Goal: Task Accomplishment & Management: Manage account settings

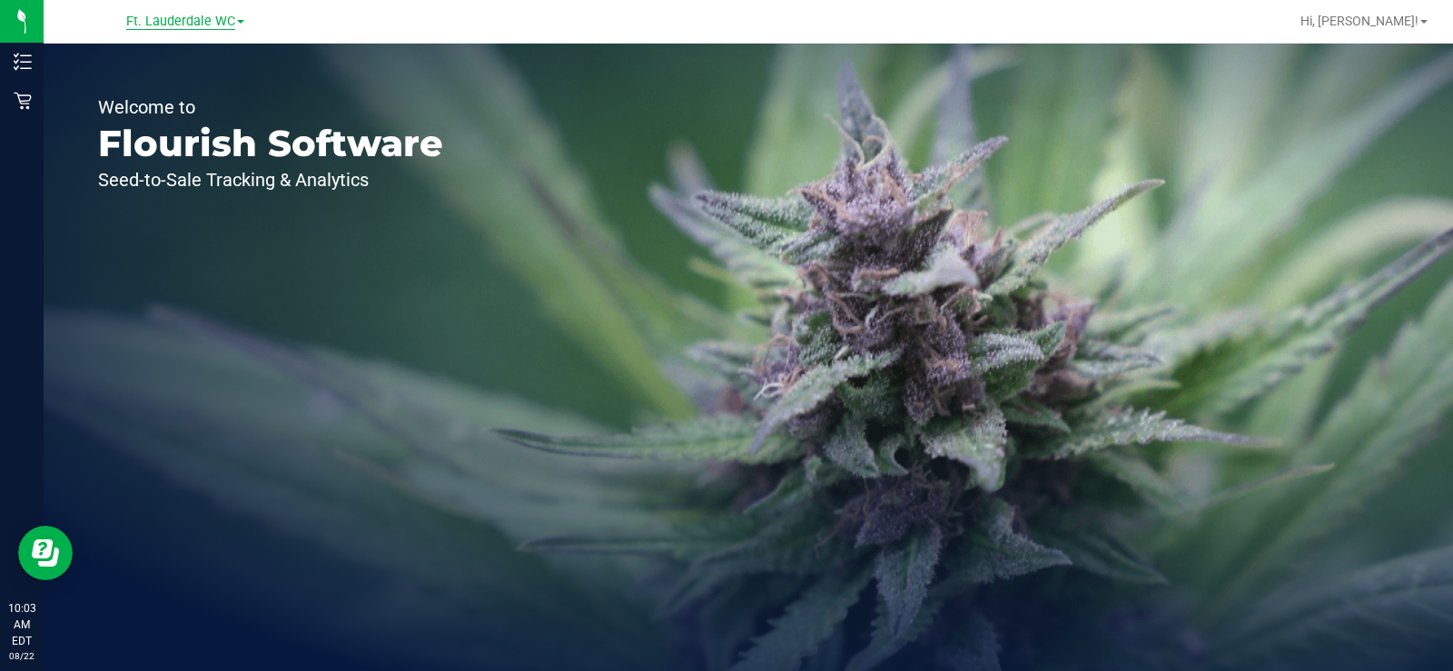
click at [136, 15] on span "Ft. Lauderdale WC" at bounding box center [180, 22] width 109 height 16
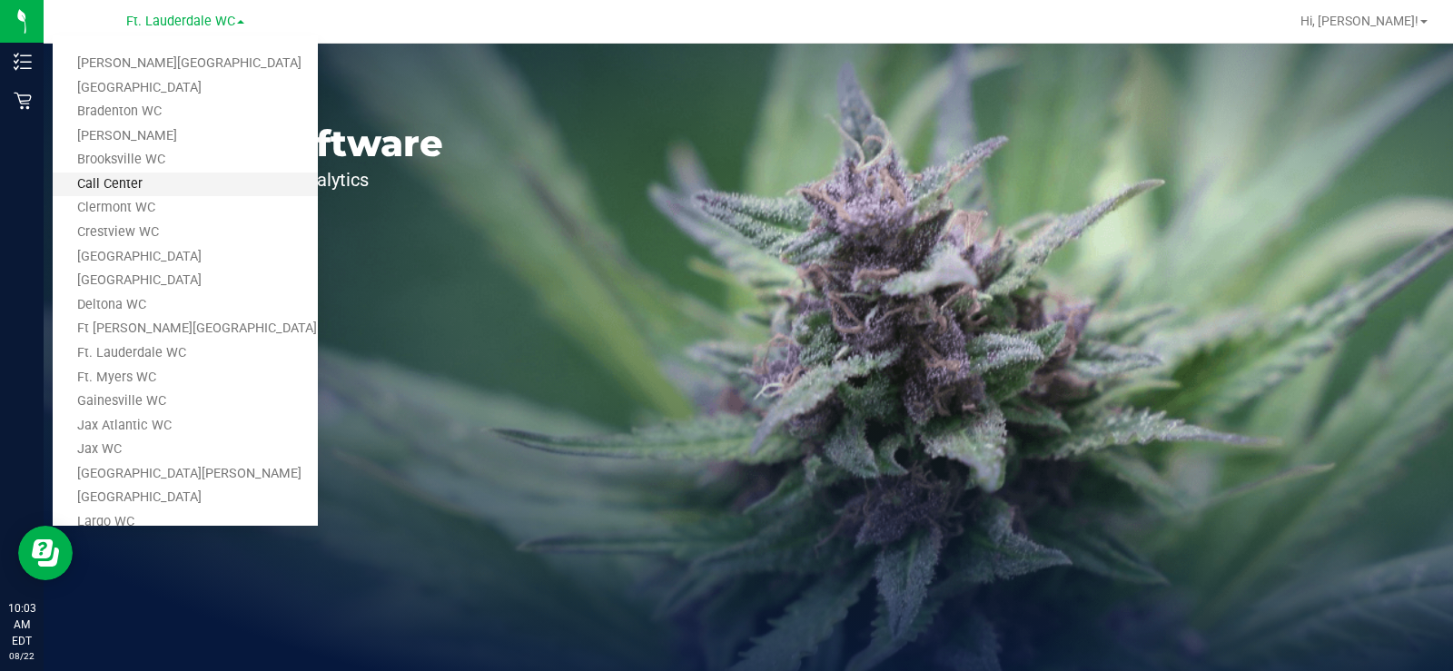
click at [167, 180] on link "Call Center" at bounding box center [185, 185] width 265 height 25
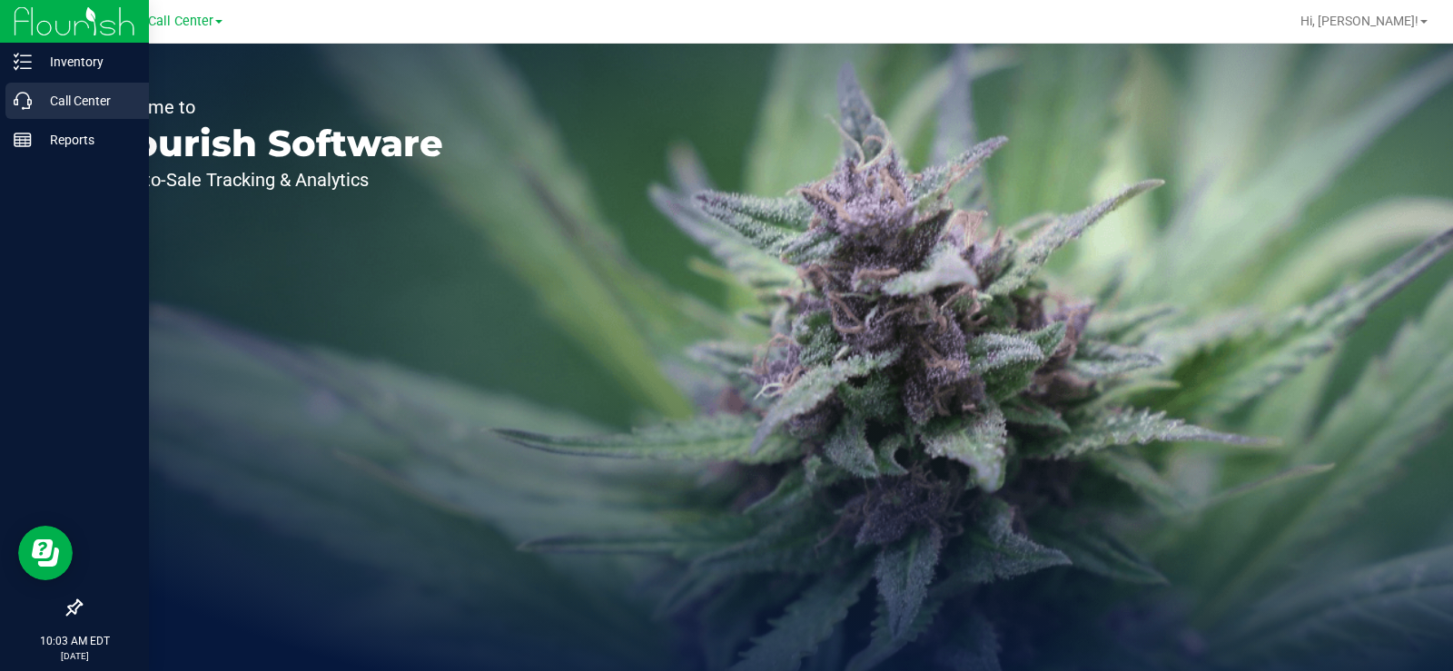
click at [28, 101] on icon at bounding box center [23, 101] width 18 height 18
click at [18, 111] on div "Call Center" at bounding box center [76, 101] width 143 height 36
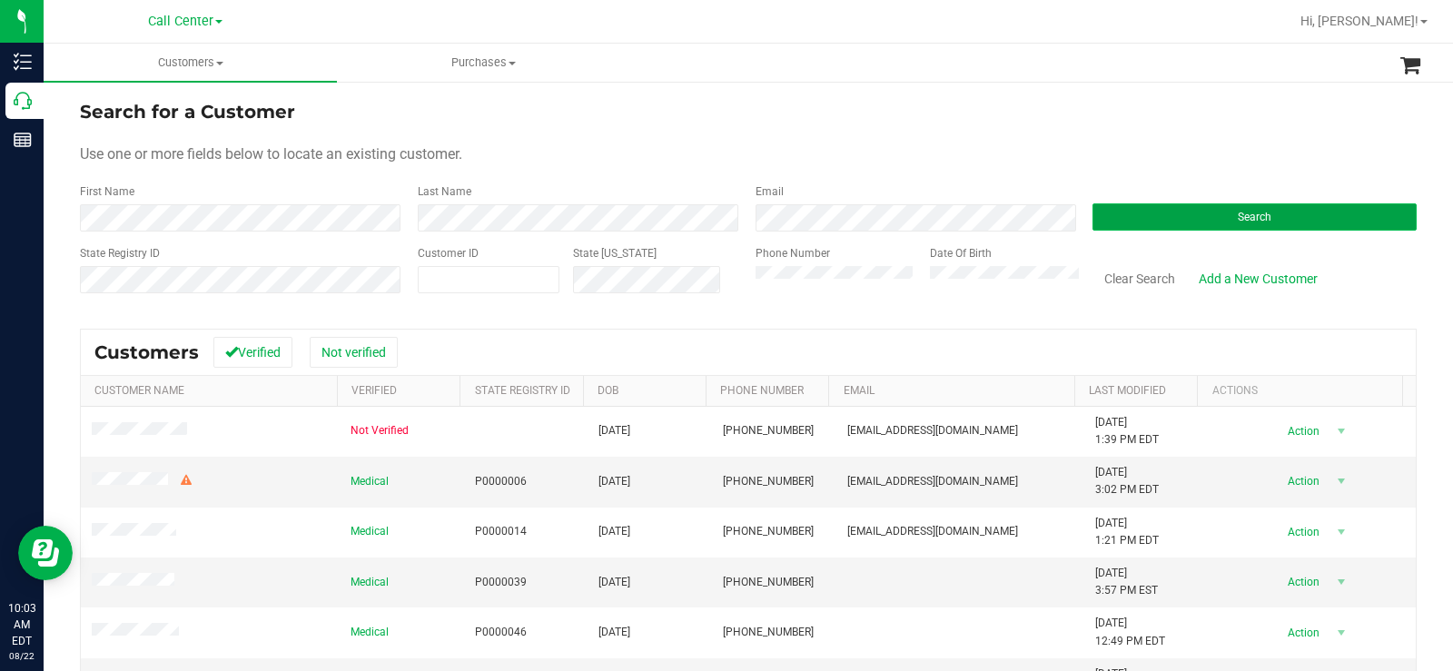
click at [1238, 222] on span "Search" at bounding box center [1255, 217] width 34 height 13
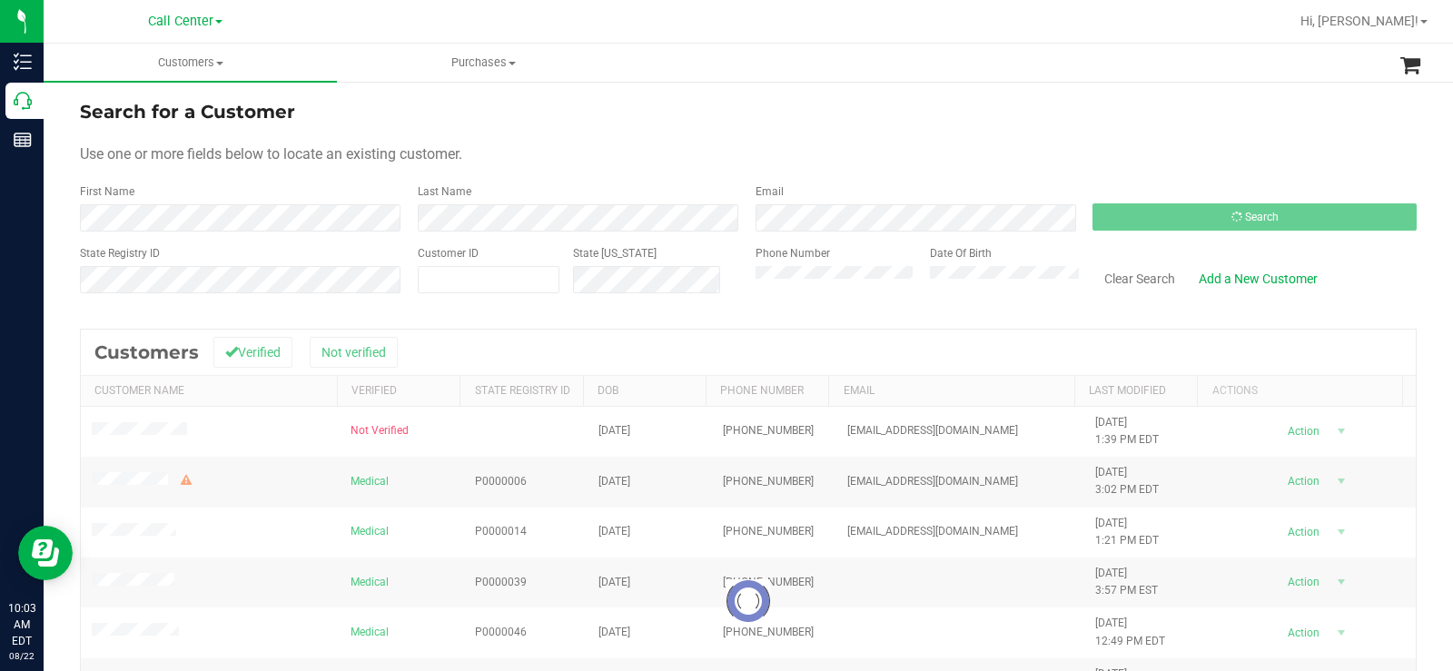
click at [839, 135] on form "Search for a Customer Use one or more fields below to locate an existing custom…" at bounding box center [748, 204] width 1337 height 212
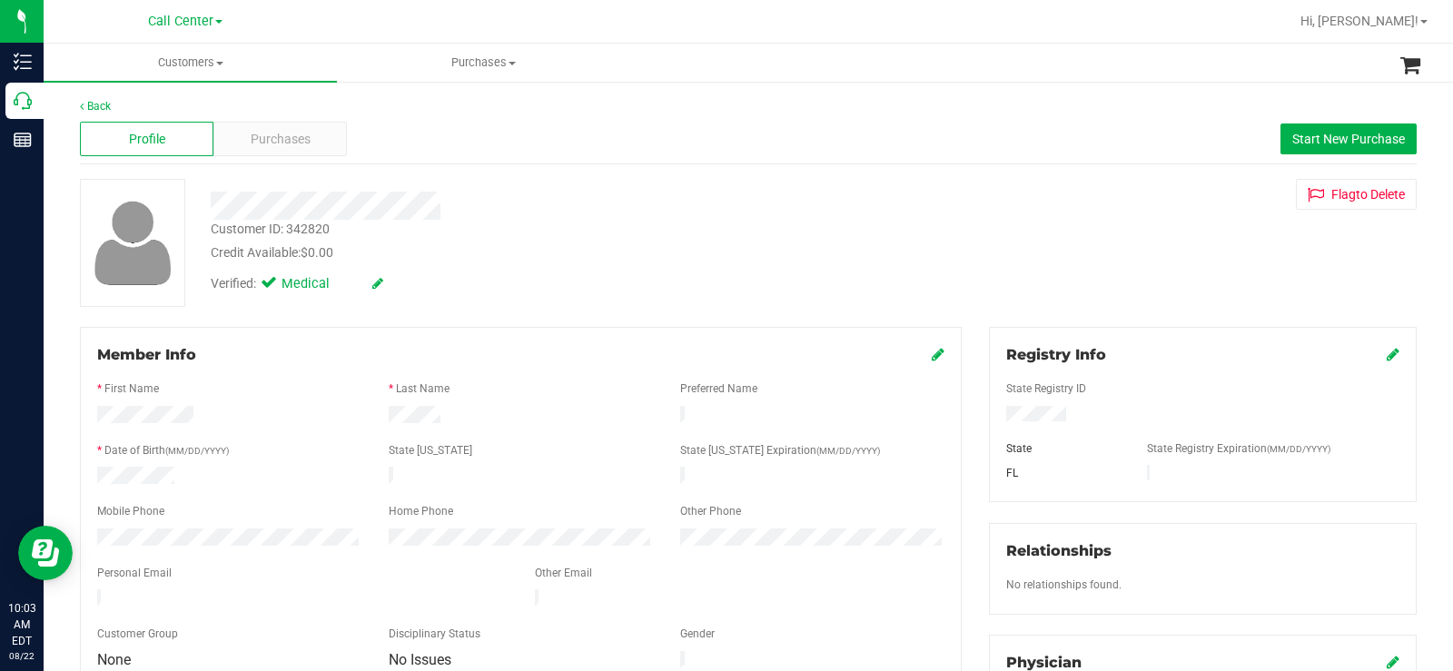
click at [313, 163] on div "Profile Purchases Start New Purchase" at bounding box center [748, 139] width 1337 height 50
click at [320, 142] on div "Purchases" at bounding box center [279, 139] width 133 height 35
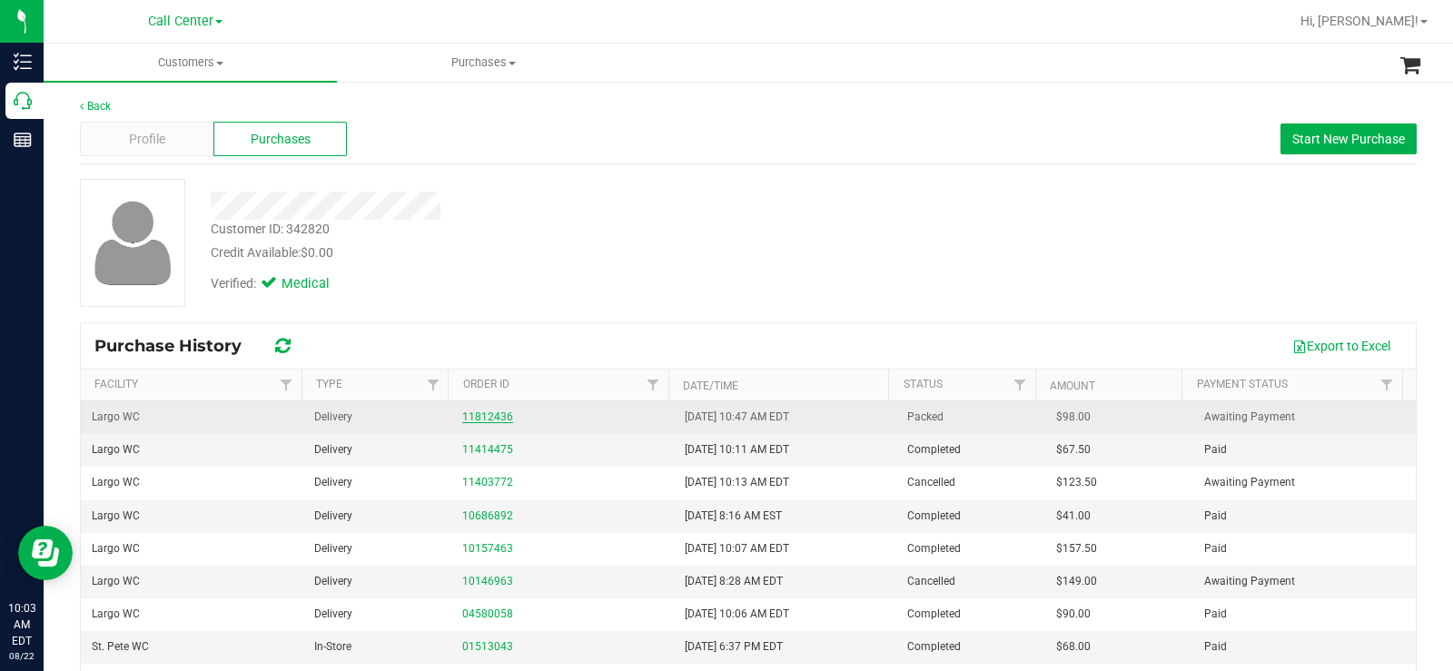
click at [492, 422] on link "11812436" at bounding box center [487, 416] width 51 height 13
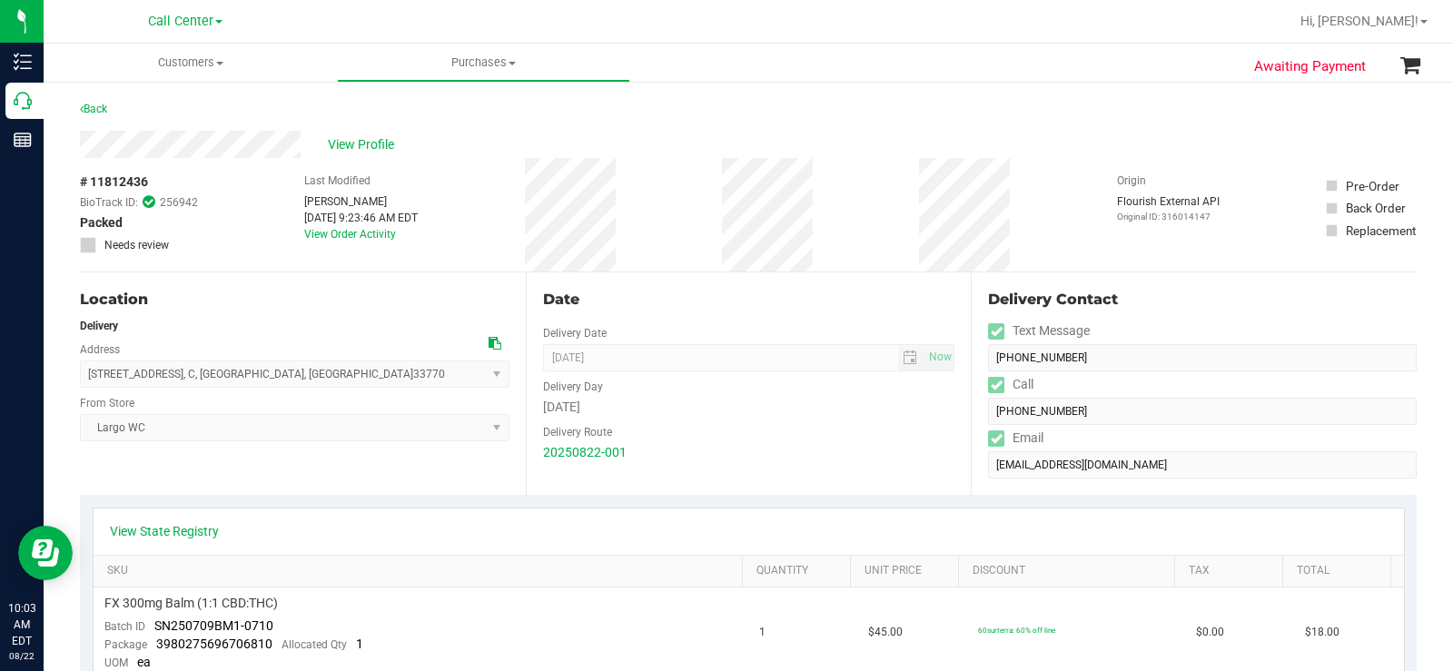
copy span "2643 Pinehurst Ave , C , Belleair Bluffs , FL 33770"
drag, startPoint x: 338, startPoint y: 374, endPoint x: 89, endPoint y: 375, distance: 248.8
click at [89, 375] on span "2643 Pinehurst Ave , C , Belleair Bluffs , FL 33770 Select address 8025 Smoketr…" at bounding box center [294, 373] width 429 height 27
drag, startPoint x: 711, startPoint y: 251, endPoint x: 723, endPoint y: 242, distance: 14.4
click at [716, 246] on div "# 11812436 BioTrack ID: 256942 Packed Needs review Last Modified Danielle Carap…" at bounding box center [748, 214] width 1337 height 113
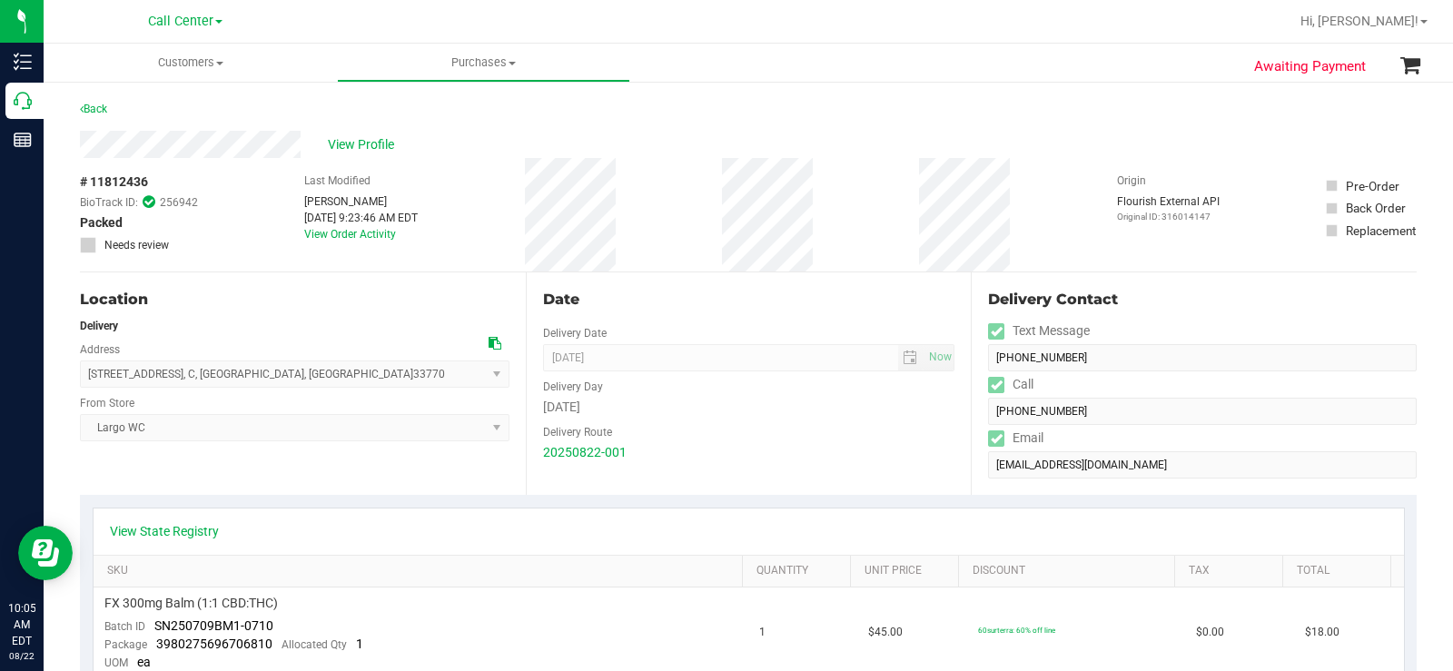
click at [723, 210] on div "# 11812436 BioTrack ID: 256942 Packed Needs review Last Modified Danielle Carap…" at bounding box center [748, 214] width 1337 height 113
click at [399, 156] on div "View Profile" at bounding box center [748, 144] width 1337 height 27
click at [392, 152] on span "View Profile" at bounding box center [364, 144] width 73 height 19
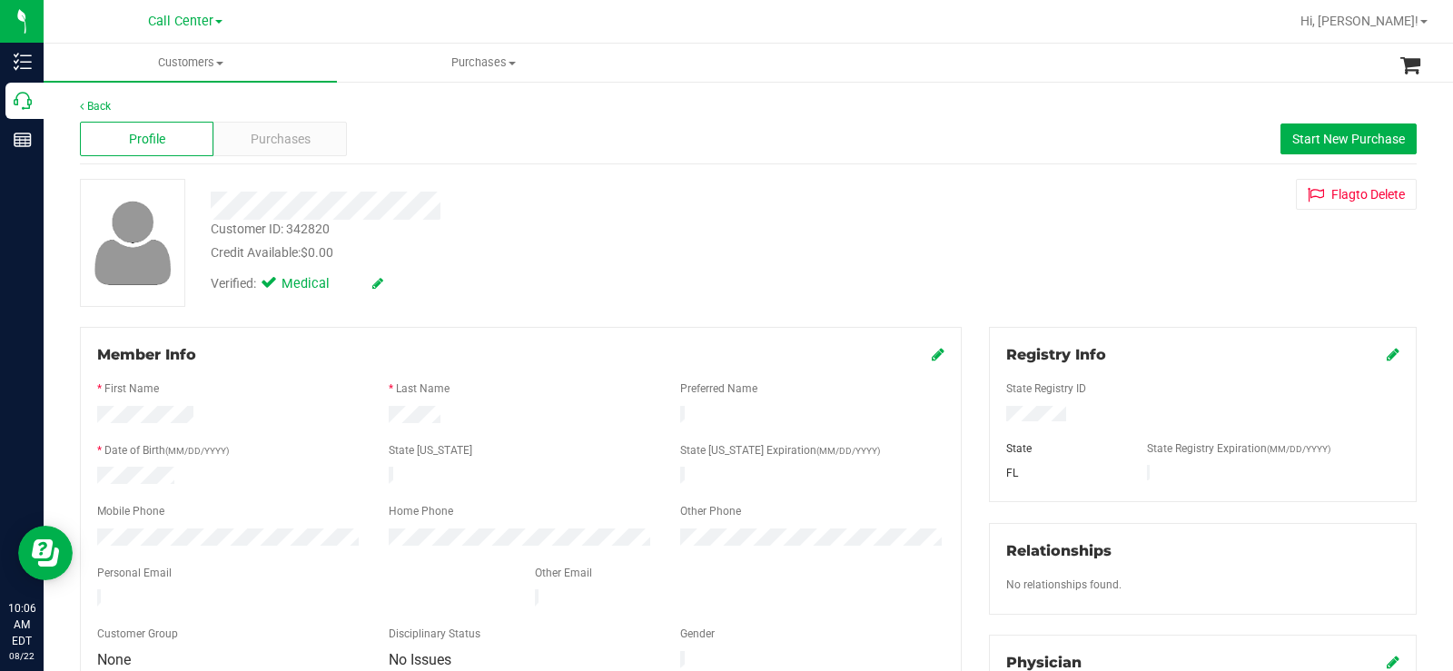
drag, startPoint x: 182, startPoint y: 500, endPoint x: 175, endPoint y: 508, distance: 9.7
click at [181, 503] on div "Mobile Phone" at bounding box center [229, 513] width 291 height 21
click at [98, 467] on div at bounding box center [229, 478] width 291 height 22
click at [578, 288] on div "Verified: Medical" at bounding box center [538, 282] width 682 height 40
click at [311, 136] on div "Purchases" at bounding box center [279, 139] width 133 height 35
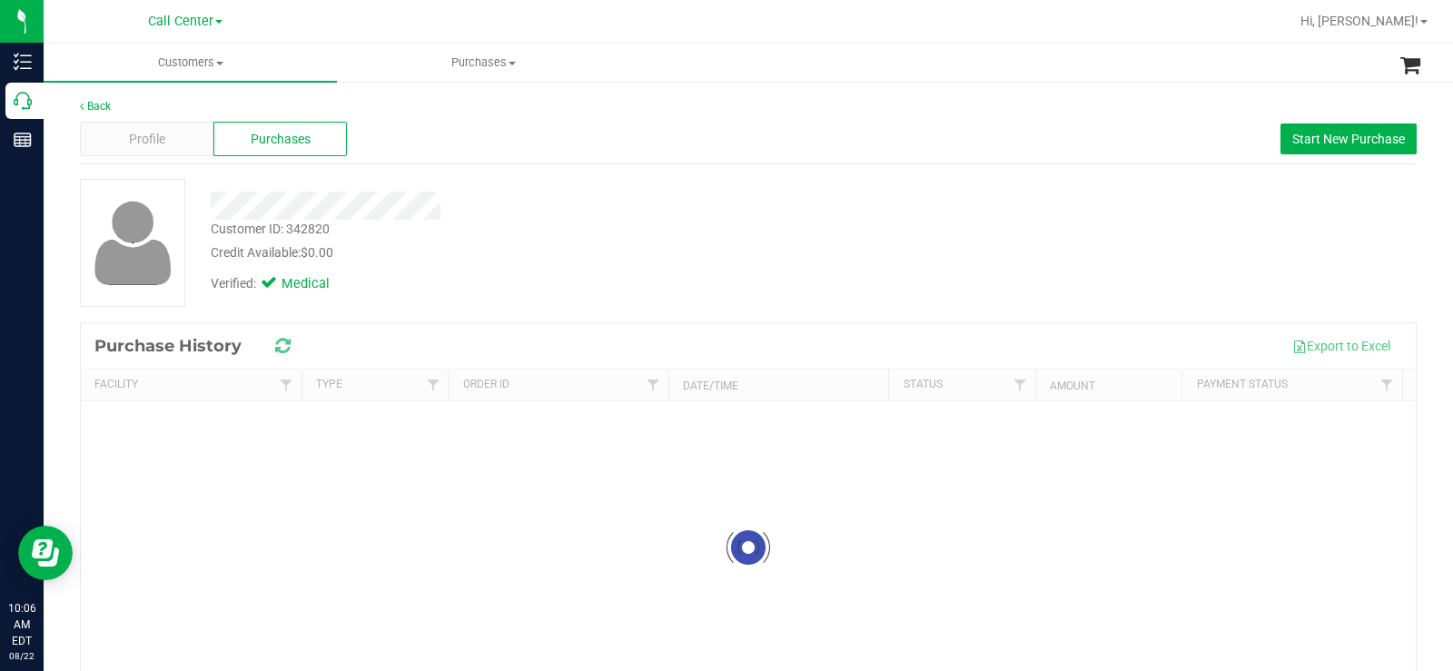
click at [595, 230] on div "Customer ID: 342820 Credit Available: $0.00" at bounding box center [538, 241] width 682 height 43
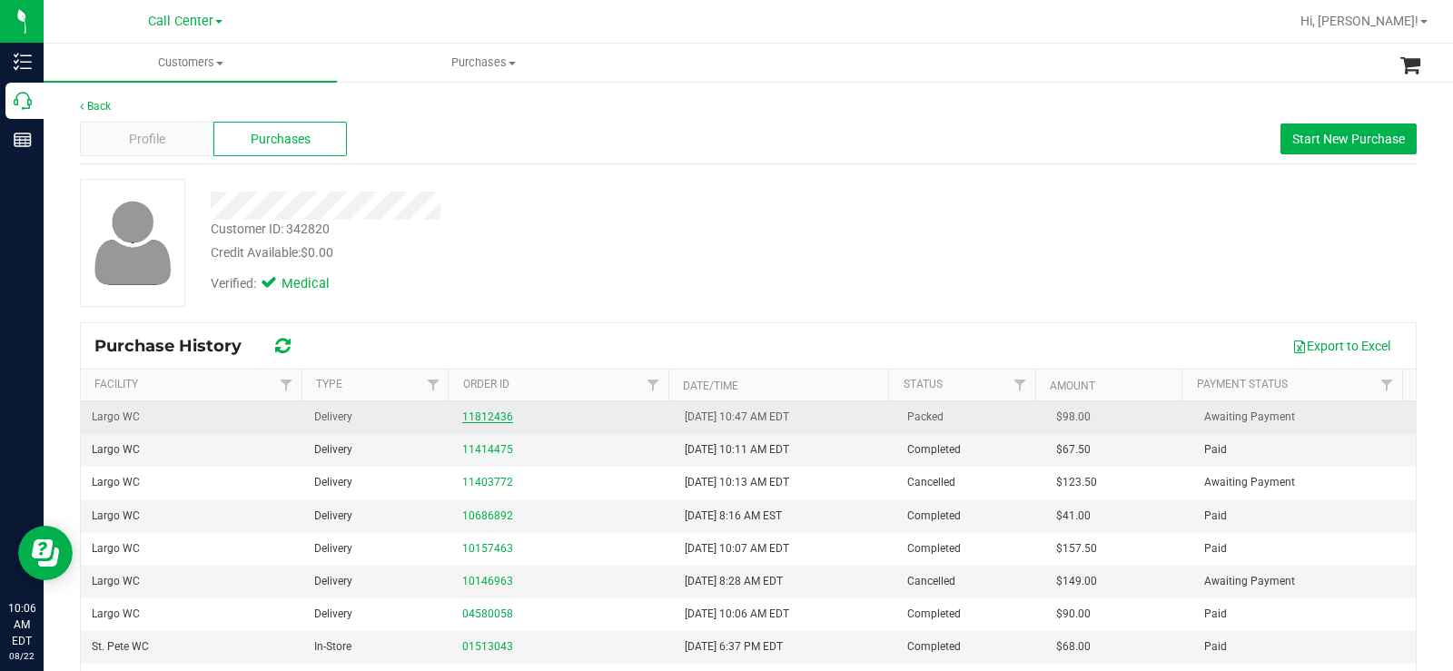
click at [493, 419] on link "11812436" at bounding box center [487, 416] width 51 height 13
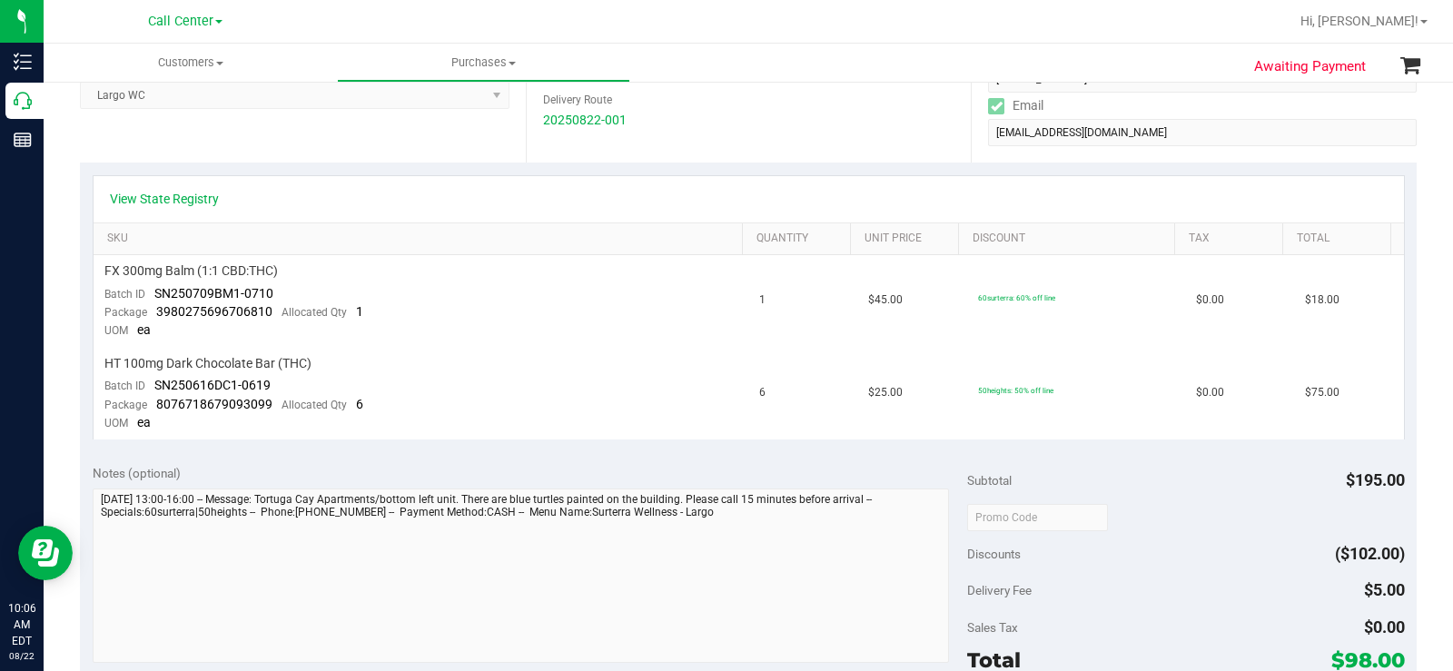
scroll to position [363, 0]
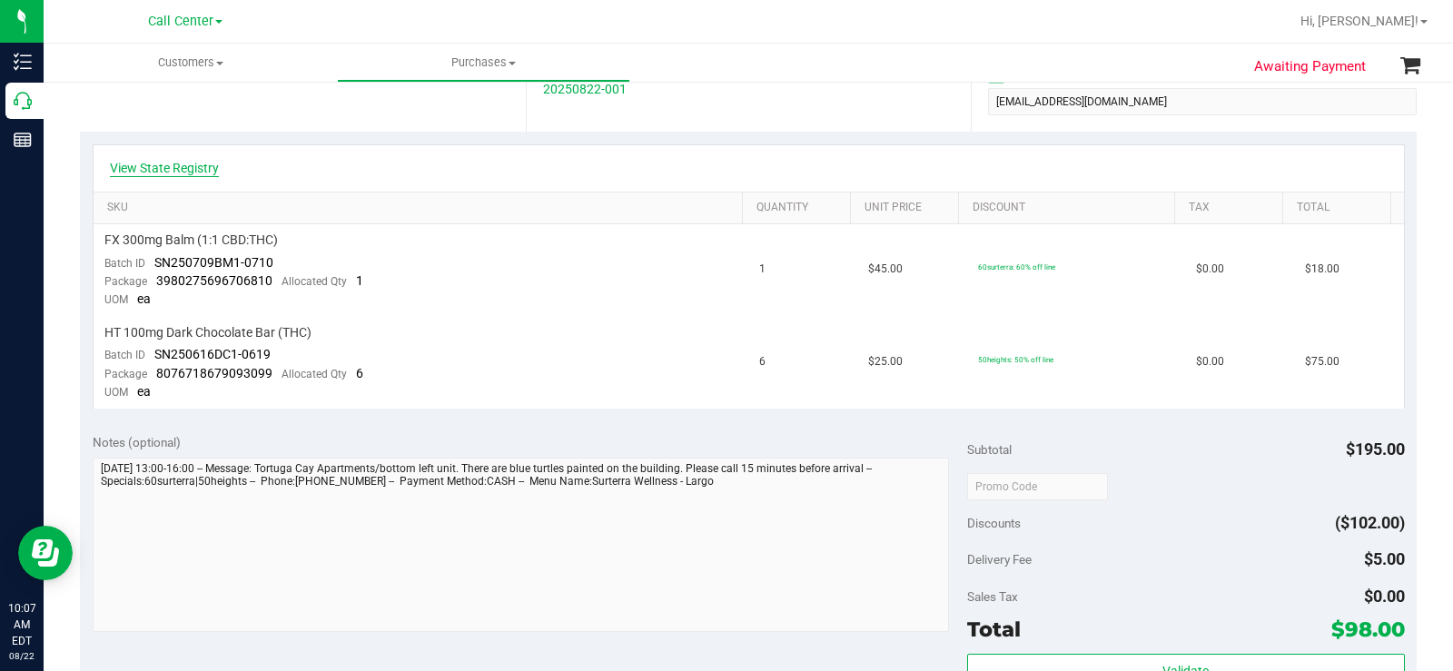
click at [167, 172] on link "View State Registry" at bounding box center [164, 168] width 109 height 18
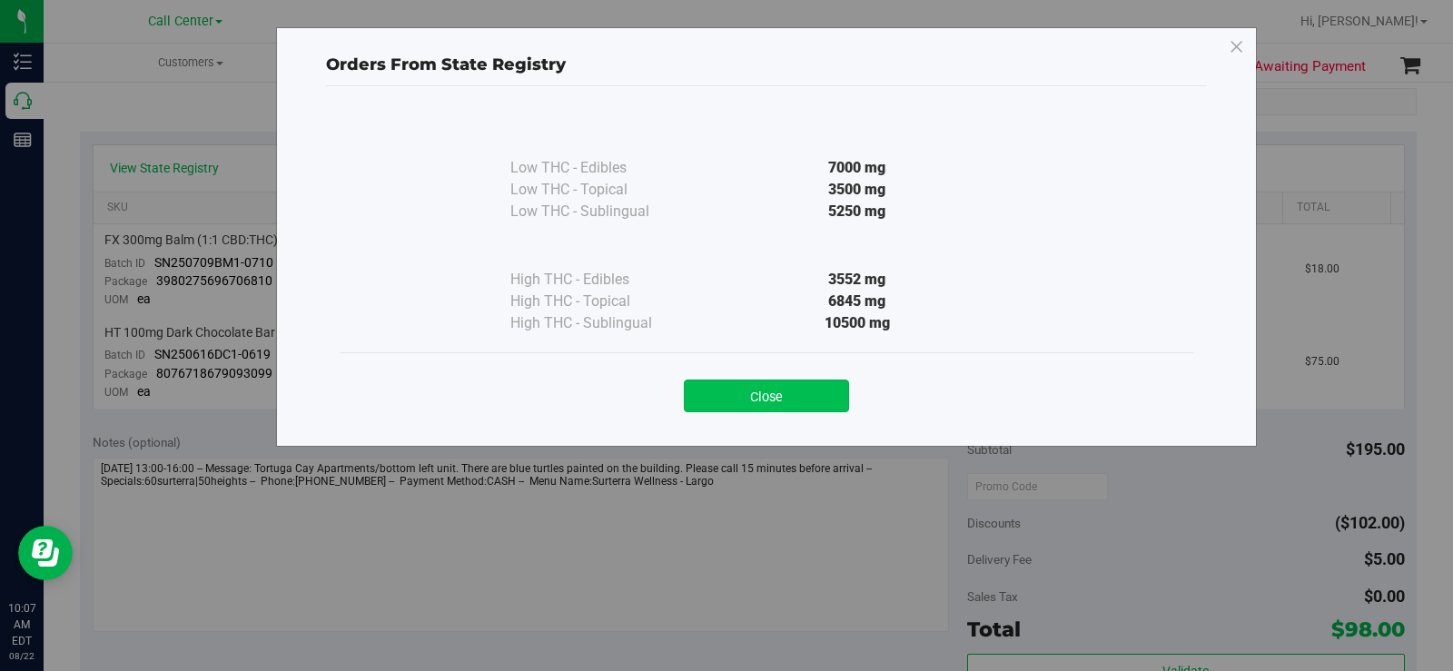
click at [745, 402] on button "Close" at bounding box center [766, 396] width 165 height 33
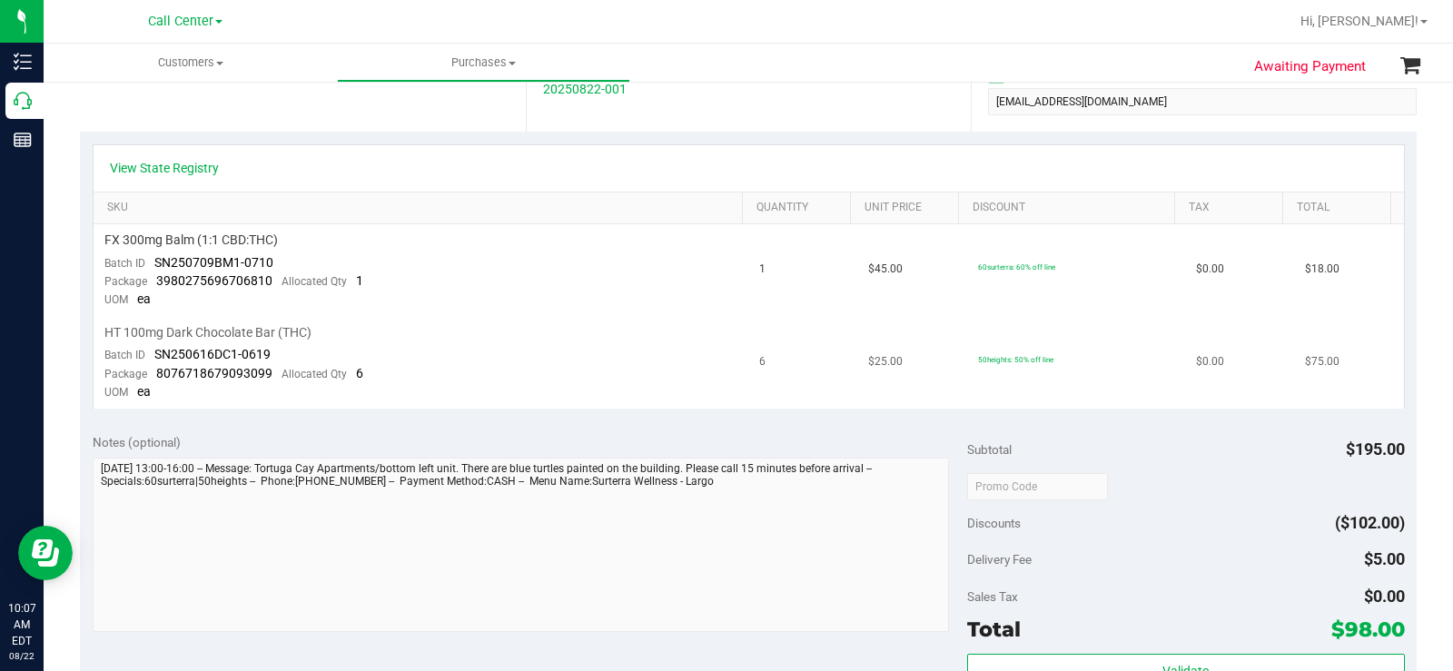
click at [584, 407] on td "HT 100mg Dark Chocolate Bar (THC) Batch ID SN250616DC1-0619 Package 80767186790…" at bounding box center [422, 363] width 656 height 92
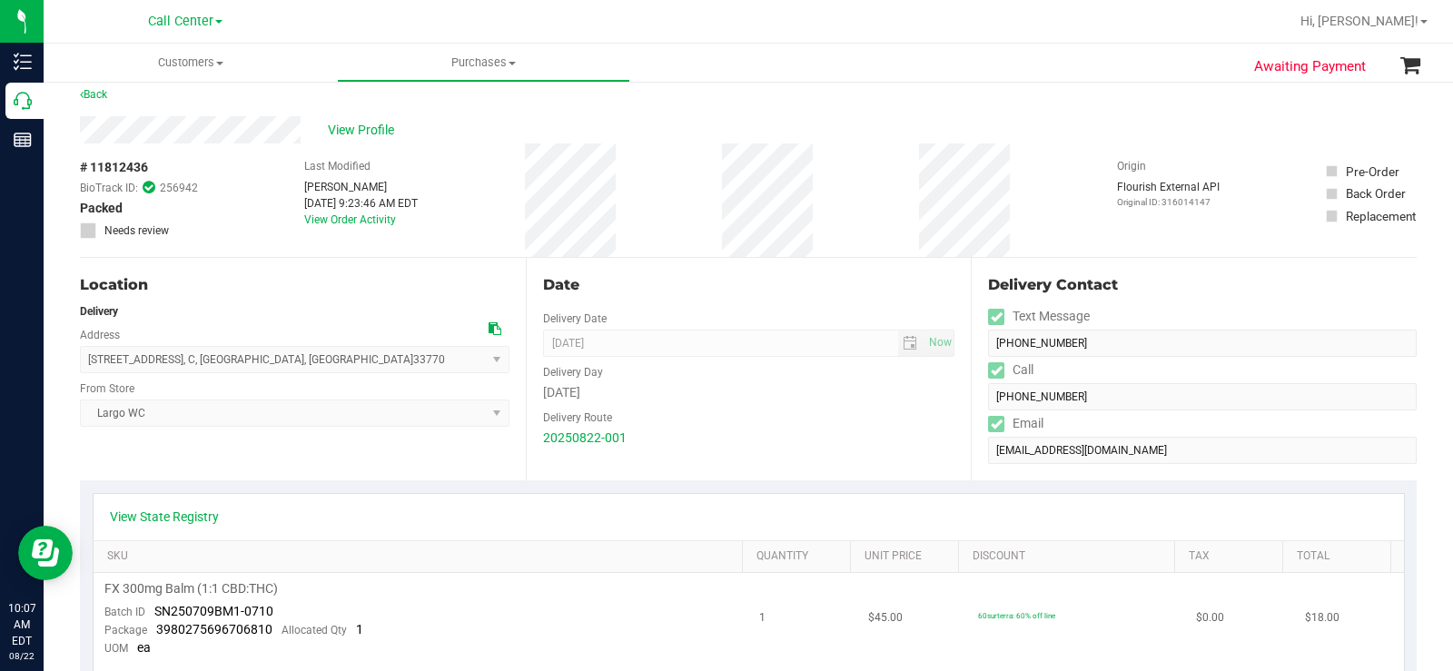
scroll to position [0, 0]
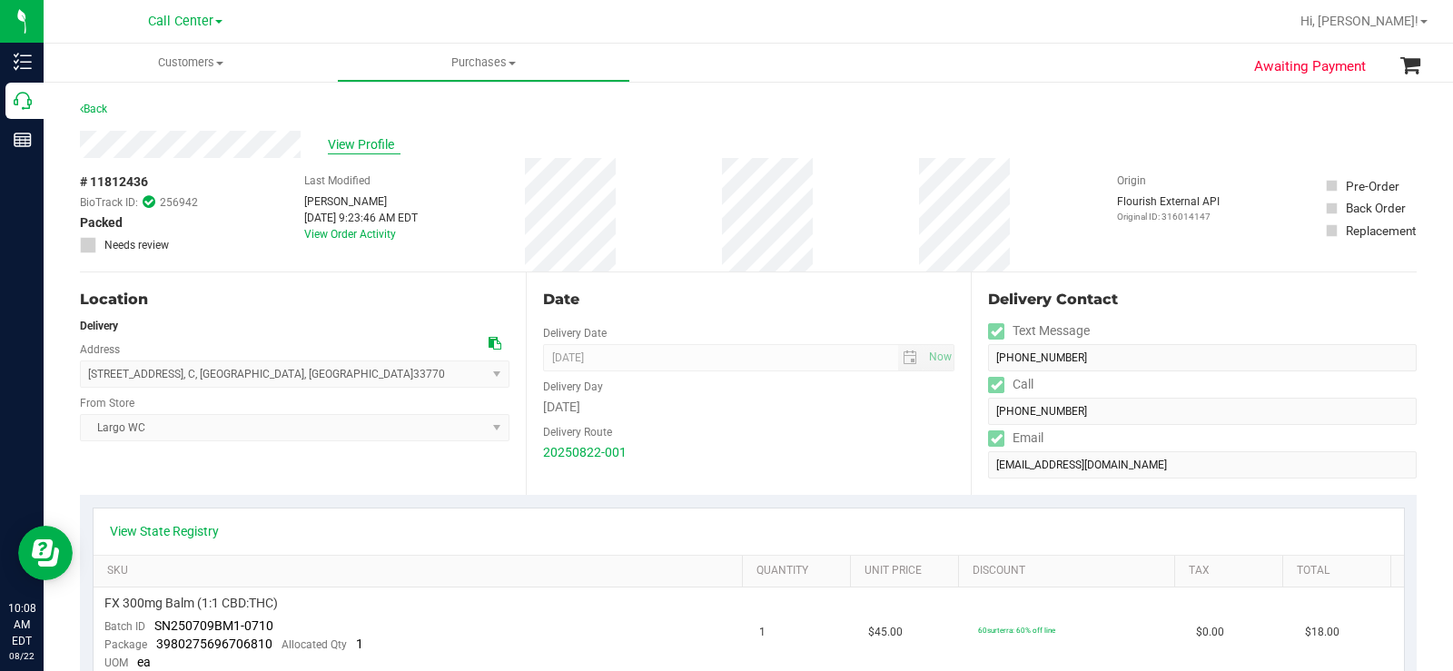
click at [373, 143] on span "View Profile" at bounding box center [364, 144] width 73 height 19
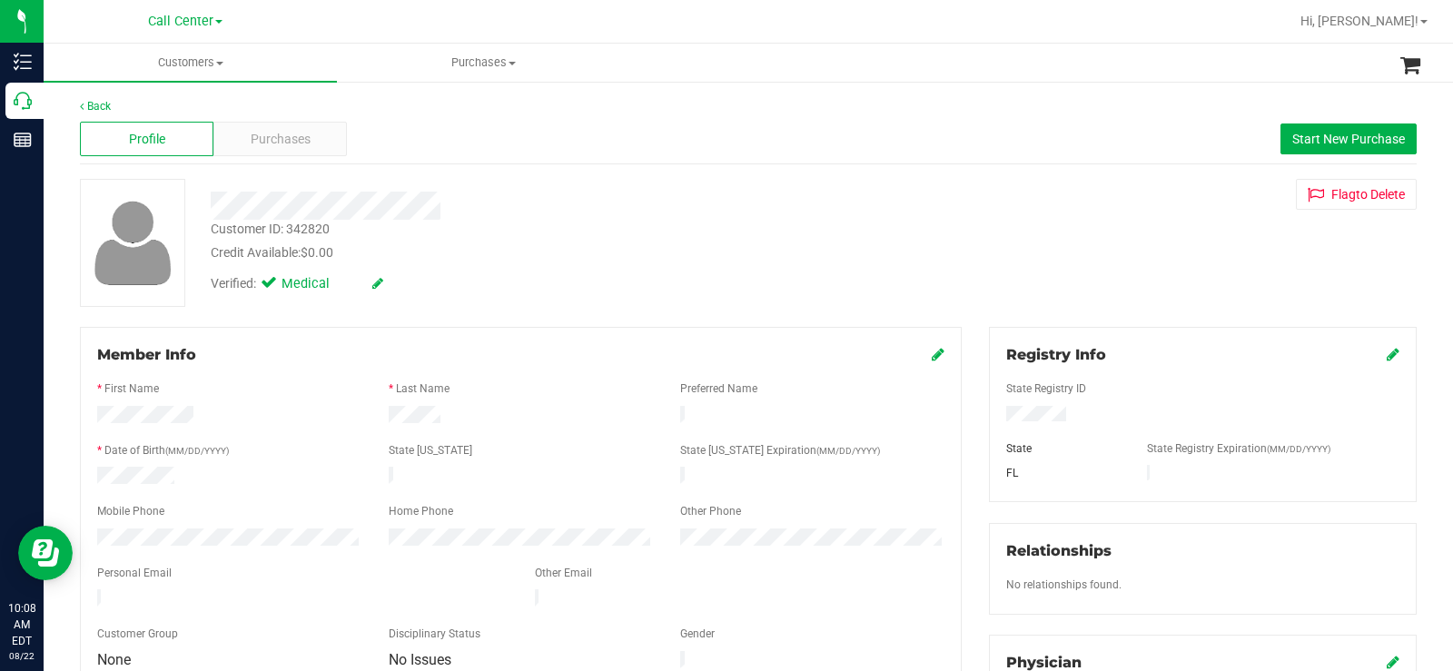
click at [324, 241] on div "Customer ID: 342820 Credit Available: $0.00" at bounding box center [538, 241] width 682 height 43
drag, startPoint x: 336, startPoint y: 229, endPoint x: 209, endPoint y: 224, distance: 127.2
click at [209, 224] on div "Customer ID: 342820 Credit Available: $0.00" at bounding box center [538, 241] width 682 height 43
copy div "Customer ID: 342820"
click at [311, 137] on div "Purchases" at bounding box center [279, 139] width 133 height 35
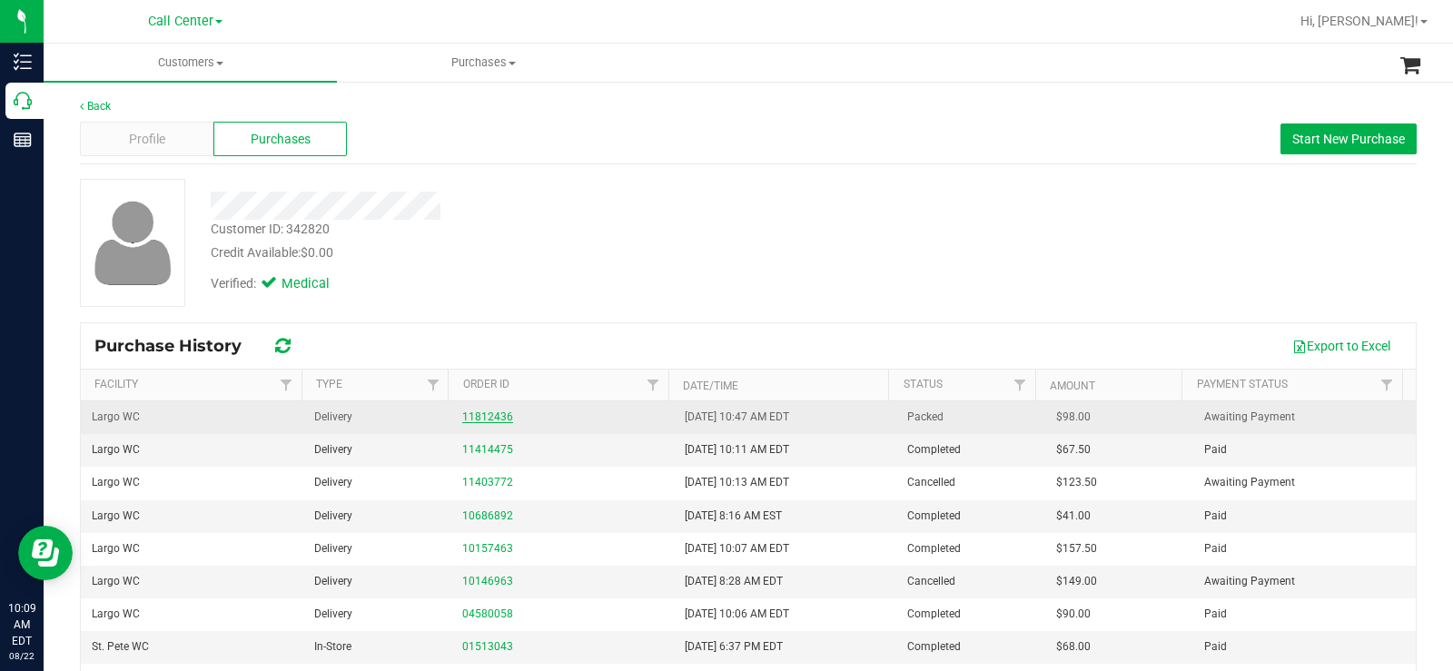
click at [486, 419] on link "11812436" at bounding box center [487, 416] width 51 height 13
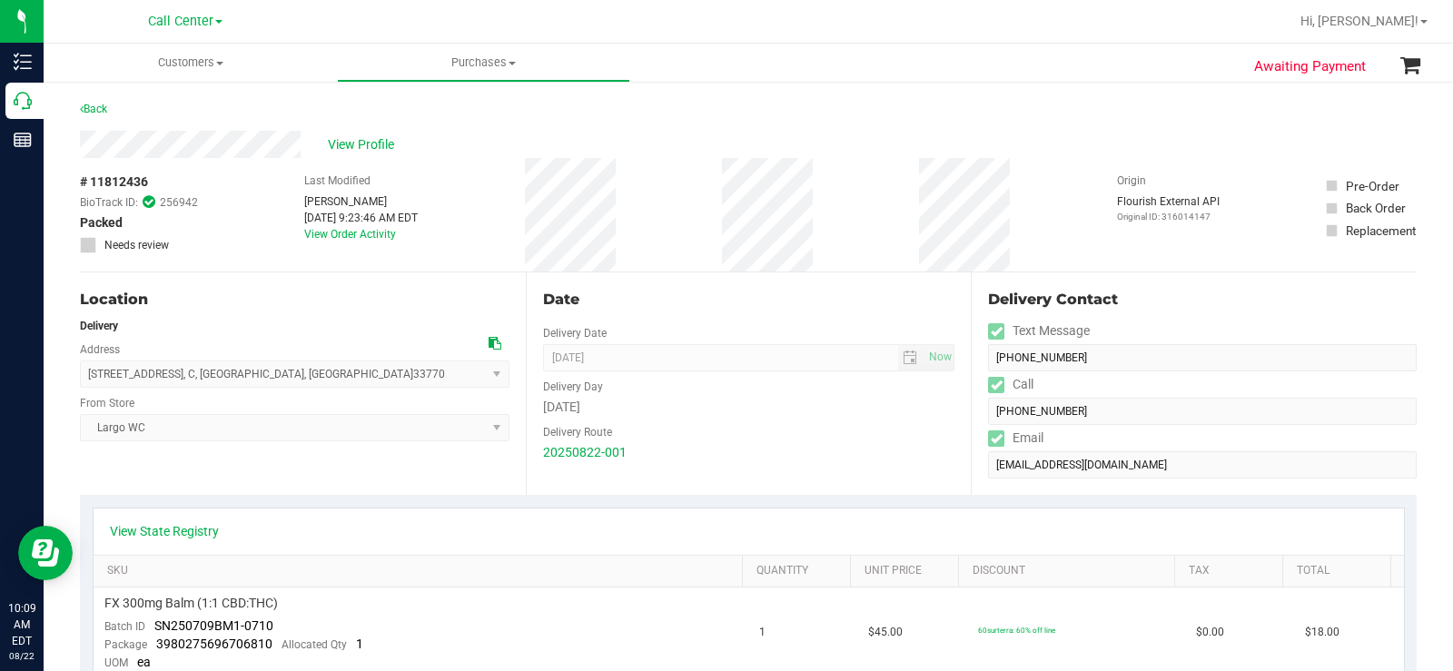
drag, startPoint x: 165, startPoint y: 181, endPoint x: 80, endPoint y: 183, distance: 85.4
click at [80, 183] on div "# 11812436 BioTrack ID: 256942 Packed Needs review" at bounding box center [139, 213] width 118 height 81
copy div "# 11812436"
click at [370, 131] on div "View Profile" at bounding box center [748, 144] width 1337 height 27
click at [372, 138] on span "View Profile" at bounding box center [364, 144] width 73 height 19
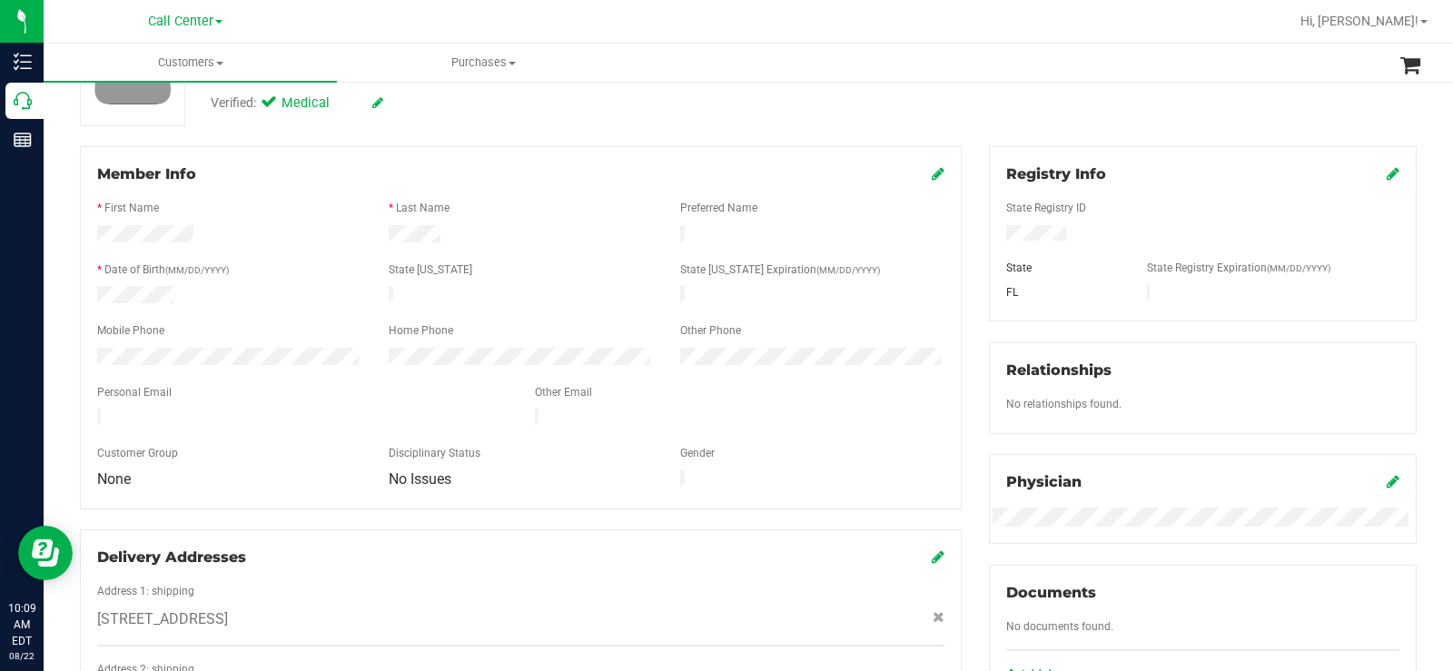
scroll to position [182, 0]
drag, startPoint x: 446, startPoint y: 232, endPoint x: 78, endPoint y: 233, distance: 367.7
click at [78, 233] on div "Member Info * First Name * Last Name Preferred Name * Date of Birth (MM/DD/YYYY…" at bounding box center [520, 490] width 909 height 691
click at [327, 241] on div at bounding box center [229, 235] width 291 height 22
click at [230, 285] on div at bounding box center [229, 296] width 291 height 22
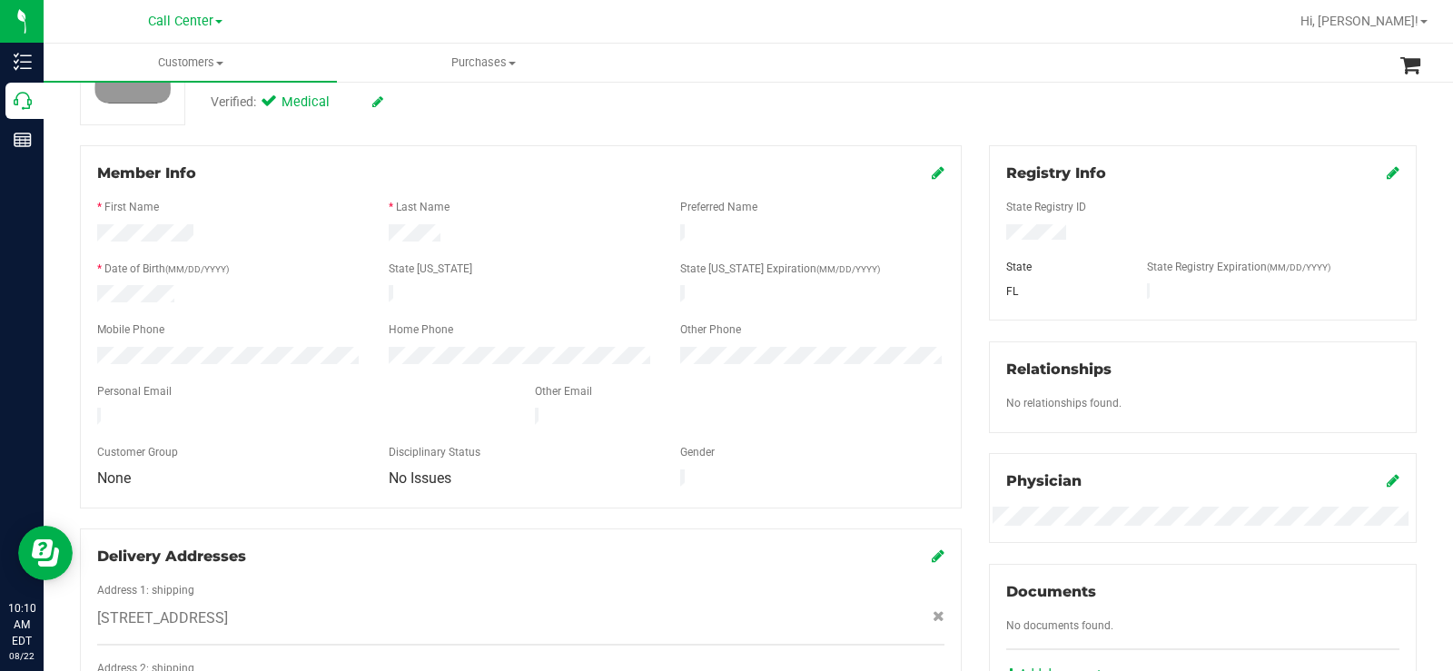
drag, startPoint x: 211, startPoint y: 290, endPoint x: 188, endPoint y: 290, distance: 22.7
click at [202, 290] on div at bounding box center [229, 296] width 291 height 22
drag, startPoint x: 188, startPoint y: 290, endPoint x: 94, endPoint y: 295, distance: 94.6
click at [94, 295] on div at bounding box center [229, 296] width 291 height 22
click at [180, 444] on div "Customer Group" at bounding box center [229, 454] width 291 height 21
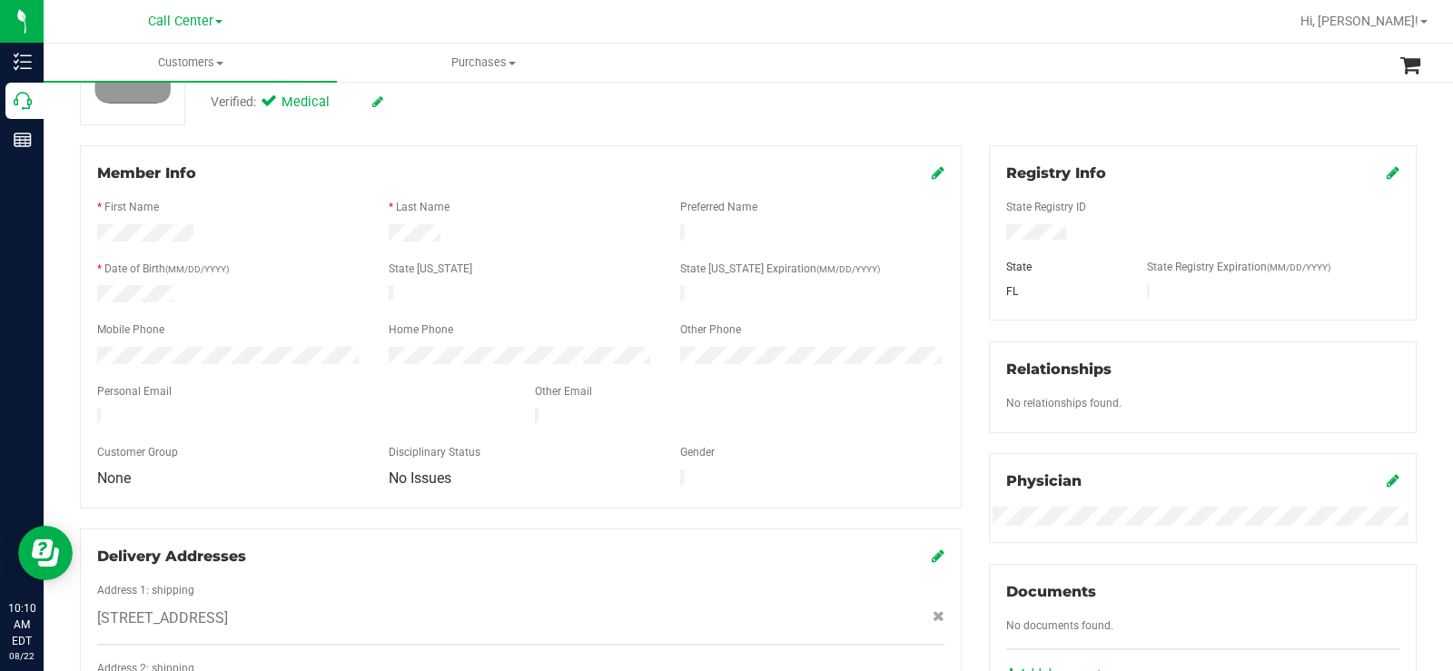
click at [222, 340] on form "Member Info * First Name * Last Name Preferred Name * Date of Birth (MM/DD/YYYY…" at bounding box center [520, 327] width 847 height 329
drag, startPoint x: 227, startPoint y: 333, endPoint x: 110, endPoint y: 381, distance: 126.6
click at [101, 392] on form "Member Info * First Name * Last Name Preferred Name * Date of Birth (MM/DD/YYYY…" at bounding box center [520, 327] width 847 height 329
click at [334, 469] on div "None" at bounding box center [229, 478] width 291 height 18
drag, startPoint x: 303, startPoint y: 406, endPoint x: 93, endPoint y: 410, distance: 210.7
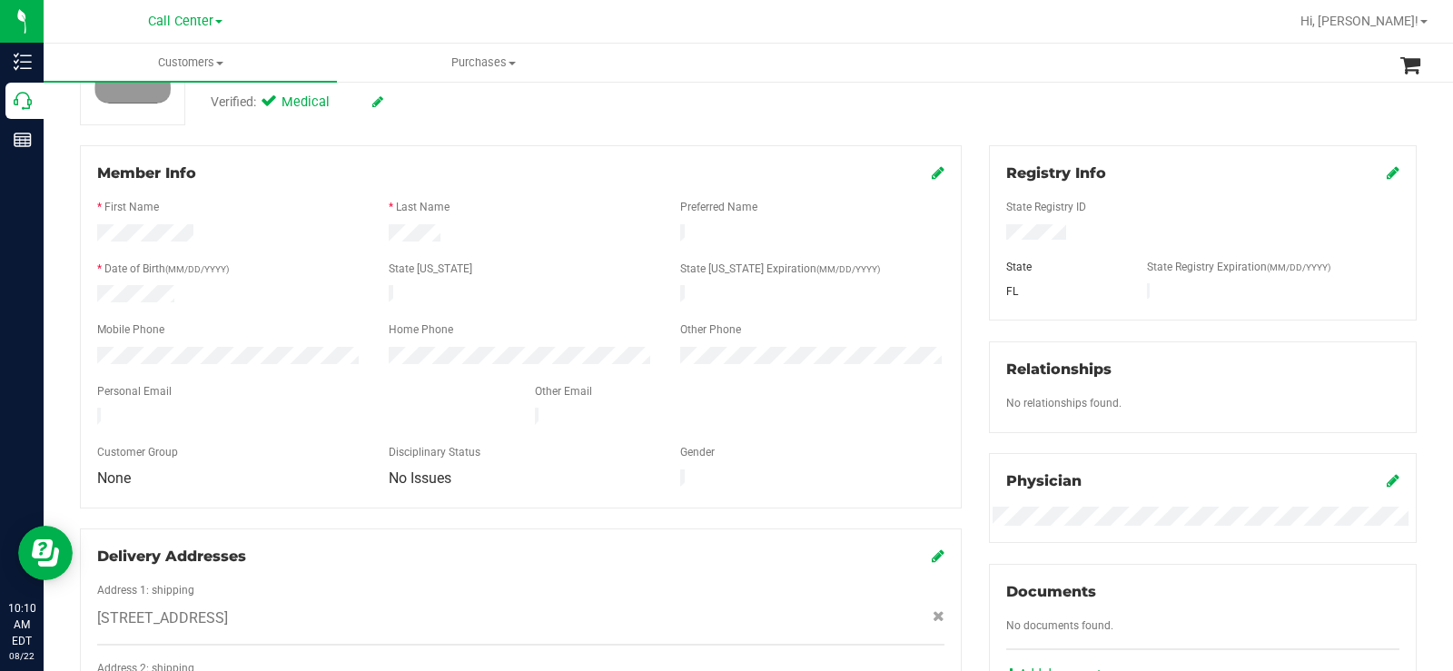
click at [93, 410] on div at bounding box center [303, 419] width 438 height 22
drag, startPoint x: 242, startPoint y: 291, endPoint x: 223, endPoint y: 244, distance: 49.7
click at [242, 286] on div at bounding box center [229, 296] width 291 height 22
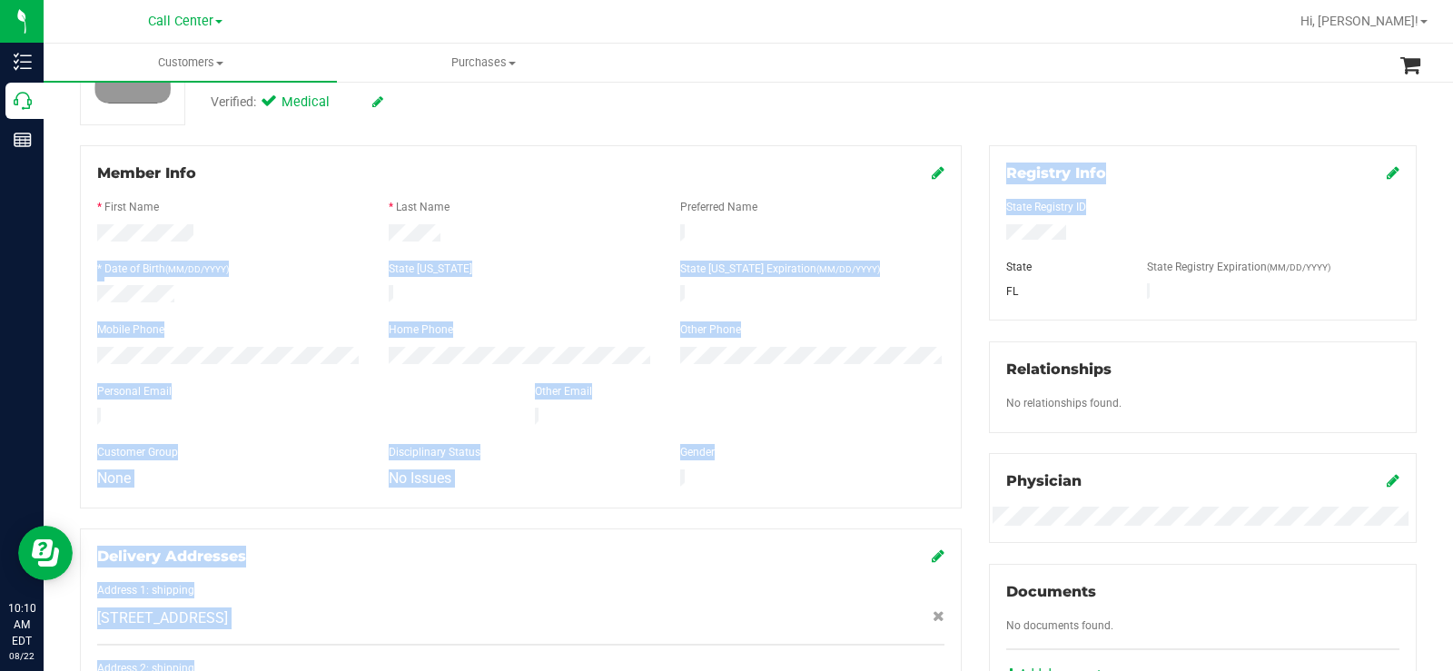
drag, startPoint x: 1093, startPoint y: 231, endPoint x: 937, endPoint y: 238, distance: 156.3
click at [937, 238] on div "Member Info * First Name * Last Name Preferred Name * Date of Birth (MM/DD/YYYY…" at bounding box center [748, 623] width 1364 height 957
click at [941, 236] on div at bounding box center [811, 235] width 291 height 22
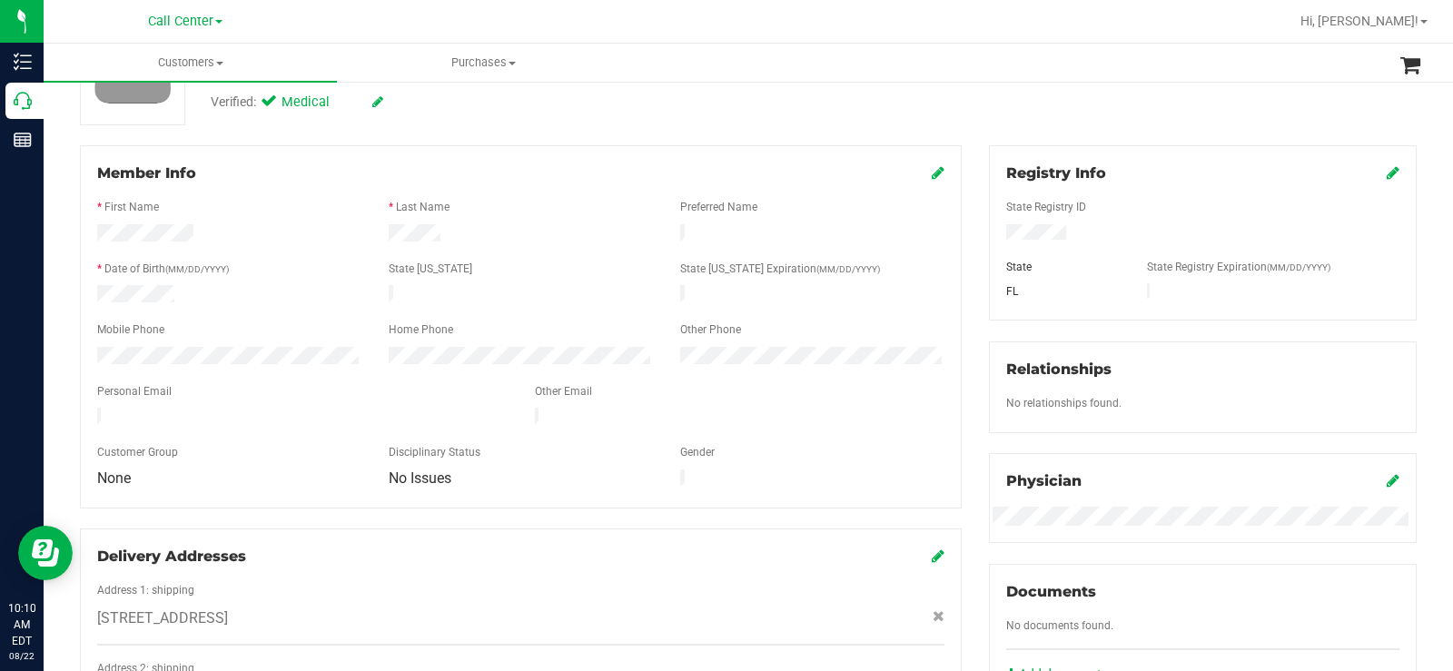
drag, startPoint x: 1061, startPoint y: 232, endPoint x: 987, endPoint y: 241, distance: 74.9
click at [992, 241] on div at bounding box center [1202, 234] width 420 height 20
click at [174, 285] on div at bounding box center [229, 296] width 291 height 22
click at [73, 359] on div "Member Info * First Name * Last Name Preferred Name * Date of Birth (MM/DD/YYYY…" at bounding box center [520, 490] width 909 height 691
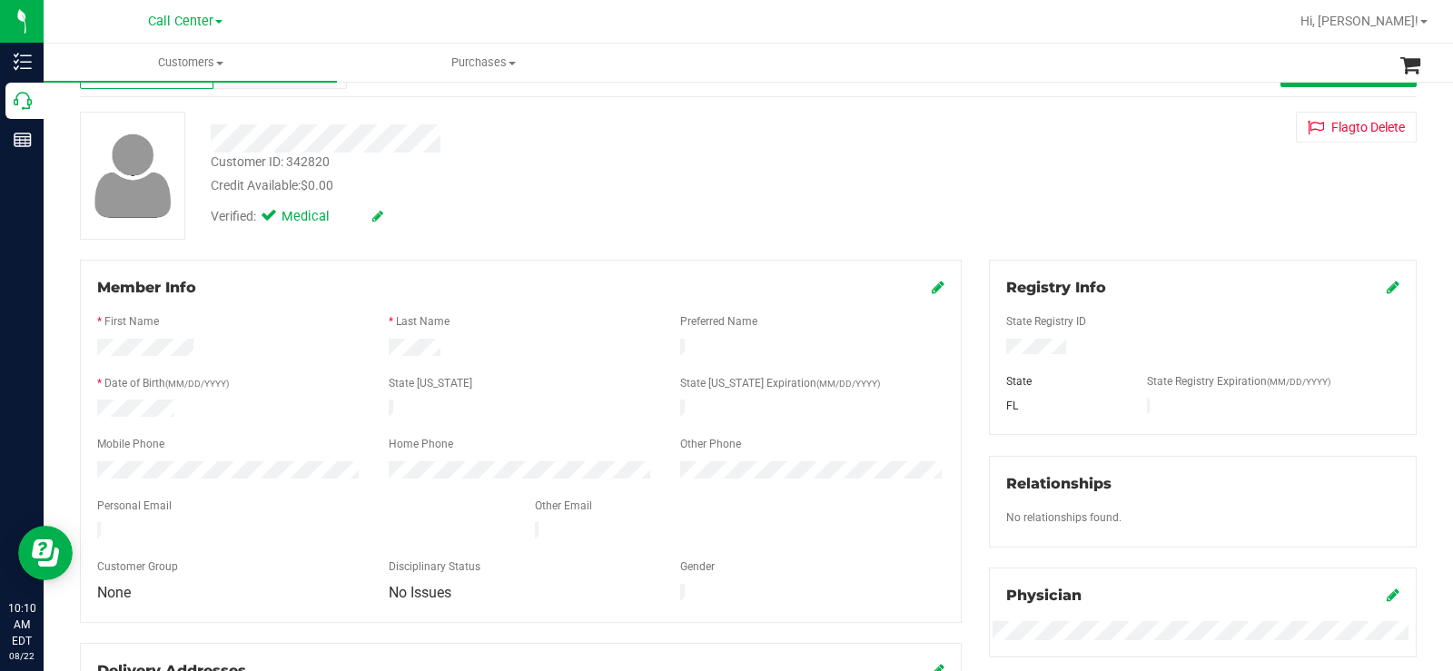
scroll to position [0, 0]
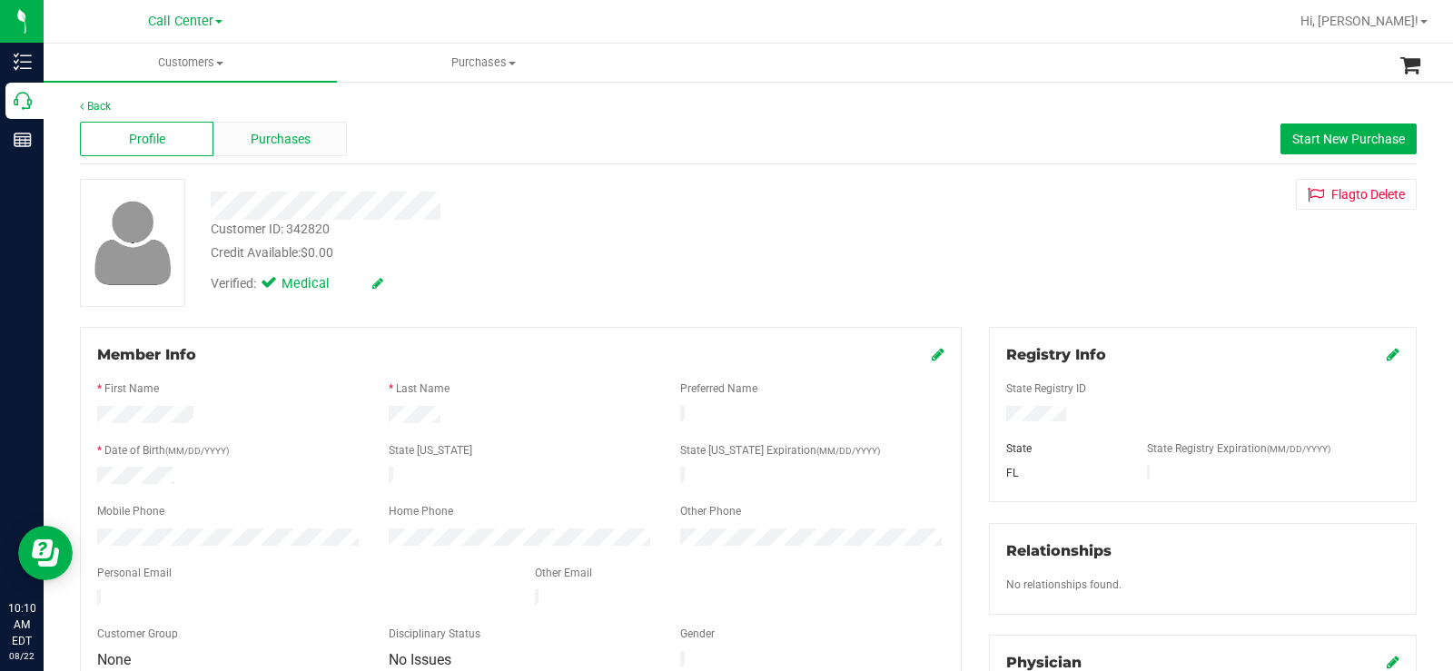
click at [300, 142] on span "Purchases" at bounding box center [281, 139] width 60 height 19
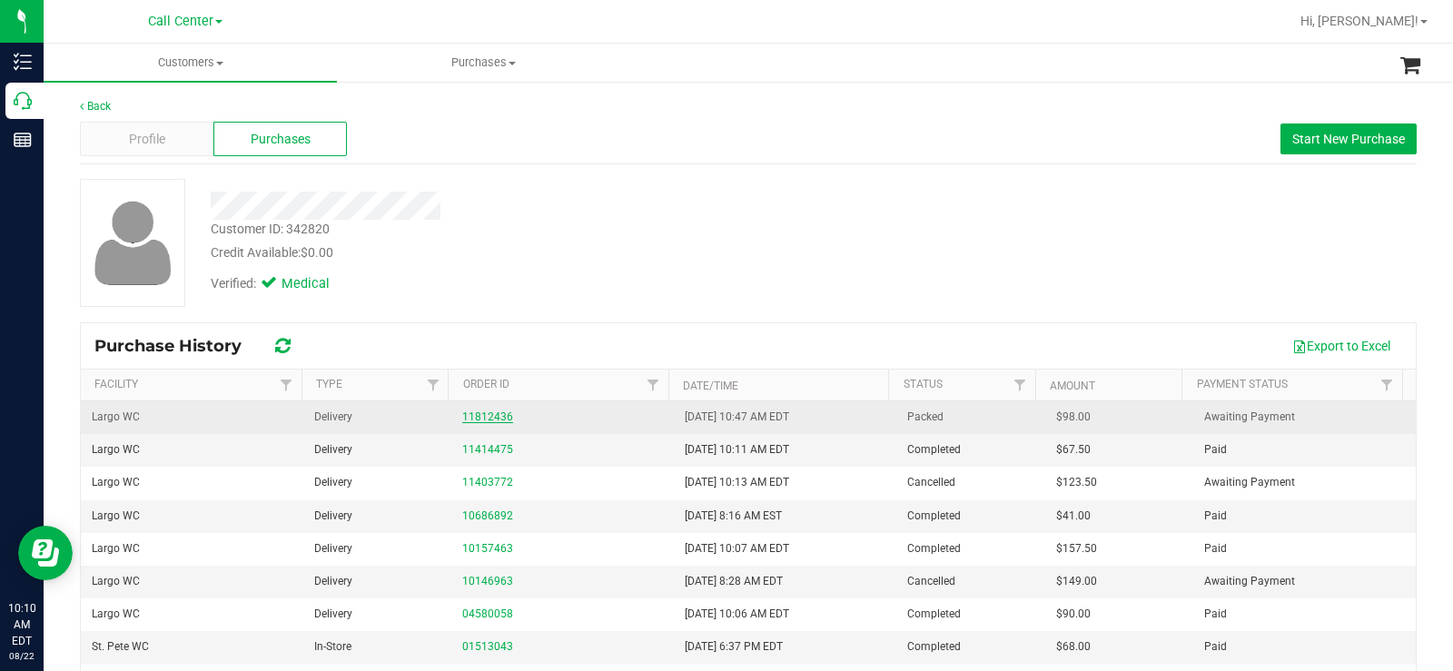
click at [476, 414] on link "11812436" at bounding box center [487, 416] width 51 height 13
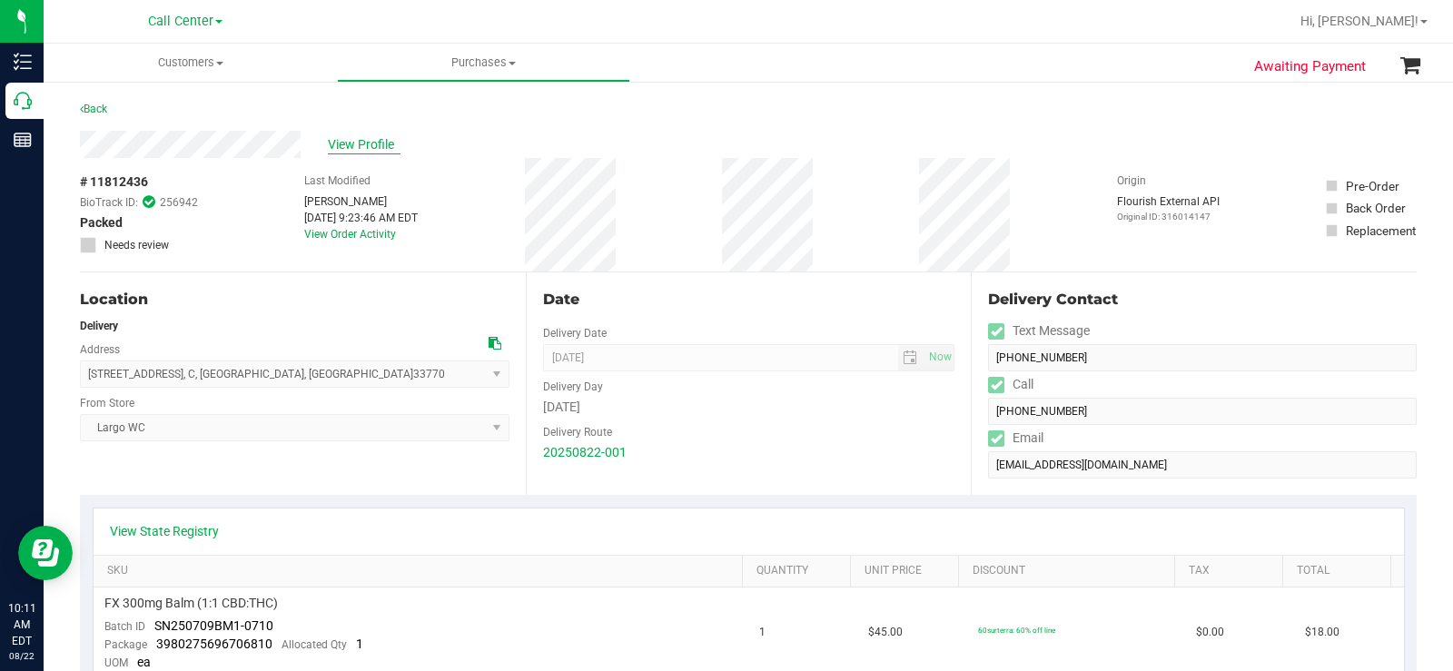
click at [387, 141] on span "View Profile" at bounding box center [364, 144] width 73 height 19
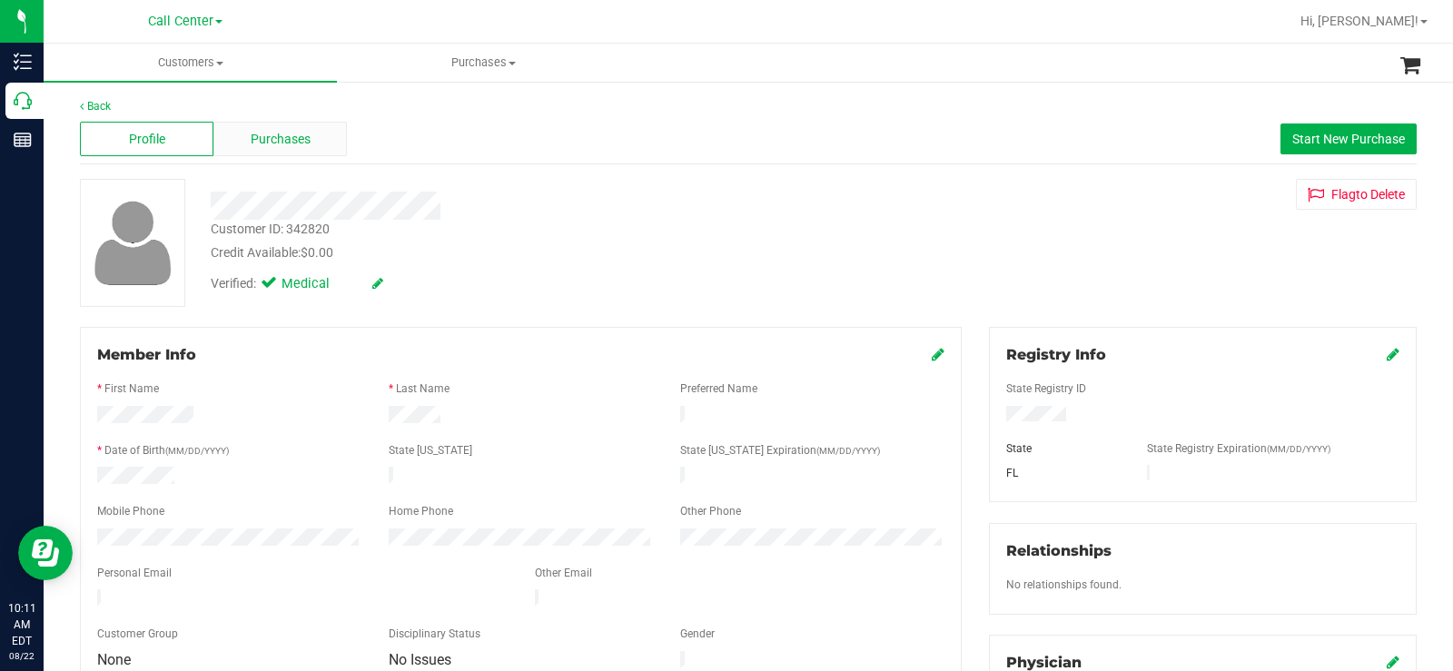
click at [299, 127] on div "Purchases" at bounding box center [279, 139] width 133 height 35
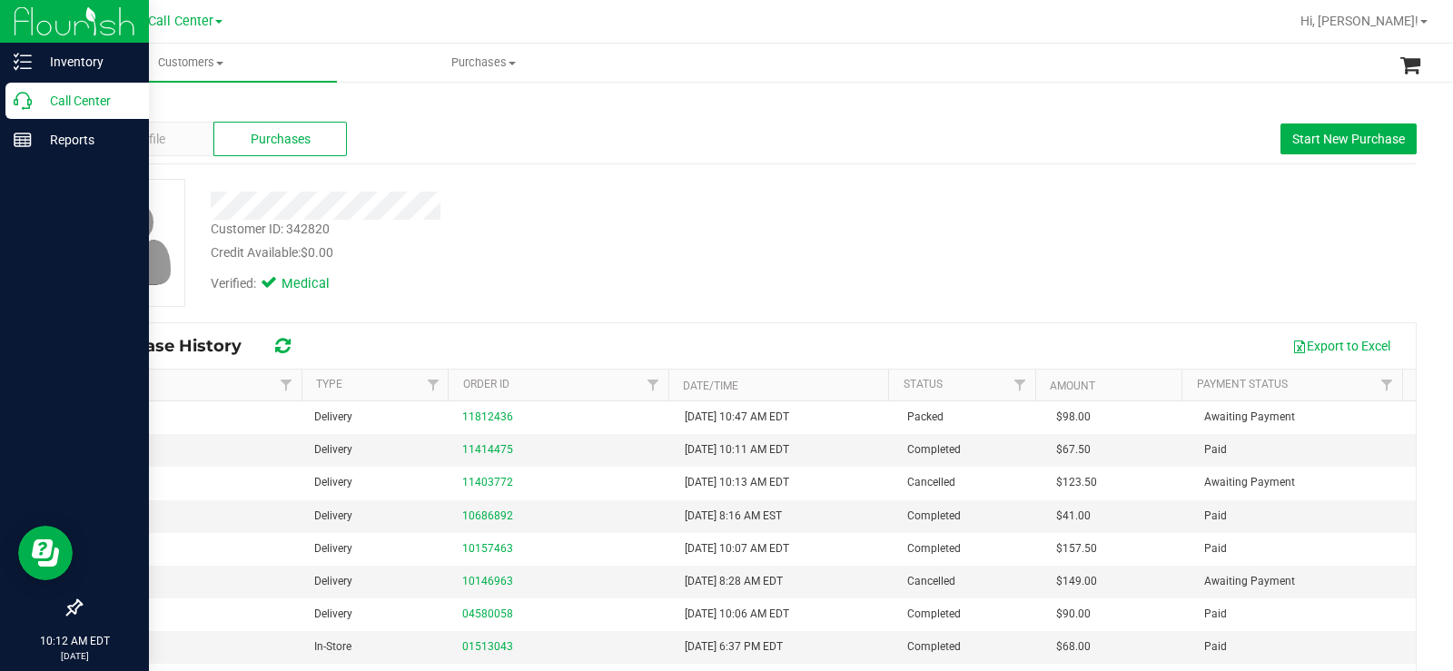
click at [21, 97] on icon at bounding box center [23, 101] width 18 height 18
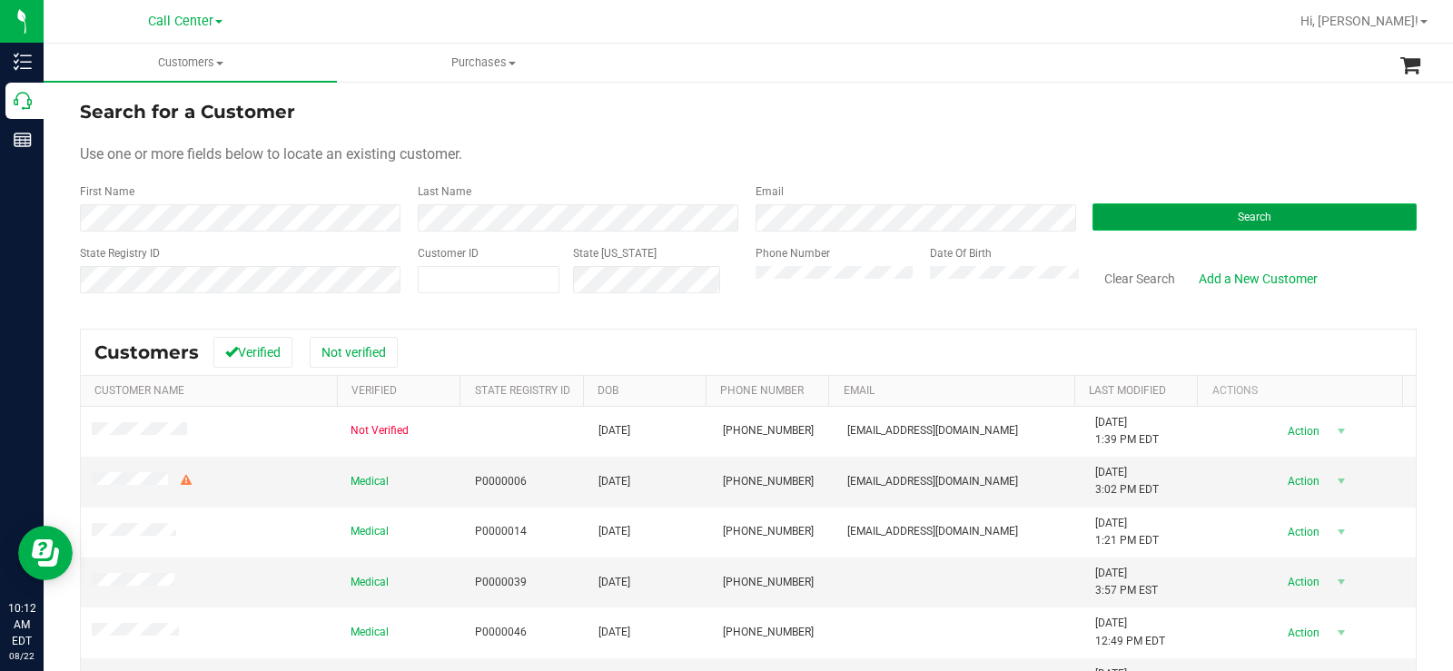
drag, startPoint x: 1134, startPoint y: 215, endPoint x: 1099, endPoint y: 215, distance: 35.4
click at [1135, 215] on button "Search" at bounding box center [1254, 216] width 324 height 27
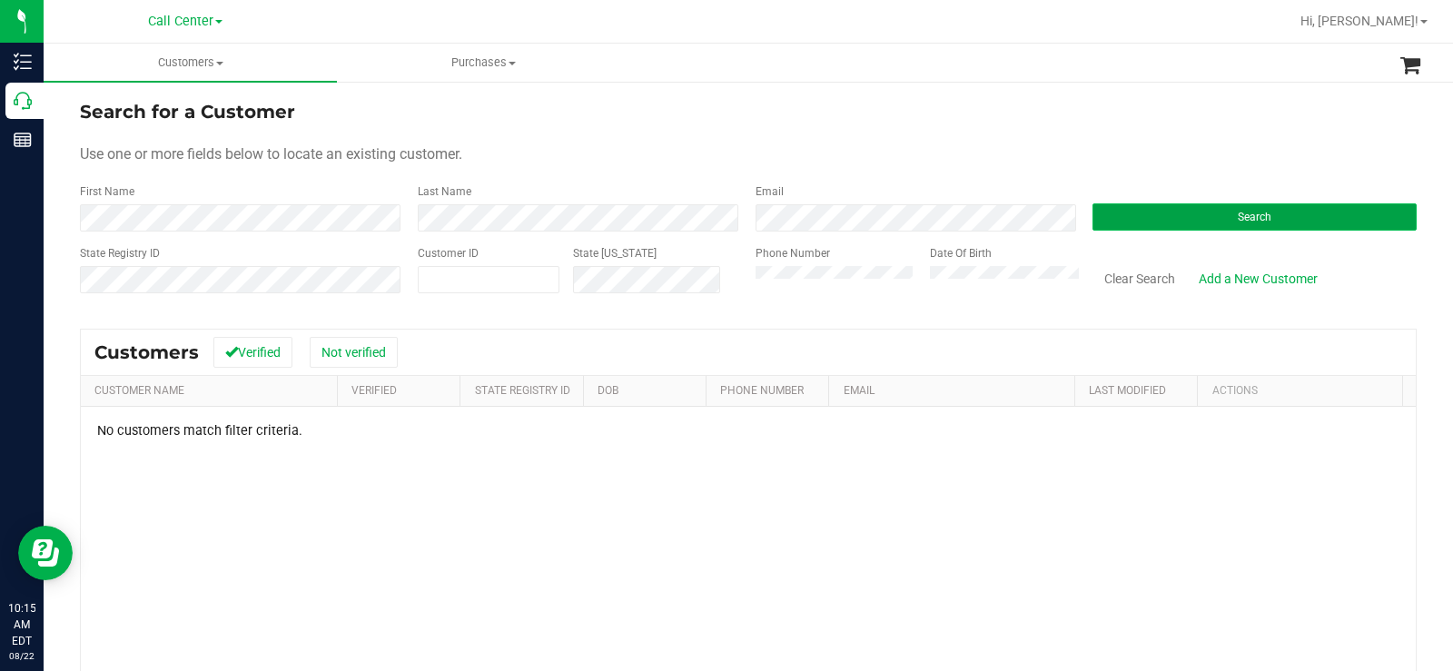
click at [1265, 203] on button "Search" at bounding box center [1254, 216] width 324 height 27
click at [839, 294] on div "Phone Number" at bounding box center [835, 277] width 161 height 64
click at [725, 273] on div "State Registry ID Customer ID State ID Phone Number Date Of Birth Clear Search …" at bounding box center [748, 277] width 1337 height 64
click at [814, 310] on div "Search for a Customer Use one or more fields below to locate an existing custom…" at bounding box center [748, 485] width 1337 height 775
click at [746, 284] on div "Phone Number Date Of Birth" at bounding box center [911, 277] width 338 height 64
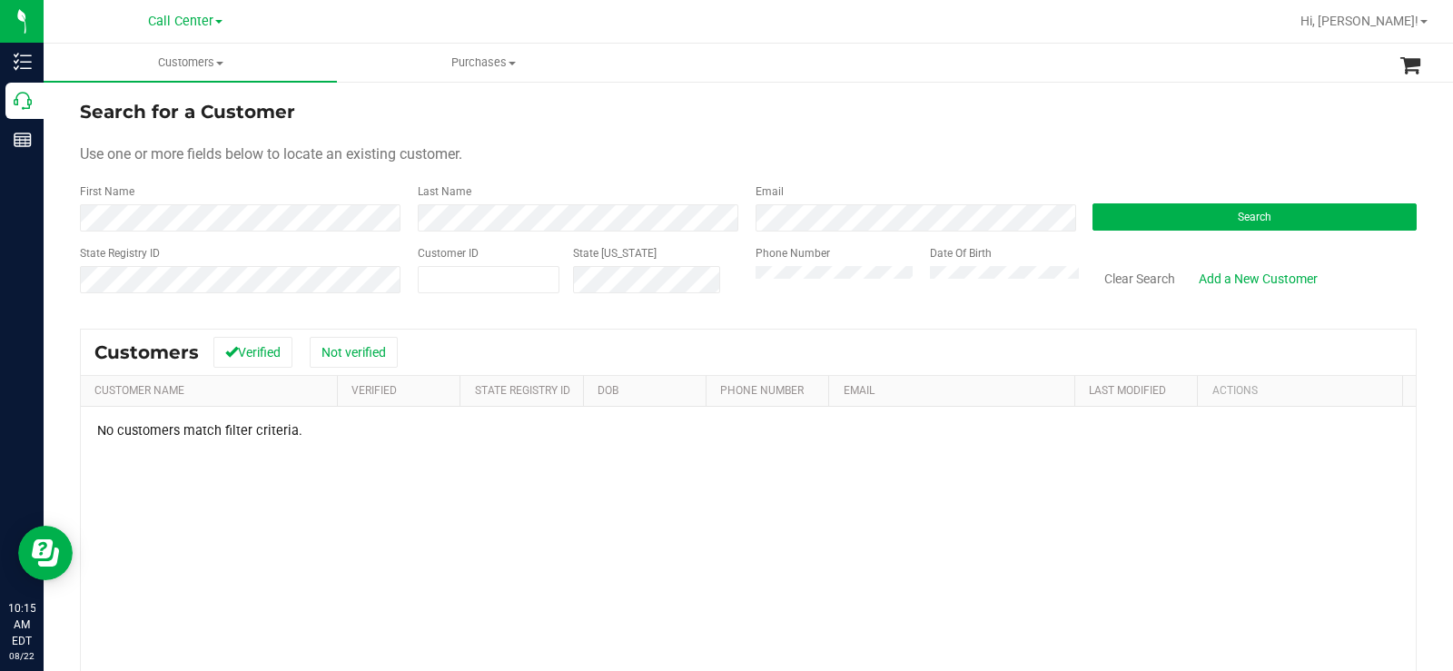
click at [742, 289] on div "Phone Number Date Of Birth" at bounding box center [911, 277] width 338 height 64
click at [742, 281] on div "Phone Number Date Of Birth" at bounding box center [911, 277] width 338 height 64
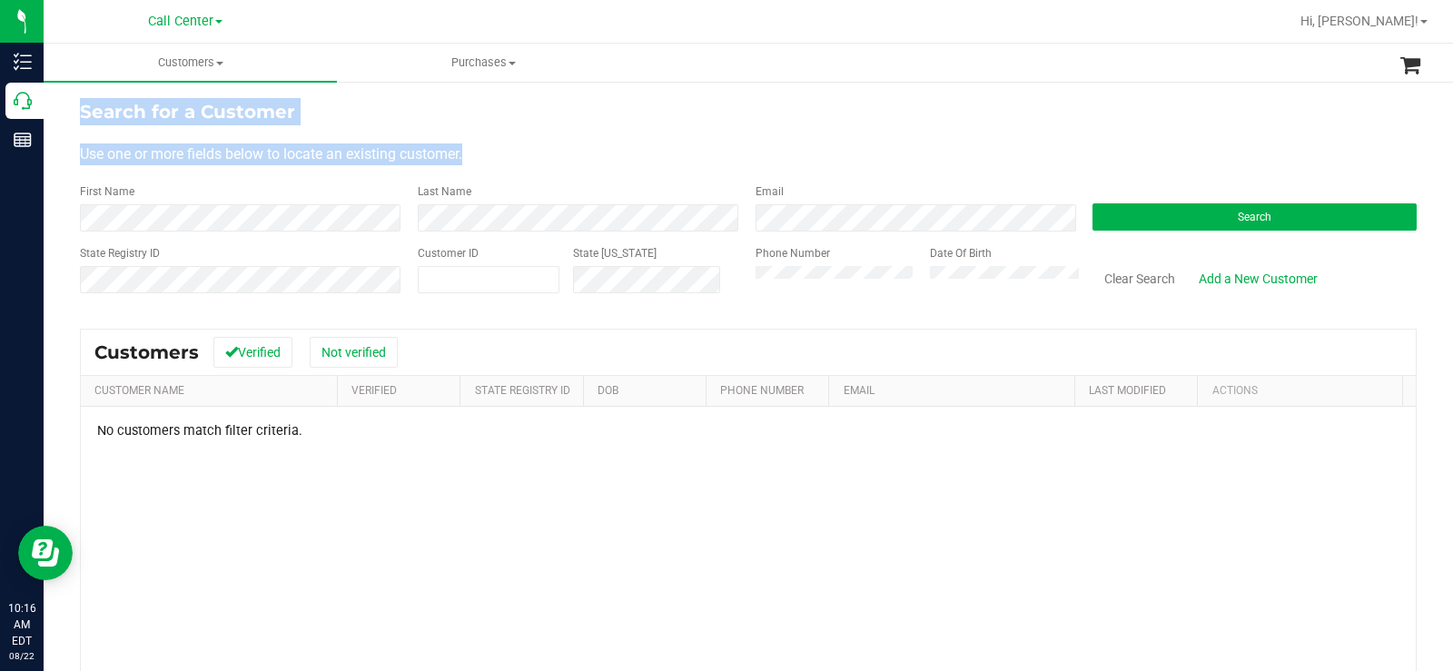
drag, startPoint x: 490, startPoint y: 159, endPoint x: 72, endPoint y: 115, distance: 420.8
click at [72, 115] on div "Search for a Customer Use one or more fields below to locate an existing custom…" at bounding box center [748, 486] width 1409 height 812
click at [577, 151] on div "Use one or more fields below to locate an existing customer." at bounding box center [748, 154] width 1337 height 22
click at [666, 136] on form "Search for a Customer Use one or more fields below to locate an existing custom…" at bounding box center [748, 204] width 1337 height 212
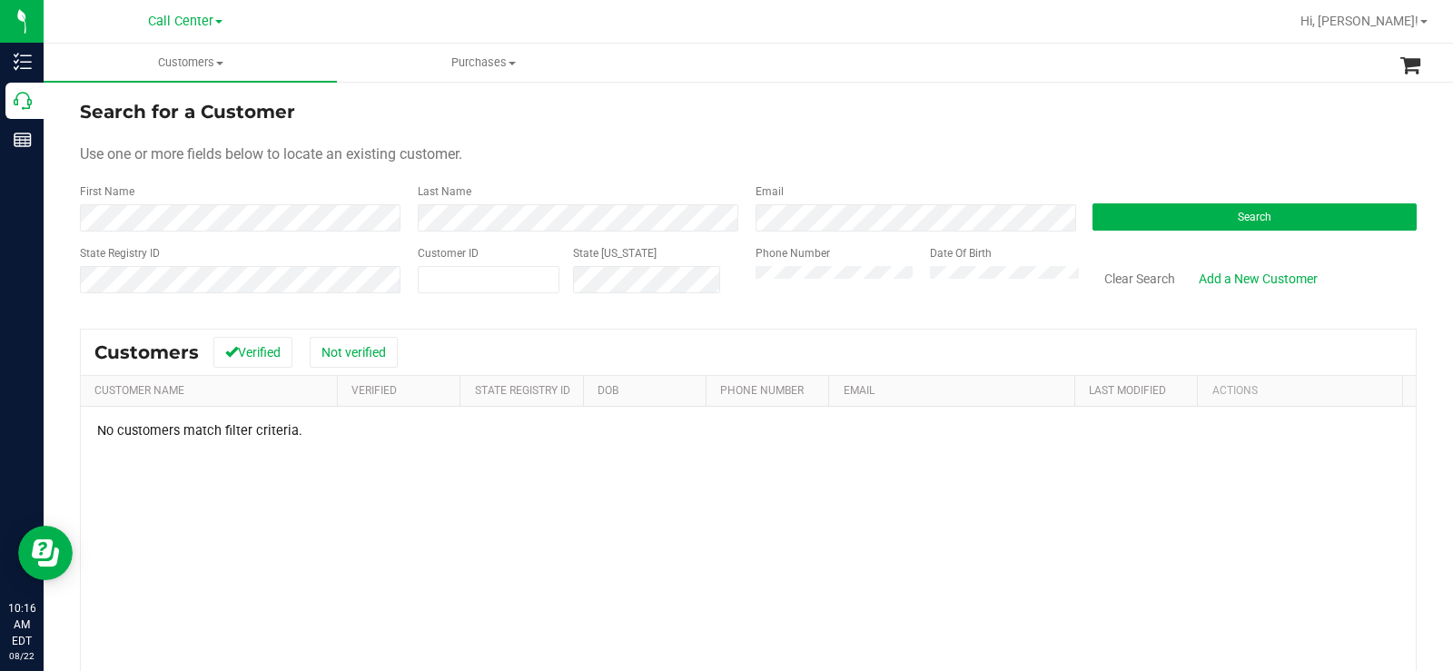
click at [742, 277] on div "Phone Number Date Of Birth" at bounding box center [911, 277] width 338 height 64
click at [803, 153] on div "Use one or more fields below to locate an existing customer." at bounding box center [748, 154] width 1337 height 22
click at [742, 279] on div "Phone Number Date Of Birth" at bounding box center [911, 277] width 338 height 64
click at [1221, 208] on button "Search" at bounding box center [1254, 216] width 324 height 27
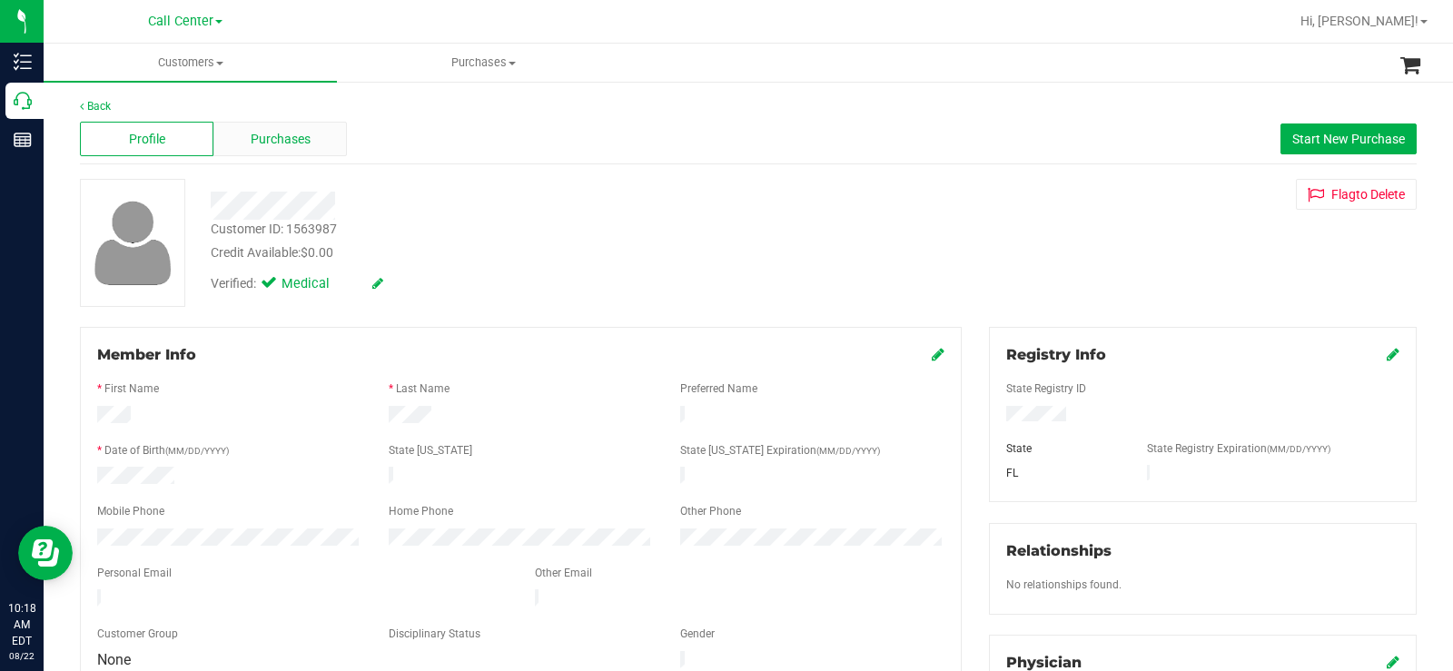
click at [319, 144] on div "Purchases" at bounding box center [279, 139] width 133 height 35
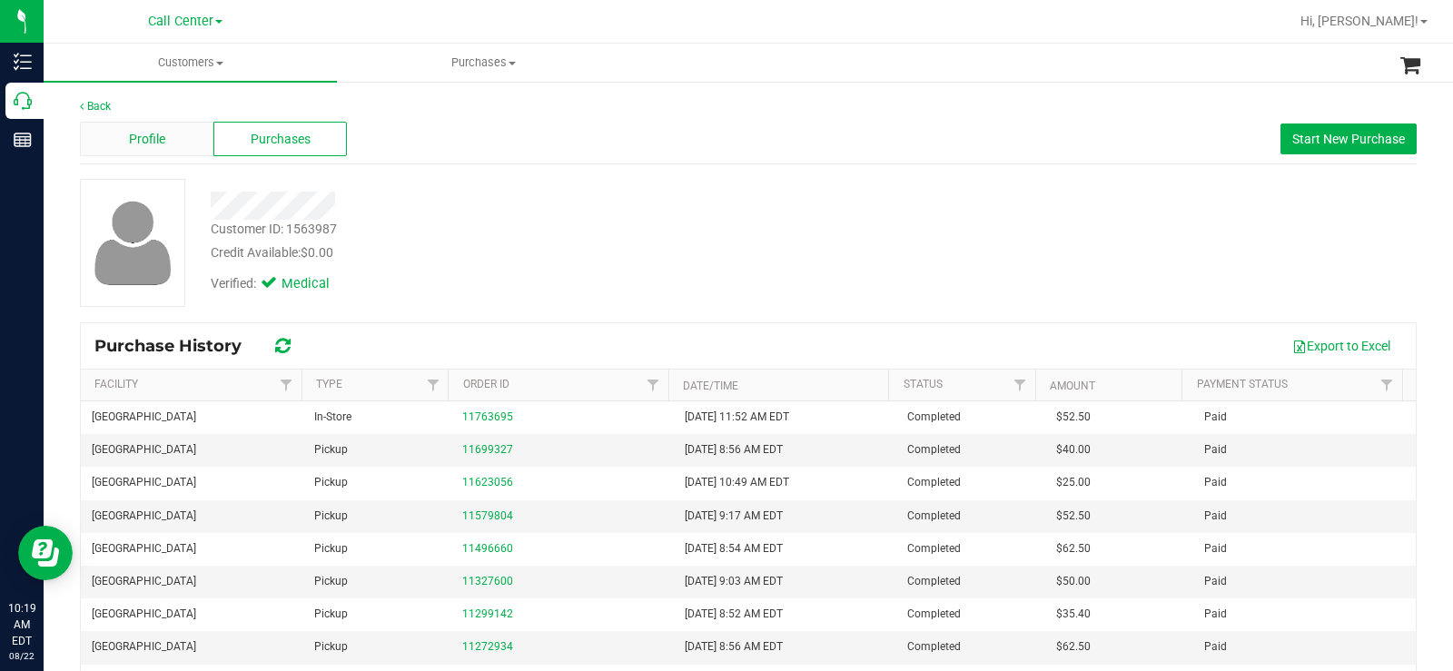
click at [158, 125] on div "Profile" at bounding box center [146, 139] width 133 height 35
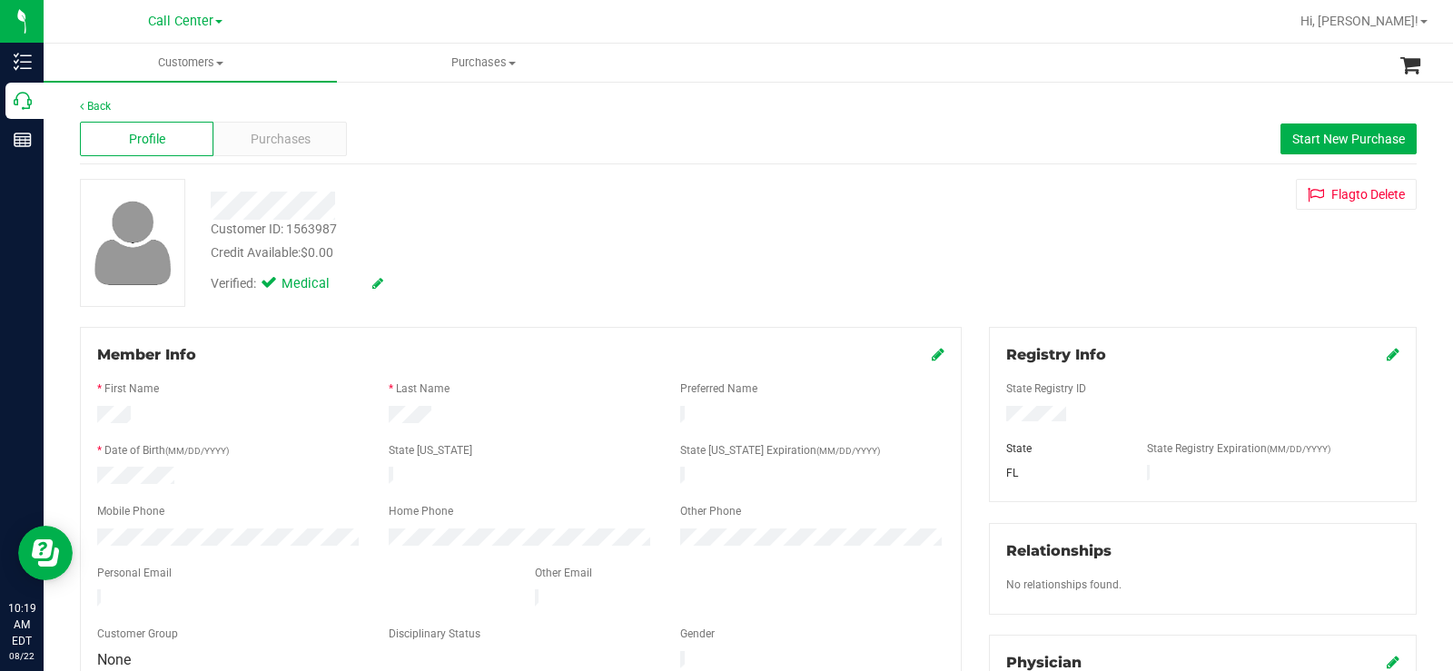
click at [1000, 414] on div at bounding box center [1202, 416] width 420 height 20
click at [299, 446] on div "* Date of Birth (MM/DD/YYYY)" at bounding box center [229, 452] width 291 height 21
click at [180, 474] on div at bounding box center [229, 478] width 291 height 22
drag, startPoint x: 178, startPoint y: 474, endPoint x: 94, endPoint y: 479, distance: 84.6
click at [94, 479] on div at bounding box center [229, 478] width 291 height 22
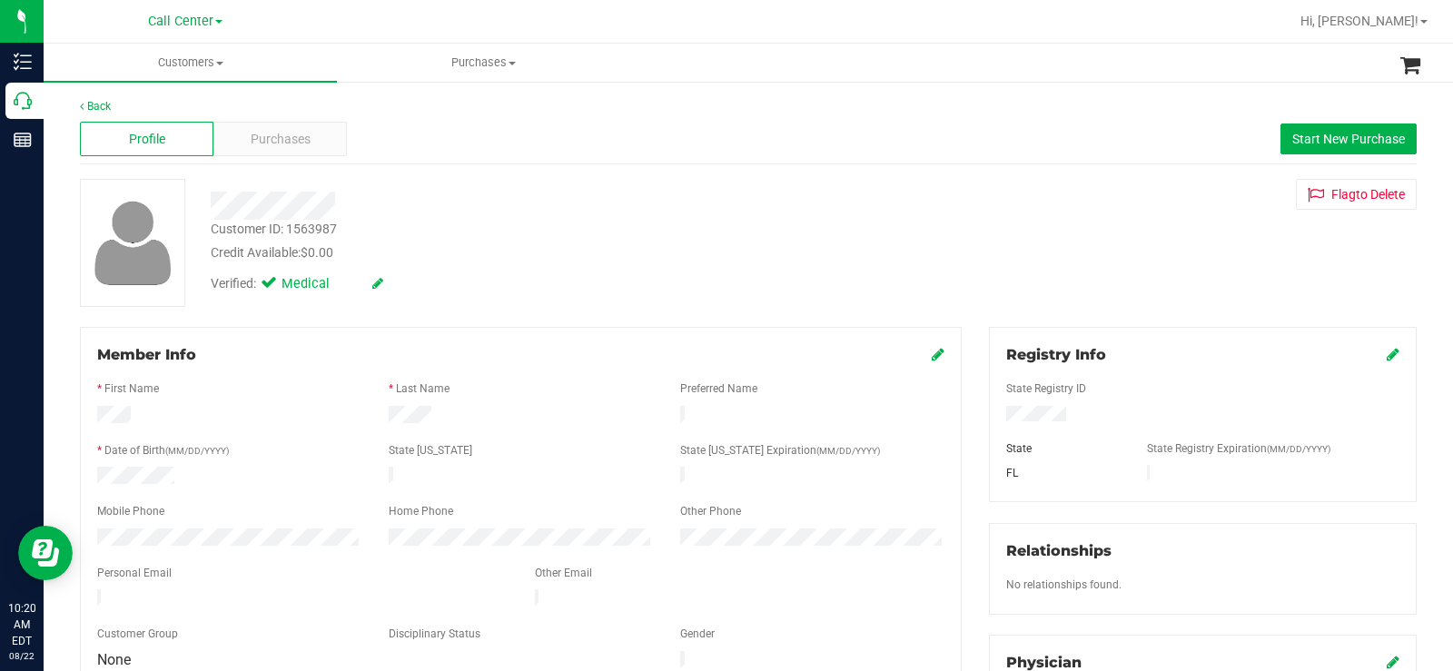
click at [759, 213] on div at bounding box center [538, 206] width 682 height 28
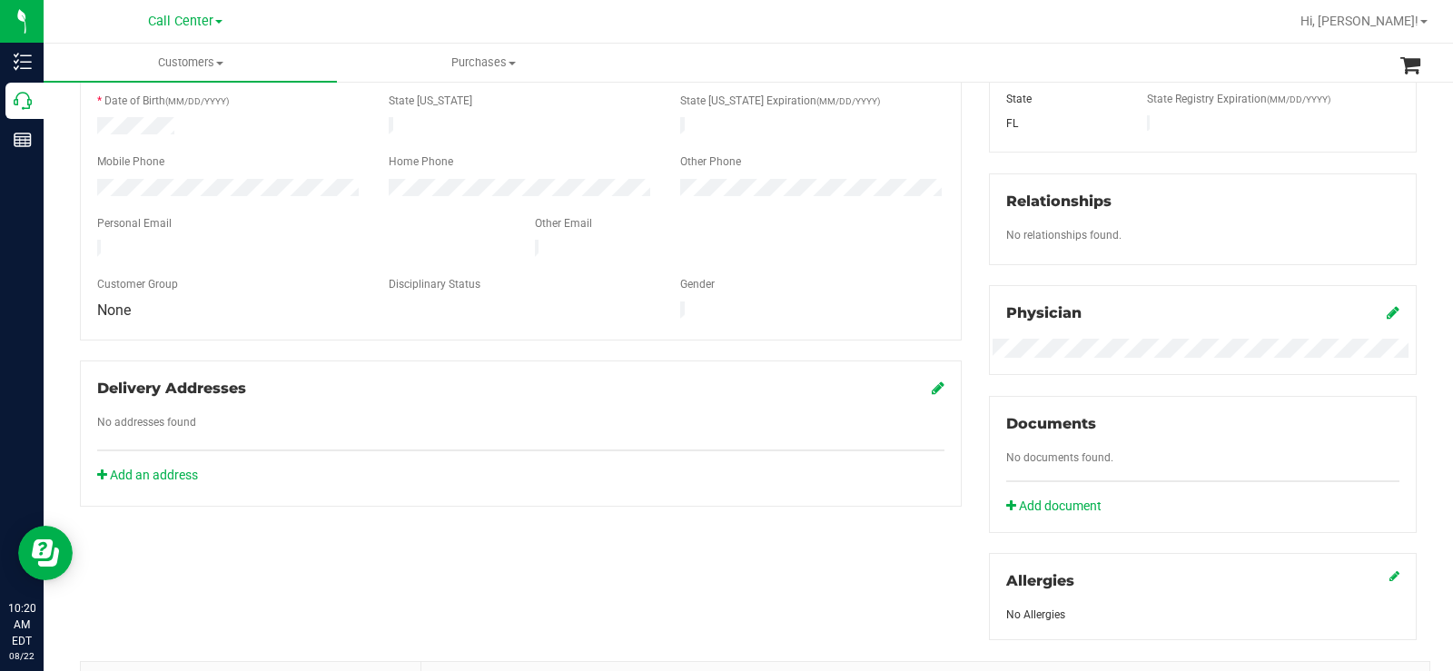
scroll to position [363, 0]
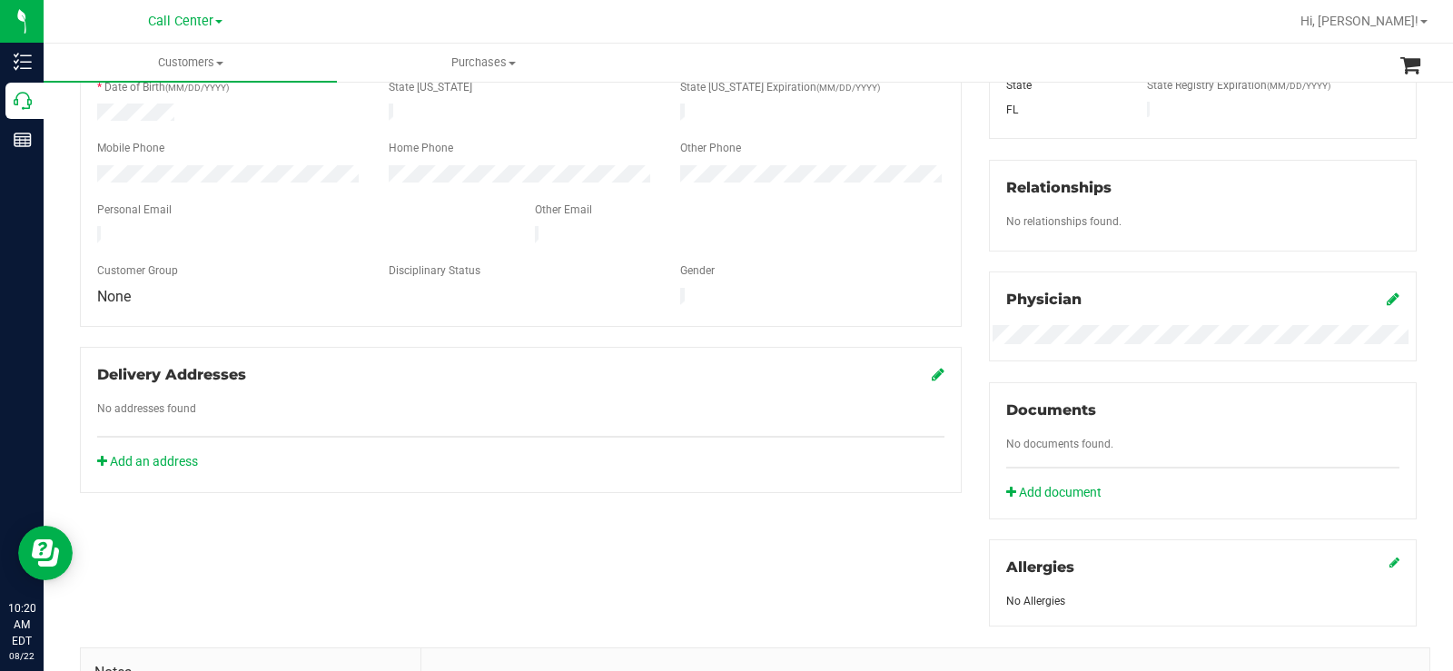
click at [975, 442] on div "Registry Info State Registry ID State State Registry Expiration (MM/DD/YYYY) FL…" at bounding box center [1202, 295] width 455 height 663
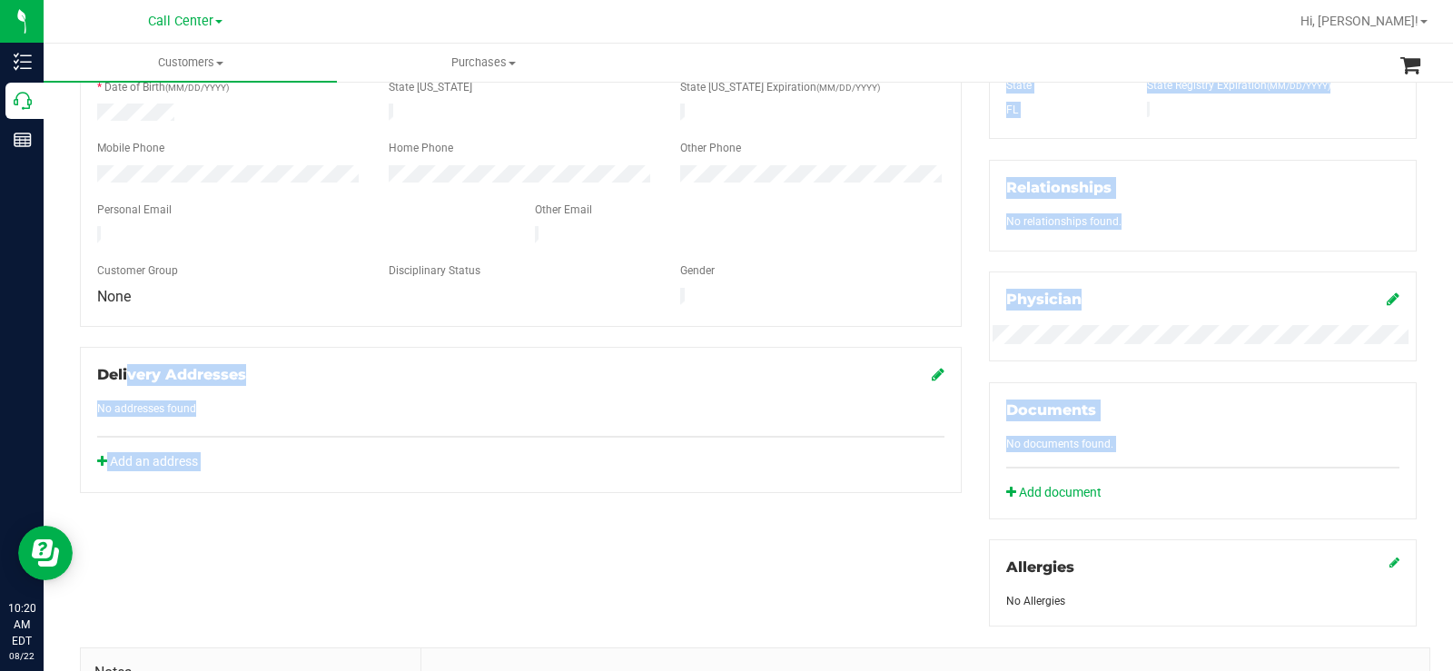
drag, startPoint x: 952, startPoint y: 466, endPoint x: 73, endPoint y: 338, distance: 888.2
click at [73, 338] on div "Member Info * First Name * Last Name Preferred Name * Date of Birth (MM/DD/YYYY…" at bounding box center [748, 428] width 1364 height 929
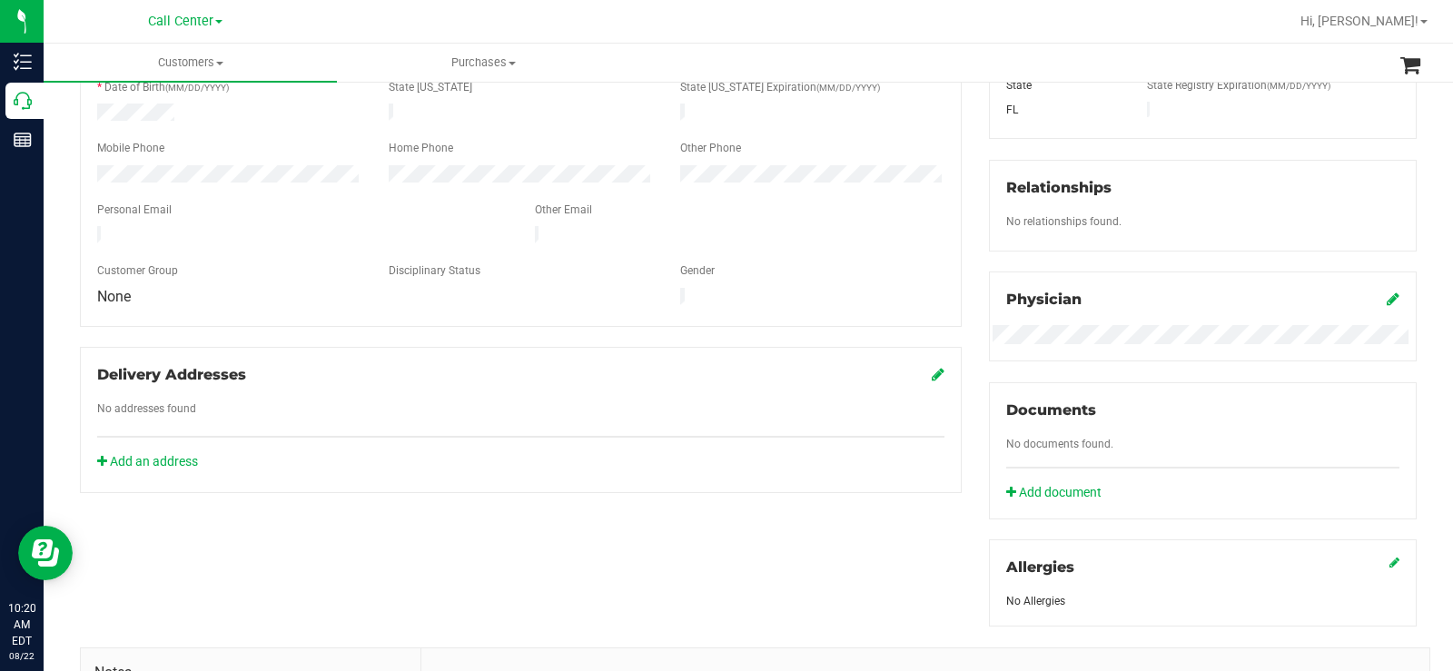
click at [390, 561] on div "Member Info * First Name * Last Name Preferred Name * Date of Birth (MM/DD/YYYY…" at bounding box center [748, 428] width 1364 height 929
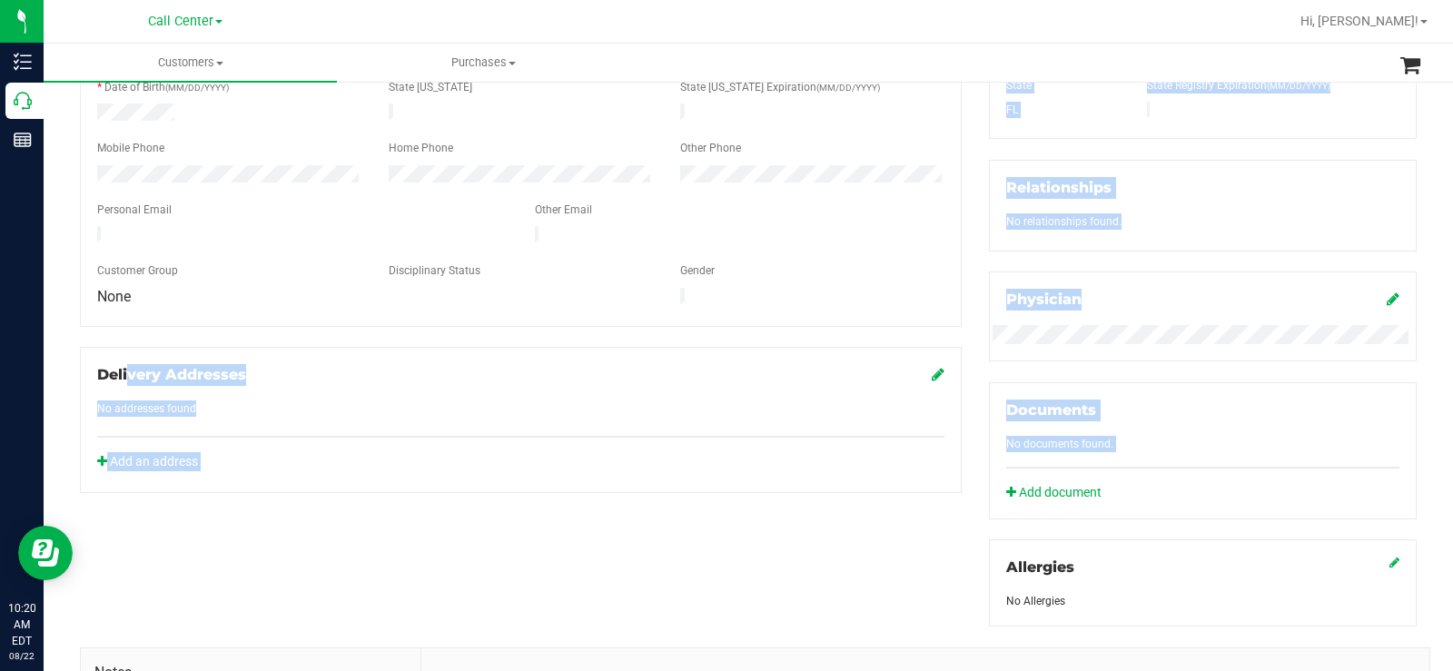
drag, startPoint x: 83, startPoint y: 340, endPoint x: 978, endPoint y: 450, distance: 902.1
click at [978, 450] on div "Member Info * First Name * Last Name Preferred Name * Date of Birth (MM/DD/YYYY…" at bounding box center [748, 428] width 1364 height 929
click at [785, 499] on div "Member Info * First Name * Last Name Preferred Name * Date of Birth (MM/DD/YYYY…" at bounding box center [748, 428] width 1364 height 929
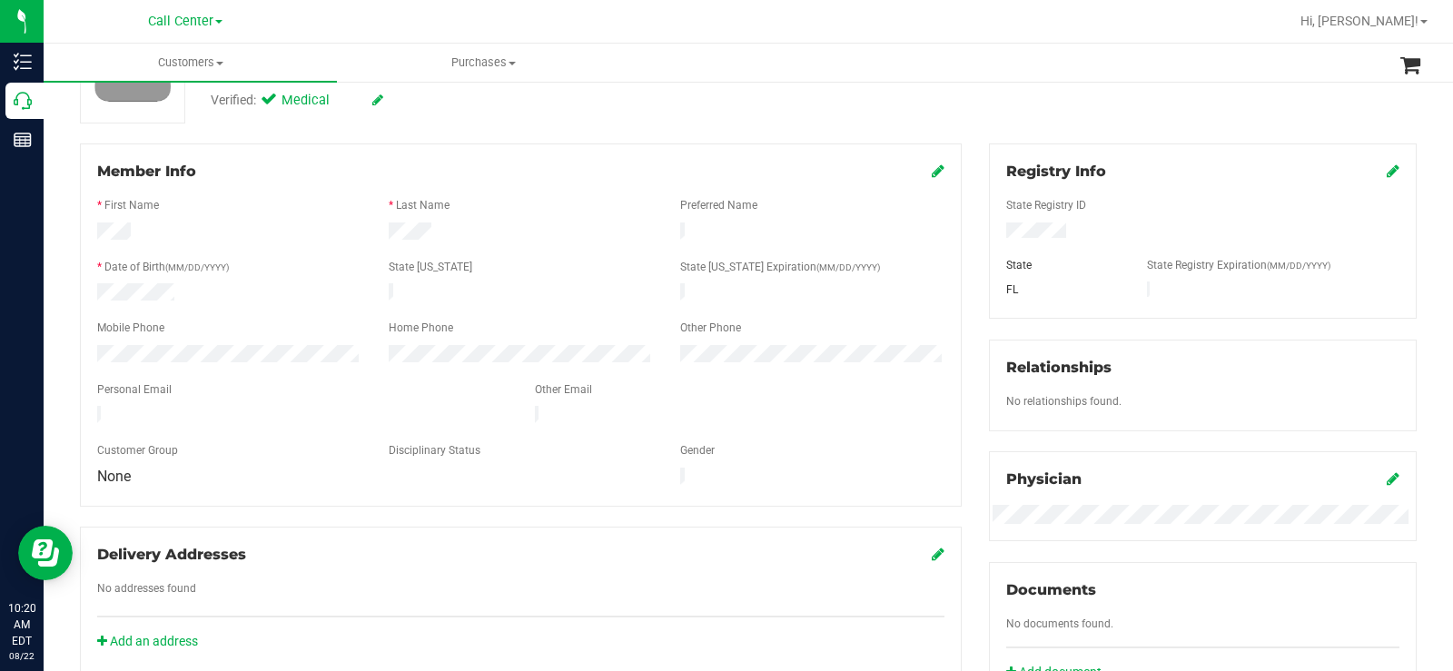
scroll to position [182, 0]
drag, startPoint x: 133, startPoint y: 468, endPoint x: 90, endPoint y: 466, distance: 43.6
click at [90, 469] on div "None" at bounding box center [229, 478] width 291 height 18
click at [202, 479] on div "Member Info * First Name * Last Name Preferred Name * Date of Birth (MM/DD/YYYY…" at bounding box center [521, 326] width 882 height 363
drag, startPoint x: 193, startPoint y: 471, endPoint x: 82, endPoint y: 427, distance: 120.2
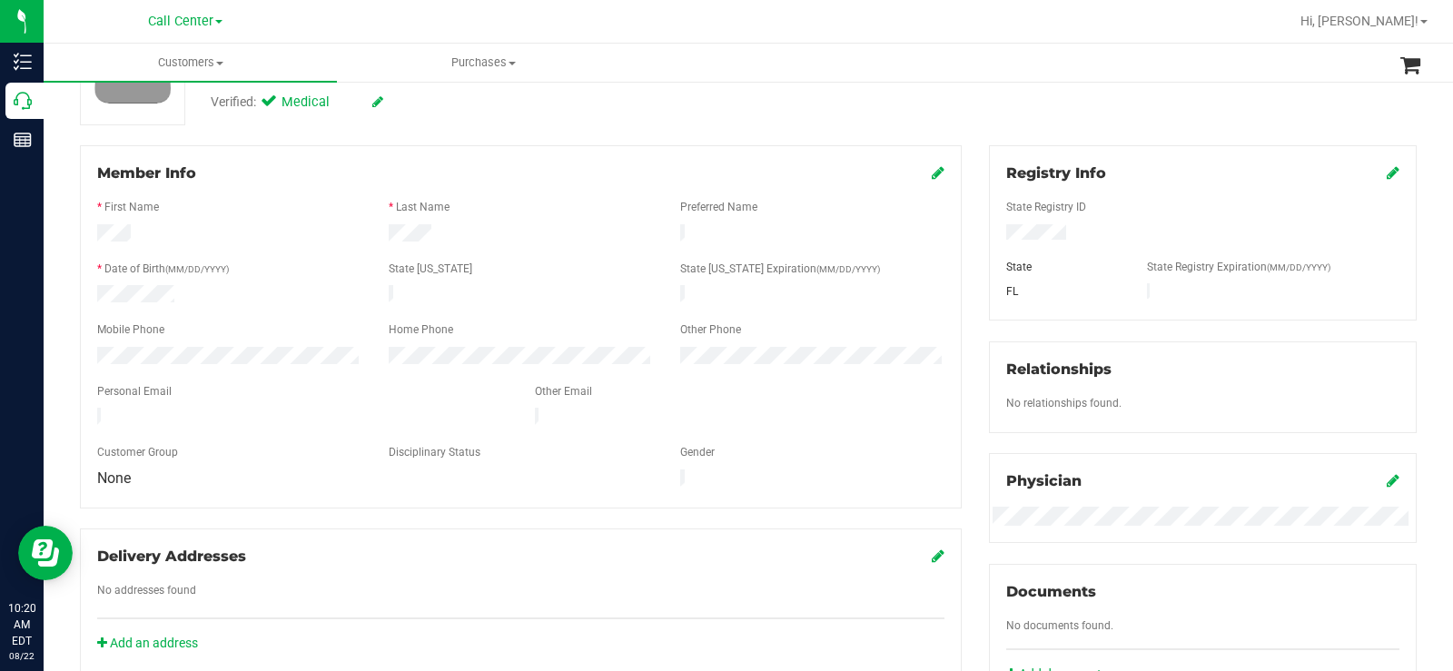
click at [82, 427] on div "Member Info * First Name * Last Name Preferred Name * Date of Birth (MM/DD/YYYY…" at bounding box center [521, 326] width 882 height 363
click at [208, 474] on div "Member Info * First Name * Last Name Preferred Name * Date of Birth (MM/DD/YYYY…" at bounding box center [521, 326] width 882 height 363
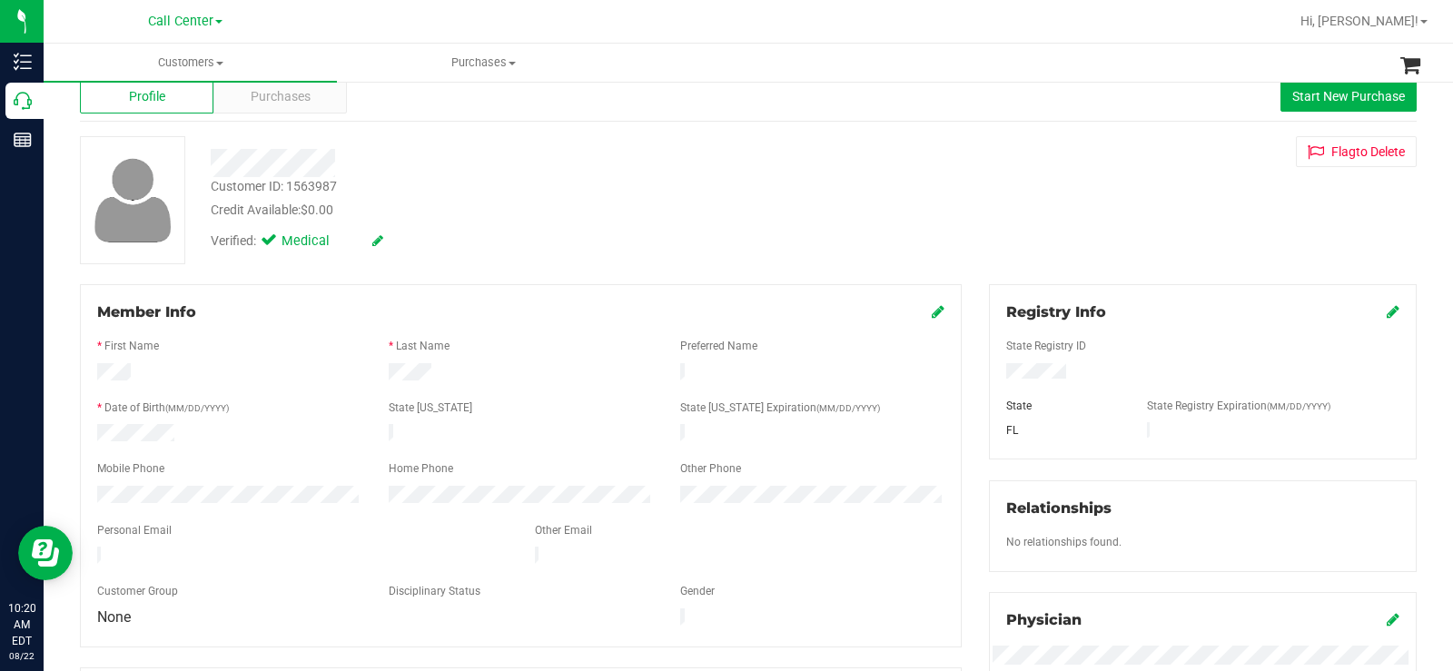
scroll to position [0, 0]
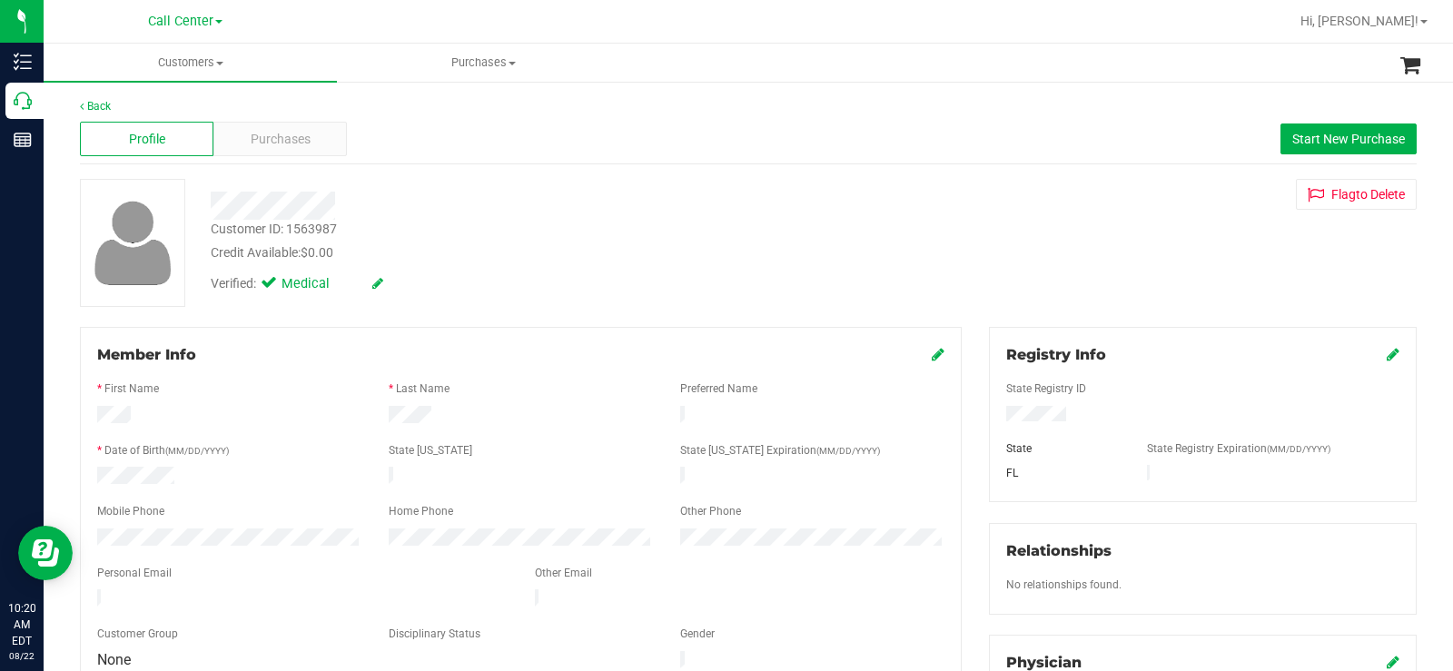
drag, startPoint x: 348, startPoint y: 253, endPoint x: 180, endPoint y: 192, distance: 179.0
click at [180, 192] on div "Customer ID: 1563987 Credit Available: $0.00 Verified: Medical Flag to Delete" at bounding box center [748, 243] width 1364 height 128
click at [472, 145] on div "Profile Purchases Start New Purchase" at bounding box center [748, 139] width 1337 height 50
drag, startPoint x: 359, startPoint y: 262, endPoint x: 207, endPoint y: 205, distance: 162.1
click at [207, 205] on div "Customer ID: 1563987 Credit Available: $0.00 Verified: Medical" at bounding box center [538, 240] width 682 height 123
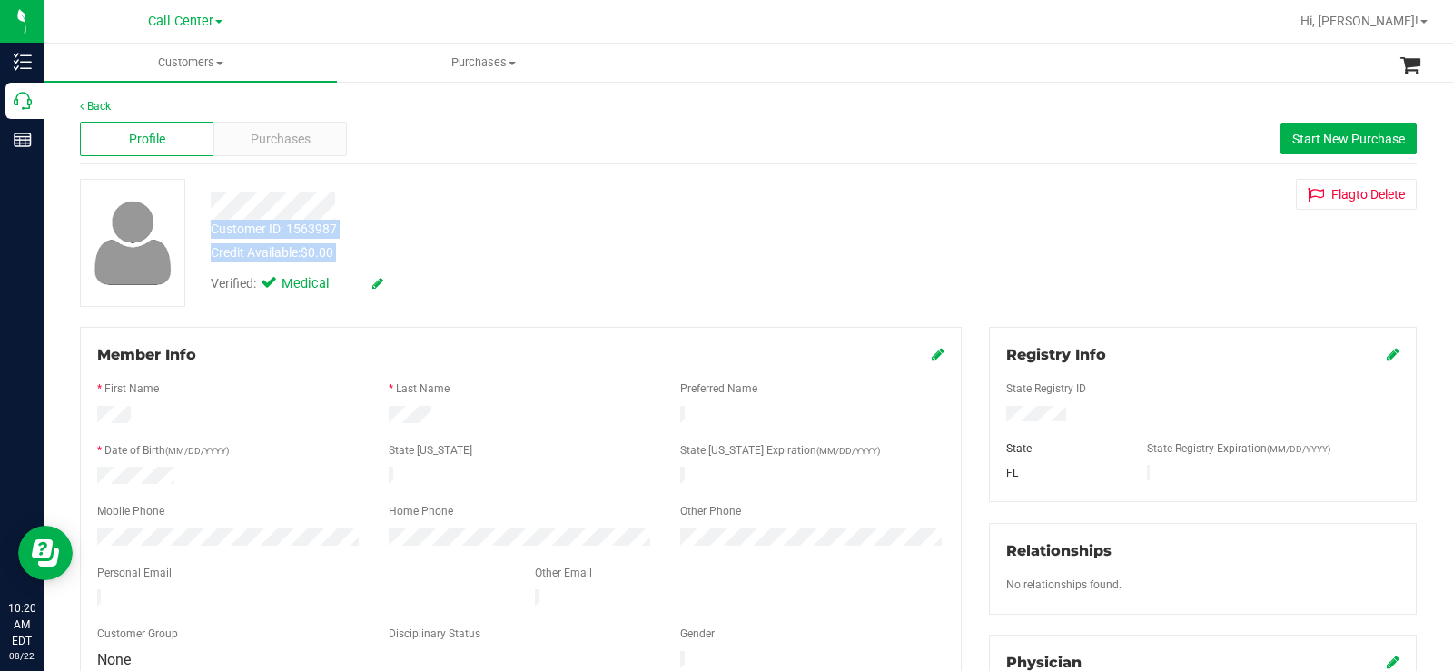
click at [464, 202] on div at bounding box center [538, 206] width 682 height 28
click at [640, 212] on div at bounding box center [538, 206] width 682 height 28
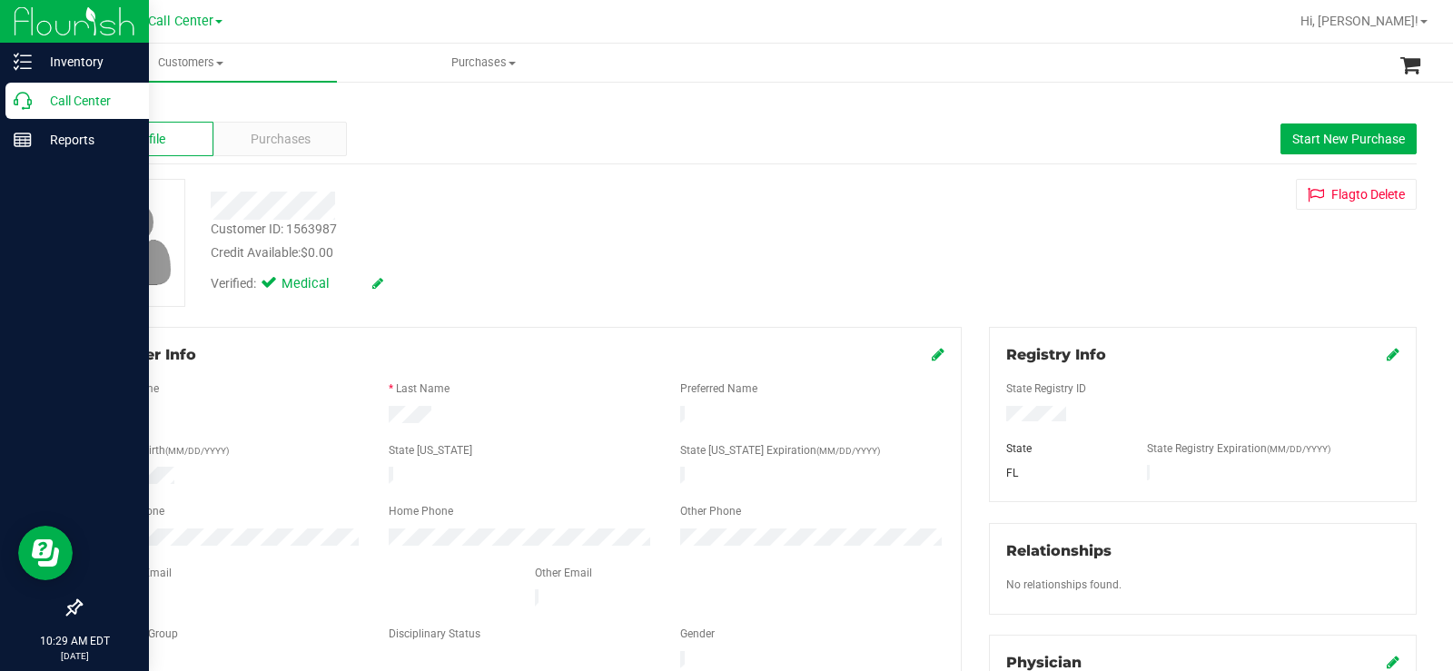
click at [30, 108] on icon at bounding box center [23, 101] width 18 height 18
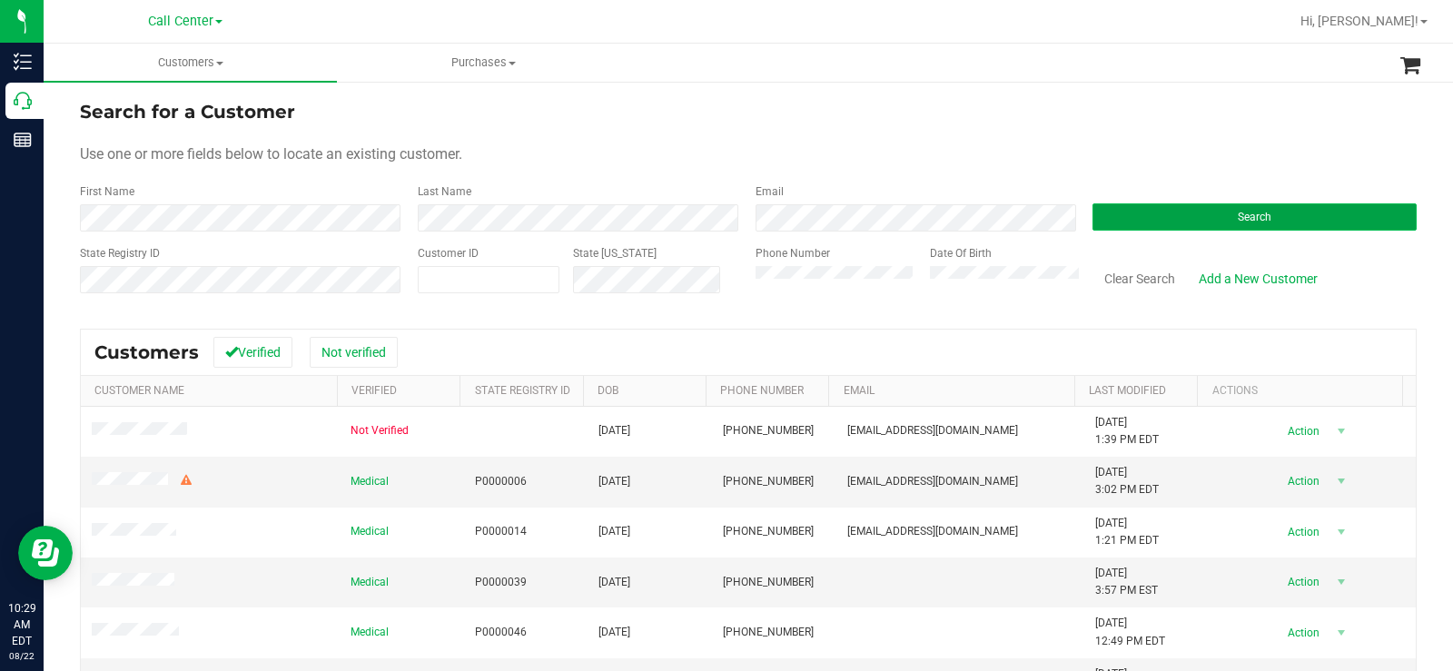
click at [1120, 223] on button "Search" at bounding box center [1254, 216] width 324 height 27
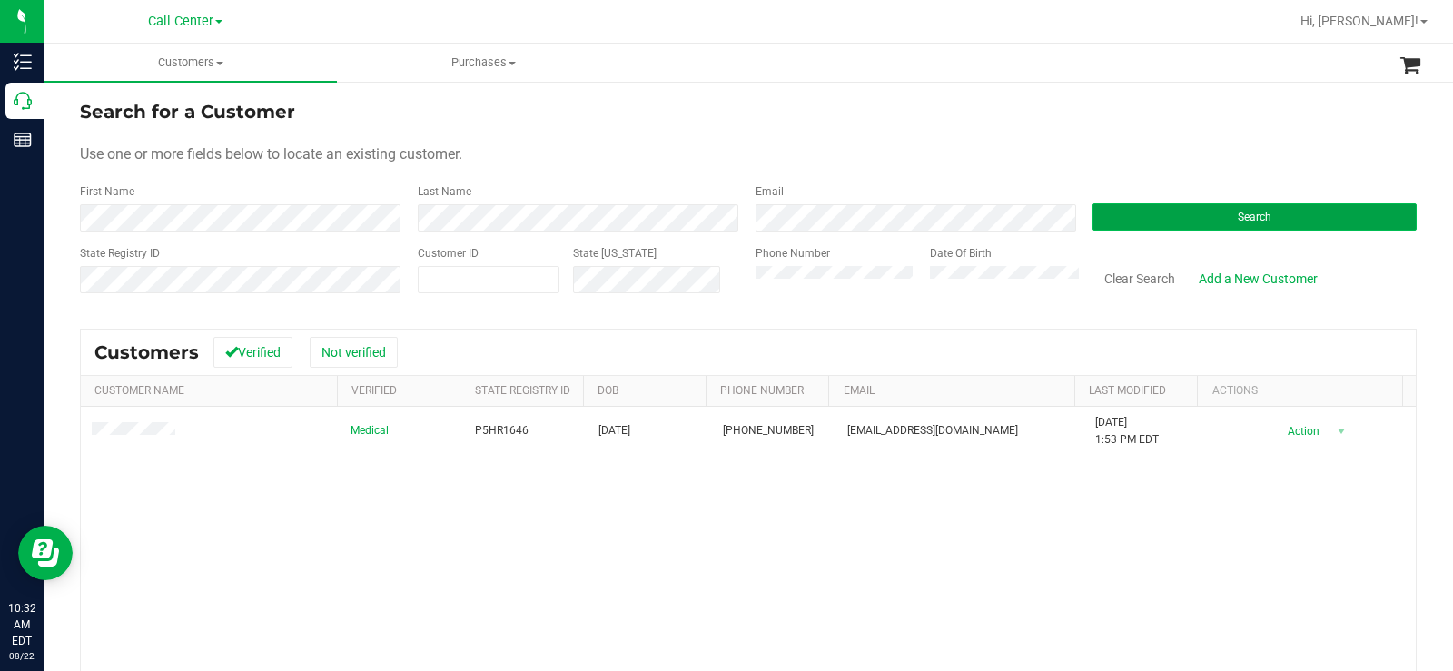
click at [1179, 213] on button "Search" at bounding box center [1254, 216] width 324 height 27
click at [578, 518] on div "Medical P8RX3146 09/19/1971 (401) 548-9111 scotth312003@yahoo.com 11/21/2024 11…" at bounding box center [748, 618] width 1335 height 423
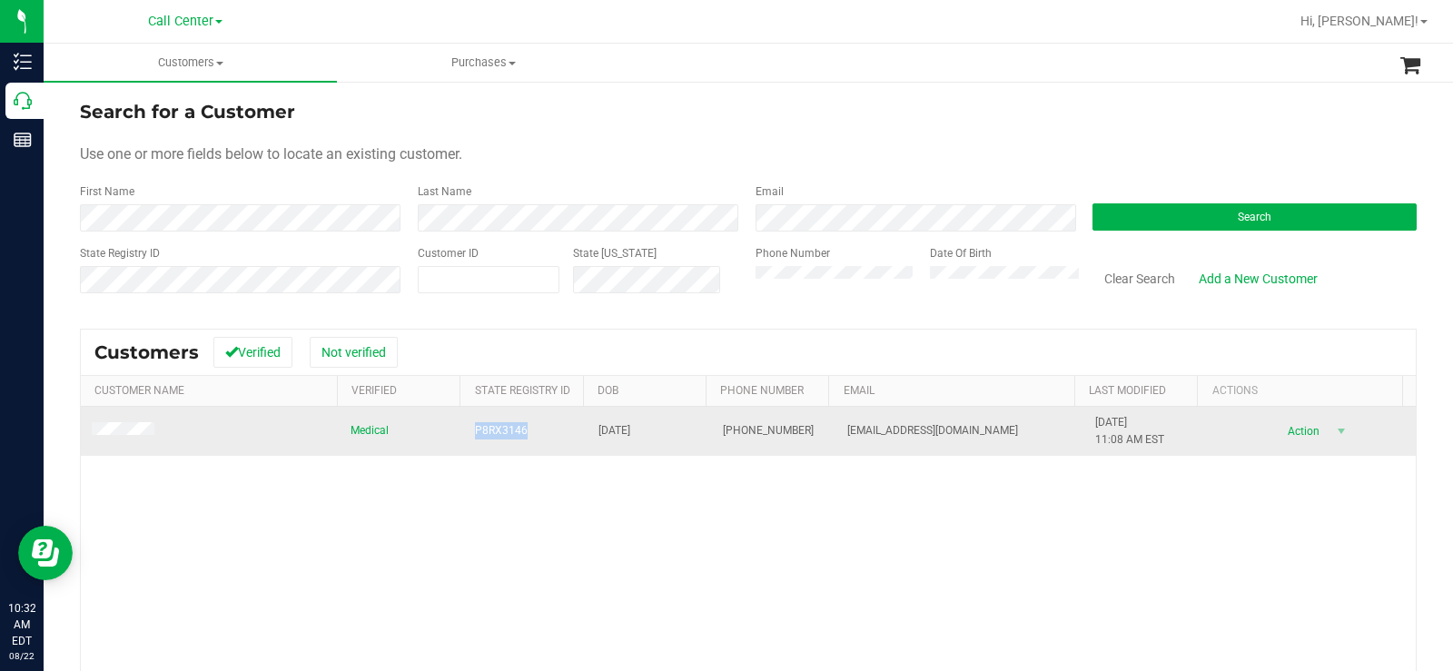
drag, startPoint x: 525, startPoint y: 435, endPoint x: 461, endPoint y: 435, distance: 63.6
click at [464, 435] on td "P8RX3146" at bounding box center [526, 431] width 124 height 49
copy span "P8RX3146"
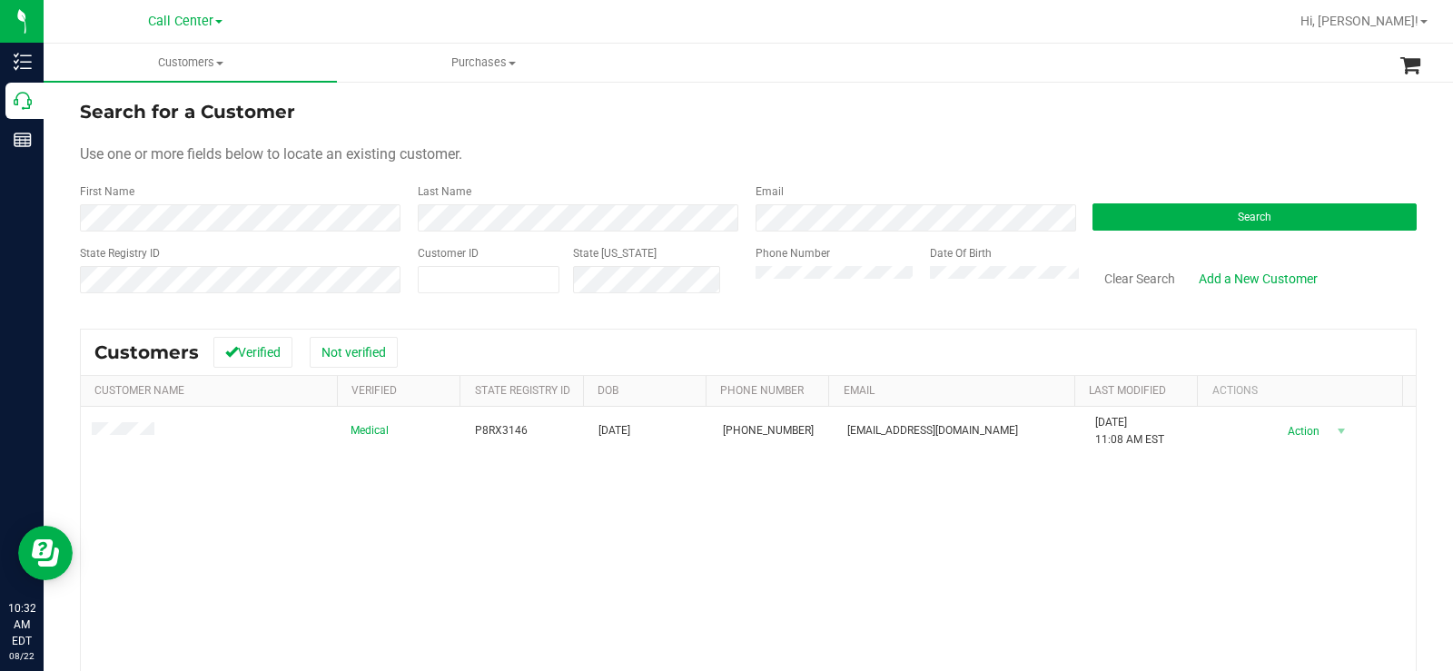
click at [673, 478] on div "Medical P8RX3146 09/19/1971 (401) 548-9111 scotth312003@yahoo.com 11/21/2024 11…" at bounding box center [748, 618] width 1335 height 423
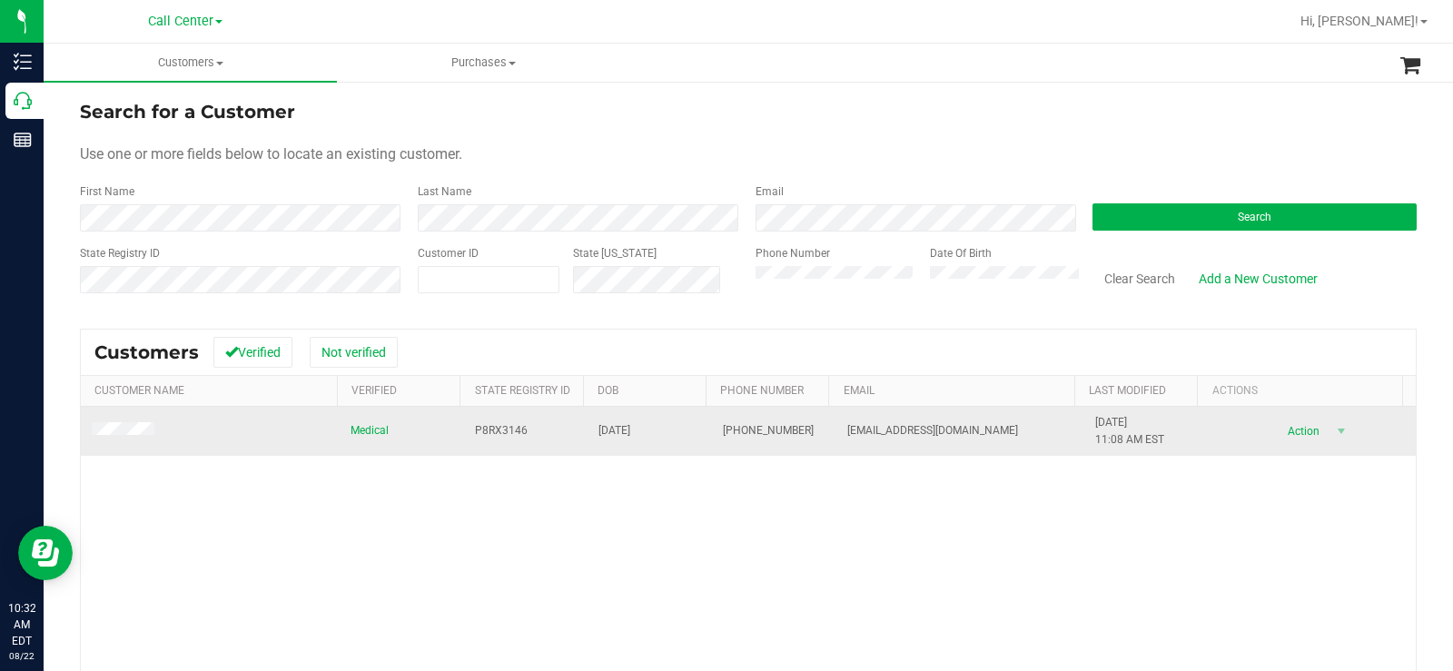
copy tr "09/19/1971"
drag, startPoint x: 650, startPoint y: 425, endPoint x: 570, endPoint y: 429, distance: 80.0
click at [570, 429] on tr "Medical P8RX3146 09/19/1971 (401) 548-9111 scotth312003@yahoo.com 11/21/2024 11…" at bounding box center [748, 431] width 1335 height 49
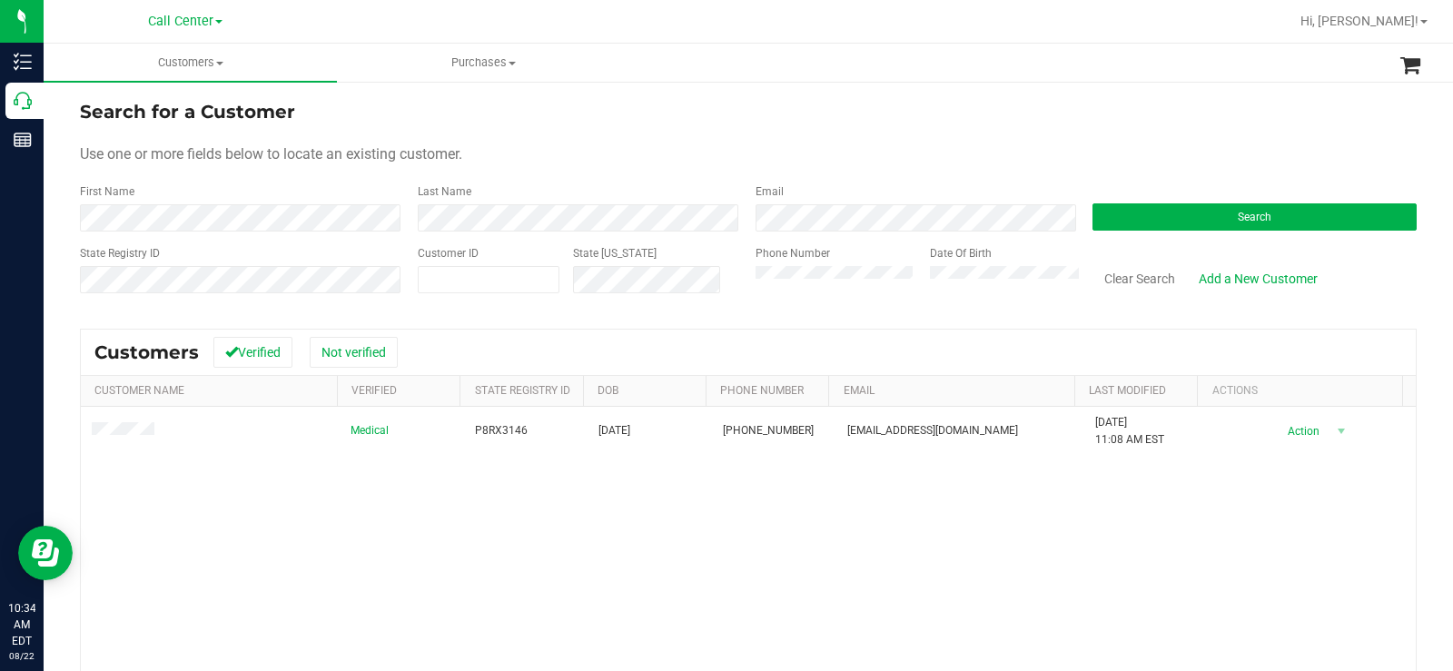
click at [1202, 197] on div "Search" at bounding box center [1248, 207] width 338 height 48
click at [1197, 210] on button "Search" at bounding box center [1254, 216] width 324 height 27
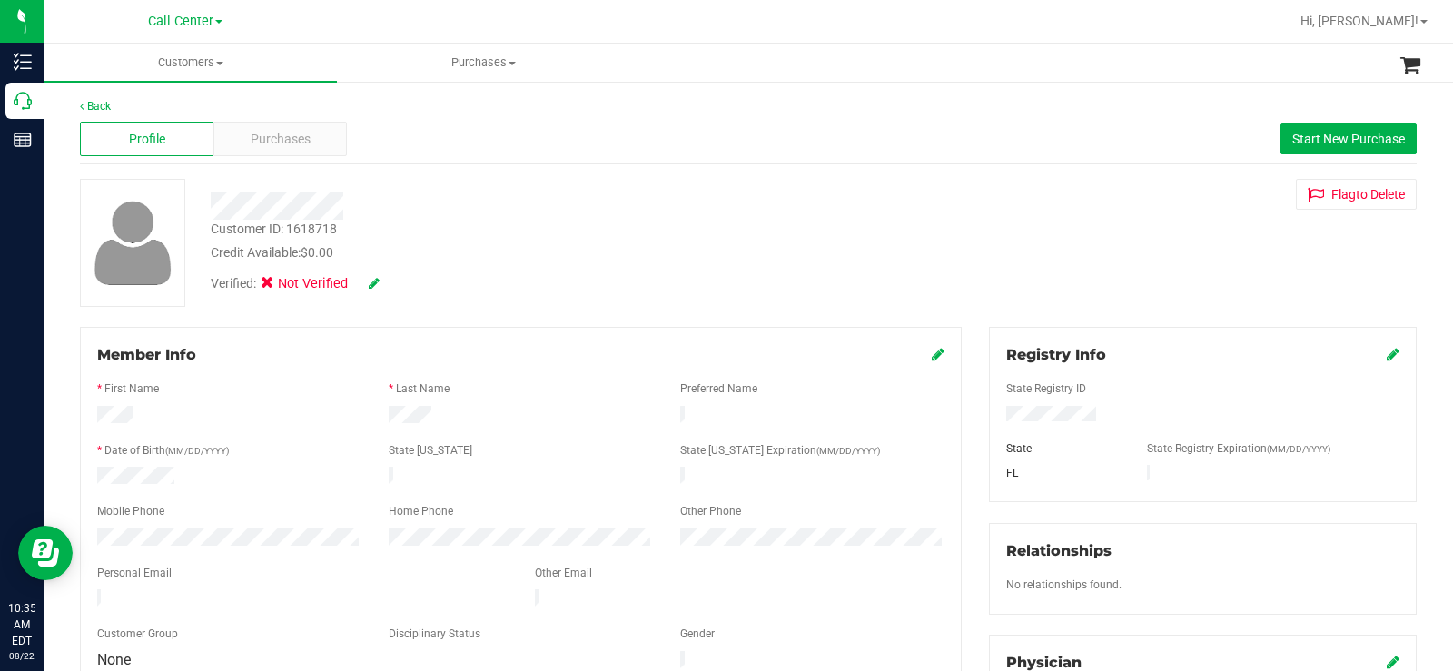
drag, startPoint x: 469, startPoint y: 415, endPoint x: 150, endPoint y: 414, distance: 318.7
click at [89, 414] on div at bounding box center [521, 417] width 874 height 22
click at [236, 414] on div at bounding box center [229, 417] width 291 height 22
drag, startPoint x: 367, startPoint y: 413, endPoint x: 449, endPoint y: 413, distance: 82.6
click at [449, 413] on div at bounding box center [521, 417] width 874 height 22
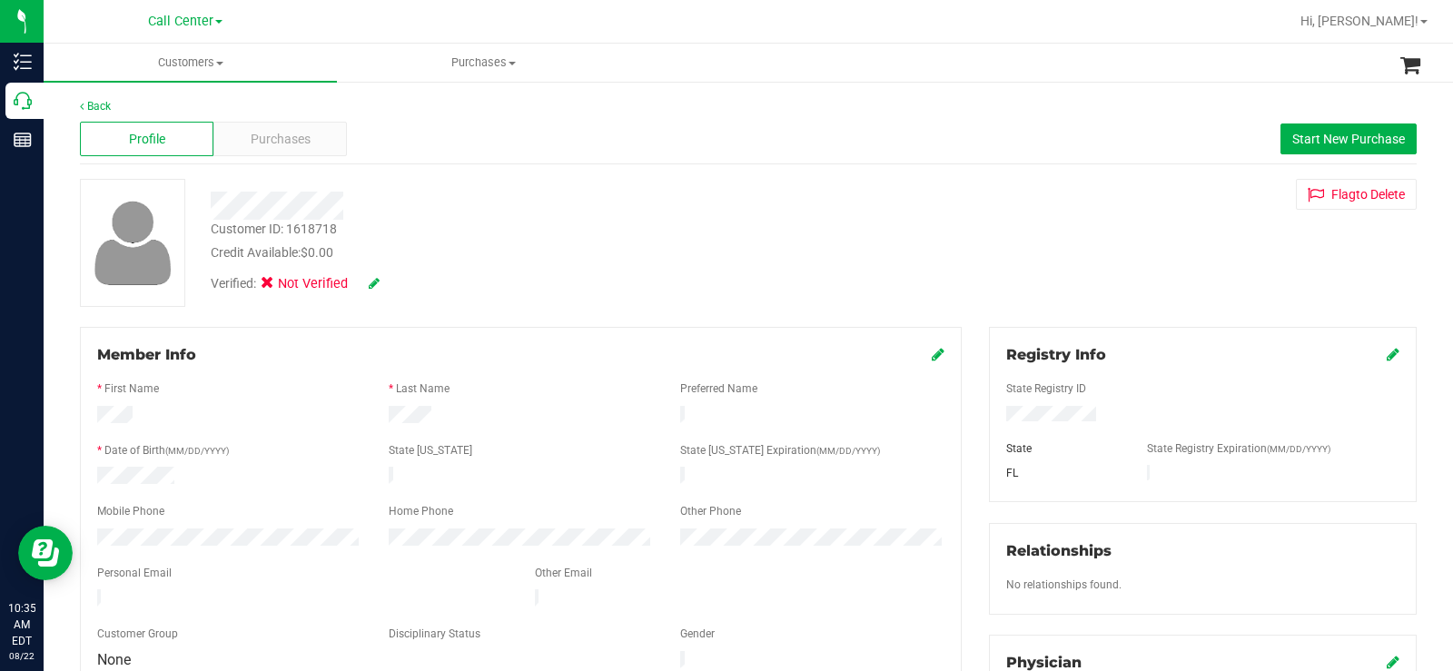
click at [449, 413] on div at bounding box center [520, 417] width 291 height 22
click at [434, 415] on div at bounding box center [520, 417] width 291 height 22
drag, startPoint x: 442, startPoint y: 413, endPoint x: 377, endPoint y: 417, distance: 65.5
click at [377, 417] on div at bounding box center [520, 417] width 291 height 22
click at [485, 423] on div at bounding box center [520, 417] width 291 height 22
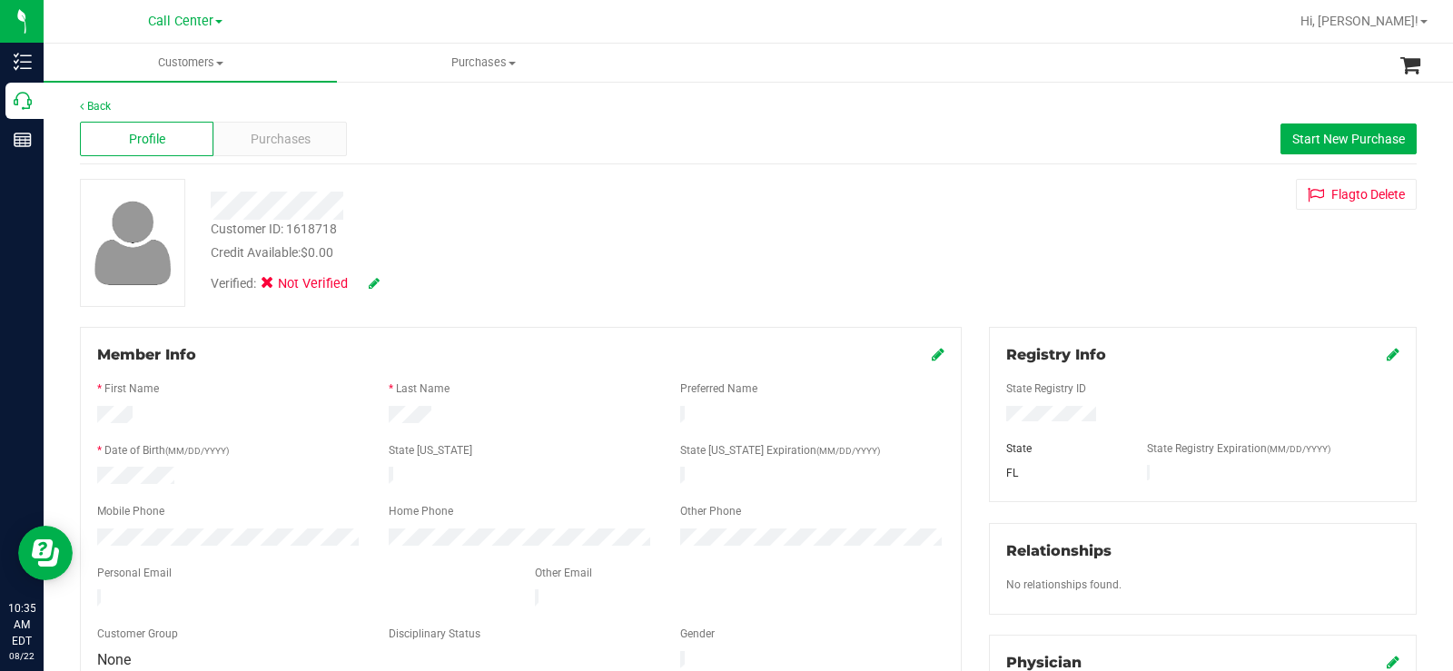
drag, startPoint x: 444, startPoint y: 412, endPoint x: 374, endPoint y: 413, distance: 69.9
click at [438, 412] on div at bounding box center [520, 417] width 291 height 22
drag, startPoint x: 94, startPoint y: 410, endPoint x: 446, endPoint y: 420, distance: 352.4
click at [446, 420] on div at bounding box center [521, 417] width 874 height 22
click at [245, 550] on div at bounding box center [520, 557] width 847 height 15
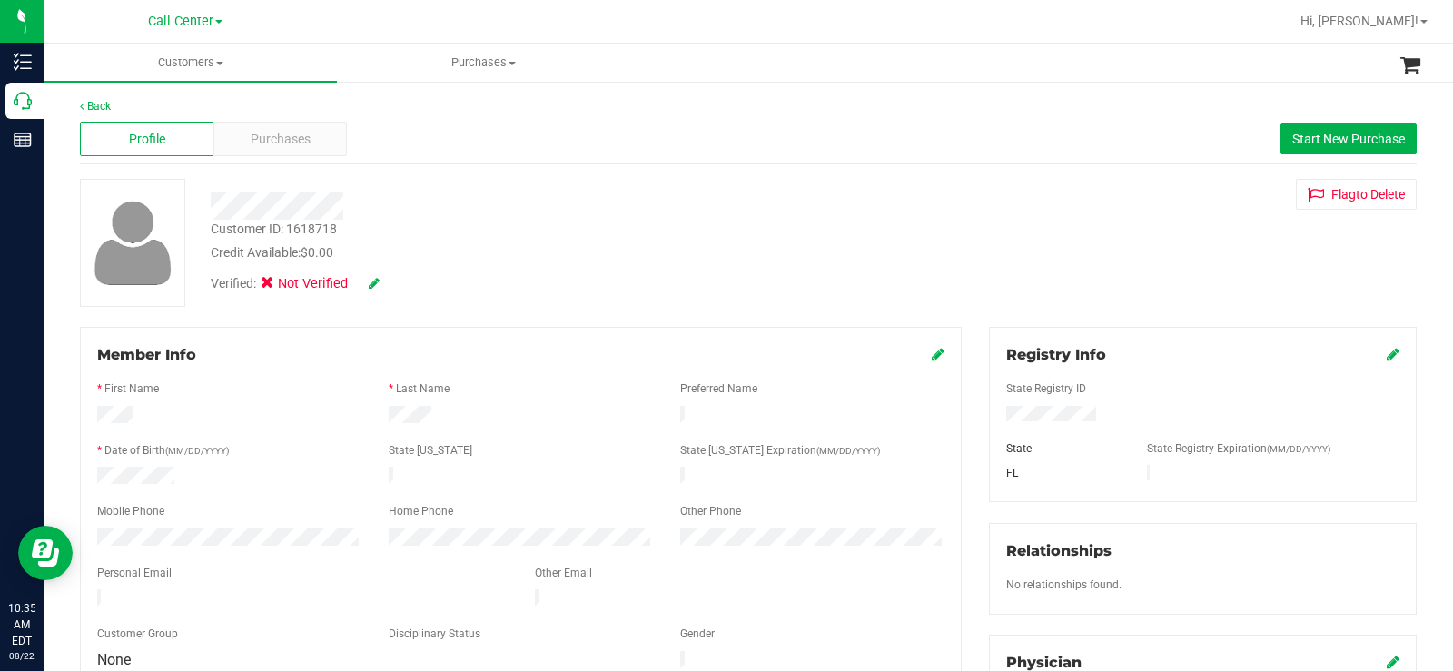
click at [99, 474] on div at bounding box center [229, 478] width 291 height 22
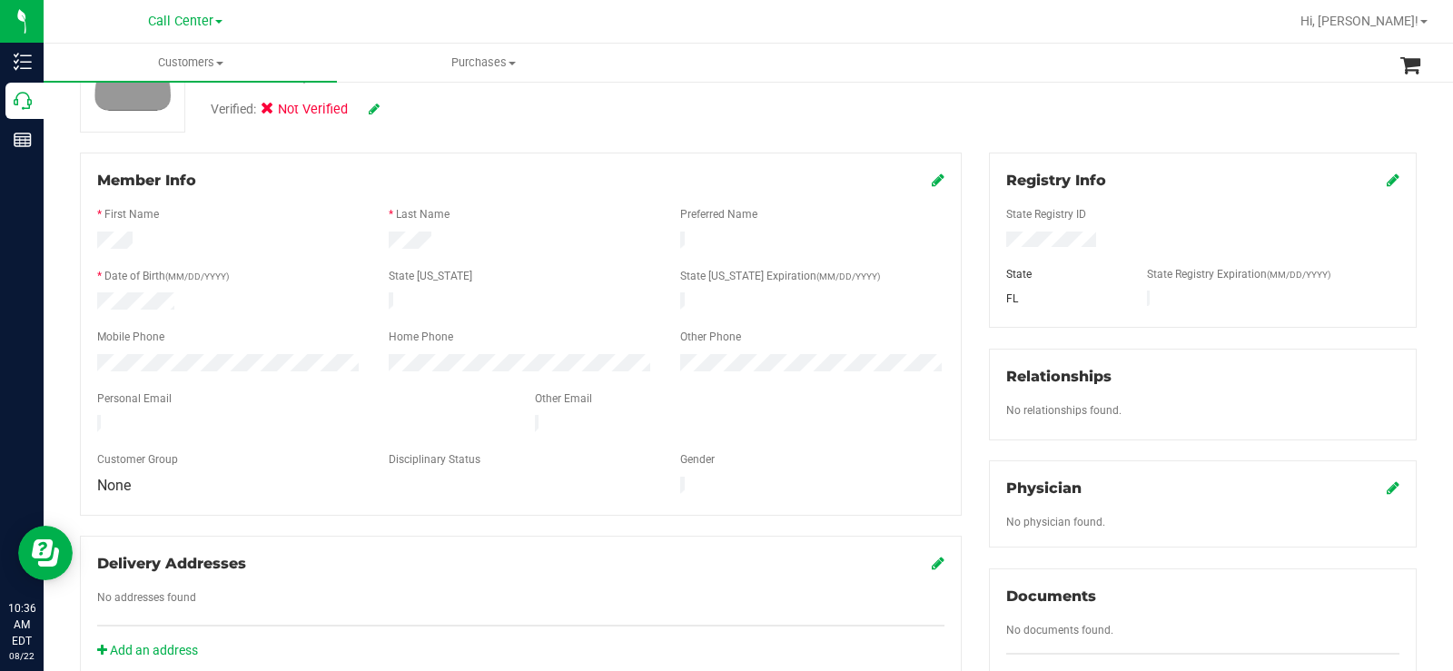
scroll to position [182, 0]
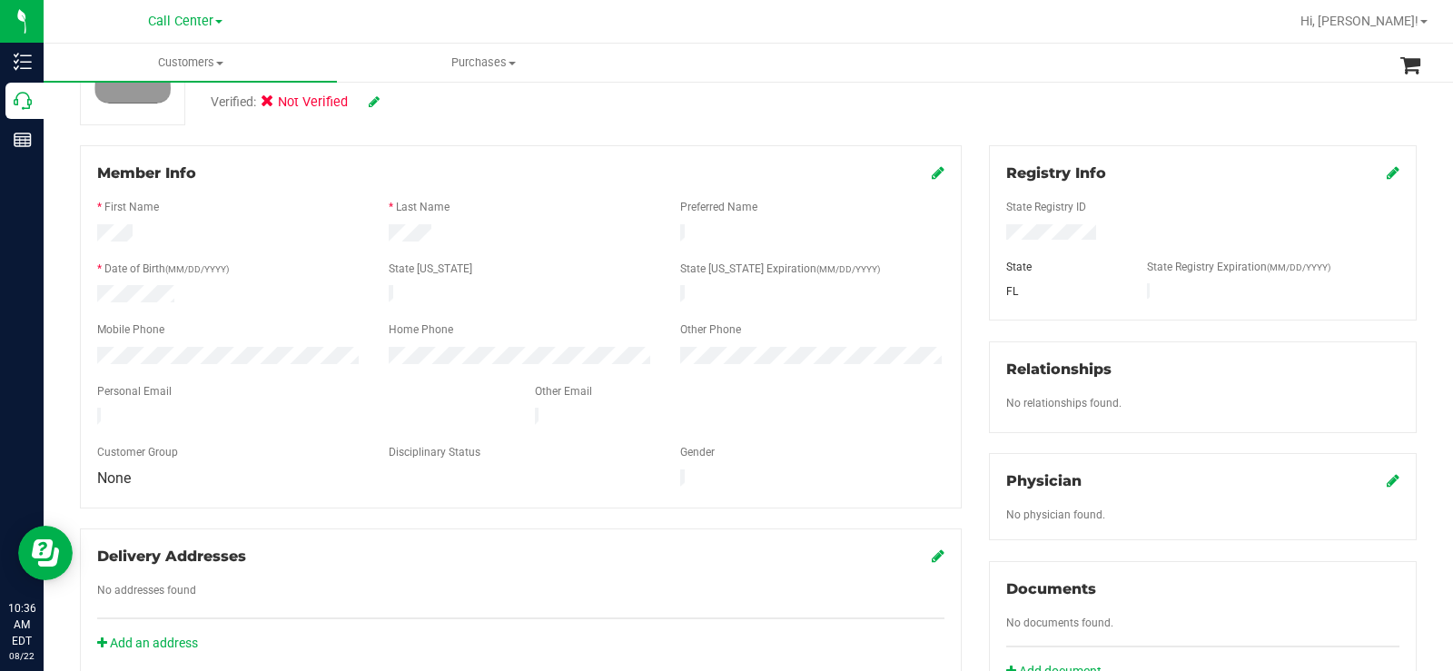
click at [1387, 169] on icon at bounding box center [1393, 172] width 13 height 15
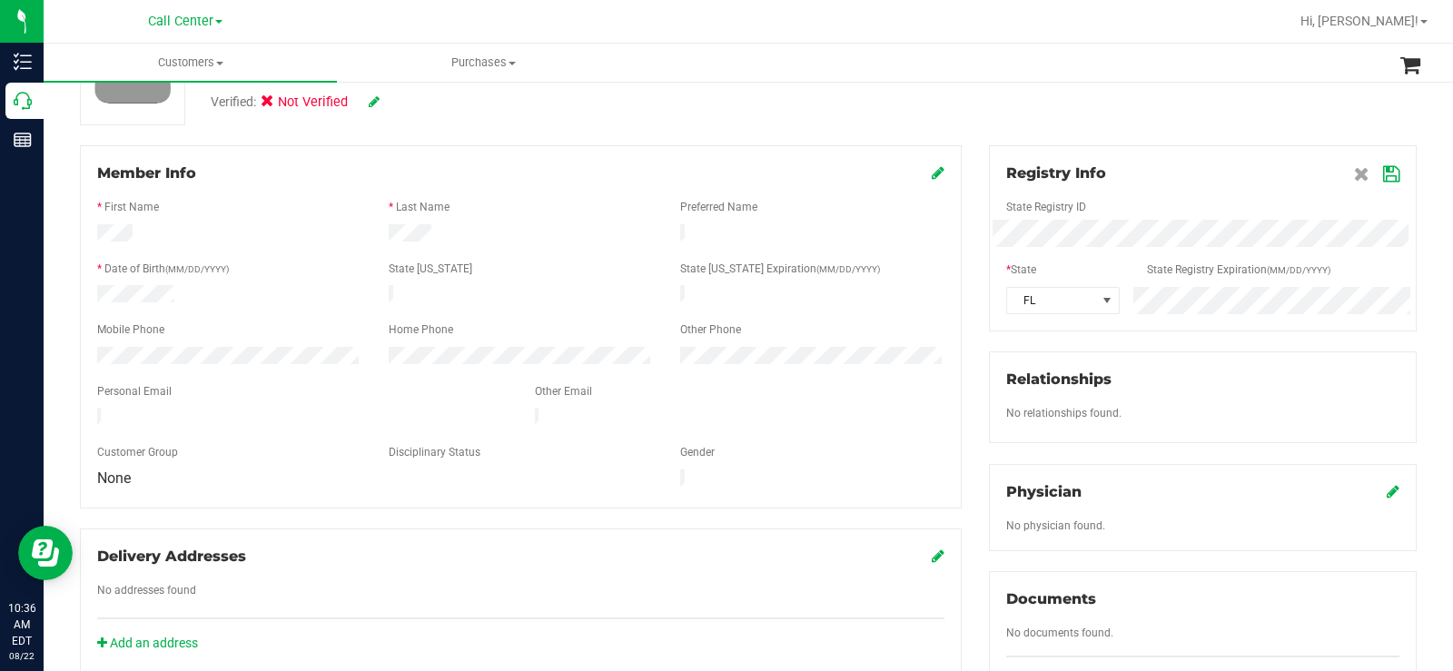
click at [1383, 176] on icon at bounding box center [1391, 174] width 16 height 15
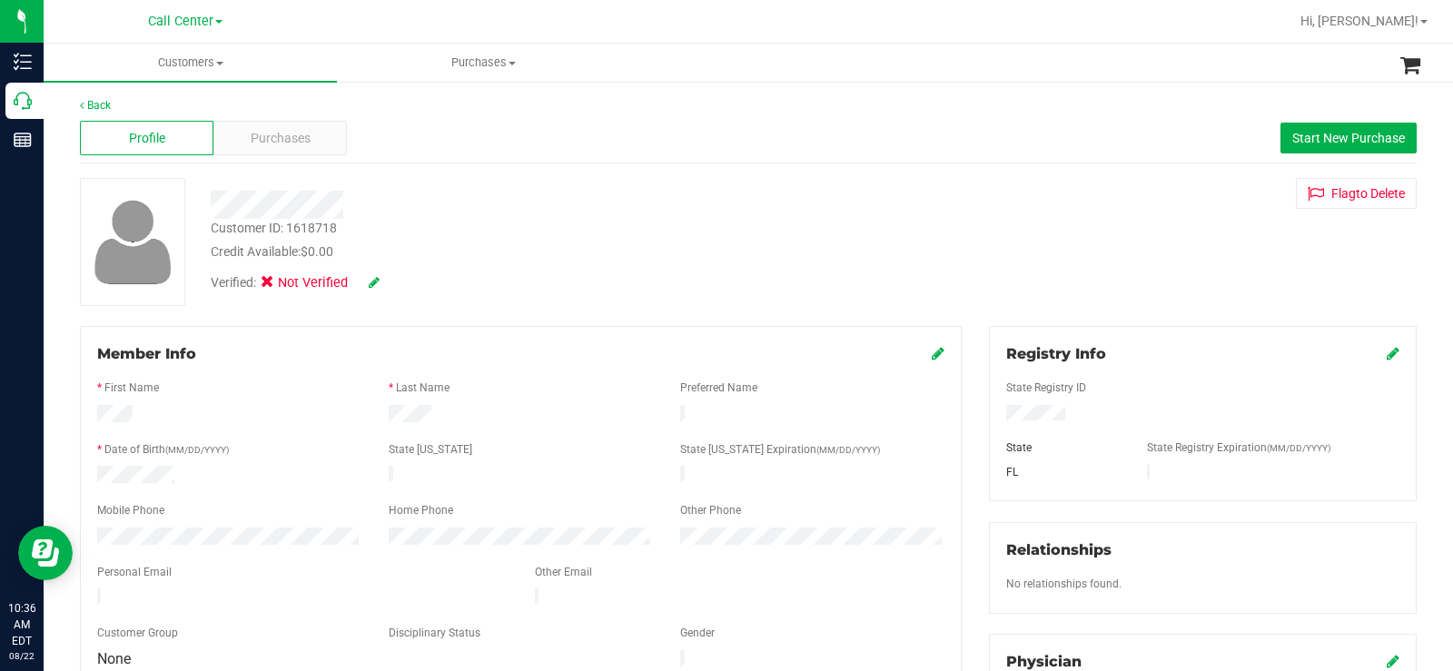
scroll to position [0, 0]
click at [321, 145] on div "Purchases" at bounding box center [279, 139] width 133 height 35
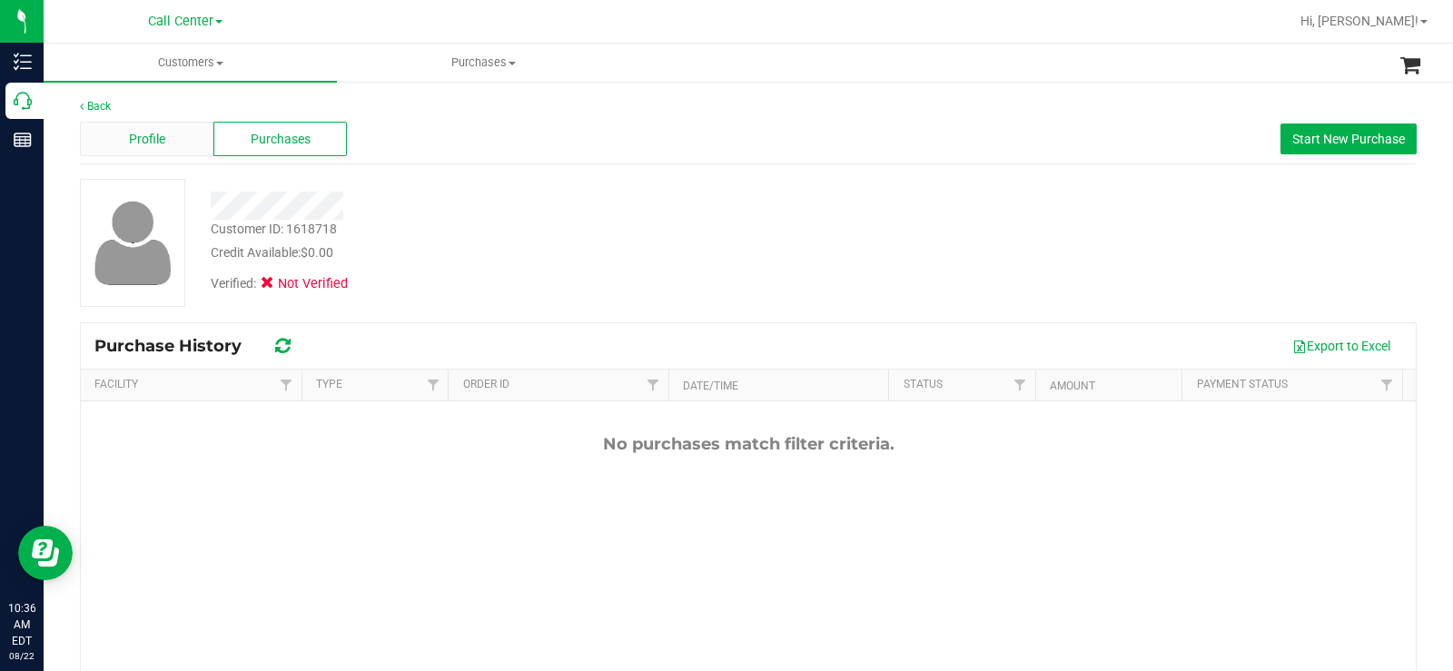
click at [151, 136] on span "Profile" at bounding box center [147, 139] width 36 height 19
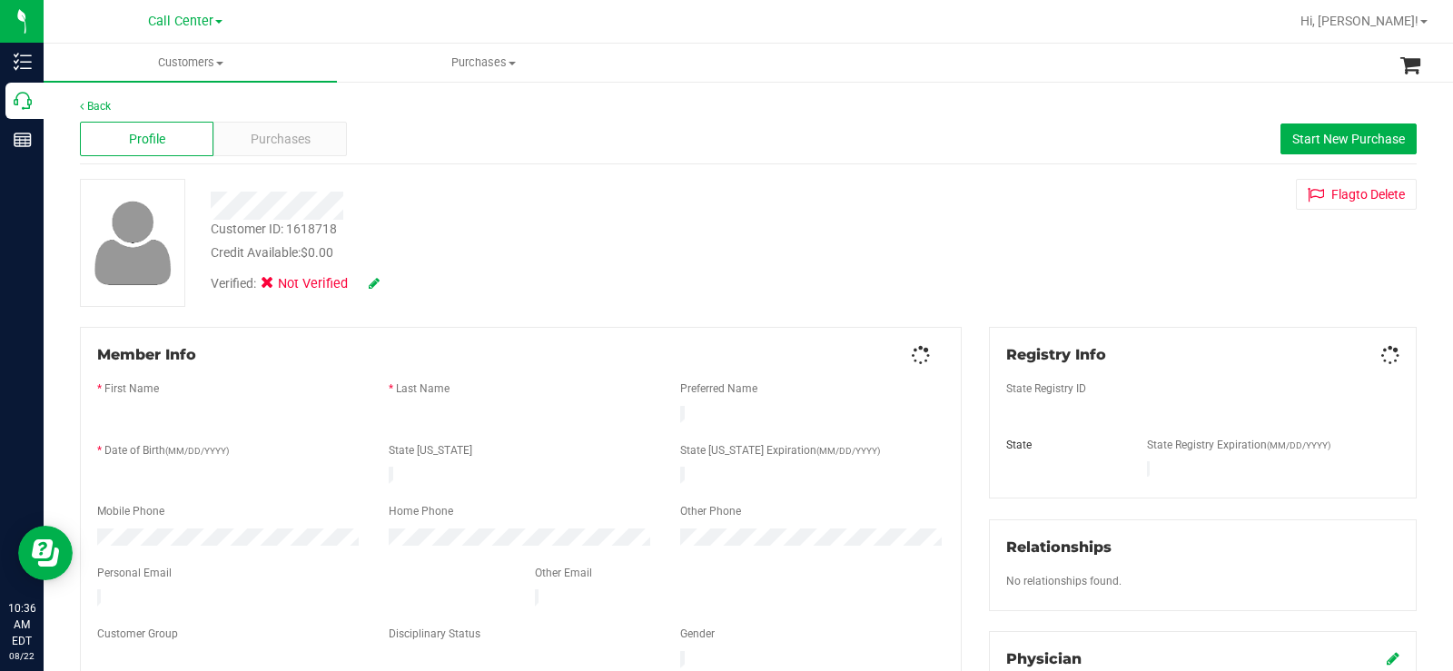
click at [266, 139] on span "Purchases" at bounding box center [281, 139] width 60 height 19
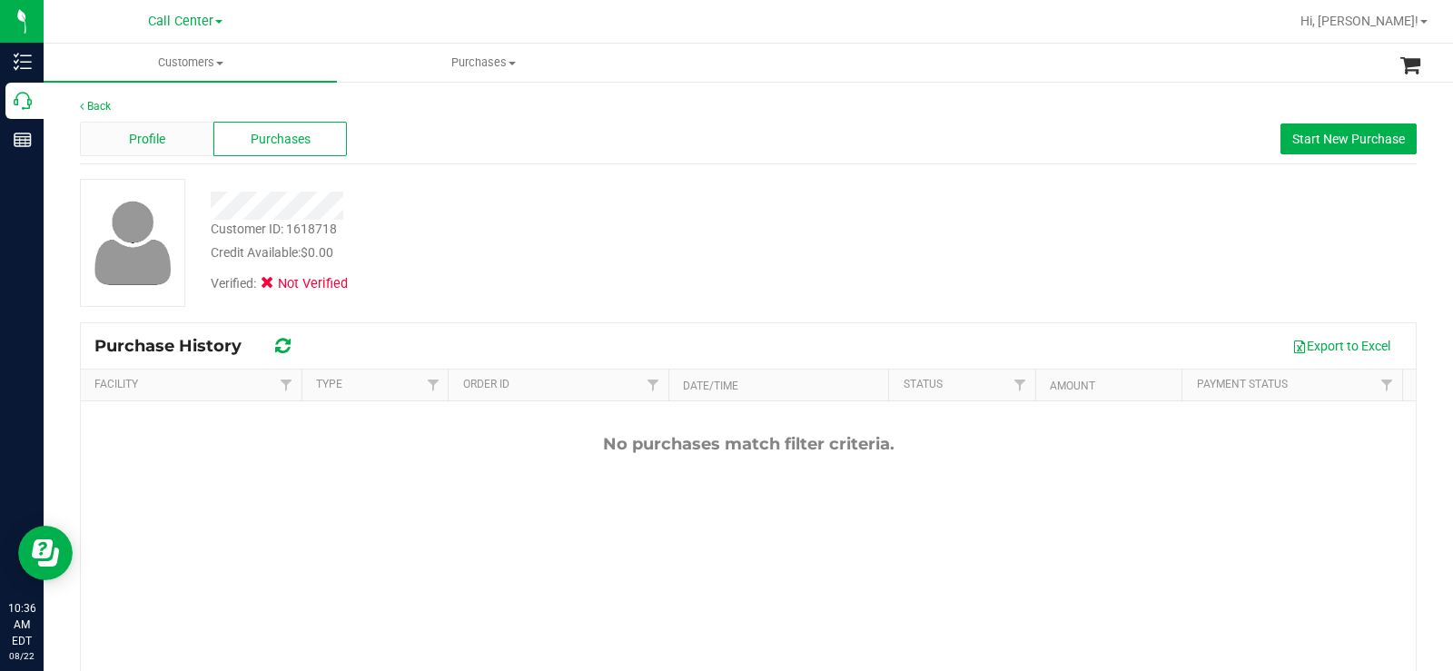
click at [157, 138] on span "Profile" at bounding box center [147, 139] width 36 height 19
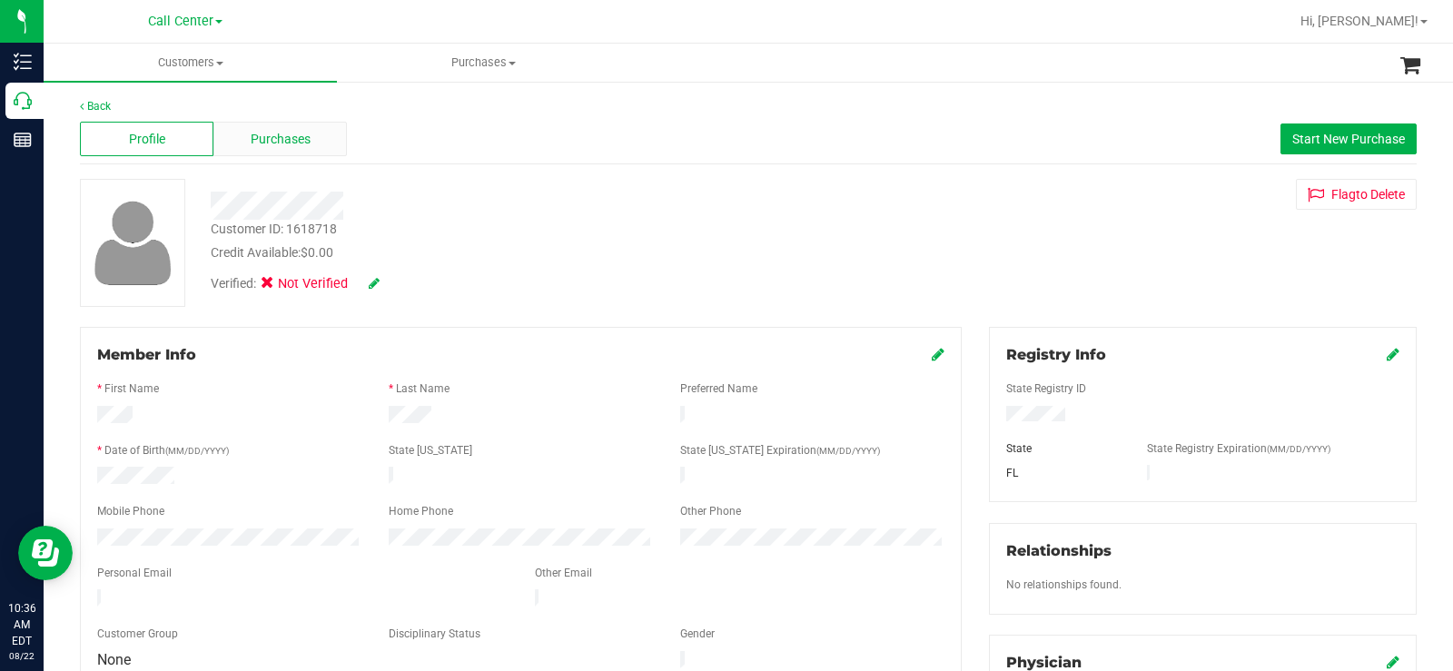
click at [311, 136] on div "Purchases" at bounding box center [279, 139] width 133 height 35
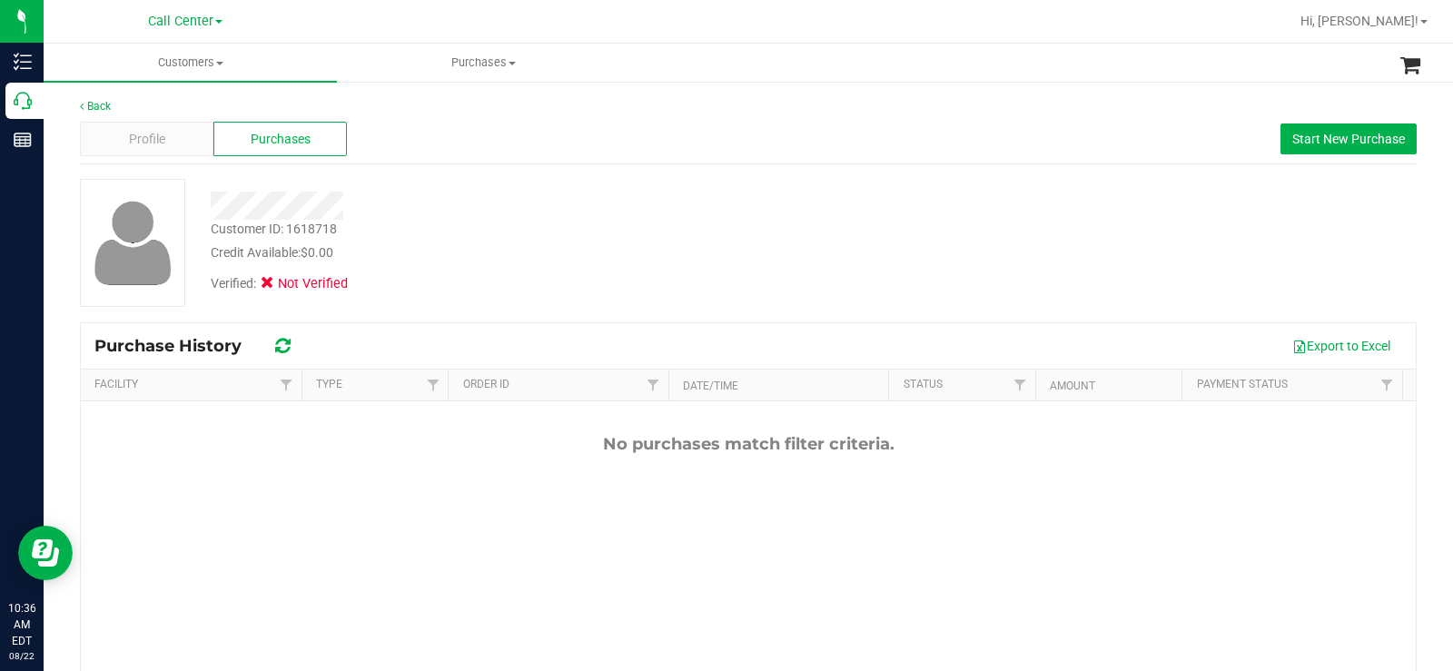
drag, startPoint x: 950, startPoint y: 447, endPoint x: 577, endPoint y: 444, distance: 373.2
click at [577, 444] on div "No purchases match filter criteria." at bounding box center [748, 444] width 1335 height 20
click at [1016, 455] on div "No purchases match filter criteria." at bounding box center [748, 599] width 1335 height 396
drag, startPoint x: 914, startPoint y: 456, endPoint x: 585, endPoint y: 440, distance: 330.0
click at [585, 440] on div "No purchases match filter criteria." at bounding box center [748, 599] width 1335 height 396
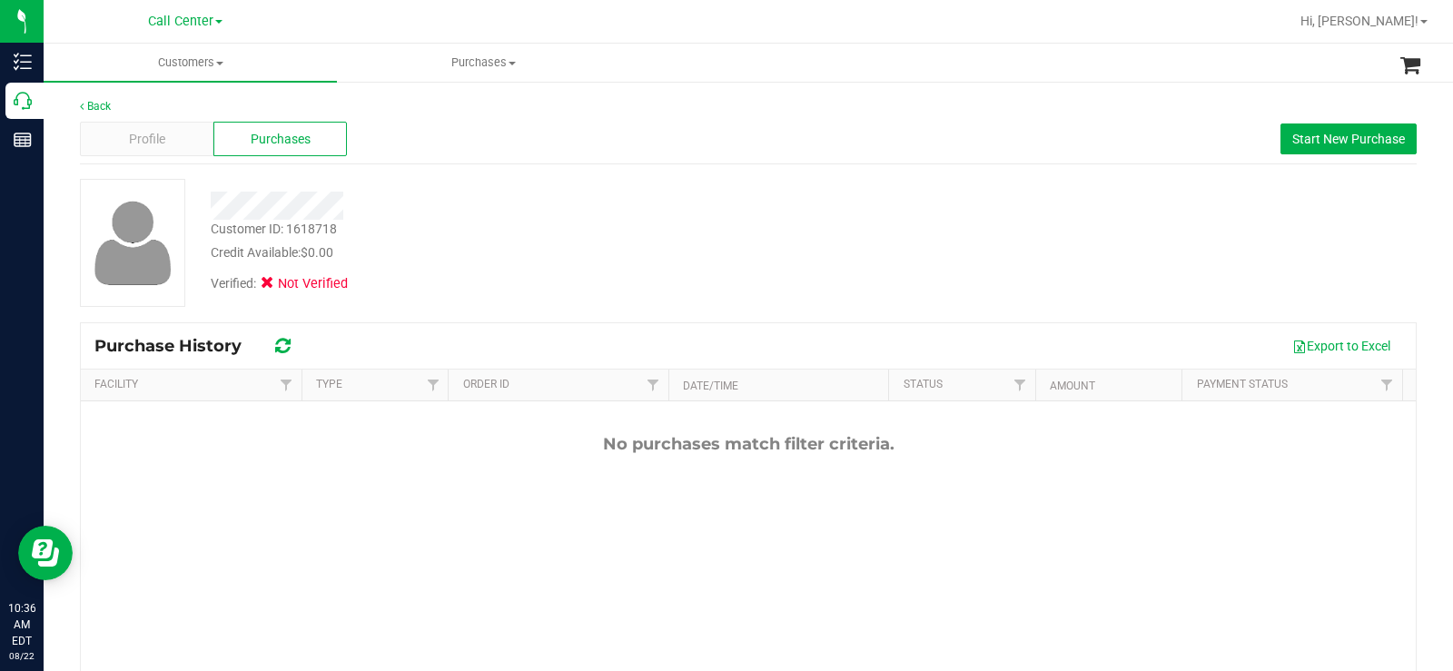
click at [1038, 456] on div "No purchases match filter criteria." at bounding box center [748, 599] width 1335 height 396
drag, startPoint x: 880, startPoint y: 449, endPoint x: 518, endPoint y: 448, distance: 361.4
click at [587, 444] on div "No purchases match filter criteria." at bounding box center [748, 444] width 1335 height 20
click at [515, 446] on div "No purchases match filter criteria." at bounding box center [748, 444] width 1335 height 20
drag, startPoint x: 691, startPoint y: 150, endPoint x: 681, endPoint y: 155, distance: 11.4
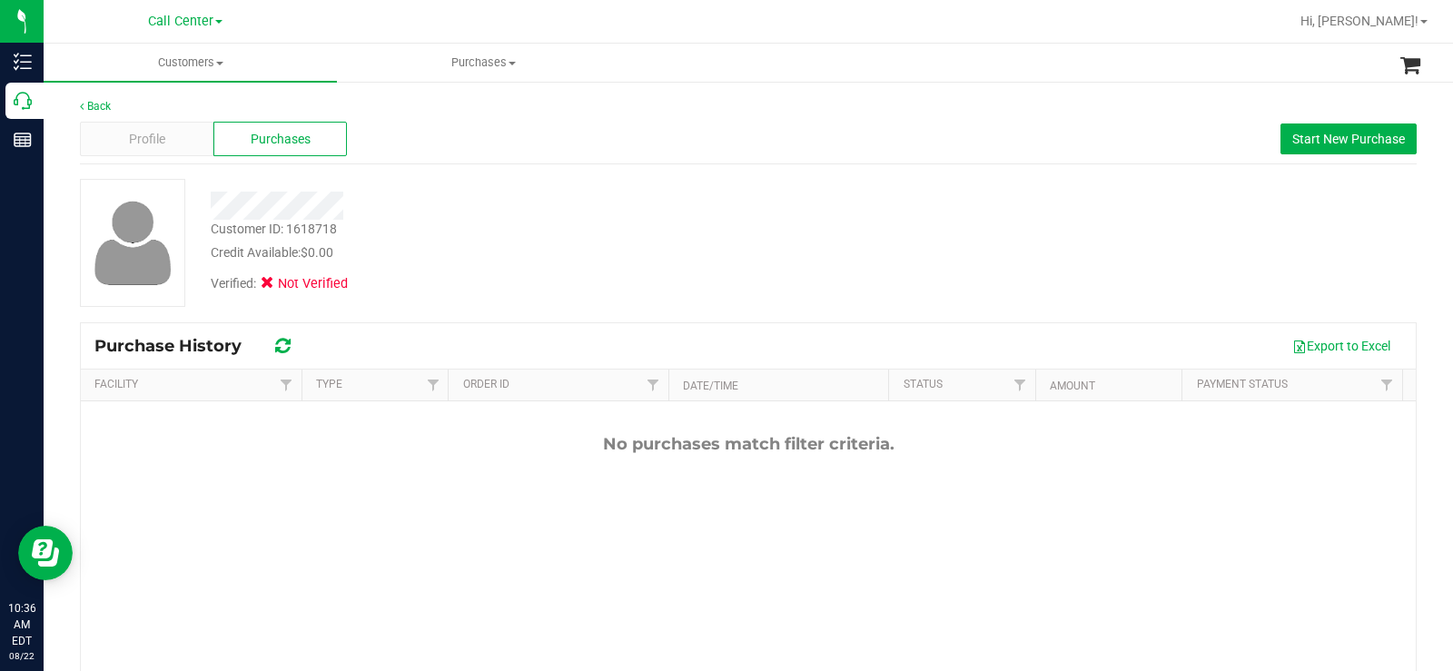
click at [691, 151] on div "Profile Purchases Start New Purchase" at bounding box center [748, 139] width 1337 height 50
click at [143, 149] on div "Profile" at bounding box center [146, 139] width 133 height 35
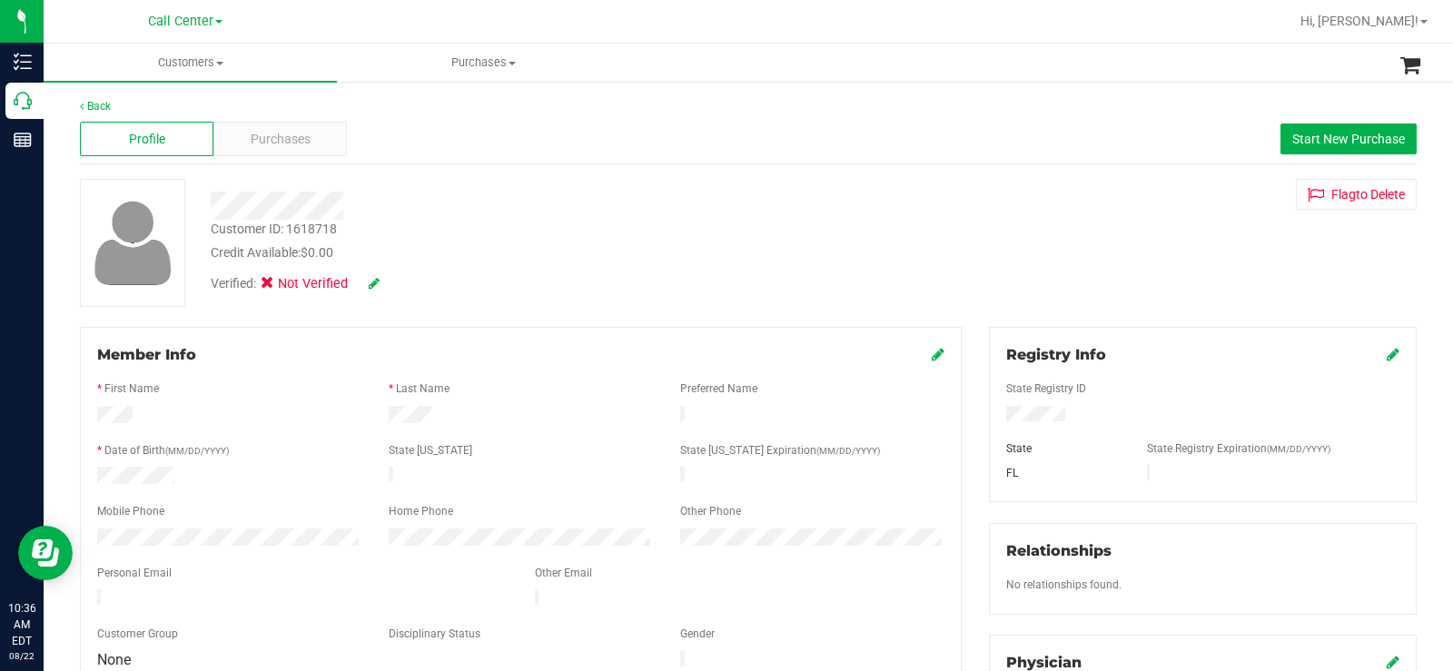
click at [374, 288] on icon at bounding box center [374, 283] width 11 height 13
click at [274, 286] on icon at bounding box center [273, 286] width 12 height 0
click at [0, 0] on input "Medical" at bounding box center [0, 0] width 0 height 0
click at [403, 288] on icon at bounding box center [398, 284] width 15 height 13
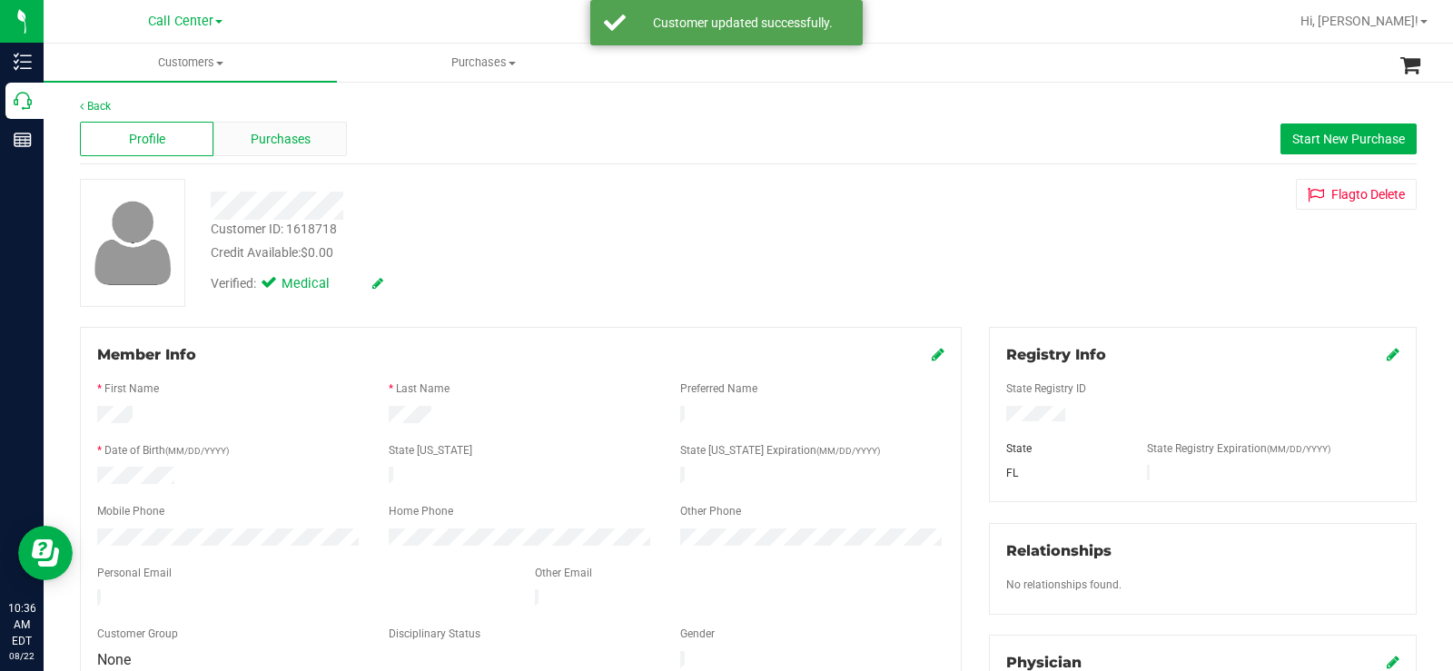
click at [319, 140] on div "Purchases" at bounding box center [279, 139] width 133 height 35
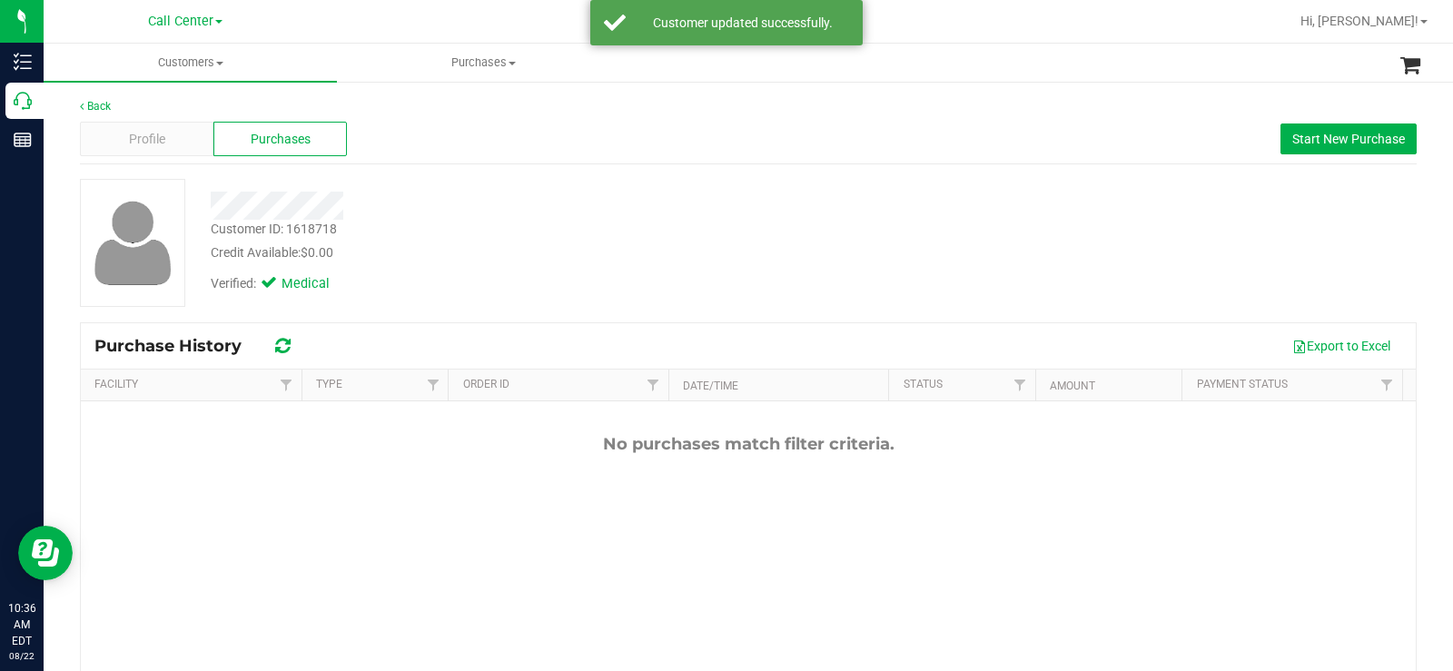
drag, startPoint x: 828, startPoint y: 242, endPoint x: 876, endPoint y: 226, distance: 50.8
click at [835, 242] on div "Customer ID: 1618718 Credit Available: $0.00" at bounding box center [538, 241] width 682 height 43
click at [1292, 138] on span "Start New Purchase" at bounding box center [1348, 139] width 113 height 15
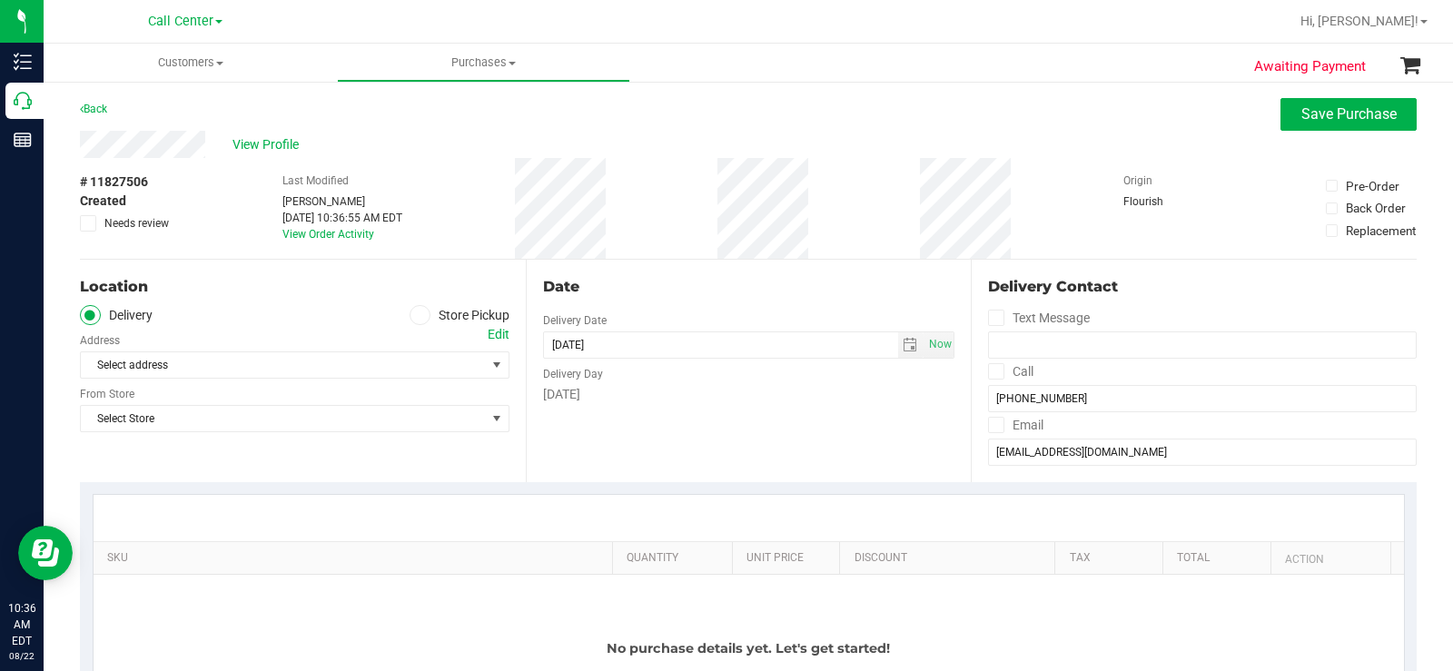
click at [422, 321] on span at bounding box center [420, 315] width 21 height 21
click at [0, 0] on input "Store Pickup" at bounding box center [0, 0] width 0 height 0
click at [390, 353] on span "Select Store" at bounding box center [283, 364] width 405 height 25
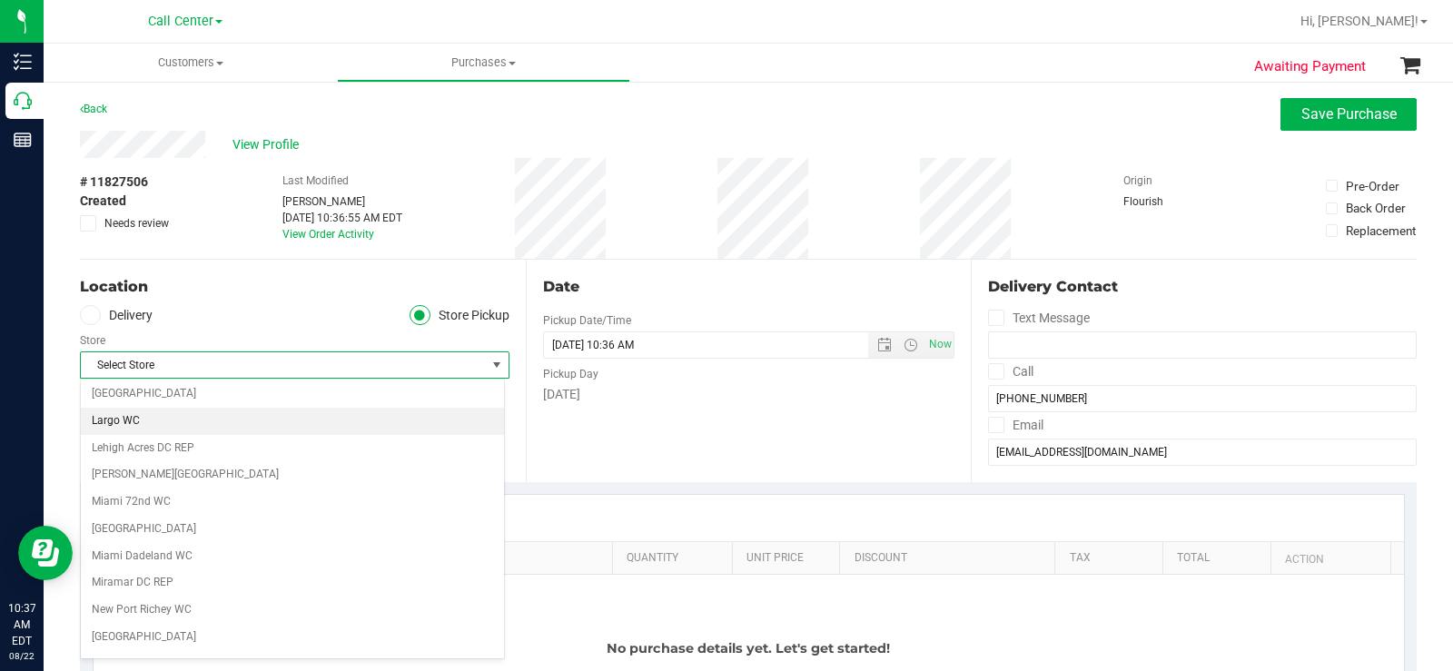
scroll to position [545, 0]
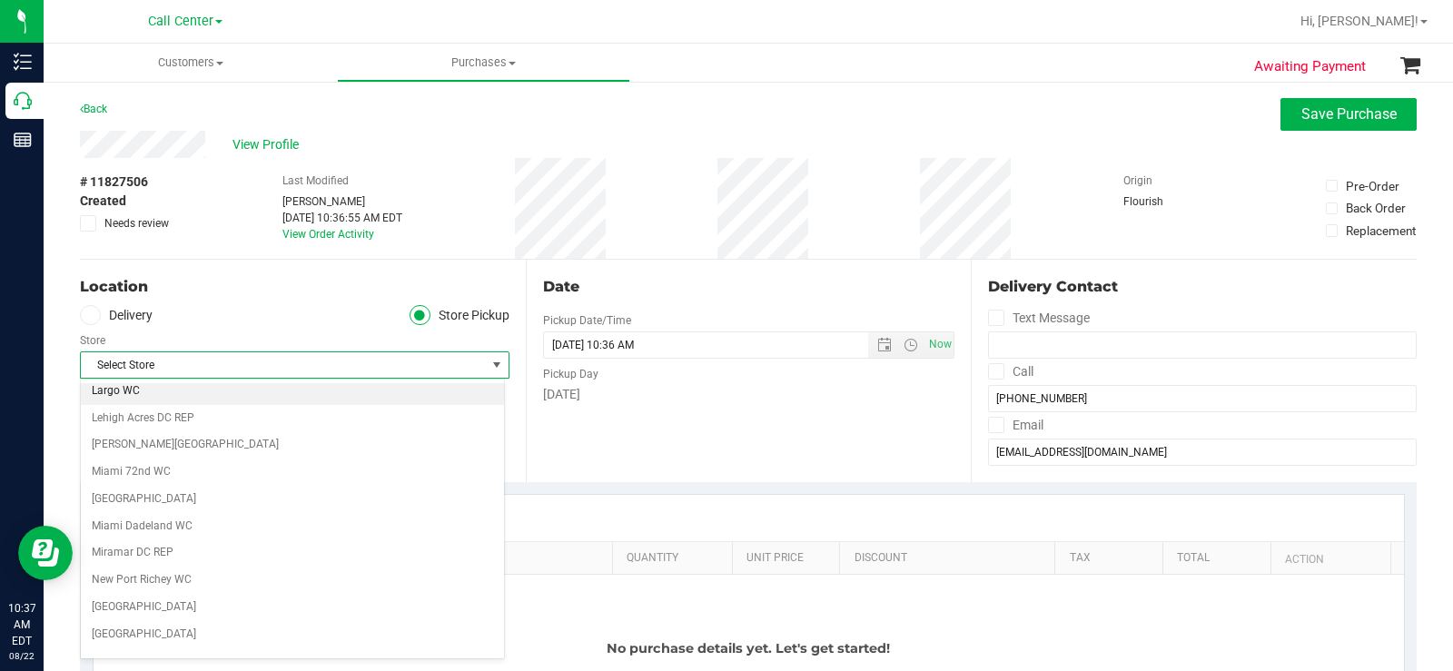
click at [219, 395] on li "Largo WC" at bounding box center [292, 391] width 423 height 27
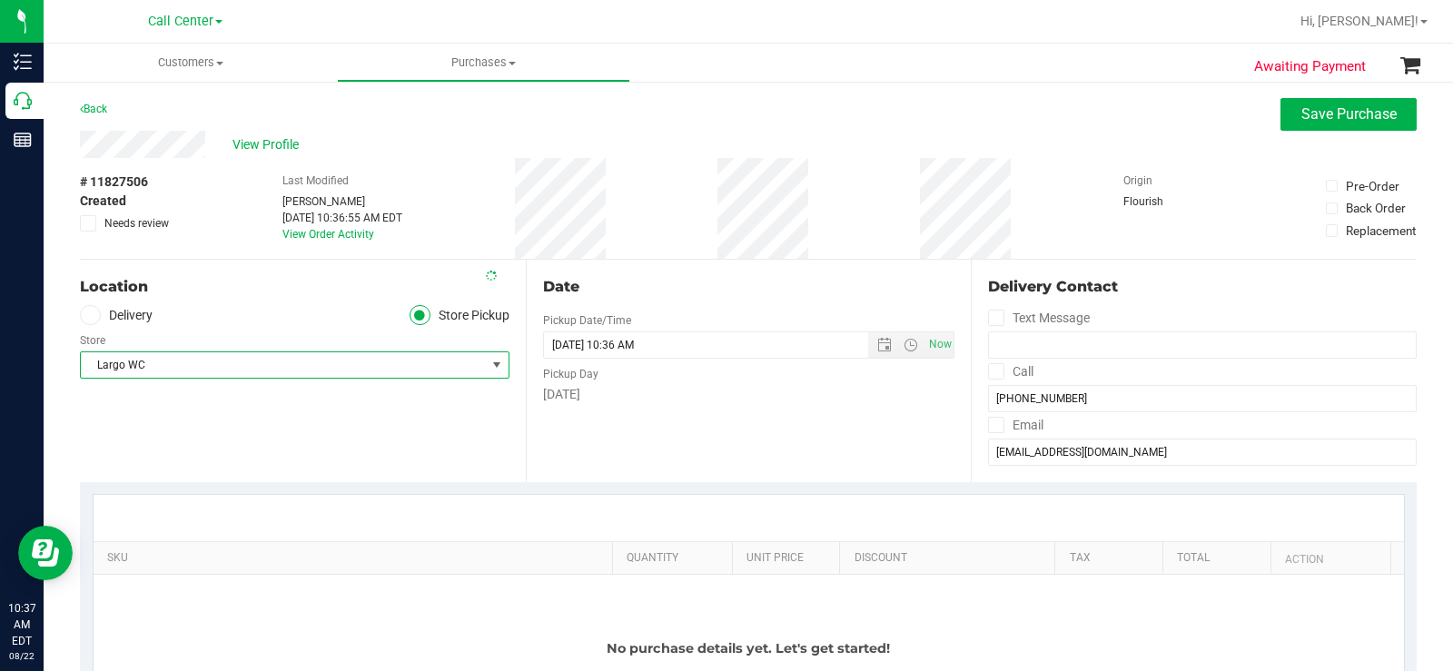
click at [765, 444] on div "Date Pickup Date/Time 08/22/2025 Now 08/22/2025 10:36 AM Now Pickup Day Friday" at bounding box center [749, 371] width 446 height 222
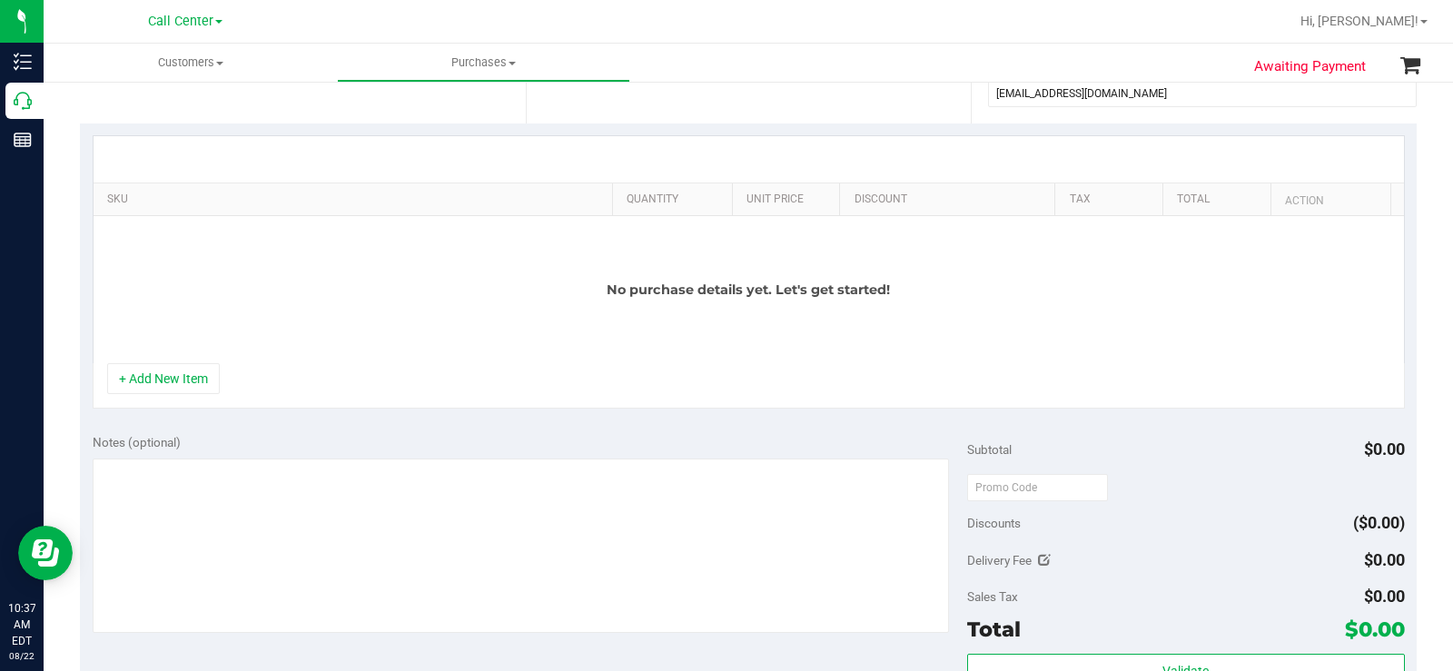
scroll to position [545, 0]
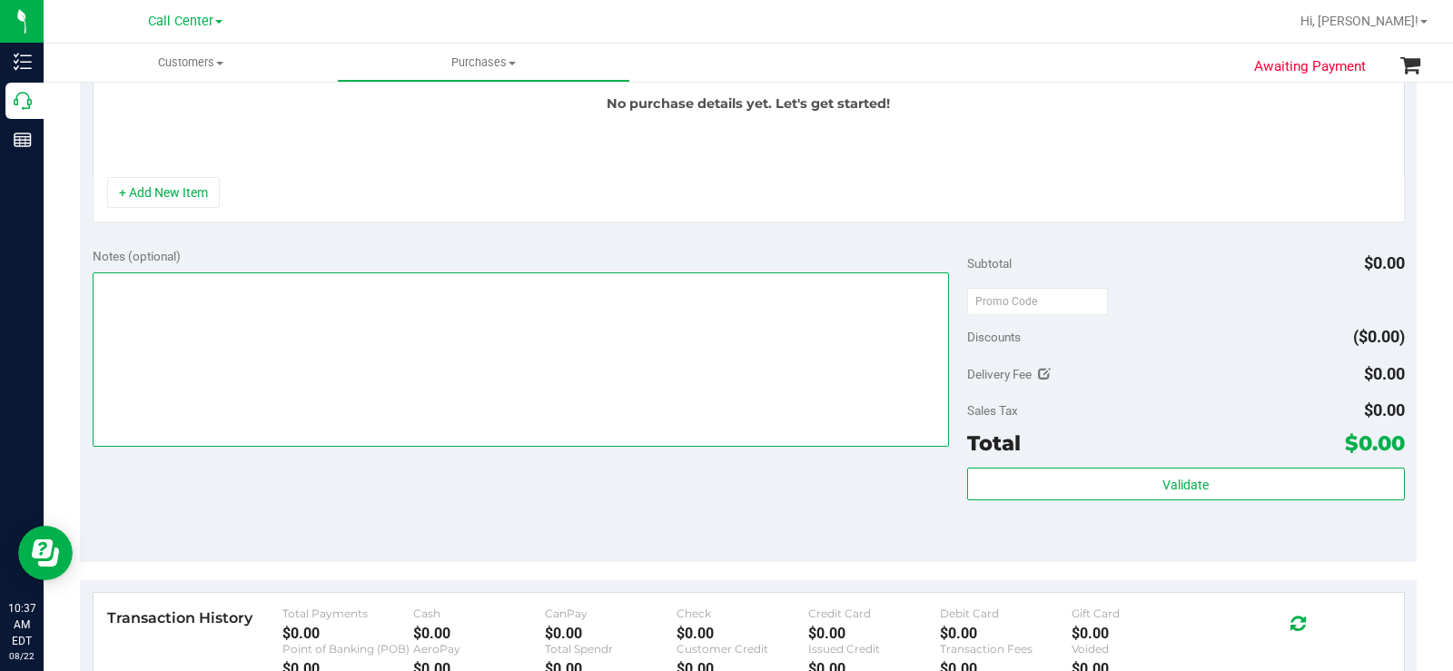
click at [480, 398] on textarea at bounding box center [521, 359] width 856 height 174
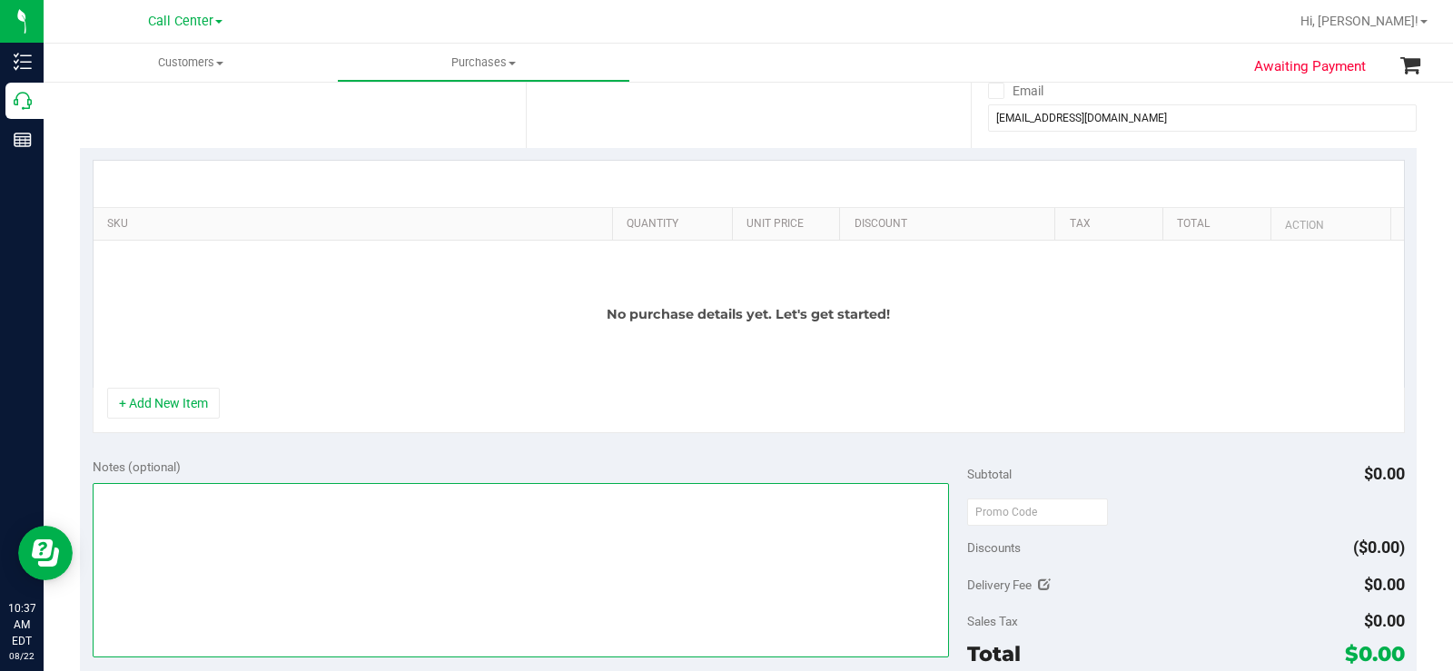
scroll to position [363, 0]
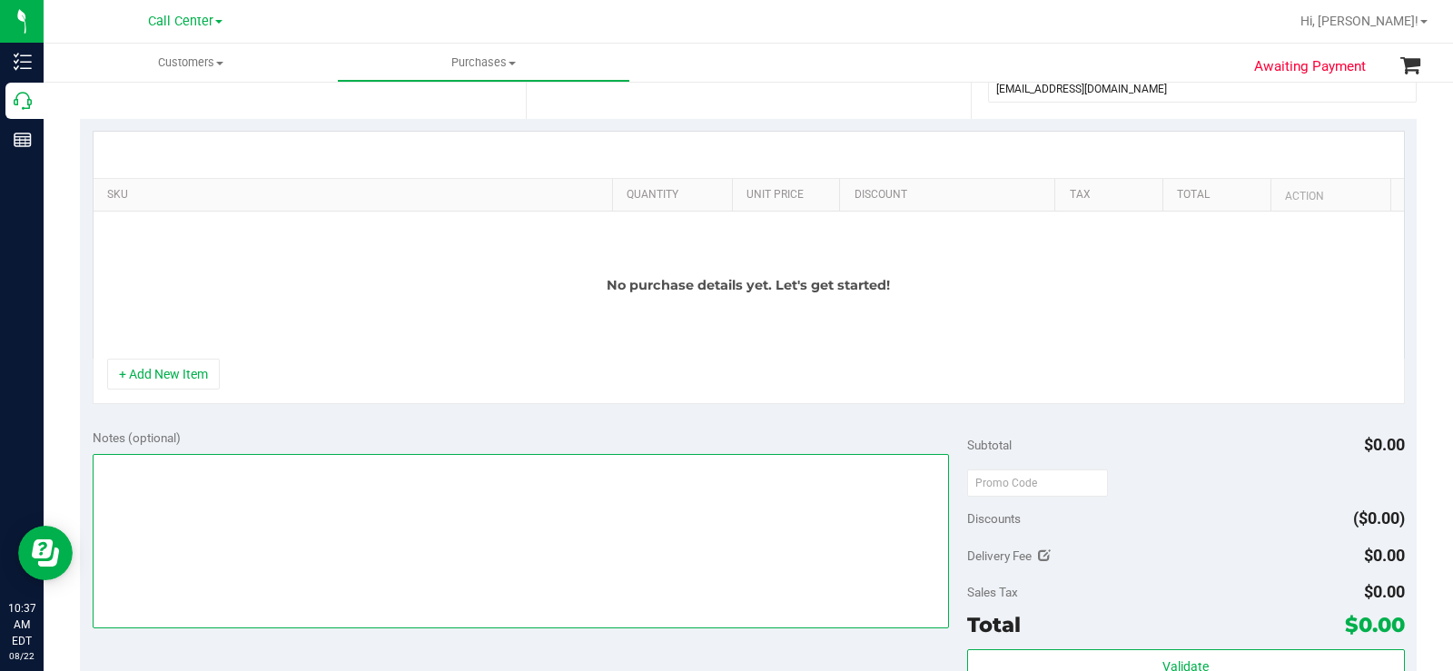
click at [286, 503] on textarea at bounding box center [521, 541] width 856 height 174
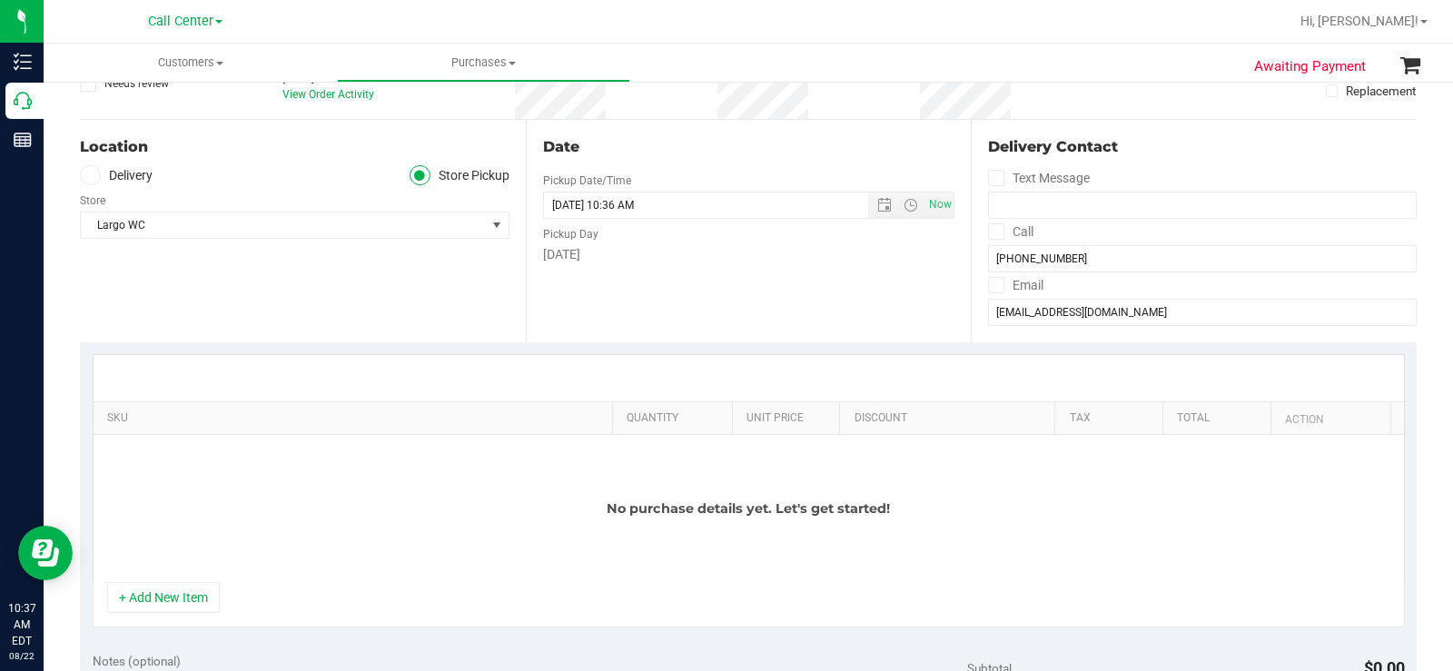
scroll to position [272, 0]
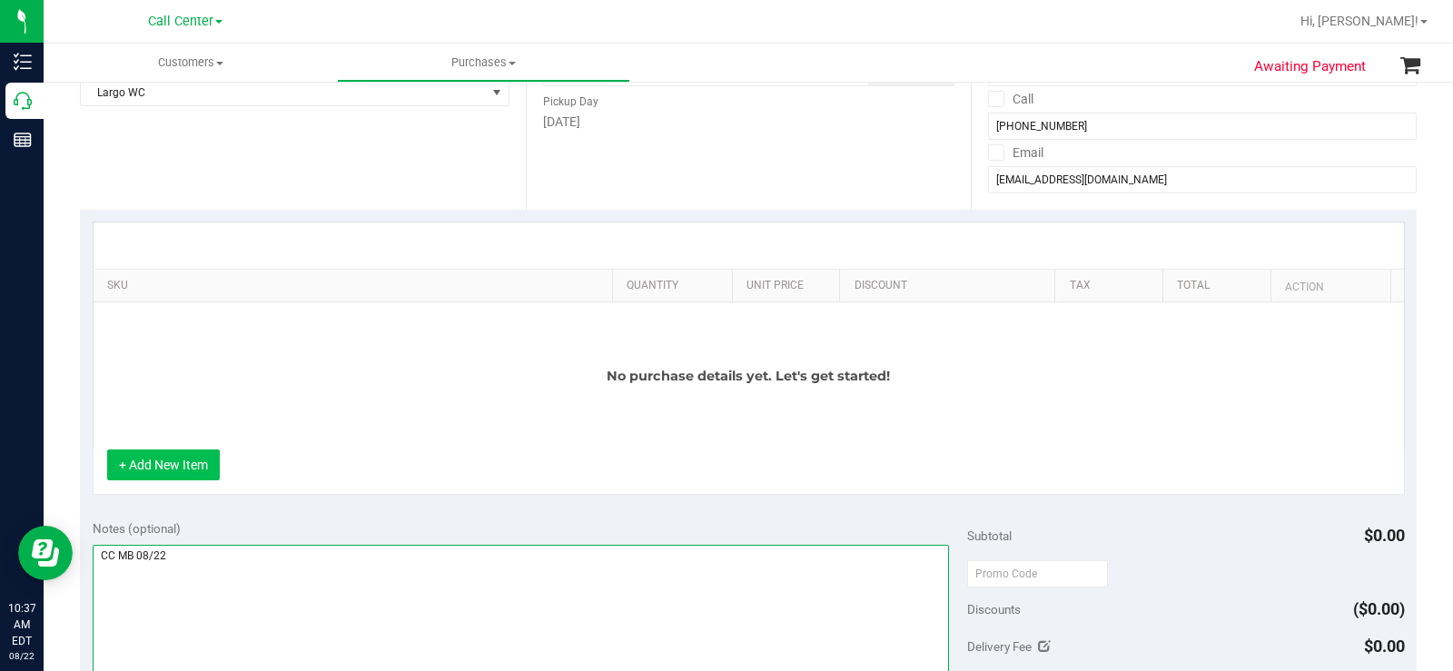
type textarea "CC MB 08/22"
click at [175, 470] on button "+ Add New Item" at bounding box center [163, 464] width 113 height 31
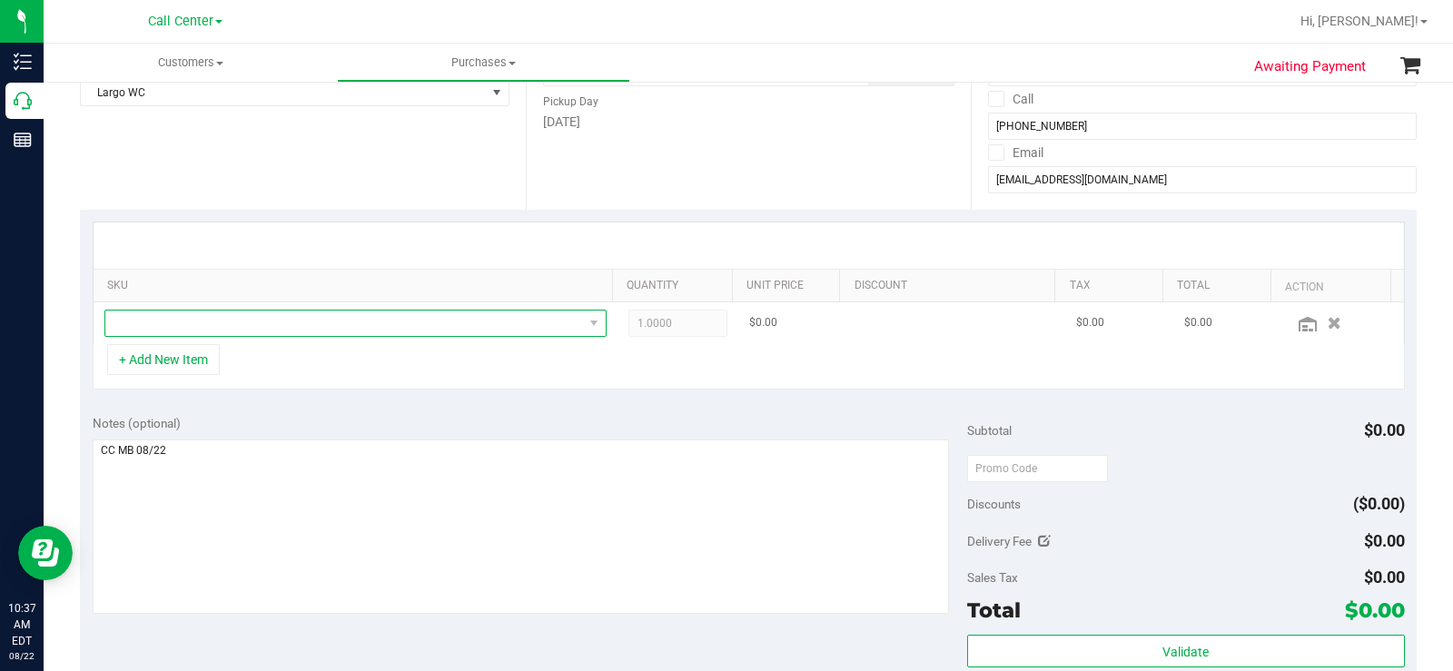
click at [241, 318] on span "NO DATA FOUND" at bounding box center [344, 323] width 478 height 25
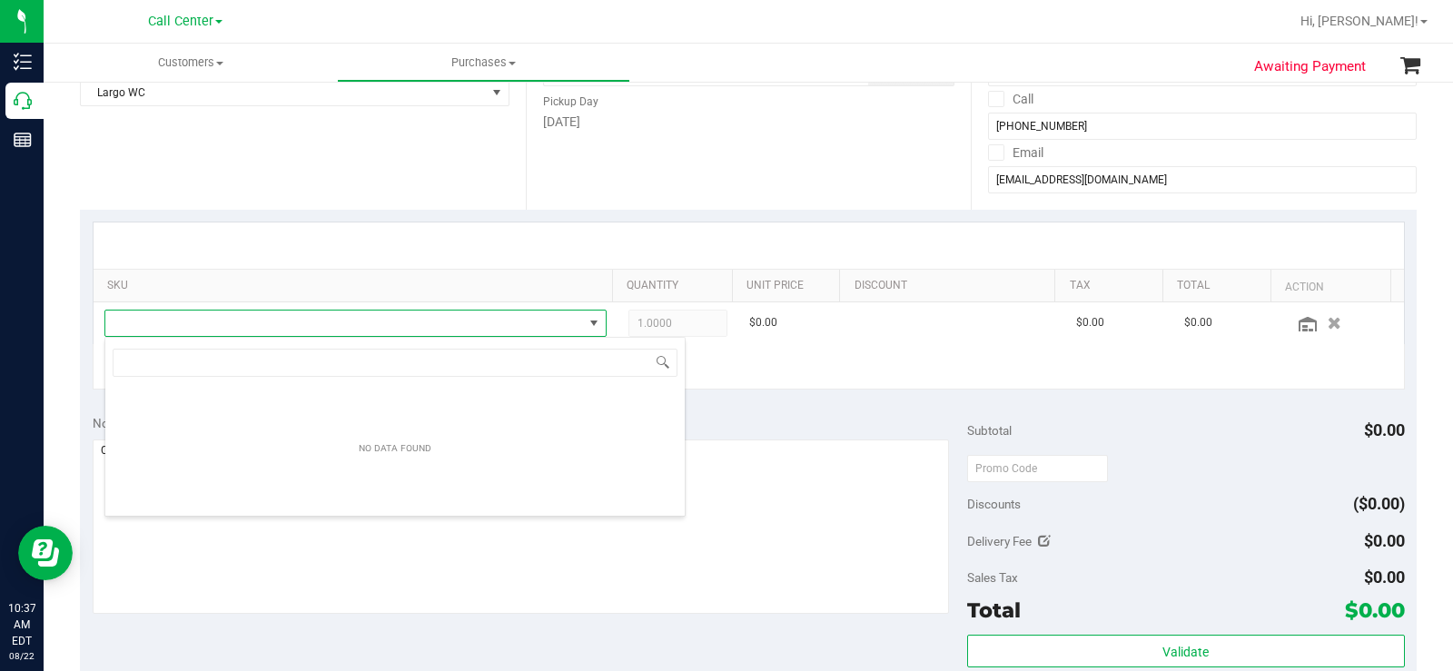
scroll to position [27, 486]
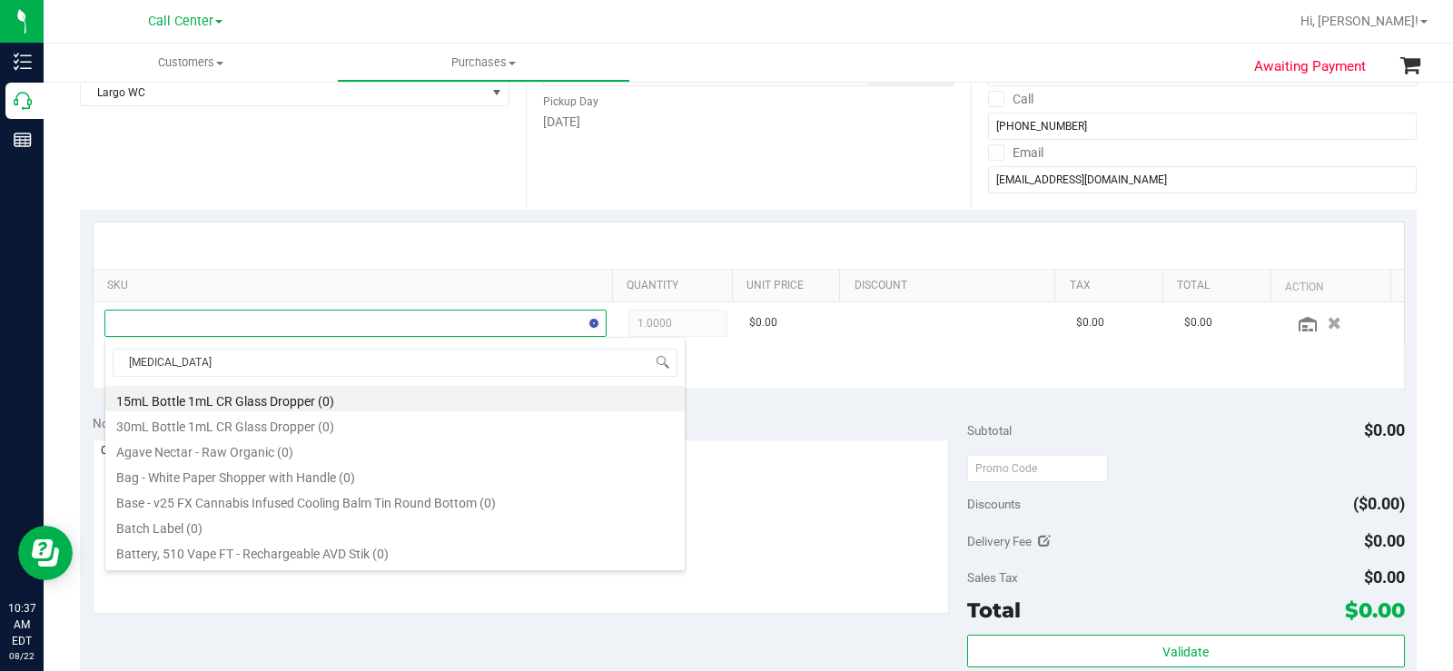
type input "balm"
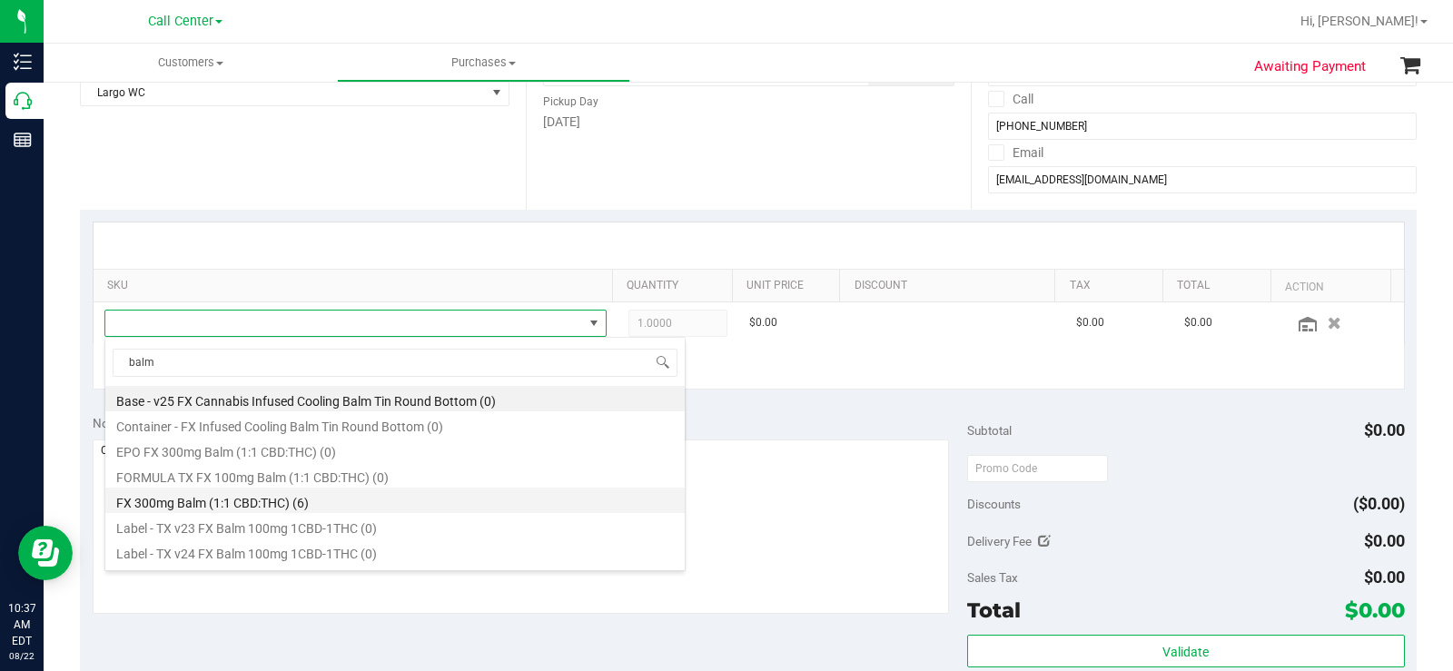
click at [311, 508] on li "FX 300mg Balm (1:1 CBD:THC) (6)" at bounding box center [394, 500] width 579 height 25
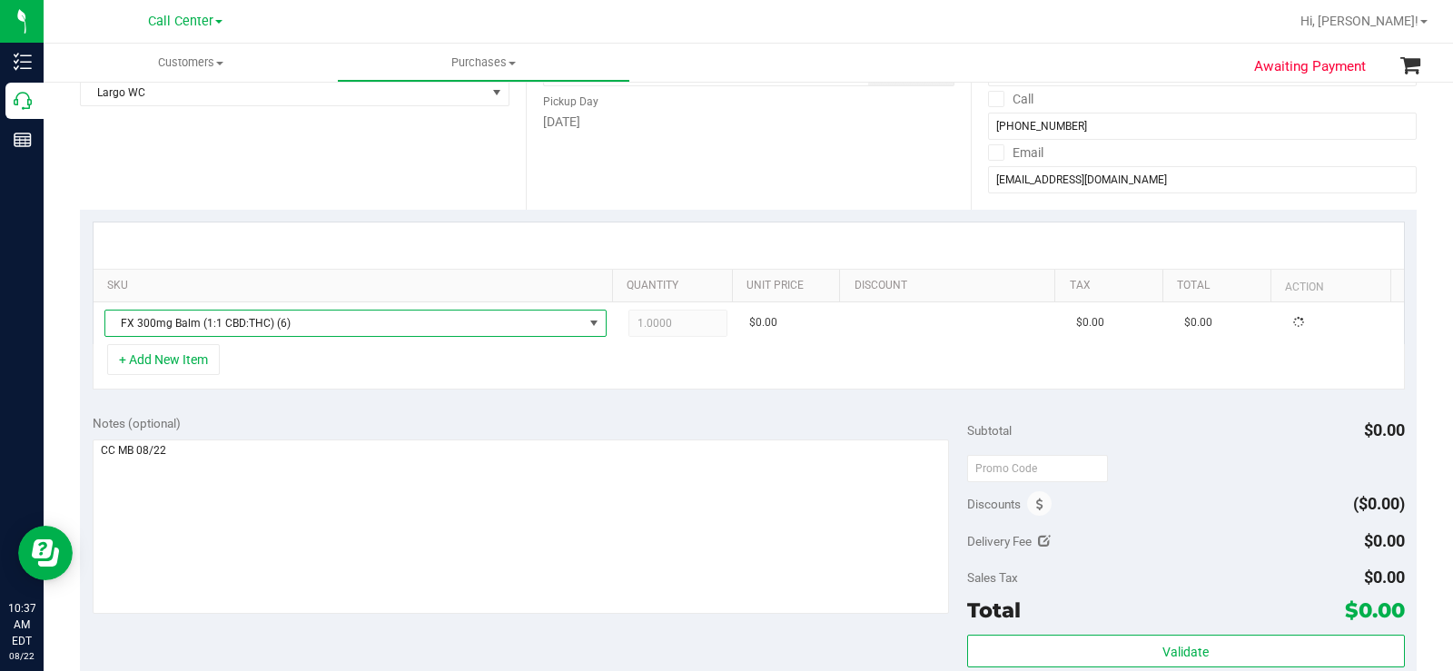
click at [619, 397] on div "SKU Quantity Unit Price Discount Tax Total Action FX 300mg Balm (1:1 CBD:THC) (…" at bounding box center [748, 306] width 1337 height 192
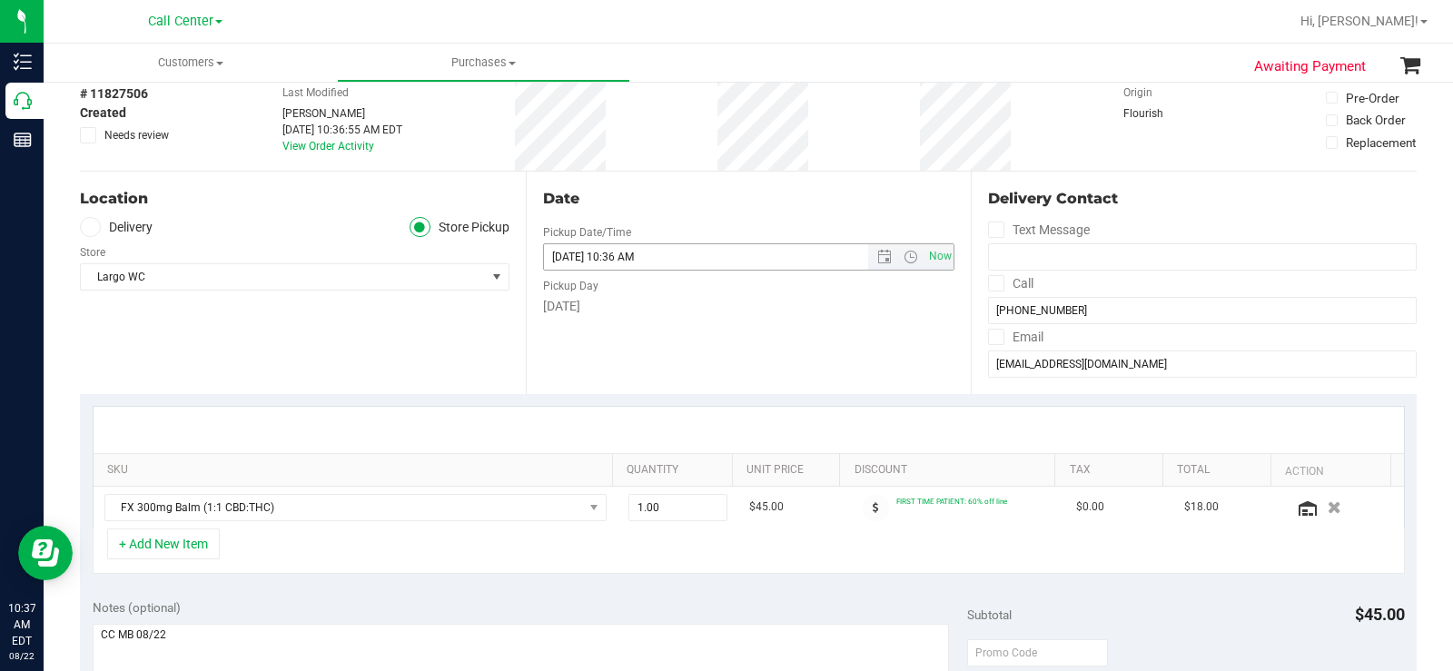
scroll to position [0, 0]
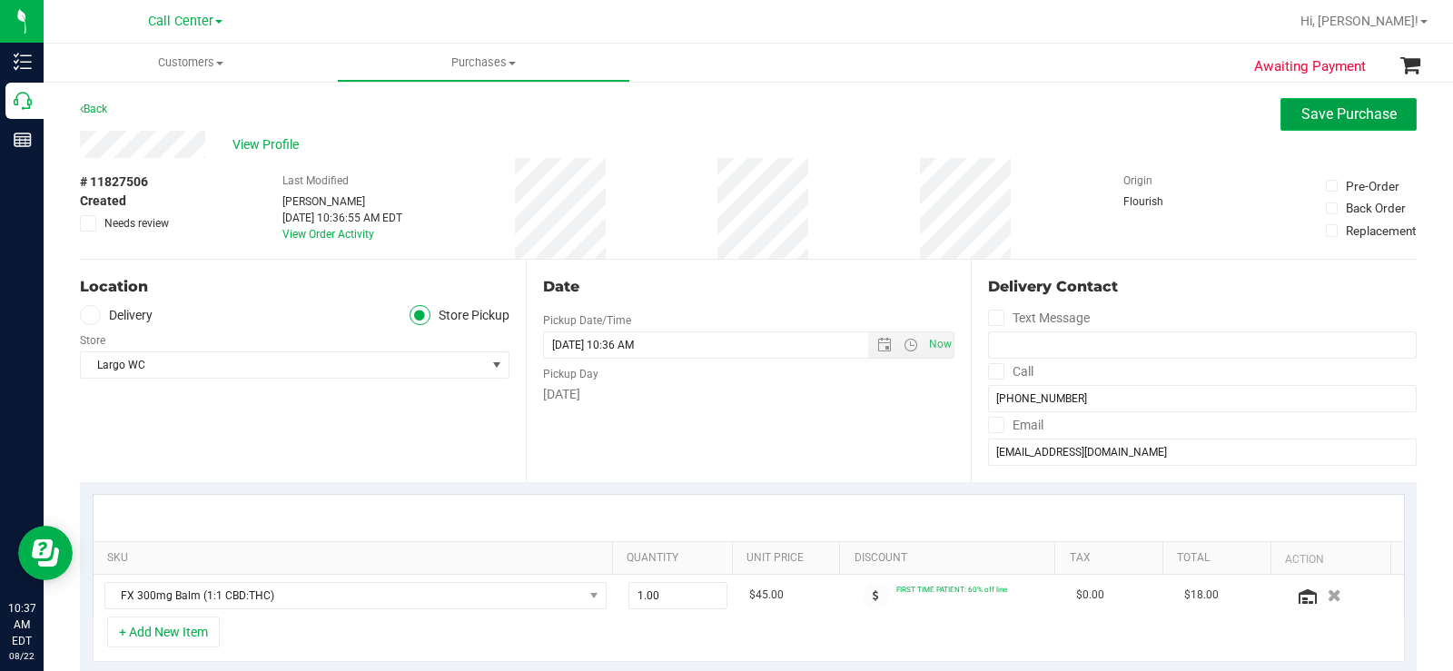
click at [1302, 111] on span "Save Purchase" at bounding box center [1348, 113] width 95 height 17
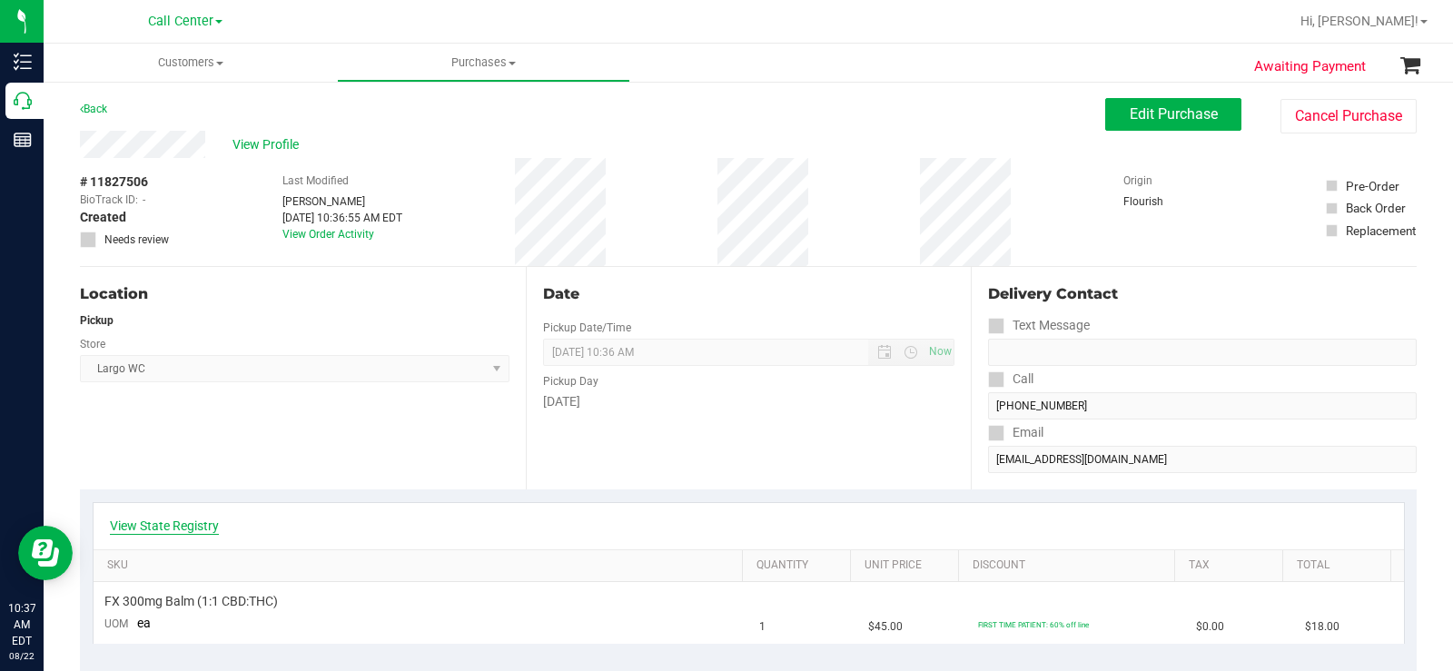
click at [203, 526] on link "View State Registry" at bounding box center [164, 526] width 109 height 18
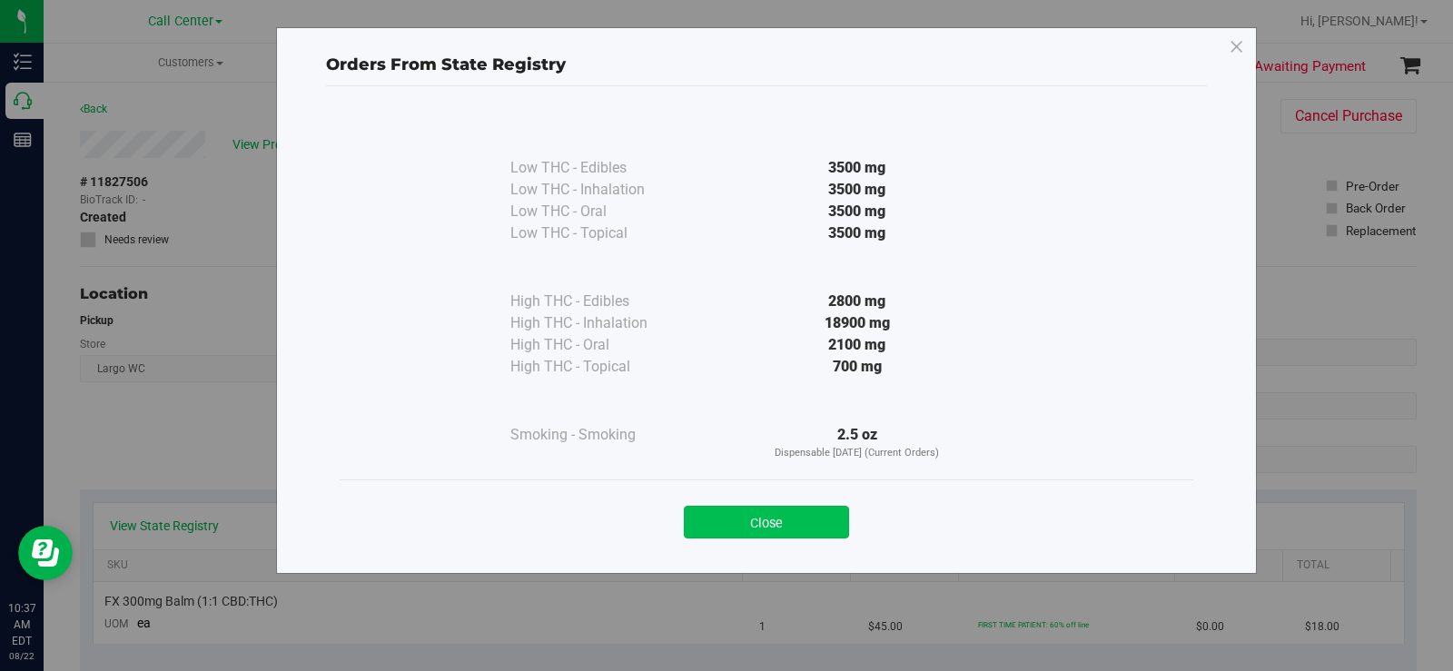
click at [744, 518] on button "Close" at bounding box center [766, 522] width 165 height 33
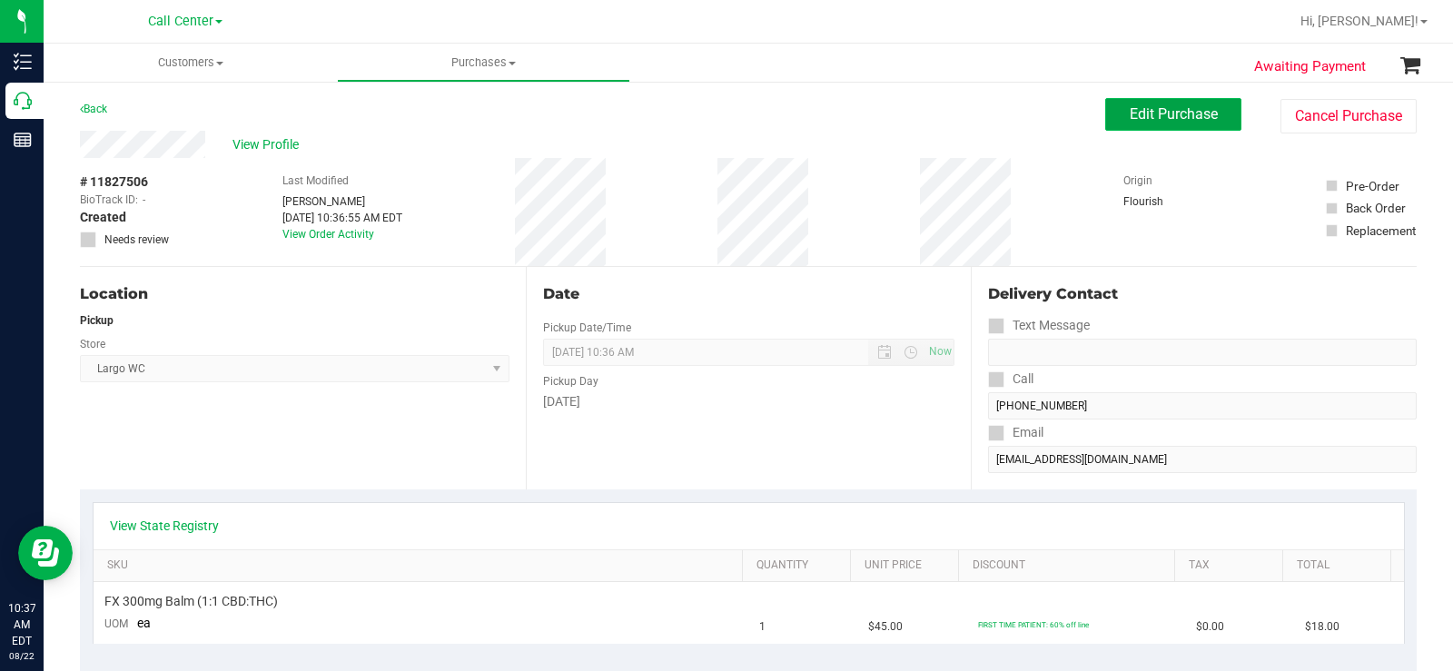
click at [1152, 110] on span "Edit Purchase" at bounding box center [1174, 113] width 88 height 17
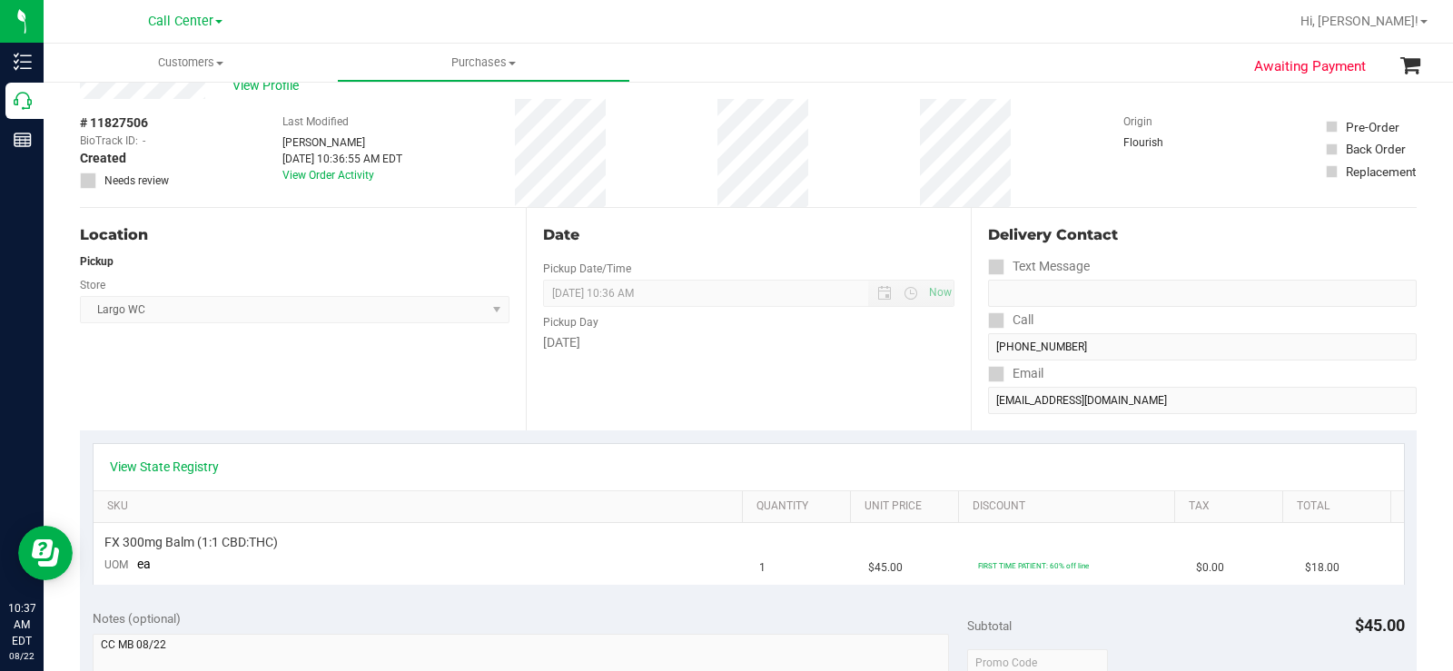
scroll to position [91, 0]
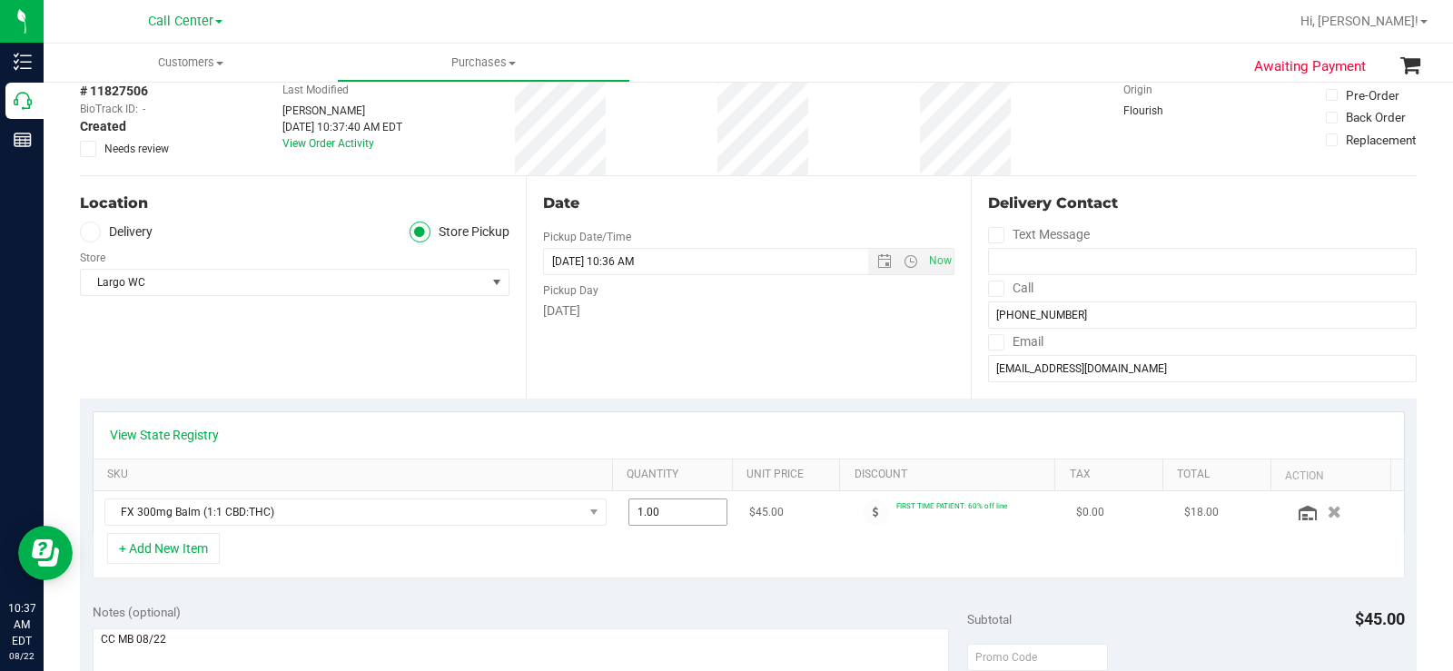
click at [678, 517] on span "1.00 1" at bounding box center [677, 511] width 99 height 27
click at [0, 0] on input "1" at bounding box center [0, 0] width 0 height 0
type input "2"
type input "2.00"
click at [736, 572] on div "+ Add New Item" at bounding box center [749, 555] width 1312 height 45
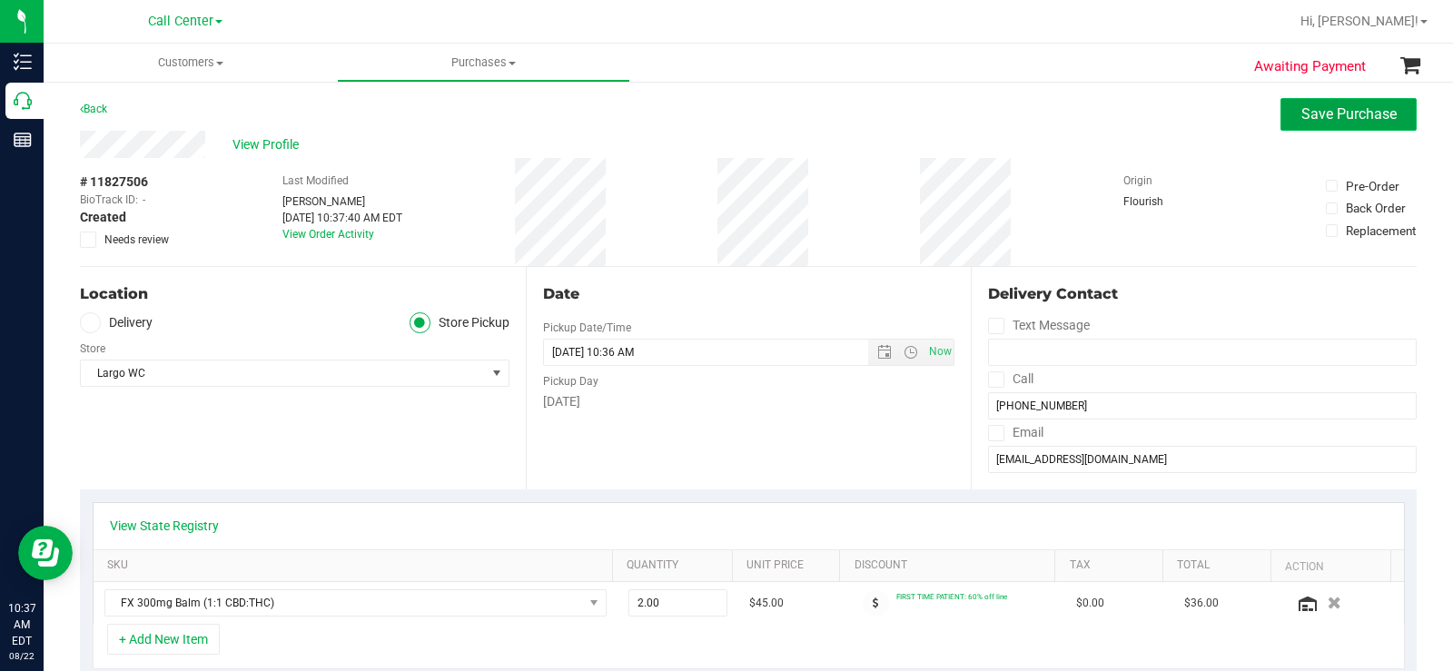
click at [1327, 106] on span "Save Purchase" at bounding box center [1348, 113] width 95 height 17
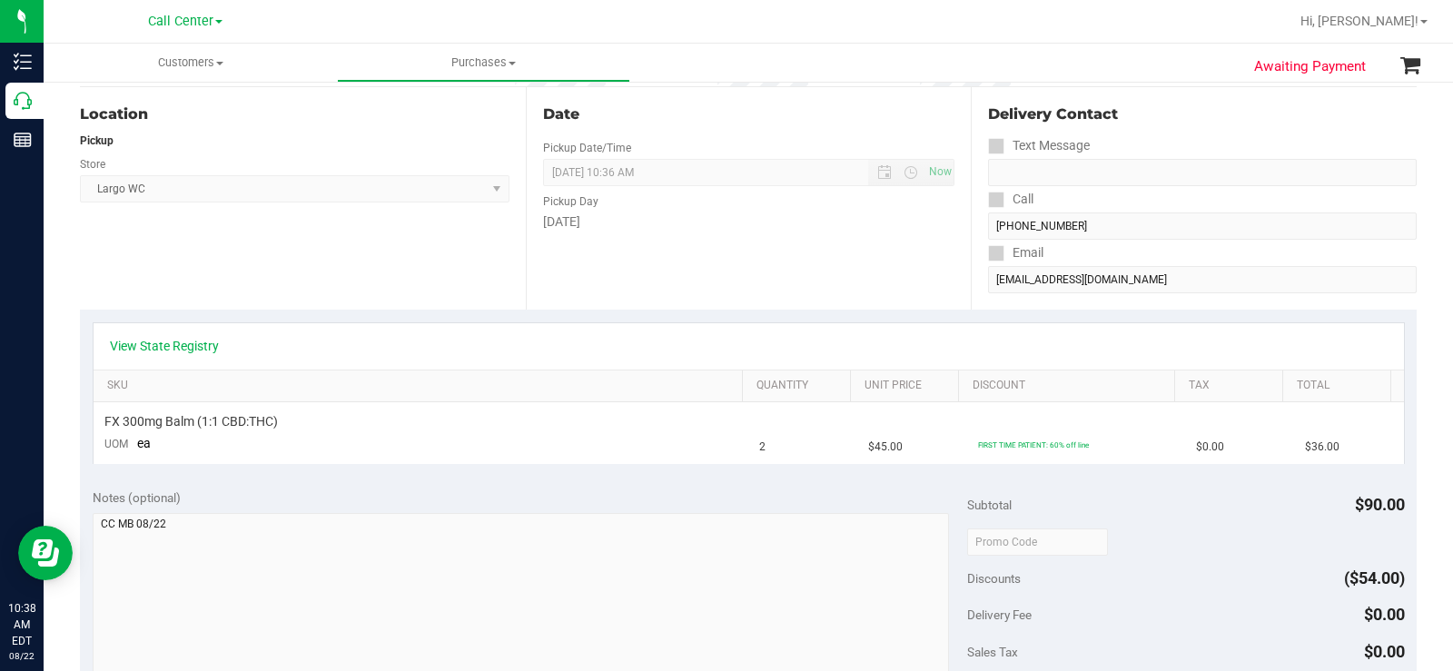
scroll to position [272, 0]
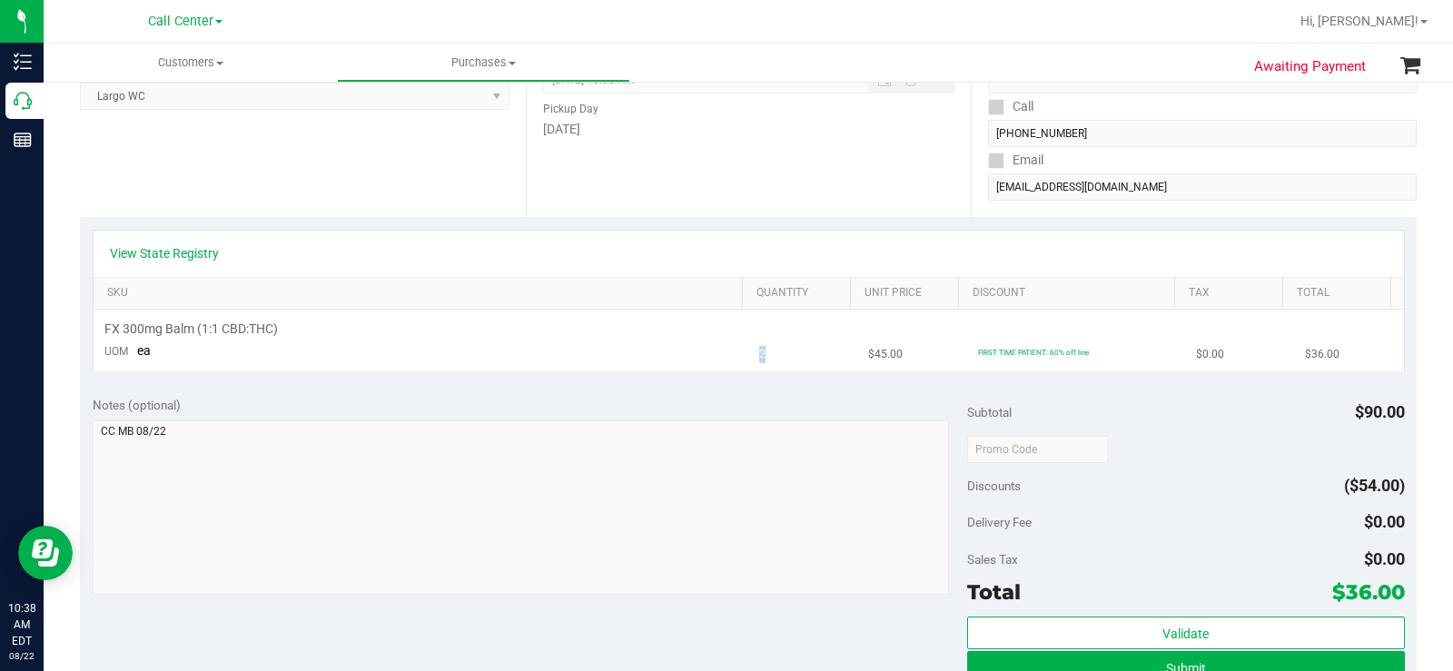
drag, startPoint x: 757, startPoint y: 356, endPoint x: 732, endPoint y: 356, distance: 25.4
click at [732, 356] on tr "FX 300mg Balm (1:1 CBD:THC) UOM ea 2 $45.00 FIRST TIME PATIENT: 60% off line $0…" at bounding box center [749, 340] width 1310 height 61
drag, startPoint x: 1390, startPoint y: 597, endPoint x: 1325, endPoint y: 598, distance: 65.4
click at [1332, 598] on span "$36.00" at bounding box center [1368, 591] width 73 height 25
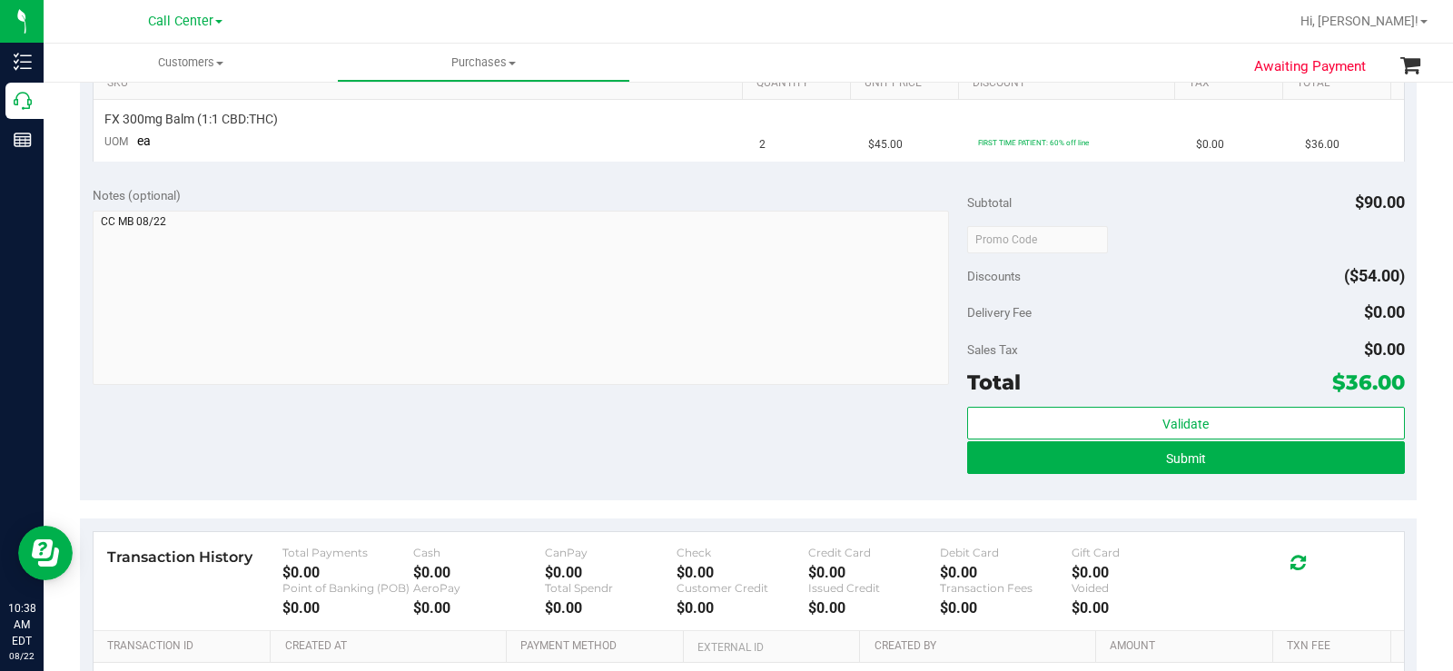
scroll to position [545, 0]
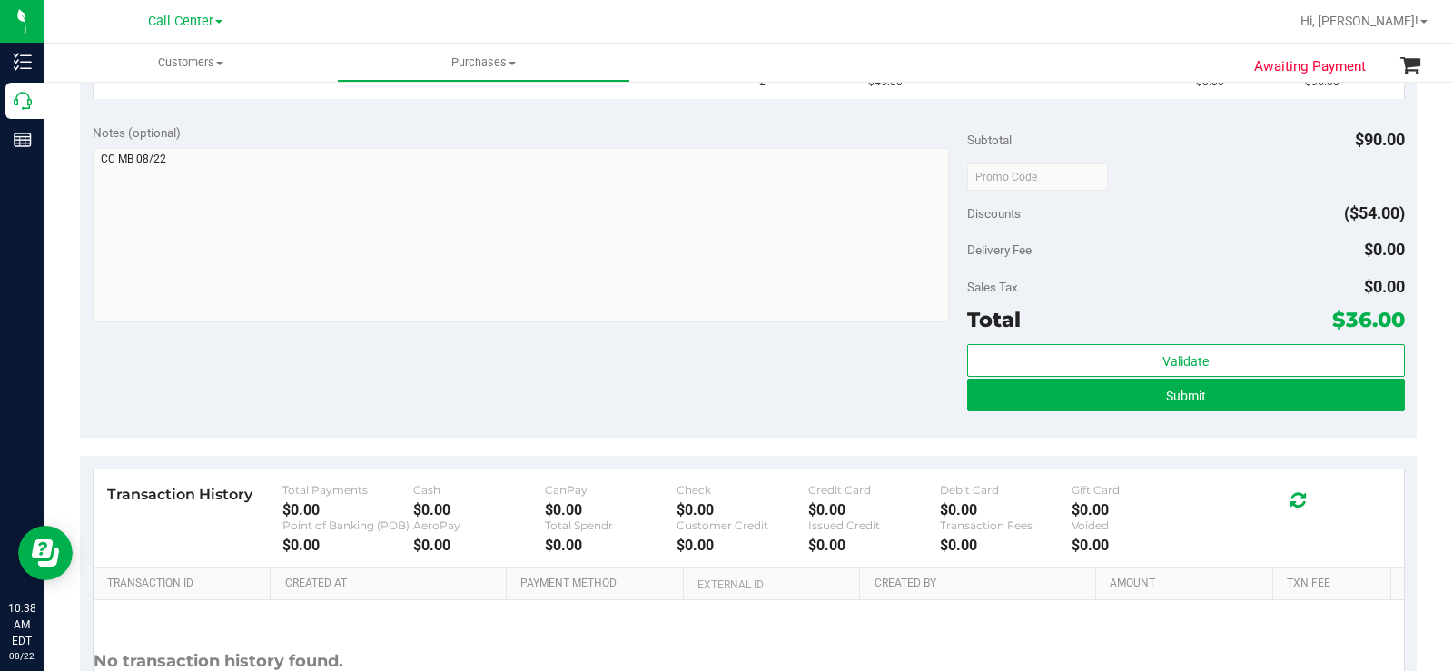
drag, startPoint x: 713, startPoint y: 418, endPoint x: 899, endPoint y: 427, distance: 186.4
click at [727, 418] on div "Notes (optional) Subtotal $90.00 Discounts ($54.00) Delivery Fee $0.00 Sales Ta…" at bounding box center [748, 274] width 1337 height 327
click at [987, 400] on button "Submit" at bounding box center [1186, 395] width 438 height 33
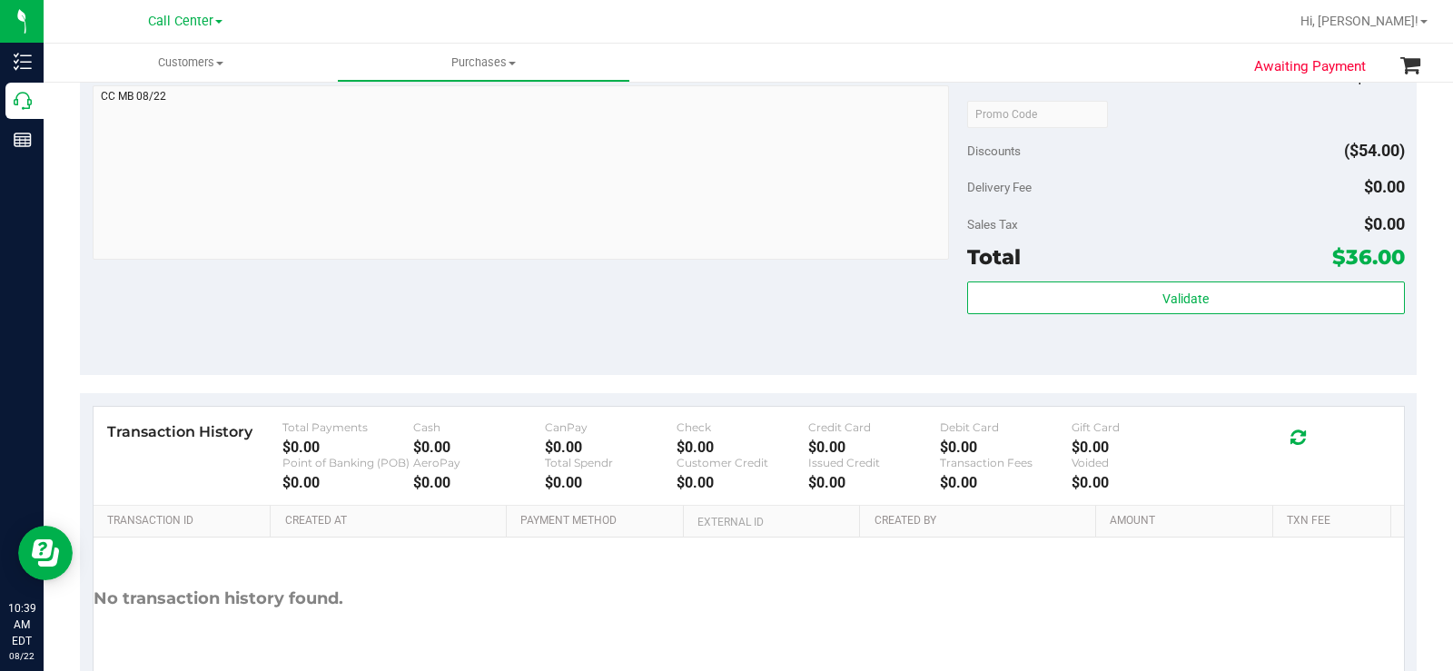
scroll to position [335, 0]
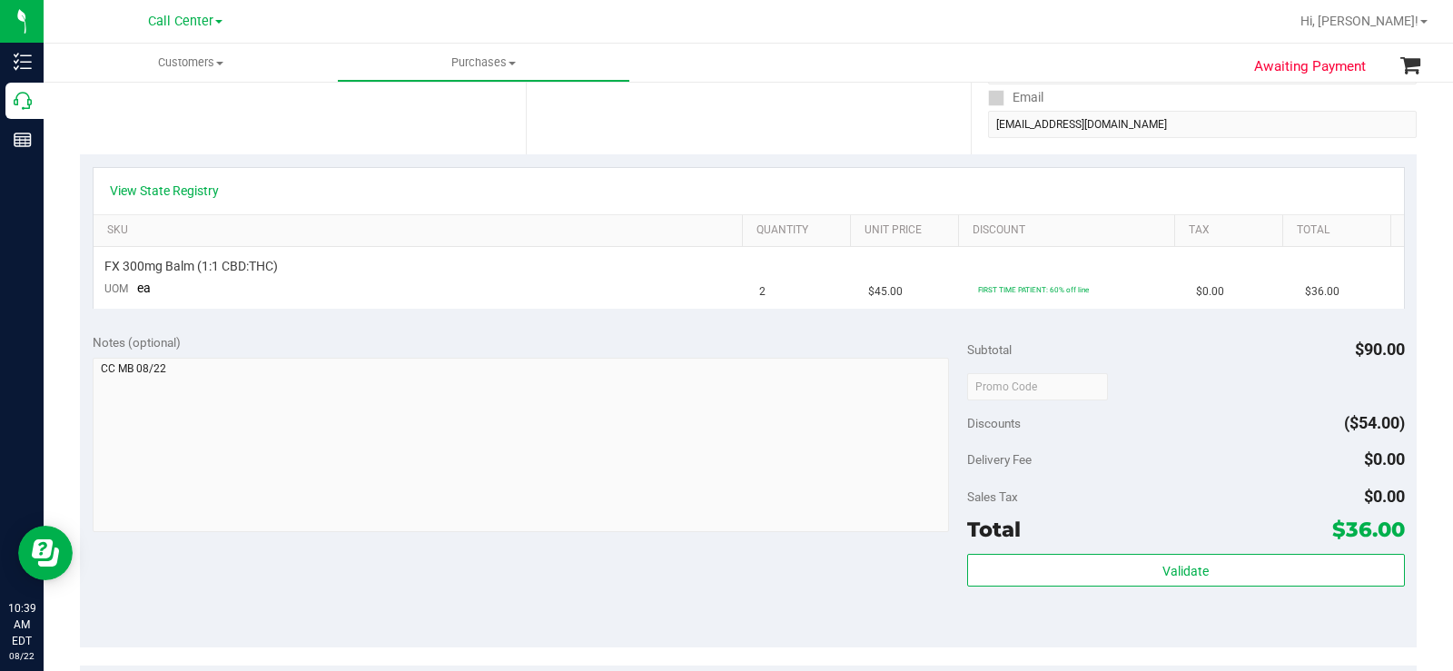
click at [673, 328] on div "Notes (optional) Subtotal $90.00 Discounts ($54.00) Delivery Fee $0.00 Sales Ta…" at bounding box center [748, 484] width 1337 height 327
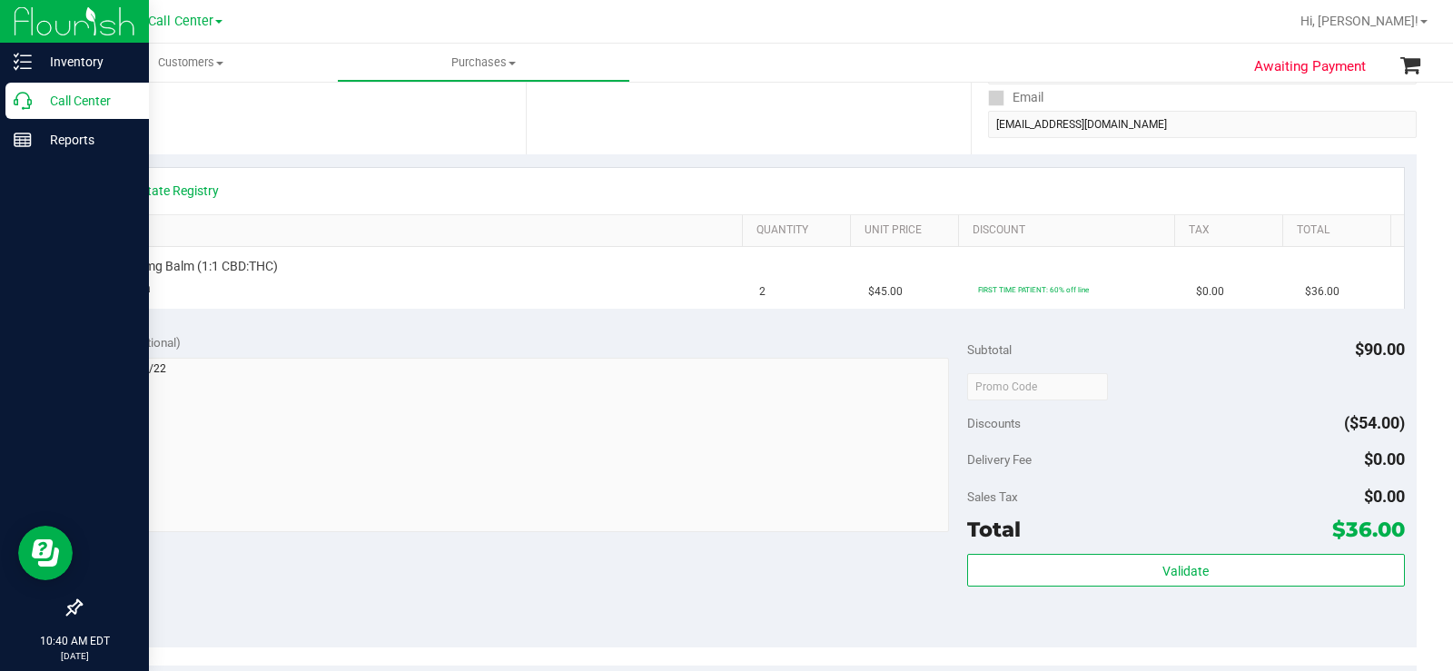
click at [35, 100] on p "Call Center" at bounding box center [86, 101] width 109 height 22
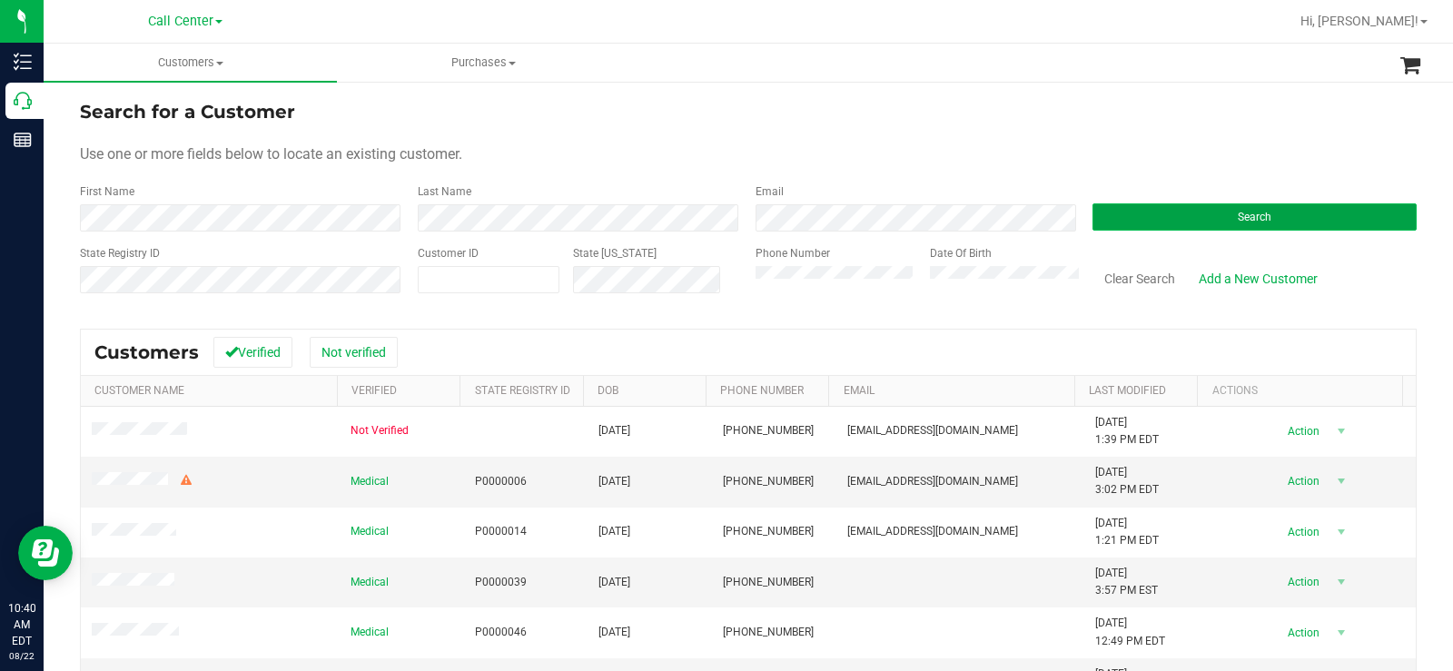
drag, startPoint x: 1179, startPoint y: 220, endPoint x: 1093, endPoint y: 209, distance: 86.9
click at [1179, 219] on button "Search" at bounding box center [1254, 216] width 324 height 27
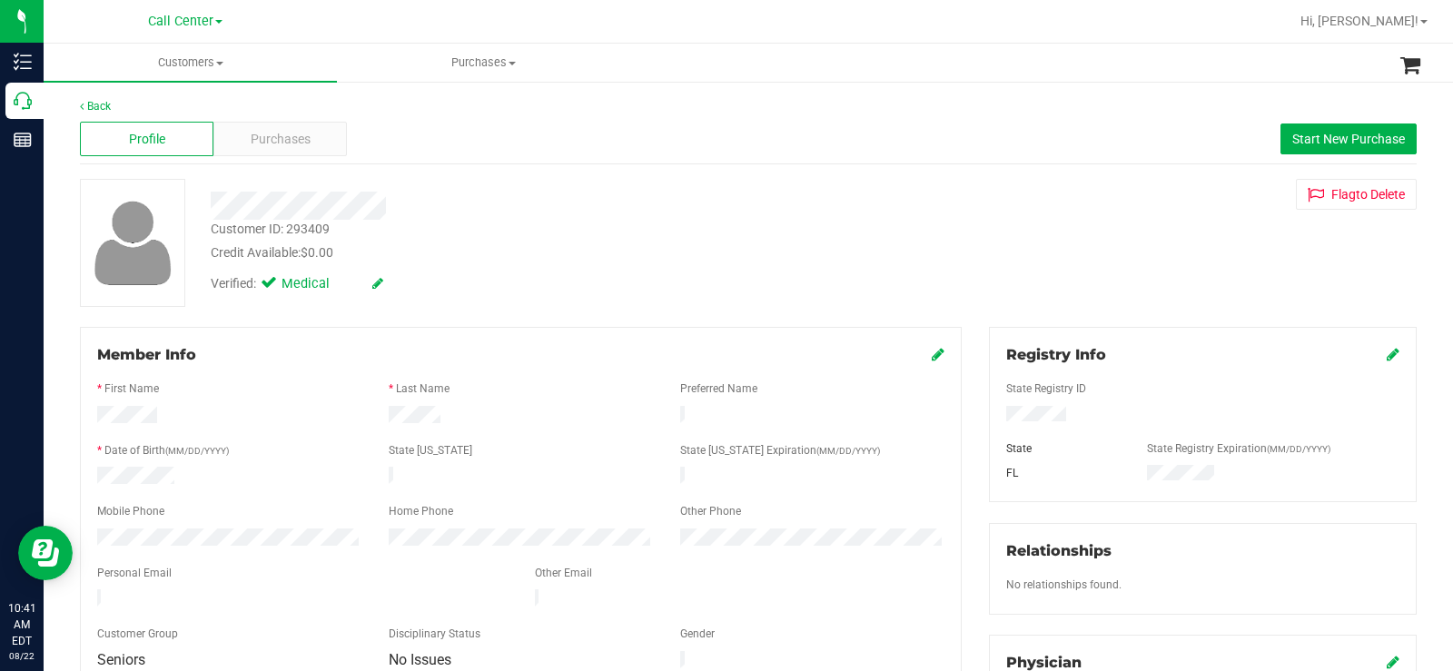
click at [1062, 419] on div at bounding box center [1202, 416] width 420 height 20
drag, startPoint x: 1069, startPoint y: 413, endPoint x: 994, endPoint y: 416, distance: 74.5
click at [994, 416] on div at bounding box center [1202, 416] width 420 height 20
click at [197, 433] on div at bounding box center [520, 435] width 847 height 15
drag, startPoint x: 186, startPoint y: 472, endPoint x: 94, endPoint y: 471, distance: 92.6
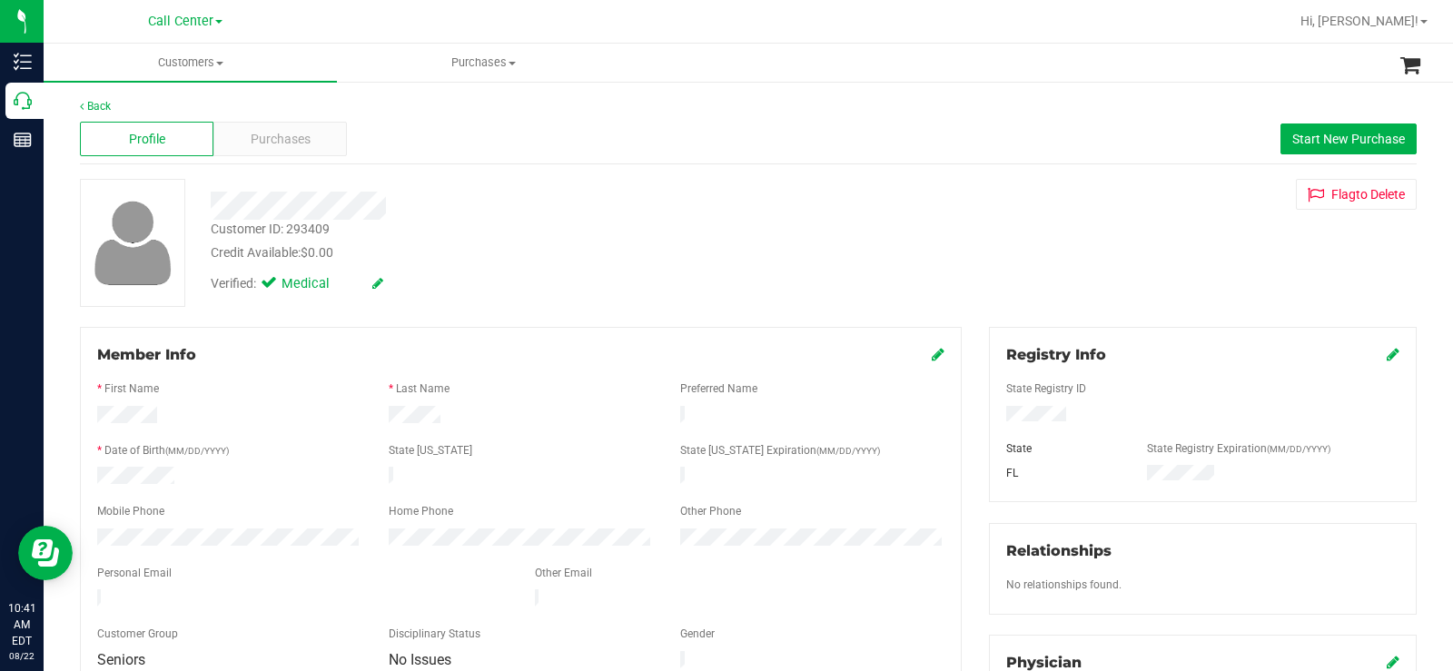
click at [94, 471] on div at bounding box center [229, 478] width 291 height 22
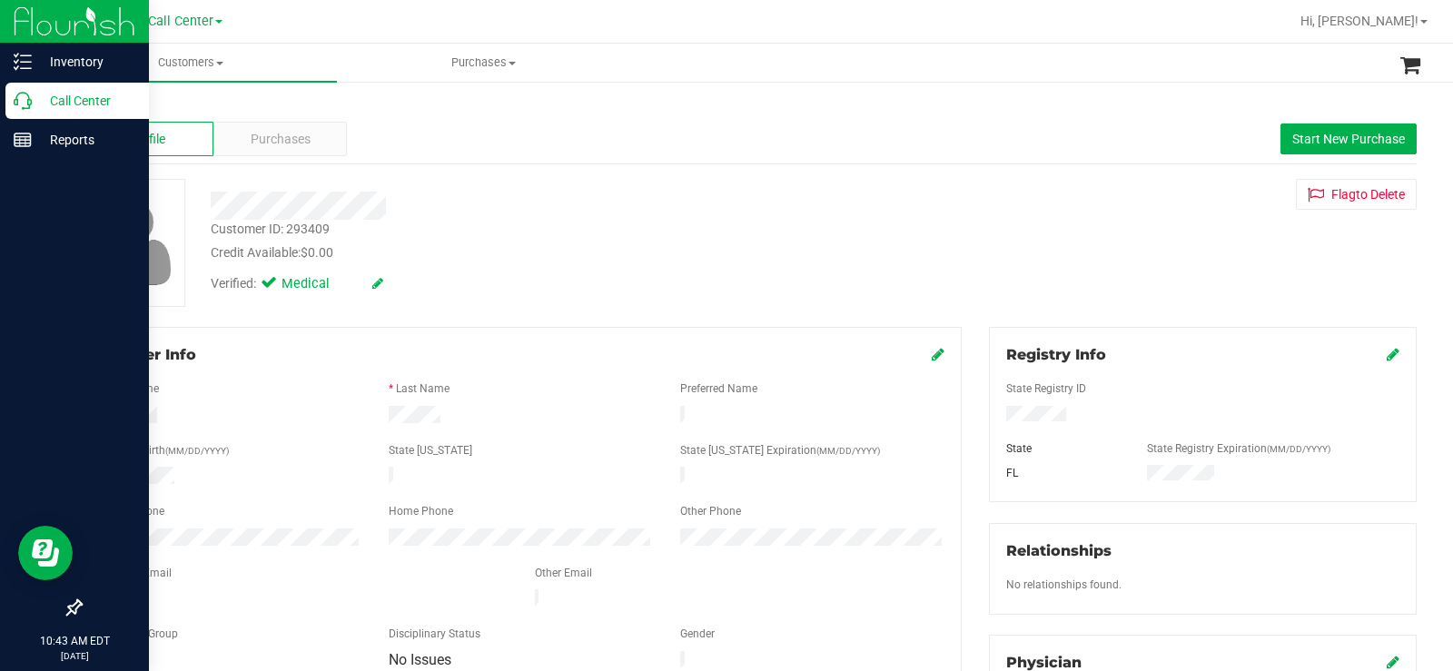
click at [15, 99] on icon at bounding box center [23, 101] width 18 height 18
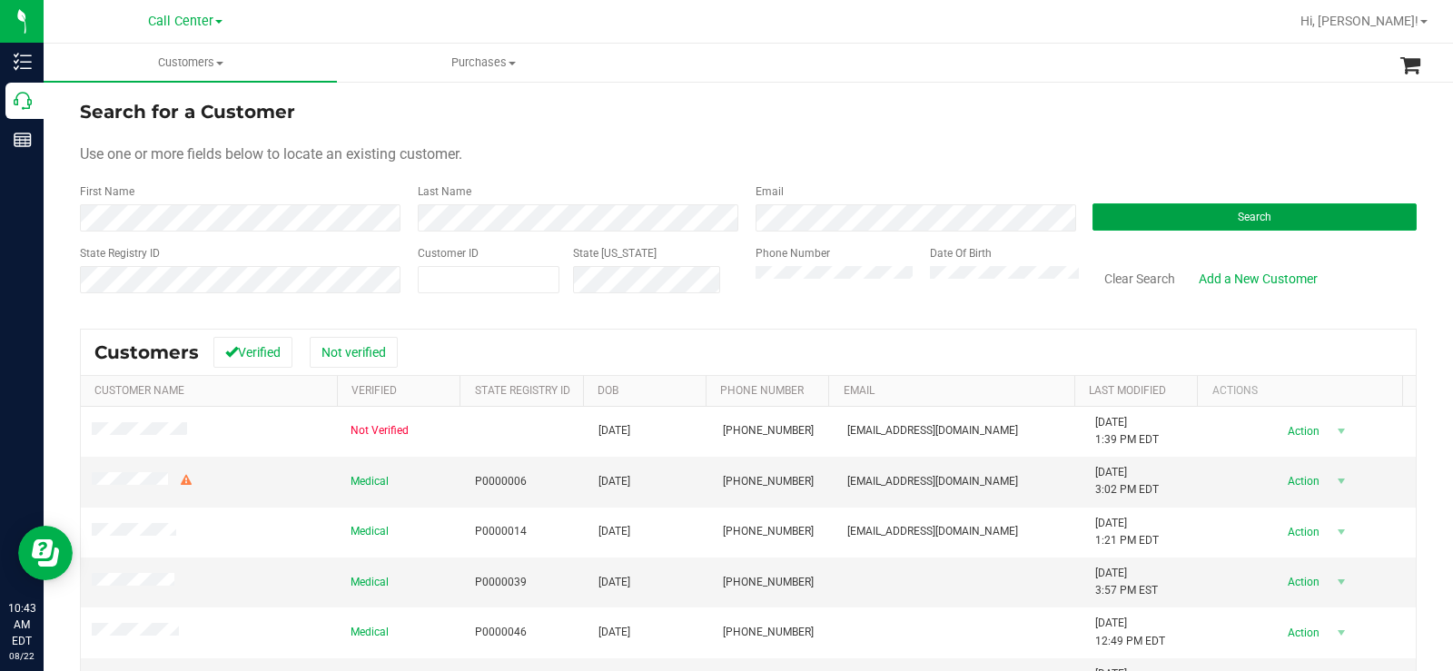
click at [1121, 214] on button "Search" at bounding box center [1254, 216] width 324 height 27
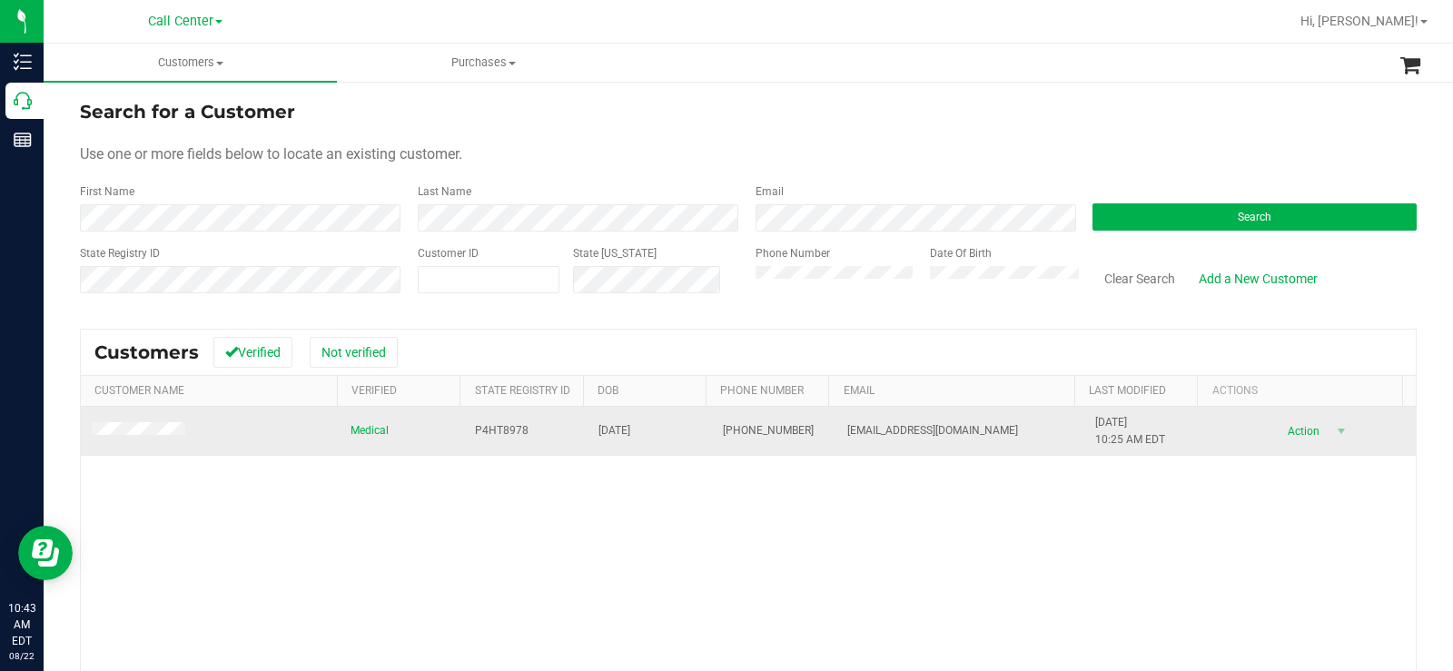
click at [517, 451] on td "P4HT8978" at bounding box center [526, 431] width 124 height 49
drag, startPoint x: 525, startPoint y: 429, endPoint x: 459, endPoint y: 434, distance: 66.4
click at [464, 434] on td "P4HT8978" at bounding box center [526, 431] width 124 height 49
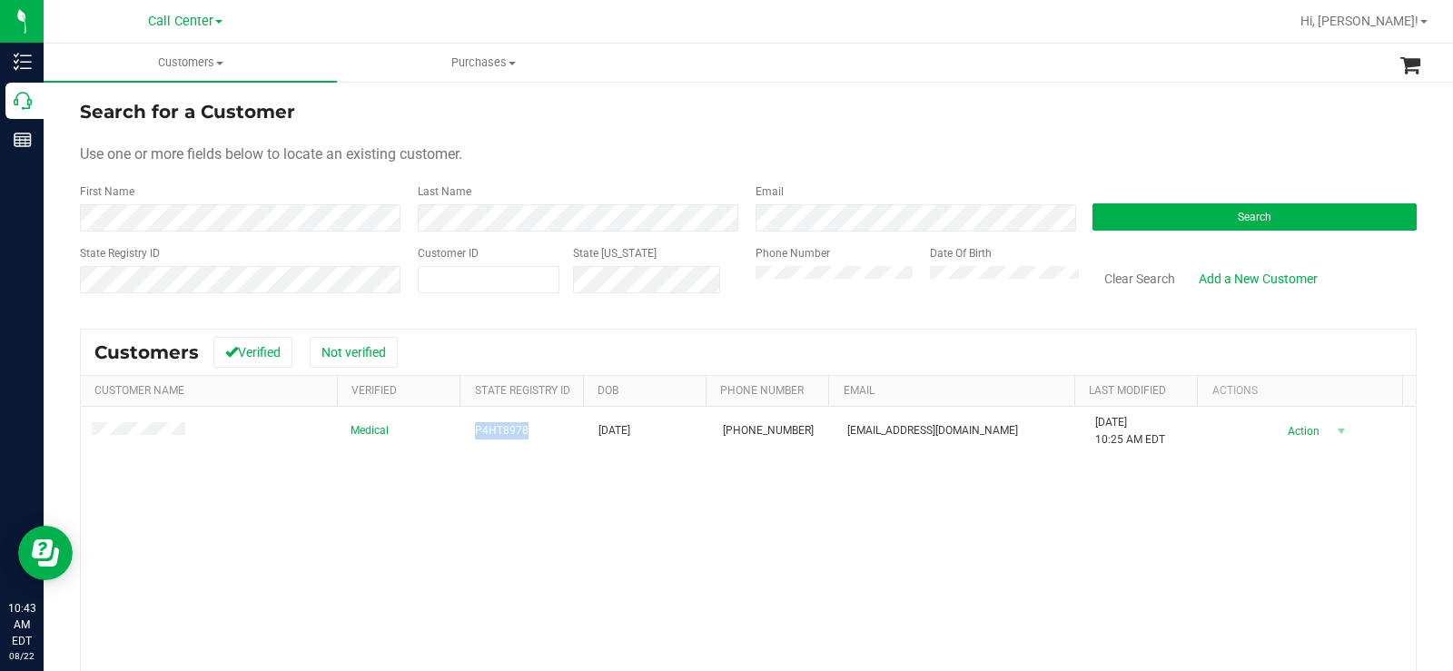
copy span "P4HT8978"
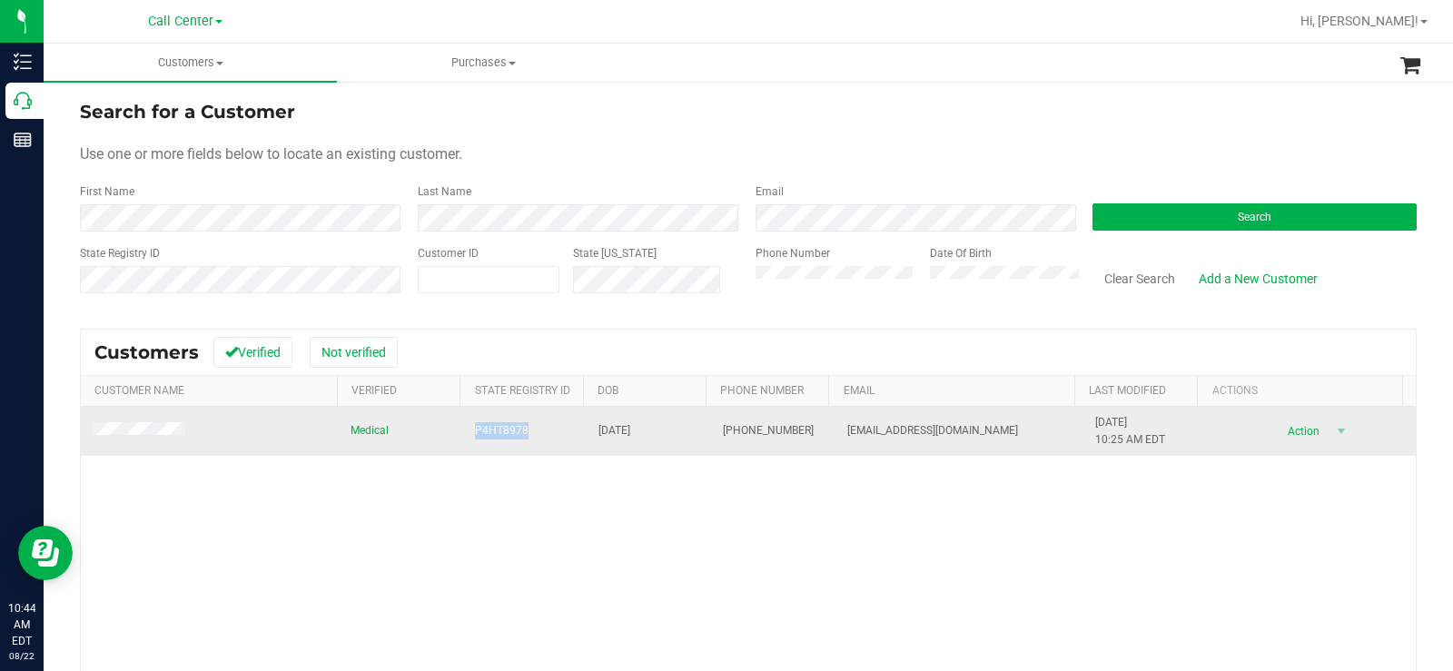
click at [500, 429] on span "P4HT8978" at bounding box center [502, 430] width 54 height 17
drag, startPoint x: 656, startPoint y: 431, endPoint x: 577, endPoint y: 426, distance: 79.2
click at [587, 435] on td "05/05/1979" at bounding box center [649, 431] width 124 height 49
copy span "05/05/1979"
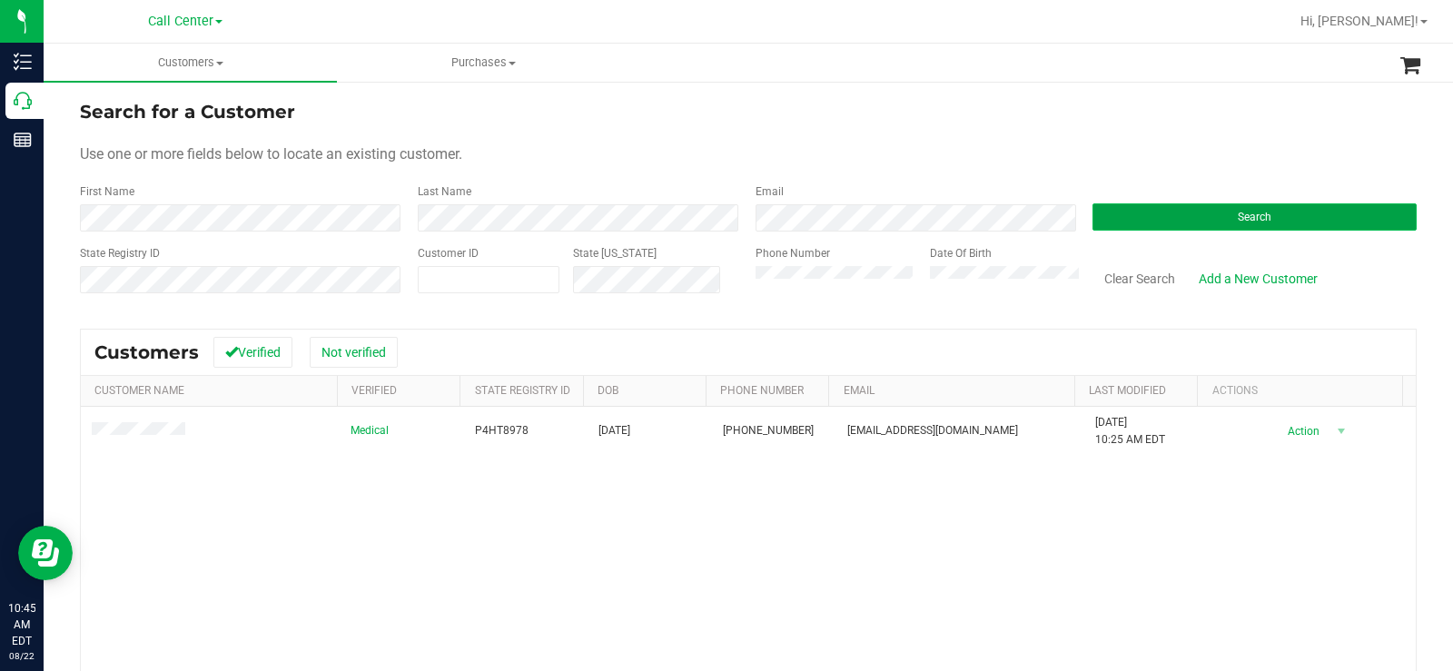
click at [1193, 208] on button "Search" at bounding box center [1254, 216] width 324 height 27
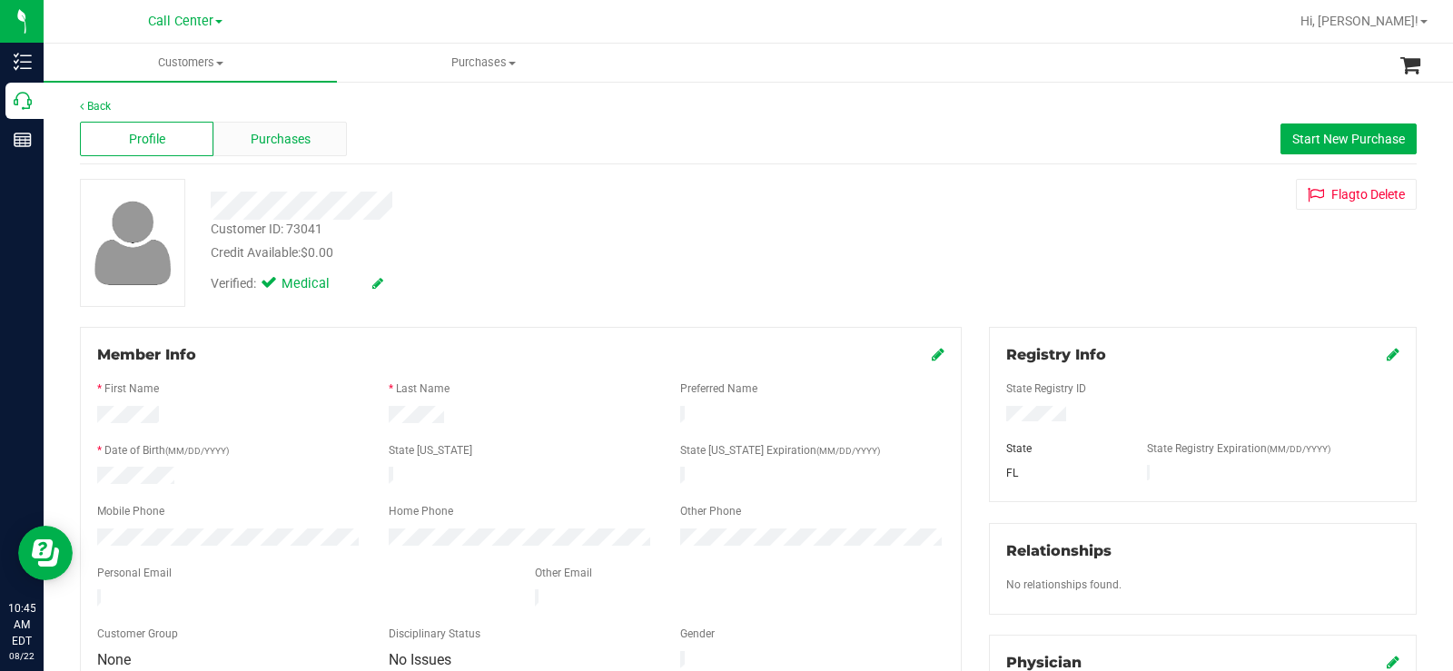
click at [304, 131] on span "Purchases" at bounding box center [281, 139] width 60 height 19
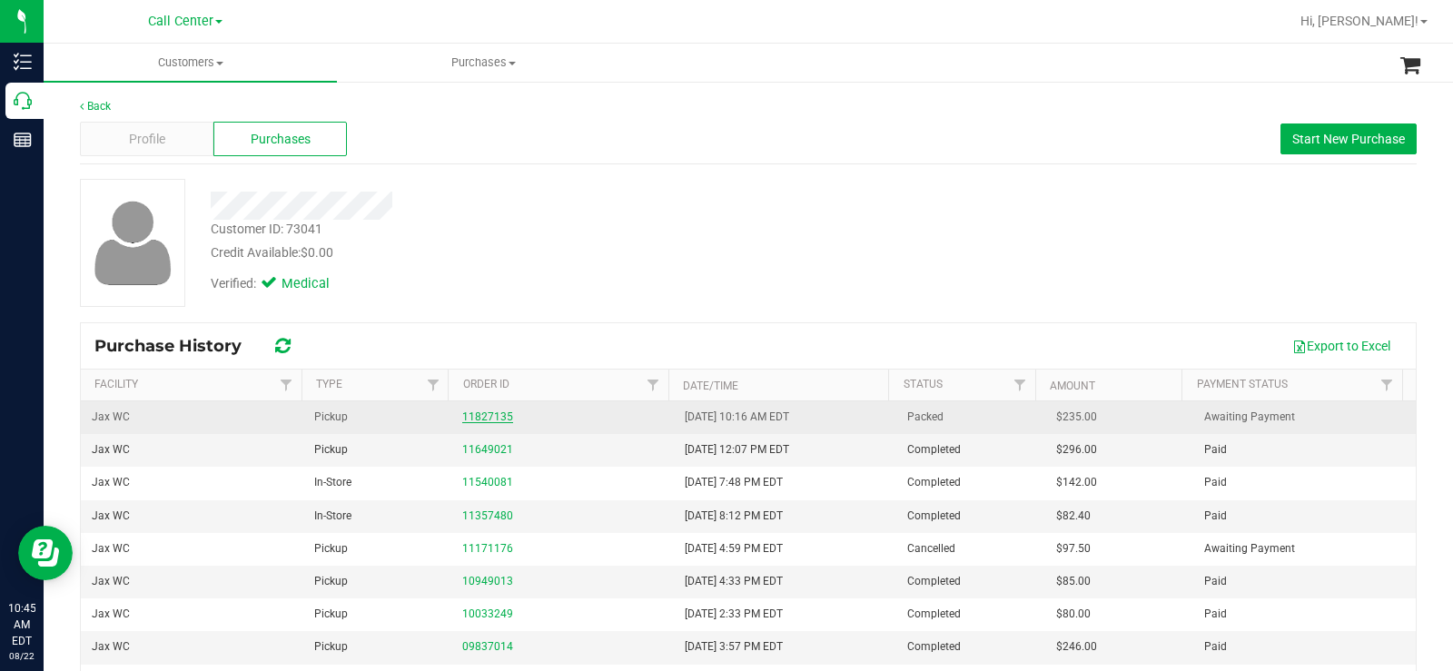
click at [481, 412] on link "11827135" at bounding box center [487, 416] width 51 height 13
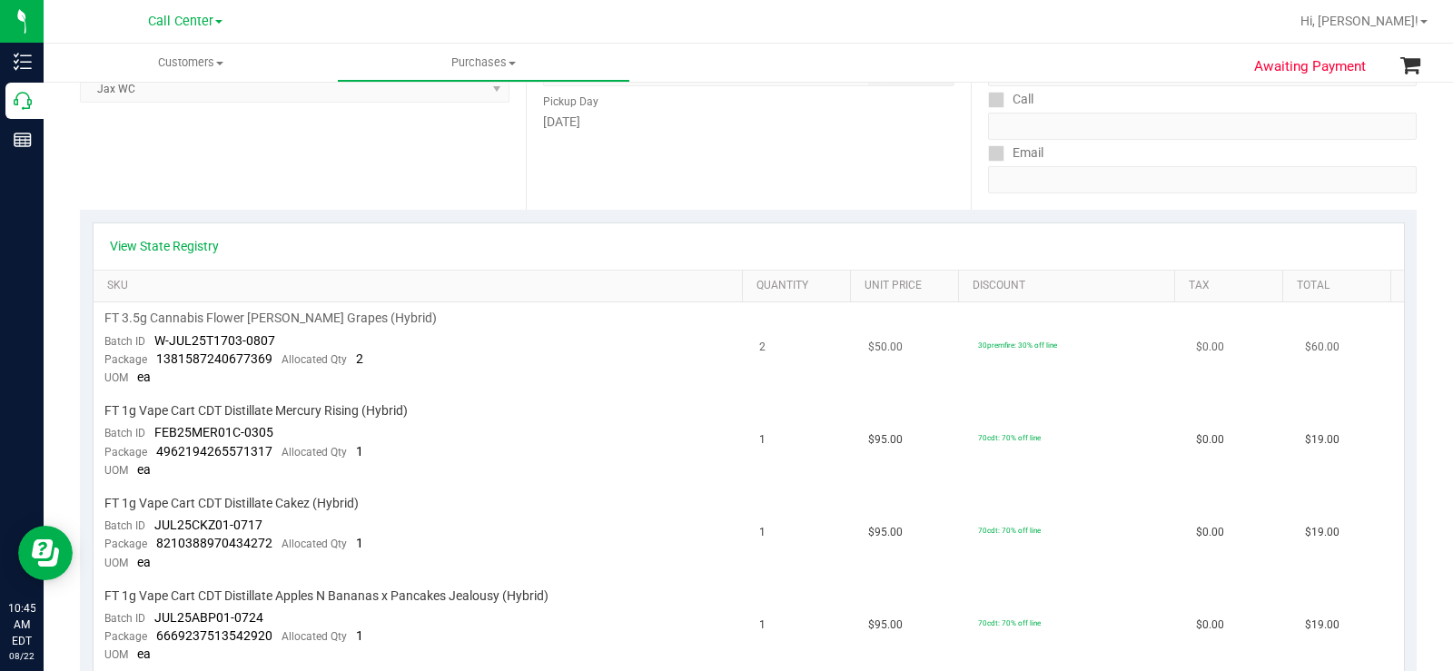
scroll to position [272, 0]
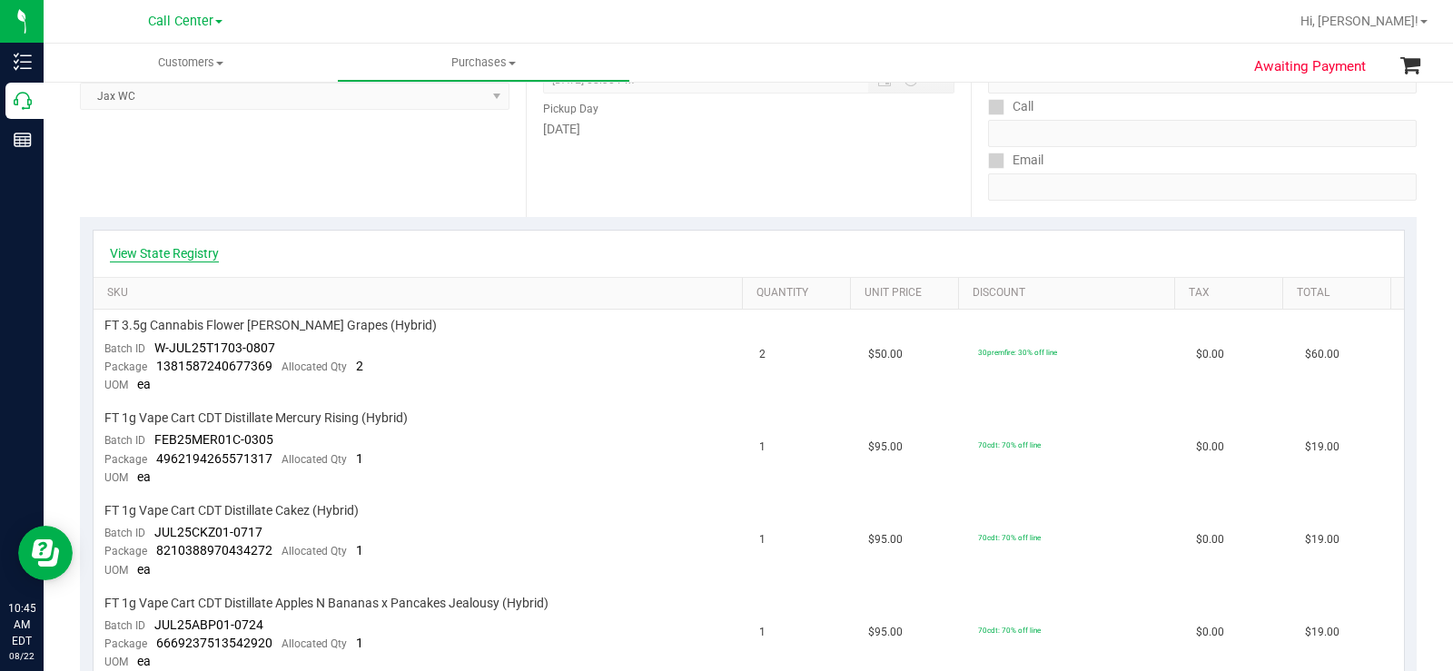
click at [182, 246] on link "View State Registry" at bounding box center [164, 253] width 109 height 18
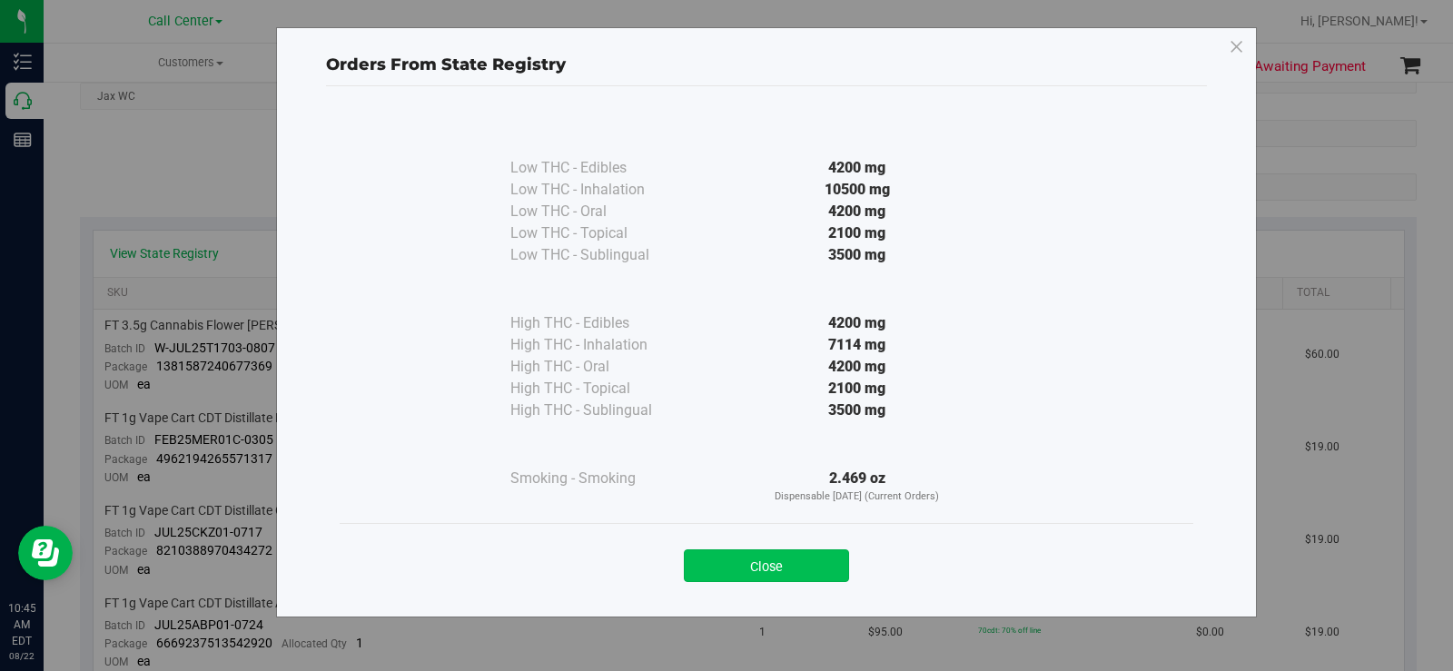
click at [753, 551] on button "Close" at bounding box center [766, 565] width 165 height 33
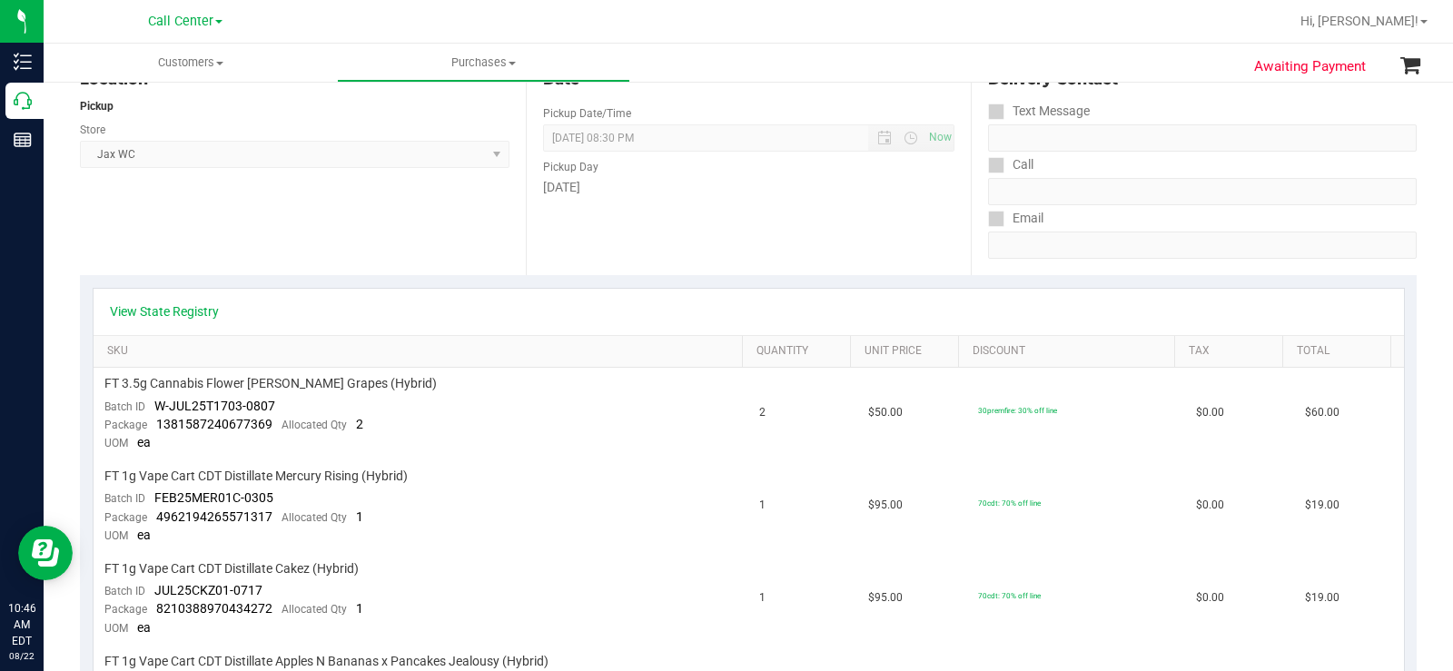
scroll to position [182, 0]
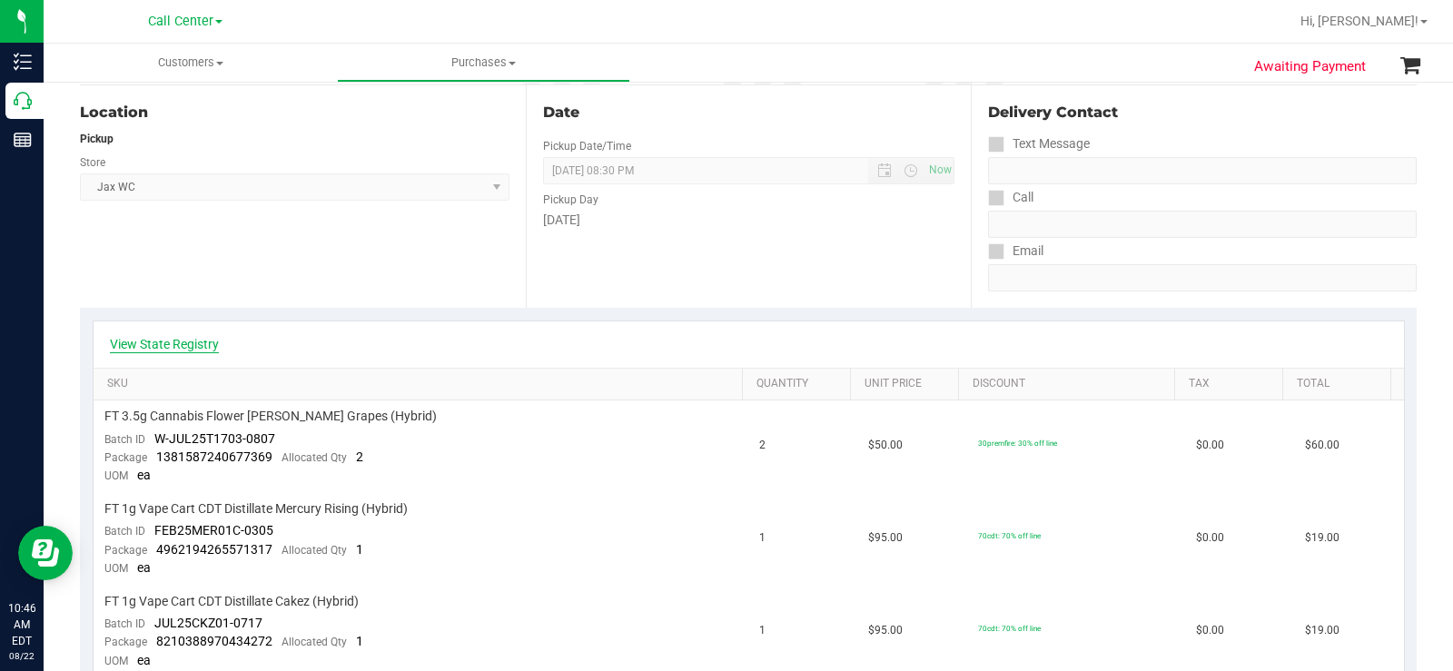
click at [188, 343] on link "View State Registry" at bounding box center [164, 344] width 109 height 18
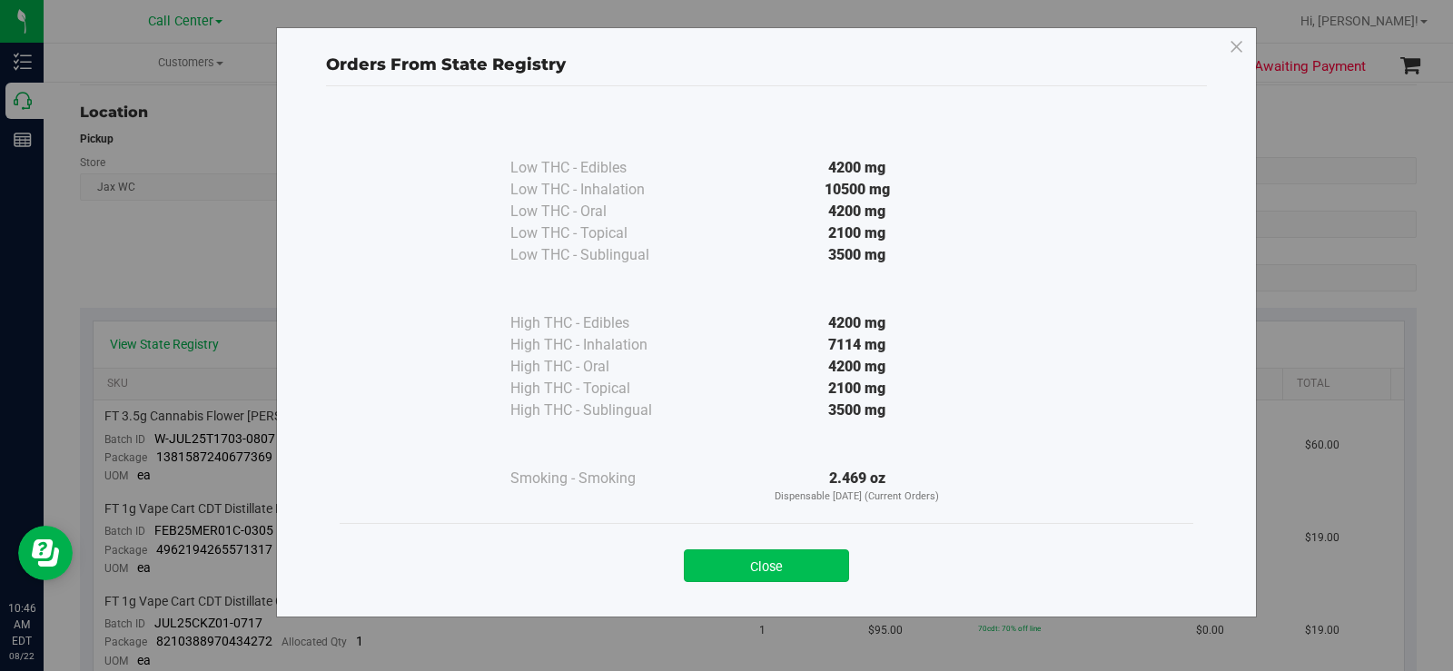
click at [792, 559] on button "Close" at bounding box center [766, 565] width 165 height 33
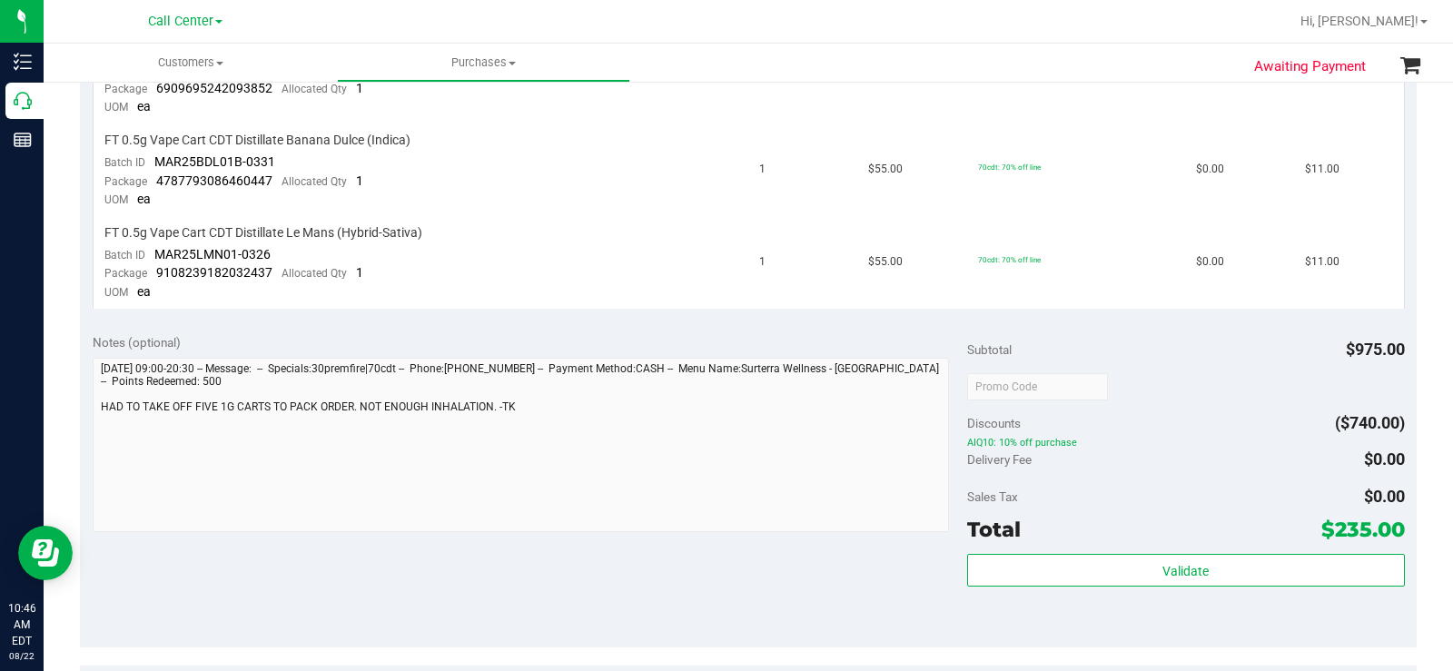
scroll to position [1725, 0]
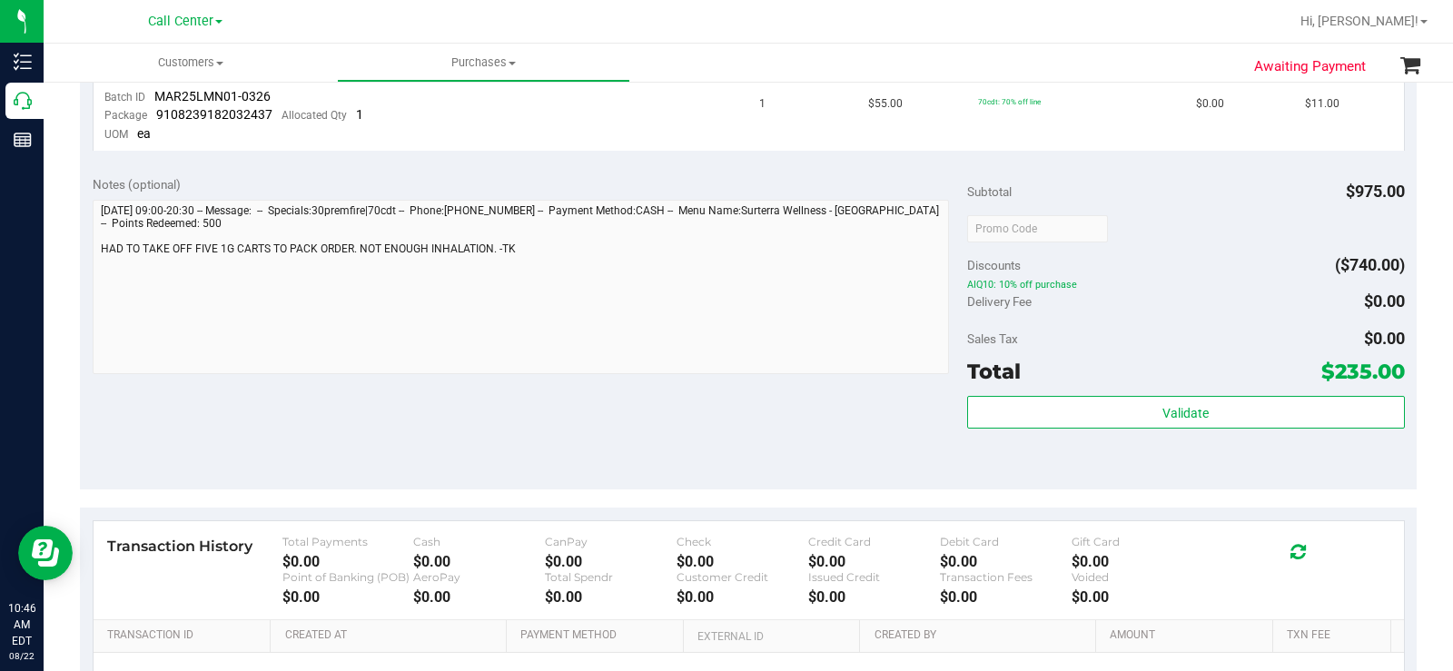
drag, startPoint x: 1305, startPoint y: 362, endPoint x: 1389, endPoint y: 372, distance: 85.0
click at [1389, 372] on div "Total $235.00" at bounding box center [1186, 371] width 438 height 33
drag, startPoint x: 1392, startPoint y: 365, endPoint x: 1313, endPoint y: 378, distance: 80.0
click at [1313, 378] on div "Notes (optional) Subtotal $975.00 Discounts ($740.00) AIQ10: 10% off purchase D…" at bounding box center [748, 326] width 1337 height 327
click at [1389, 372] on span "$235.00" at bounding box center [1363, 371] width 84 height 25
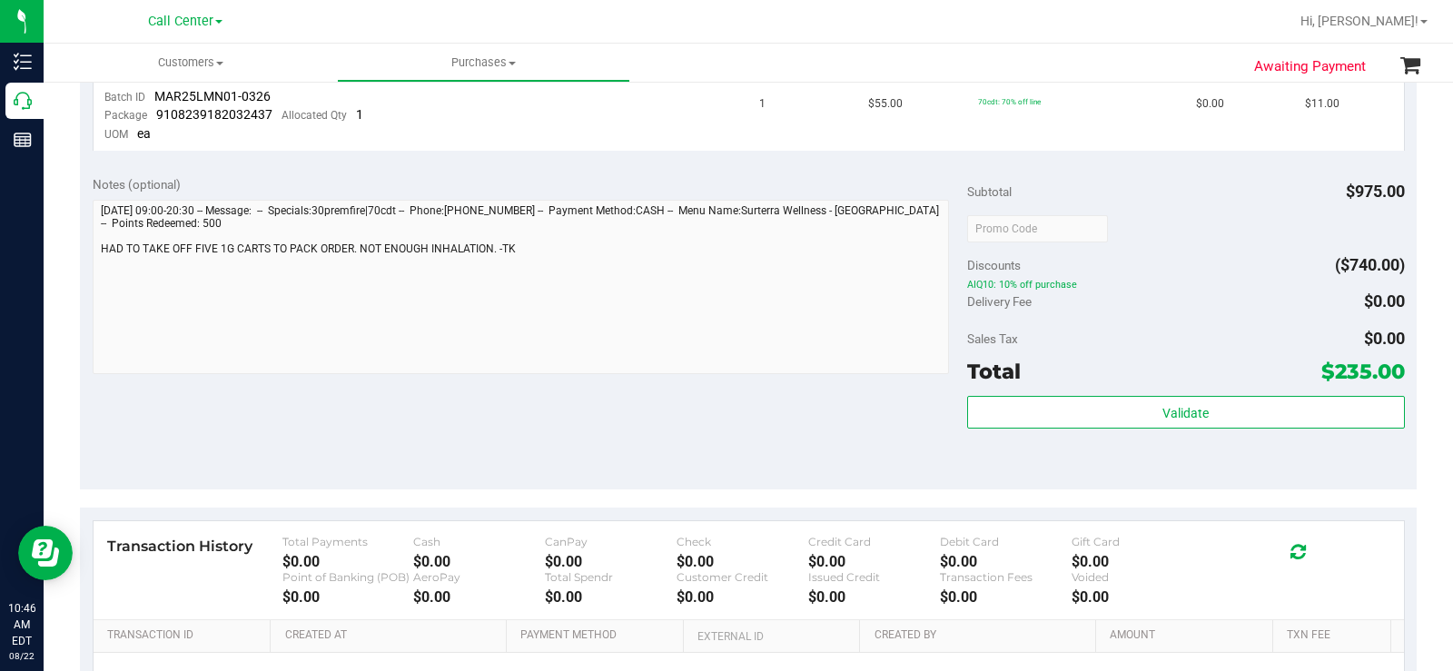
drag, startPoint x: 1389, startPoint y: 372, endPoint x: 1321, endPoint y: 377, distance: 68.3
click at [1321, 377] on span "$235.00" at bounding box center [1363, 371] width 84 height 25
drag, startPoint x: 1398, startPoint y: 368, endPoint x: 1389, endPoint y: 374, distance: 11.1
click at [1389, 374] on div "Notes (optional) Subtotal $975.00 Discounts ($740.00) AIQ10: 10% off purchase D…" at bounding box center [748, 326] width 1337 height 327
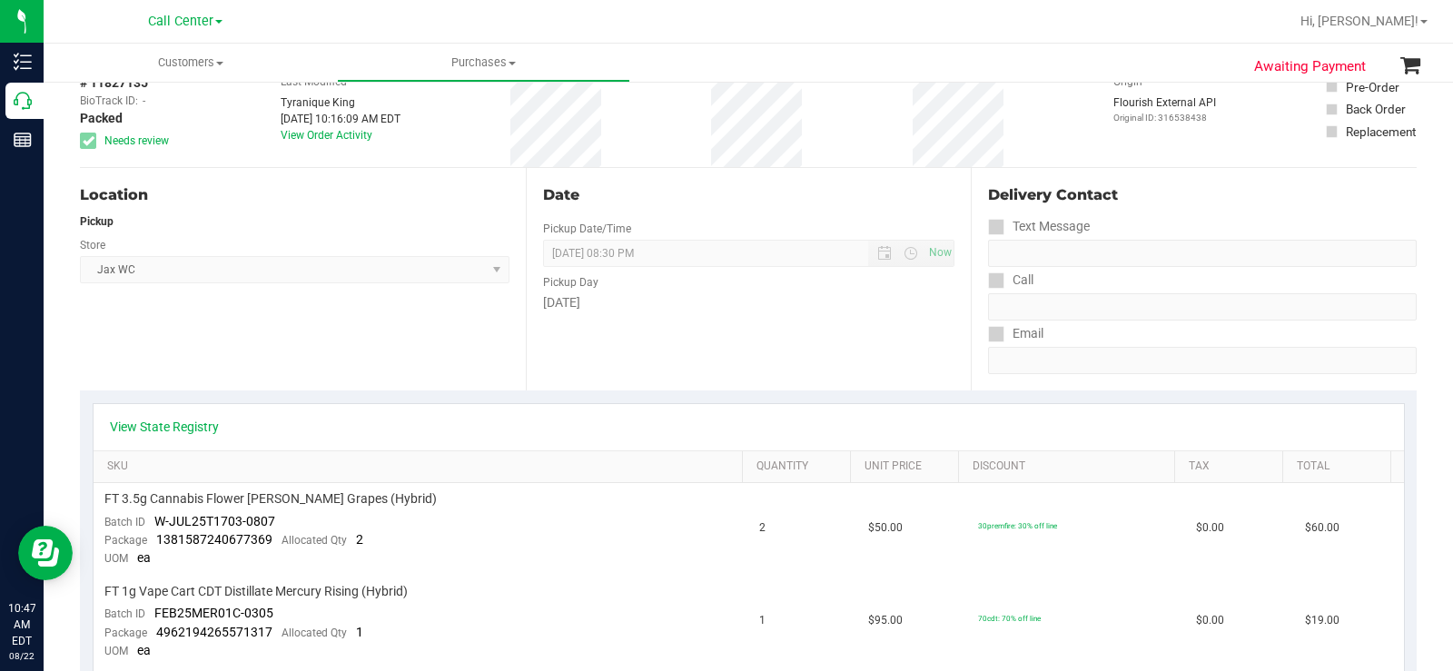
scroll to position [0, 0]
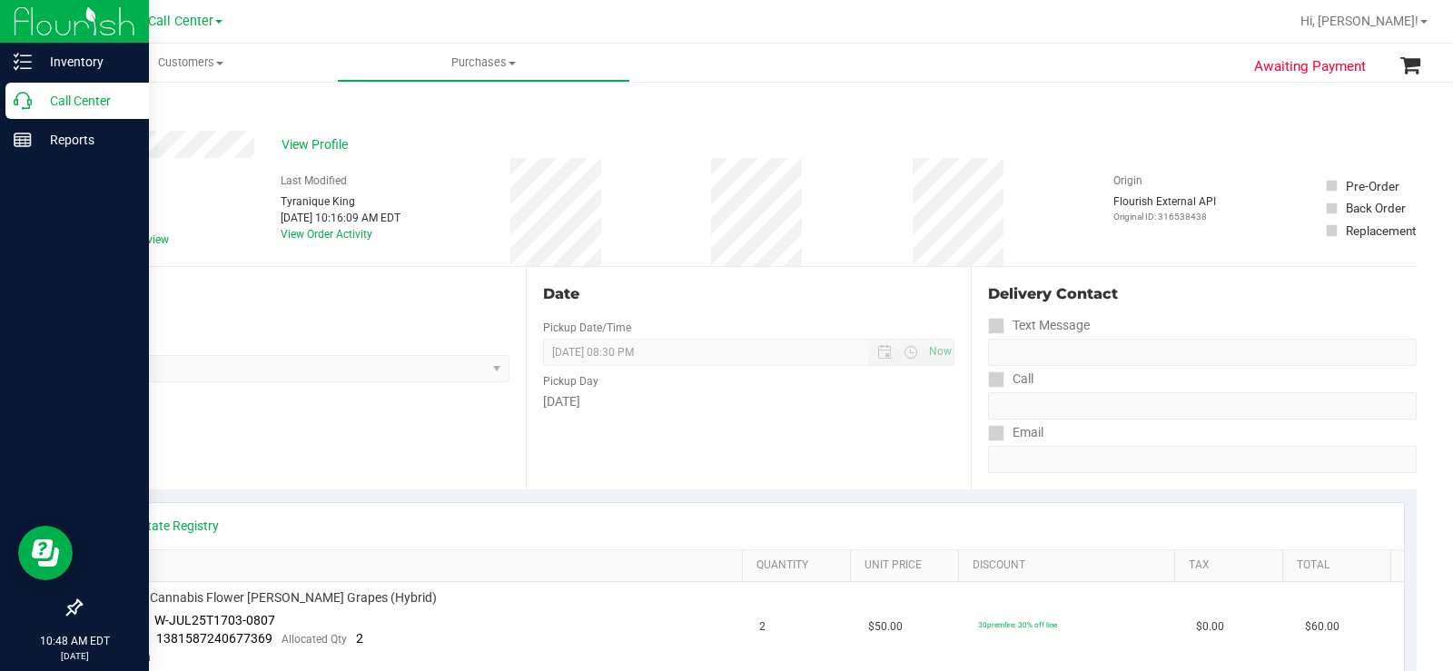
click at [39, 89] on div "Call Center" at bounding box center [76, 101] width 143 height 36
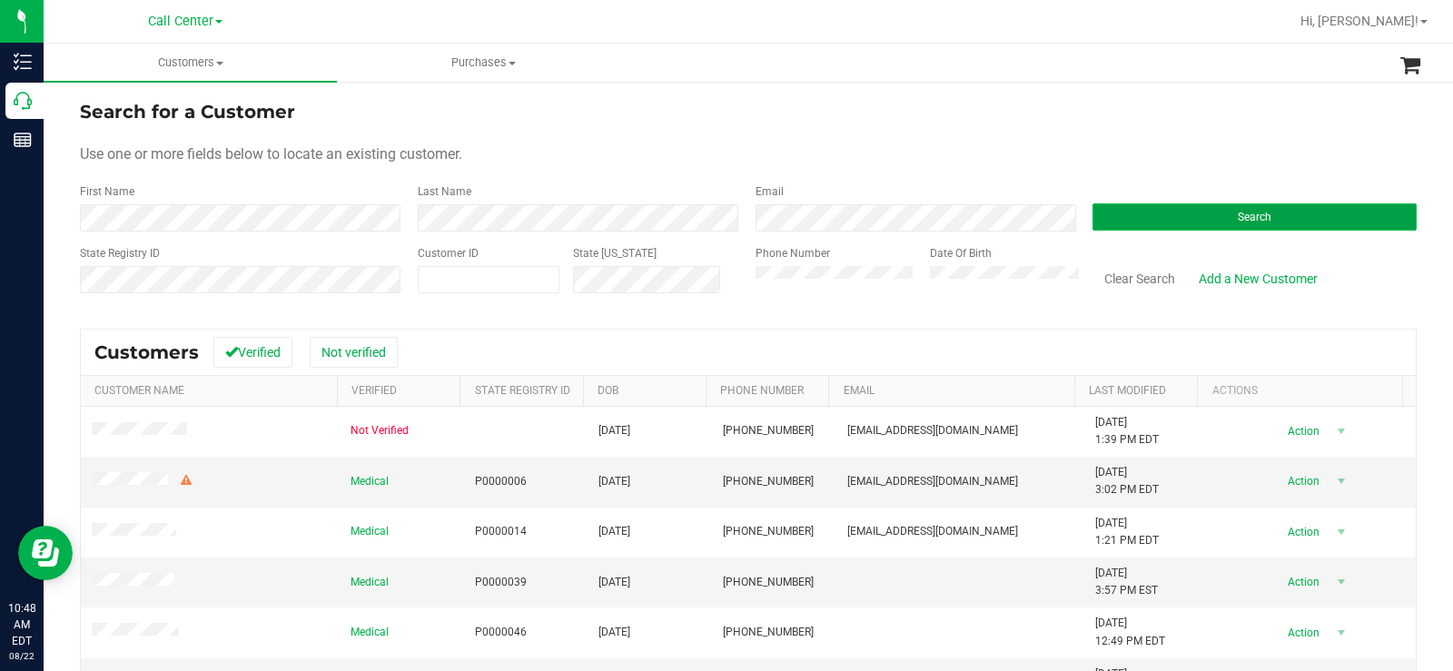
click at [1185, 218] on button "Search" at bounding box center [1254, 216] width 324 height 27
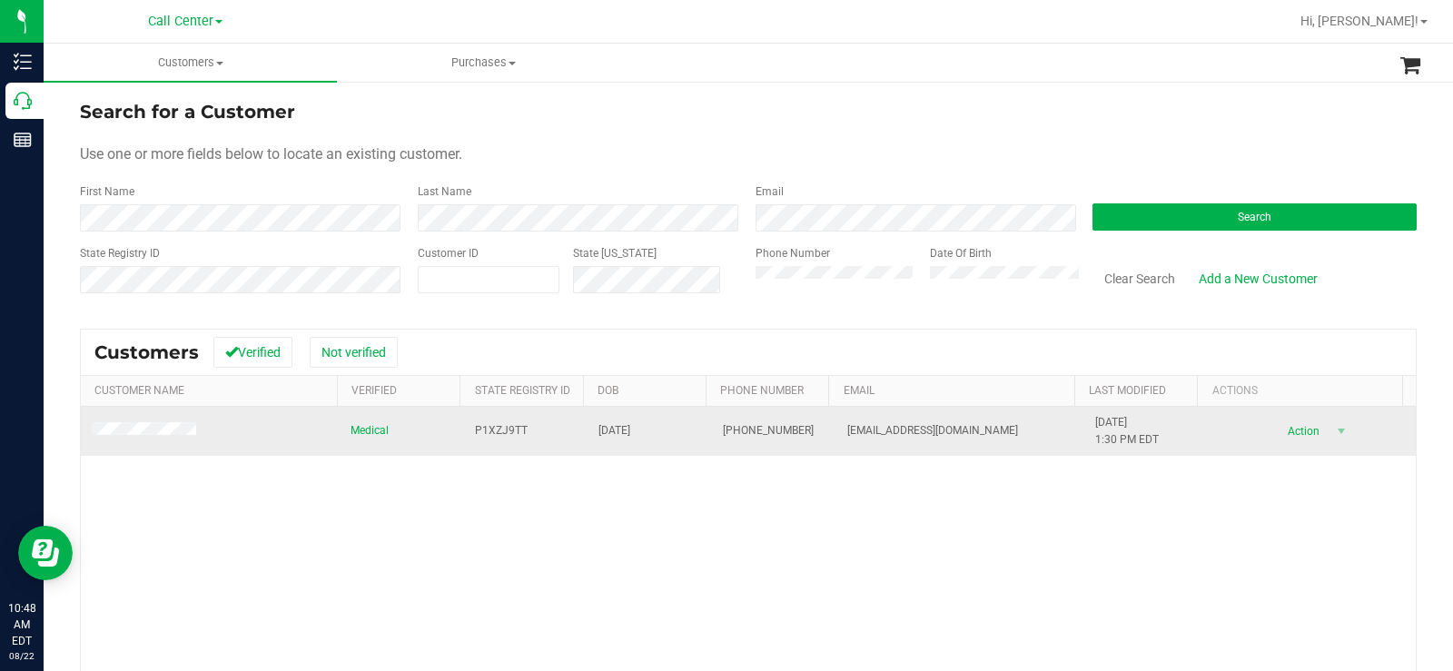
click at [471, 453] on td "P1XZJ9TT" at bounding box center [526, 431] width 124 height 49
click at [606, 450] on td "07/08/1956" at bounding box center [649, 431] width 124 height 49
click at [542, 426] on td "P1XZJ9TT" at bounding box center [526, 431] width 124 height 49
drag, startPoint x: 538, startPoint y: 429, endPoint x: 464, endPoint y: 434, distance: 74.7
click at [464, 434] on td "P1XZJ9TT" at bounding box center [526, 431] width 124 height 49
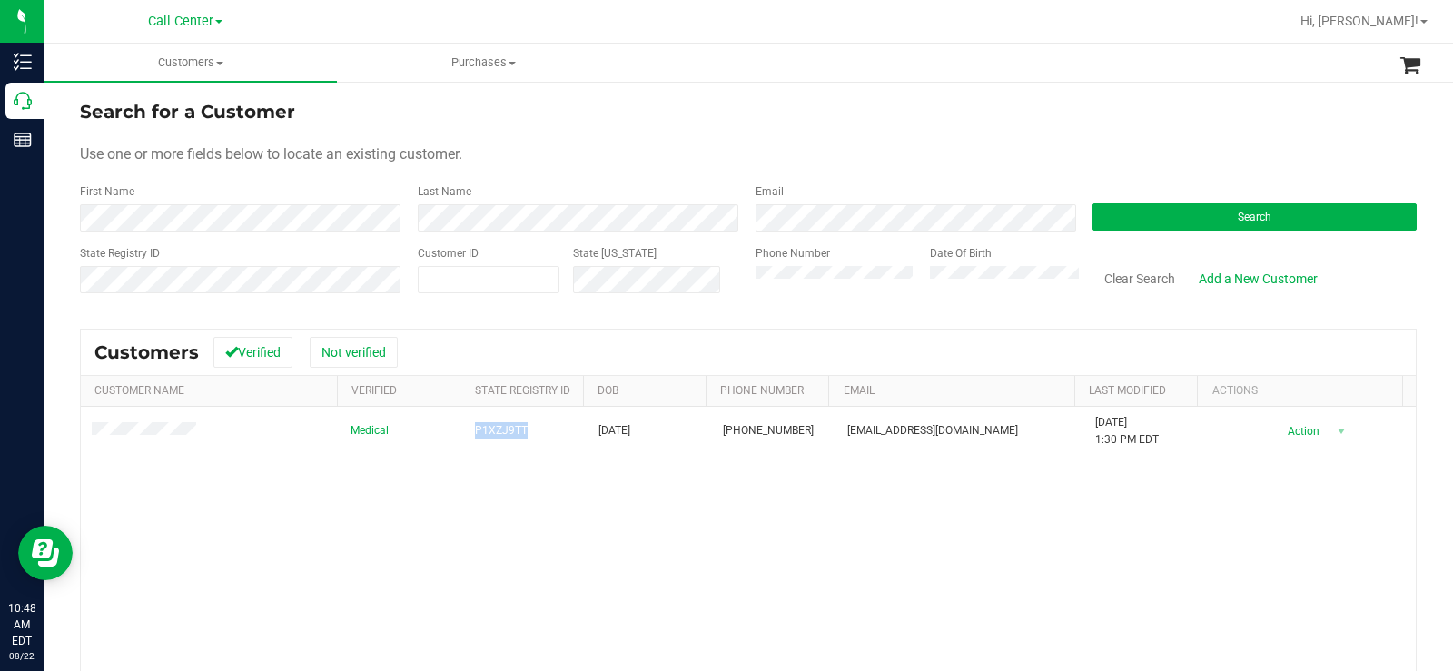
copy span "P1XZJ9TT"
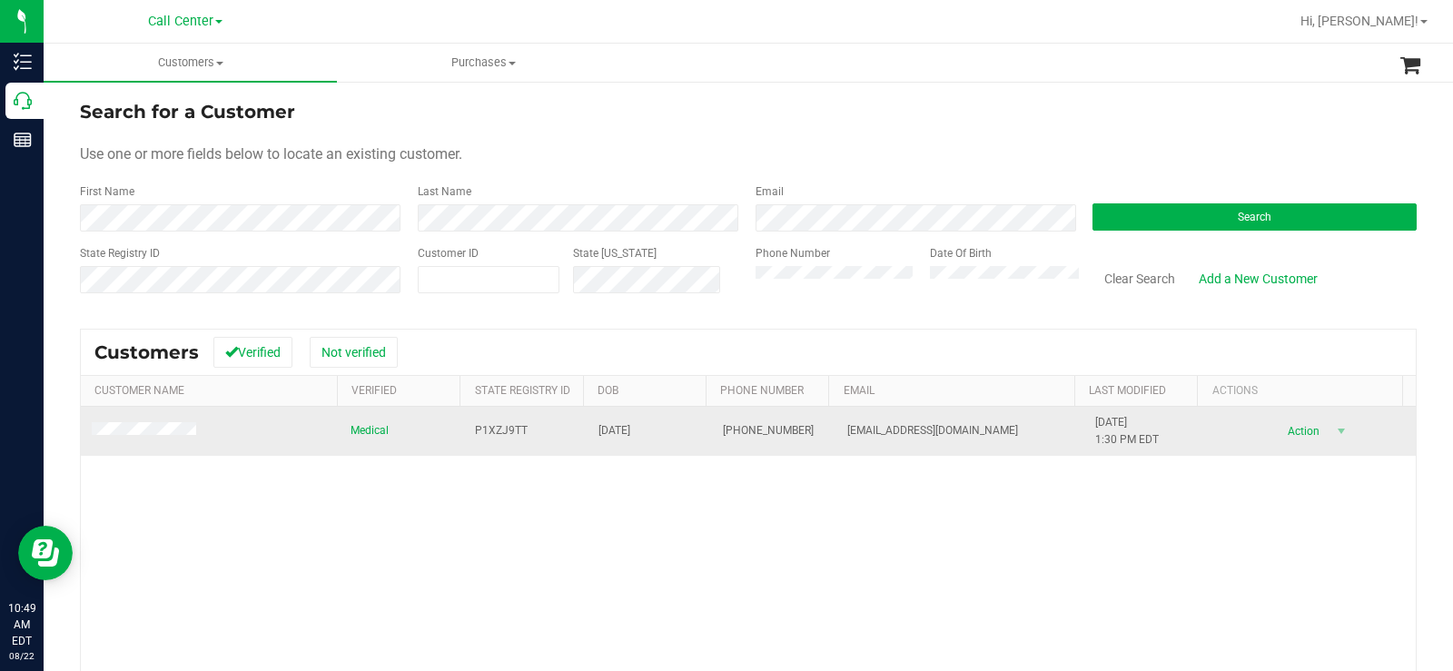
click at [664, 444] on td "07/08/1956" at bounding box center [649, 431] width 124 height 49
drag, startPoint x: 643, startPoint y: 427, endPoint x: 546, endPoint y: 436, distance: 97.6
click at [546, 436] on tr "Medical P1XZJ9TT 07/08/1956 (321) 506-1201 bosspac7@aol.com 6/24/2025 1:30 PM E…" at bounding box center [748, 431] width 1335 height 49
click at [620, 445] on td "07/08/1956" at bounding box center [649, 431] width 124 height 49
drag, startPoint x: 648, startPoint y: 423, endPoint x: 578, endPoint y: 434, distance: 70.8
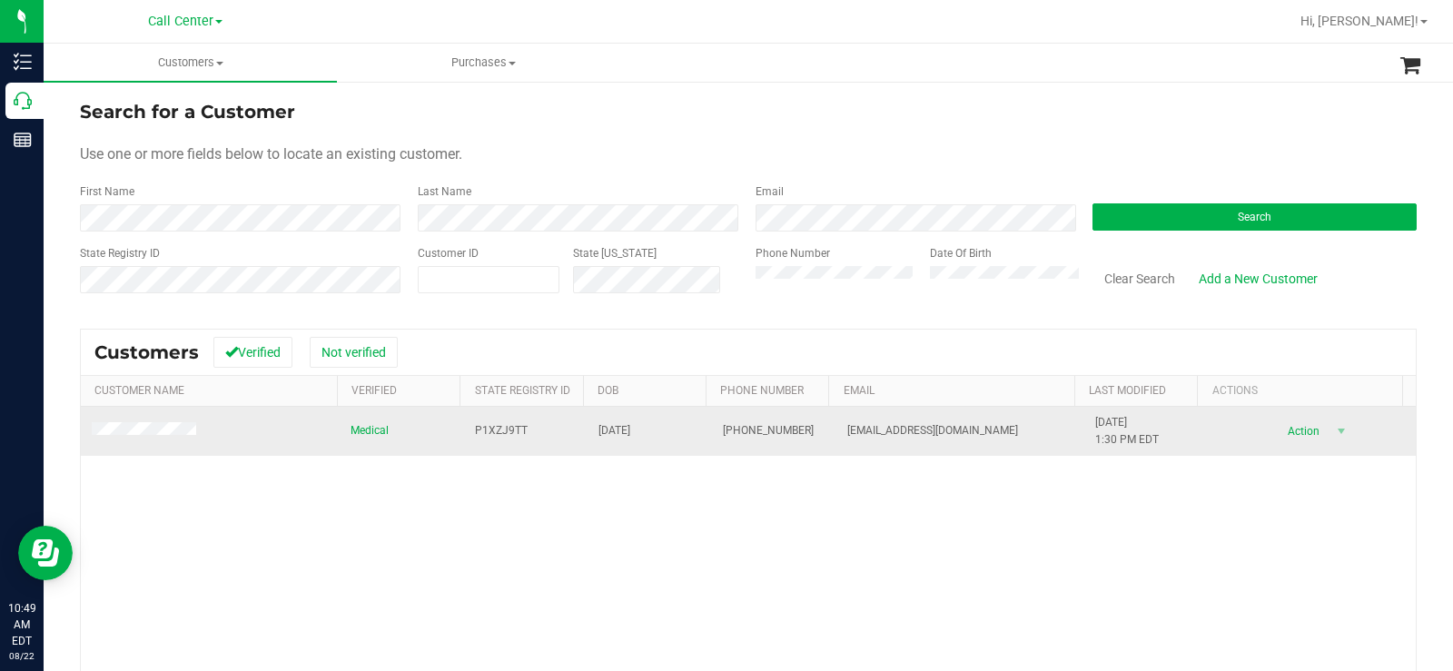
click at [587, 434] on td "07/08/1956" at bounding box center [649, 431] width 124 height 49
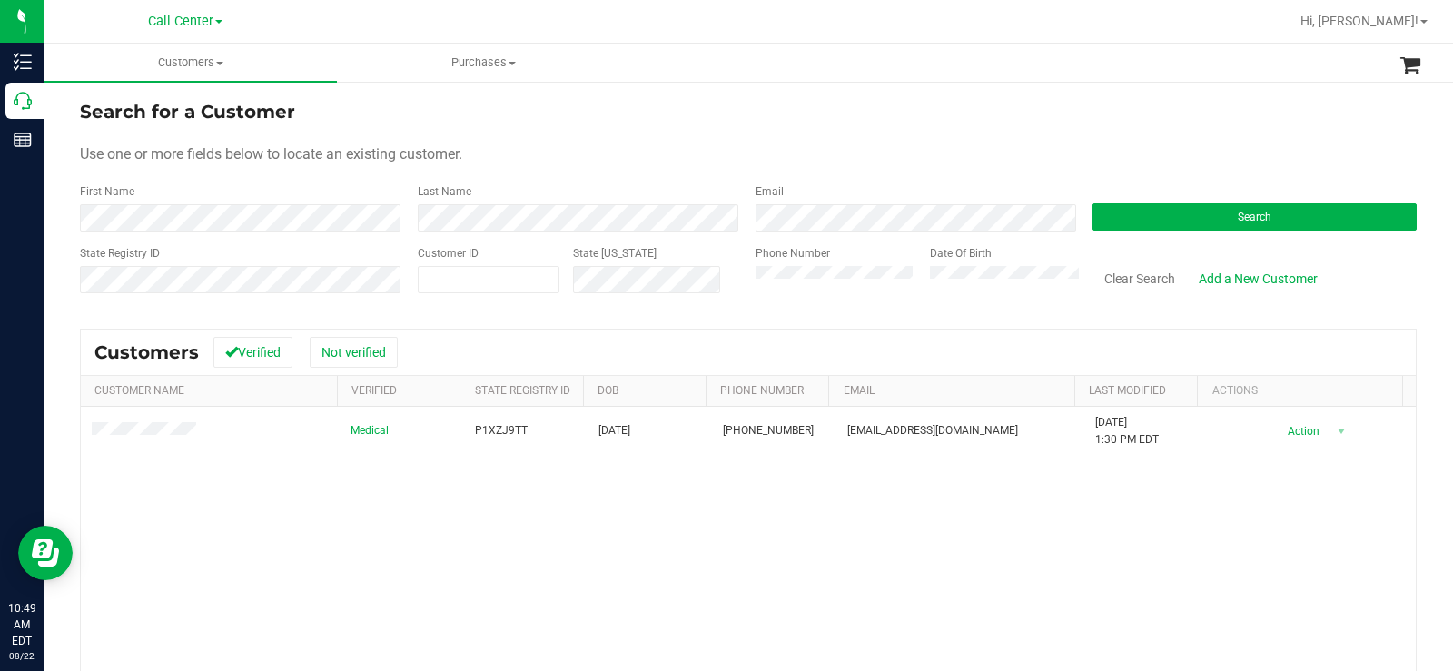
copy span "07/08/1956"
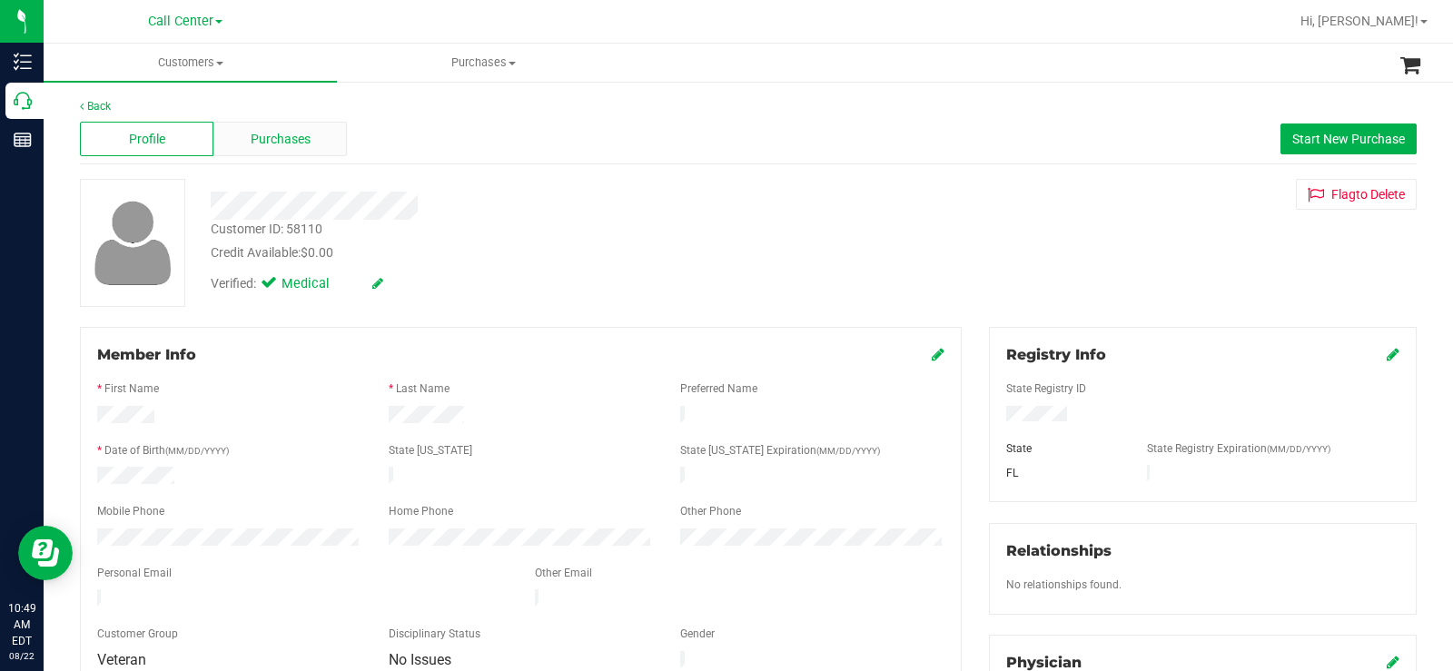
click at [284, 137] on span "Purchases" at bounding box center [281, 139] width 60 height 19
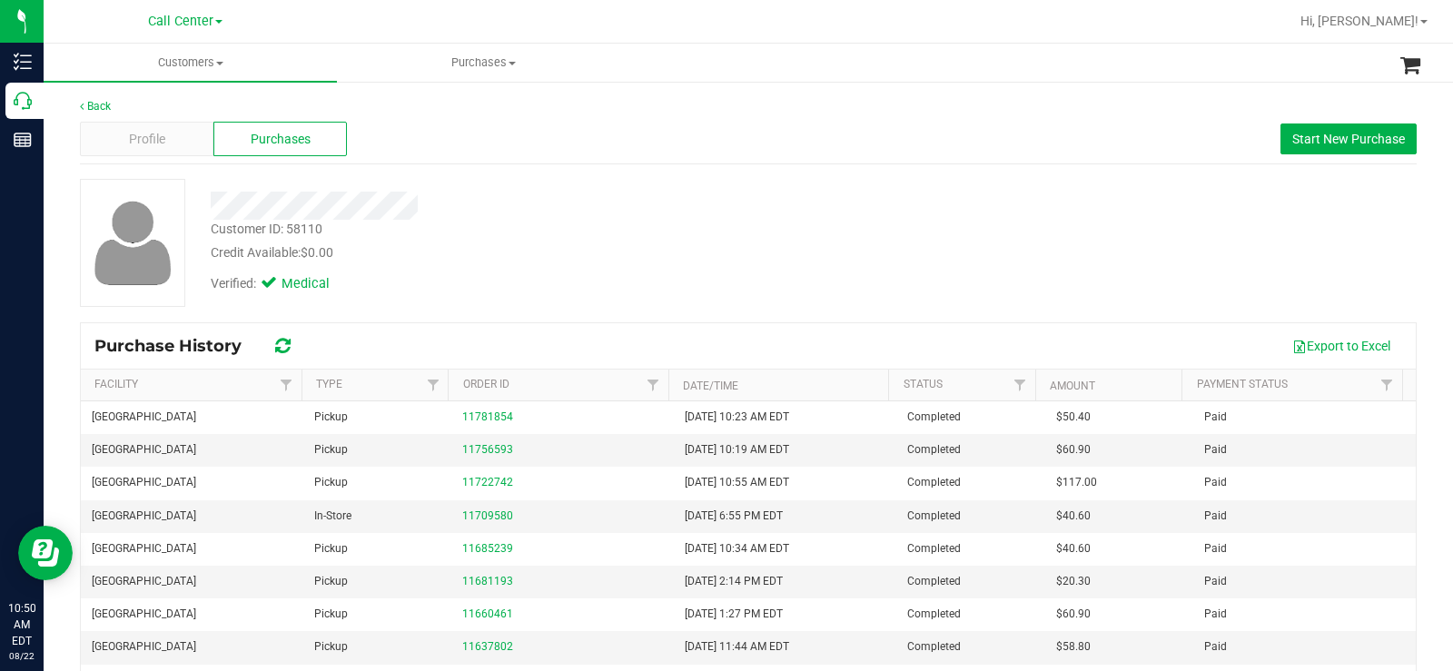
drag, startPoint x: 609, startPoint y: 231, endPoint x: 935, endPoint y: 231, distance: 326.0
click at [647, 231] on div "Customer ID: 58110 Credit Available: $0.00" at bounding box center [538, 241] width 682 height 43
click at [1066, 191] on div "Customer ID: 58110 Credit Available: $0.00 Verified: Medical" at bounding box center [748, 243] width 1364 height 128
click at [1329, 133] on span "Start New Purchase" at bounding box center [1348, 139] width 113 height 15
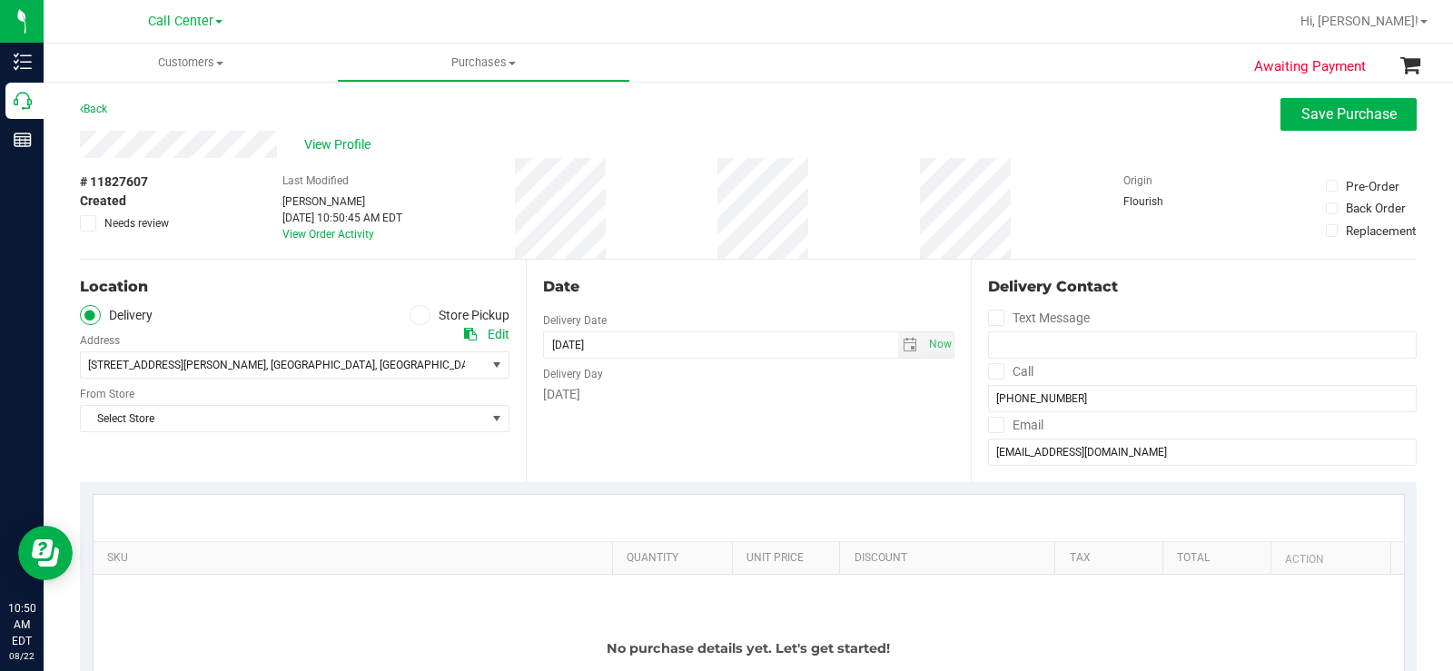
click at [425, 313] on label "Store Pickup" at bounding box center [460, 315] width 100 height 21
click at [0, 0] on input "Store Pickup" at bounding box center [0, 0] width 0 height 0
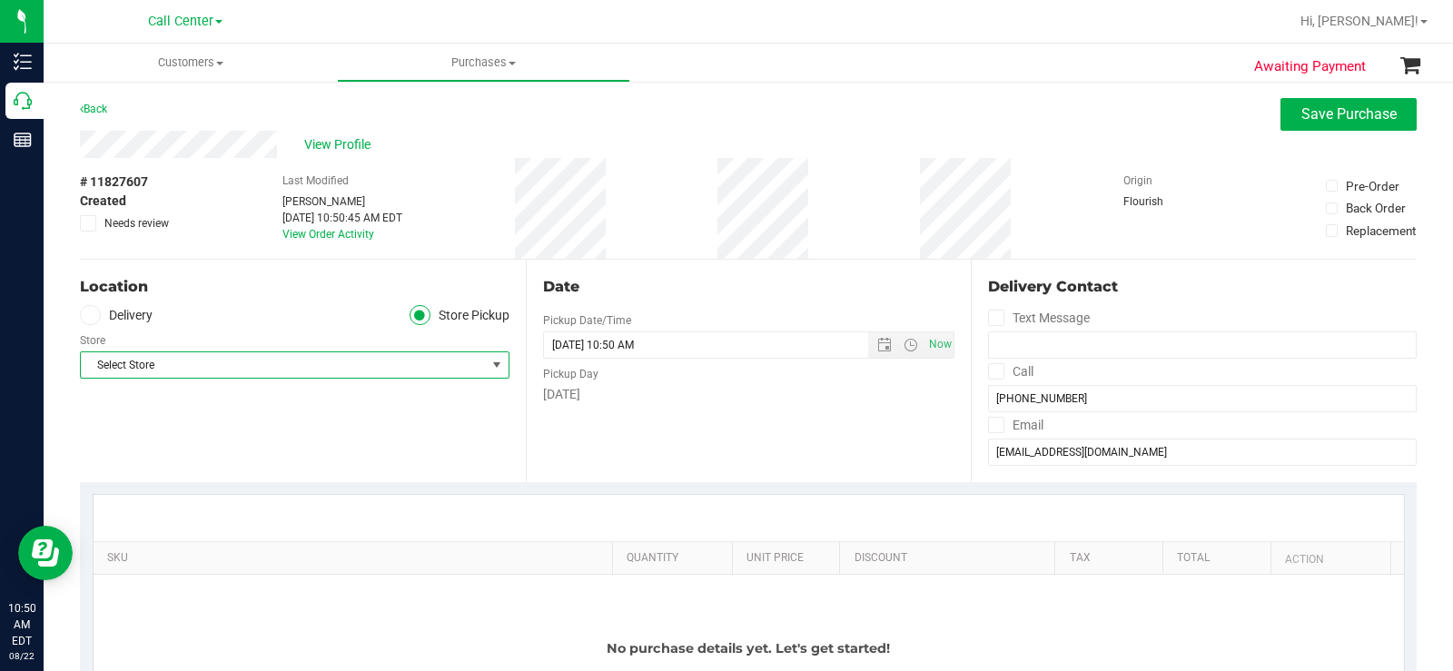
click at [335, 358] on span "Select Store" at bounding box center [283, 364] width 405 height 25
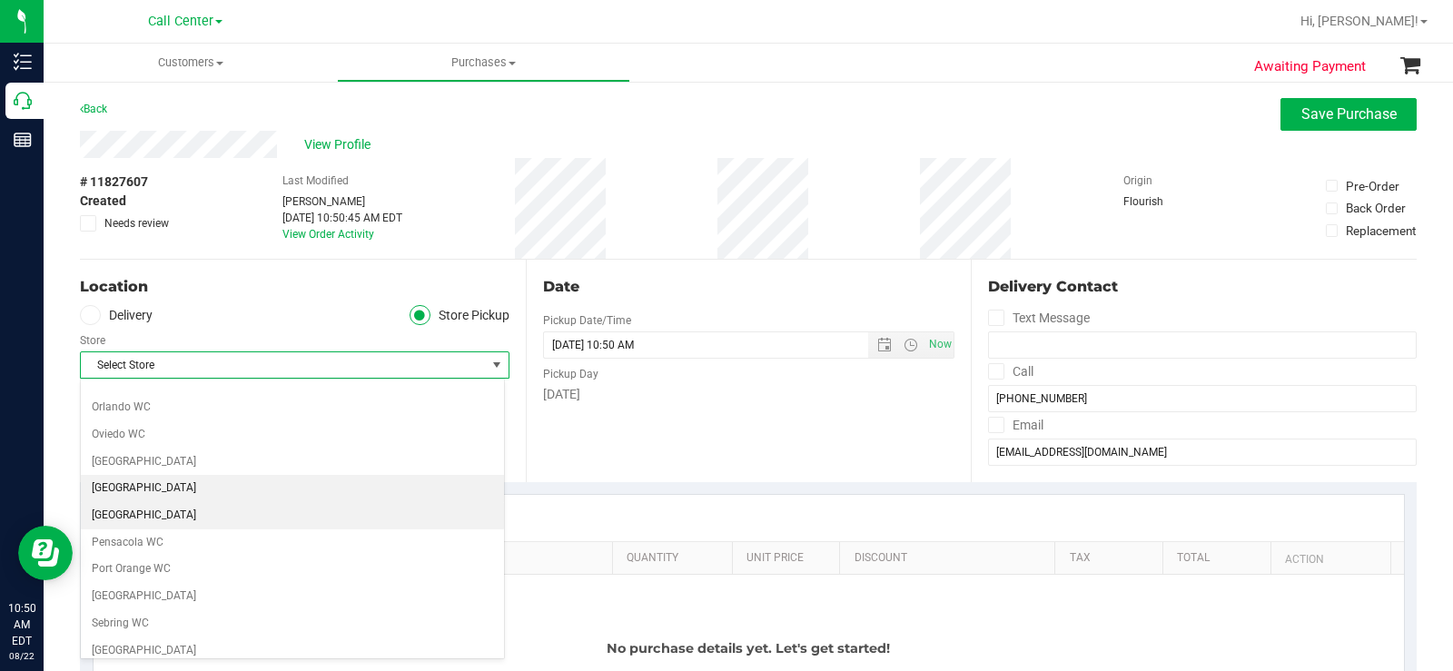
scroll to position [908, 0]
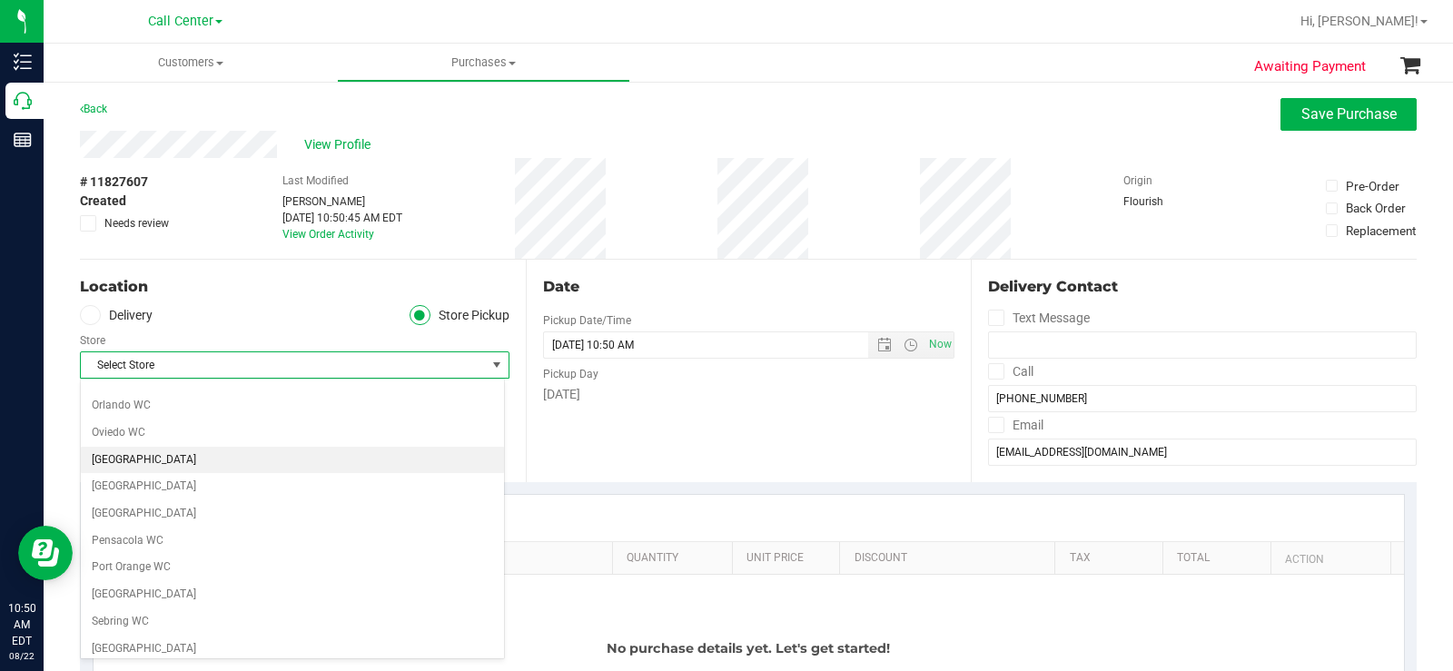
click at [162, 459] on li "[GEOGRAPHIC_DATA]" at bounding box center [292, 460] width 423 height 27
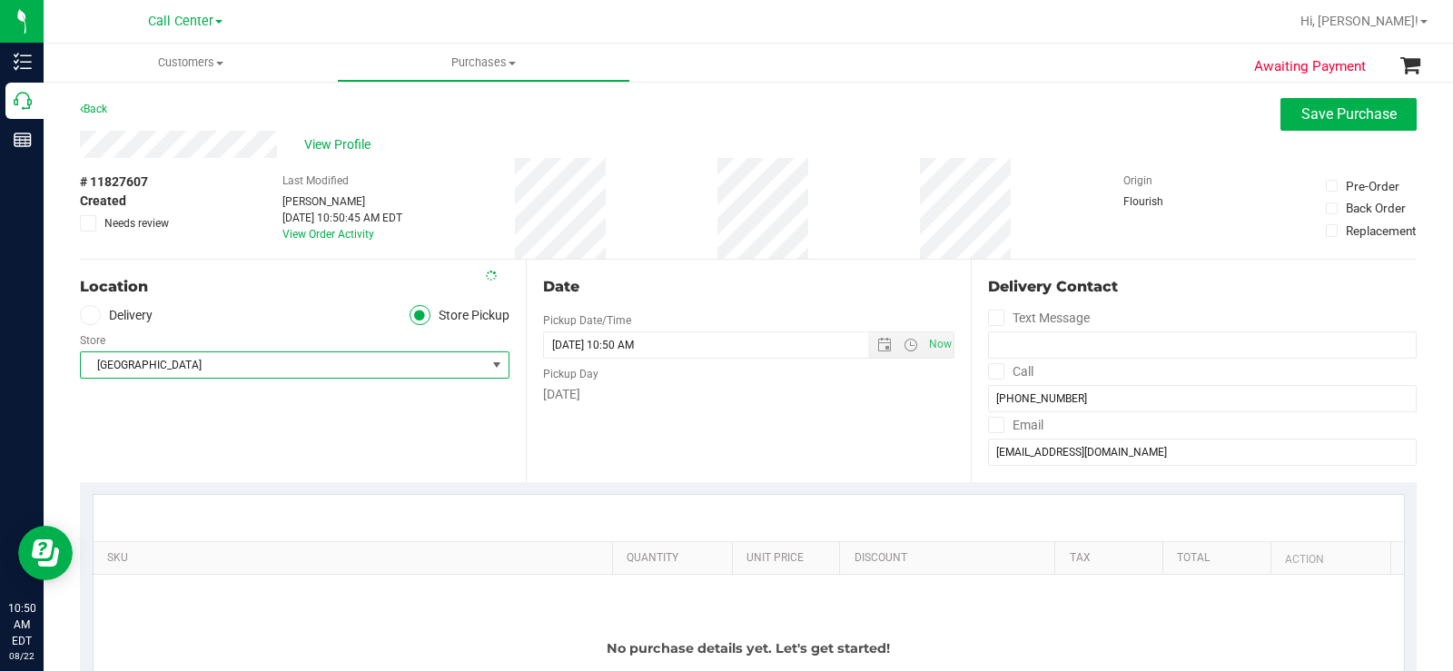
click at [657, 449] on div "Date Pickup Date/Time 08/22/2025 Now 08/22/2025 10:50 AM Now Pickup Day Friday" at bounding box center [749, 371] width 446 height 222
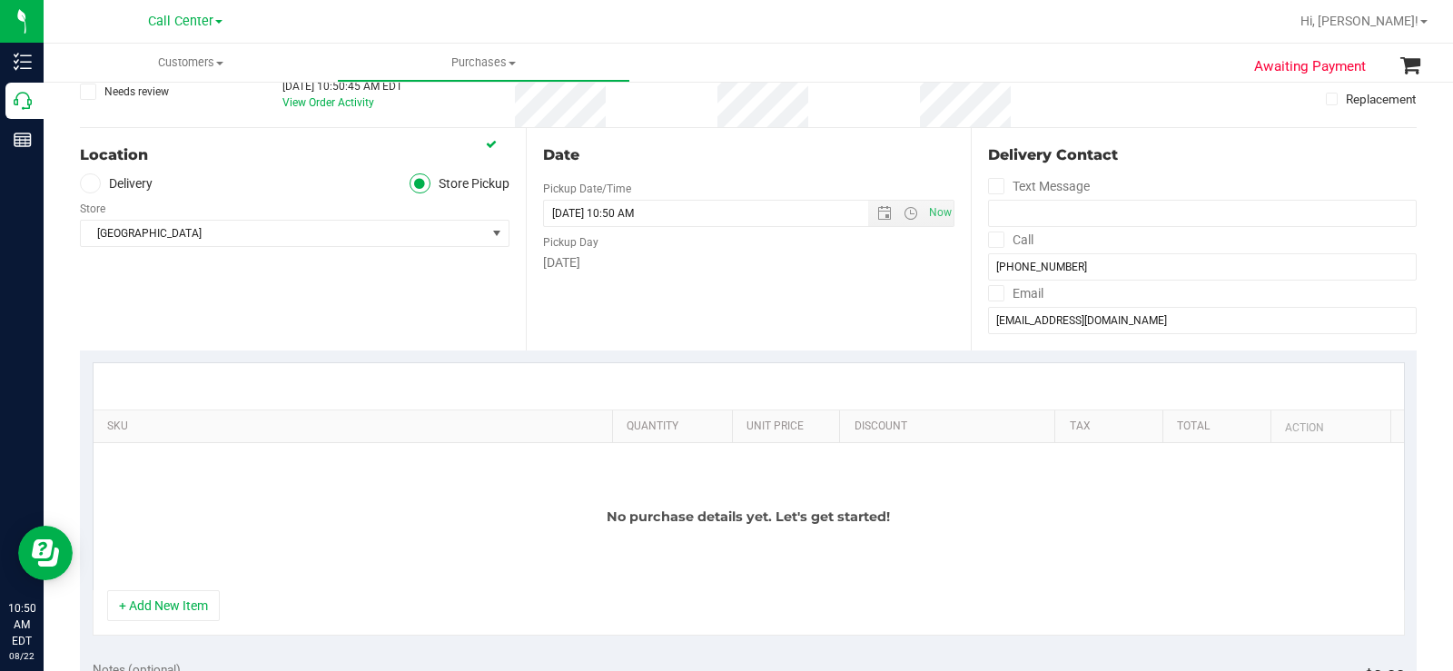
scroll to position [272, 0]
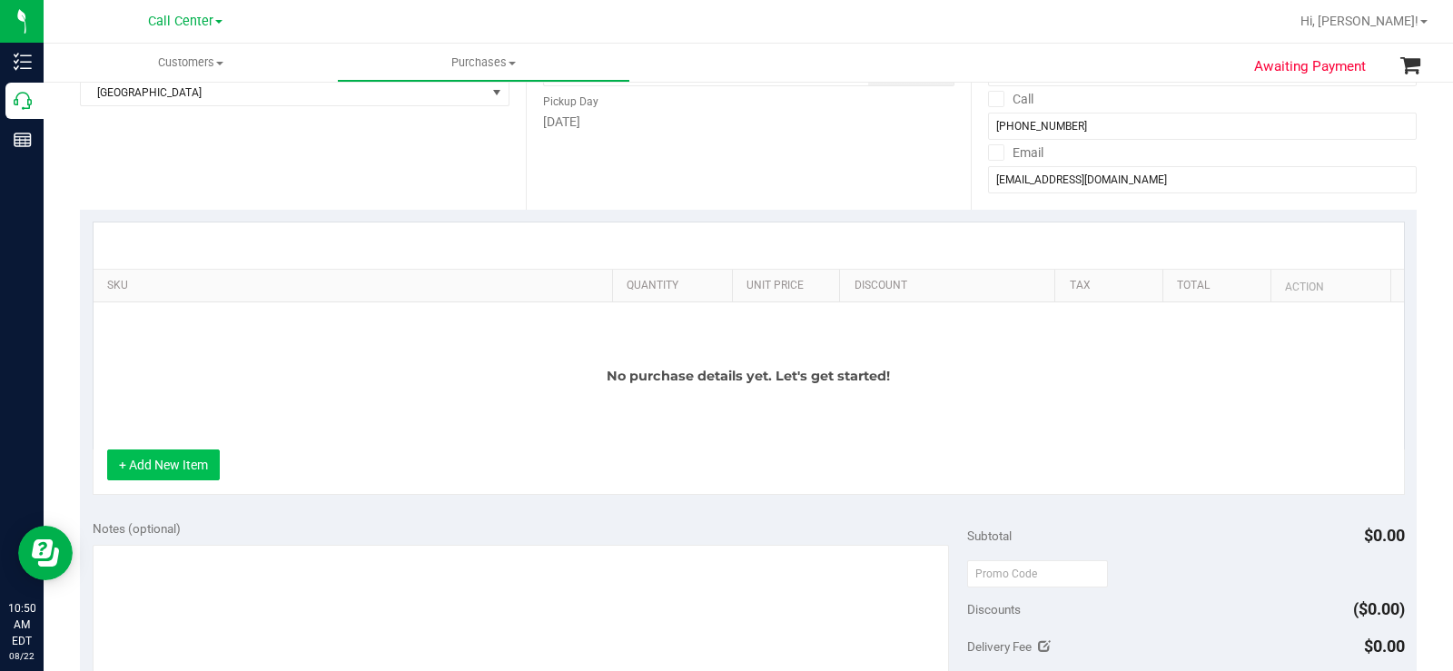
click at [171, 462] on button "+ Add New Item" at bounding box center [163, 464] width 113 height 31
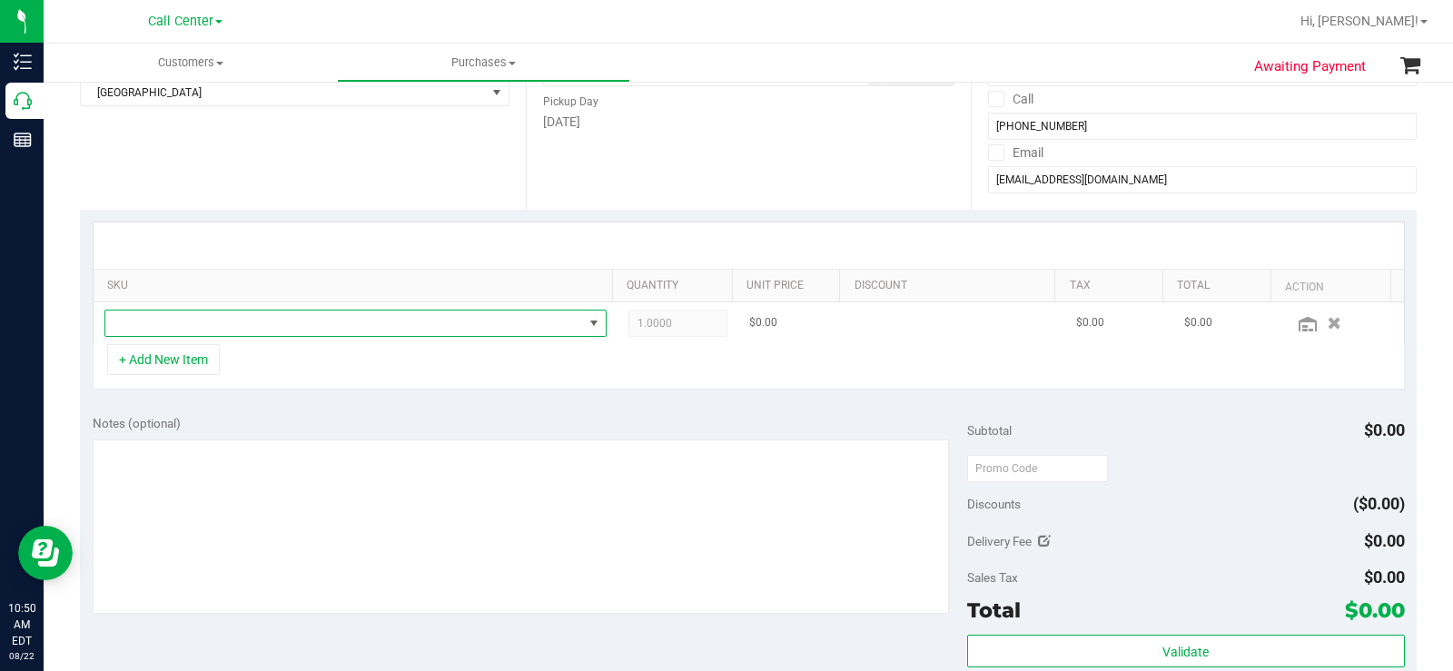
click at [244, 324] on span "NO DATA FOUND" at bounding box center [344, 323] width 478 height 25
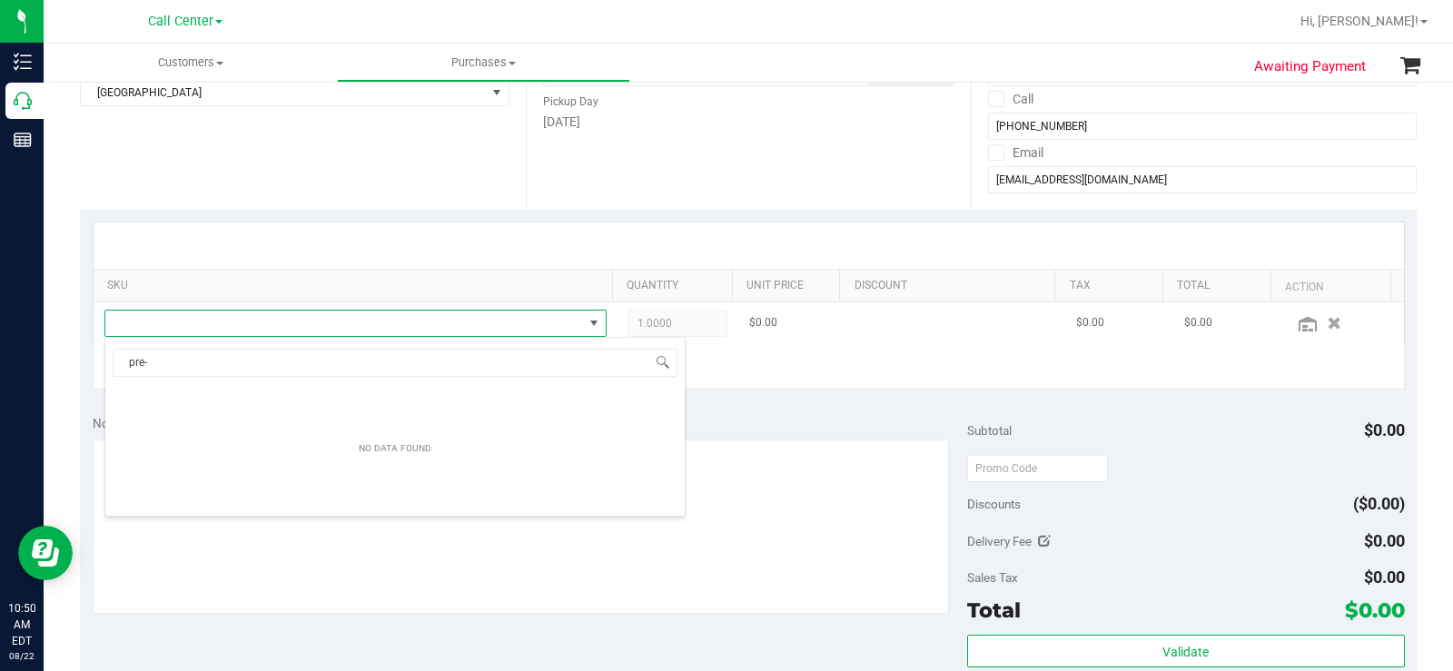
scroll to position [27, 486]
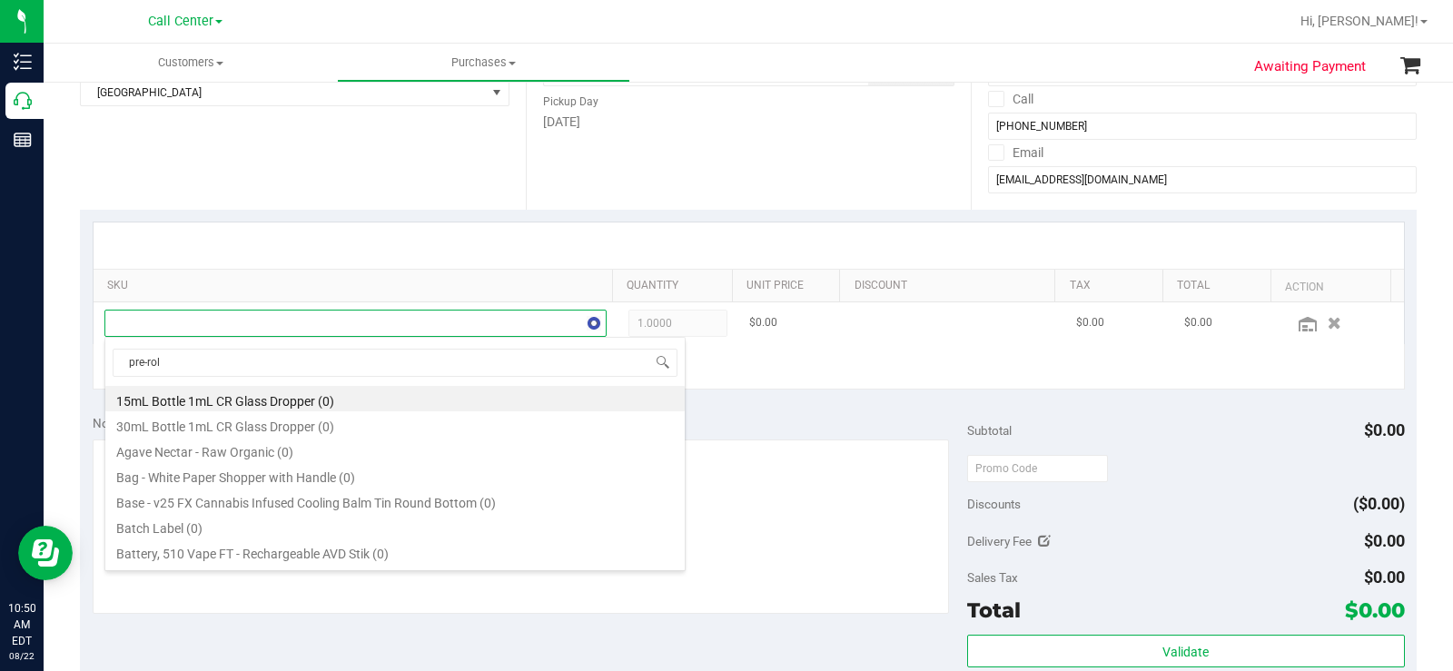
type input "pre-roll"
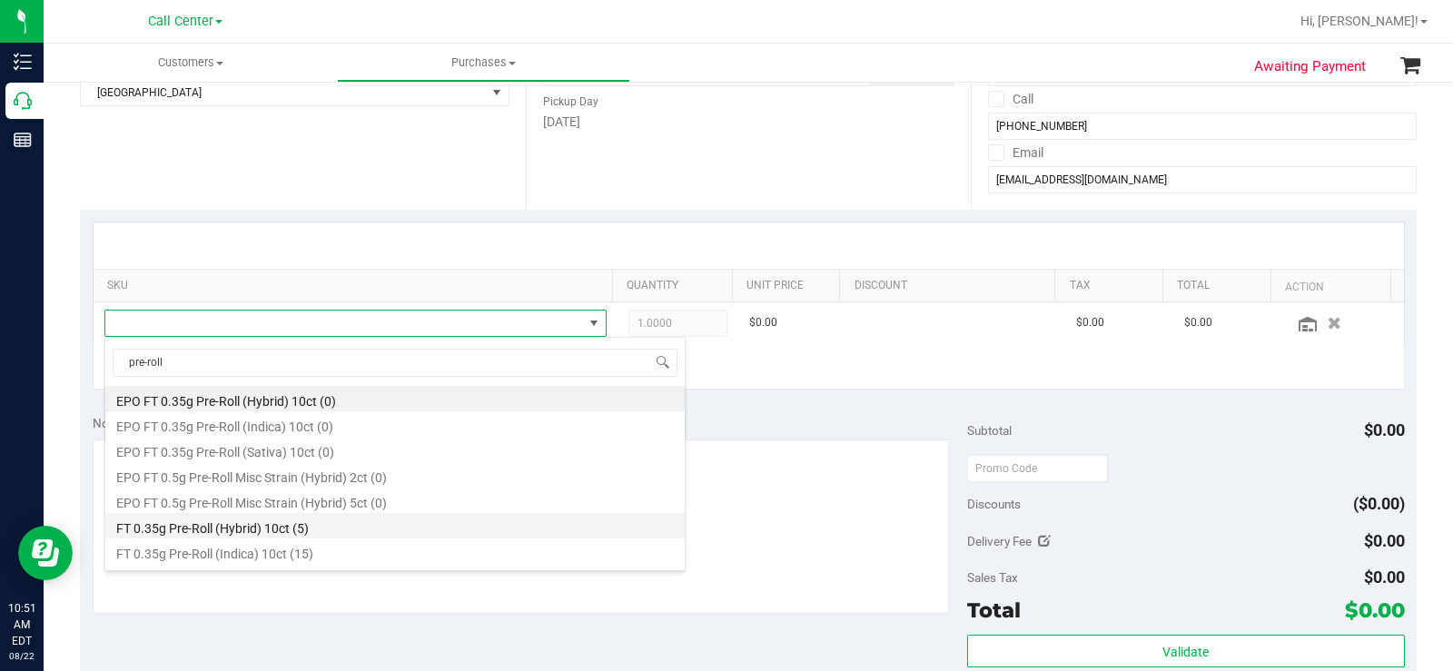
click at [376, 523] on li "FT 0.35g Pre-Roll (Hybrid) 10ct (5)" at bounding box center [394, 525] width 579 height 25
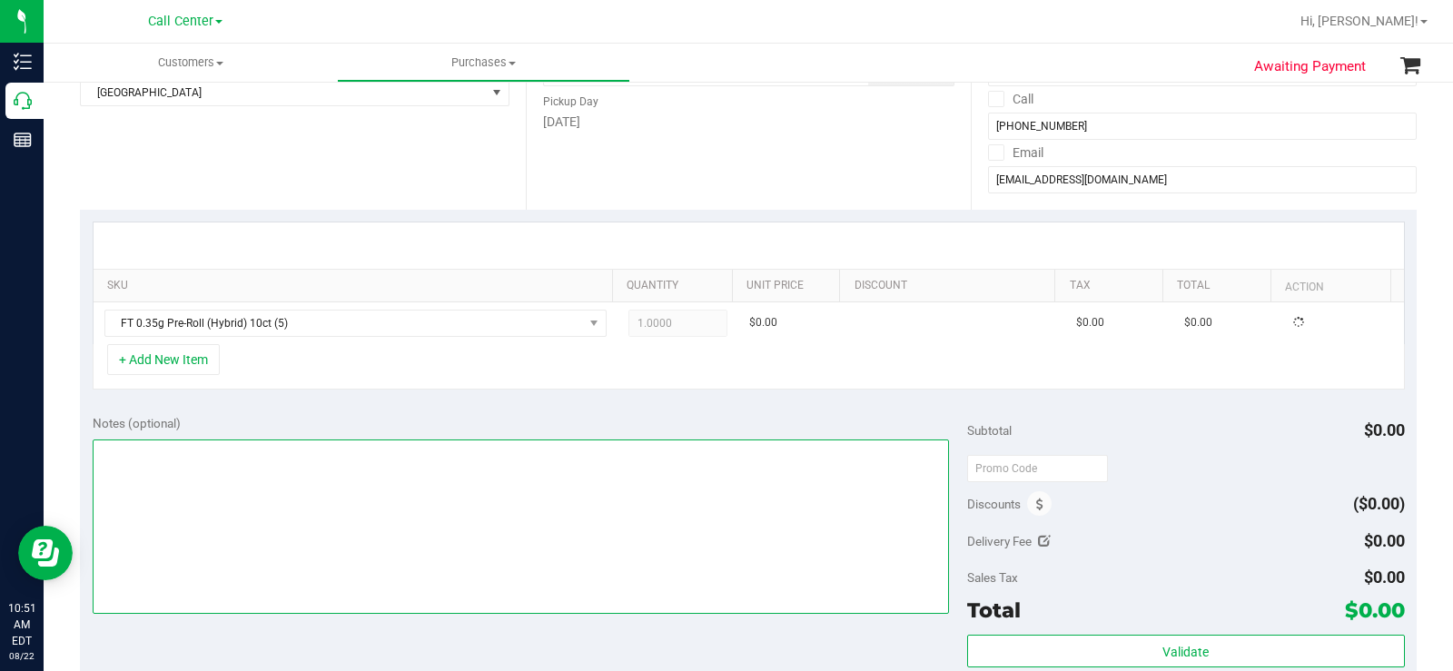
click at [481, 513] on textarea at bounding box center [521, 526] width 856 height 174
click at [189, 492] on textarea at bounding box center [521, 526] width 856 height 174
type textarea "CC MB 08/22"
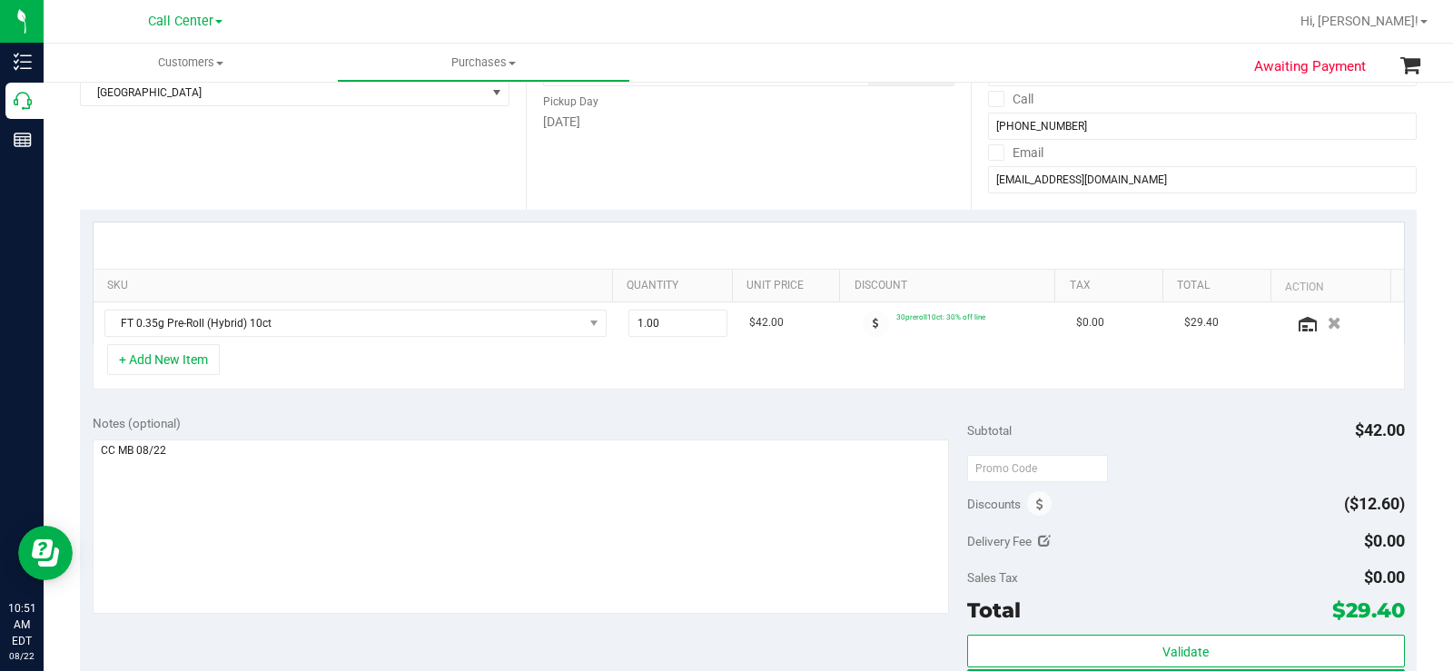
click at [412, 371] on div "+ Add New Item" at bounding box center [749, 366] width 1312 height 45
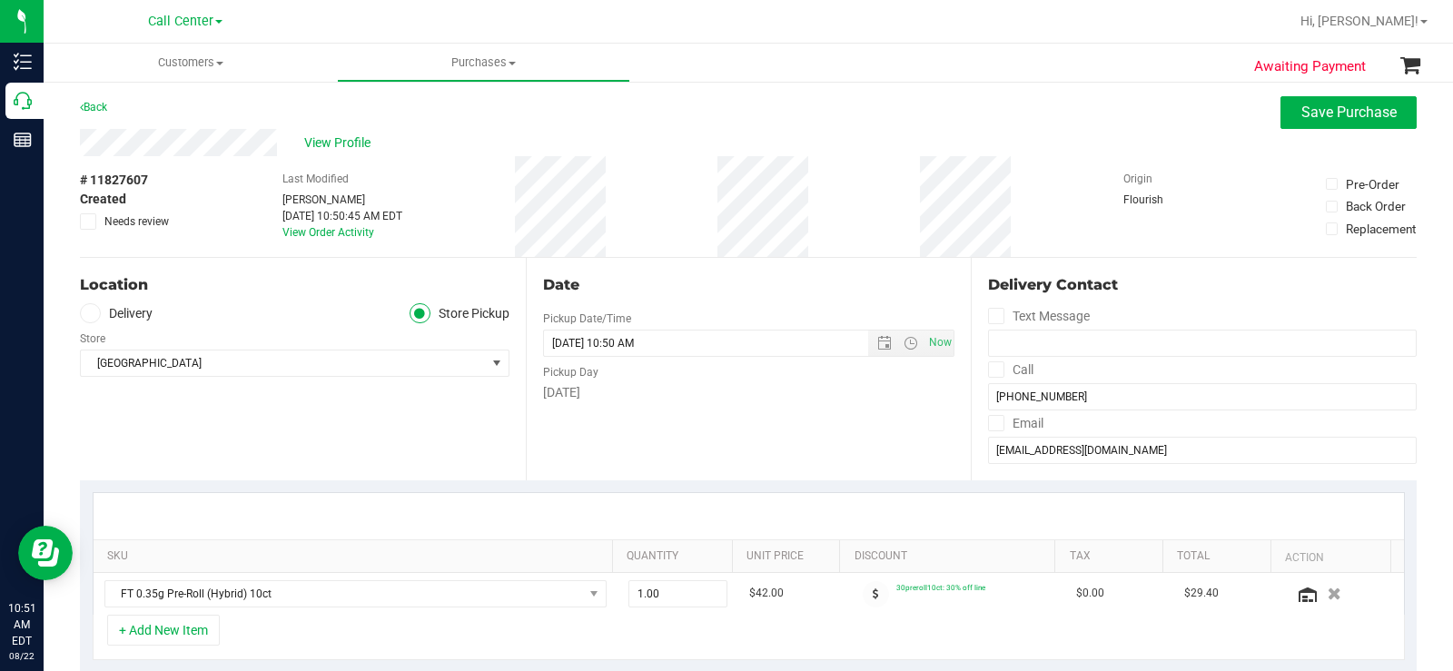
scroll to position [0, 0]
click at [328, 446] on div "Location Delivery Store Pickup Store Palm Bay WC Select Store Bonita Springs WC…" at bounding box center [303, 371] width 446 height 222
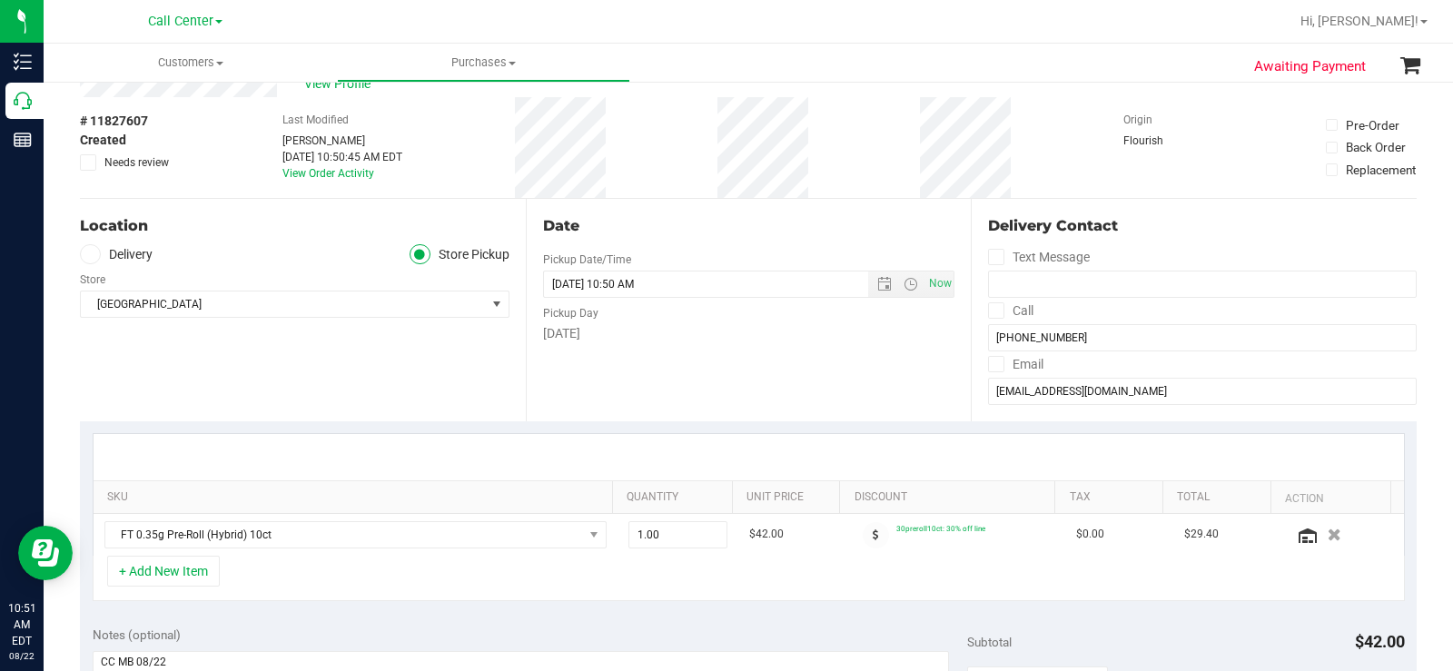
scroll to position [91, 0]
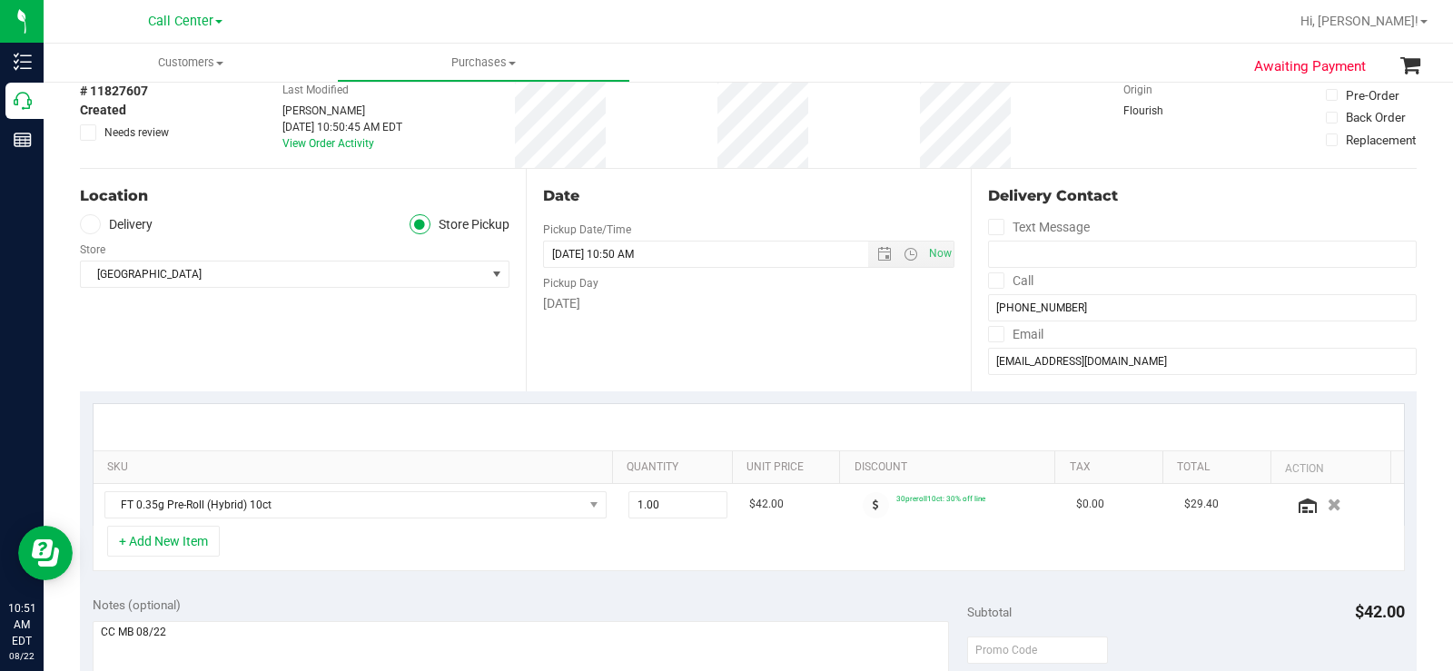
click at [326, 333] on div "Location Delivery Store Pickup Store Palm Bay WC Select Store Bonita Springs WC…" at bounding box center [303, 280] width 446 height 222
click at [342, 313] on div "Location Delivery Store Pickup Store Palm Bay WC Select Store Bonita Springs WC…" at bounding box center [303, 280] width 446 height 222
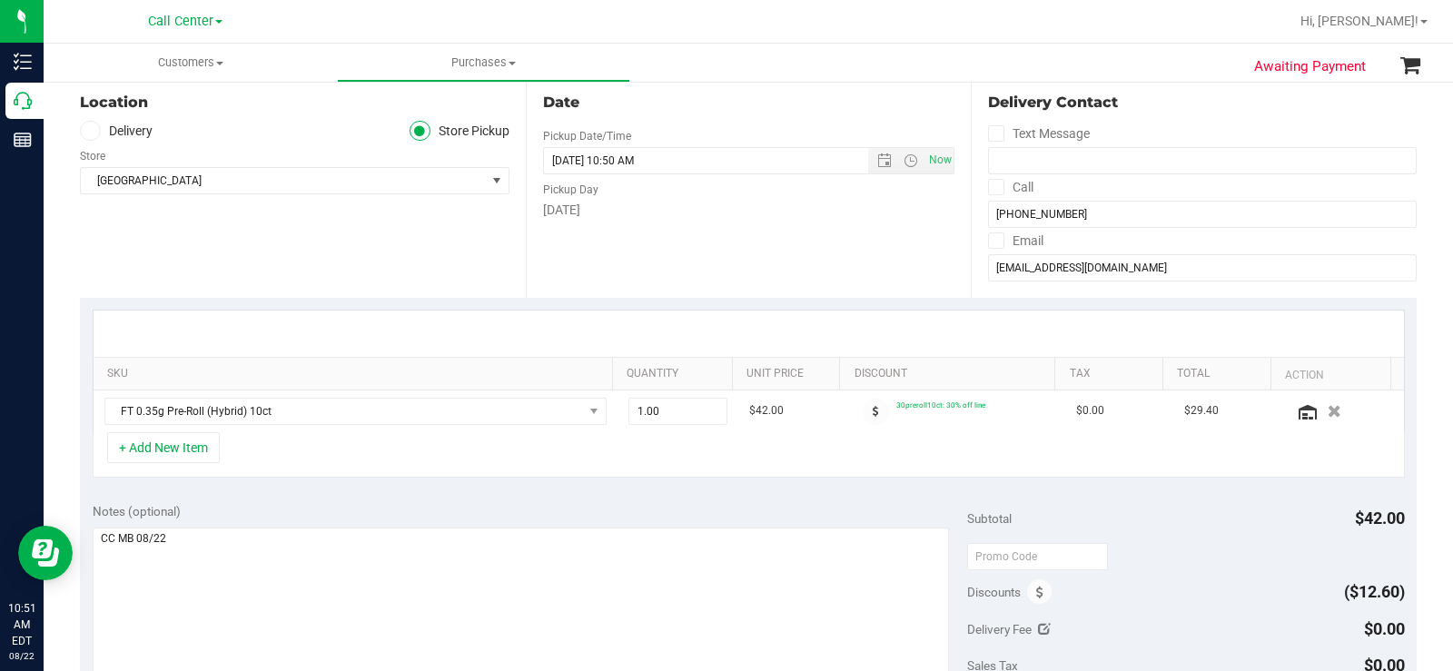
scroll to position [454, 0]
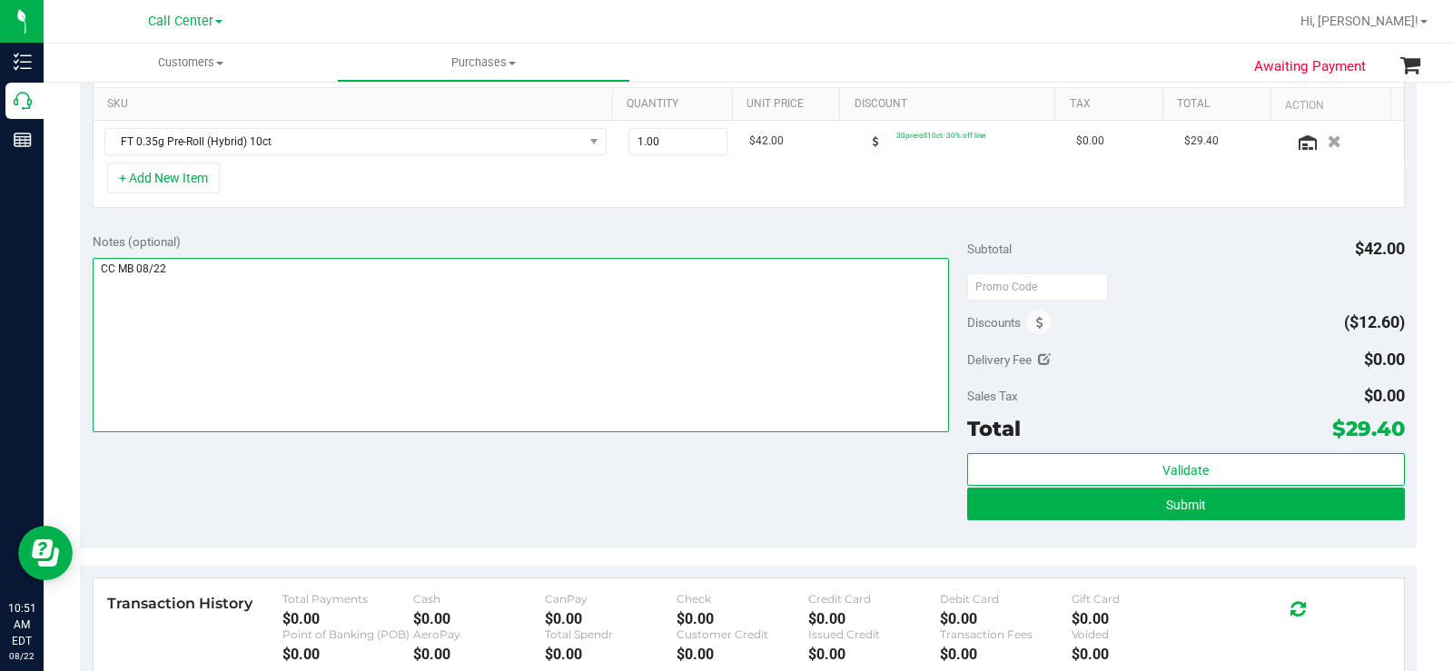
click at [614, 360] on textarea at bounding box center [521, 345] width 856 height 174
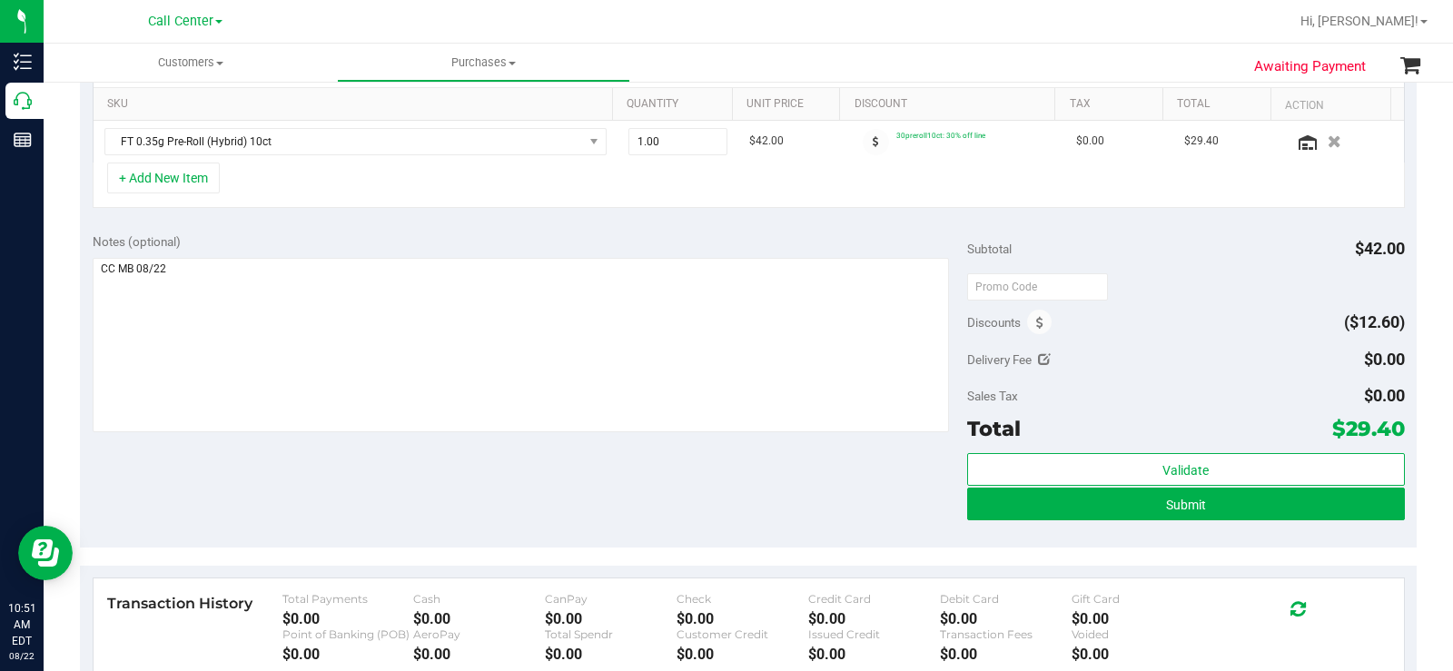
drag, startPoint x: 1318, startPoint y: 428, endPoint x: 1387, endPoint y: 435, distance: 69.4
click at [1387, 435] on span "$29.40" at bounding box center [1368, 428] width 73 height 25
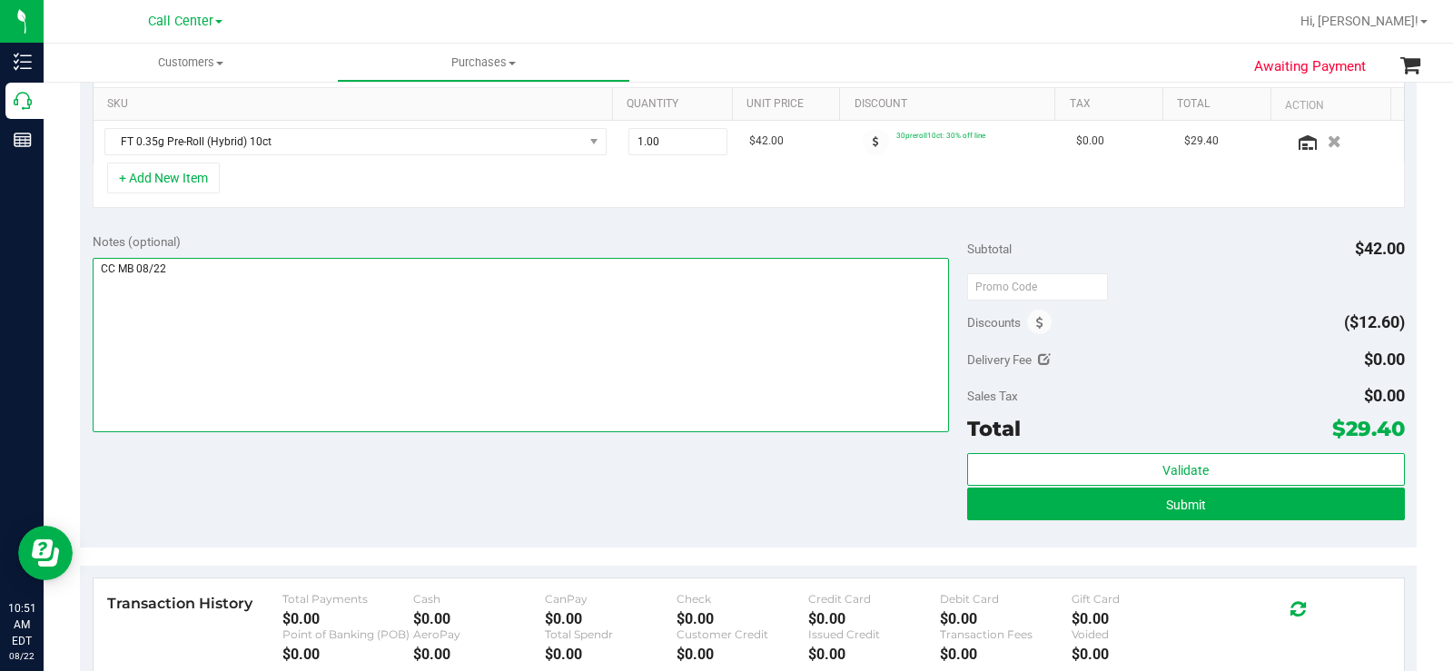
drag, startPoint x: 550, startPoint y: 312, endPoint x: 765, endPoint y: 412, distance: 237.2
click at [550, 316] on textarea at bounding box center [521, 345] width 856 height 174
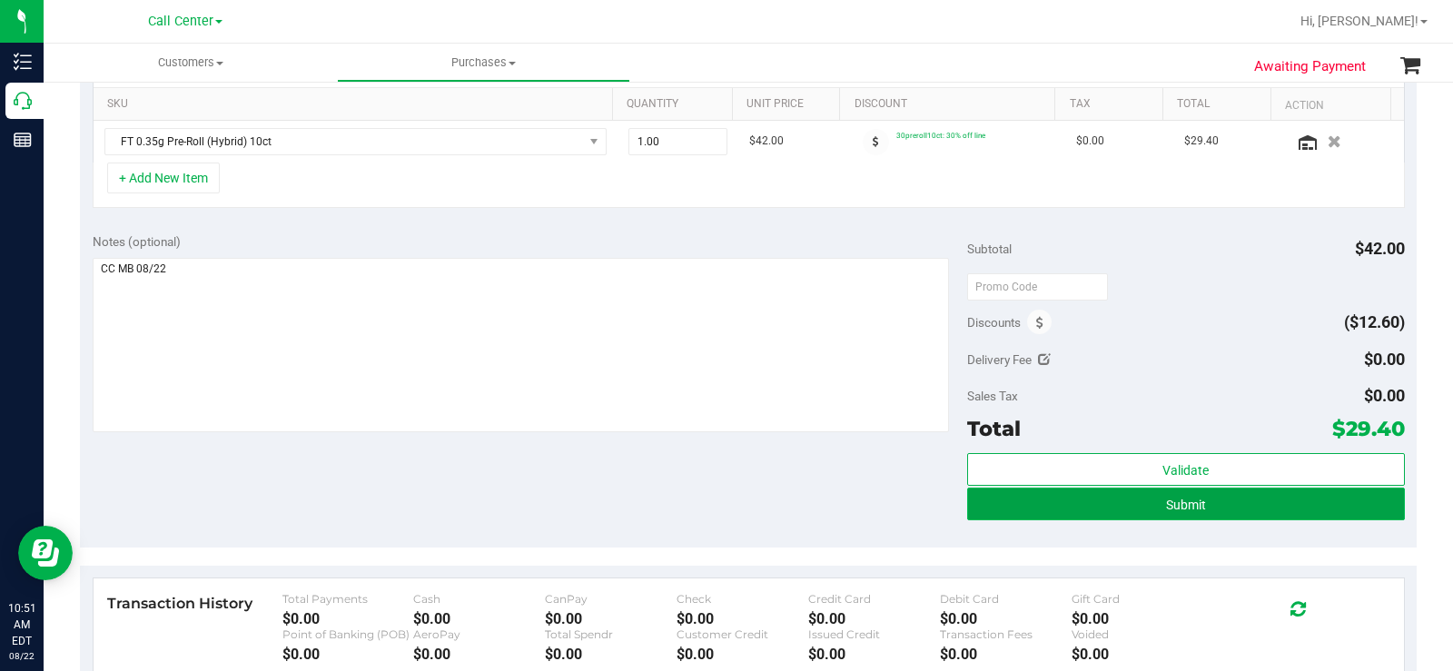
drag, startPoint x: 1080, startPoint y: 507, endPoint x: 1055, endPoint y: 515, distance: 25.8
click at [1081, 511] on button "Submit" at bounding box center [1186, 504] width 438 height 33
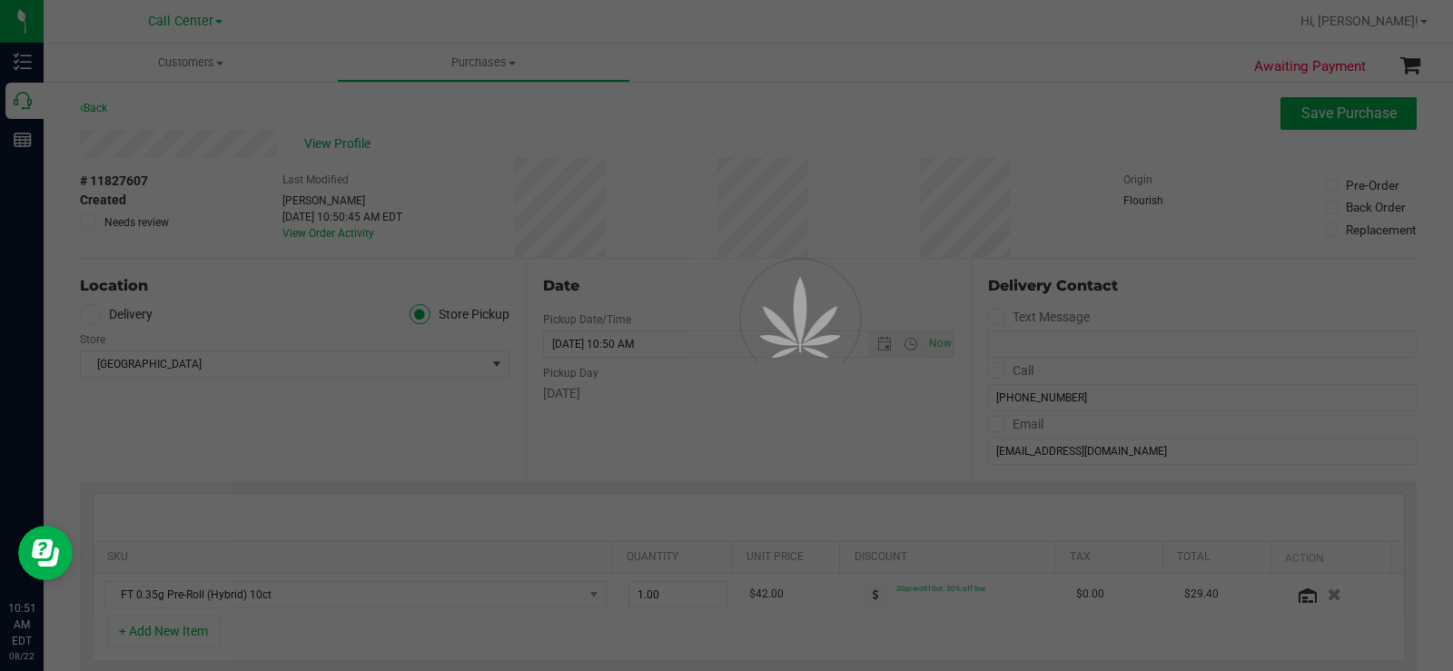
scroll to position [0, 0]
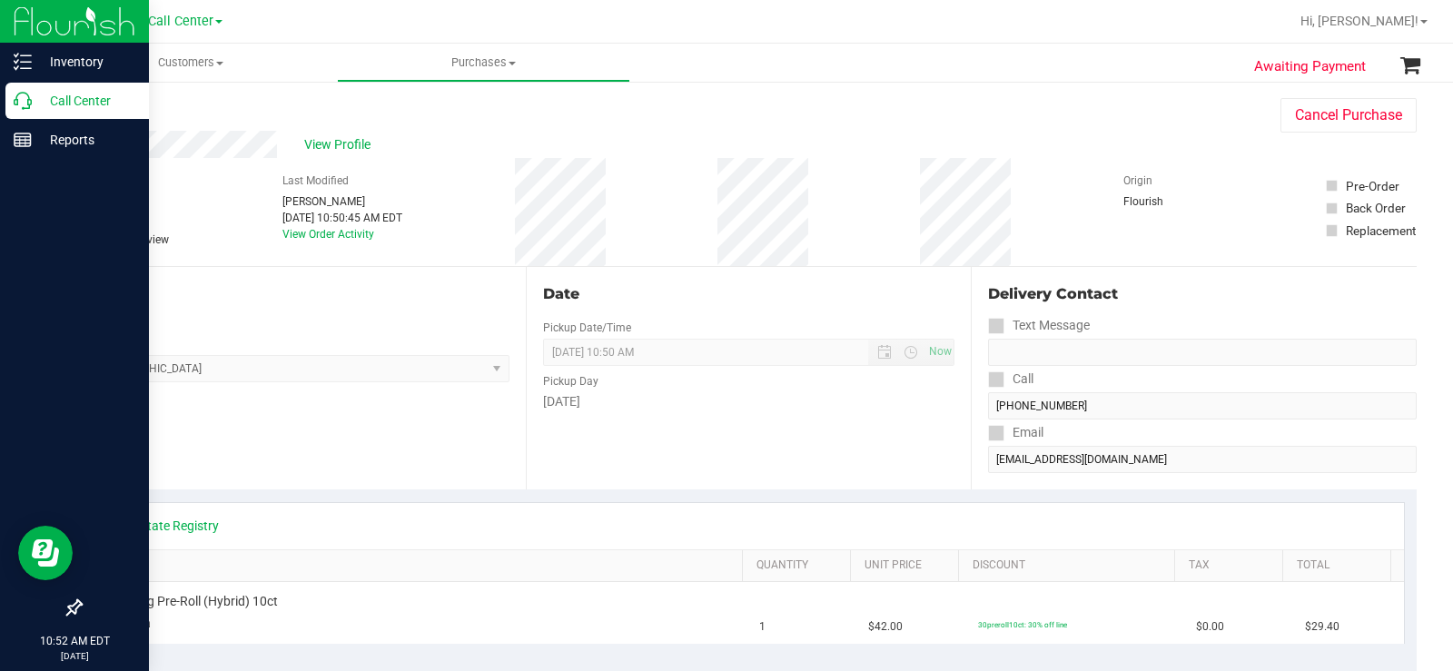
click at [60, 101] on p "Call Center" at bounding box center [86, 101] width 109 height 22
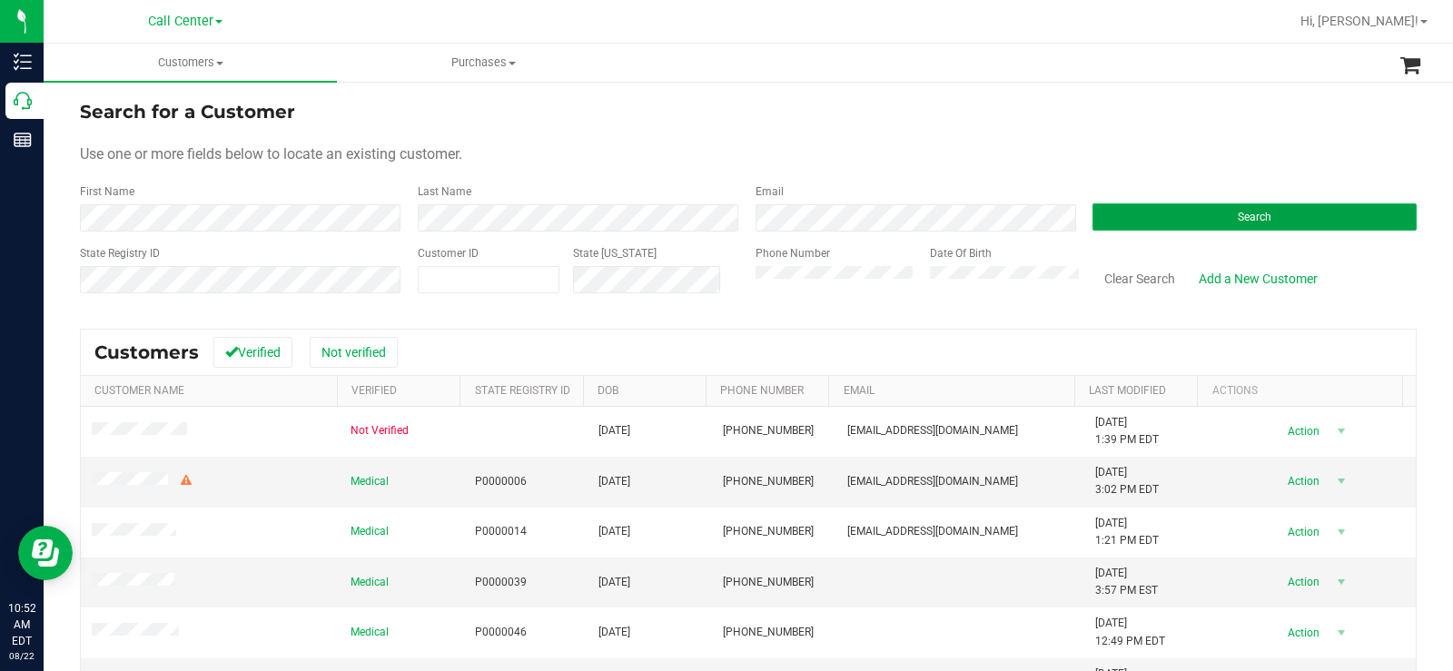
click at [1201, 208] on button "Search" at bounding box center [1254, 216] width 324 height 27
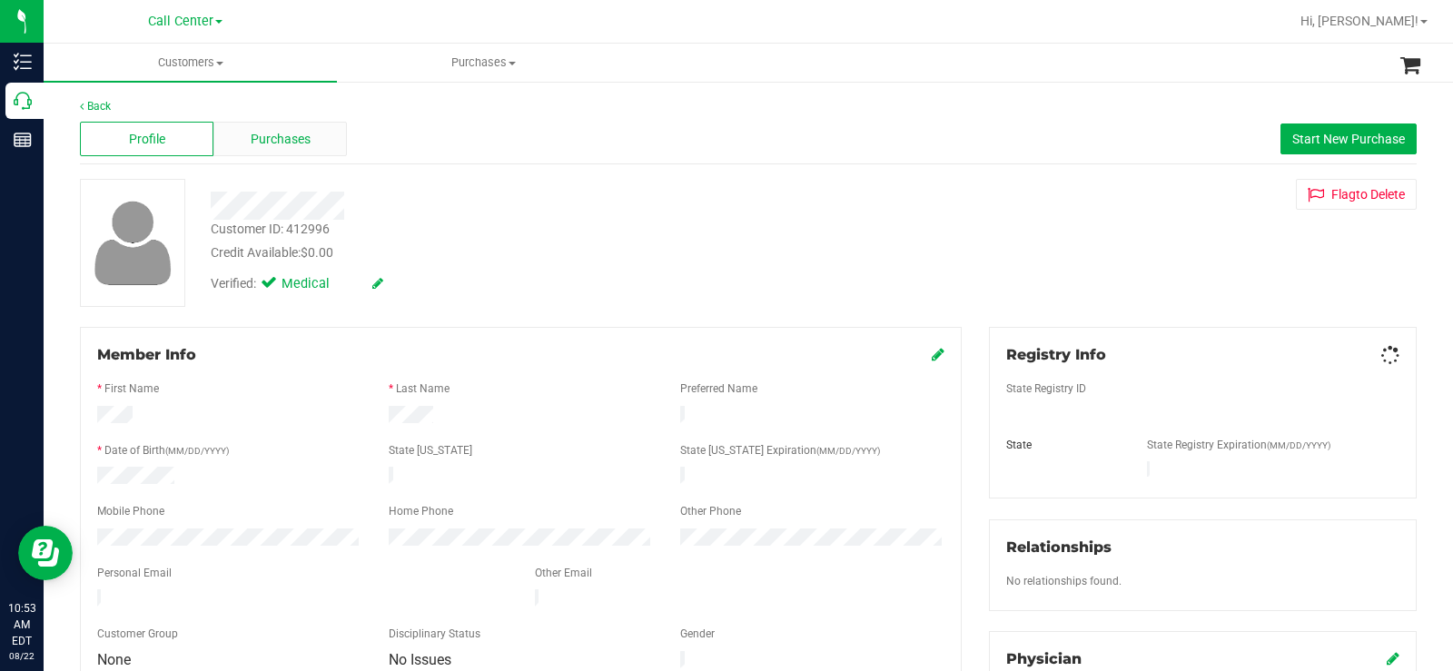
click at [284, 132] on span "Purchases" at bounding box center [281, 139] width 60 height 19
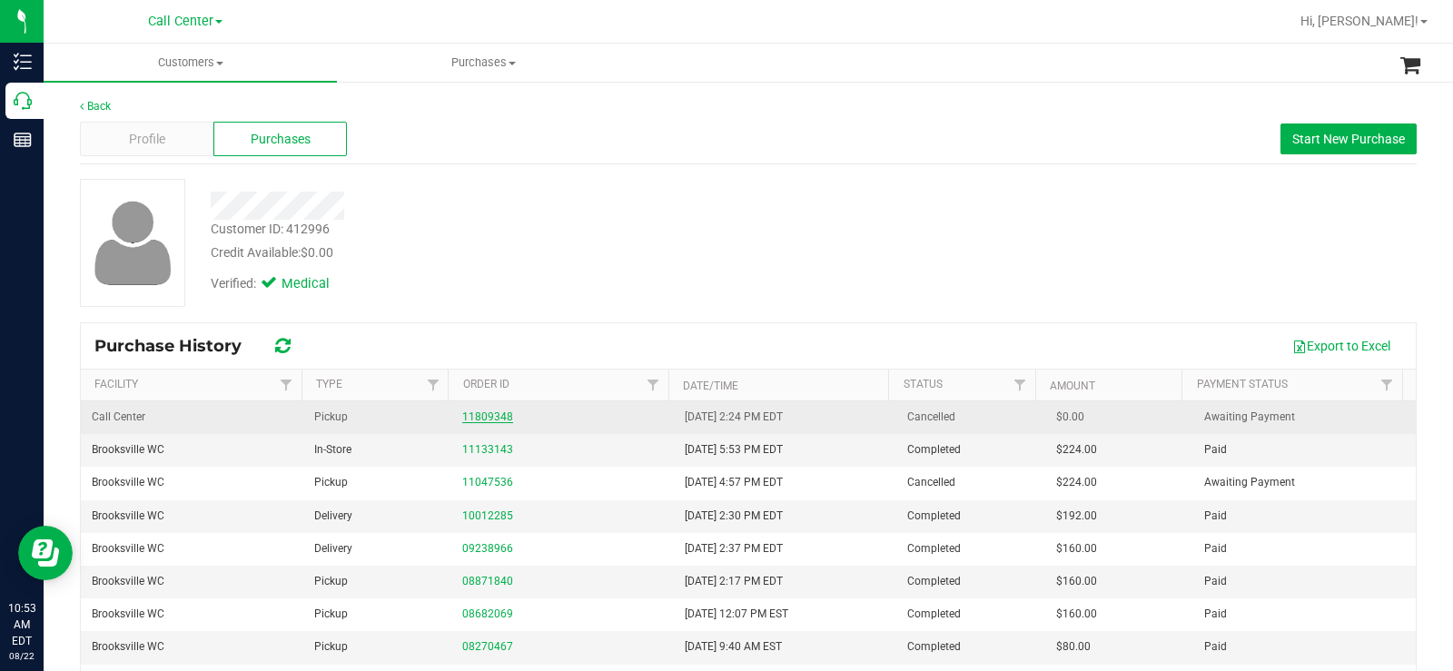
click at [489, 416] on link "11809348" at bounding box center [487, 416] width 51 height 13
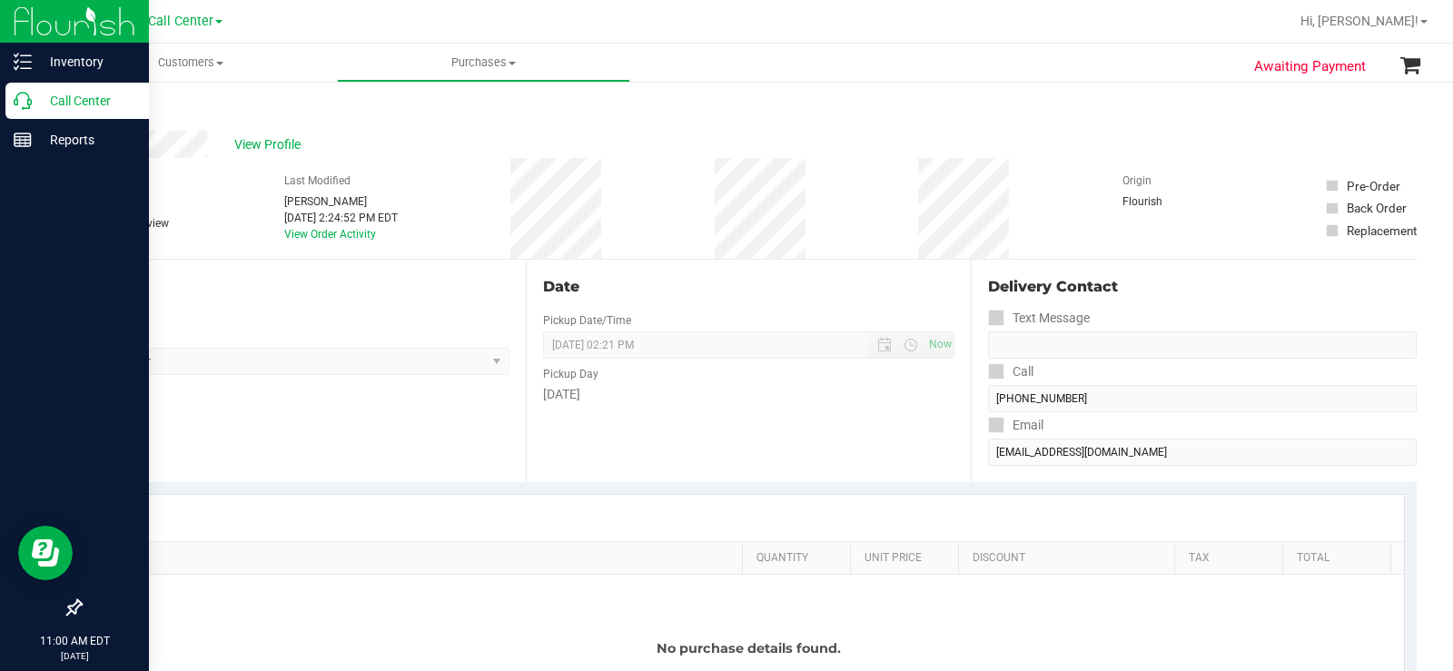
click at [31, 104] on icon at bounding box center [23, 101] width 18 height 18
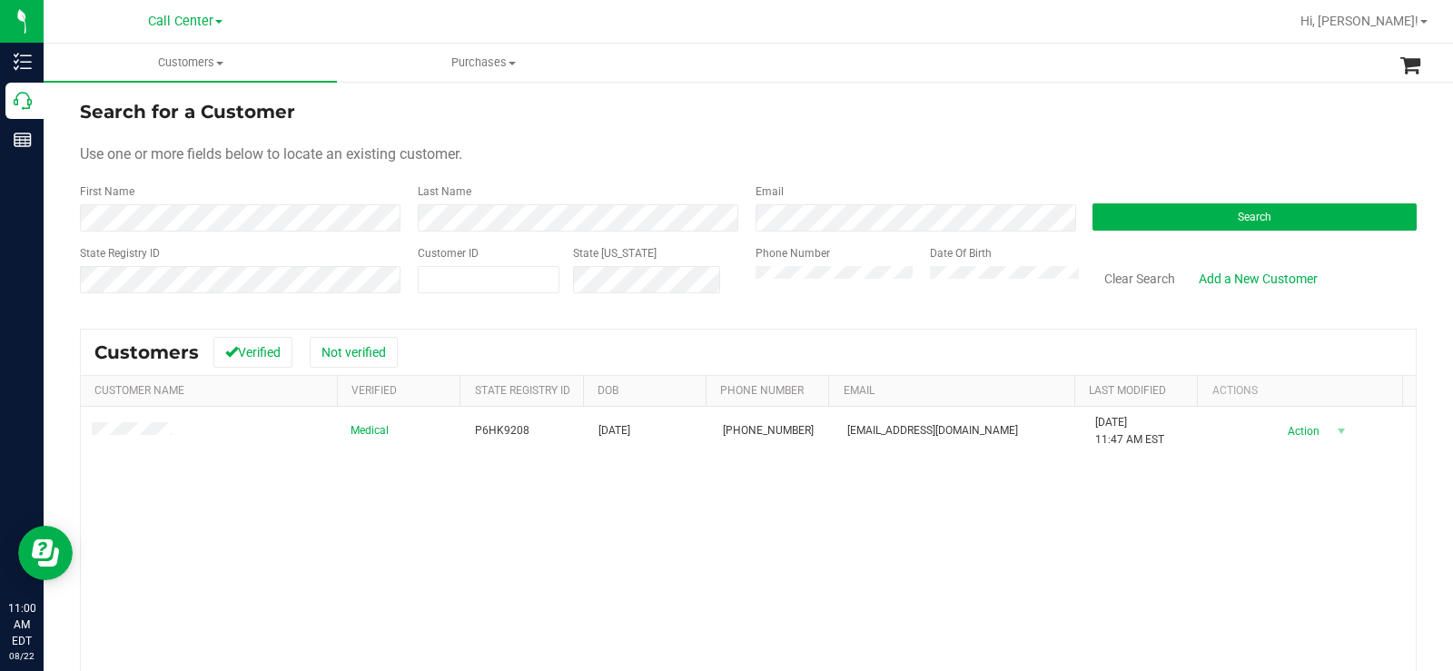
click at [755, 296] on div "Phone Number" at bounding box center [835, 277] width 161 height 64
click at [1179, 222] on button "Search" at bounding box center [1254, 216] width 324 height 27
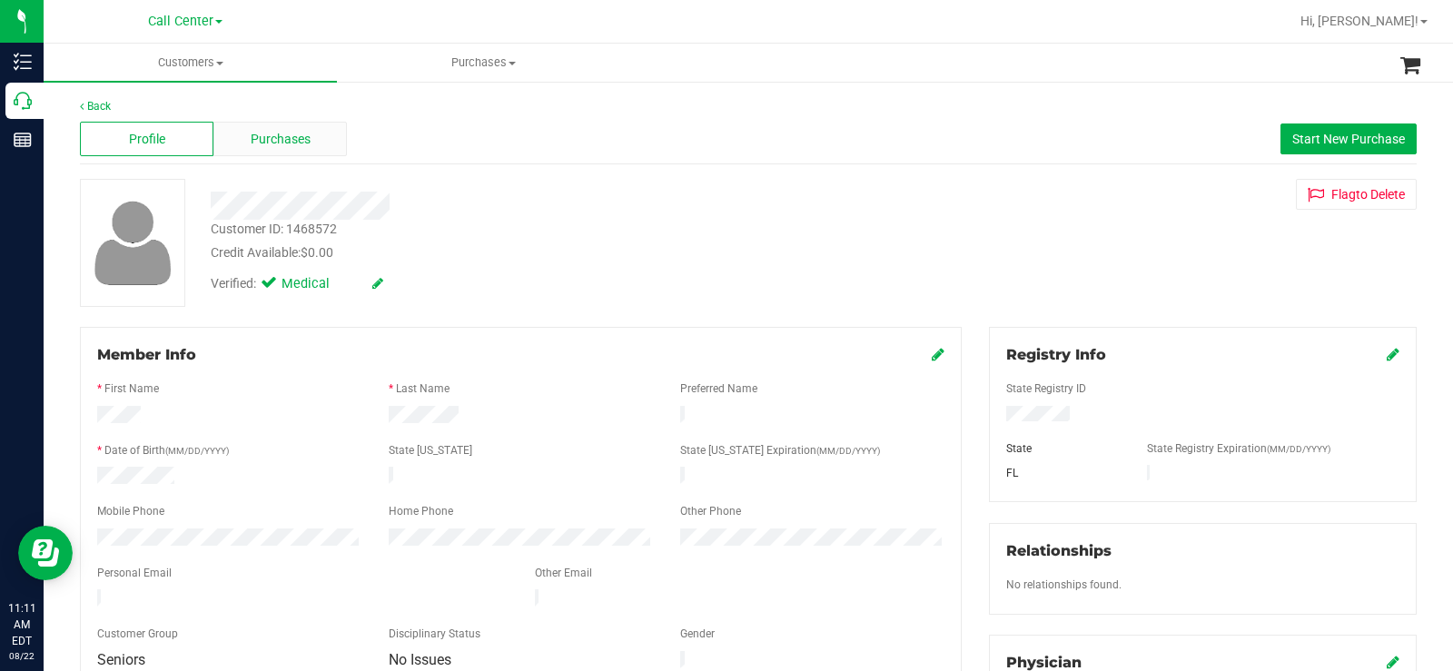
click at [294, 142] on span "Purchases" at bounding box center [281, 139] width 60 height 19
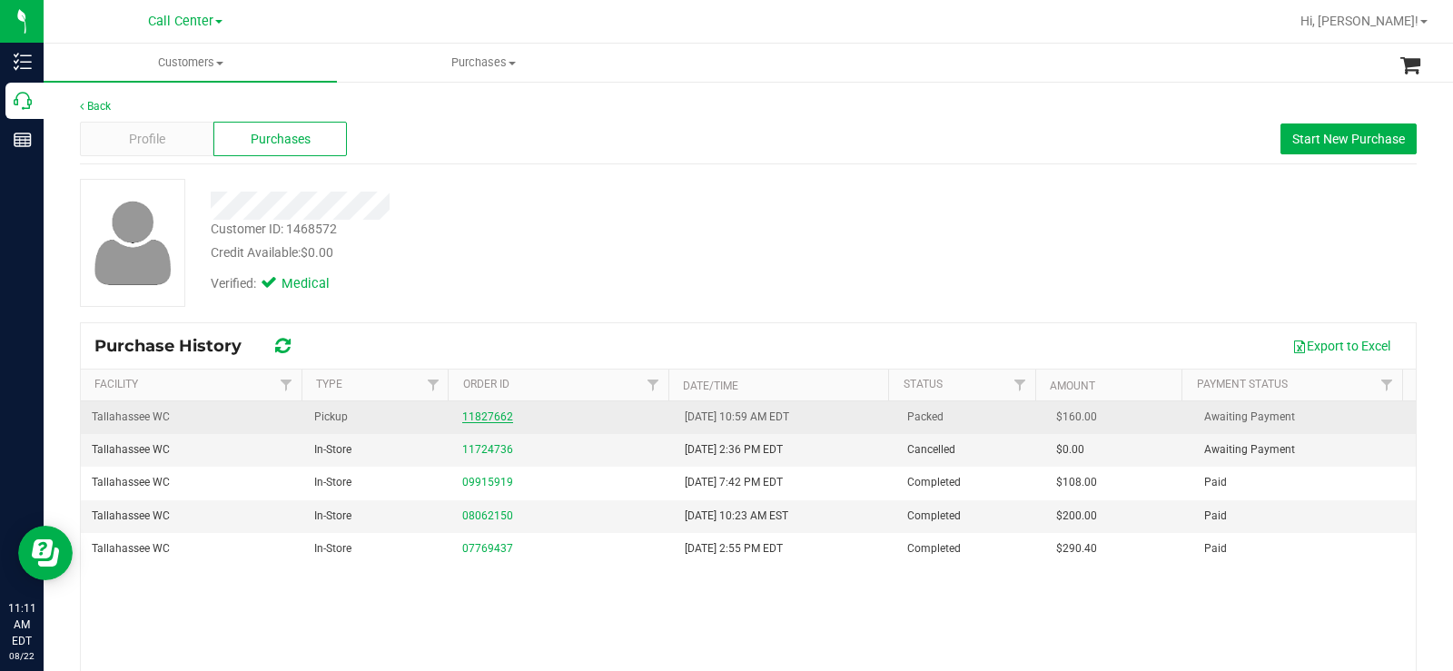
click at [483, 420] on link "11827662" at bounding box center [487, 416] width 51 height 13
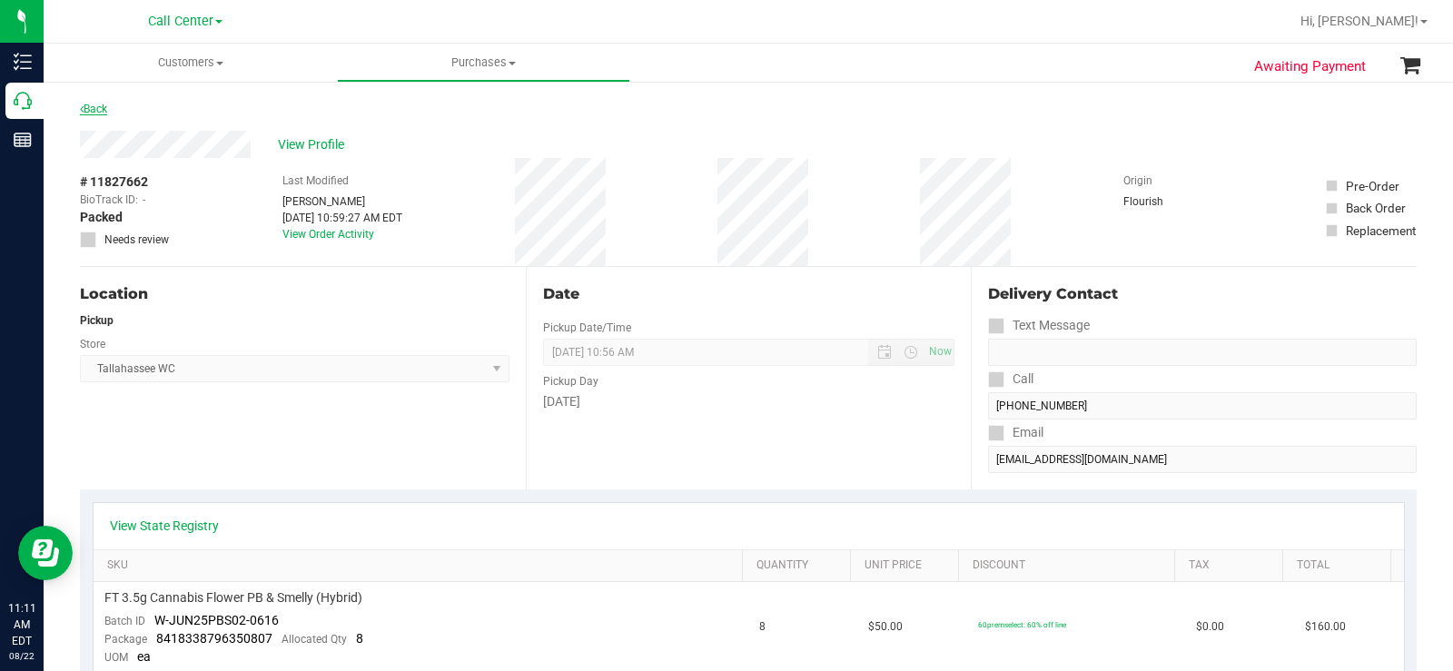
click at [94, 108] on link "Back" at bounding box center [93, 109] width 27 height 13
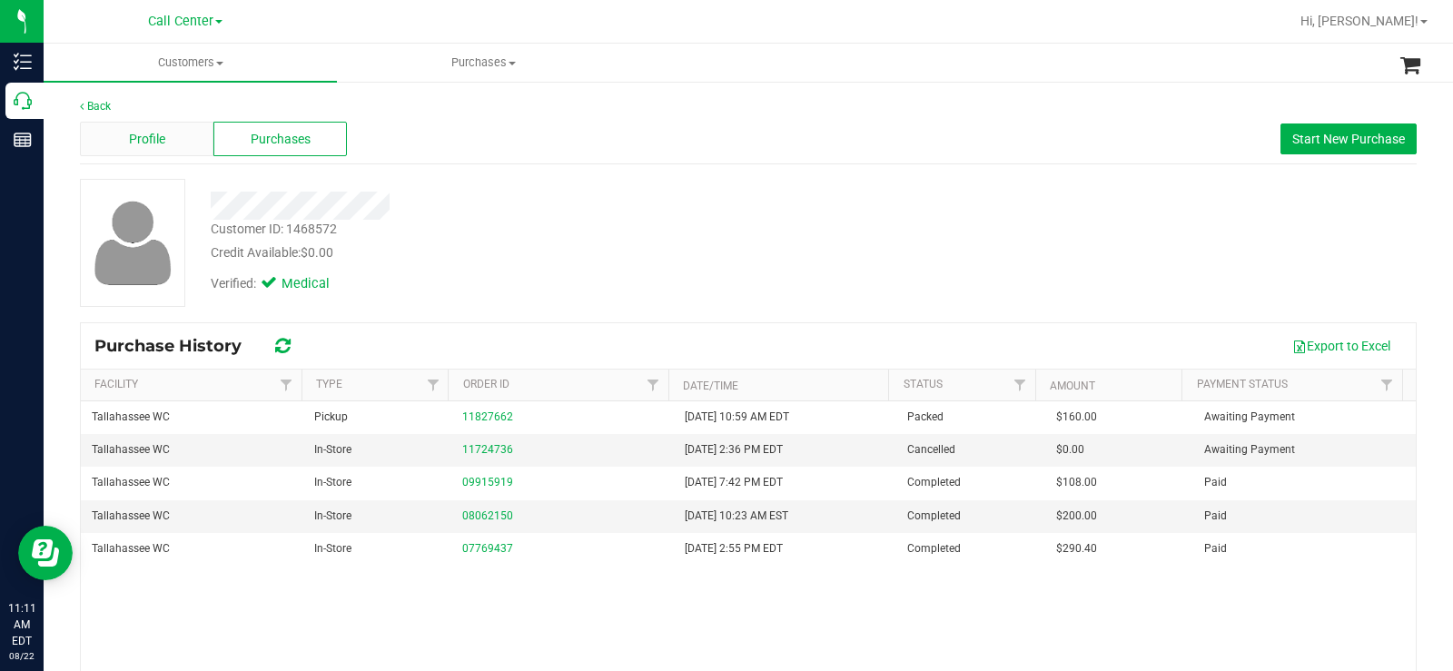
click at [144, 122] on div "Profile" at bounding box center [146, 139] width 133 height 35
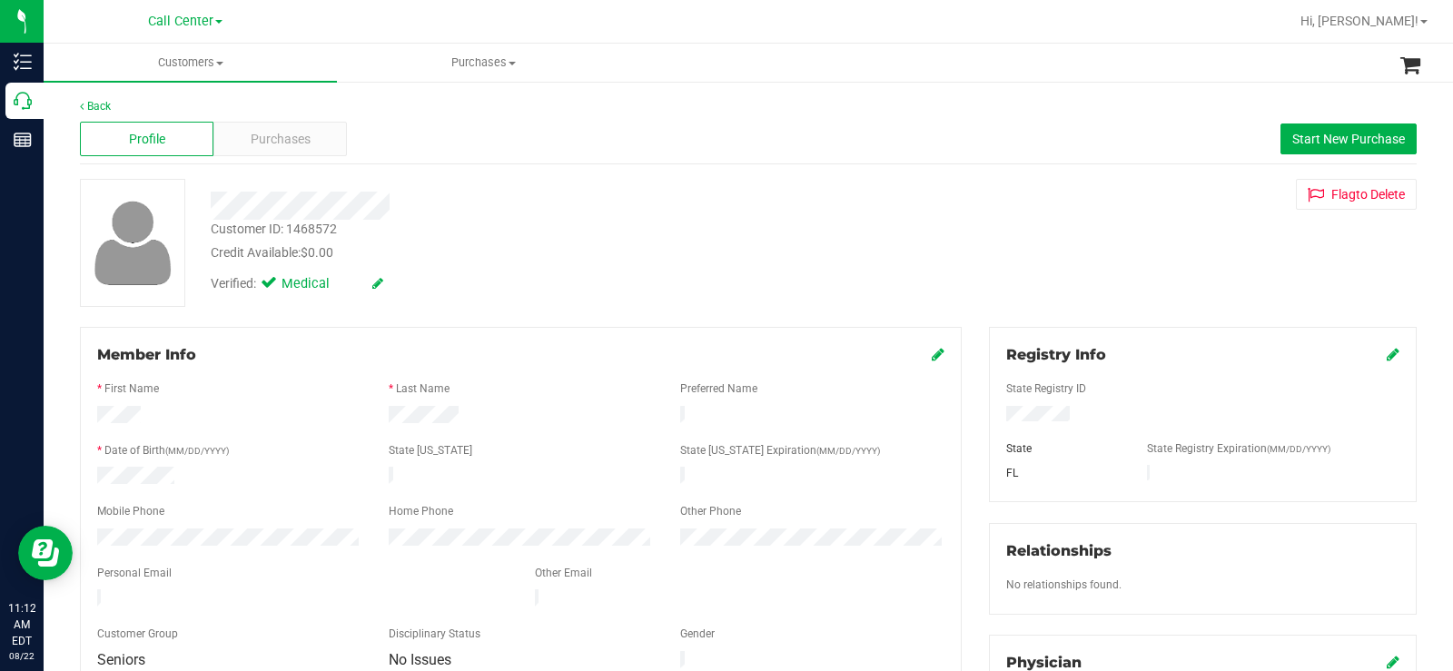
click at [479, 428] on div at bounding box center [520, 435] width 847 height 15
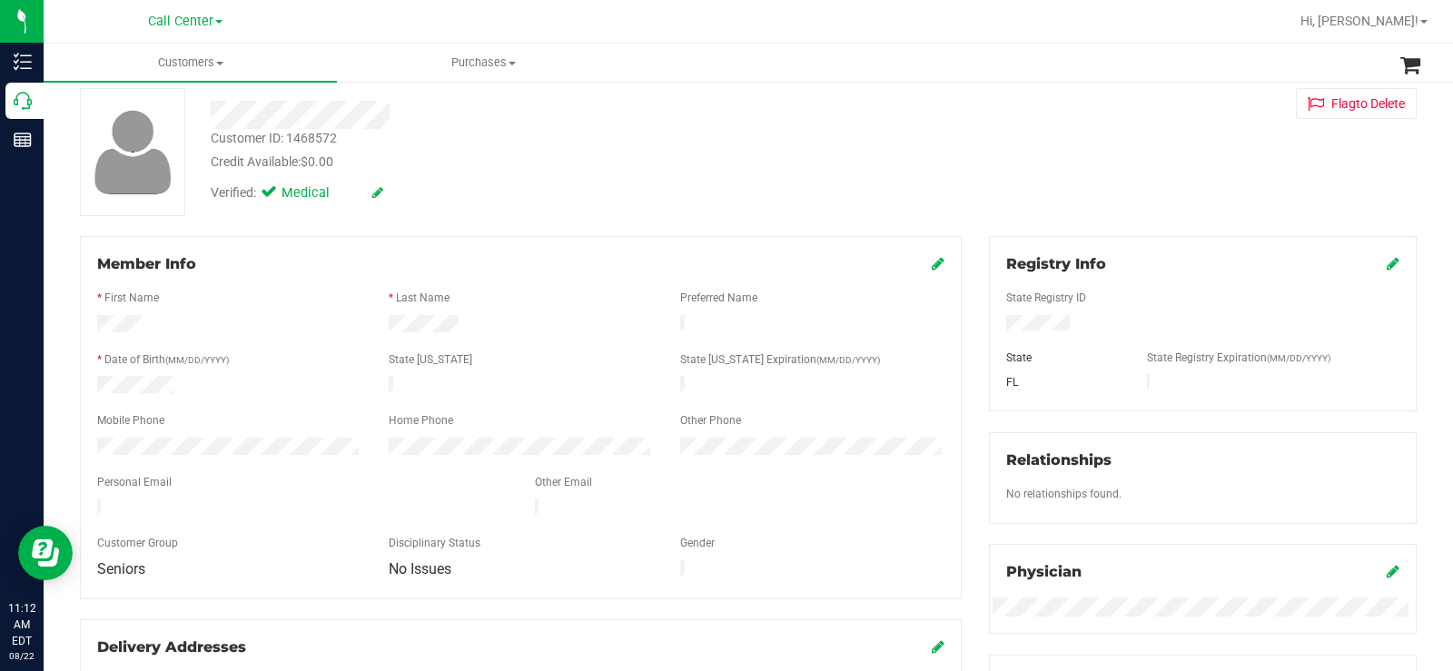
click at [479, 433] on div at bounding box center [520, 435] width 847 height 5
drag, startPoint x: 148, startPoint y: 322, endPoint x: 91, endPoint y: 325, distance: 57.3
click at [91, 325] on div at bounding box center [229, 326] width 291 height 22
click at [203, 337] on div at bounding box center [520, 344] width 847 height 15
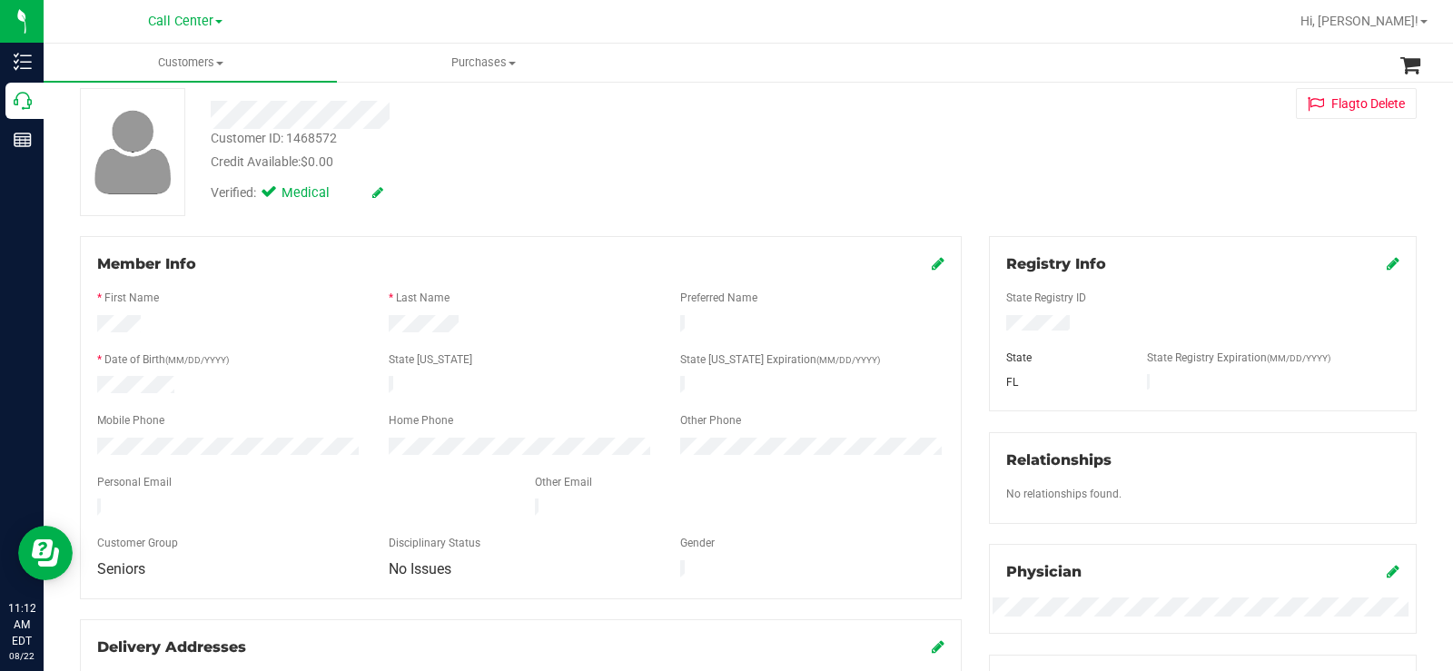
click at [99, 329] on div at bounding box center [229, 326] width 291 height 22
click at [270, 332] on div at bounding box center [229, 326] width 291 height 22
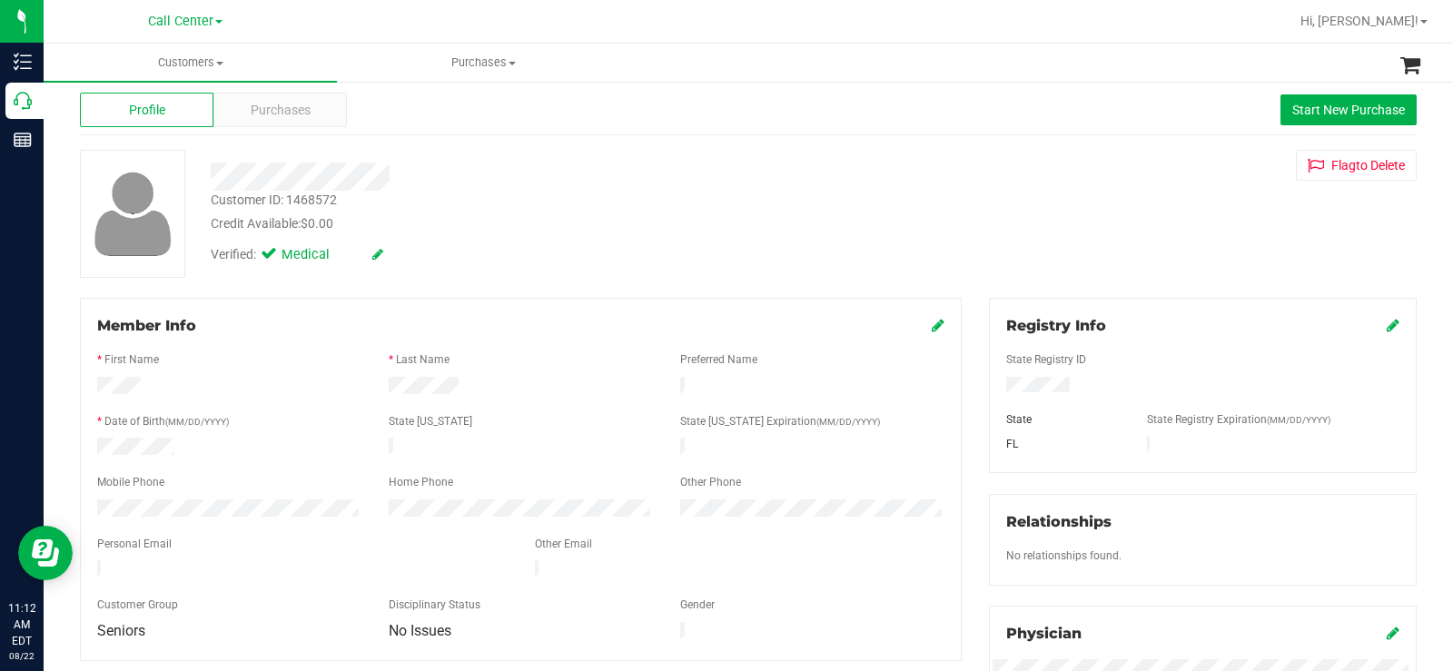
scroll to position [0, 0]
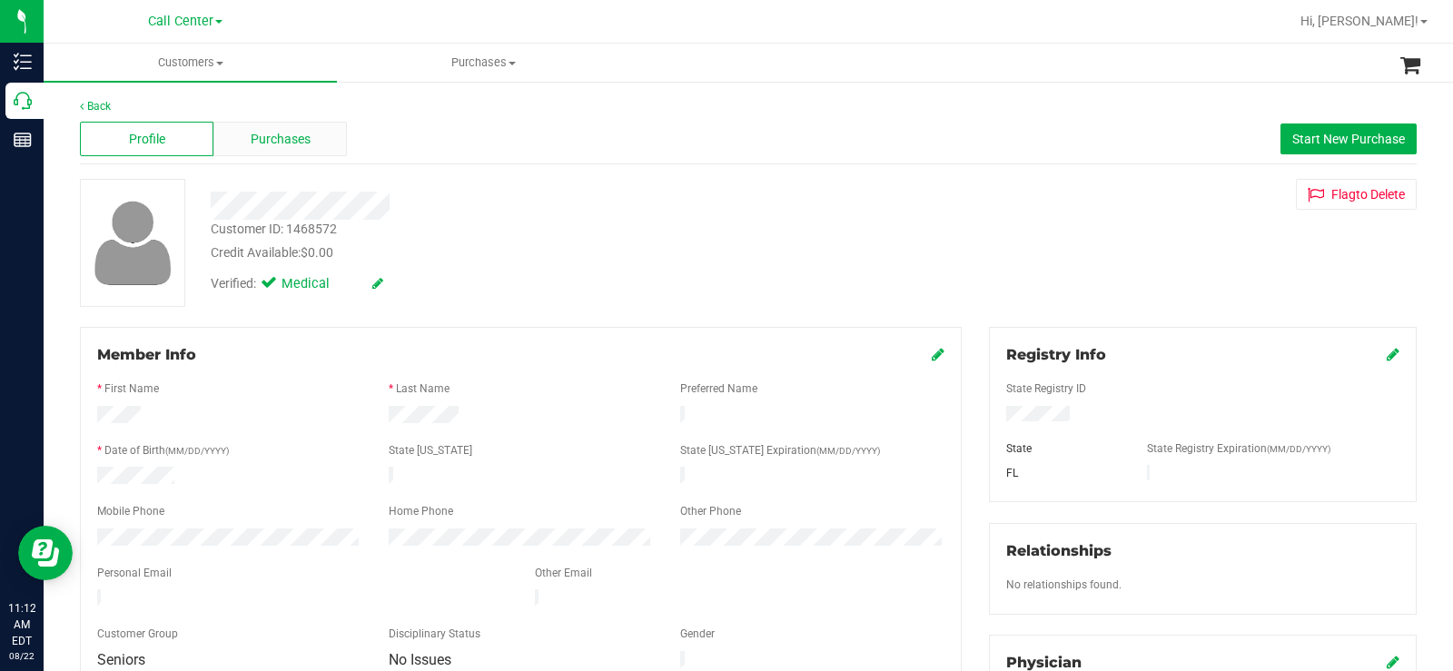
click at [281, 136] on span "Purchases" at bounding box center [281, 139] width 60 height 19
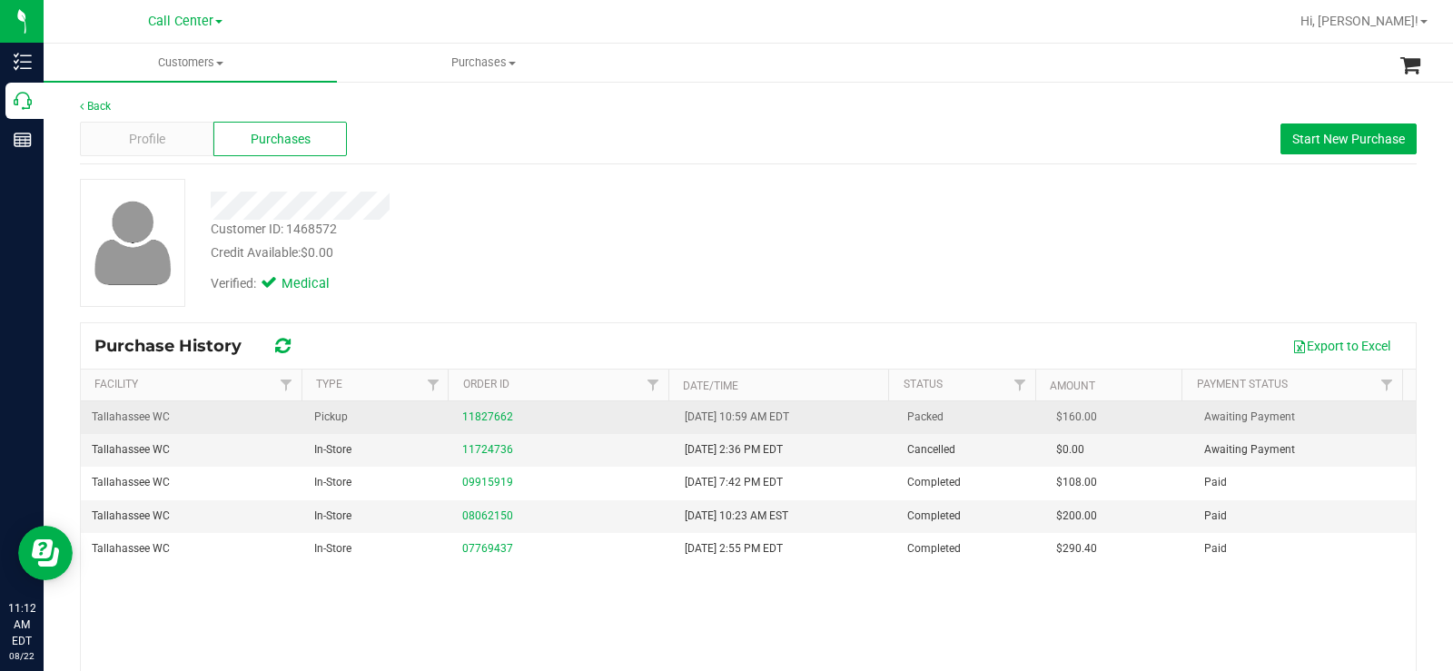
click at [495, 424] on div "11827662" at bounding box center [562, 417] width 201 height 17
click at [489, 417] on link "11827662" at bounding box center [487, 416] width 51 height 13
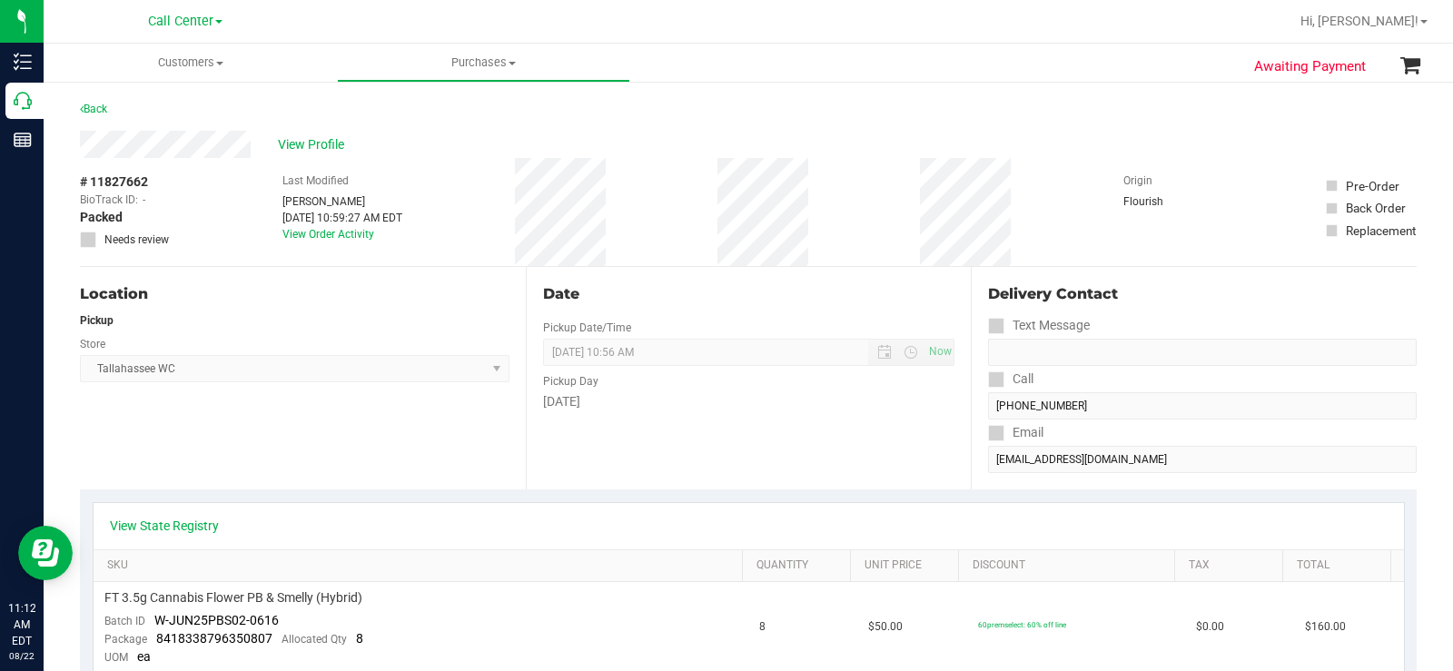
click at [309, 408] on div "Location Pickup Store Tallahassee WC Select Store Bonita Springs WC Boynton Bea…" at bounding box center [303, 378] width 446 height 222
click at [326, 141] on span "View Profile" at bounding box center [314, 144] width 73 height 19
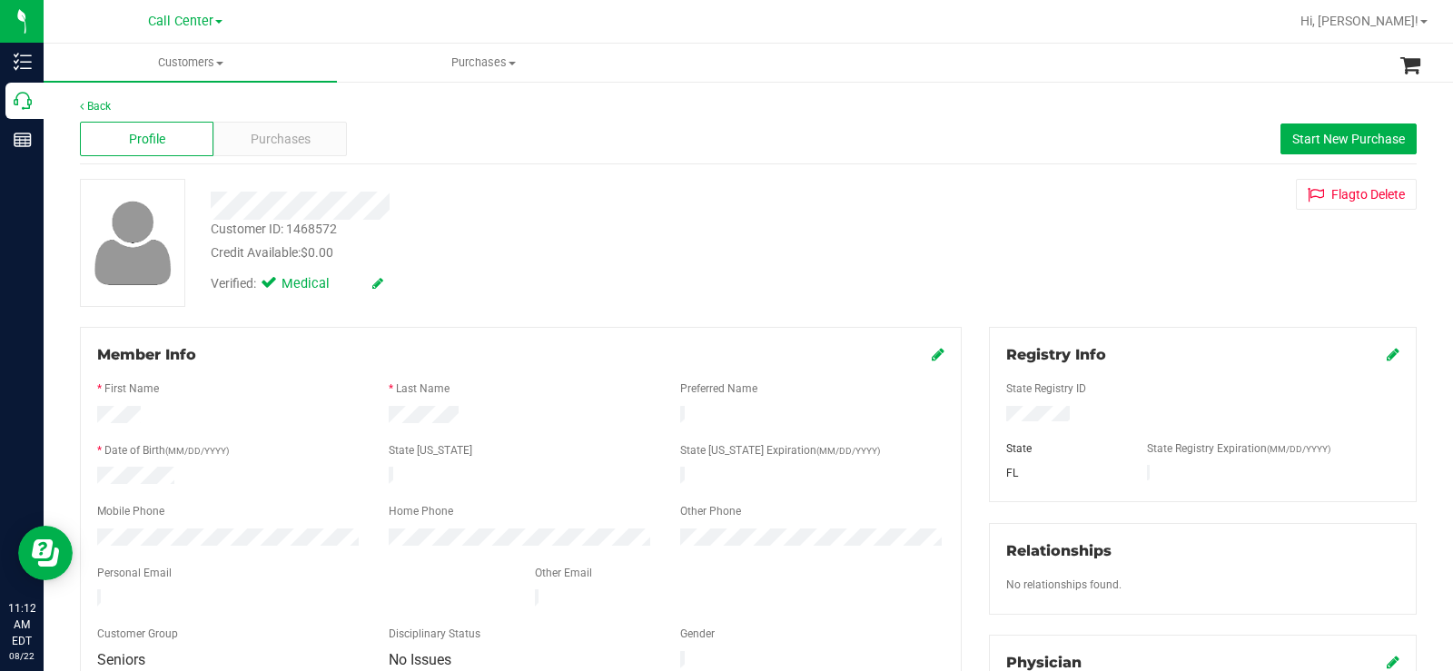
click at [341, 230] on div "Customer ID: 1468572 Credit Available: $0.00" at bounding box center [538, 241] width 682 height 43
drag, startPoint x: 341, startPoint y: 230, endPoint x: 217, endPoint y: 234, distance: 124.5
click at [217, 234] on div "Customer ID: 1468572 Credit Available: $0.00" at bounding box center [538, 241] width 682 height 43
copy div "Customer ID: 1468572"
click at [301, 134] on span "Purchases" at bounding box center [281, 139] width 60 height 19
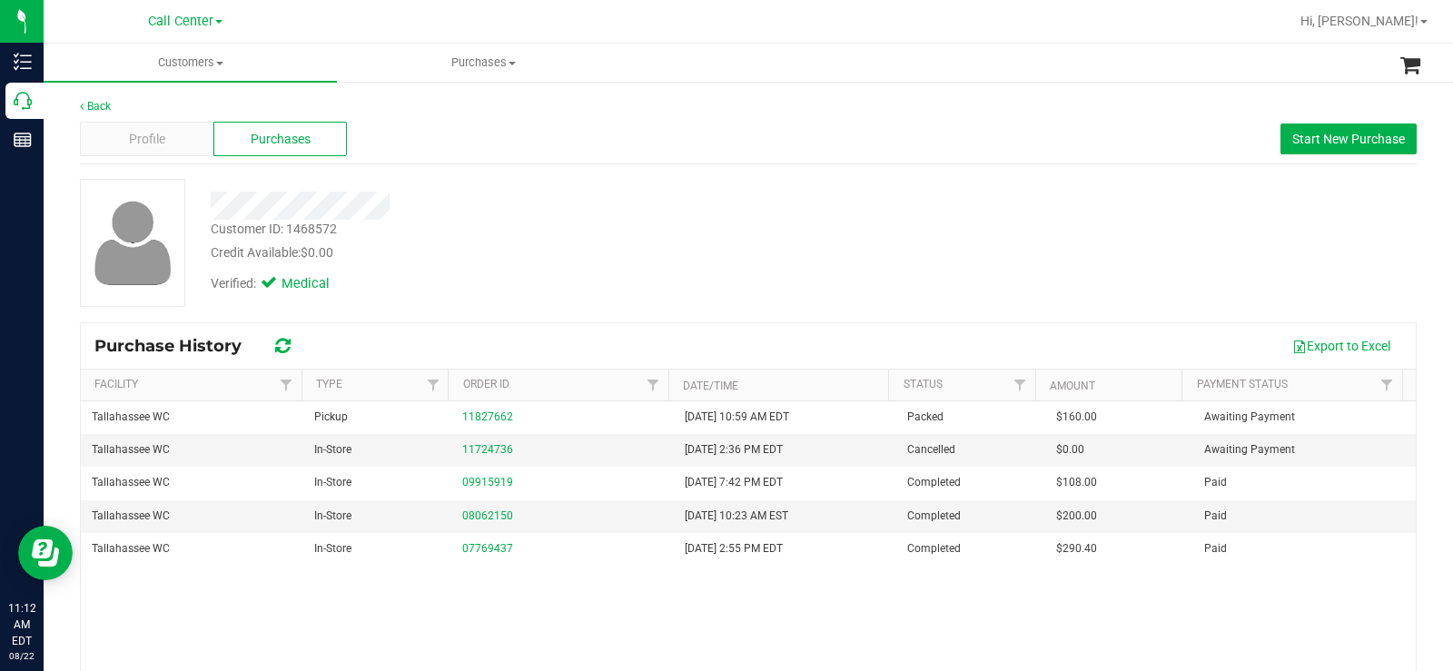
click at [350, 230] on div "Customer ID: 1468572 Credit Available: $0.00" at bounding box center [538, 241] width 682 height 43
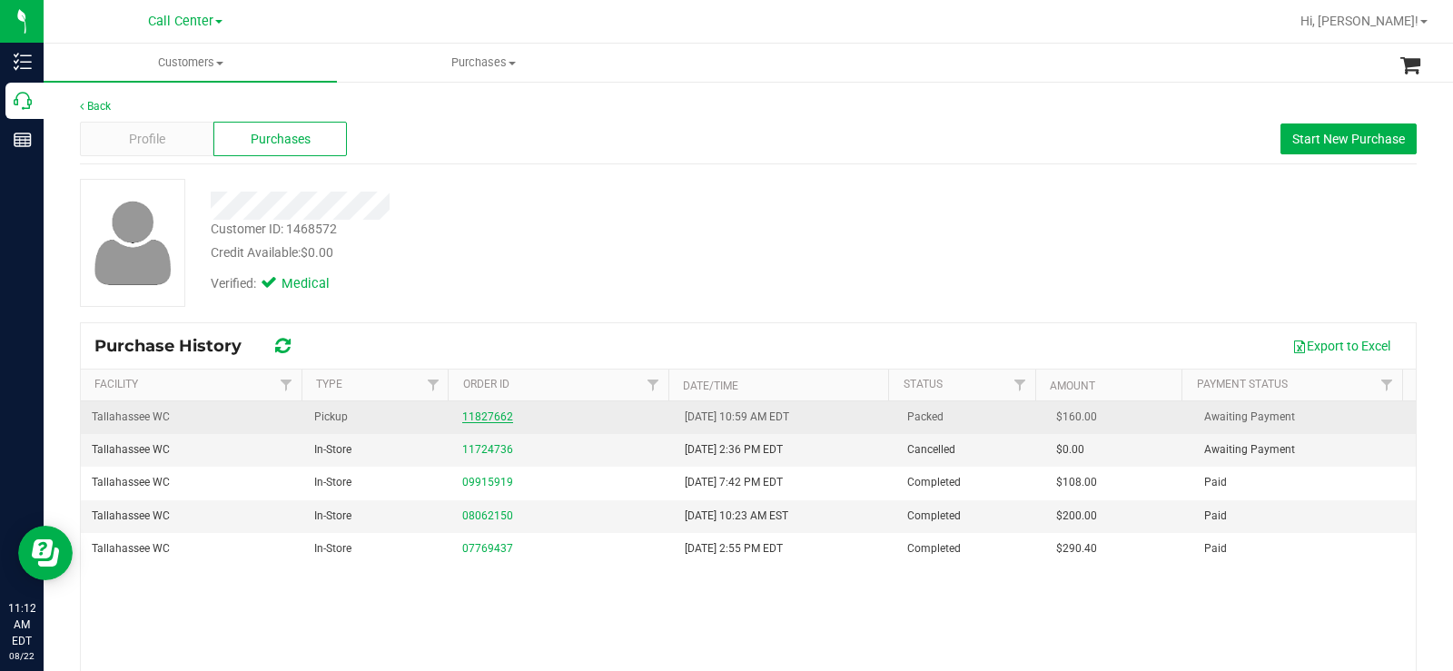
click at [477, 419] on link "11827662" at bounding box center [487, 416] width 51 height 13
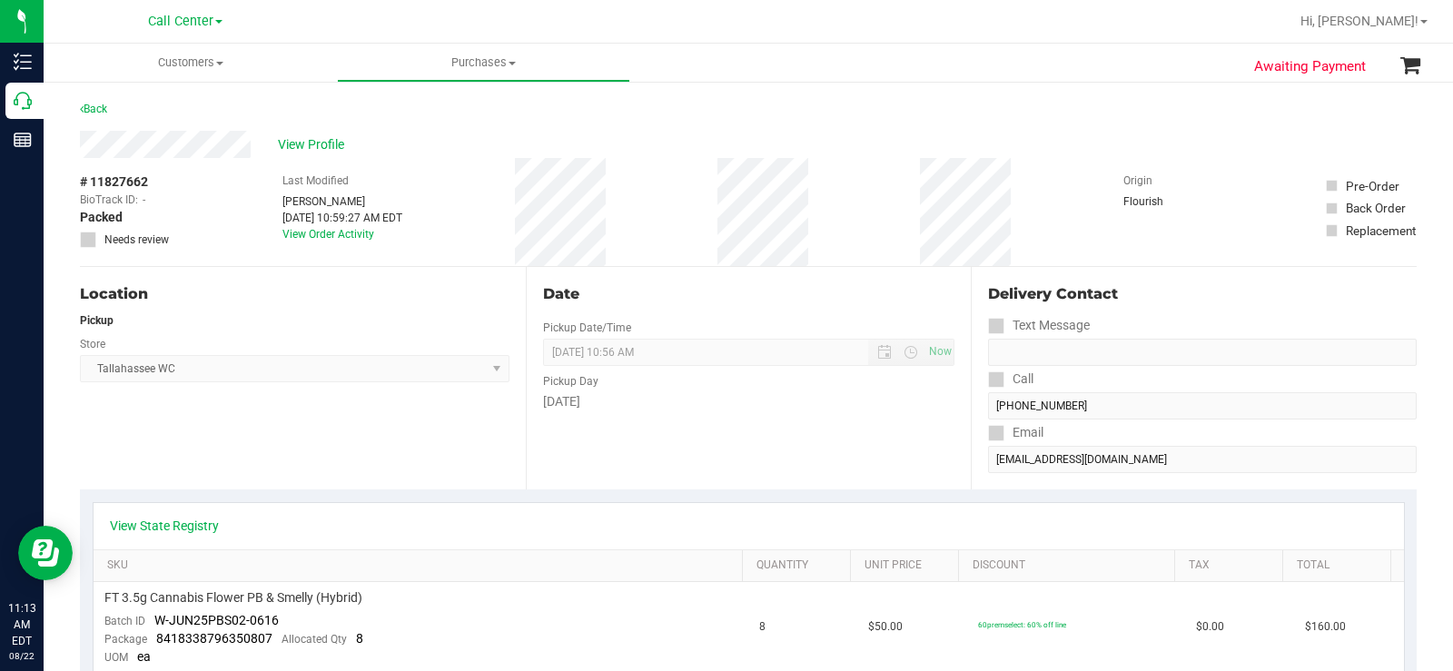
drag, startPoint x: 146, startPoint y: 191, endPoint x: 157, endPoint y: 183, distance: 13.1
click at [146, 191] on span "# 11827662" at bounding box center [114, 182] width 68 height 19
drag, startPoint x: 157, startPoint y: 182, endPoint x: 74, endPoint y: 187, distance: 83.7
drag, startPoint x: 468, startPoint y: 67, endPoint x: 439, endPoint y: 107, distance: 48.9
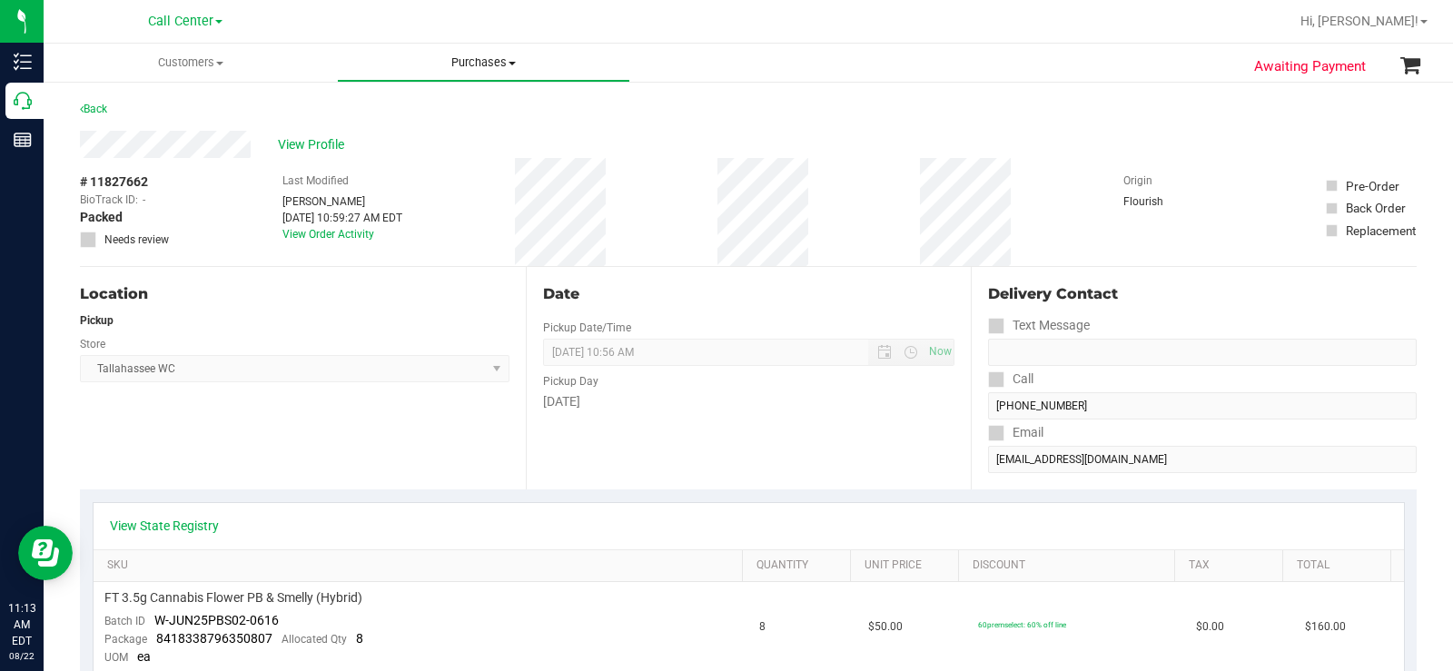
click at [468, 67] on span "Purchases" at bounding box center [483, 62] width 291 height 16
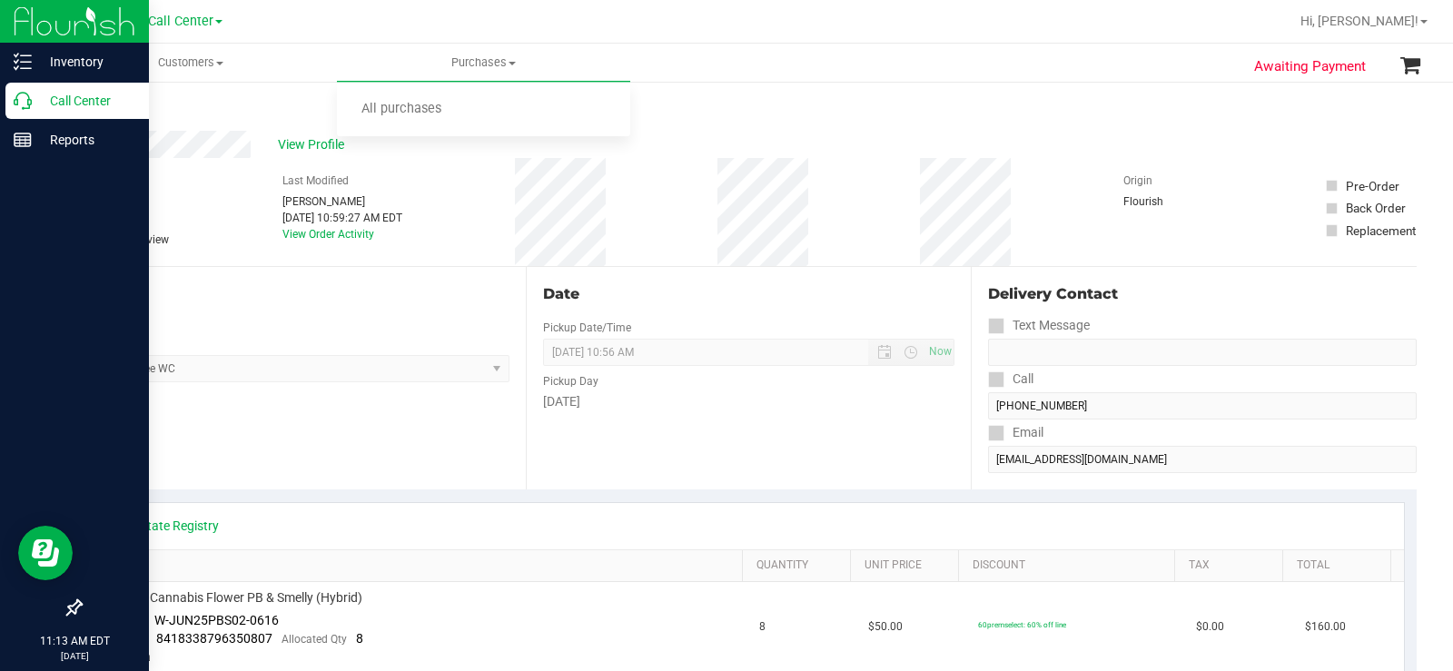
click at [30, 105] on icon at bounding box center [23, 101] width 18 height 18
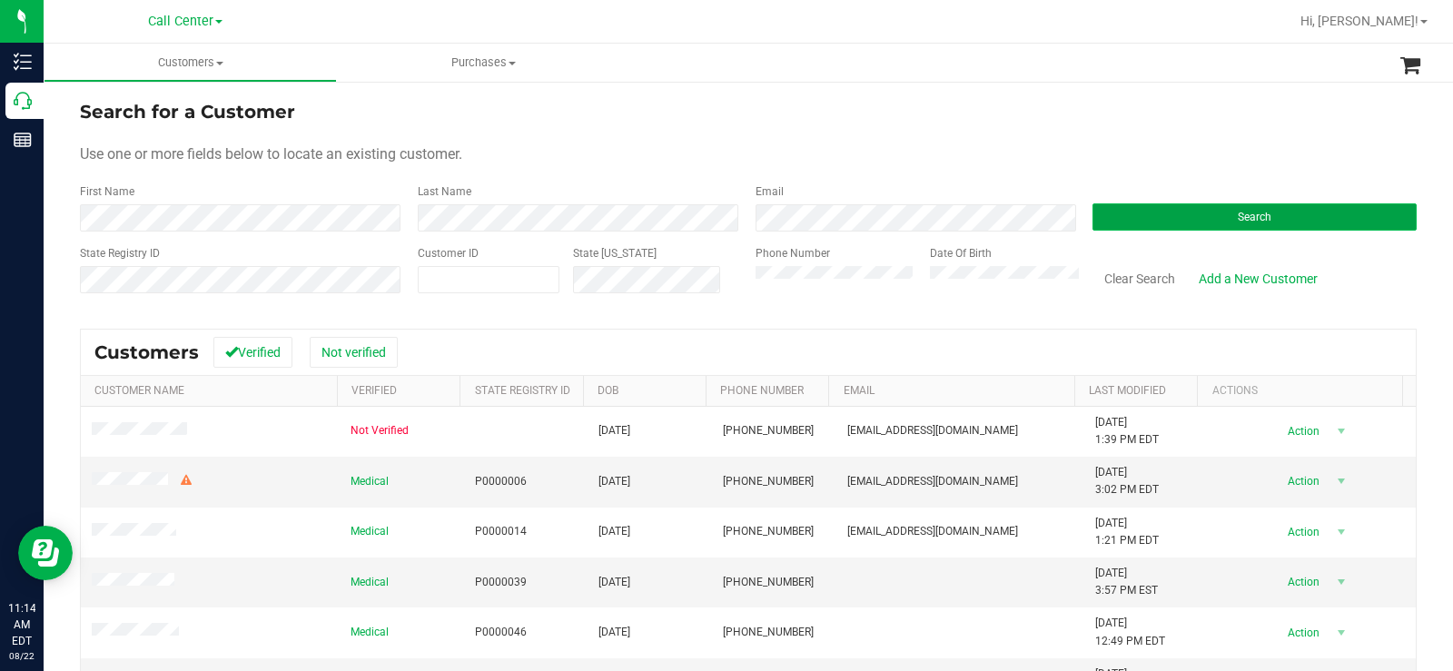
click at [1165, 216] on button "Search" at bounding box center [1254, 216] width 324 height 27
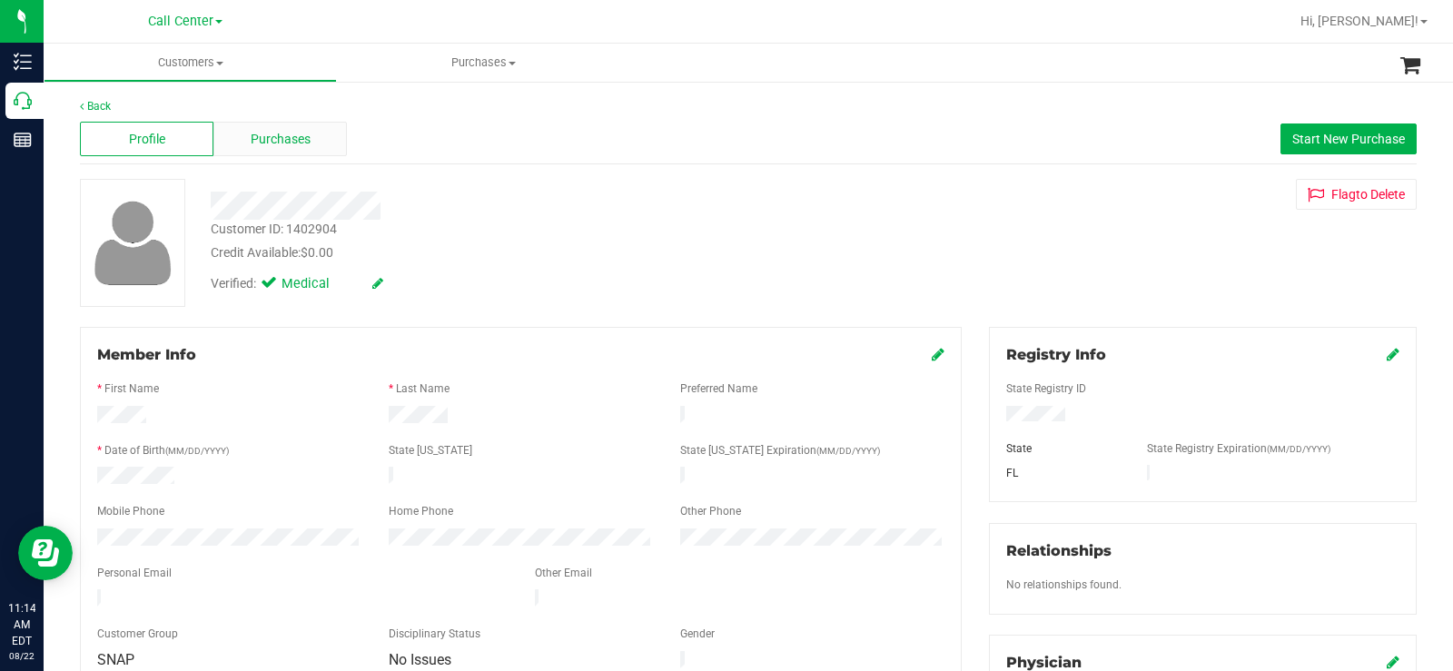
click at [310, 140] on div "Purchases" at bounding box center [279, 139] width 133 height 35
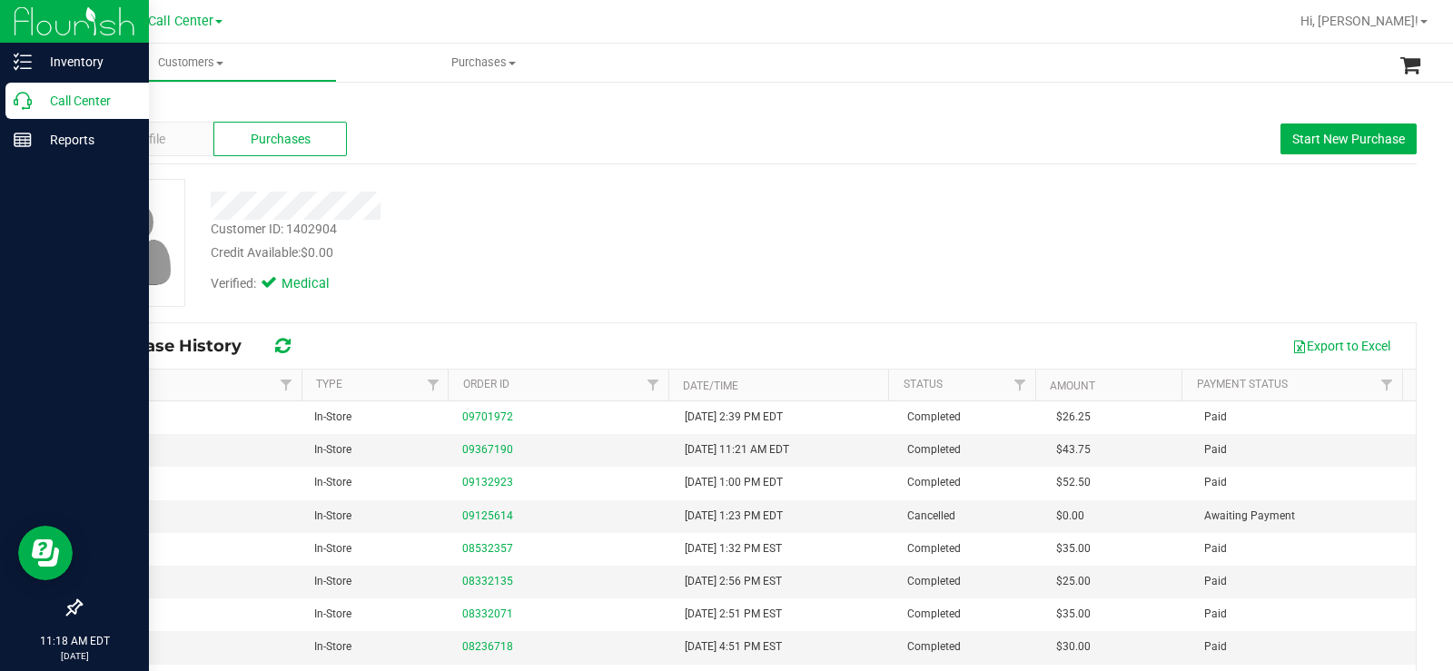
click at [23, 102] on icon at bounding box center [23, 101] width 18 height 18
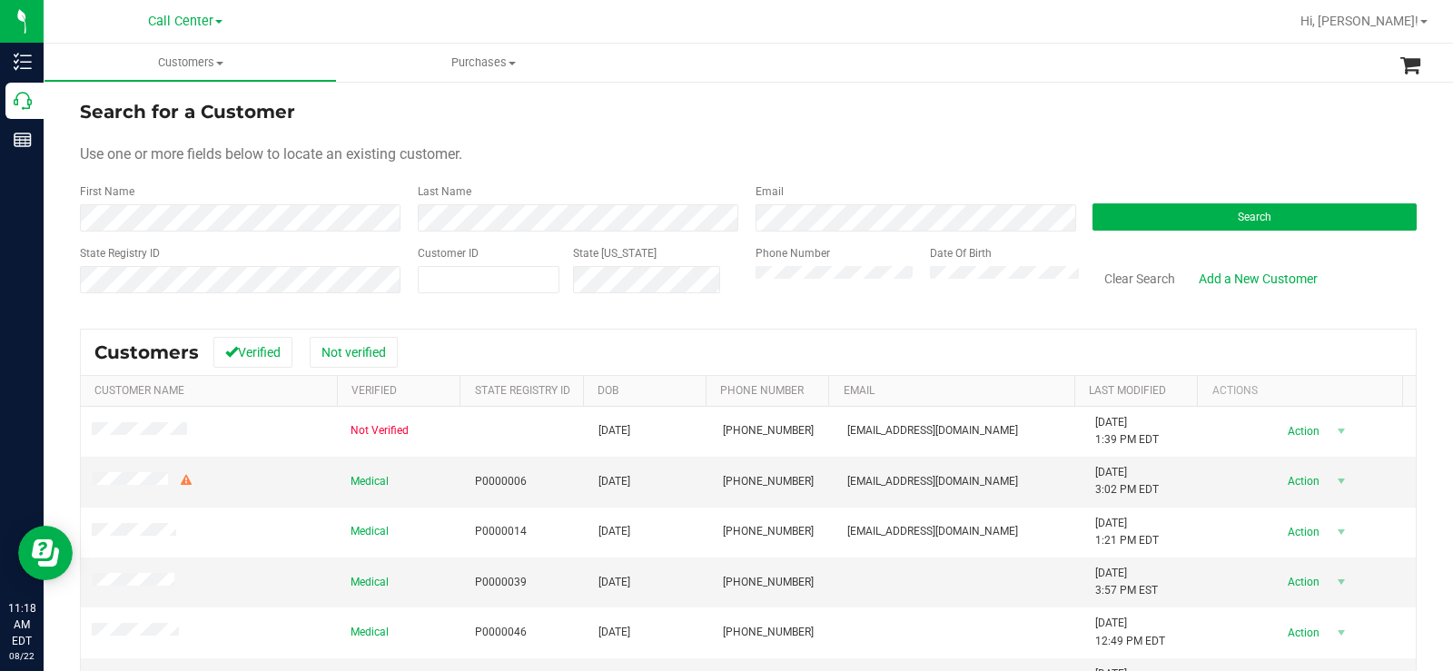
click at [1170, 202] on div "Search" at bounding box center [1248, 207] width 338 height 48
click at [1169, 210] on button "Search" at bounding box center [1254, 216] width 324 height 27
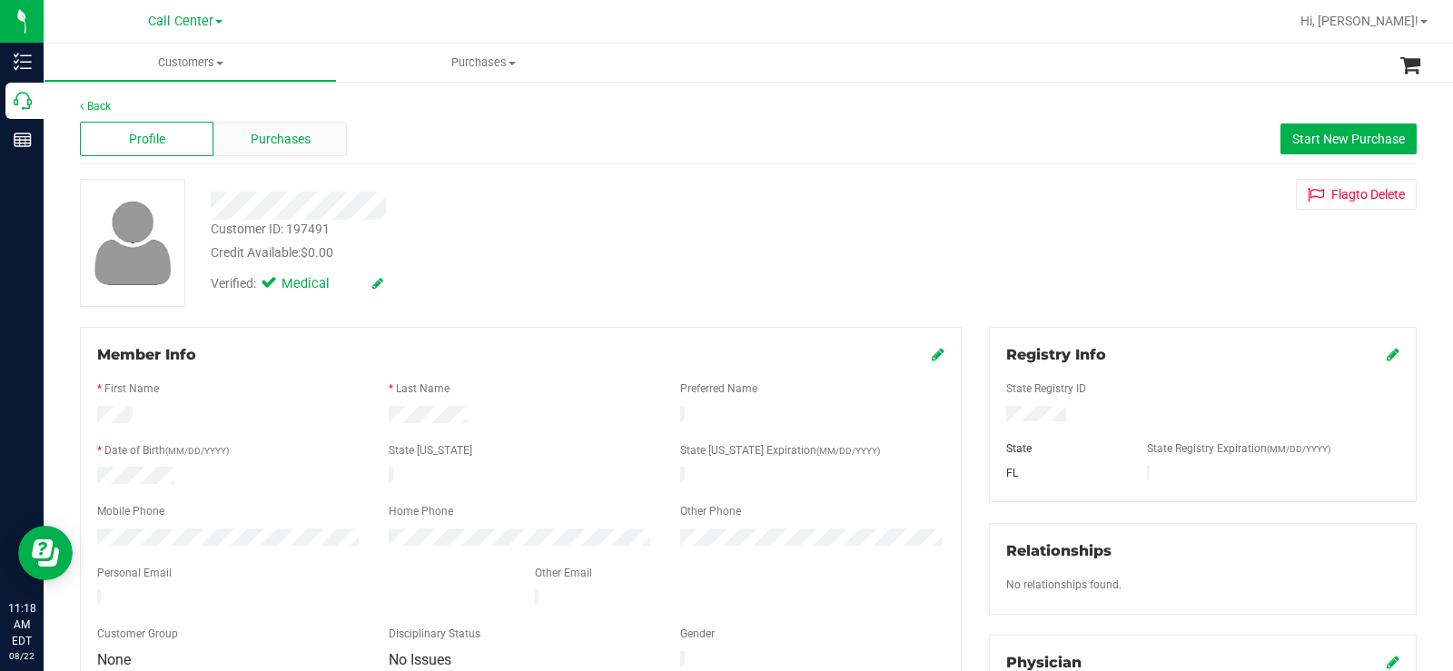
click at [289, 150] on div "Purchases" at bounding box center [279, 139] width 133 height 35
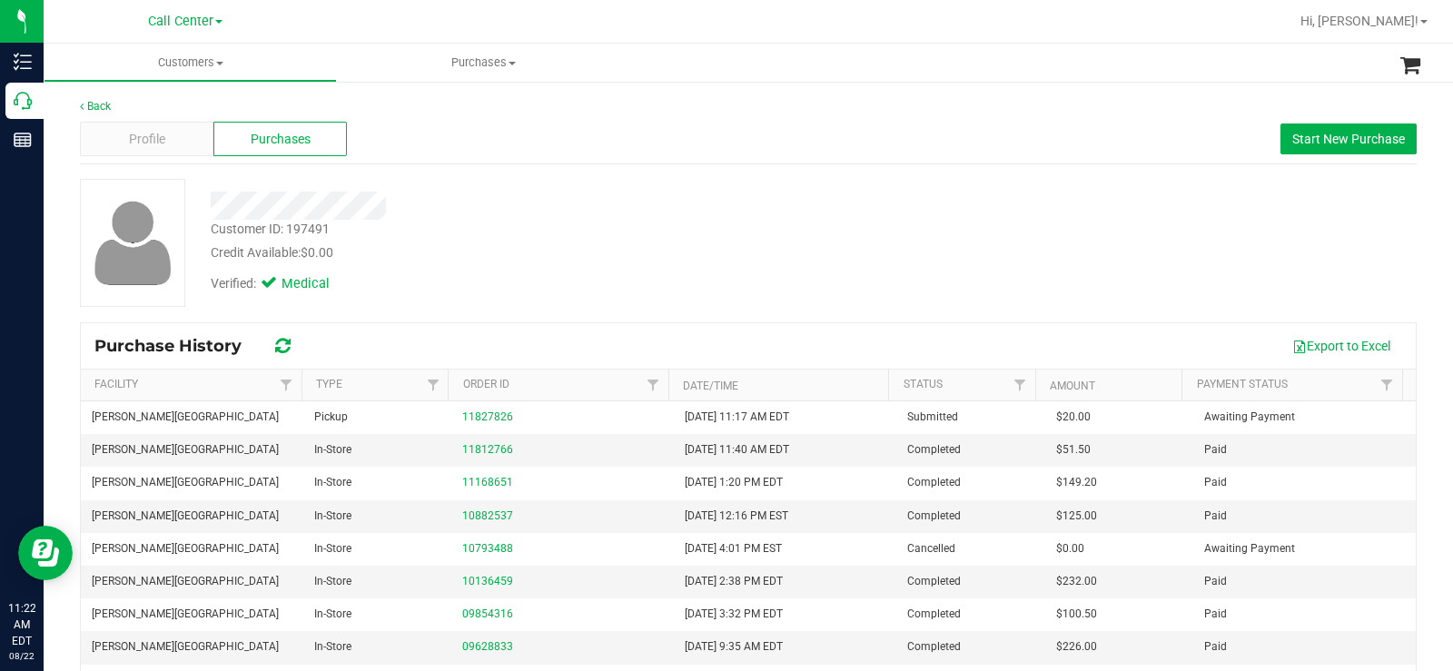
click at [503, 236] on div "Customer ID: 197491 Credit Available: $0.00" at bounding box center [538, 241] width 682 height 43
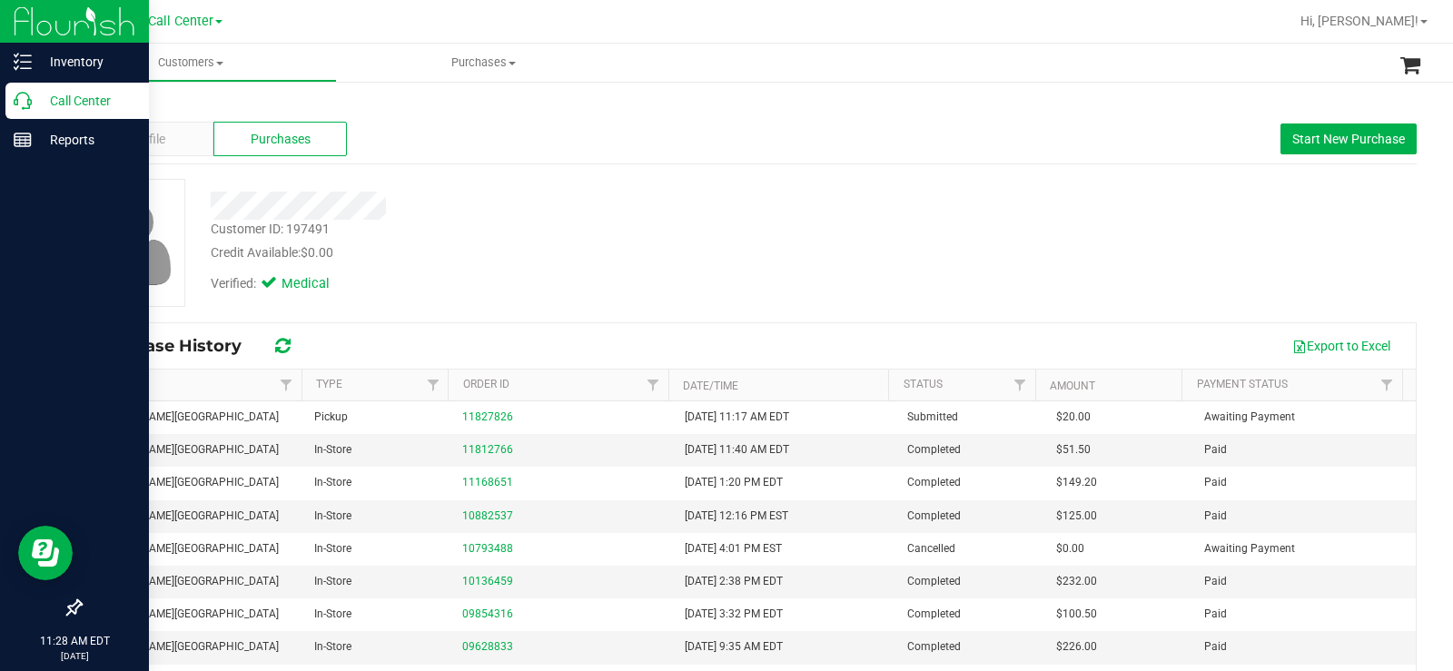
click at [35, 104] on p "Call Center" at bounding box center [86, 101] width 109 height 22
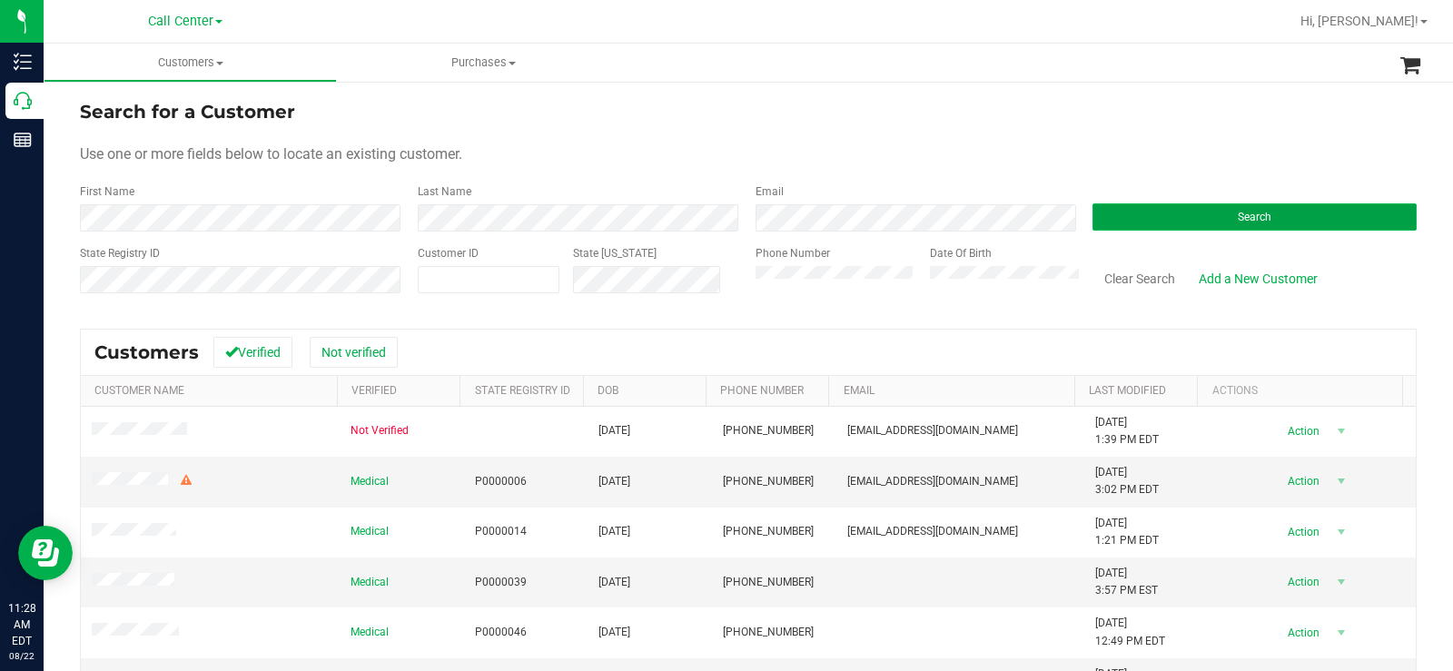
click at [1176, 218] on button "Search" at bounding box center [1254, 216] width 324 height 27
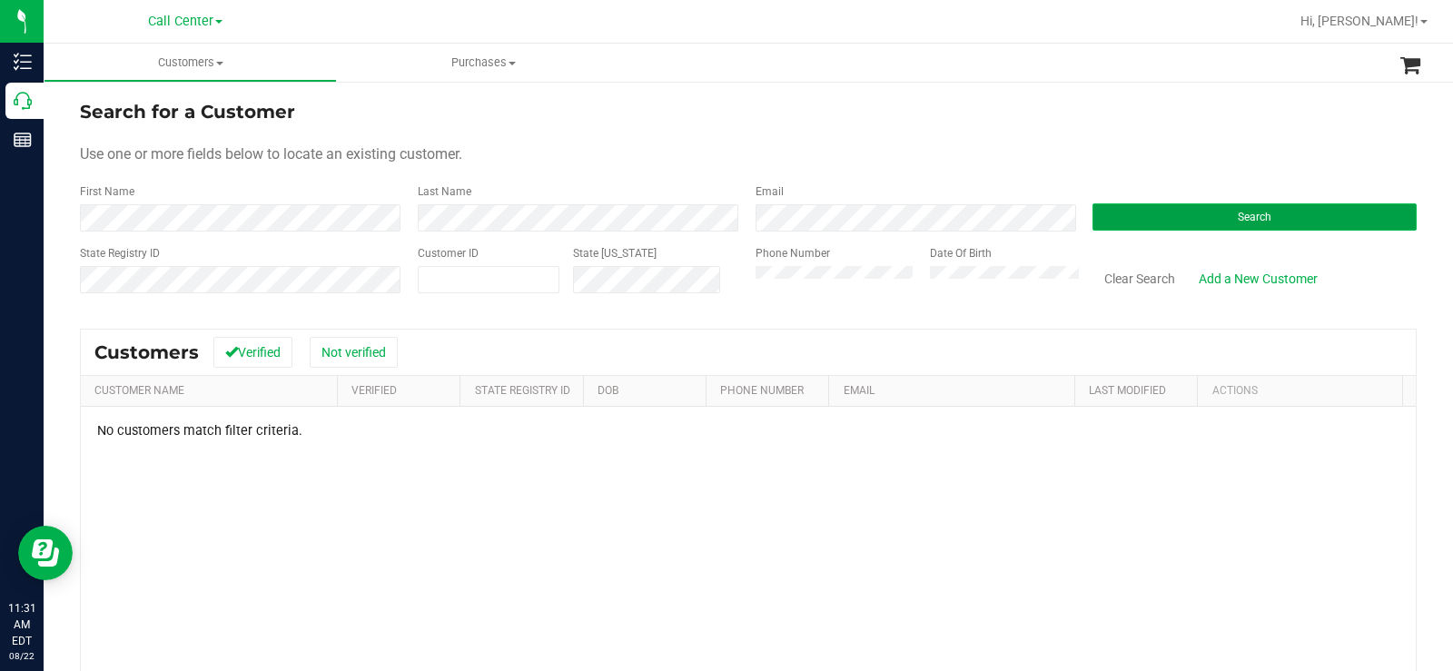
click at [1093, 215] on button "Search" at bounding box center [1254, 216] width 324 height 27
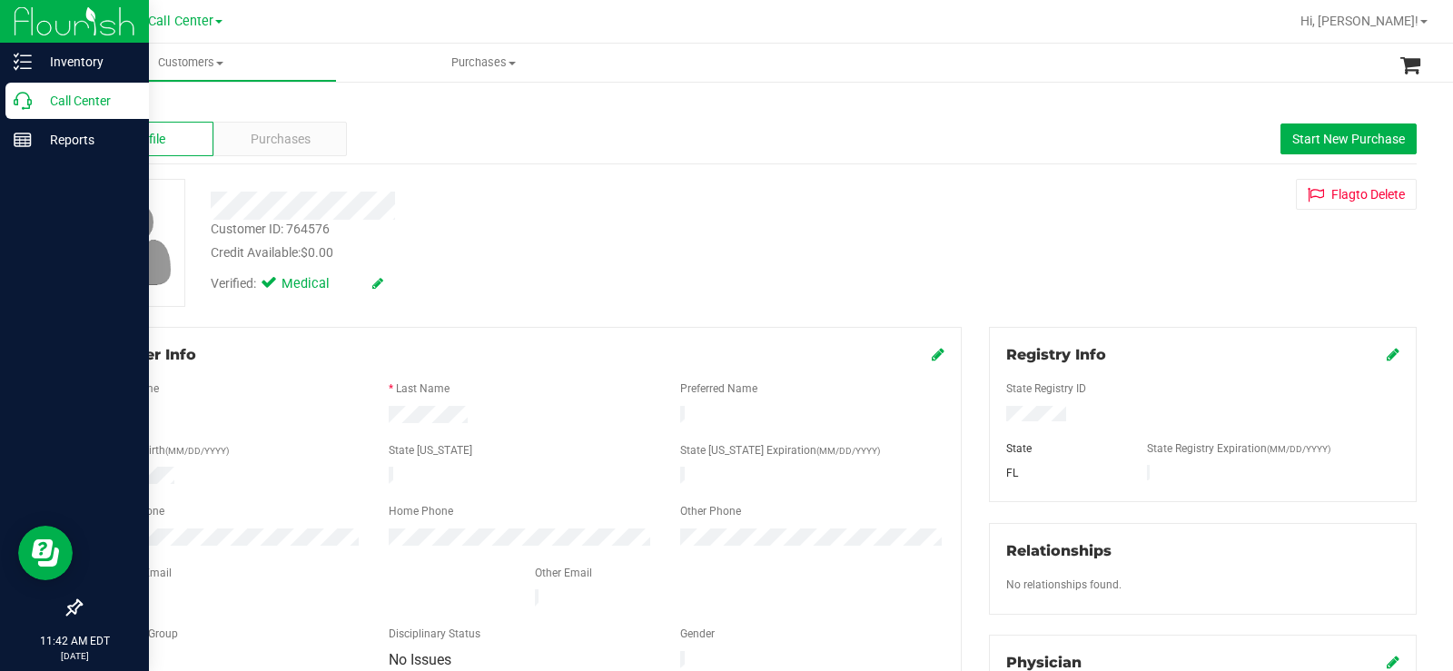
click at [23, 110] on div "Call Center" at bounding box center [76, 101] width 143 height 36
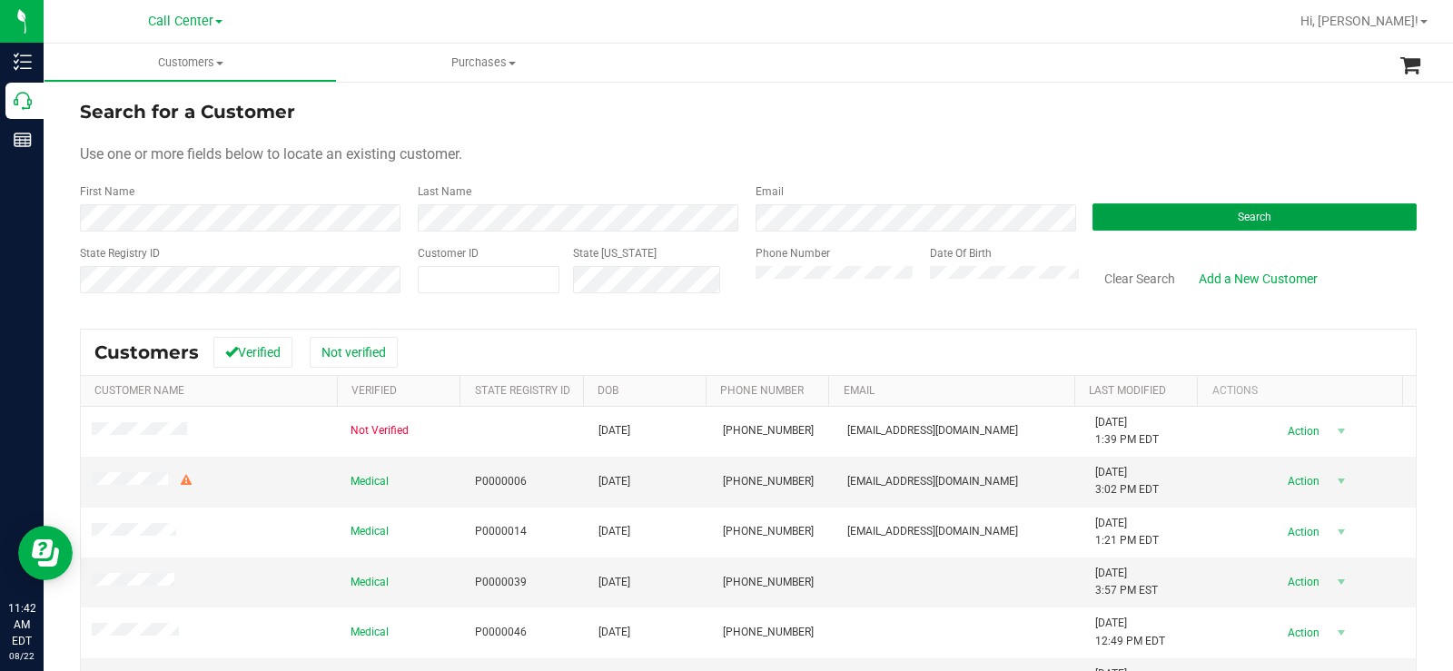
click at [1180, 202] on div "Search" at bounding box center [1248, 207] width 338 height 48
click at [1110, 213] on button "Search" at bounding box center [1254, 216] width 324 height 27
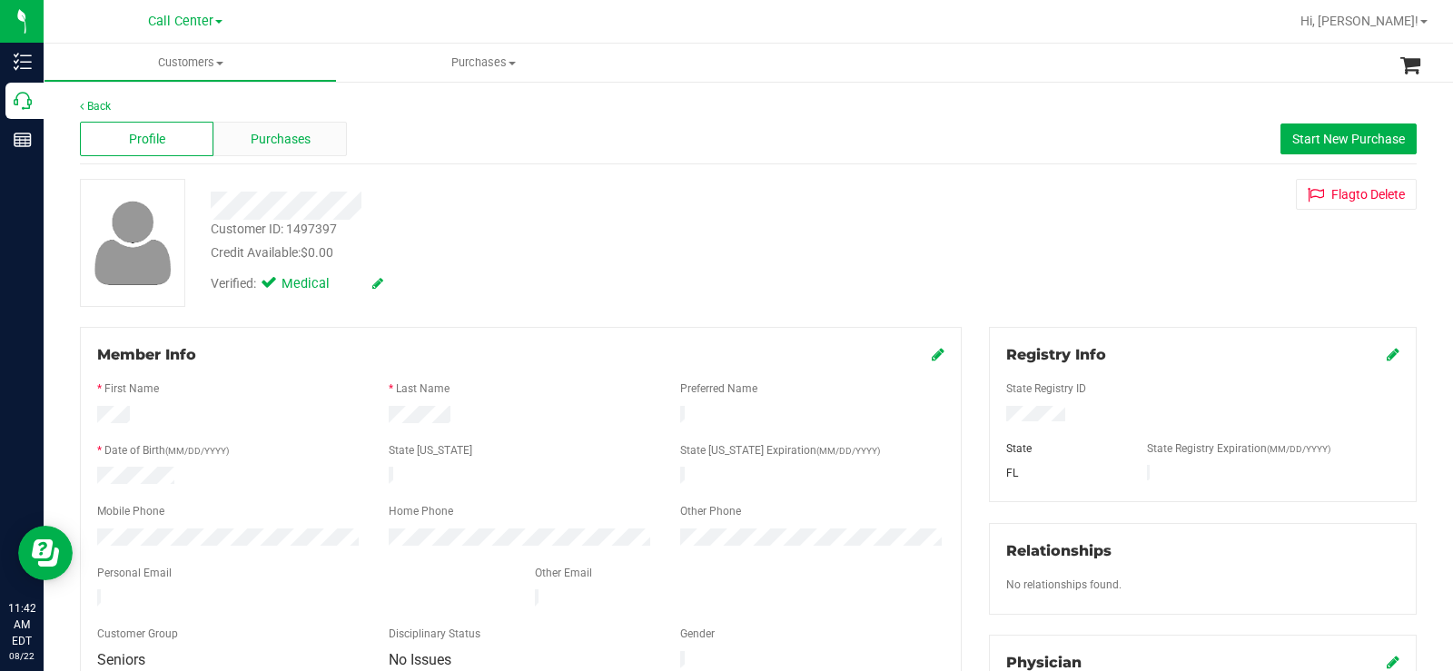
click at [302, 139] on span "Purchases" at bounding box center [281, 139] width 60 height 19
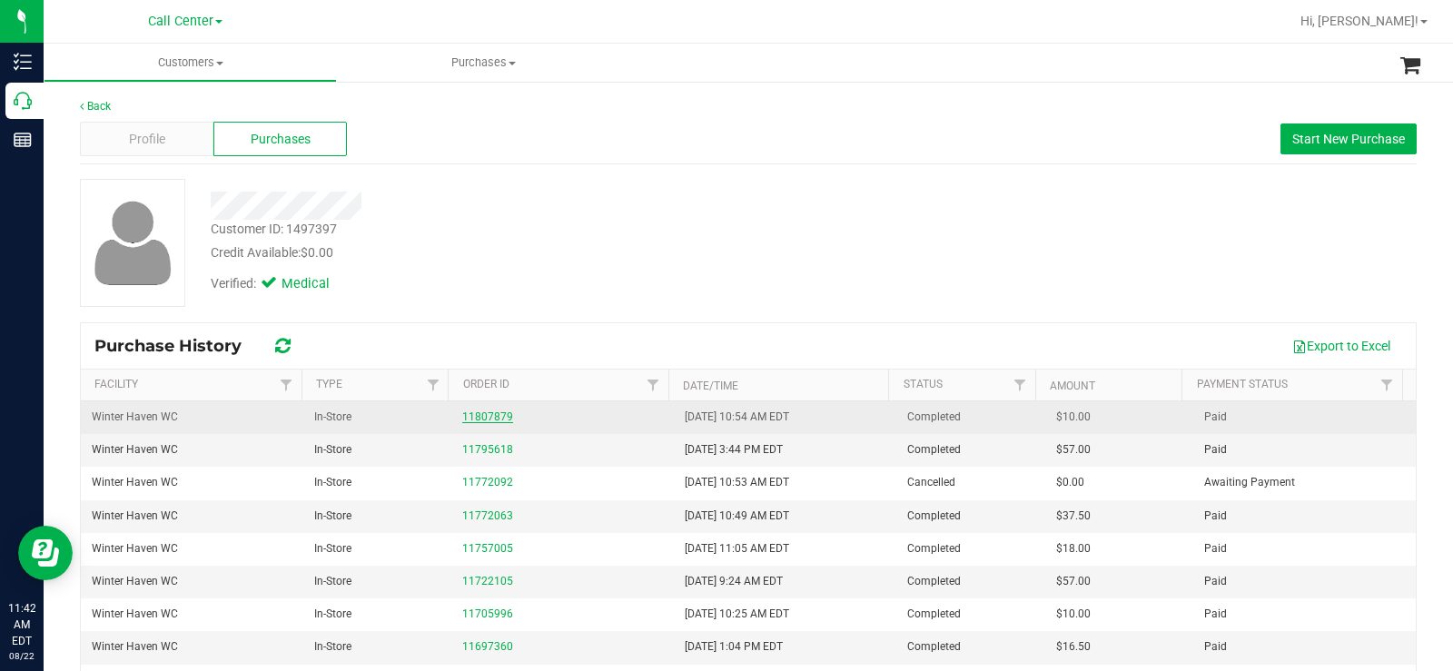
click at [484, 422] on link "11807879" at bounding box center [487, 416] width 51 height 13
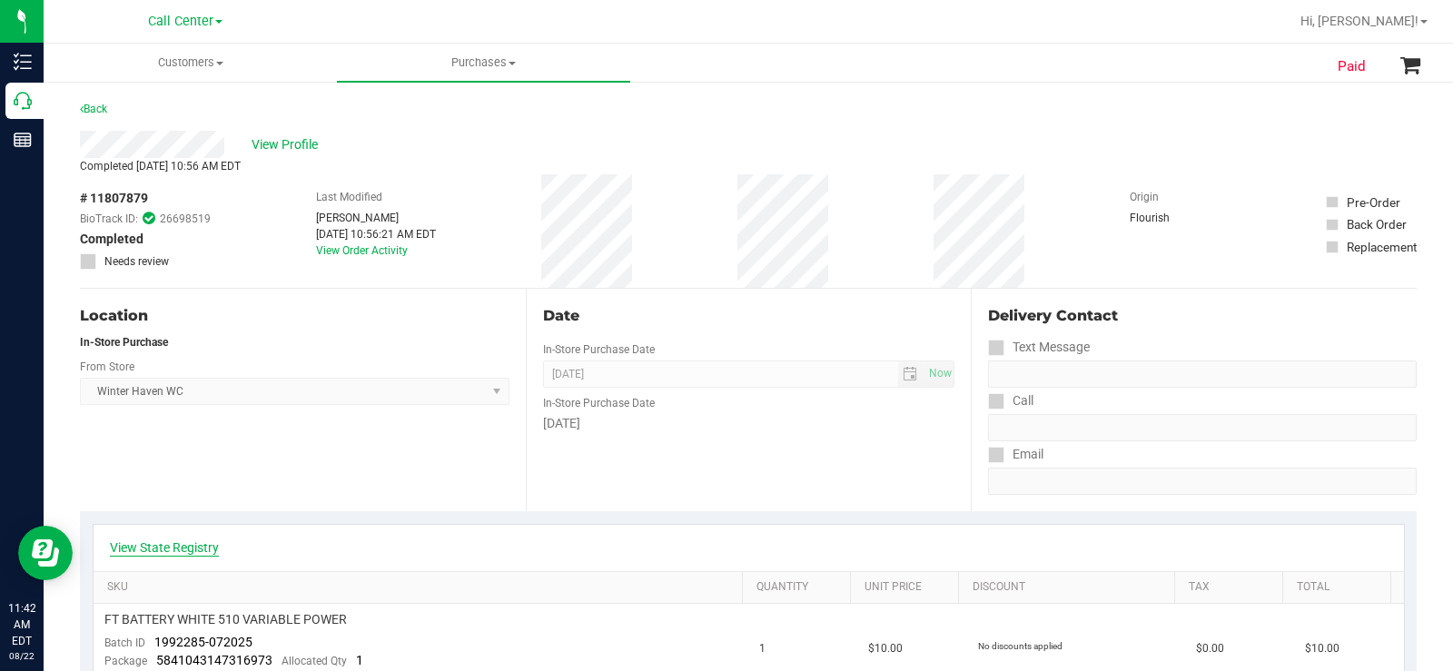
click at [184, 551] on link "View State Registry" at bounding box center [164, 547] width 109 height 18
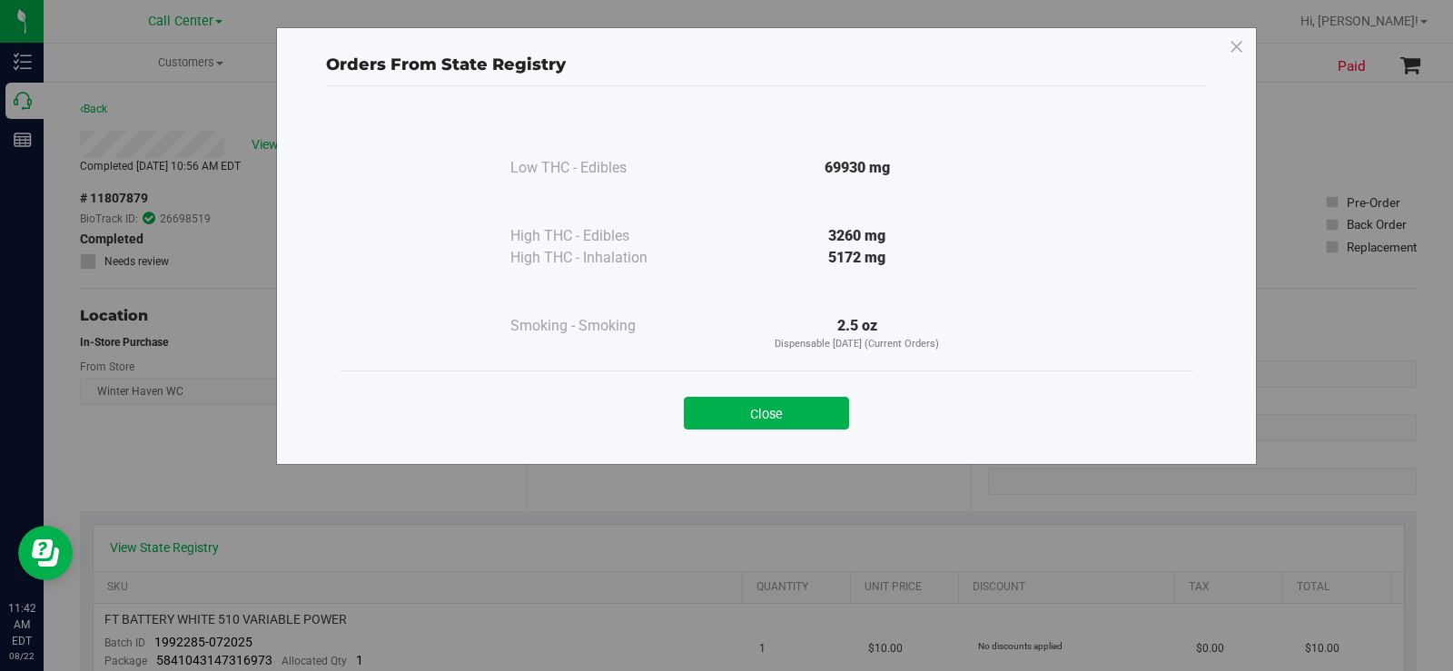
drag, startPoint x: 889, startPoint y: 365, endPoint x: 894, endPoint y: 285, distance: 80.1
click at [890, 365] on div "Low THC - Edibles 69930 mg" at bounding box center [767, 241] width 854 height 260
drag, startPoint x: 910, startPoint y: 260, endPoint x: 828, endPoint y: 263, distance: 81.8
click at [828, 263] on div "5172 mg" at bounding box center [857, 258] width 331 height 22
click at [772, 412] on button "Close" at bounding box center [766, 413] width 165 height 33
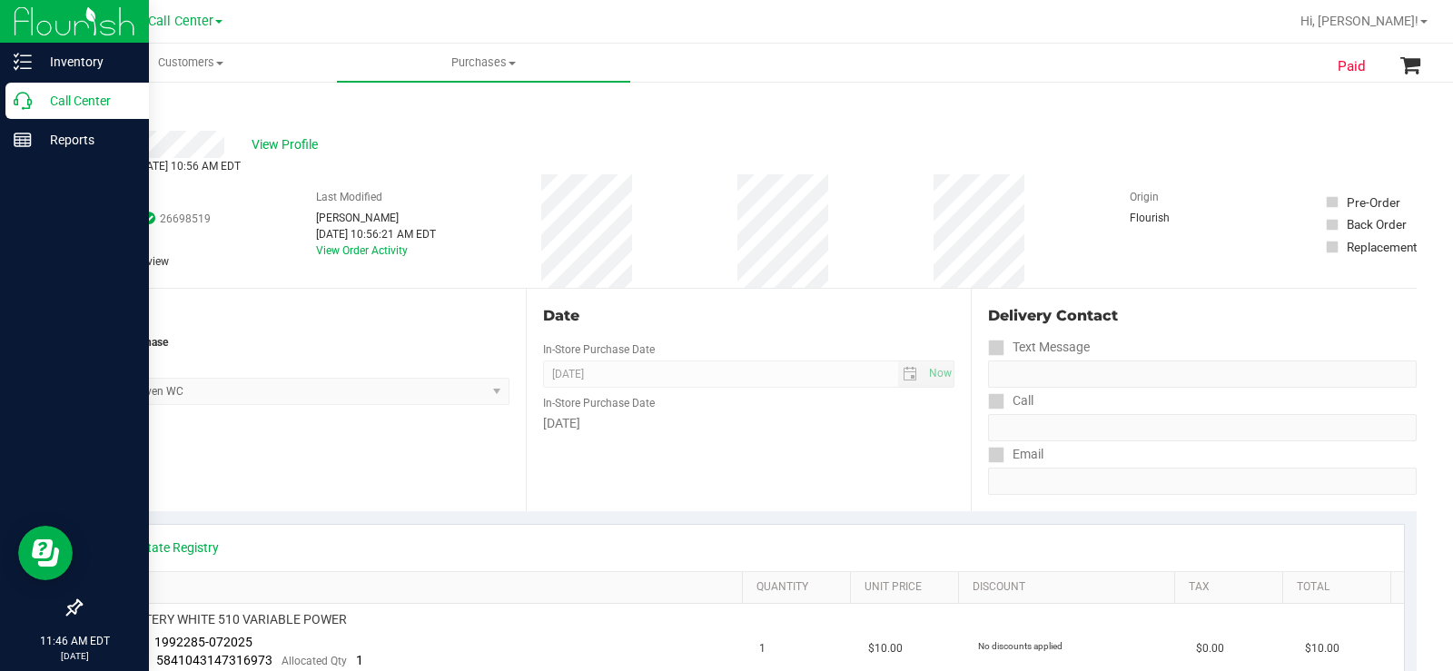
click at [15, 99] on icon at bounding box center [23, 101] width 18 height 18
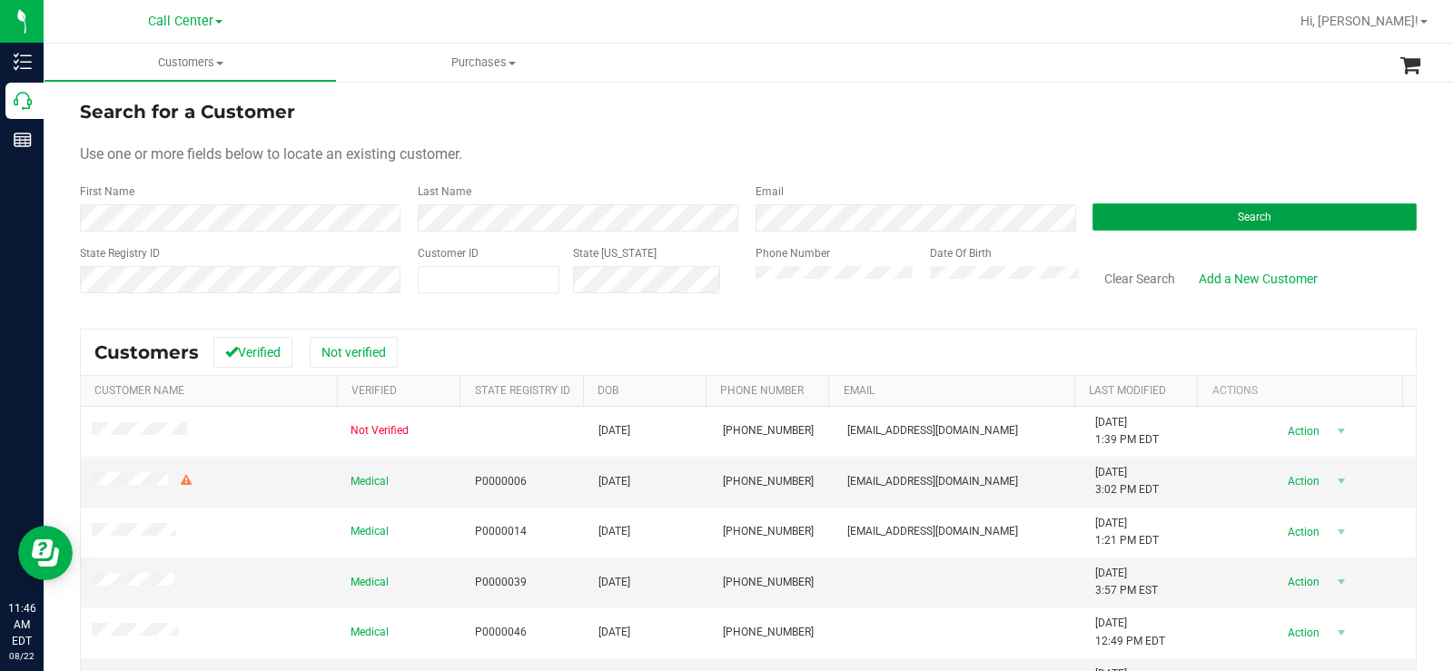
click at [1151, 226] on button "Search" at bounding box center [1254, 216] width 324 height 27
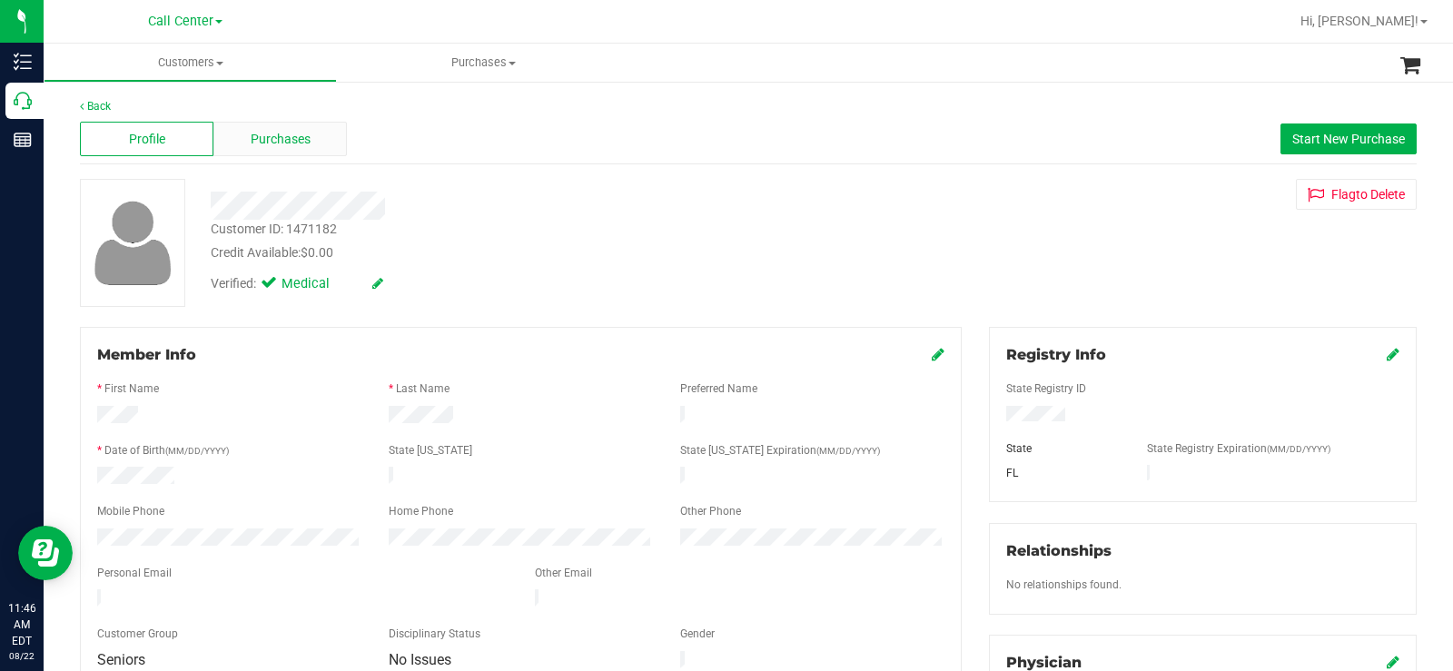
click at [312, 141] on div "Purchases" at bounding box center [279, 139] width 133 height 35
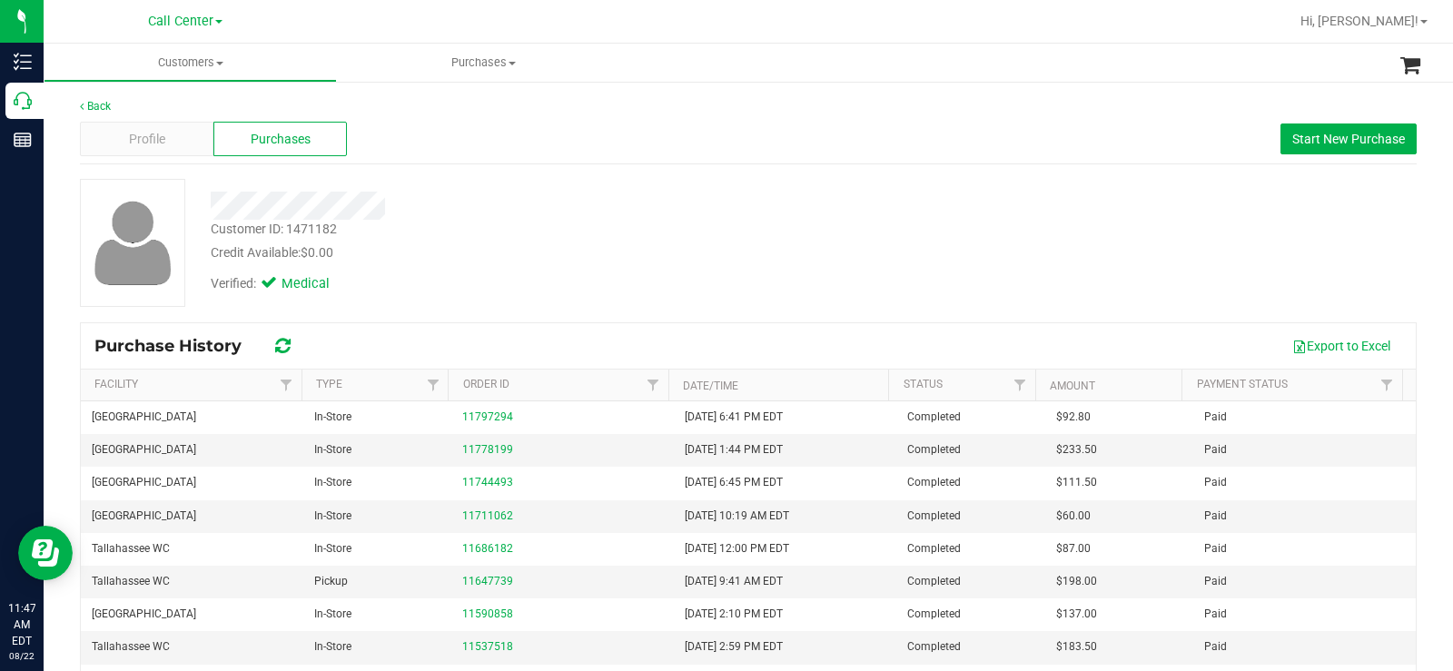
click at [607, 244] on div "Credit Available: $0.00" at bounding box center [538, 252] width 655 height 19
click at [150, 131] on span "Profile" at bounding box center [147, 139] width 36 height 19
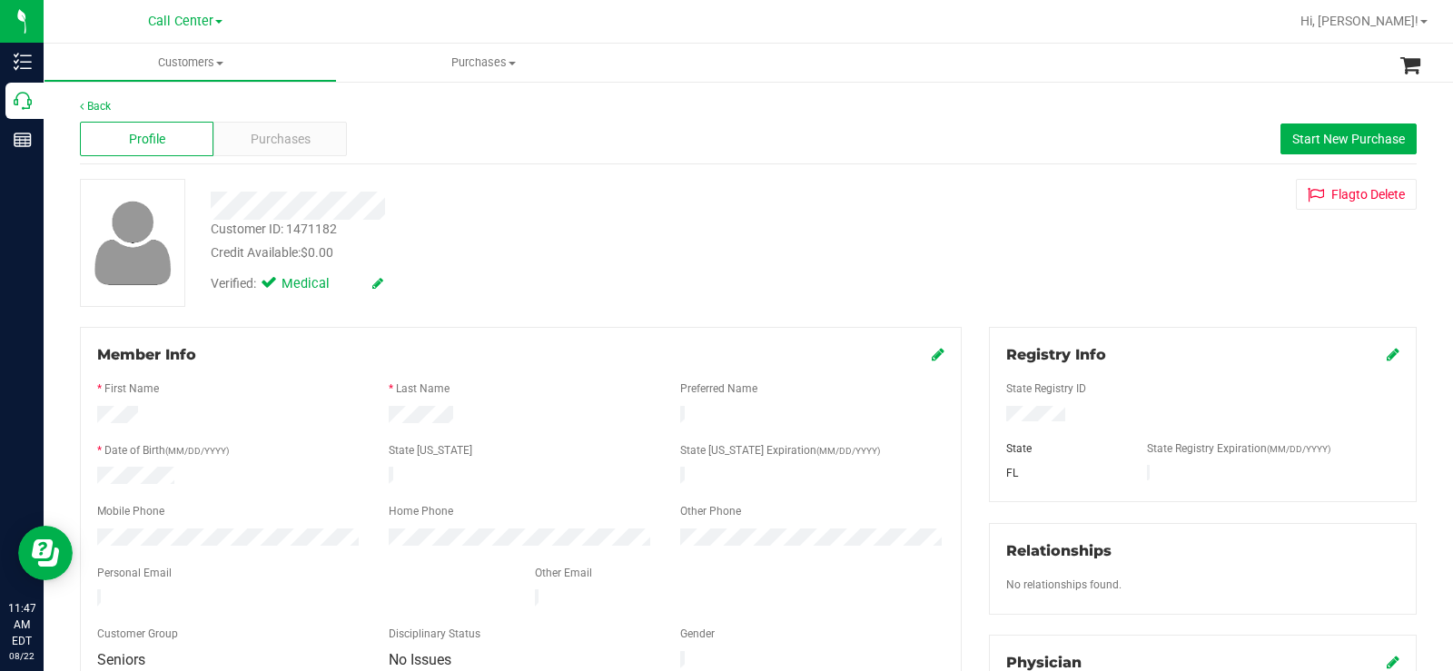
click at [457, 421] on div at bounding box center [520, 417] width 291 height 22
drag, startPoint x: 459, startPoint y: 413, endPoint x: 361, endPoint y: 412, distance: 98.1
click at [361, 412] on div at bounding box center [521, 417] width 874 height 22
click at [348, 411] on div at bounding box center [229, 417] width 291 height 22
click at [278, 146] on span "Purchases" at bounding box center [281, 139] width 60 height 19
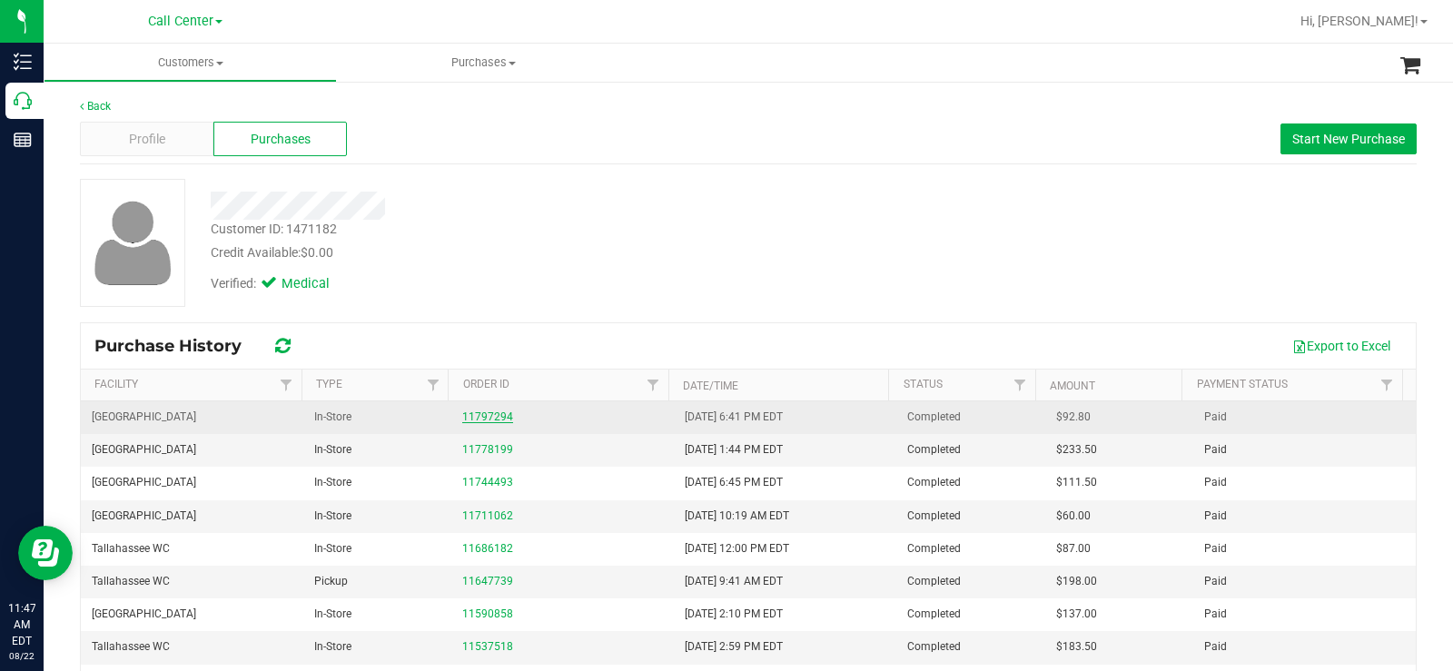
click at [500, 418] on link "11797294" at bounding box center [487, 416] width 51 height 13
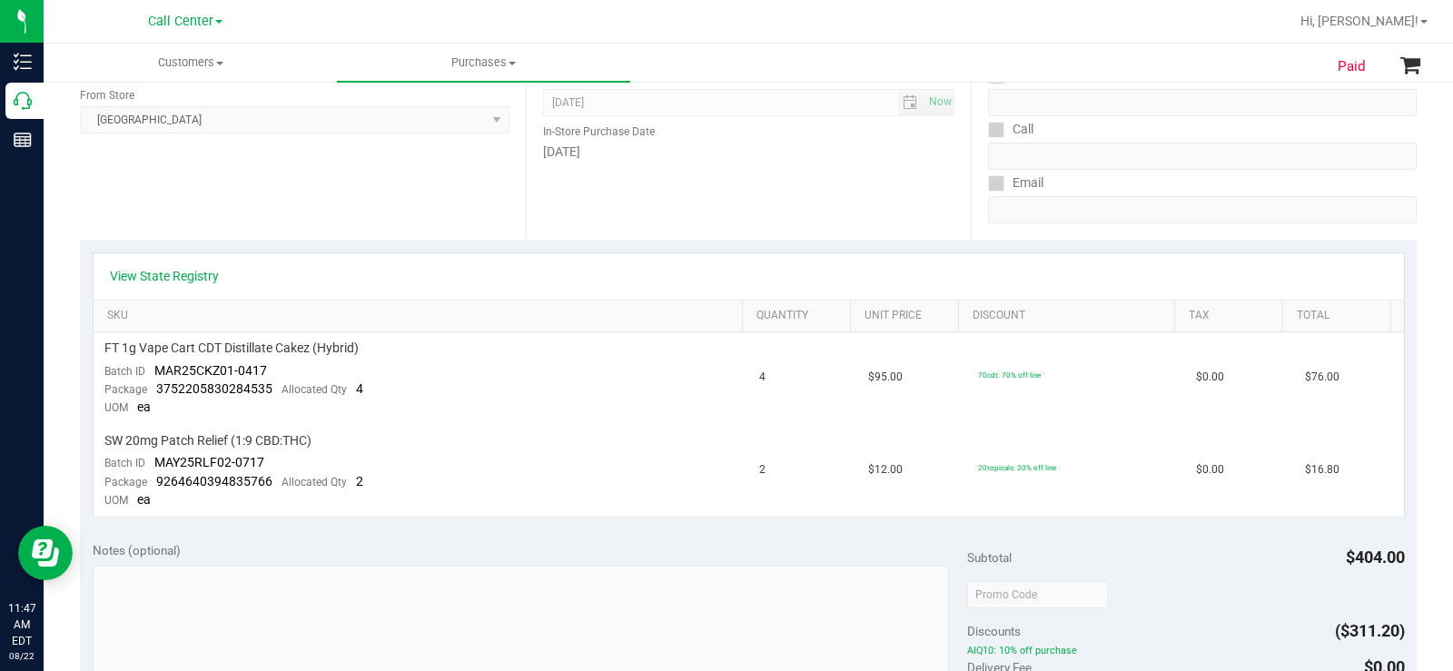
scroll to position [272, 0]
click at [203, 277] on link "View State Registry" at bounding box center [164, 275] width 109 height 18
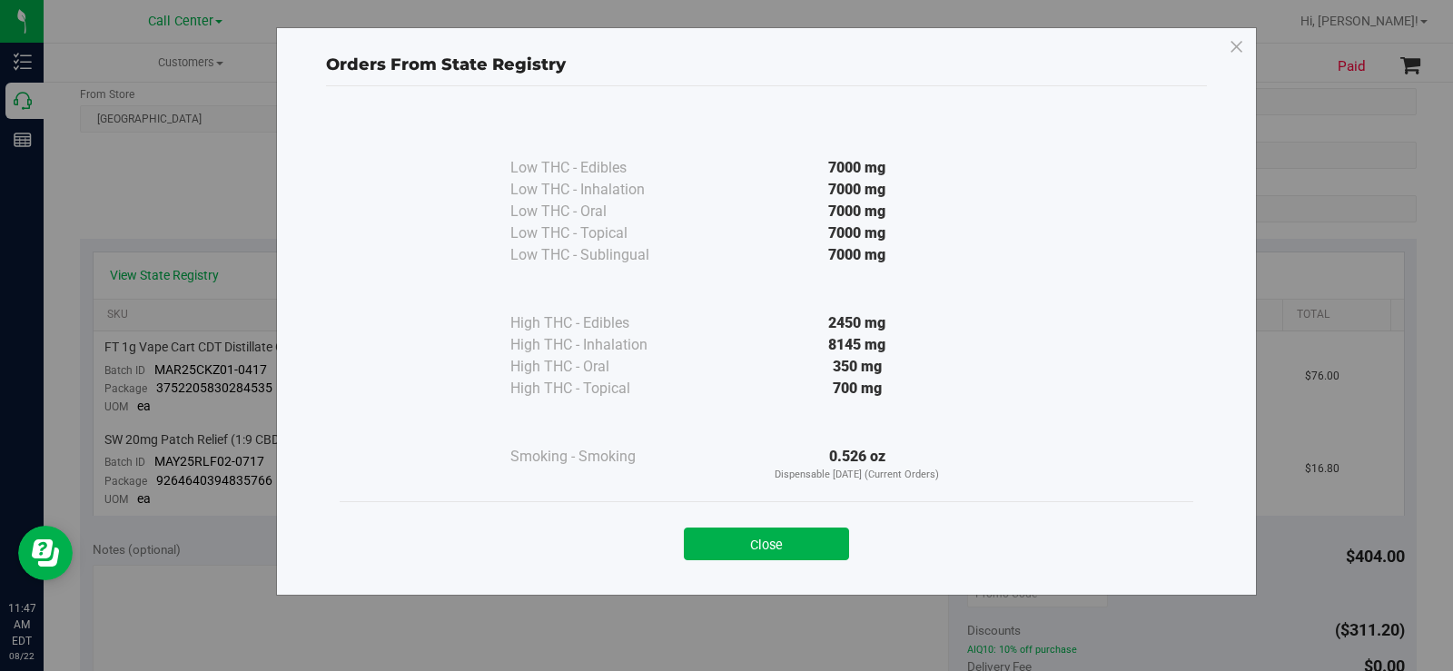
drag, startPoint x: 911, startPoint y: 450, endPoint x: 824, endPoint y: 459, distance: 87.6
click at [824, 459] on div "0.526 oz Dispensable Today (Current Orders)" at bounding box center [857, 464] width 331 height 37
click at [891, 345] on div "8145 mg" at bounding box center [857, 345] width 331 height 22
drag, startPoint x: 884, startPoint y: 345, endPoint x: 826, endPoint y: 347, distance: 58.1
click at [826, 347] on div "8145 mg" at bounding box center [857, 345] width 331 height 22
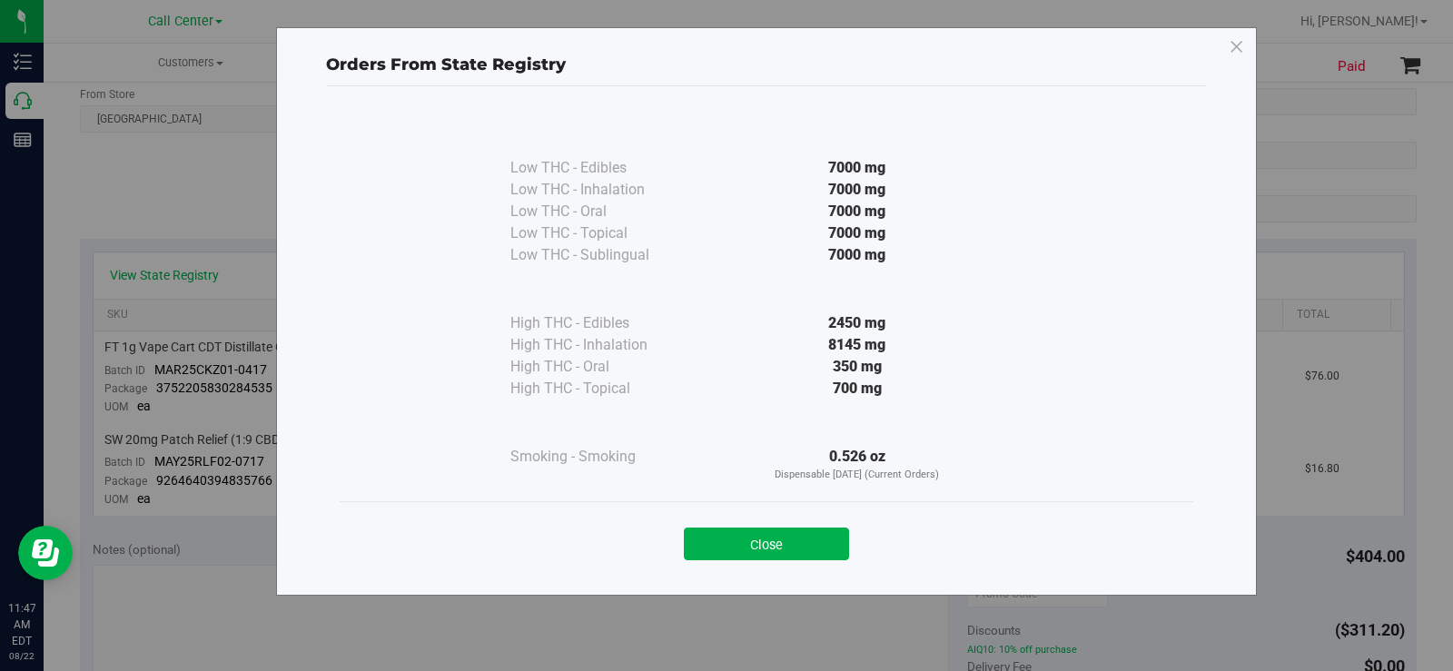
click at [966, 360] on div "350 mg" at bounding box center [857, 367] width 331 height 22
drag, startPoint x: 824, startPoint y: 347, endPoint x: 896, endPoint y: 348, distance: 72.6
click at [896, 348] on div "8145 mg" at bounding box center [857, 345] width 331 height 22
click at [1239, 44] on icon at bounding box center [1237, 47] width 16 height 29
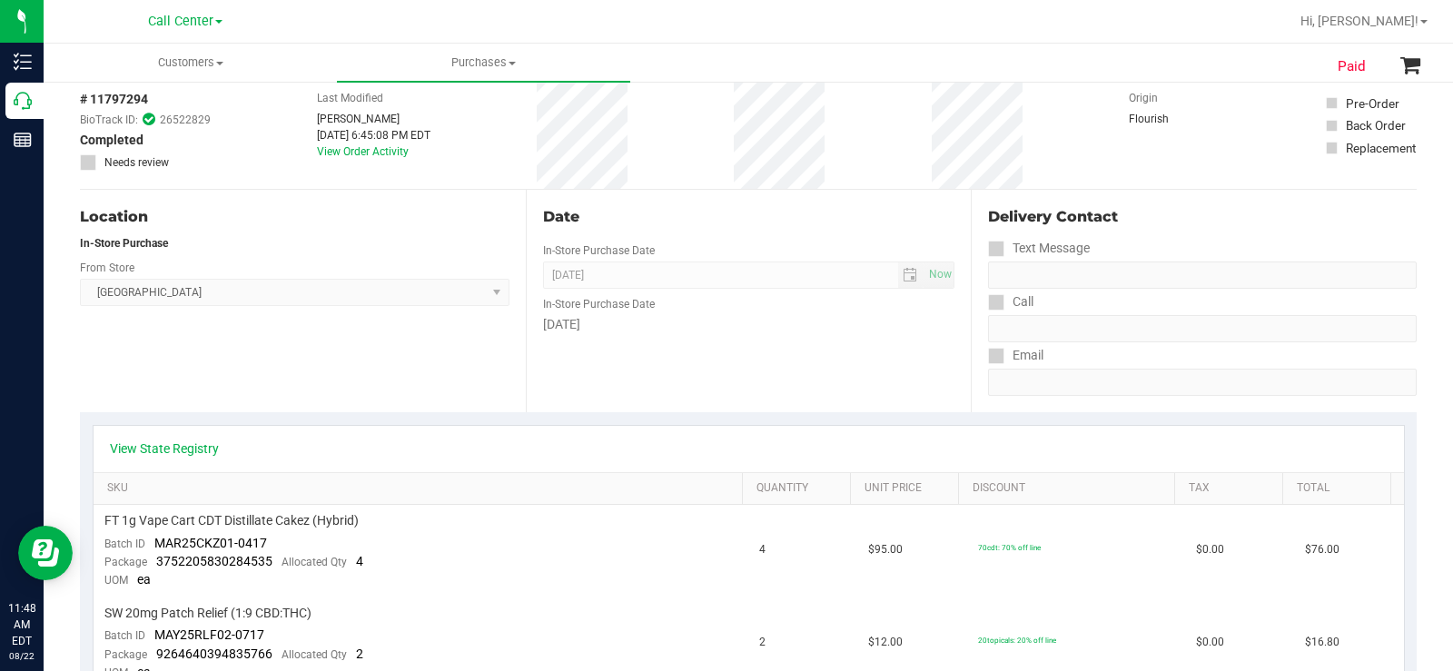
scroll to position [0, 0]
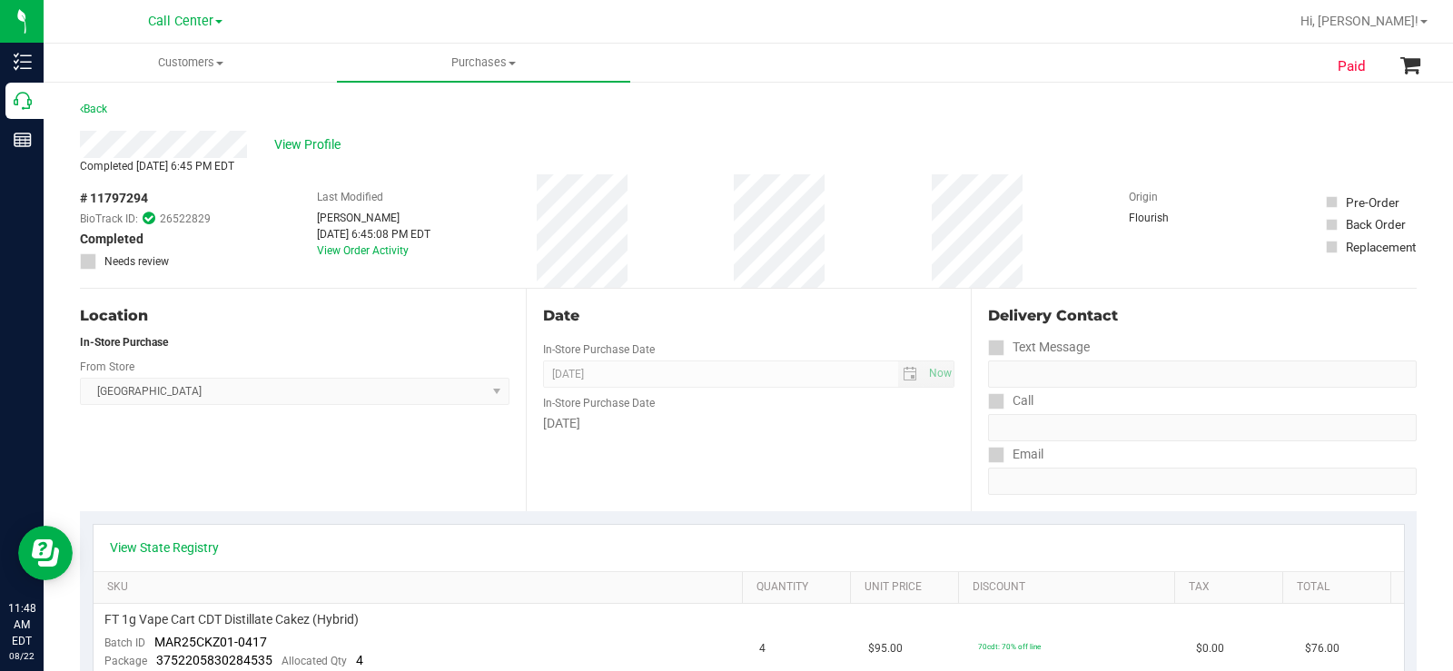
click at [733, 218] on div "# 11797294 BioTrack ID: 26522829 Completed Needs review Last Modified Kayla Ale…" at bounding box center [748, 230] width 1337 height 113
click at [324, 145] on span "View Profile" at bounding box center [310, 144] width 73 height 19
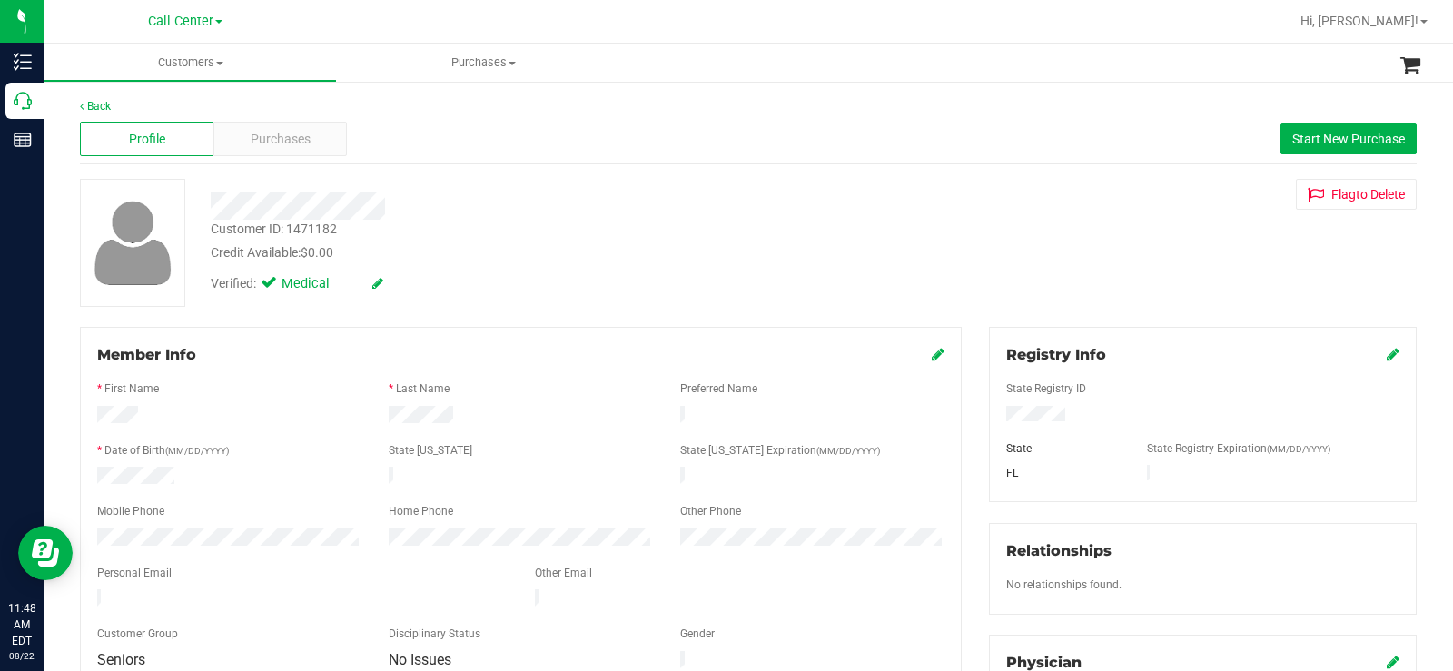
click at [263, 469] on div at bounding box center [229, 478] width 291 height 22
click at [165, 463] on div at bounding box center [520, 465] width 847 height 5
drag, startPoint x: 180, startPoint y: 471, endPoint x: 91, endPoint y: 471, distance: 89.0
click at [91, 471] on div at bounding box center [229, 478] width 291 height 22
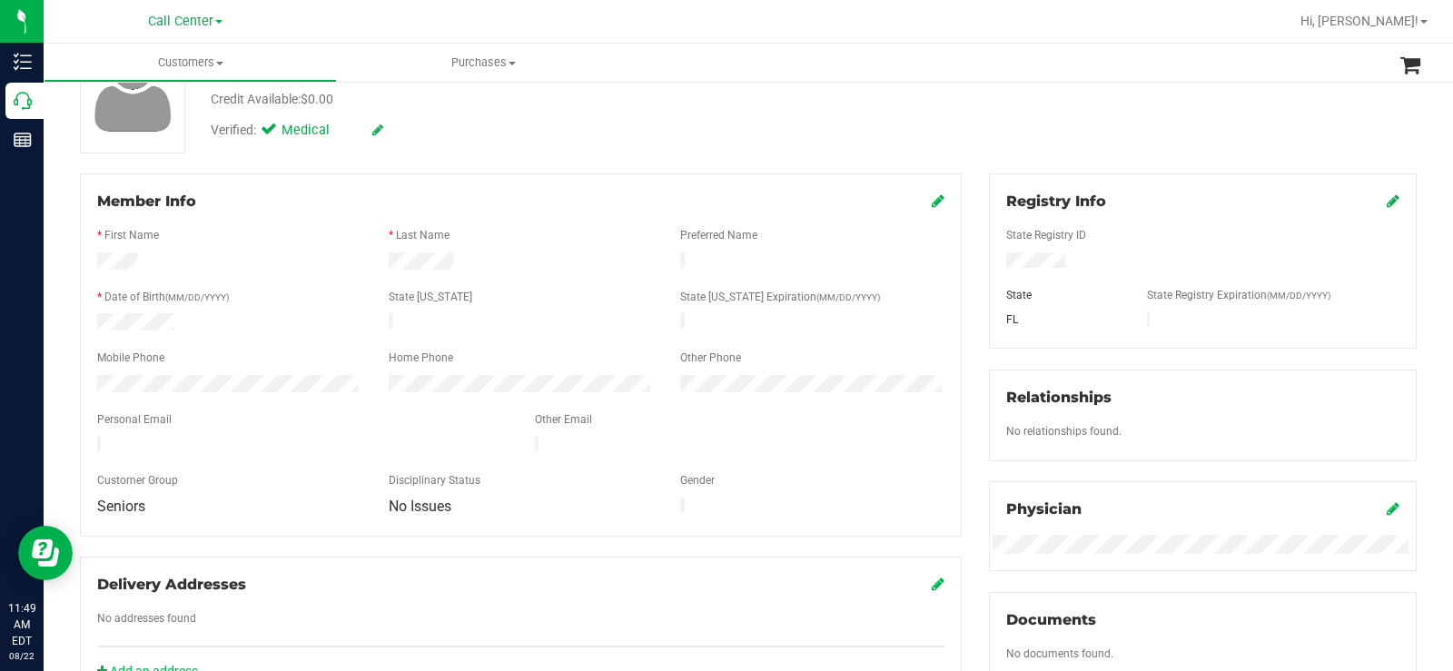
scroll to position [182, 0]
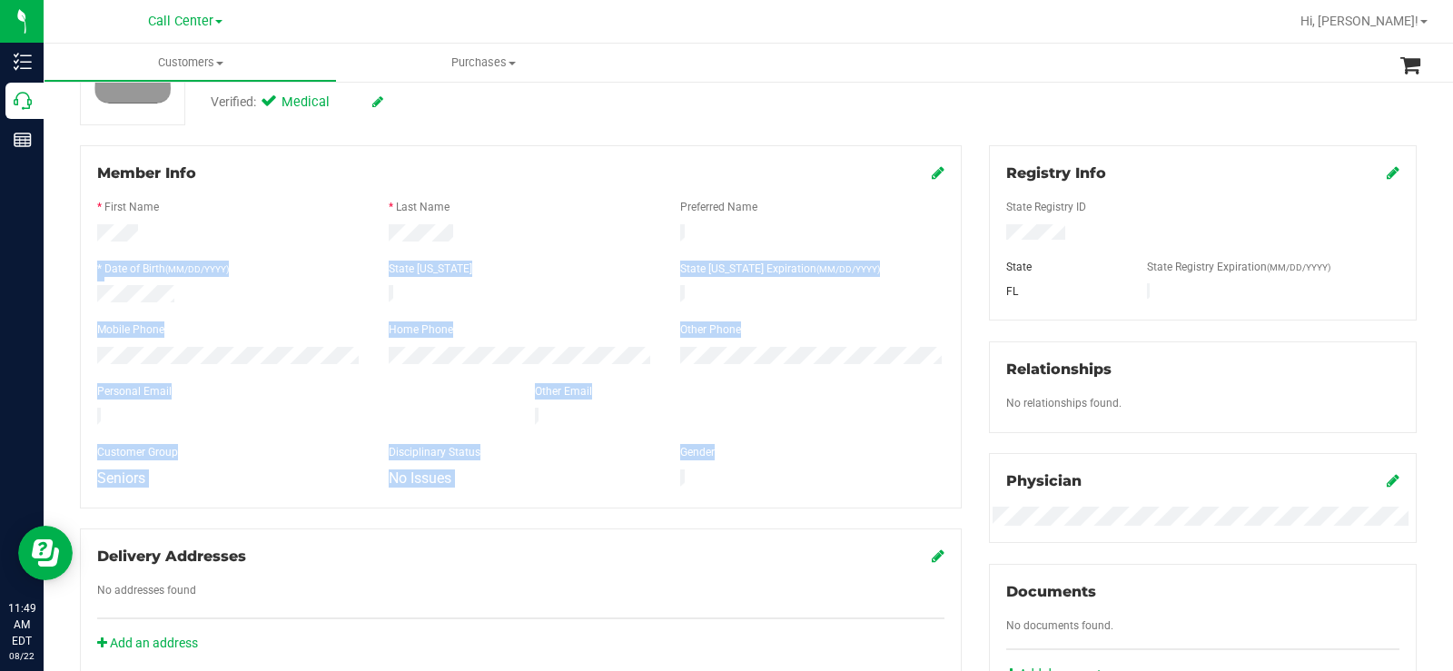
drag, startPoint x: 93, startPoint y: 229, endPoint x: 793, endPoint y: 474, distance: 741.8
click at [793, 474] on div "Member Info * First Name * Last Name Preferred Name * Date of Birth (MM/DD/YYYY…" at bounding box center [521, 326] width 882 height 363
drag, startPoint x: 81, startPoint y: 189, endPoint x: 780, endPoint y: 470, distance: 753.7
click at [780, 470] on div "Member Info * First Name * Last Name Preferred Name * Date of Birth (MM/DD/YYYY…" at bounding box center [521, 326] width 882 height 363
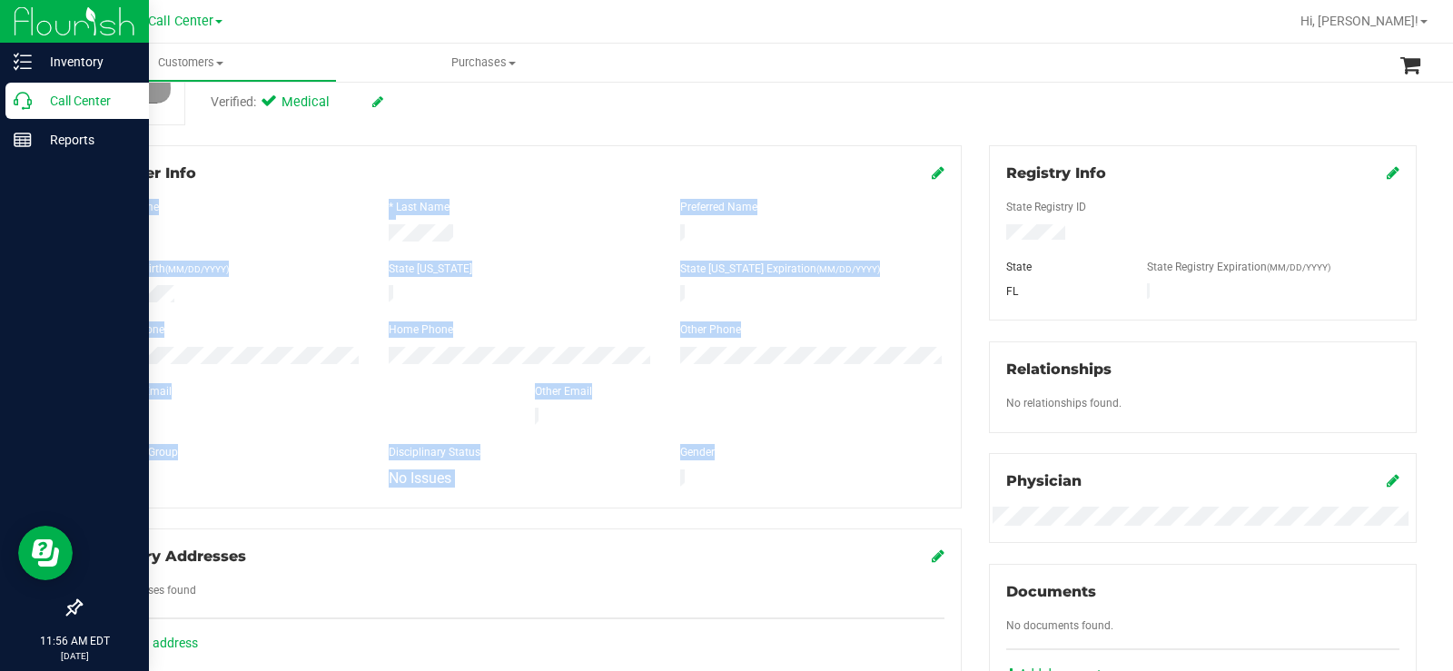
click at [40, 104] on p "Call Center" at bounding box center [86, 101] width 109 height 22
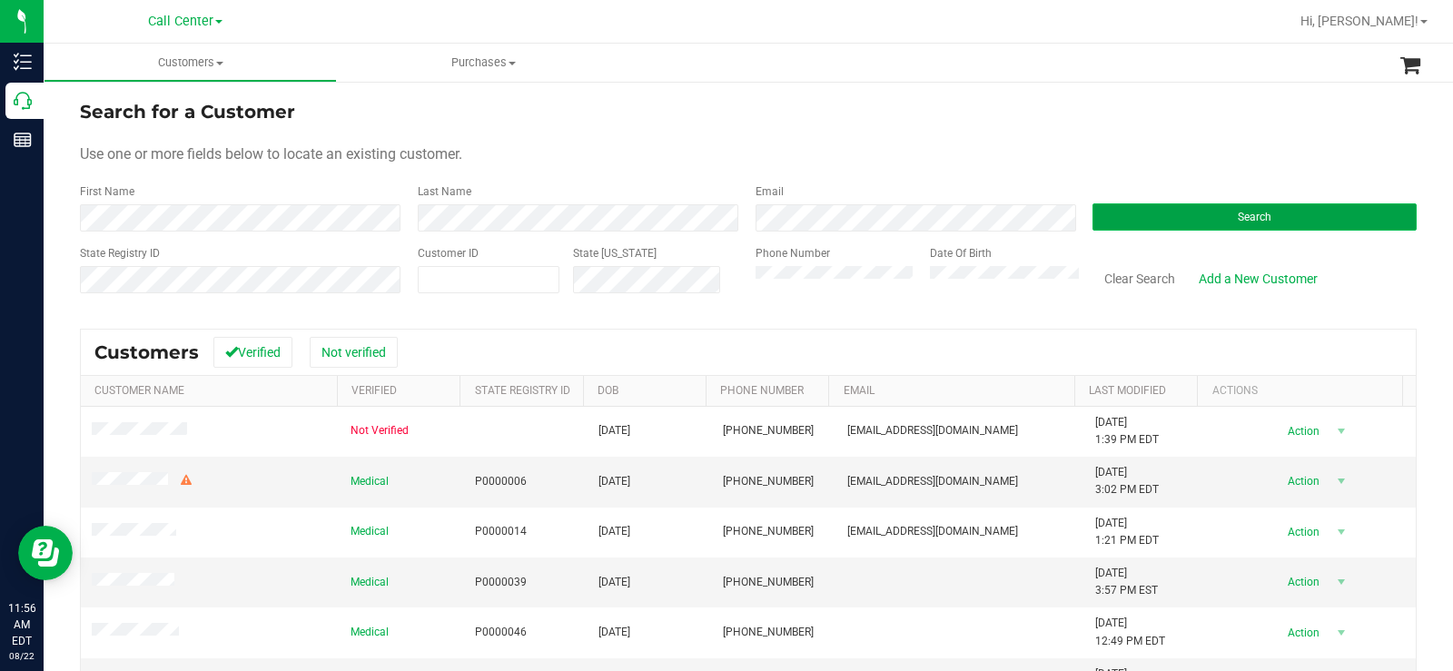
click at [1205, 226] on button "Search" at bounding box center [1254, 216] width 324 height 27
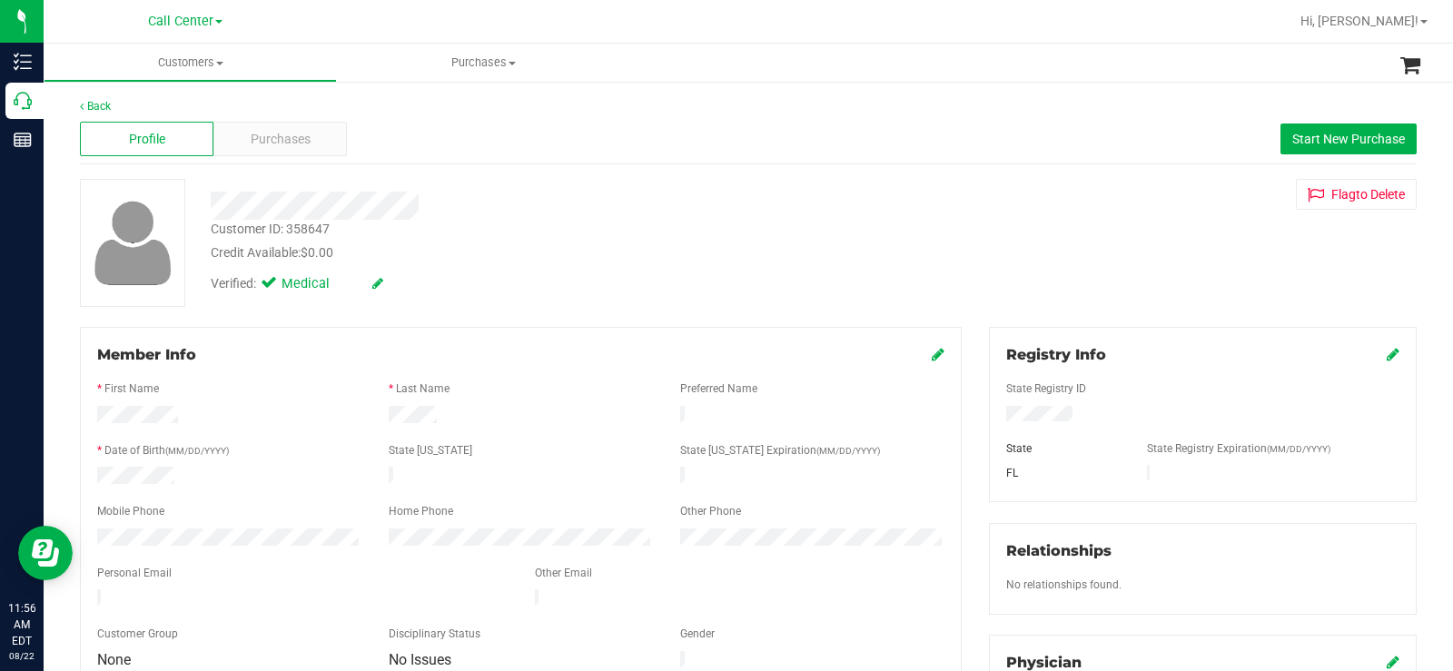
click at [314, 121] on div "Profile Purchases Start New Purchase" at bounding box center [748, 139] width 1337 height 50
click at [315, 142] on div "Purchases" at bounding box center [279, 139] width 133 height 35
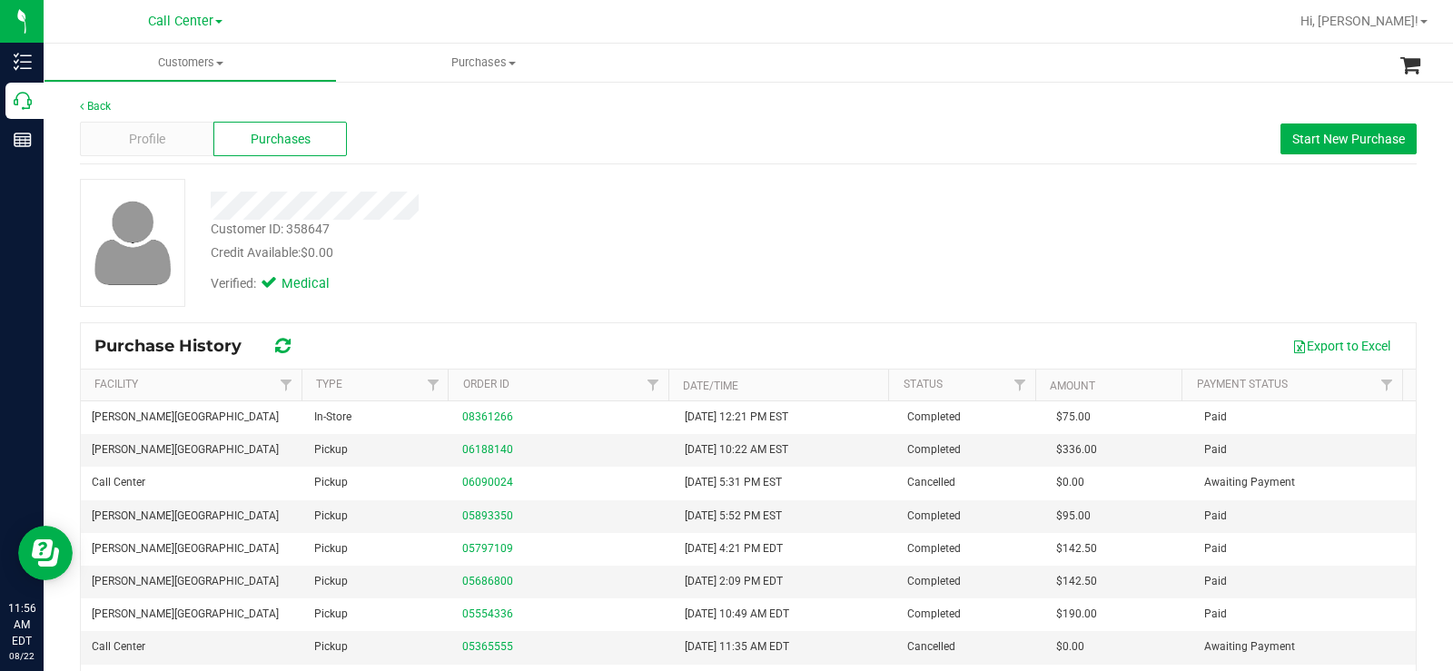
click at [527, 155] on div "Profile Purchases Start New Purchase" at bounding box center [748, 139] width 1337 height 50
click at [144, 142] on span "Profile" at bounding box center [147, 139] width 36 height 19
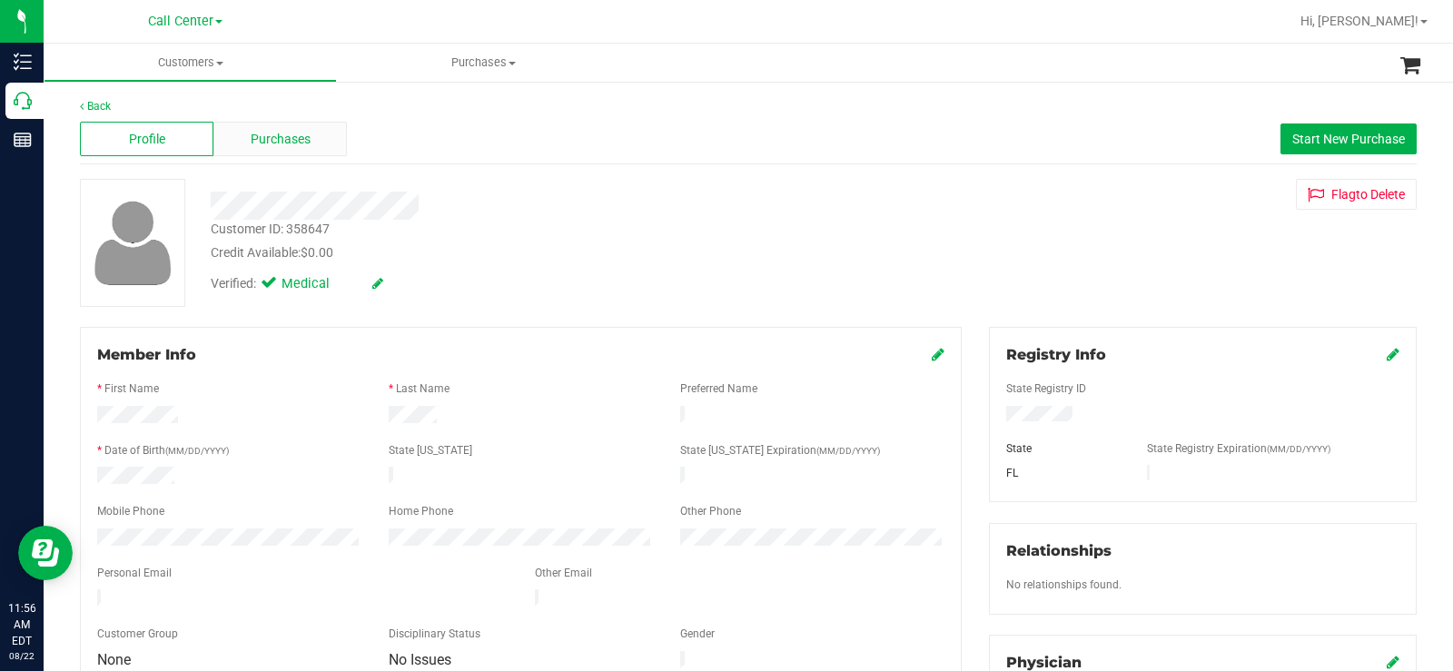
click at [288, 128] on div "Purchases" at bounding box center [279, 139] width 133 height 35
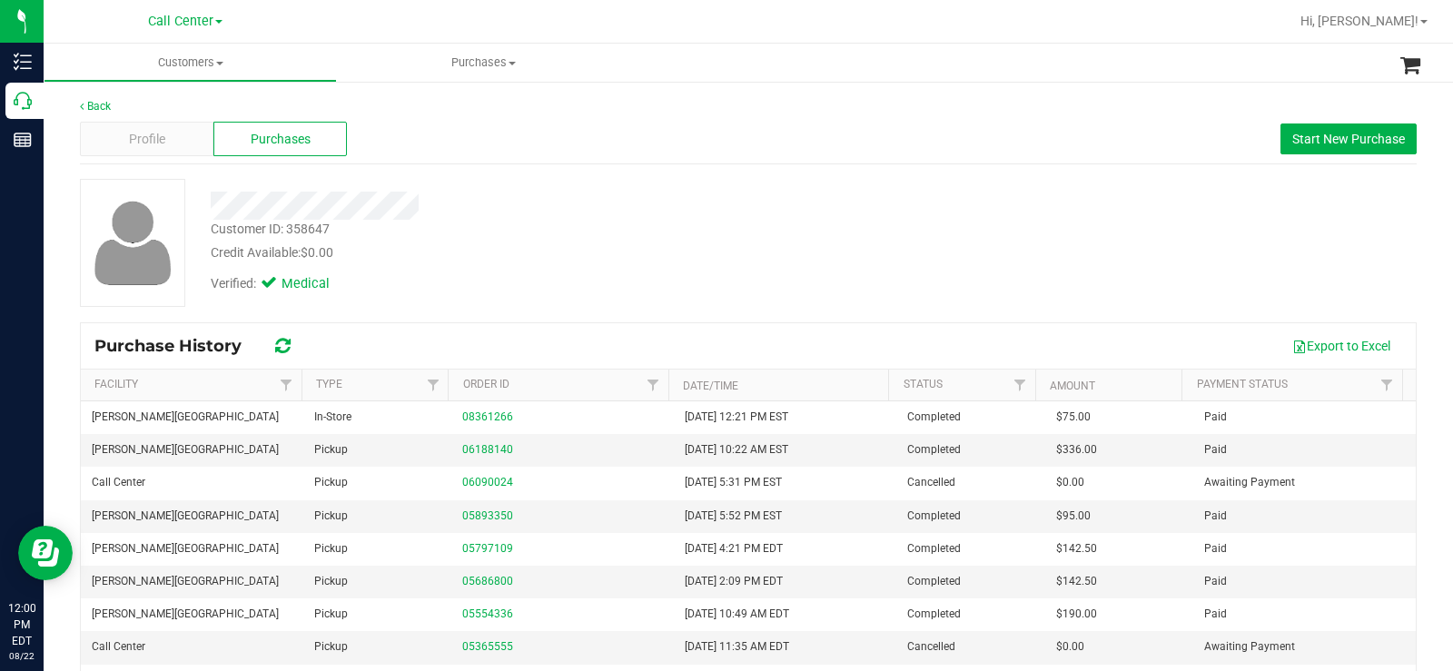
drag, startPoint x: 693, startPoint y: 194, endPoint x: 1080, endPoint y: 162, distance: 388.2
click at [716, 192] on div at bounding box center [538, 206] width 682 height 28
click at [1292, 139] on span "Start New Purchase" at bounding box center [1348, 139] width 113 height 15
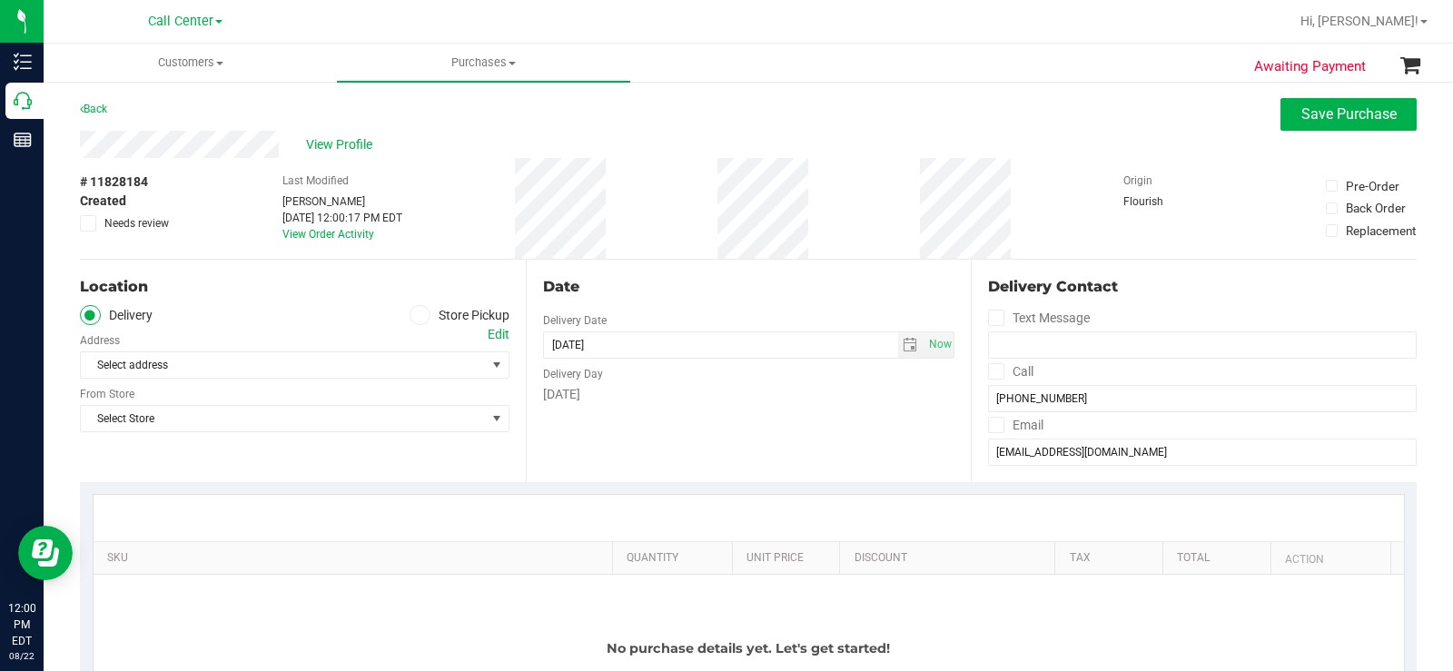
click at [414, 315] on icon at bounding box center [419, 315] width 11 height 0
click at [0, 0] on input "Store Pickup" at bounding box center [0, 0] width 0 height 0
click at [375, 350] on div "Store" at bounding box center [294, 338] width 429 height 26
click at [371, 357] on span "Select Store" at bounding box center [283, 364] width 405 height 25
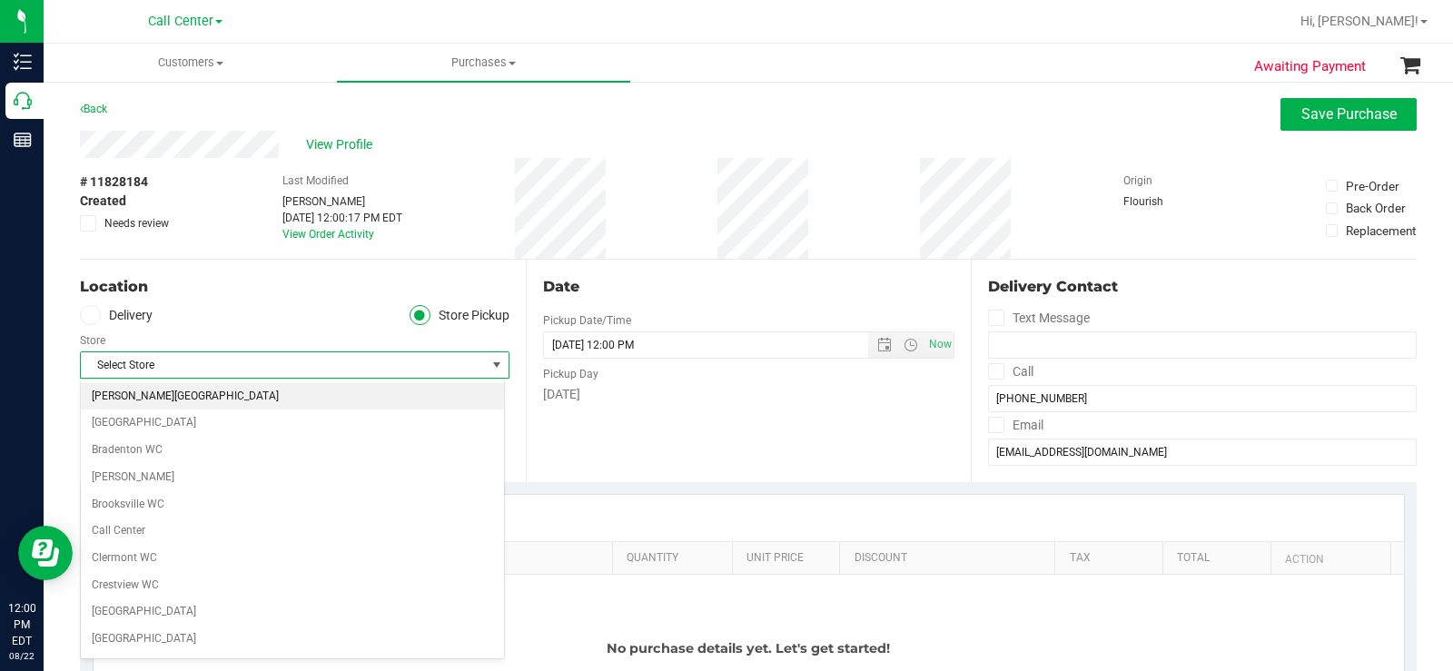
click at [188, 402] on li "[PERSON_NAME][GEOGRAPHIC_DATA]" at bounding box center [292, 396] width 423 height 27
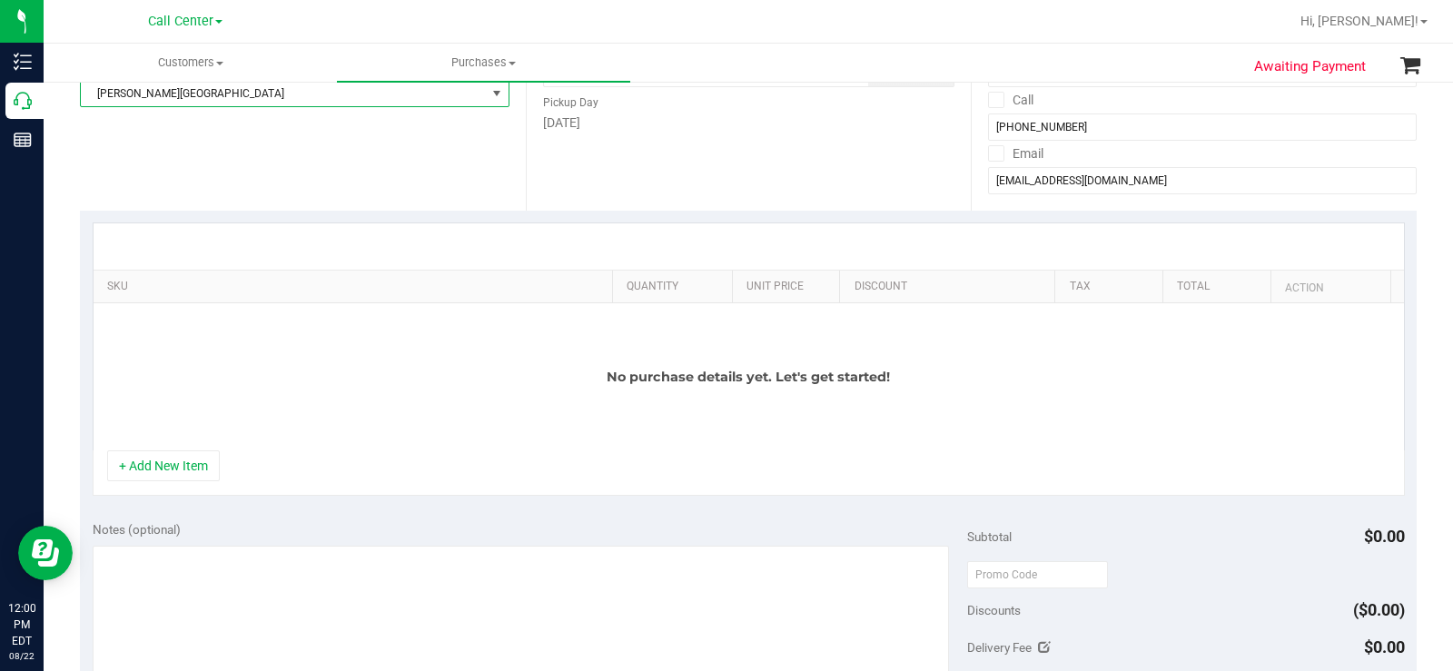
scroll to position [272, 0]
click at [298, 577] on textarea at bounding box center [521, 632] width 856 height 174
type textarea "CC MB 08/22"
click at [179, 468] on button "+ Add New Item" at bounding box center [163, 464] width 113 height 31
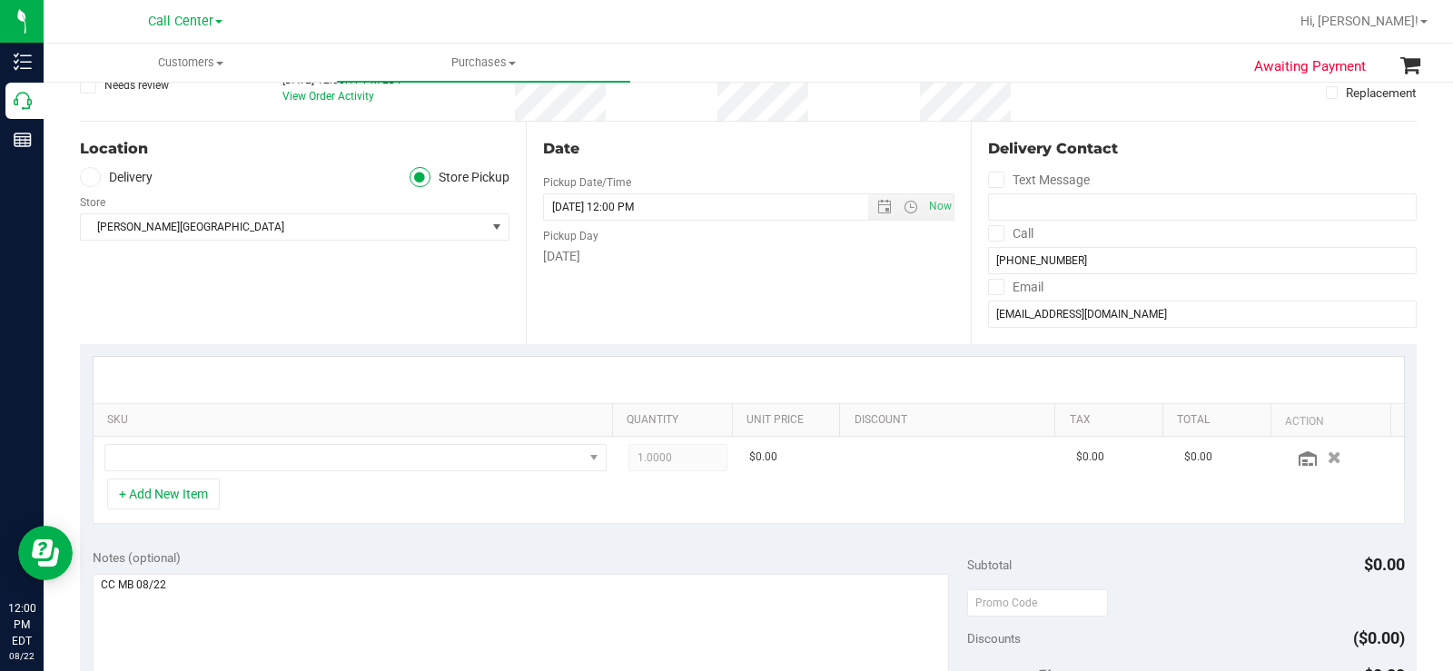
scroll to position [0, 0]
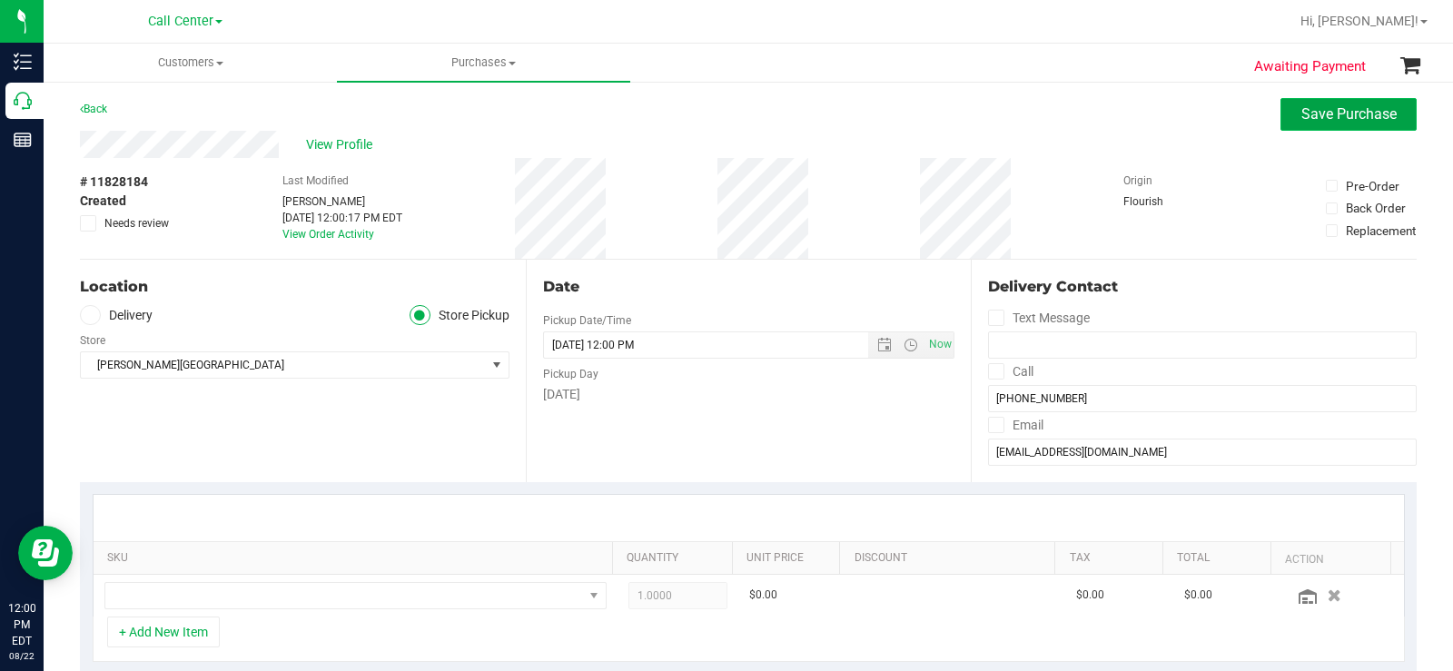
click at [1329, 104] on button "Save Purchase" at bounding box center [1348, 114] width 136 height 33
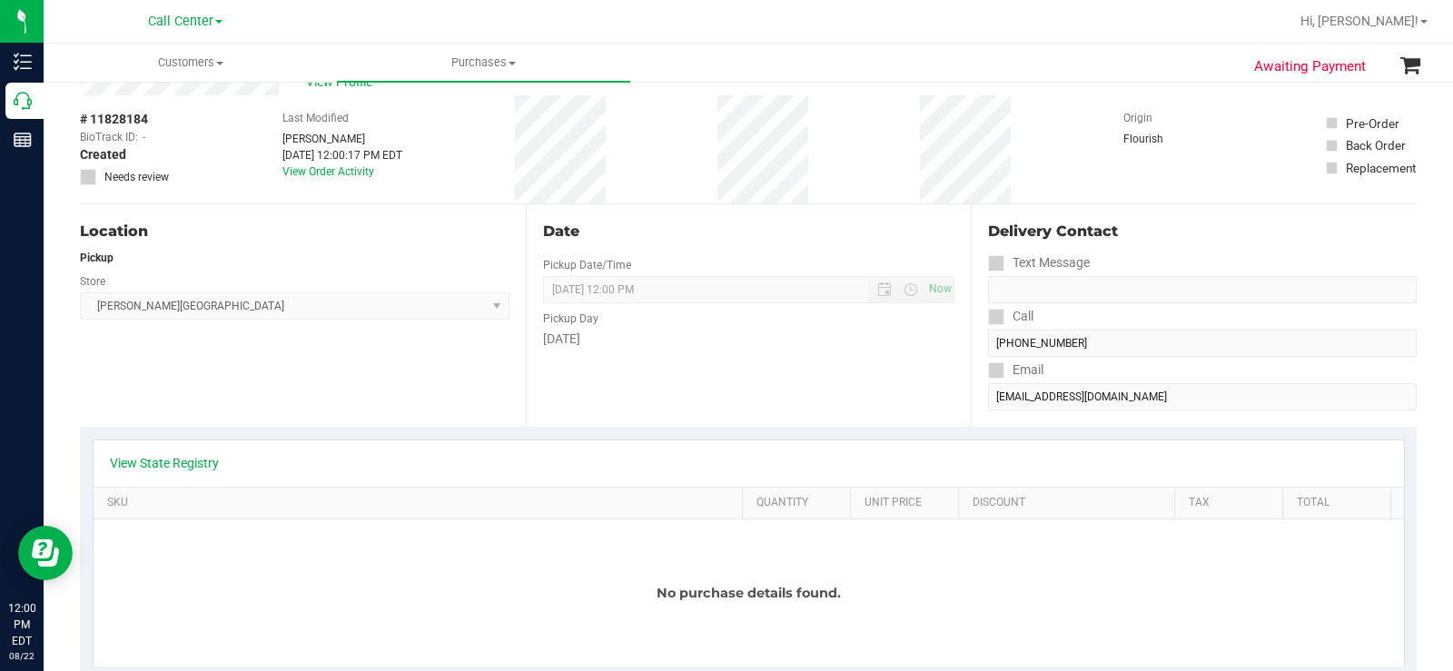
scroll to position [91, 0]
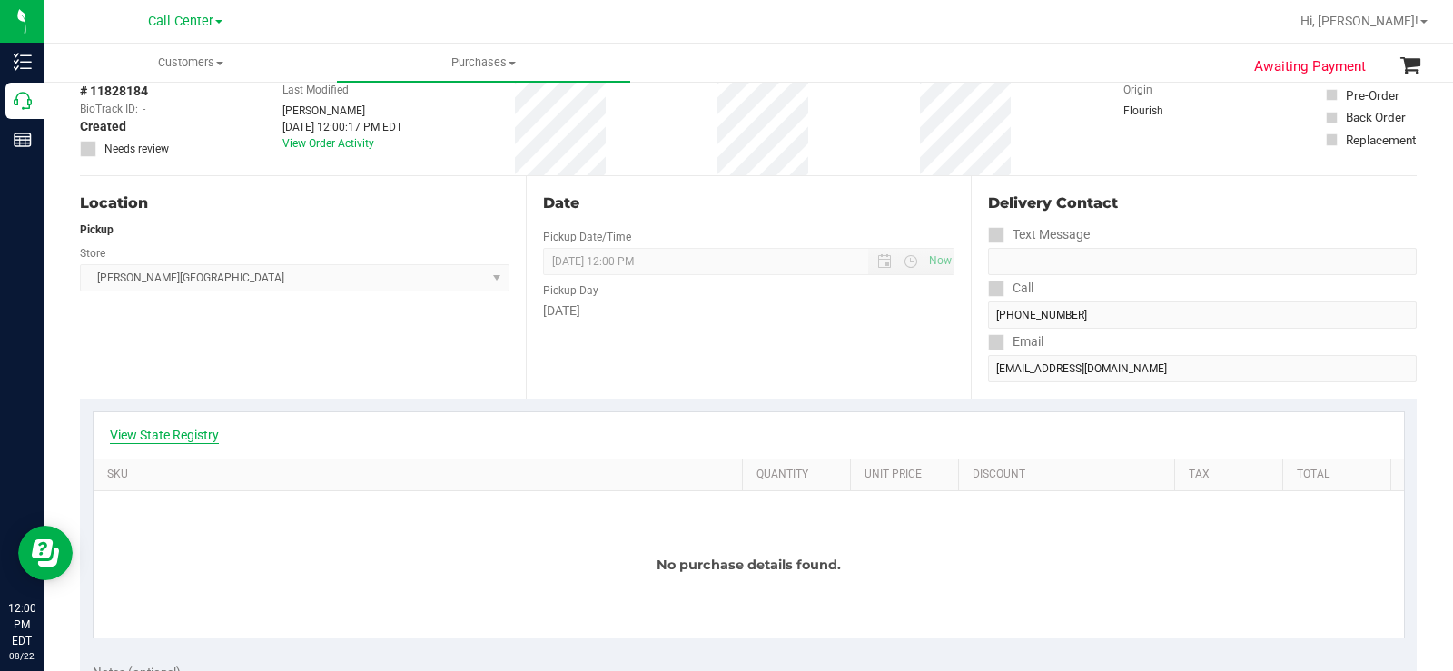
click at [183, 437] on link "View State Registry" at bounding box center [164, 435] width 109 height 18
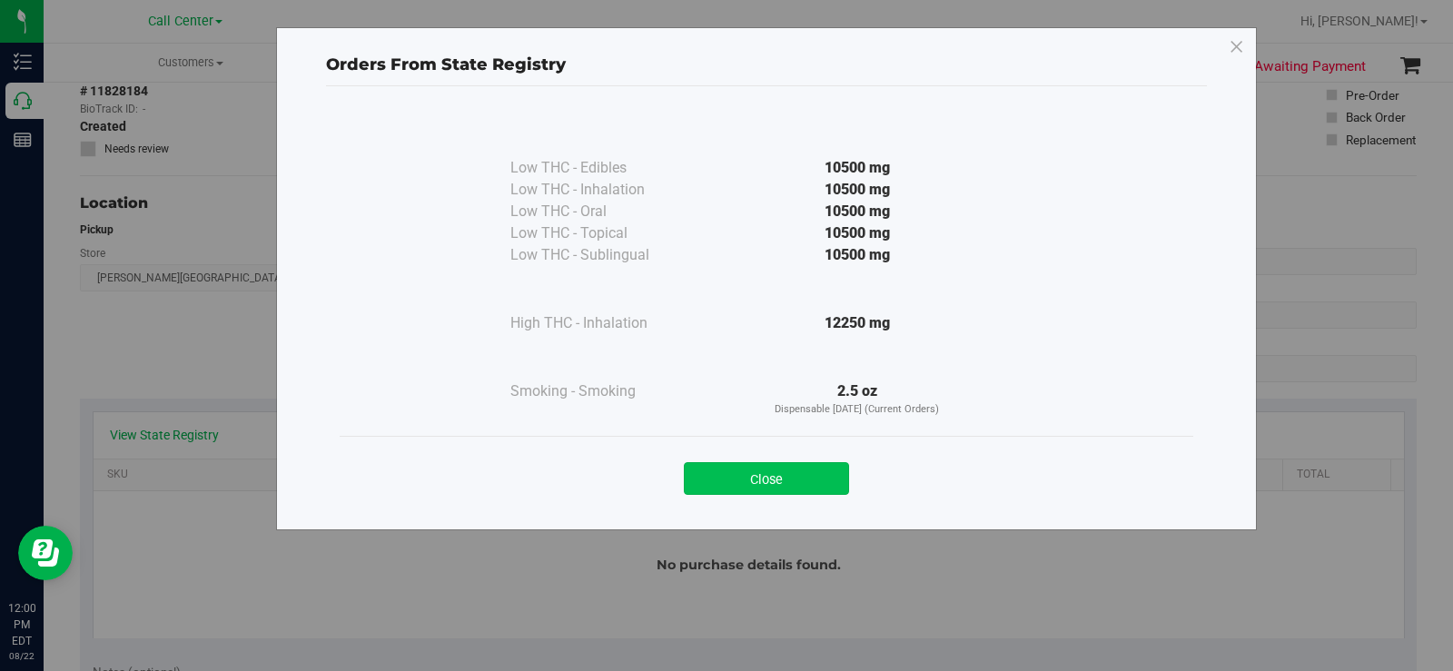
click at [791, 487] on button "Close" at bounding box center [766, 478] width 165 height 33
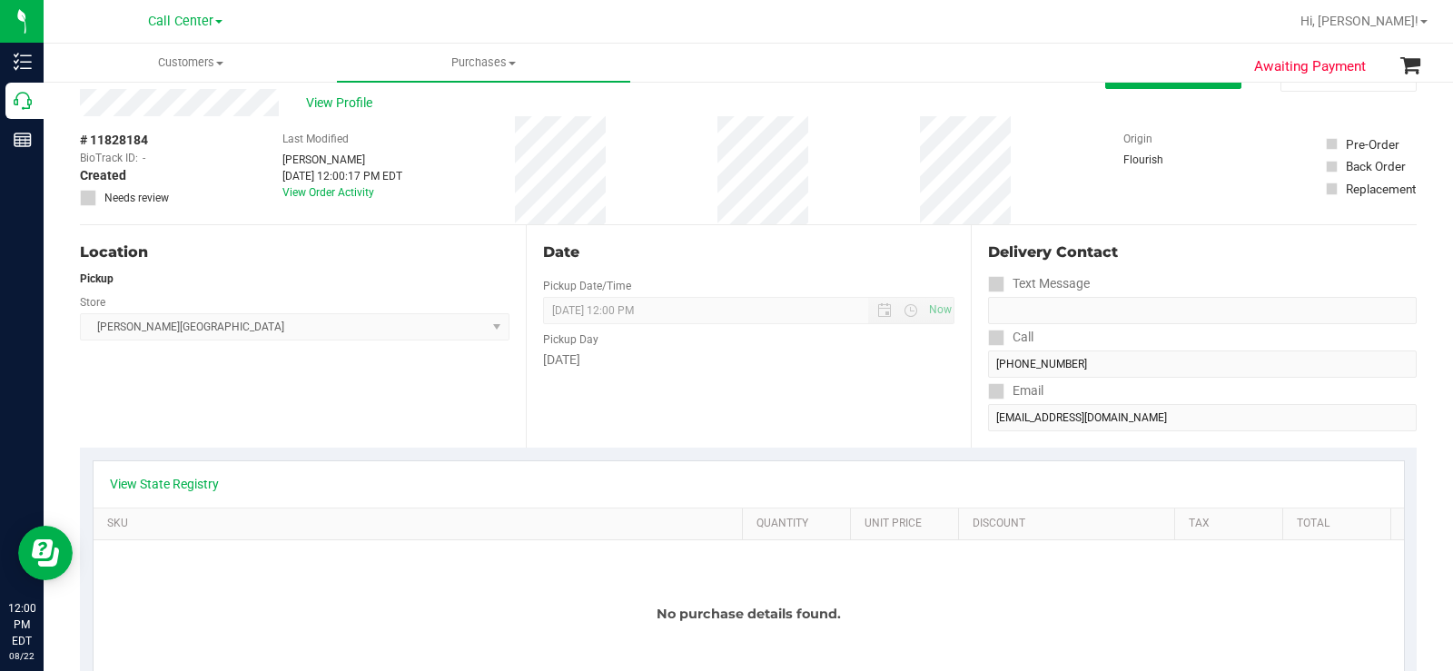
scroll to position [0, 0]
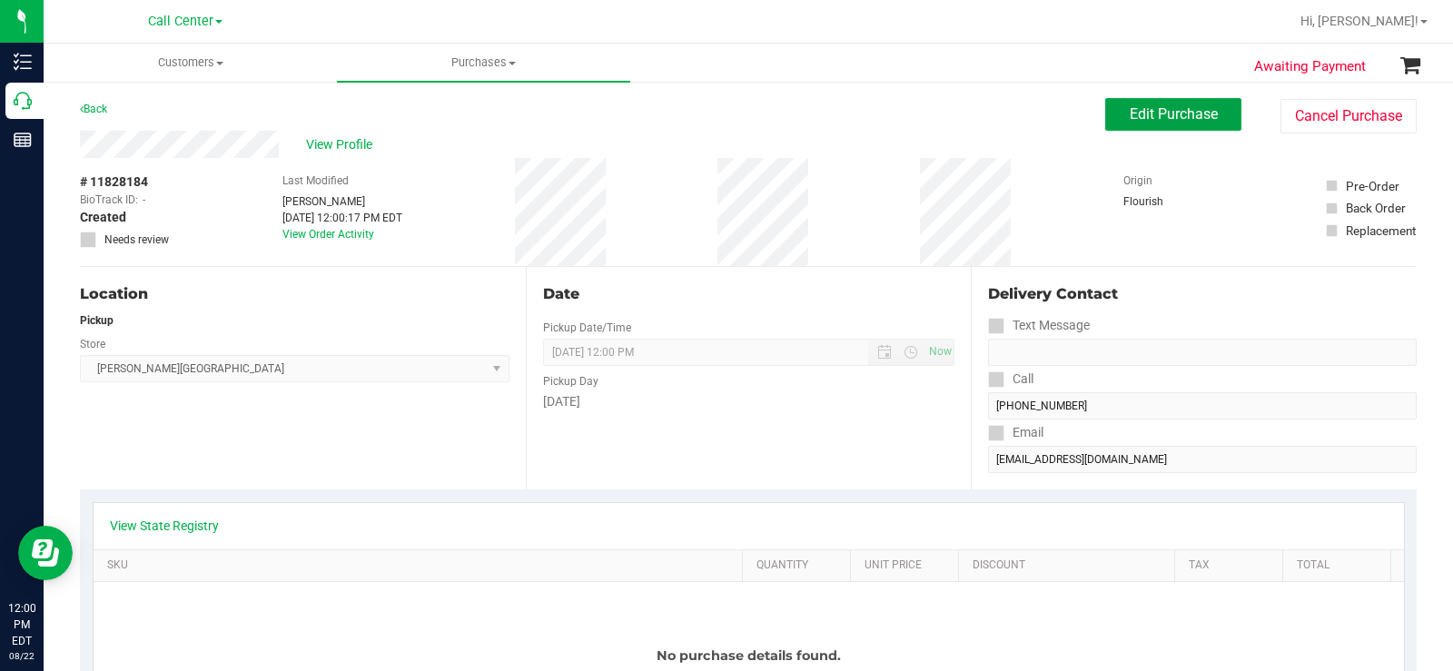
click at [1145, 118] on span "Edit Purchase" at bounding box center [1174, 113] width 88 height 17
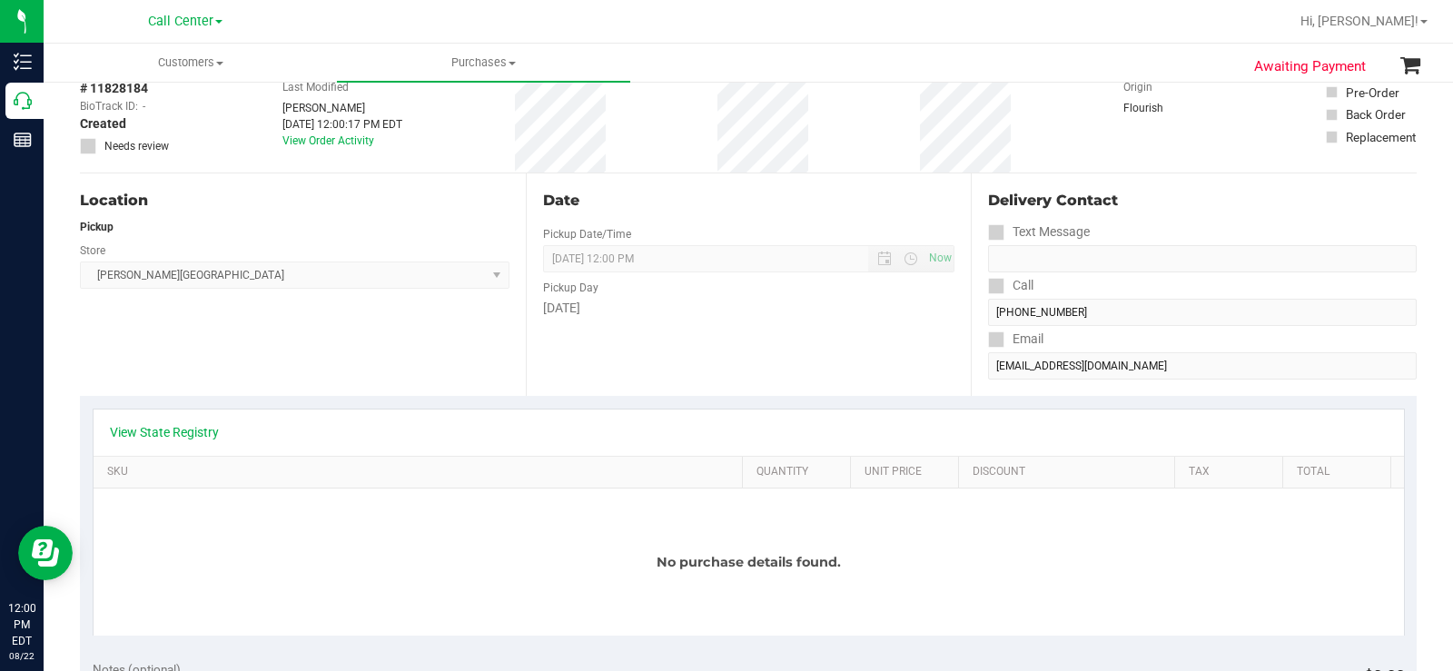
scroll to position [182, 0]
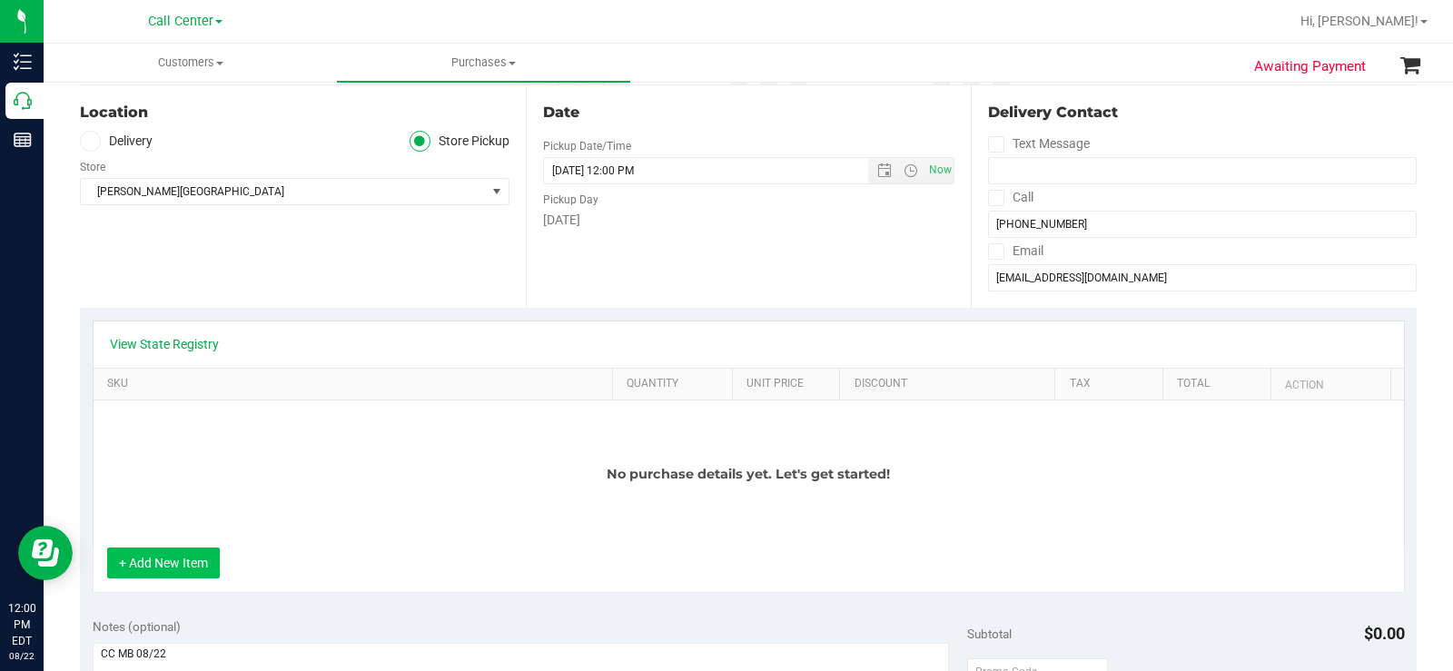
click at [165, 558] on button "+ Add New Item" at bounding box center [163, 563] width 113 height 31
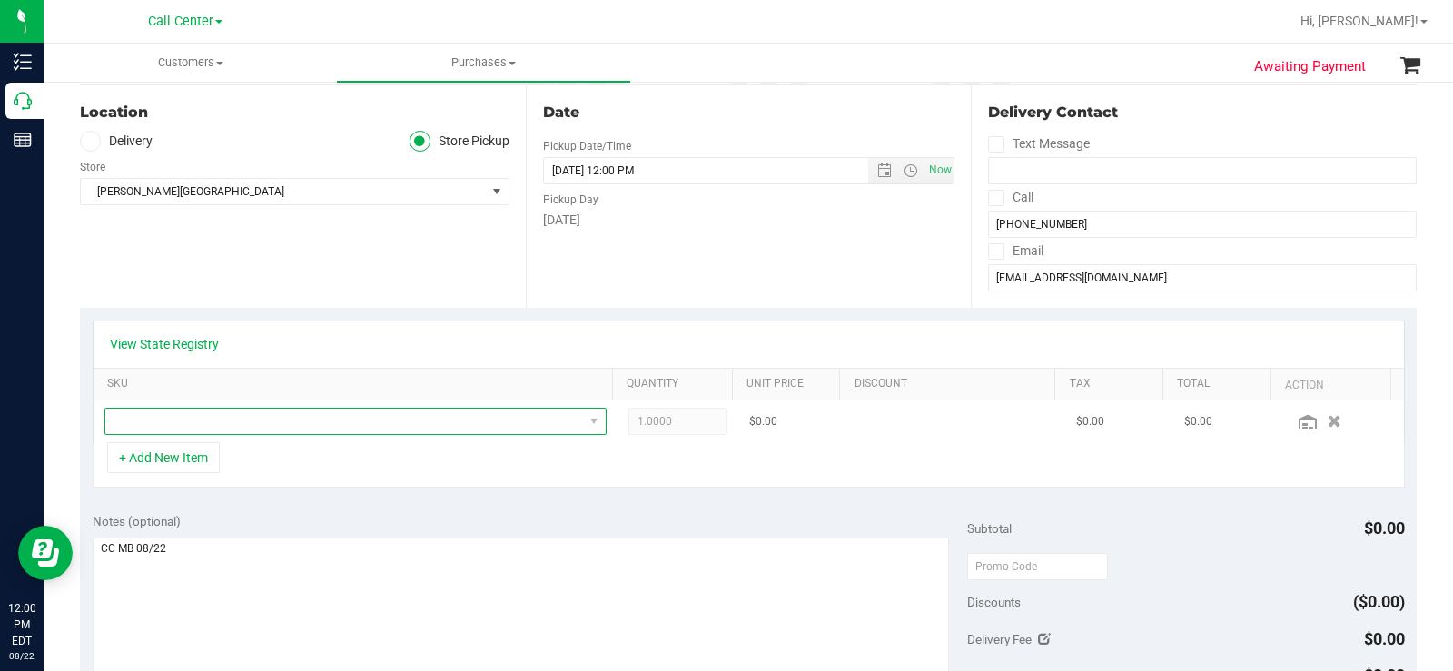
click at [221, 419] on span "NO DATA FOUND" at bounding box center [344, 421] width 478 height 25
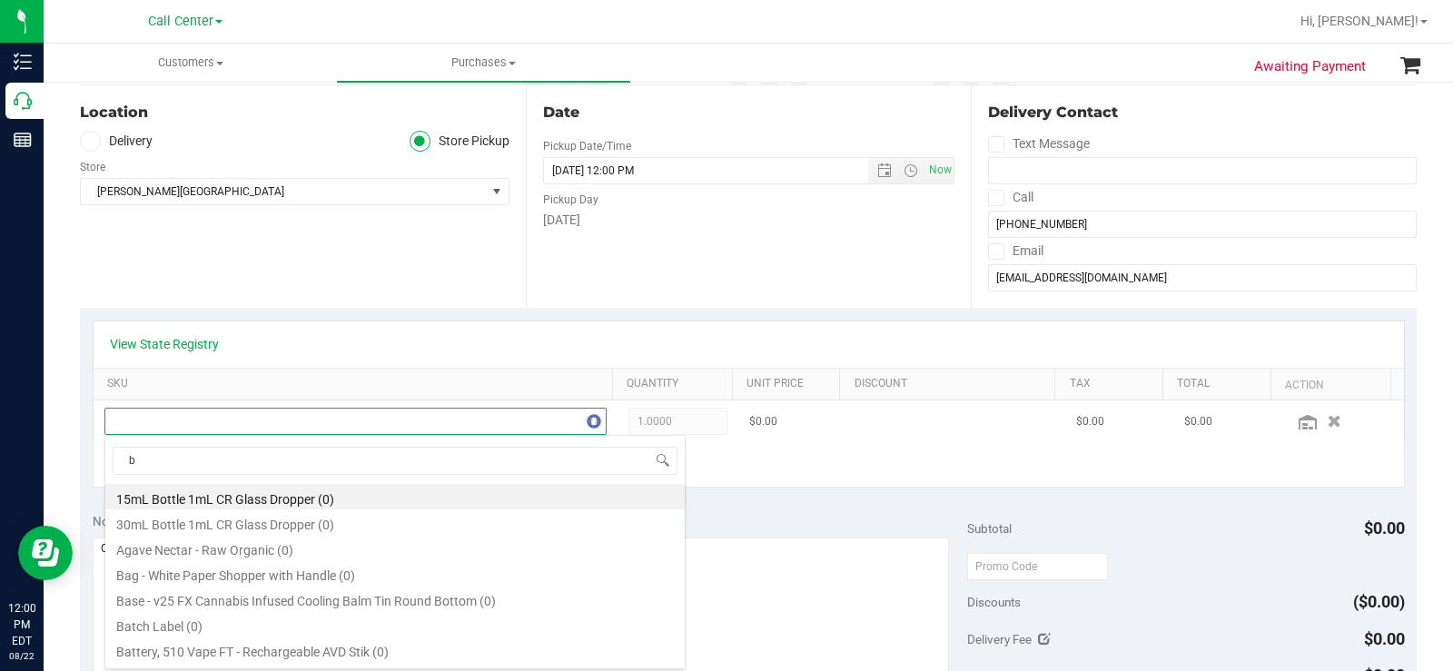
scroll to position [27, 486]
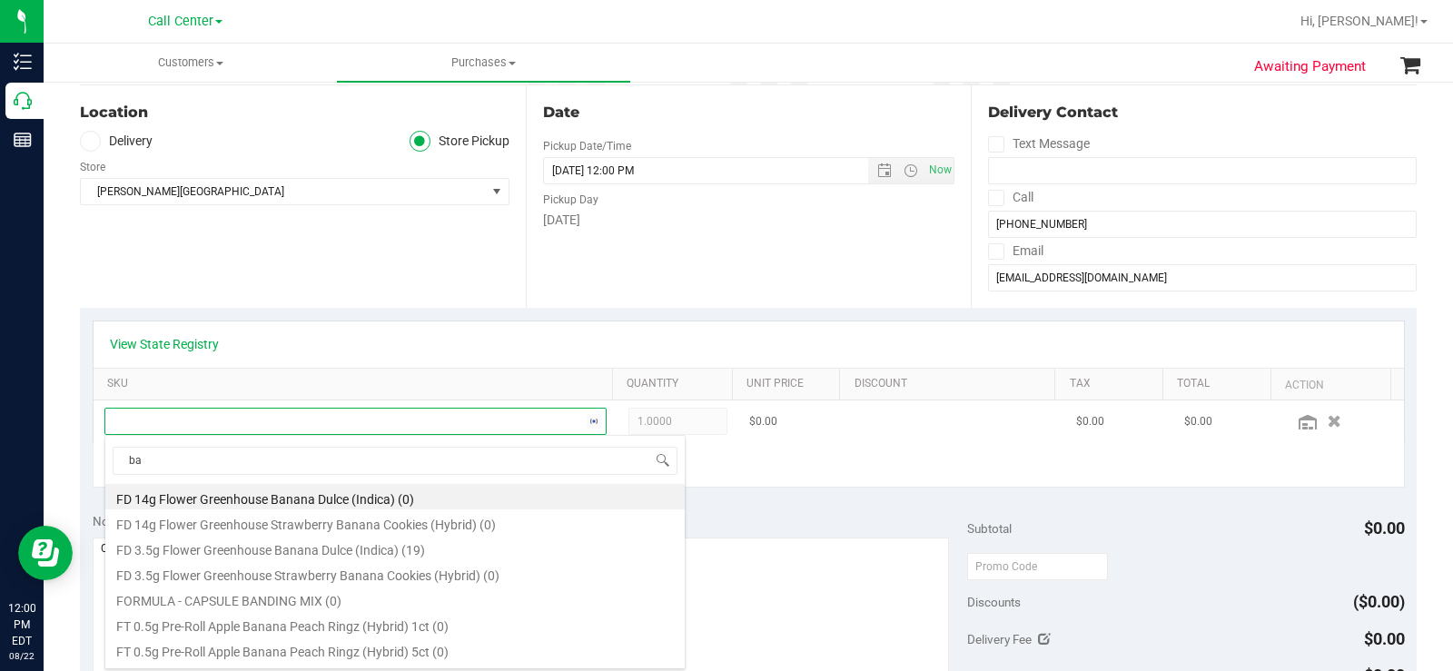
type input "b"
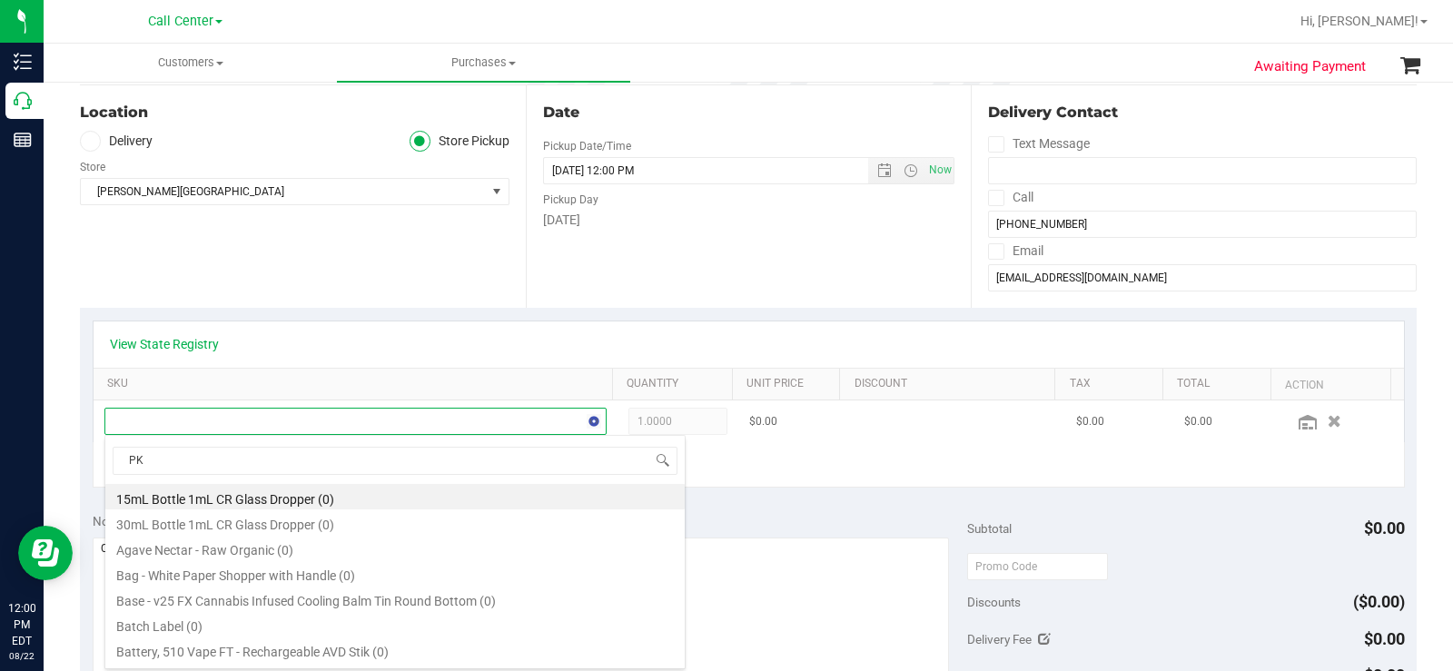
type input "PKT"
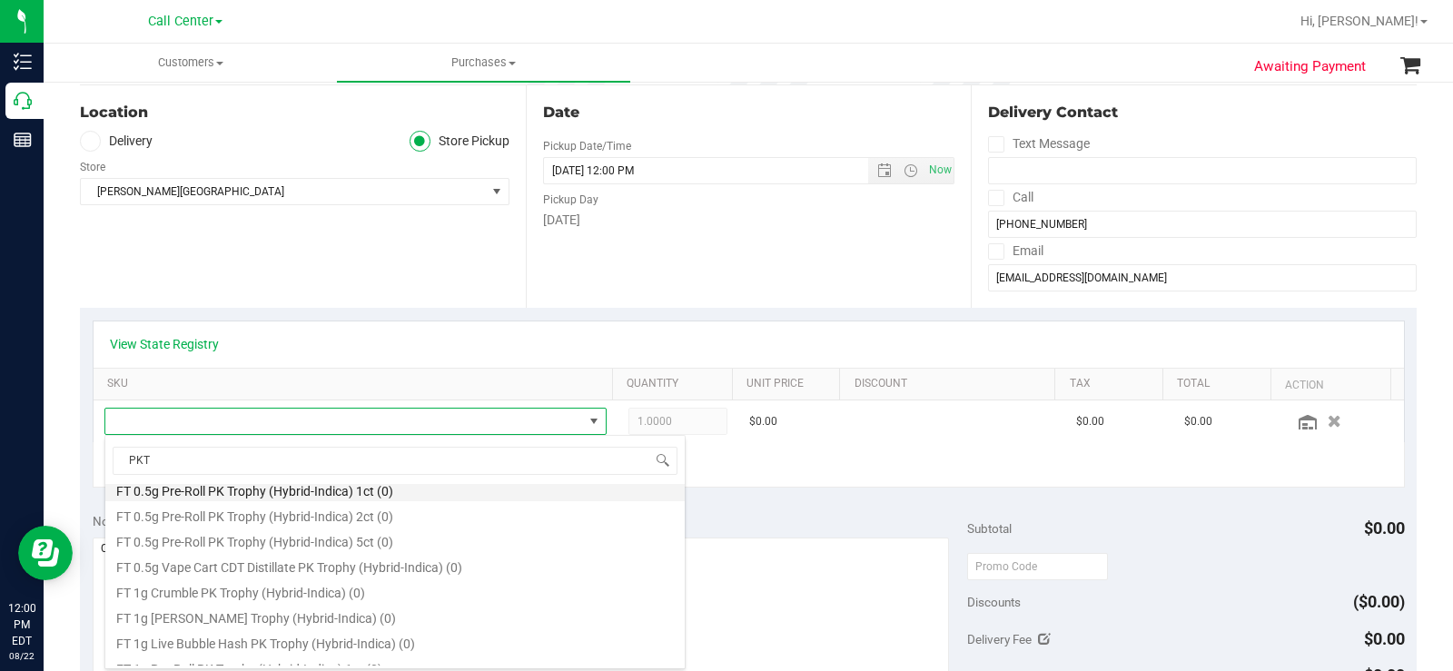
scroll to position [91, 0]
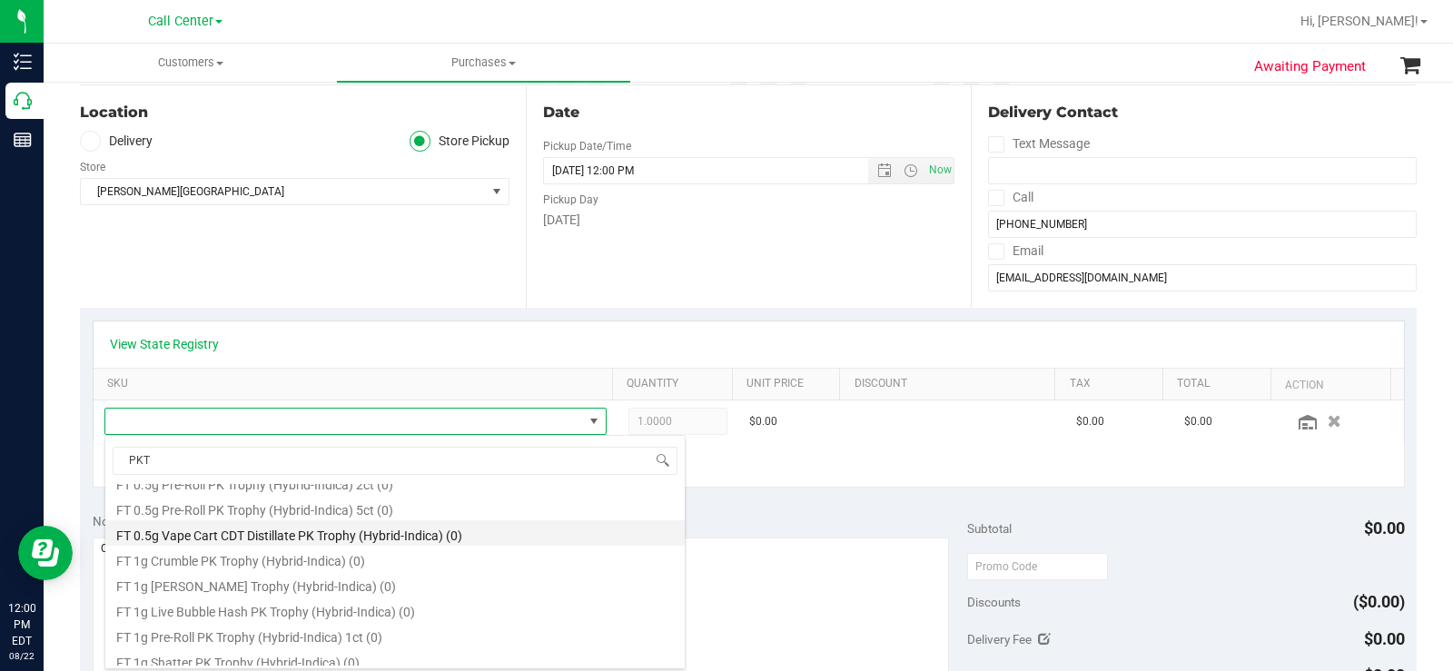
click at [465, 528] on li "FT 0.5g Vape Cart CDT Distillate PK Trophy (Hybrid-Indica) (0)" at bounding box center [394, 532] width 579 height 25
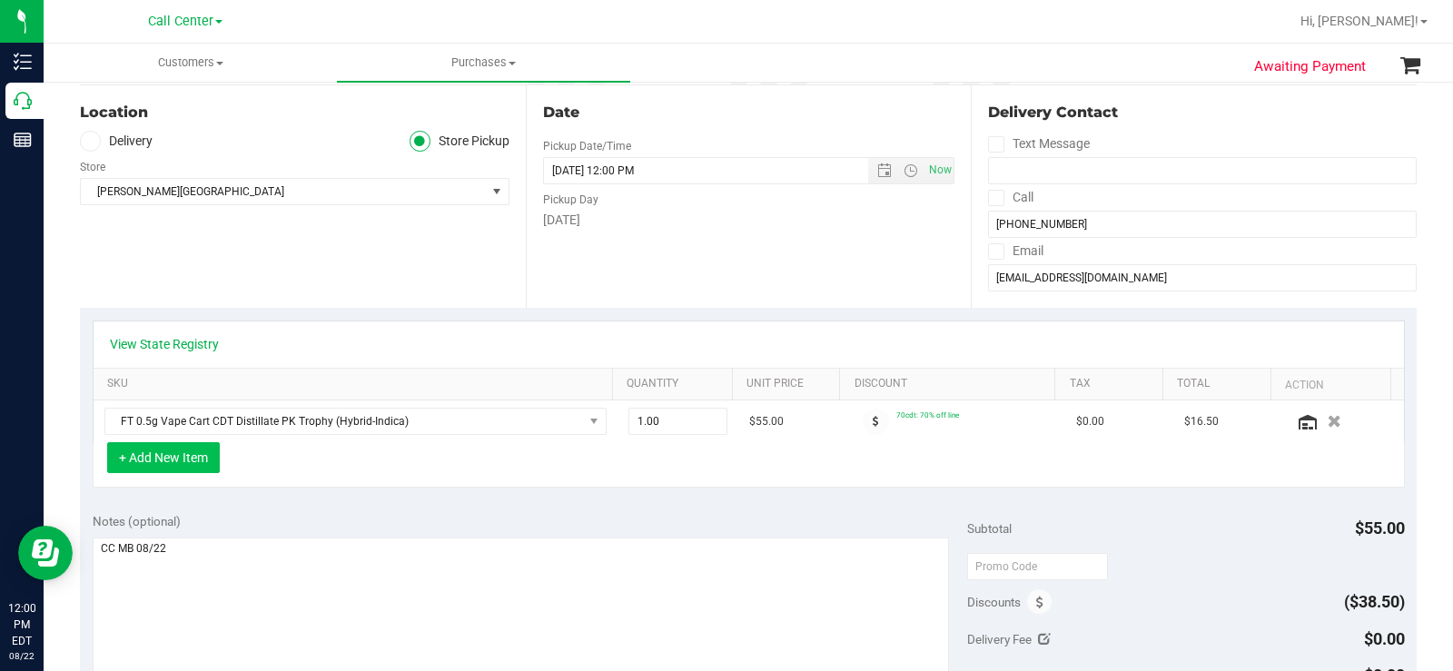
click at [183, 459] on button "+ Add New Item" at bounding box center [163, 457] width 113 height 31
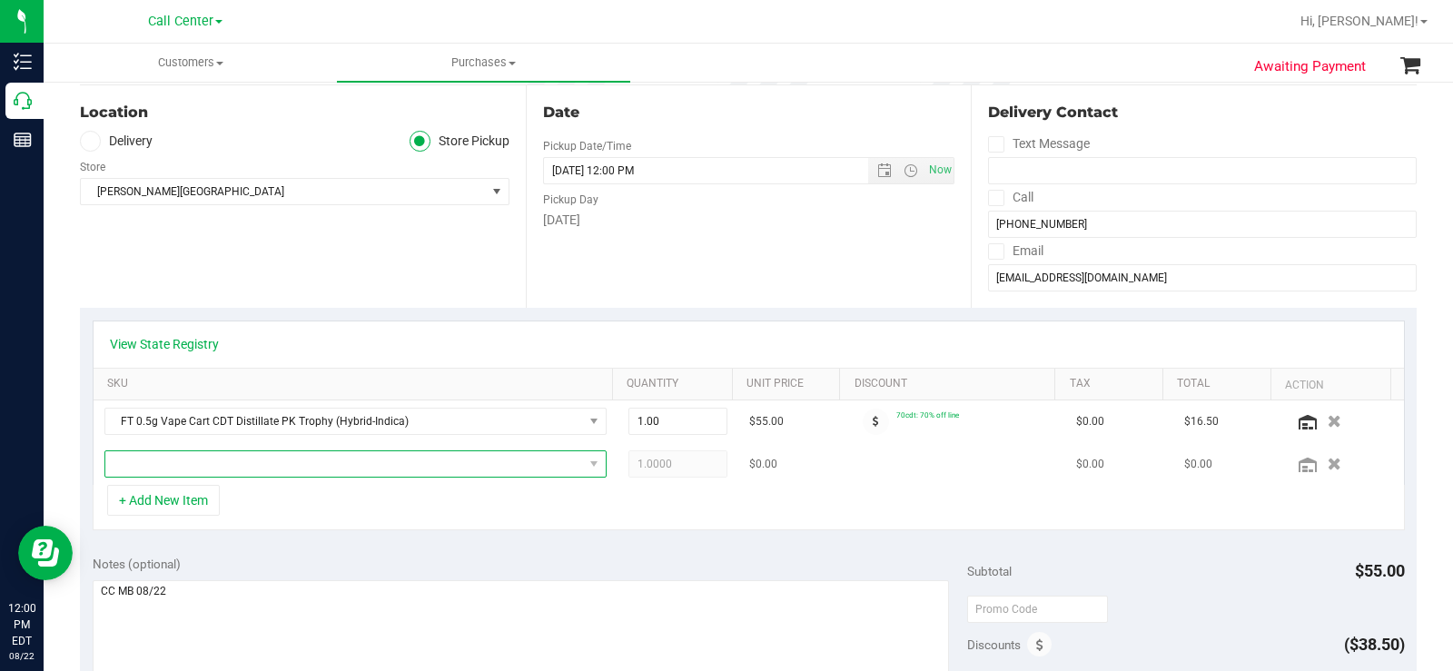
click at [278, 459] on span "NO DATA FOUND" at bounding box center [344, 463] width 478 height 25
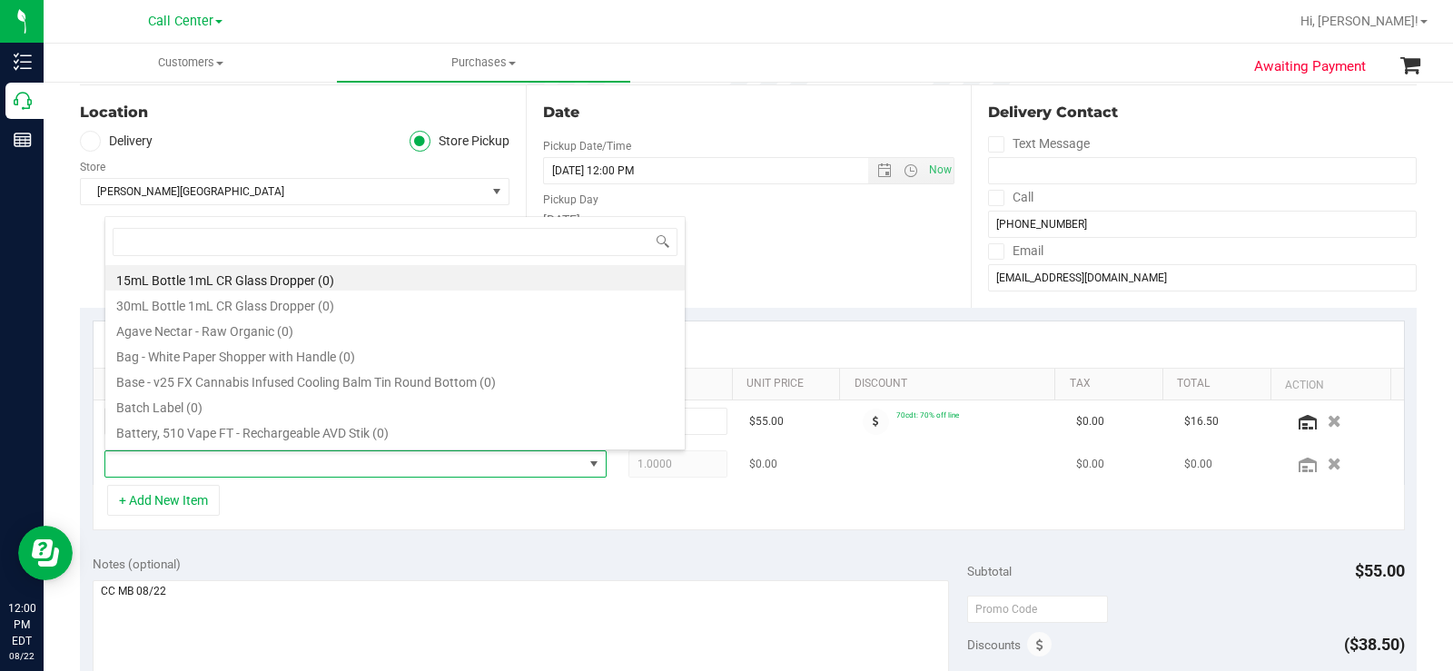
scroll to position [27, 486]
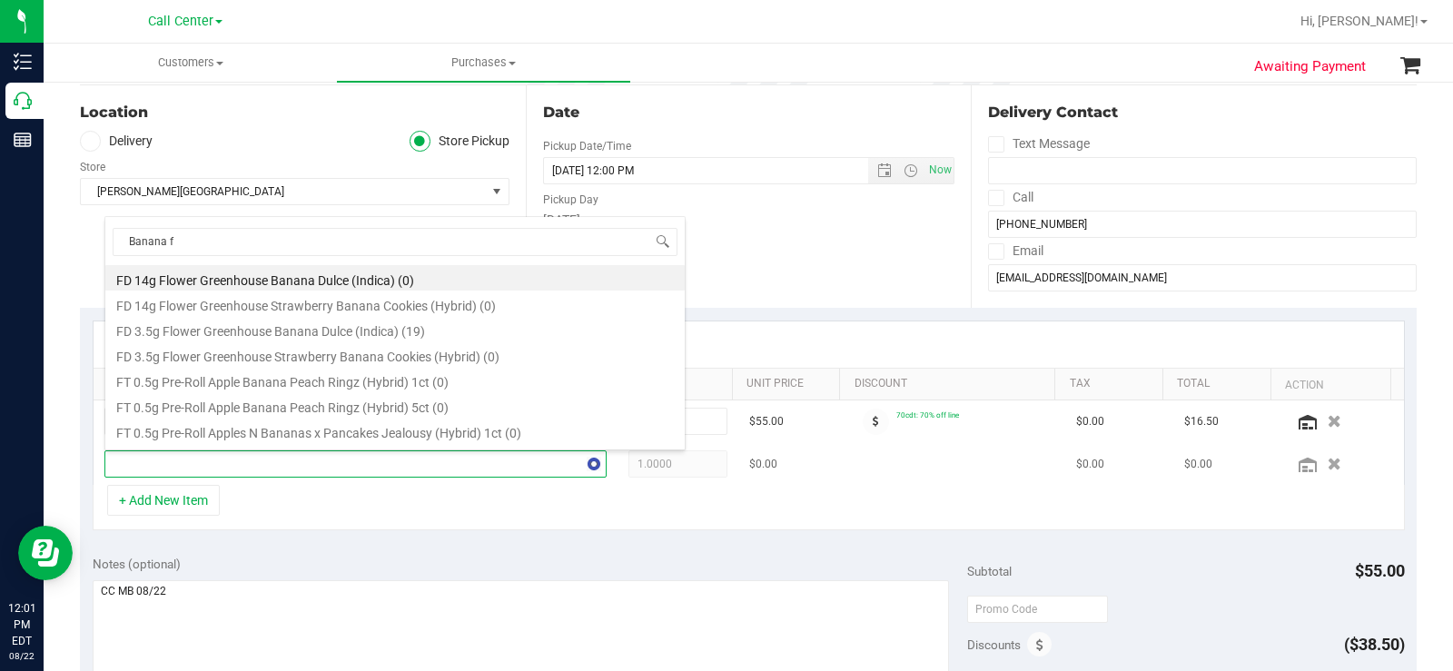
type input "Banana fr"
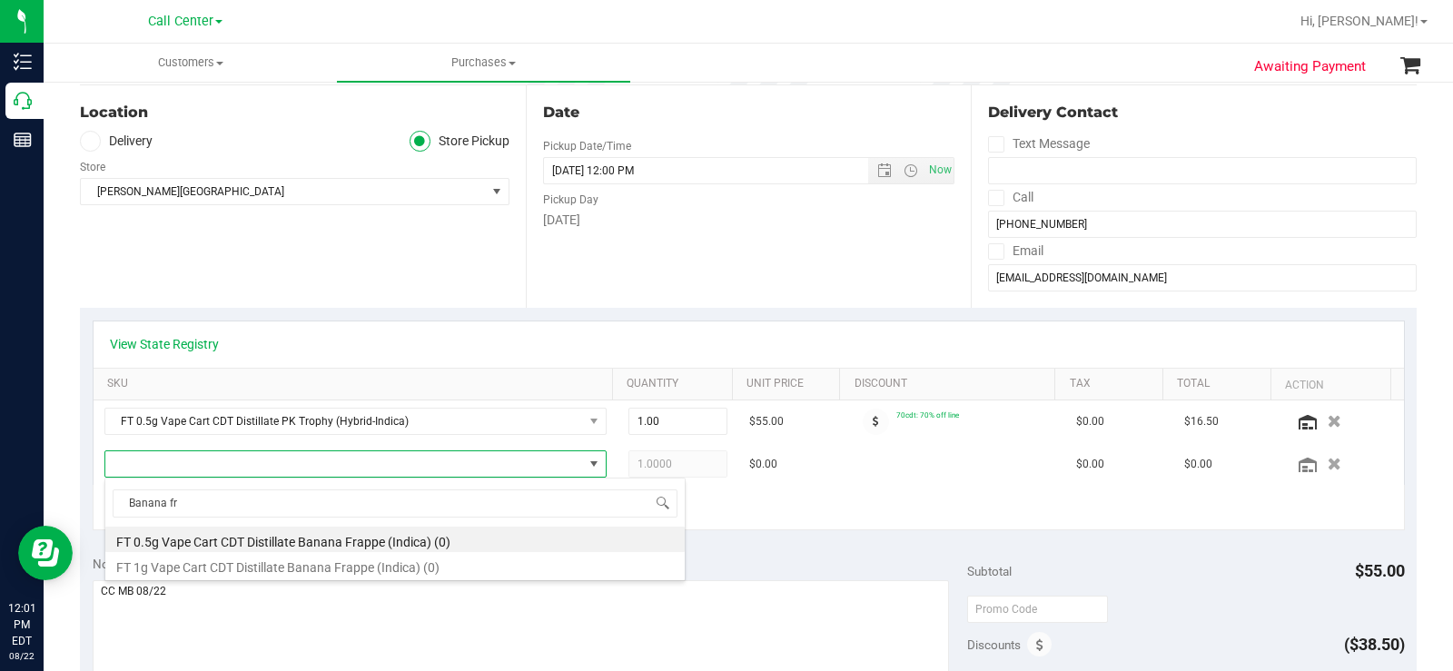
click at [425, 542] on li "FT 0.5g Vape Cart CDT Distillate Banana Frappe (Indica) (0)" at bounding box center [394, 539] width 579 height 25
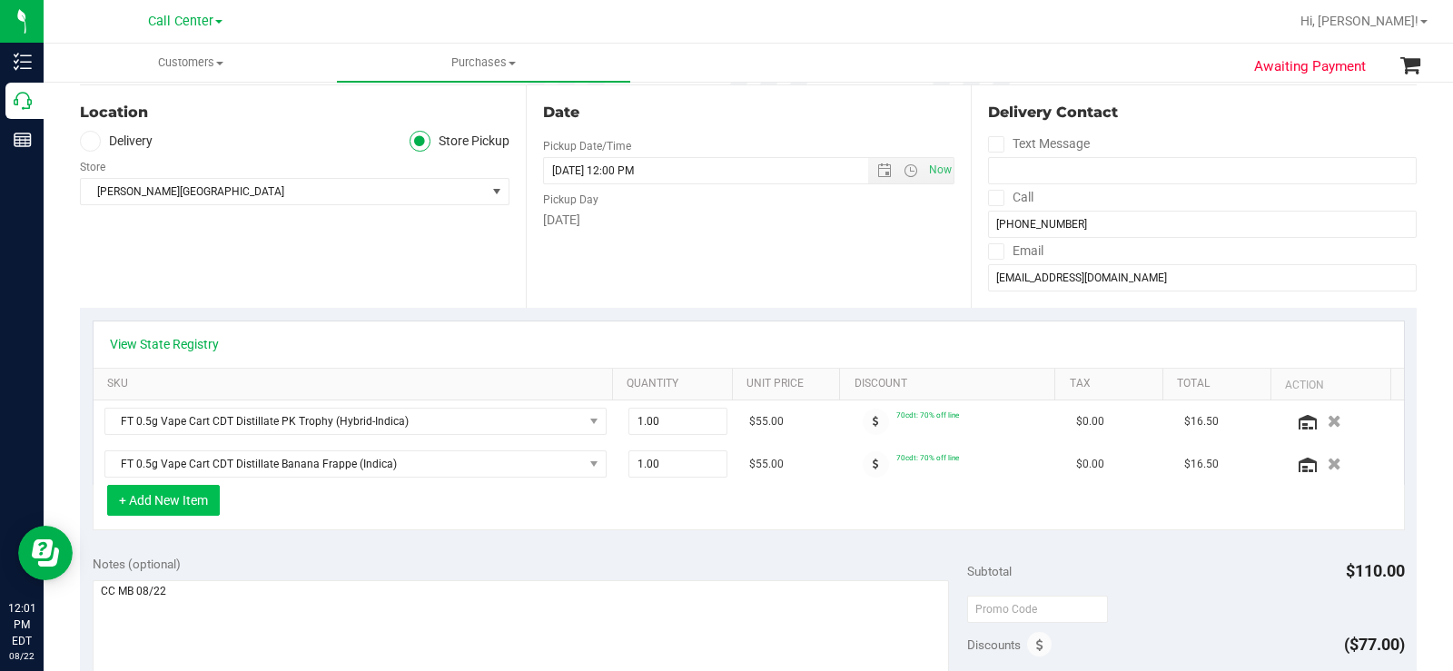
click at [187, 487] on button "+ Add New Item" at bounding box center [163, 500] width 113 height 31
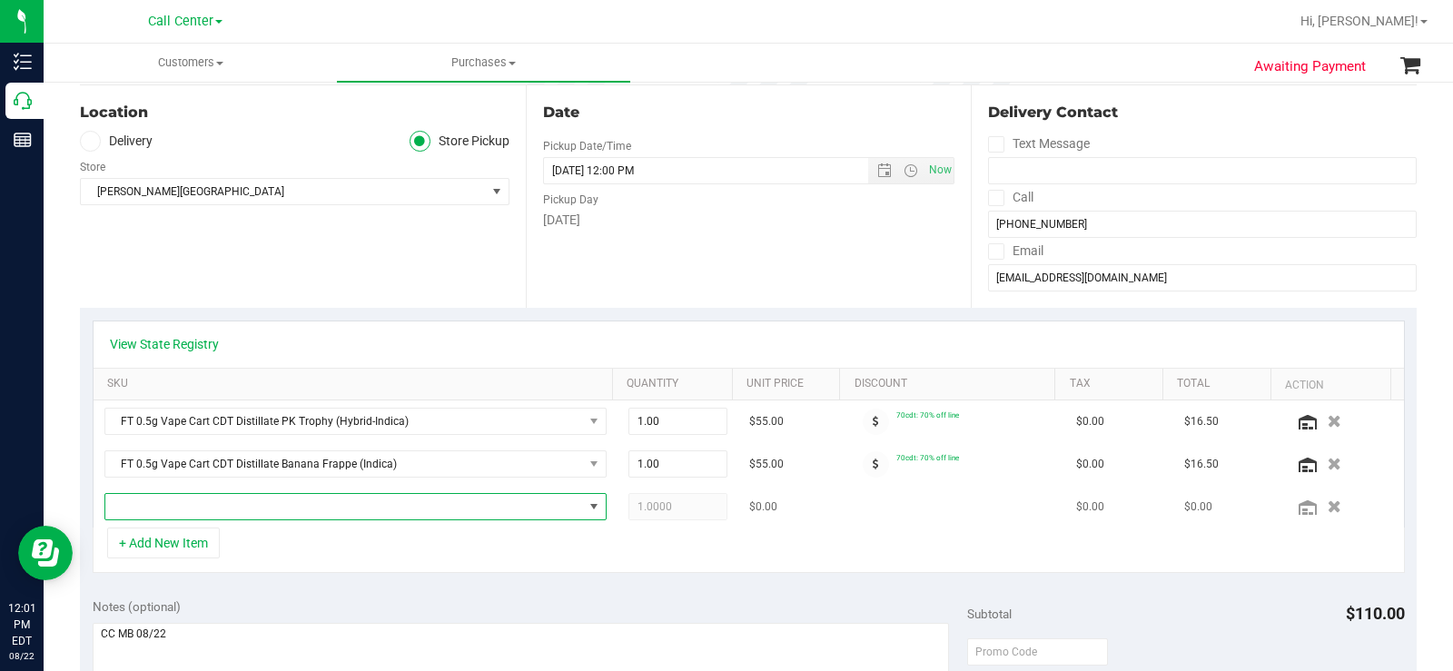
click at [195, 497] on span "NO DATA FOUND" at bounding box center [344, 506] width 478 height 25
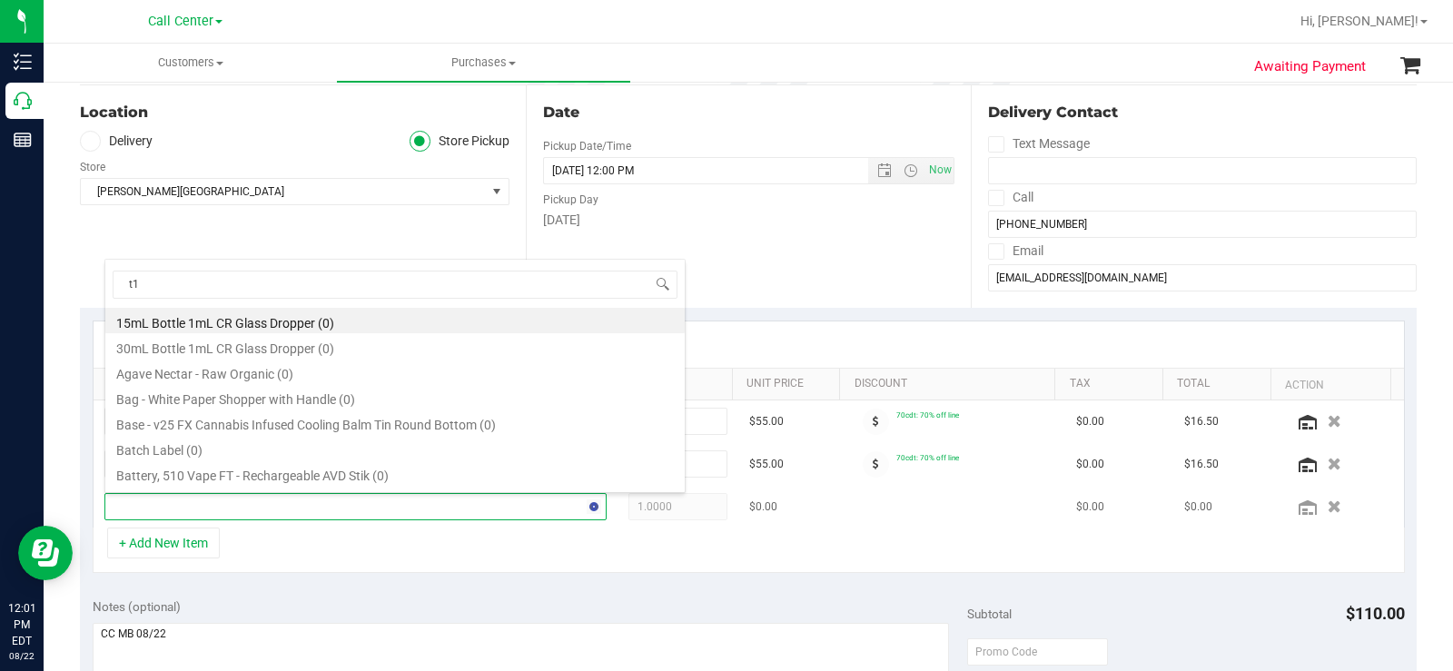
type input "t12"
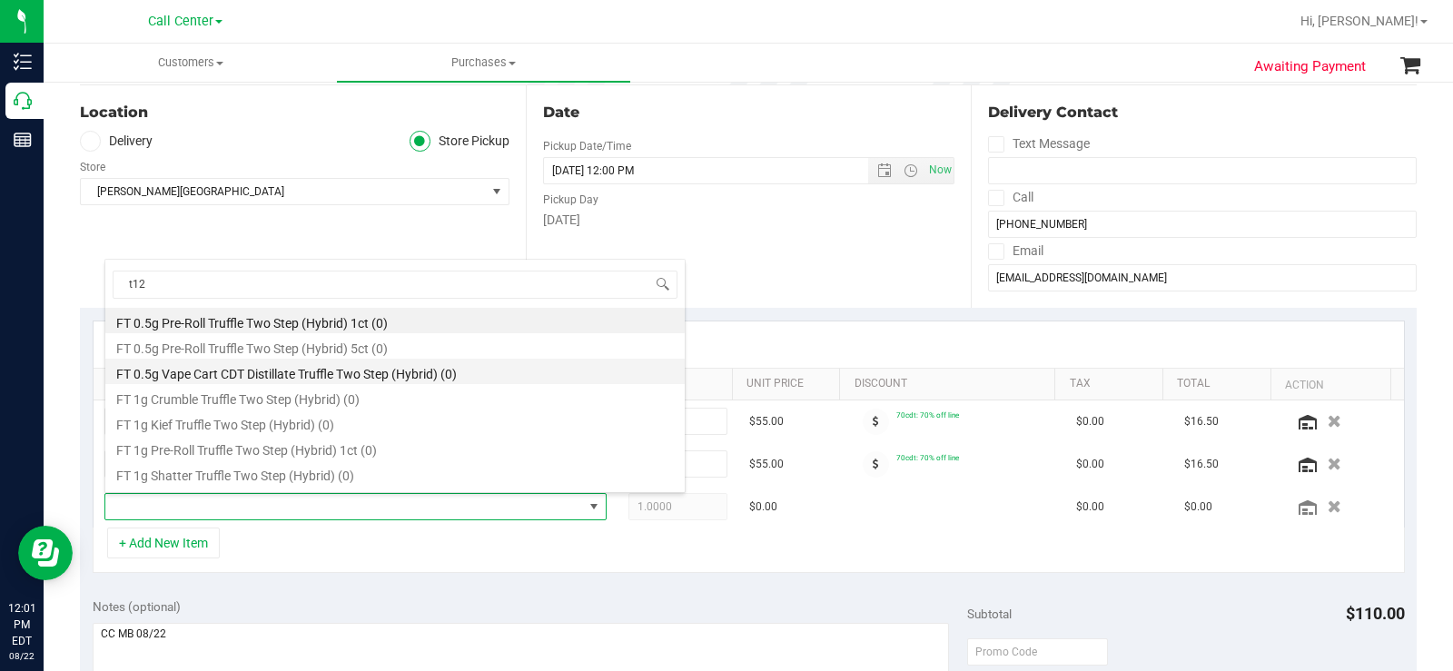
click at [400, 376] on li "FT 0.5g Vape Cart CDT Distillate Truffle Two Step (Hybrid) (0)" at bounding box center [394, 371] width 579 height 25
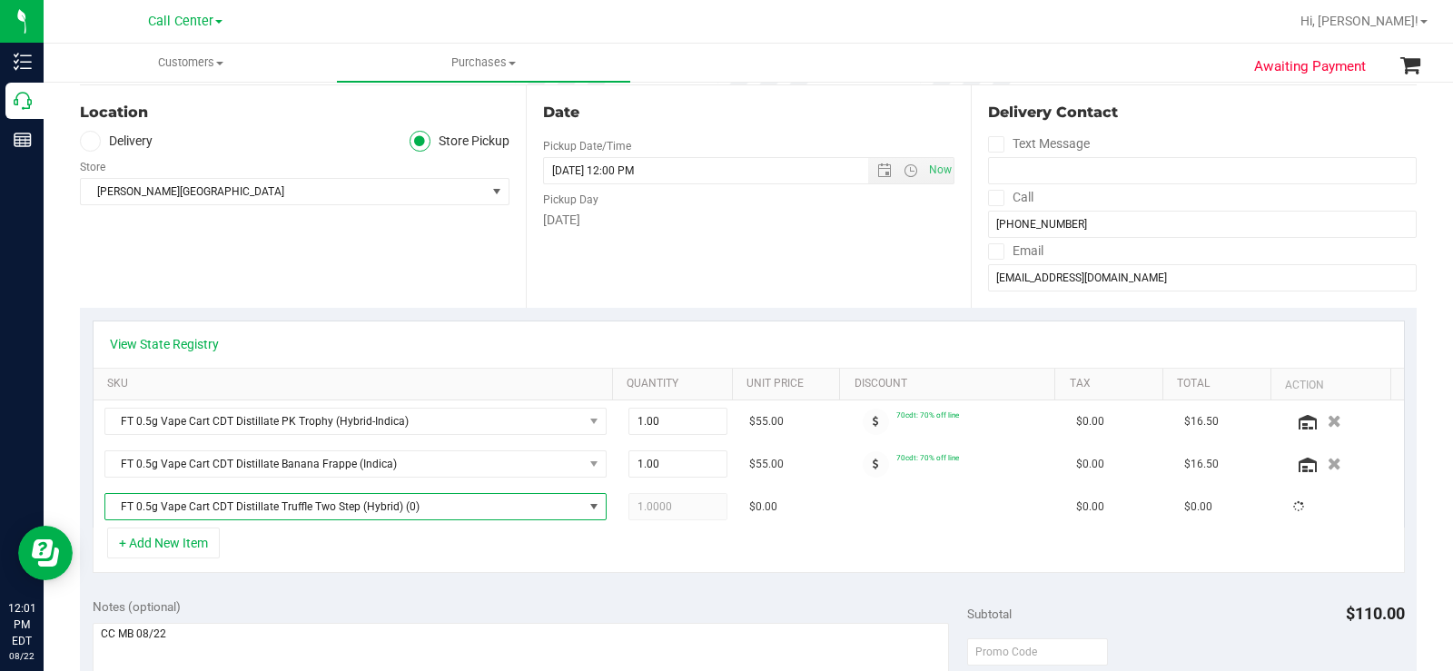
click at [616, 574] on div "View State Registry SKU Quantity Unit Price Discount Tax Total Action FT 0.5g V…" at bounding box center [748, 447] width 1337 height 278
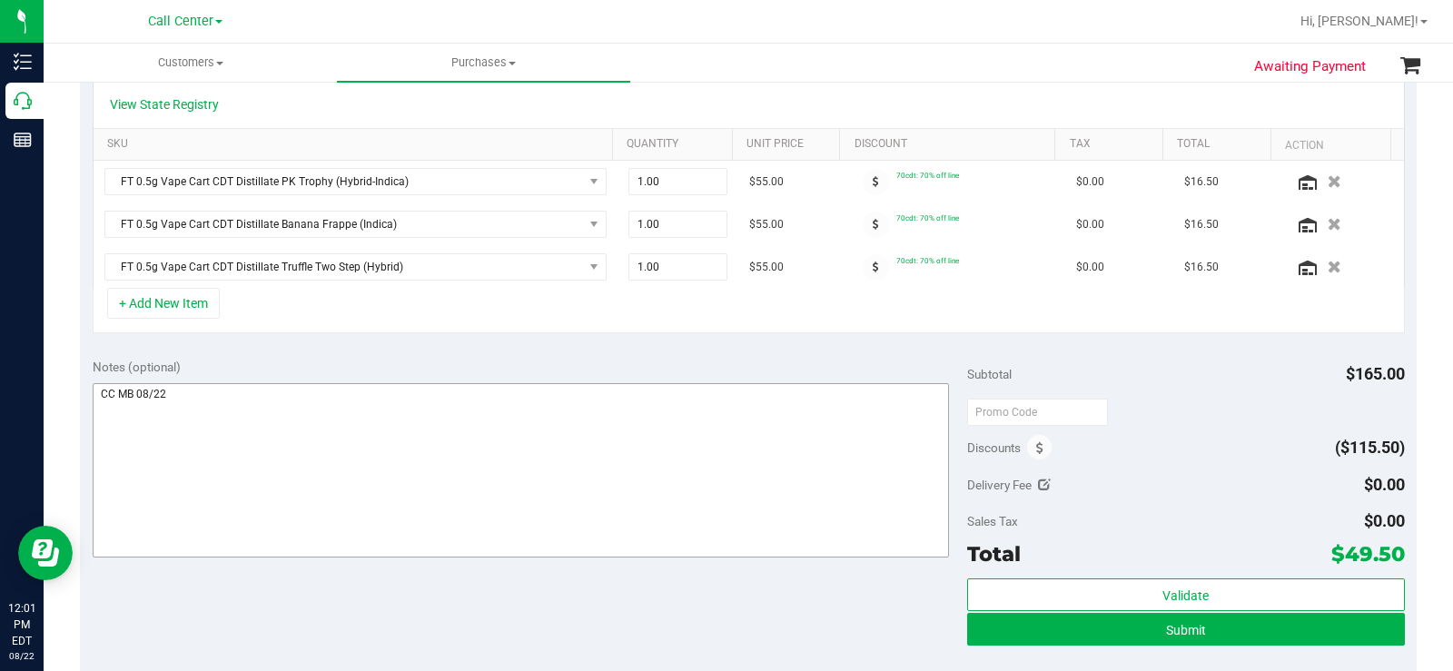
scroll to position [454, 0]
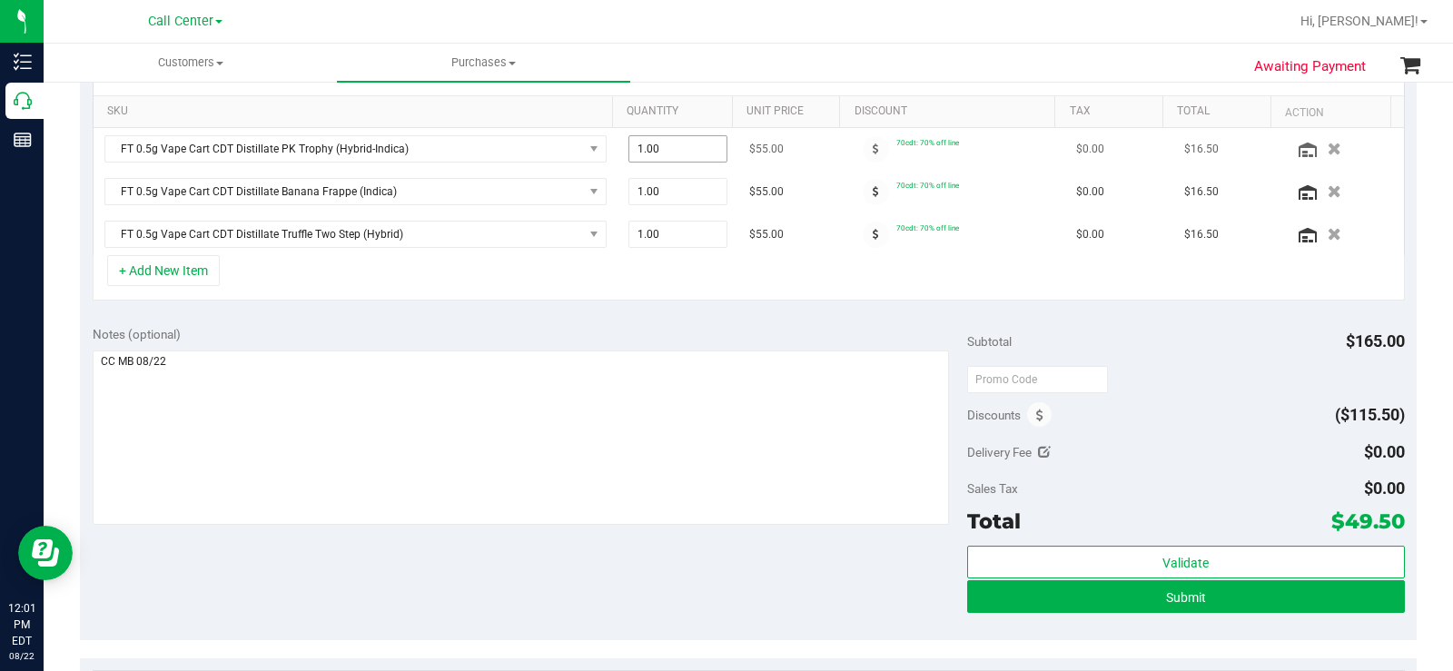
click at [672, 144] on span "1.00 1" at bounding box center [677, 148] width 99 height 27
click at [672, 144] on input "1" at bounding box center [677, 148] width 97 height 25
type input "2"
type input "2.00"
drag, startPoint x: 669, startPoint y: 331, endPoint x: 387, endPoint y: 288, distance: 285.6
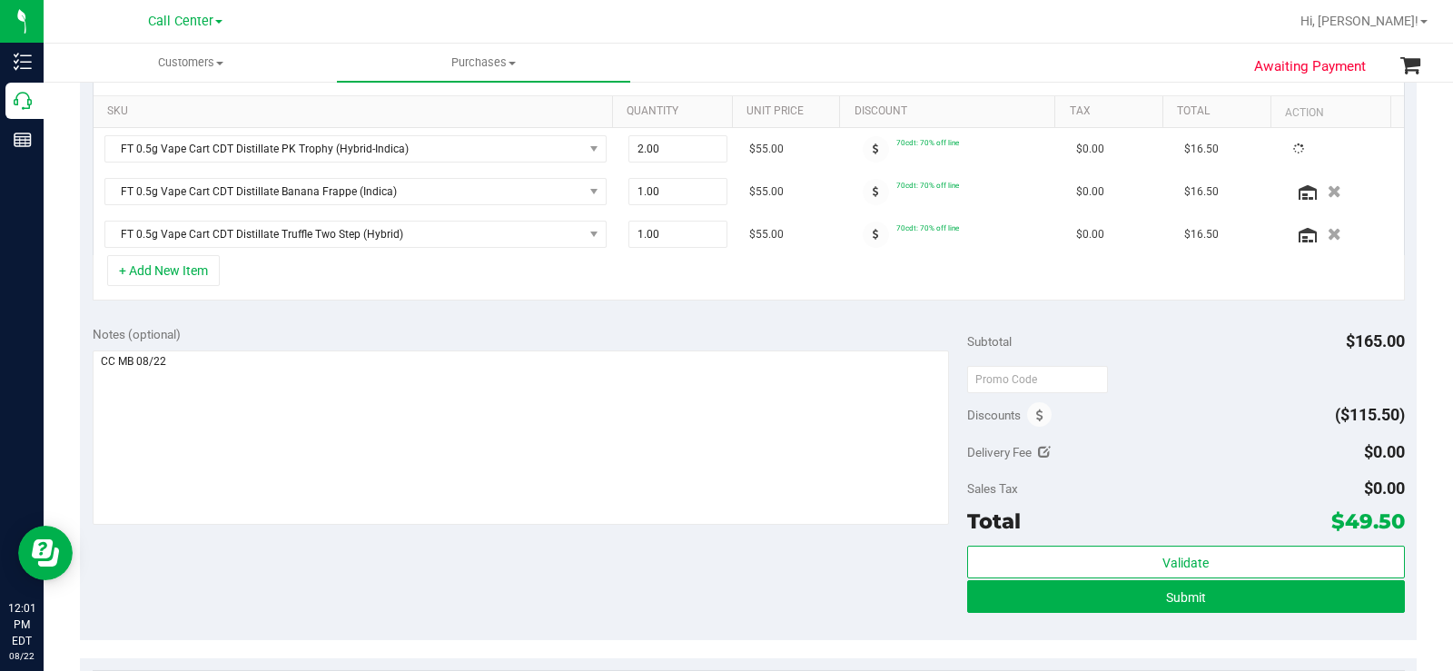
click at [671, 331] on div "Notes (optional)" at bounding box center [530, 334] width 874 height 18
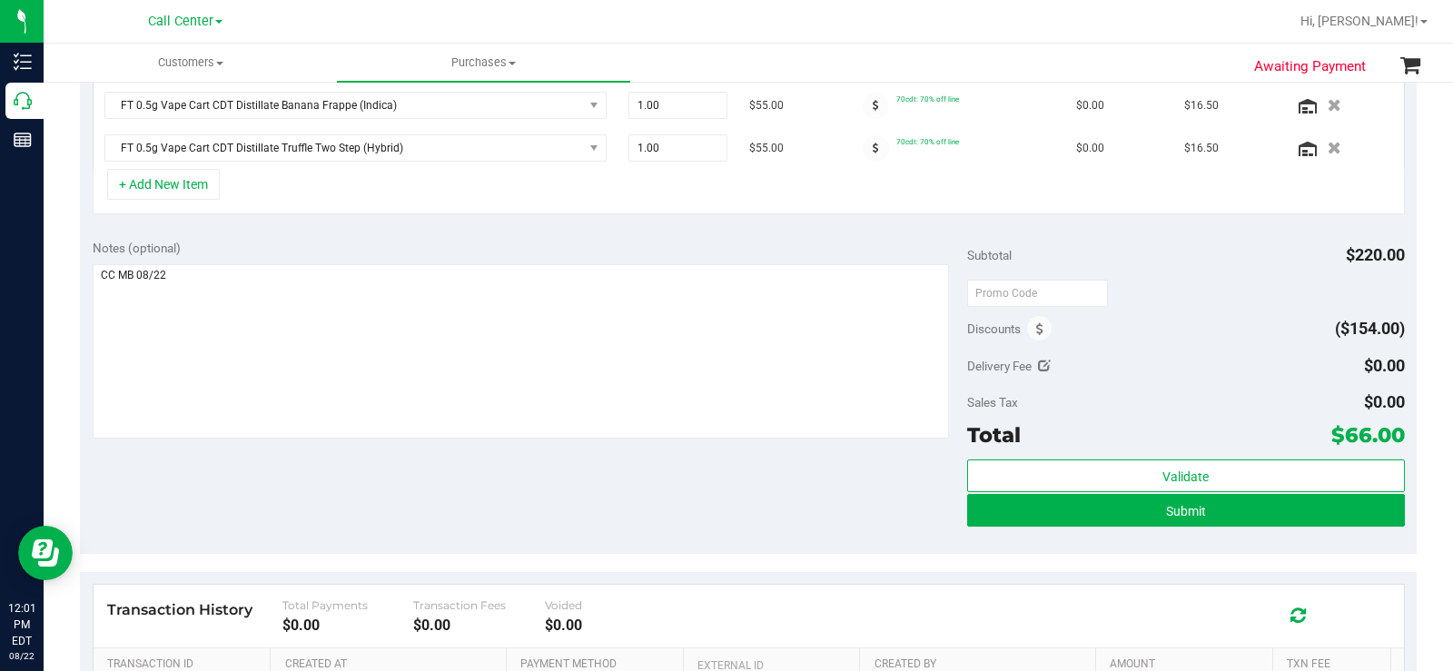
scroll to position [545, 0]
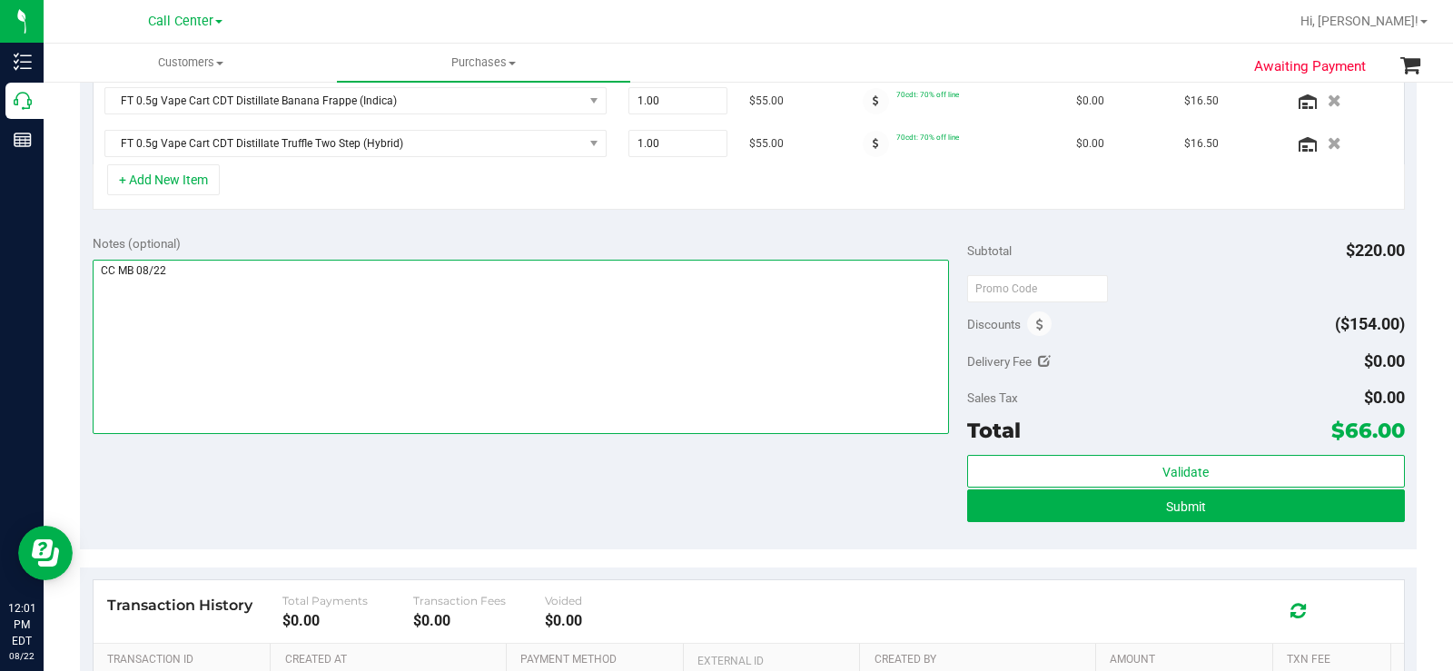
click at [550, 340] on textarea at bounding box center [521, 347] width 856 height 174
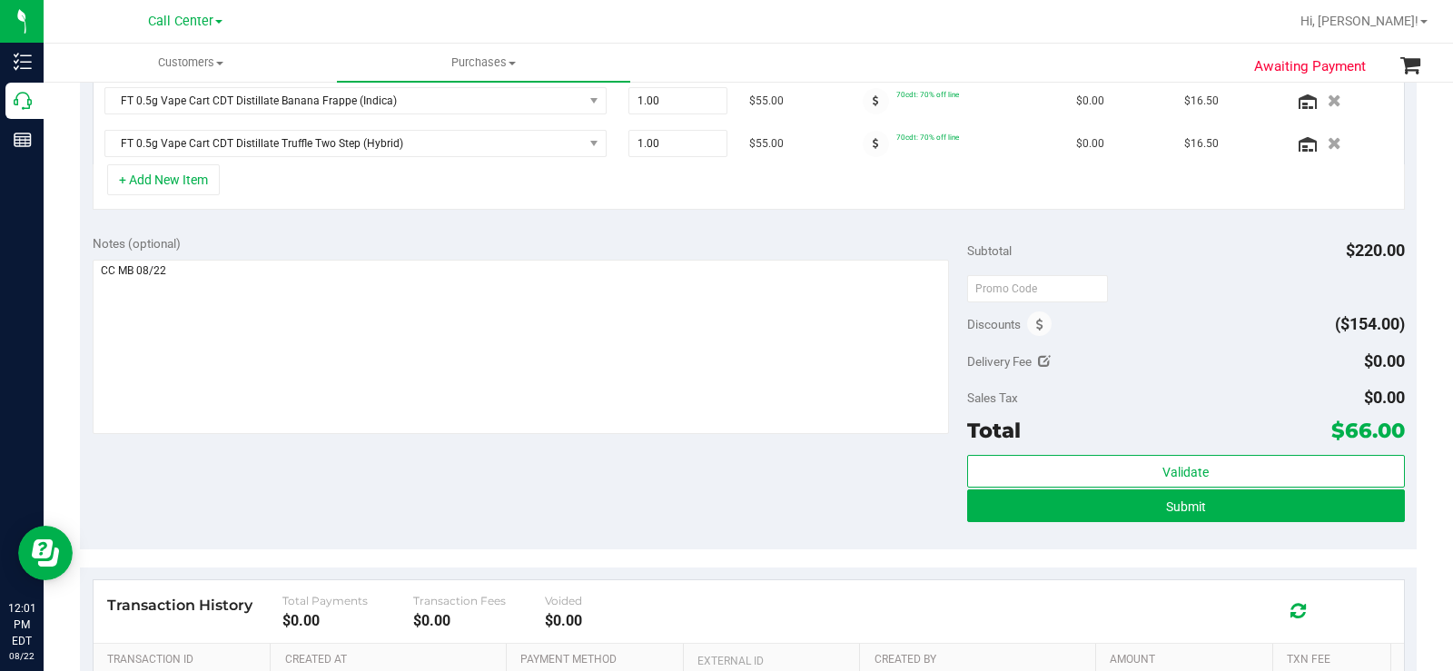
drag, startPoint x: 1423, startPoint y: 437, endPoint x: 1399, endPoint y: 439, distance: 23.7
click at [1399, 439] on div "Awaiting Payment Back Save Purchase View Profile # 11828184 BioTrack ID: - Crea…" at bounding box center [748, 221] width 1409 height 1373
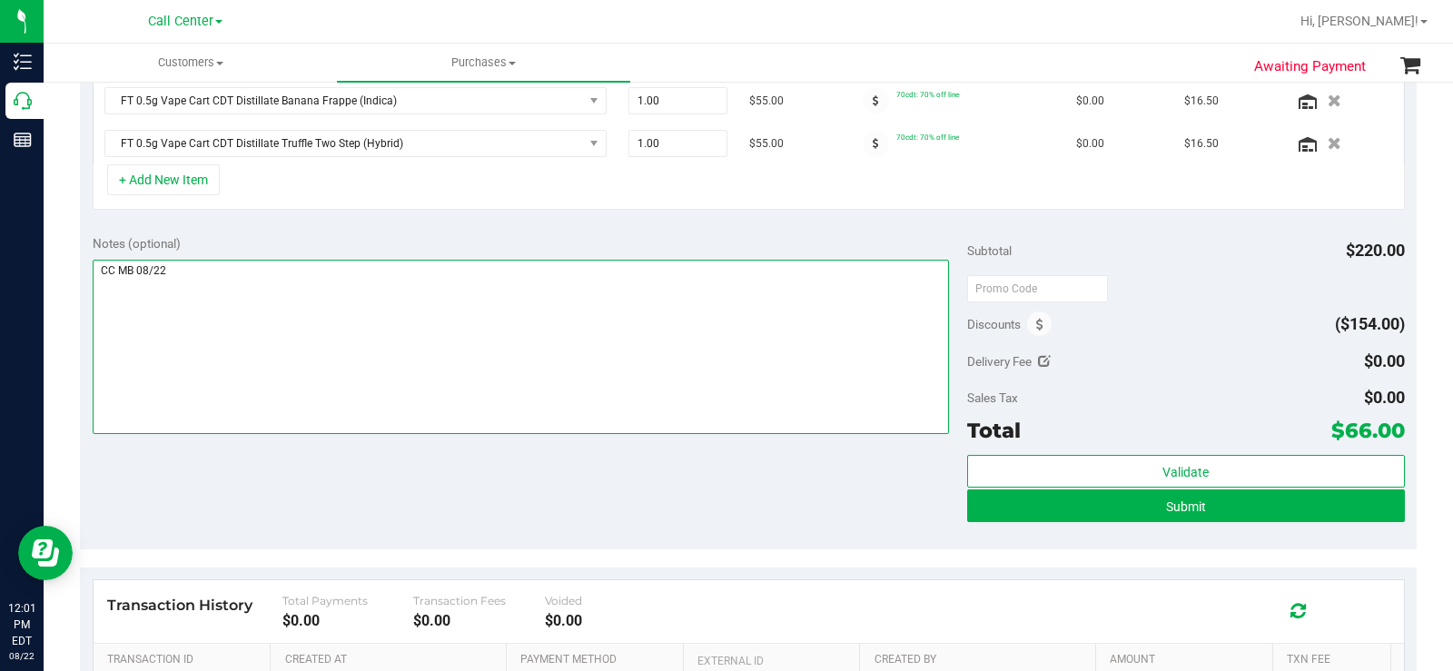
click at [531, 400] on textarea at bounding box center [521, 347] width 856 height 174
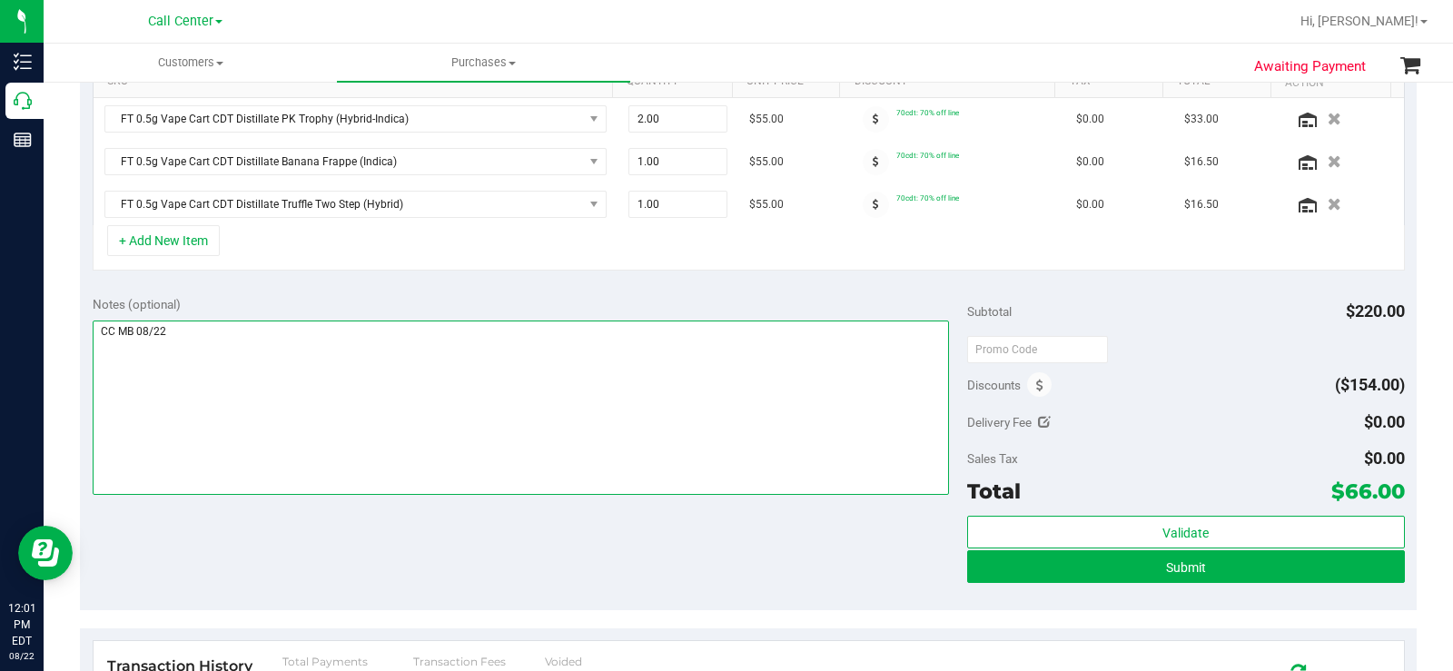
scroll to position [726, 0]
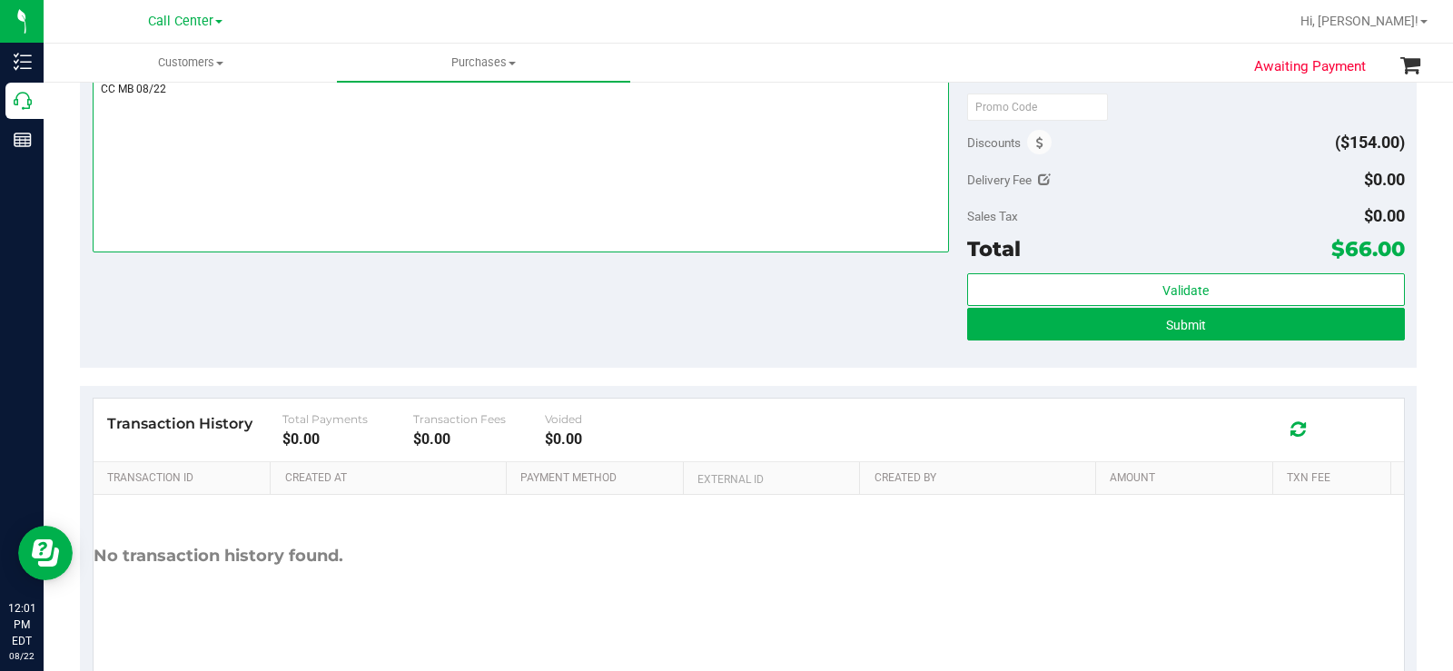
click at [740, 214] on textarea at bounding box center [521, 165] width 856 height 174
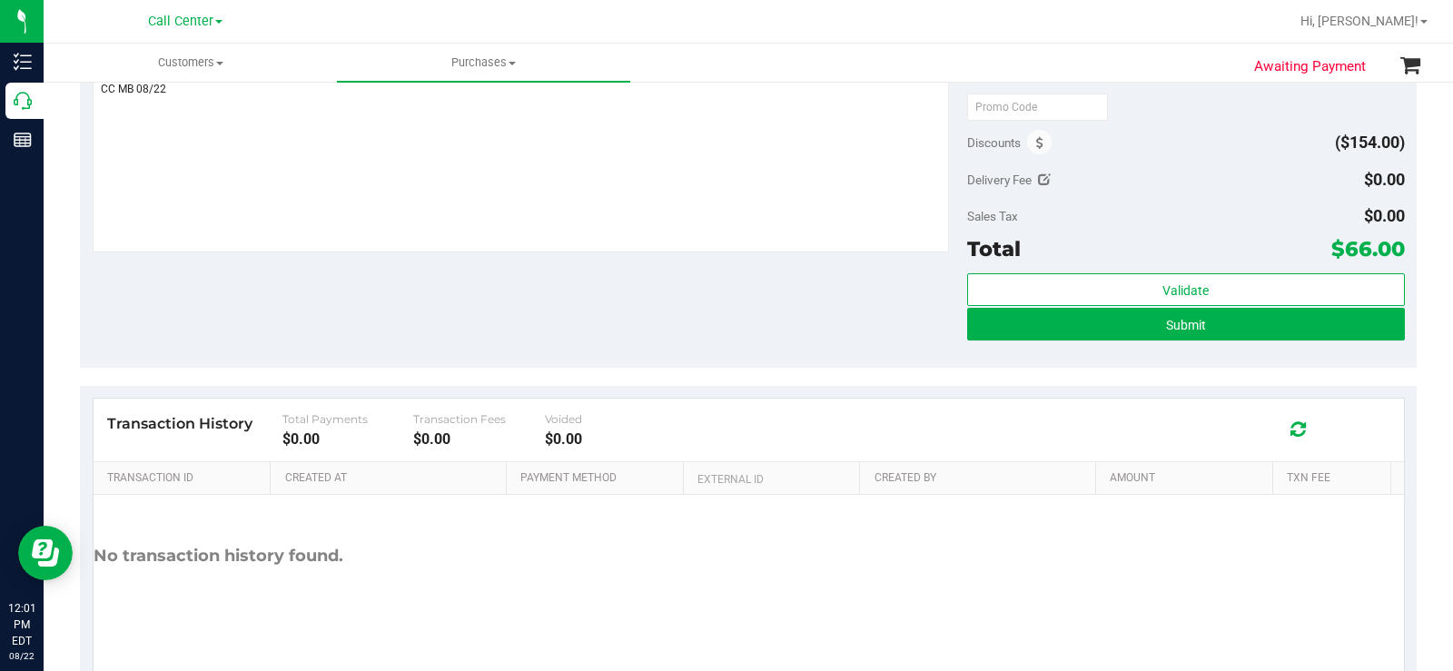
click at [854, 358] on div "Notes (optional) Subtotal $220.00 Discounts ($154.00) Delivery Fee $0.00 Sales …" at bounding box center [748, 204] width 1337 height 327
click at [1174, 318] on span "Submit" at bounding box center [1186, 325] width 40 height 15
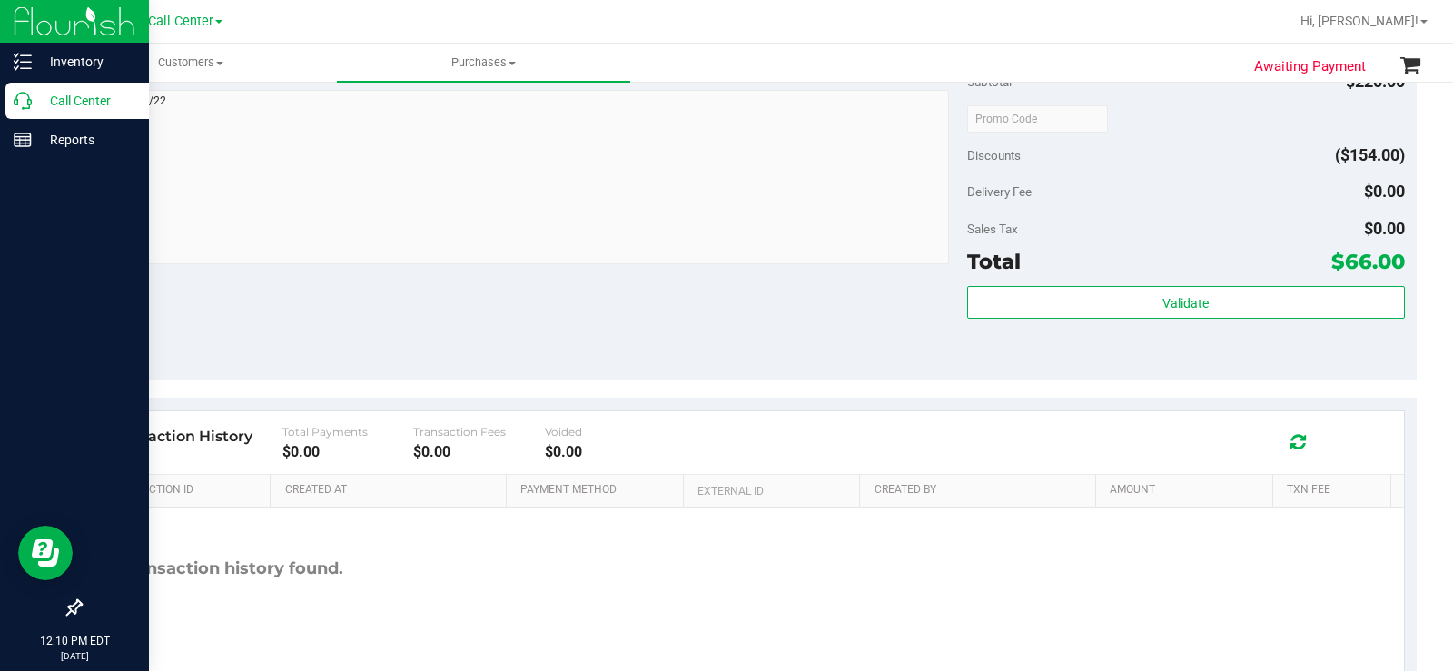
click at [38, 109] on p "Call Center" at bounding box center [86, 101] width 109 height 22
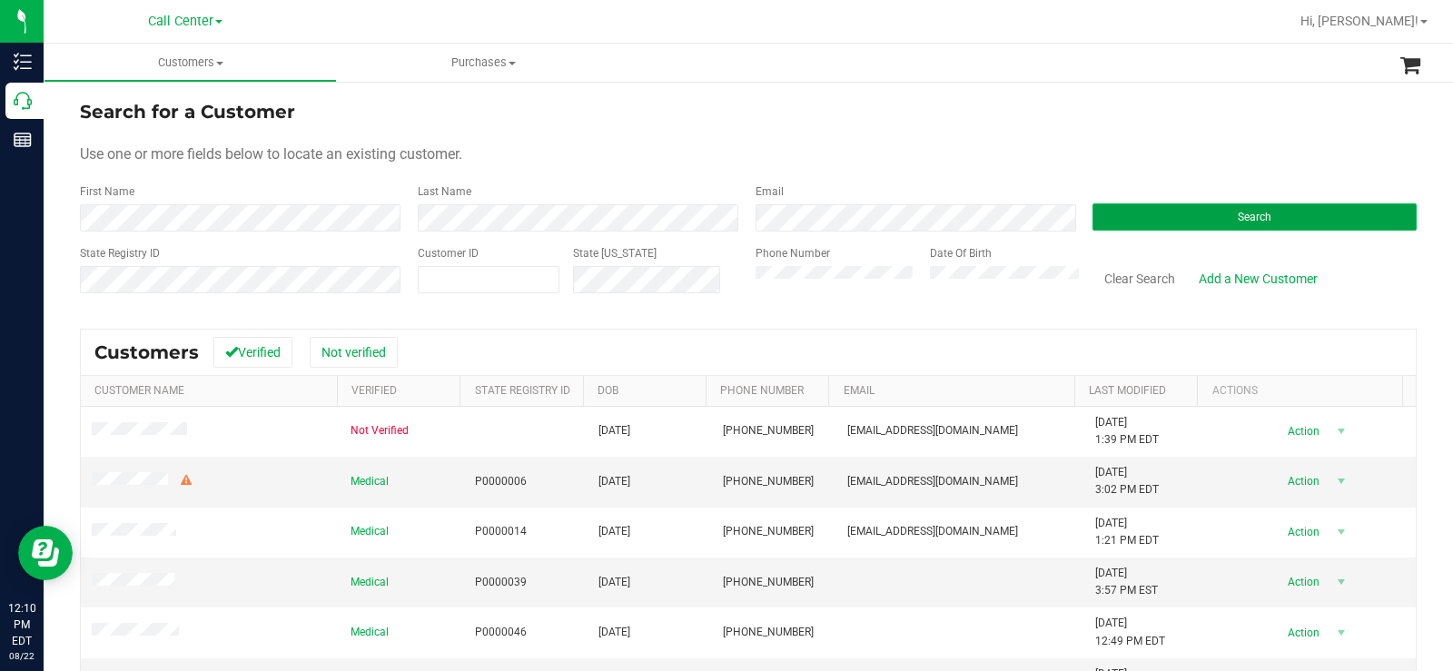
click at [1139, 226] on button "Search" at bounding box center [1254, 216] width 324 height 27
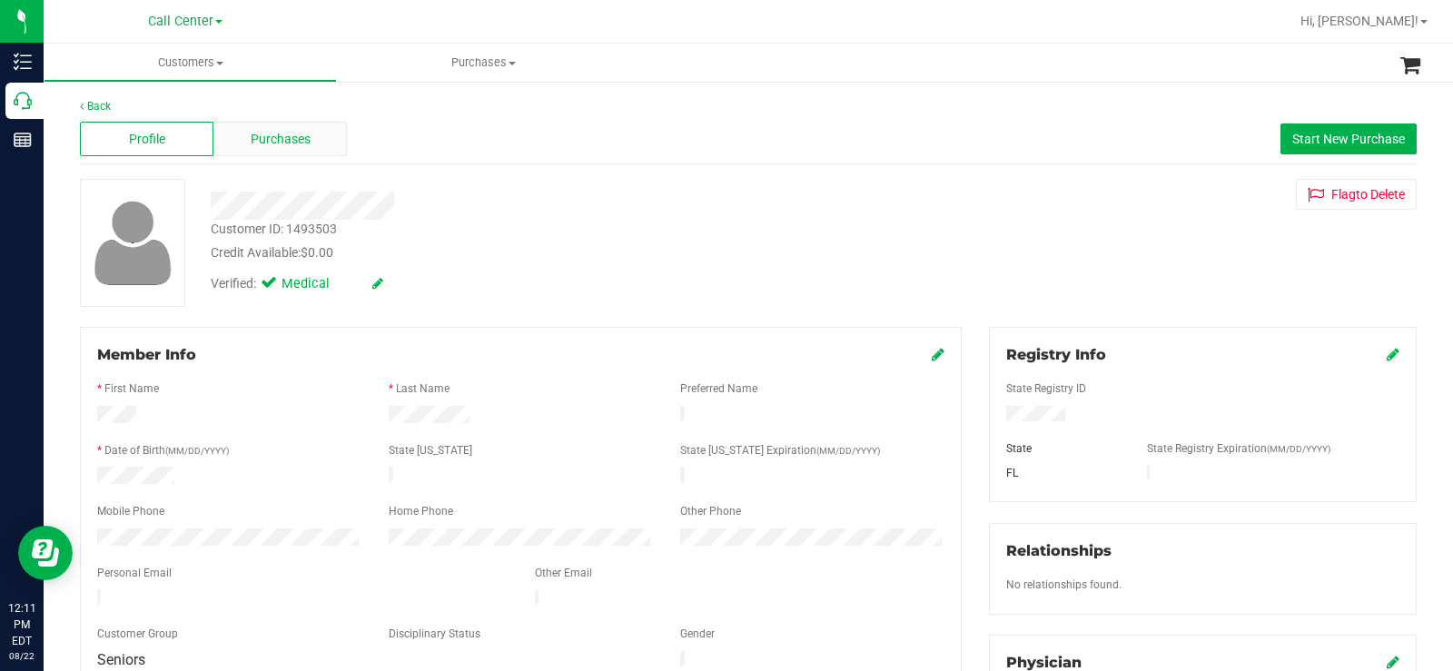
click at [294, 146] on span "Purchases" at bounding box center [281, 139] width 60 height 19
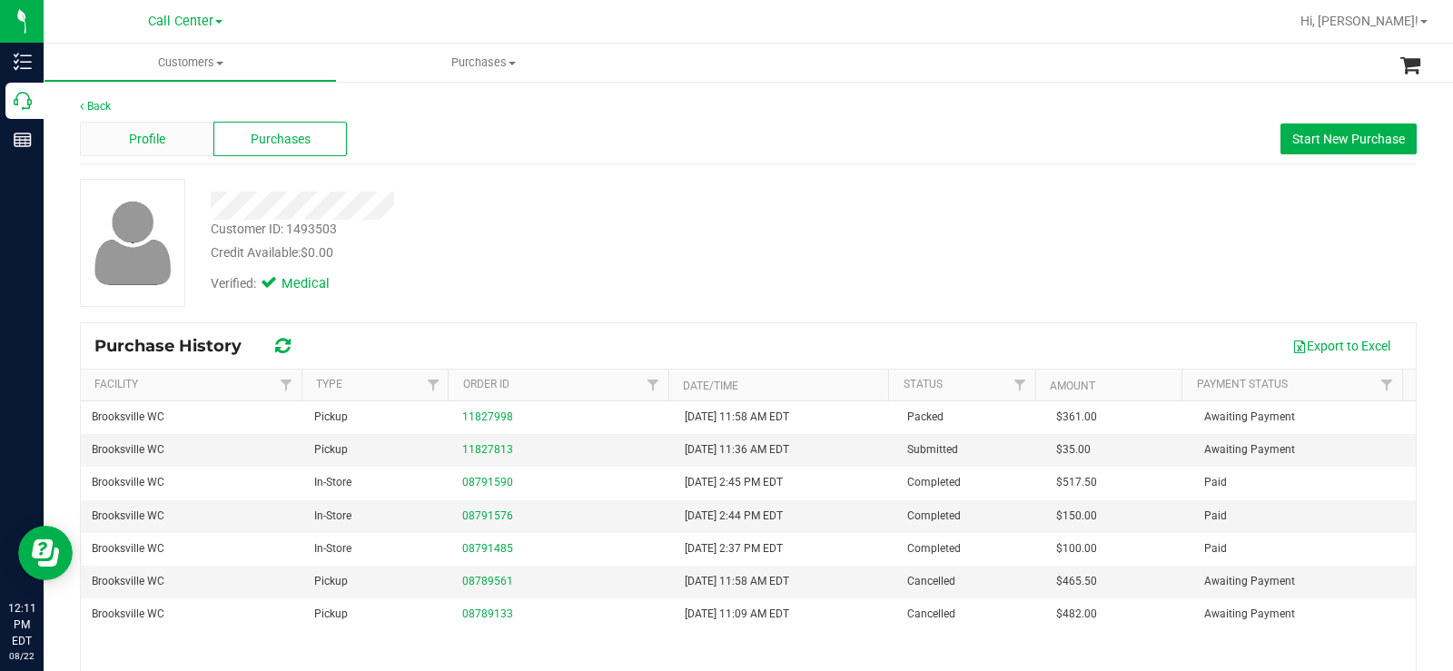
click at [138, 128] on div "Profile" at bounding box center [146, 139] width 133 height 35
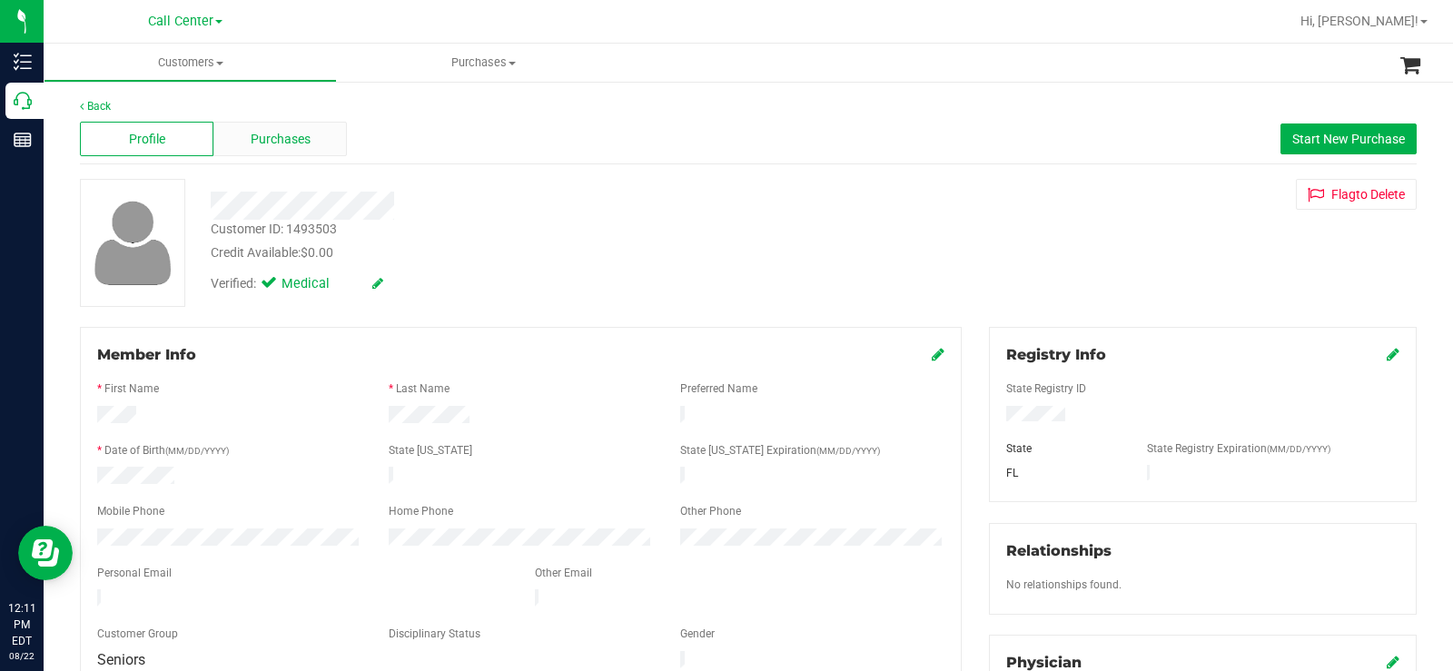
click at [316, 141] on div "Purchases" at bounding box center [279, 139] width 133 height 35
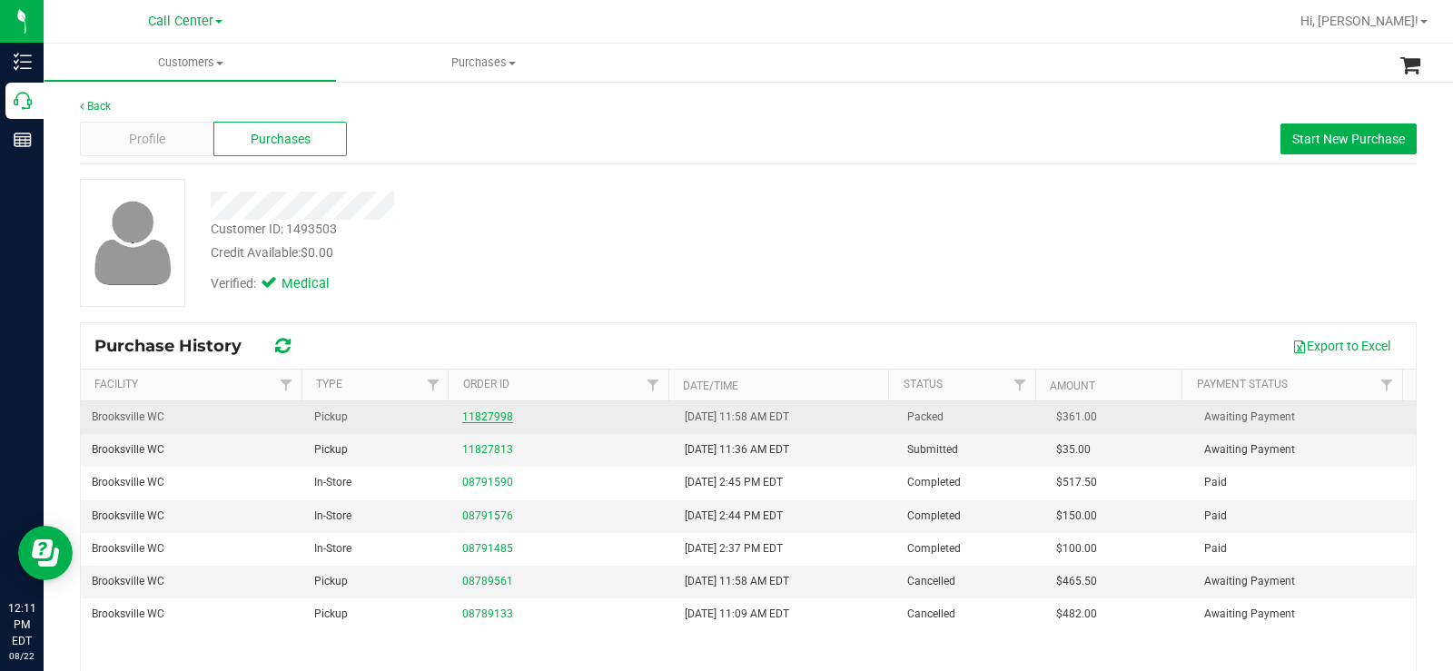
click at [497, 416] on link "11827998" at bounding box center [487, 416] width 51 height 13
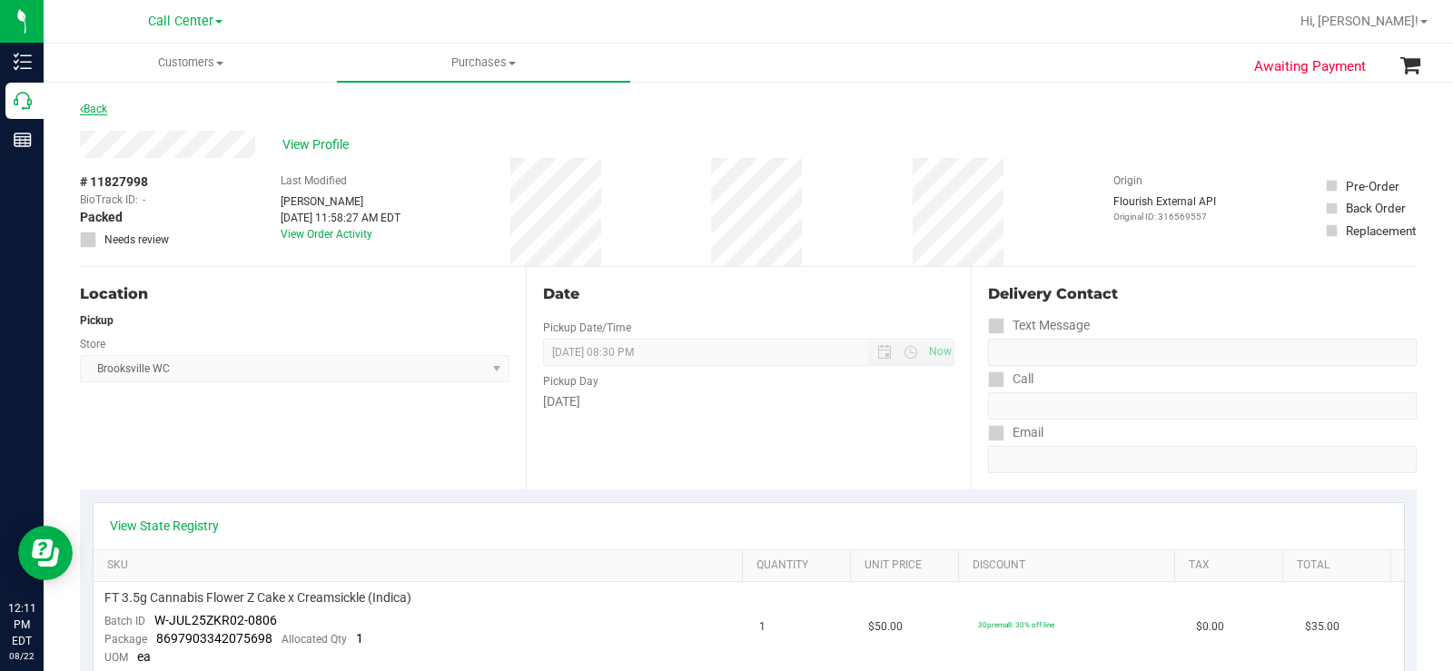
click at [97, 107] on link "Back" at bounding box center [93, 109] width 27 height 13
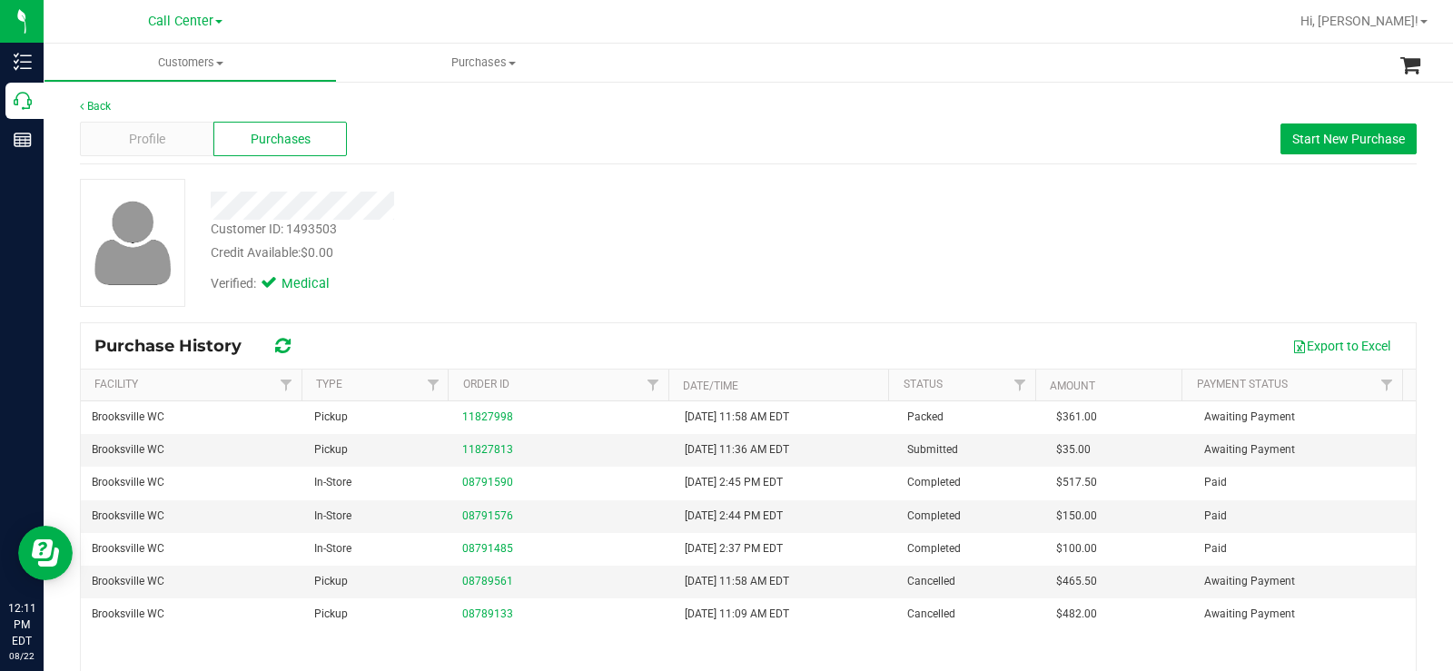
click at [1074, 291] on div "Customer ID: 1493503 Credit Available: $0.00 Verified: Medical" at bounding box center [748, 243] width 1364 height 128
click at [498, 449] on link "11827813" at bounding box center [487, 449] width 51 height 13
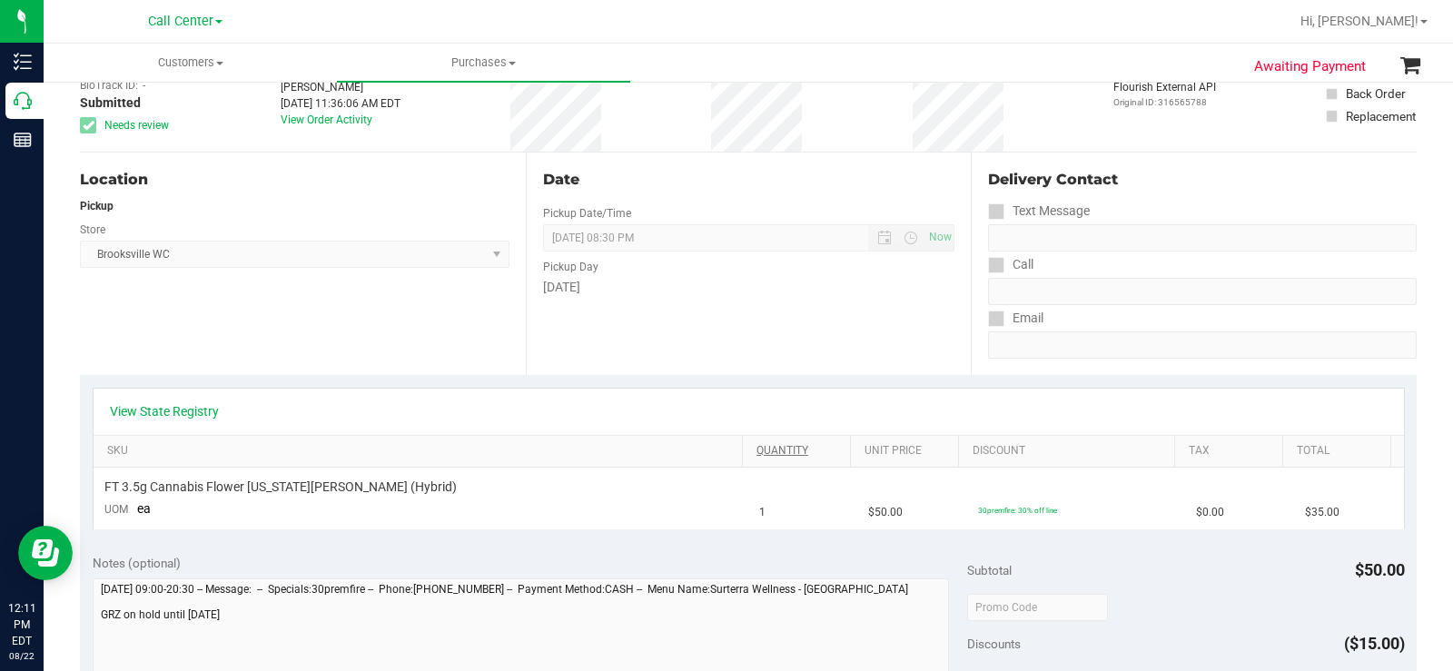
scroll to position [182, 0]
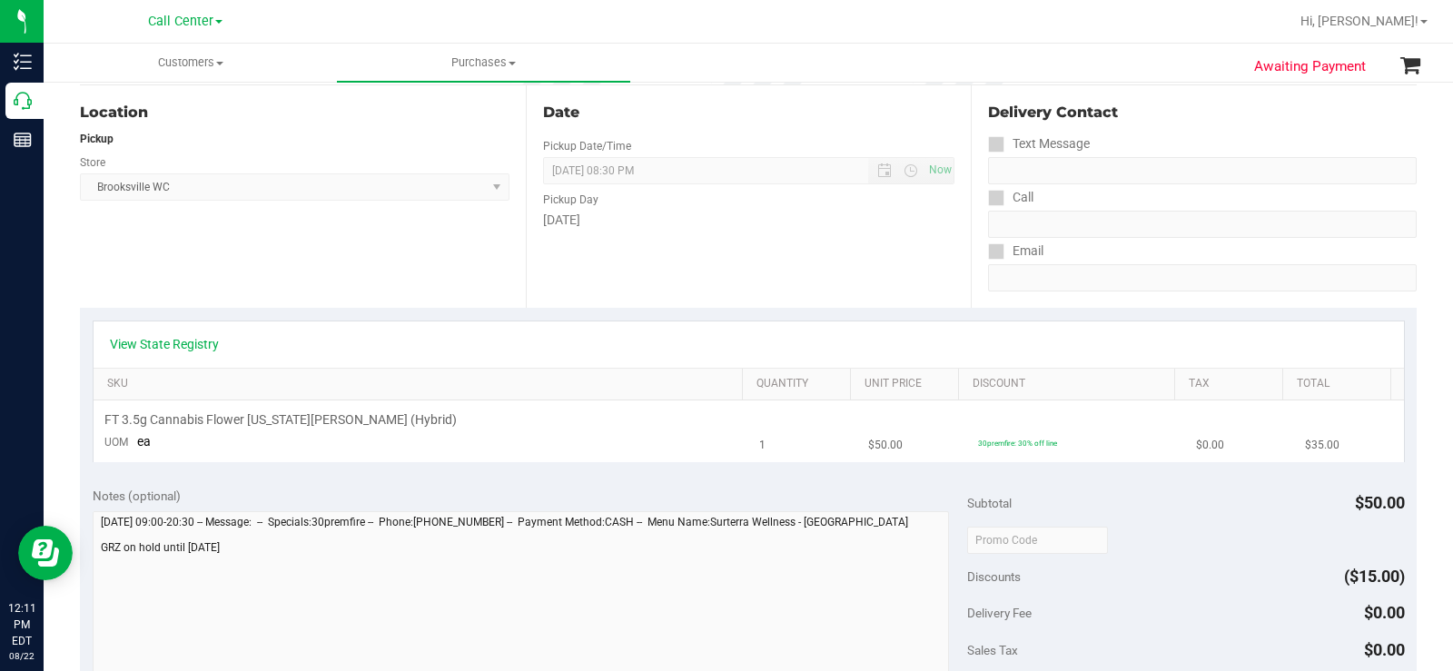
click at [388, 415] on div "FT 3.5g Cannabis Flower Georgia Runtz (Hybrid)" at bounding box center [421, 419] width 634 height 17
drag, startPoint x: 407, startPoint y: 417, endPoint x: 103, endPoint y: 427, distance: 304.3
click at [101, 427] on td "FT 3.5g Cannabis Flower Georgia Runtz (Hybrid) UOM ea" at bounding box center [422, 430] width 656 height 61
click at [536, 424] on div "FT 3.5g Cannabis Flower Georgia Runtz (Hybrid)" at bounding box center [421, 419] width 634 height 17
drag, startPoint x: 428, startPoint y: 428, endPoint x: 104, endPoint y: 422, distance: 324.2
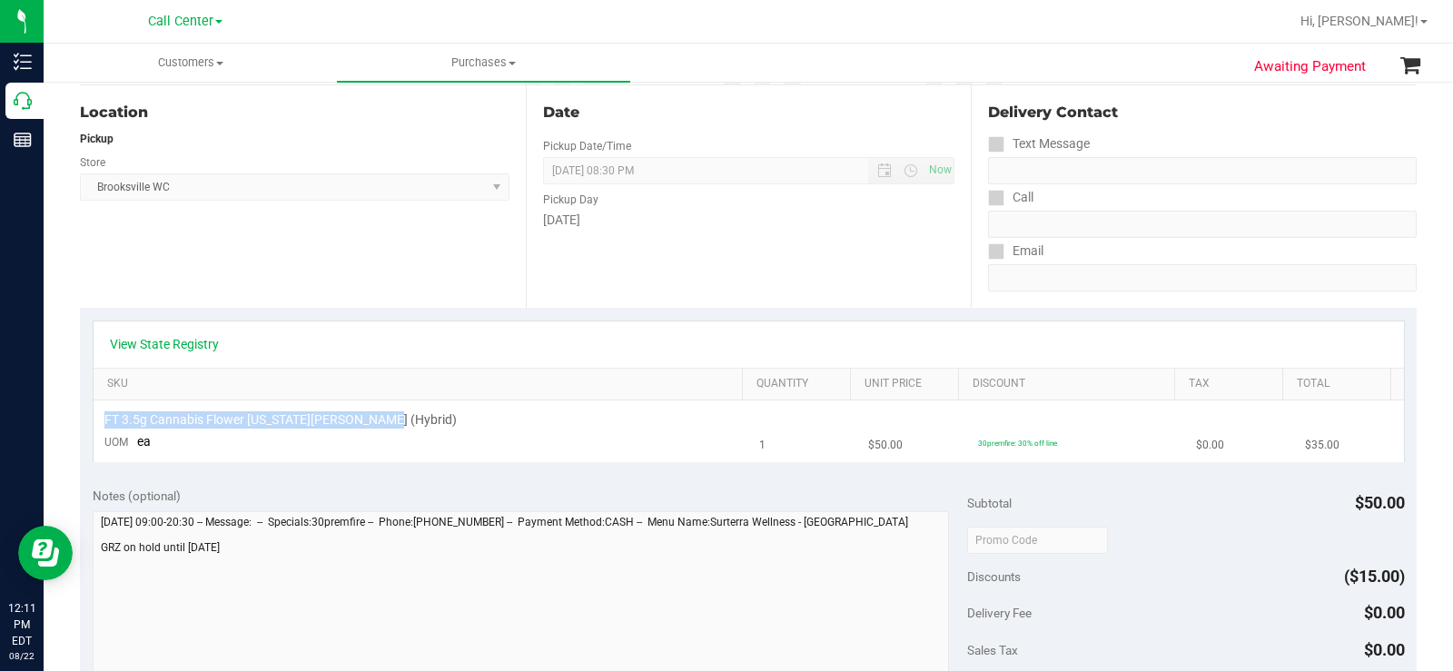
click at [104, 422] on div "FT 3.5g Cannabis Flower Georgia Runtz (Hybrid)" at bounding box center [421, 419] width 634 height 17
click at [308, 490] on div "Notes (optional)" at bounding box center [530, 496] width 874 height 18
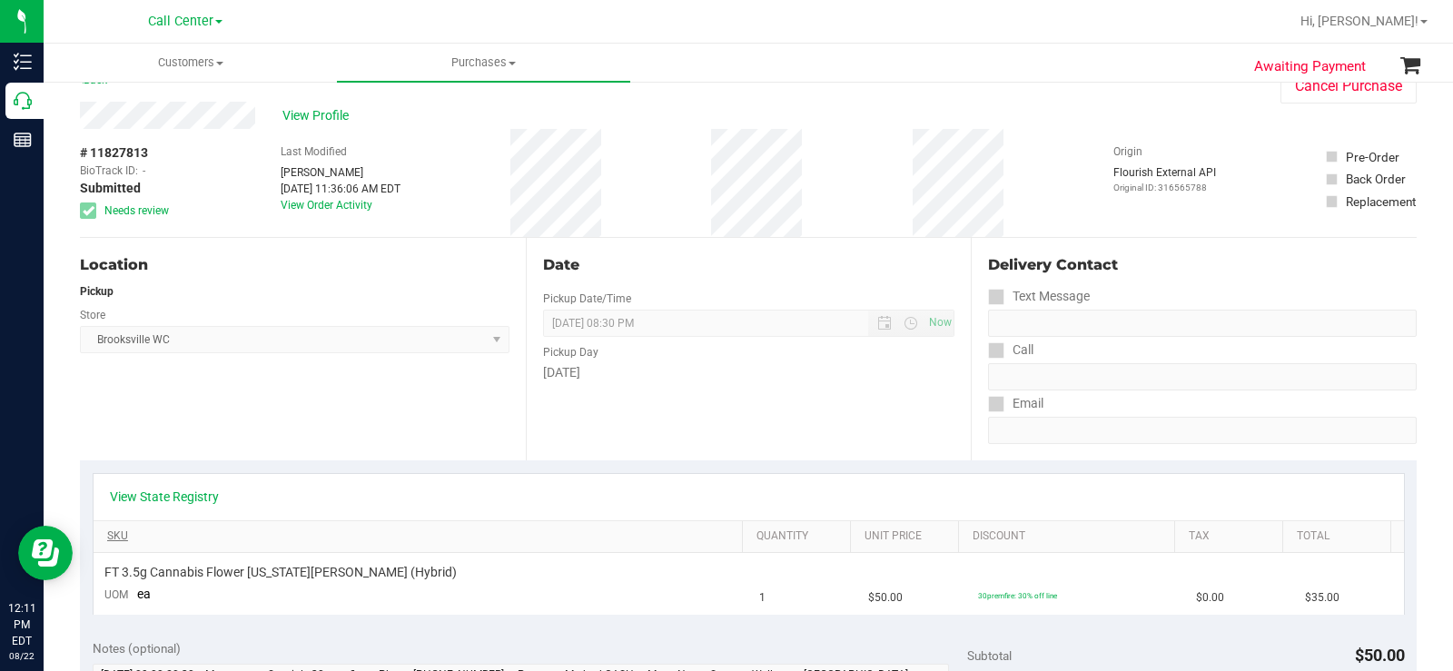
scroll to position [0, 0]
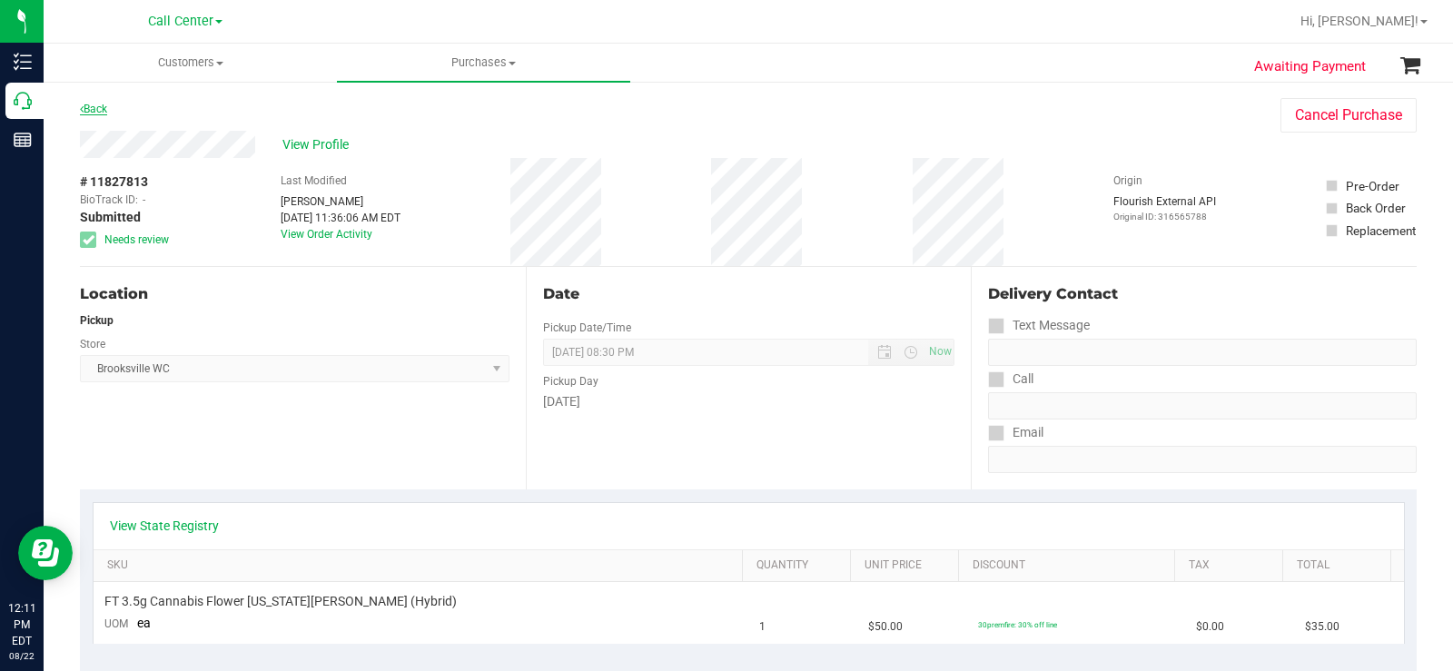
click at [94, 109] on link "Back" at bounding box center [93, 109] width 27 height 13
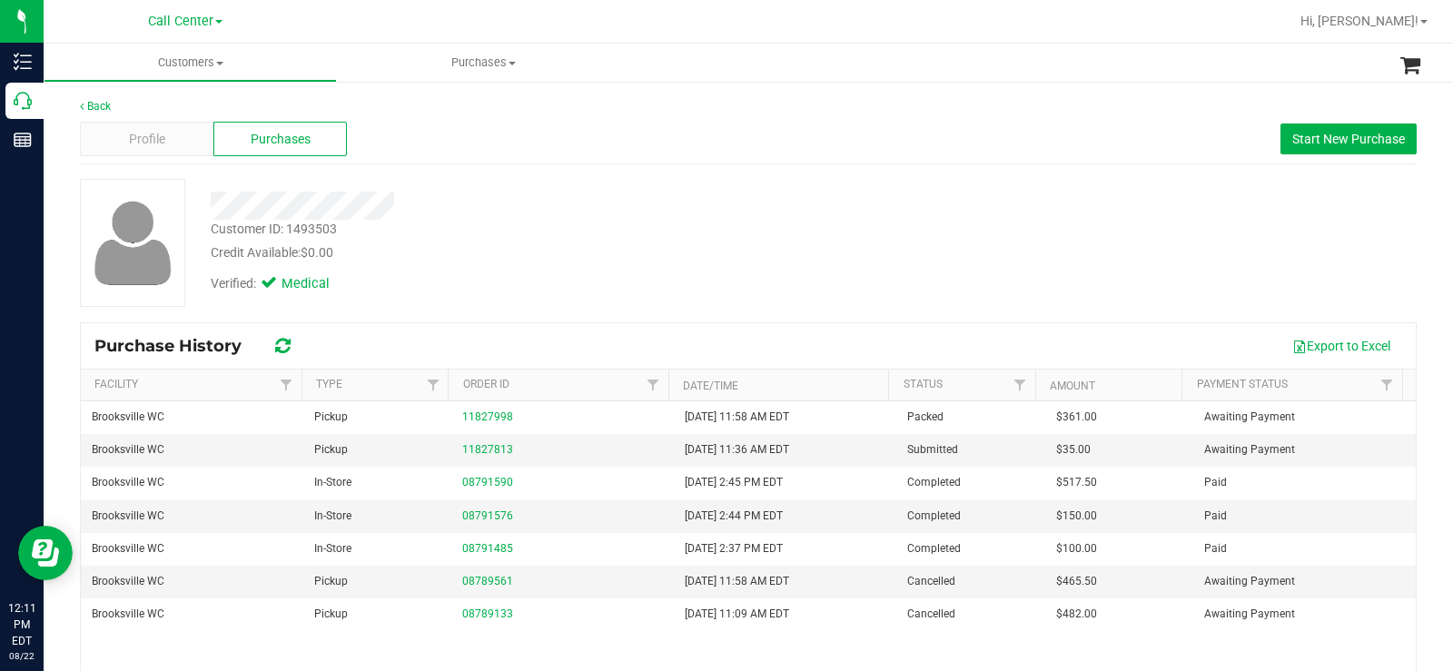
click at [686, 237] on div "Customer ID: 1493503 Credit Available: $0.00" at bounding box center [538, 241] width 682 height 43
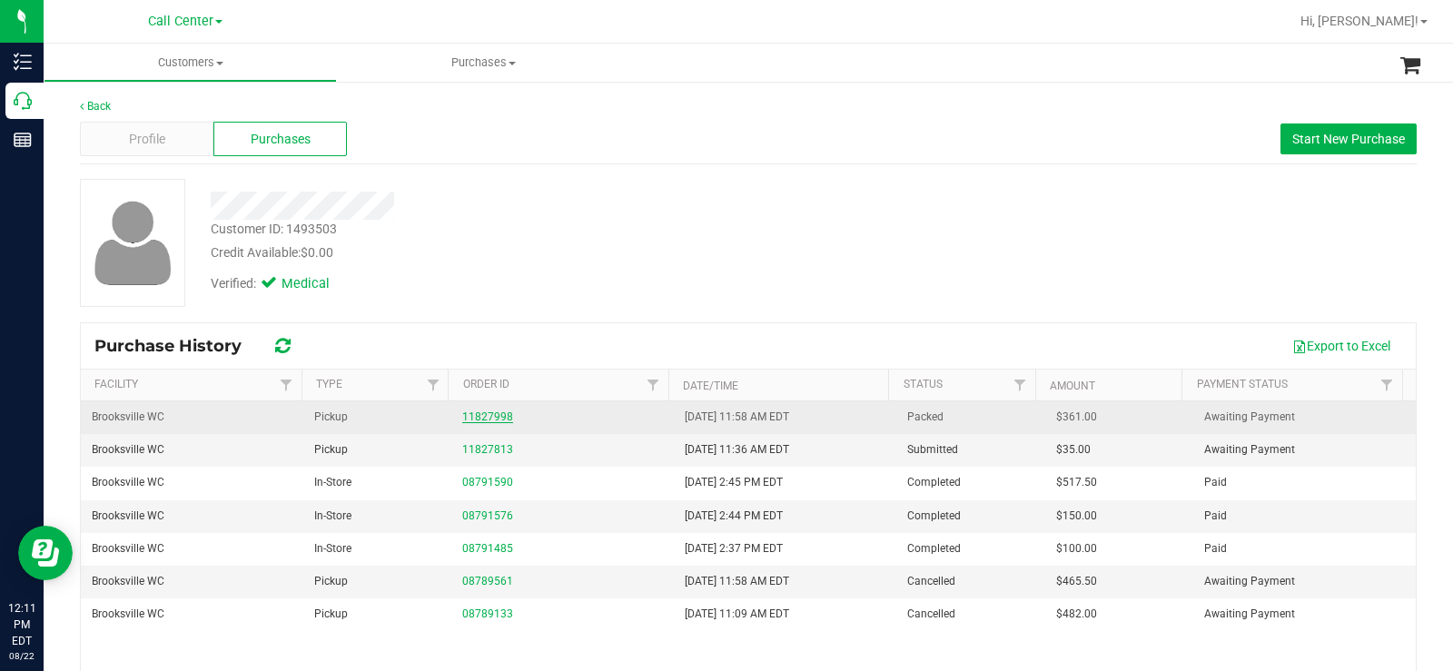
click at [489, 419] on link "11827998" at bounding box center [487, 416] width 51 height 13
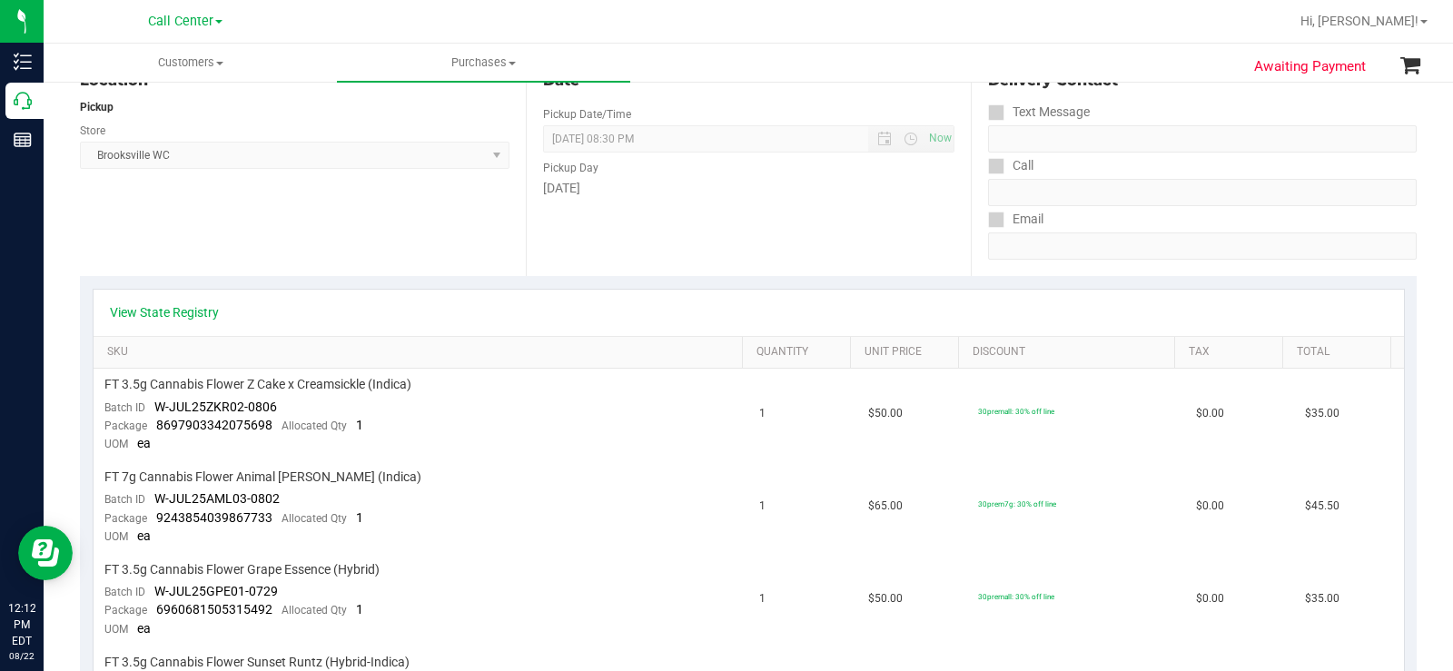
scroll to position [182, 0]
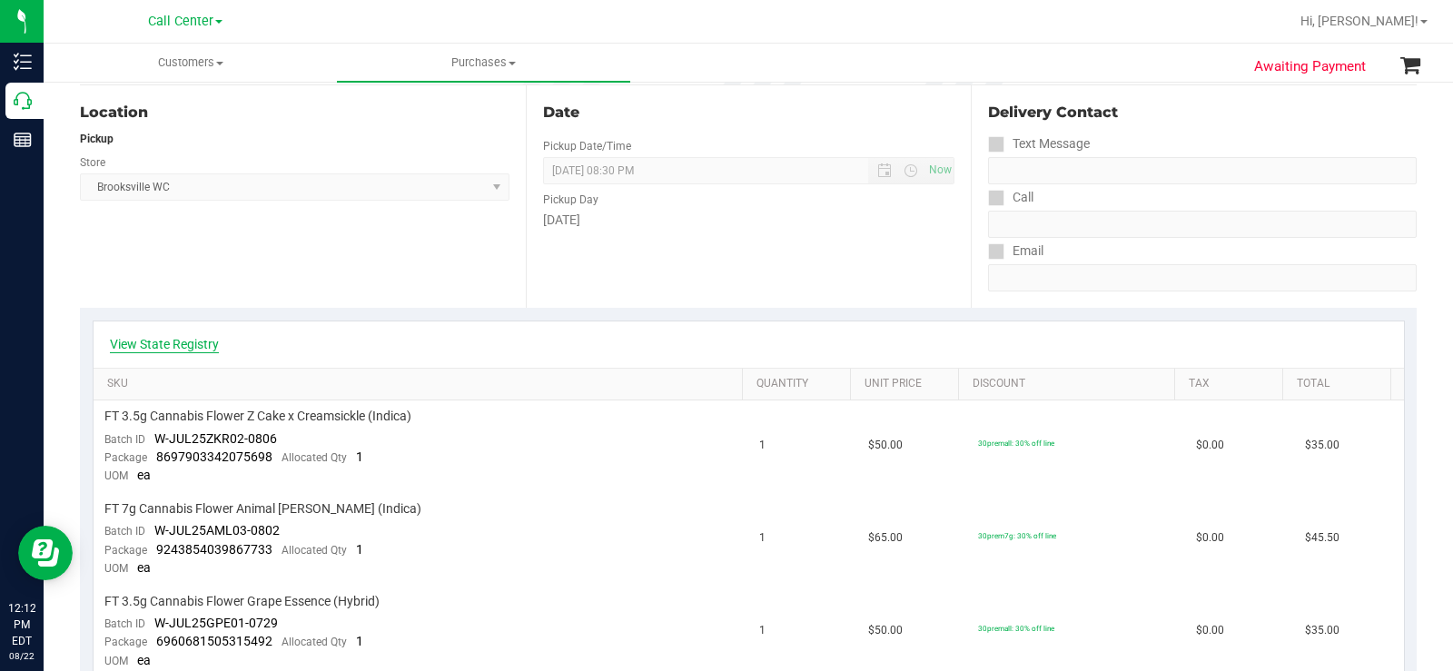
click at [199, 340] on link "View State Registry" at bounding box center [164, 344] width 109 height 18
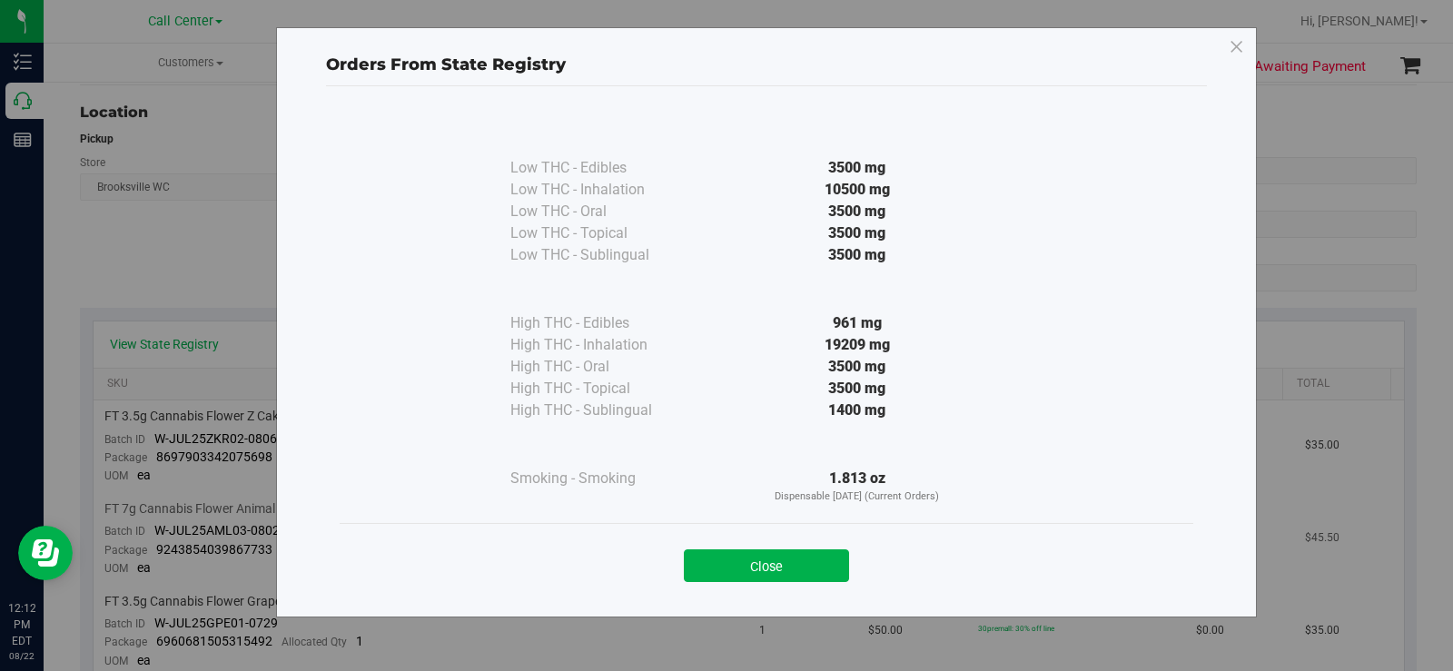
click at [794, 562] on button "Close" at bounding box center [766, 565] width 165 height 33
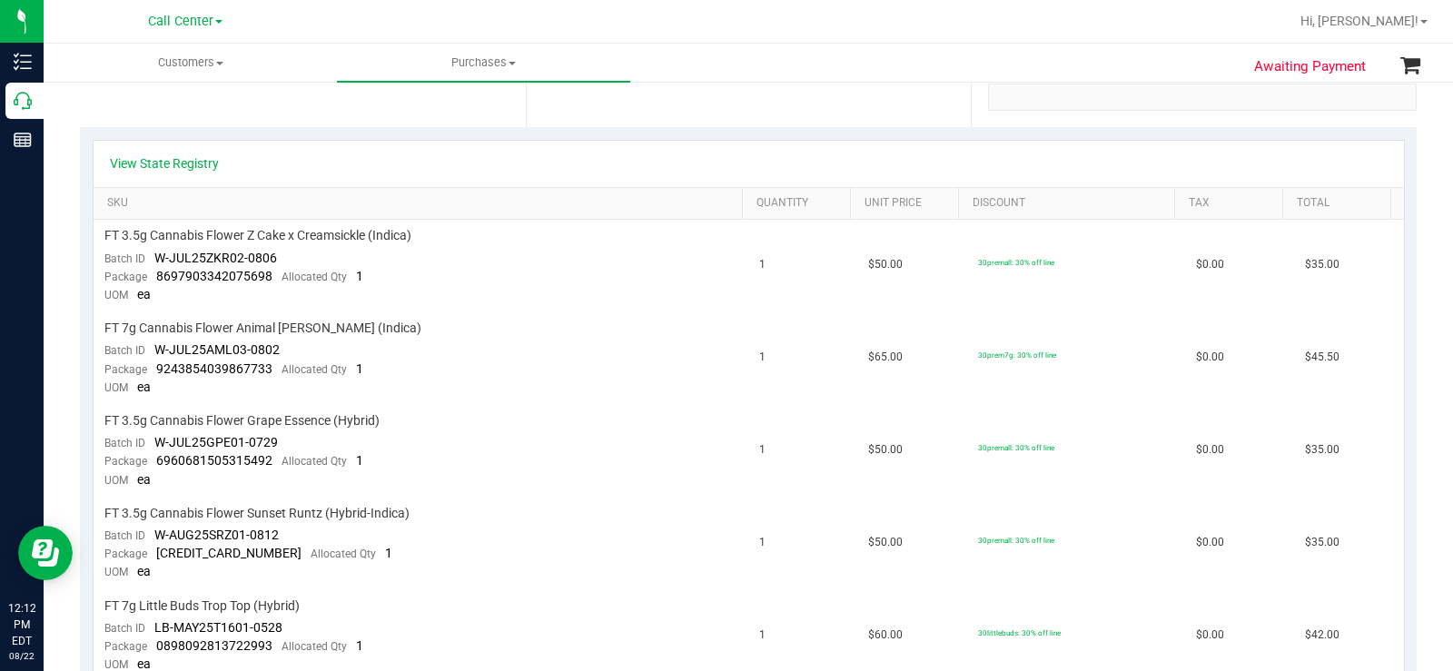
scroll to position [363, 0]
click at [185, 156] on link "View State Registry" at bounding box center [164, 162] width 109 height 18
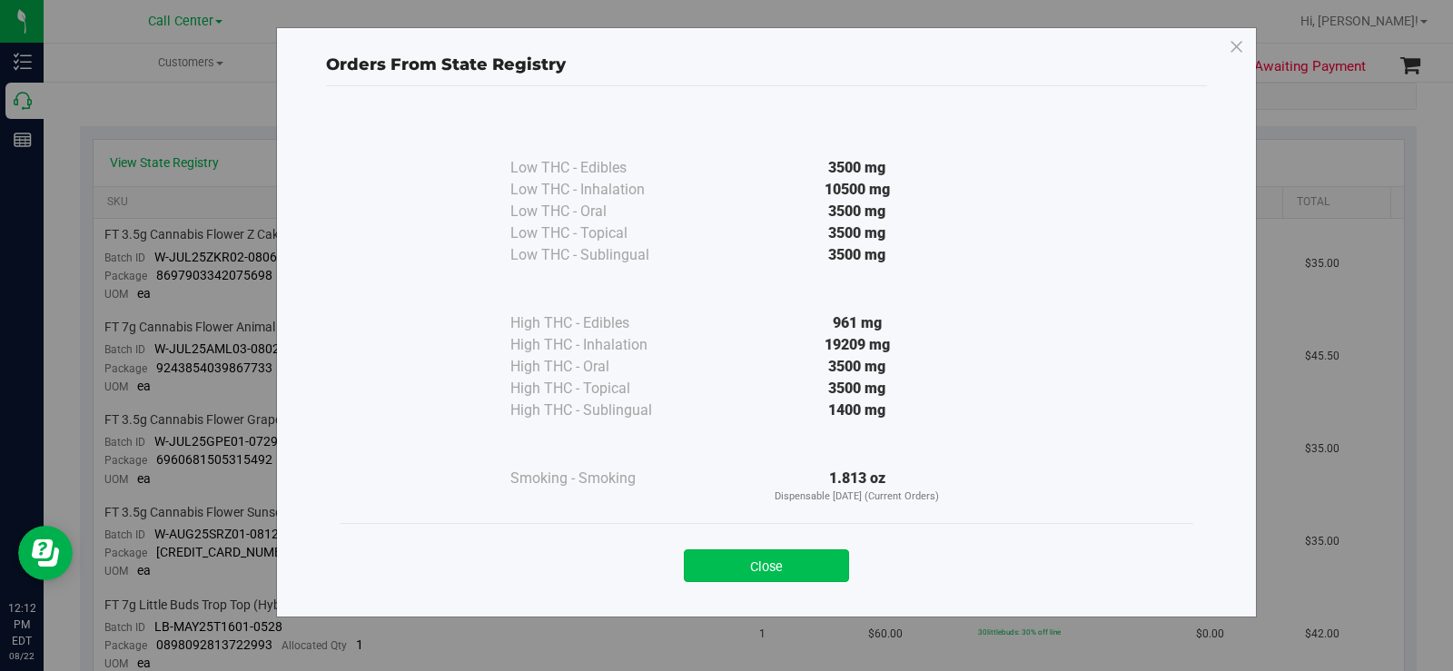
click at [797, 561] on button "Close" at bounding box center [766, 565] width 165 height 33
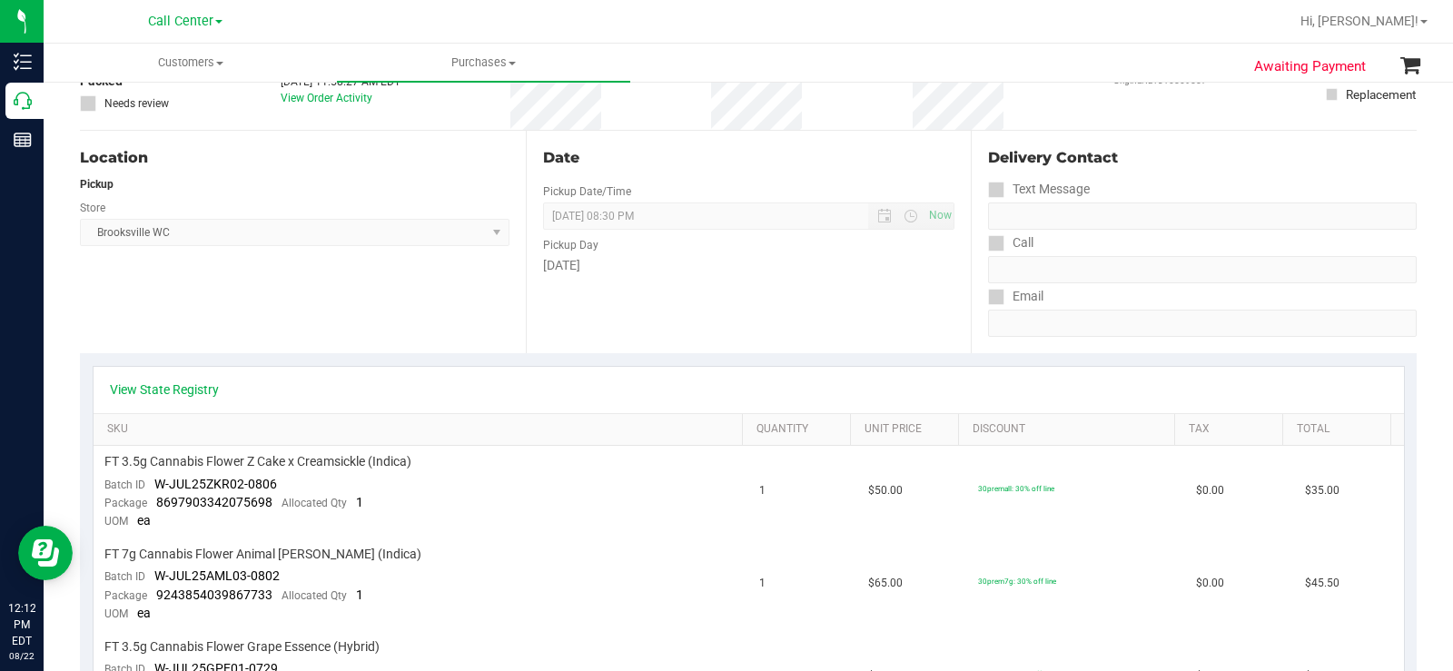
scroll to position [0, 0]
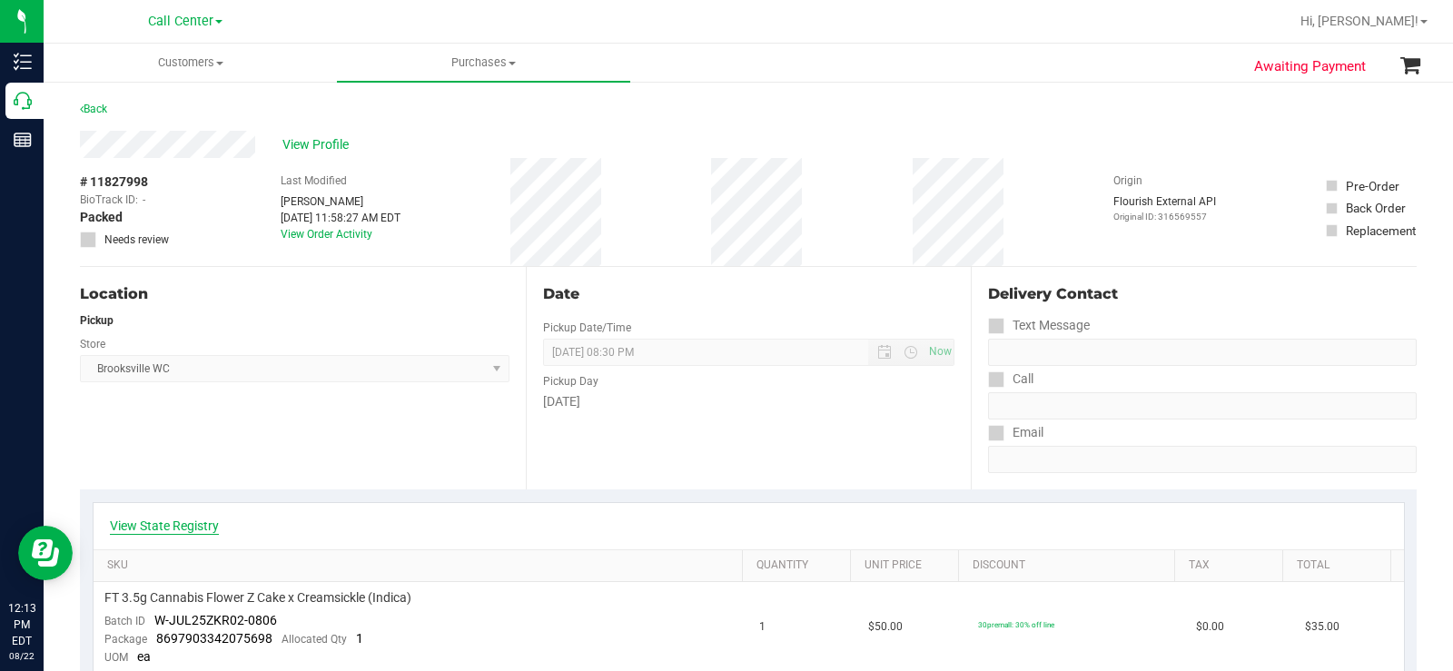
click at [195, 521] on link "View State Registry" at bounding box center [164, 526] width 109 height 18
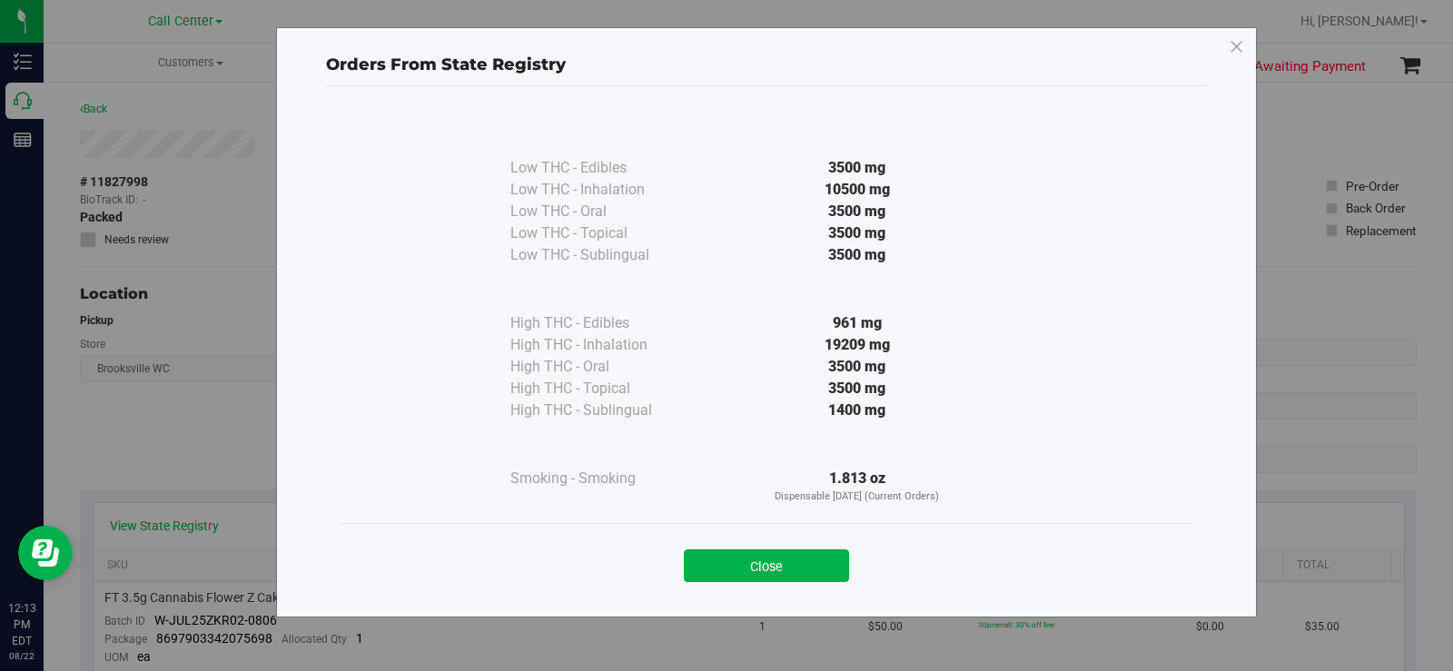
click at [809, 546] on div "Close" at bounding box center [766, 560] width 826 height 45
click at [790, 564] on button "Close" at bounding box center [766, 565] width 165 height 33
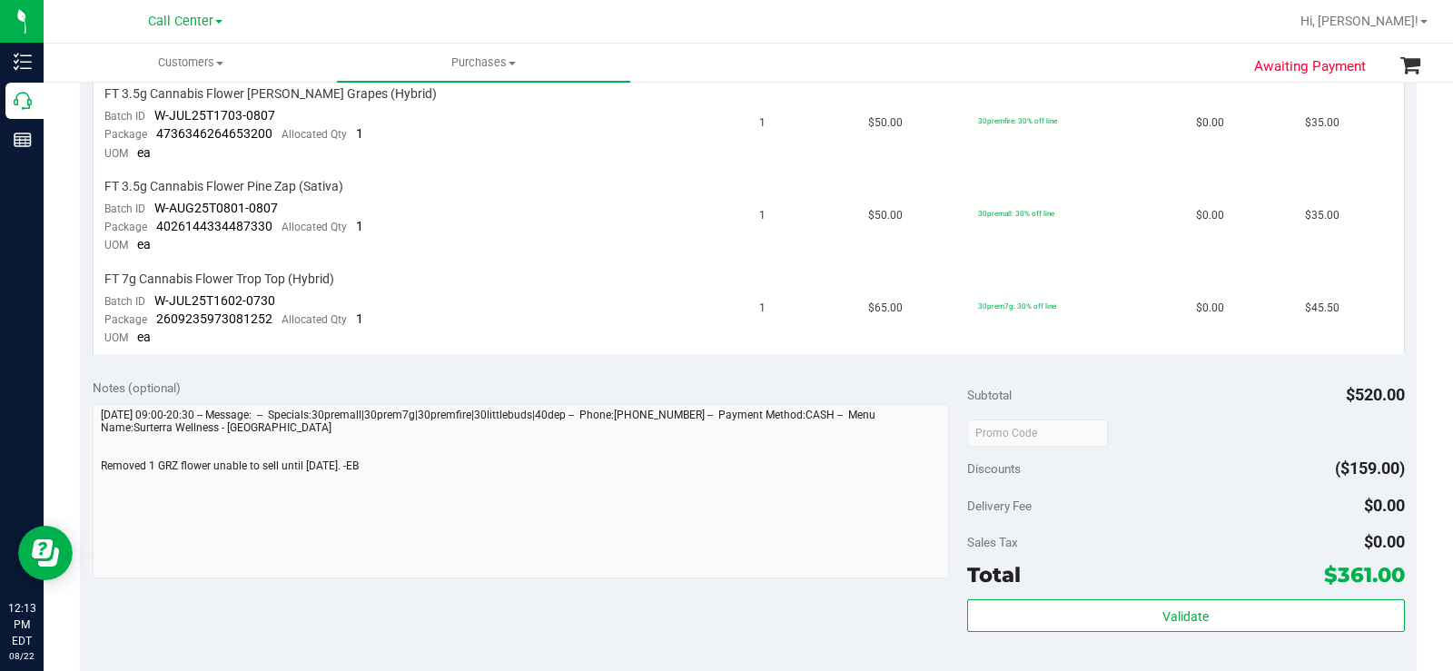
scroll to position [1180, 0]
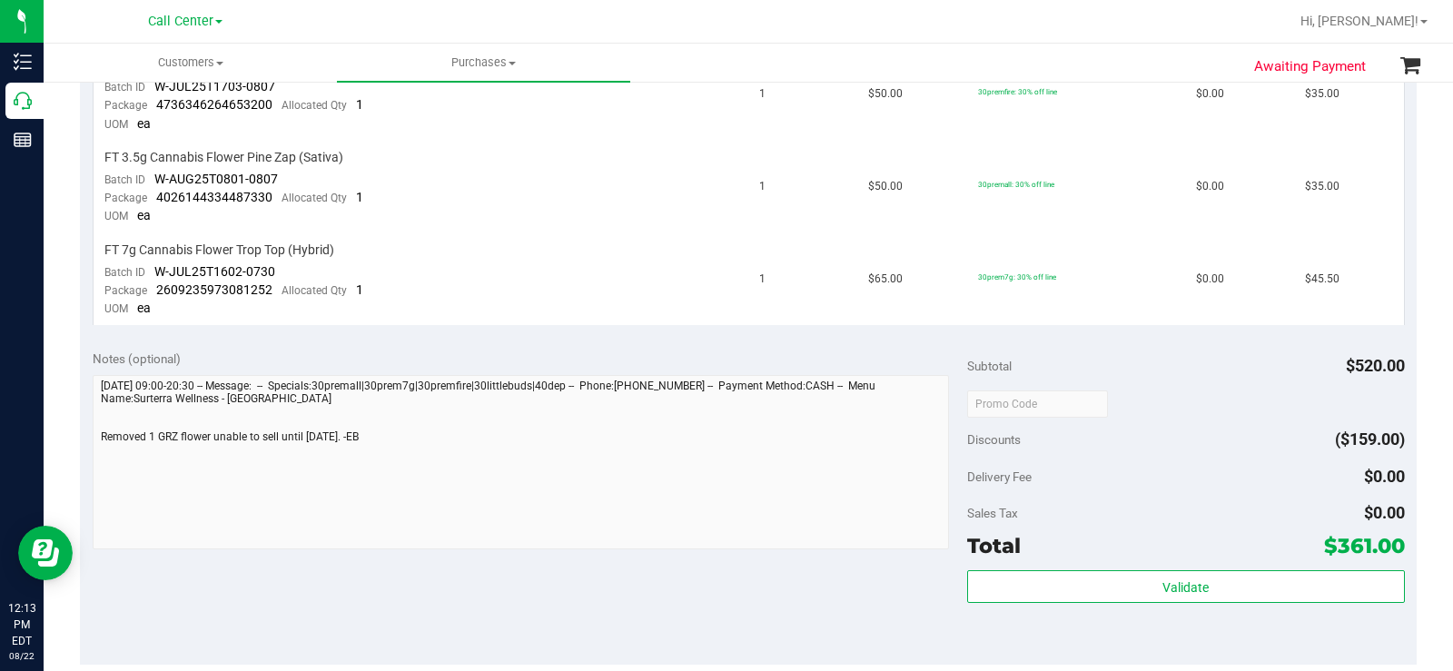
drag, startPoint x: 1320, startPoint y: 537, endPoint x: 1402, endPoint y: 538, distance: 81.7
click at [1402, 538] on div "Notes (optional) Subtotal $520.00 Discounts ($159.00) Delivery Fee $0.00 Sales …" at bounding box center [748, 501] width 1337 height 327
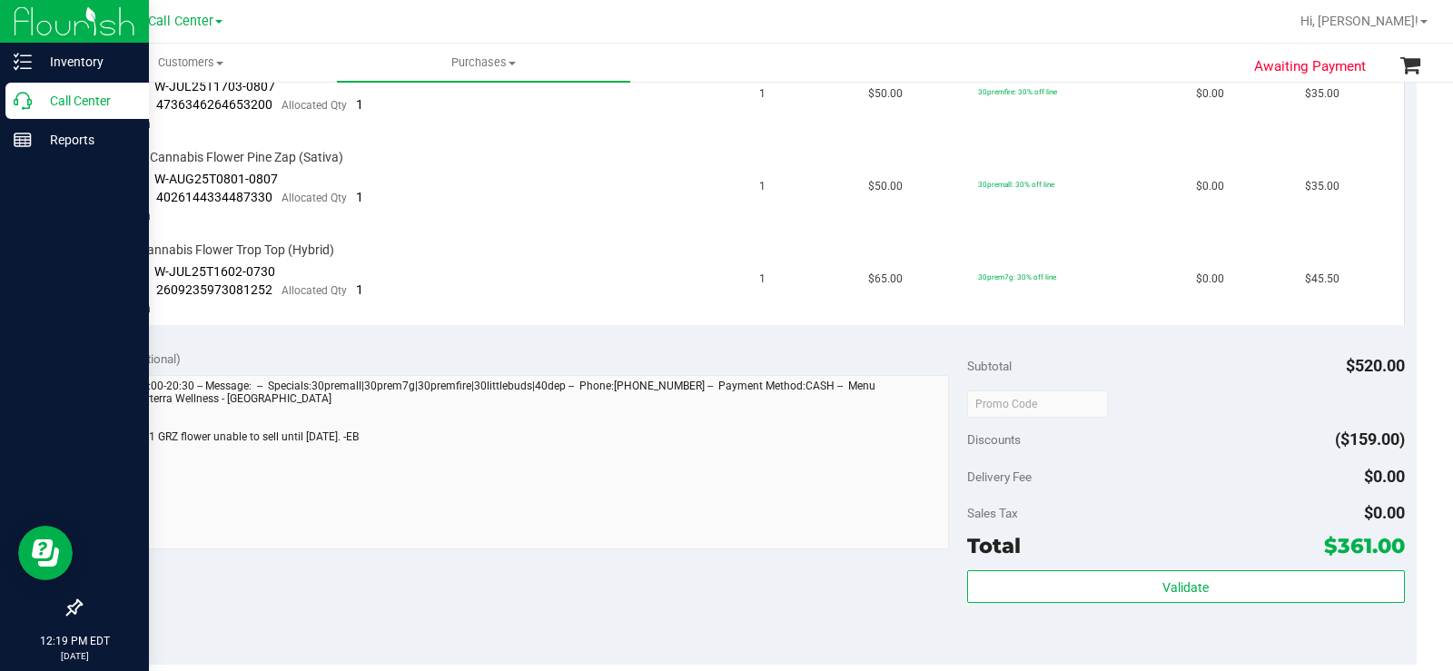
click at [21, 106] on icon at bounding box center [23, 101] width 18 height 18
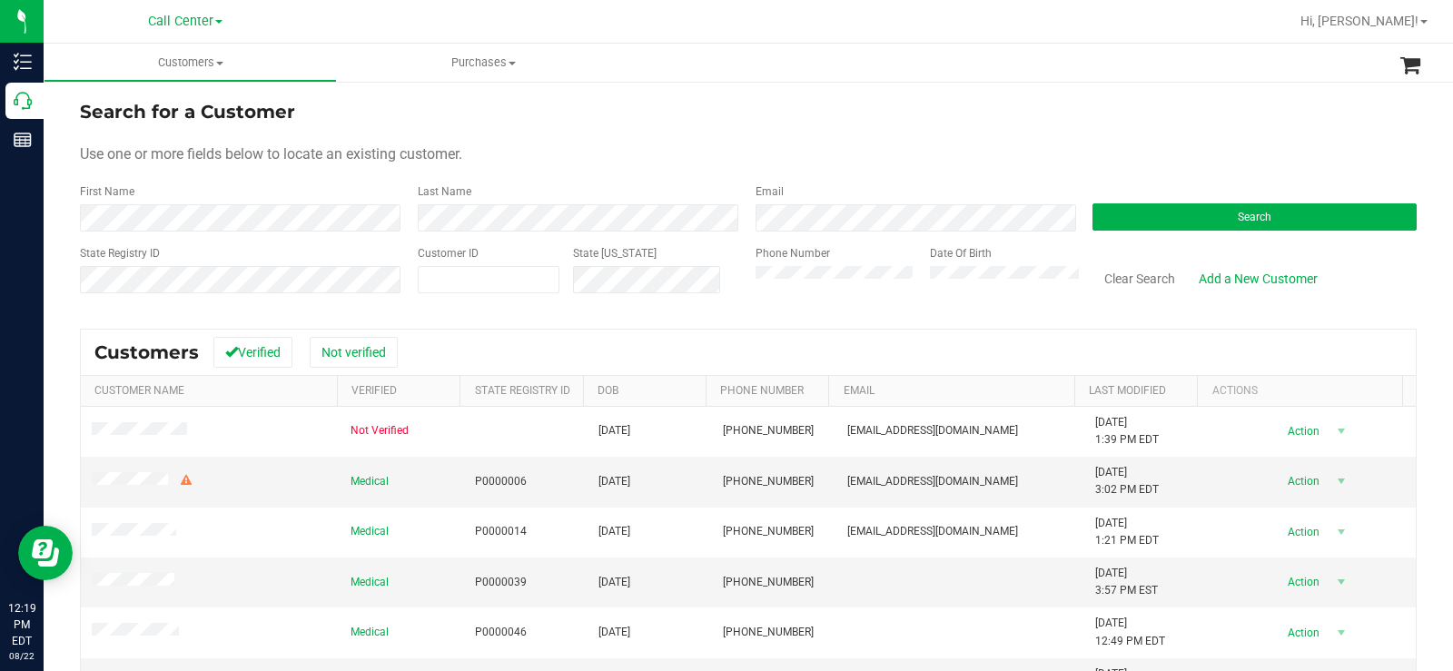
click at [597, 135] on form "Search for a Customer Use one or more fields below to locate an existing custom…" at bounding box center [748, 204] width 1337 height 212
click at [1176, 209] on button "Search" at bounding box center [1254, 216] width 324 height 27
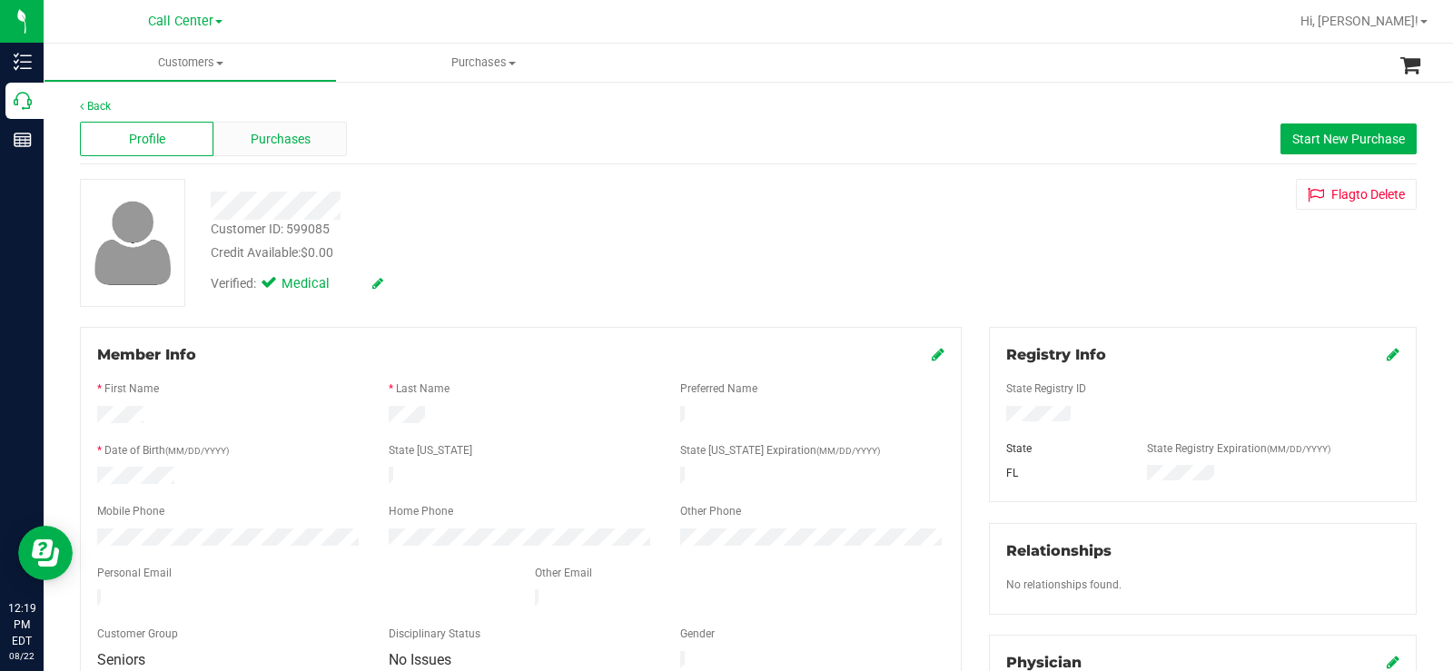
click at [327, 135] on div "Purchases" at bounding box center [279, 139] width 133 height 35
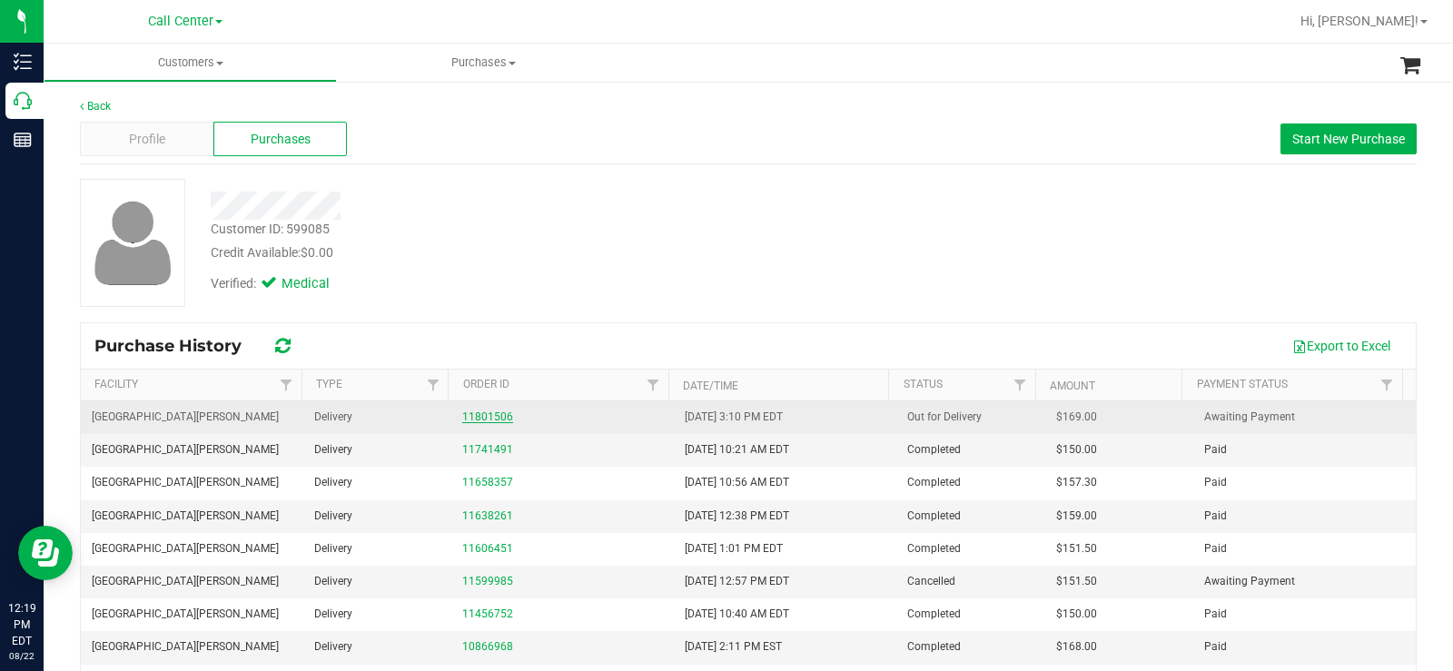
click at [479, 417] on link "11801506" at bounding box center [487, 416] width 51 height 13
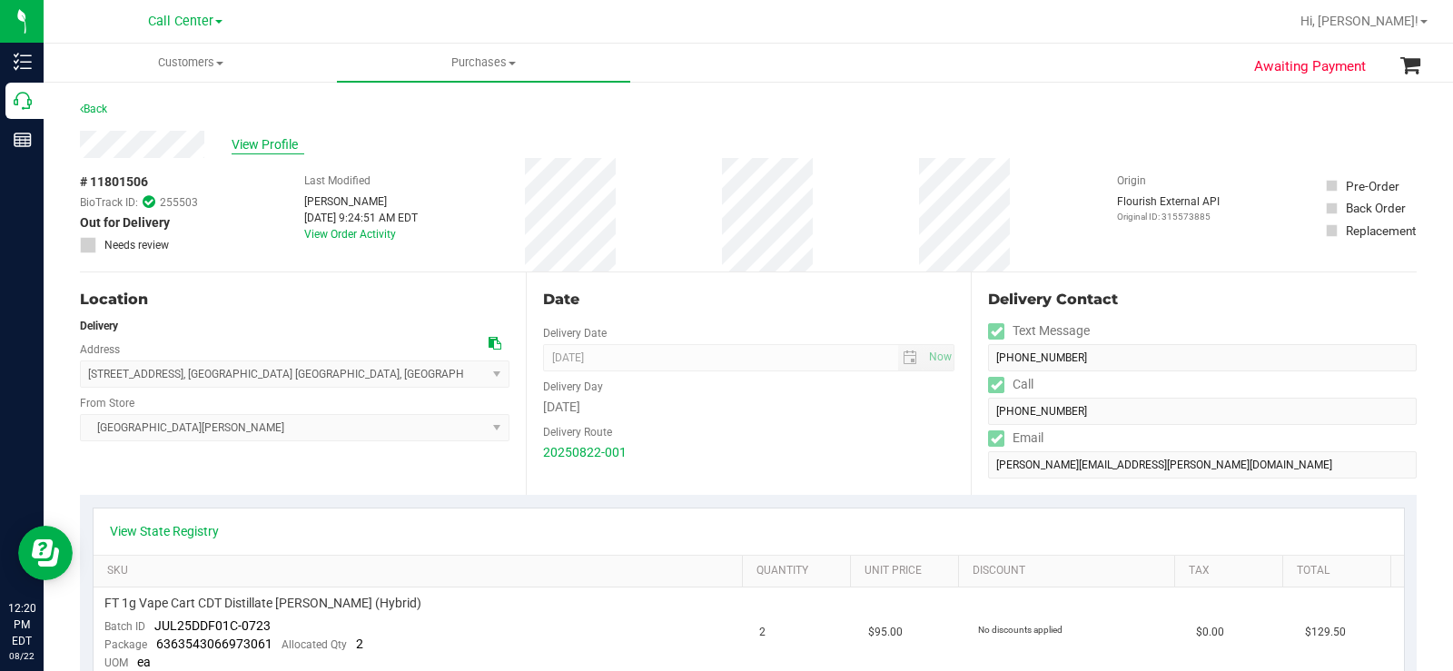
click at [246, 137] on span "View Profile" at bounding box center [268, 144] width 73 height 19
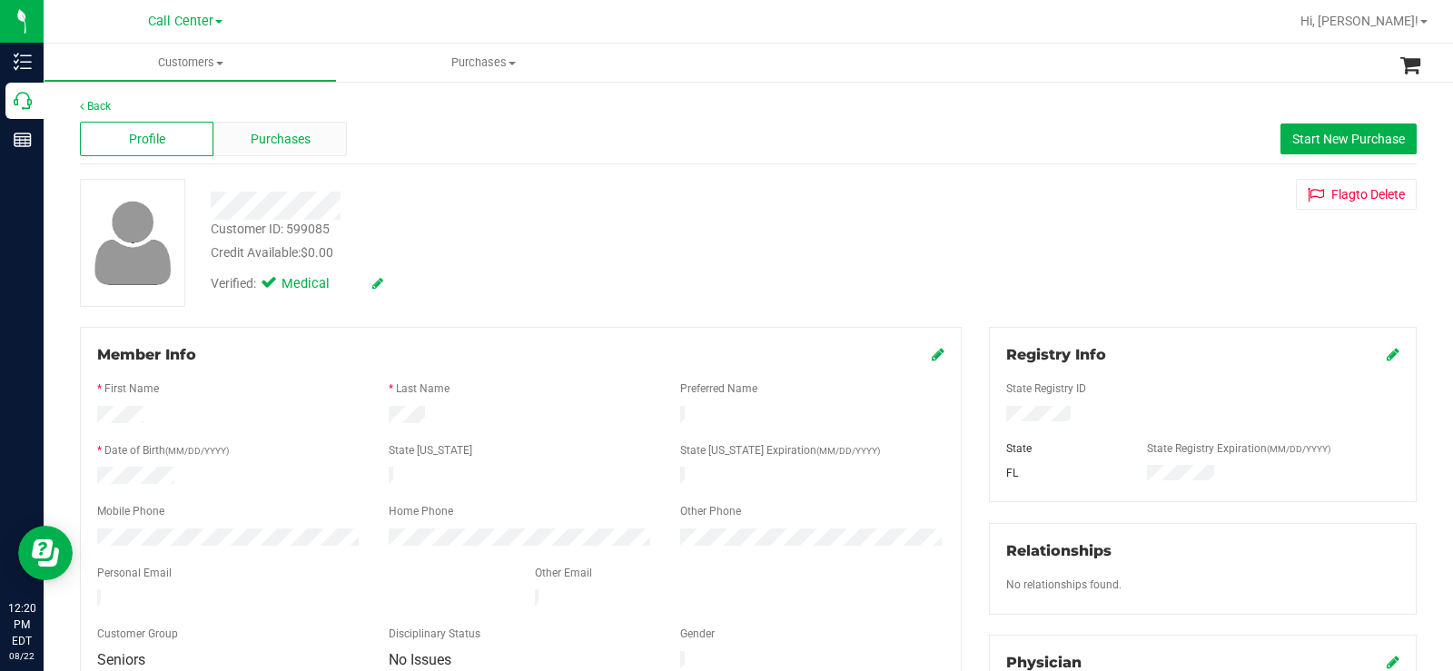
click at [305, 127] on div "Purchases" at bounding box center [279, 139] width 133 height 35
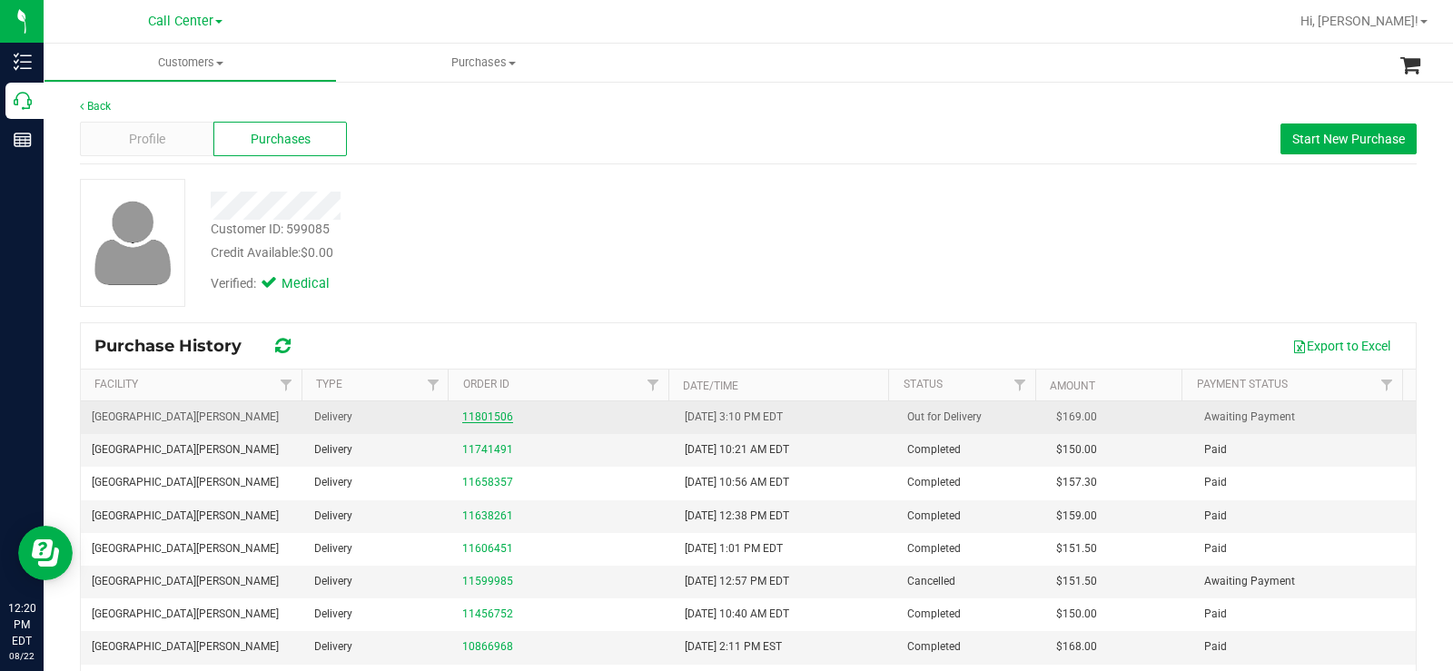
click at [476, 412] on link "11801506" at bounding box center [487, 416] width 51 height 13
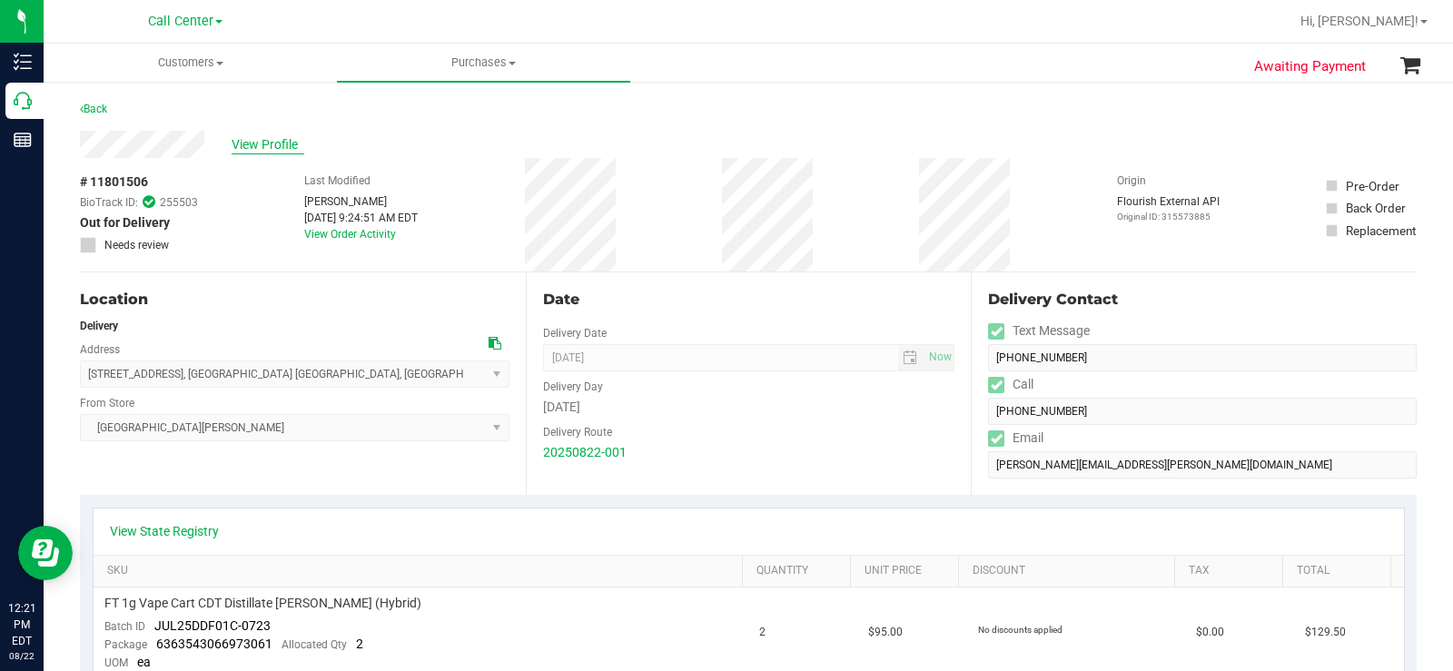
click at [277, 145] on span "View Profile" at bounding box center [268, 144] width 73 height 19
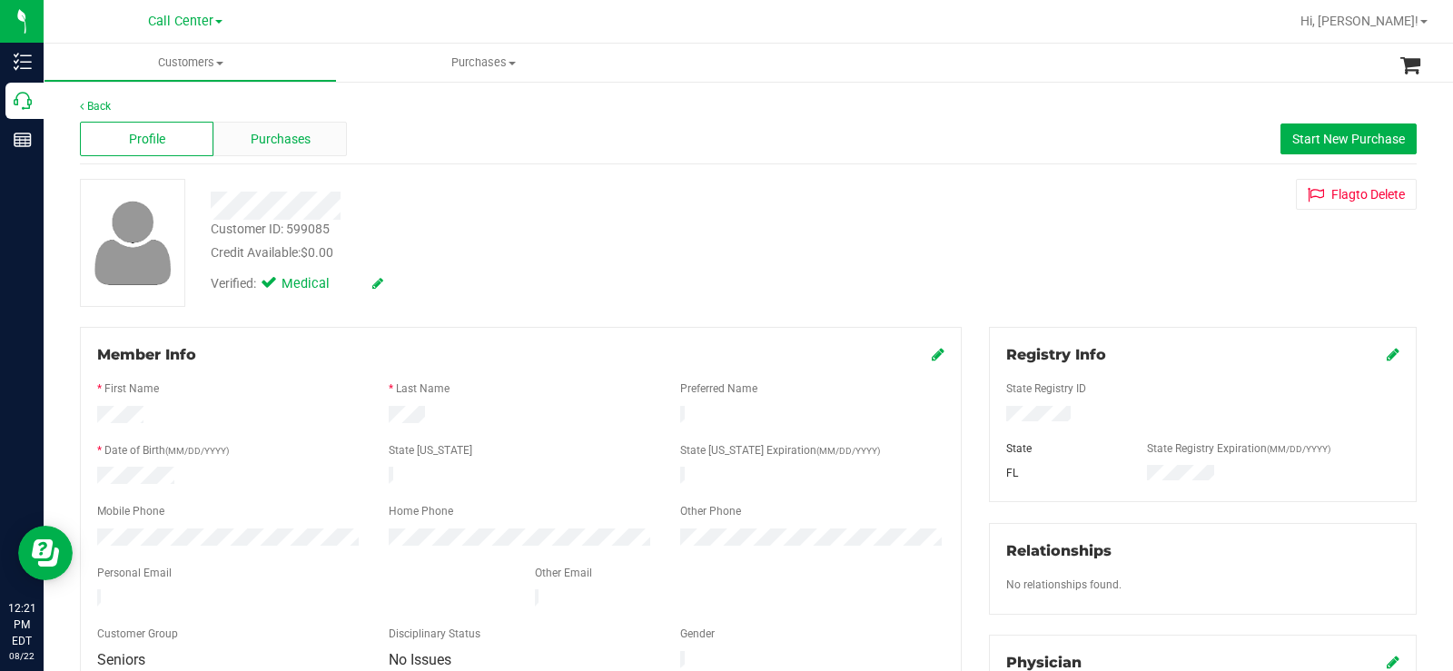
click at [300, 141] on span "Purchases" at bounding box center [281, 139] width 60 height 19
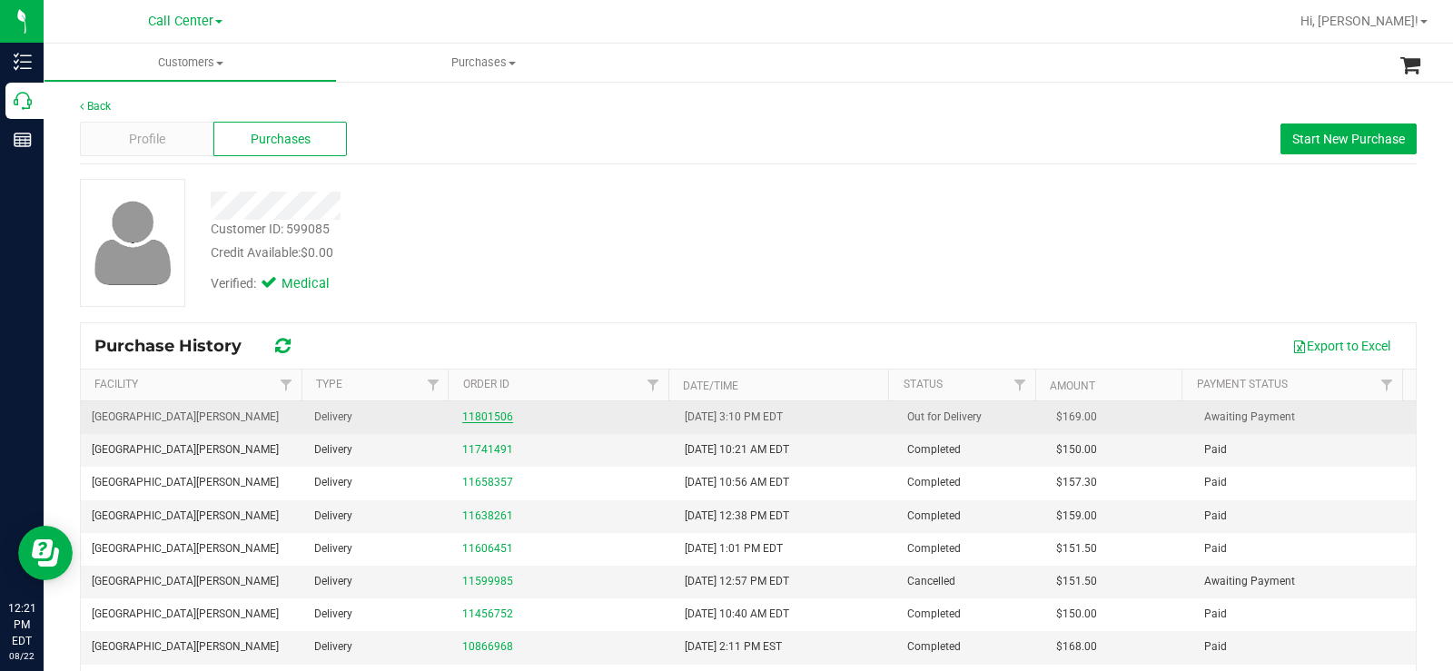
click at [476, 417] on link "11801506" at bounding box center [487, 416] width 51 height 13
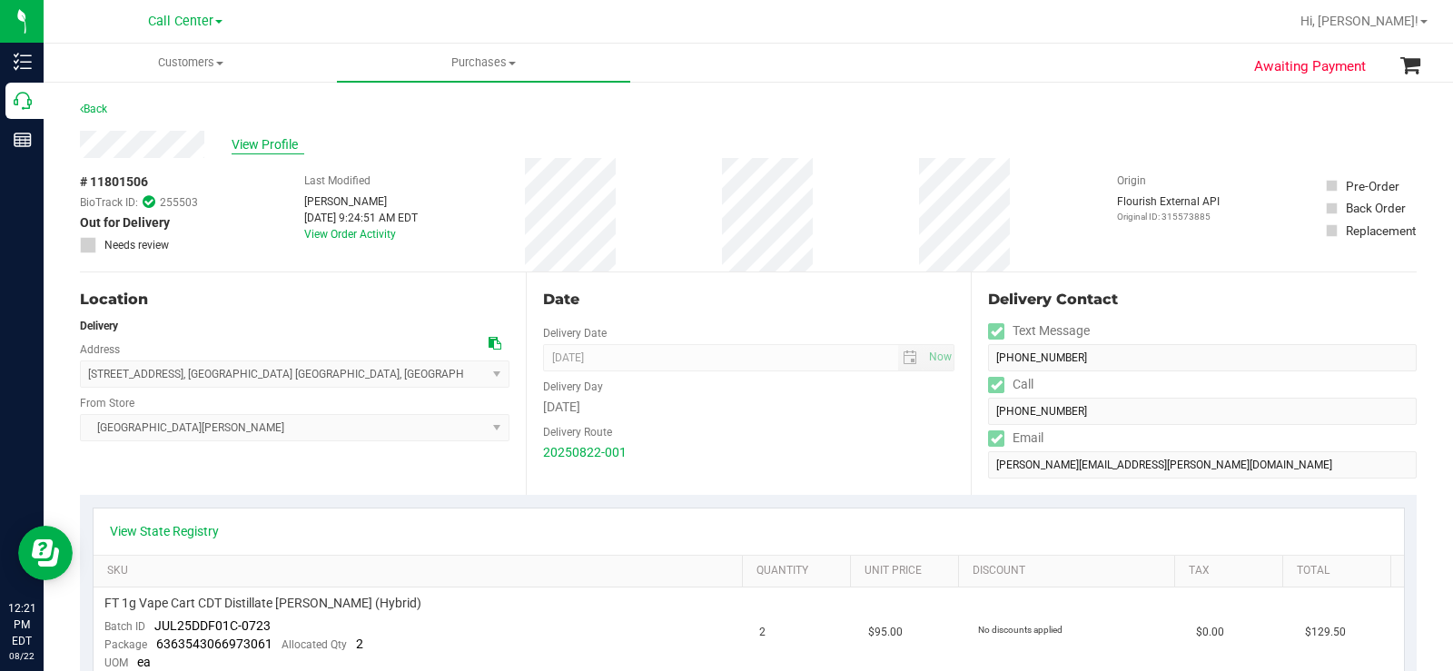
click at [277, 141] on span "View Profile" at bounding box center [268, 144] width 73 height 19
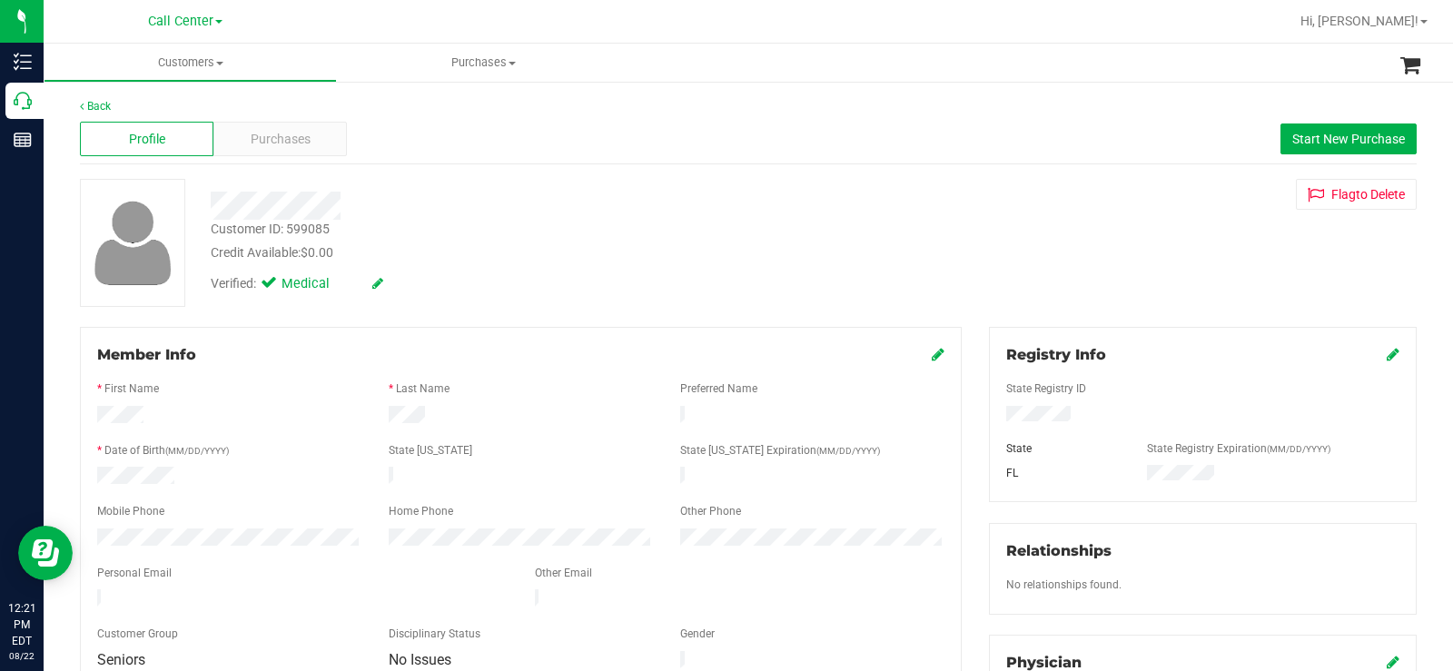
drag, startPoint x: 498, startPoint y: 284, endPoint x: 478, endPoint y: 268, distance: 26.5
click at [494, 281] on div "Verified: Medical" at bounding box center [538, 282] width 682 height 40
click at [311, 152] on div "Purchases" at bounding box center [279, 139] width 133 height 35
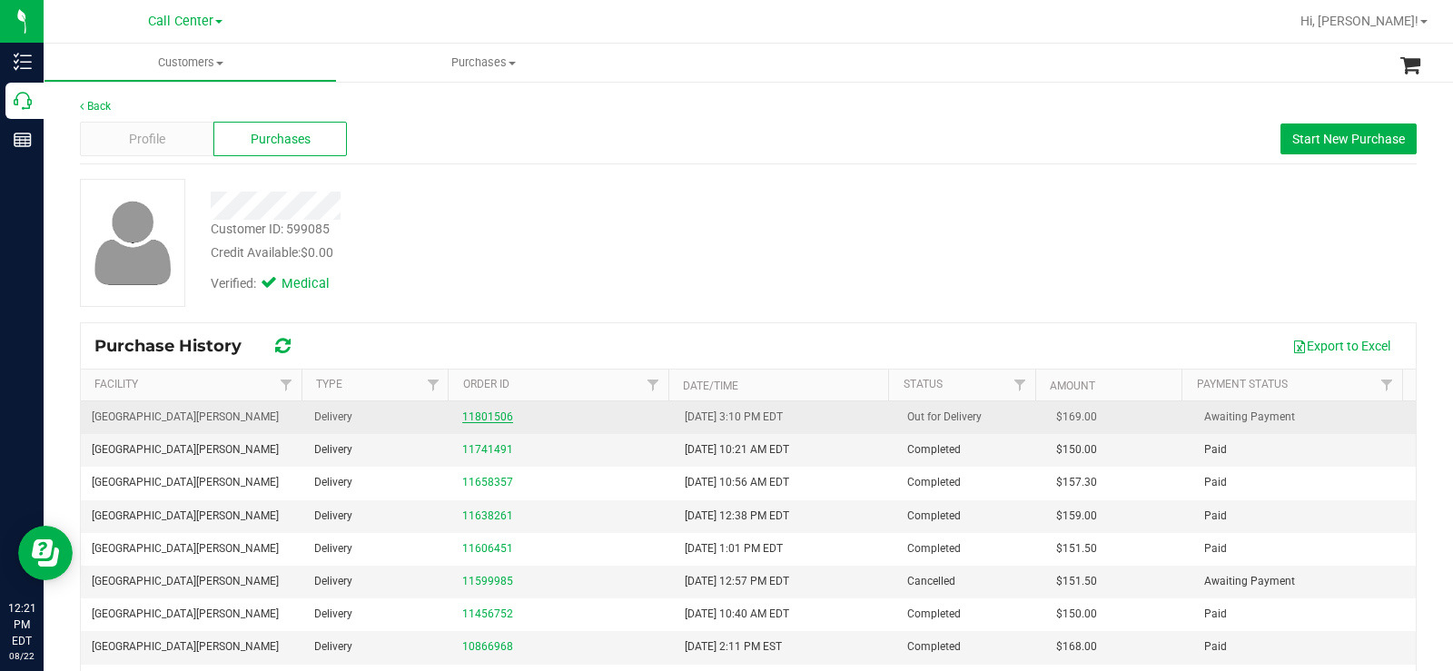
click at [495, 421] on link "11801506" at bounding box center [487, 416] width 51 height 13
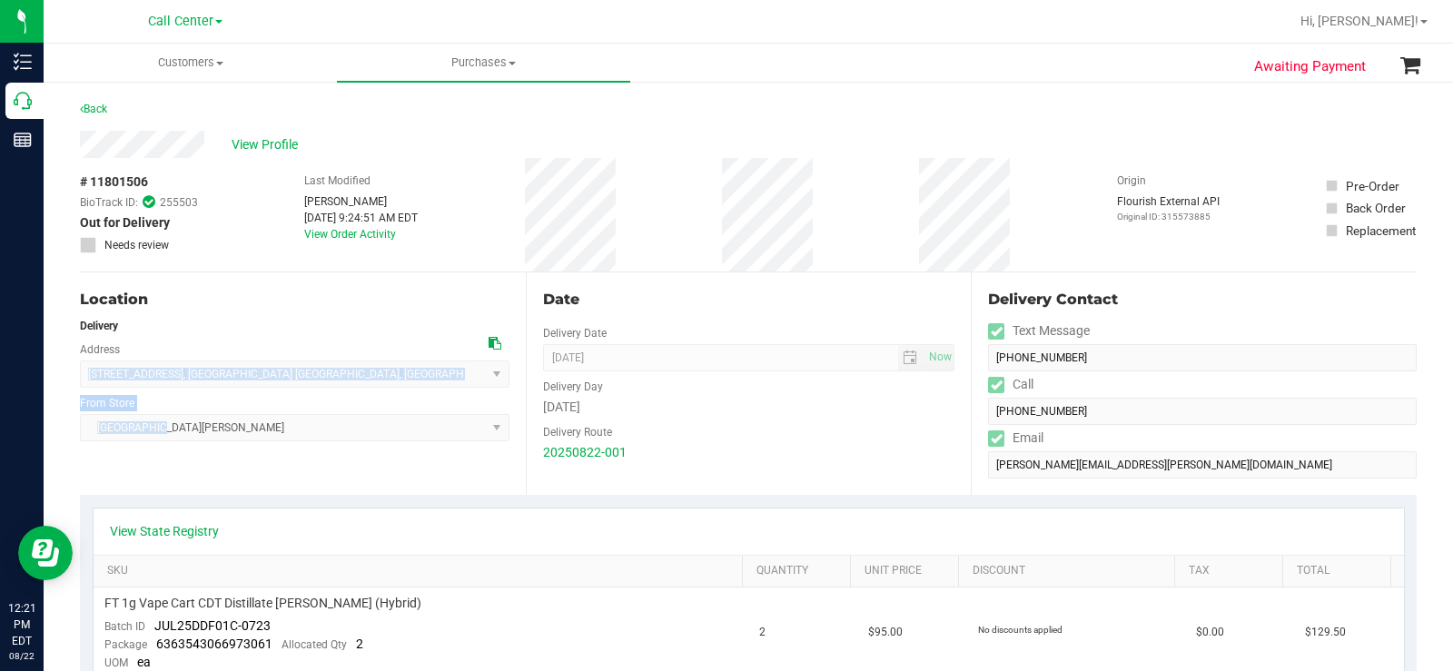
drag, startPoint x: 177, startPoint y: 432, endPoint x: 81, endPoint y: 369, distance: 115.3
click at [81, 369] on div "Location Delivery Address 821 Windsor Ln , Naval Air Station Key West , FL 3304…" at bounding box center [303, 383] width 446 height 222
click at [257, 488] on div "Location Delivery Address 821 Windsor Ln , Naval Air Station Key West , FL 3304…" at bounding box center [303, 383] width 446 height 222
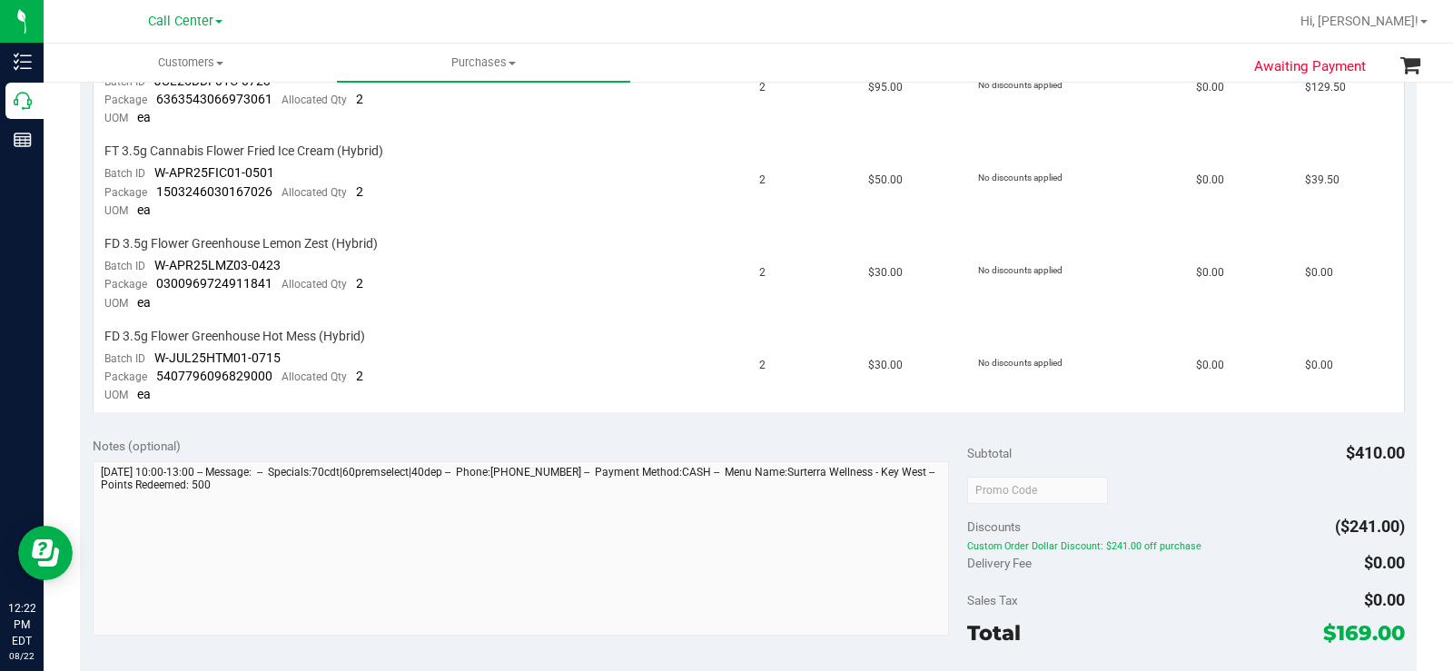
scroll to position [726, 0]
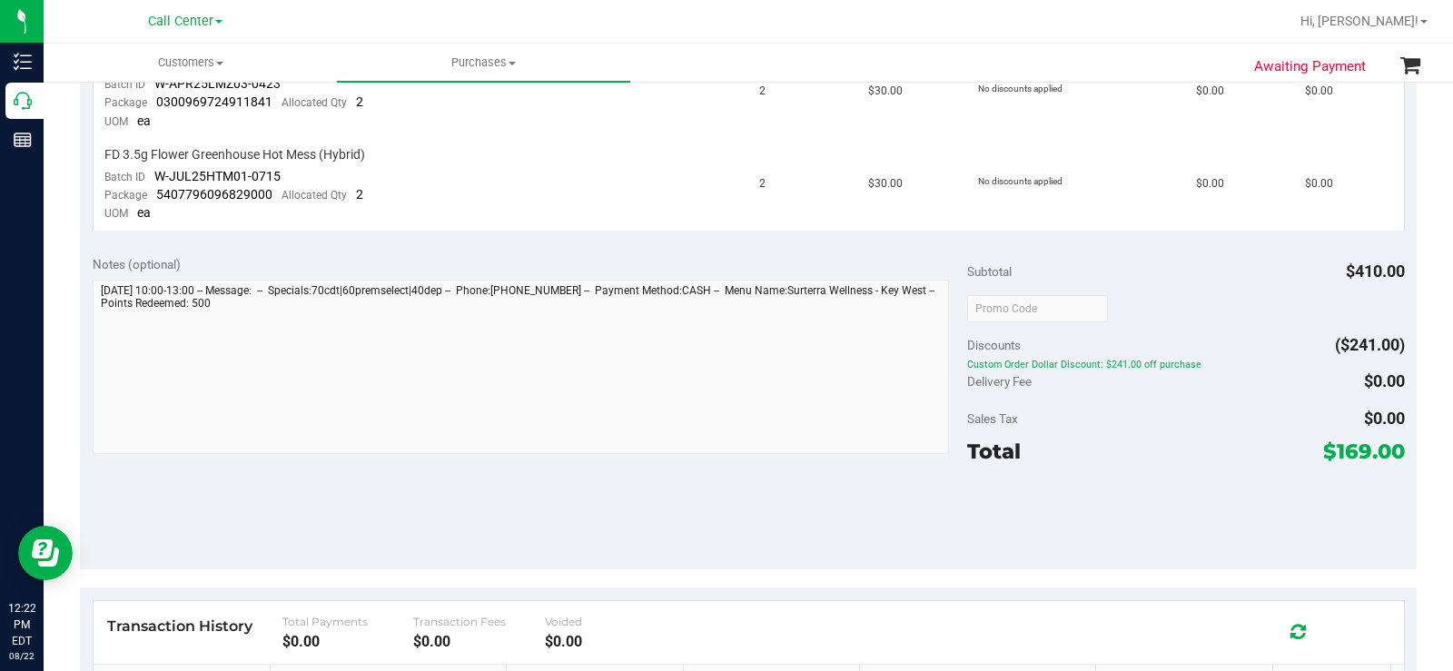
drag, startPoint x: 1297, startPoint y: 449, endPoint x: 1383, endPoint y: 455, distance: 86.5
click at [1383, 455] on div "Total $169.00" at bounding box center [1186, 451] width 438 height 33
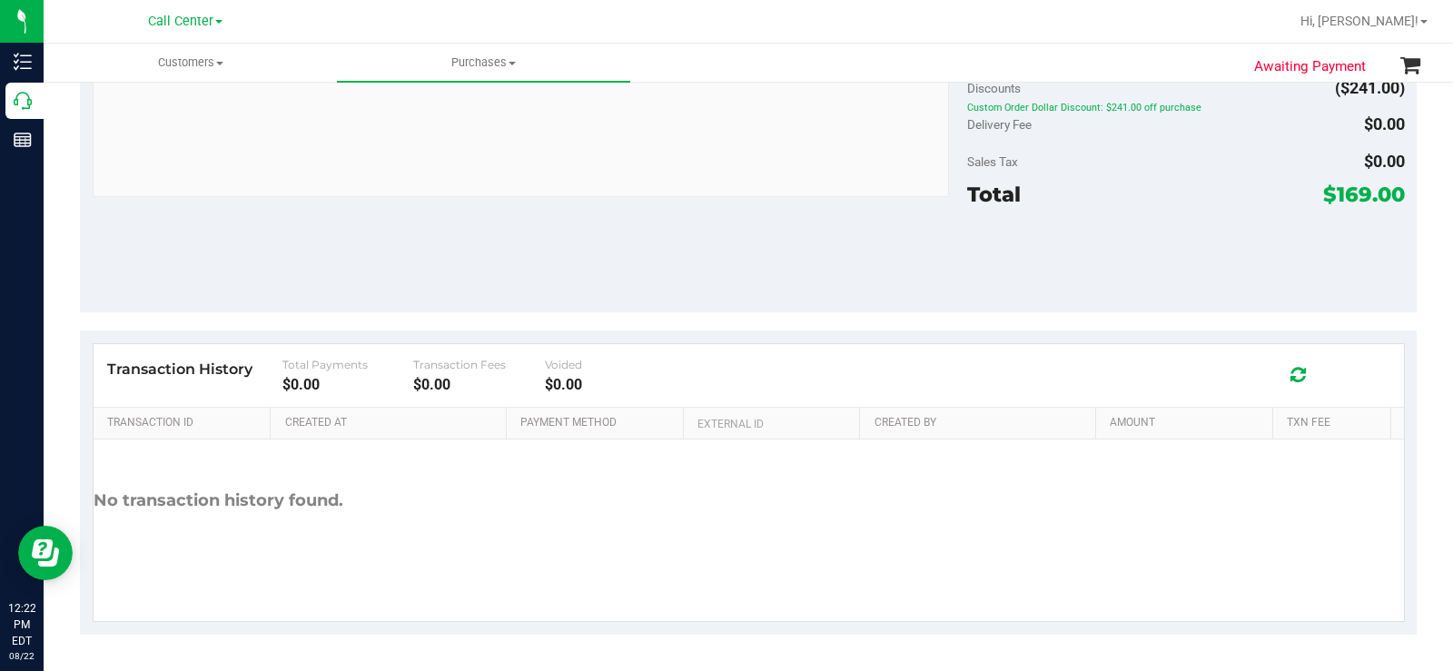
click at [696, 501] on div "No transaction history found." at bounding box center [749, 500] width 1310 height 123
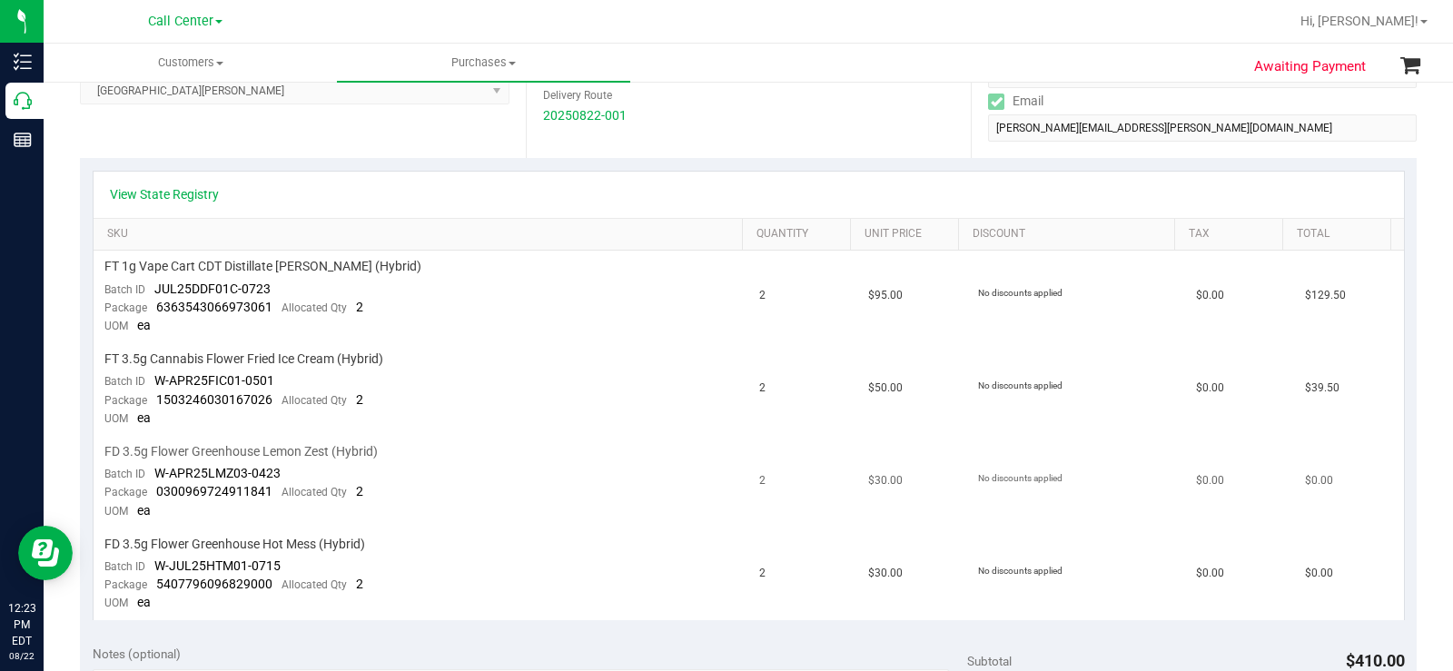
scroll to position [363, 0]
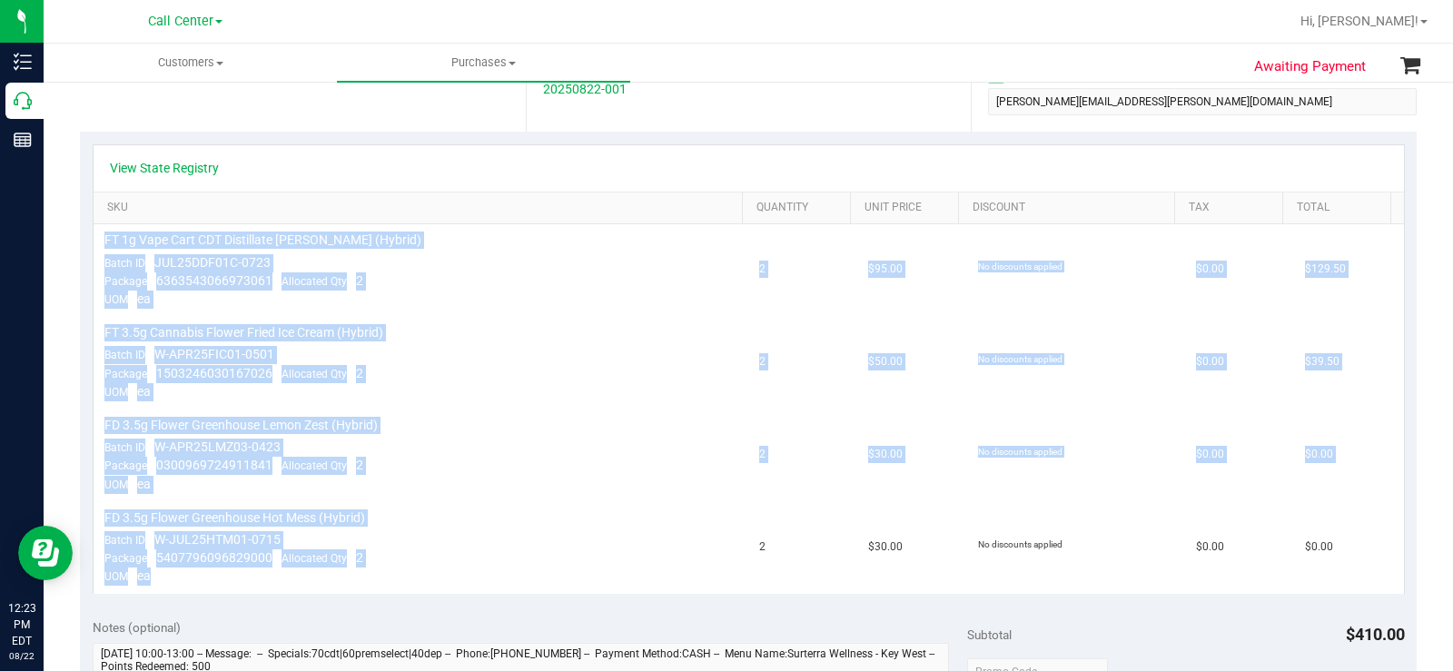
drag, startPoint x: 140, startPoint y: 567, endPoint x: 103, endPoint y: 245, distance: 324.5
click at [103, 245] on tbody "FT 1g Vape Cart CDT Distillate Dulce De Fresa (Hybrid) Batch ID JUL25DDF01C-072…" at bounding box center [749, 408] width 1310 height 369
click at [550, 453] on td "FD 3.5g Flower Greenhouse Lemon Zest (Hybrid) Batch ID W-APR25LMZ03-0423 Packag…" at bounding box center [422, 456] width 656 height 93
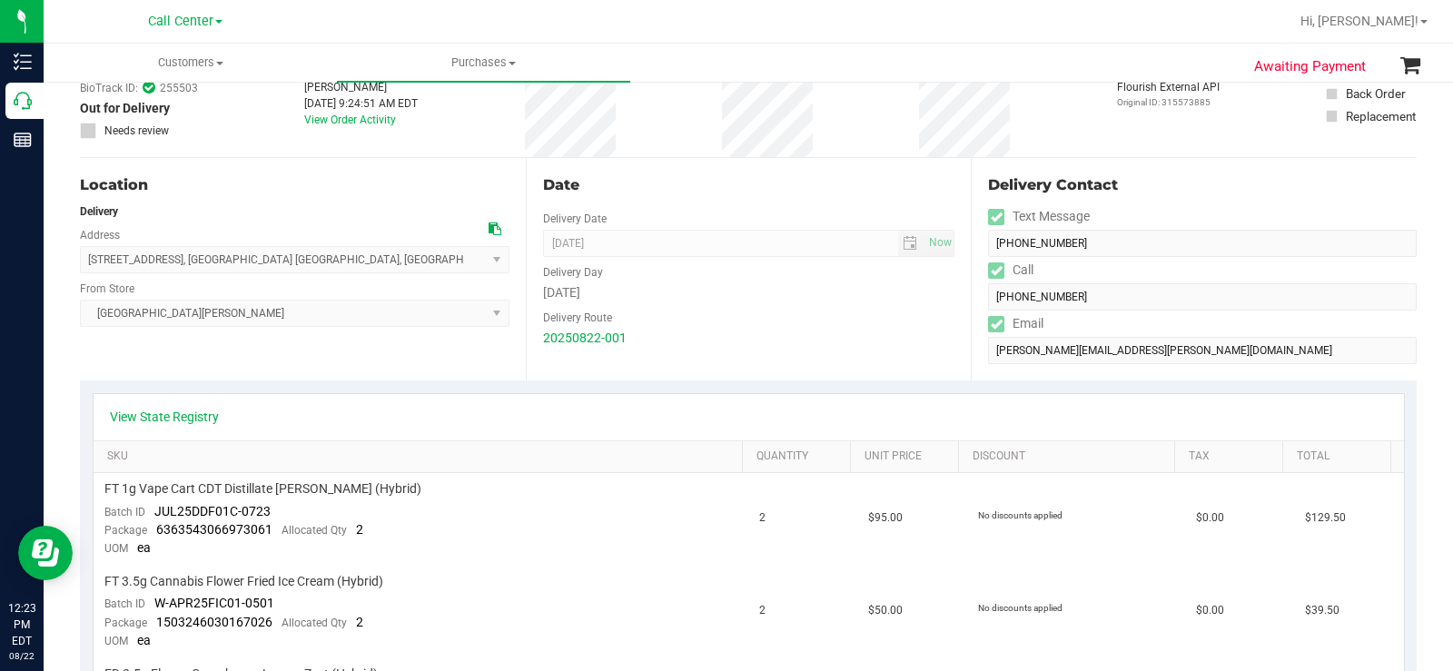
scroll to position [0, 0]
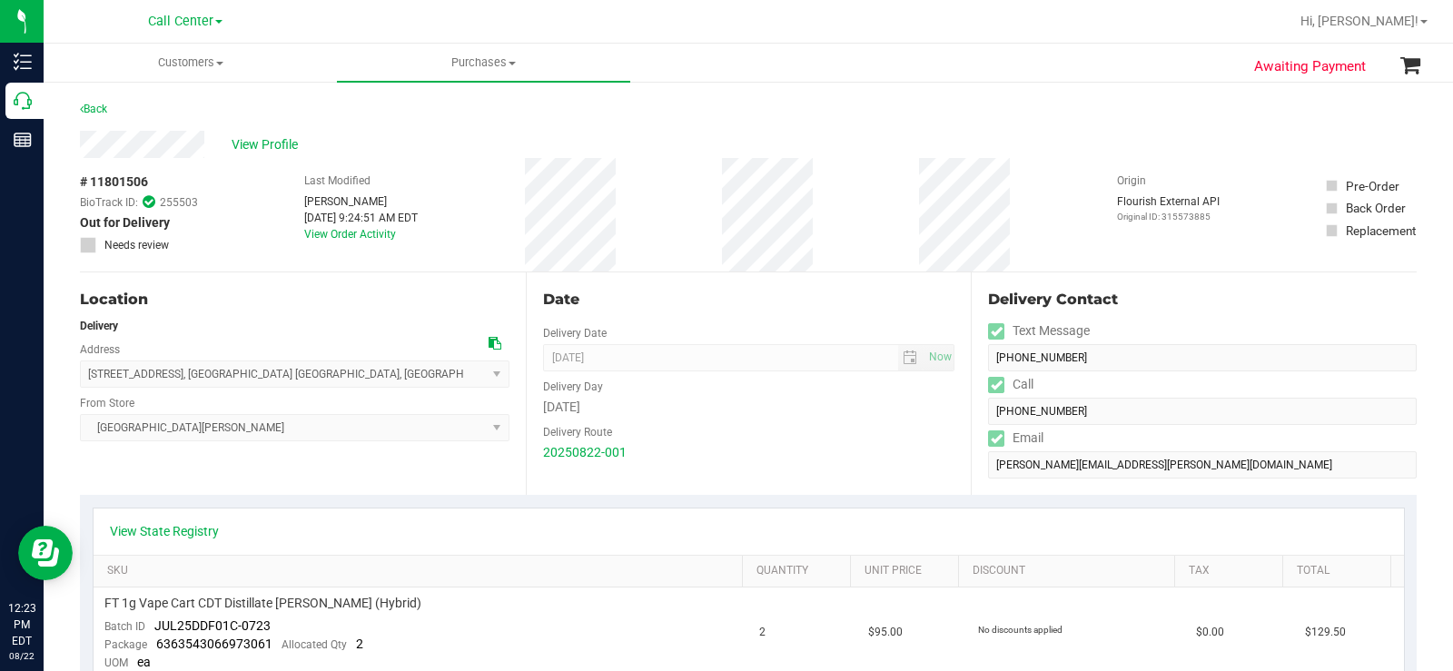
click at [971, 308] on div "Delivery Contact Text Message (305) 849-1595 Call (305) 849-1595 Email susan.ke…" at bounding box center [1194, 383] width 446 height 222
click at [974, 321] on div "Delivery Contact Text Message (305) 849-1595 Call (305) 849-1595 Email susan.ke…" at bounding box center [1194, 383] width 446 height 222
drag, startPoint x: 975, startPoint y: 321, endPoint x: 1179, endPoint y: 494, distance: 266.7
click at [1179, 494] on div "Delivery Contact Text Message (305) 849-1595 Call (305) 849-1595 Email susan.ke…" at bounding box center [1194, 383] width 446 height 222
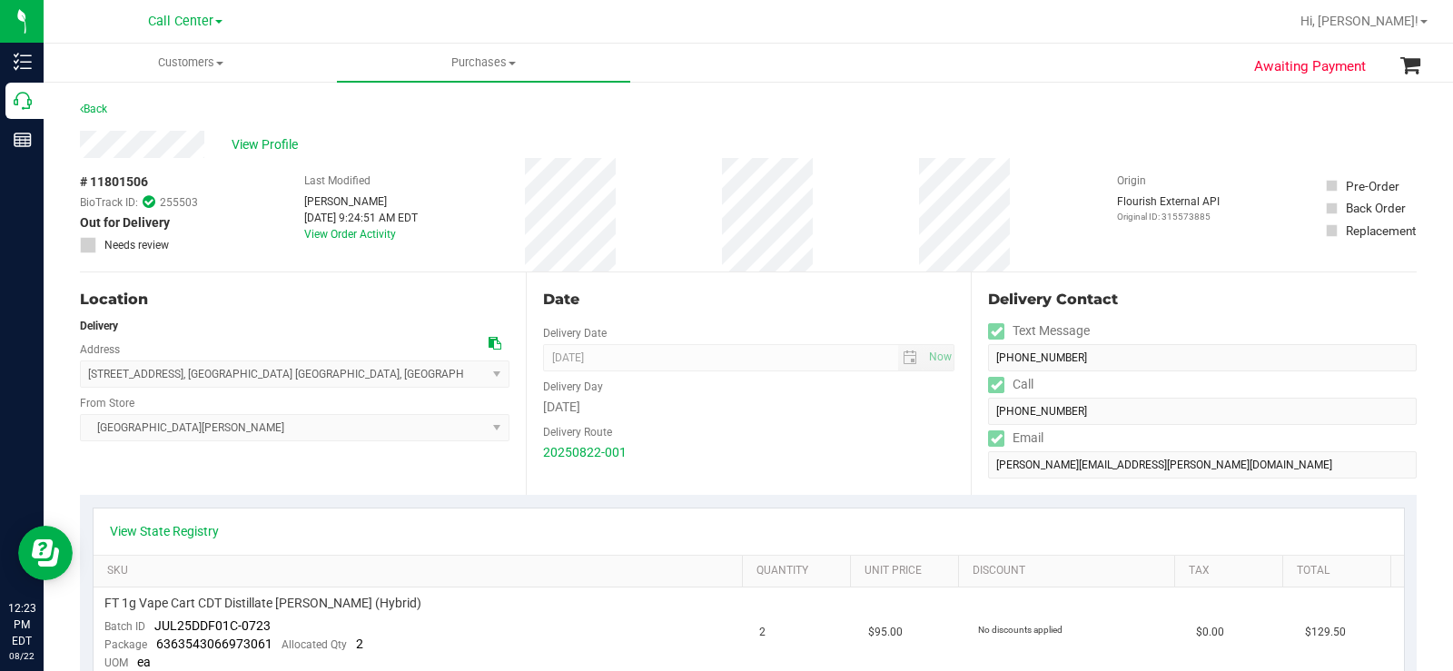
drag, startPoint x: 633, startPoint y: 489, endPoint x: 552, endPoint y: 483, distance: 81.0
click at [629, 489] on div "Date Delivery Date 08/22/2025 Now 08/22/2025 08:00 AM Now Delivery Day Friday D…" at bounding box center [749, 383] width 446 height 222
drag, startPoint x: 658, startPoint y: 471, endPoint x: 529, endPoint y: 309, distance: 207.5
click at [529, 309] on div "Date Delivery Date 08/22/2025 Now 08/22/2025 08:00 AM Now Delivery Day Friday D…" at bounding box center [749, 383] width 446 height 222
click at [748, 519] on div "View State Registry" at bounding box center [749, 531] width 1310 height 46
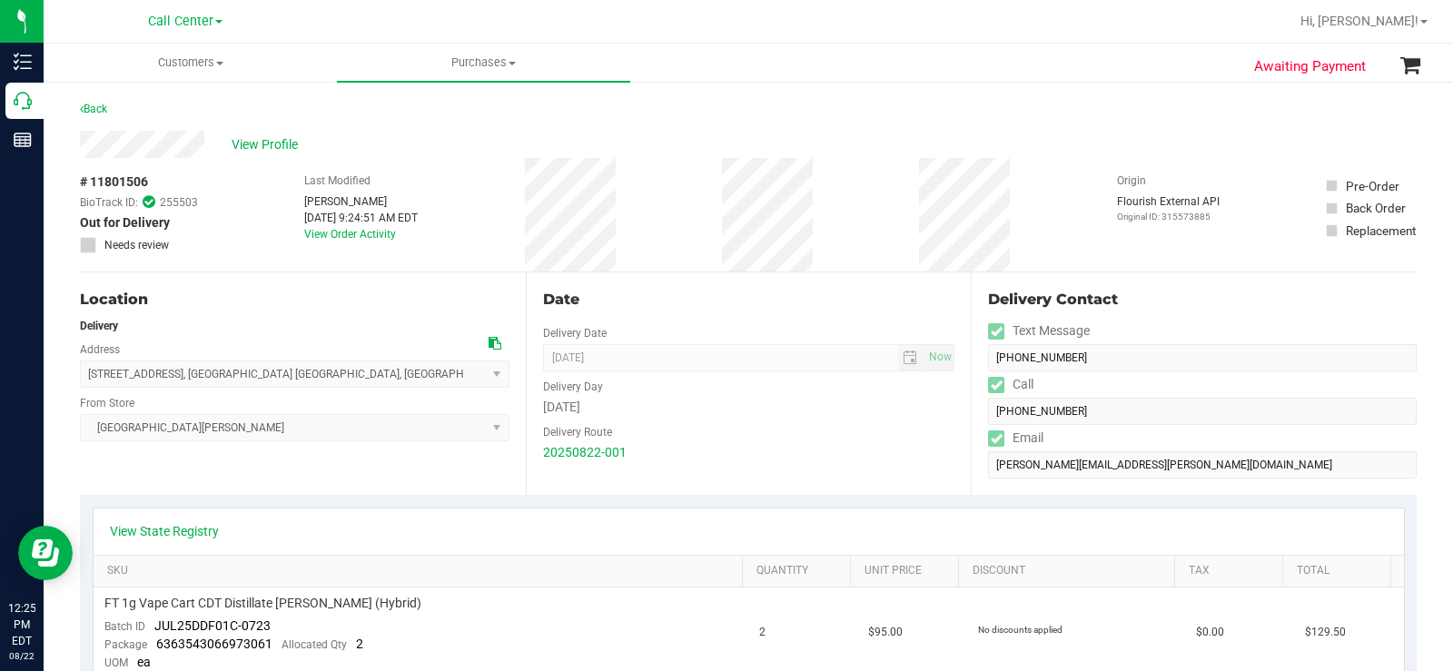
click at [274, 146] on span "View Profile" at bounding box center [268, 144] width 73 height 19
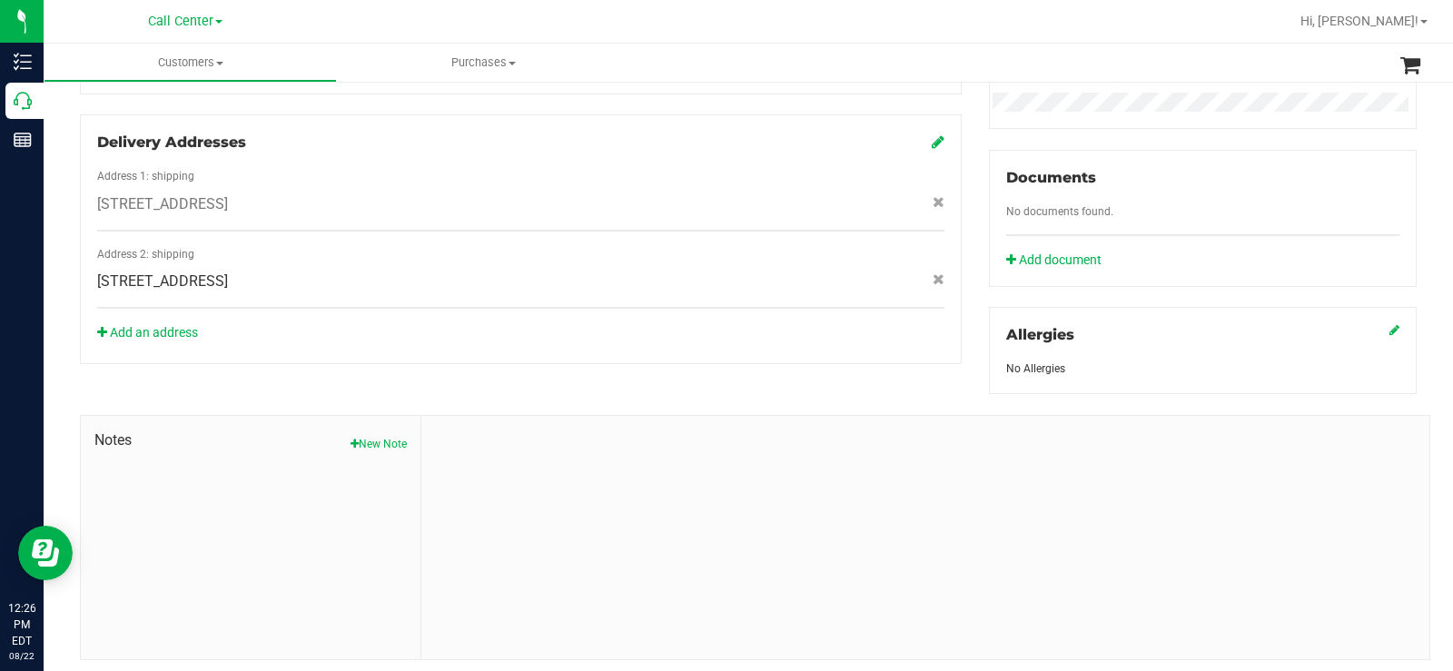
scroll to position [642, 0]
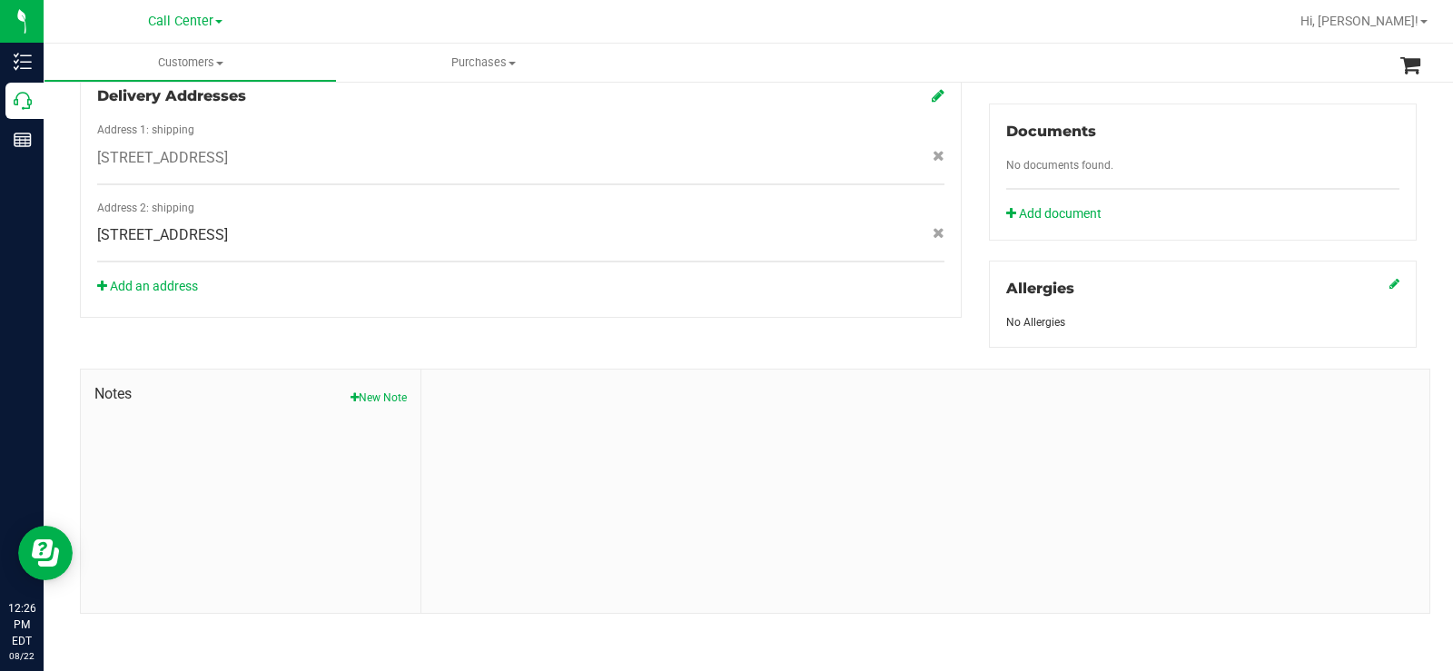
click at [384, 386] on span "Notes" at bounding box center [250, 394] width 312 height 22
click at [394, 399] on button "New Note" at bounding box center [378, 398] width 56 height 16
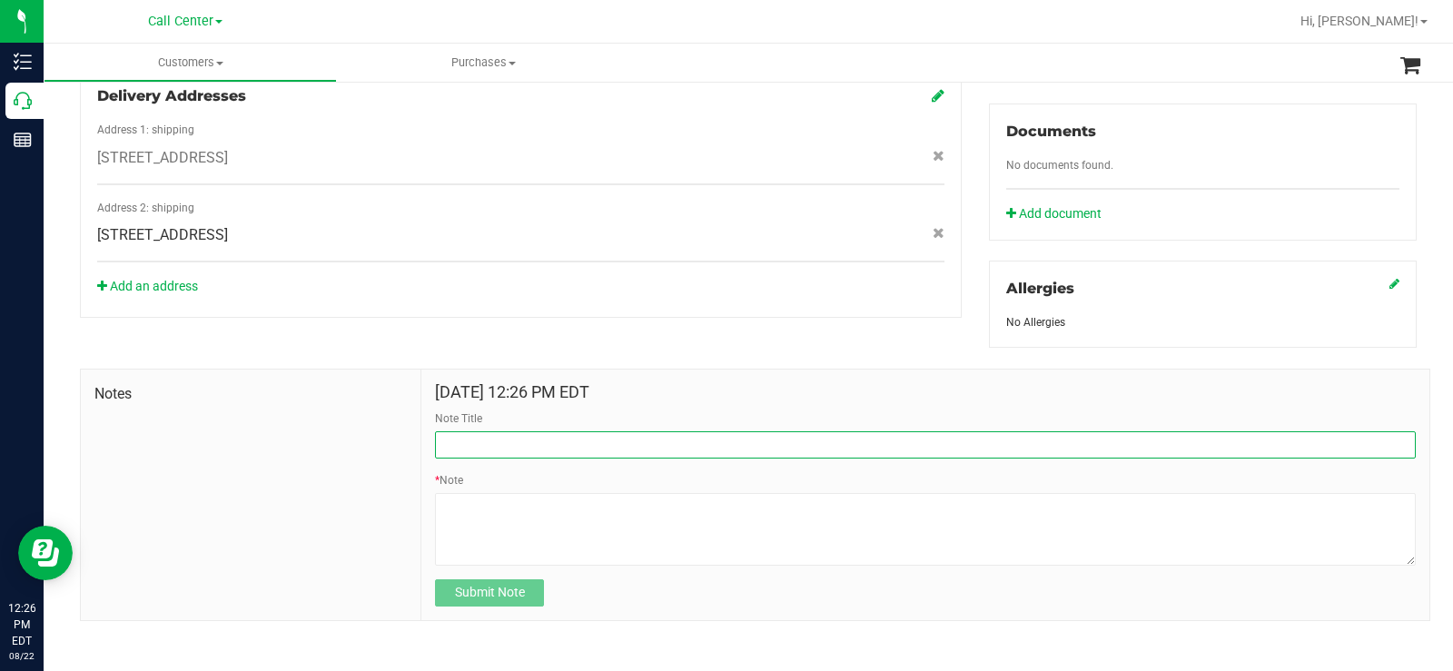
click at [516, 438] on input "Note Title" at bounding box center [925, 444] width 981 height 27
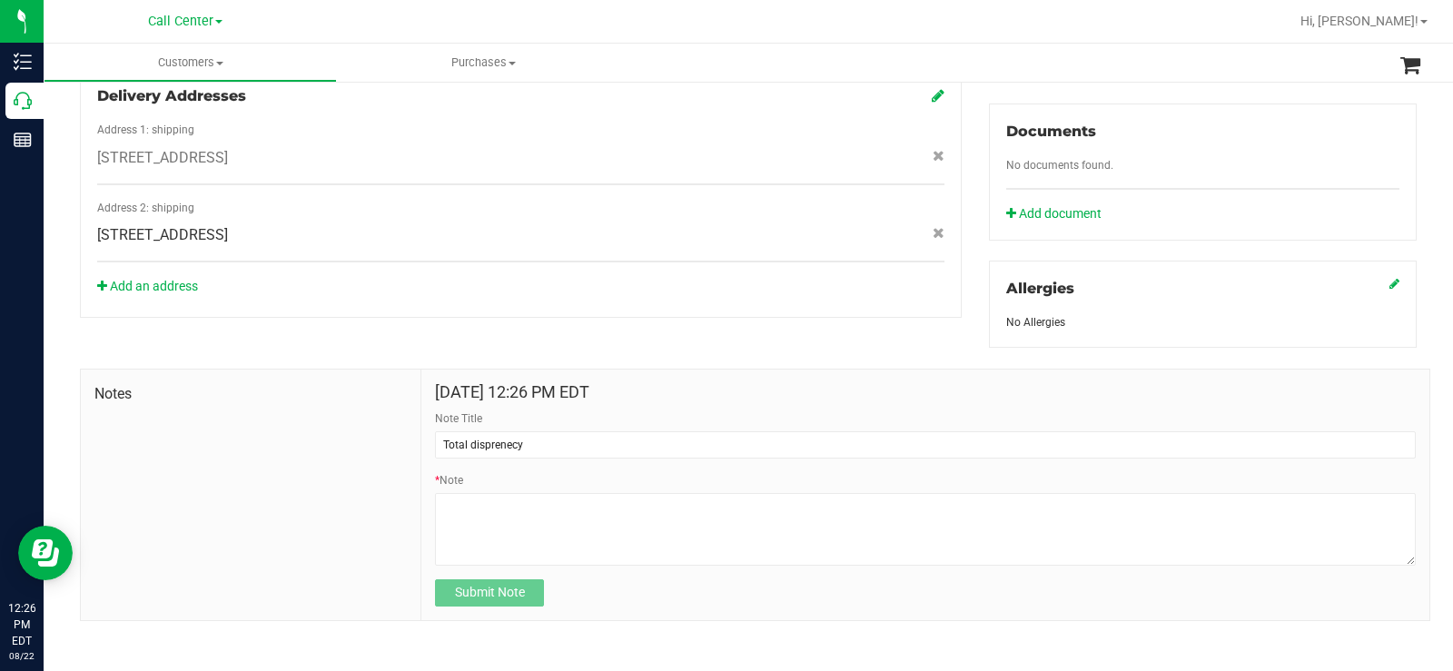
drag, startPoint x: 509, startPoint y: 438, endPoint x: 526, endPoint y: 463, distance: 30.2
click at [526, 459] on form "Aug 22, 2025 12:26 PM EDT Note Title Total disprenecy * Note Submit Note" at bounding box center [925, 494] width 981 height 223
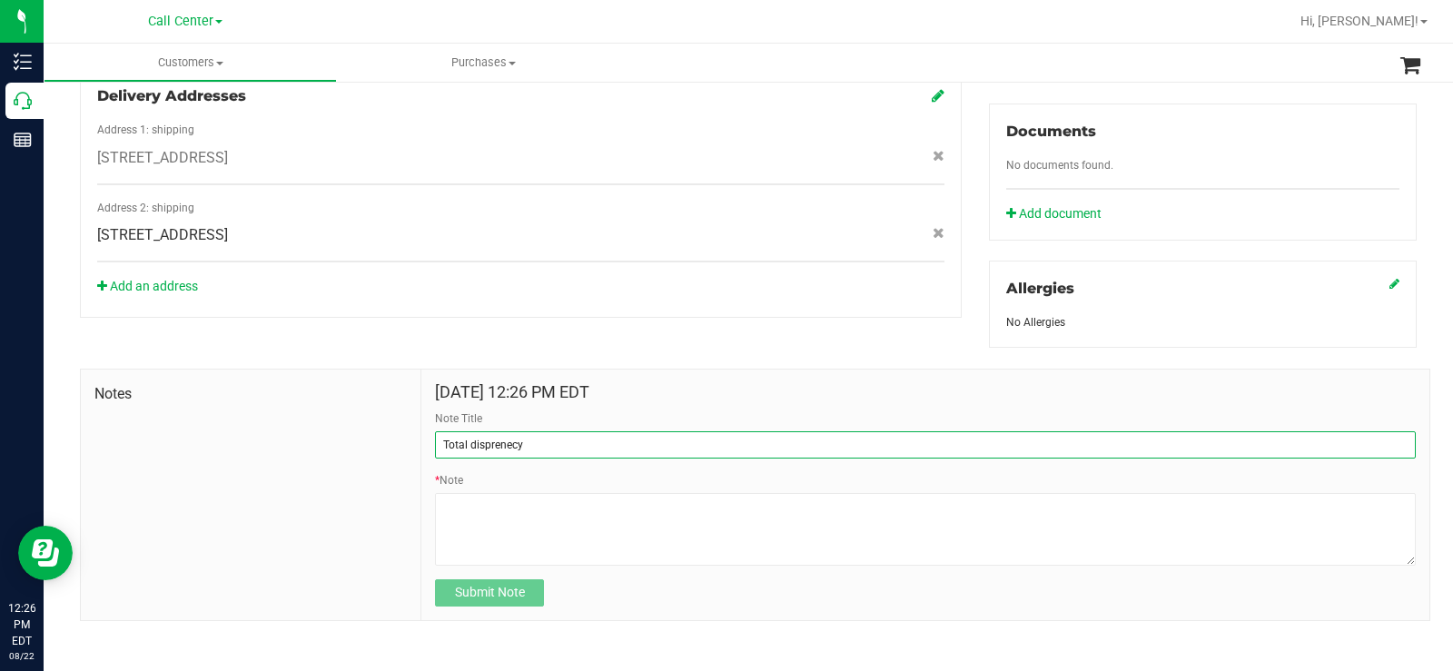
drag, startPoint x: 504, startPoint y: 437, endPoint x: 528, endPoint y: 444, distance: 25.6
click at [528, 444] on input "Total disprenecy" at bounding box center [925, 444] width 981 height 27
click at [480, 446] on input "Total disprenecy" at bounding box center [925, 444] width 981 height 27
click at [563, 444] on input "Total discrepprenecy" at bounding box center [925, 444] width 981 height 27
type input "Total discrepancy"
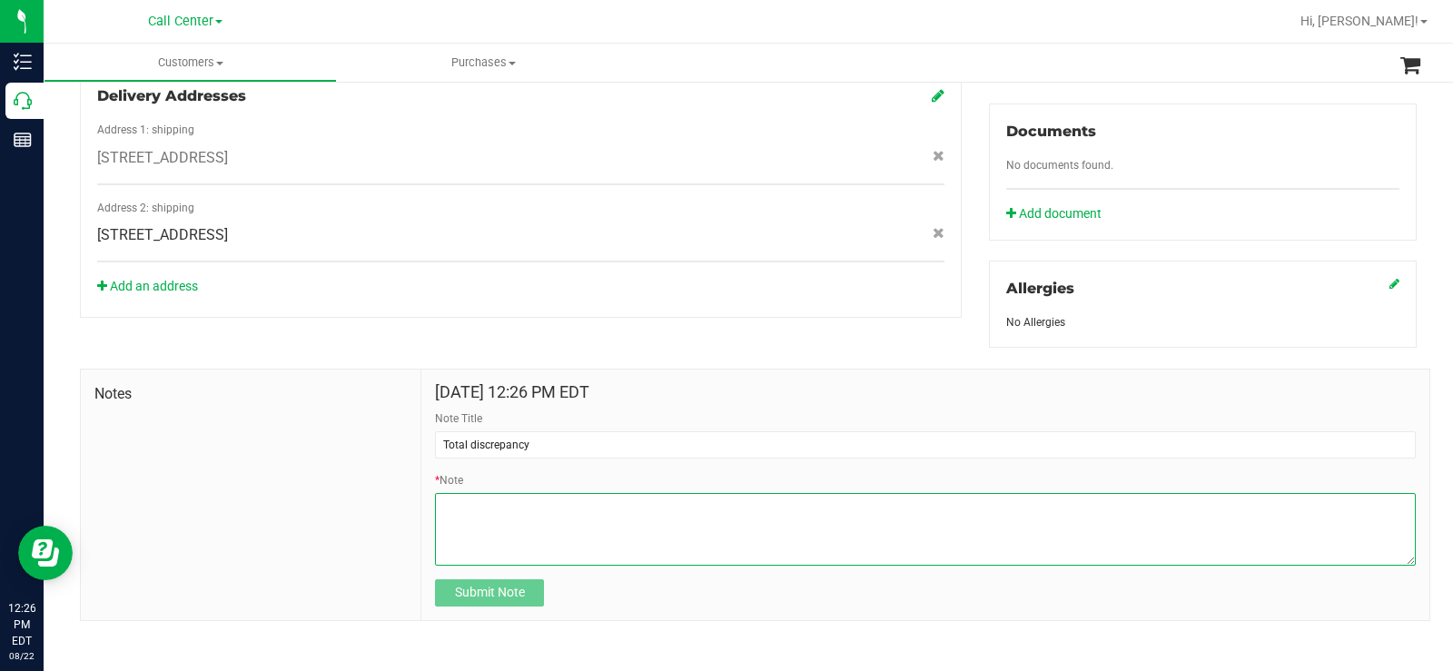
click at [552, 508] on textarea "* Note" at bounding box center [925, 529] width 981 height 73
paste textarea "Completed By: Megan Bennett Contact Reasons: feedback.complaint.order_total_dis…"
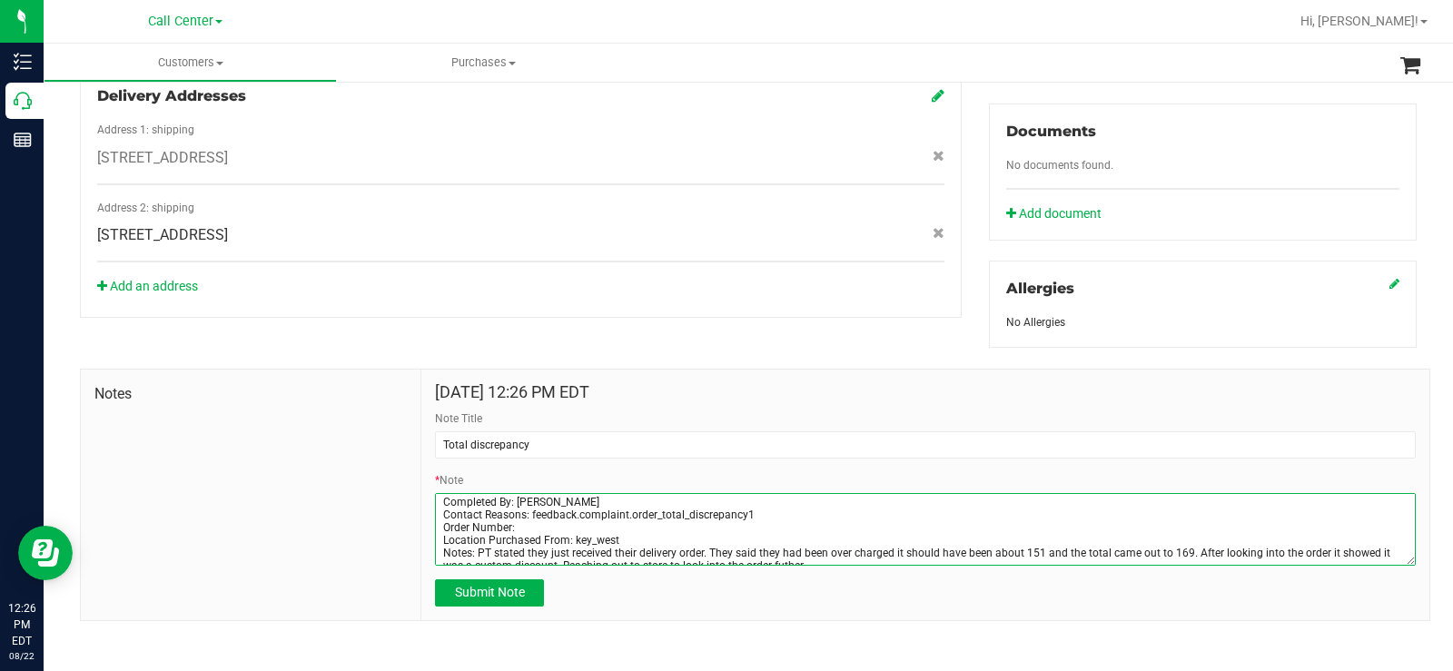
scroll to position [0, 0]
type textarea "Completed By: Megan Bennett Contact Reasons: feedback.complaint.order_total_dis…"
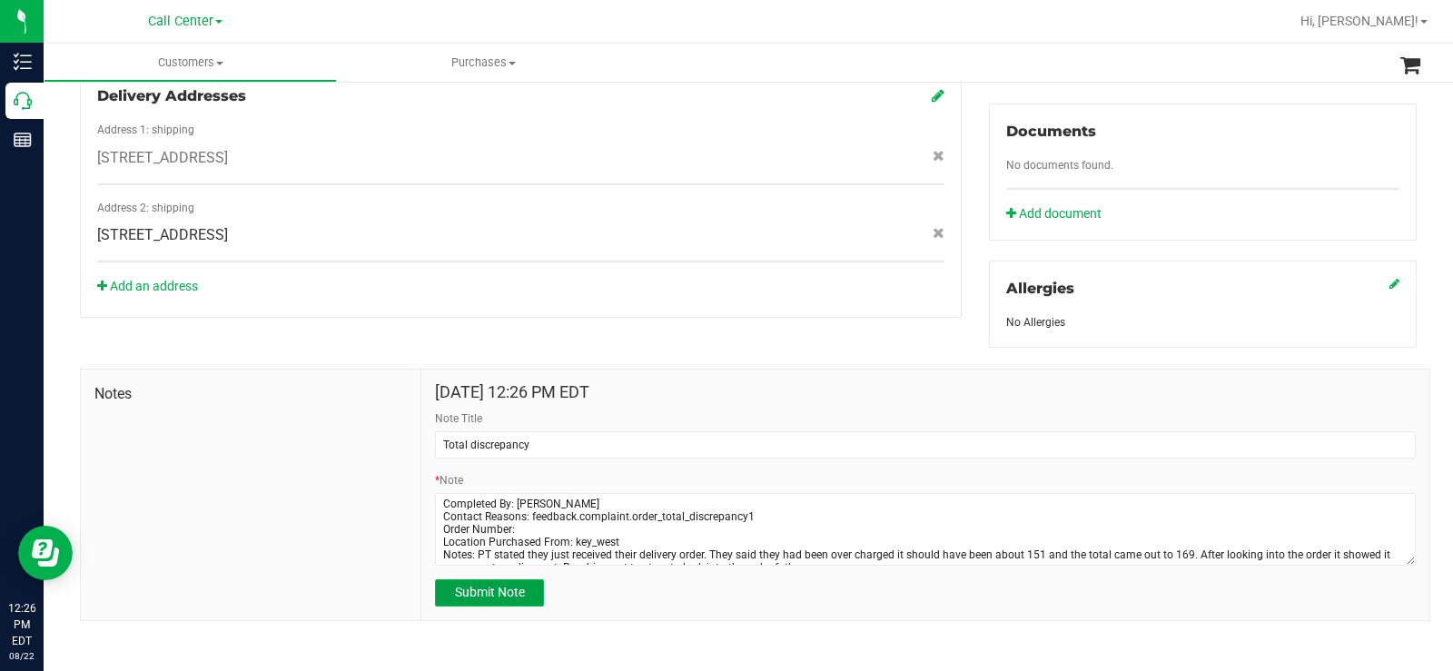
click at [528, 584] on button "Submit Note" at bounding box center [489, 592] width 109 height 27
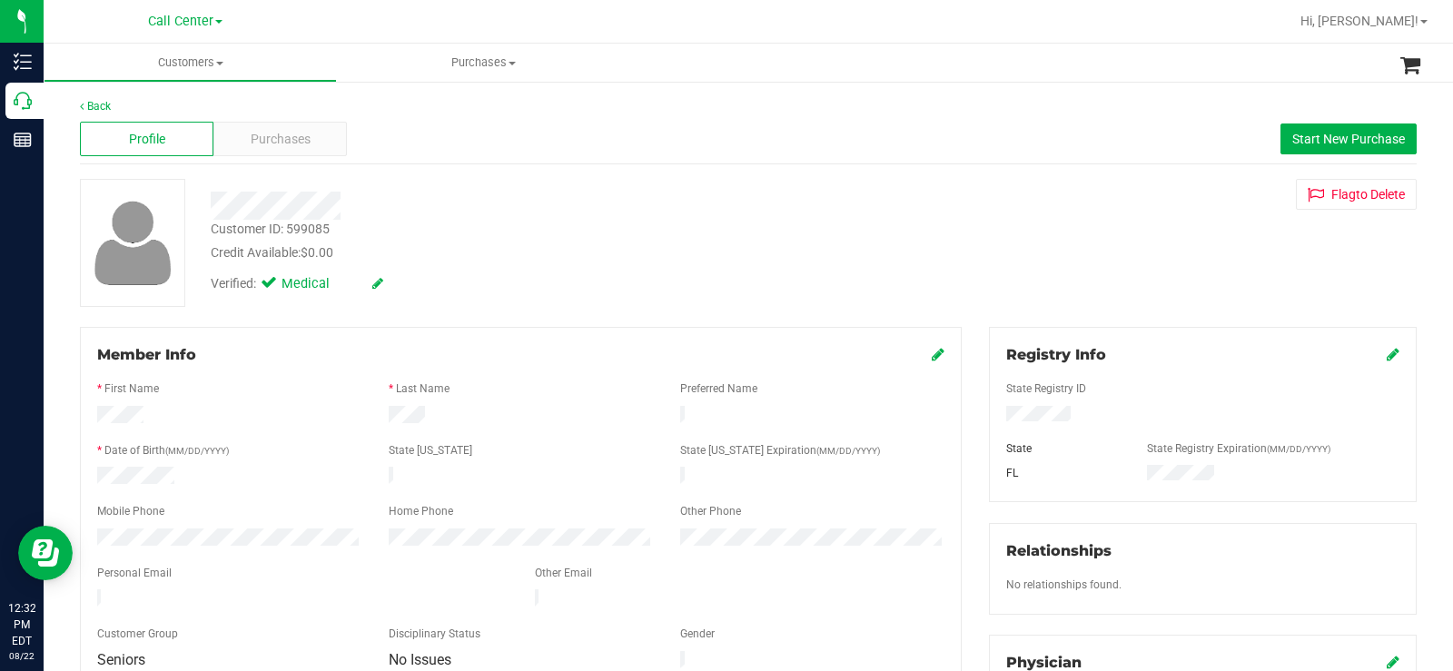
drag, startPoint x: 377, startPoint y: 244, endPoint x: 348, endPoint y: 226, distance: 34.3
click at [377, 243] on div "Credit Available: $0.00" at bounding box center [538, 252] width 655 height 19
drag, startPoint x: 338, startPoint y: 222, endPoint x: 205, endPoint y: 233, distance: 133.0
click at [205, 233] on div "Customer ID: 599085 Credit Available: $0.00" at bounding box center [538, 241] width 682 height 43
click at [312, 143] on div "Purchases" at bounding box center [279, 139] width 133 height 35
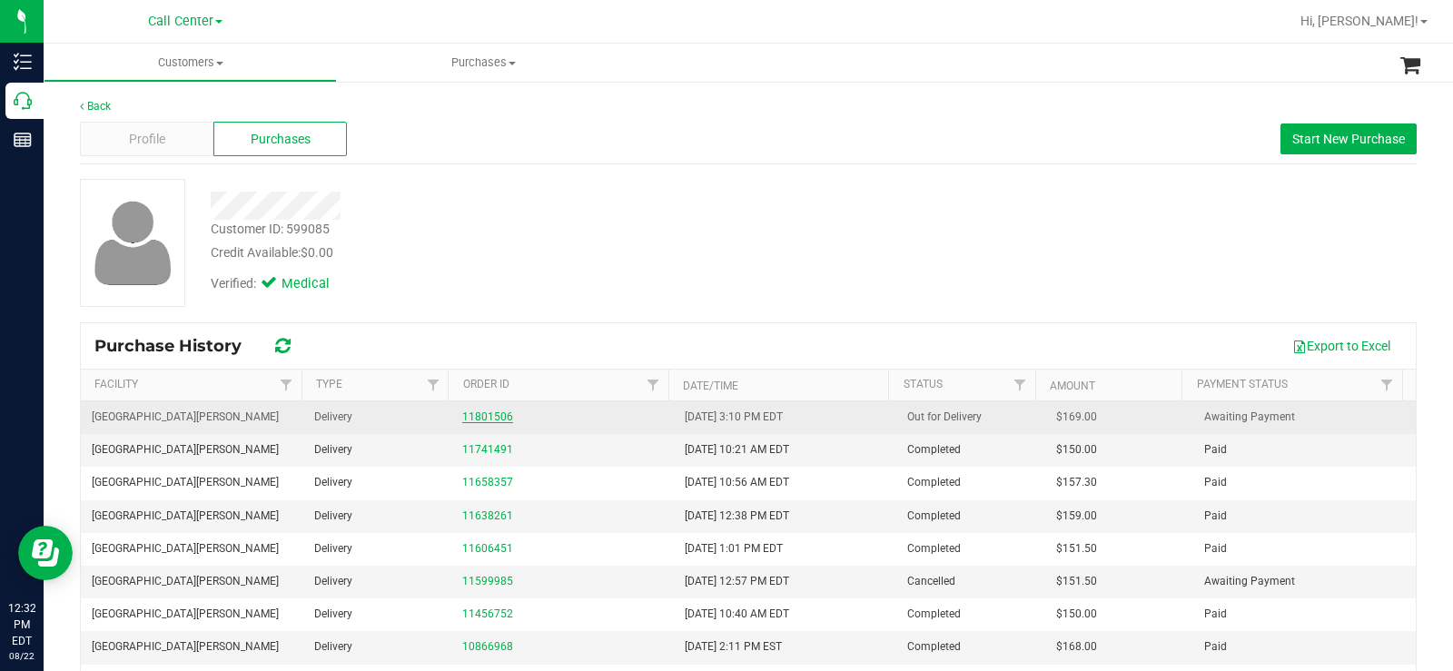
click at [479, 412] on link "11801506" at bounding box center [487, 416] width 51 height 13
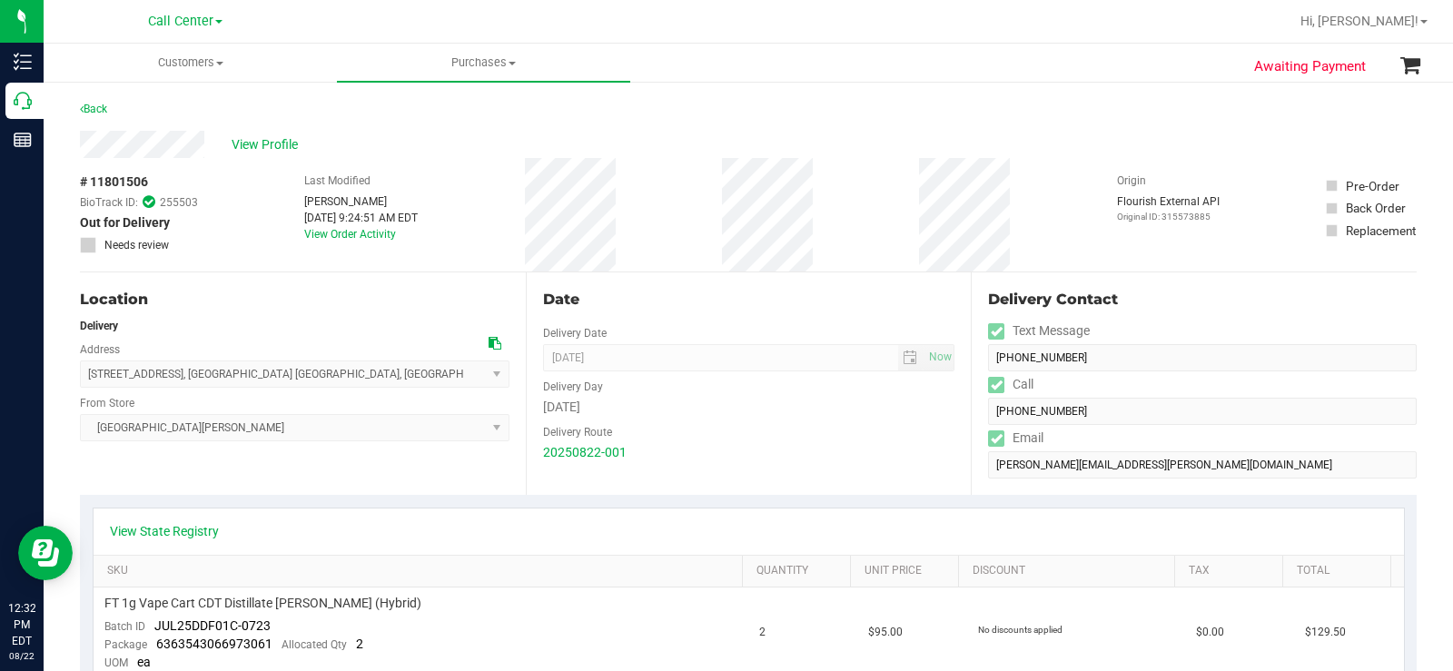
drag, startPoint x: 158, startPoint y: 183, endPoint x: 73, endPoint y: 183, distance: 85.4
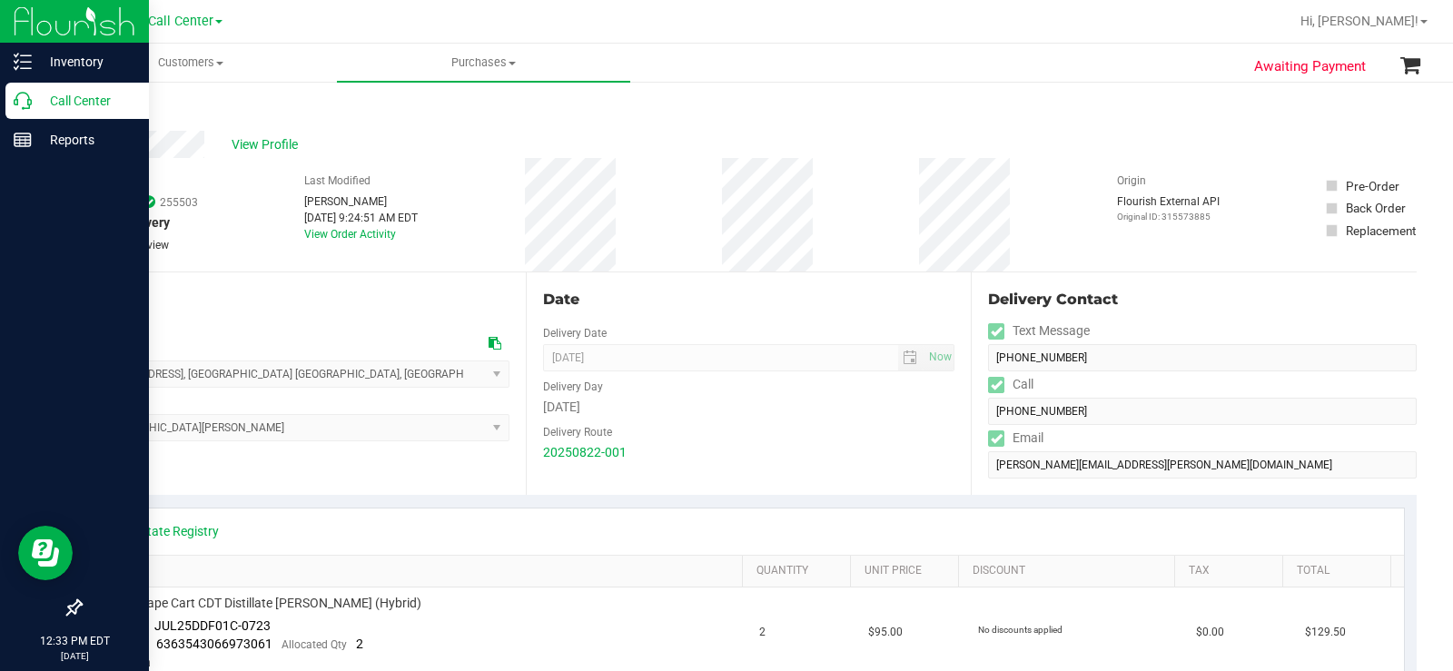
click at [20, 103] on icon at bounding box center [23, 101] width 18 height 18
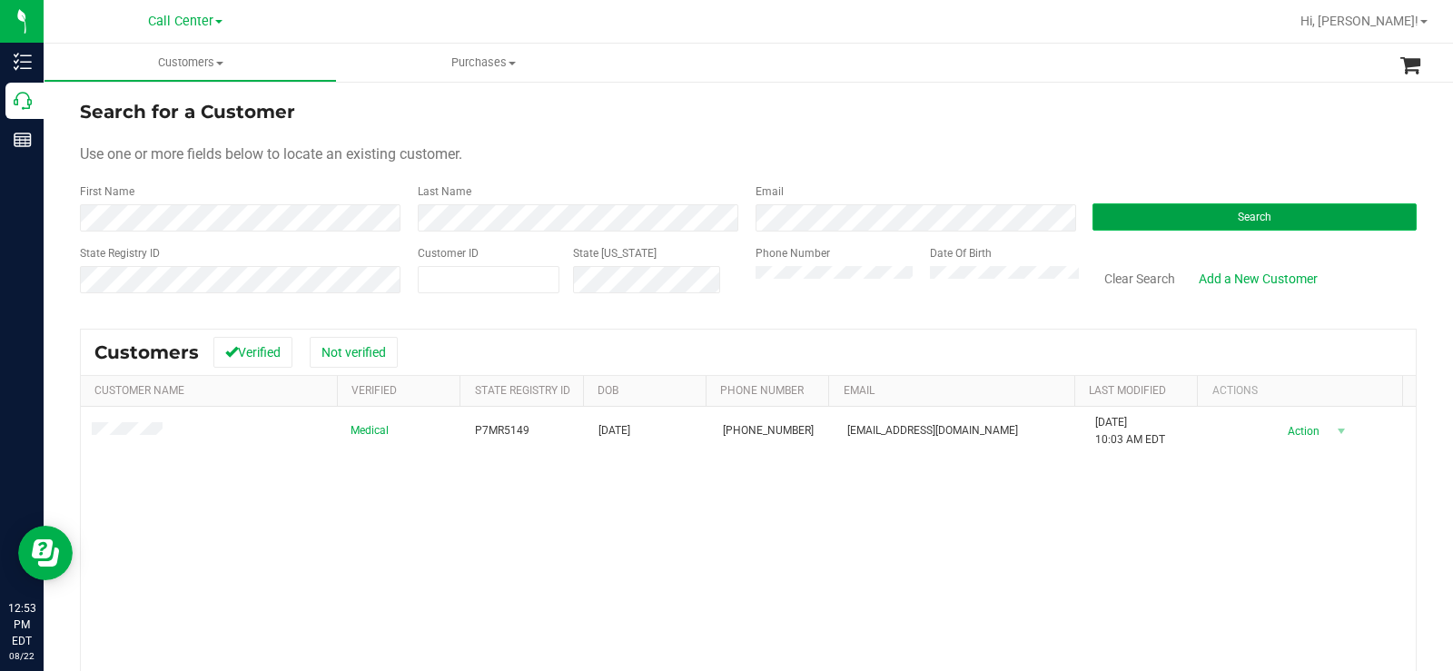
click at [1190, 210] on button "Search" at bounding box center [1254, 216] width 324 height 27
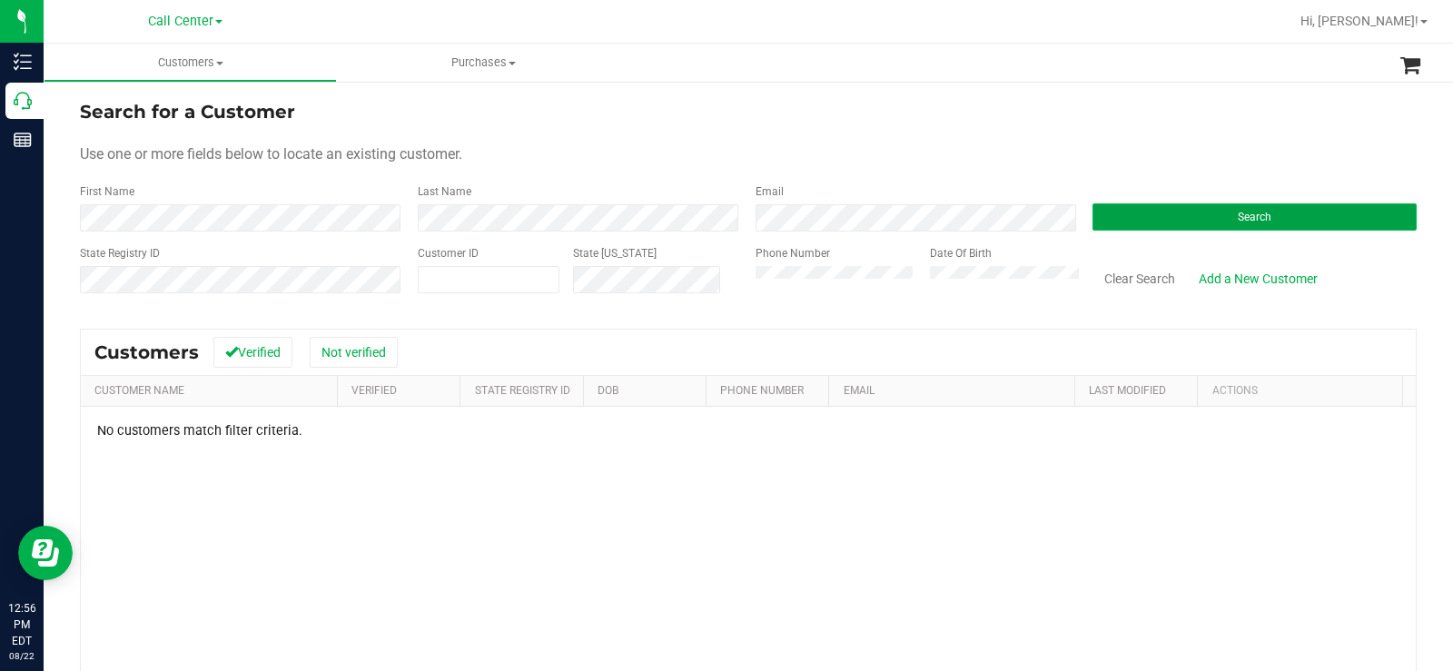
click at [1198, 217] on button "Search" at bounding box center [1254, 216] width 324 height 27
click at [553, 277] on span at bounding box center [489, 279] width 142 height 27
paste input "599085"
type input "599085"
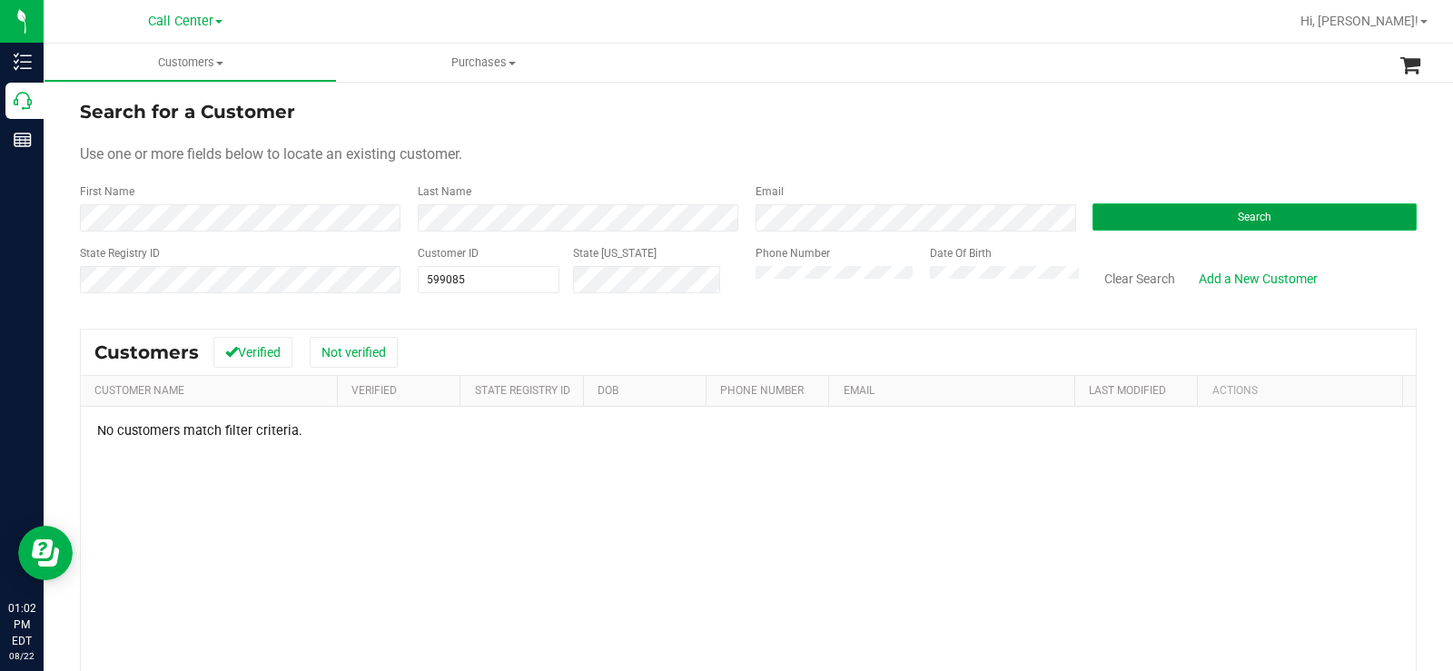
click at [1164, 210] on button "Search" at bounding box center [1254, 216] width 324 height 27
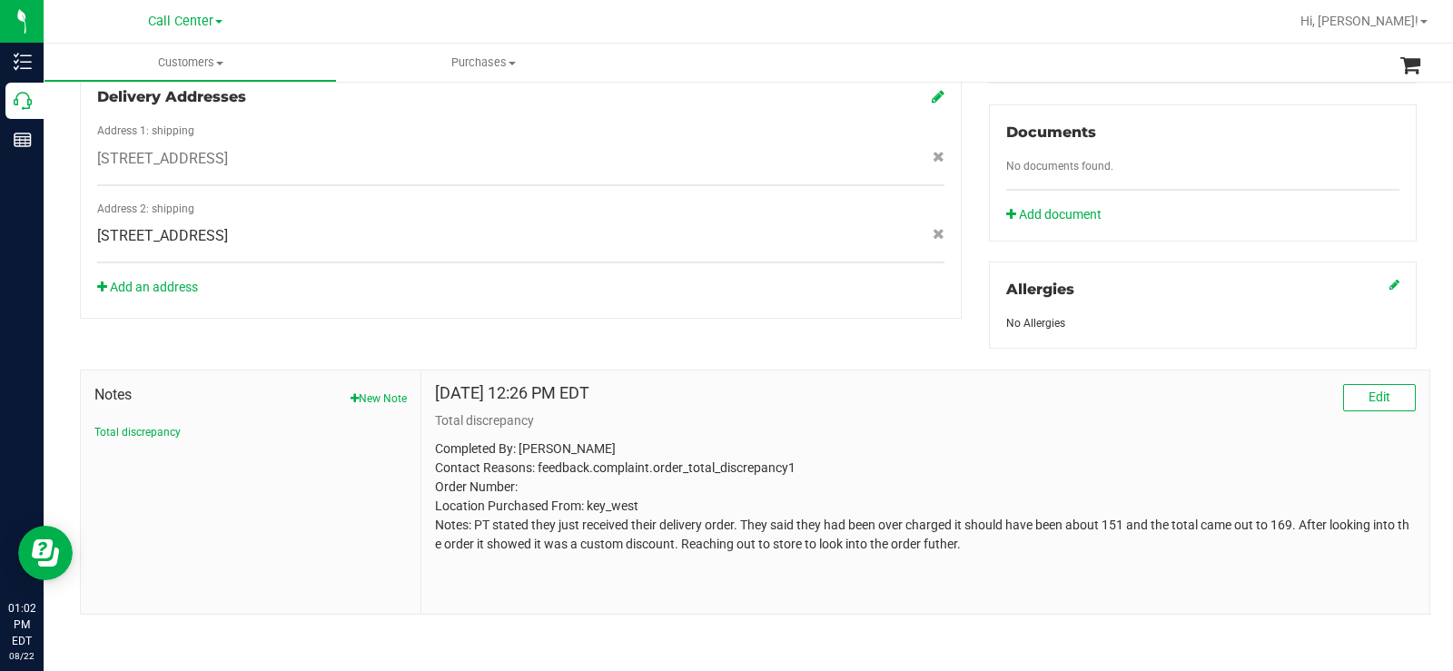
scroll to position [642, 0]
click at [1375, 392] on span "Edit" at bounding box center [1379, 396] width 22 height 15
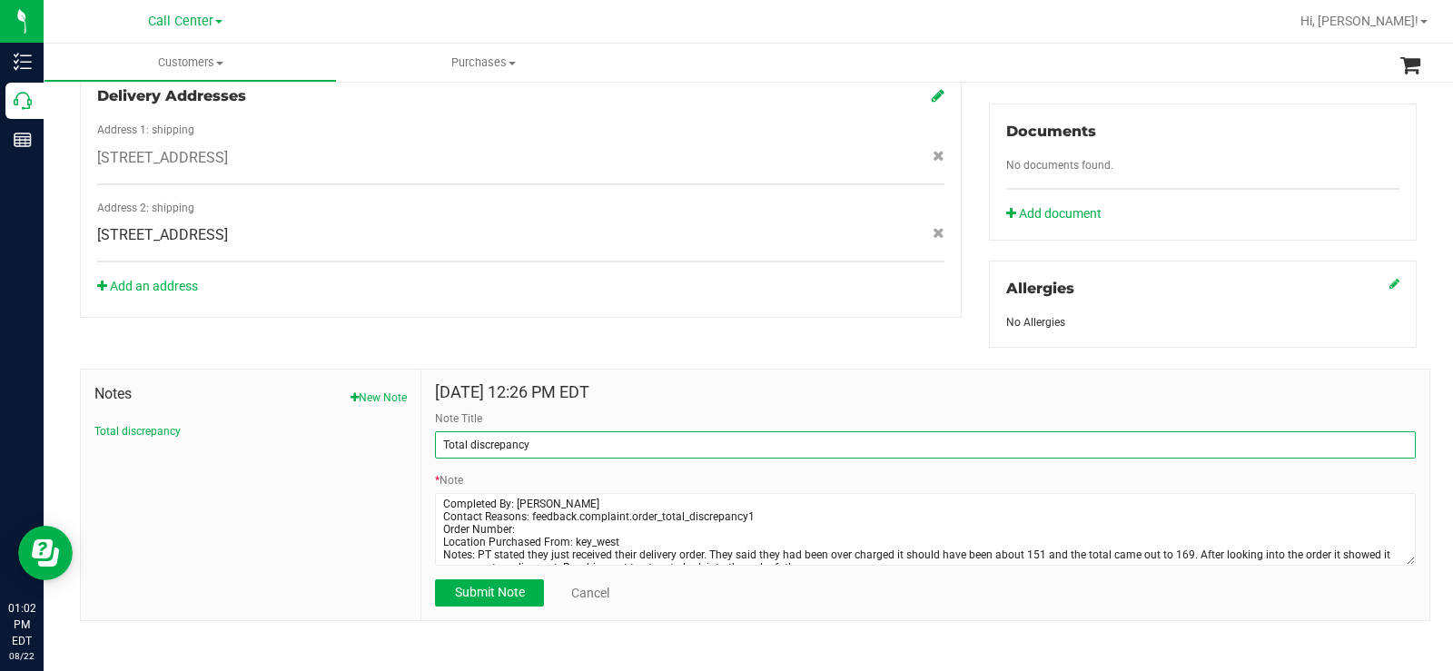
click at [561, 444] on input "Total discrepancy" at bounding box center [925, 444] width 981 height 27
type input "Total discrepancy ** UPDATED **"
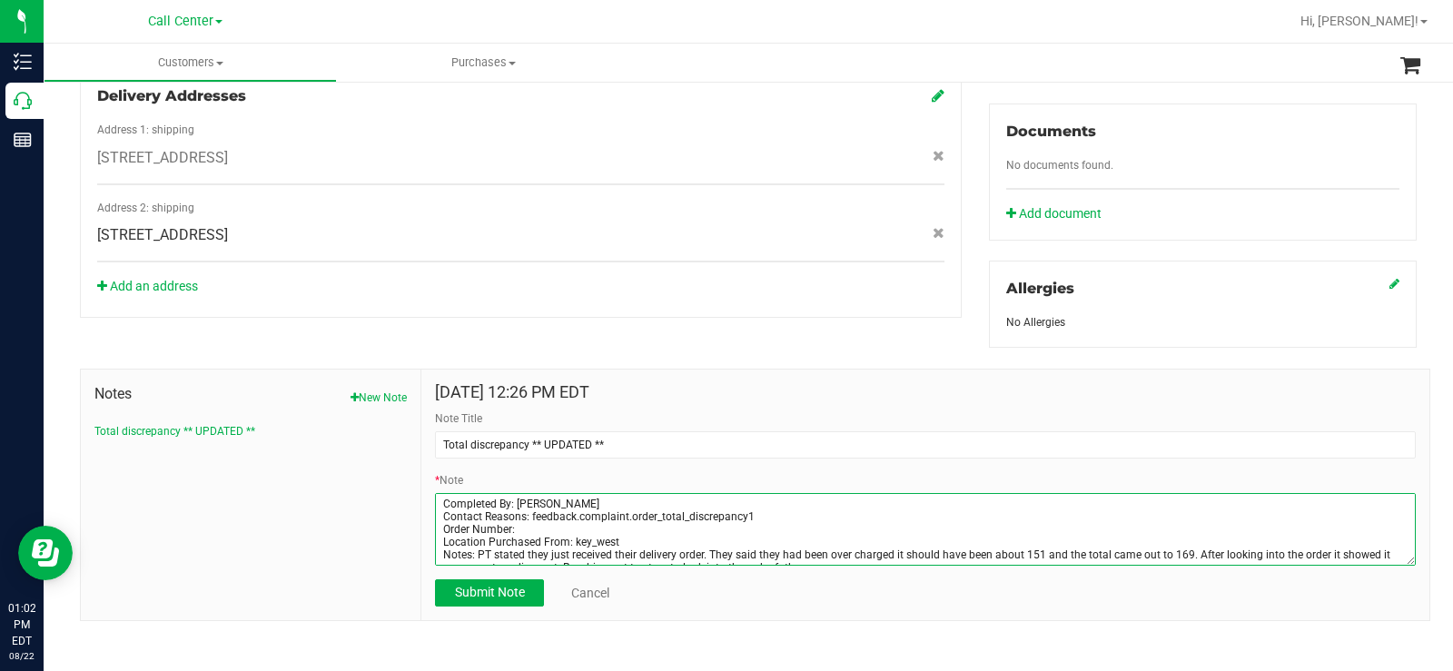
click at [602, 503] on textarea "* Note" at bounding box center [925, 529] width 981 height 73
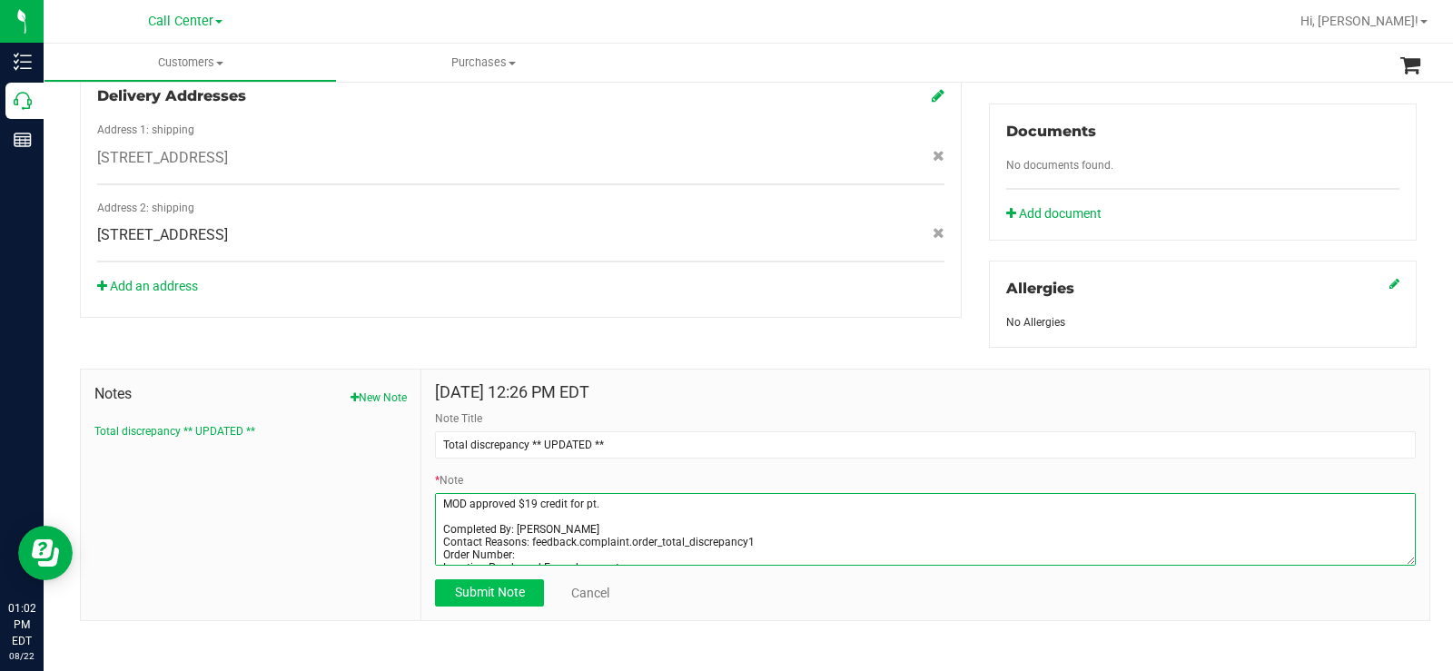
type textarea "MOD approved $19 credit for pt. Completed By: Megan Bennett Contact Reasons: fe…"
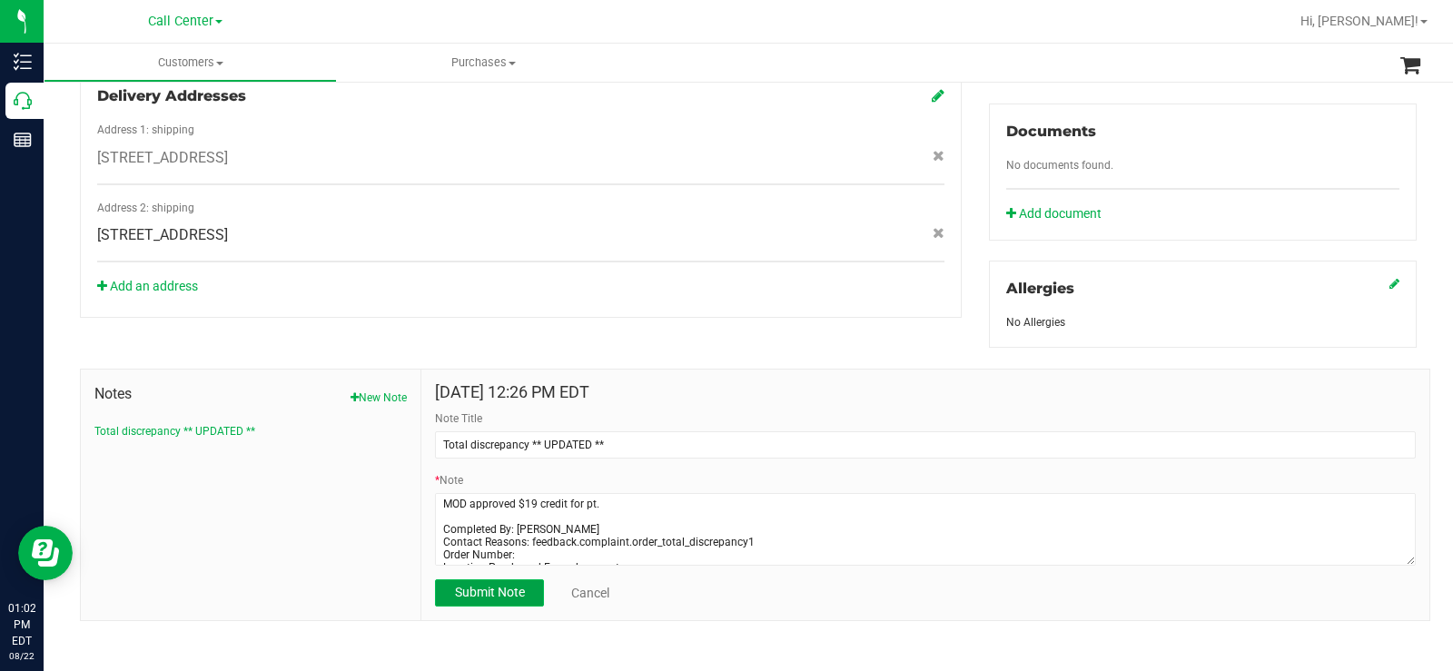
click at [469, 593] on span "Submit Note" at bounding box center [490, 592] width 70 height 15
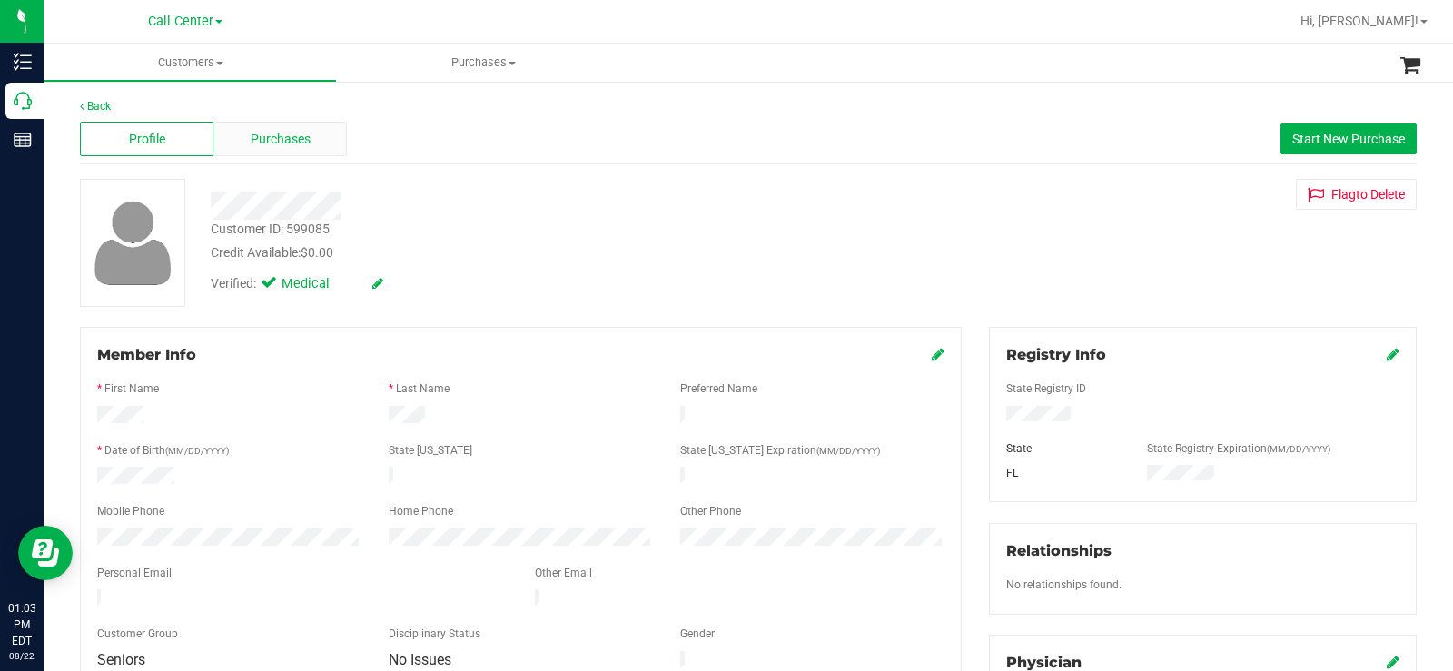
click at [329, 137] on div "Purchases" at bounding box center [279, 139] width 133 height 35
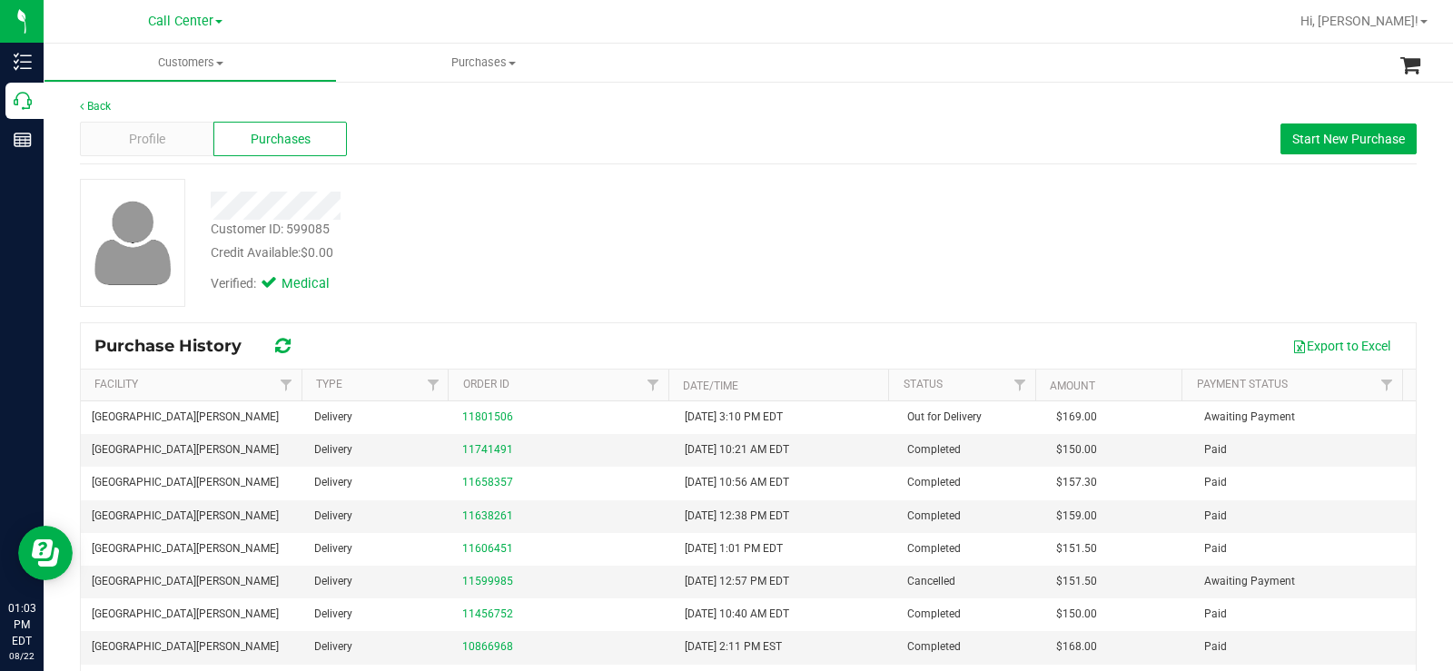
click at [487, 196] on div at bounding box center [538, 206] width 682 height 28
click at [155, 137] on span "Profile" at bounding box center [147, 139] width 36 height 19
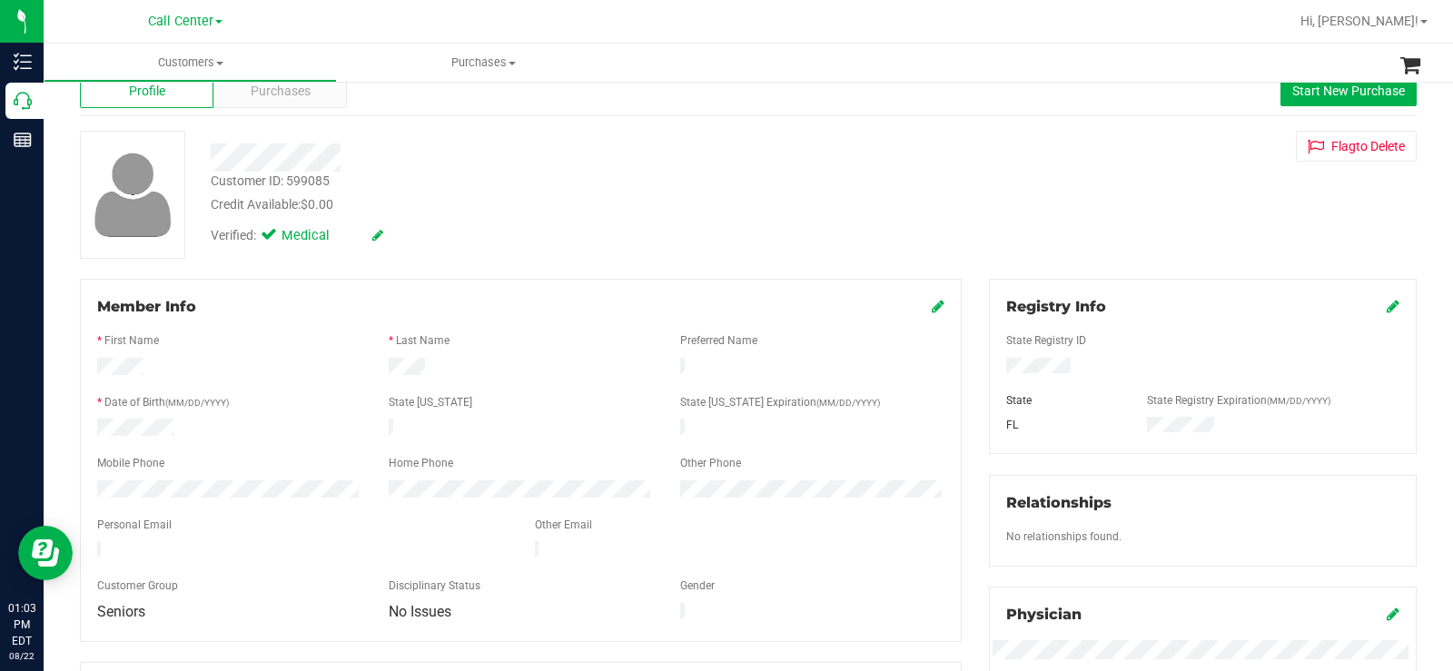
scroll to position [91, 0]
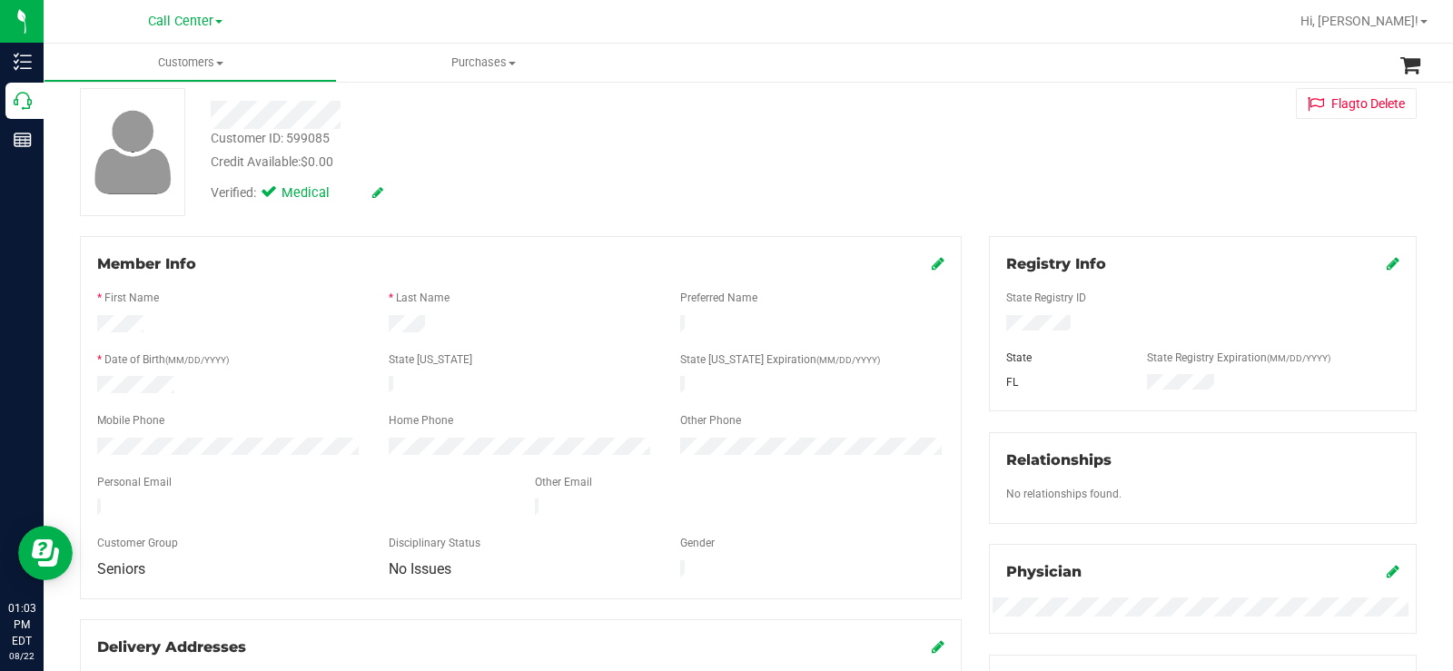
click at [80, 443] on div "Member Info * First Name * Last Name Preferred Name * Date of Birth (MM/DD/YYYY…" at bounding box center [521, 417] width 882 height 363
click at [390, 154] on div "Credit Available: $0.00" at bounding box center [538, 162] width 655 height 19
drag, startPoint x: 361, startPoint y: 118, endPoint x: 202, endPoint y: 113, distance: 159.9
click at [202, 113] on div at bounding box center [538, 115] width 682 height 28
click at [187, 459] on div at bounding box center [520, 466] width 847 height 15
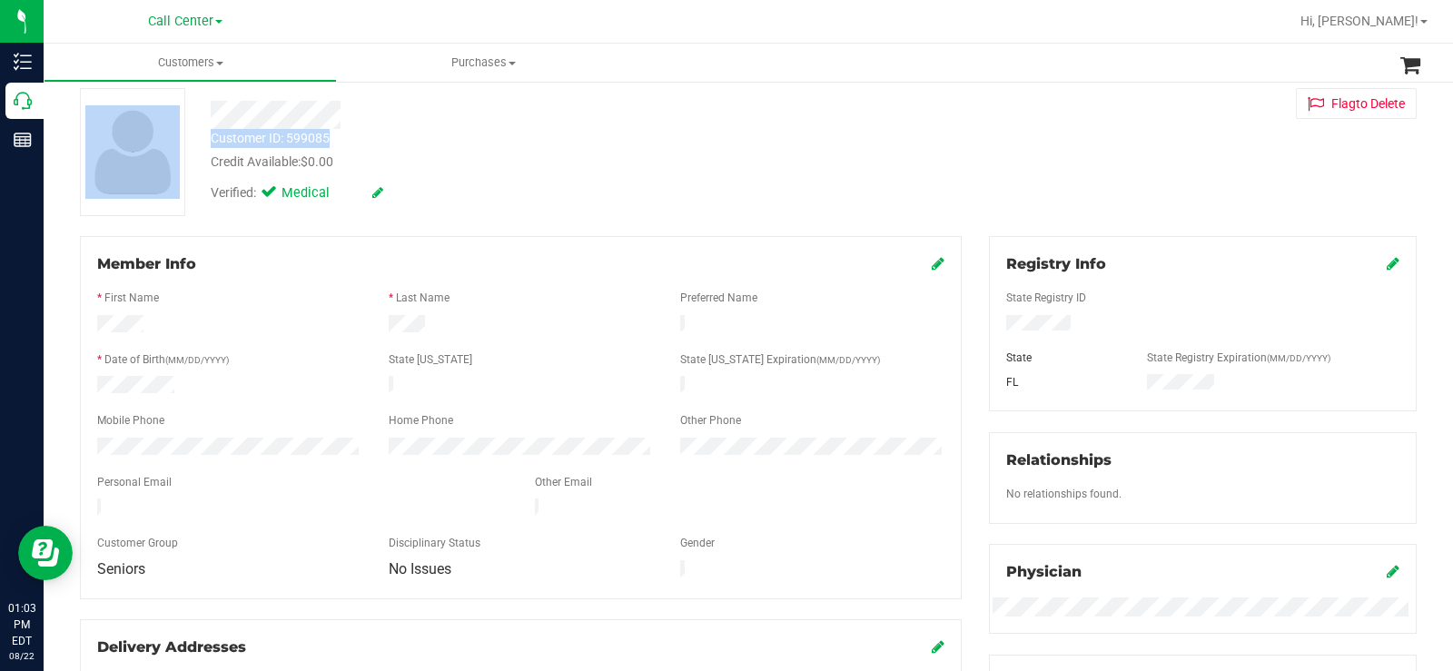
drag, startPoint x: 331, startPoint y: 137, endPoint x: 189, endPoint y: 142, distance: 142.6
click at [189, 142] on div "Customer ID: 599085 Credit Available: $0.00 Verified: Medical Flag to Delete" at bounding box center [748, 152] width 1364 height 128
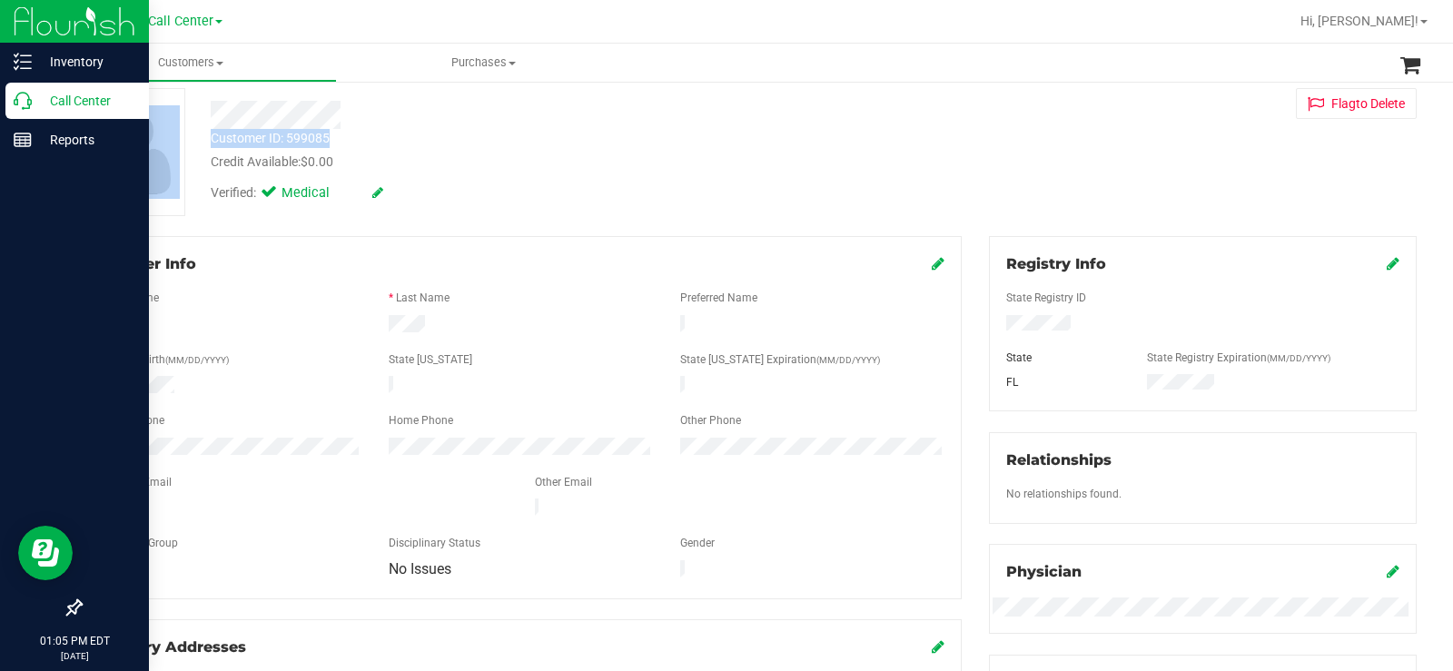
click at [41, 94] on p "Call Center" at bounding box center [86, 101] width 109 height 22
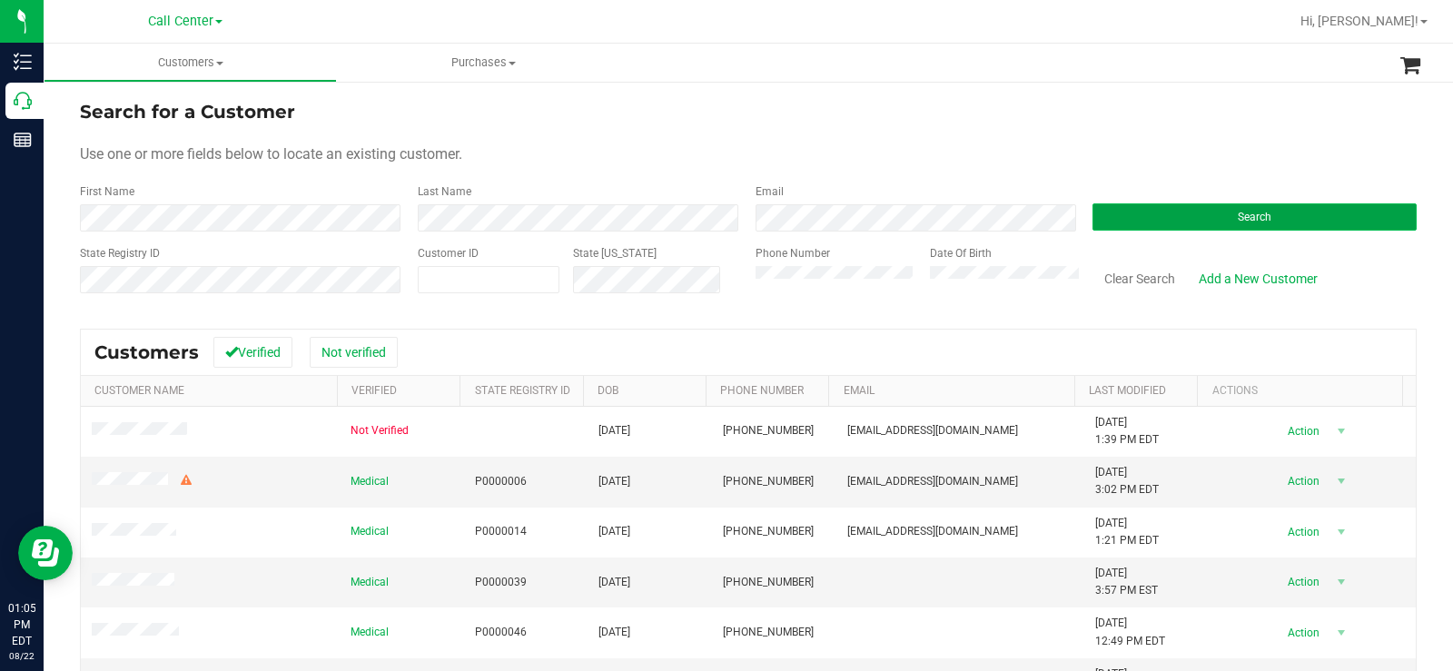
click at [1183, 215] on button "Search" at bounding box center [1254, 216] width 324 height 27
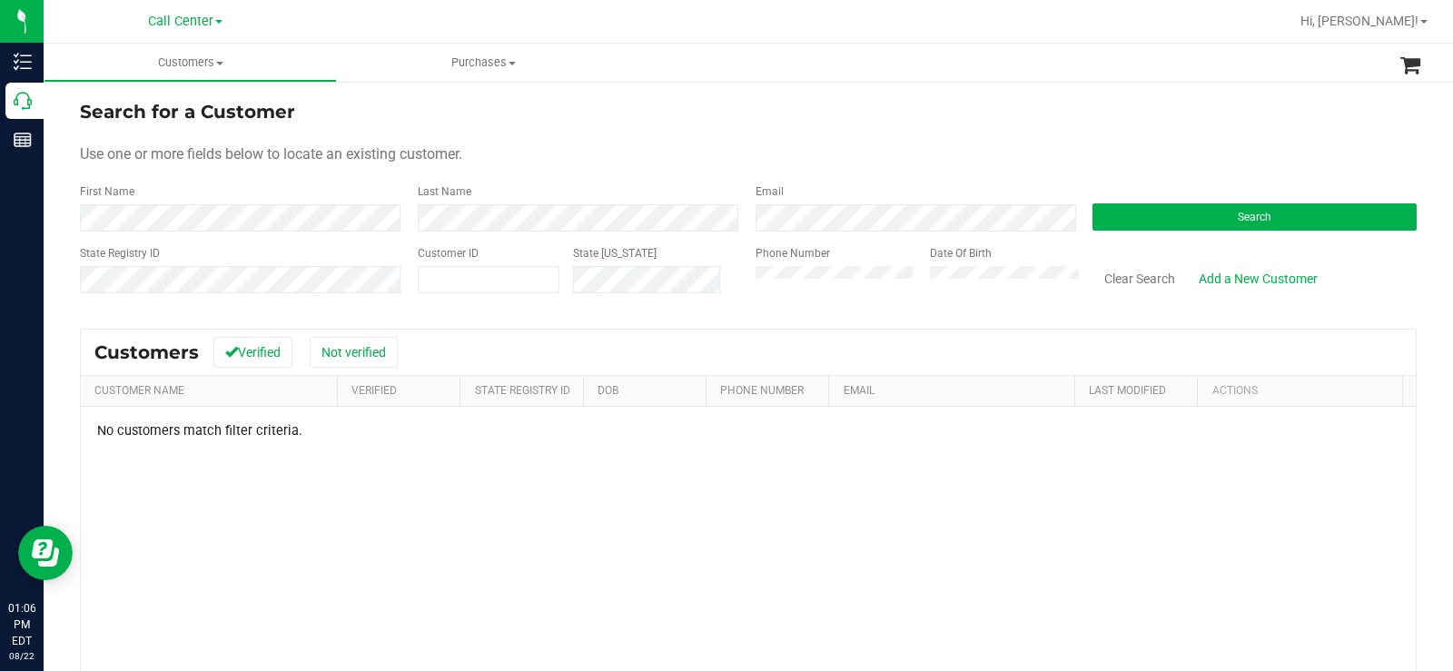
click at [746, 292] on div "Phone Number Date Of Birth" at bounding box center [911, 277] width 338 height 64
click at [745, 320] on div "Search for a Customer Use one or more fields below to locate an existing custom…" at bounding box center [748, 485] width 1337 height 775
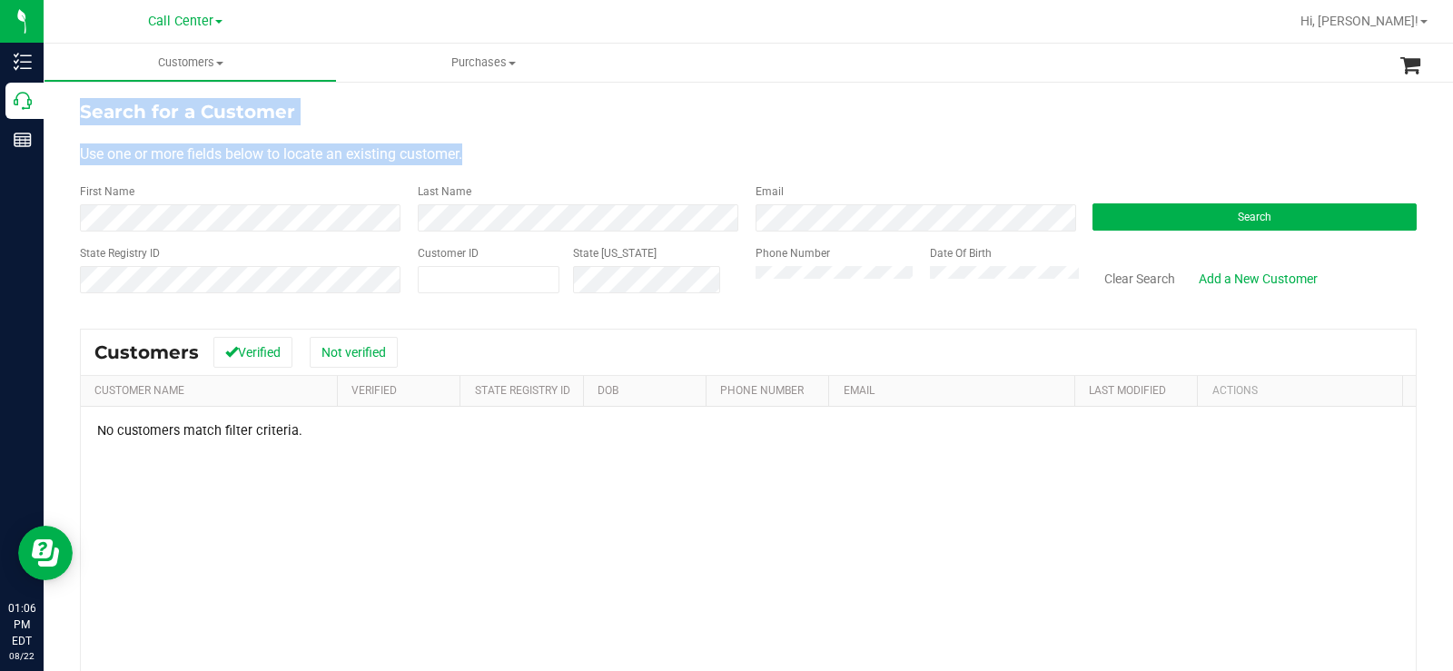
drag, startPoint x: 472, startPoint y: 155, endPoint x: 83, endPoint y: 107, distance: 392.5
click at [83, 107] on form "Search for a Customer Use one or more fields below to locate an existing custom…" at bounding box center [748, 204] width 1337 height 212
click at [707, 151] on div "Use one or more fields below to locate an existing customer." at bounding box center [748, 154] width 1337 height 22
drag, startPoint x: 498, startPoint y: 153, endPoint x: 382, endPoint y: 140, distance: 116.1
click at [78, 105] on div "Search for a Customer Use one or more fields below to locate an existing custom…" at bounding box center [748, 486] width 1409 height 812
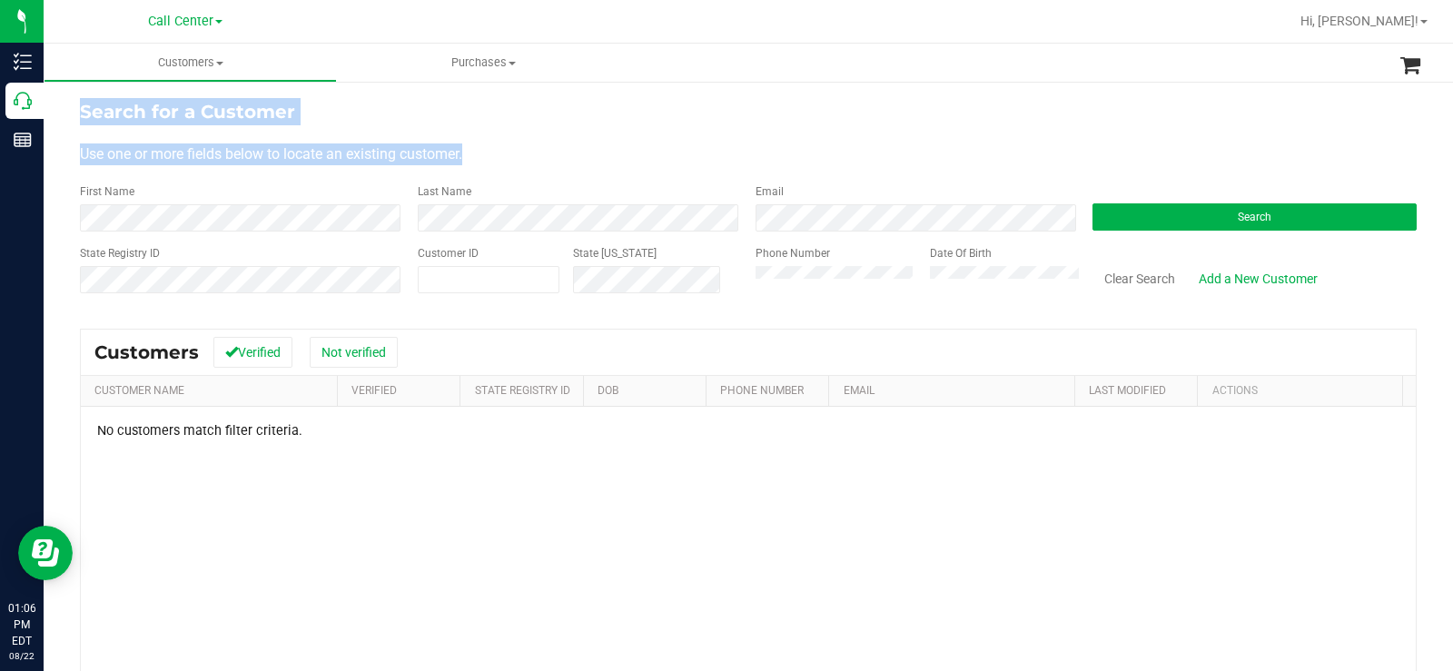
click at [422, 140] on form "Search for a Customer Use one or more fields below to locate an existing custom…" at bounding box center [748, 204] width 1337 height 212
drag, startPoint x: 490, startPoint y: 148, endPoint x: 149, endPoint y: 123, distance: 342.3
click at [182, 130] on form "Search for a Customer Use one or more fields below to locate an existing custom…" at bounding box center [748, 204] width 1337 height 212
drag, startPoint x: 149, startPoint y: 123, endPoint x: 104, endPoint y: 104, distance: 49.6
click at [112, 106] on form "Search for a Customer Use one or more fields below to locate an existing custom…" at bounding box center [748, 204] width 1337 height 212
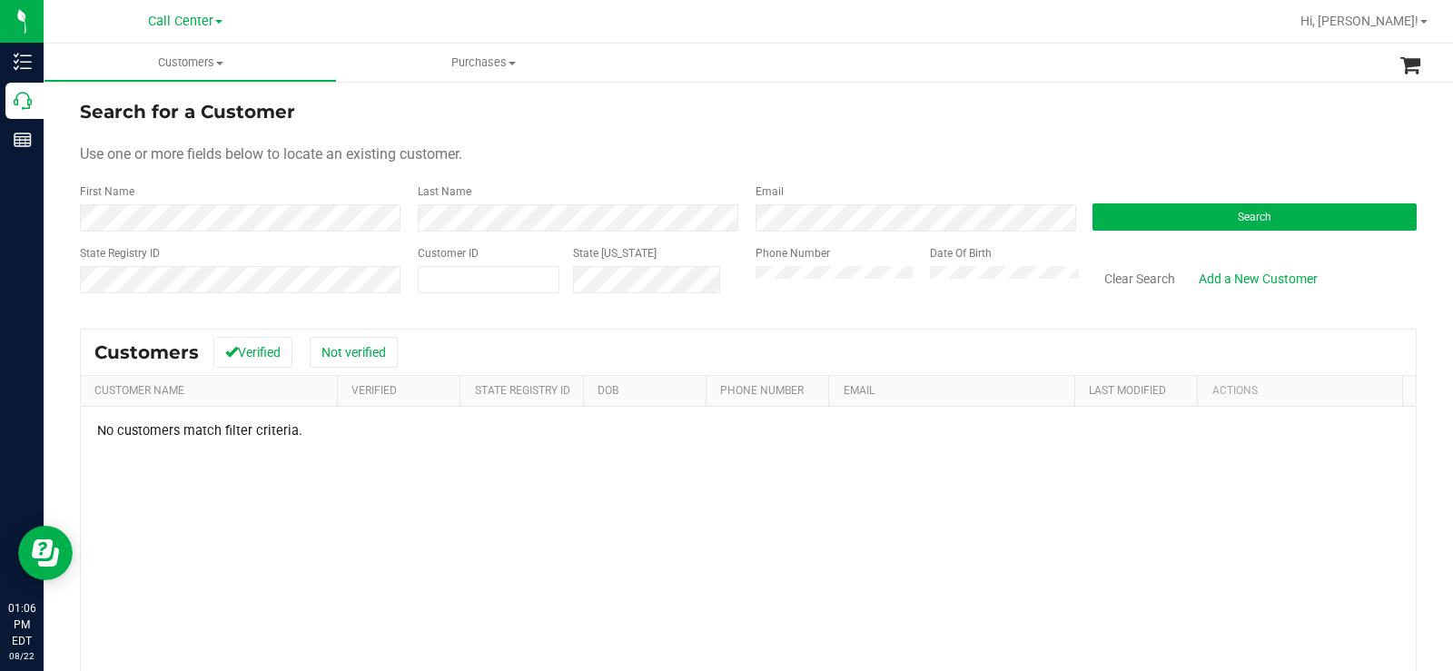
click at [70, 106] on div "Search for a Customer Use one or more fields below to locate an existing custom…" at bounding box center [748, 486] width 1409 height 812
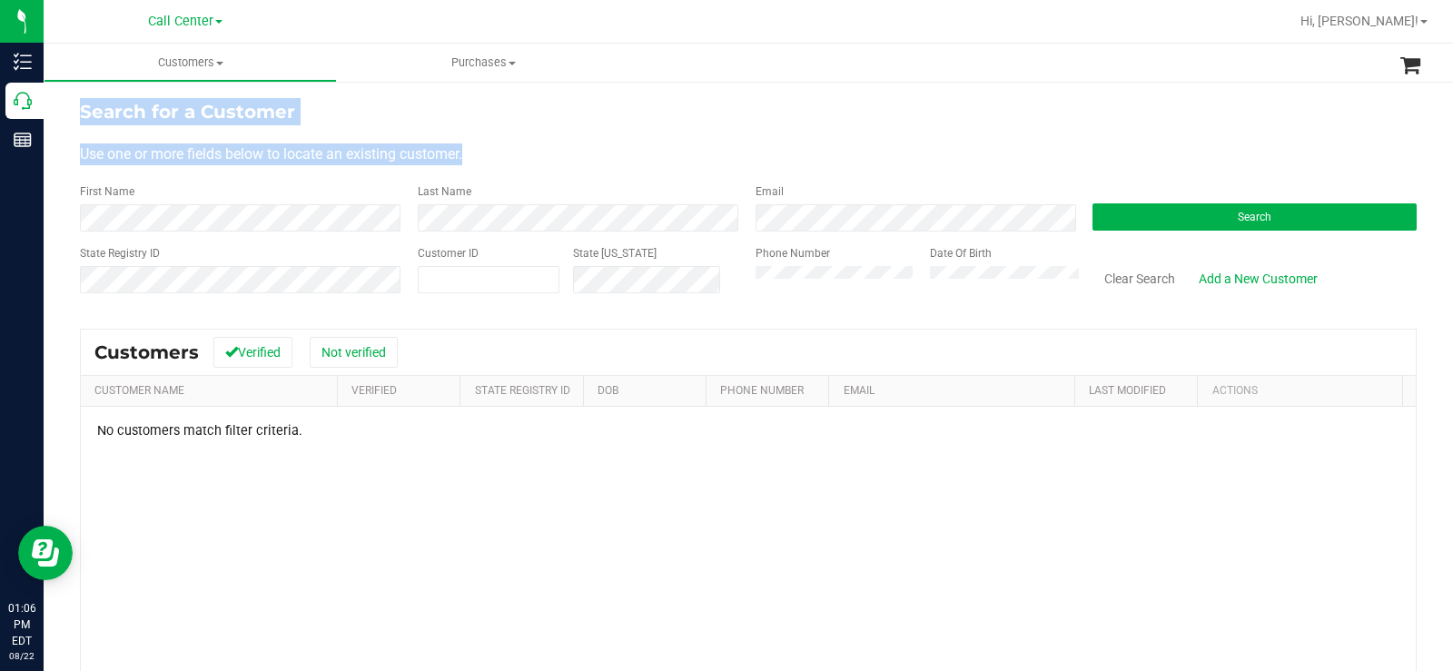
drag, startPoint x: 78, startPoint y: 106, endPoint x: 486, endPoint y: 139, distance: 409.0
click at [486, 139] on div "Search for a Customer Use one or more fields below to locate an existing custom…" at bounding box center [748, 486] width 1409 height 812
click at [591, 149] on div "Use one or more fields below to locate an existing customer." at bounding box center [748, 154] width 1337 height 22
drag, startPoint x: 490, startPoint y: 159, endPoint x: 81, endPoint y: 113, distance: 412.0
click at [81, 113] on form "Search for a Customer Use one or more fields below to locate an existing custom…" at bounding box center [748, 204] width 1337 height 212
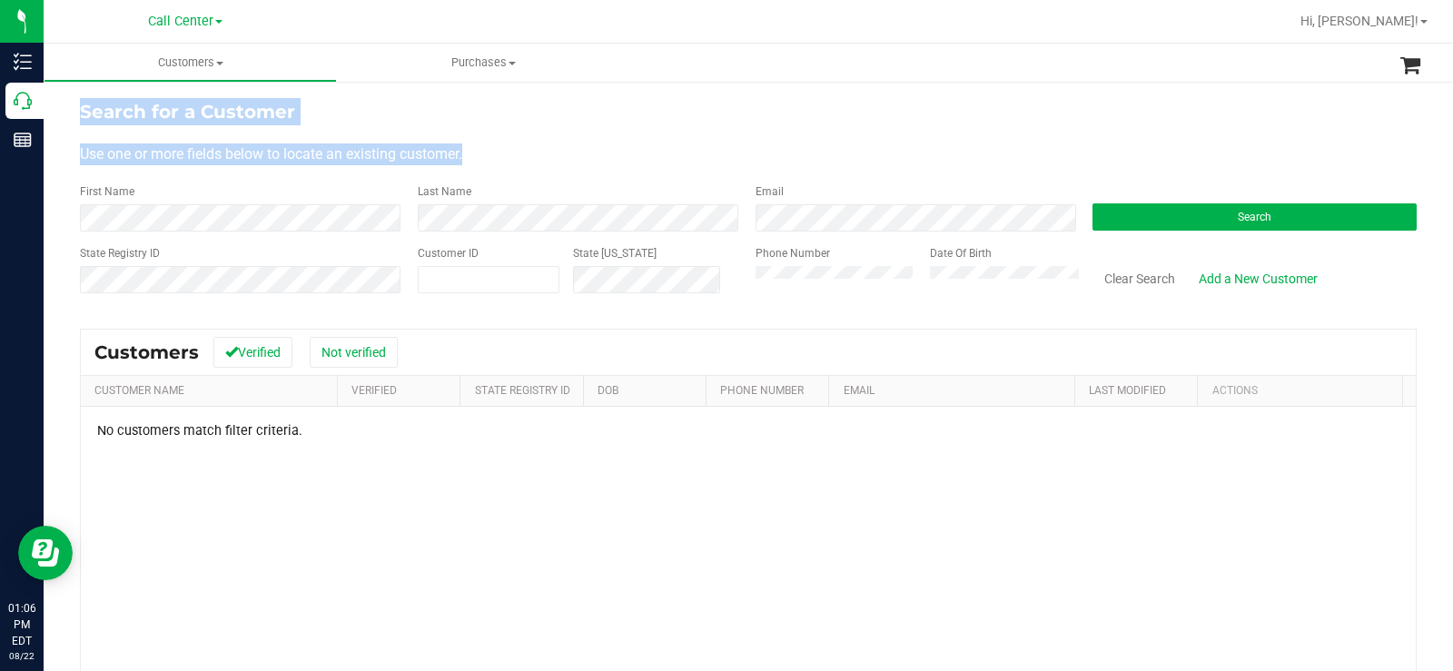
click at [574, 143] on form "Search for a Customer Use one or more fields below to locate an existing custom…" at bounding box center [748, 204] width 1337 height 212
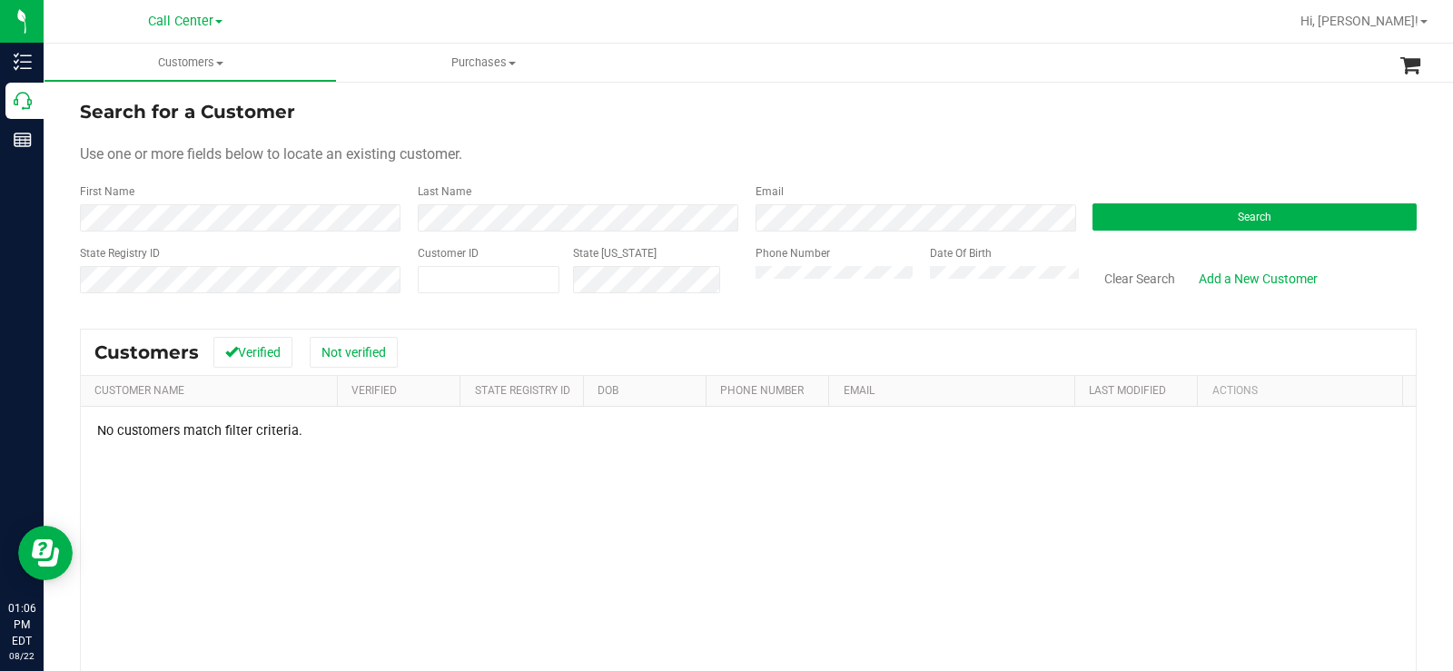
click at [470, 148] on div "Use one or more fields below to locate an existing customer." at bounding box center [748, 154] width 1337 height 22
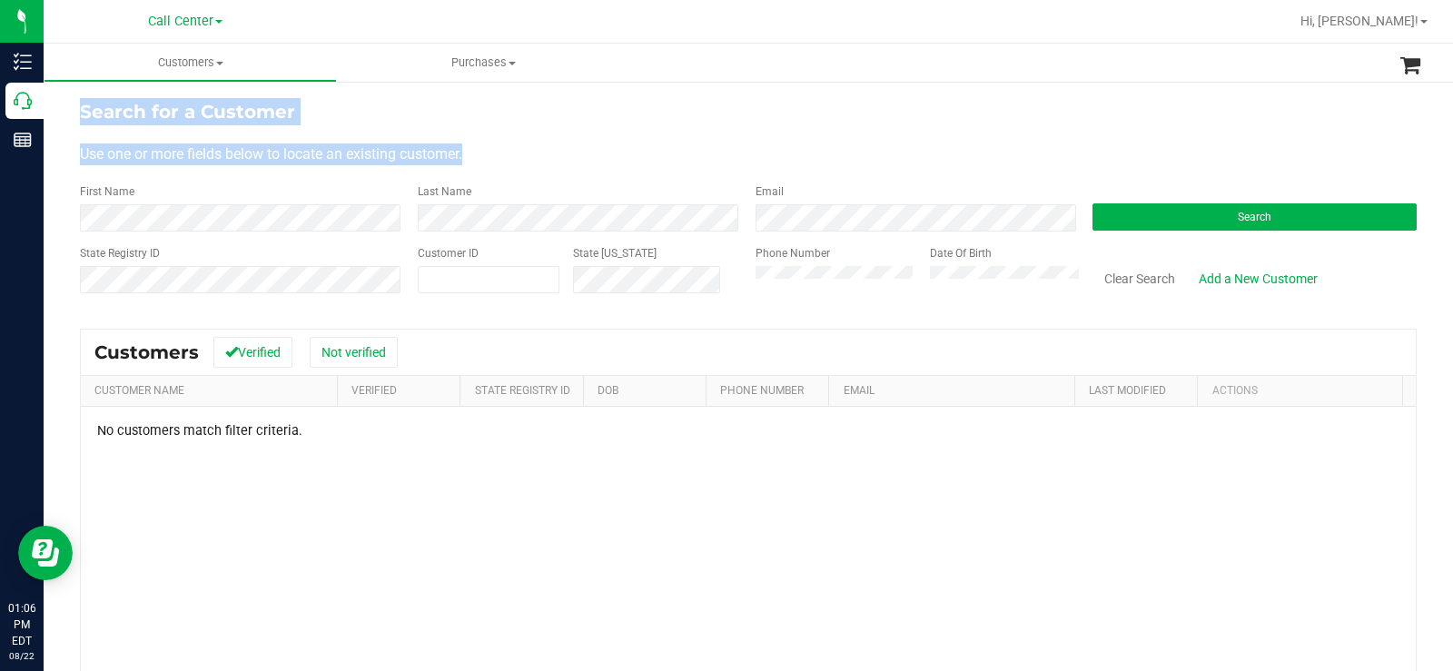
drag, startPoint x: 477, startPoint y: 148, endPoint x: 72, endPoint y: 99, distance: 407.9
click at [72, 99] on div "Search for a Customer Use one or more fields below to locate an existing custom…" at bounding box center [748, 486] width 1409 height 812
click at [542, 135] on form "Search for a Customer Use one or more fields below to locate an existing custom…" at bounding box center [748, 204] width 1337 height 212
drag, startPoint x: 482, startPoint y: 151, endPoint x: 81, endPoint y: 101, distance: 404.4
click at [81, 101] on form "Search for a Customer Use one or more fields below to locate an existing custom…" at bounding box center [748, 204] width 1337 height 212
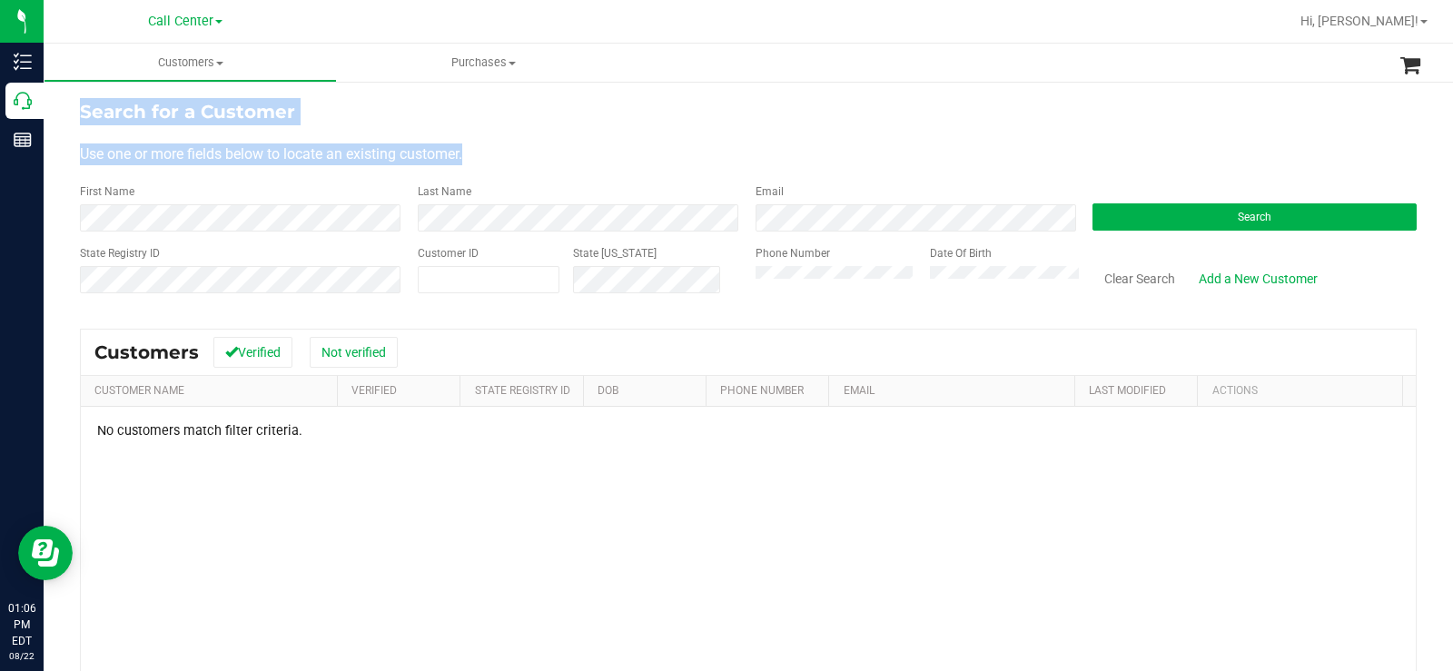
click at [557, 138] on form "Search for a Customer Use one or more fields below to locate an existing custom…" at bounding box center [748, 204] width 1337 height 212
drag, startPoint x: 498, startPoint y: 156, endPoint x: 86, endPoint y: 112, distance: 414.6
click at [86, 112] on form "Search for a Customer Use one or more fields below to locate an existing custom…" at bounding box center [748, 204] width 1337 height 212
click at [395, 133] on form "Search for a Customer Use one or more fields below to locate an existing custom…" at bounding box center [748, 204] width 1337 height 212
drag, startPoint x: 476, startPoint y: 153, endPoint x: 67, endPoint y: 103, distance: 411.6
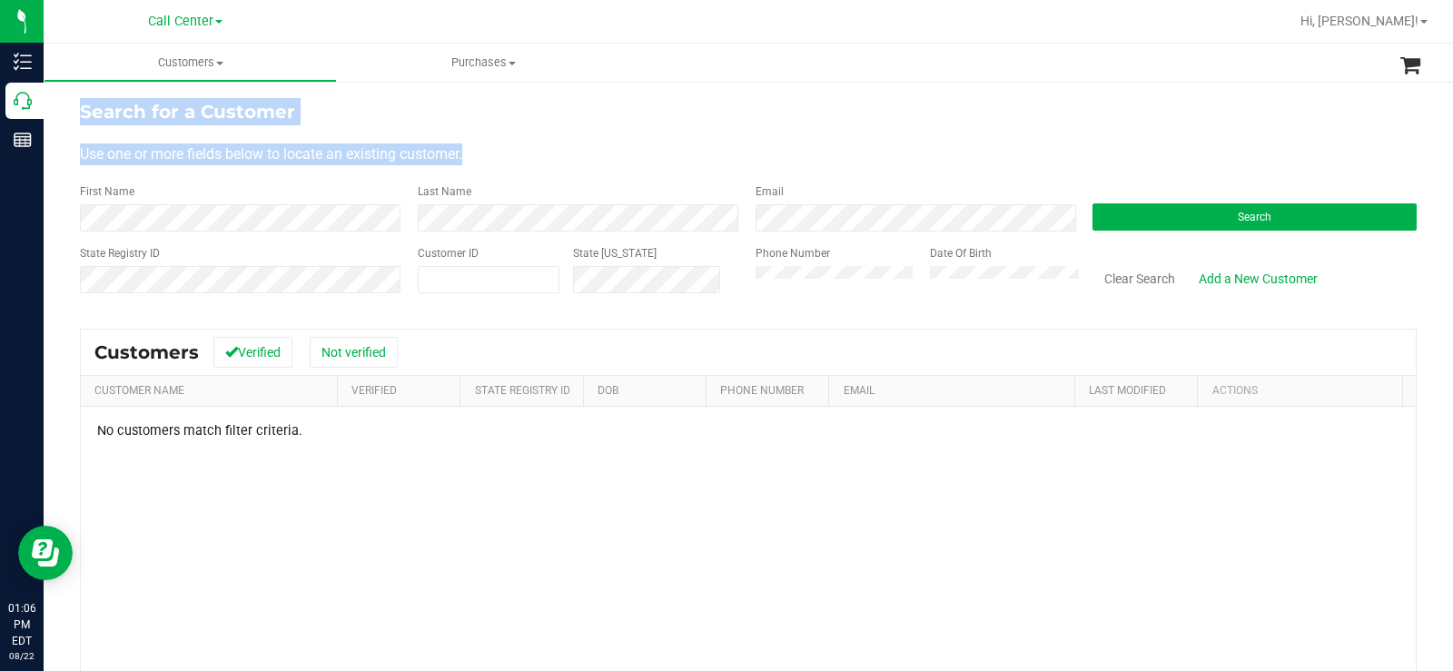
click at [67, 103] on div "Search for a Customer Use one or more fields below to locate an existing custom…" at bounding box center [748, 486] width 1409 height 812
click at [506, 153] on div "Use one or more fields below to locate an existing customer." at bounding box center [748, 154] width 1337 height 22
drag, startPoint x: 484, startPoint y: 155, endPoint x: 56, endPoint y: 111, distance: 430.0
click at [56, 111] on div "Search for a Customer Use one or more fields below to locate an existing custom…" at bounding box center [748, 486] width 1409 height 812
click at [495, 146] on div "Use one or more fields below to locate an existing customer." at bounding box center [748, 154] width 1337 height 22
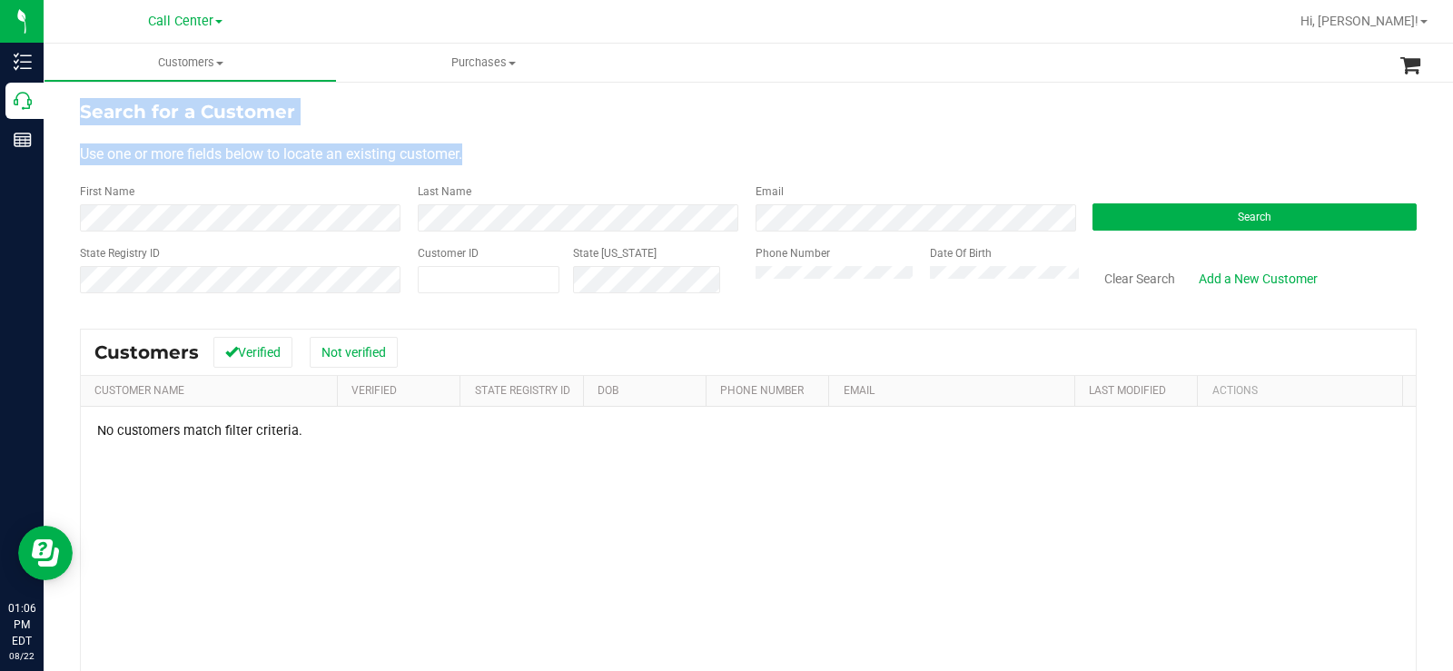
drag, startPoint x: 484, startPoint y: 153, endPoint x: 69, endPoint y: 106, distance: 417.6
click at [69, 106] on div "Search for a Customer Use one or more fields below to locate an existing custom…" at bounding box center [748, 486] width 1409 height 812
click at [508, 151] on div "Use one or more fields below to locate an existing customer." at bounding box center [748, 154] width 1337 height 22
drag, startPoint x: 497, startPoint y: 154, endPoint x: 79, endPoint y: 105, distance: 420.5
click at [83, 105] on form "Search for a Customer Use one or more fields below to locate an existing custom…" at bounding box center [748, 204] width 1337 height 212
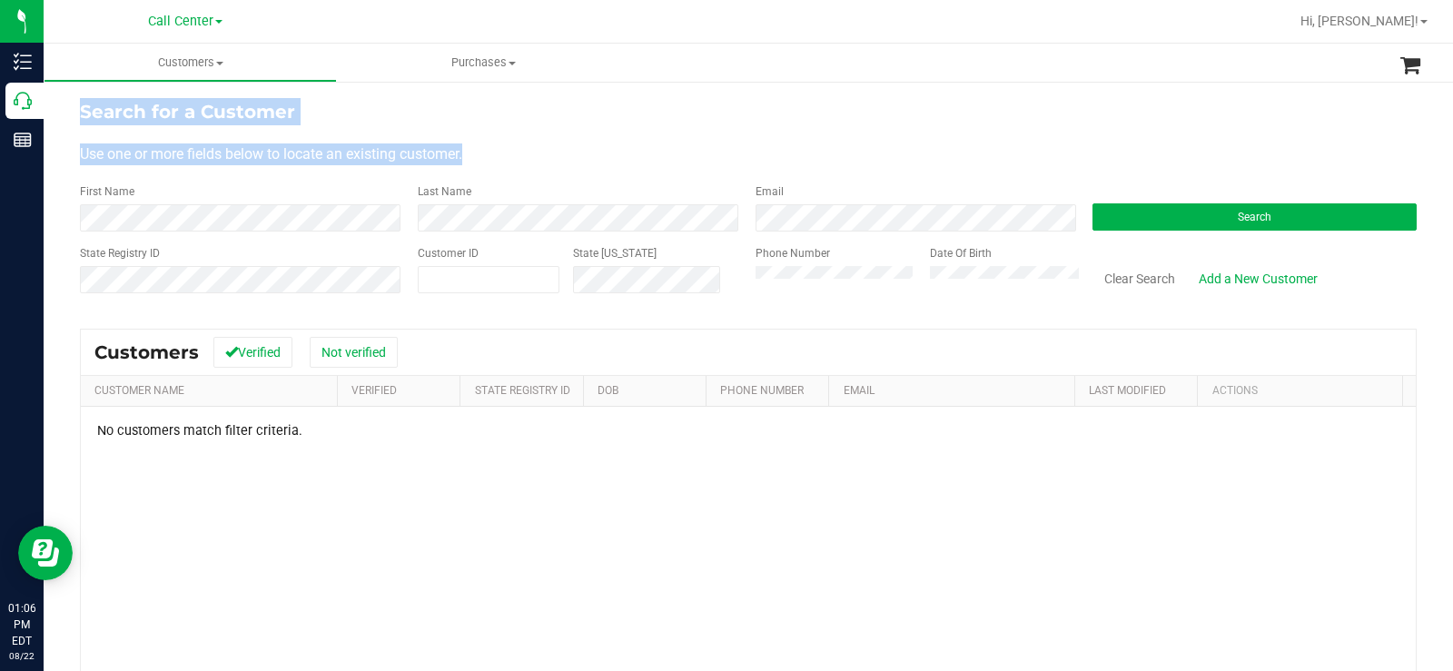
click at [533, 143] on form "Search for a Customer Use one or more fields below to locate an existing custom…" at bounding box center [748, 204] width 1337 height 212
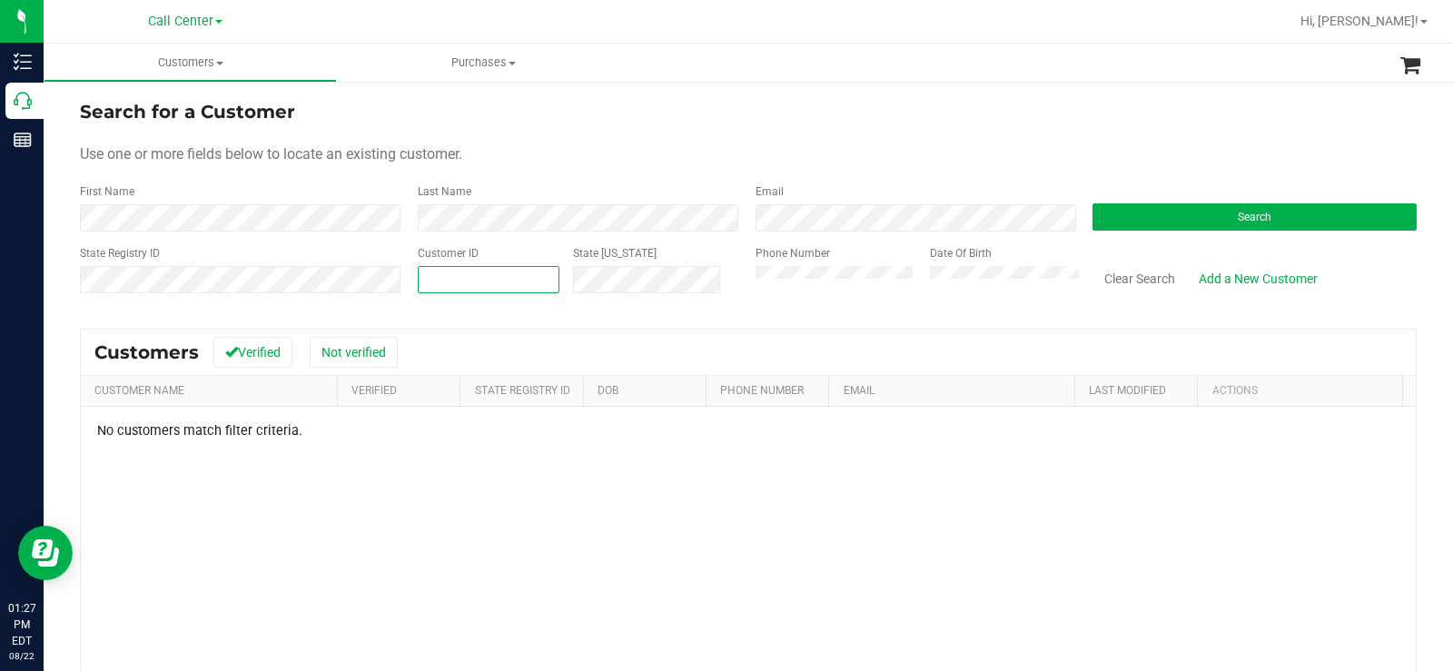
click at [505, 277] on span at bounding box center [489, 279] width 142 height 27
click at [1124, 222] on button "Search" at bounding box center [1254, 216] width 324 height 27
click at [441, 179] on form "Search for a Customer Use one or more fields below to locate an existing custom…" at bounding box center [748, 204] width 1337 height 212
click at [1254, 222] on span "Search" at bounding box center [1255, 217] width 34 height 13
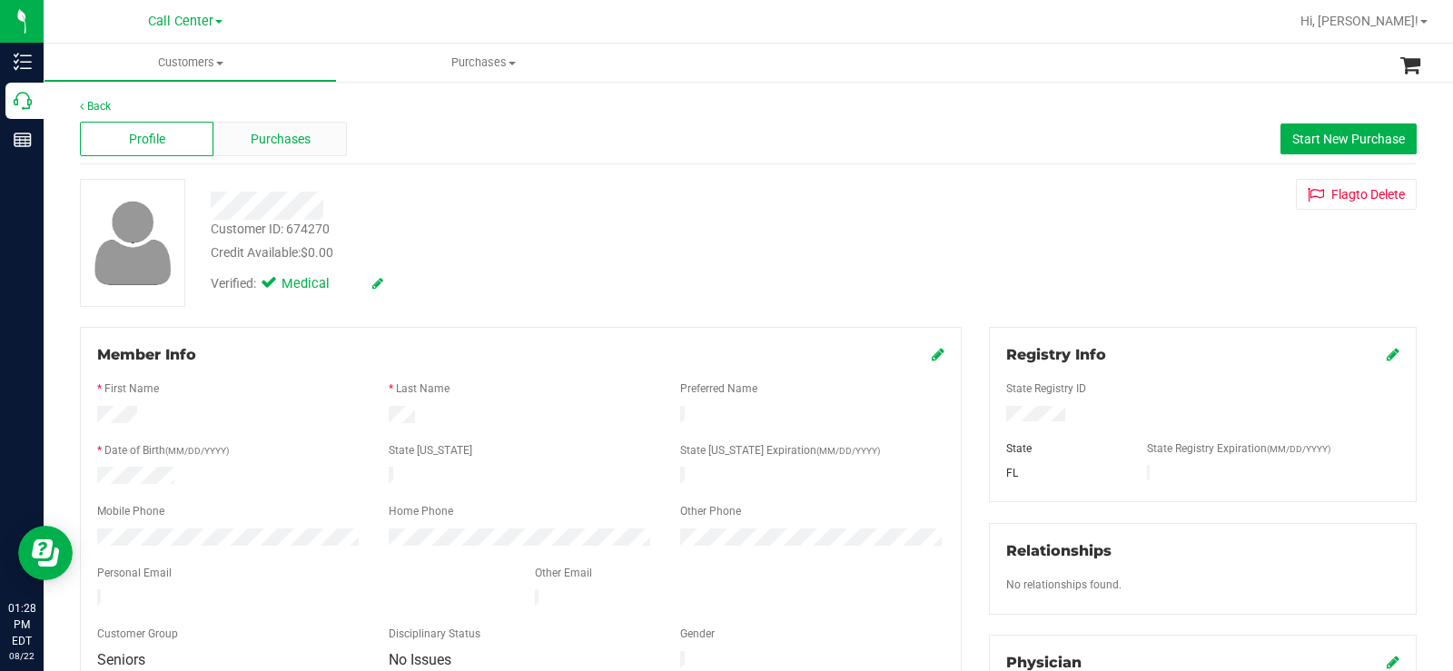
click at [271, 136] on span "Purchases" at bounding box center [281, 139] width 60 height 19
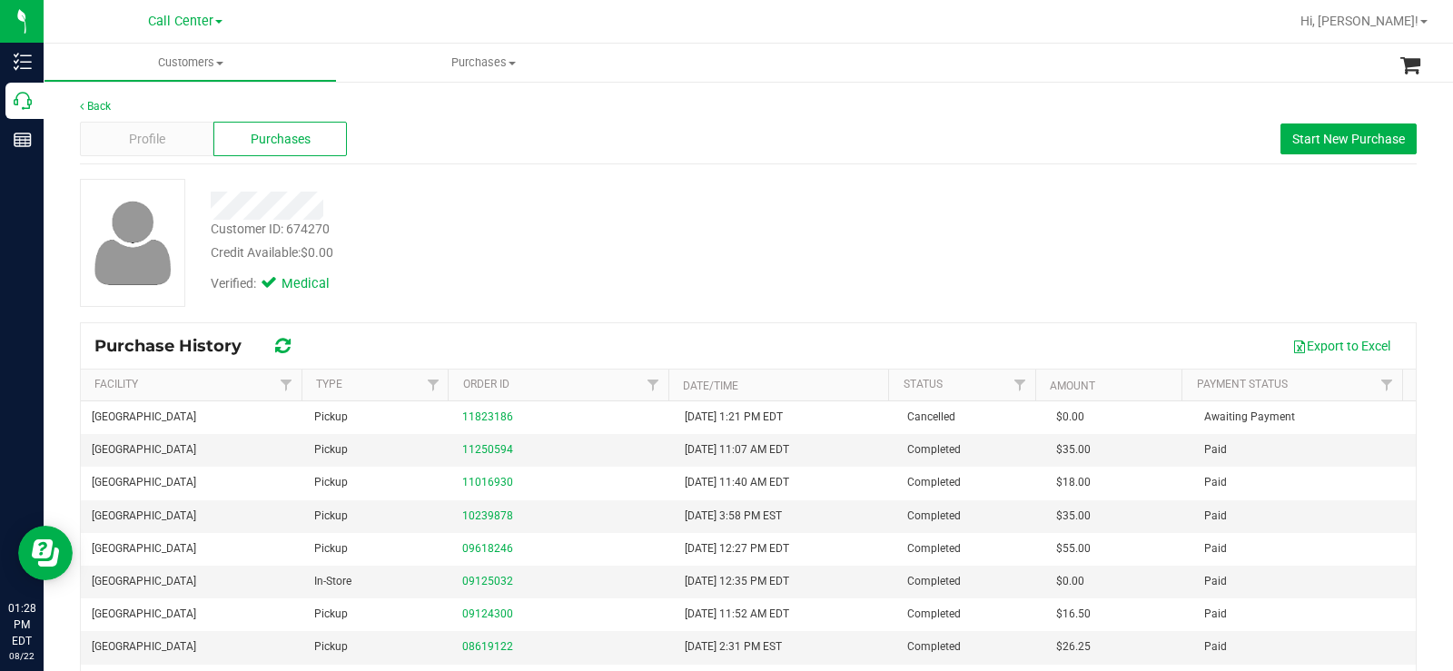
click at [799, 303] on div "Customer ID: 674270 Credit Available: $0.00 Verified: Medical" at bounding box center [748, 243] width 1364 height 128
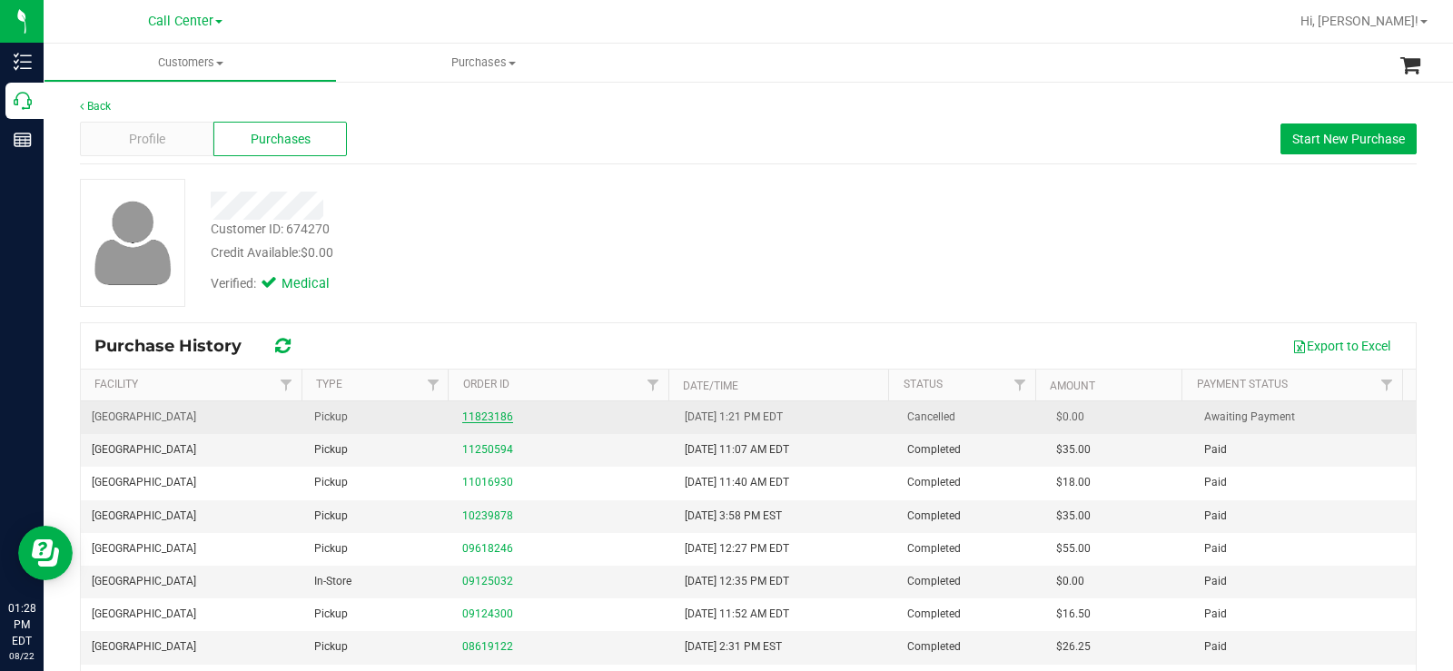
click at [500, 418] on link "11823186" at bounding box center [487, 416] width 51 height 13
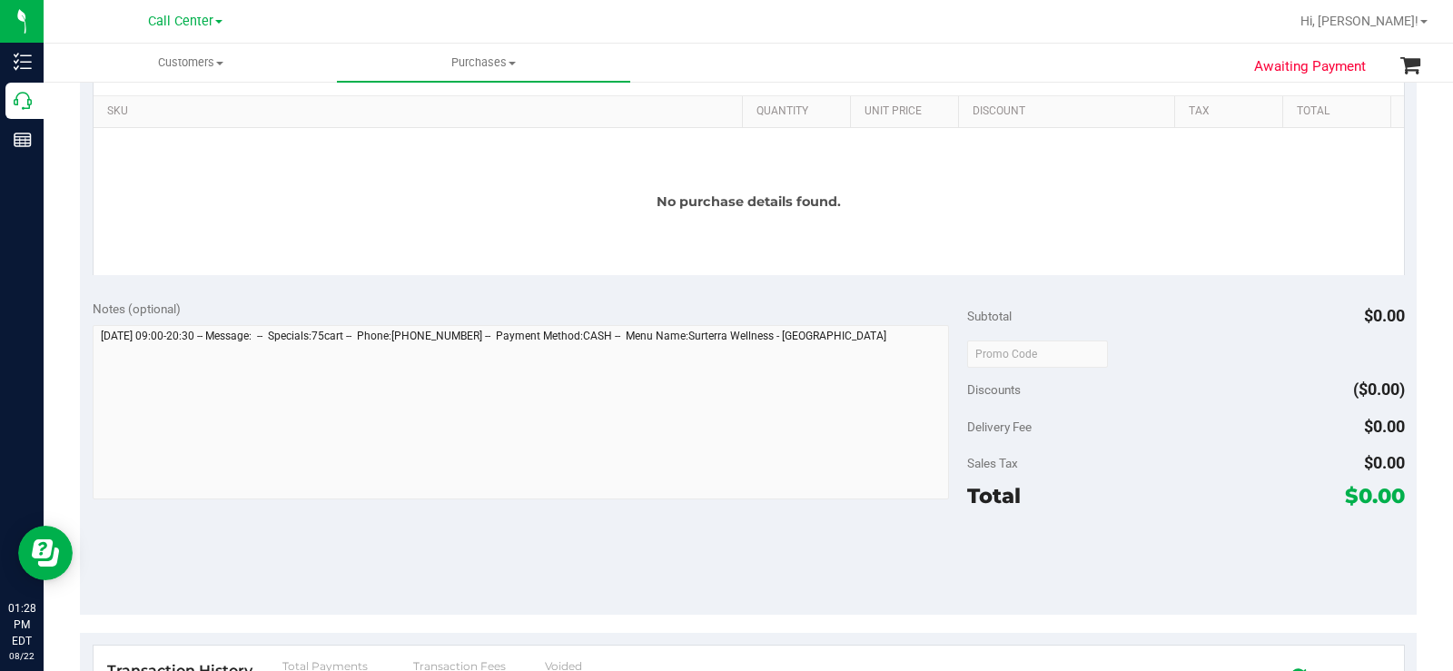
scroll to position [636, 0]
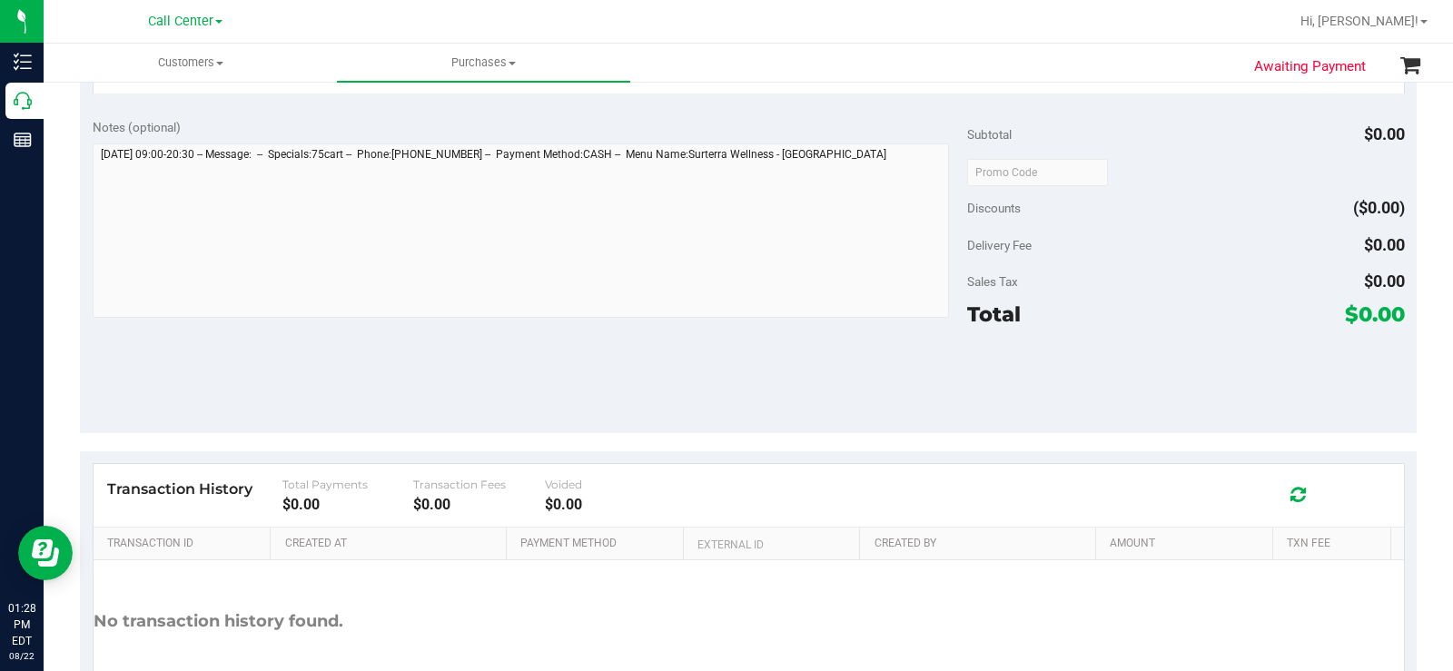
click at [528, 335] on div "Notes (optional) Subtotal $0.00 Discounts ($0.00) Delivery Fee $0.00 Sales Tax …" at bounding box center [748, 269] width 1337 height 327
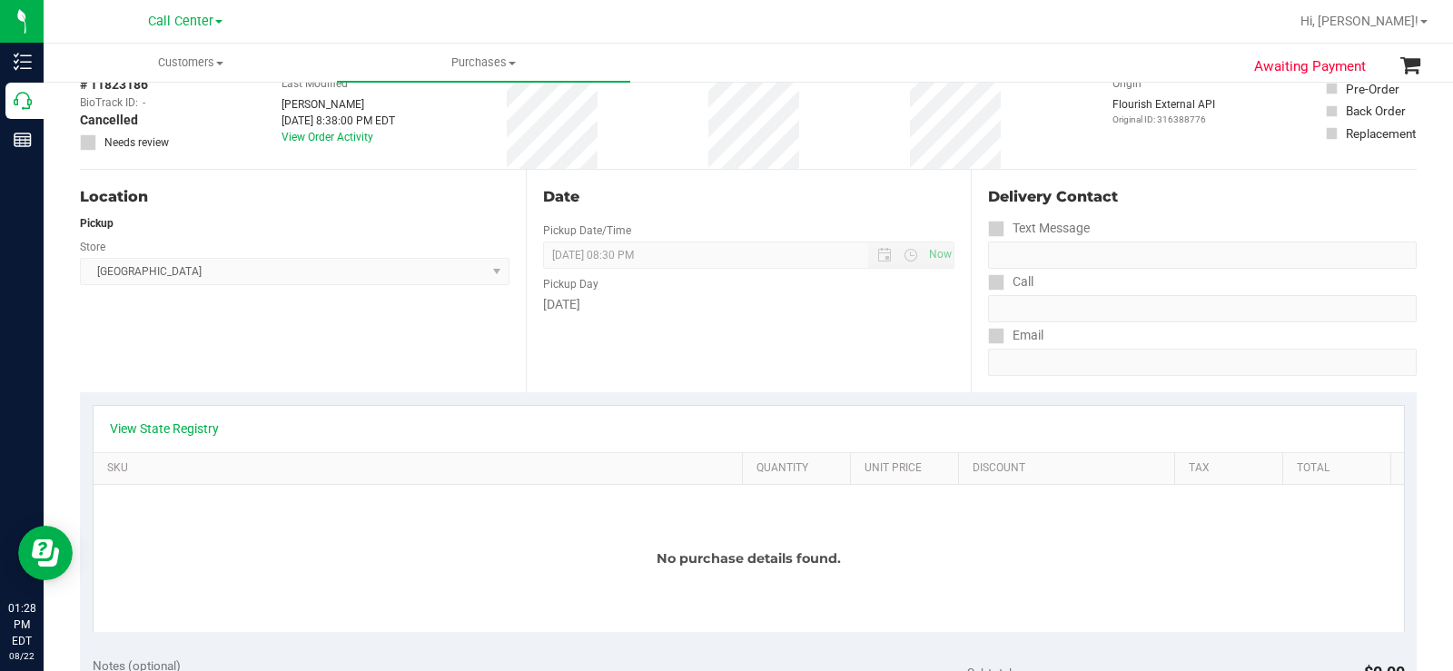
scroll to position [0, 0]
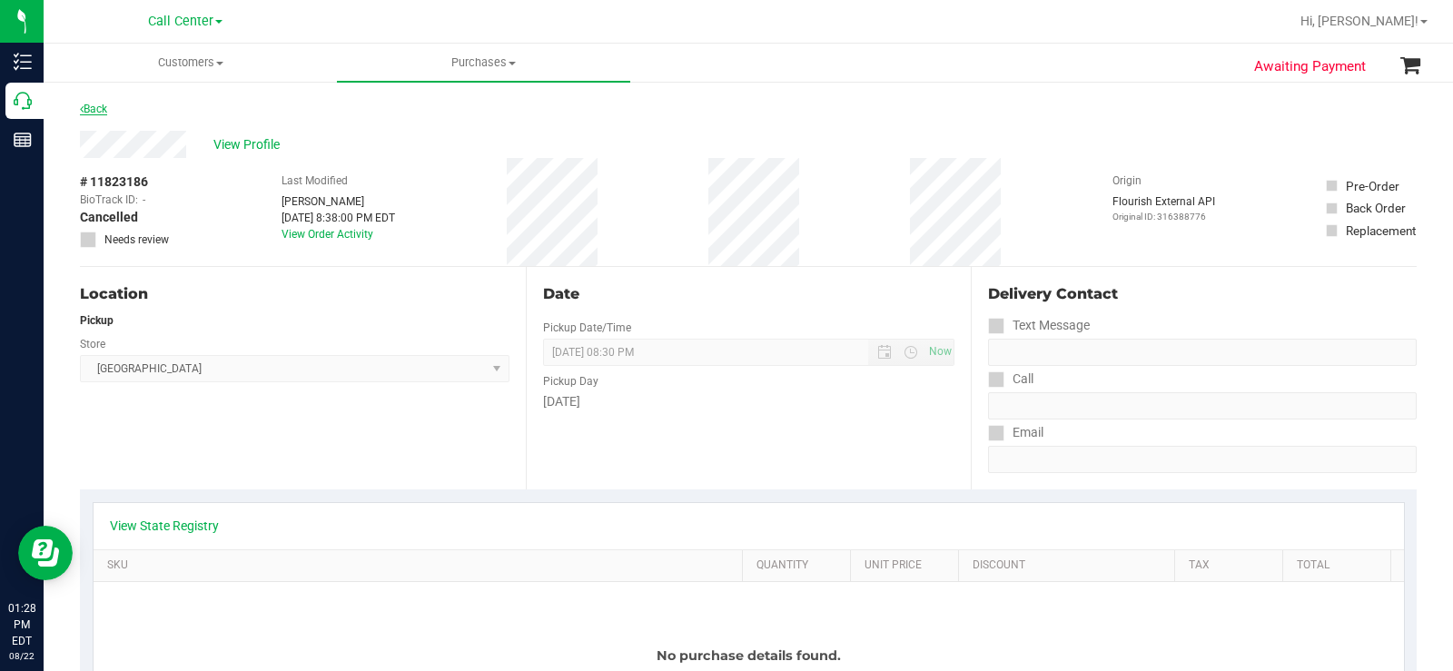
click at [96, 106] on link "Back" at bounding box center [93, 109] width 27 height 13
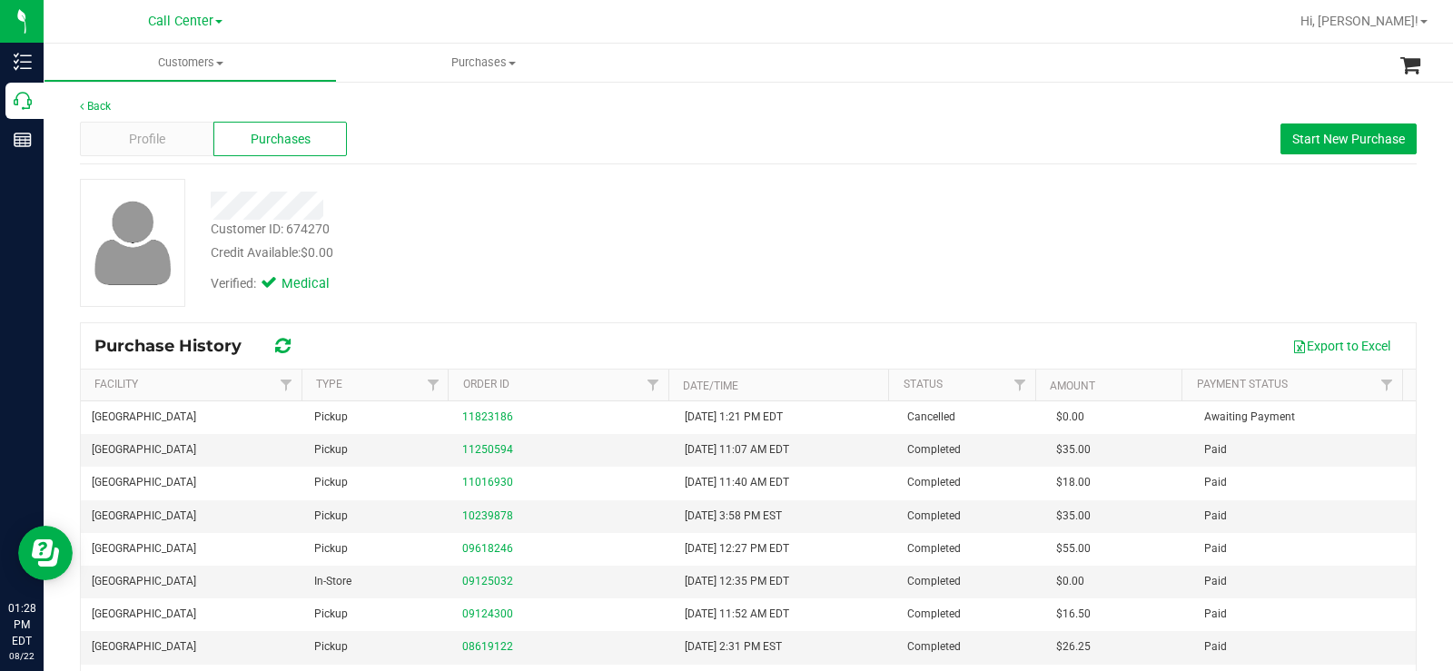
click at [537, 227] on div "Customer ID: 674270 Credit Available: $0.00" at bounding box center [538, 241] width 682 height 43
click at [808, 220] on div "Customer ID: 674270 Credit Available: $0.00" at bounding box center [538, 241] width 682 height 43
click at [1292, 141] on span "Start New Purchase" at bounding box center [1348, 139] width 113 height 15
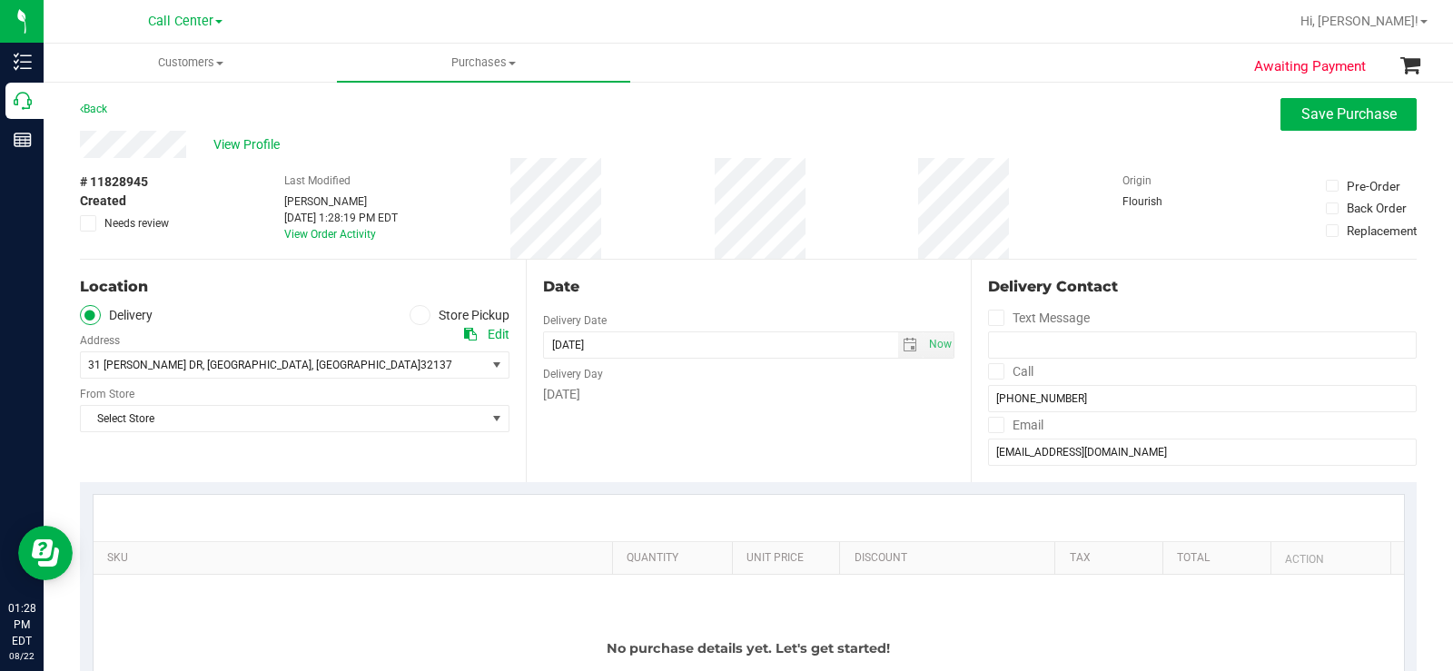
click at [418, 315] on icon at bounding box center [419, 315] width 11 height 0
click at [0, 0] on input "Store Pickup" at bounding box center [0, 0] width 0 height 0
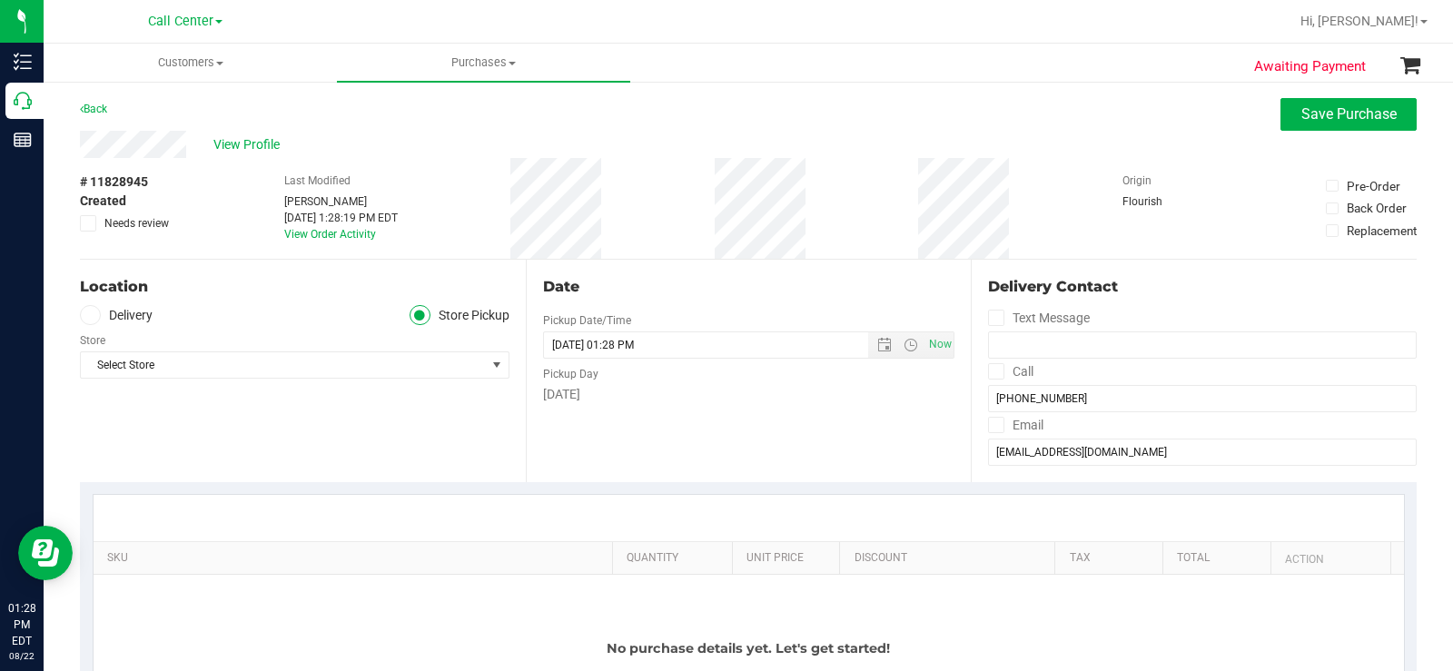
click at [700, 419] on div "Date Pickup Date/Time 08/22/2025 Now 08/22/2025 01:28 PM Now Pickup Day Friday" at bounding box center [749, 371] width 446 height 222
click at [99, 109] on link "Back" at bounding box center [93, 109] width 27 height 13
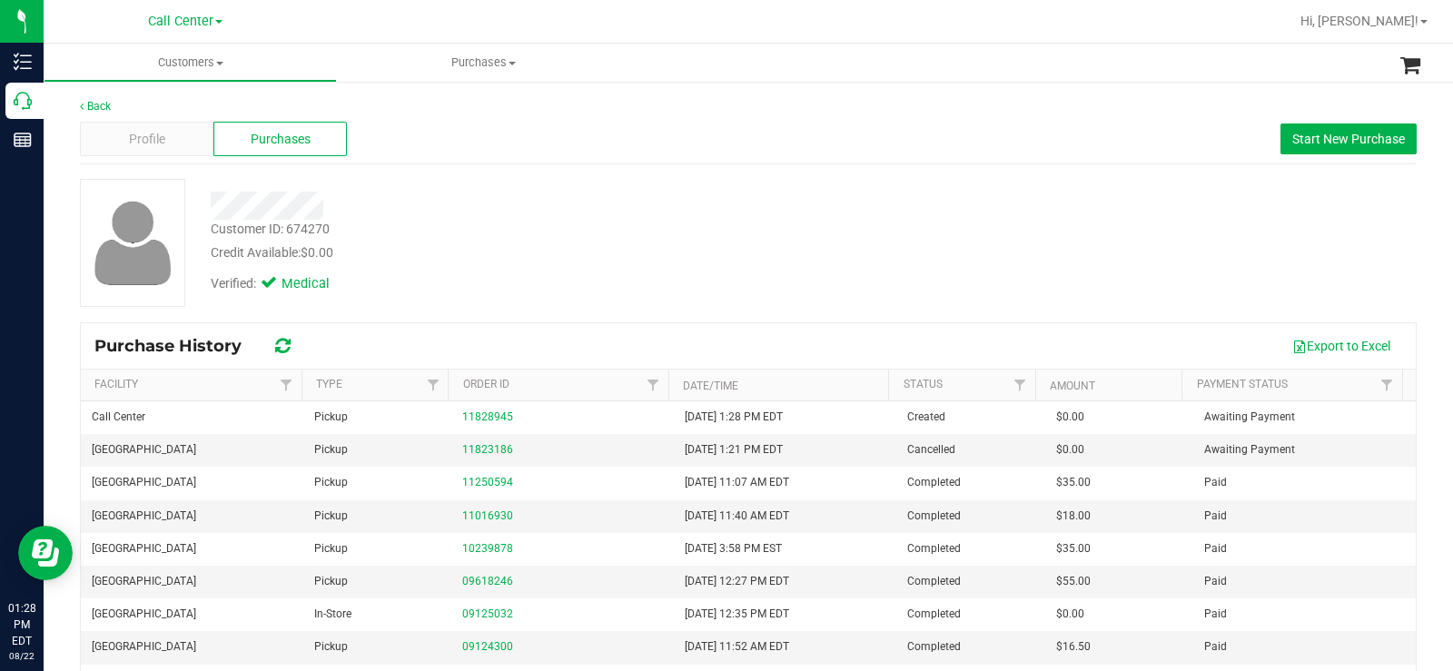
click at [737, 183] on div at bounding box center [538, 199] width 682 height 41
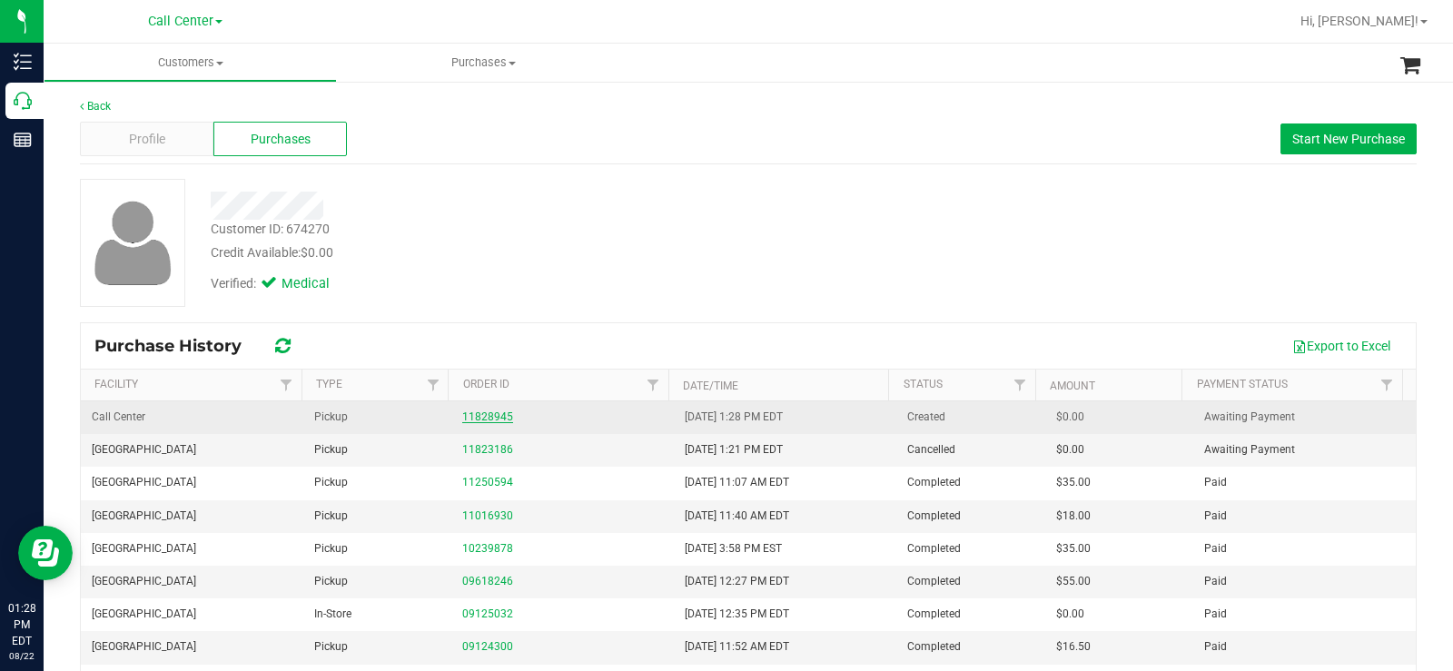
click at [495, 419] on link "11828945" at bounding box center [487, 416] width 51 height 13
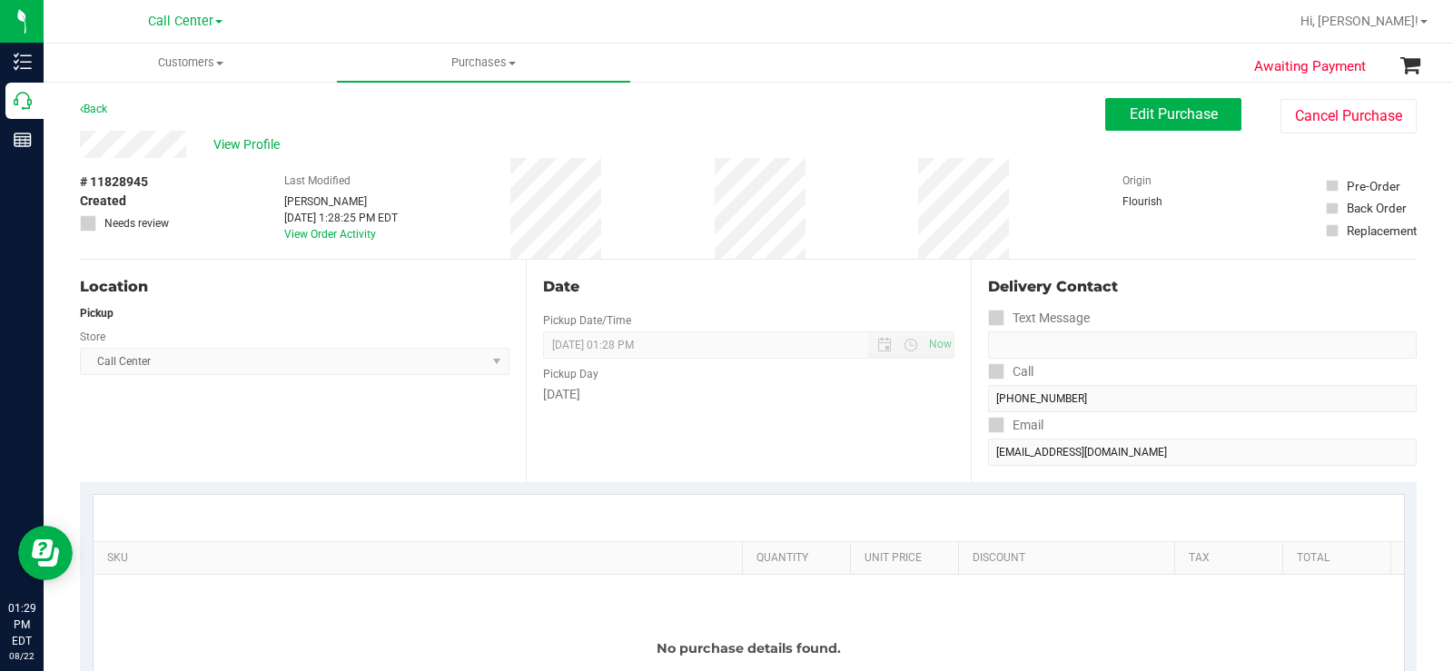
click at [889, 134] on div "View Profile" at bounding box center [592, 144] width 1025 height 27
click at [1367, 127] on button "Cancel Purchase" at bounding box center [1348, 116] width 136 height 35
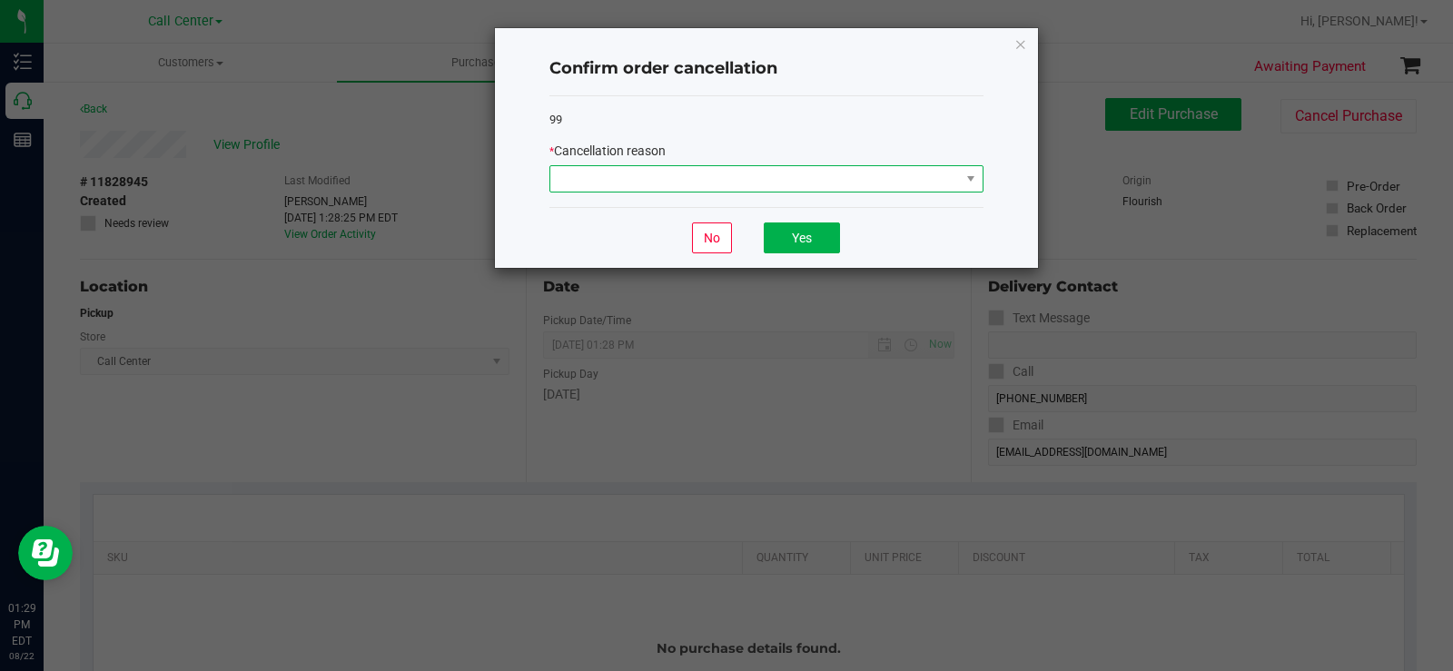
drag, startPoint x: 775, startPoint y: 182, endPoint x: 772, endPoint y: 191, distance: 9.8
click at [775, 182] on span at bounding box center [755, 178] width 410 height 25
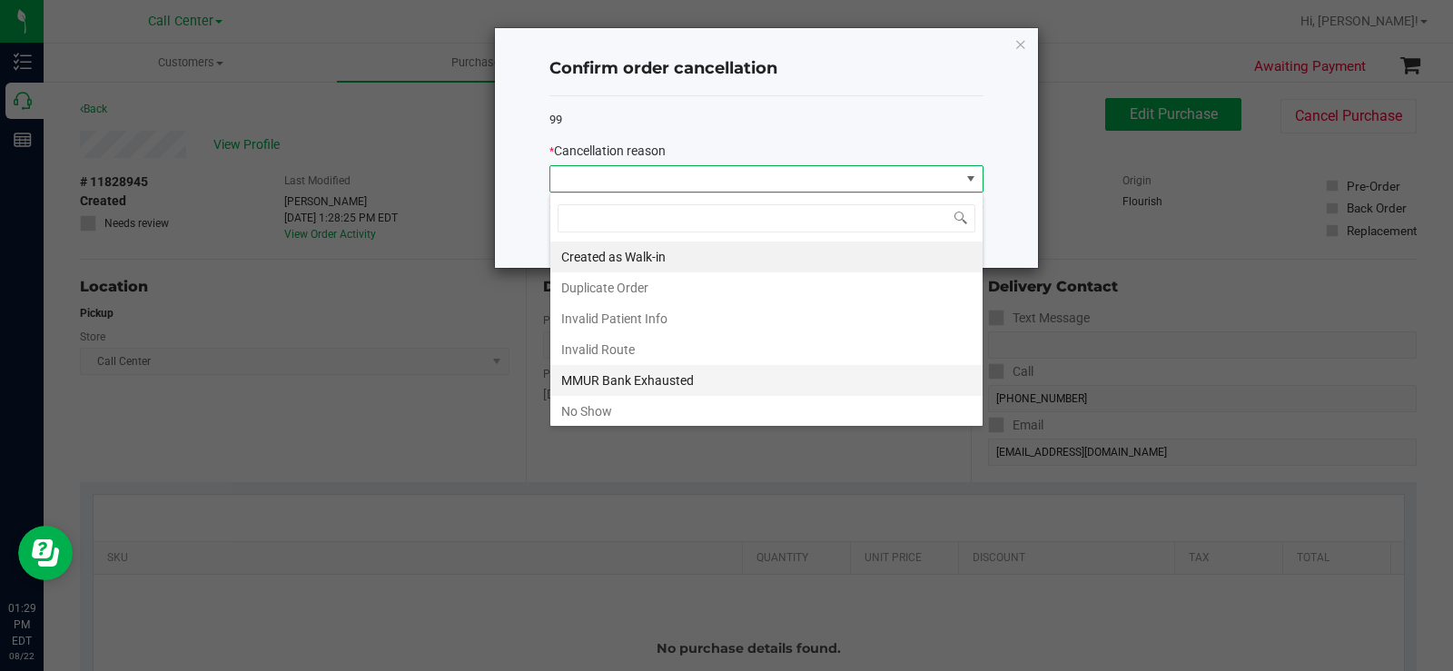
scroll to position [96, 0]
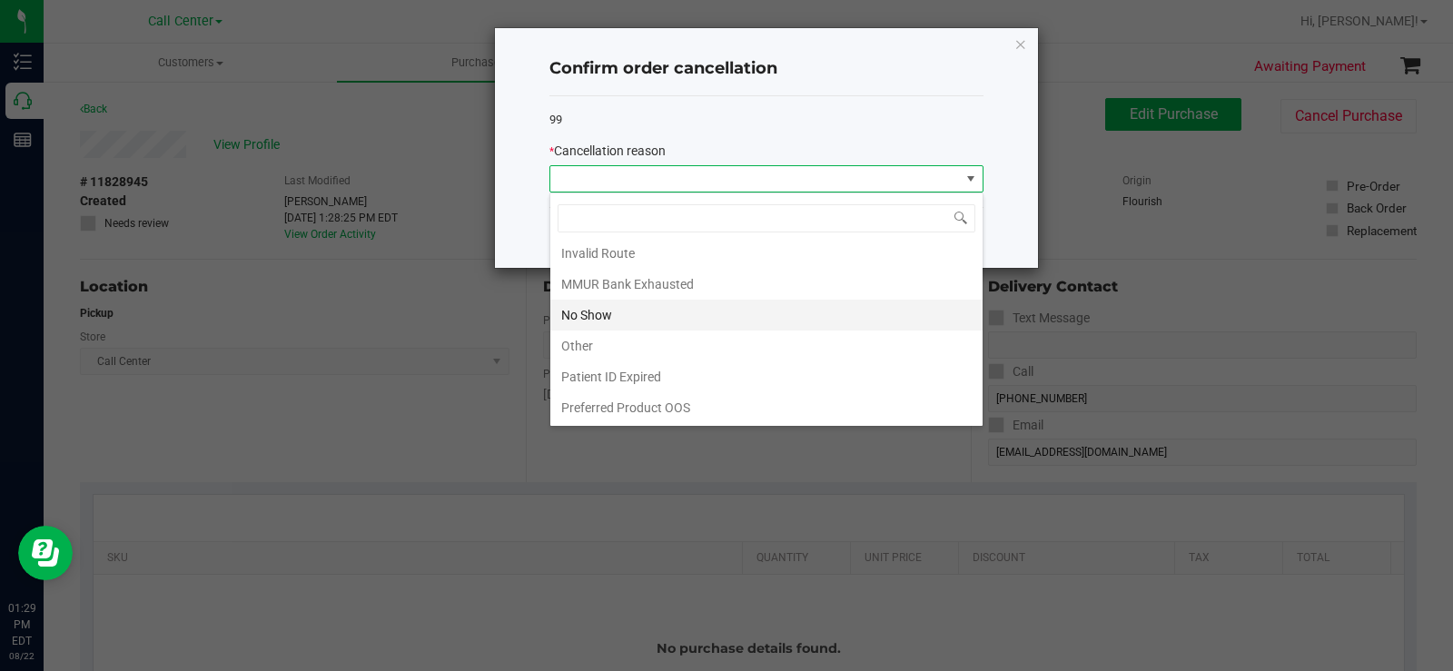
click at [651, 317] on li "No Show" at bounding box center [766, 315] width 432 height 31
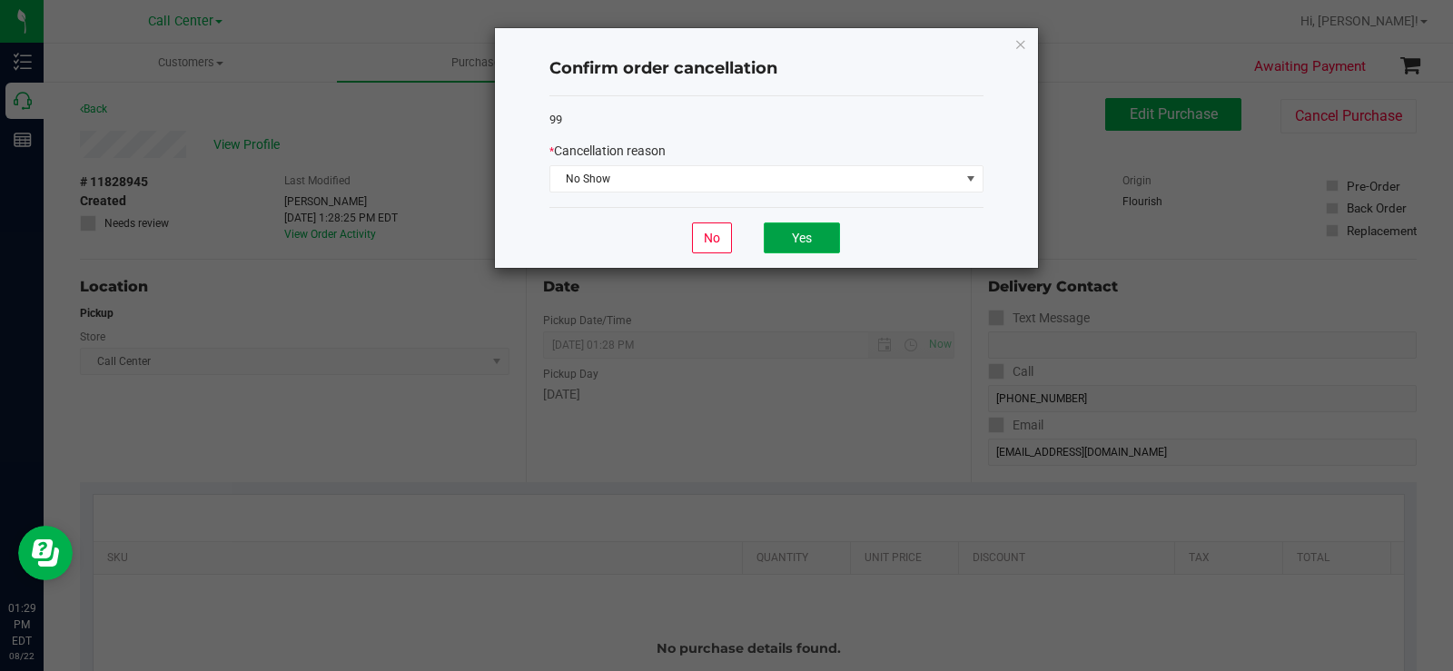
click at [823, 238] on button "Yes" at bounding box center [802, 237] width 76 height 31
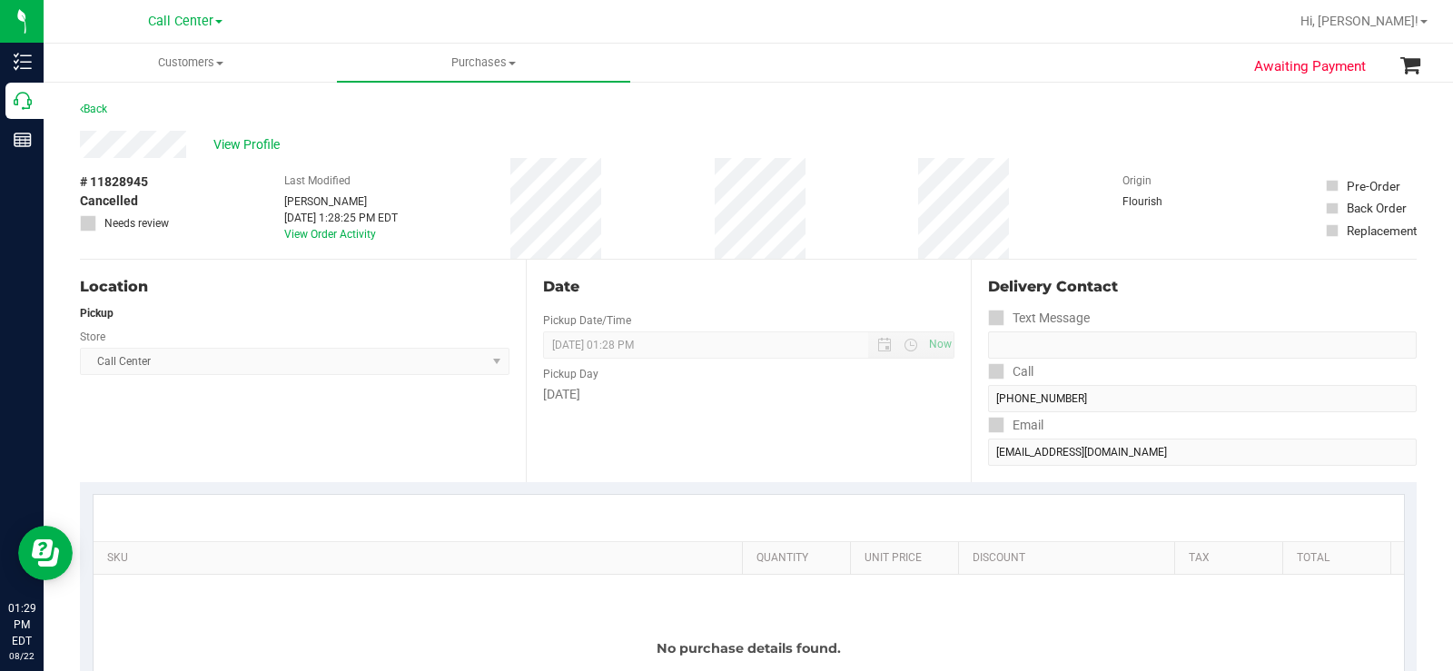
click at [112, 107] on div "Back" at bounding box center [748, 114] width 1337 height 33
click at [97, 113] on link "Back" at bounding box center [93, 109] width 27 height 13
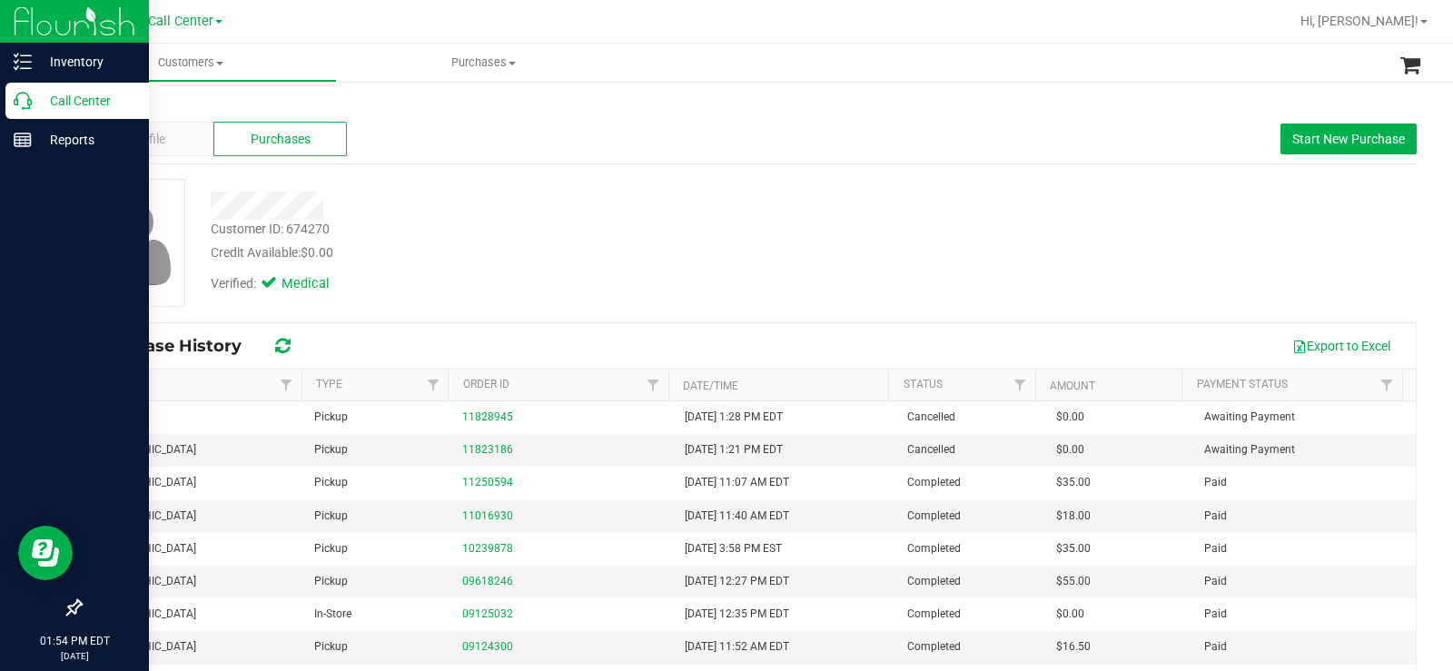
click at [20, 107] on icon at bounding box center [23, 101] width 18 height 18
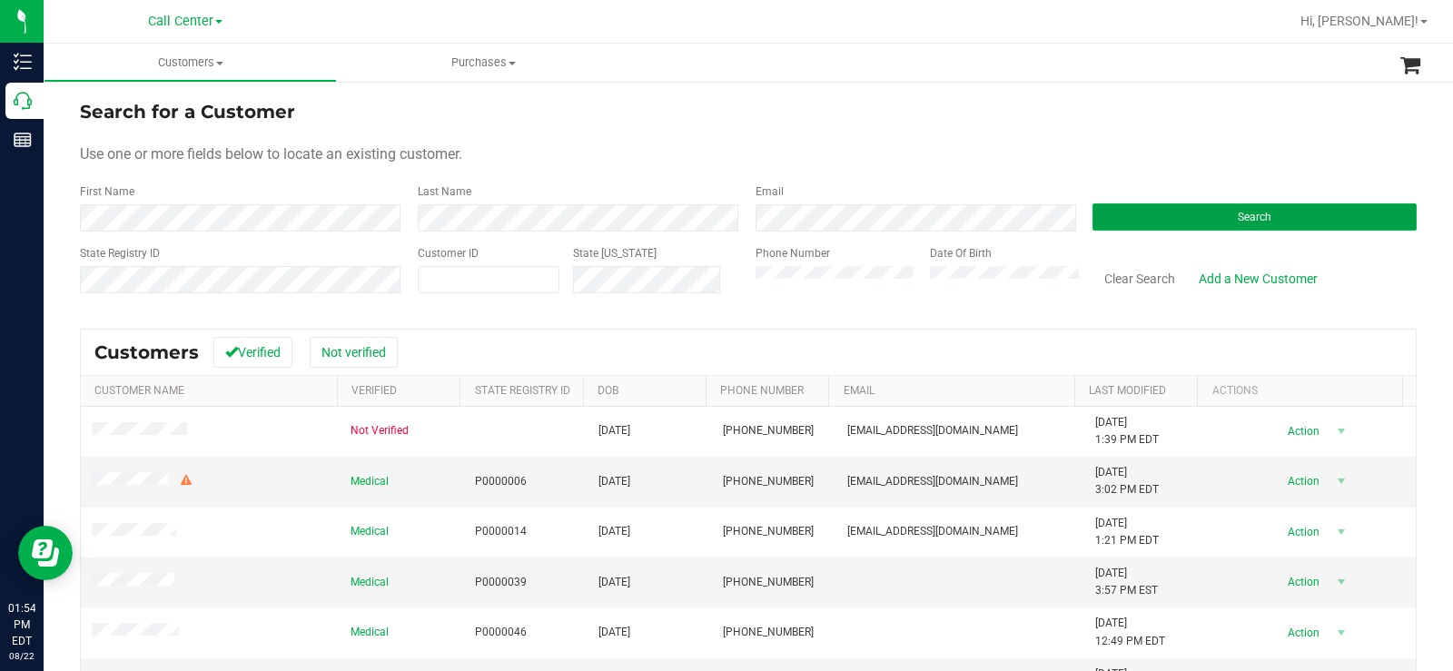
click at [1225, 207] on button "Search" at bounding box center [1254, 216] width 324 height 27
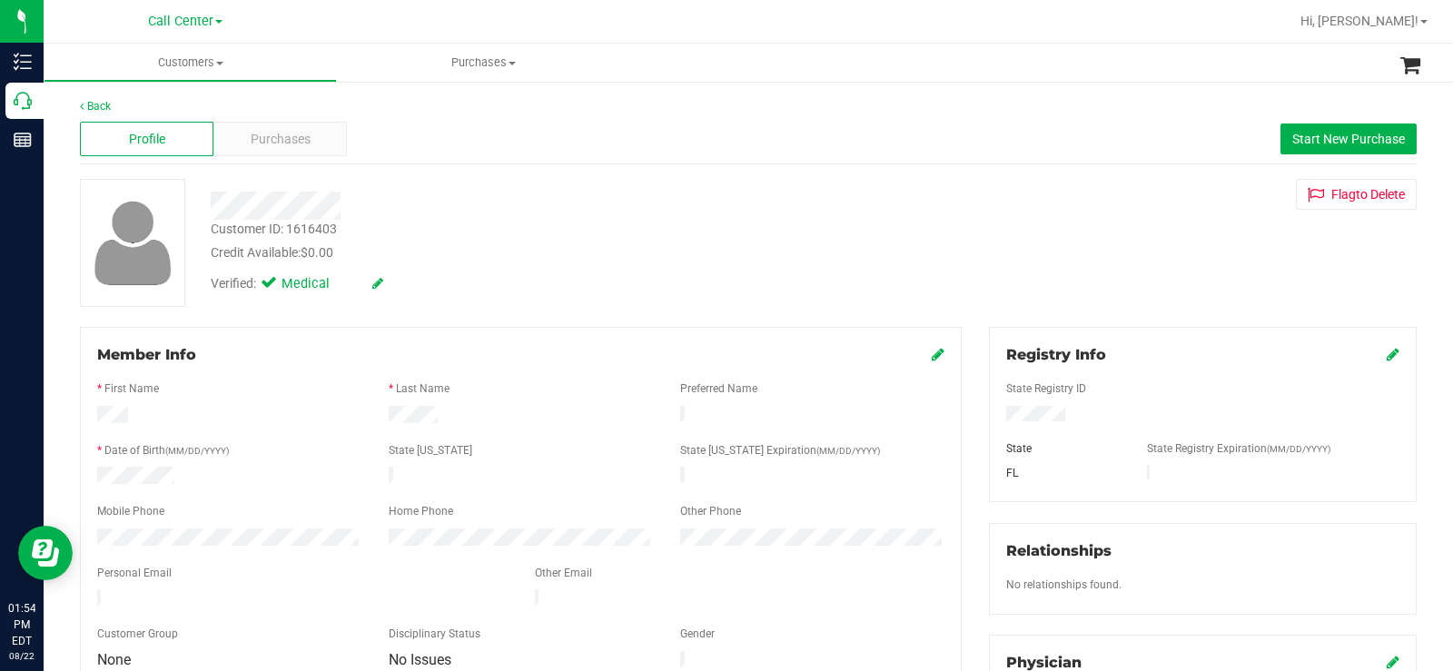
drag, startPoint x: 273, startPoint y: 589, endPoint x: 95, endPoint y: 585, distance: 178.0
click at [95, 589] on div at bounding box center [303, 600] width 438 height 22
click at [293, 151] on div "Purchases" at bounding box center [279, 139] width 133 height 35
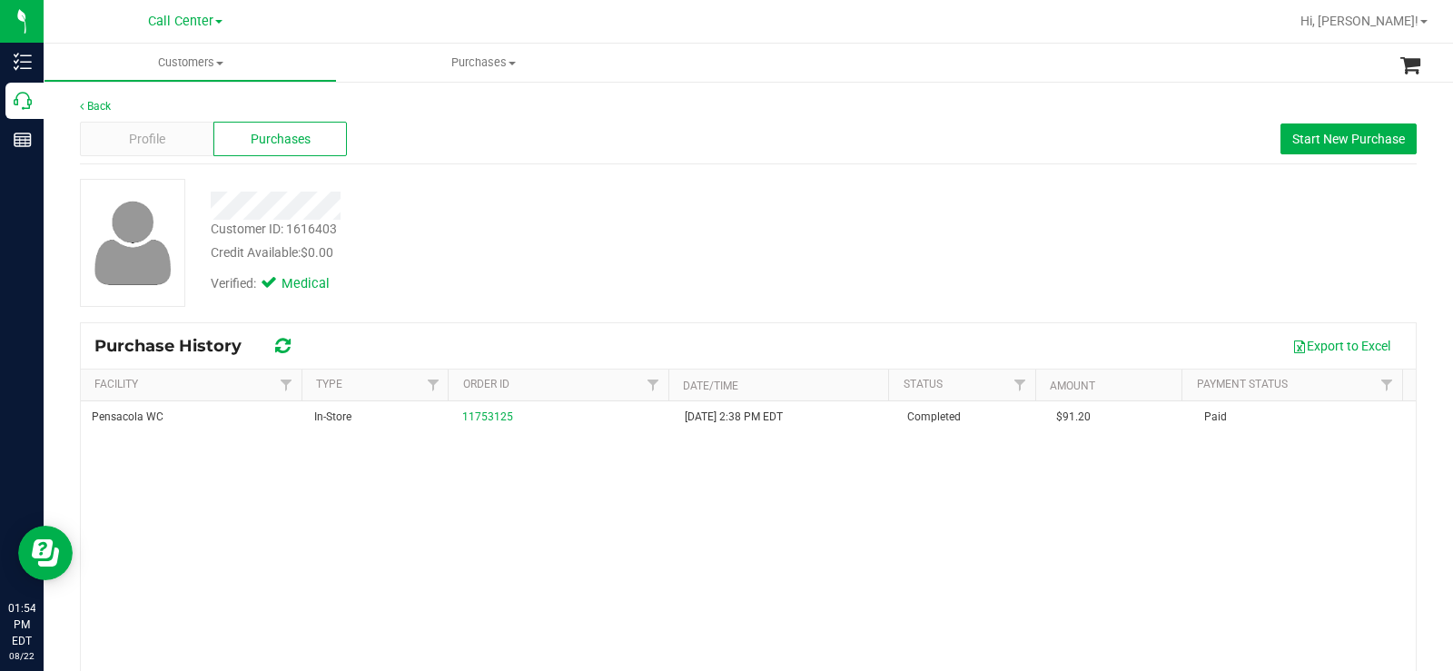
click at [599, 193] on div at bounding box center [538, 206] width 682 height 28
click at [554, 217] on div at bounding box center [538, 206] width 682 height 28
click at [607, 209] on div at bounding box center [538, 206] width 682 height 28
click at [116, 133] on div "Profile" at bounding box center [146, 139] width 133 height 35
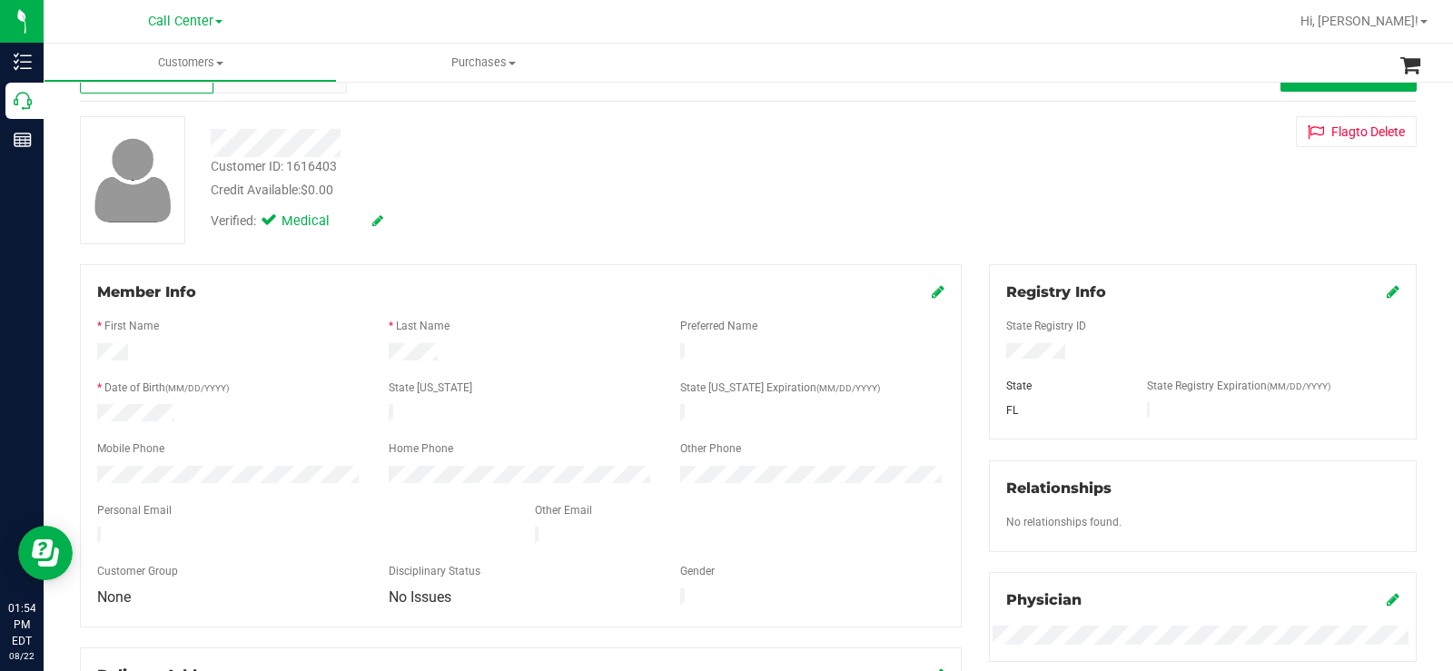
scroll to position [91, 0]
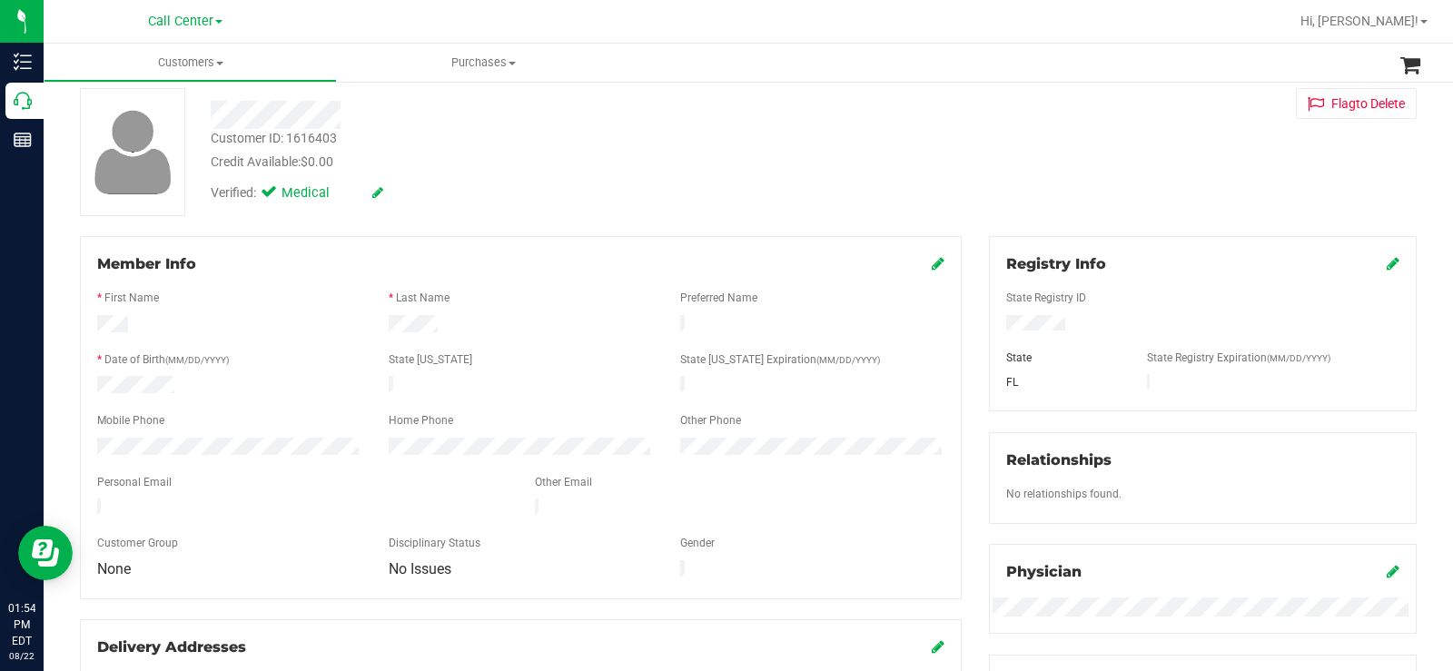
click at [97, 503] on div at bounding box center [303, 509] width 438 height 22
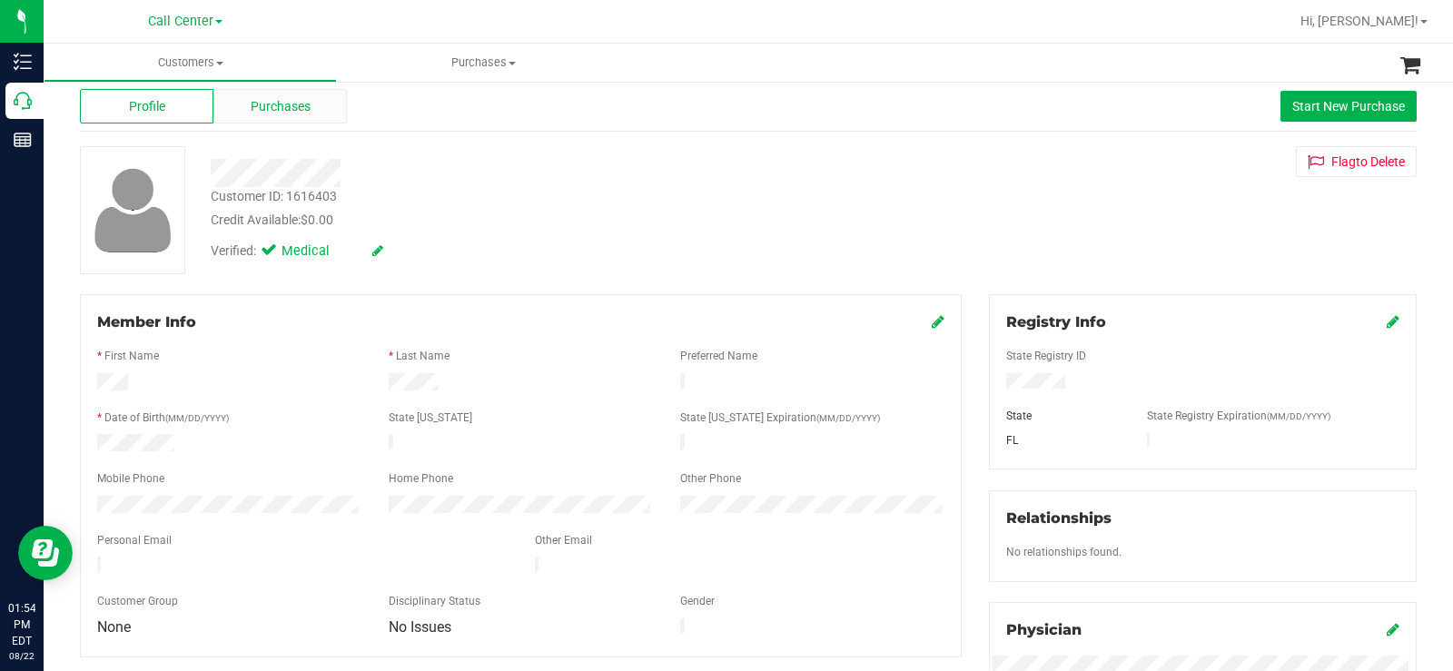
scroll to position [0, 0]
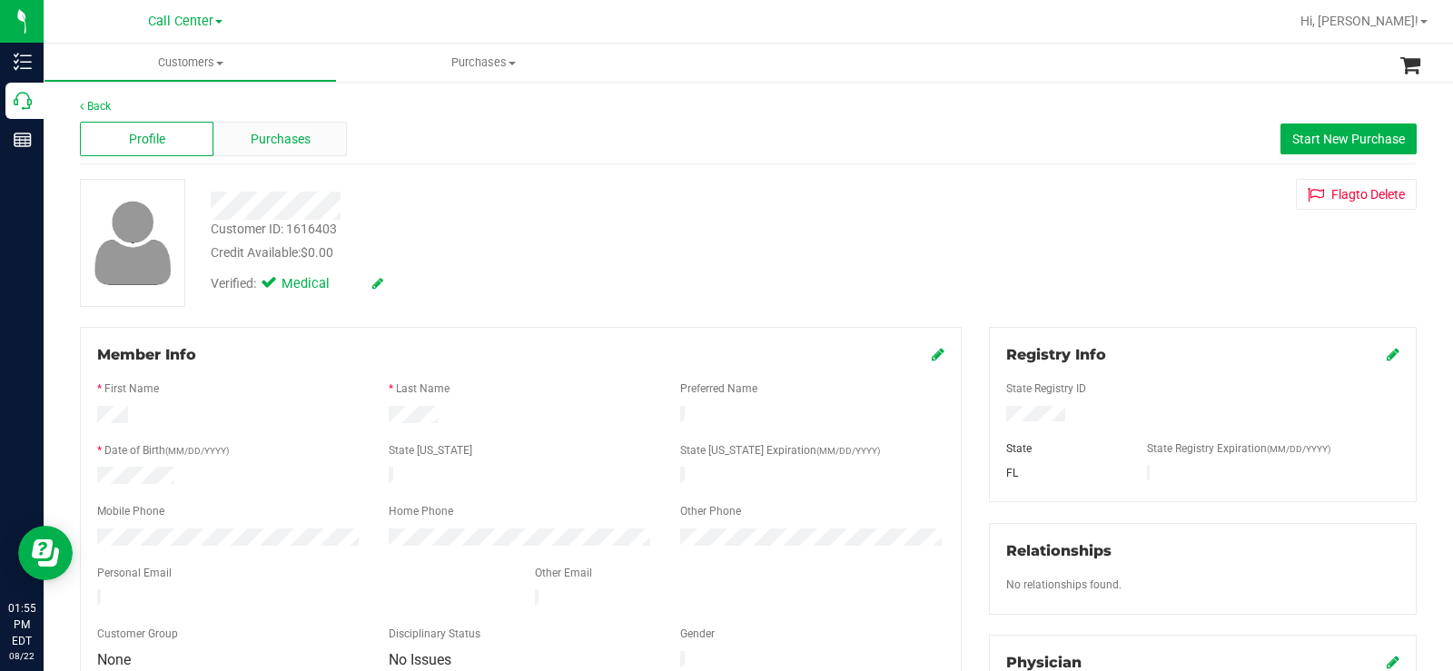
click at [294, 134] on span "Purchases" at bounding box center [281, 139] width 60 height 19
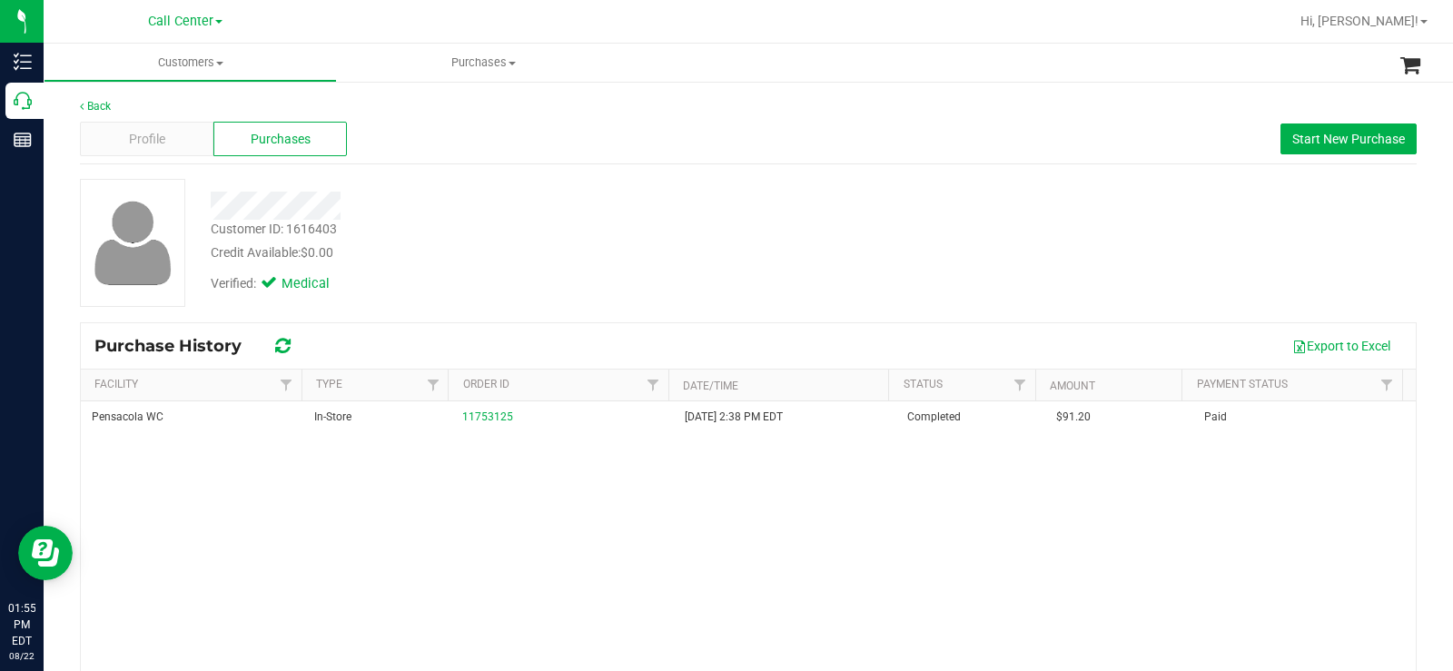
drag, startPoint x: 686, startPoint y: 251, endPoint x: 699, endPoint y: 250, distance: 12.7
click at [692, 252] on div "Credit Available: $0.00" at bounding box center [538, 252] width 655 height 19
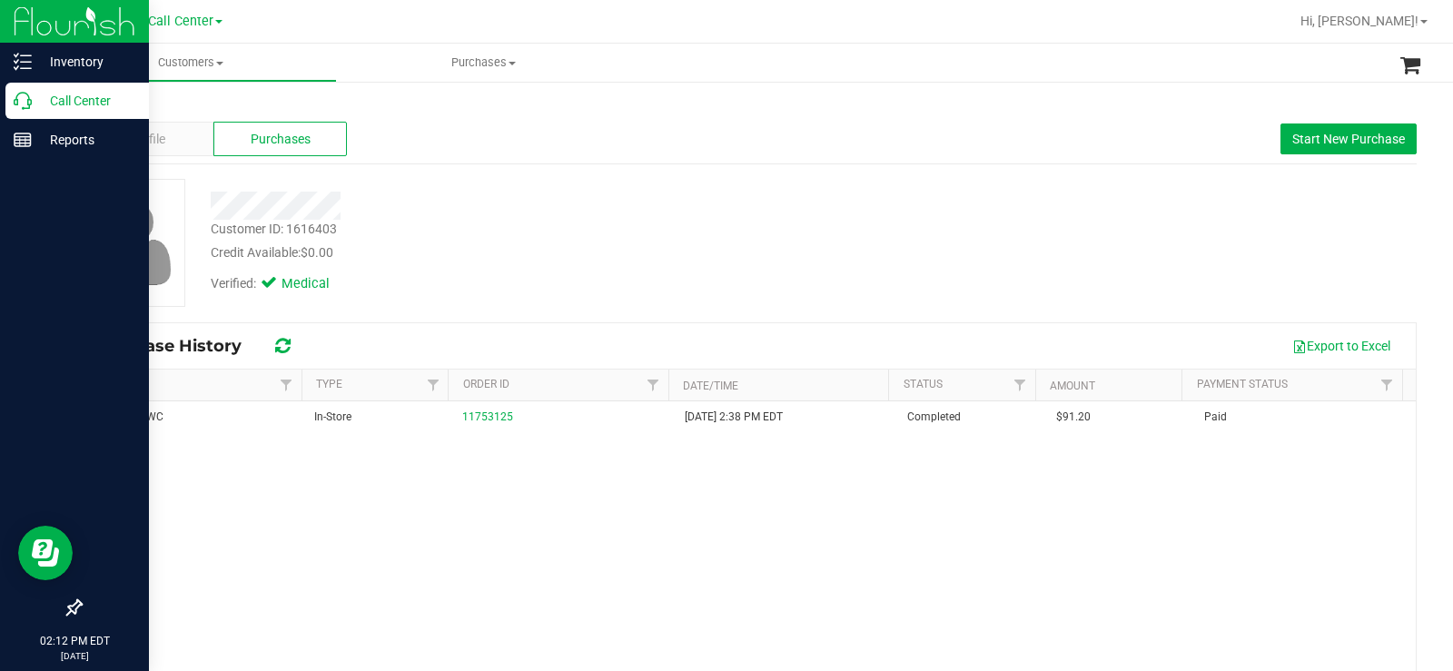
click at [15, 102] on icon at bounding box center [23, 101] width 18 height 18
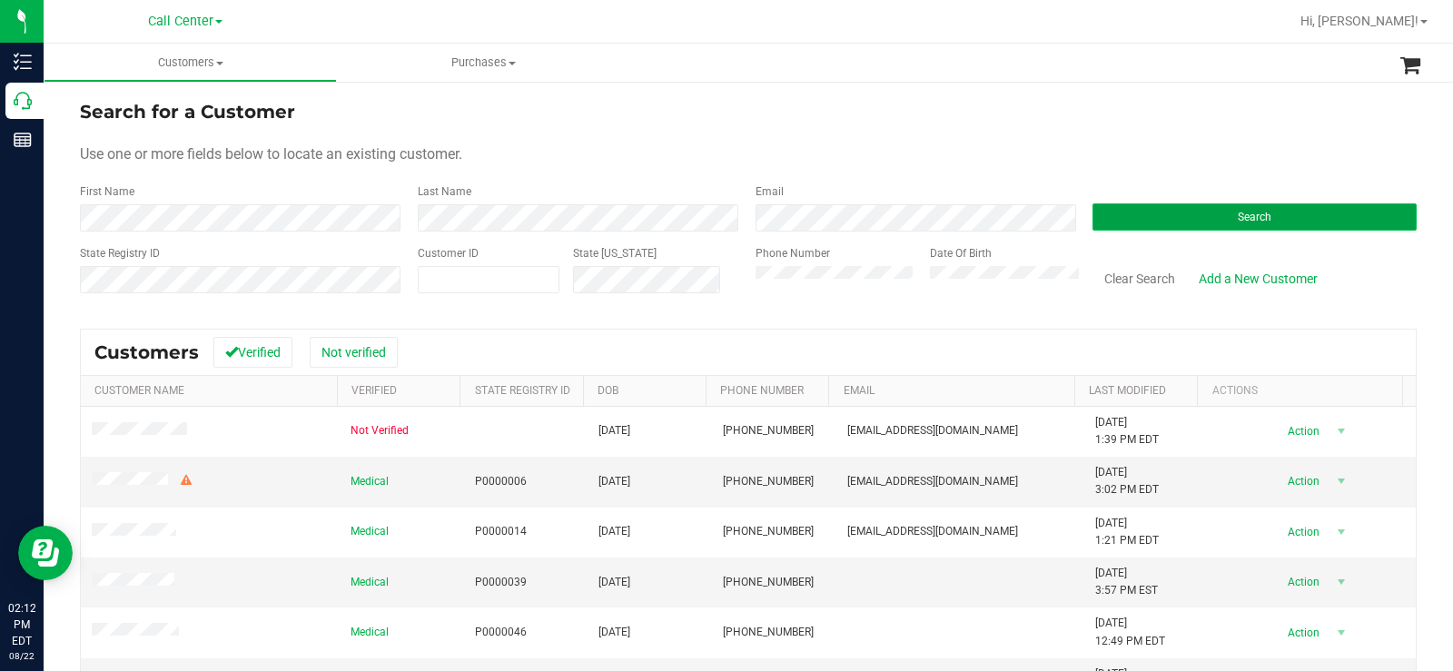
click at [1139, 222] on button "Search" at bounding box center [1254, 216] width 324 height 27
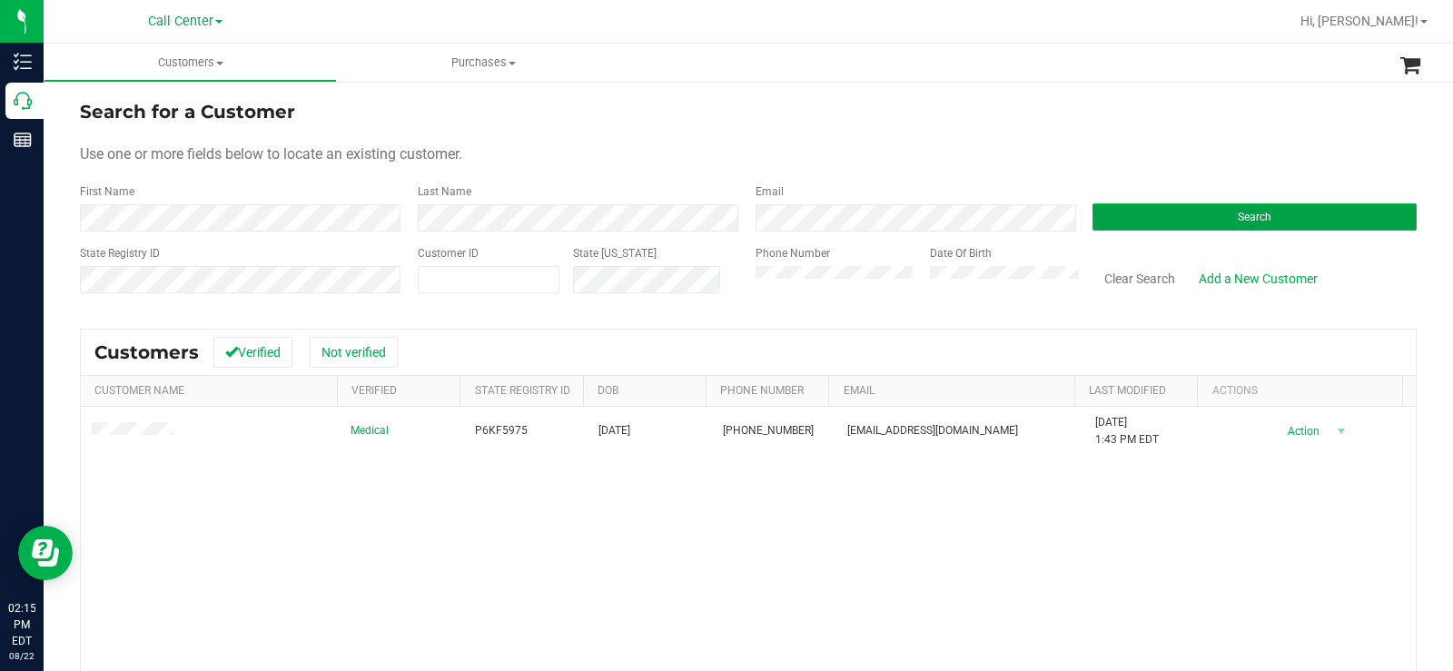
click at [1136, 207] on button "Search" at bounding box center [1254, 216] width 324 height 27
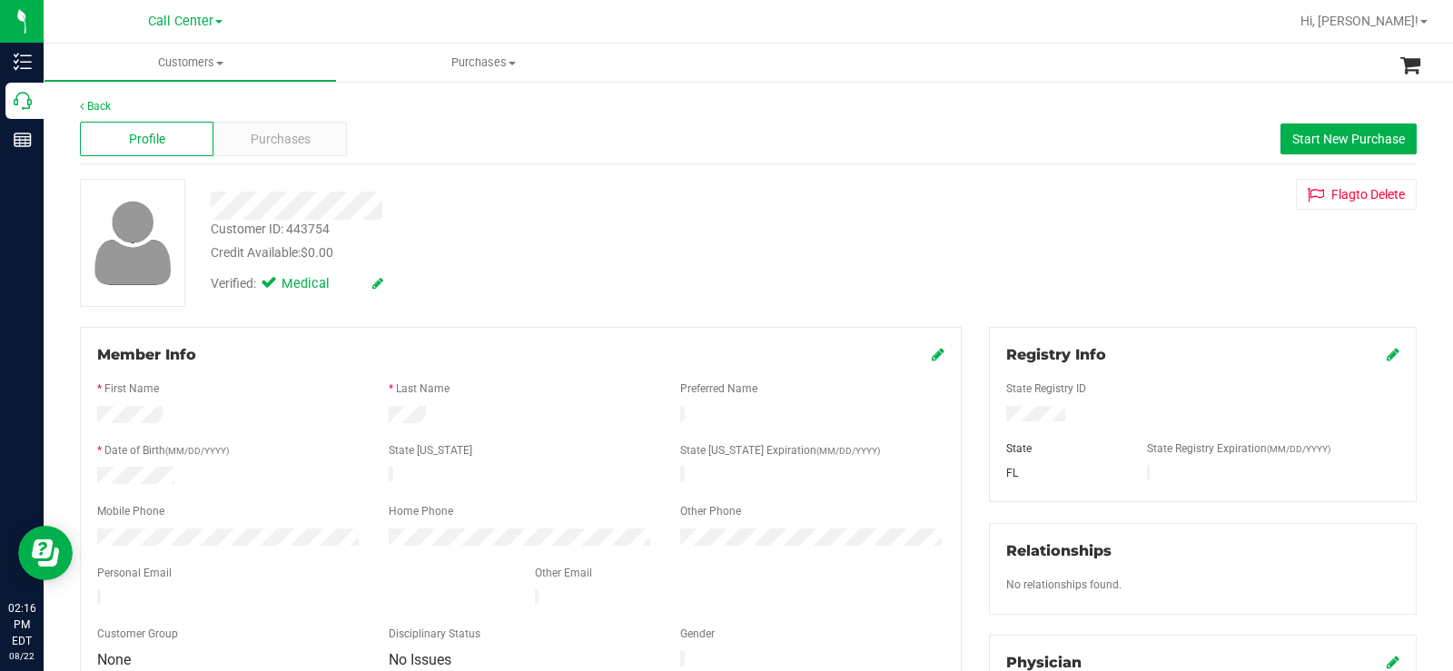
click at [247, 406] on div at bounding box center [229, 417] width 291 height 22
drag, startPoint x: 209, startPoint y: 409, endPoint x: 84, endPoint y: 414, distance: 125.4
click at [84, 414] on div at bounding box center [229, 417] width 291 height 22
click at [291, 140] on span "Purchases" at bounding box center [281, 139] width 60 height 19
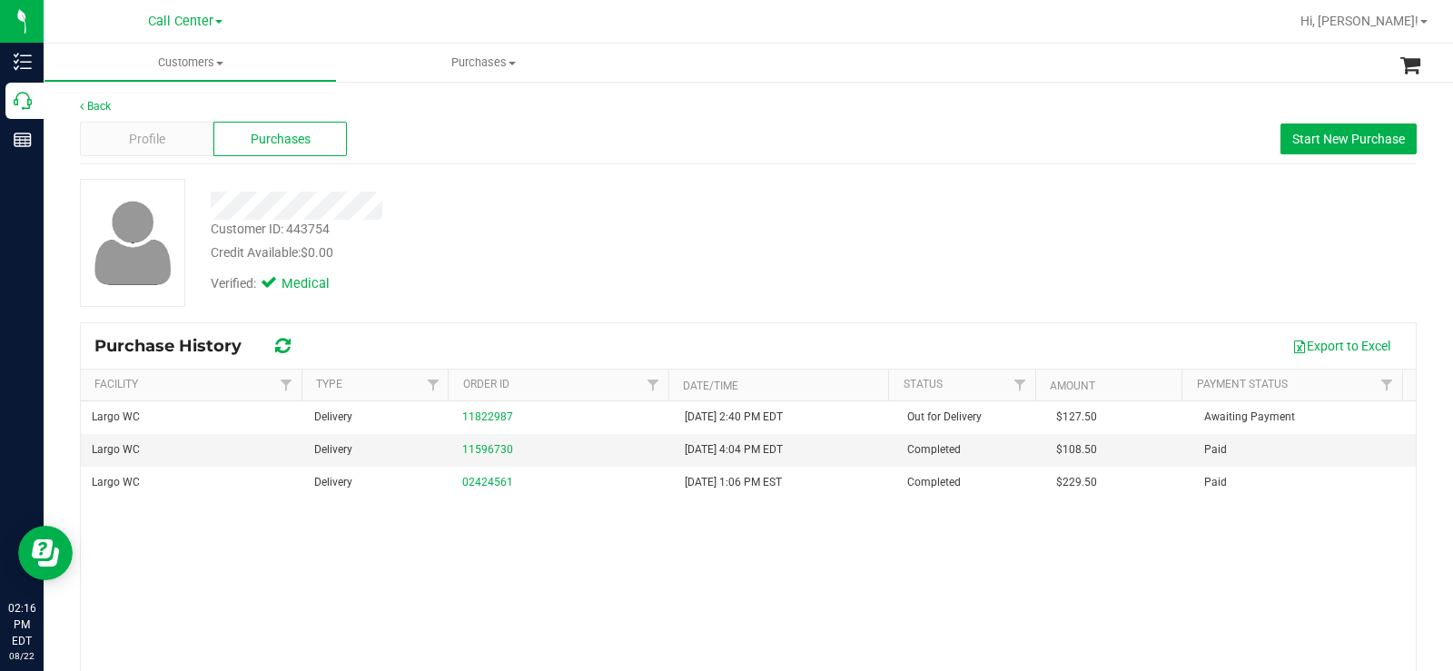
click at [599, 335] on div "Export to Excel" at bounding box center [856, 346] width 1091 height 31
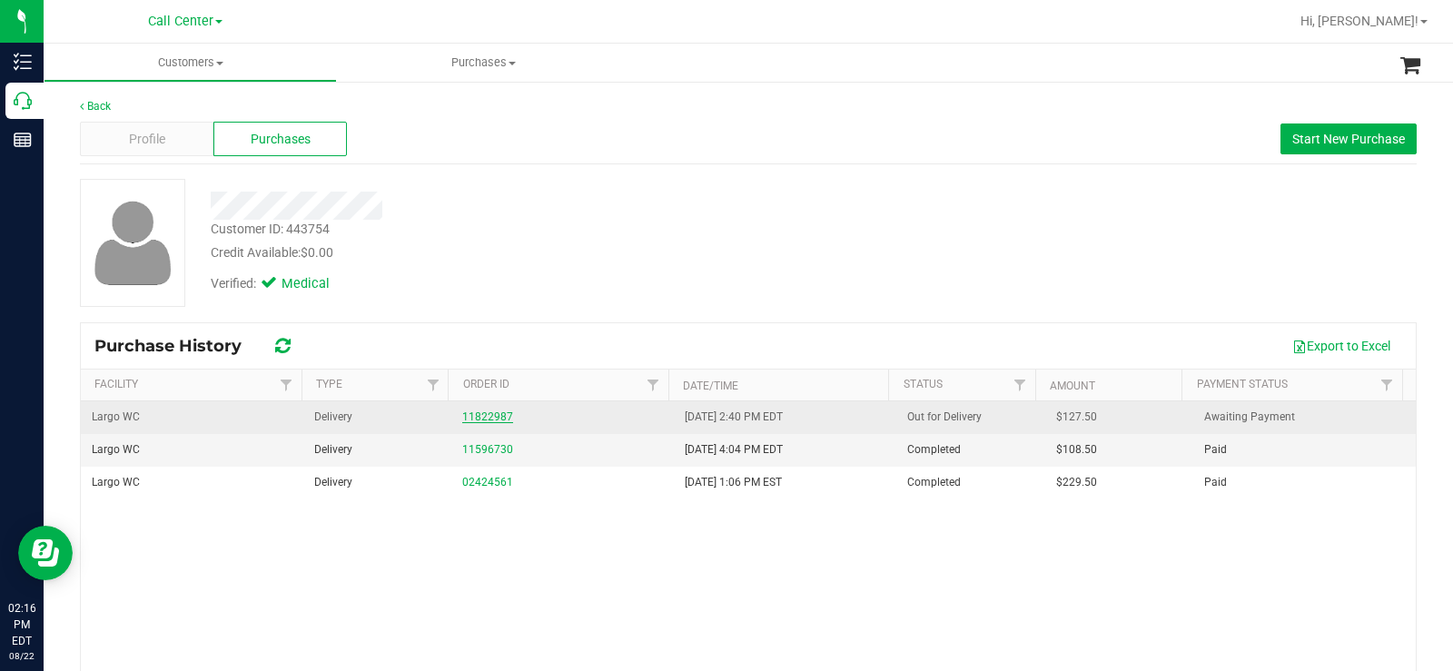
click at [498, 418] on link "11822987" at bounding box center [487, 416] width 51 height 13
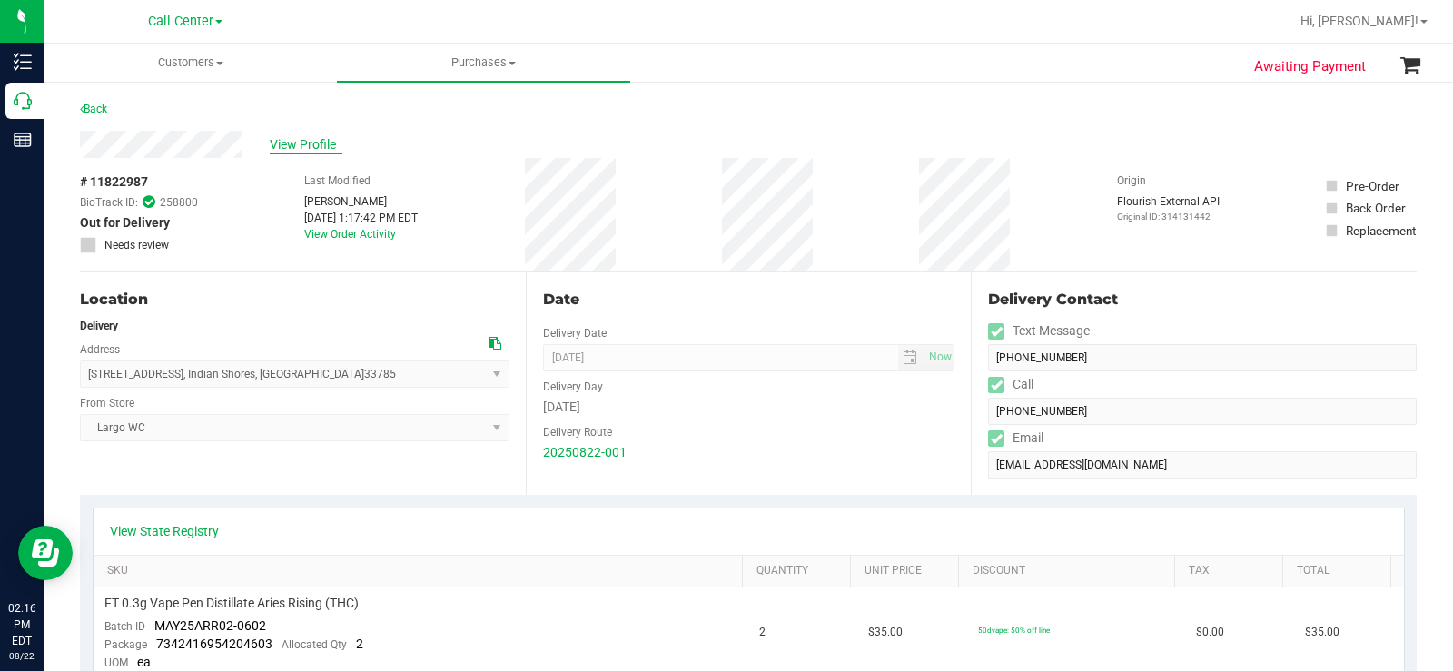
click at [315, 151] on span "View Profile" at bounding box center [306, 144] width 73 height 19
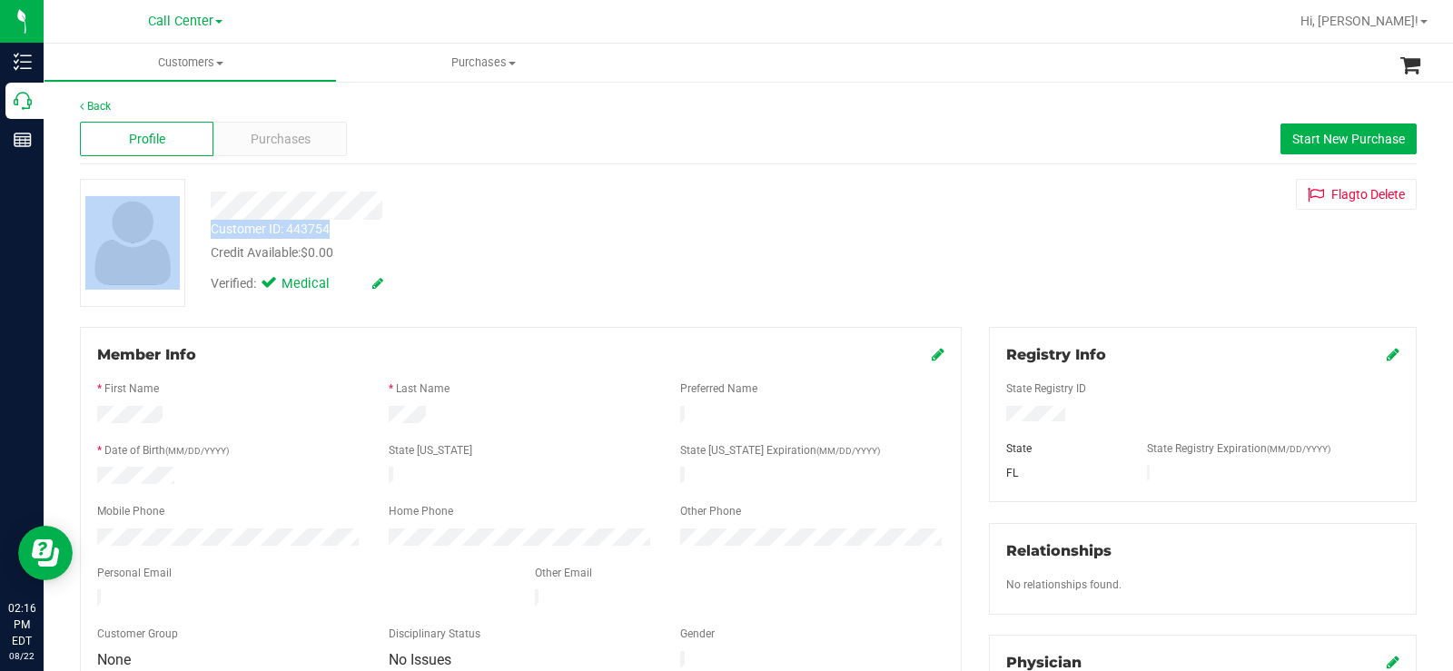
drag, startPoint x: 351, startPoint y: 227, endPoint x: 188, endPoint y: 192, distance: 167.0
click at [188, 192] on div "Customer ID: 443754 Credit Available: $0.00 Verified: Medical Flag to Delete" at bounding box center [748, 243] width 1364 height 128
click at [521, 204] on div at bounding box center [538, 206] width 682 height 28
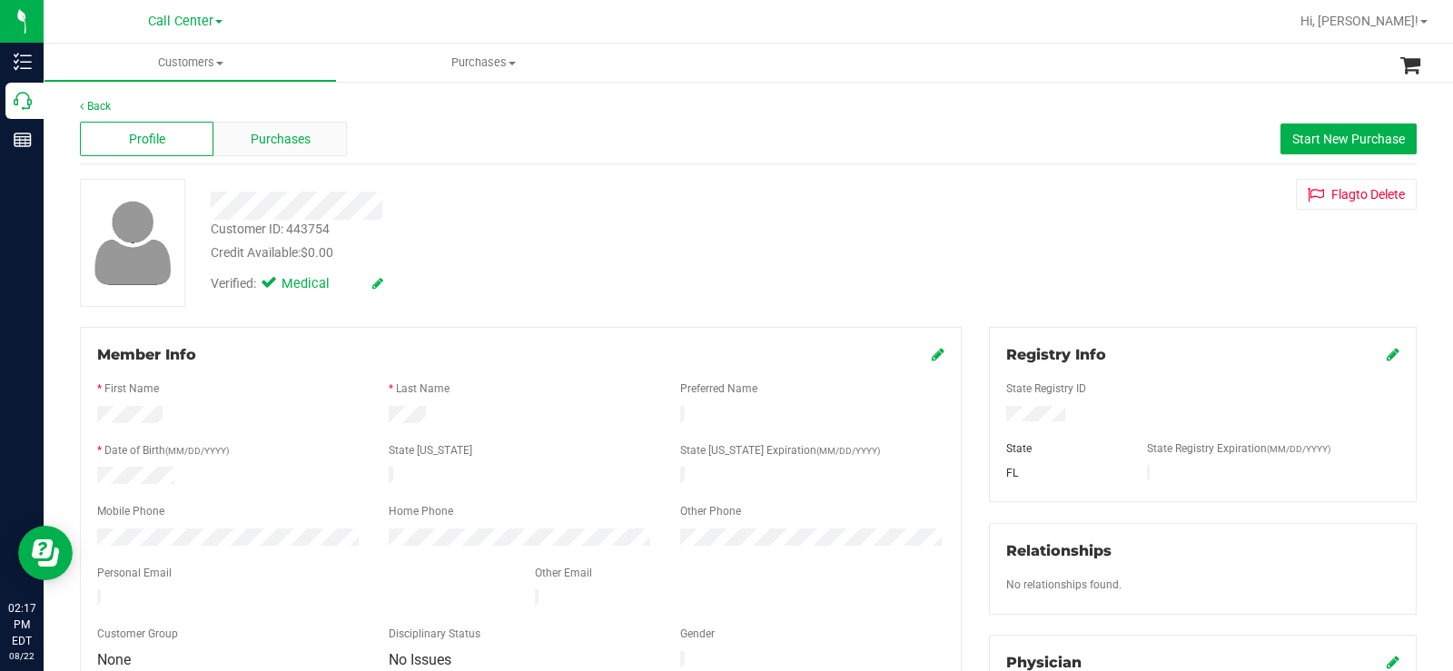
click at [274, 151] on div "Purchases" at bounding box center [279, 139] width 133 height 35
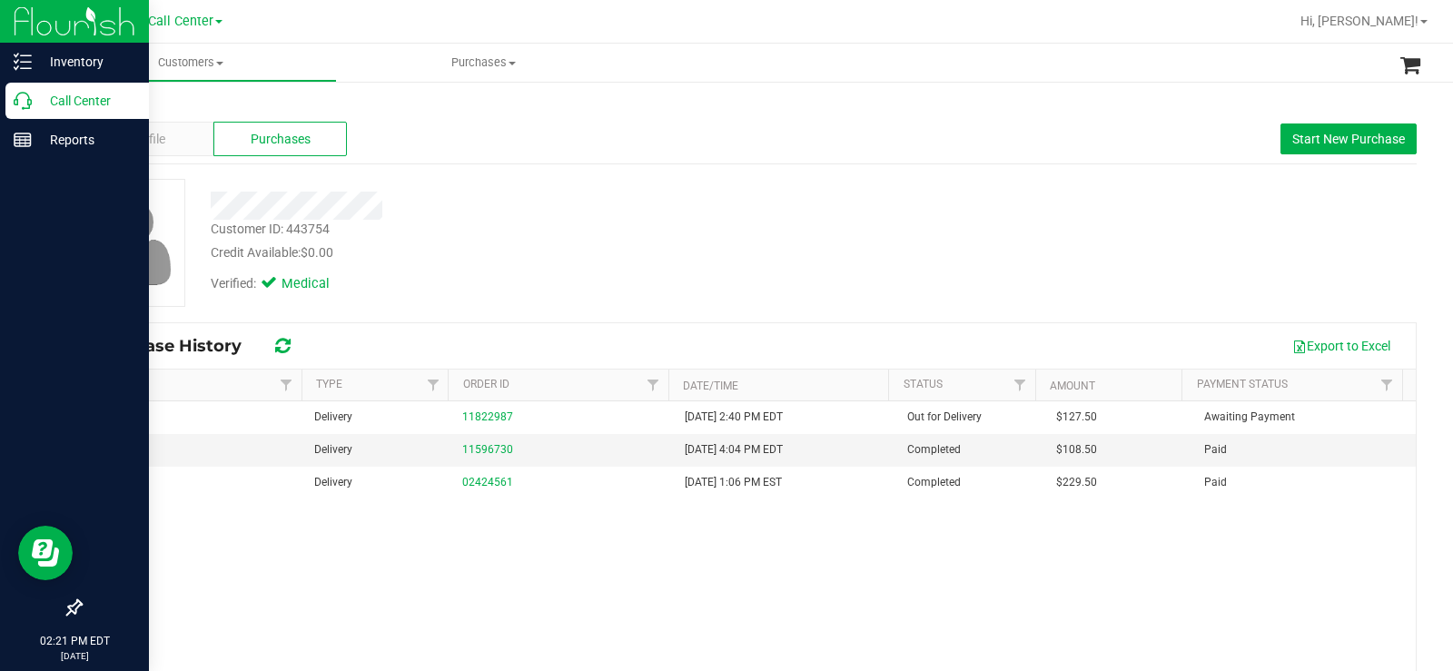
click at [42, 89] on div "Call Center" at bounding box center [76, 101] width 143 height 36
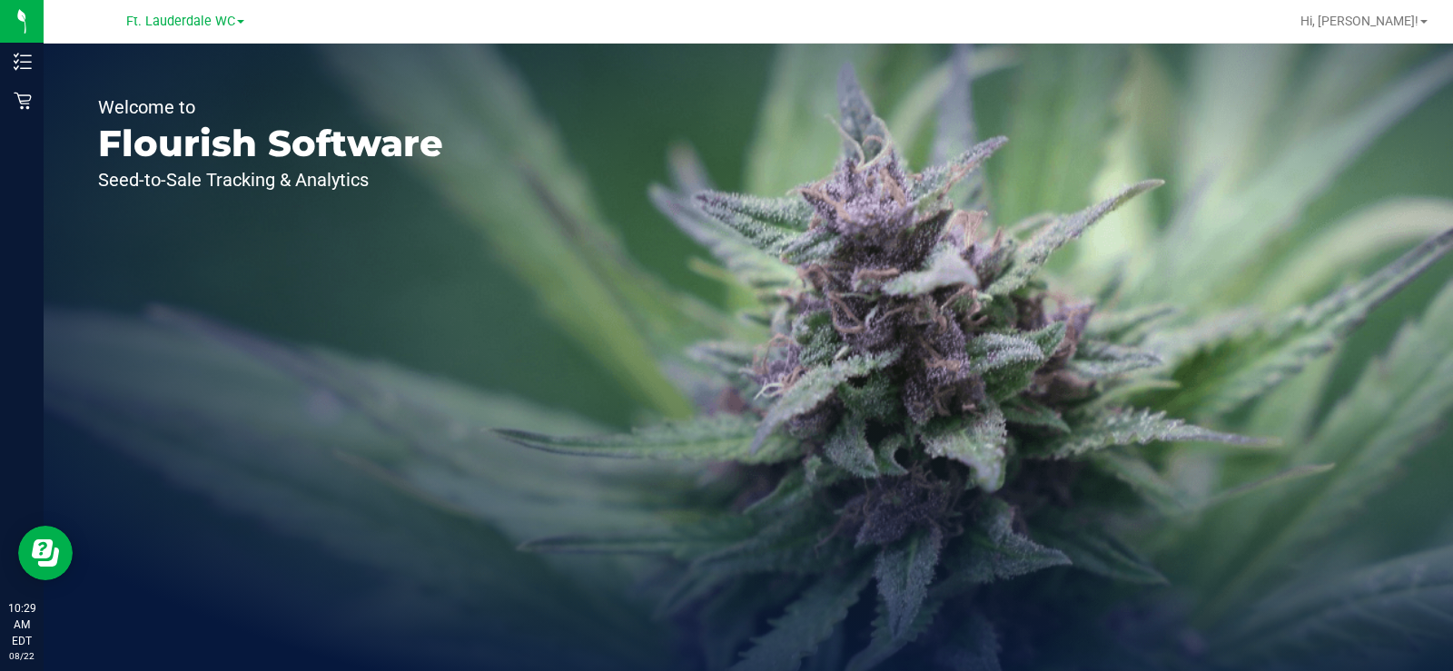
click at [180, 22] on span "Ft. Lauderdale WC" at bounding box center [180, 21] width 109 height 15
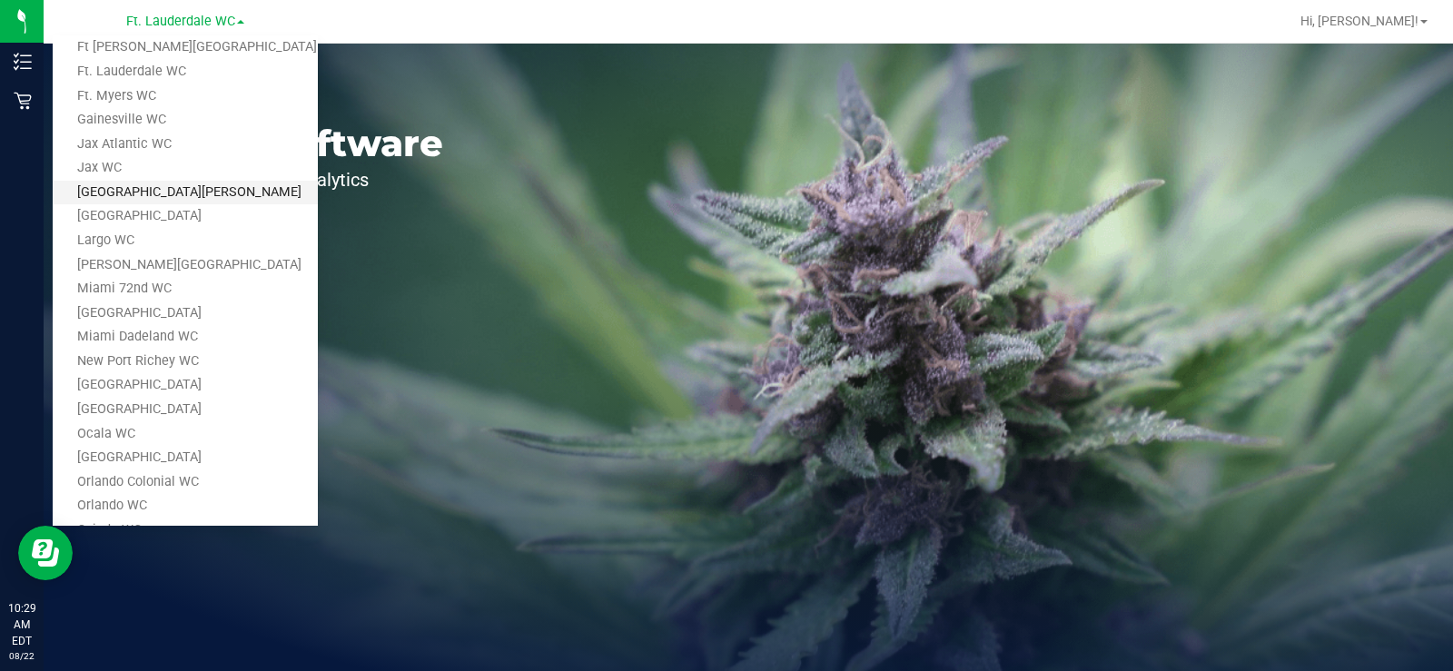
scroll to position [363, 0]
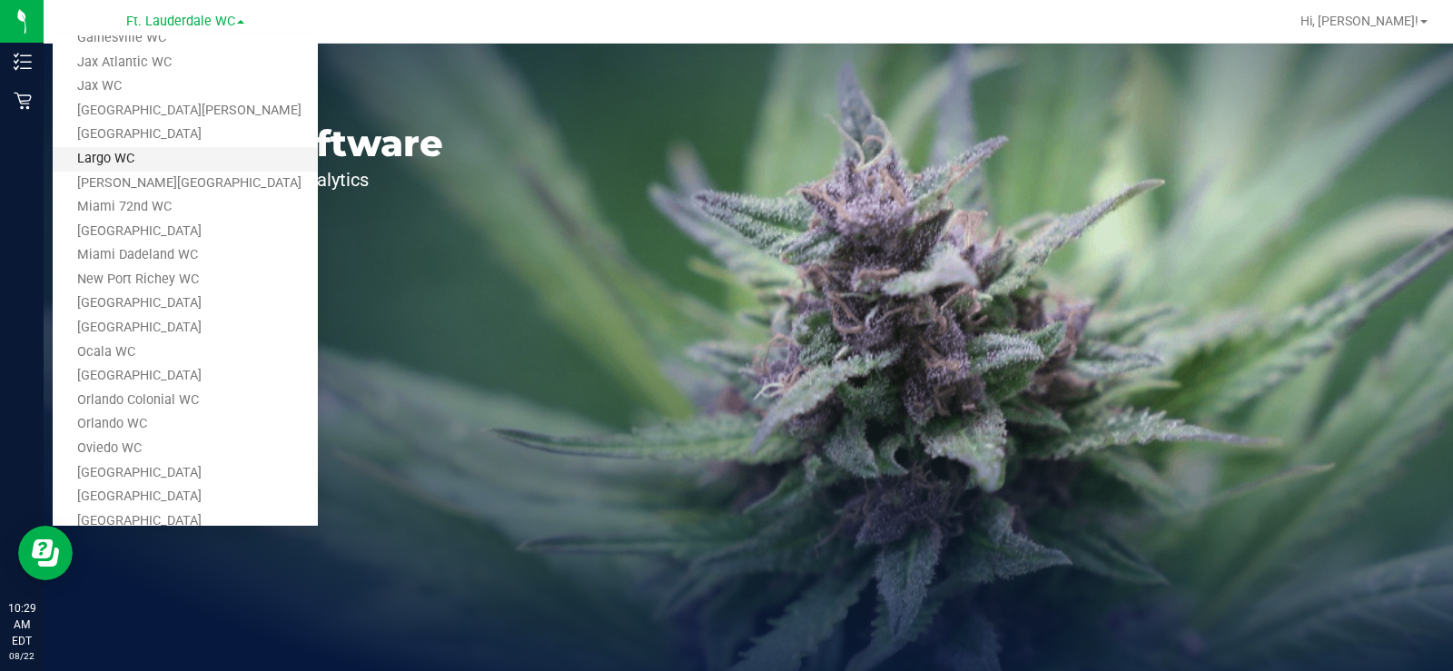
click at [165, 160] on link "Largo WC" at bounding box center [185, 159] width 265 height 25
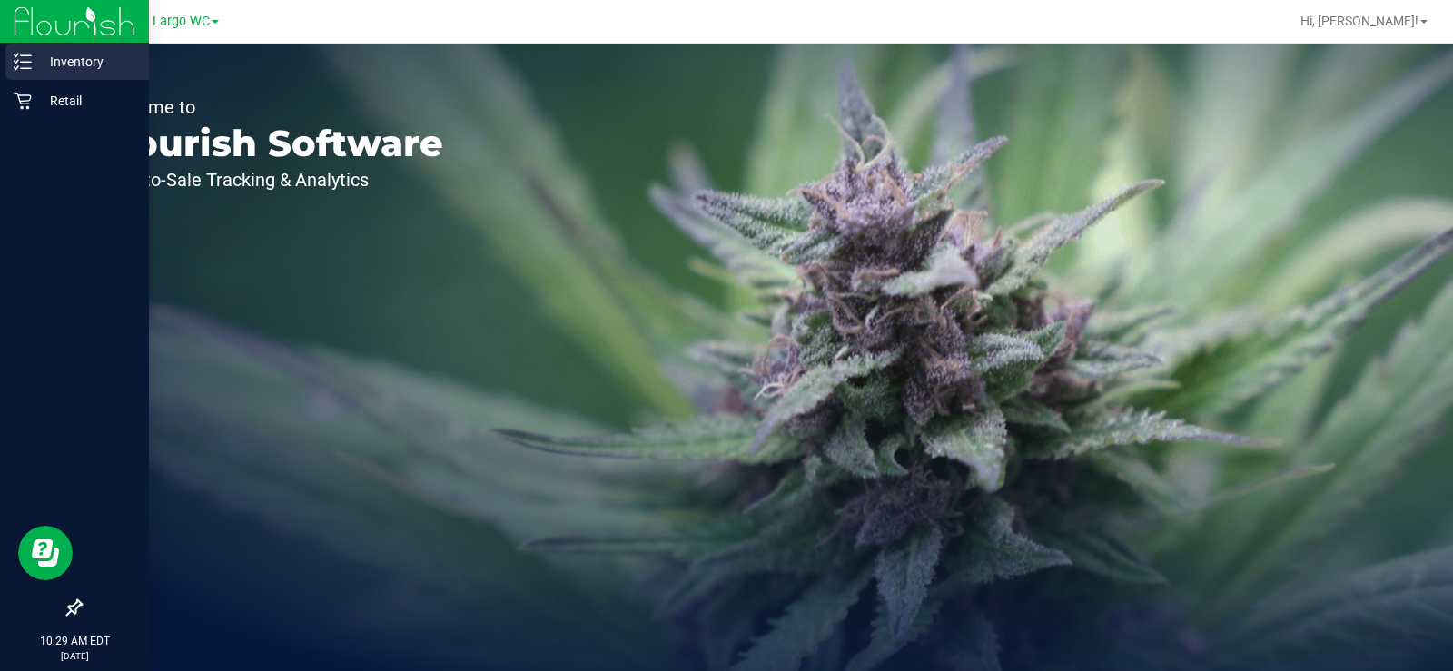
click at [31, 70] on icon at bounding box center [23, 62] width 18 height 18
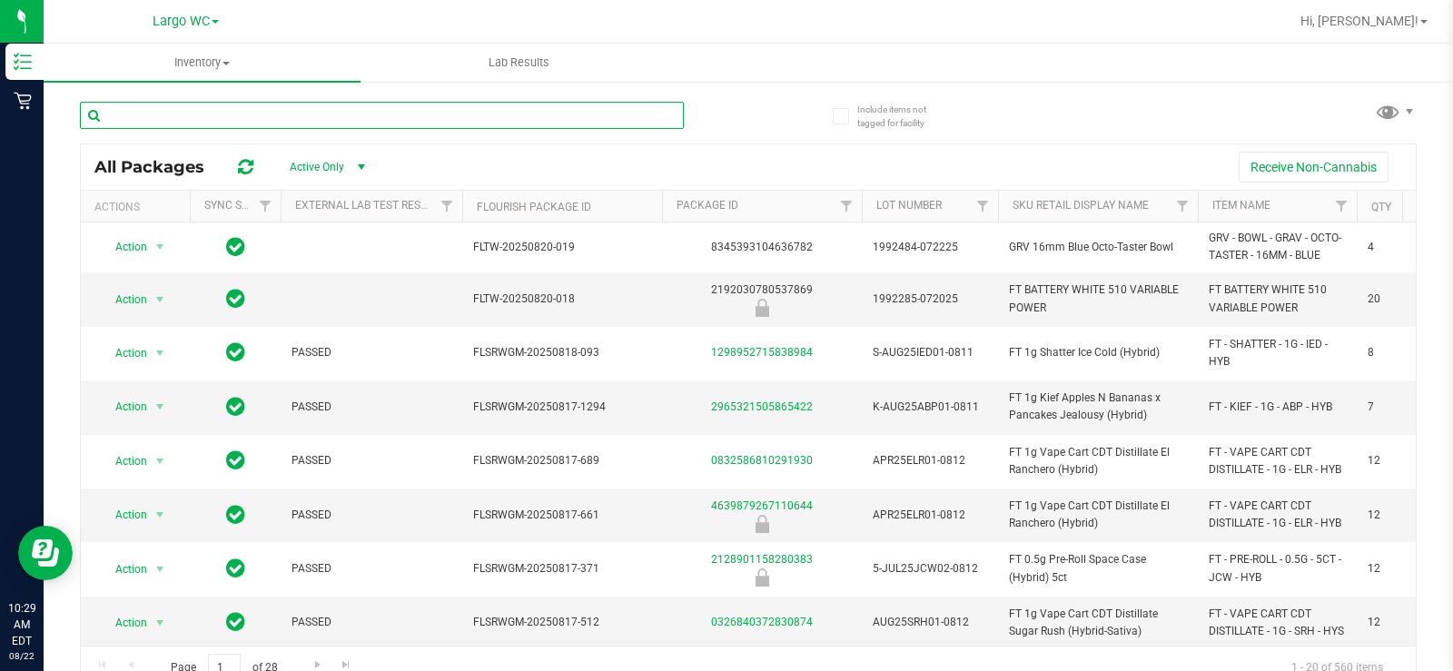
click at [340, 114] on input "text" at bounding box center [382, 115] width 604 height 27
type input "DSC"
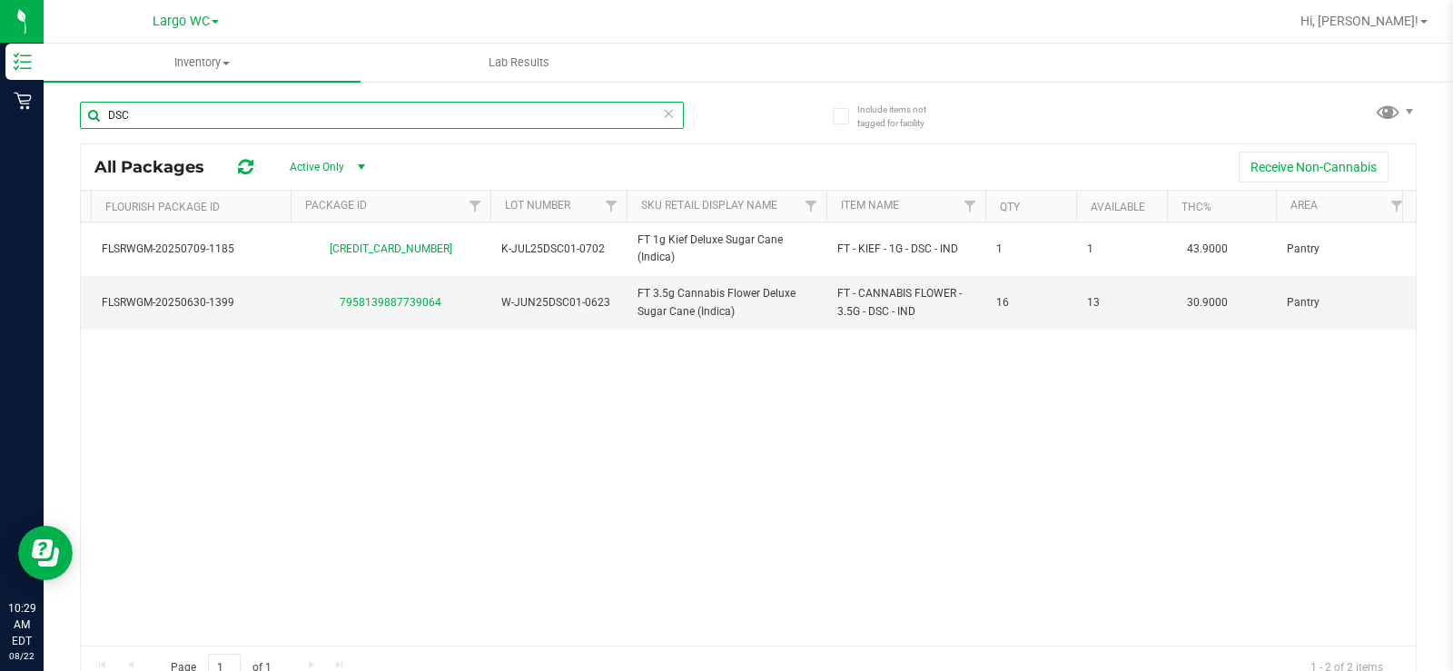
scroll to position [0, 438]
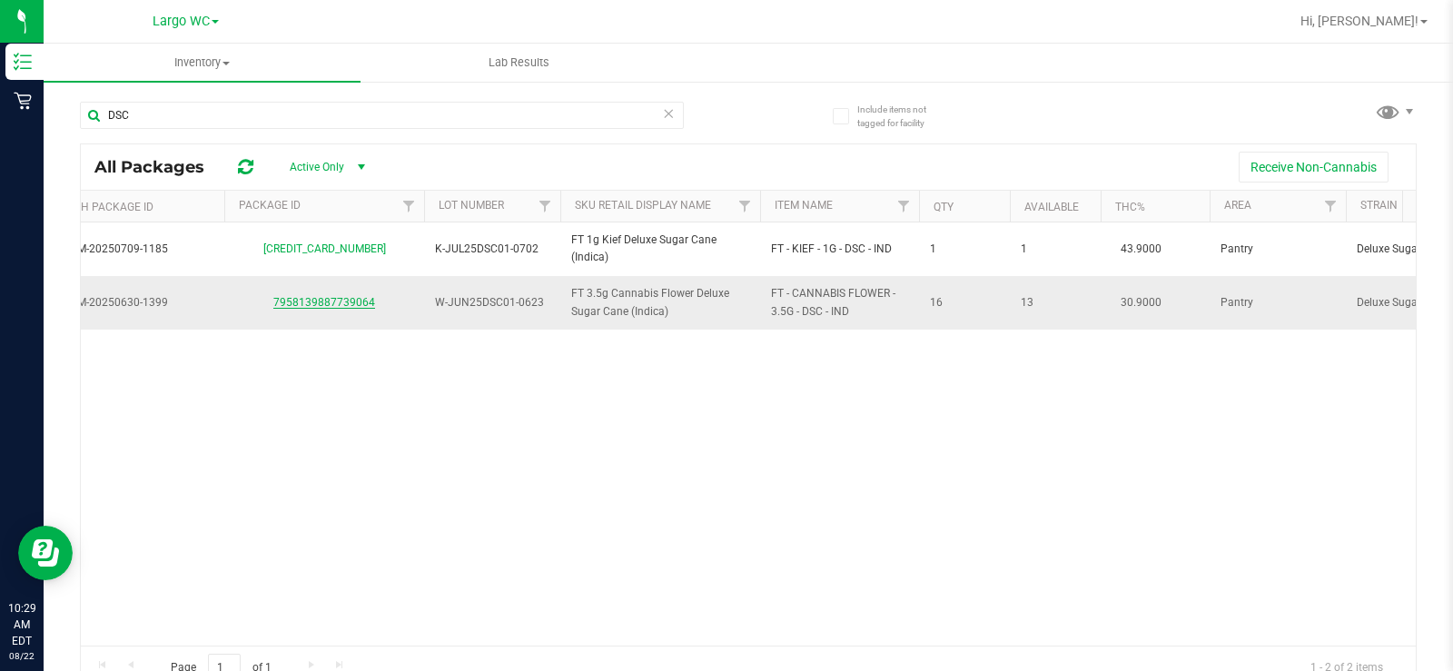
click at [365, 301] on link "7958139887739064" at bounding box center [324, 302] width 102 height 13
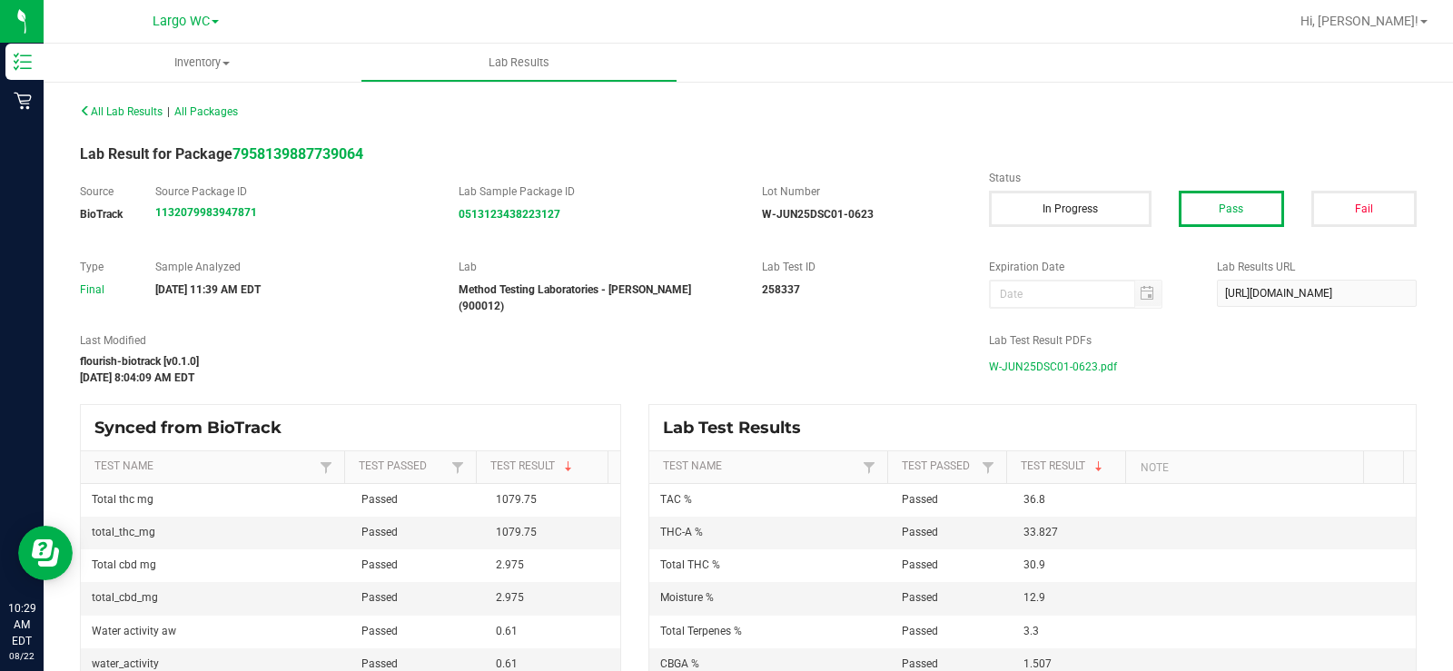
click at [1042, 363] on span "W-JUN25DSC01-0623.pdf" at bounding box center [1053, 366] width 128 height 27
click at [169, 25] on span "Largo WC" at bounding box center [181, 22] width 57 height 16
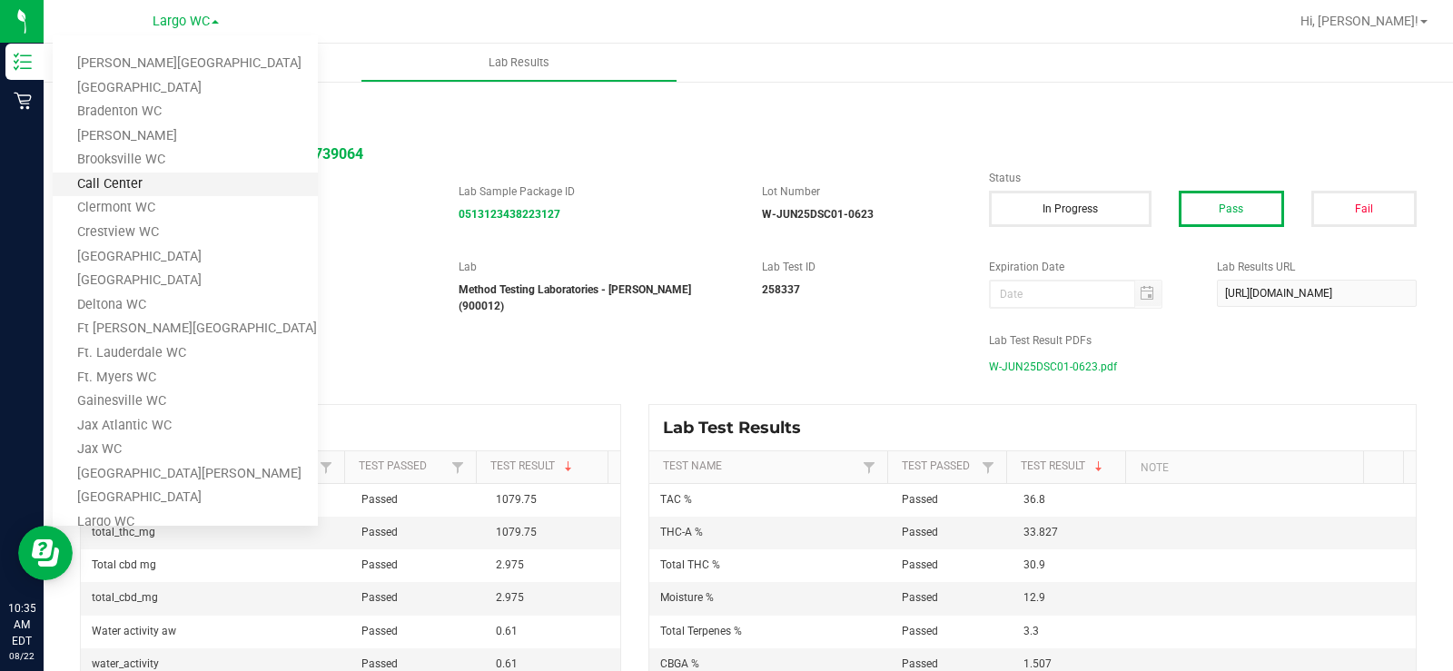
click at [167, 185] on link "Call Center" at bounding box center [185, 185] width 265 height 25
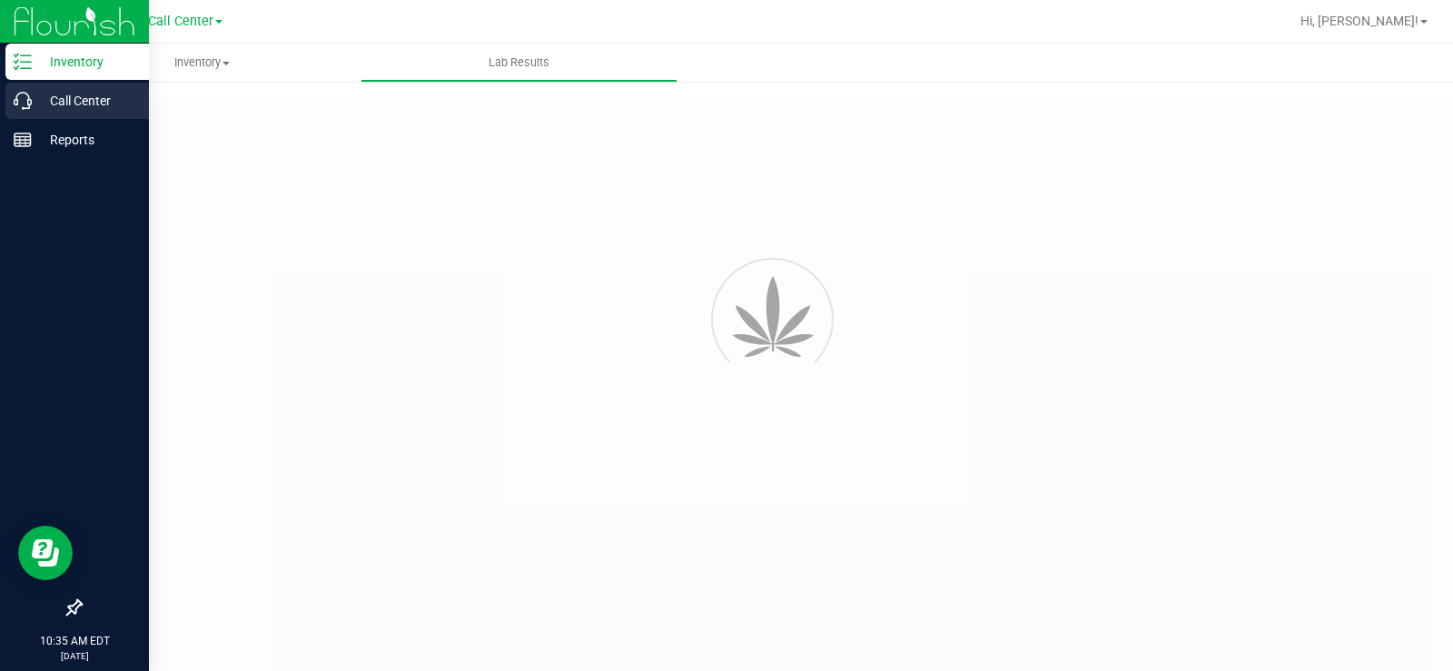
click at [45, 91] on p "Call Center" at bounding box center [86, 101] width 109 height 22
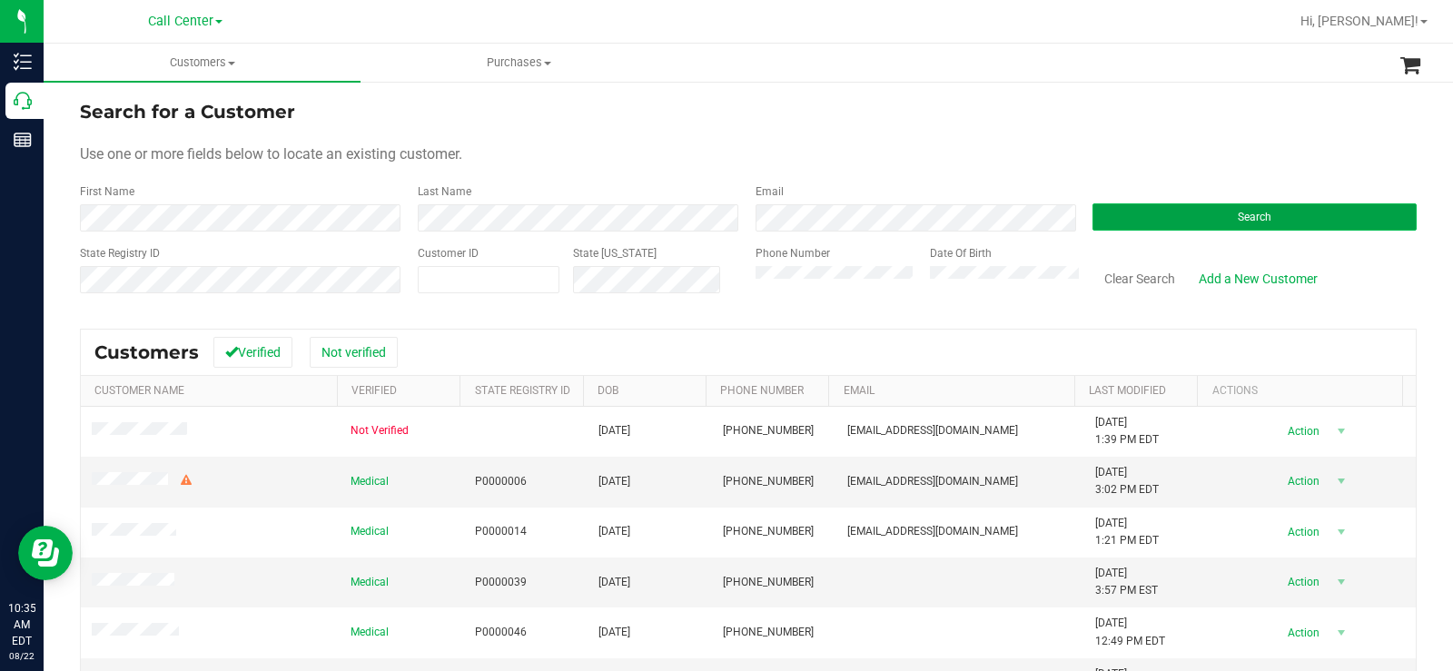
click at [1223, 224] on button "Search" at bounding box center [1254, 216] width 324 height 27
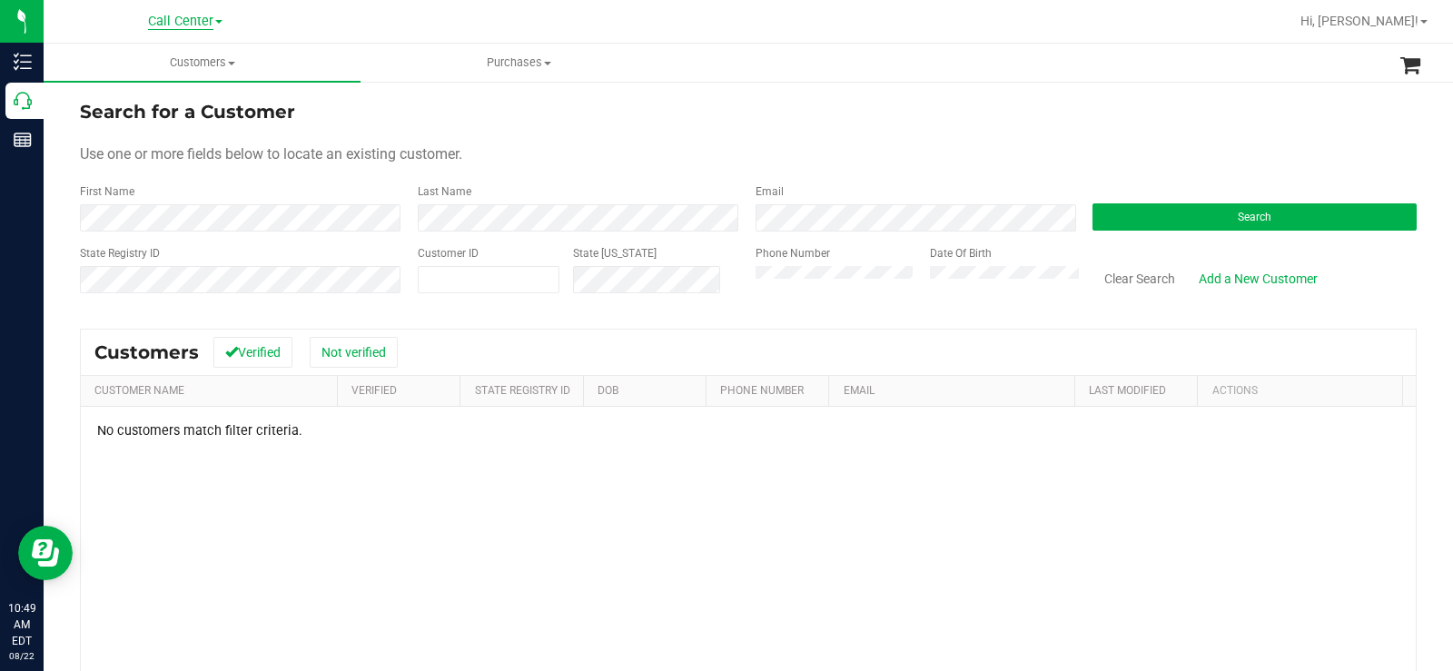
click at [203, 23] on span "Call Center" at bounding box center [180, 22] width 65 height 16
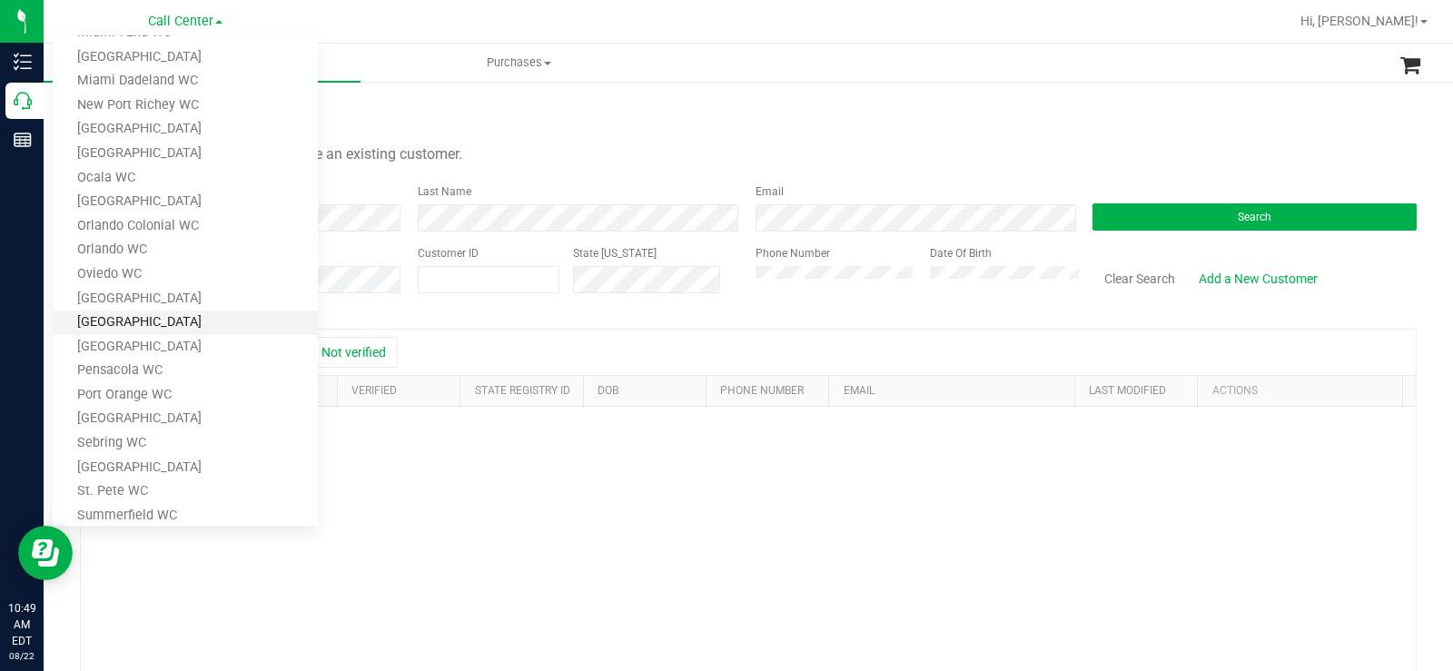
scroll to position [545, 0]
click at [160, 284] on link "[GEOGRAPHIC_DATA]" at bounding box center [185, 292] width 265 height 25
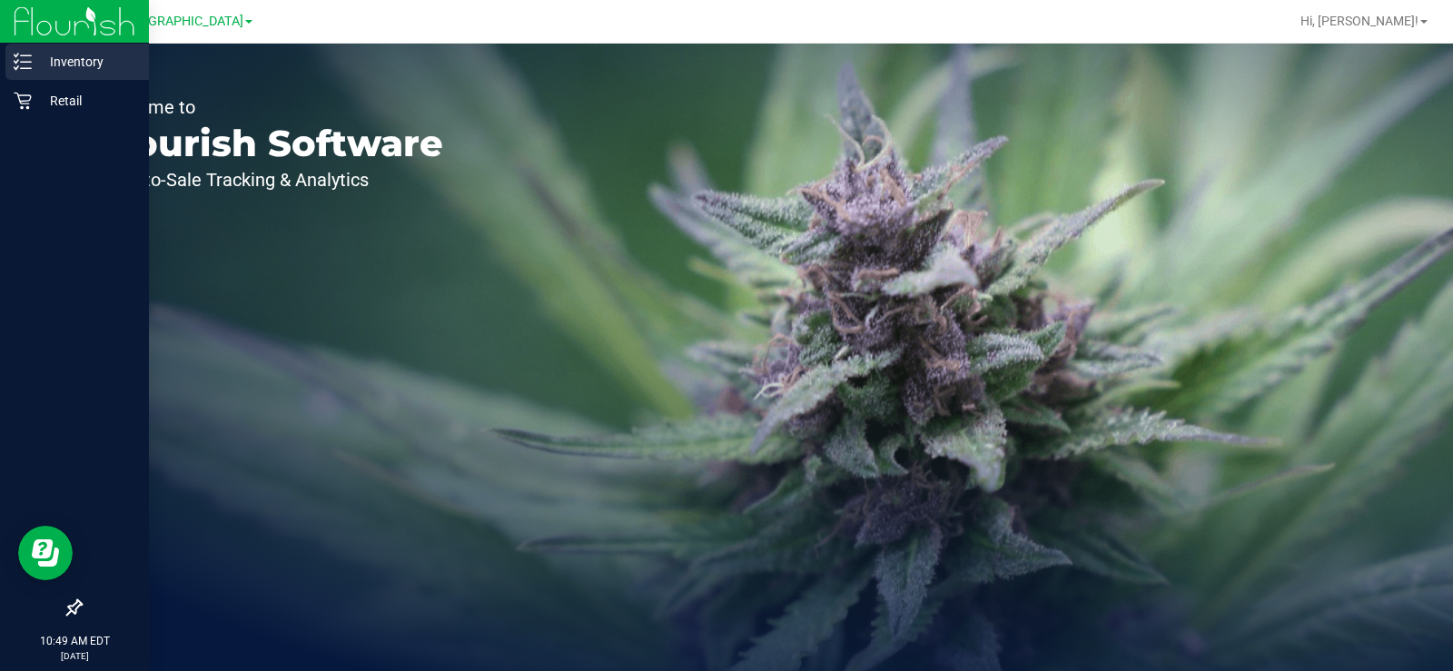
click at [27, 65] on icon at bounding box center [23, 62] width 18 height 18
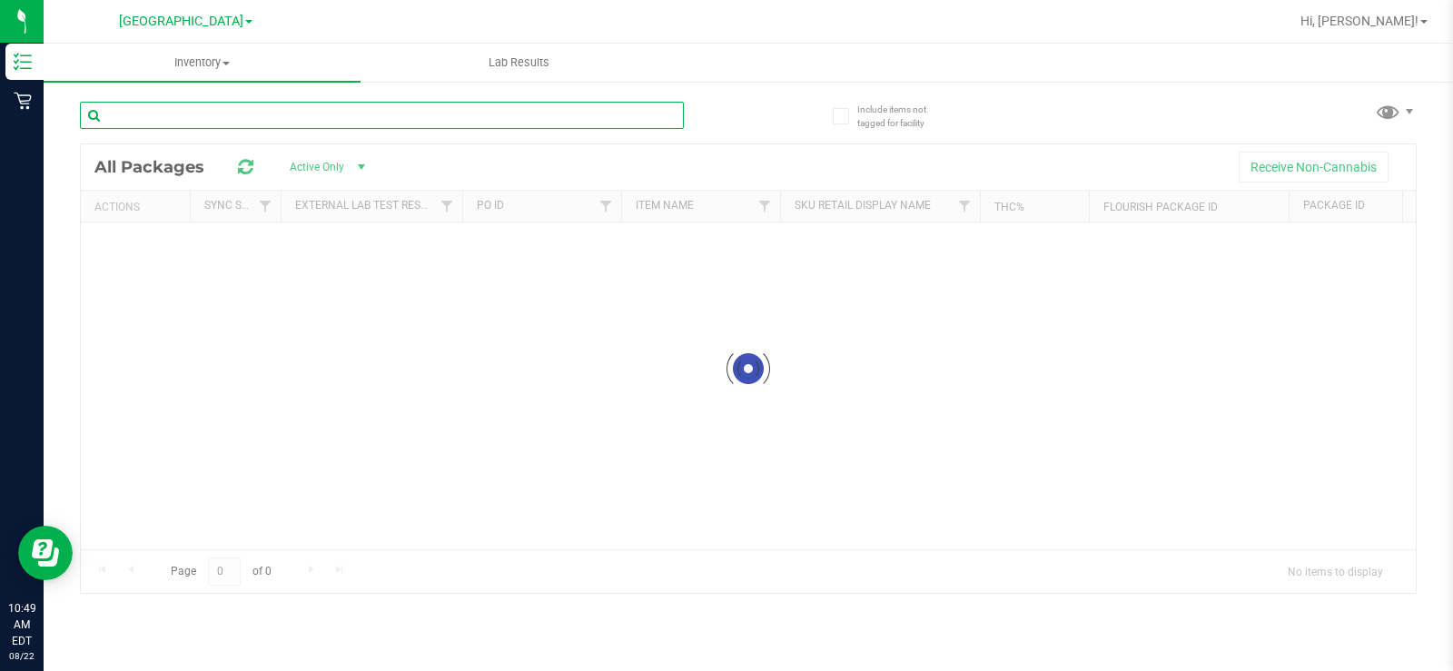
click at [343, 122] on div "Inventory All packages All inventory Waste log Lab Results Include items not ta…" at bounding box center [748, 357] width 1409 height 627
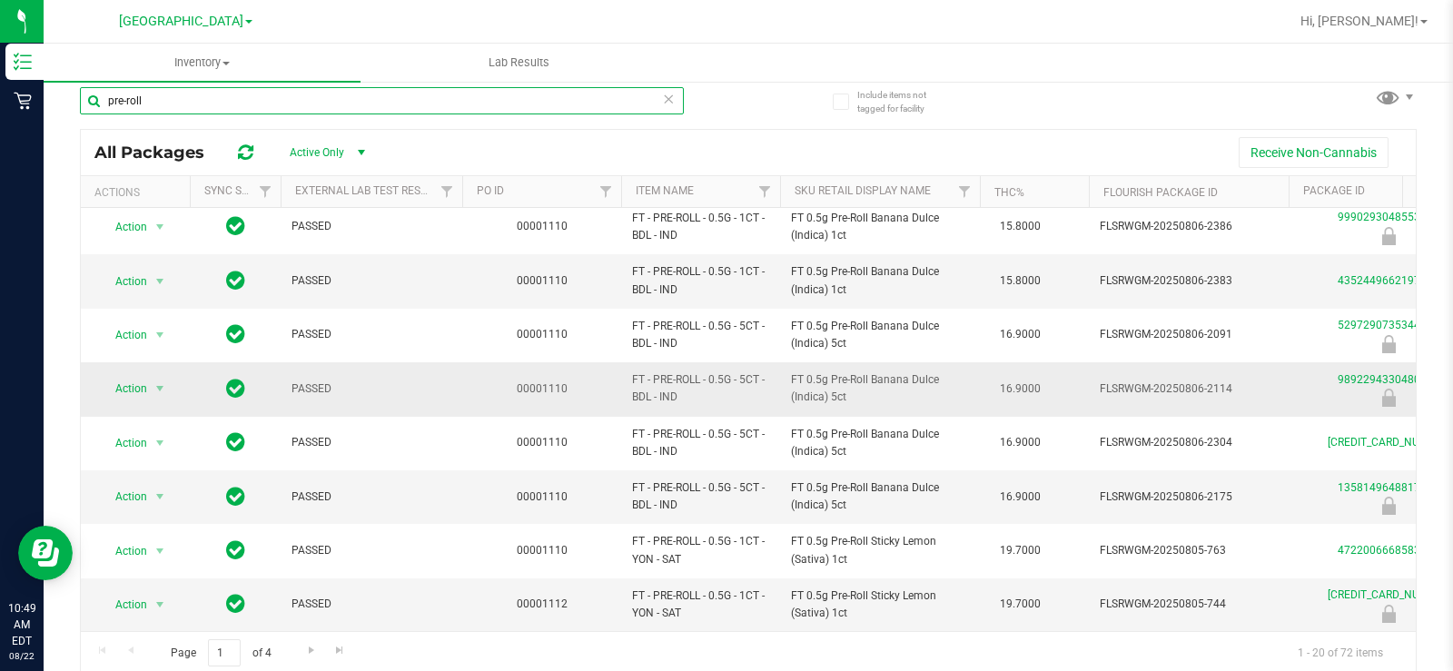
scroll to position [18, 0]
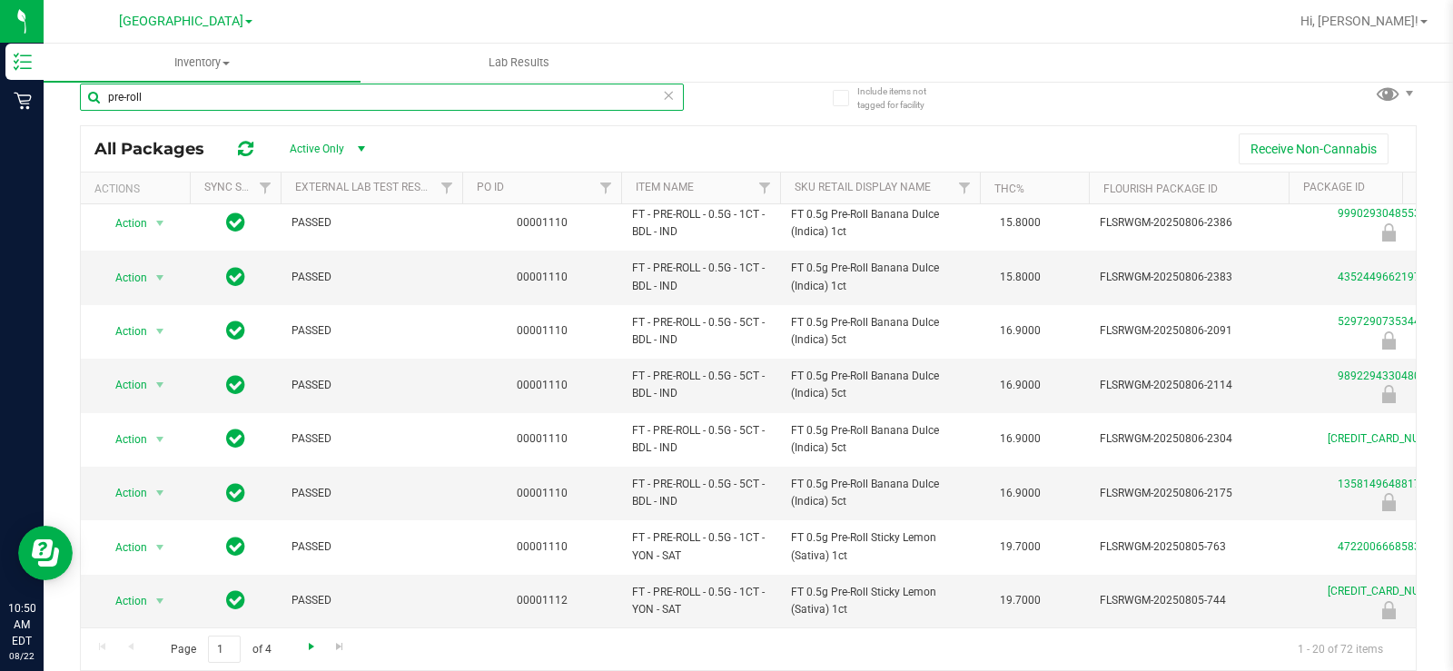
type input "pre-roll"
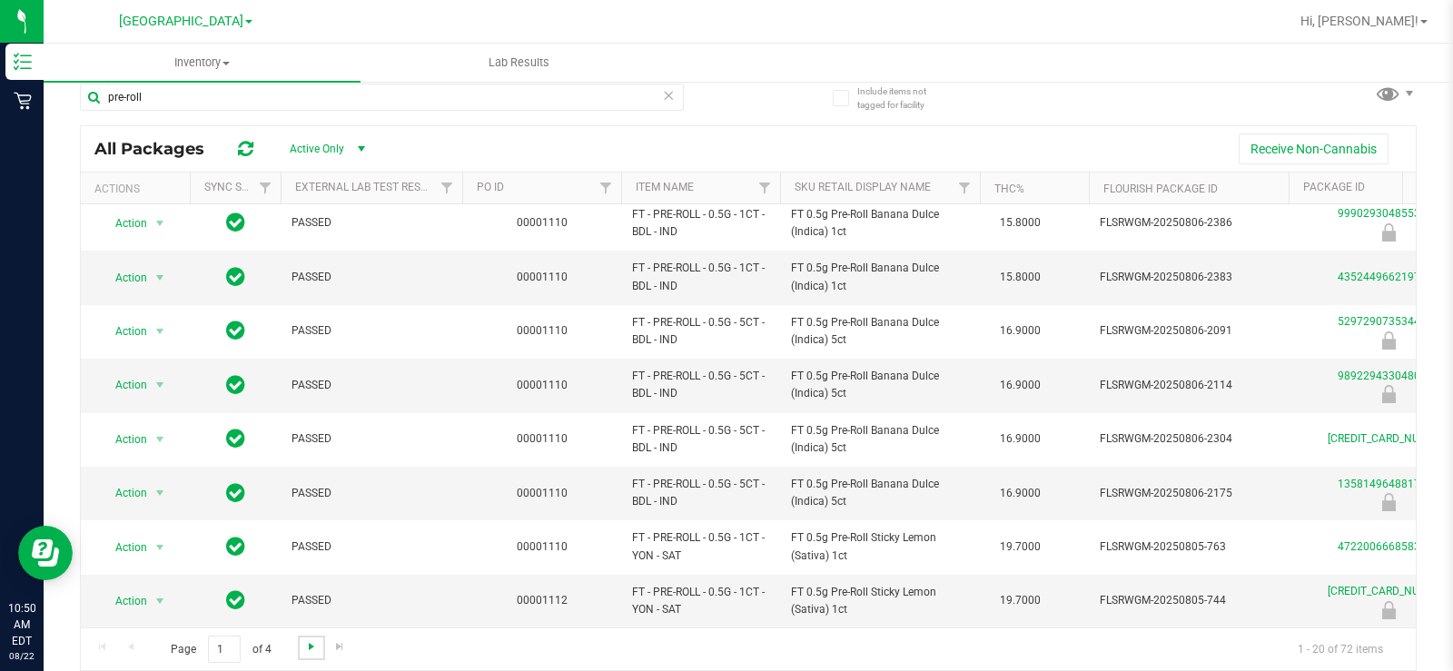
click at [304, 646] on span "Go to the next page" at bounding box center [311, 646] width 15 height 15
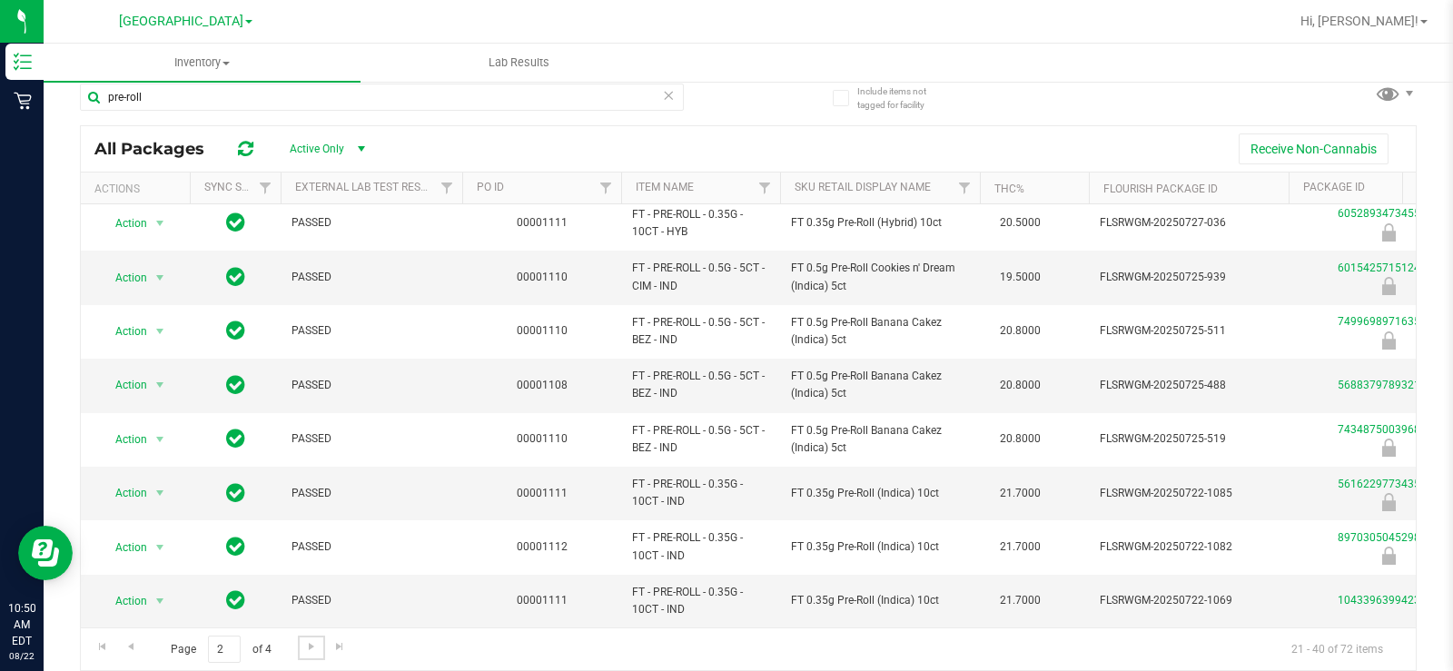
scroll to position [668, 0]
click at [311, 647] on span "Go to the next page" at bounding box center [311, 646] width 15 height 15
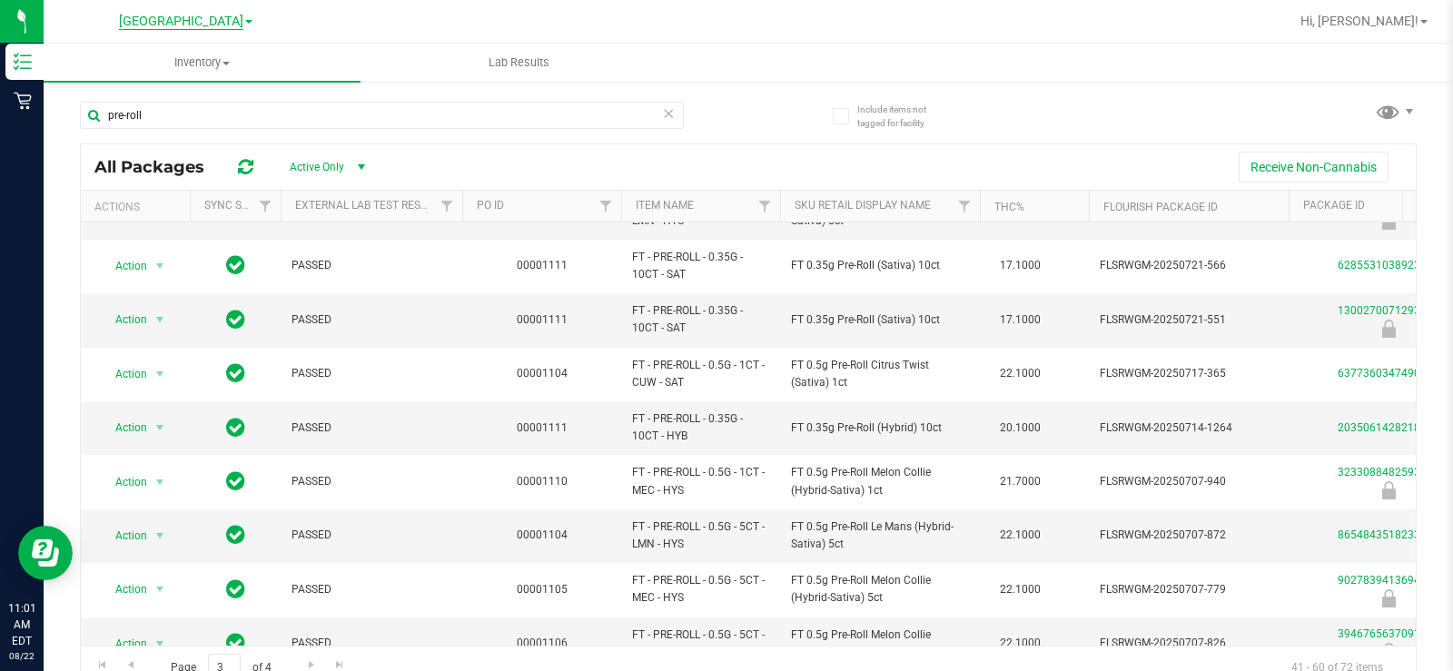
click at [194, 19] on span "[GEOGRAPHIC_DATA]" at bounding box center [181, 22] width 124 height 16
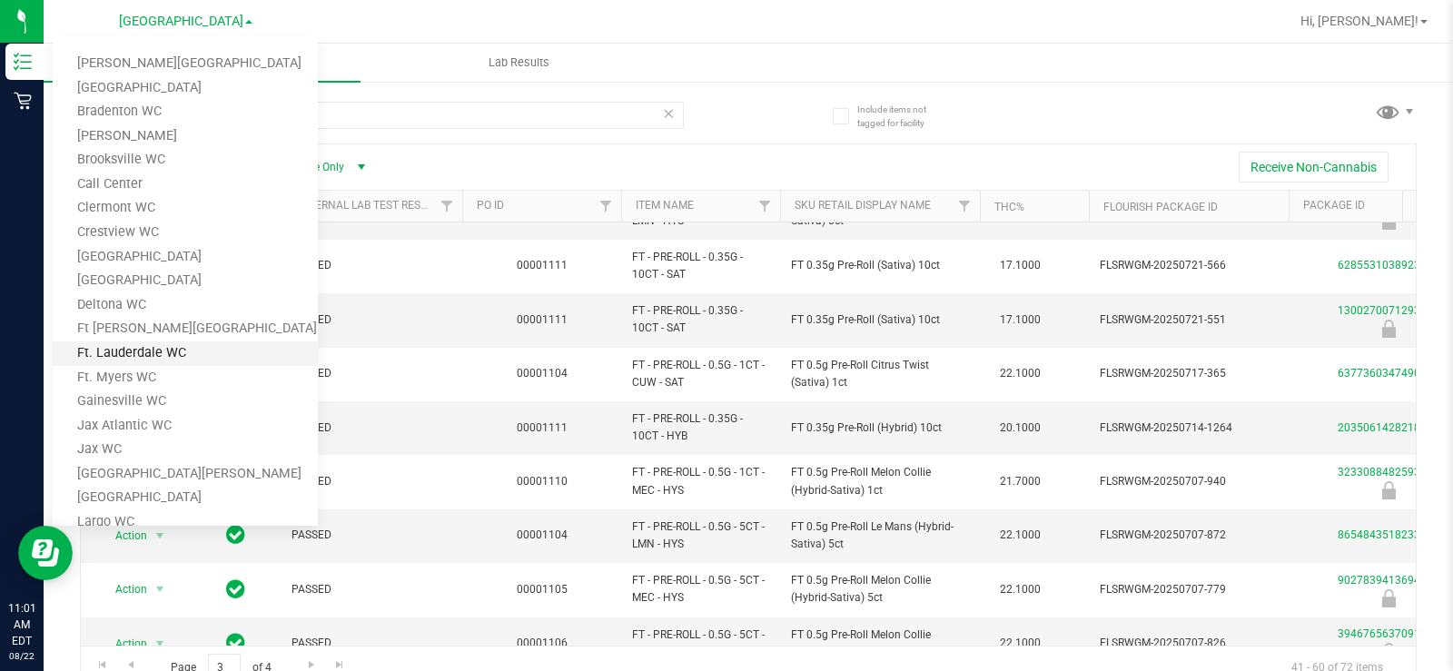
click at [119, 358] on link "Ft. Lauderdale WC" at bounding box center [185, 353] width 265 height 25
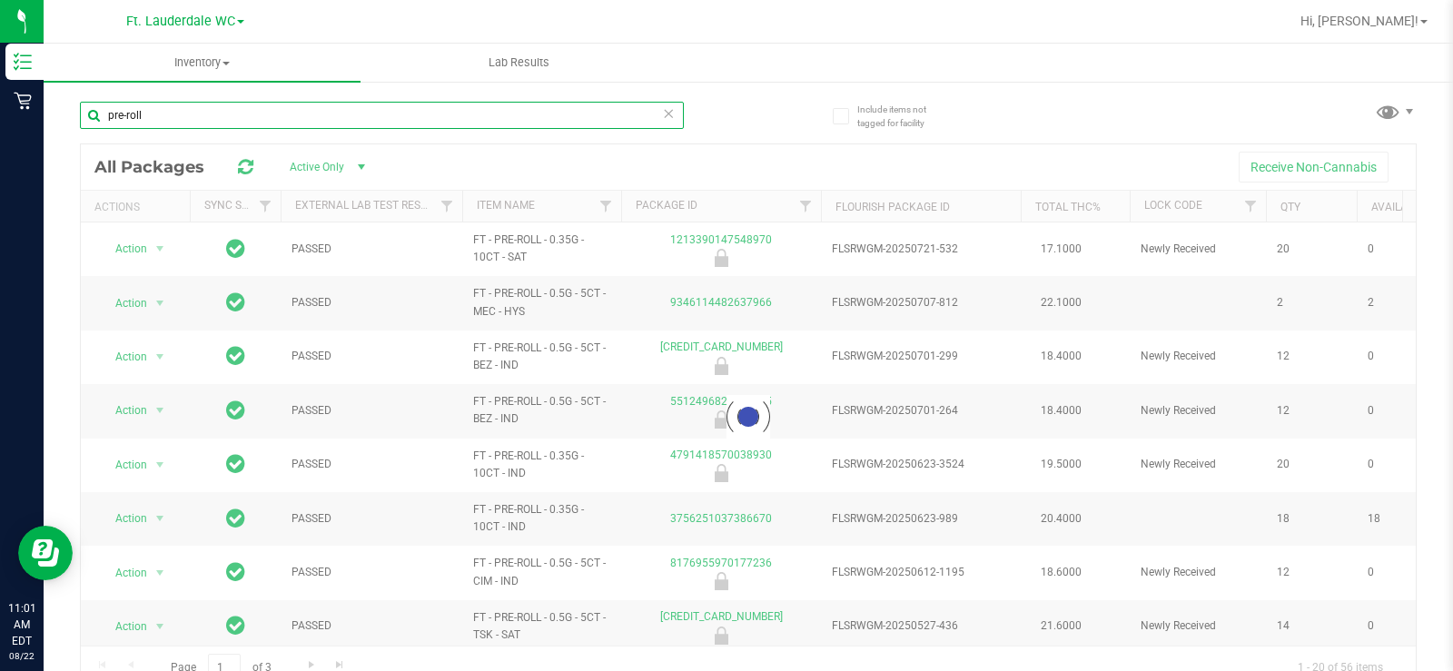
click at [304, 121] on input "pre-roll" at bounding box center [382, 115] width 604 height 27
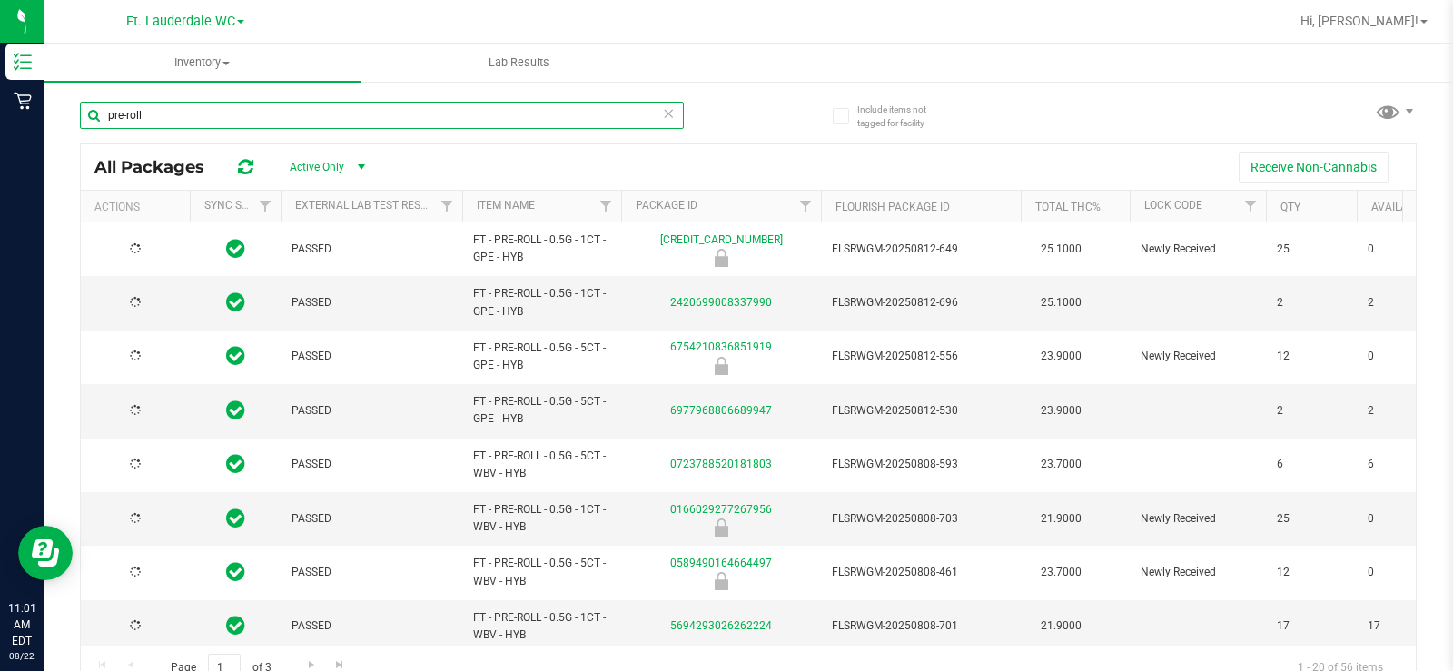
click at [304, 113] on input "pre-roll" at bounding box center [382, 115] width 604 height 27
type input "p"
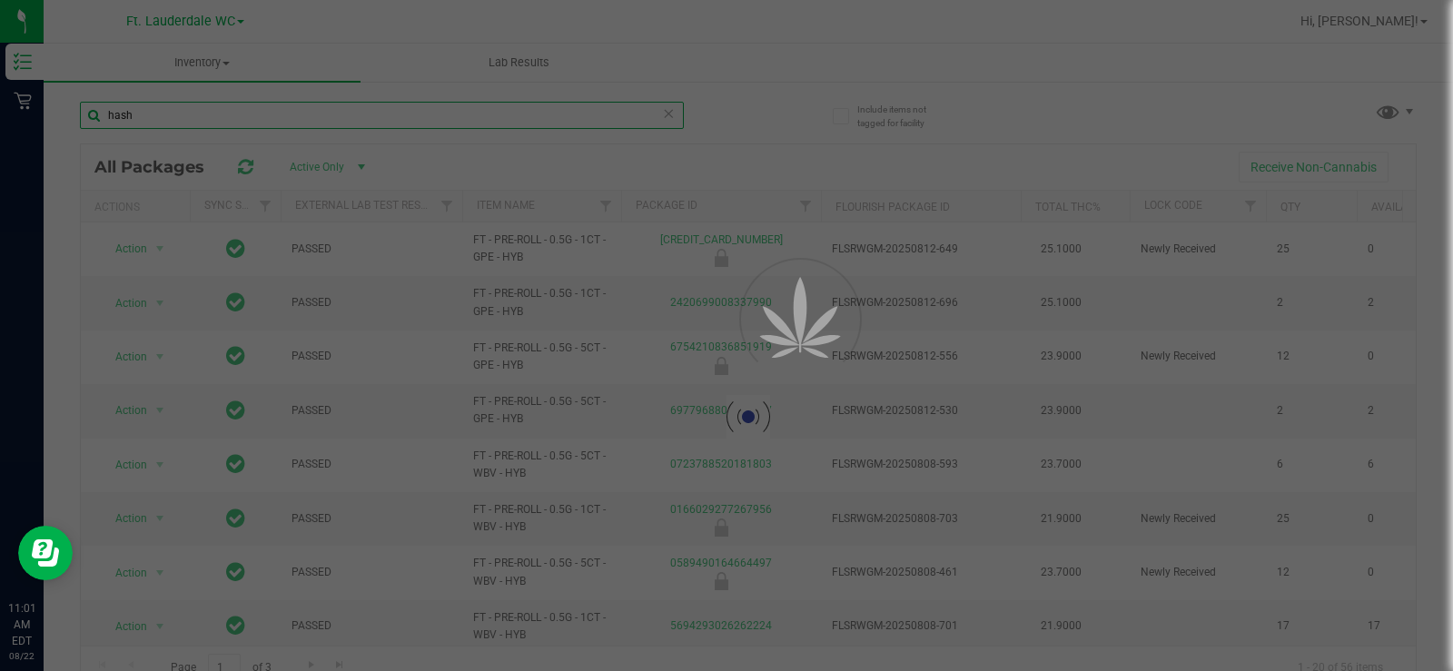
type input "hash"
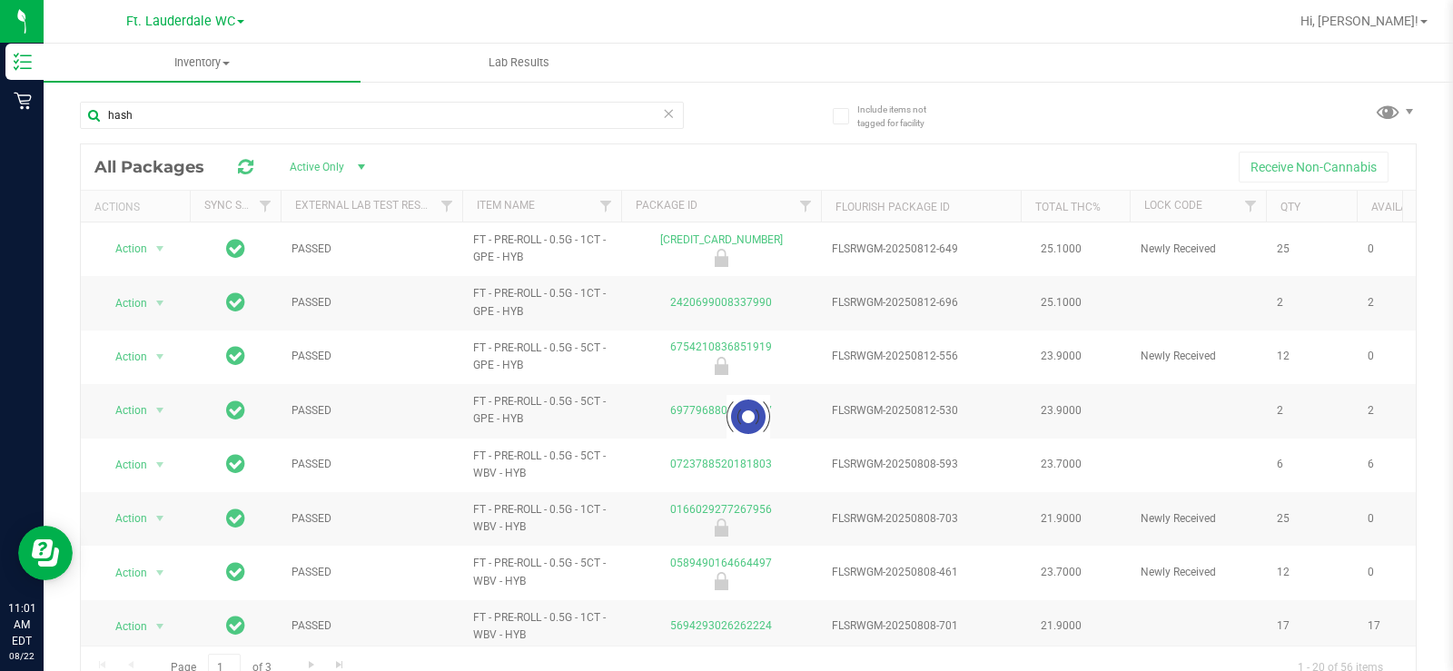
click at [790, 152] on div at bounding box center [748, 416] width 1335 height 545
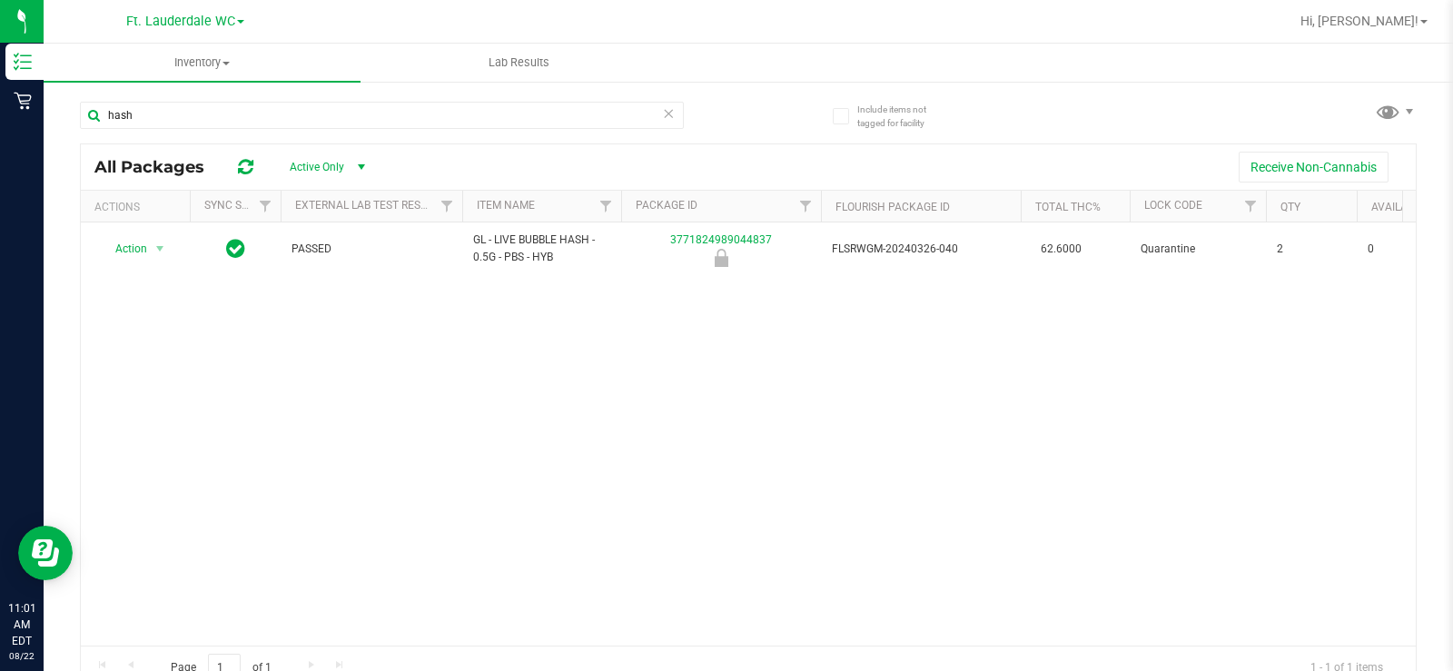
drag, startPoint x: 723, startPoint y: 482, endPoint x: 715, endPoint y: 499, distance: 19.1
click at [723, 484] on div "Action Action Global inventory Package audit log Print package label Print prod…" at bounding box center [748, 433] width 1335 height 423
click at [322, 492] on div "Action Action Global inventory Package audit log Print package label Print prod…" at bounding box center [748, 433] width 1335 height 423
click at [145, 23] on span "Ft. Lauderdale WC" at bounding box center [180, 22] width 109 height 16
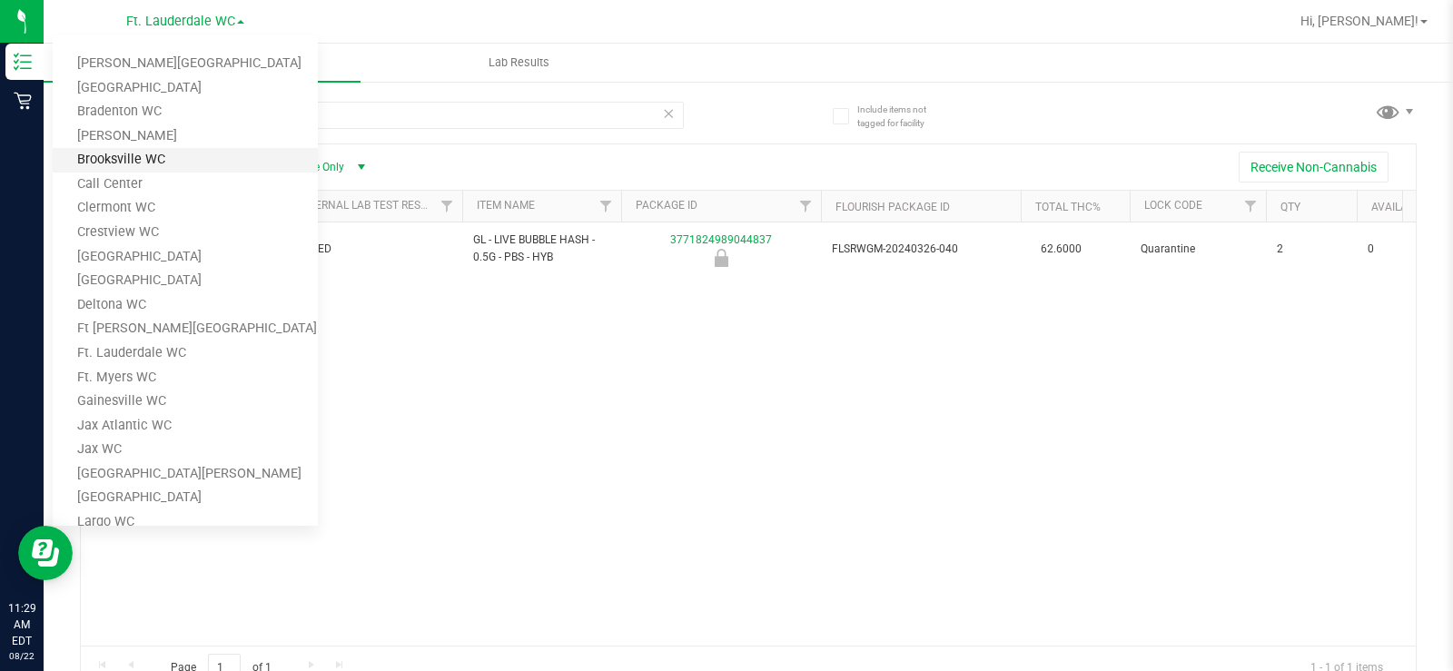
click at [153, 162] on link "Brooksville WC" at bounding box center [185, 160] width 265 height 25
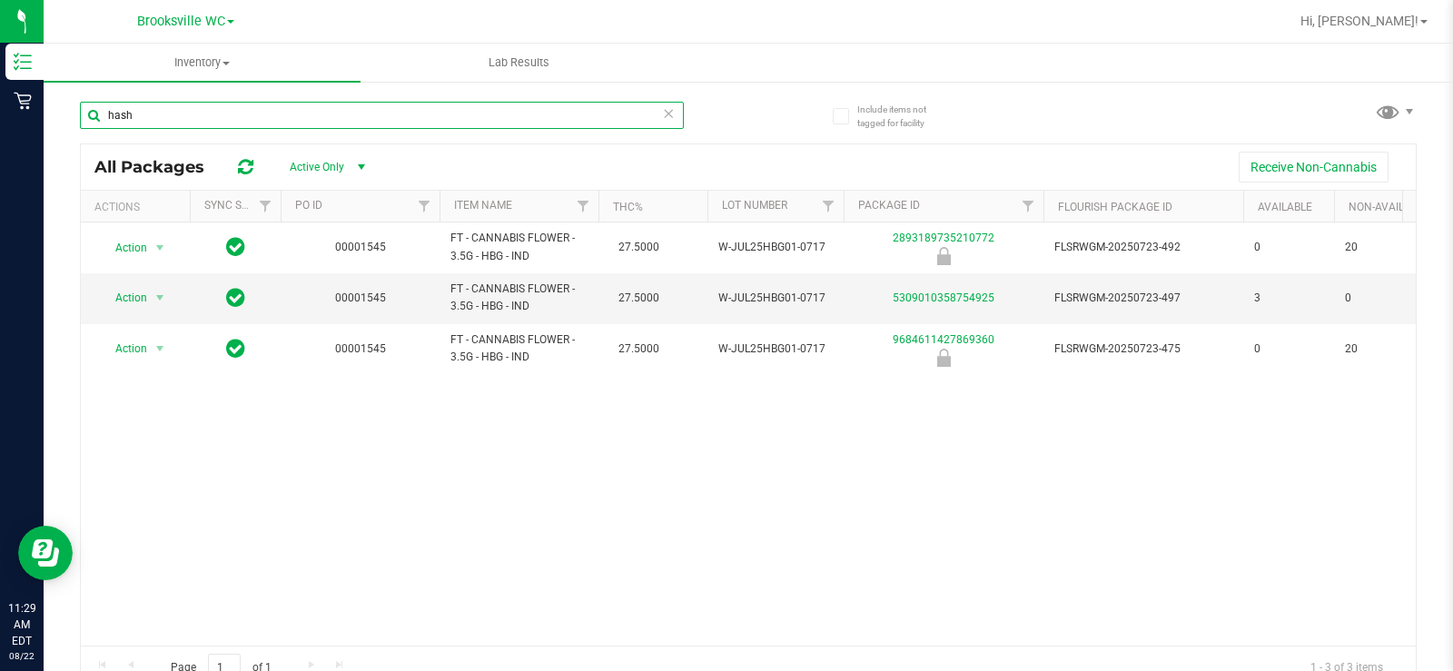
click at [551, 116] on input "hash" at bounding box center [382, 115] width 604 height 27
type input "R"
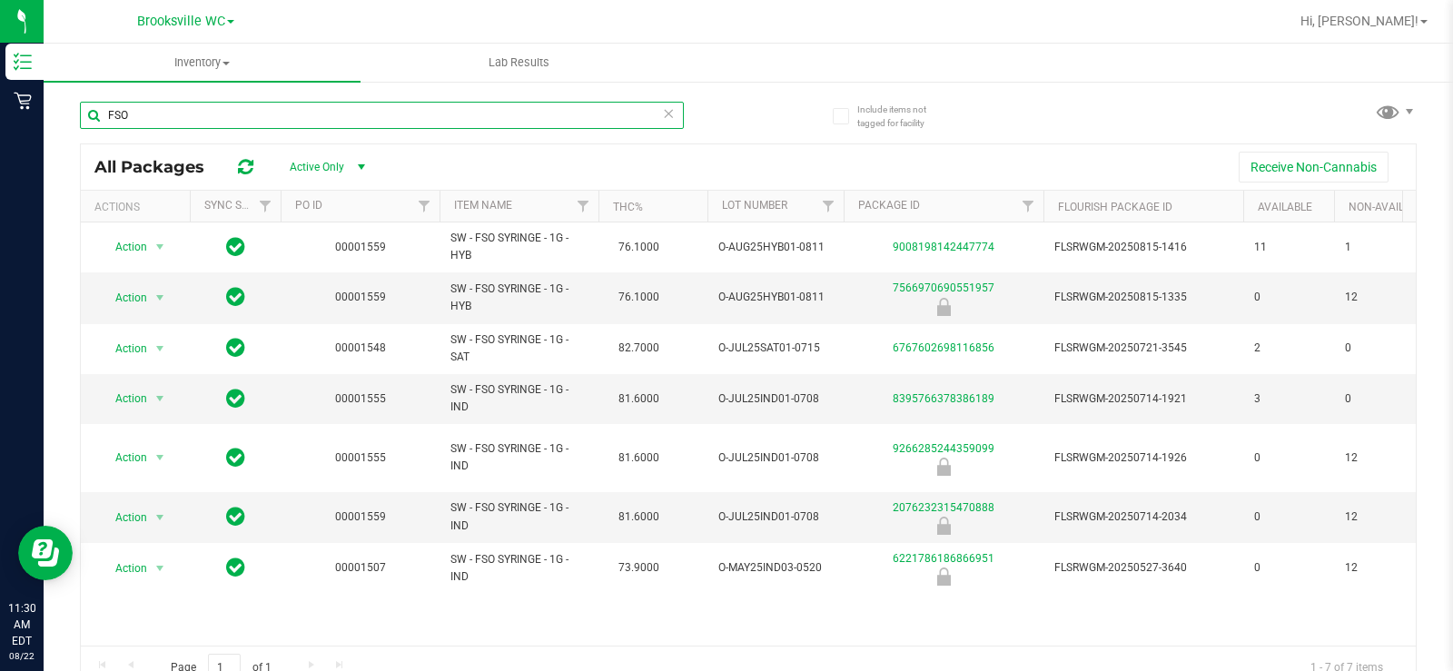
type input "FSO"
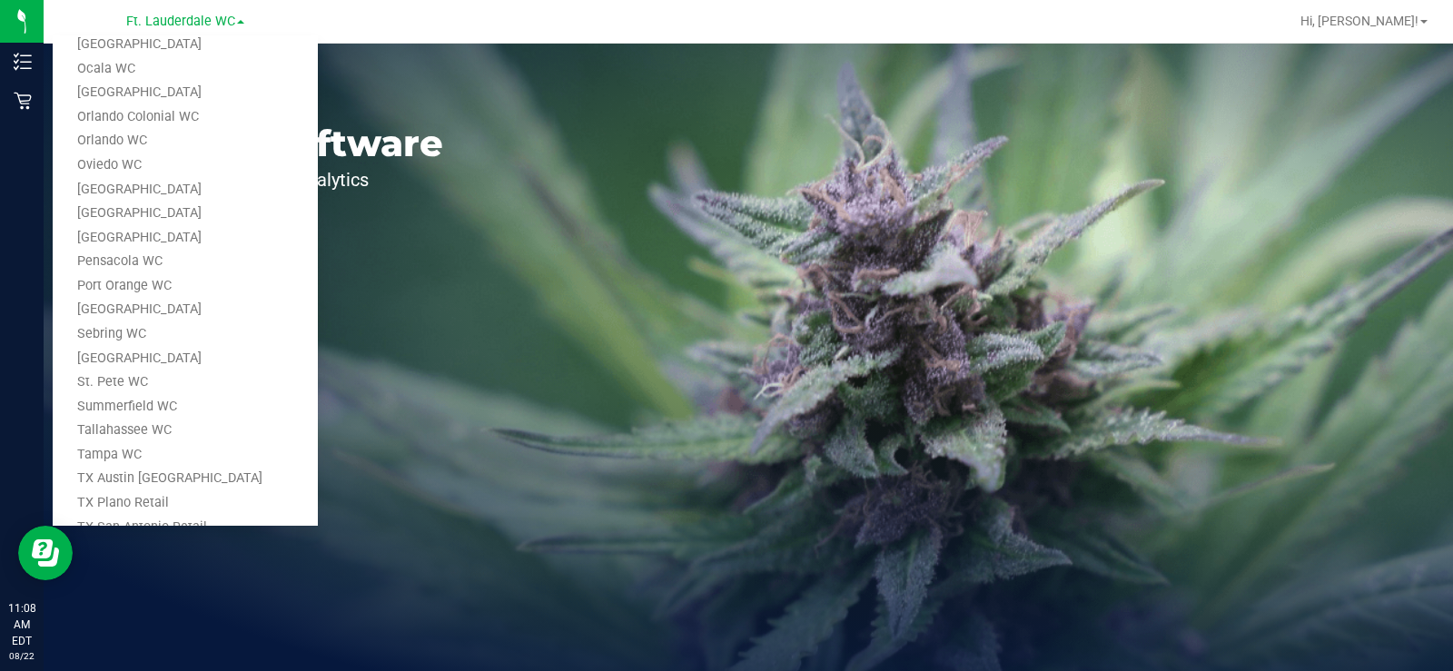
scroll to position [749, 0]
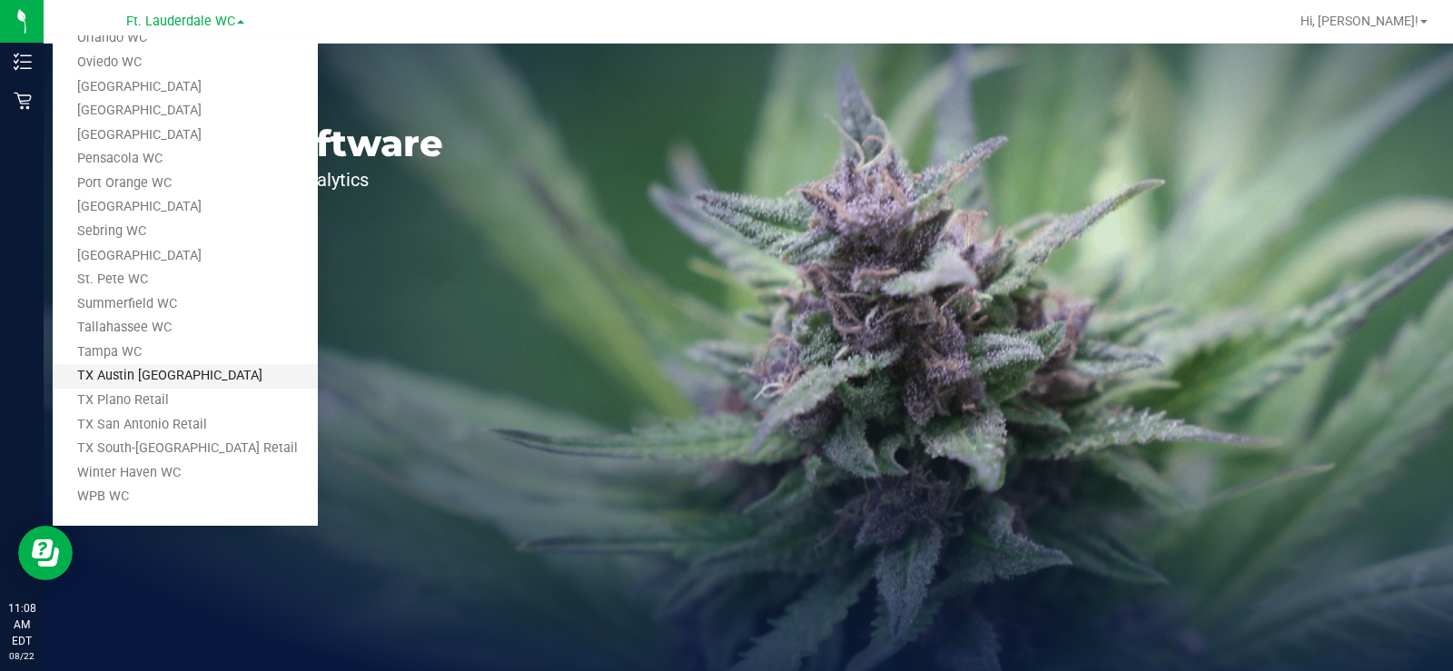
click at [146, 380] on link "TX Austin [GEOGRAPHIC_DATA]" at bounding box center [185, 376] width 265 height 25
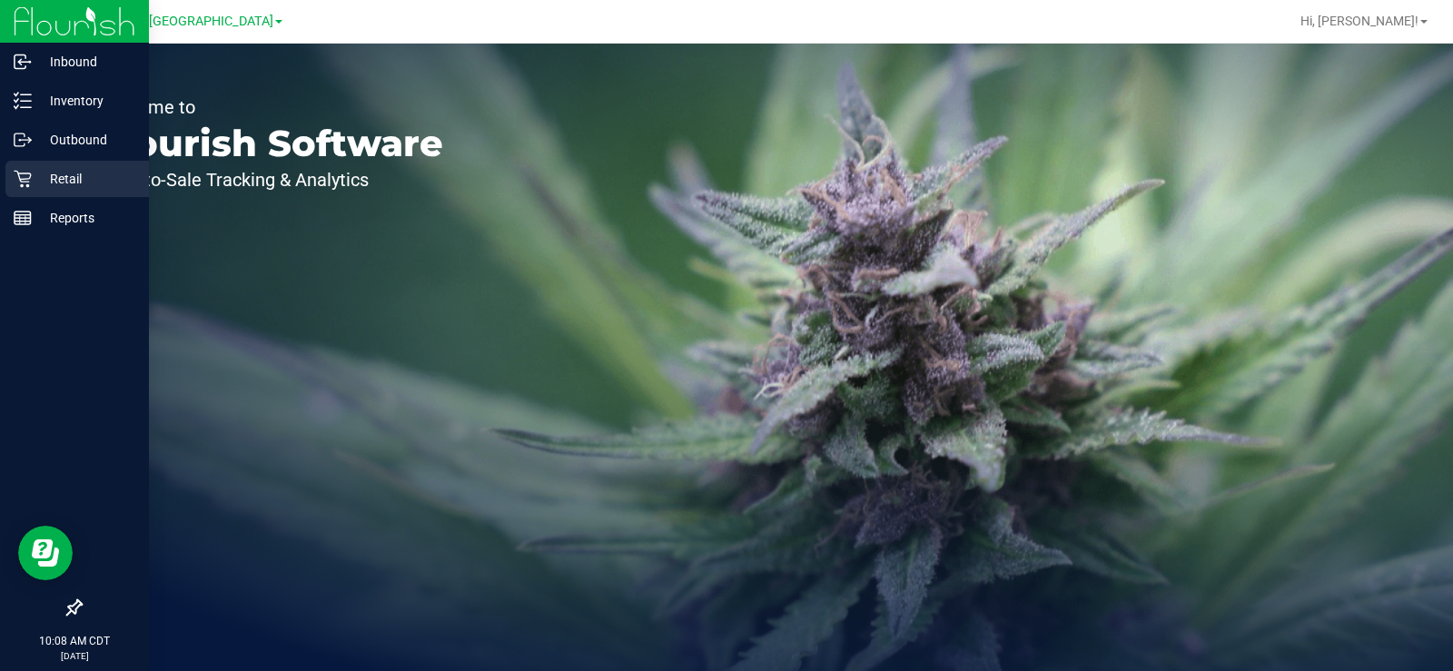
click at [24, 179] on icon at bounding box center [22, 179] width 17 height 17
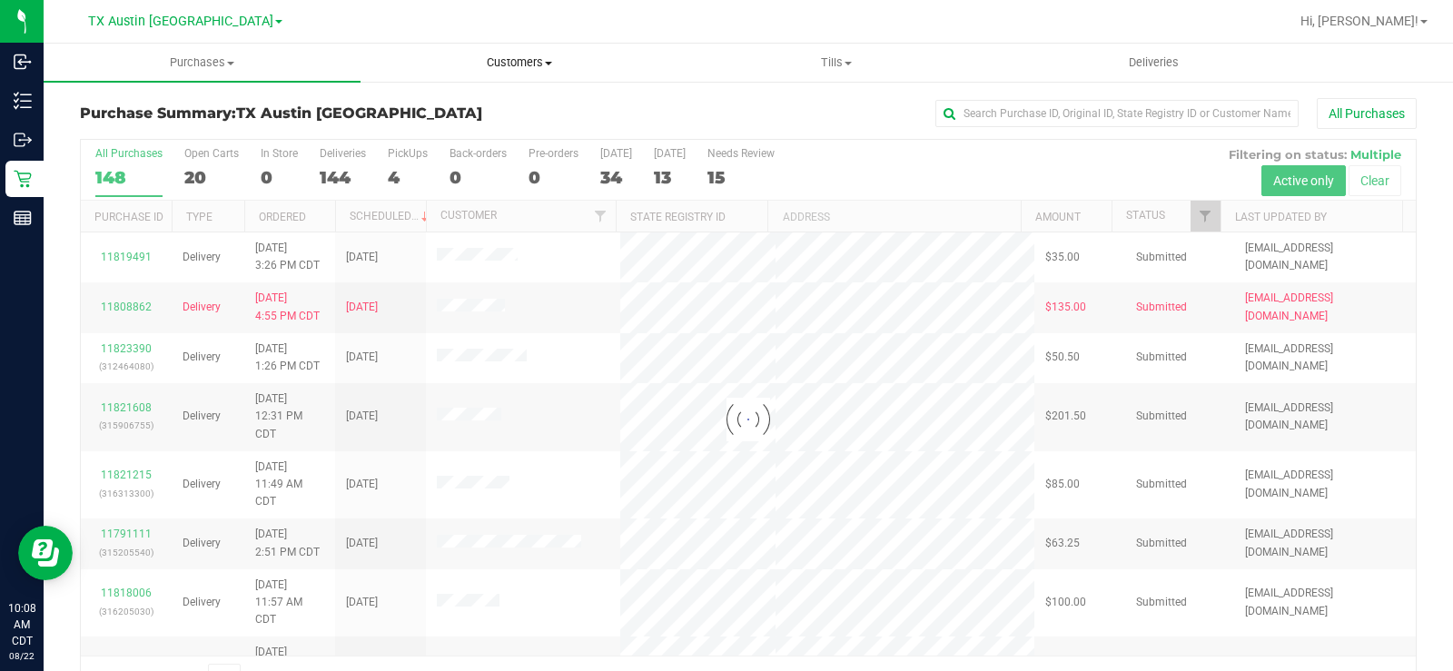
click at [523, 64] on span "Customers" at bounding box center [518, 62] width 315 height 16
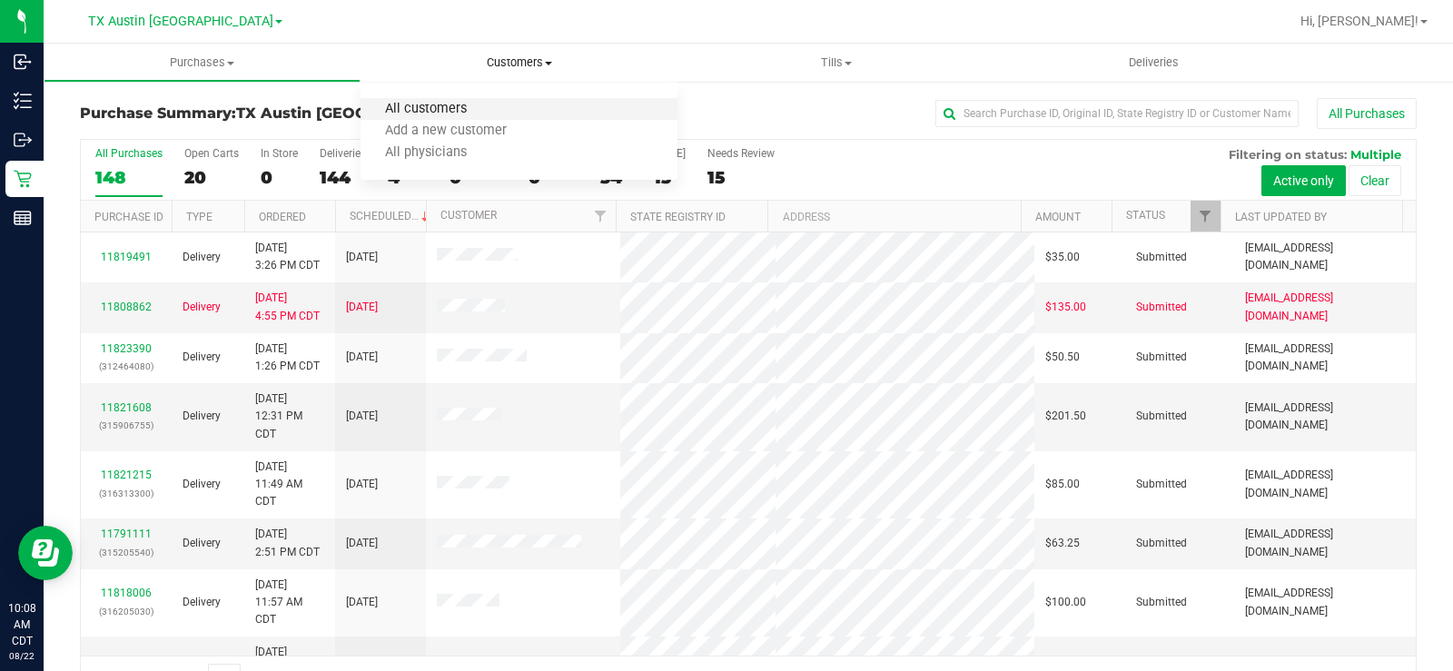
click at [468, 110] on span "All customers" at bounding box center [425, 109] width 131 height 15
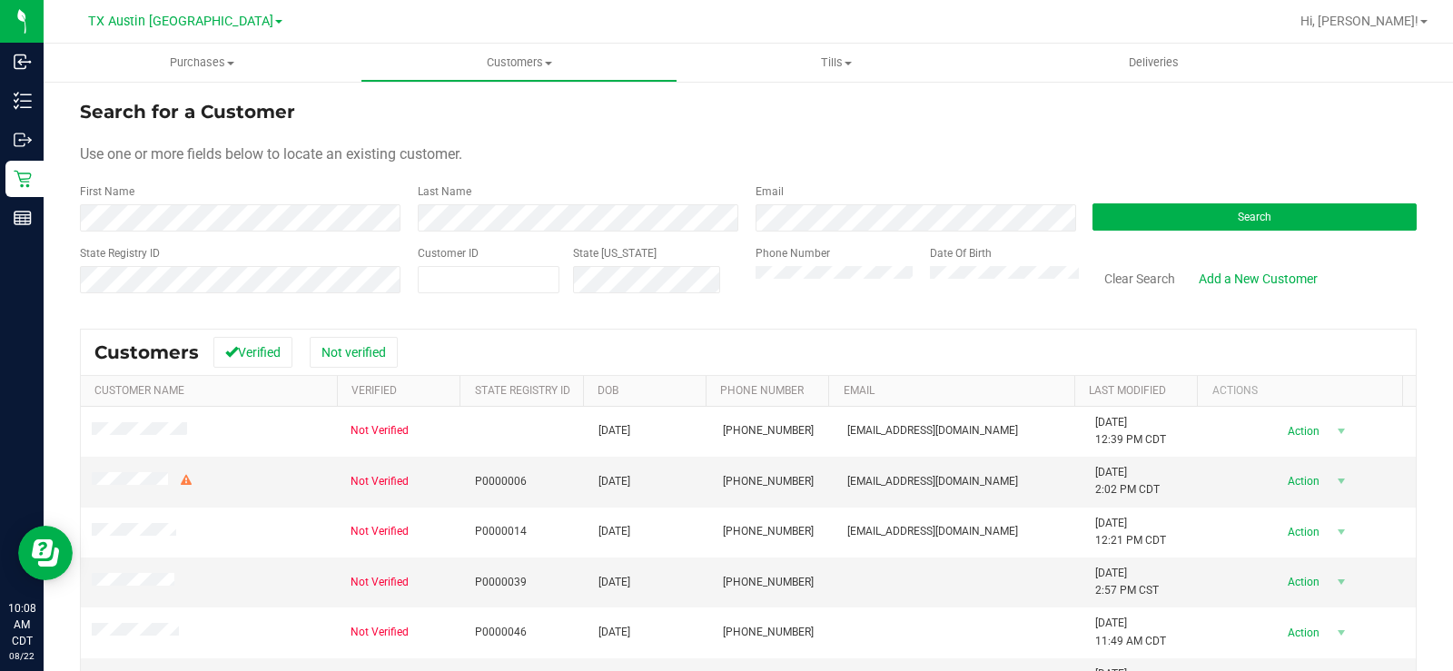
click at [139, 227] on div "First Name" at bounding box center [242, 207] width 324 height 48
drag, startPoint x: 595, startPoint y: 158, endPoint x: 771, endPoint y: 163, distance: 176.2
click at [618, 160] on div "Use one or more fields below to locate an existing customer." at bounding box center [748, 154] width 1337 height 22
click at [1176, 215] on button "Search" at bounding box center [1254, 216] width 324 height 27
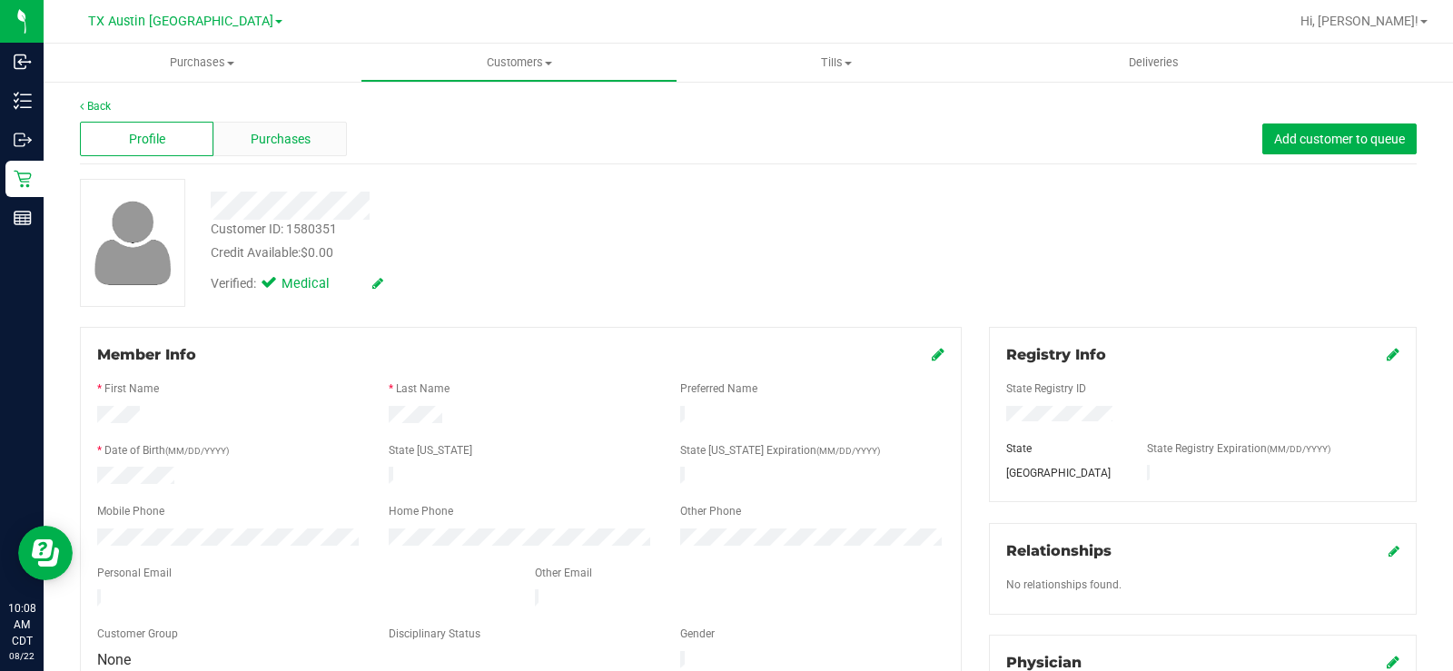
click at [304, 133] on span "Purchases" at bounding box center [281, 139] width 60 height 19
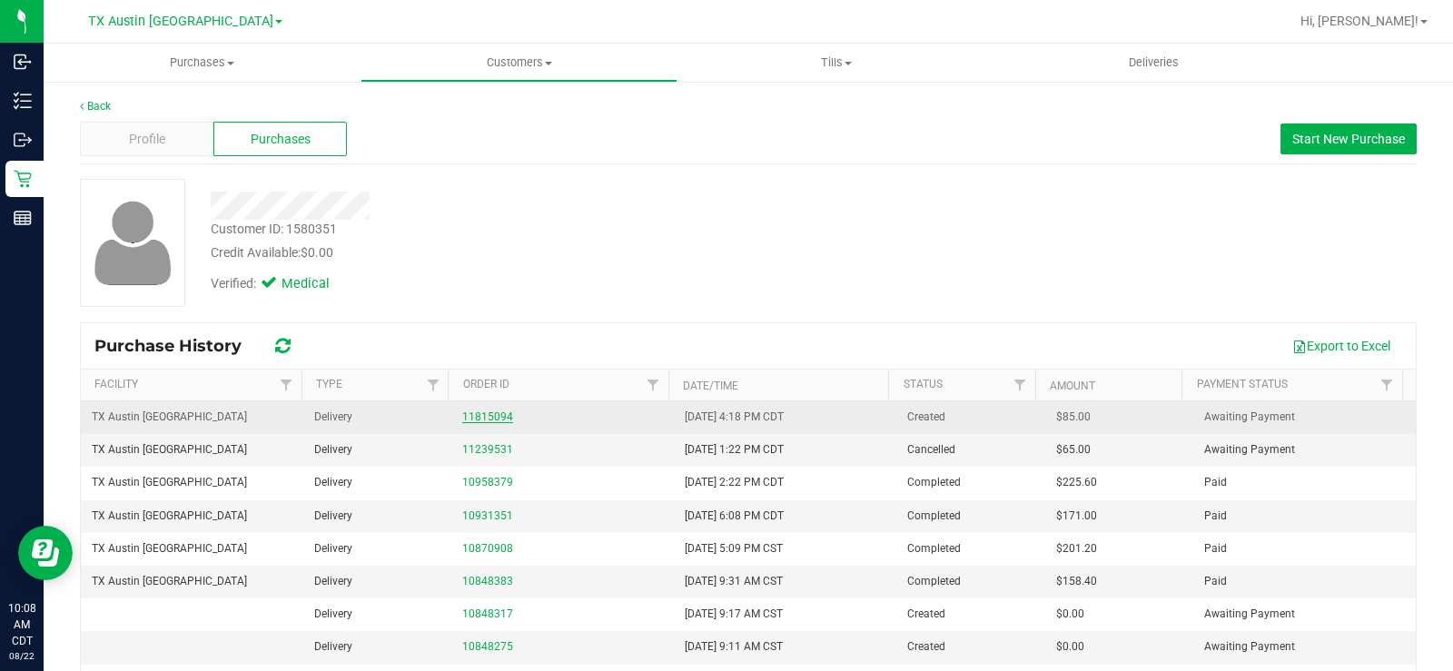
click at [477, 419] on link "11815094" at bounding box center [487, 416] width 51 height 13
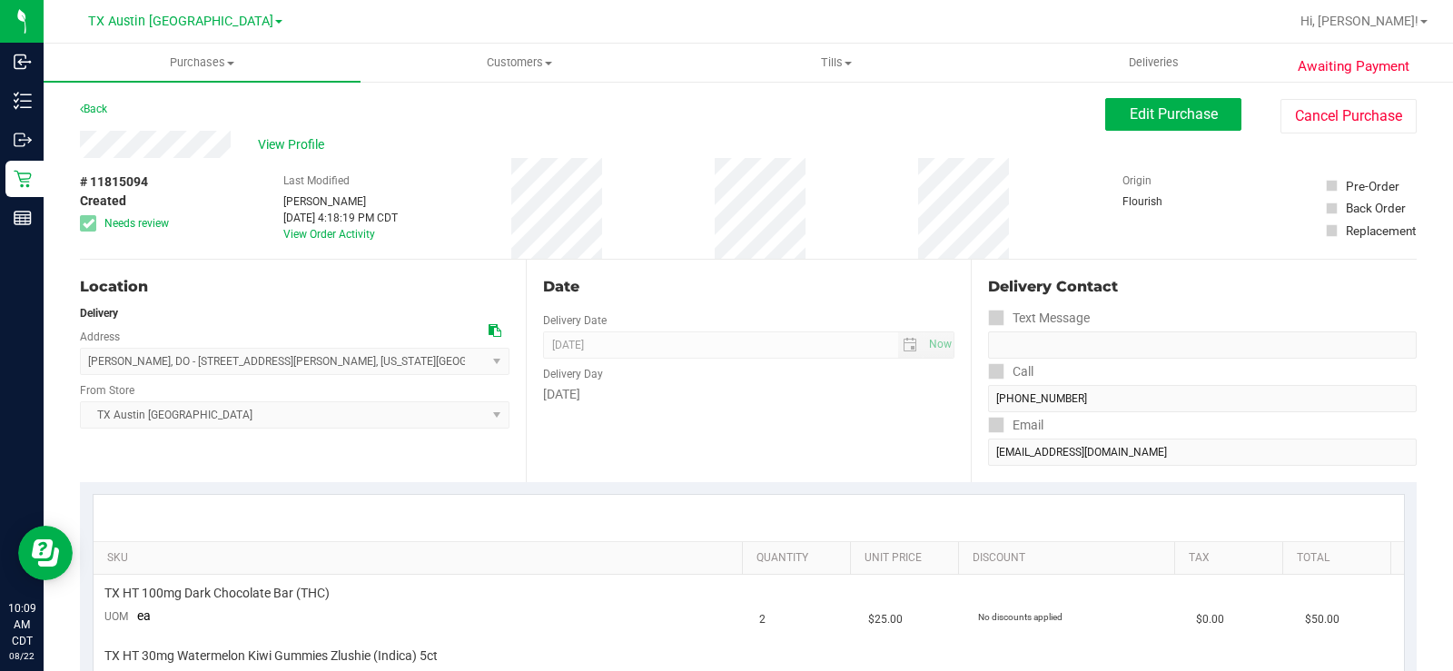
click at [682, 458] on div "Date Delivery Date [DATE] Now [DATE] 08:00 AM Now Delivery Day [DATE]" at bounding box center [749, 371] width 446 height 222
click at [1135, 108] on span "Edit Purchase" at bounding box center [1174, 113] width 88 height 17
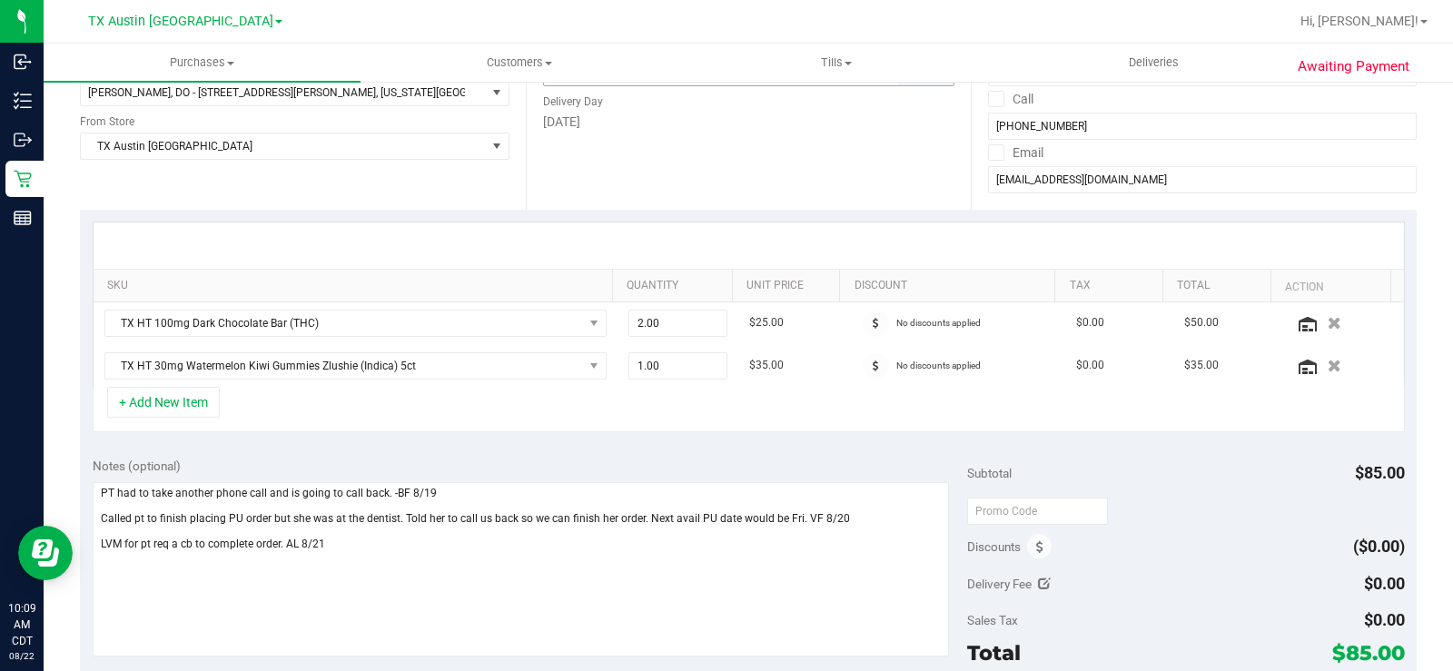
scroll to position [454, 0]
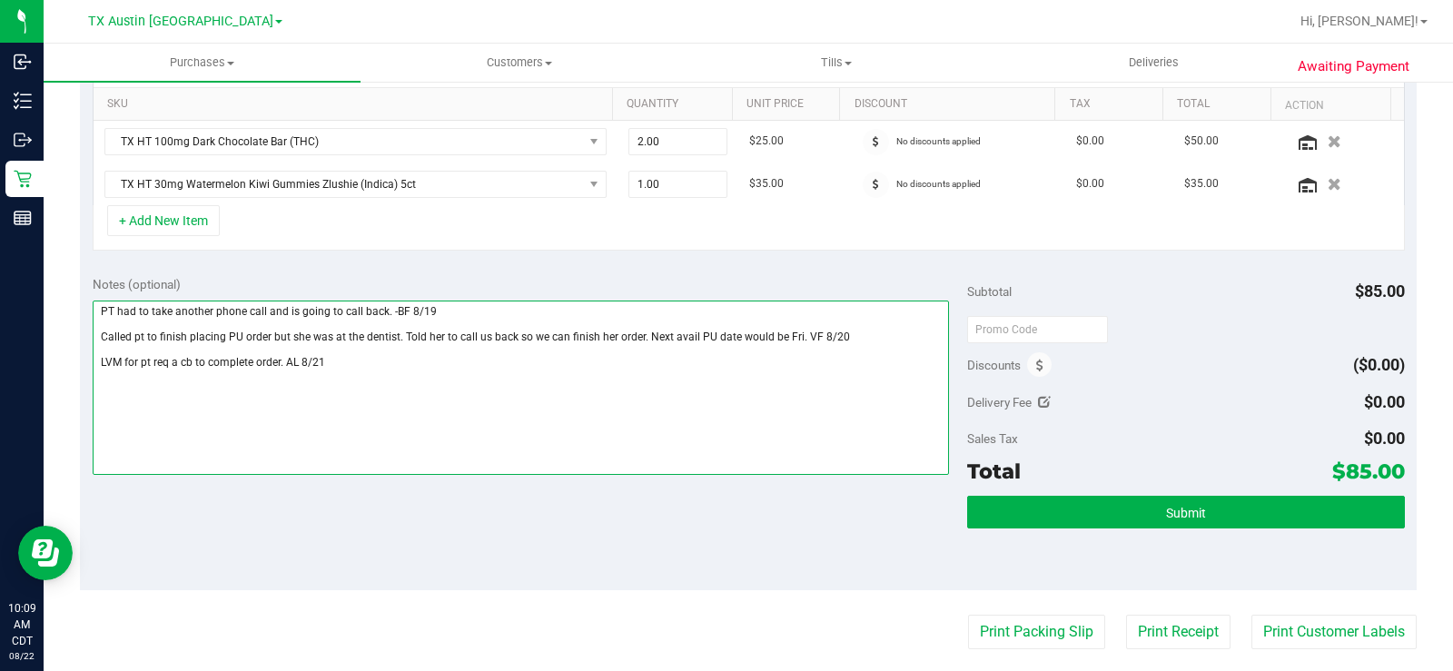
click at [372, 360] on textarea at bounding box center [521, 388] width 856 height 174
drag, startPoint x: 416, startPoint y: 367, endPoint x: 426, endPoint y: 364, distance: 10.4
click at [417, 367] on textarea at bounding box center [521, 388] width 856 height 174
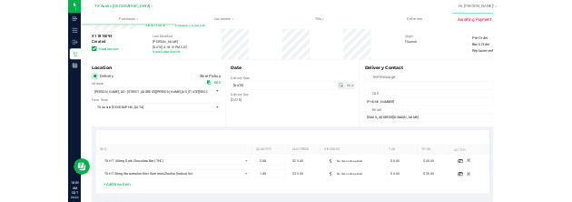
scroll to position [0, 0]
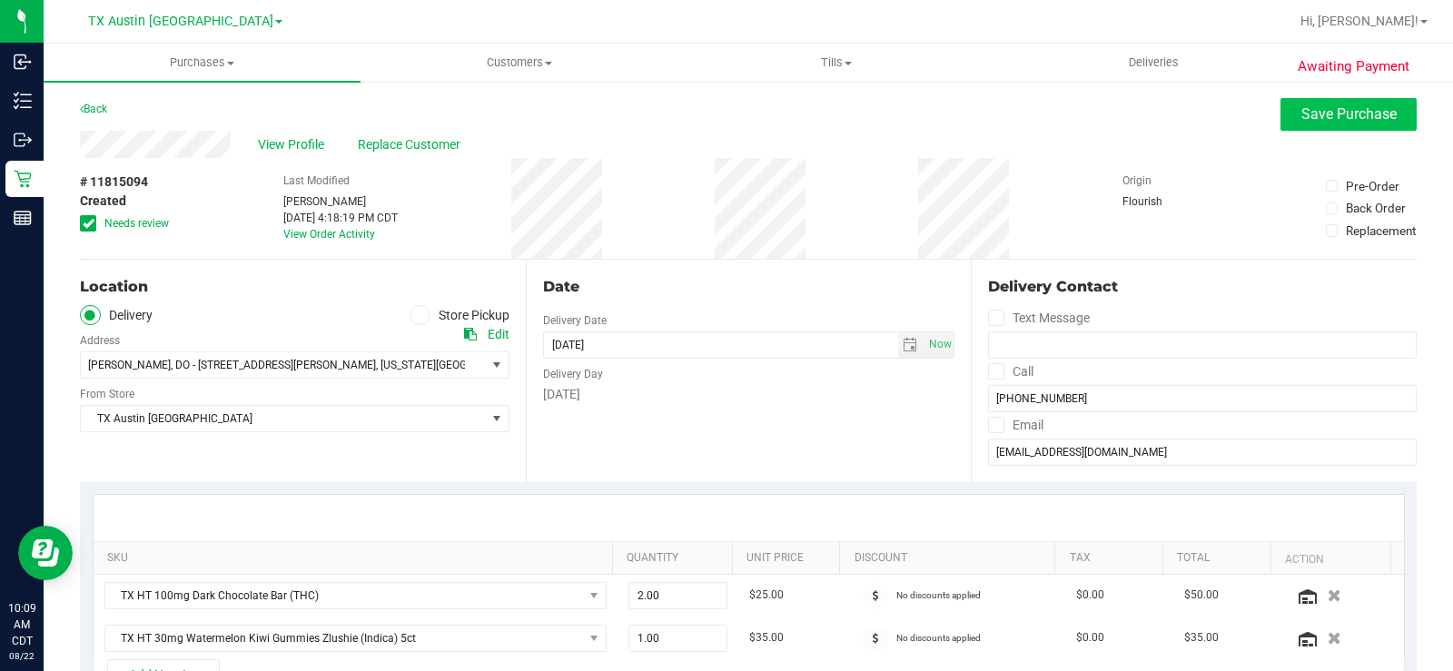
type textarea "PT had to take another phone call and is going to call back. -BF 8/19 Called pt…"
drag, startPoint x: 1278, startPoint y: 129, endPoint x: 1258, endPoint y: 131, distance: 20.1
click at [1280, 128] on button "Save Purchase" at bounding box center [1348, 114] width 136 height 33
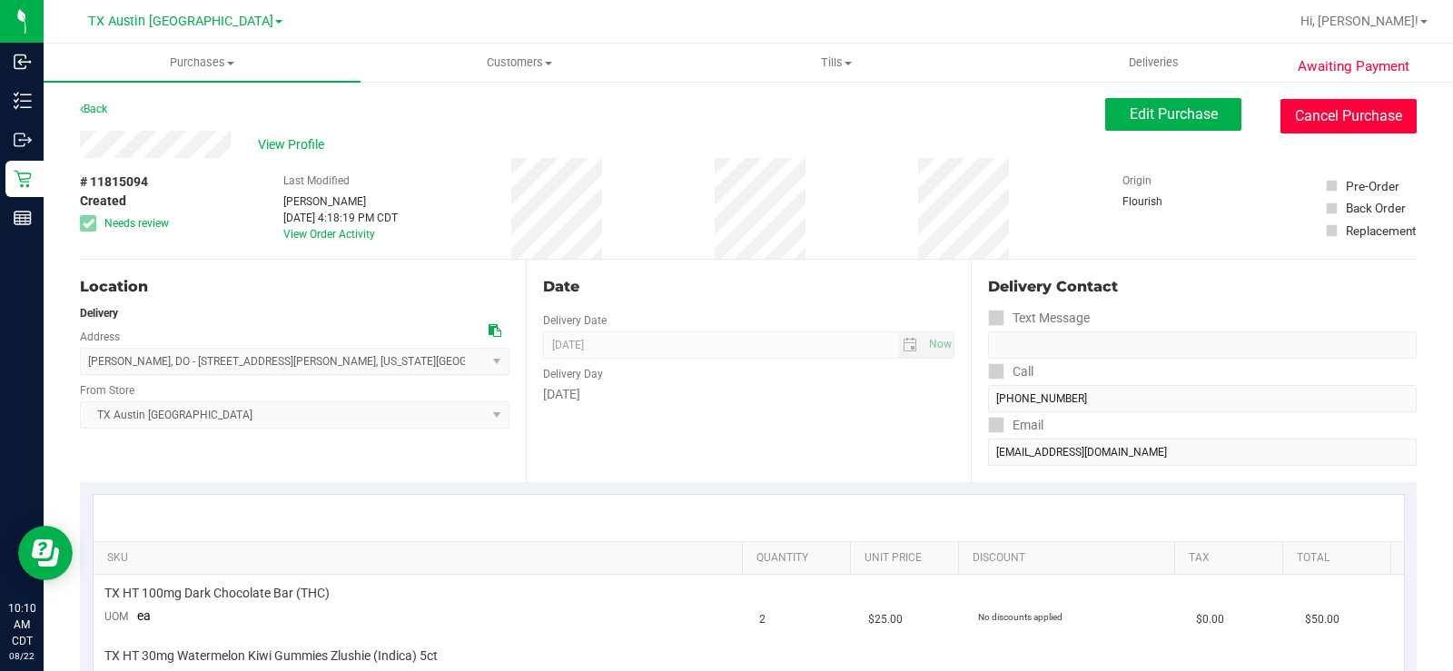
click at [1380, 128] on button "Cancel Purchase" at bounding box center [1348, 116] width 136 height 35
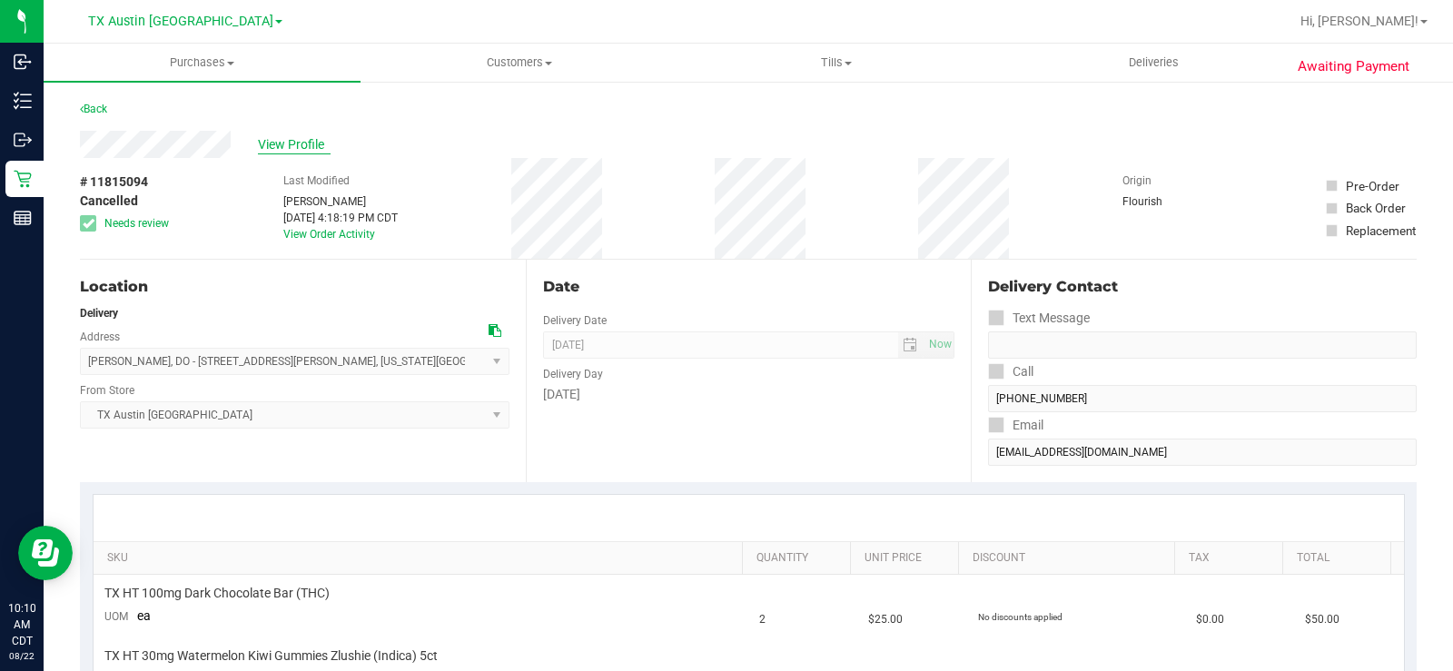
click at [321, 151] on span "View Profile" at bounding box center [294, 144] width 73 height 19
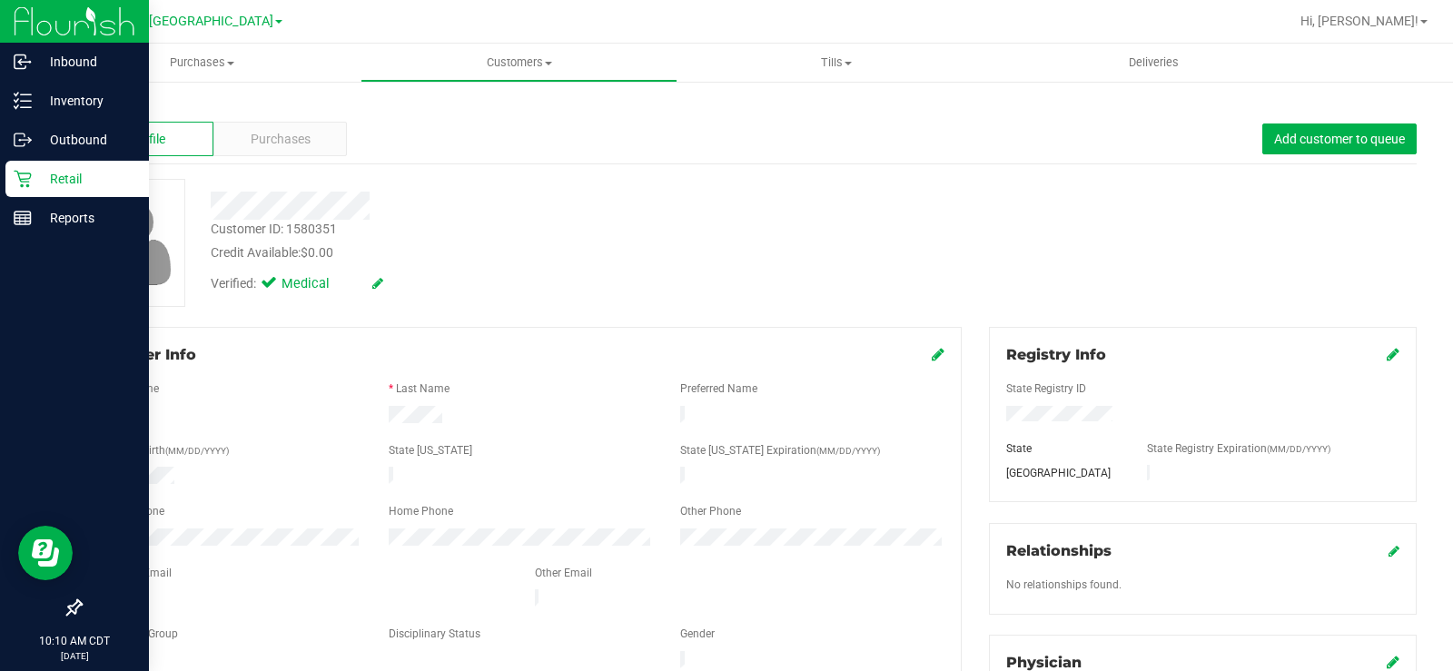
click at [21, 183] on icon at bounding box center [23, 179] width 18 height 18
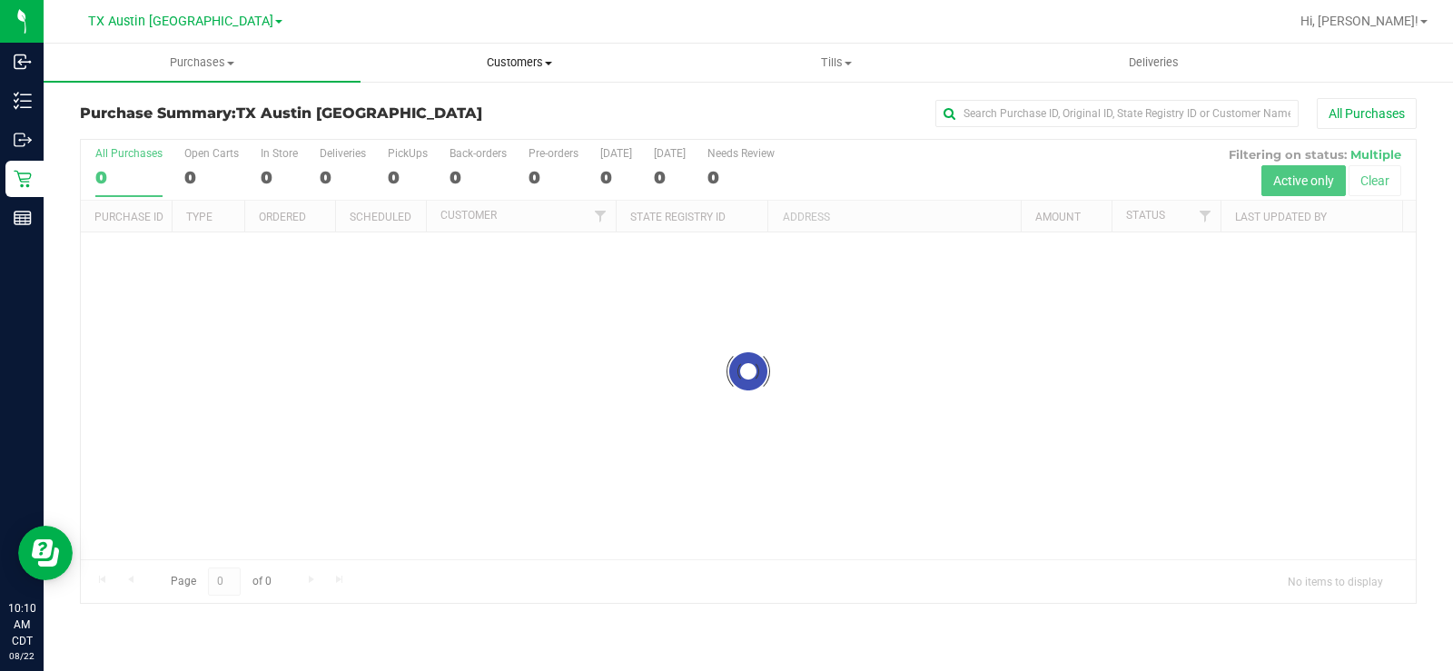
click at [506, 66] on span "Customers" at bounding box center [518, 62] width 315 height 16
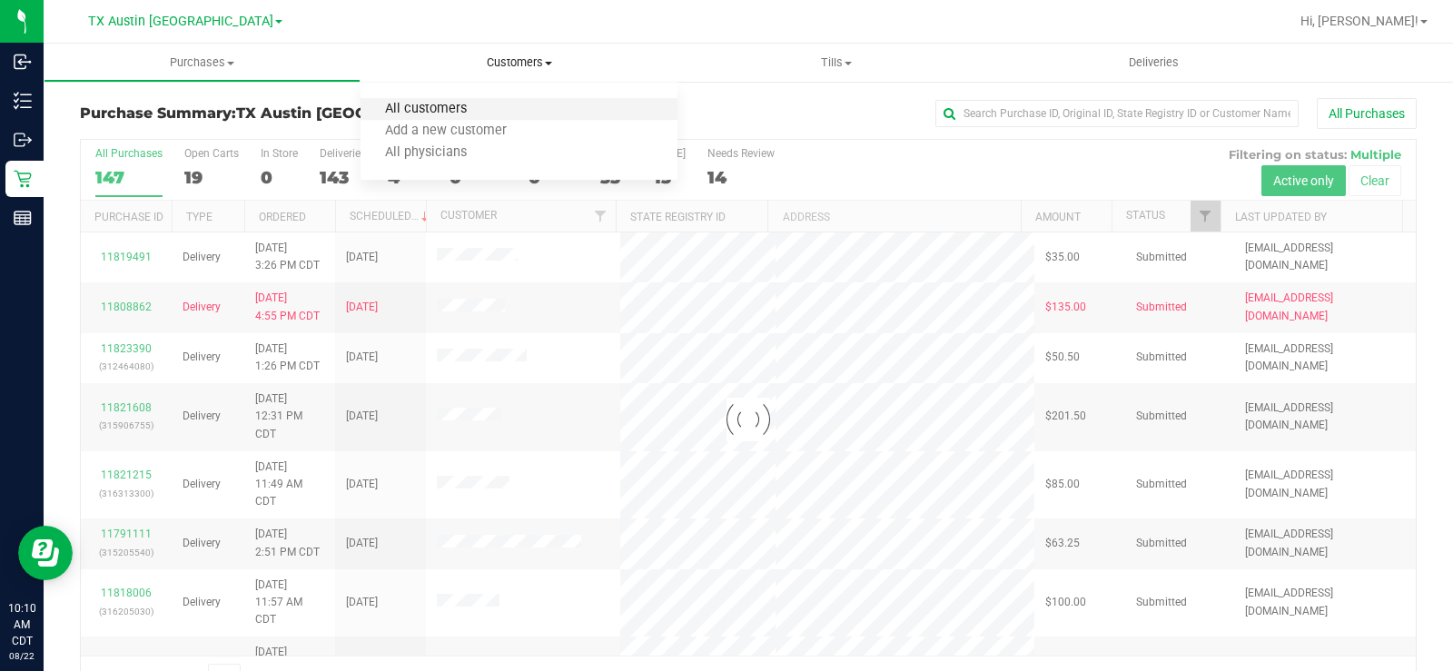
click at [486, 114] on span "All customers" at bounding box center [425, 109] width 131 height 15
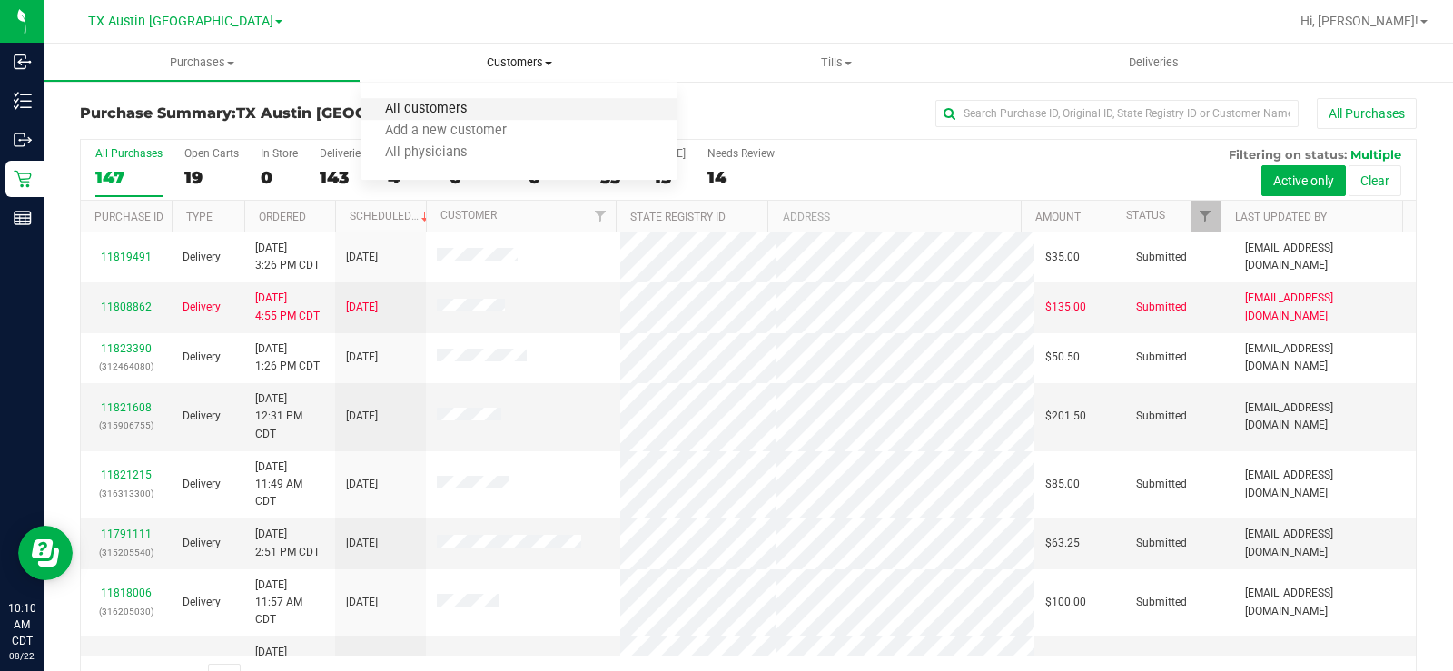
click at [462, 105] on span "All customers" at bounding box center [425, 109] width 131 height 15
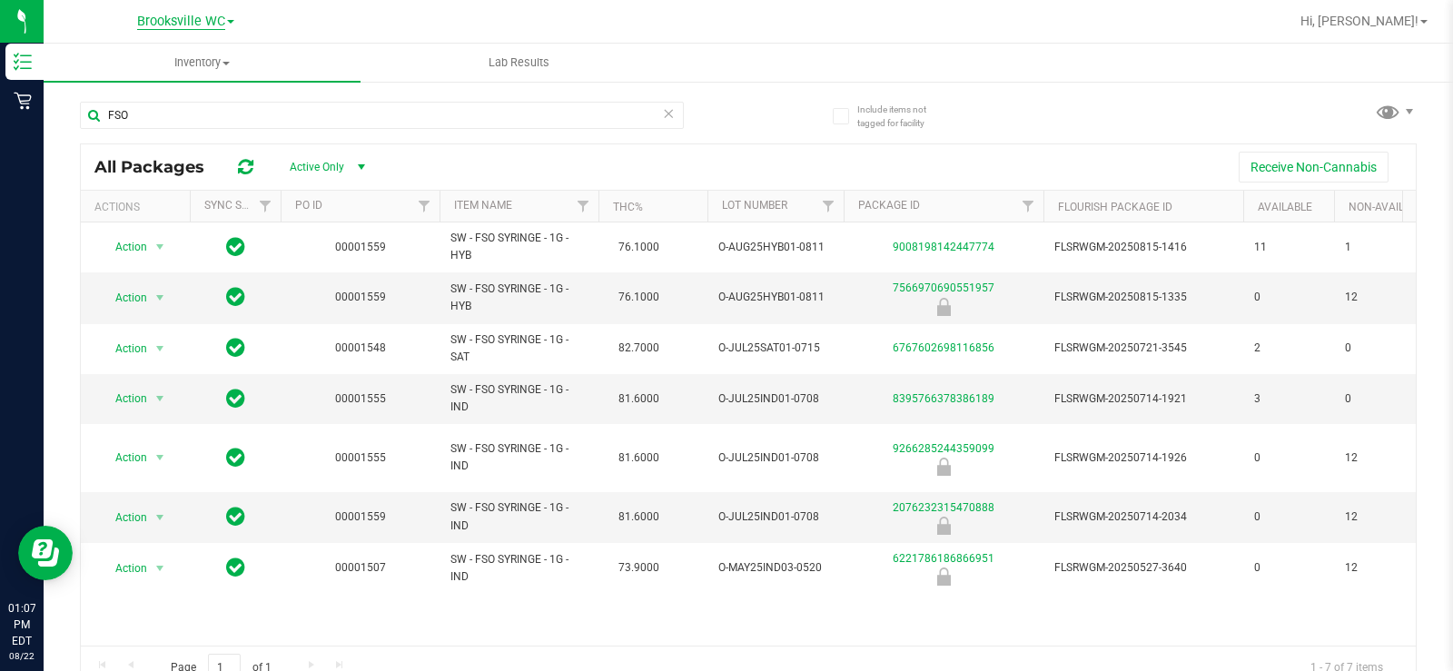
click at [159, 21] on span "Brooksville WC" at bounding box center [181, 22] width 88 height 16
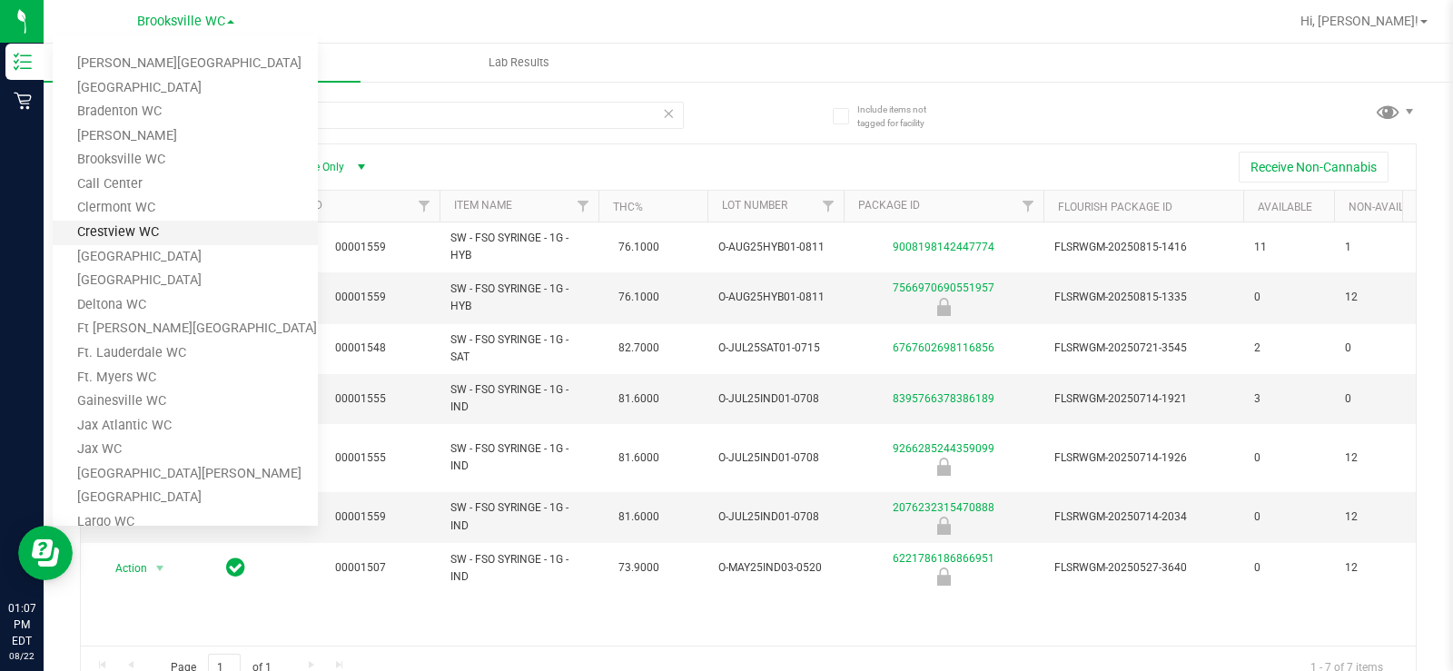
click at [167, 225] on link "Crestview WC" at bounding box center [185, 233] width 265 height 25
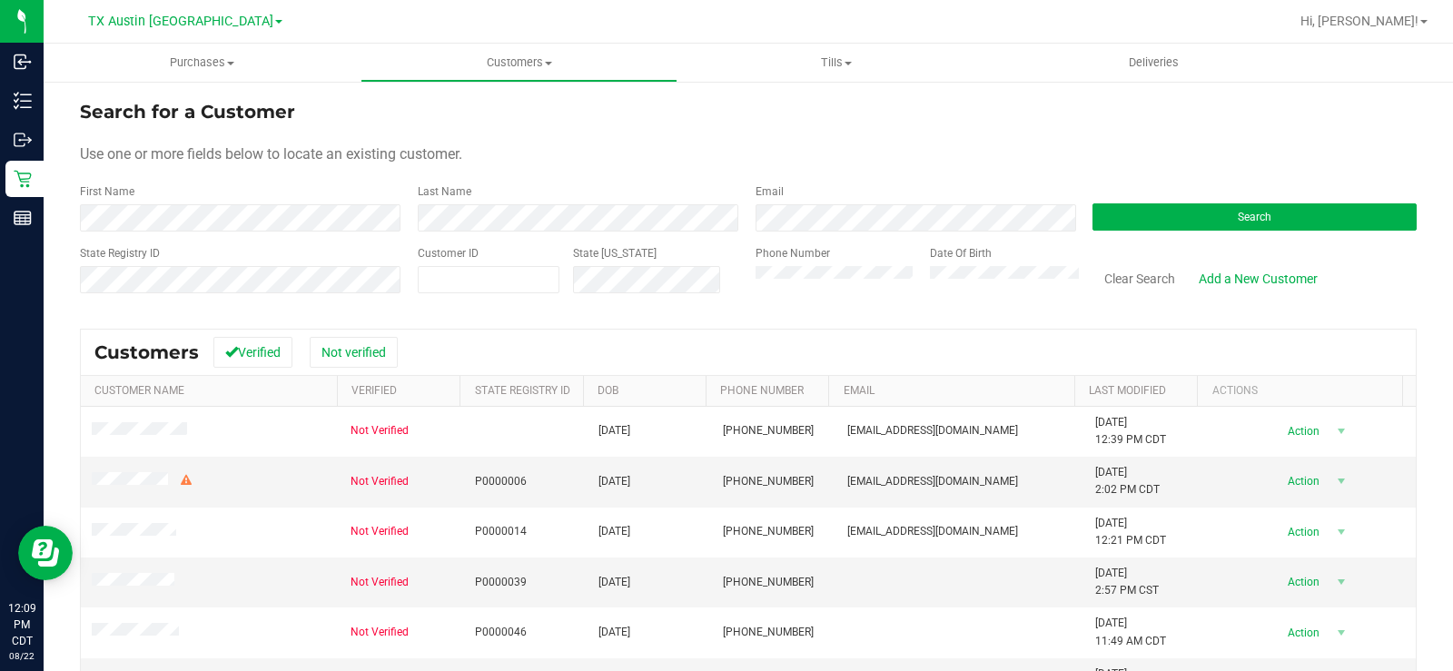
drag, startPoint x: 668, startPoint y: 134, endPoint x: 920, endPoint y: 152, distance: 252.1
click at [676, 134] on form "Search for a Customer Use one or more fields below to locate an existing custom…" at bounding box center [748, 204] width 1337 height 212
click at [1142, 214] on button "Search" at bounding box center [1254, 216] width 324 height 27
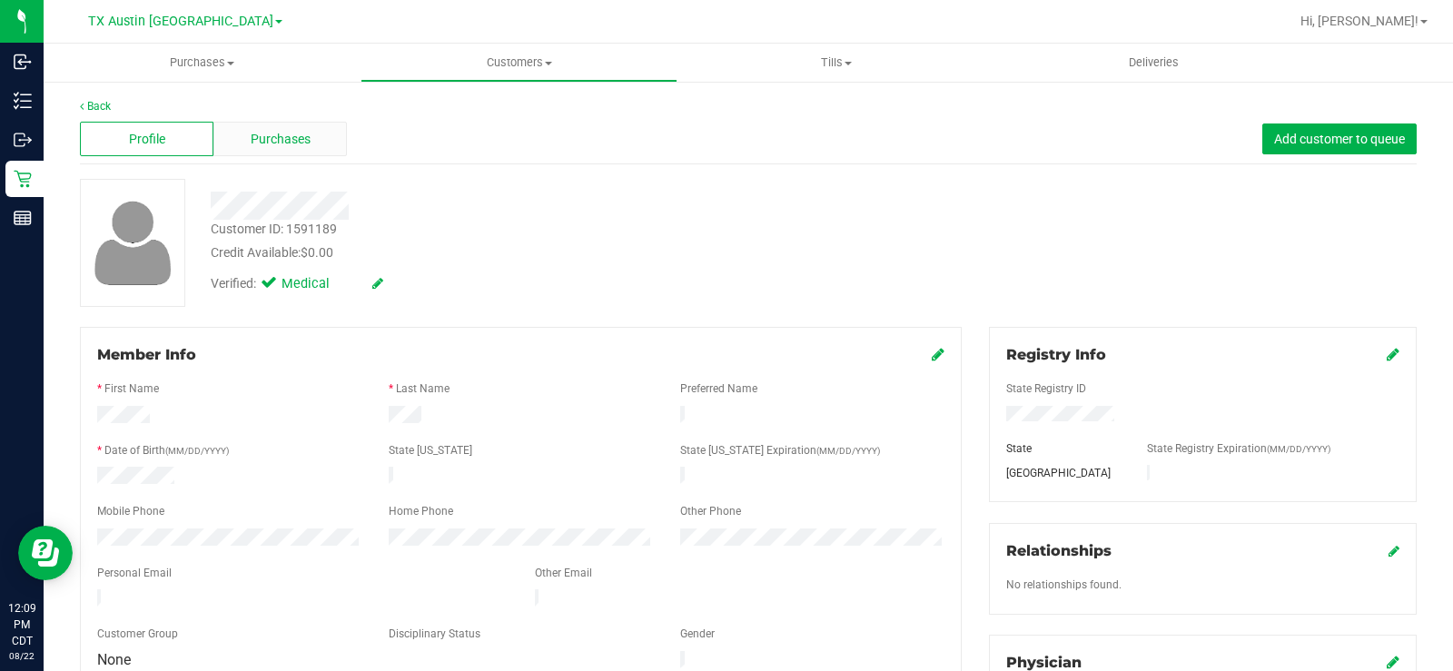
click at [286, 141] on span "Purchases" at bounding box center [281, 139] width 60 height 19
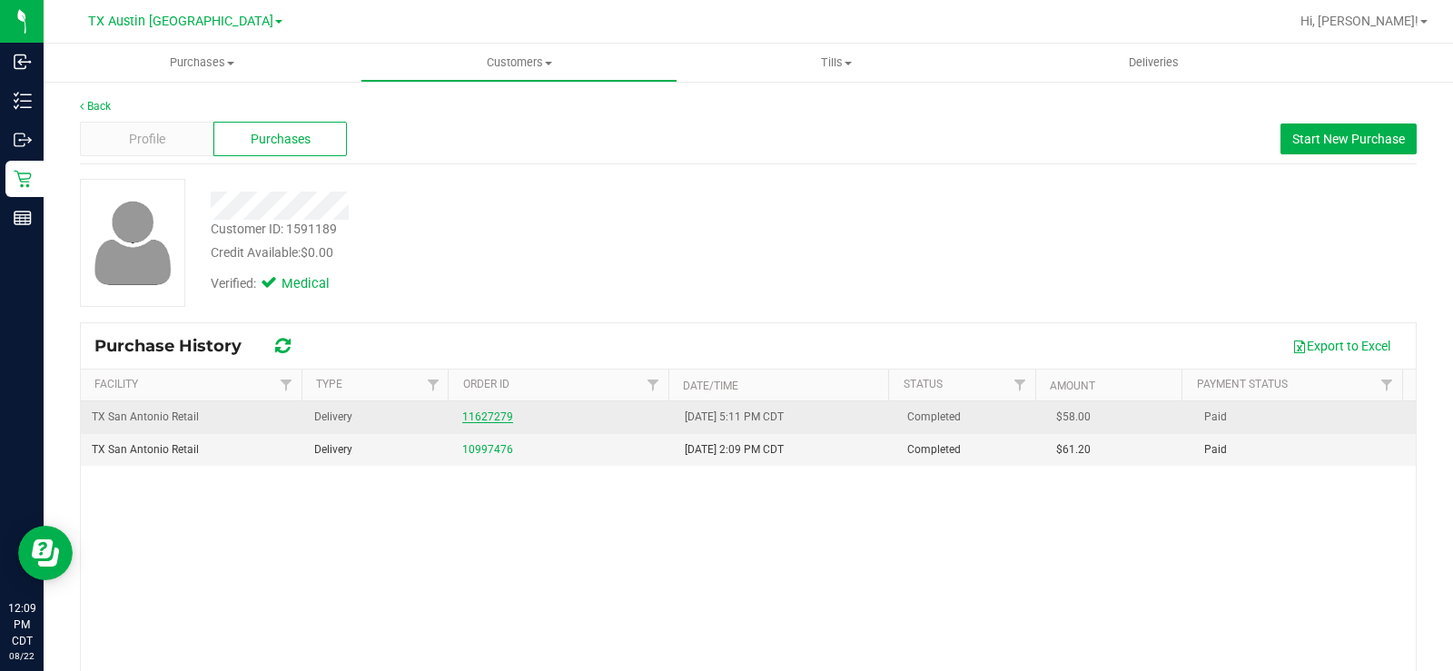
click at [487, 411] on link "11627279" at bounding box center [487, 416] width 51 height 13
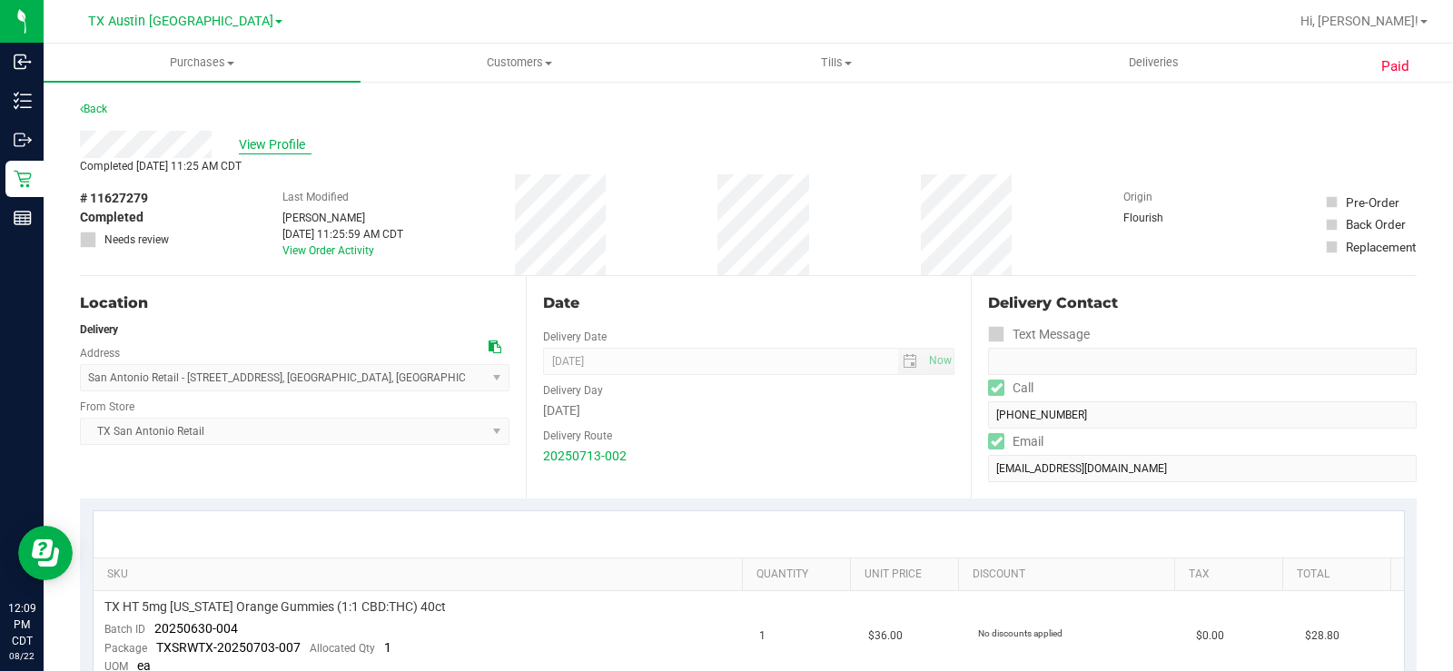
click at [294, 147] on span "View Profile" at bounding box center [275, 144] width 73 height 19
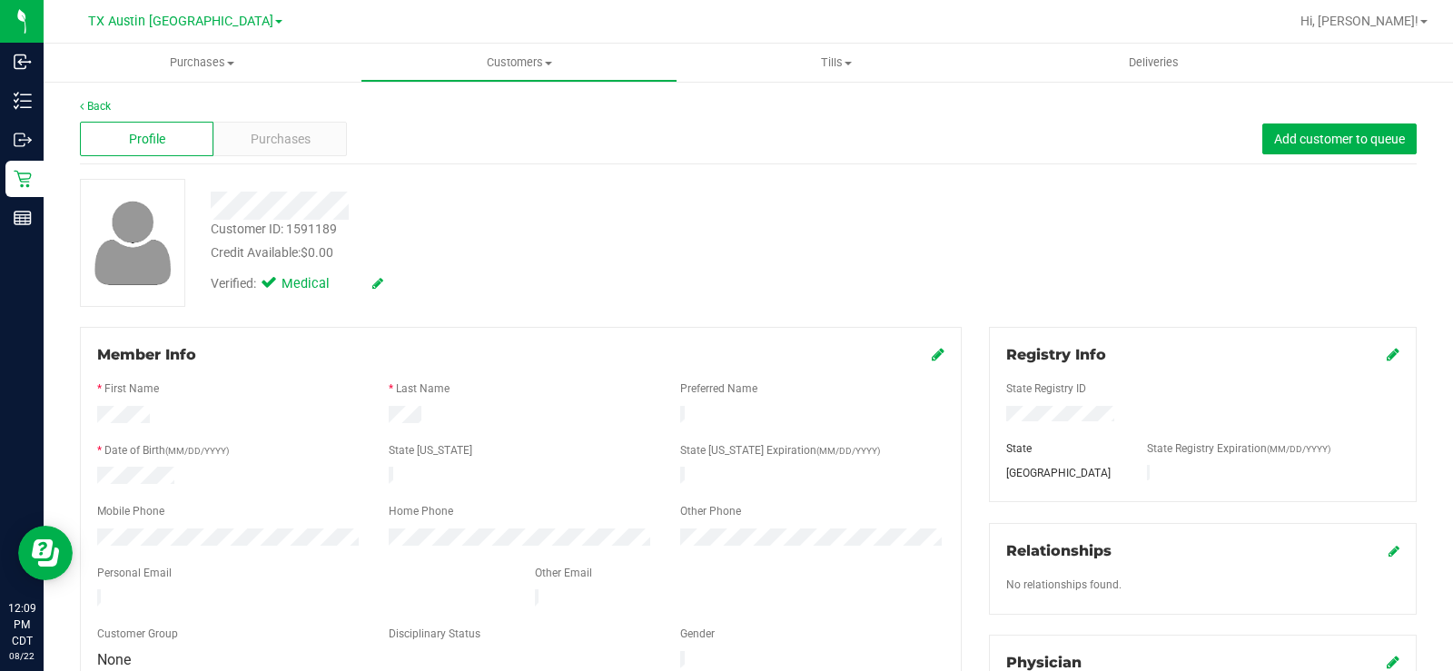
click at [201, 489] on div at bounding box center [520, 496] width 847 height 15
drag, startPoint x: 176, startPoint y: 470, endPoint x: 83, endPoint y: 470, distance: 93.5
click at [83, 470] on div "Member Info * First Name * Last Name Preferred Name * Date of Birth (MM/DD/YYYY…" at bounding box center [521, 508] width 882 height 363
click at [379, 357] on div "Member Info" at bounding box center [520, 355] width 847 height 22
drag, startPoint x: 437, startPoint y: 409, endPoint x: 347, endPoint y: 395, distance: 90.9
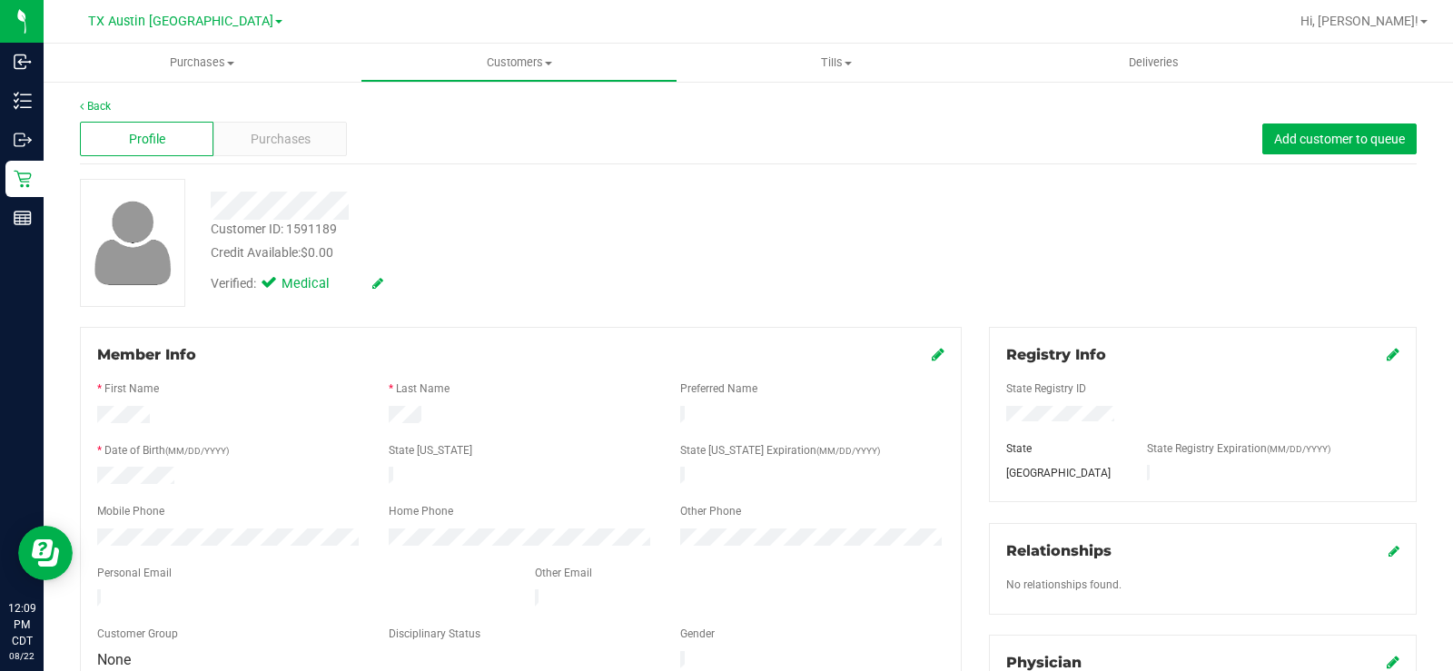
click at [380, 414] on div at bounding box center [520, 417] width 291 height 22
click at [284, 139] on span "Purchases" at bounding box center [281, 139] width 60 height 19
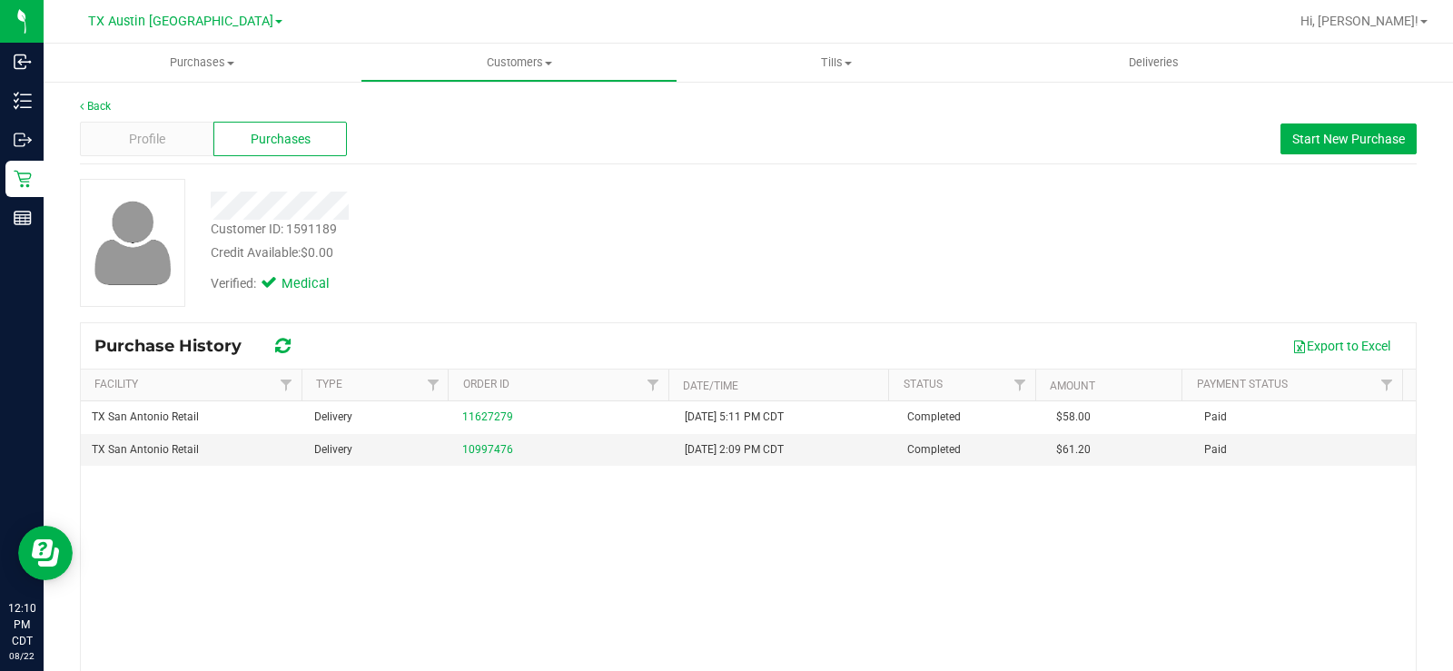
click at [622, 242] on div "Customer ID: 1591189 Credit Available: $0.00" at bounding box center [538, 241] width 682 height 43
click at [623, 250] on div "Credit Available: $0.00" at bounding box center [538, 252] width 655 height 19
click at [165, 150] on div "Profile" at bounding box center [146, 139] width 133 height 35
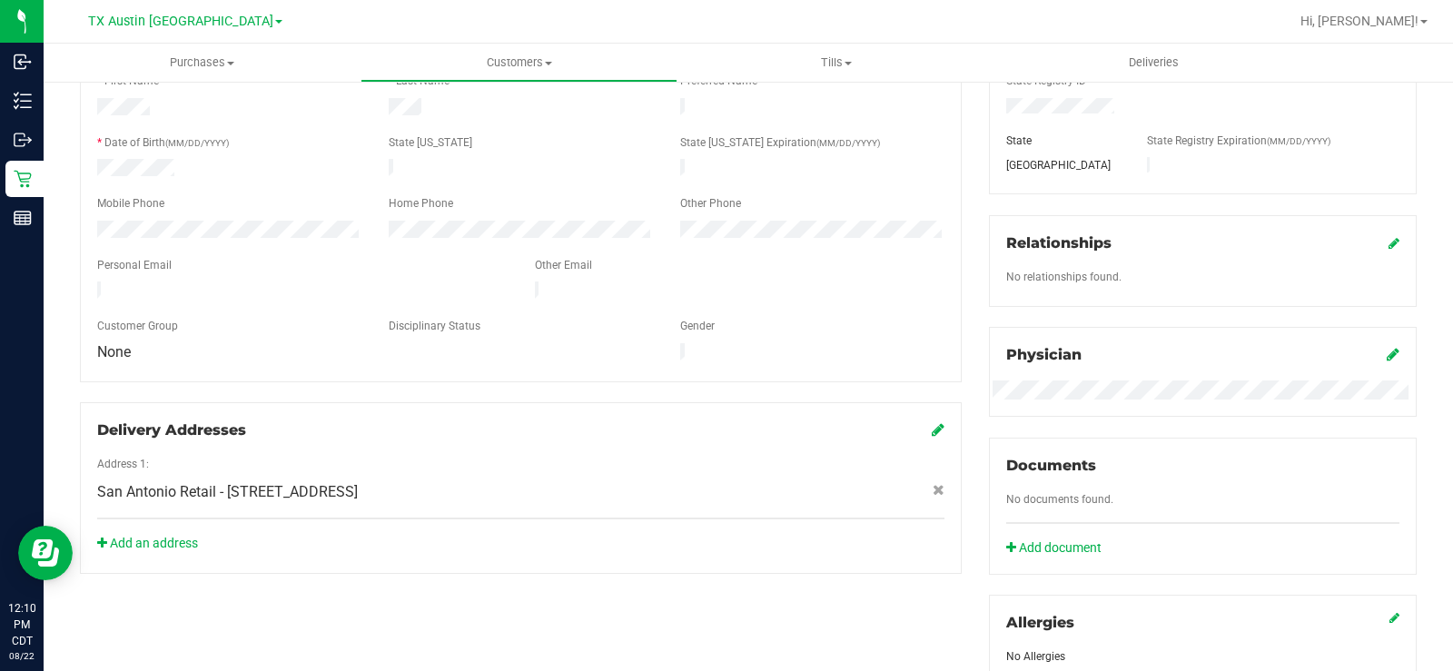
scroll to position [454, 0]
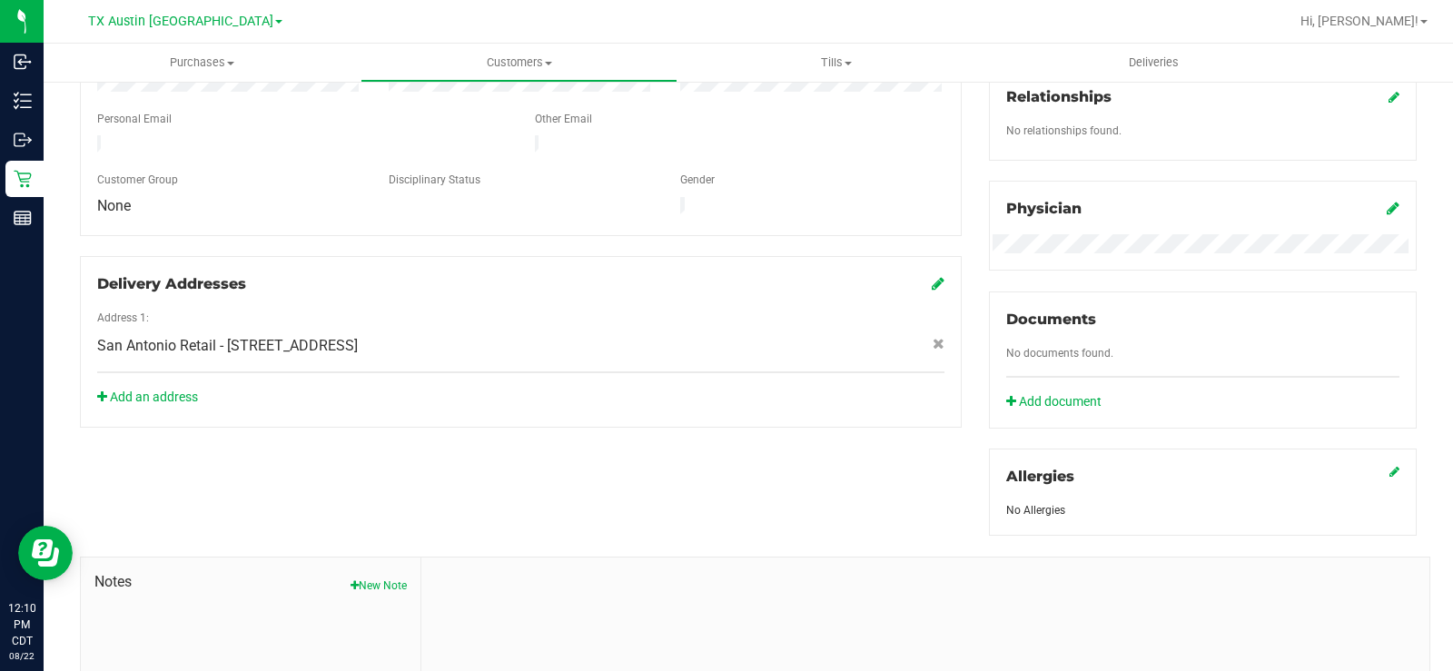
click at [563, 335] on div "San Antonio Retail - [STREET_ADDRESS]" at bounding box center [521, 346] width 874 height 22
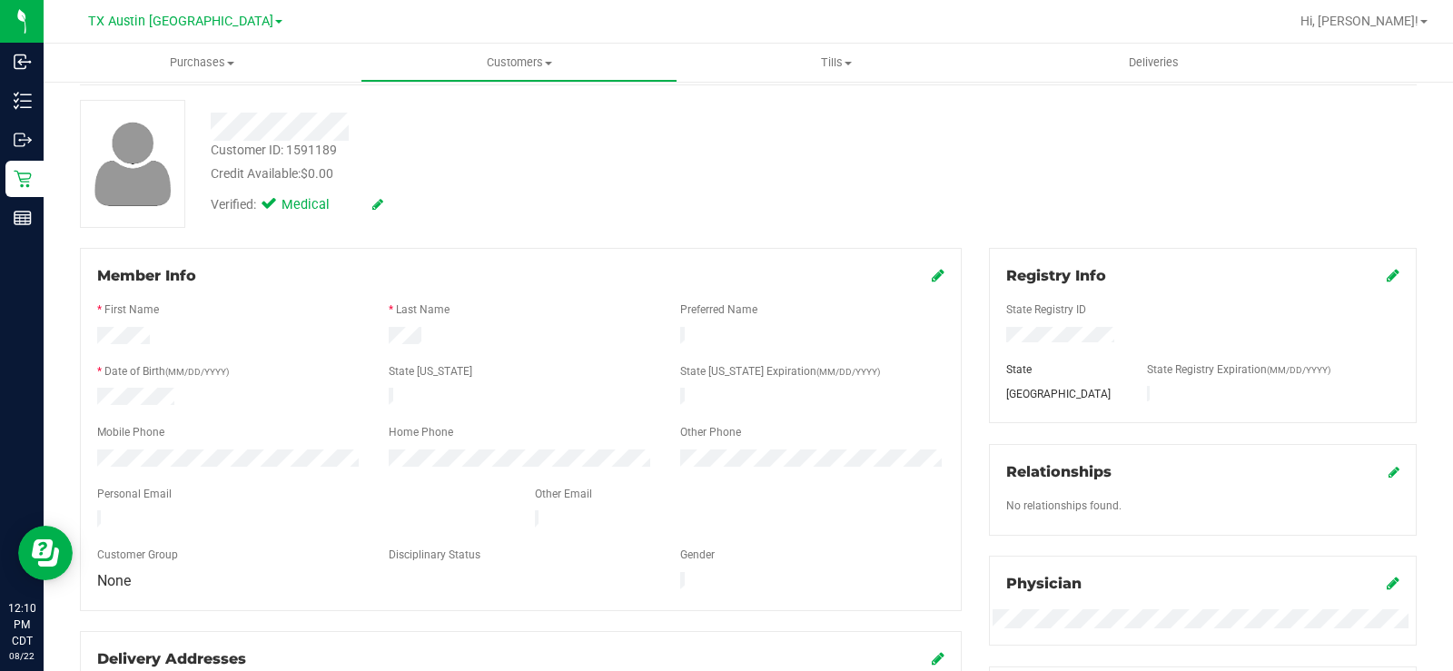
scroll to position [0, 0]
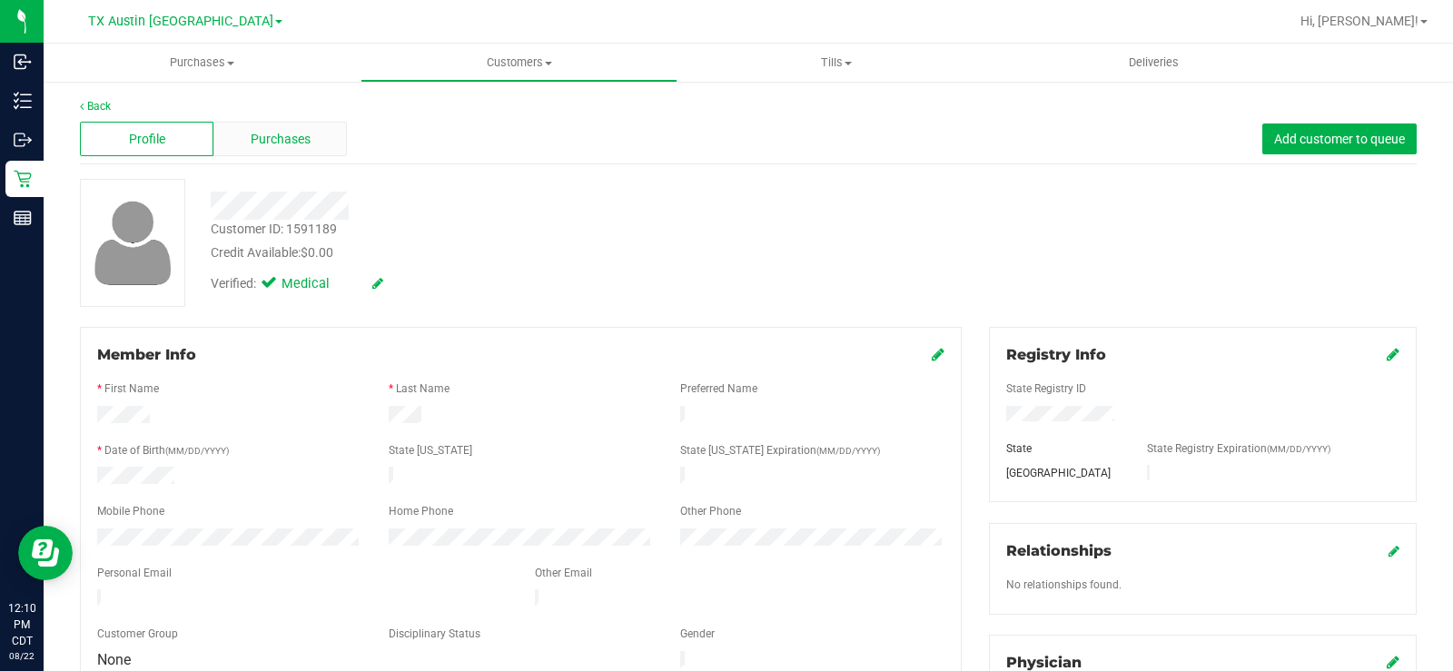
click at [310, 129] on div "Purchases" at bounding box center [279, 139] width 133 height 35
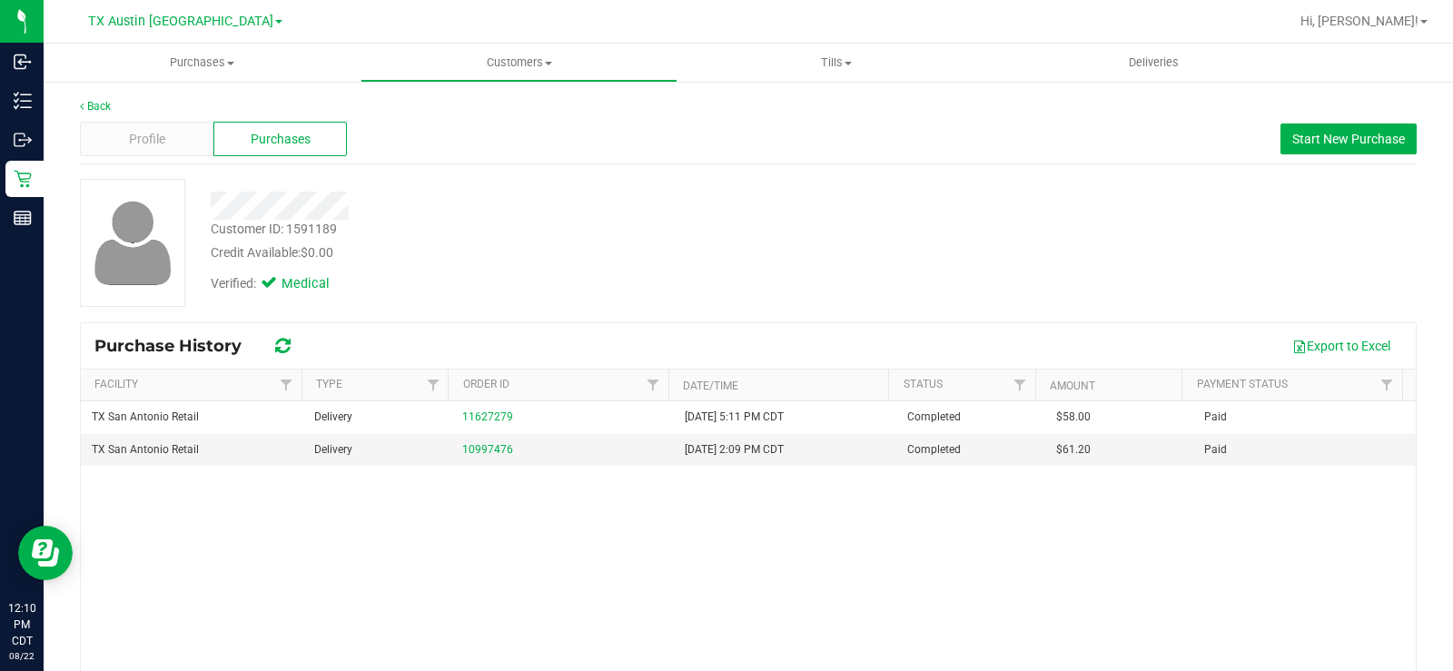
drag, startPoint x: 722, startPoint y: 177, endPoint x: 1117, endPoint y: 160, distance: 395.4
click at [727, 177] on div "Back Profile Purchases Start New Purchase Customer ID: 1591189 Credit Available…" at bounding box center [748, 453] width 1337 height 711
drag, startPoint x: 1291, startPoint y: 143, endPoint x: 608, endPoint y: 216, distance: 686.7
click at [1292, 143] on span "Start New Purchase" at bounding box center [1348, 139] width 113 height 15
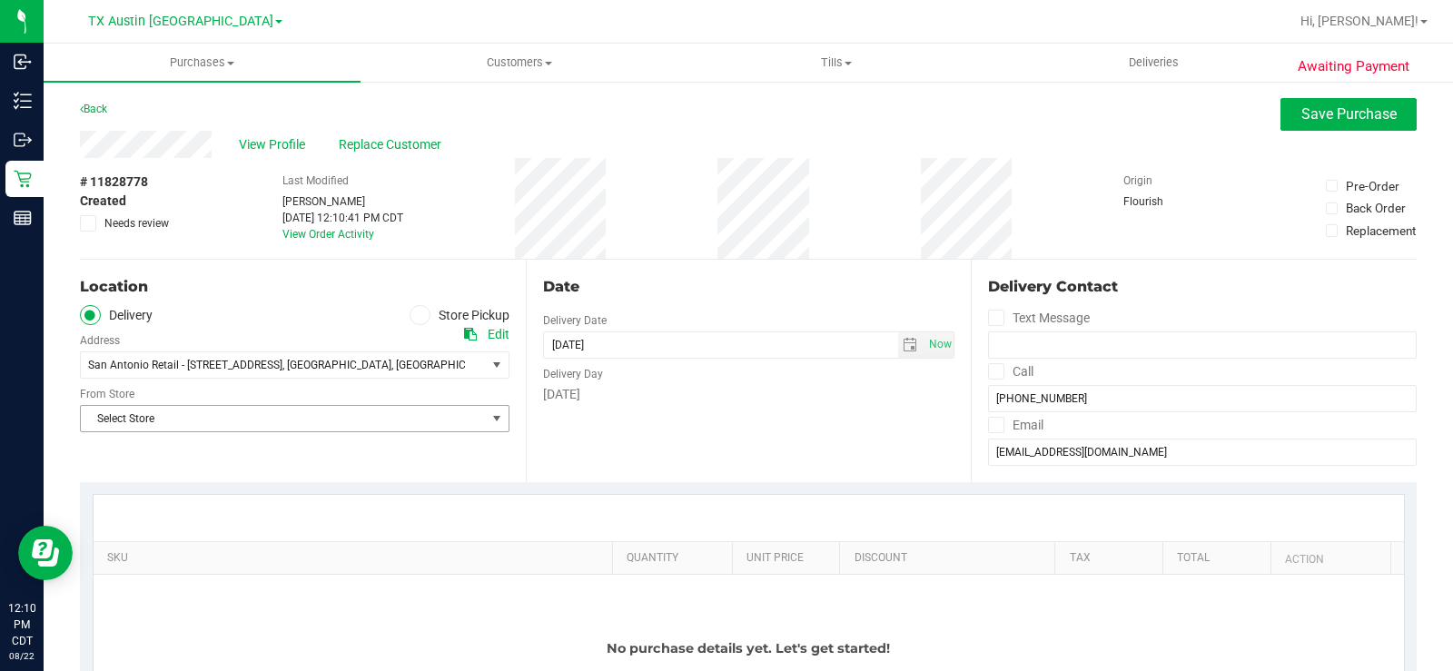
click at [410, 409] on span "Select Store" at bounding box center [283, 418] width 405 height 25
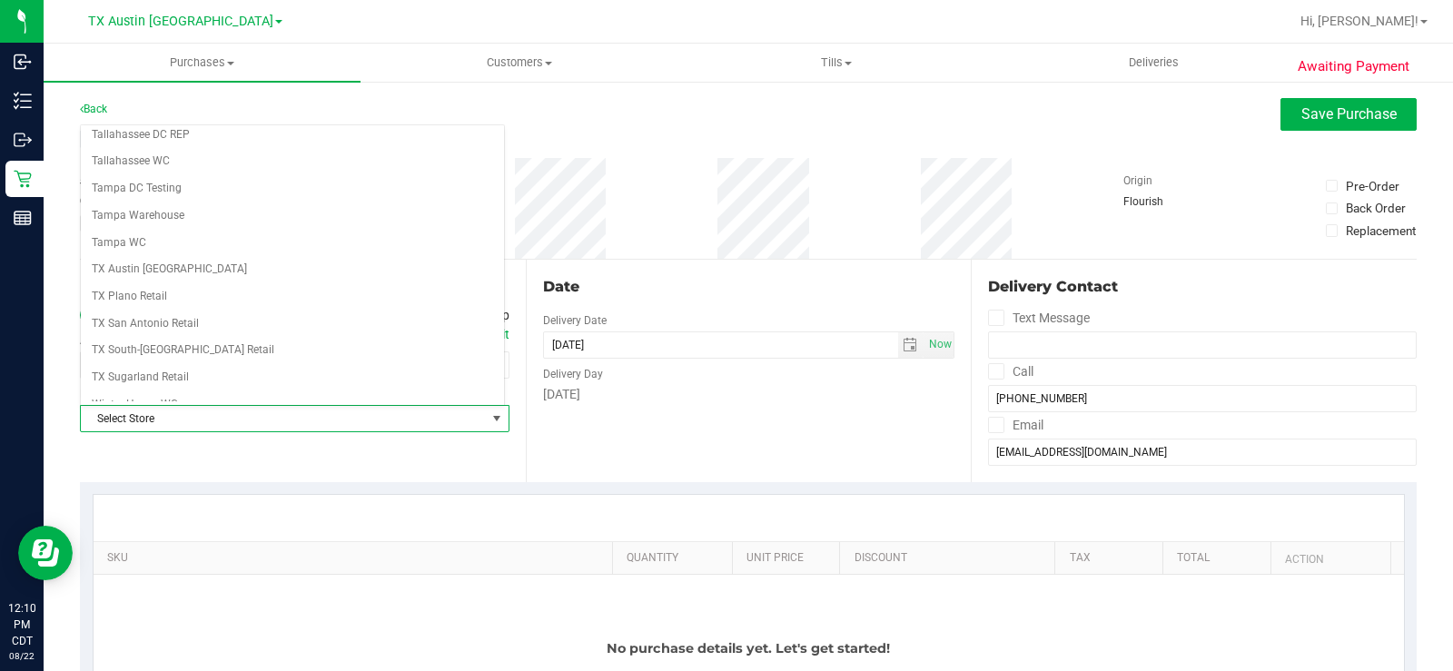
scroll to position [1319, 0]
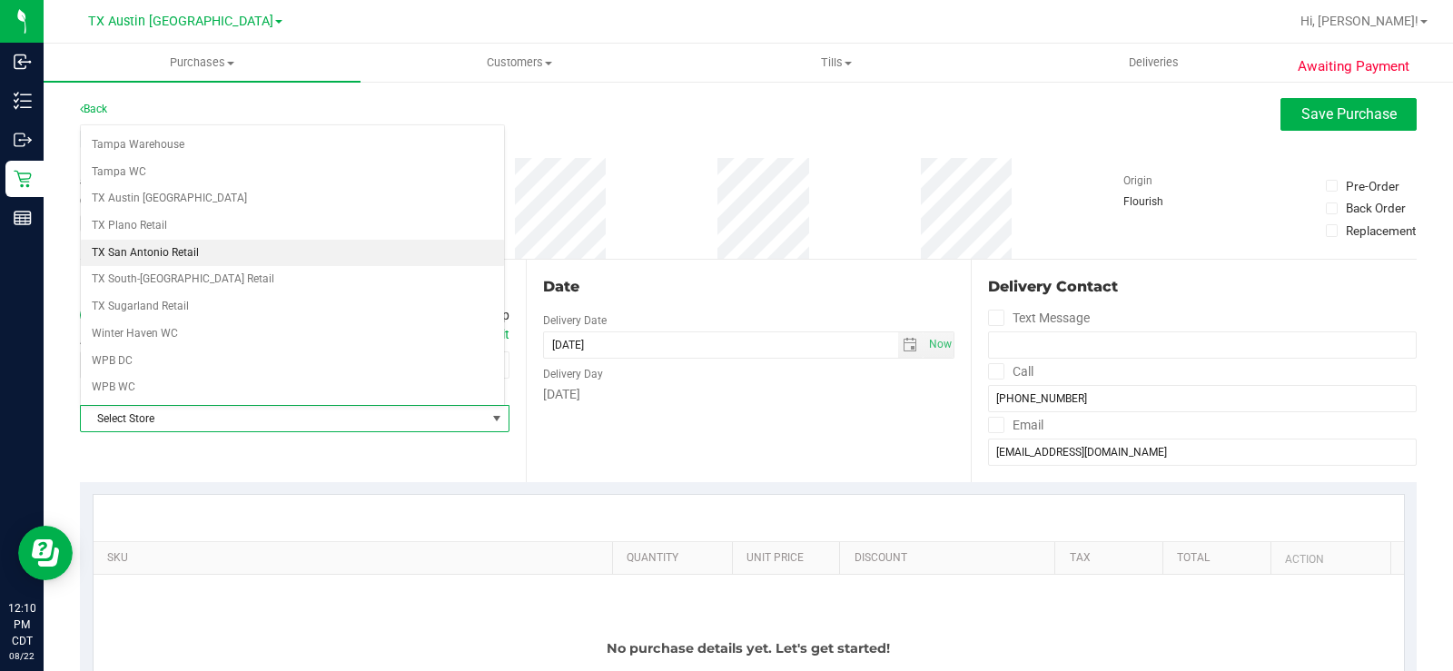
click at [212, 249] on li "TX San Antonio Retail" at bounding box center [292, 253] width 423 height 27
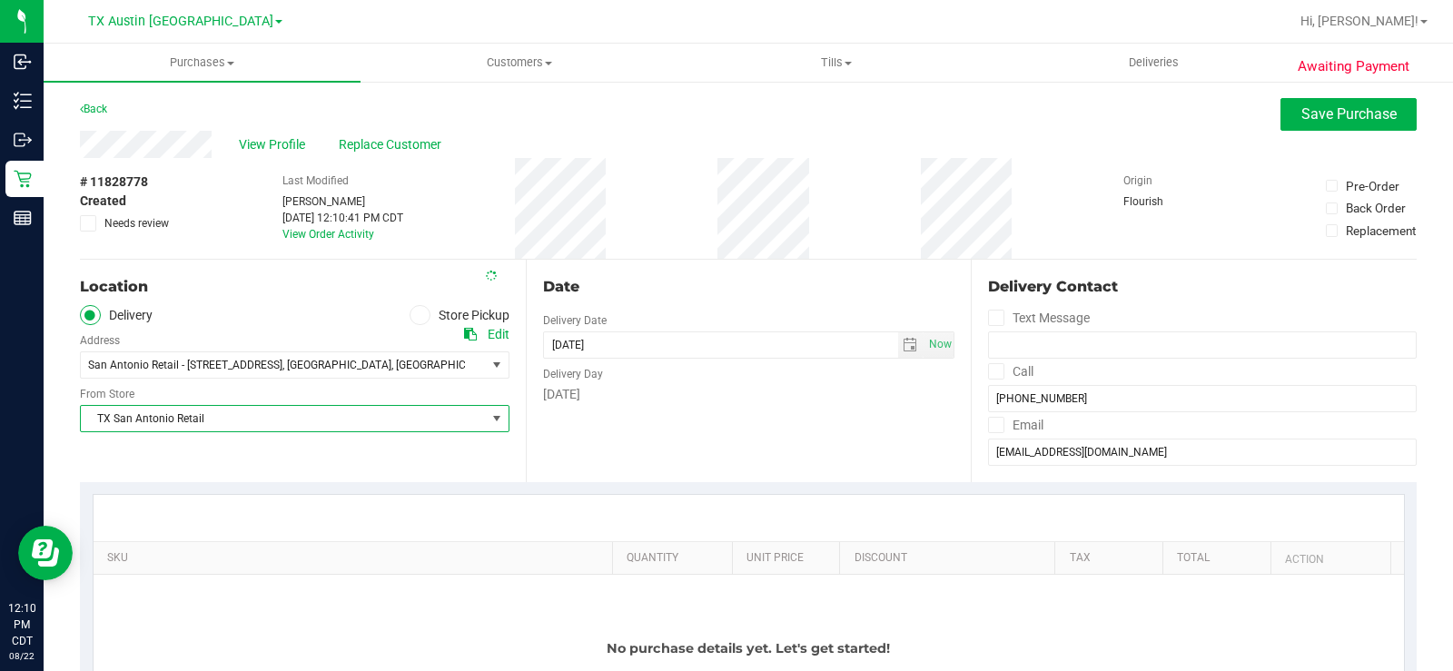
drag, startPoint x: 803, startPoint y: 127, endPoint x: 978, endPoint y: 9, distance: 211.3
click at [806, 125] on div "Back Save Purchase" at bounding box center [748, 114] width 1337 height 33
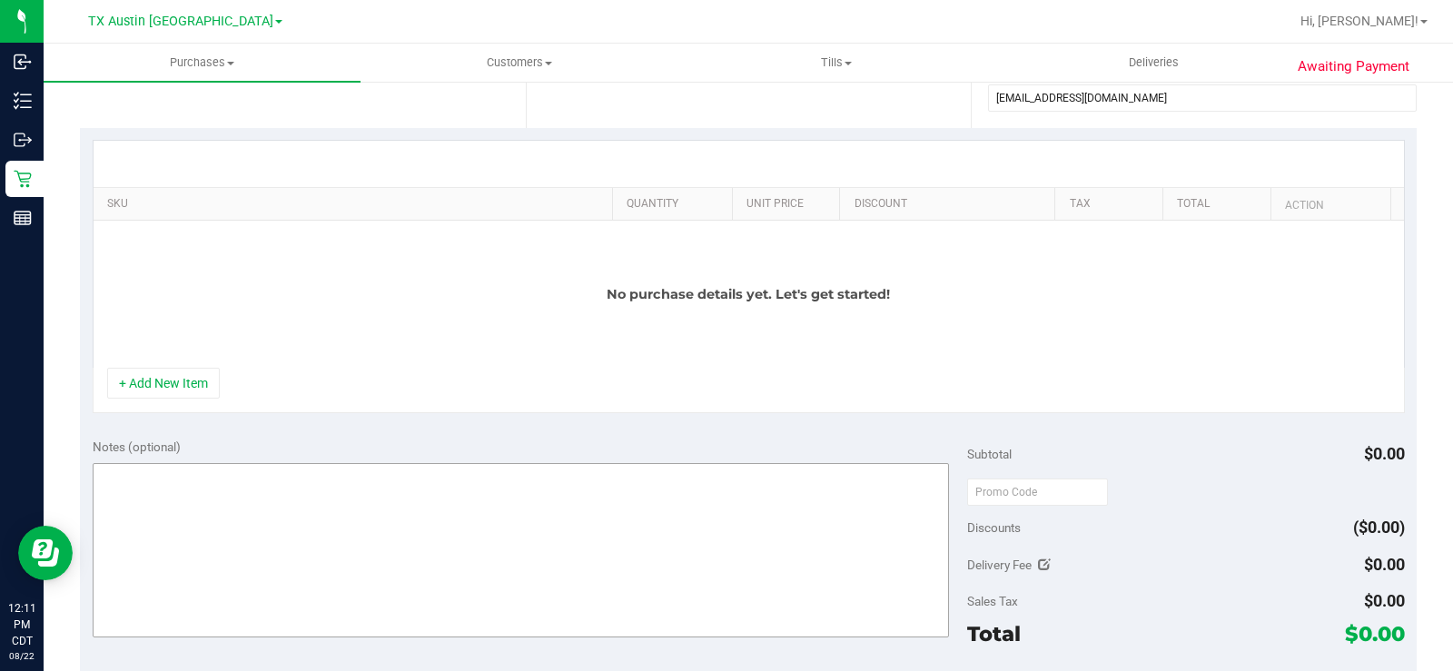
scroll to position [363, 0]
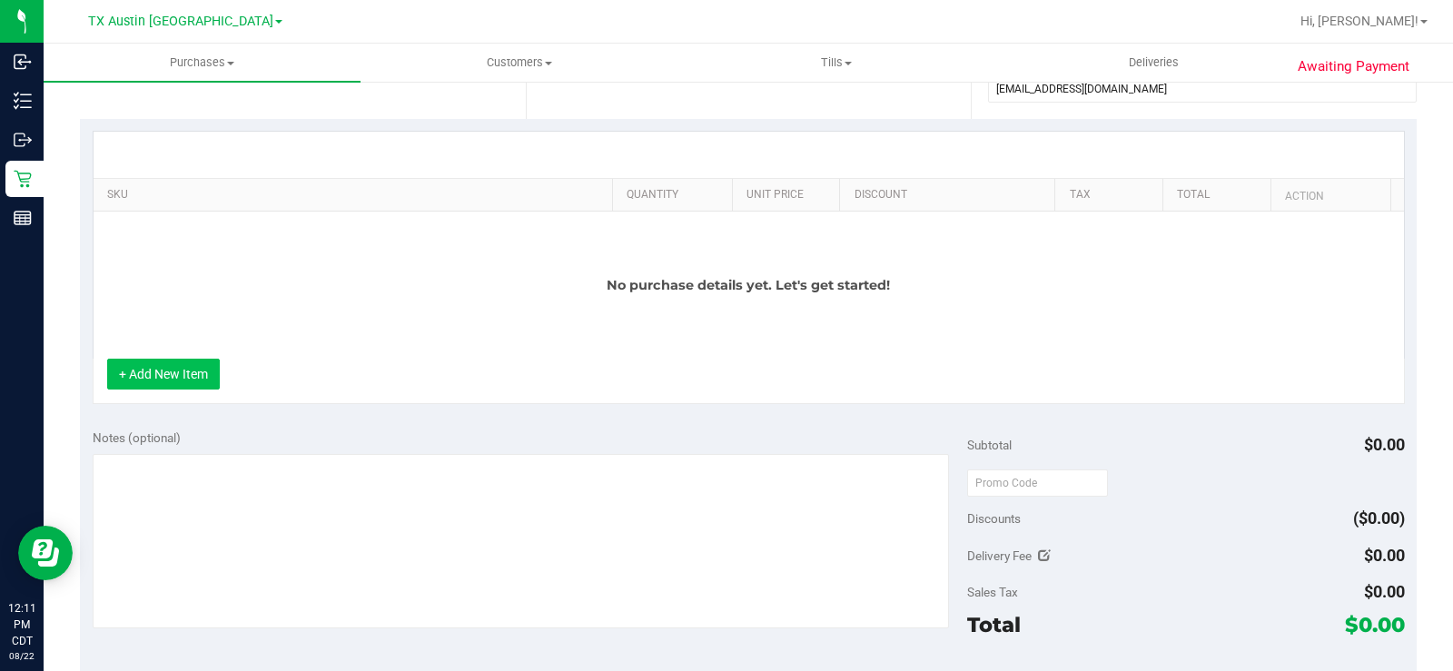
click at [192, 386] on button "+ Add New Item" at bounding box center [163, 374] width 113 height 31
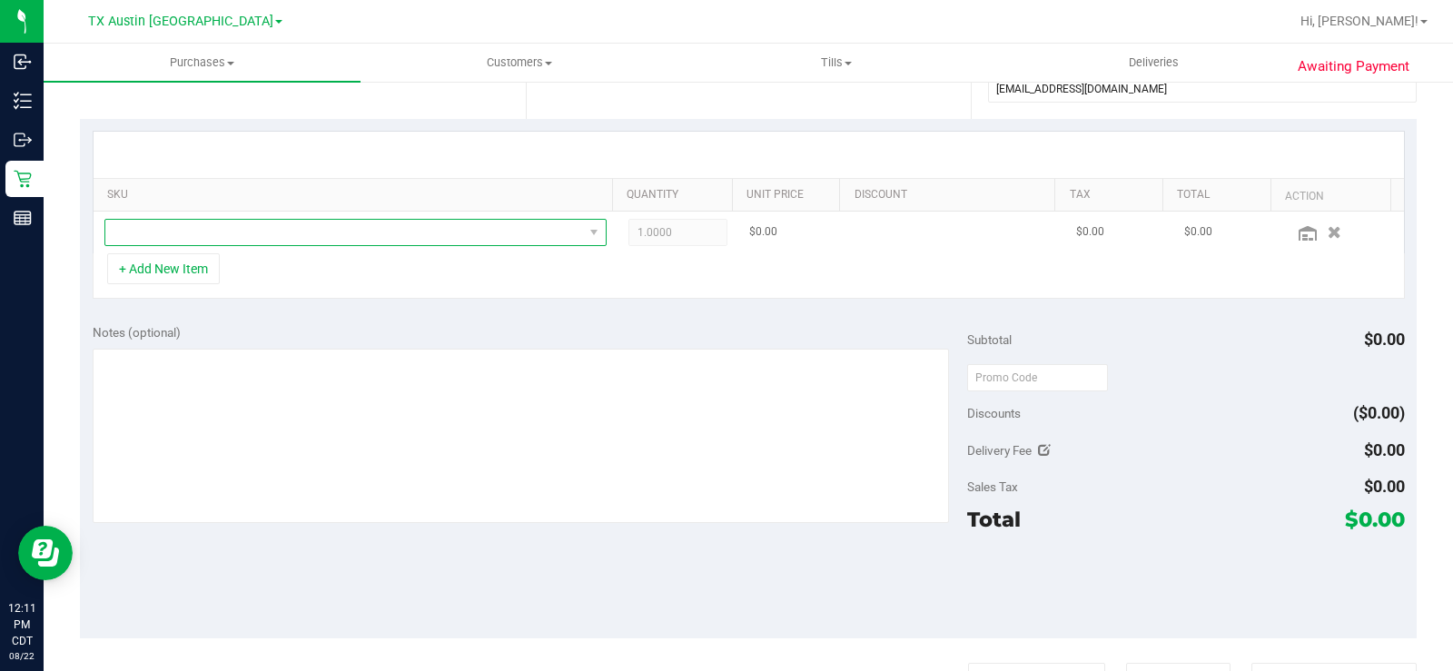
click at [316, 236] on span "NO DATA FOUND" at bounding box center [344, 232] width 478 height 25
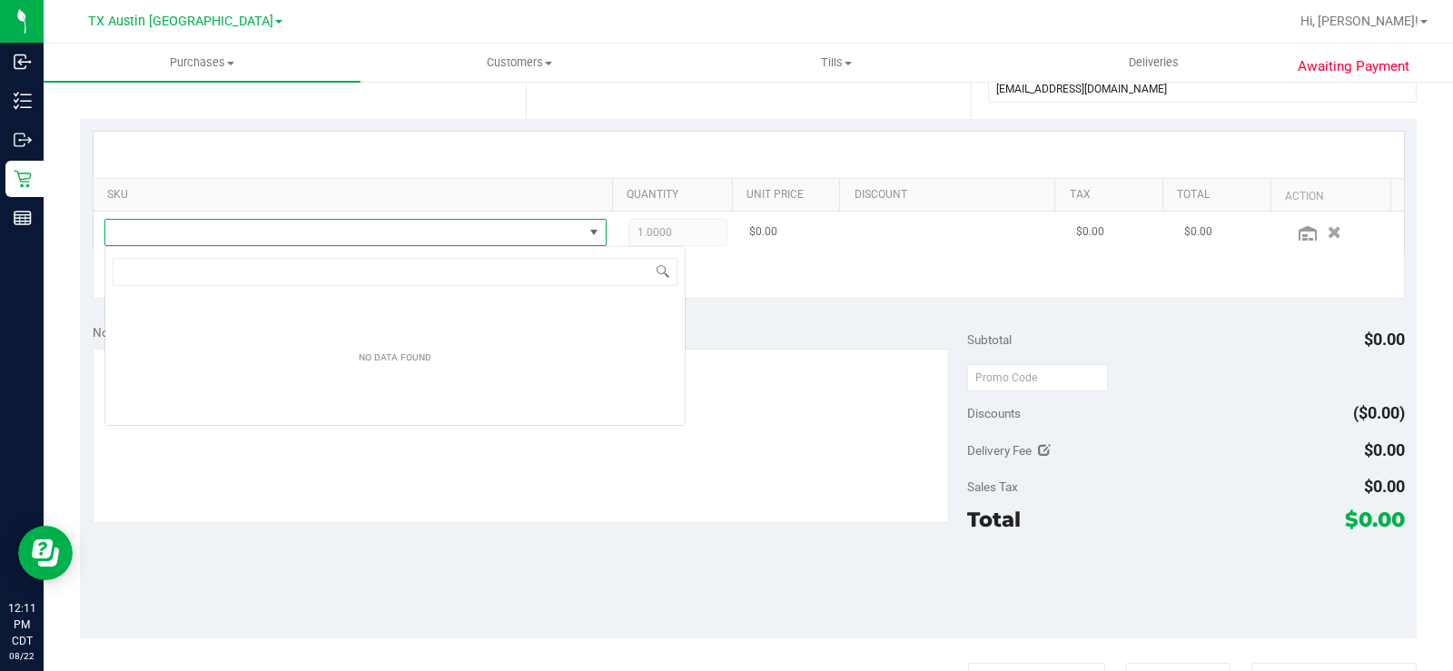
scroll to position [27, 492]
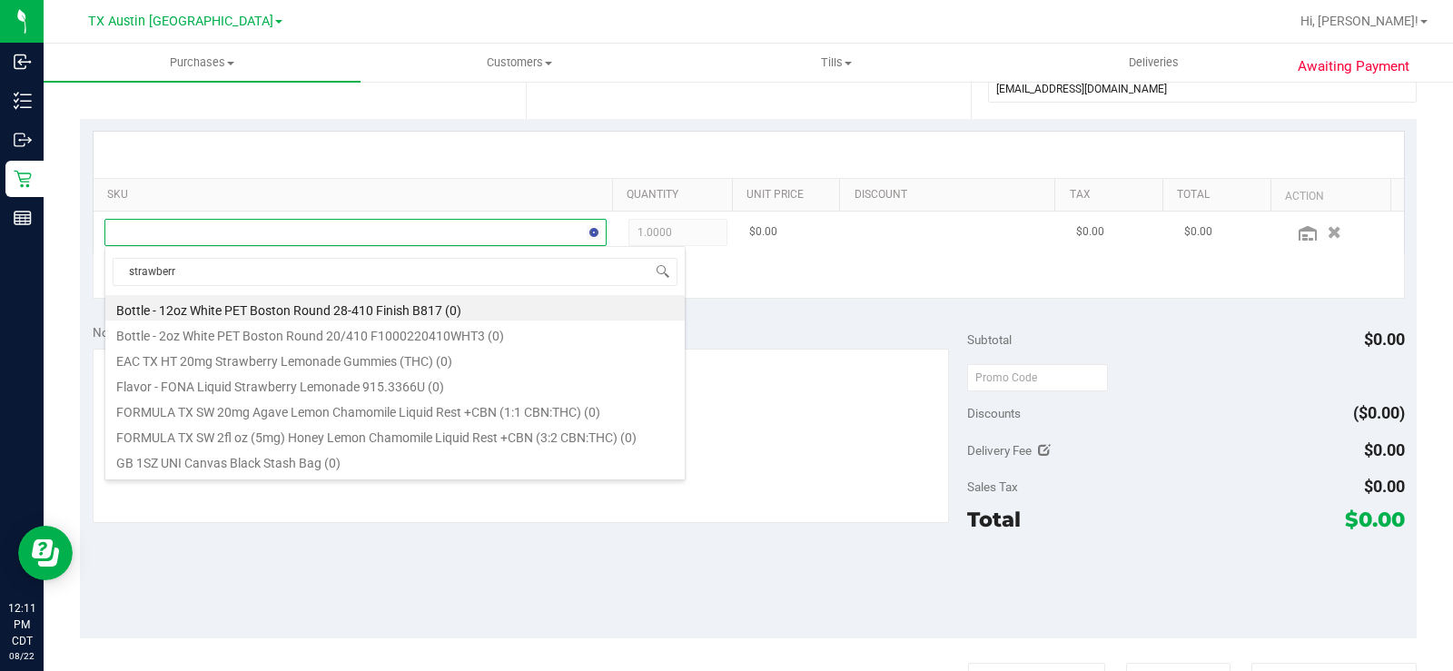
type input "strawberry"
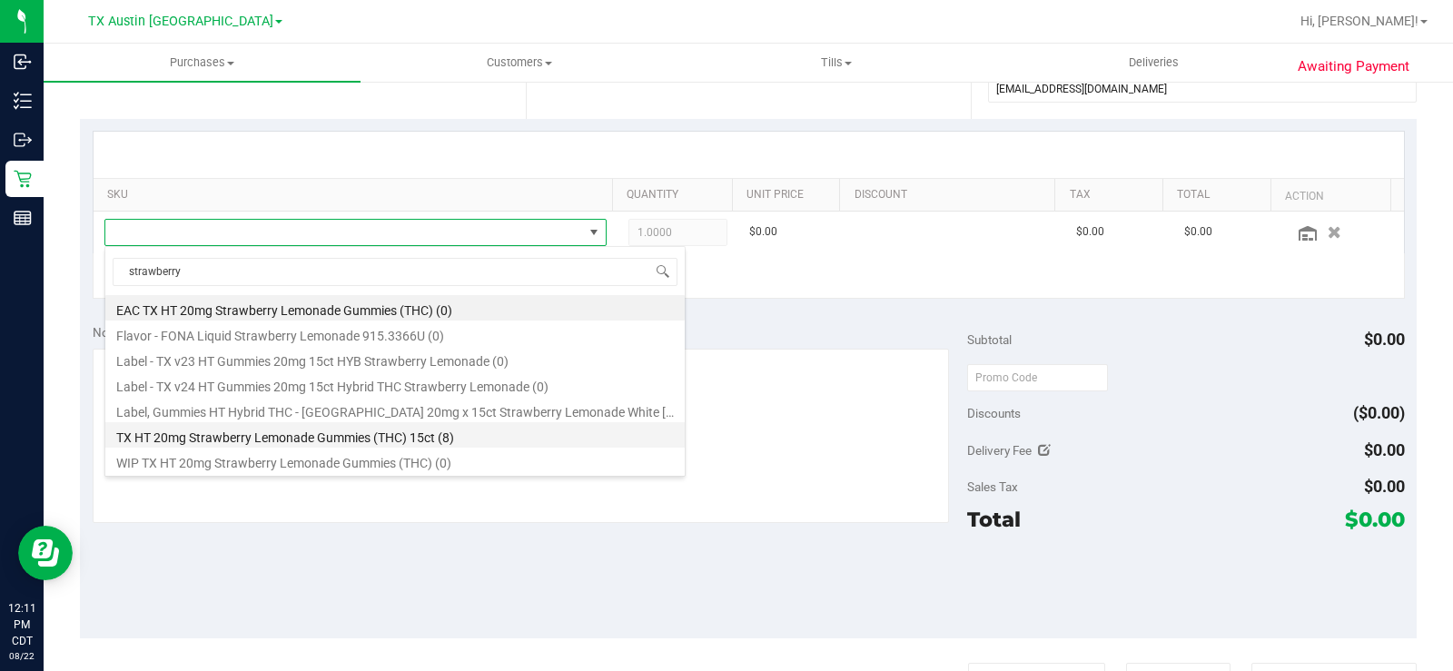
click at [358, 437] on li "TX HT 20mg Strawberry Lemonade Gummies (THC) 15ct (8)" at bounding box center [394, 434] width 579 height 25
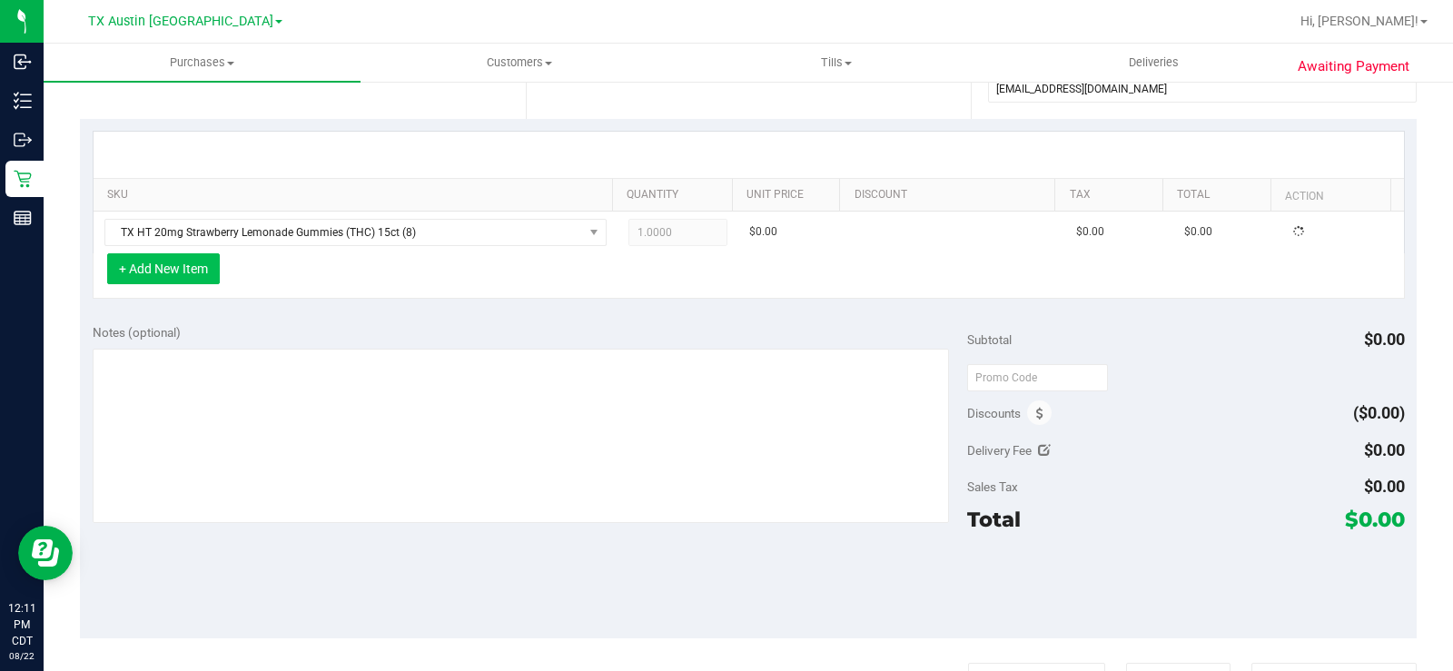
drag, startPoint x: 359, startPoint y: 436, endPoint x: 194, endPoint y: 284, distance: 223.6
click at [229, 332] on div "Notes (optional)" at bounding box center [530, 332] width 874 height 18
click at [181, 276] on button "+ Add New Item" at bounding box center [163, 268] width 113 height 31
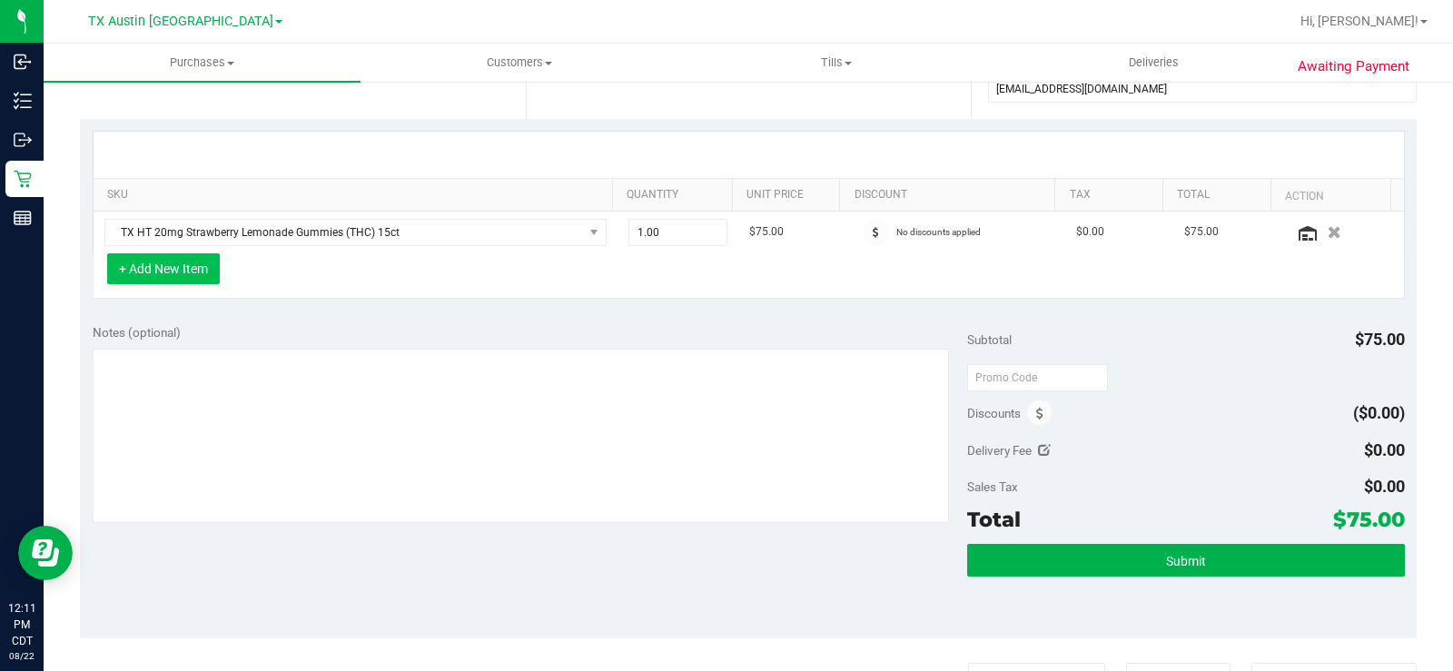
click at [181, 276] on button "+ Add New Item" at bounding box center [163, 268] width 113 height 31
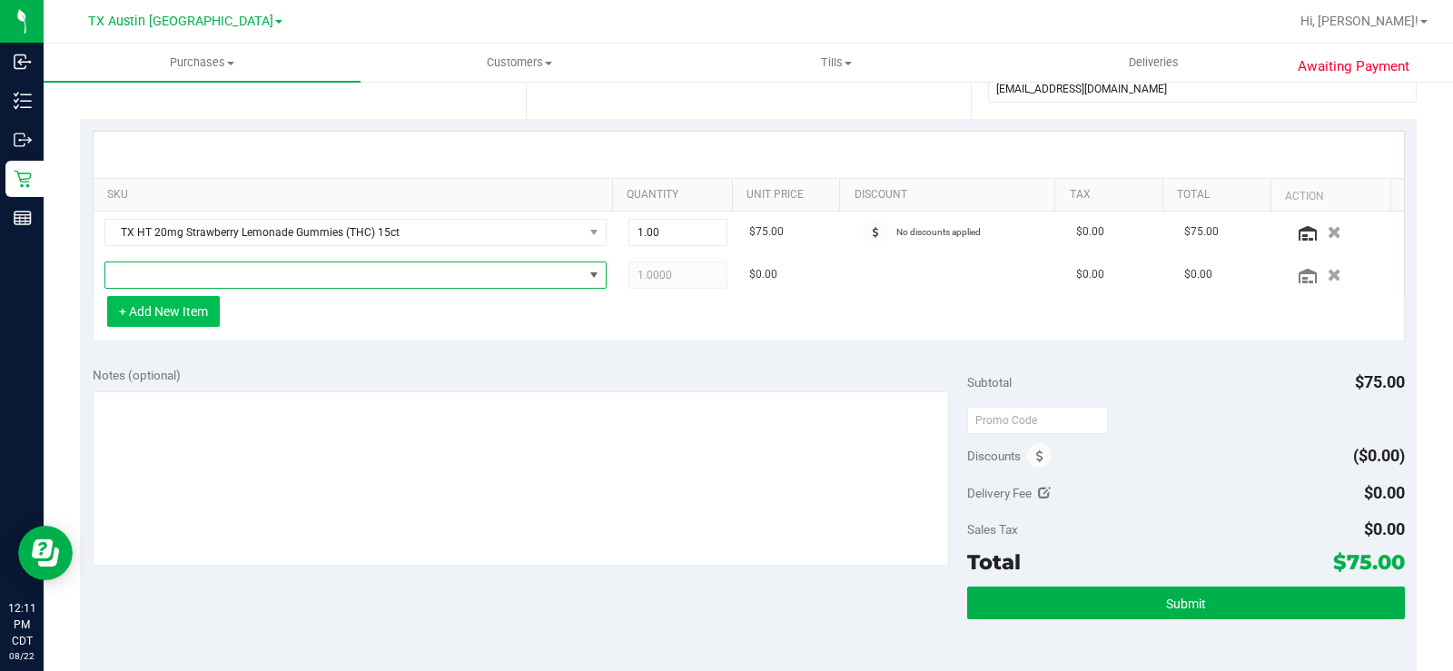
click at [181, 276] on span "NO DATA FOUND" at bounding box center [344, 274] width 478 height 25
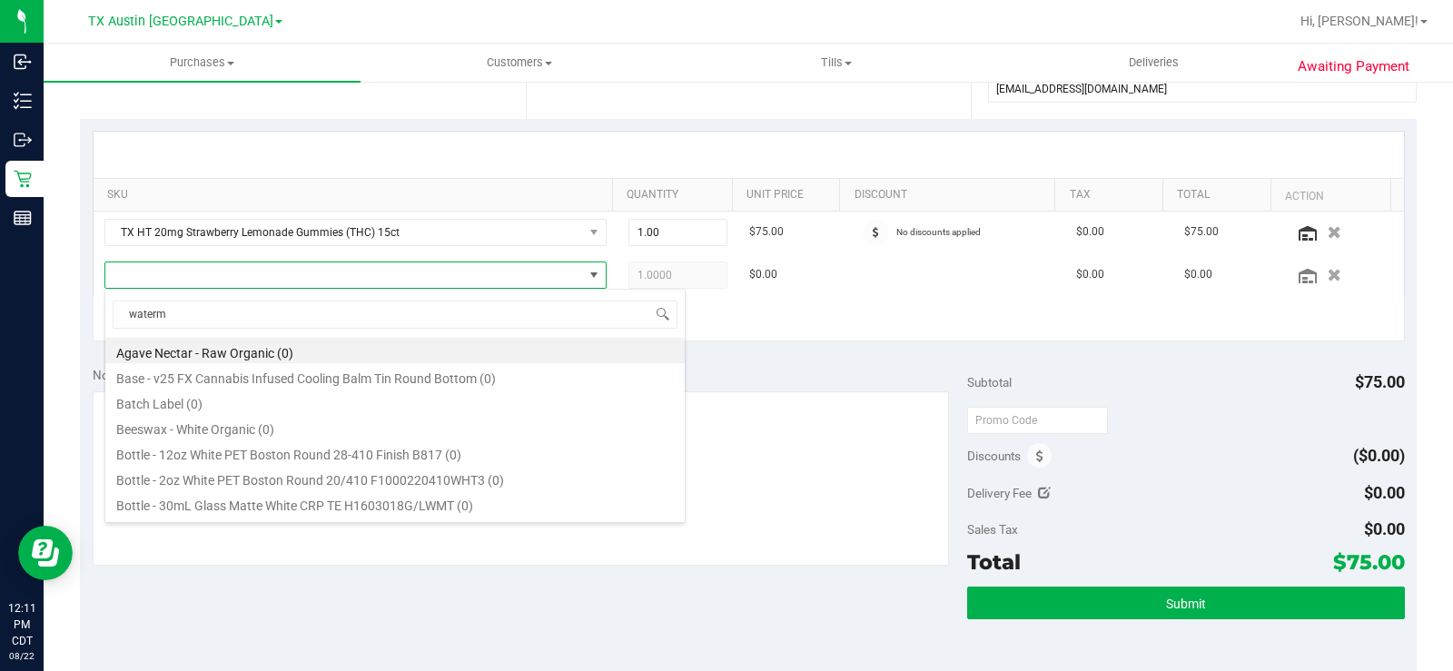
type input "waterme"
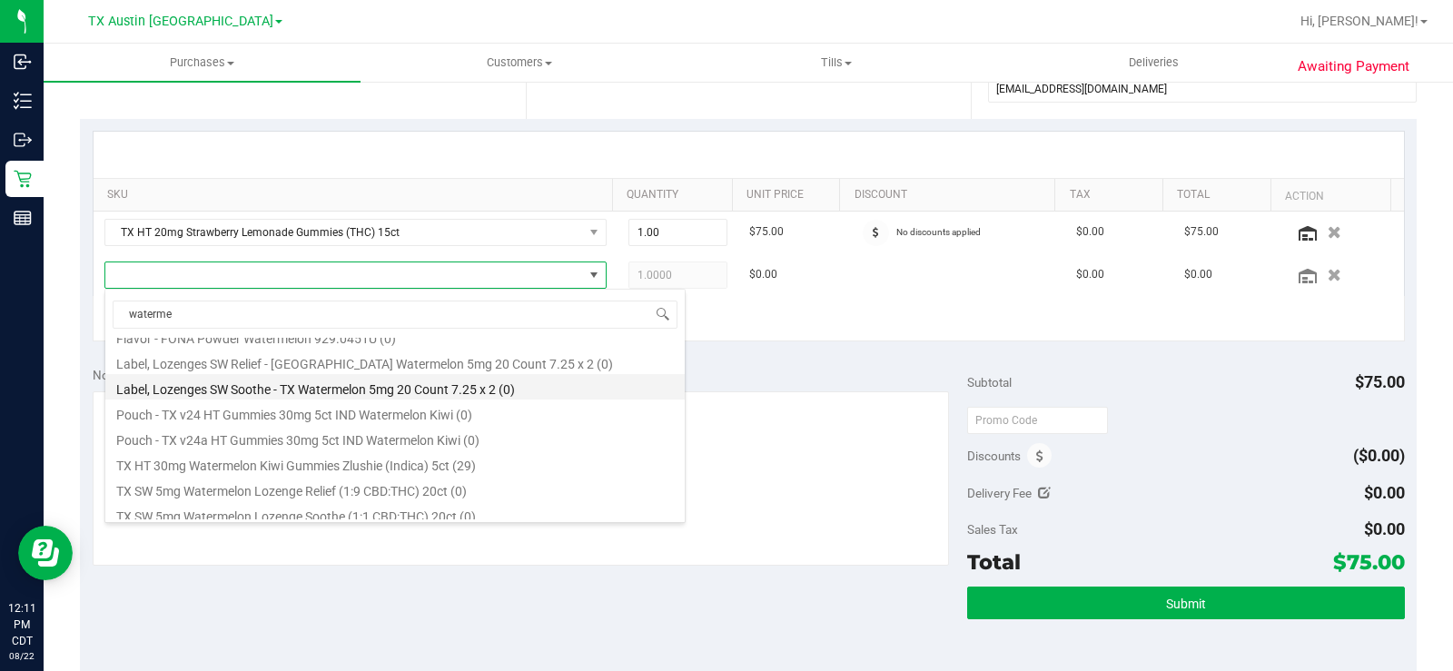
scroll to position [174, 0]
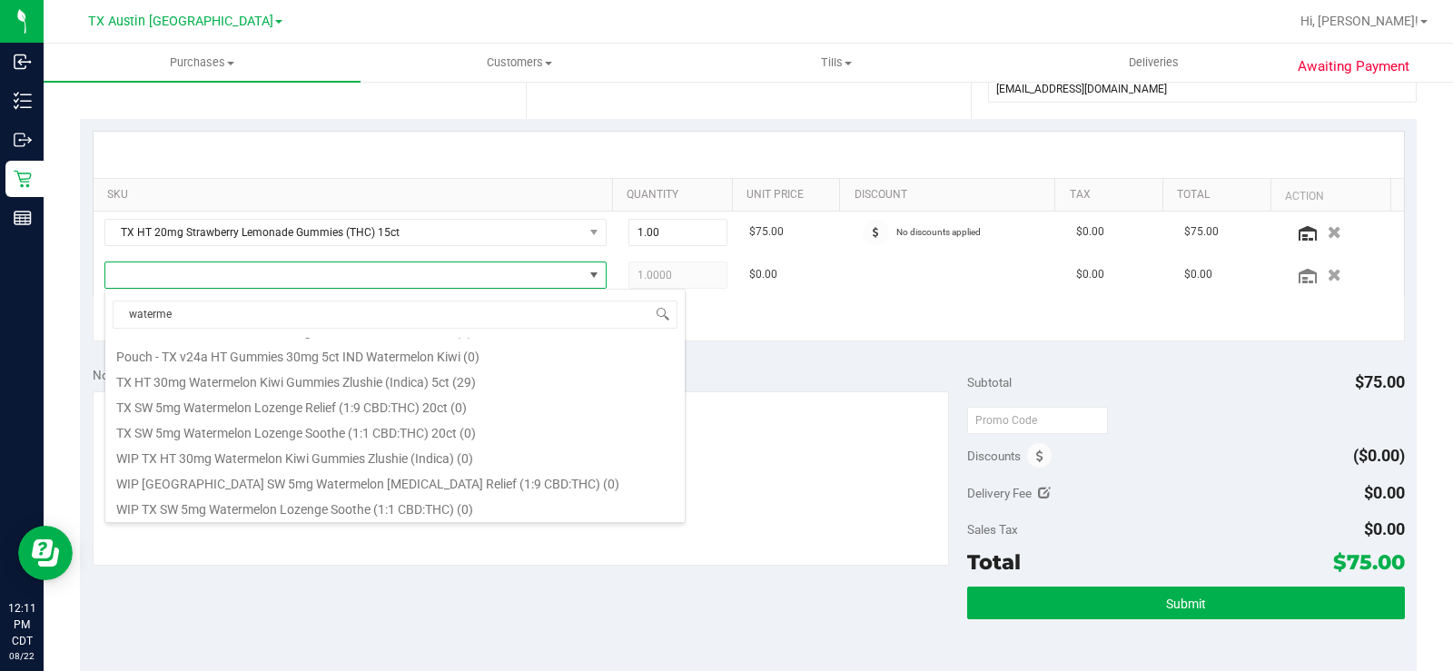
drag, startPoint x: 474, startPoint y: 382, endPoint x: 730, endPoint y: 358, distance: 257.2
click at [475, 382] on li "TX HT 30mg Watermelon Kiwi Gummies Zlushie (Indica) 5ct (29)" at bounding box center [394, 379] width 579 height 25
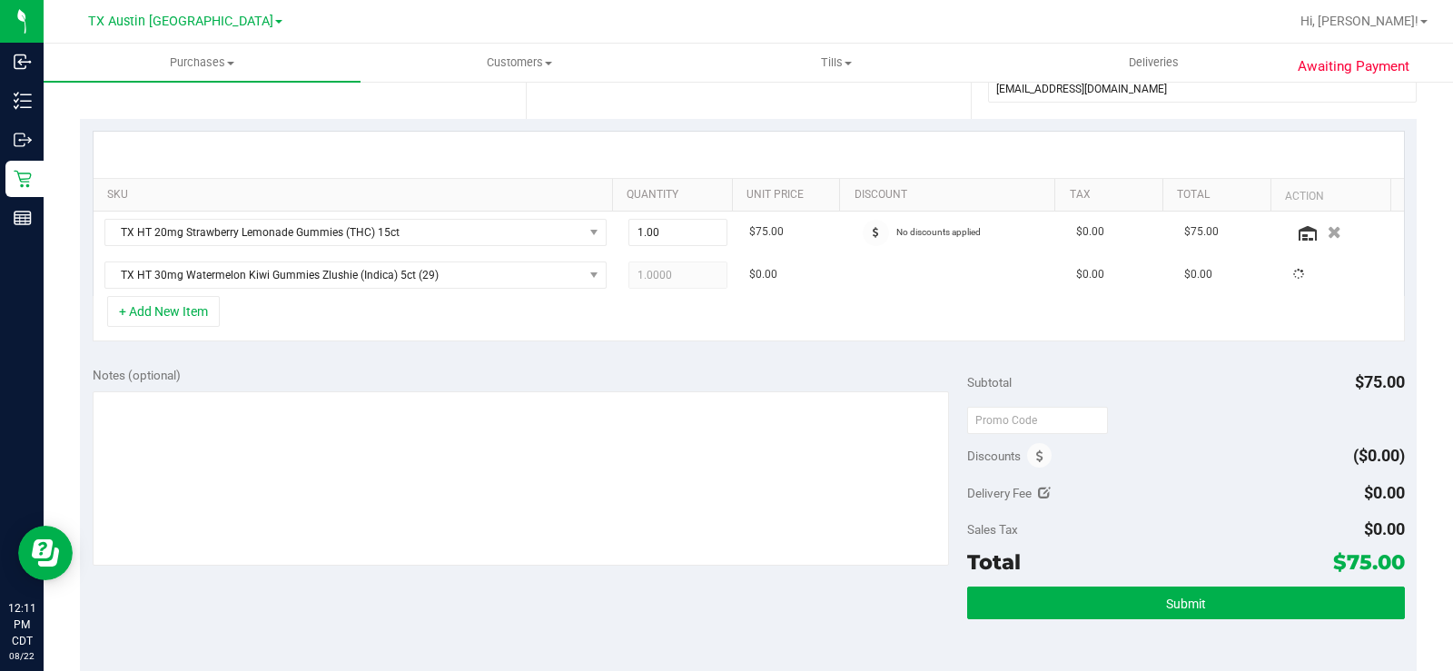
click at [793, 342] on div "SKU Quantity Unit Price Discount Tax Total Action TX HT 20mg Strawberry Lemonad…" at bounding box center [748, 236] width 1337 height 235
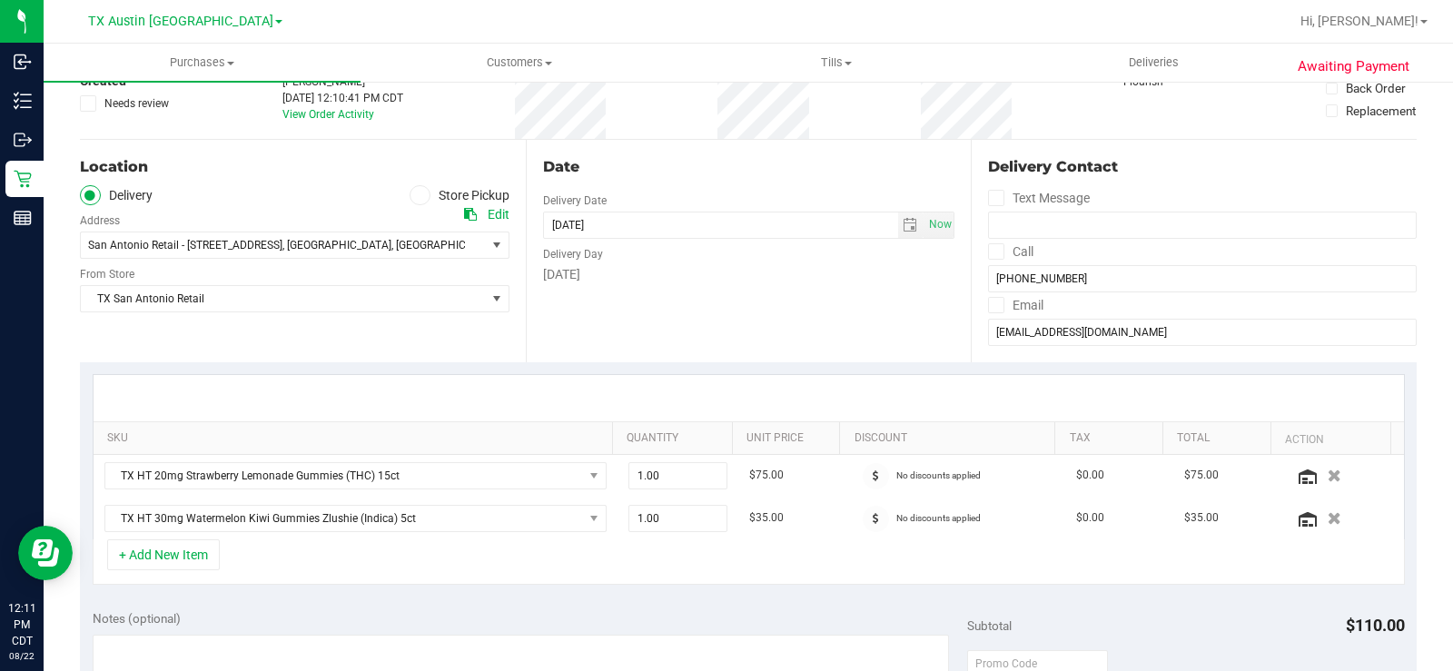
scroll to position [182, 0]
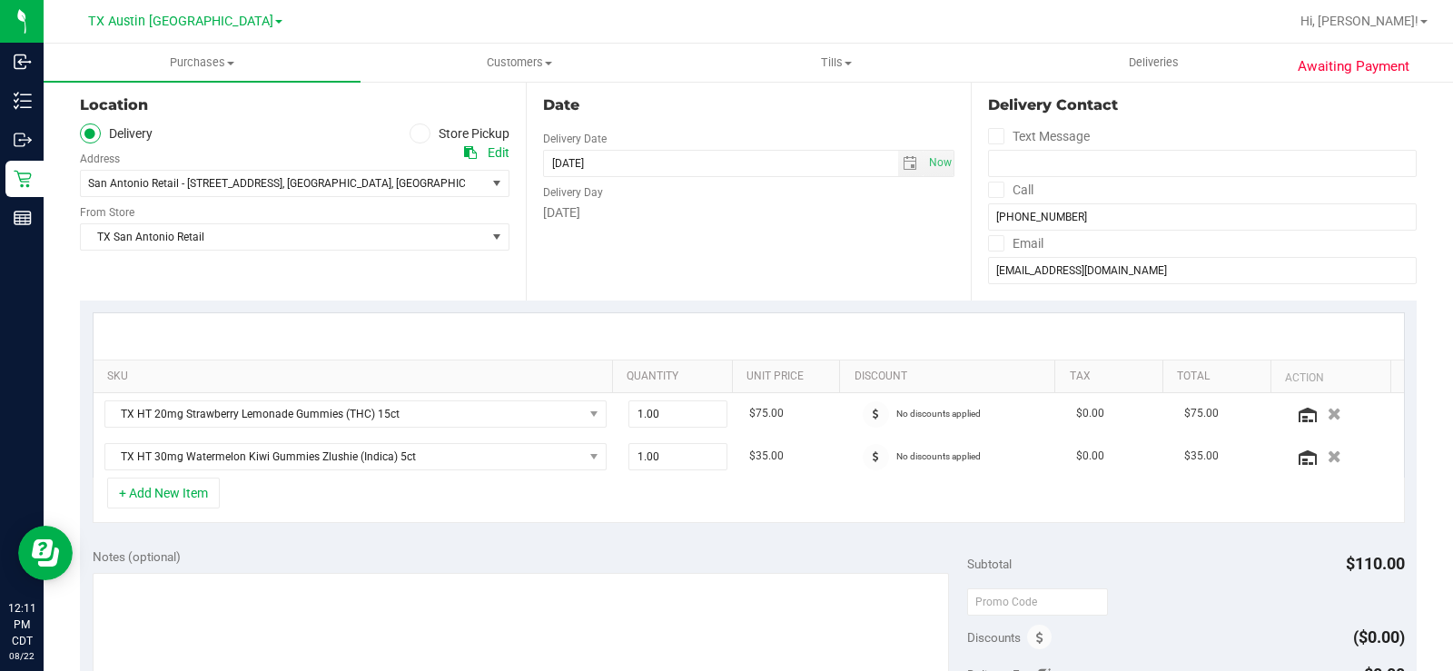
click at [692, 248] on div "Date Delivery Date [DATE] Now [DATE] 08:00 AM Now Delivery Day [DATE]" at bounding box center [749, 189] width 446 height 222
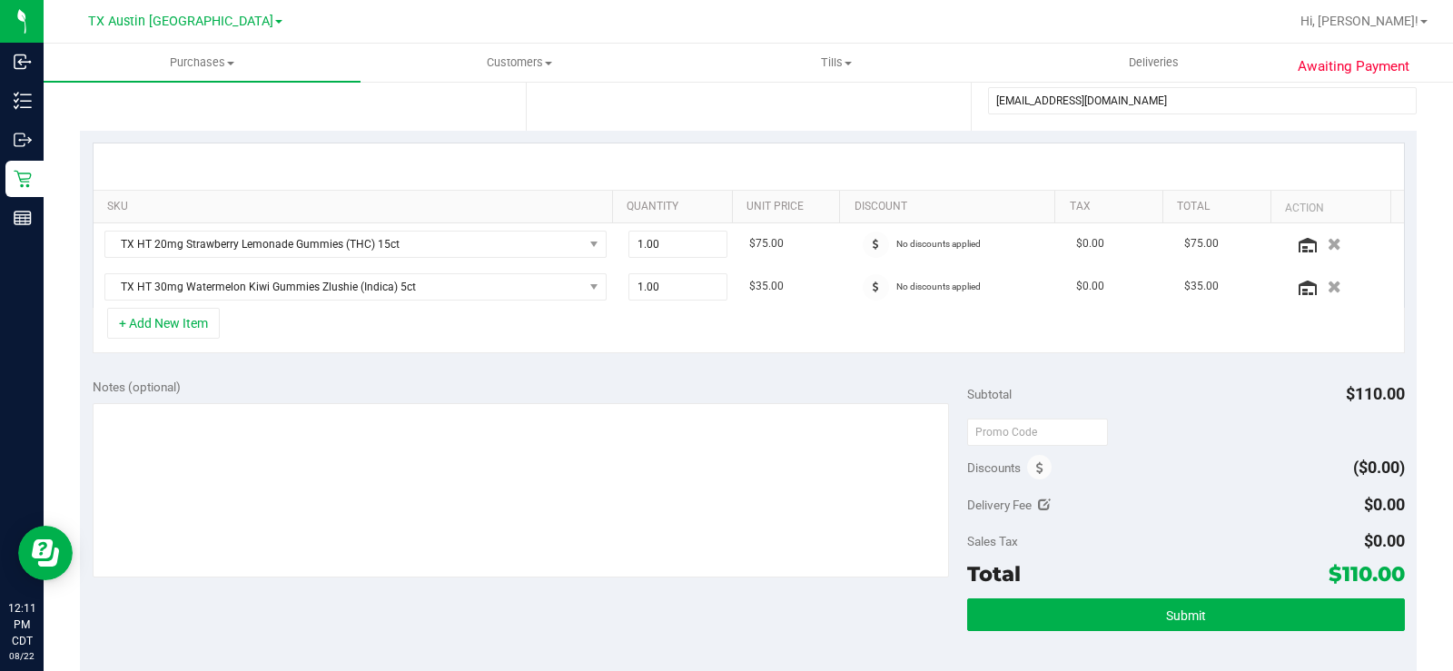
scroll to position [363, 0]
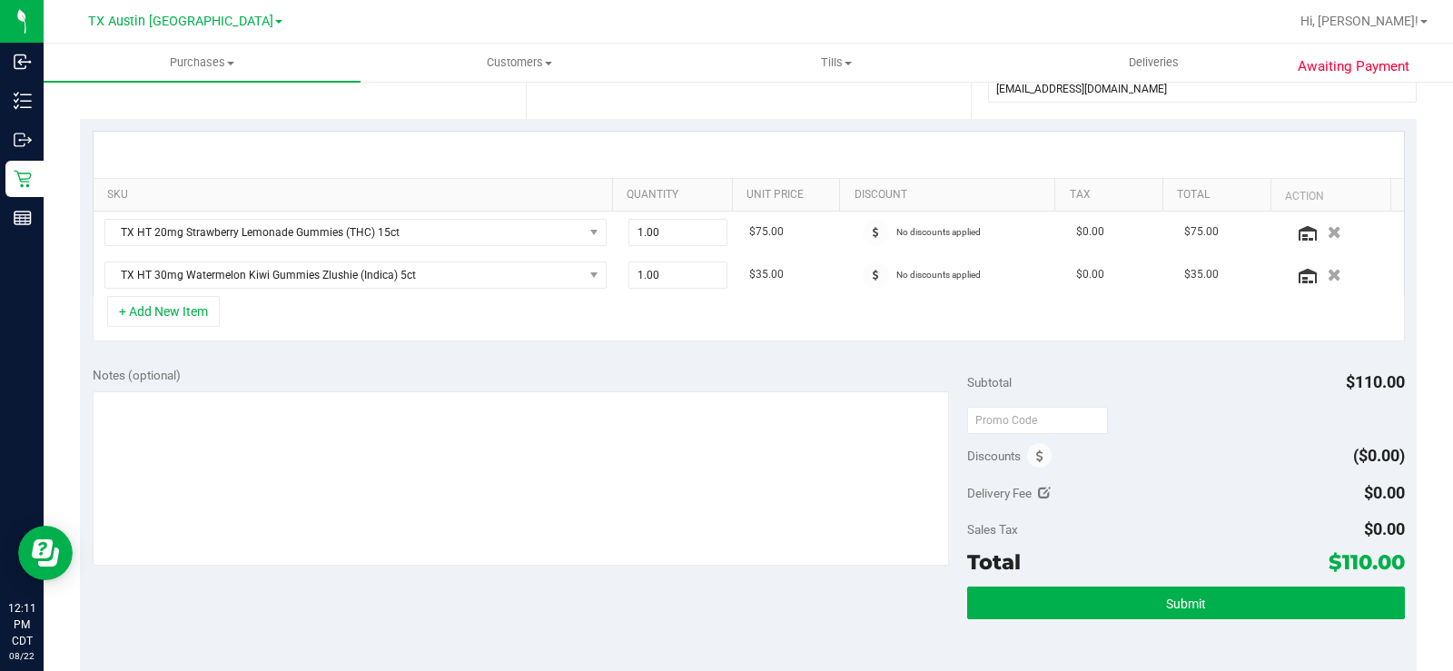
click at [696, 331] on div "+ Add New Item" at bounding box center [749, 318] width 1312 height 45
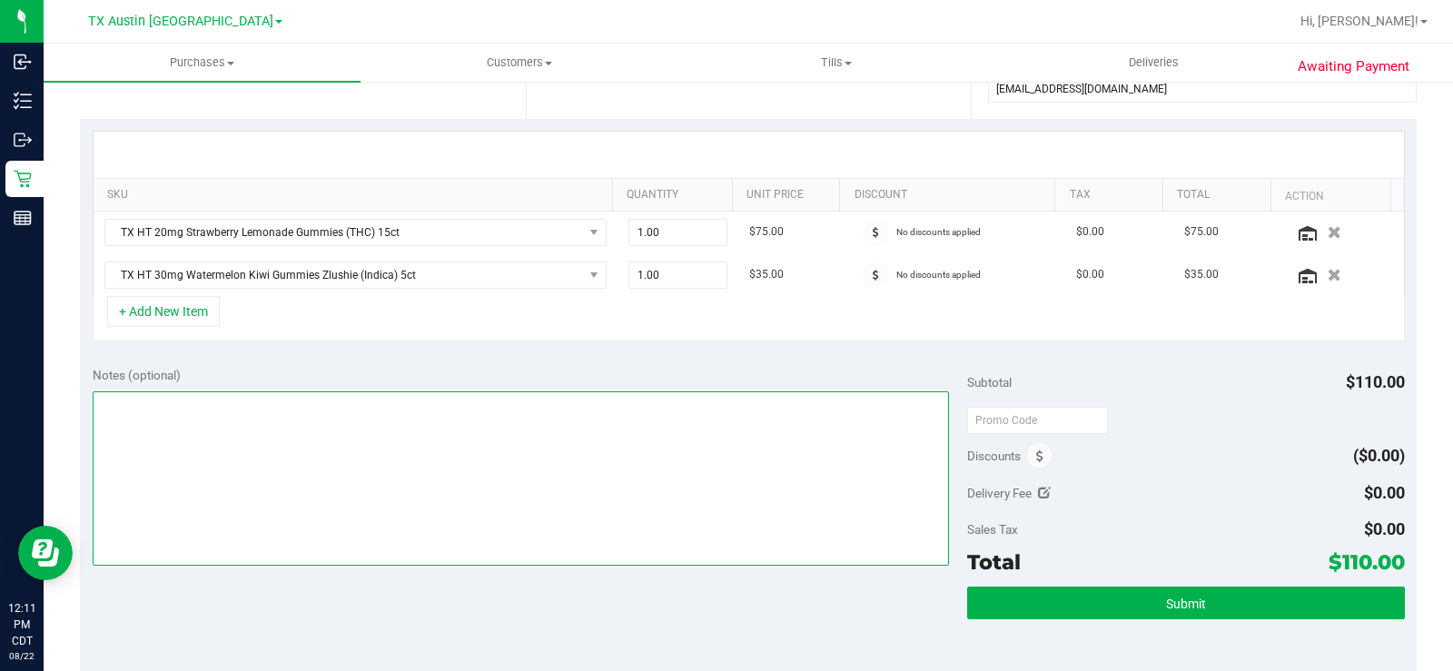
click at [508, 406] on textarea at bounding box center [521, 478] width 856 height 174
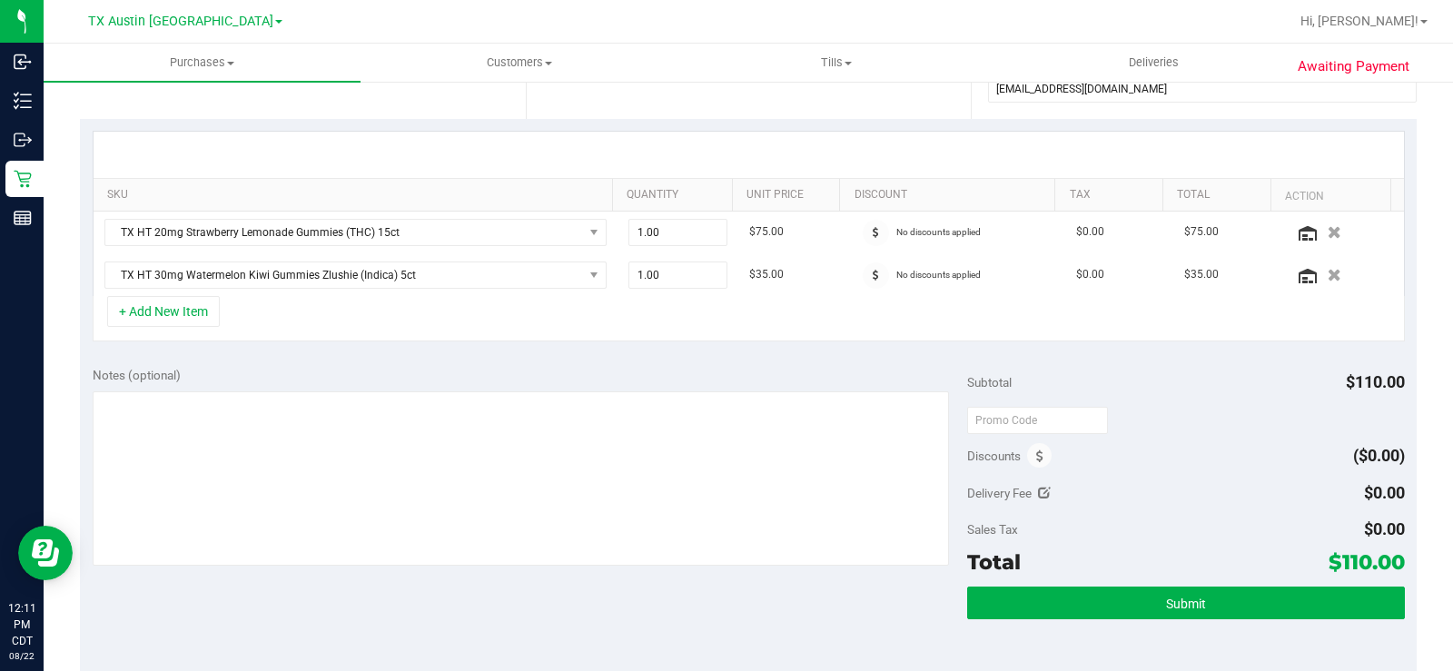
drag, startPoint x: 1419, startPoint y: 563, endPoint x: 1387, endPoint y: 560, distance: 32.8
click at [1387, 560] on div "Awaiting Payment Back Save Purchase View Profile Replace Customer # 11828778 Cr…" at bounding box center [748, 410] width 1409 height 1387
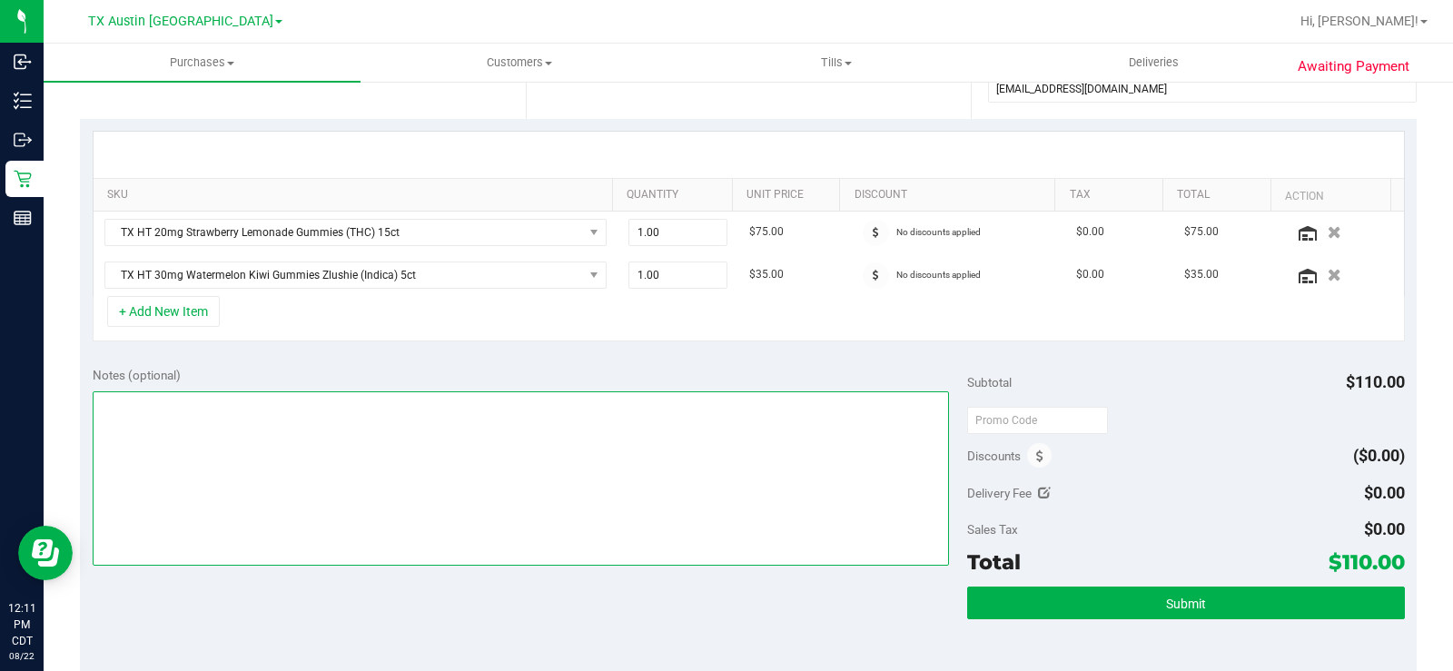
click at [409, 435] on textarea at bounding box center [521, 478] width 856 height 174
click at [417, 420] on textarea at bounding box center [521, 478] width 856 height 174
type textarea "S"
type textarea "SAN ANTONIO PU 08/22- MB"
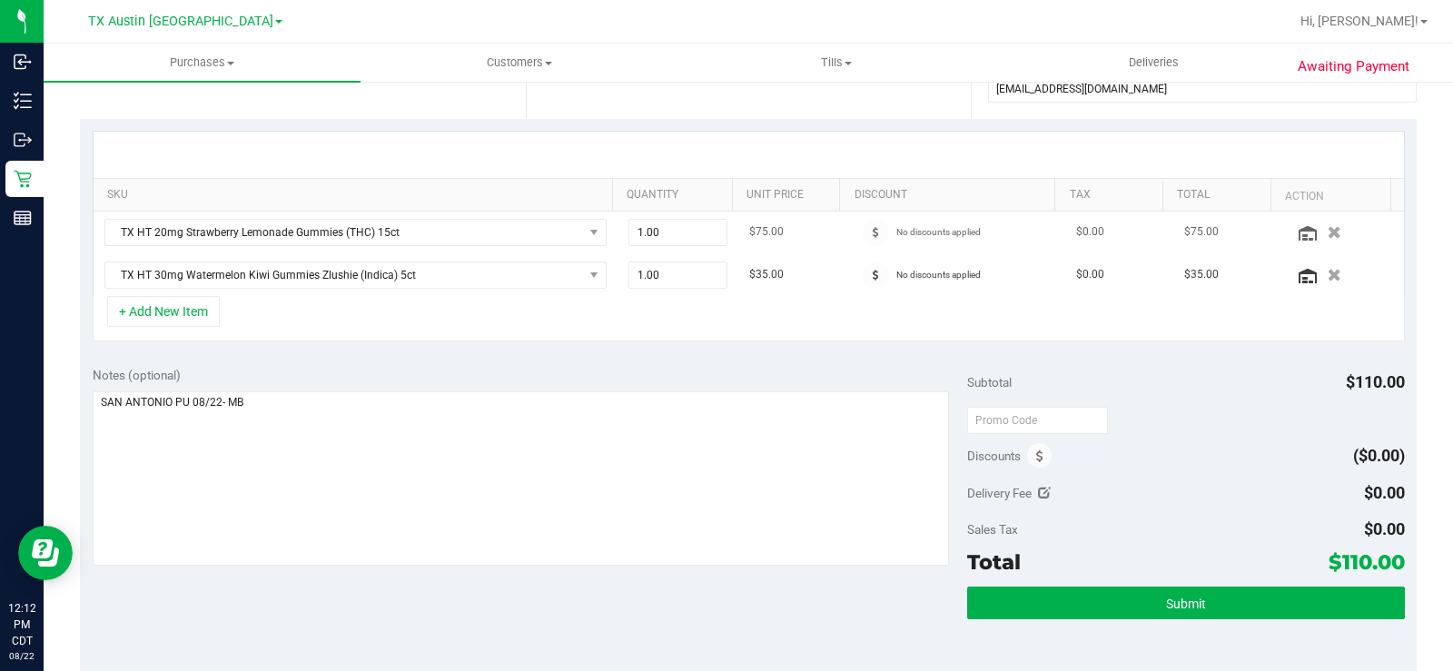
click at [1327, 236] on icon "button" at bounding box center [1334, 232] width 14 height 13
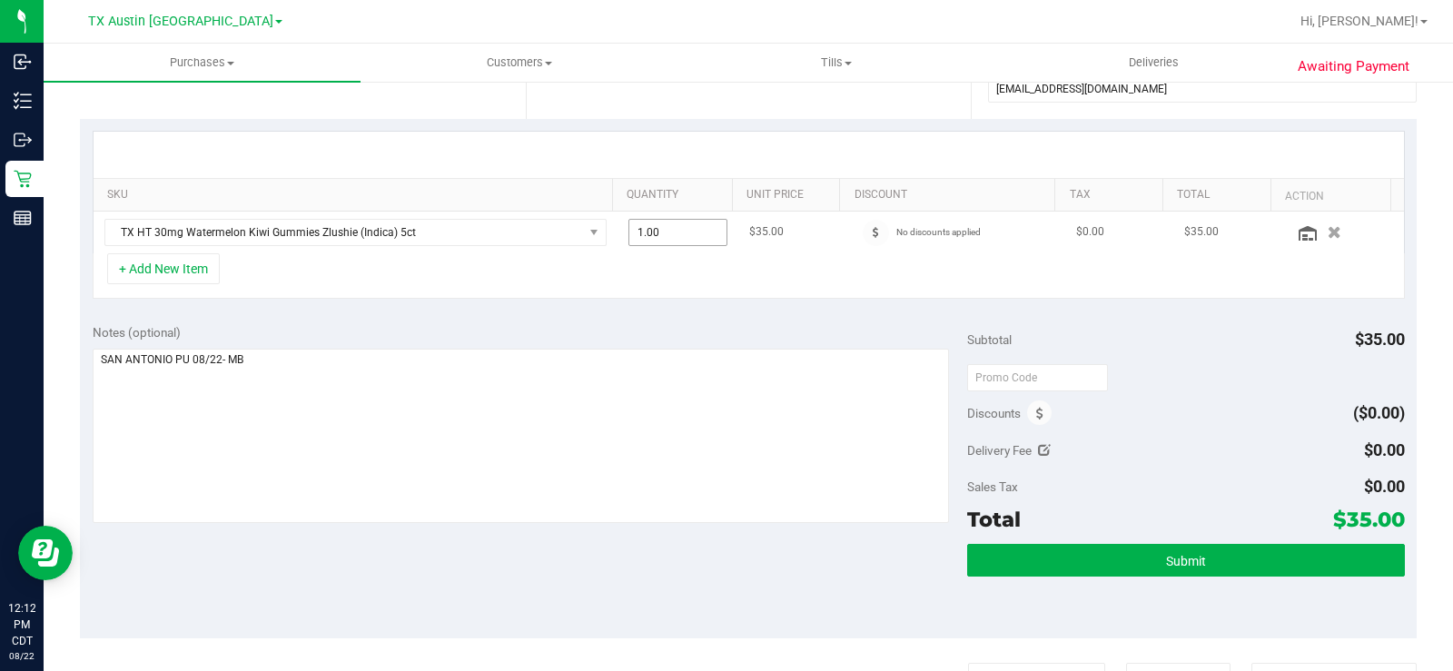
click at [674, 227] on span "1.00 1" at bounding box center [677, 232] width 99 height 27
click at [674, 227] on input "1" at bounding box center [677, 232] width 97 height 25
type input "2"
type input "2.00"
click at [692, 425] on textarea at bounding box center [521, 436] width 856 height 174
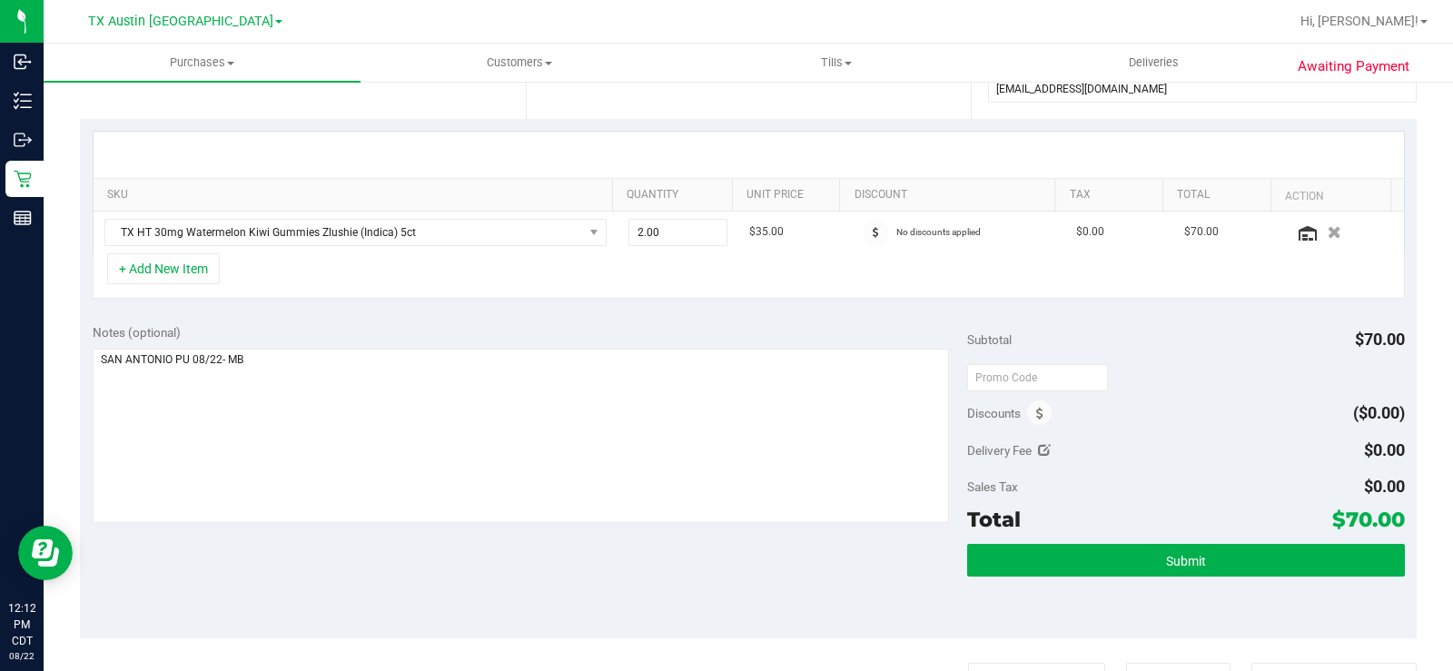
drag, startPoint x: 699, startPoint y: 296, endPoint x: 725, endPoint y: 308, distance: 28.9
click at [700, 299] on div "+ Add New Item" at bounding box center [749, 275] width 1312 height 45
drag, startPoint x: 1324, startPoint y: 516, endPoint x: 1399, endPoint y: 525, distance: 75.9
click at [1399, 525] on div "Notes (optional) Subtotal $70.00 Discounts ($0.00) Delivery Fee $0.00 Sales Tax…" at bounding box center [748, 474] width 1337 height 327
click at [461, 457] on textarea at bounding box center [521, 436] width 856 height 174
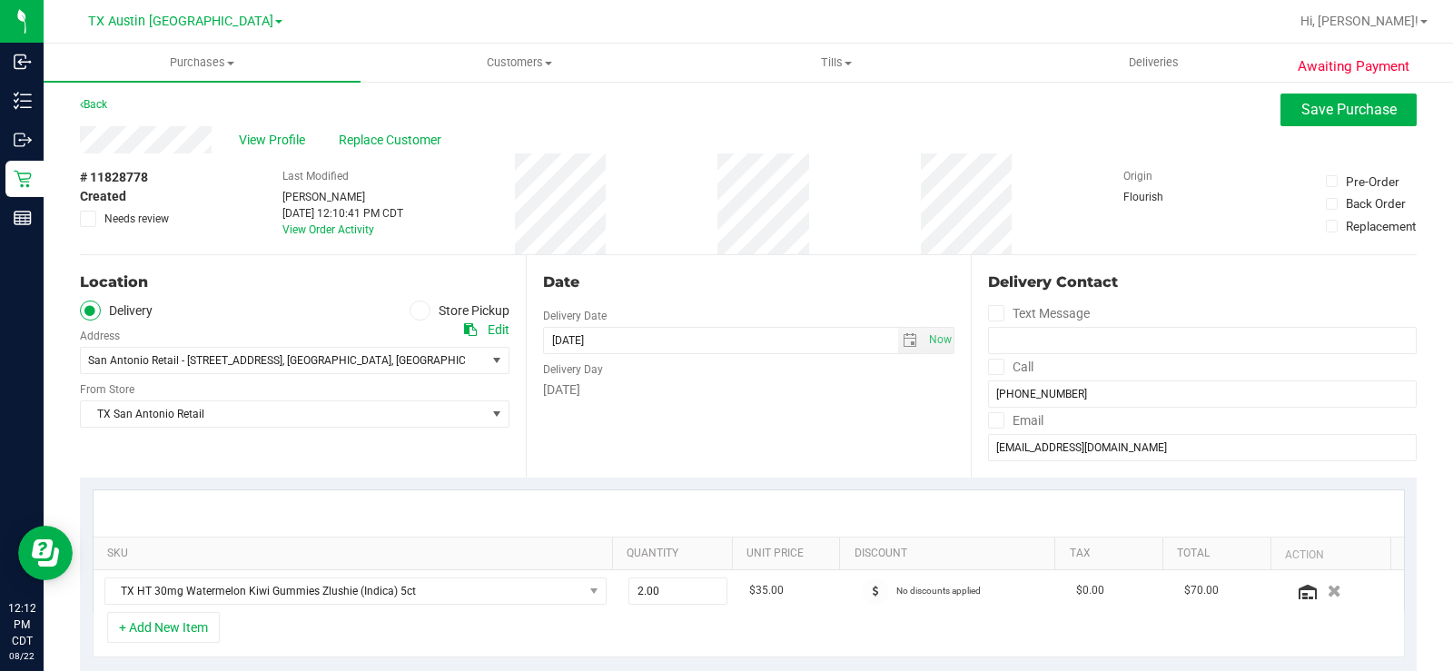
scroll to position [0, 0]
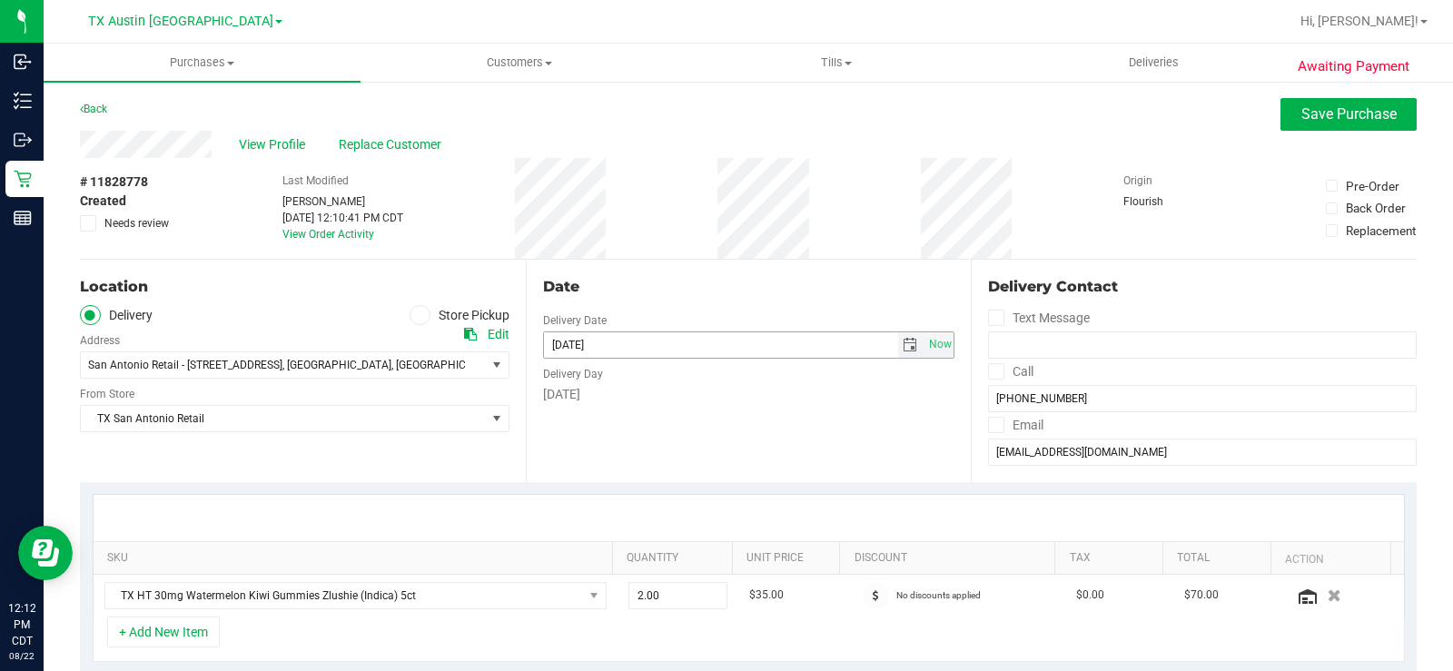
click at [903, 347] on span "select" at bounding box center [910, 345] width 15 height 15
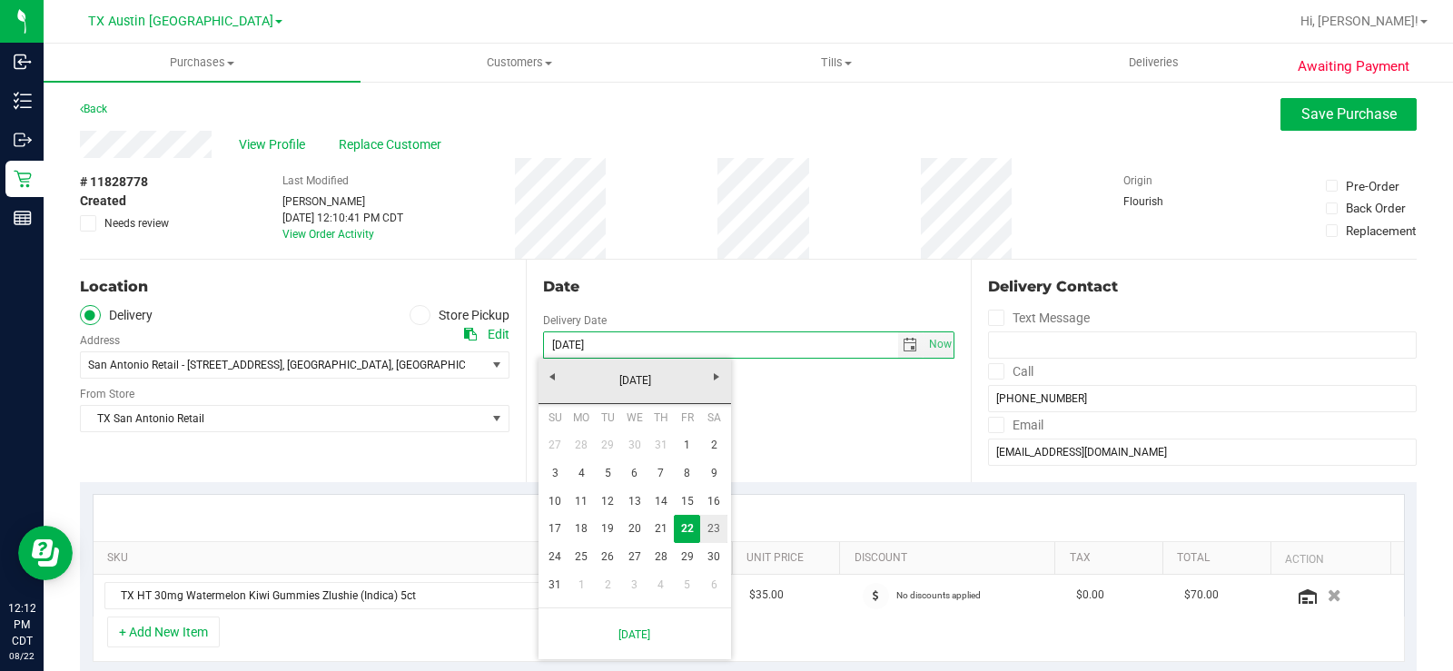
click at [717, 526] on link "23" at bounding box center [713, 529] width 26 height 28
type input "[DATE]"
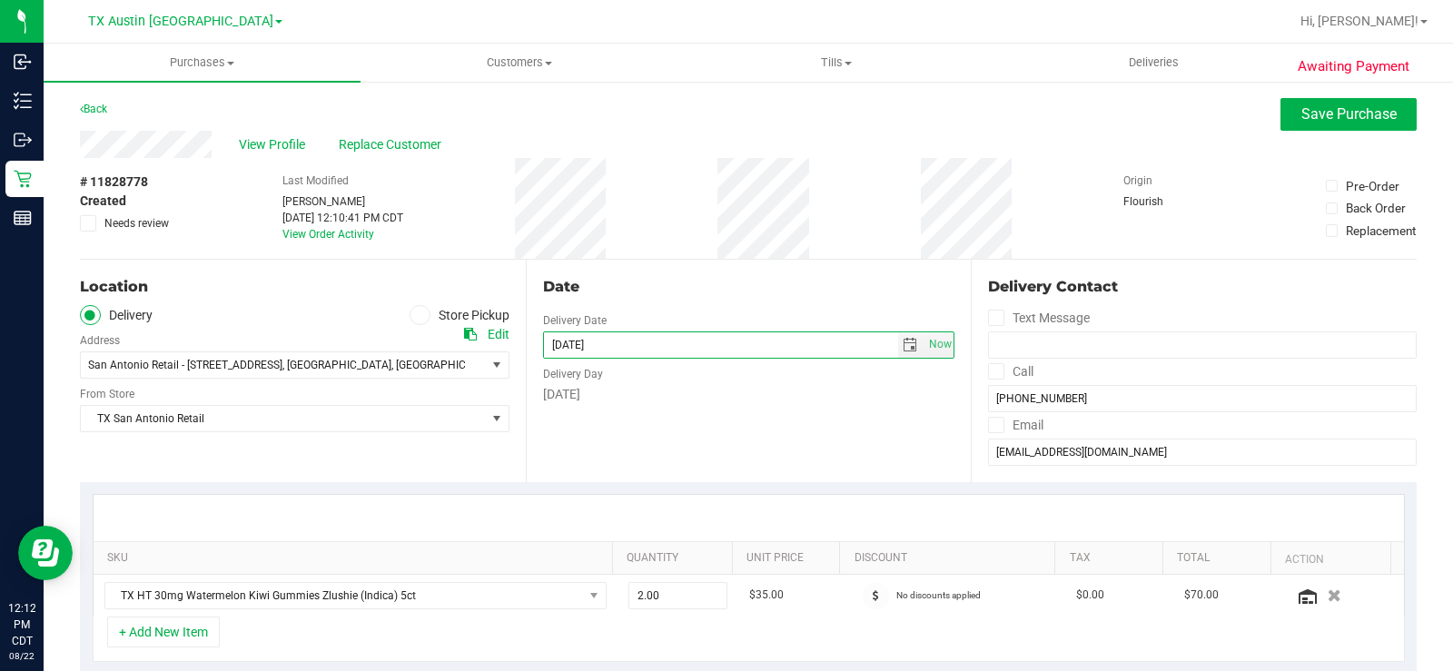
click at [783, 463] on div "Date Delivery Date [DATE] Now [DATE] 08:00 AM Now Delivery Day [DATE]" at bounding box center [749, 371] width 446 height 222
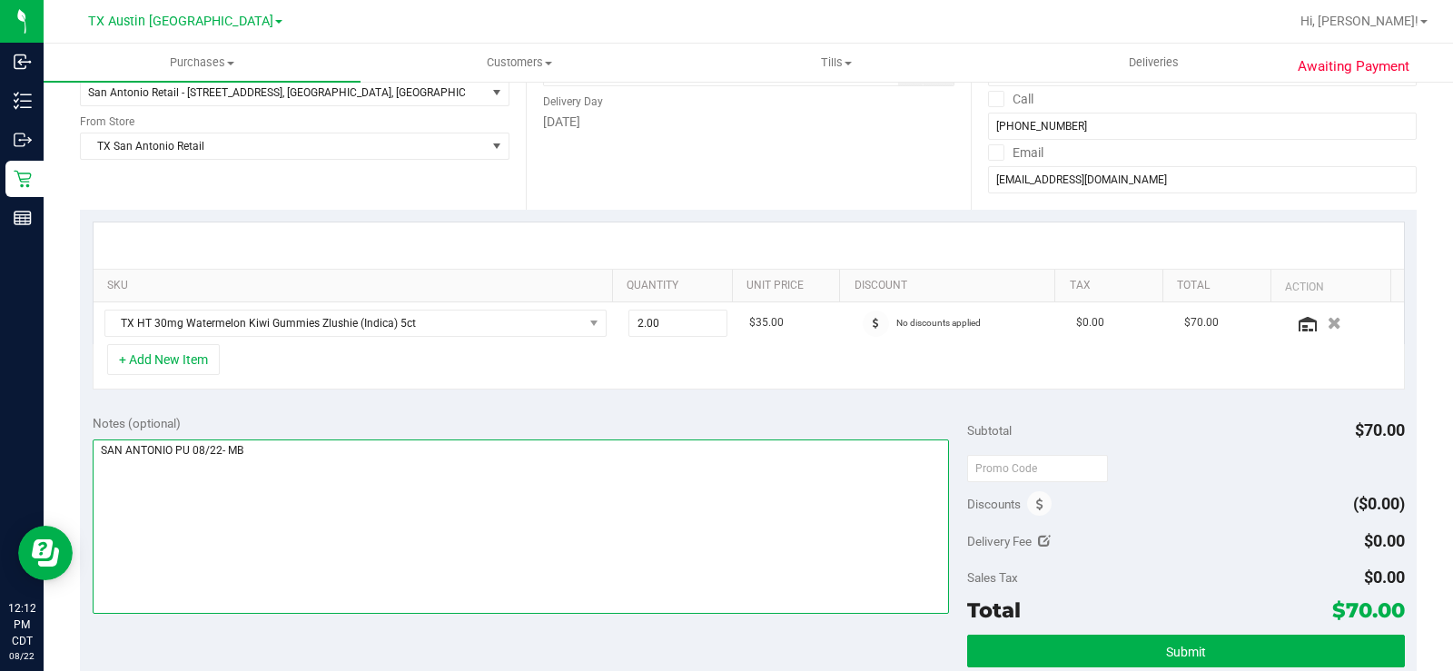
click at [639, 479] on textarea at bounding box center [521, 526] width 856 height 174
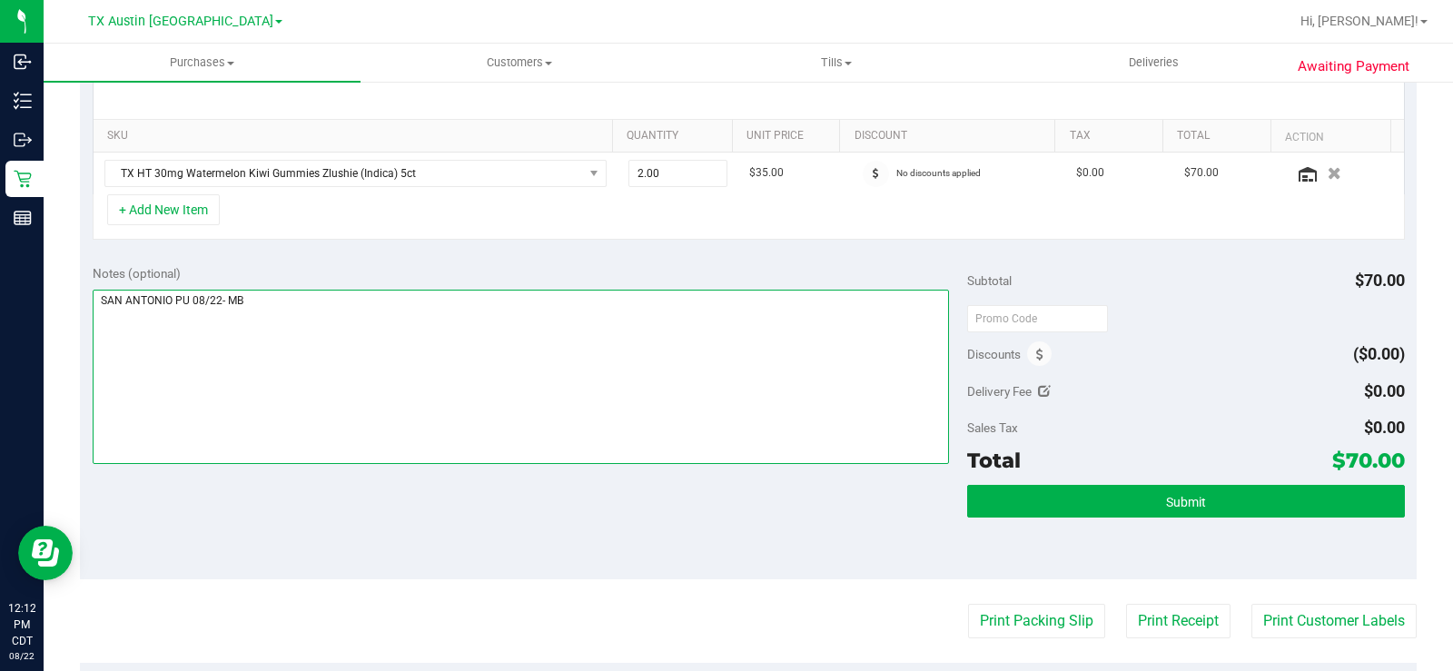
scroll to position [454, 0]
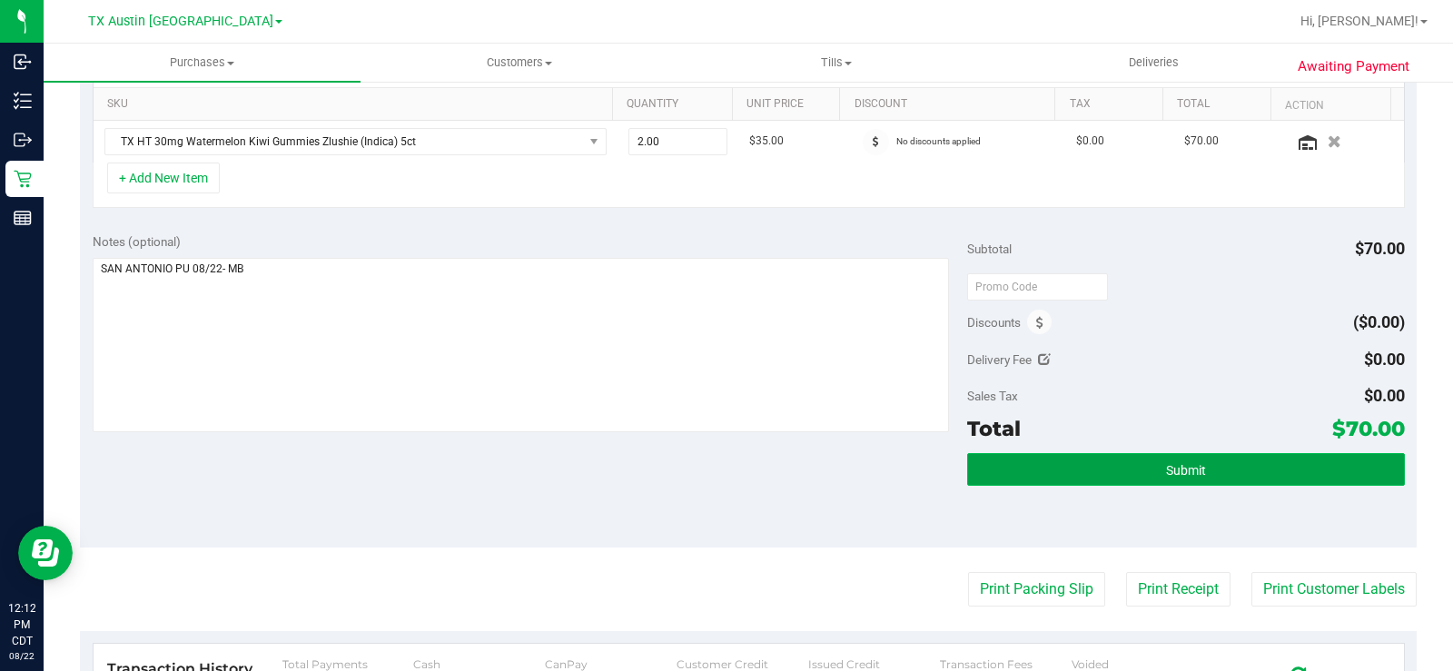
click at [1077, 480] on button "Submit" at bounding box center [1186, 469] width 438 height 33
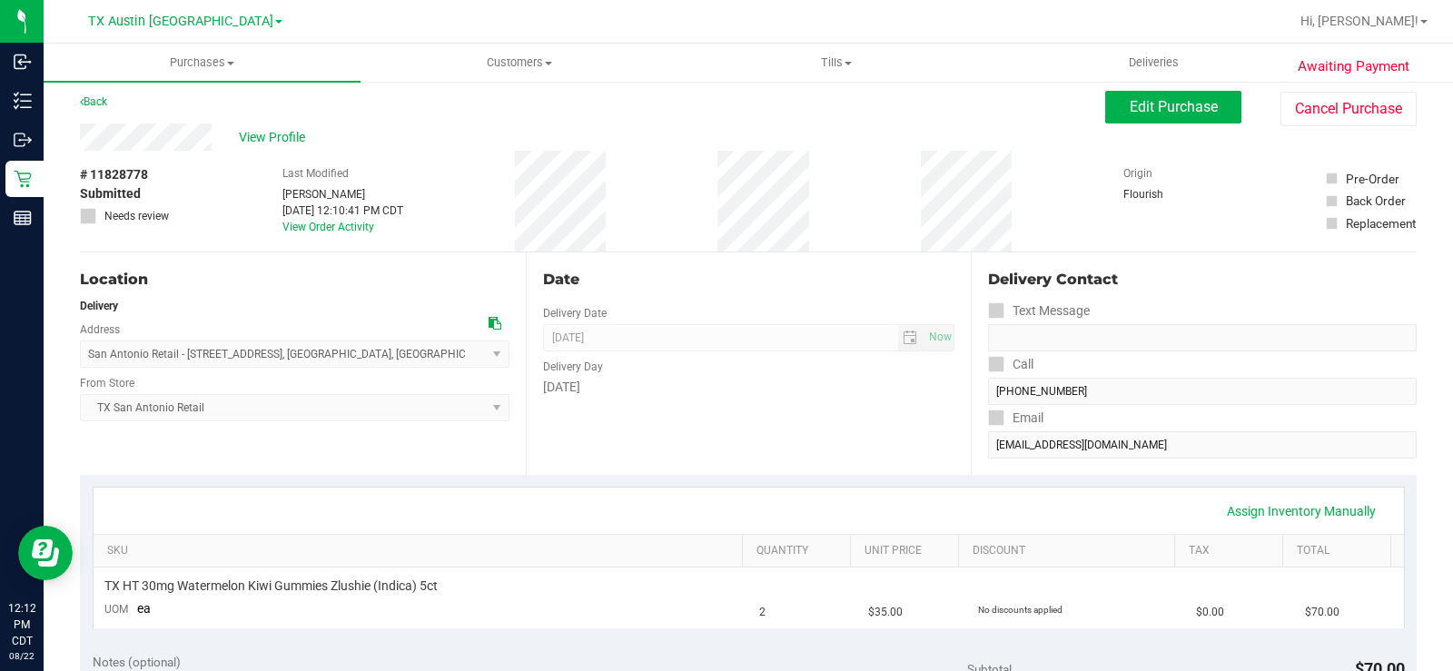
scroll to position [91, 0]
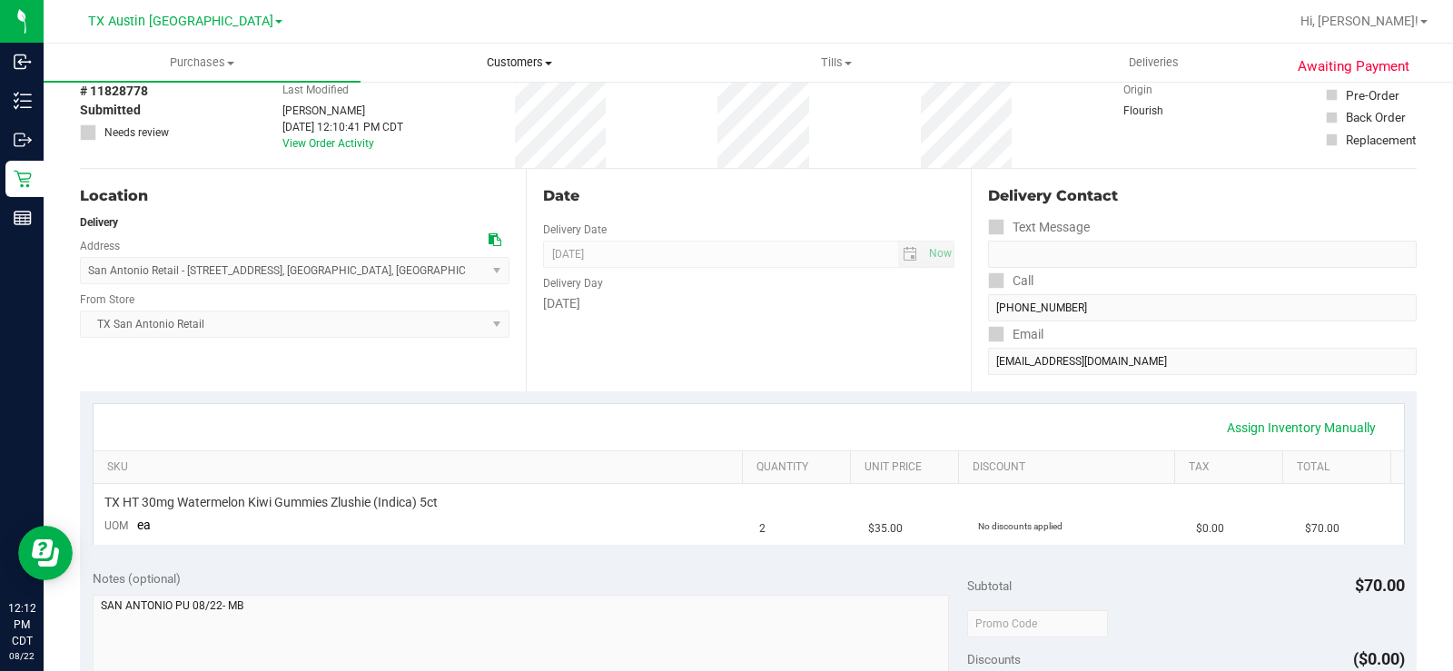
click at [522, 66] on span "Customers" at bounding box center [518, 62] width 315 height 16
click at [498, 104] on li "All customers" at bounding box center [518, 110] width 317 height 22
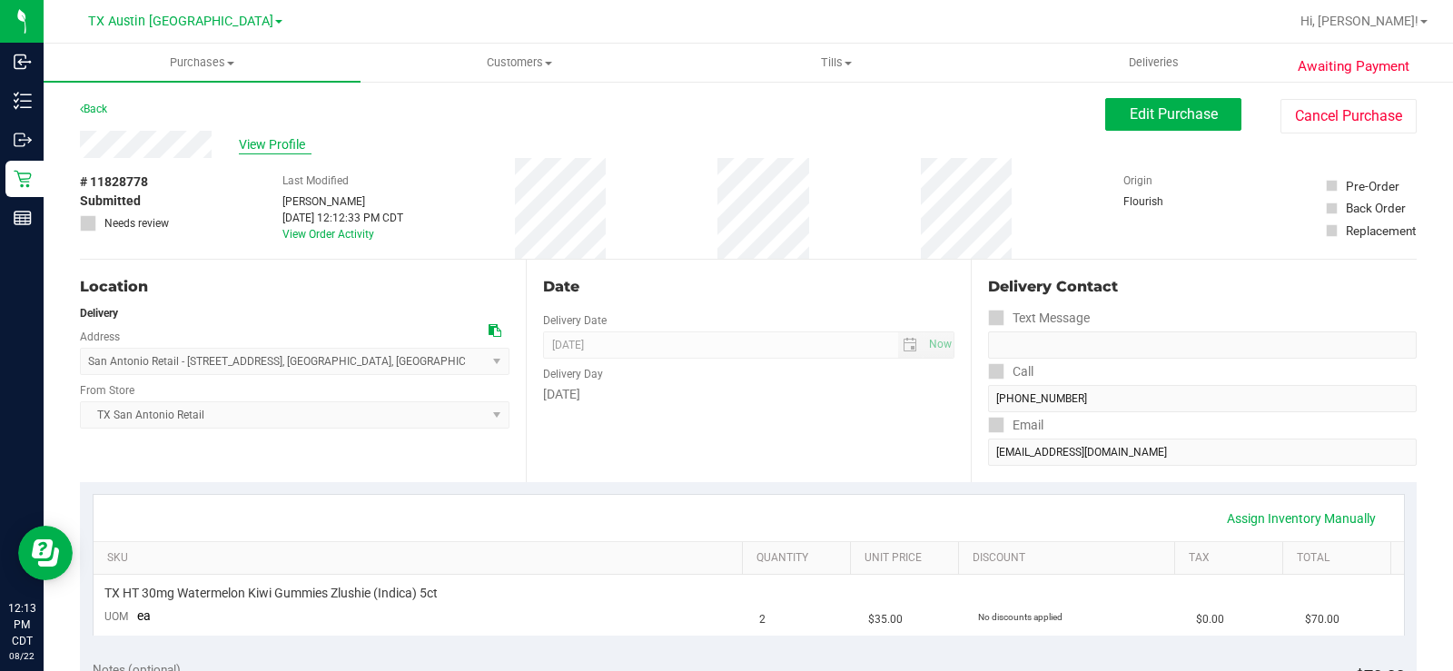
click at [284, 143] on span "View Profile" at bounding box center [275, 144] width 73 height 19
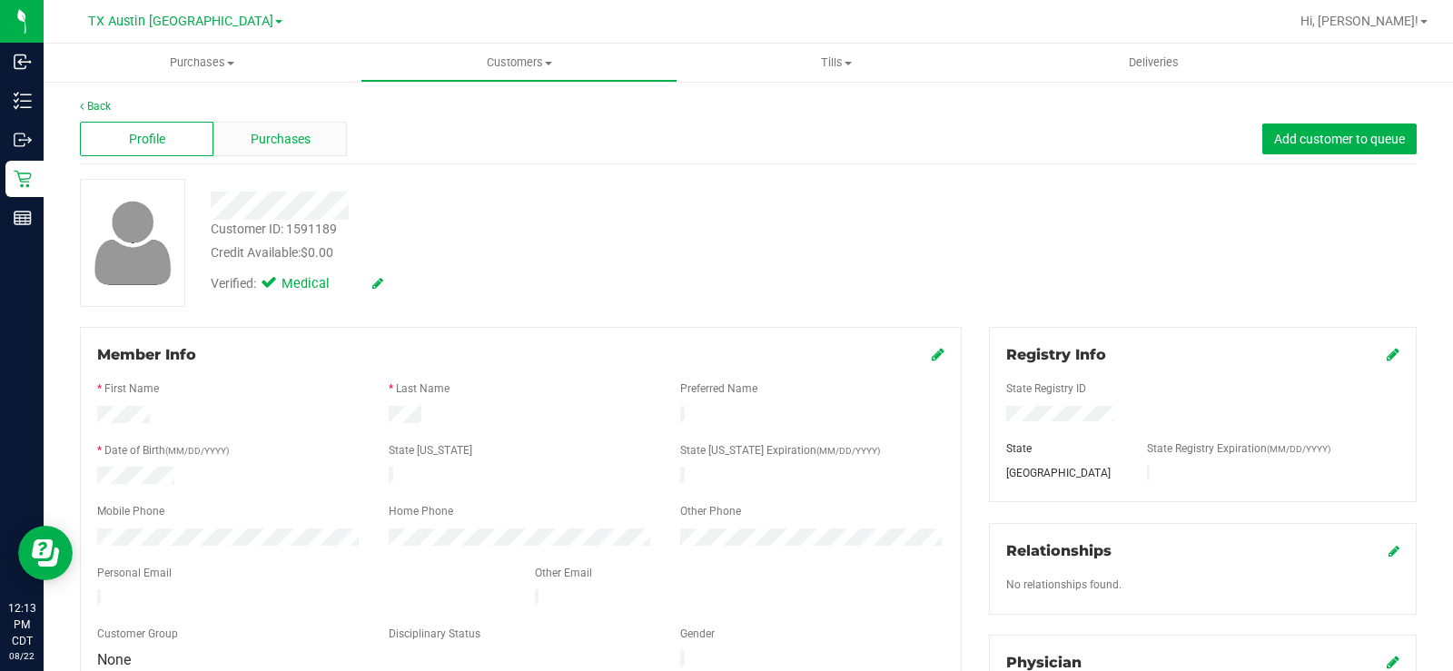
click at [298, 130] on span "Purchases" at bounding box center [281, 139] width 60 height 19
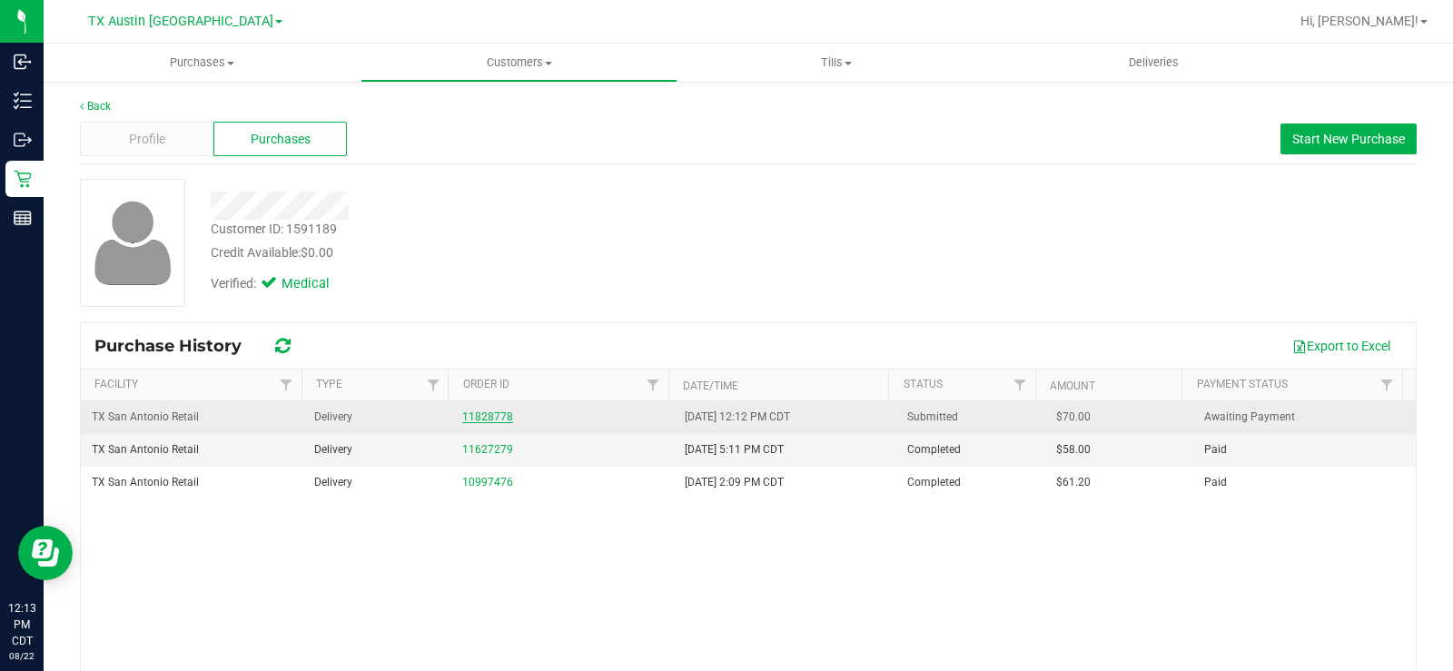
click at [490, 416] on link "11828778" at bounding box center [487, 416] width 51 height 13
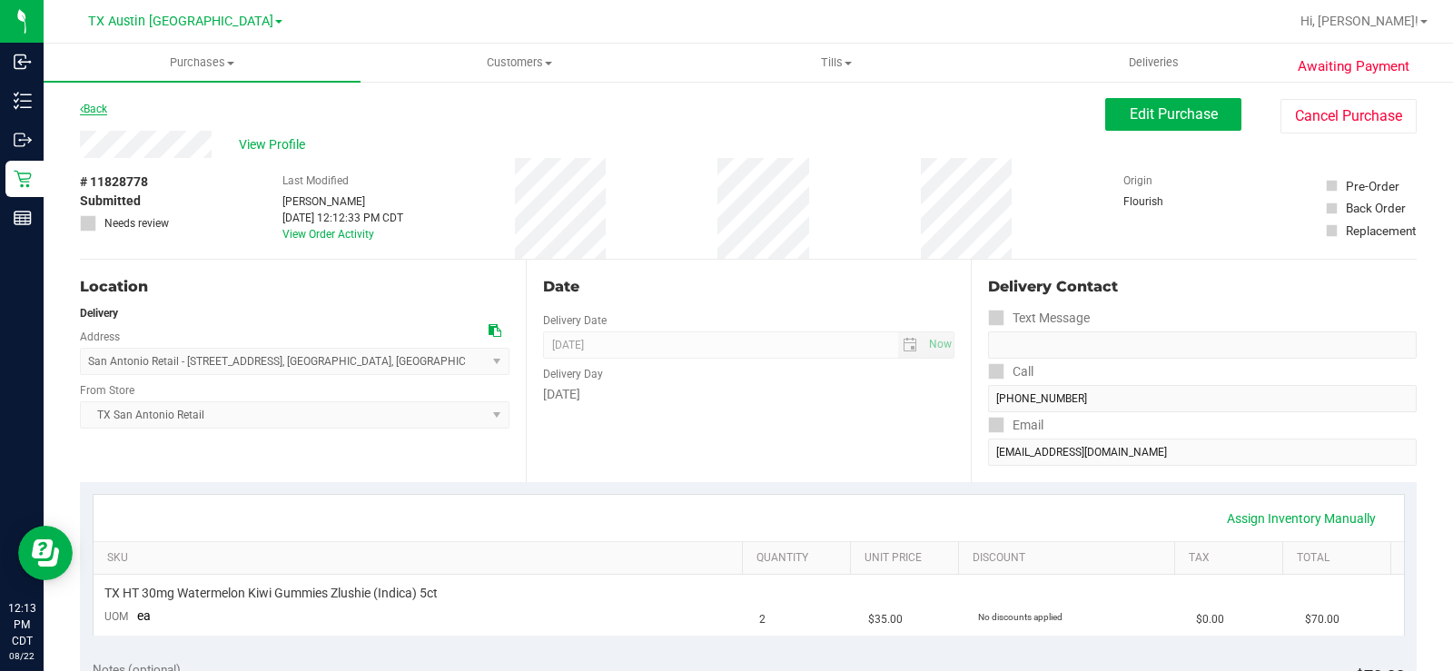
click at [100, 110] on link "Back" at bounding box center [93, 109] width 27 height 13
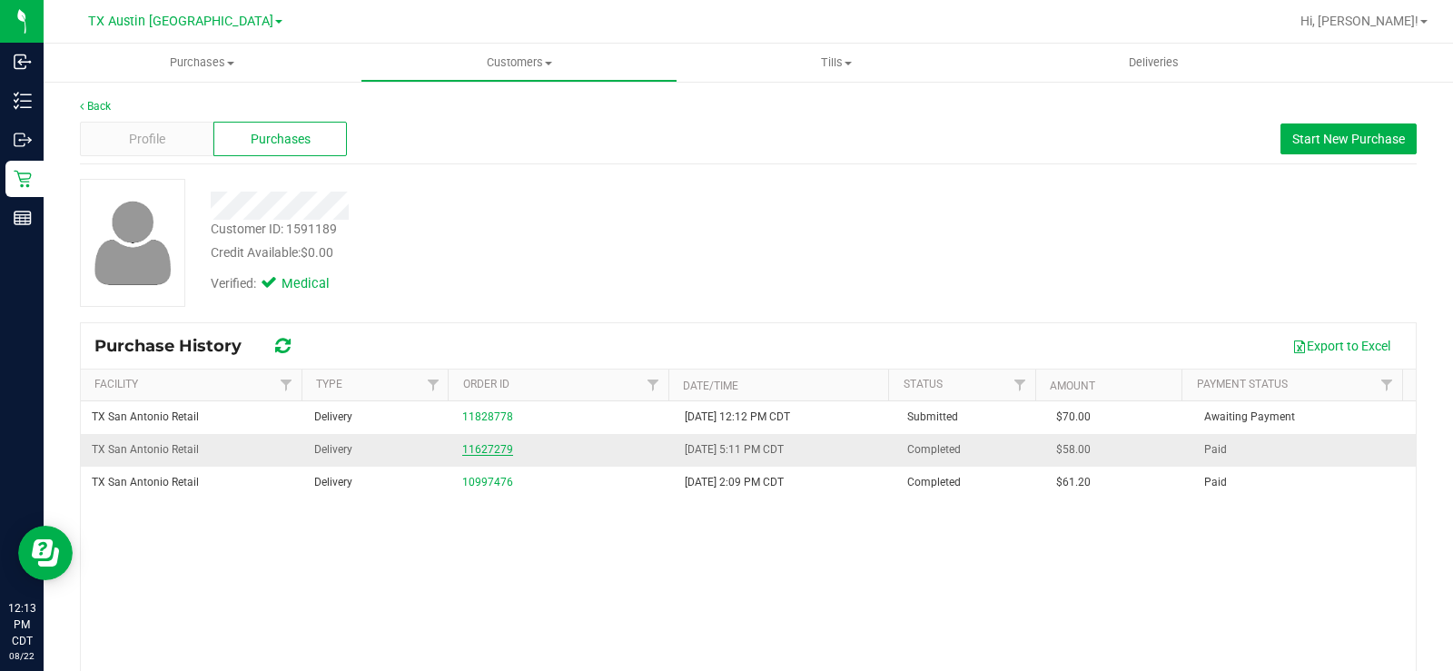
click at [487, 452] on link "11627279" at bounding box center [487, 449] width 51 height 13
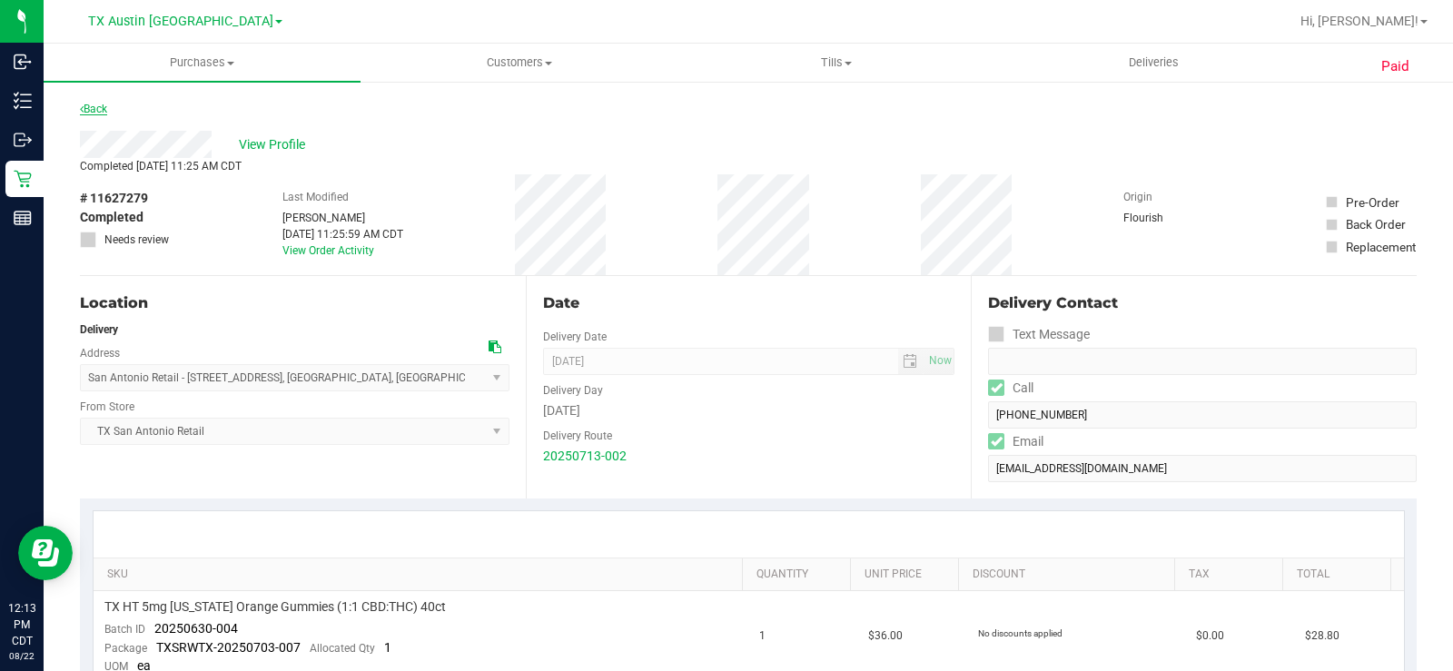
click at [104, 112] on link "Back" at bounding box center [93, 109] width 27 height 13
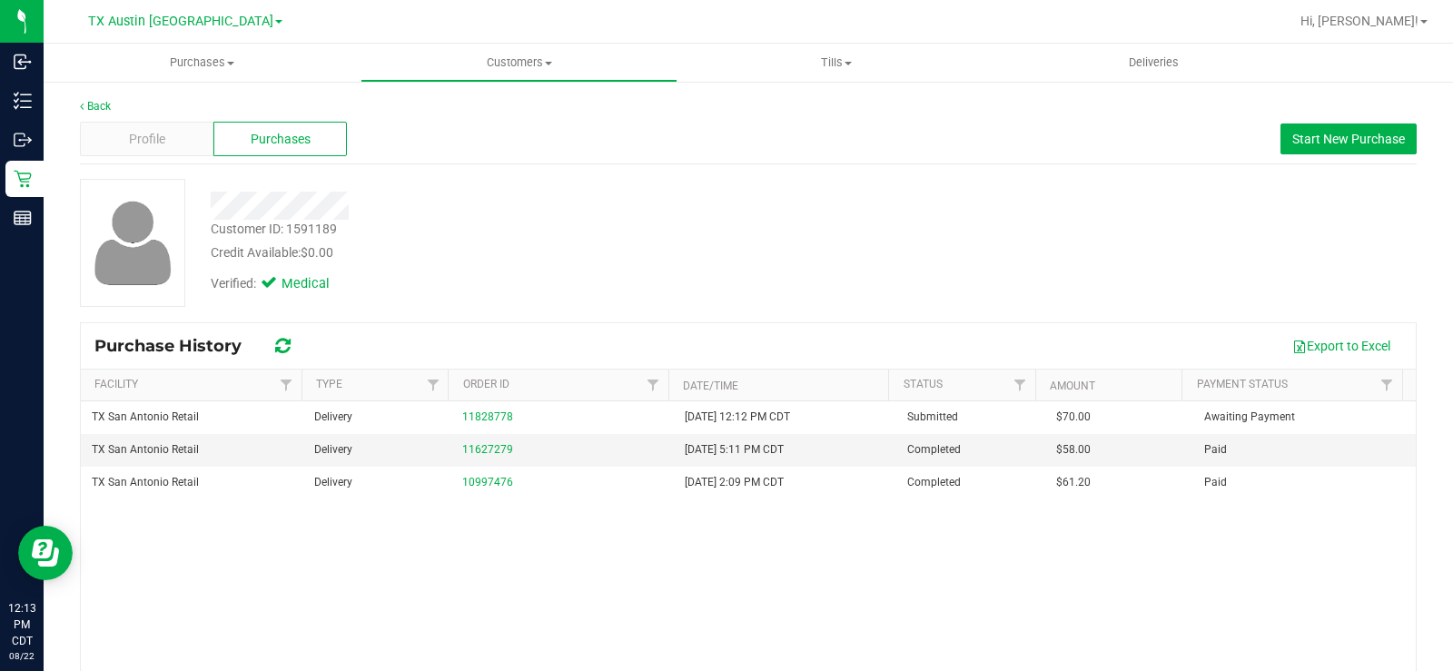
click at [892, 202] on div "Customer ID: 1591189 Credit Available: $0.00 Verified: Medical" at bounding box center [748, 243] width 1364 height 128
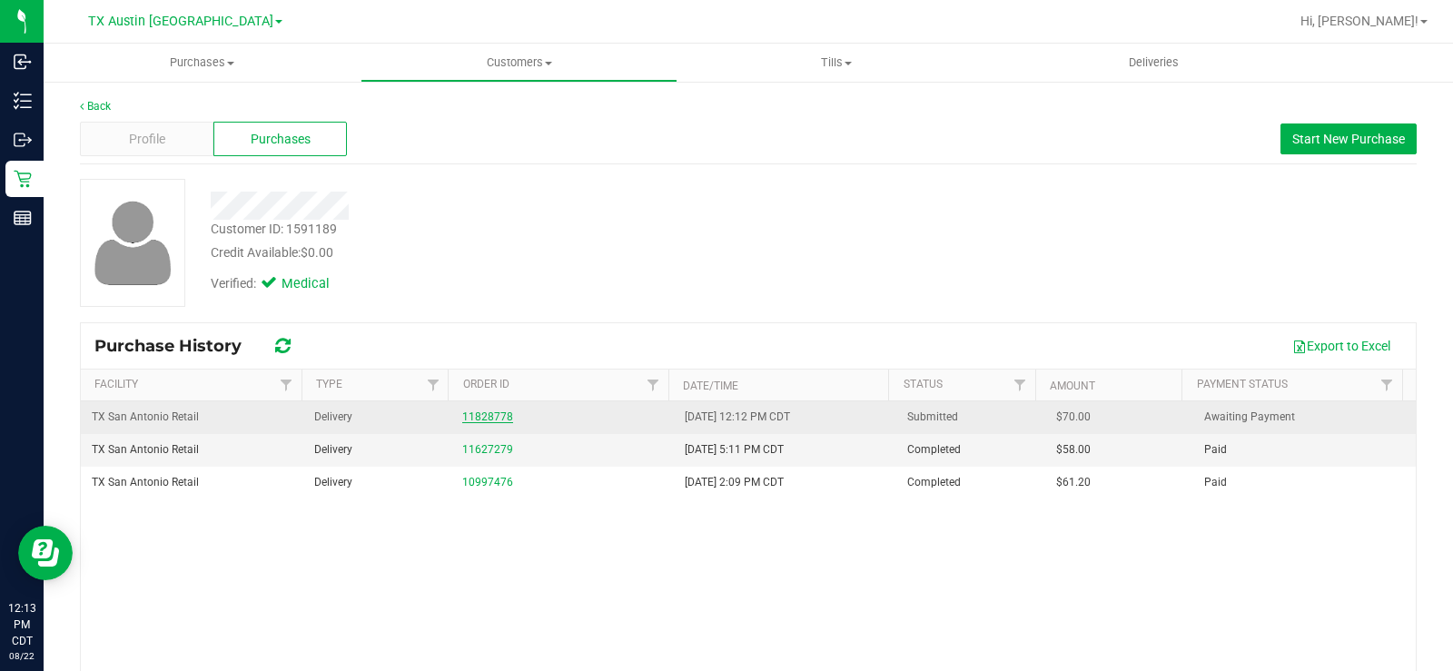
click at [489, 412] on link "11828778" at bounding box center [487, 416] width 51 height 13
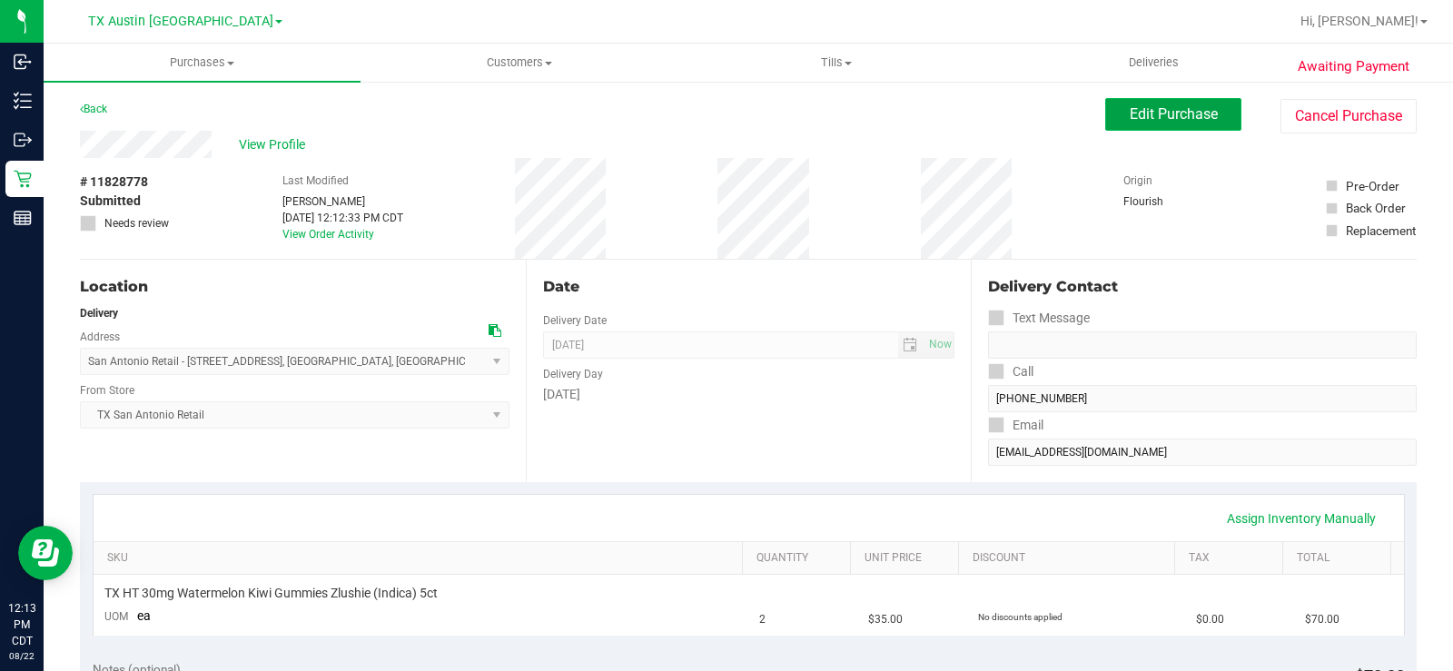
click at [1132, 122] on span "Edit Purchase" at bounding box center [1174, 113] width 88 height 17
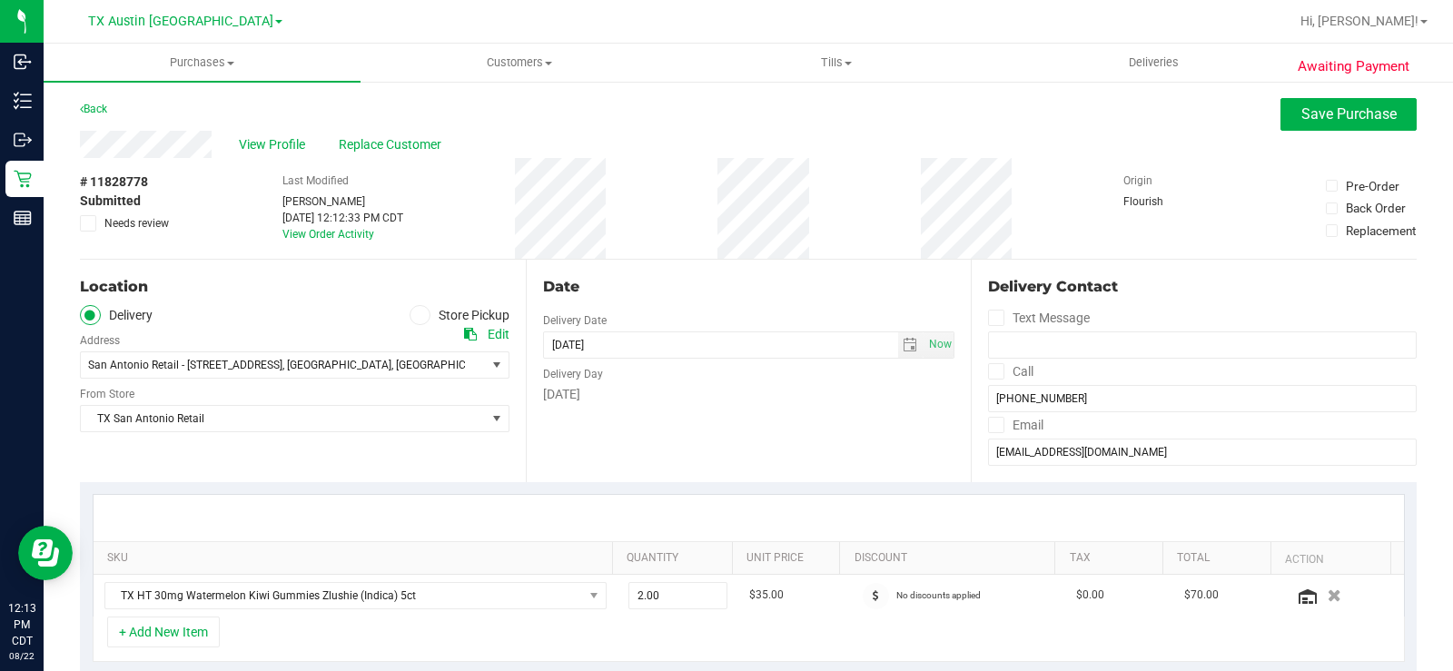
click at [87, 223] on icon at bounding box center [89, 223] width 12 height 0
click at [0, 0] on input "Needs review" at bounding box center [0, 0] width 0 height 0
click at [360, 453] on div "Location Delivery Store Pickup Address Edit San Antonio Retail - 18720 Stone Oa…" at bounding box center [303, 371] width 446 height 222
click at [747, 389] on div "Saturday" at bounding box center [749, 394] width 412 height 19
click at [776, 454] on div "Date Delivery Date 08/23/2025 Now 08/23/2025 08:00 AM Now Delivery Day Saturday" at bounding box center [749, 371] width 446 height 222
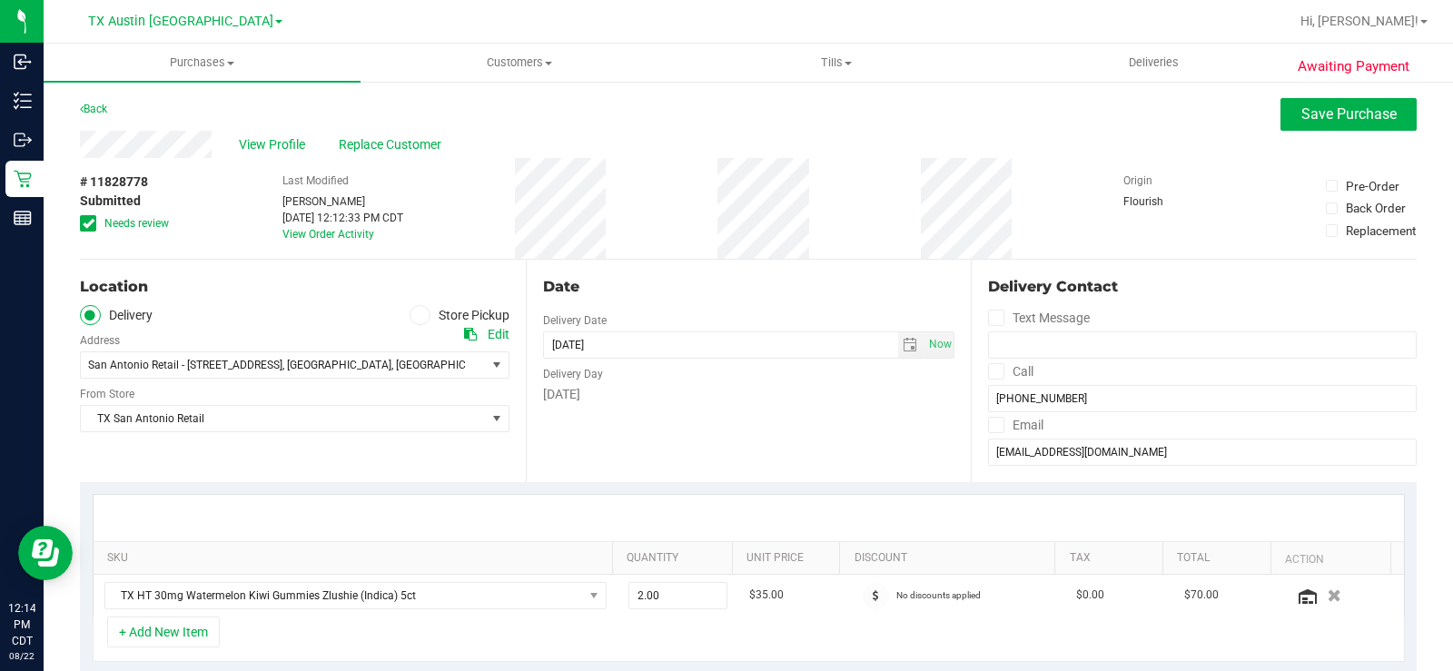
scroll to position [91, 0]
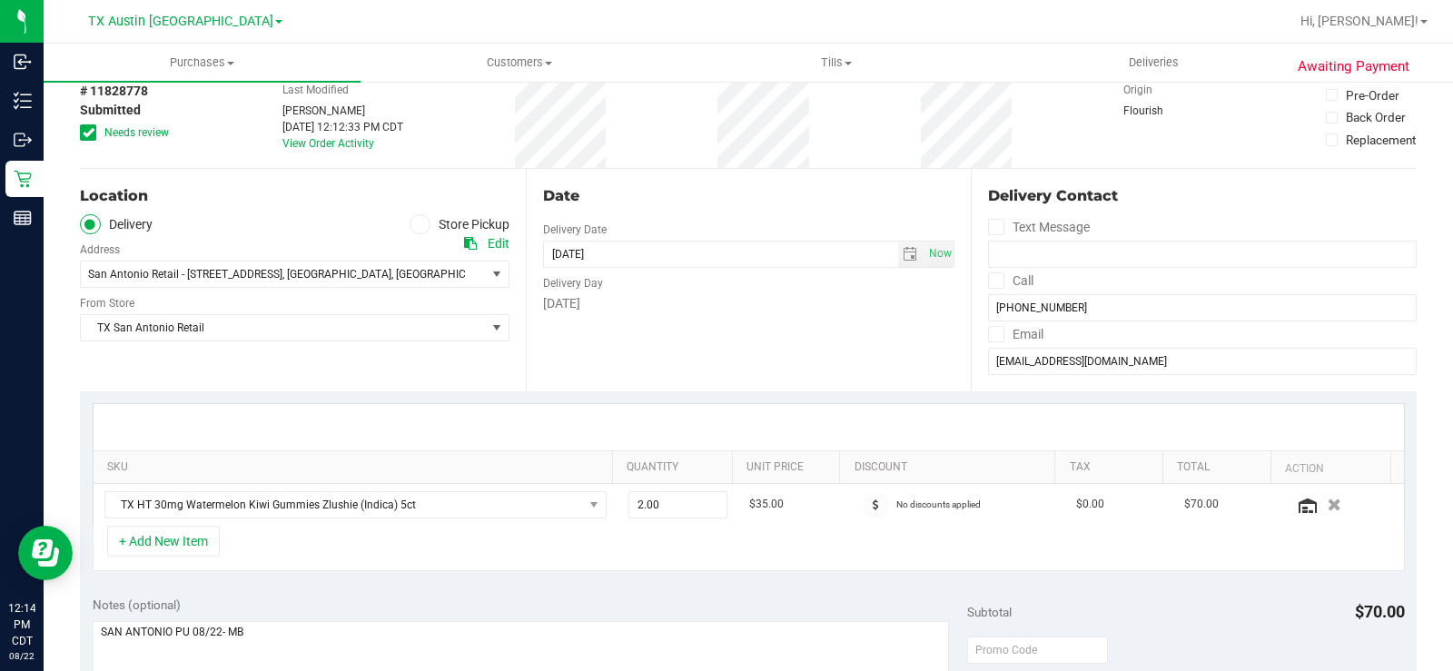
click at [737, 371] on div "Date Delivery Date 08/23/2025 Now 08/23/2025 08:00 AM Now Delivery Day Saturday" at bounding box center [749, 280] width 446 height 222
click at [528, 500] on span "TX HT 30mg Watermelon Kiwi Gummies Zlushie (Indica) 5ct" at bounding box center [344, 504] width 478 height 25
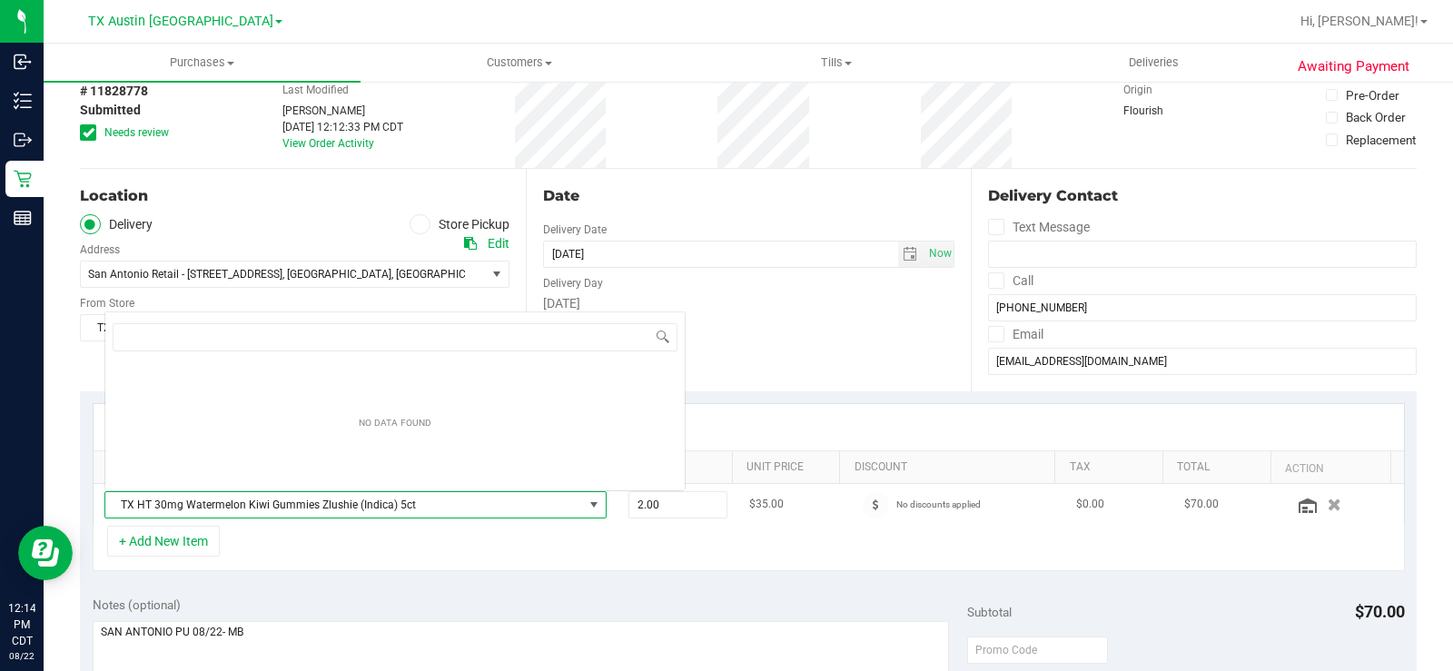
scroll to position [27, 486]
type input "t"
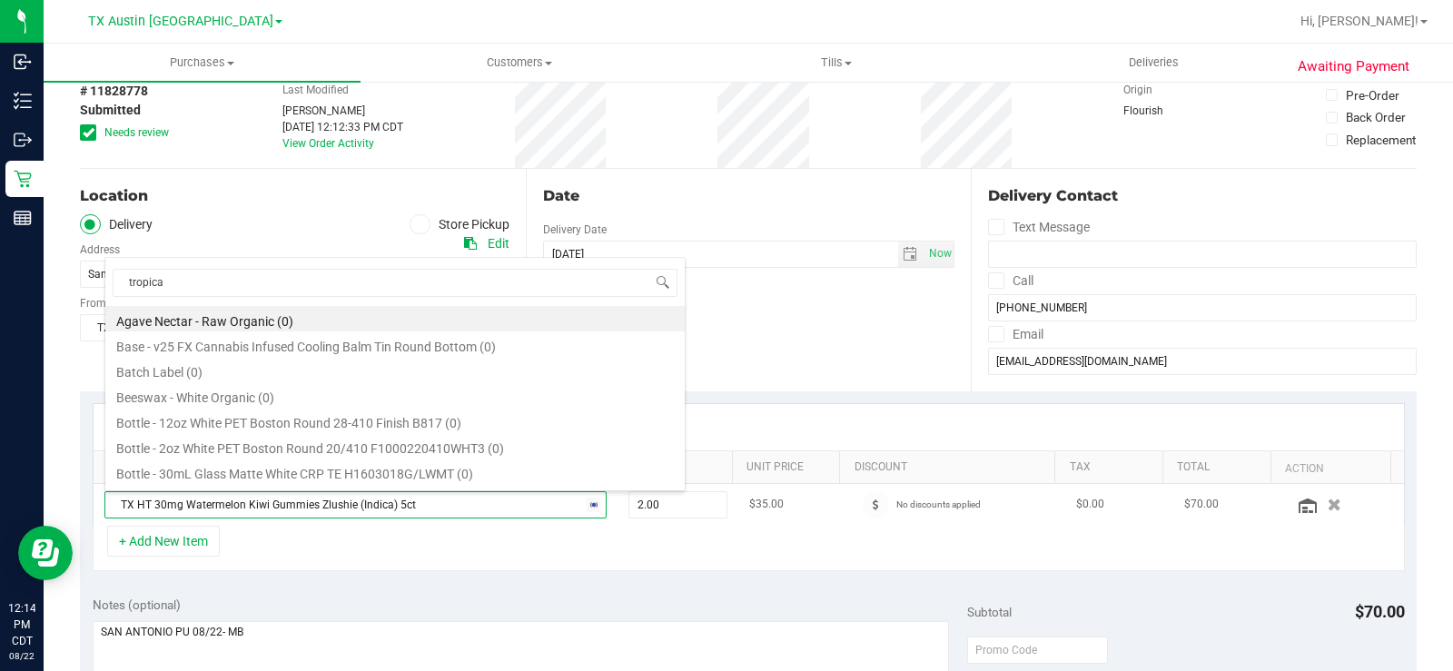
type input "tropical"
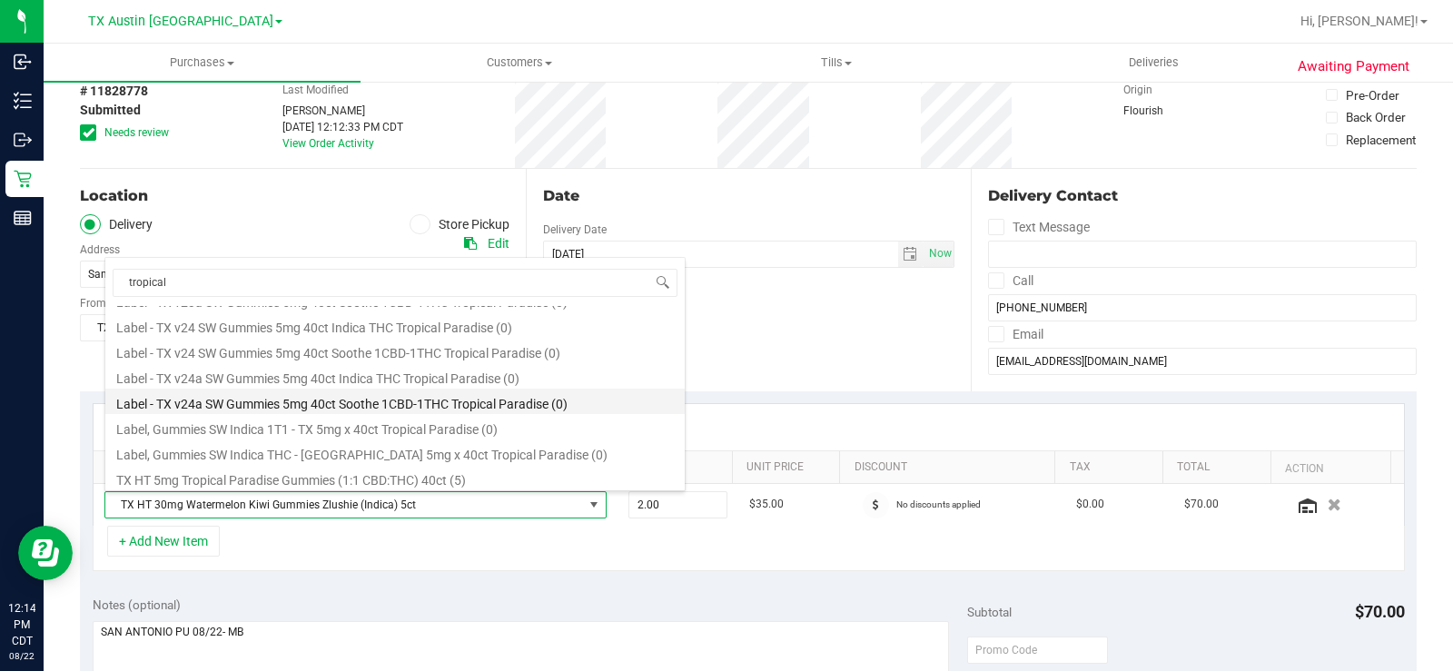
scroll to position [182, 0]
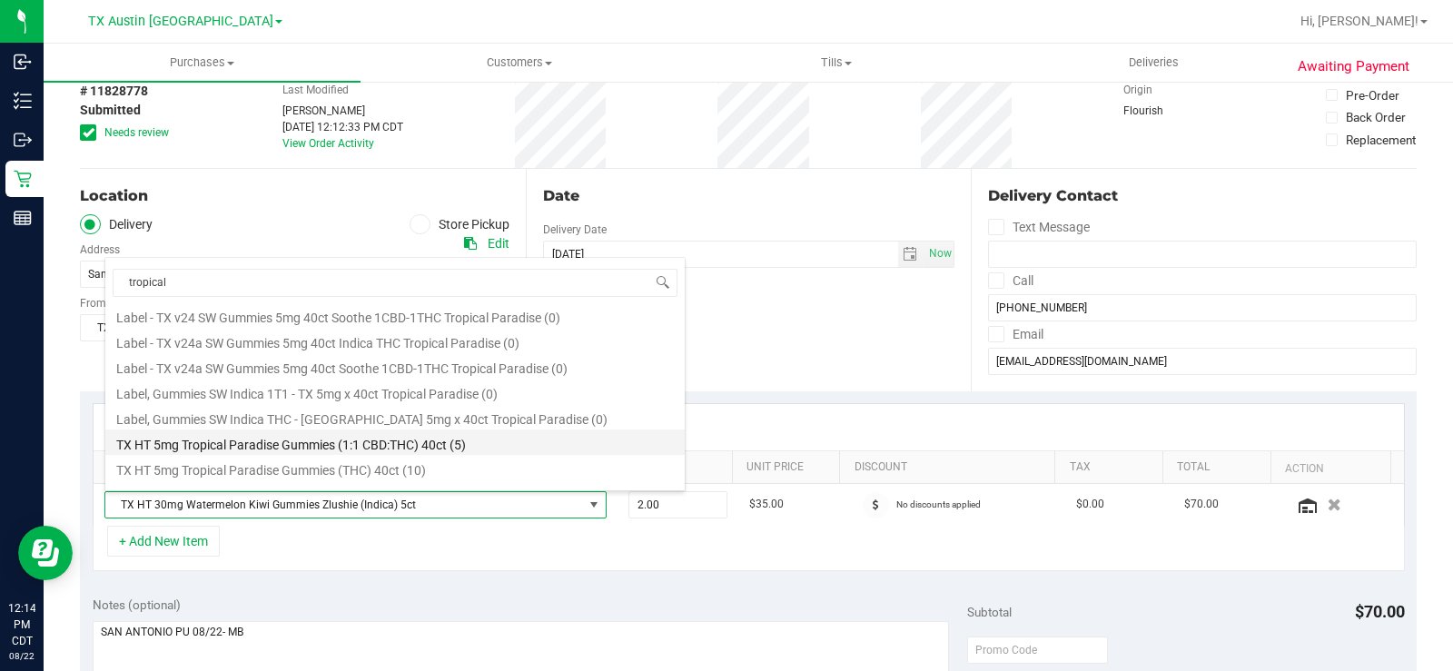
click at [487, 437] on li "TX HT 5mg Tropical Paradise Gummies (1:1 CBD:THC) 40ct (5)" at bounding box center [394, 441] width 579 height 25
type input "1.00"
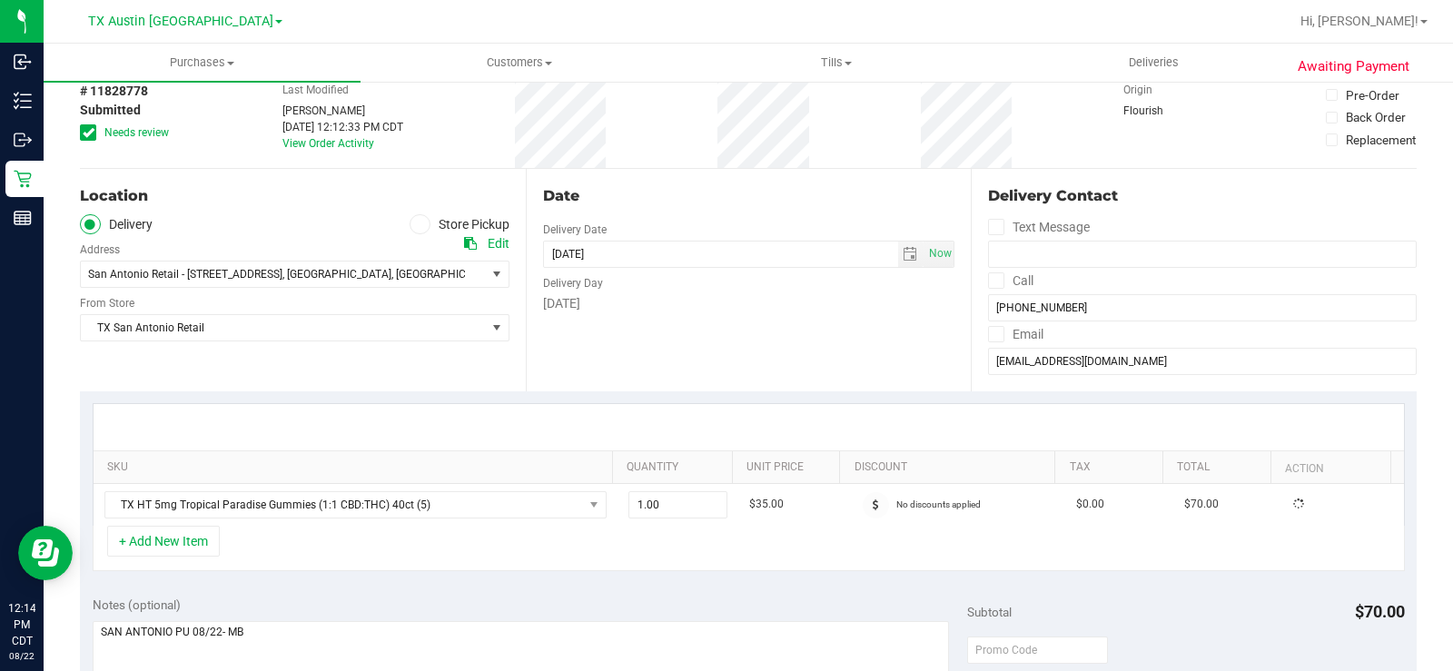
click at [518, 572] on div "SKU Quantity Unit Price Discount Tax Total Action TX HT 5mg Tropical Paradise G…" at bounding box center [748, 487] width 1337 height 192
click at [190, 548] on button "+ Add New Item" at bounding box center [163, 541] width 113 height 31
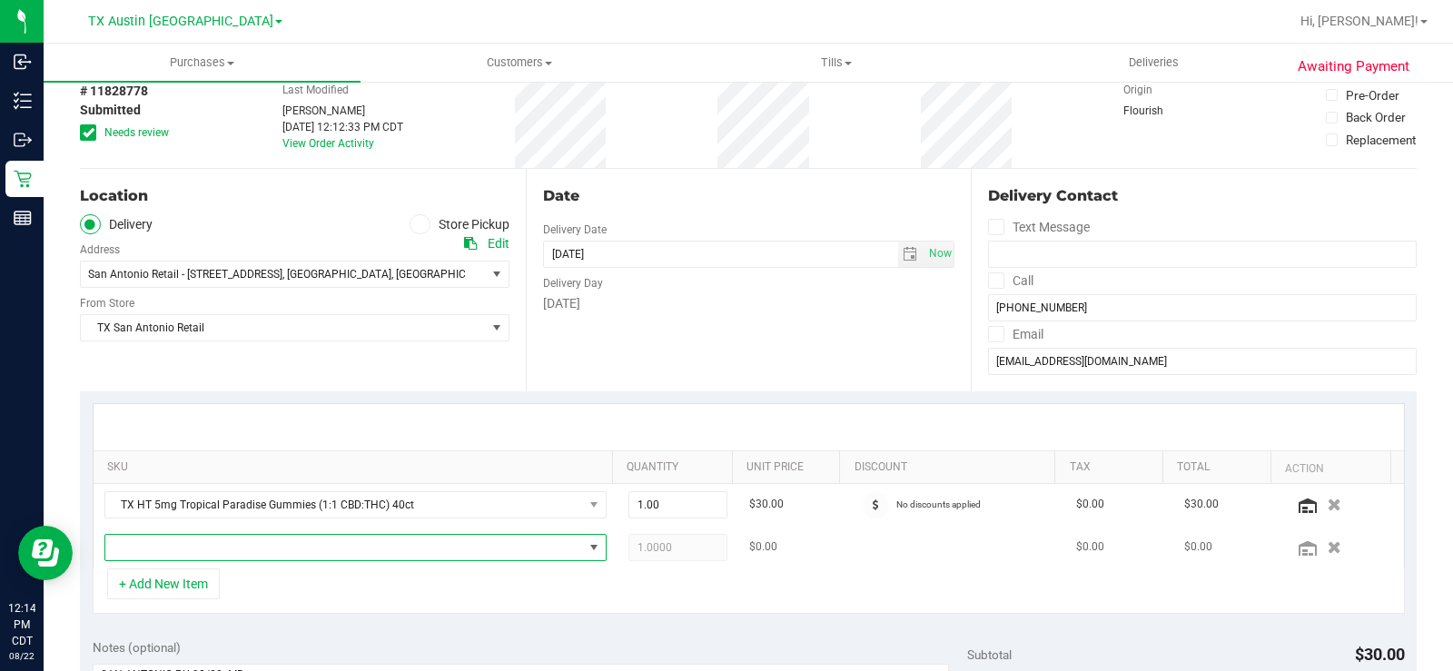
click at [247, 549] on span "NO DATA FOUND" at bounding box center [344, 547] width 478 height 25
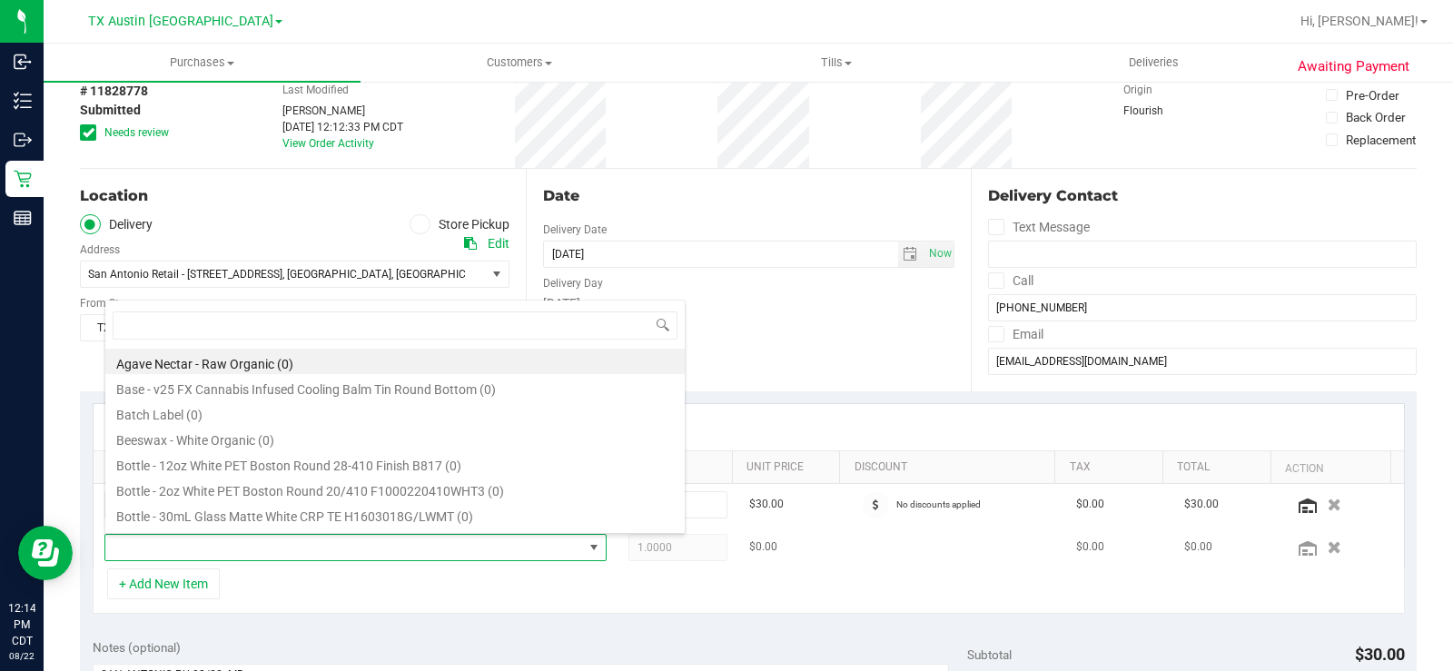
scroll to position [27, 486]
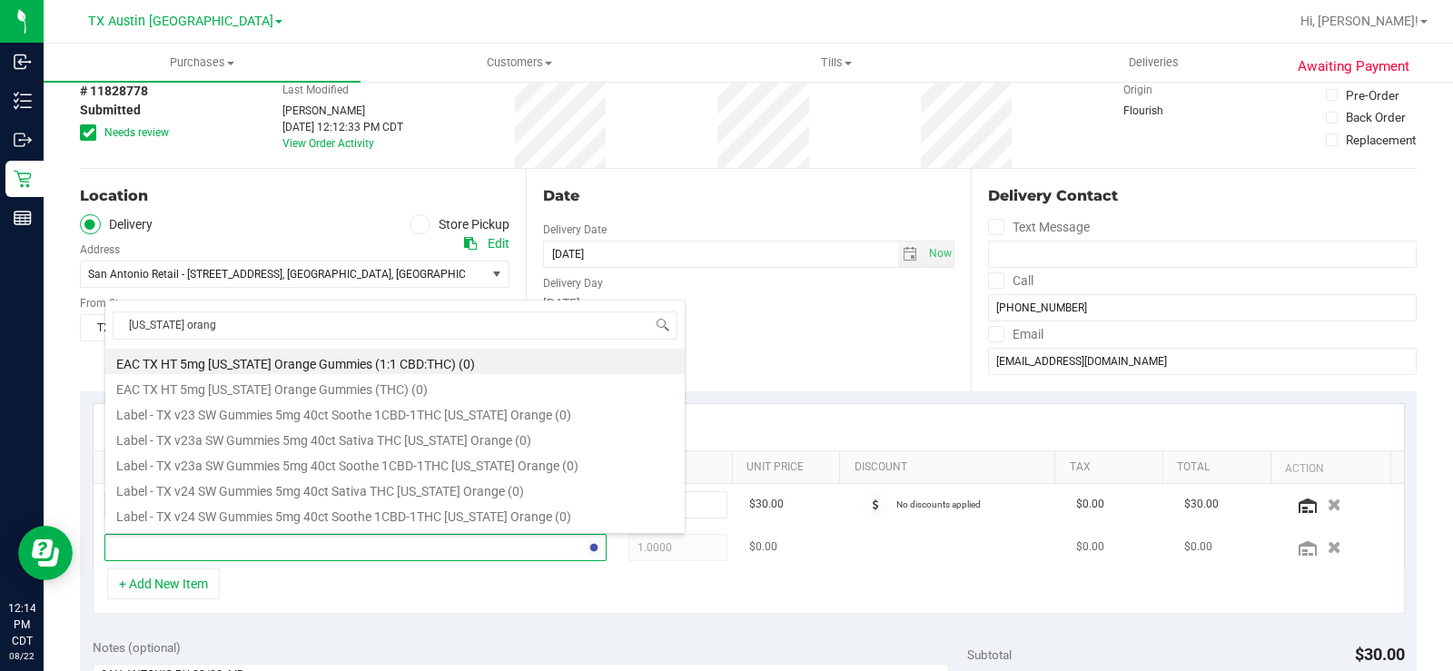
type input "texas orange"
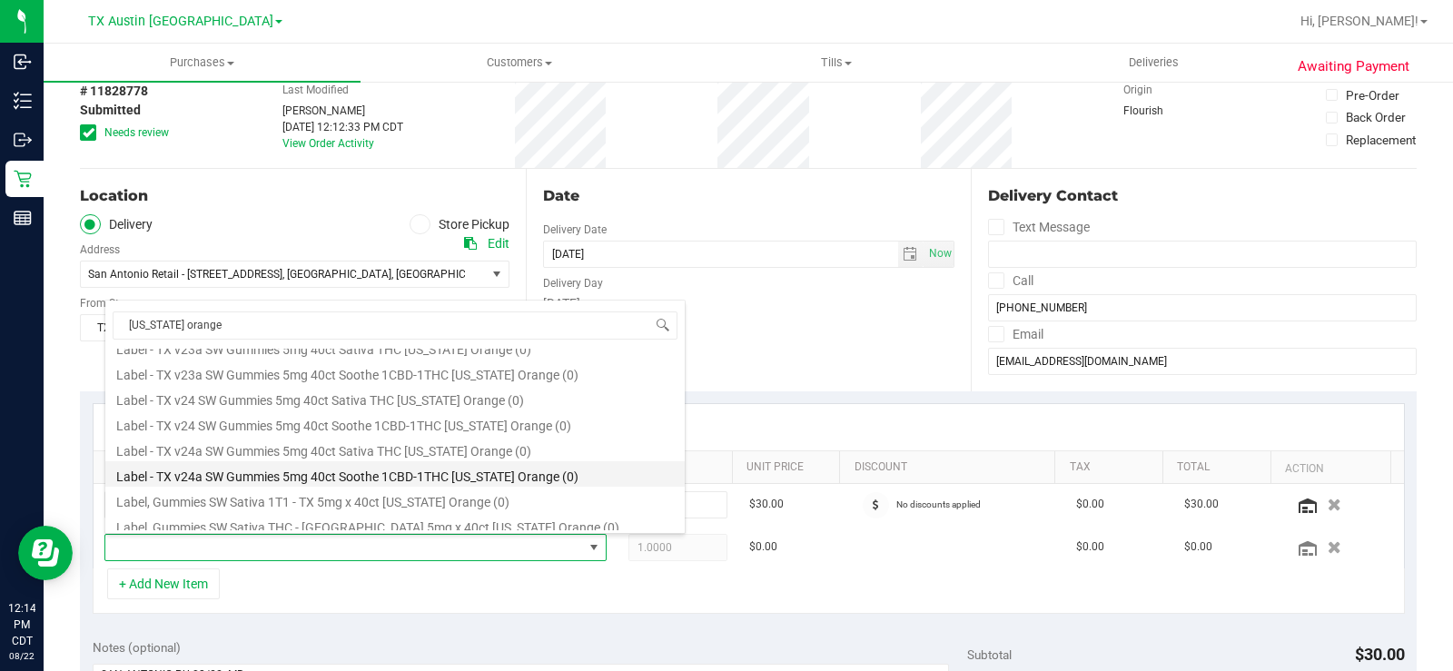
scroll to position [182, 0]
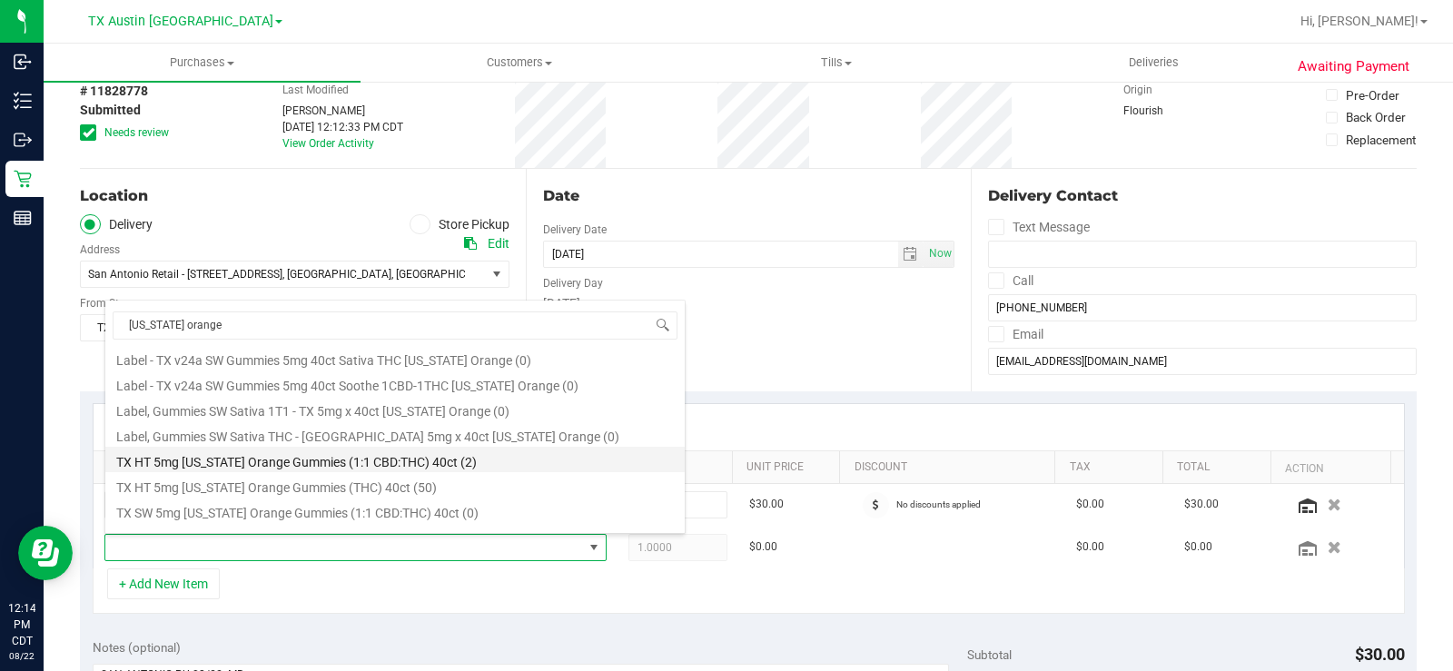
click at [507, 460] on li "TX HT 5mg Texas Orange Gummies (1:1 CBD:THC) 40ct (2)" at bounding box center [394, 459] width 579 height 25
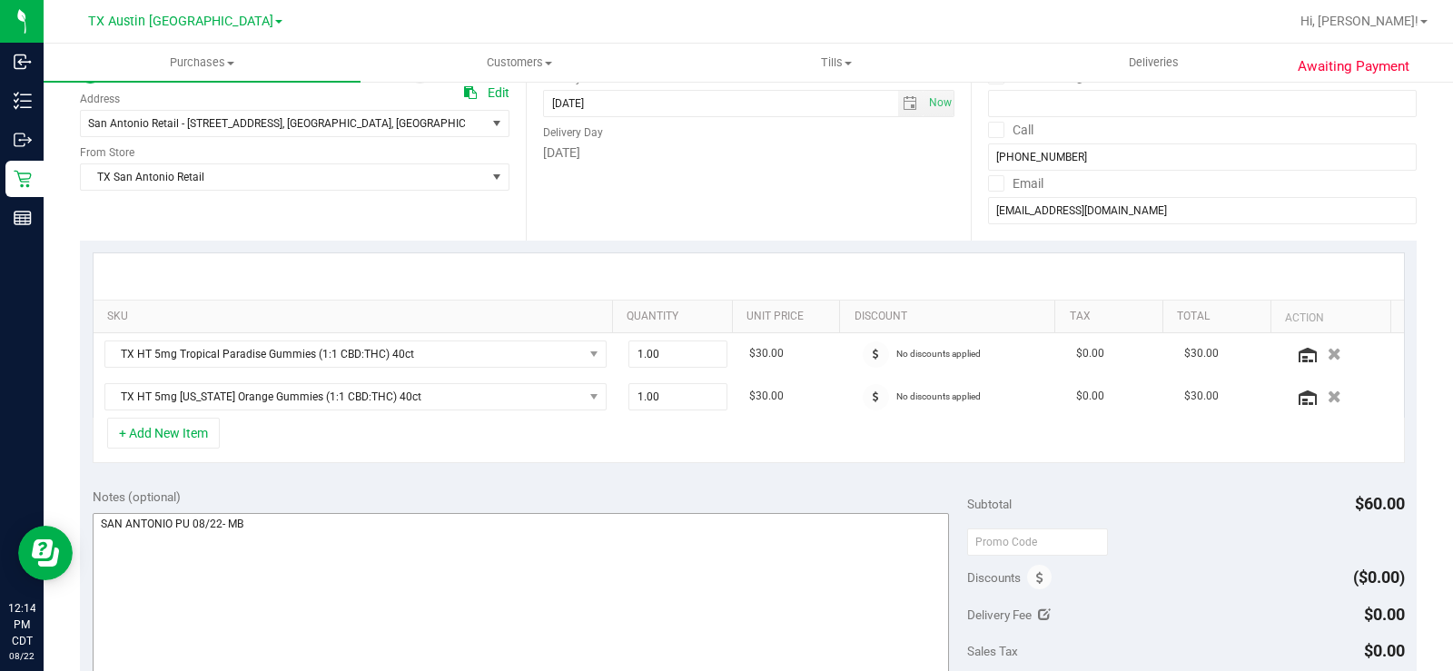
scroll to position [272, 0]
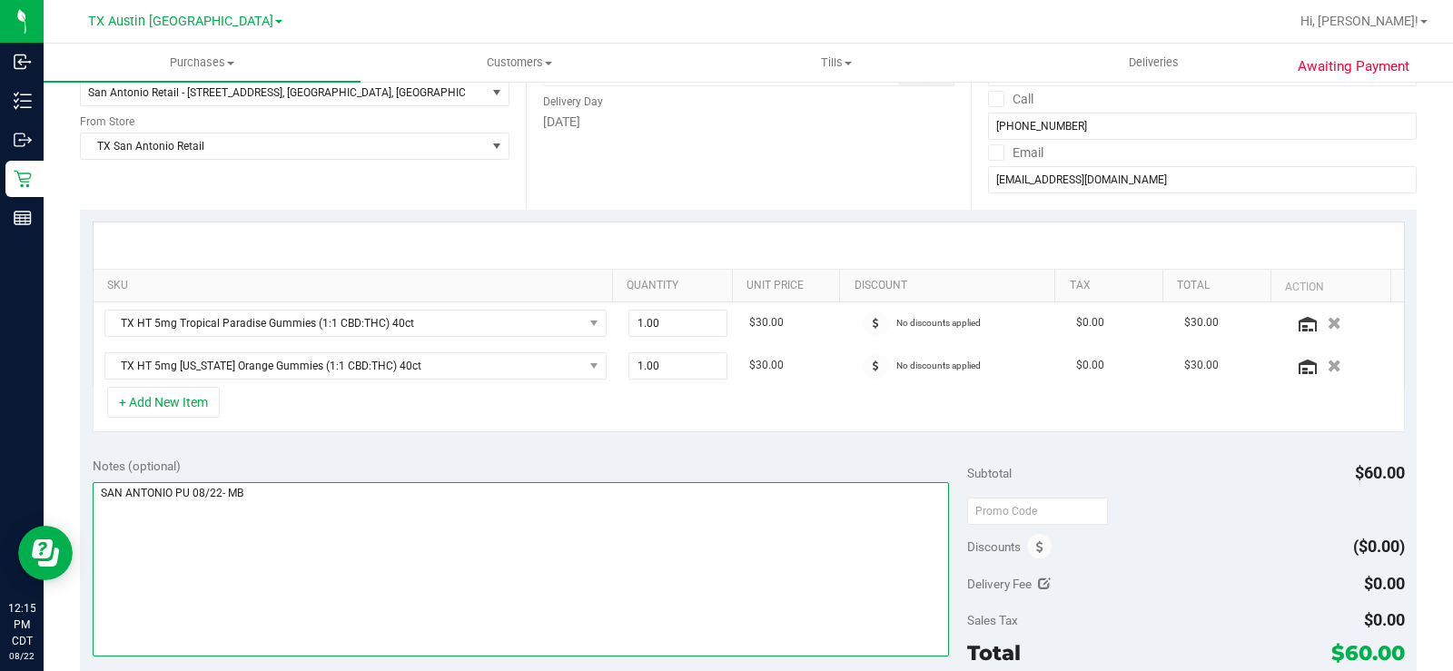
click at [544, 547] on textarea at bounding box center [521, 569] width 856 height 174
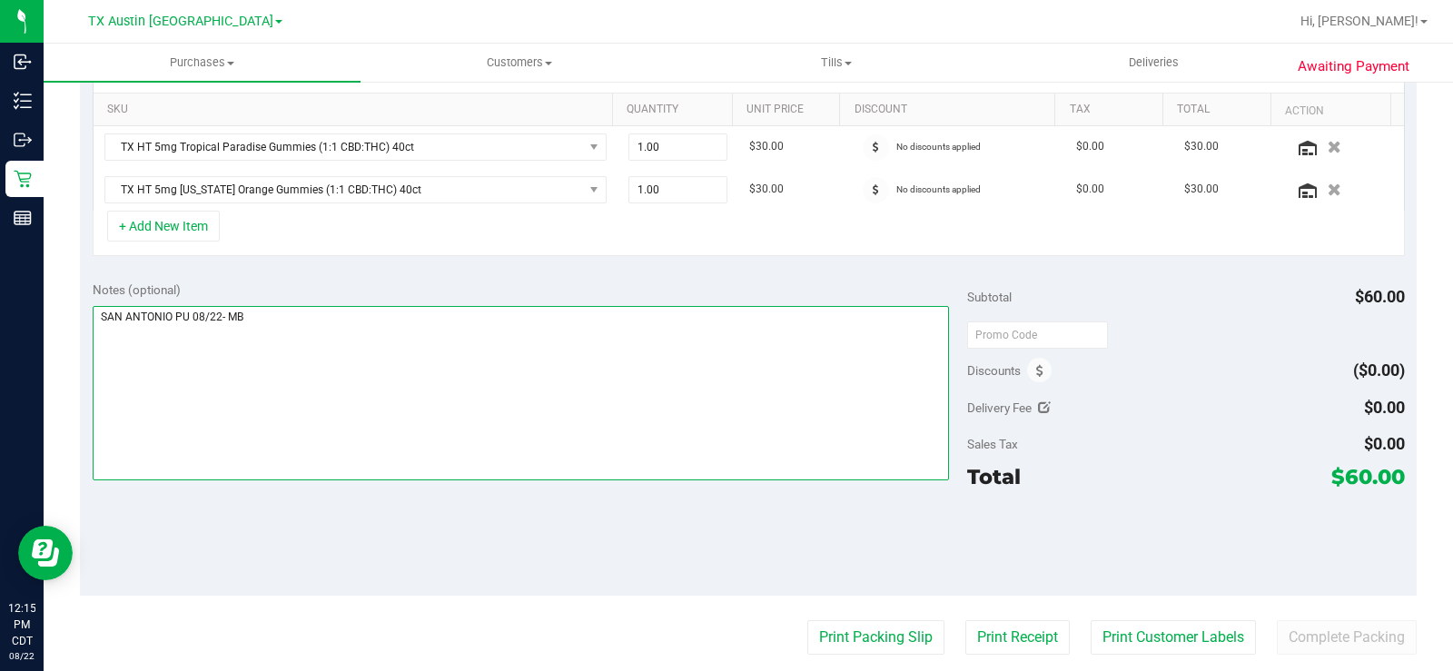
scroll to position [454, 0]
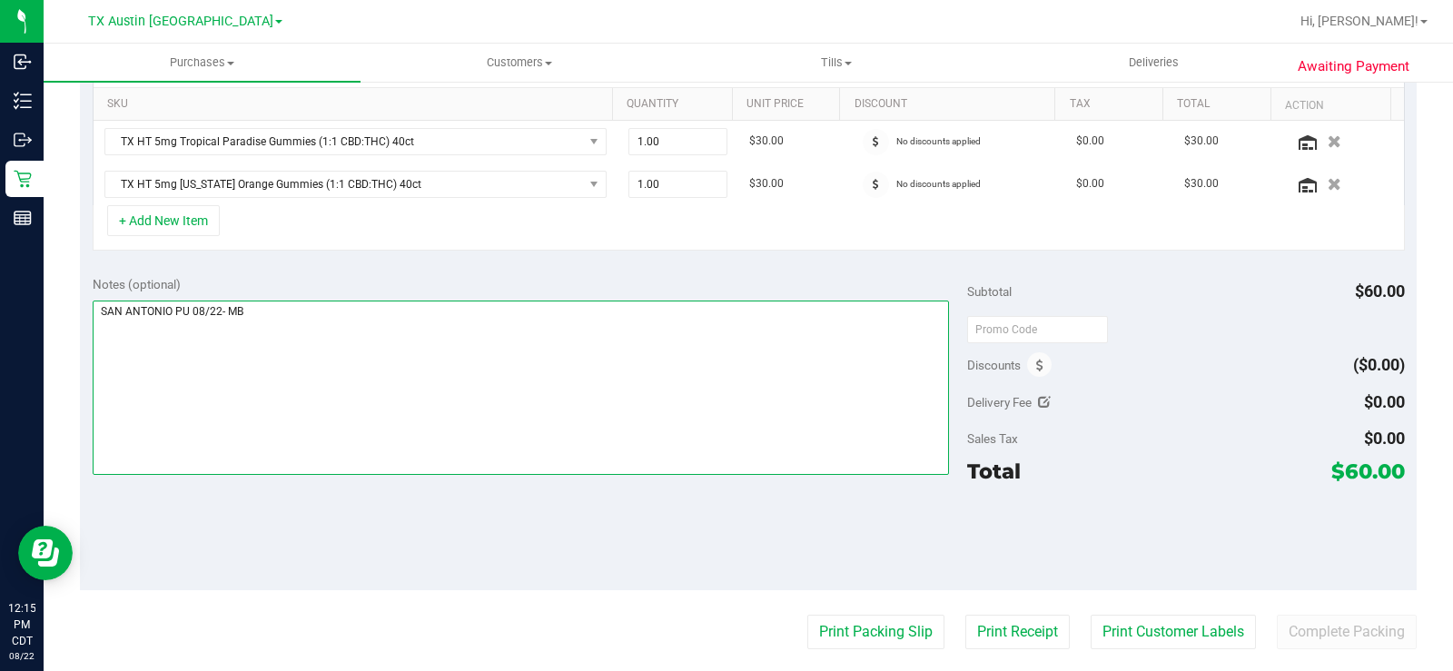
click at [706, 420] on textarea at bounding box center [521, 388] width 856 height 174
click at [719, 411] on textarea at bounding box center [521, 388] width 856 height 174
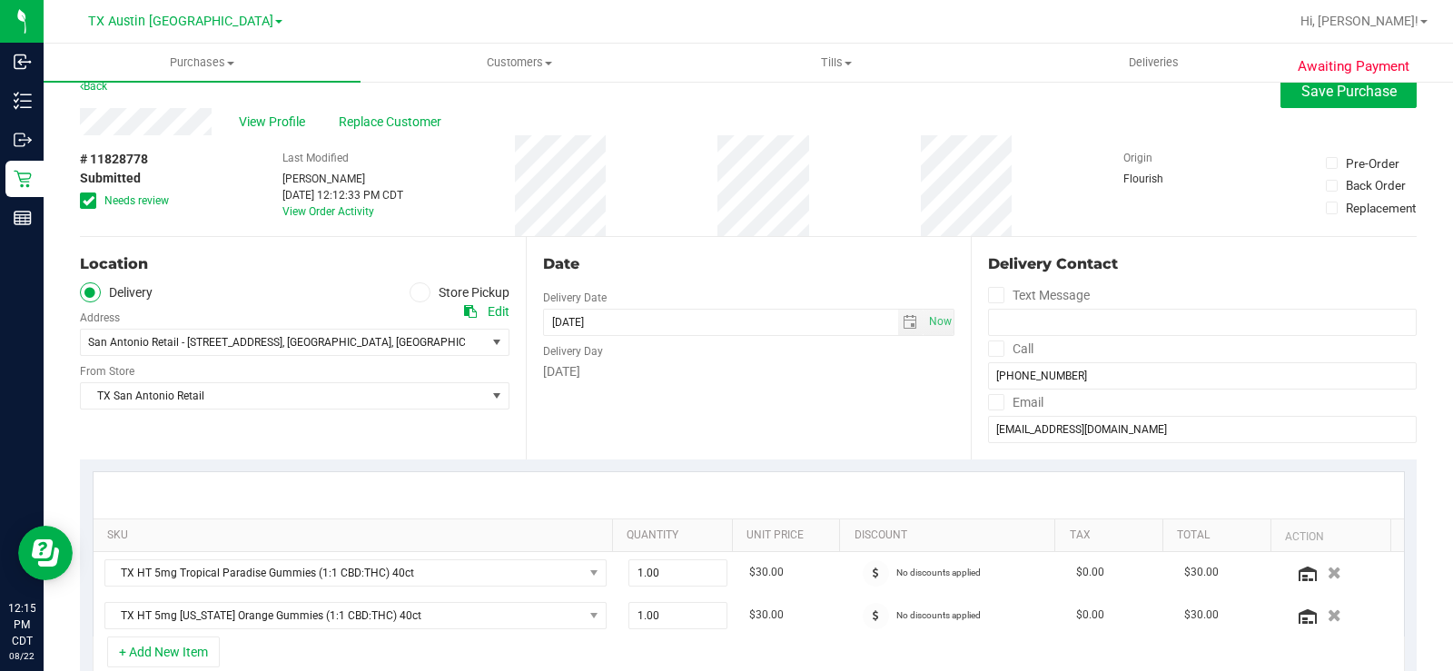
scroll to position [0, 0]
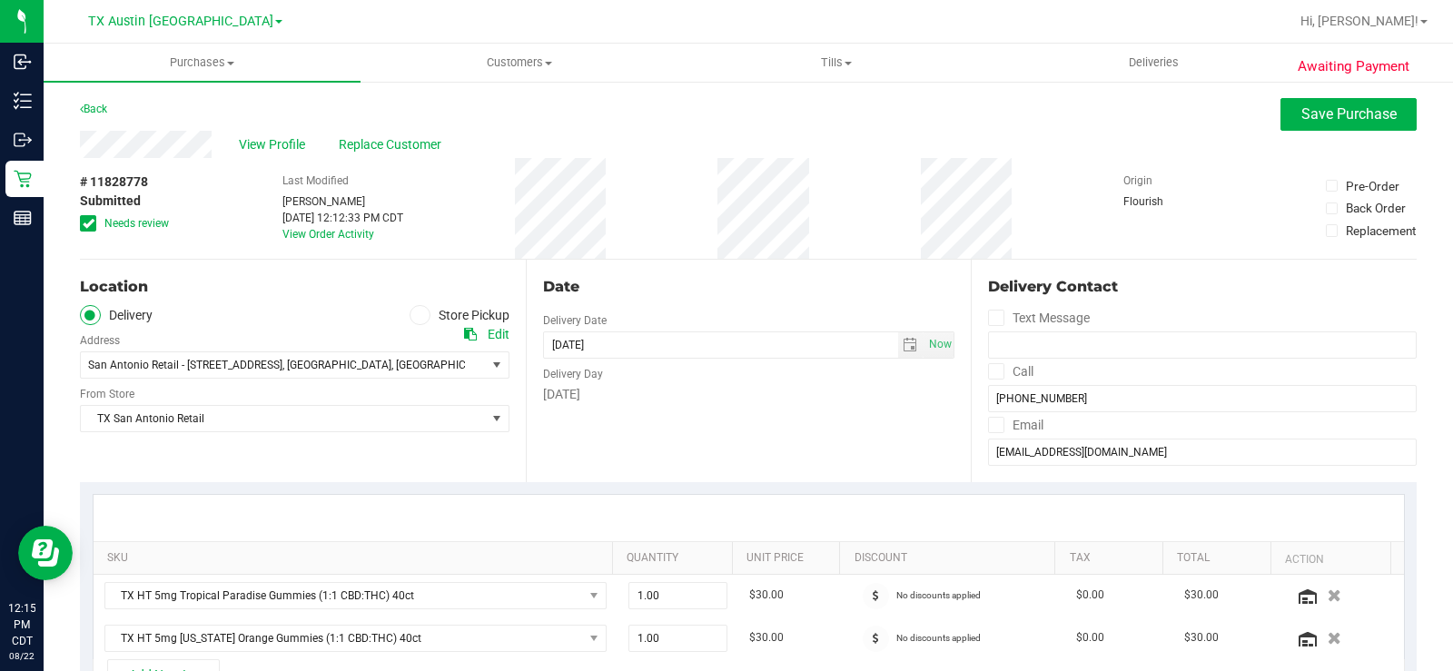
click at [869, 110] on div "Back Save Purchase" at bounding box center [748, 114] width 1337 height 33
click at [887, 134] on div "View Profile Replace Customer" at bounding box center [748, 144] width 1337 height 27
click at [1301, 121] on span "Save Purchase" at bounding box center [1348, 113] width 95 height 17
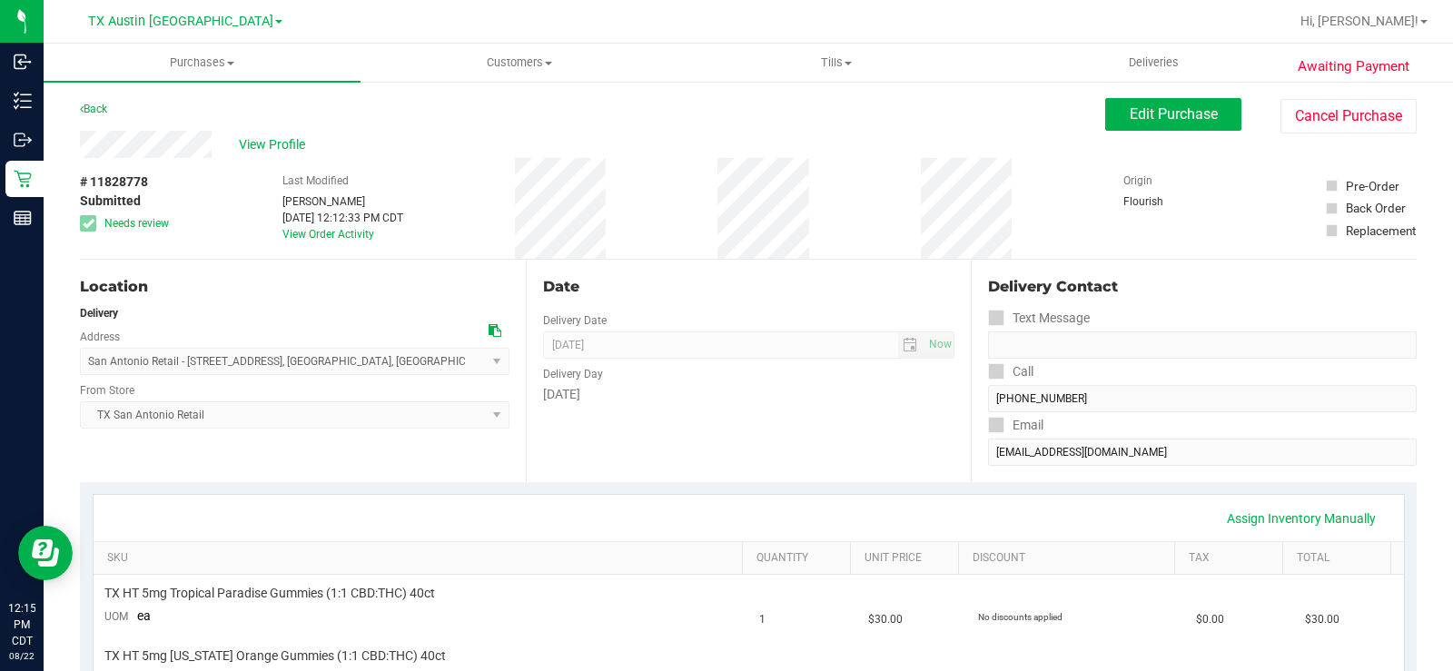
click at [506, 418] on div "Location Delivery Address San Antonio Retail - 18720 Stone Oak PKWY , San Anton…" at bounding box center [303, 371] width 446 height 222
click at [1165, 123] on button "Edit Purchase" at bounding box center [1173, 114] width 136 height 33
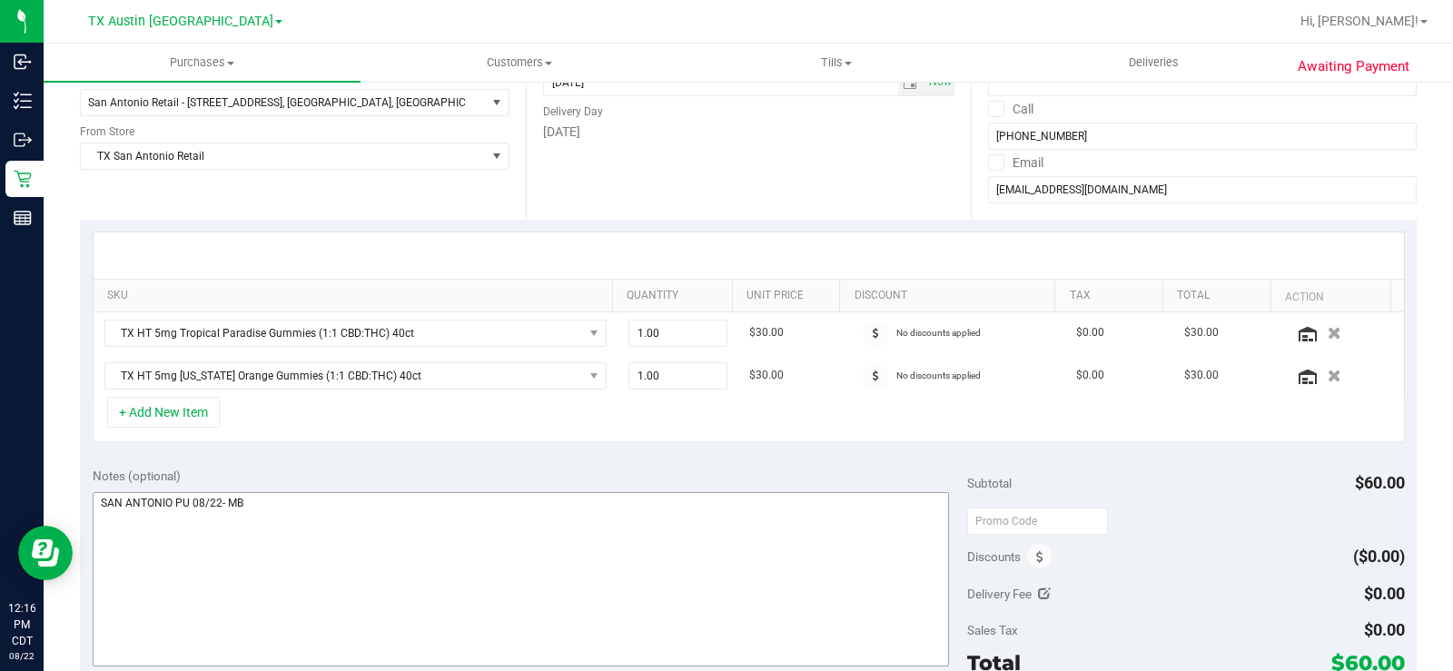
scroll to position [272, 0]
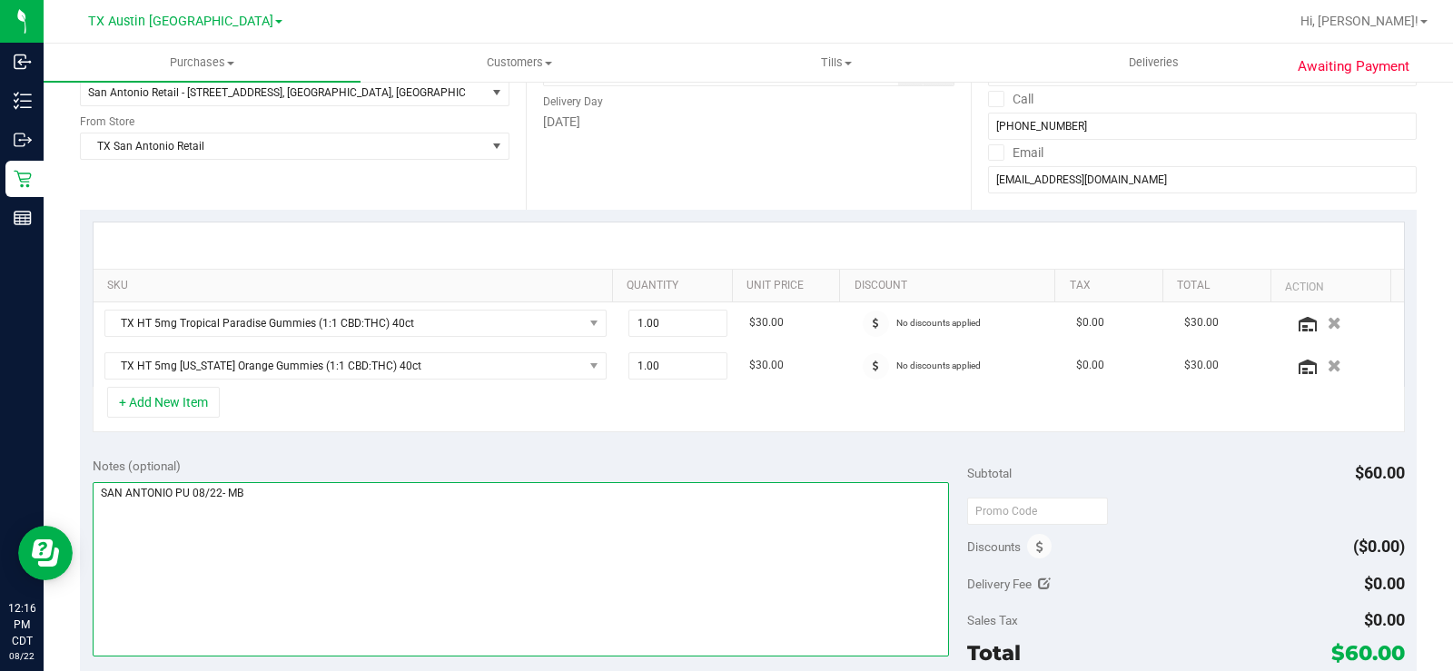
click at [222, 498] on textarea at bounding box center [521, 569] width 856 height 174
drag, startPoint x: 377, startPoint y: 518, endPoint x: 388, endPoint y: 513, distance: 12.2
click at [386, 517] on textarea at bounding box center [521, 569] width 856 height 174
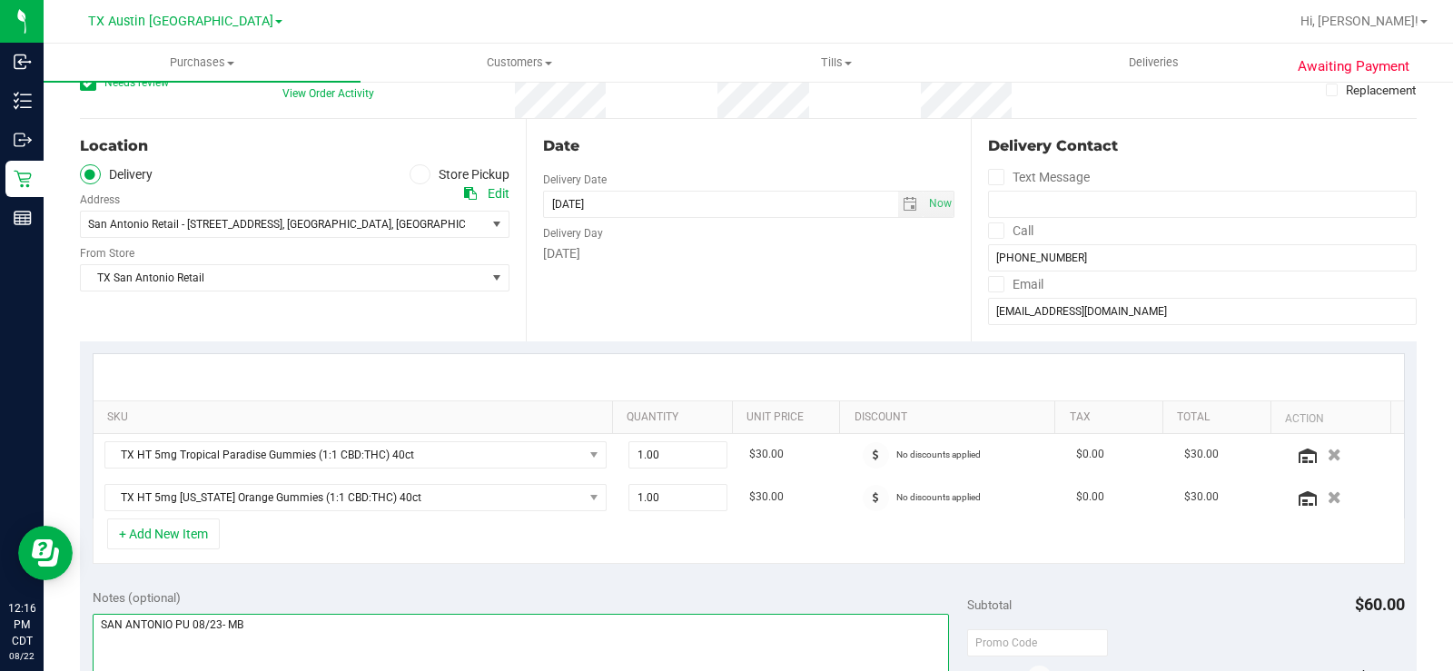
scroll to position [0, 0]
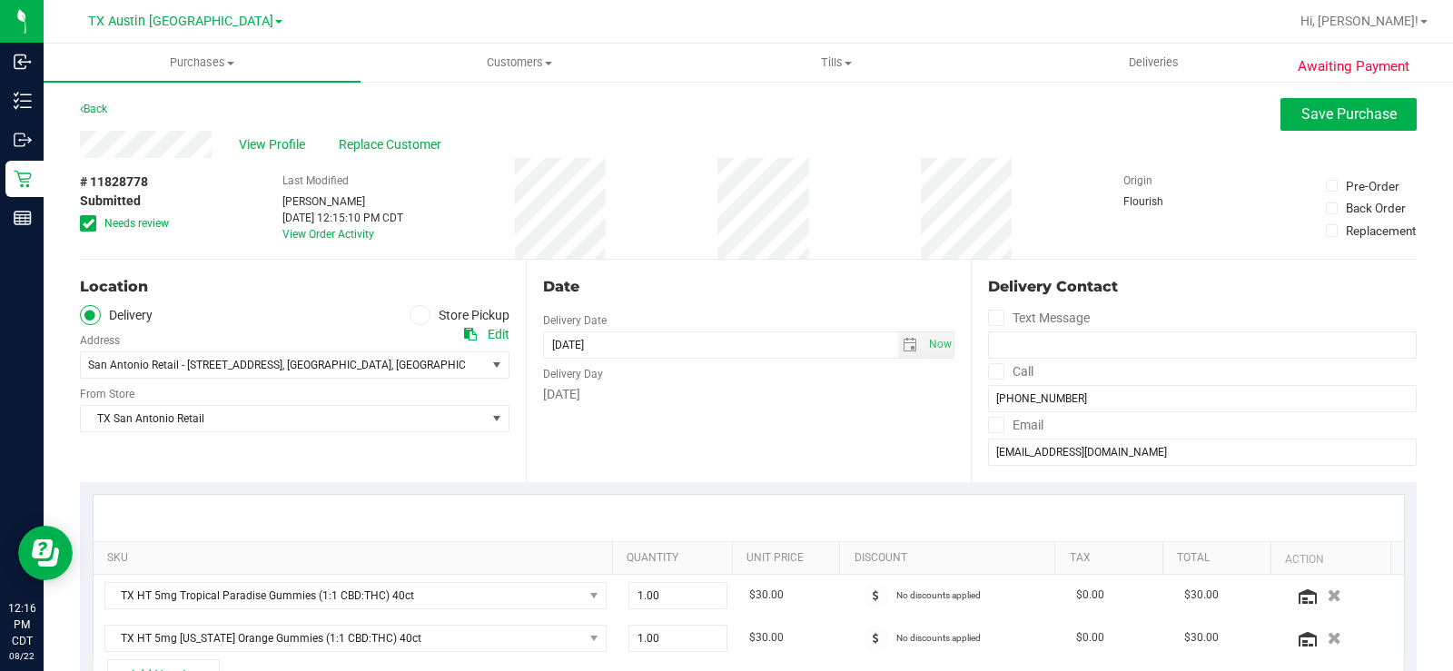
type textarea "SAN ANTONIO PU 08/23- MB"
drag, startPoint x: 93, startPoint y: 221, endPoint x: 236, endPoint y: 221, distance: 143.5
click at [93, 223] on icon at bounding box center [89, 223] width 12 height 0
click at [0, 0] on input "Needs review" at bounding box center [0, 0] width 0 height 0
click at [1321, 118] on span "Save Purchase" at bounding box center [1348, 113] width 95 height 17
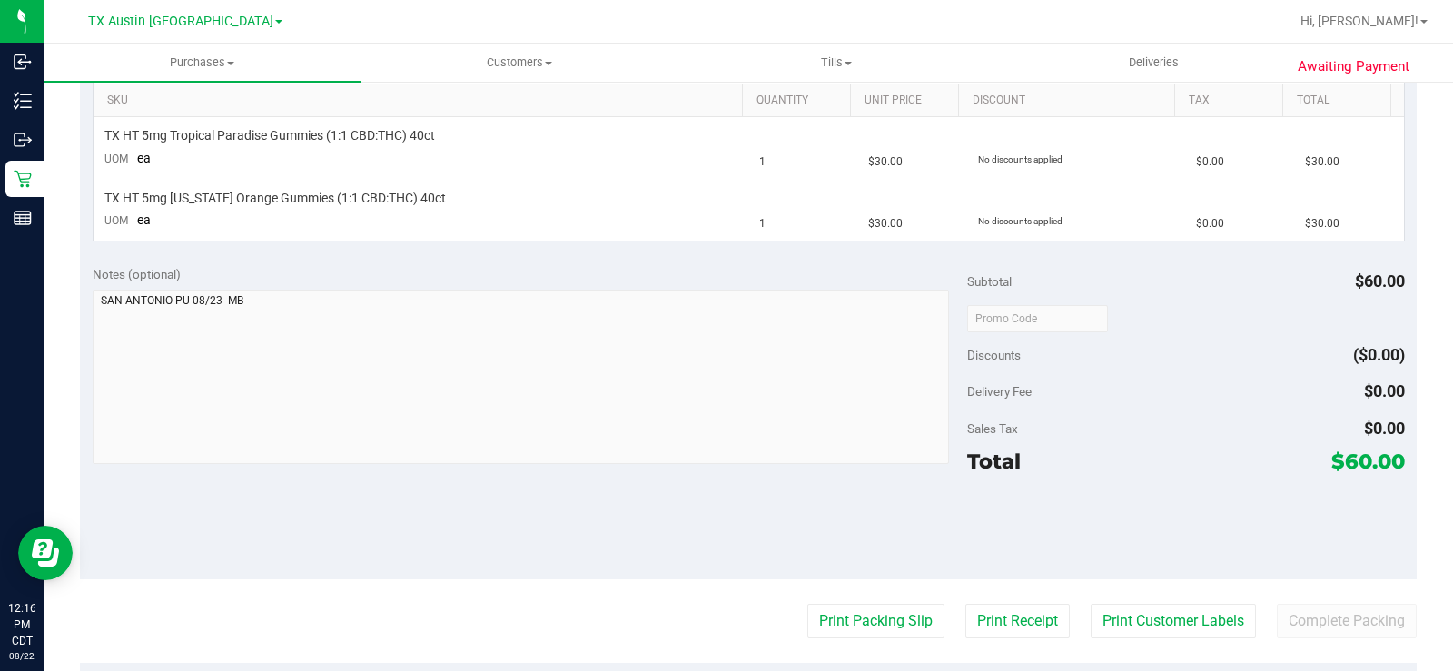
scroll to position [545, 0]
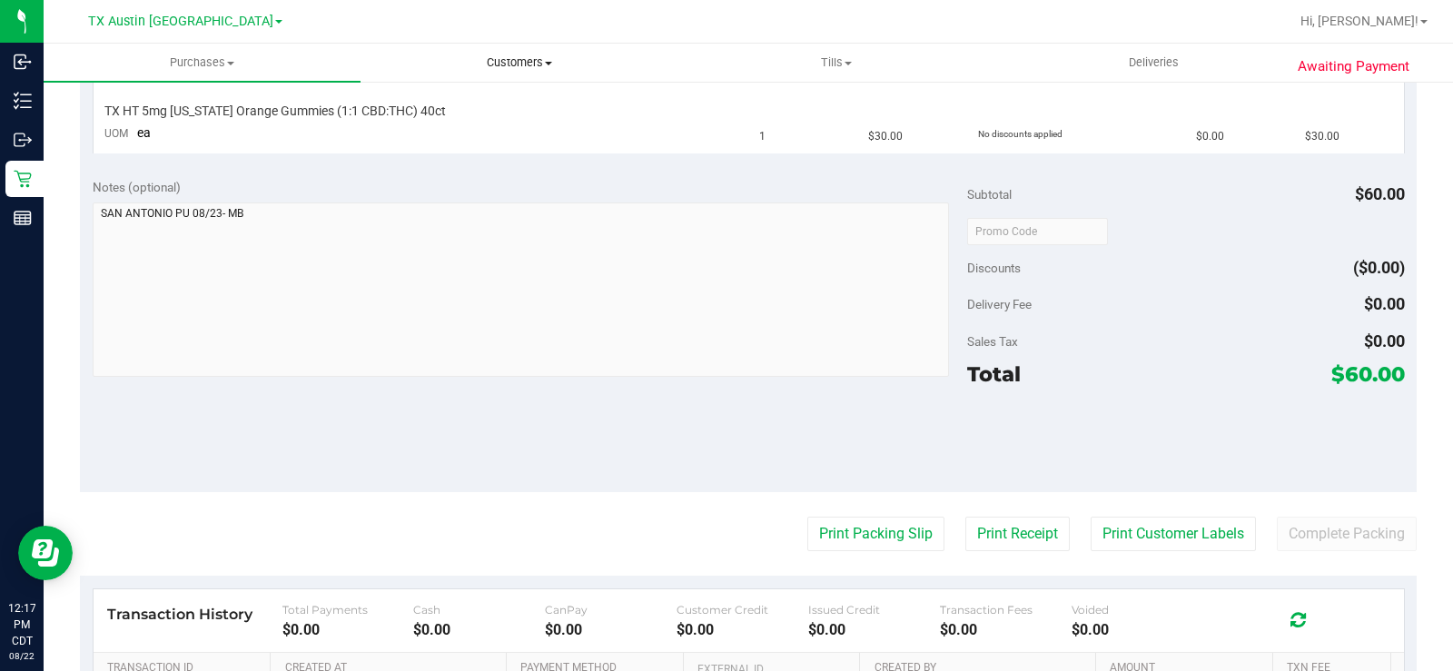
click at [508, 66] on span "Customers" at bounding box center [518, 62] width 315 height 16
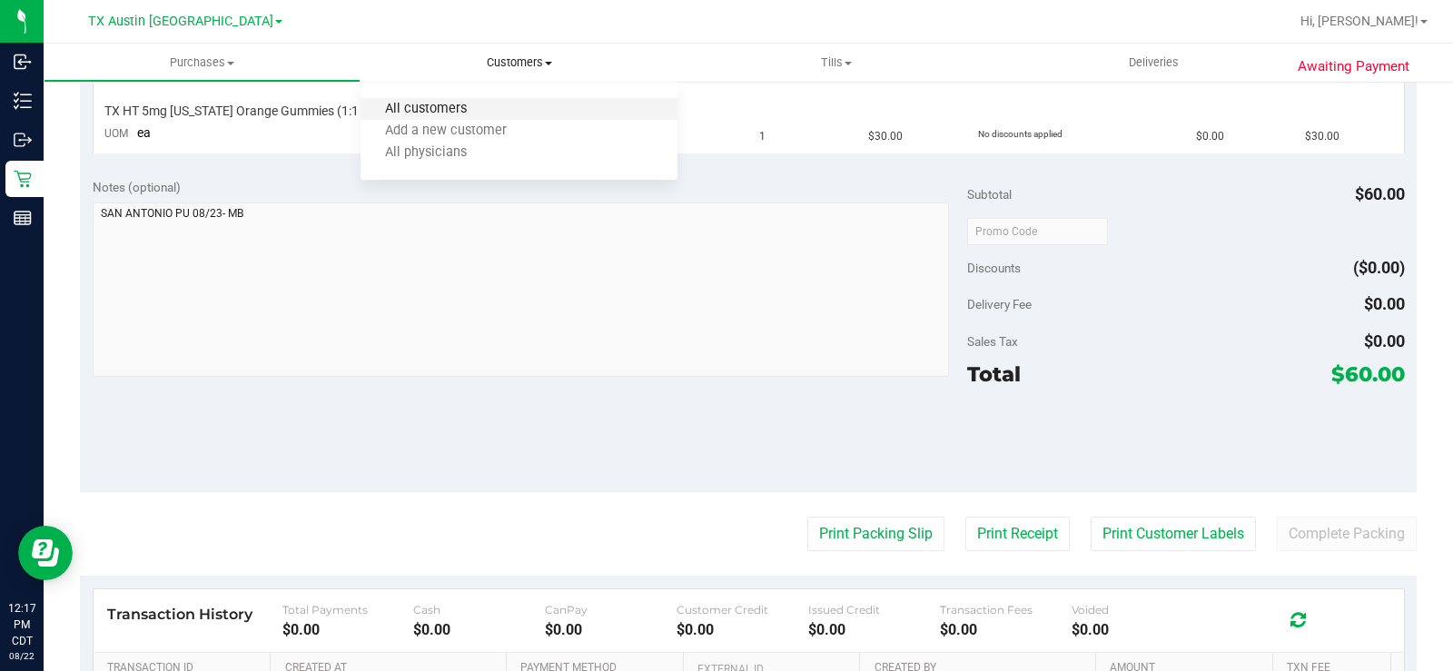
drag, startPoint x: 508, startPoint y: 66, endPoint x: 424, endPoint y: 107, distance: 93.0
click at [424, 107] on span "All customers" at bounding box center [425, 109] width 131 height 15
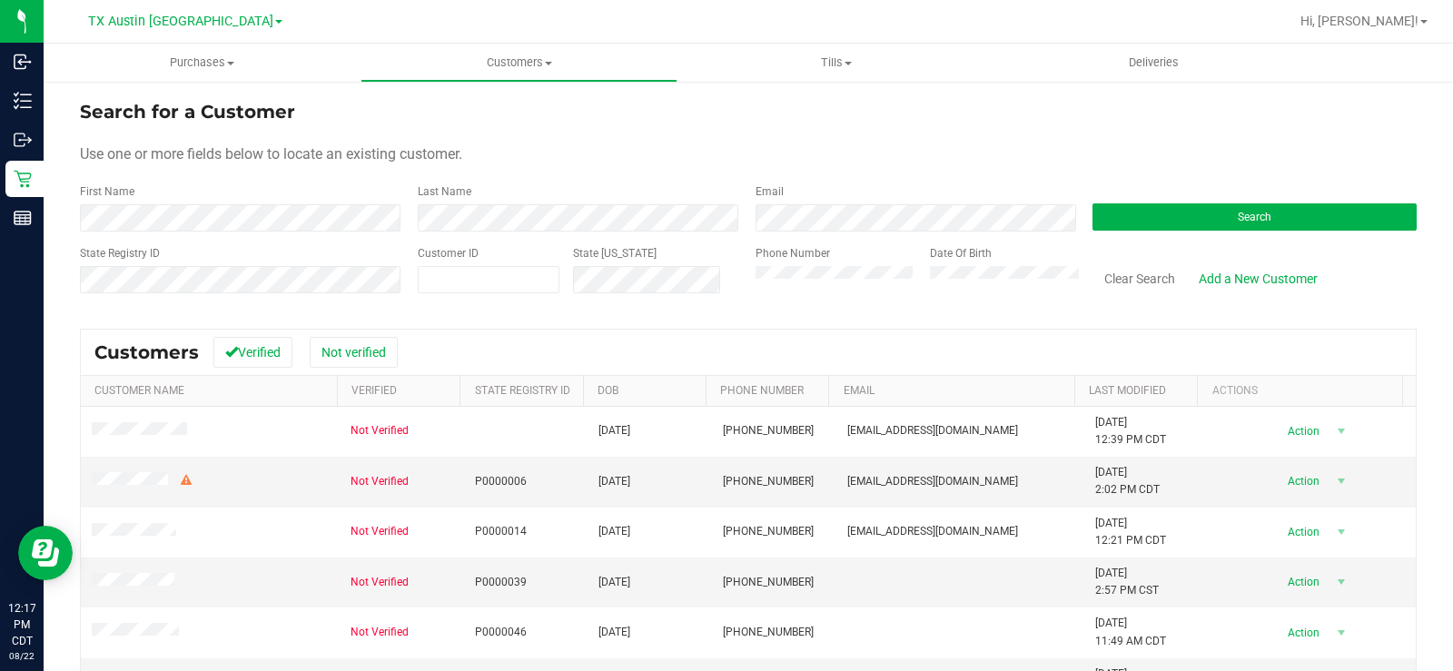
drag, startPoint x: 581, startPoint y: 154, endPoint x: 1064, endPoint y: 235, distance: 489.8
click at [603, 155] on div "Use one or more fields below to locate an existing customer." at bounding box center [748, 154] width 1337 height 22
drag, startPoint x: 1190, startPoint y: 219, endPoint x: 1142, endPoint y: 215, distance: 48.3
click at [1190, 218] on button "Search" at bounding box center [1254, 216] width 324 height 27
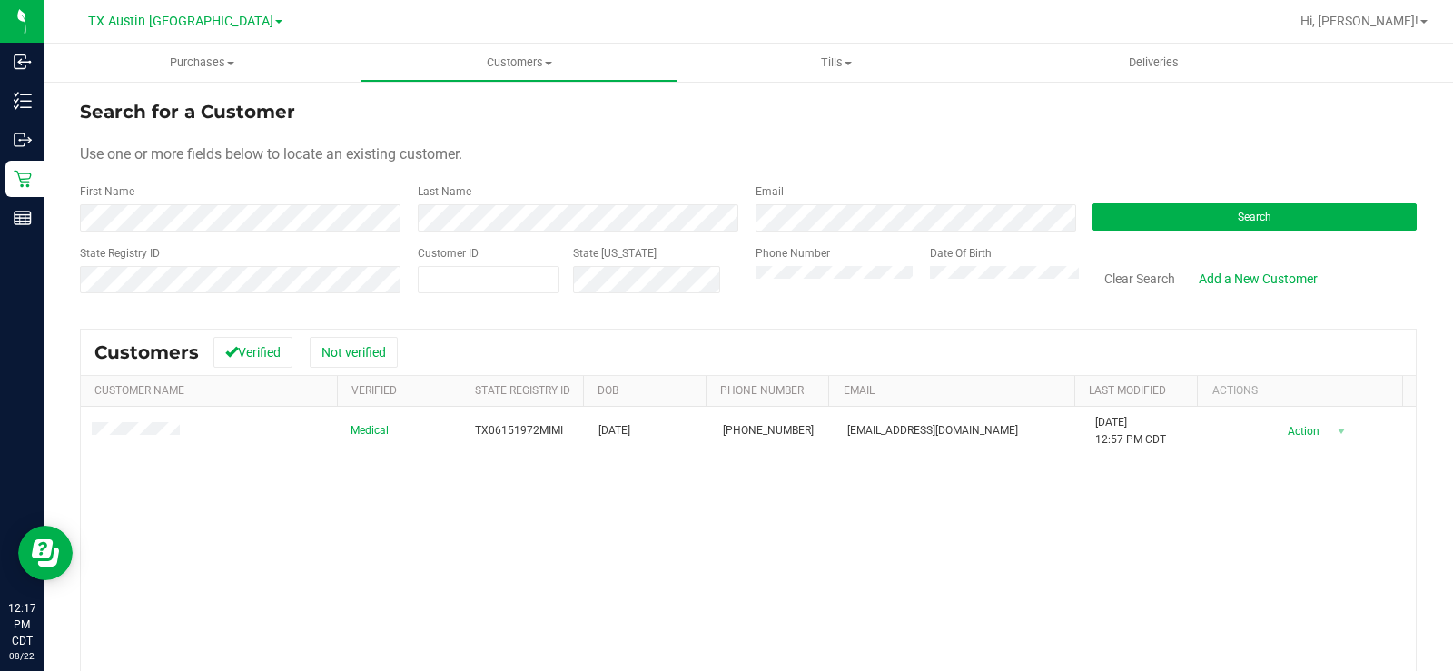
click at [278, 489] on div "Medical TX06151972MIMI 06/15/1972 (903) 944-8015 mistimitchell44@gmail.com 7/14…" at bounding box center [748, 618] width 1335 height 423
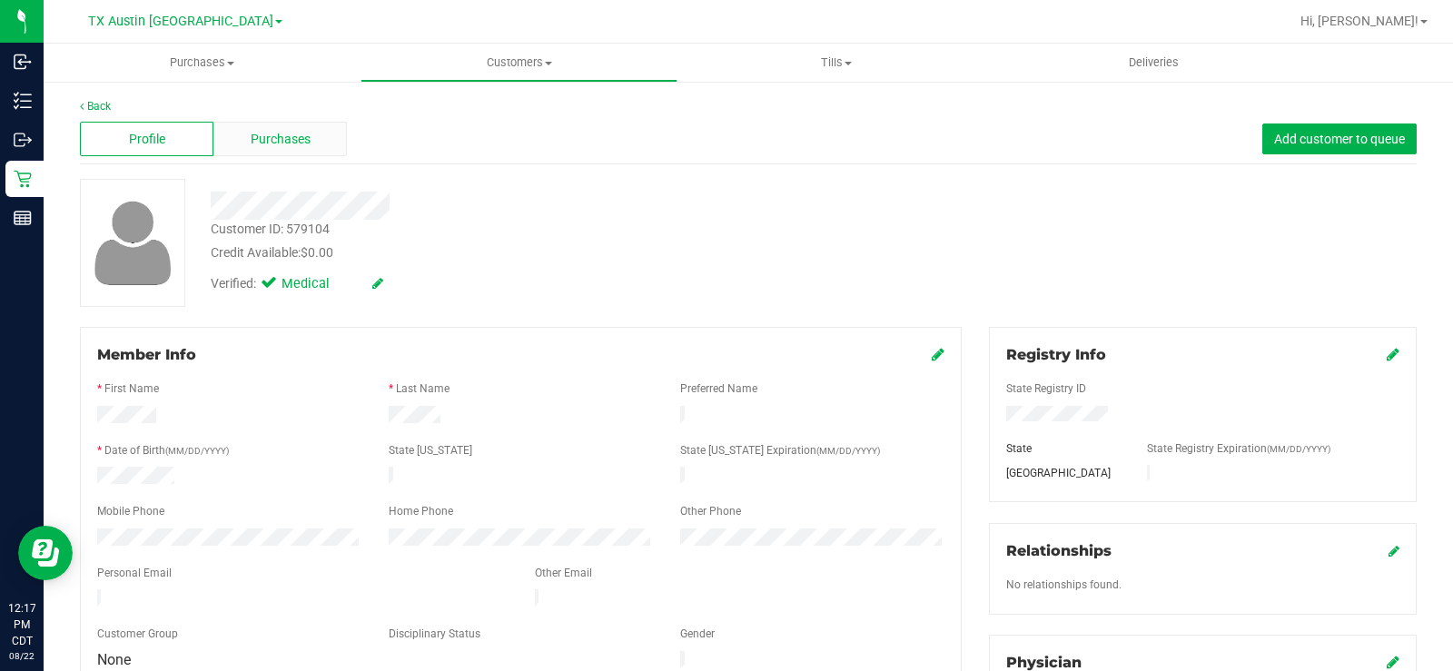
click at [279, 142] on span "Purchases" at bounding box center [281, 139] width 60 height 19
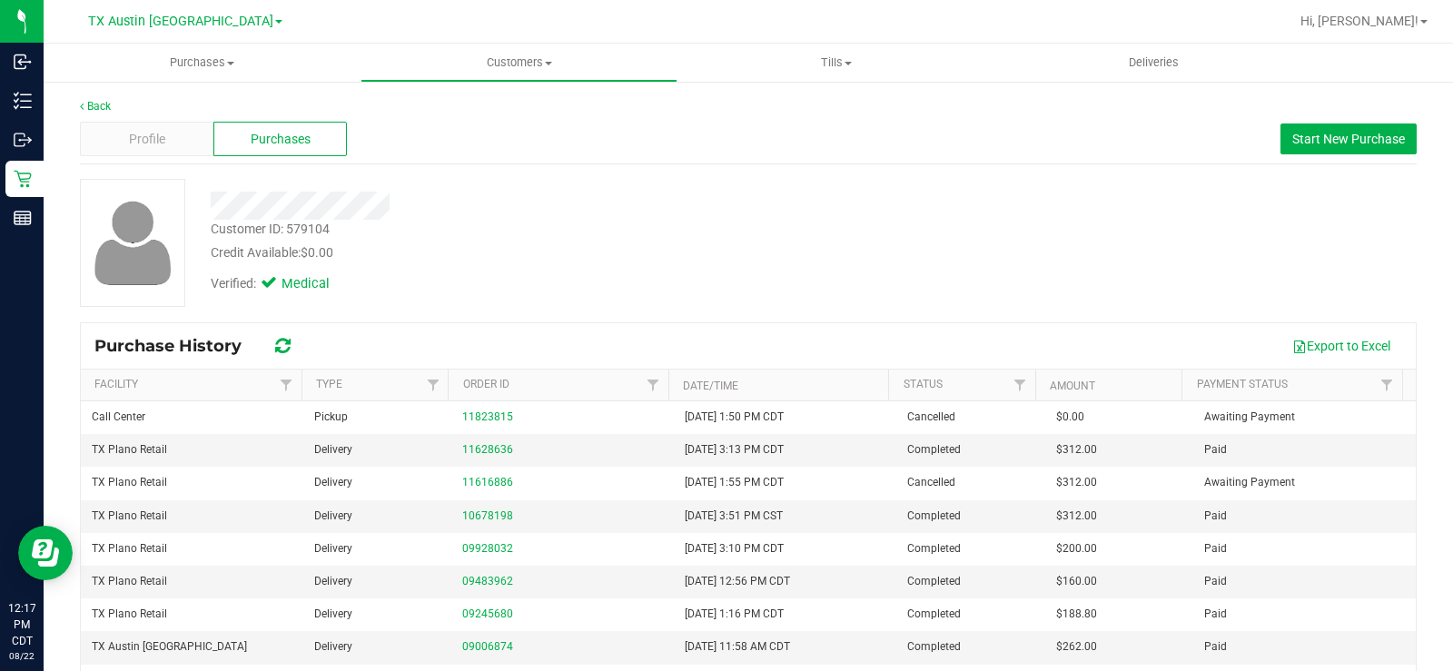
click at [556, 262] on div "Credit Available: $0.00" at bounding box center [538, 252] width 655 height 19
click at [125, 143] on div "Profile" at bounding box center [146, 139] width 133 height 35
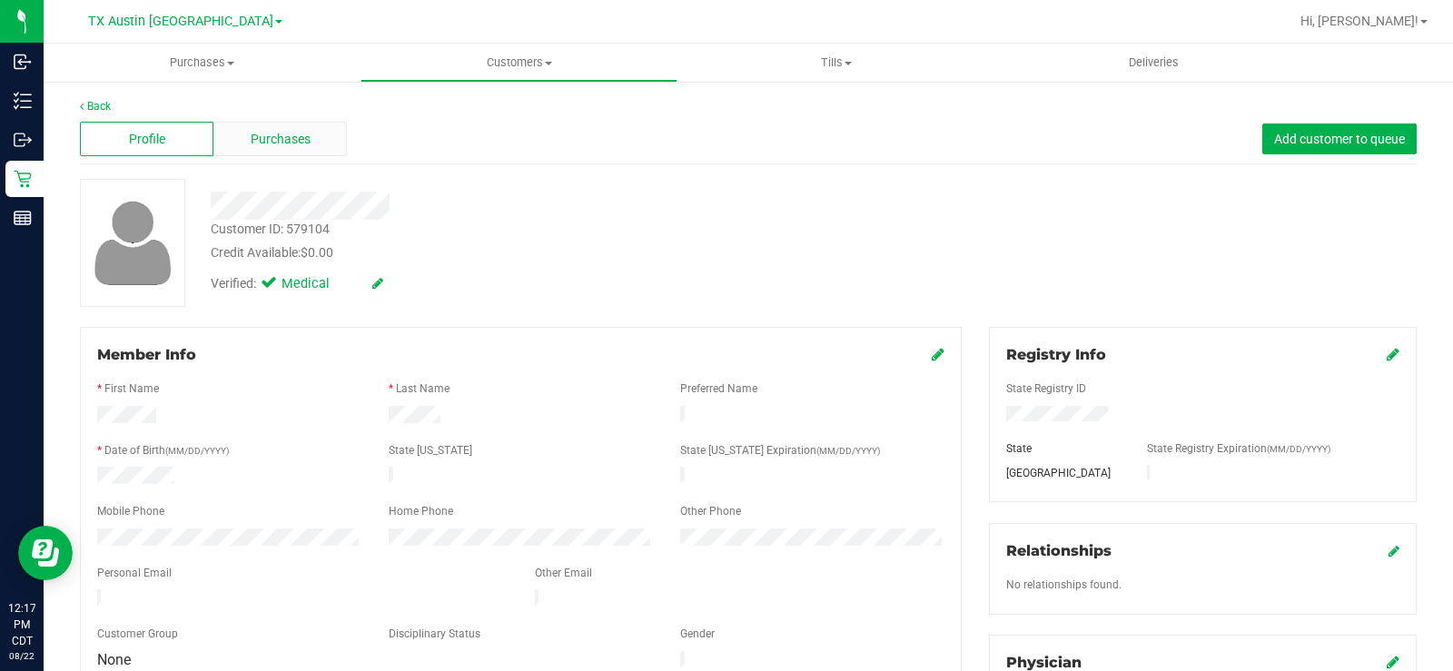
click at [252, 139] on span "Purchases" at bounding box center [281, 139] width 60 height 19
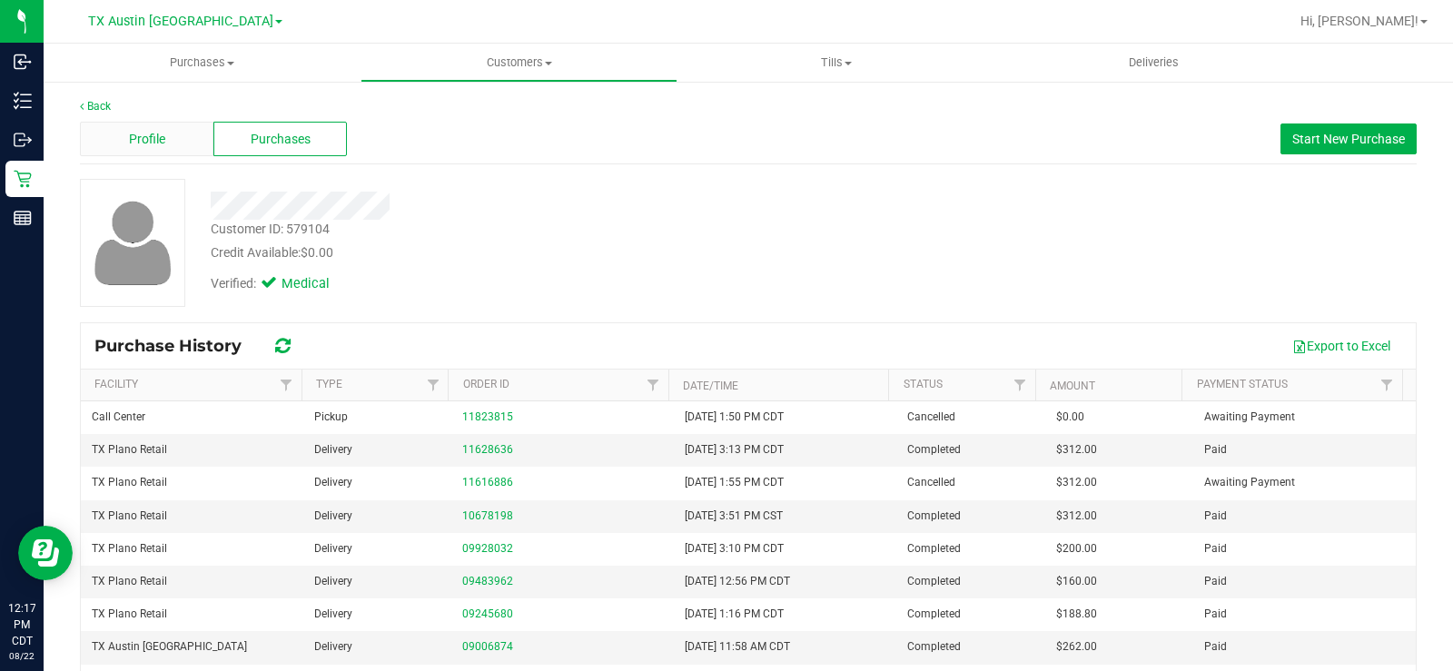
click at [145, 152] on div "Profile" at bounding box center [146, 139] width 133 height 35
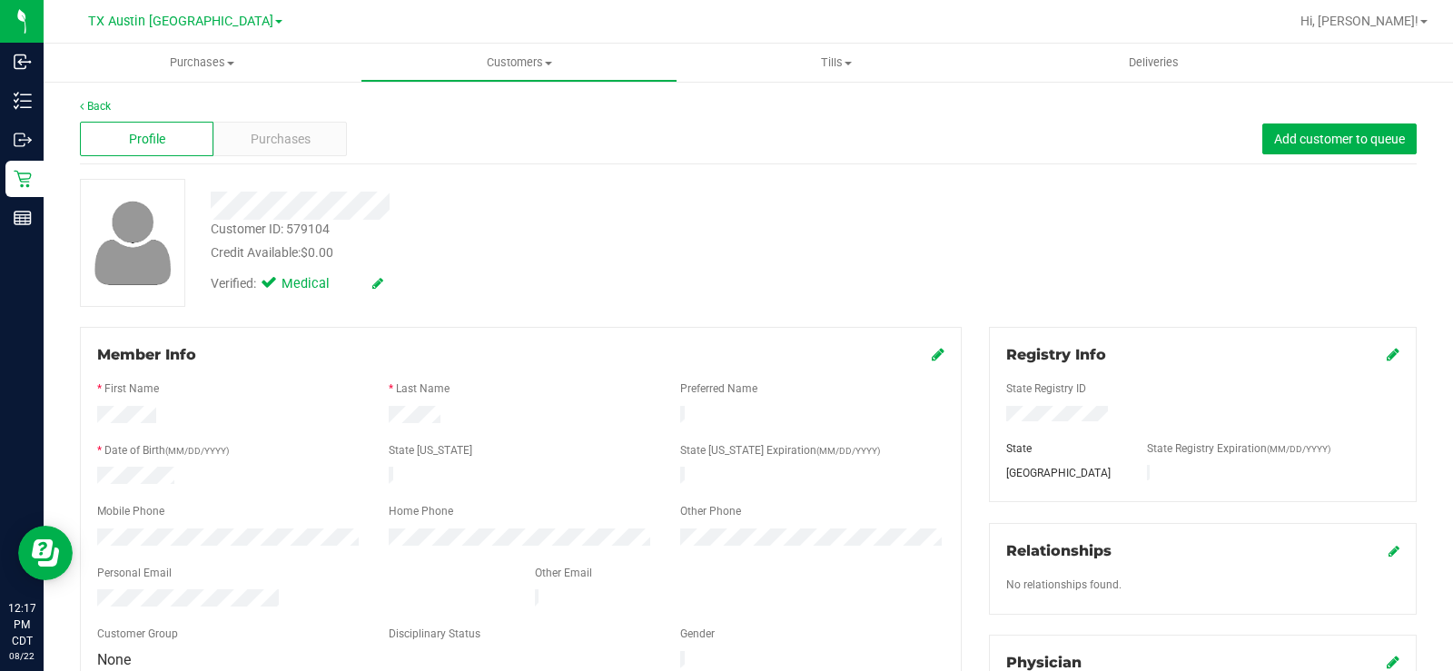
drag, startPoint x: 177, startPoint y: 419, endPoint x: 77, endPoint y: 419, distance: 99.9
click at [445, 421] on div at bounding box center [520, 417] width 291 height 22
drag, startPoint x: 451, startPoint y: 418, endPoint x: 375, endPoint y: 425, distance: 76.6
click at [375, 425] on form "Member Info * First Name * Last Name Preferred Name * Date of Birth (MM/DD/YYYY…" at bounding box center [520, 508] width 847 height 329
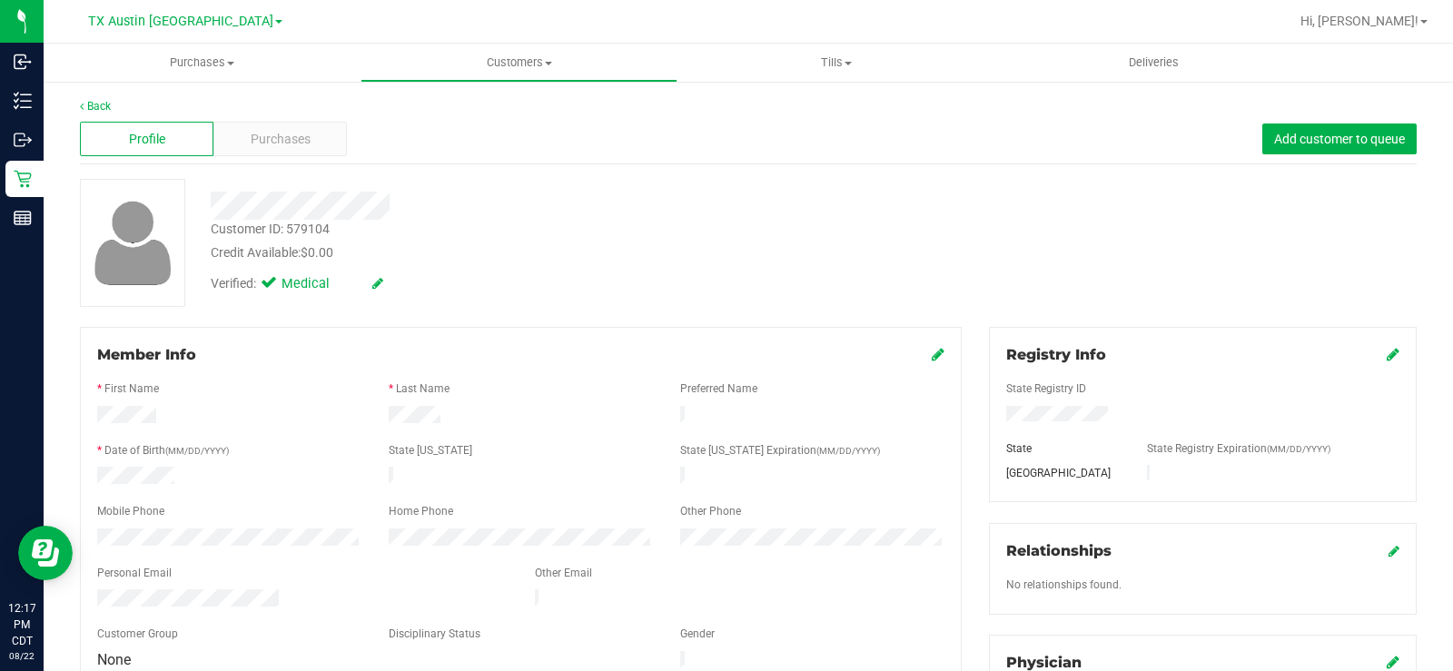
click at [375, 428] on div at bounding box center [520, 435] width 847 height 15
click at [396, 406] on div at bounding box center [520, 417] width 291 height 22
drag, startPoint x: 370, startPoint y: 417, endPoint x: 467, endPoint y: 415, distance: 97.2
click at [467, 415] on div at bounding box center [521, 417] width 874 height 22
click at [326, 147] on div "Purchases" at bounding box center [279, 139] width 133 height 35
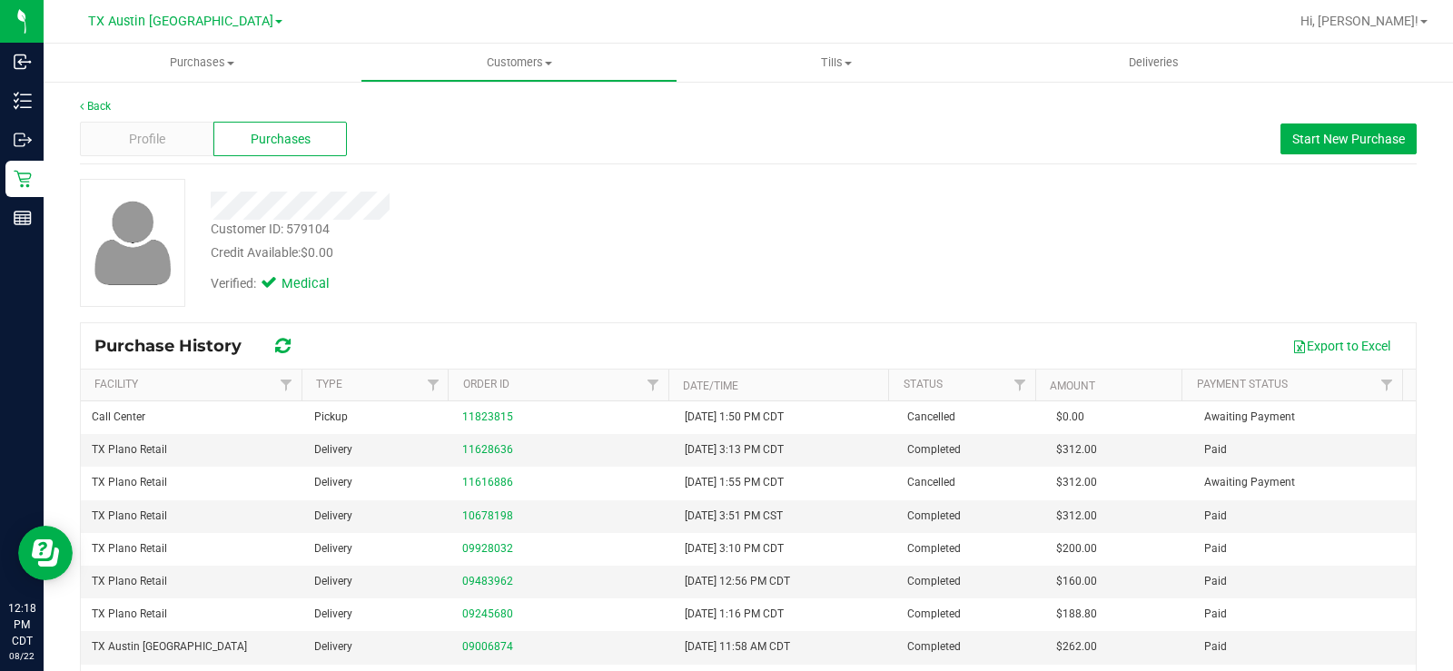
click at [548, 265] on div "Verified: Medical" at bounding box center [538, 282] width 682 height 40
click at [665, 232] on div "Customer ID: 579104 Credit Available: $0.00" at bounding box center [538, 241] width 682 height 43
click at [183, 138] on div "Profile" at bounding box center [146, 139] width 133 height 35
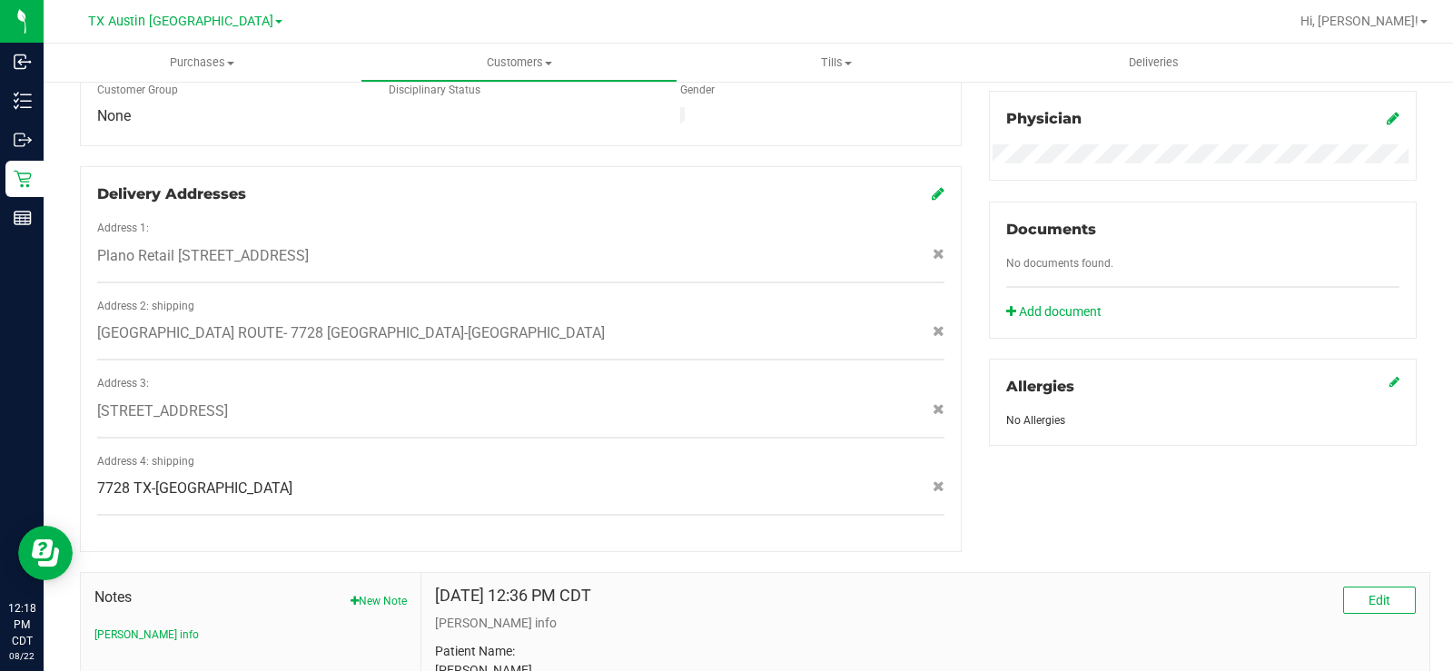
scroll to position [545, 0]
copy span "7728 TX-110 , Tyler , TX 75704"
drag, startPoint x: 207, startPoint y: 313, endPoint x: 403, endPoint y: 315, distance: 196.1
click at [403, 321] on span "EAST TX ROUTE- 7728 TX-110 , Tyler , TX 75704" at bounding box center [351, 332] width 508 height 22
drag, startPoint x: 385, startPoint y: 332, endPoint x: 240, endPoint y: 312, distance: 146.6
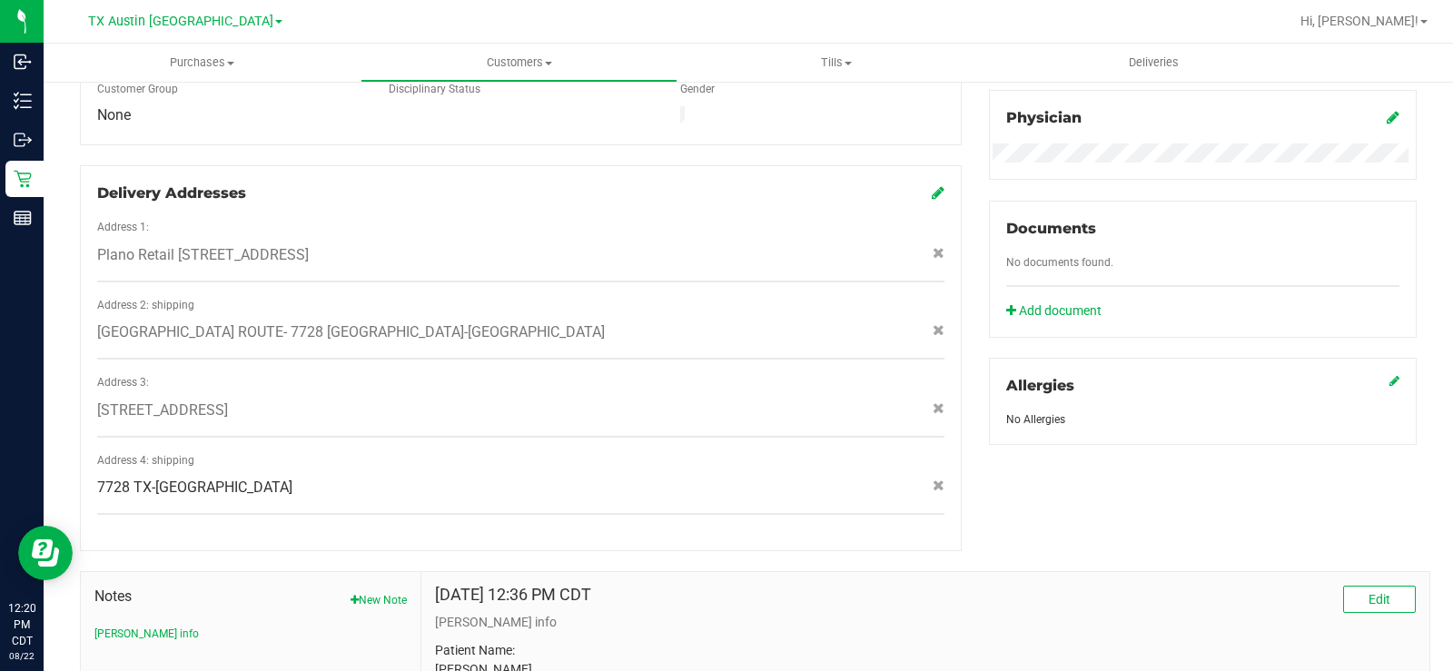
click at [381, 332] on div "Address 2: shipping EAST TX ROUTE- 7728 TX-110 , Tyler , TX 75704" at bounding box center [520, 329] width 847 height 64
drag, startPoint x: 209, startPoint y: 310, endPoint x: 404, endPoint y: 319, distance: 195.4
click at [403, 321] on span "EAST TX ROUTE- 7728 TX-110 , Tyler , TX 75704" at bounding box center [351, 332] width 508 height 22
copy span "7728 TX-110 , Tyler , TX 75704"
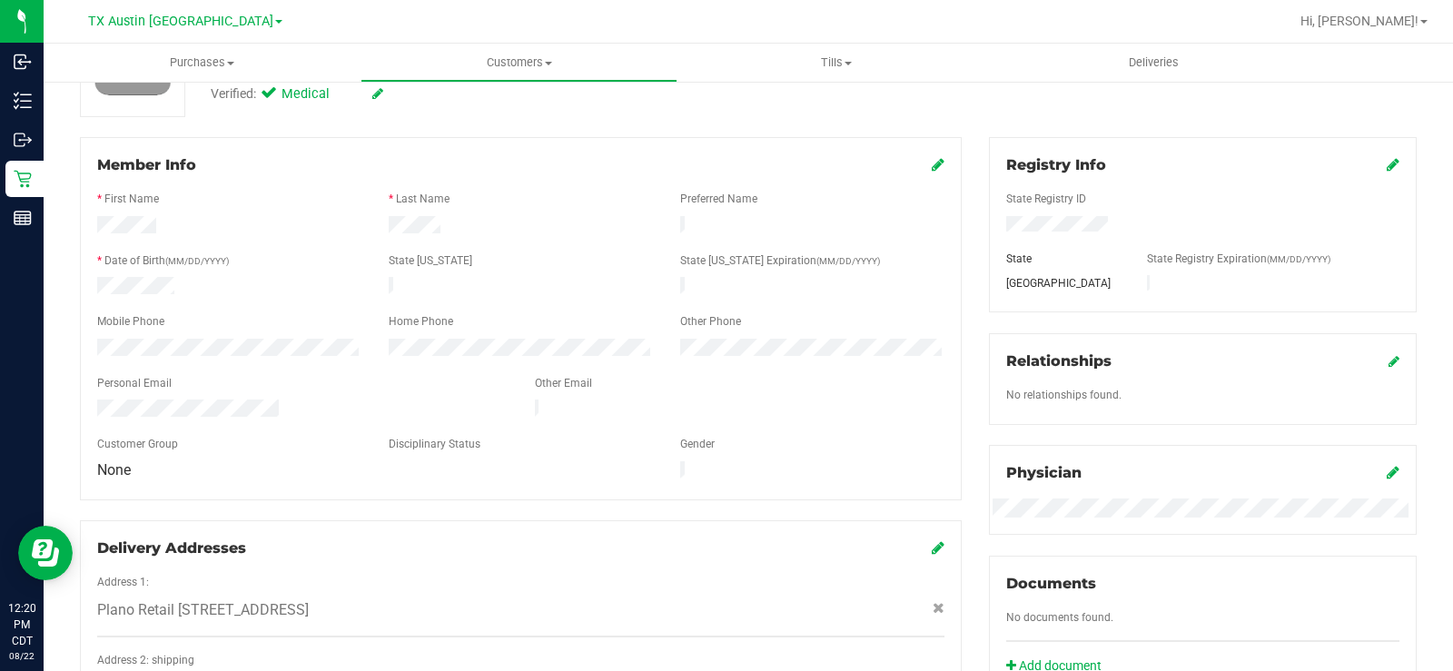
scroll to position [91, 0]
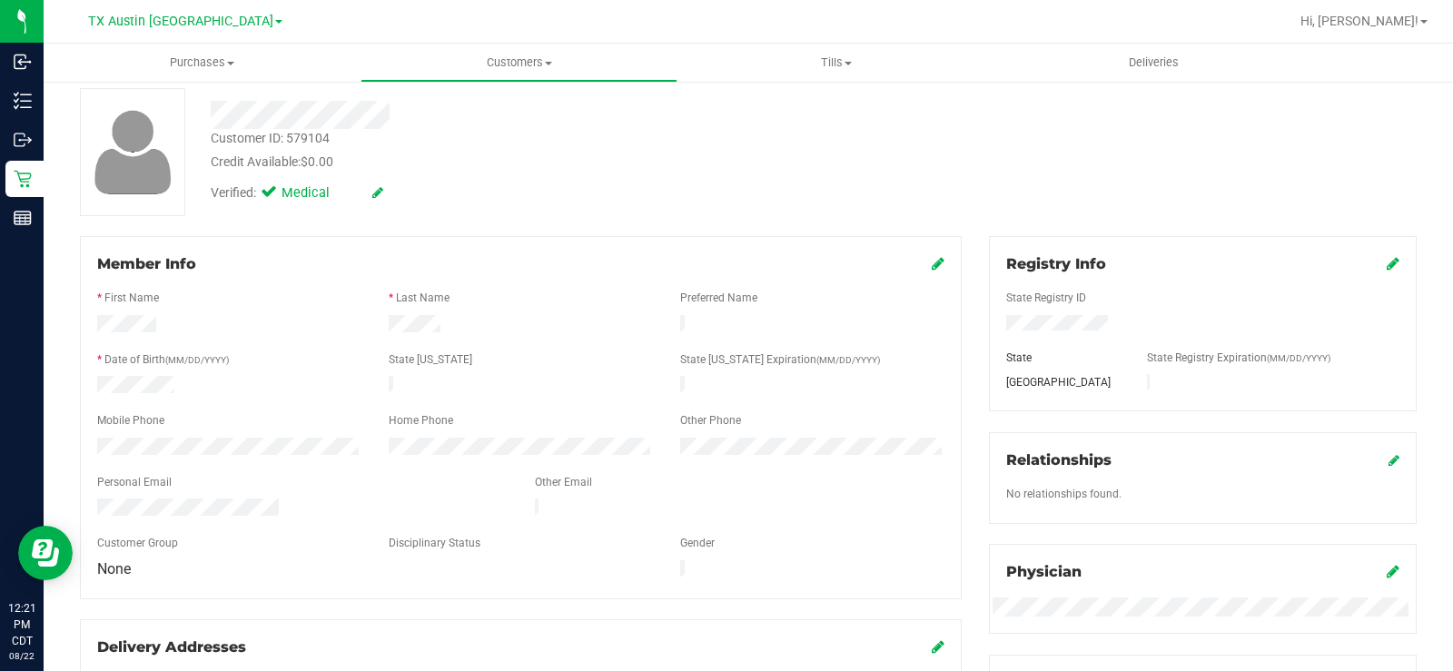
drag, startPoint x: 466, startPoint y: 322, endPoint x: 181, endPoint y: 325, distance: 285.1
click at [179, 321] on div at bounding box center [521, 326] width 874 height 22
click at [235, 477] on div "Personal Email" at bounding box center [303, 484] width 438 height 21
click at [90, 439] on div at bounding box center [229, 449] width 291 height 22
drag, startPoint x: 454, startPoint y: 318, endPoint x: 84, endPoint y: 321, distance: 369.6
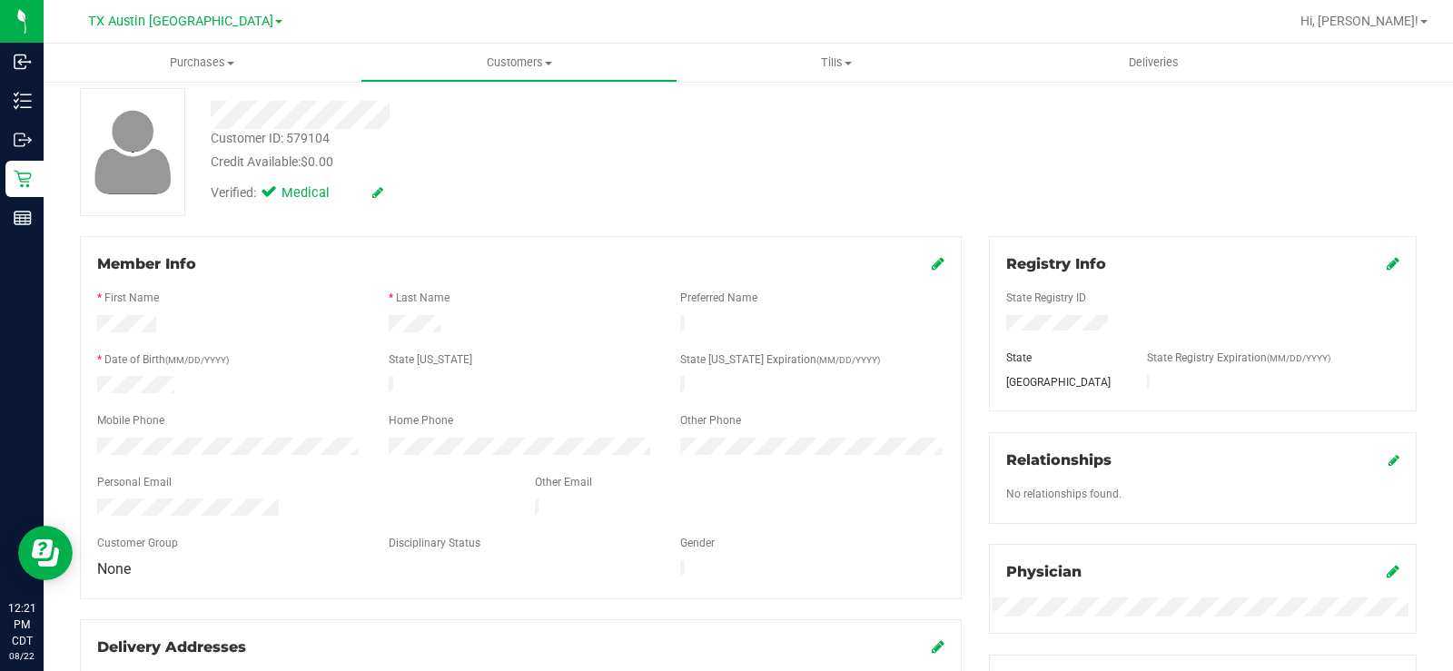
click at [84, 321] on div at bounding box center [521, 326] width 874 height 22
drag, startPoint x: 185, startPoint y: 384, endPoint x: 103, endPoint y: 366, distance: 84.6
click at [94, 381] on div at bounding box center [229, 387] width 291 height 22
click at [107, 498] on div at bounding box center [303, 509] width 438 height 22
drag, startPoint x: 298, startPoint y: 500, endPoint x: 502, endPoint y: 285, distance: 296.7
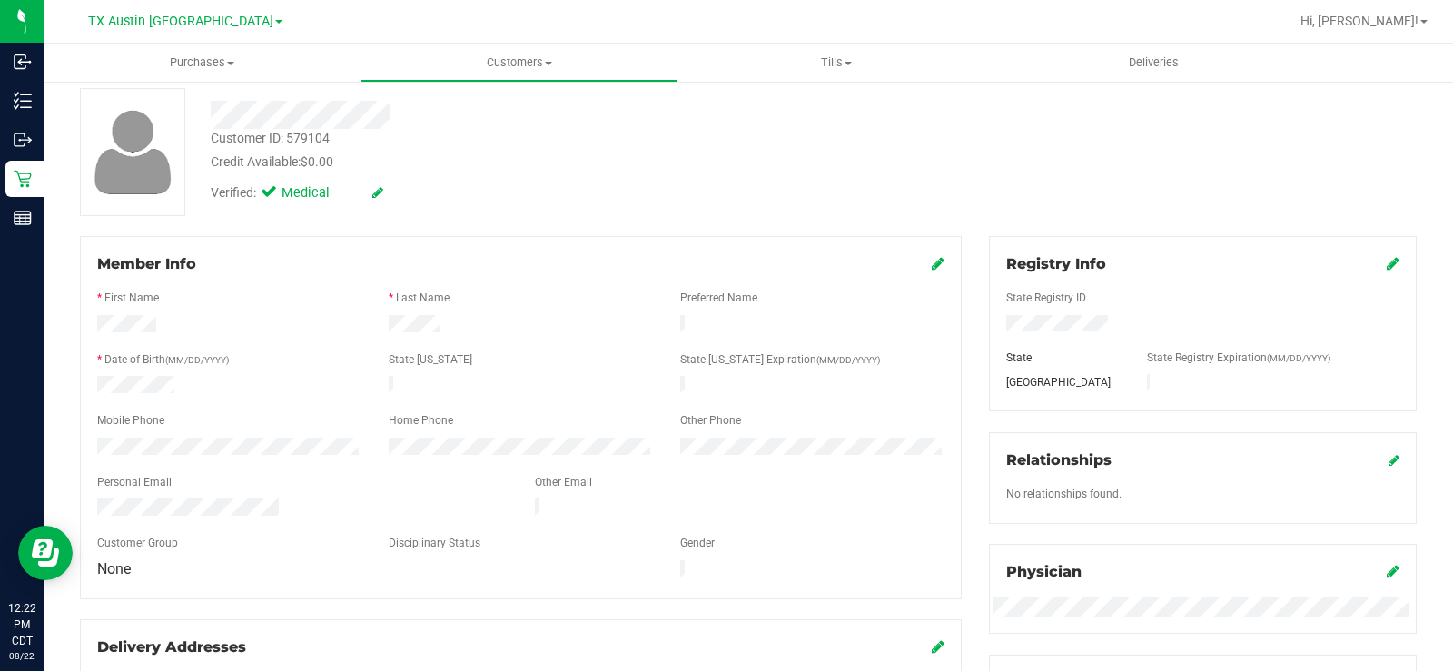
click at [291, 499] on div at bounding box center [303, 509] width 438 height 22
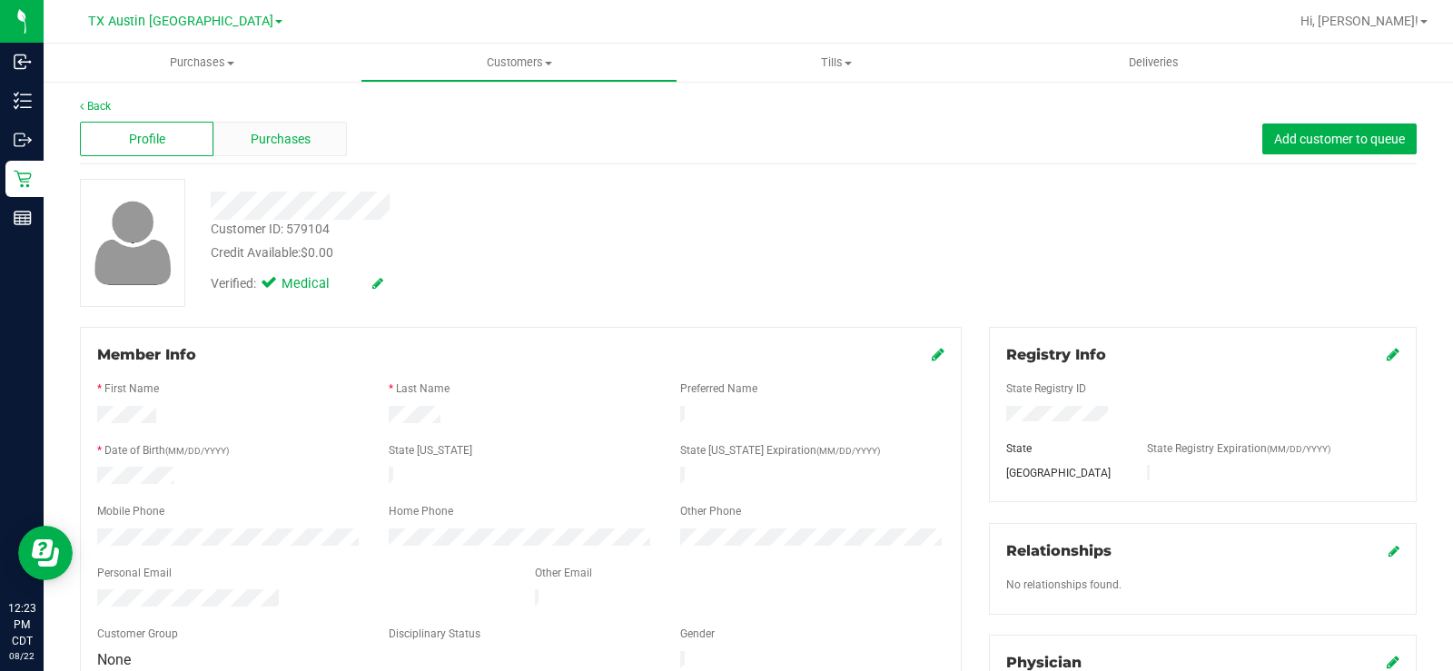
click at [317, 140] on div "Purchases" at bounding box center [279, 139] width 133 height 35
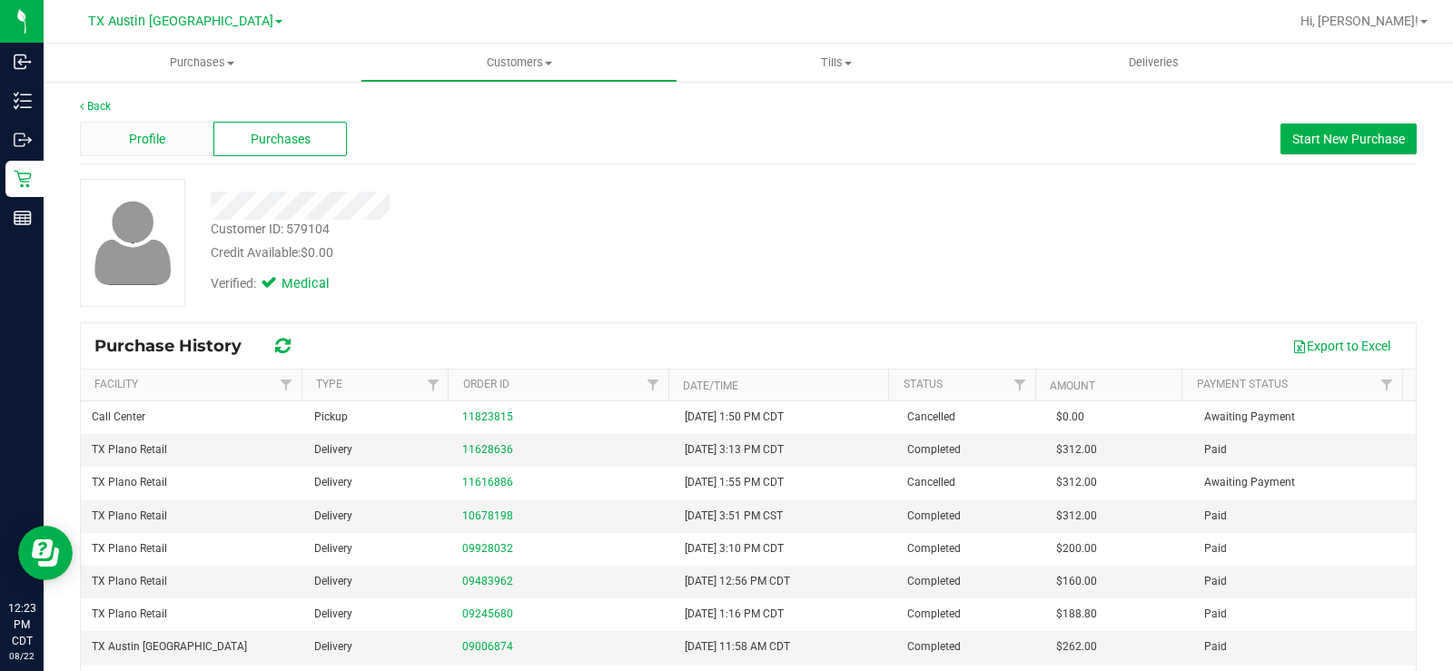
click at [149, 131] on span "Profile" at bounding box center [147, 139] width 36 height 19
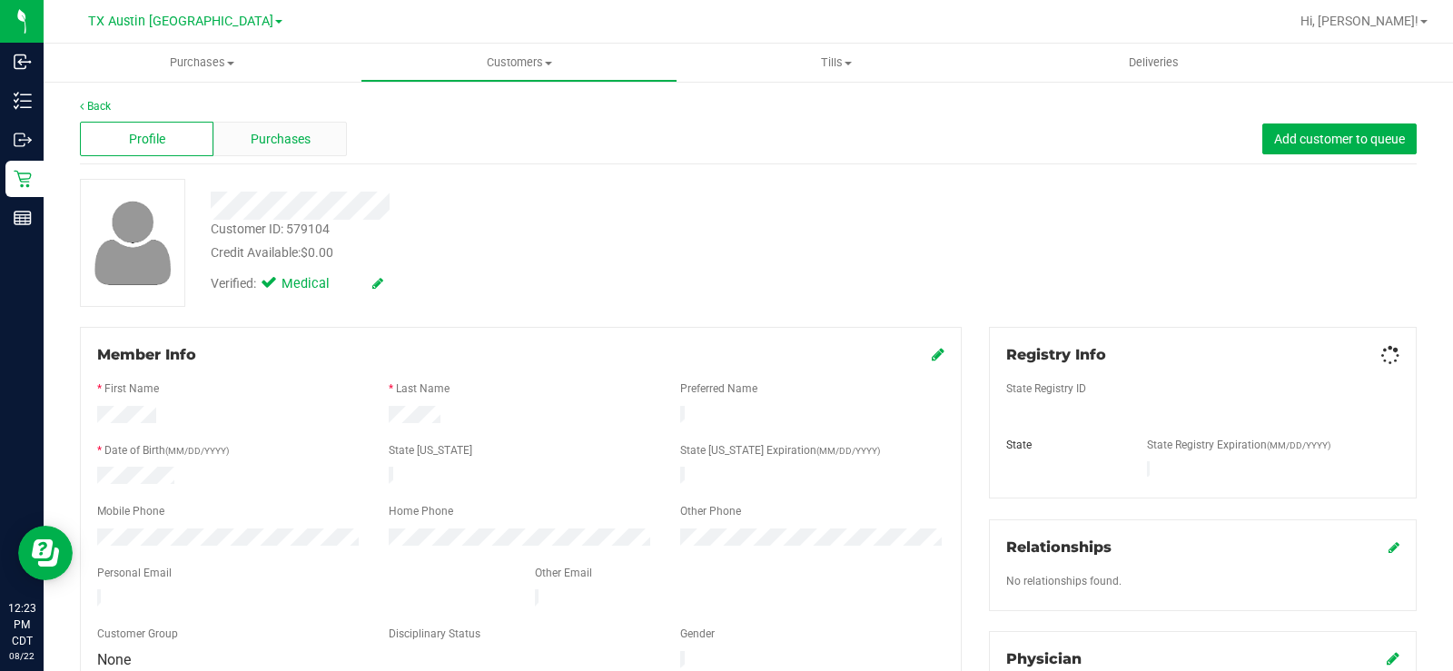
click at [251, 142] on span "Purchases" at bounding box center [281, 139] width 60 height 19
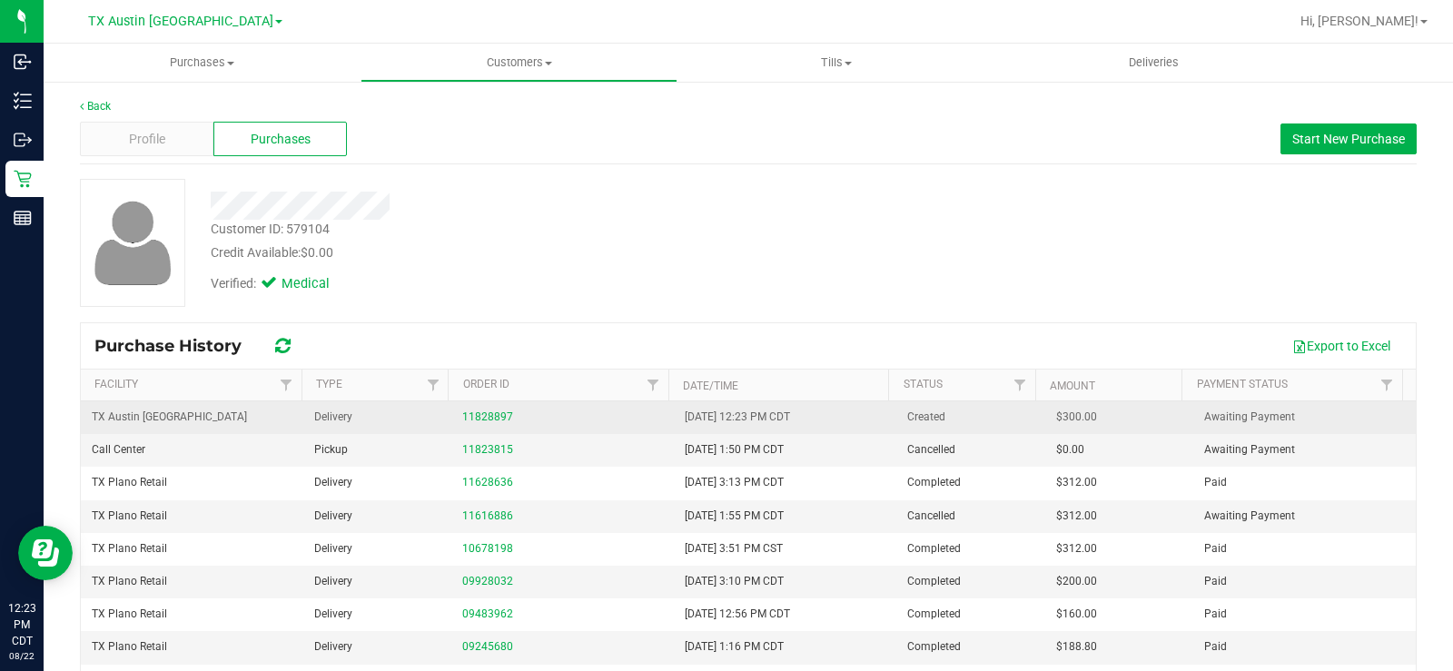
click at [491, 406] on td "11828897" at bounding box center [562, 417] width 222 height 33
click at [487, 415] on link "11828897" at bounding box center [487, 416] width 51 height 13
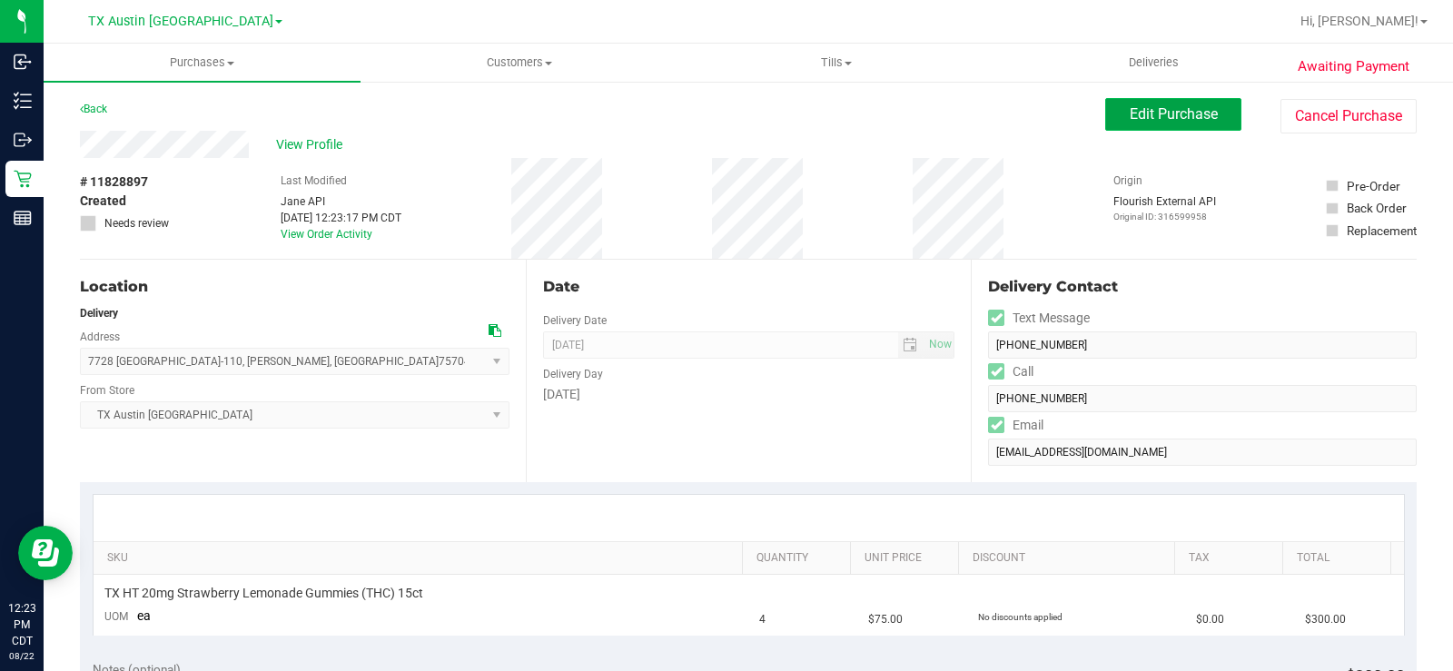
click at [1107, 106] on button "Edit Purchase" at bounding box center [1173, 114] width 136 height 33
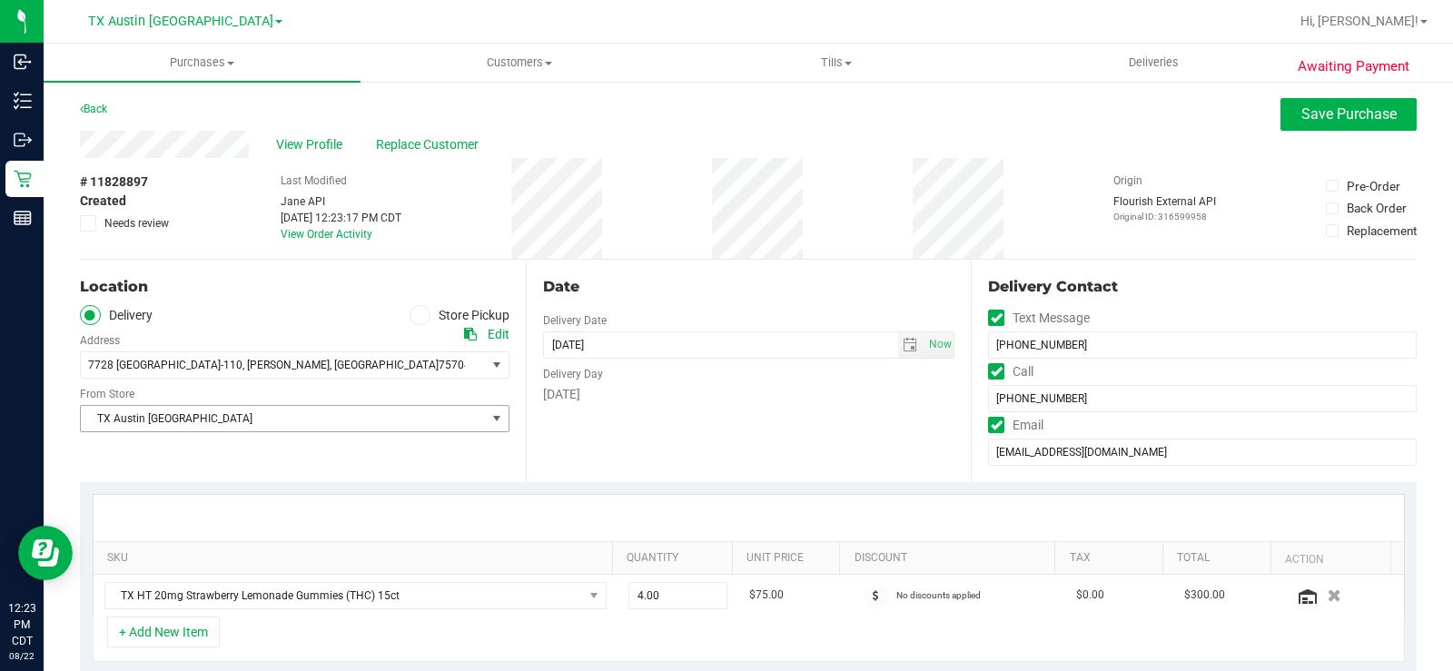
click at [456, 415] on span "TX Austin [GEOGRAPHIC_DATA]" at bounding box center [283, 418] width 405 height 25
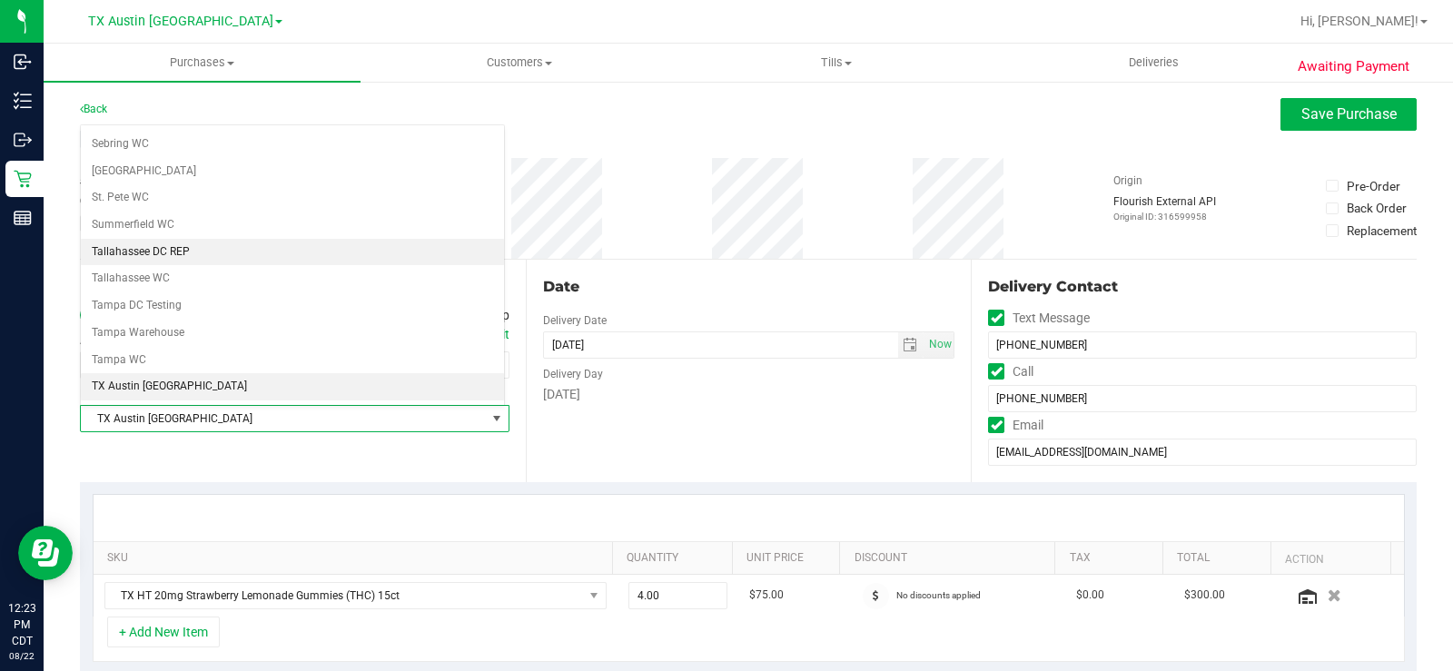
scroll to position [1319, 0]
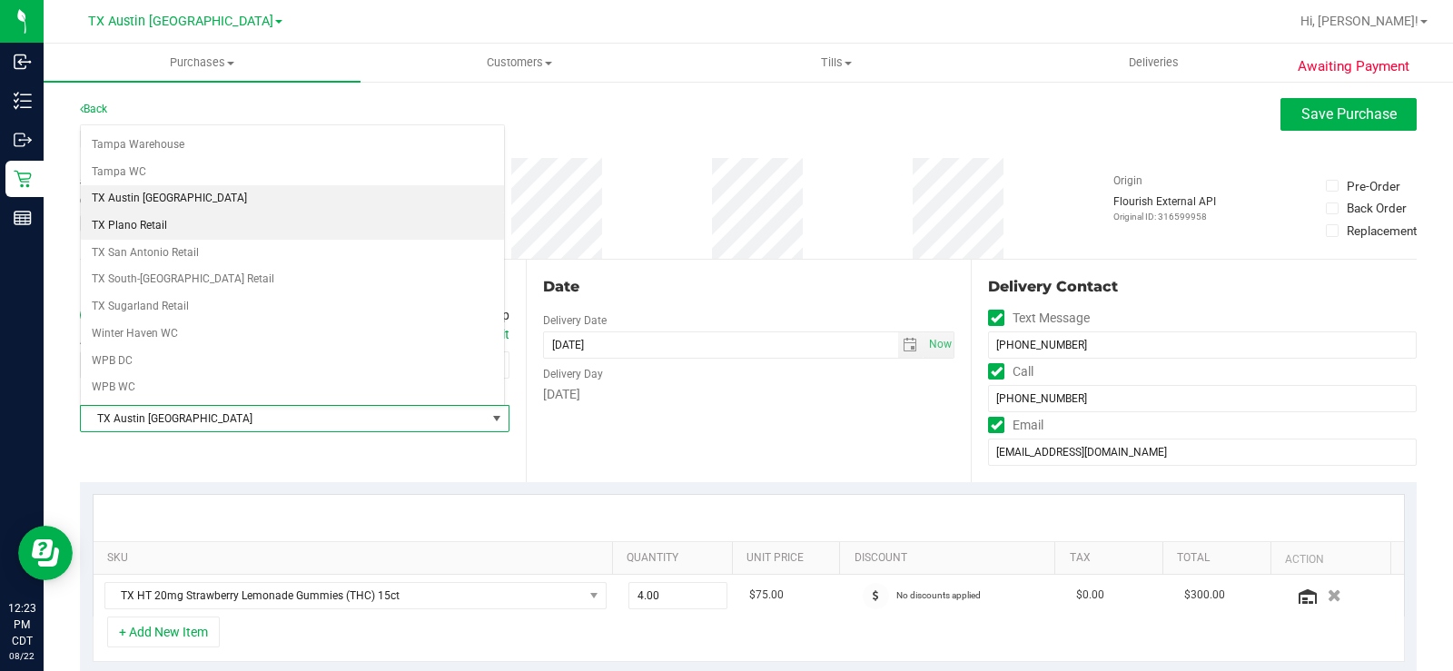
click at [237, 230] on li "TX Plano Retail" at bounding box center [292, 225] width 423 height 27
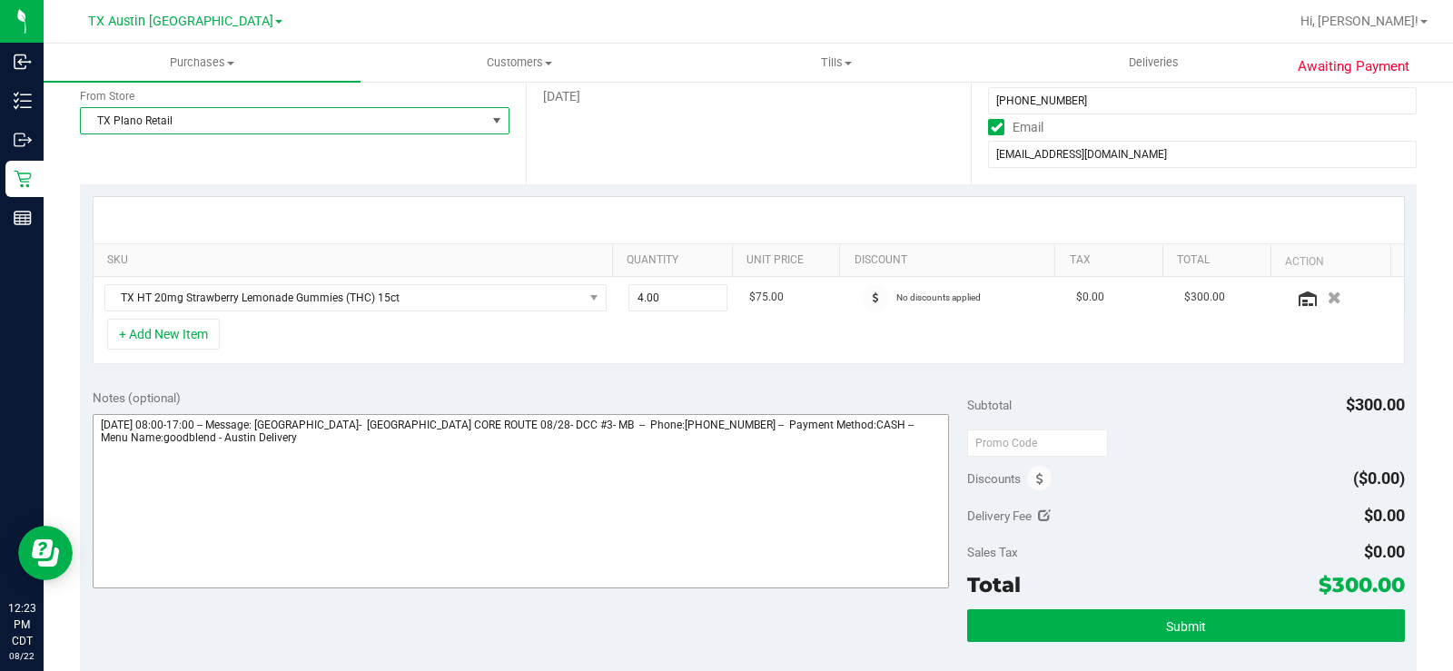
scroll to position [454, 0]
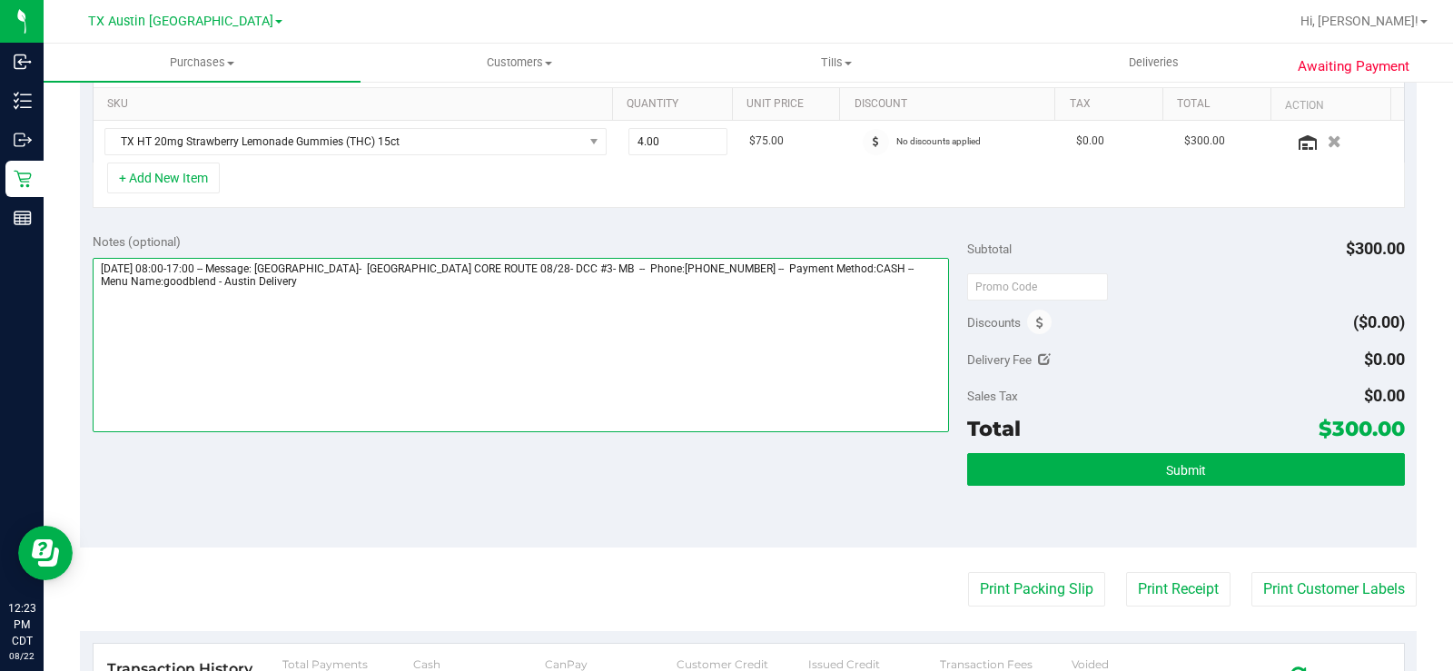
drag, startPoint x: 326, startPoint y: 268, endPoint x: 597, endPoint y: 271, distance: 271.5
click at [597, 271] on textarea at bounding box center [521, 345] width 856 height 174
click at [291, 326] on textarea at bounding box center [521, 345] width 856 height 174
paste textarea "PLANO DEL- EAST TX CORE ROUTE 08/28- DCC #3- MB"
click at [439, 337] on textarea at bounding box center [521, 345] width 856 height 174
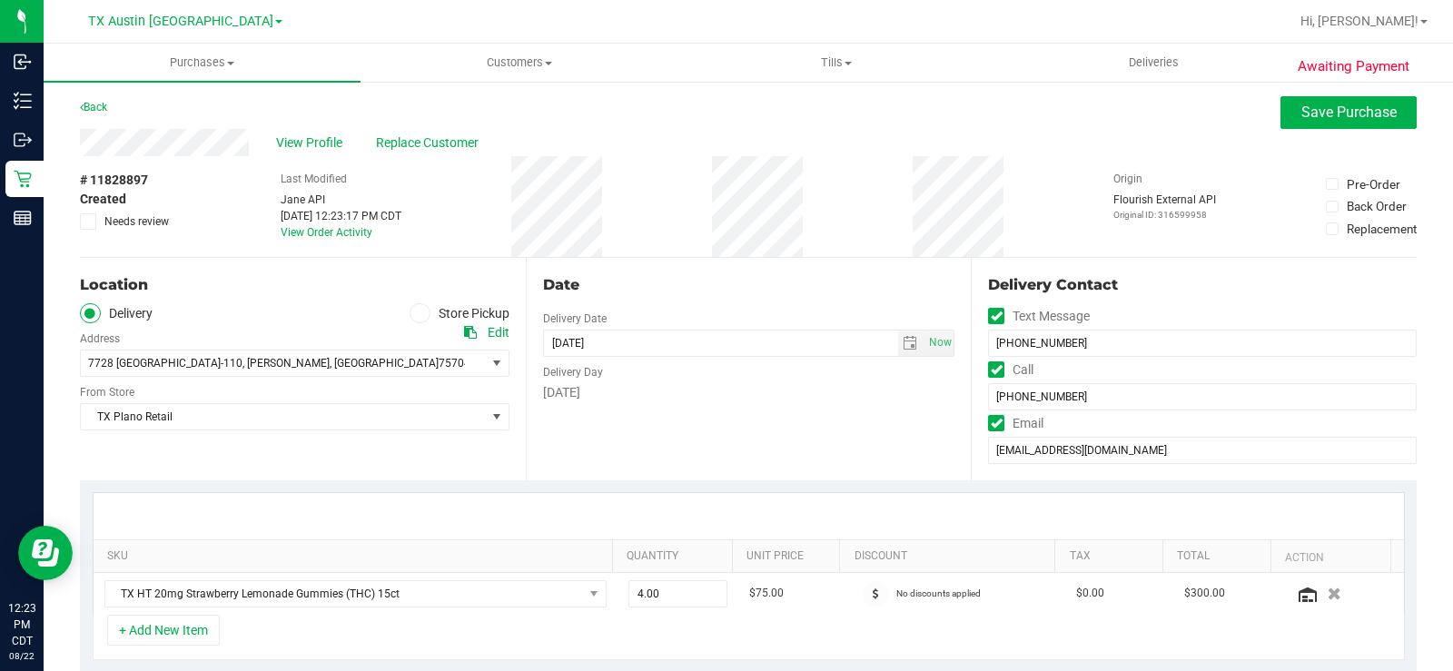
scroll to position [0, 0]
type textarea "Thursday 08/28/2025 08:00-17:00 -- Message: PLANO DEL- EAST TX CORE ROUTE 08/28…"
click at [1301, 117] on span "Save Purchase" at bounding box center [1348, 113] width 95 height 17
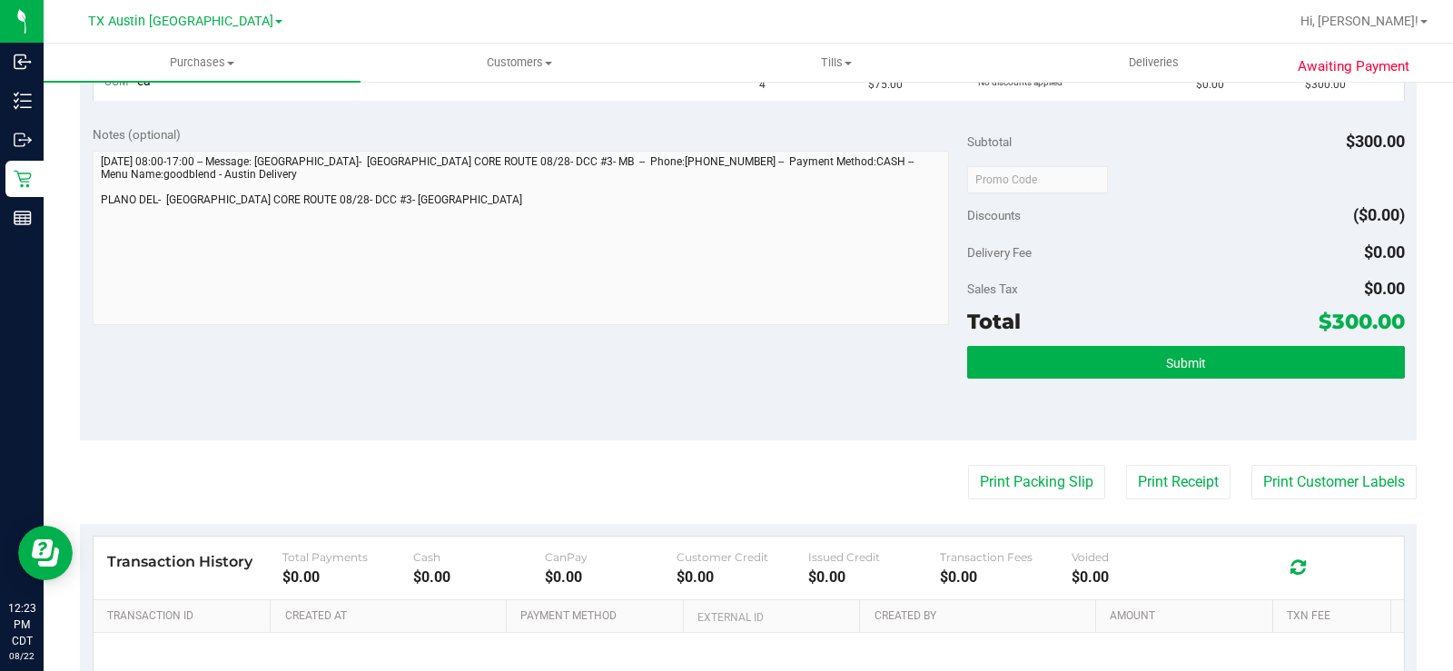
scroll to position [726, 0]
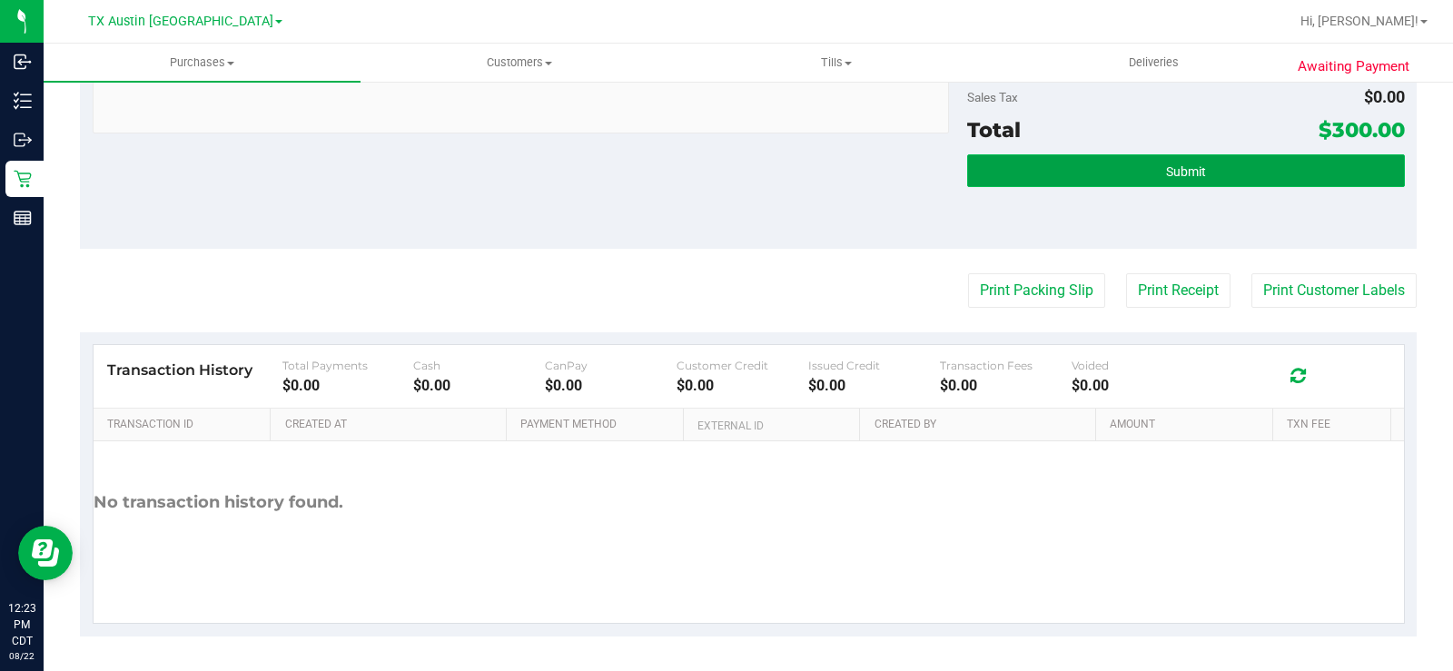
click at [1088, 173] on button "Submit" at bounding box center [1186, 170] width 438 height 33
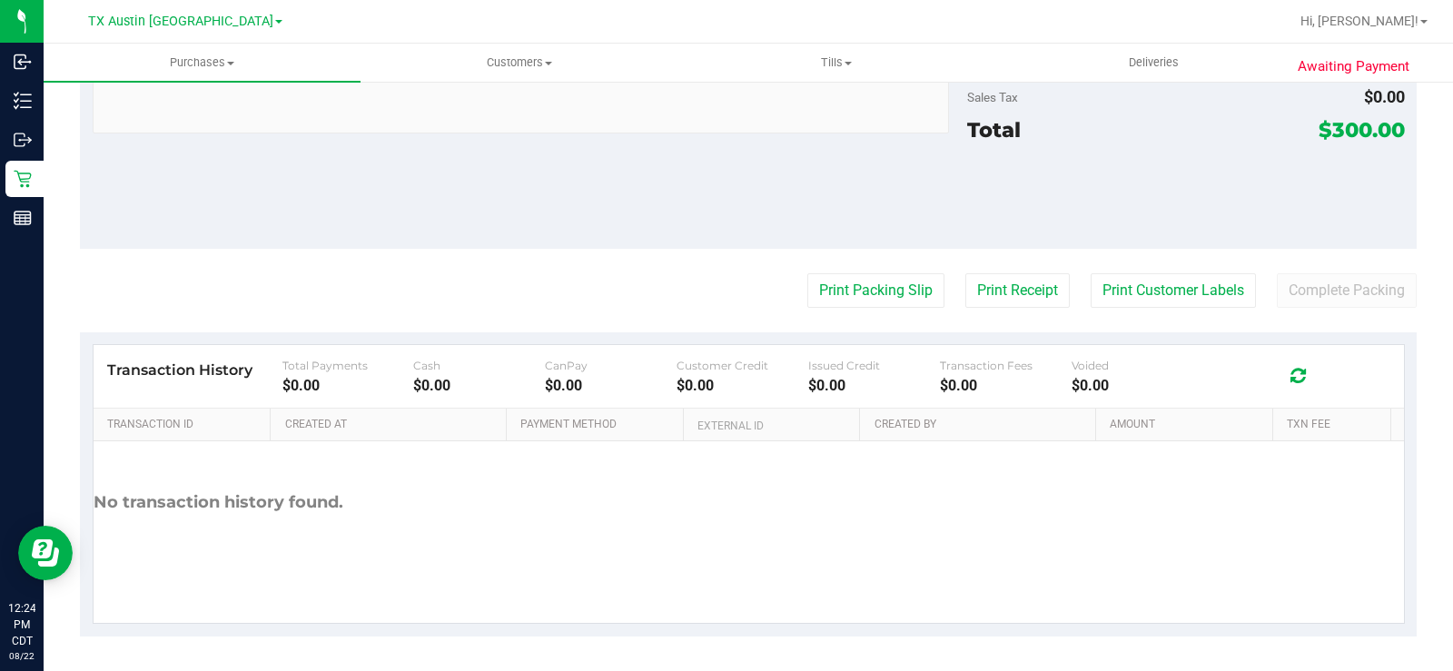
click at [829, 530] on div "No transaction history found." at bounding box center [749, 502] width 1310 height 123
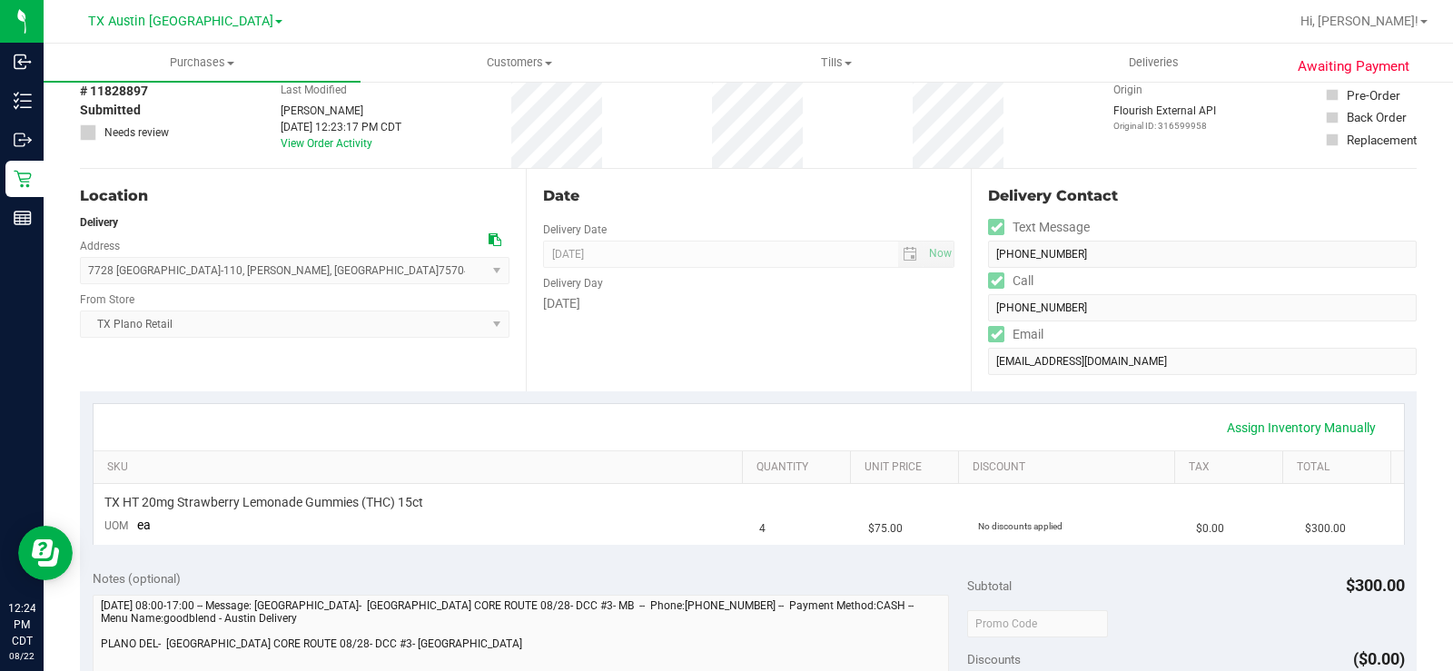
scroll to position [0, 0]
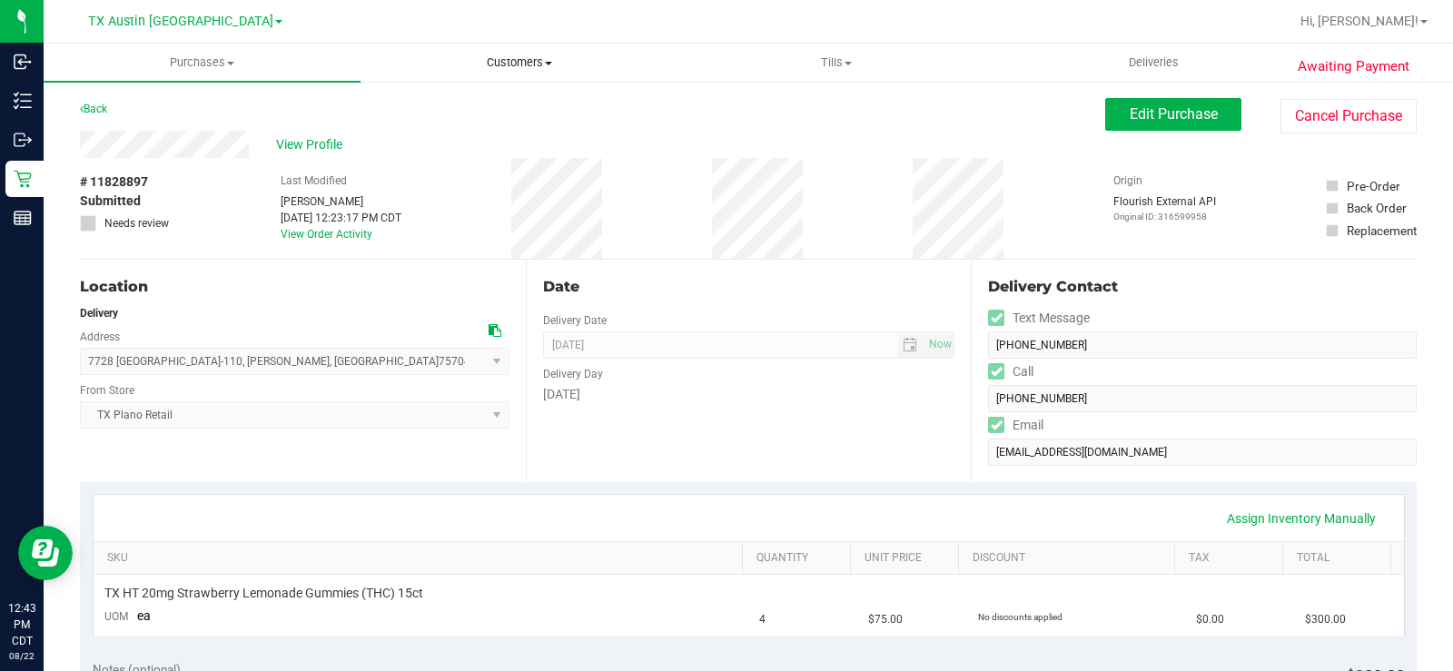
click at [532, 54] on uib-tab-heading "Customers All customers Add a new customer All physicians" at bounding box center [518, 62] width 315 height 36
click at [462, 109] on span "All customers" at bounding box center [425, 109] width 131 height 15
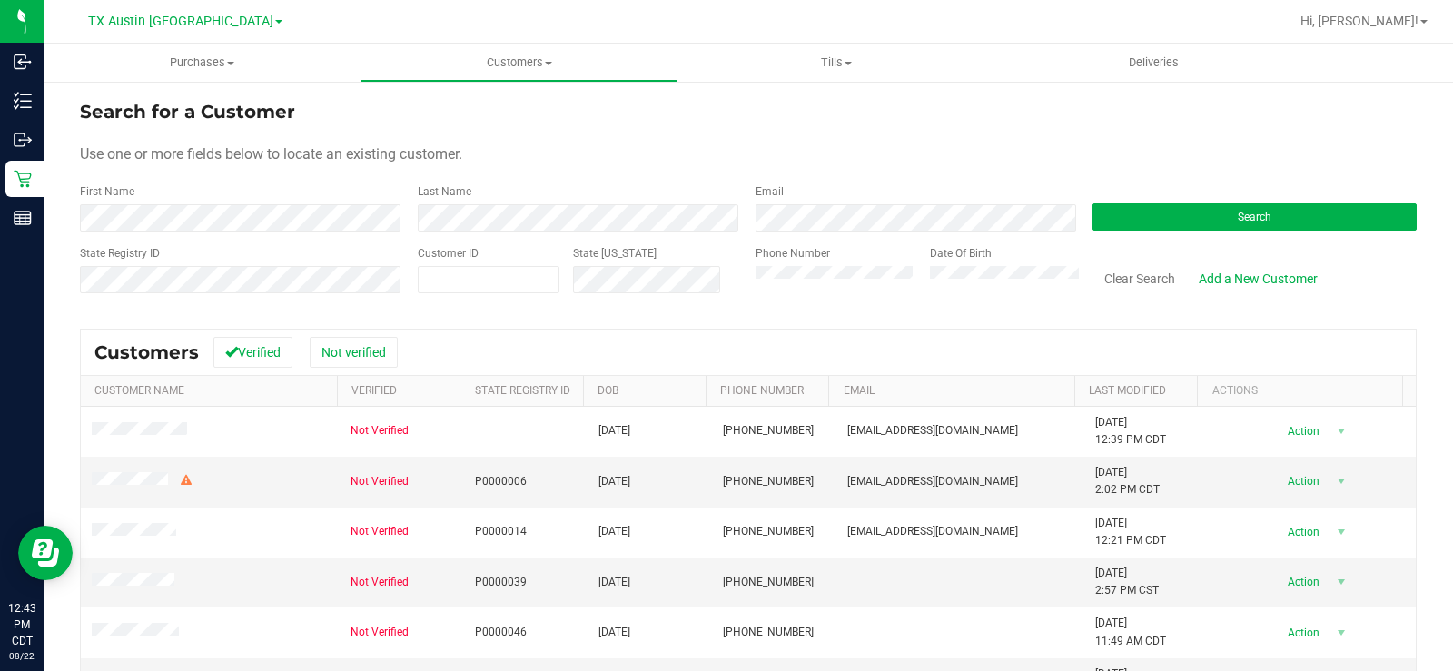
drag, startPoint x: 636, startPoint y: 156, endPoint x: 779, endPoint y: 156, distance: 143.5
click at [723, 156] on div "Use one or more fields below to locate an existing customer." at bounding box center [748, 154] width 1337 height 22
click at [1356, 215] on button "Search" at bounding box center [1254, 216] width 324 height 27
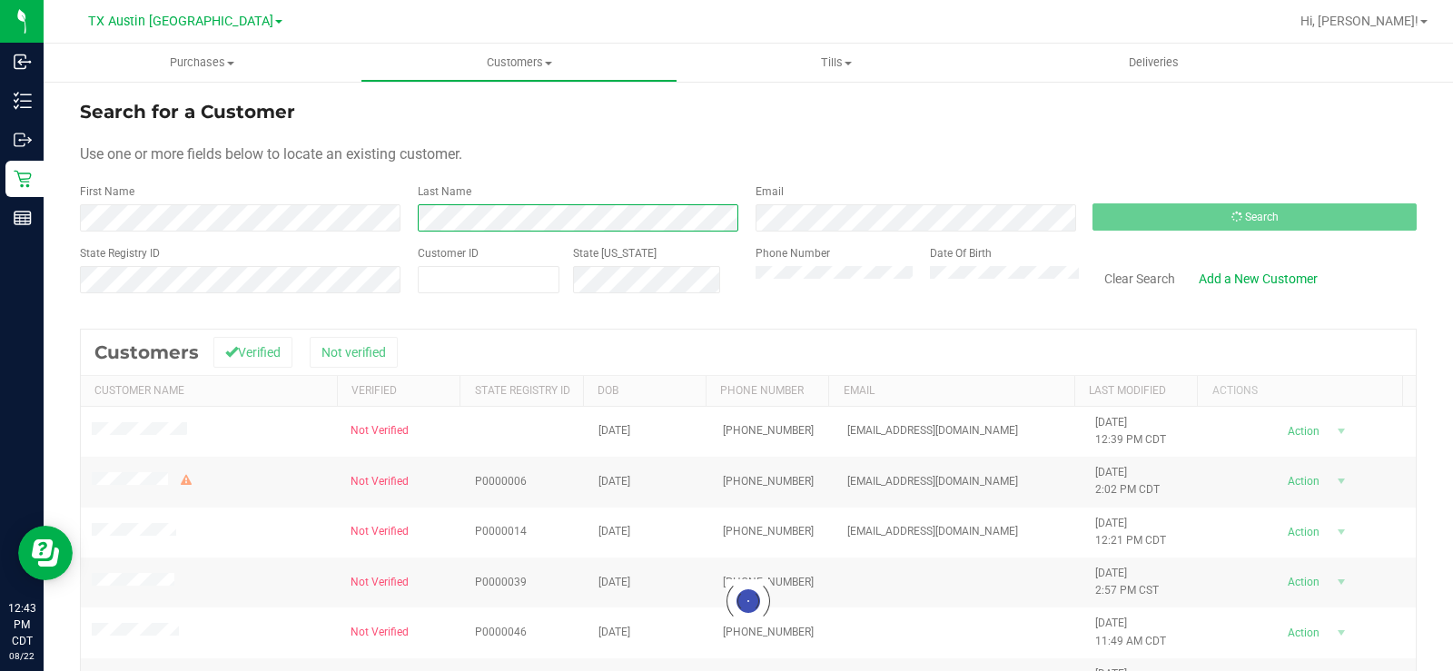
click at [399, 218] on div "First Name Last Name Email Search" at bounding box center [748, 207] width 1337 height 48
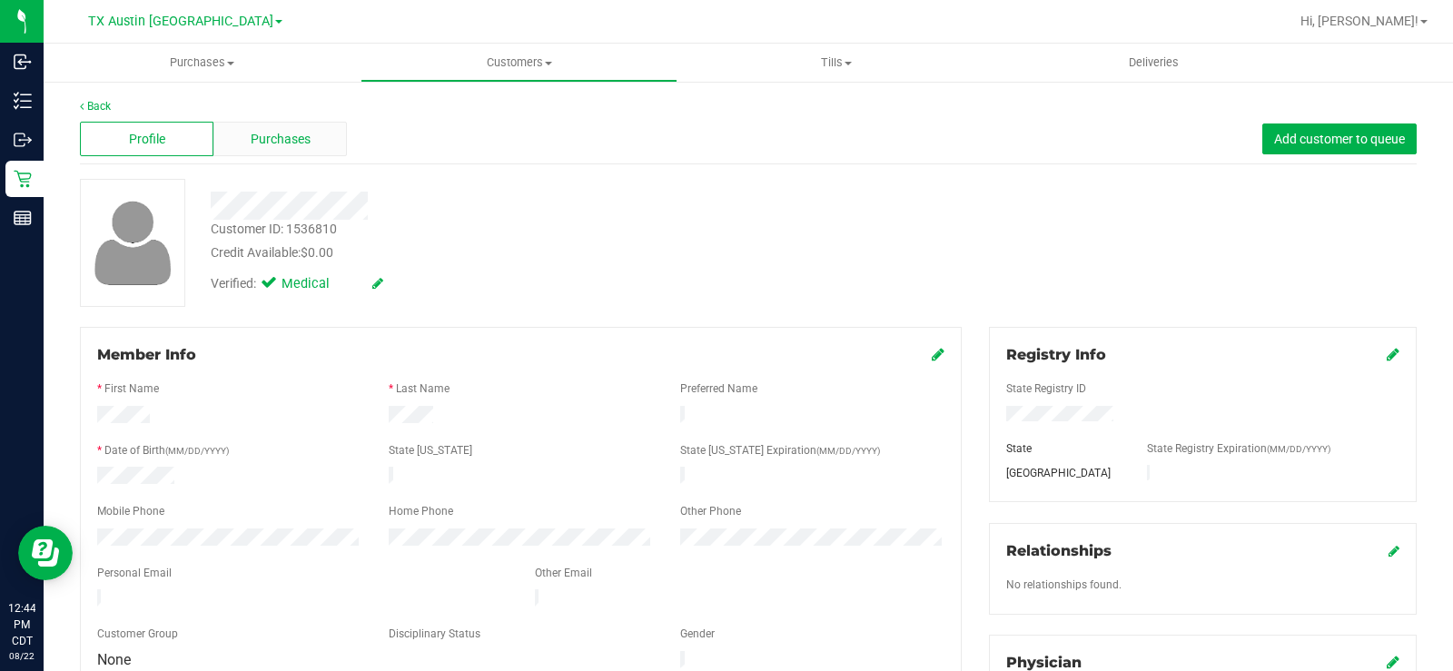
click at [318, 141] on div "Purchases" at bounding box center [279, 139] width 133 height 35
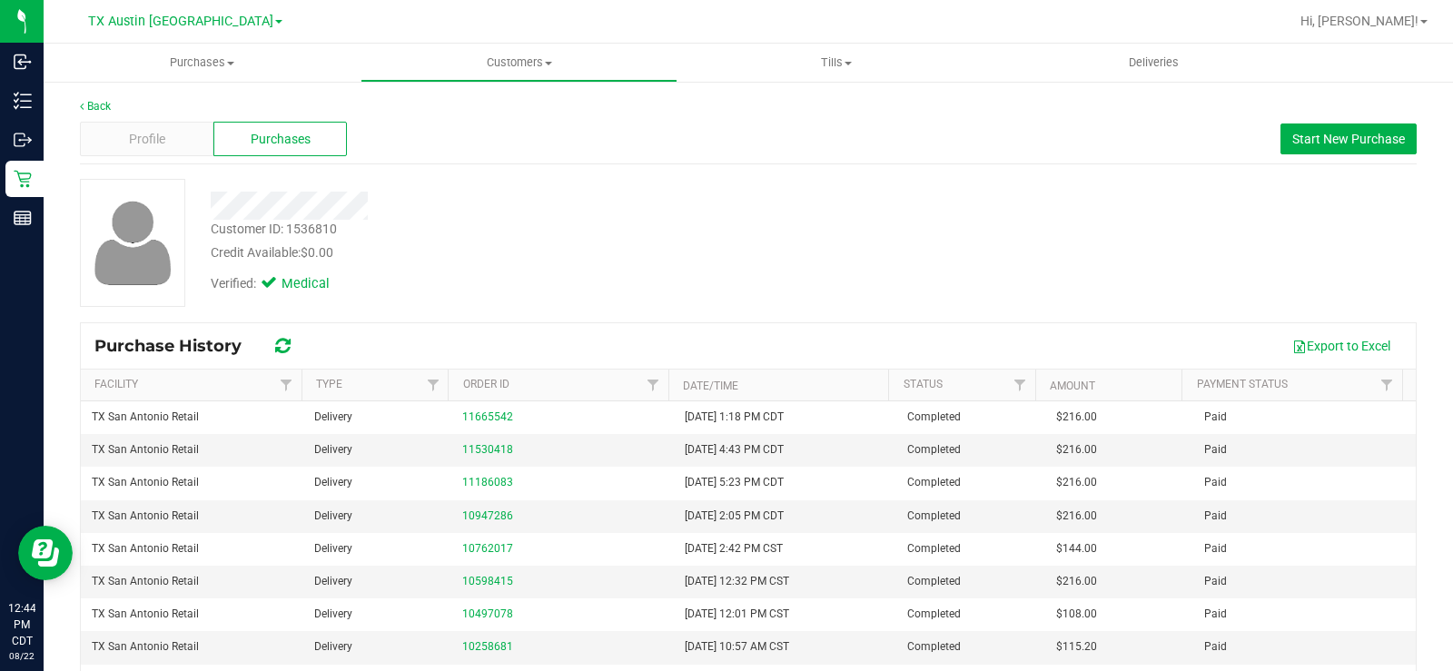
click at [721, 173] on div "Back Profile Purchases Start New Purchase Customer ID: 1536810 Credit Available…" at bounding box center [748, 453] width 1337 height 711
drag, startPoint x: 1350, startPoint y: 143, endPoint x: 887, endPoint y: 216, distance: 468.9
click at [1349, 143] on span "Start New Purchase" at bounding box center [1348, 139] width 113 height 15
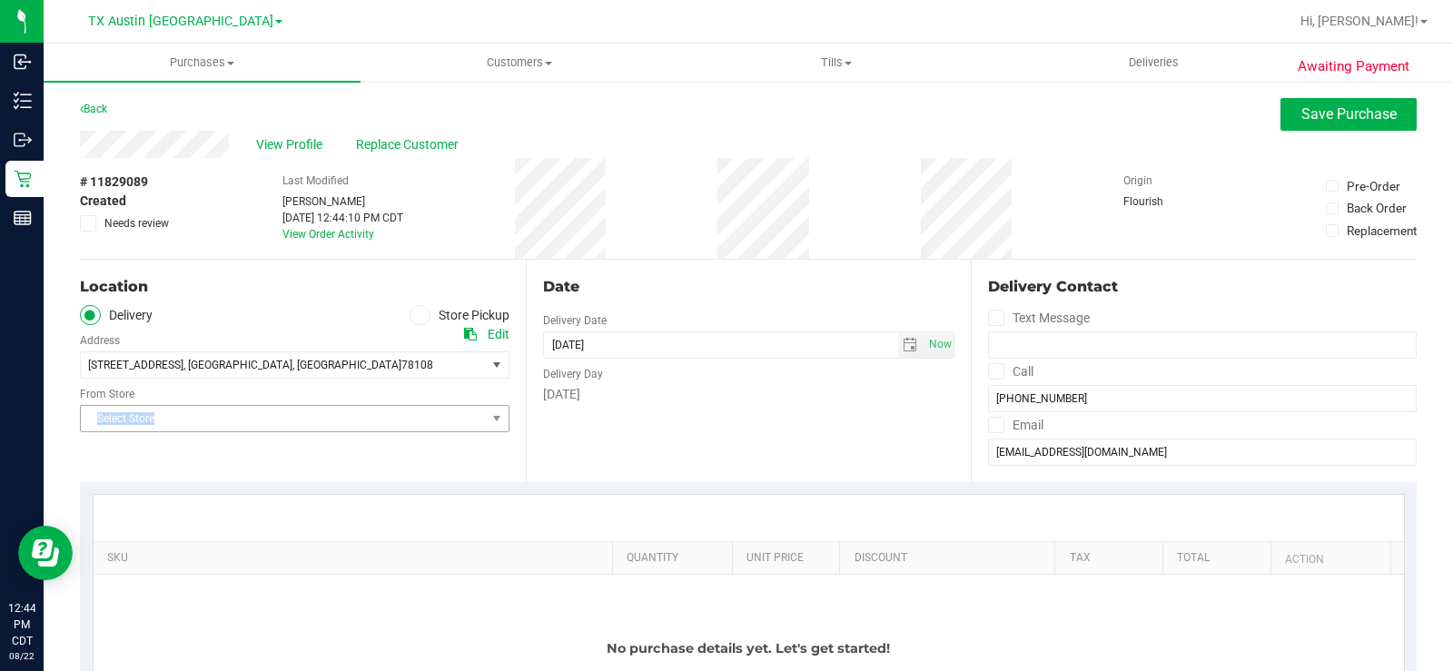
drag, startPoint x: 299, startPoint y: 404, endPoint x: 272, endPoint y: 426, distance: 34.2
click at [299, 405] on div "Select Store Select Store Bonita Springs WC Boynton Beach WC Bradenton WC Brand…" at bounding box center [294, 406] width 429 height 54
click at [256, 431] on span "Select Store" at bounding box center [283, 418] width 405 height 25
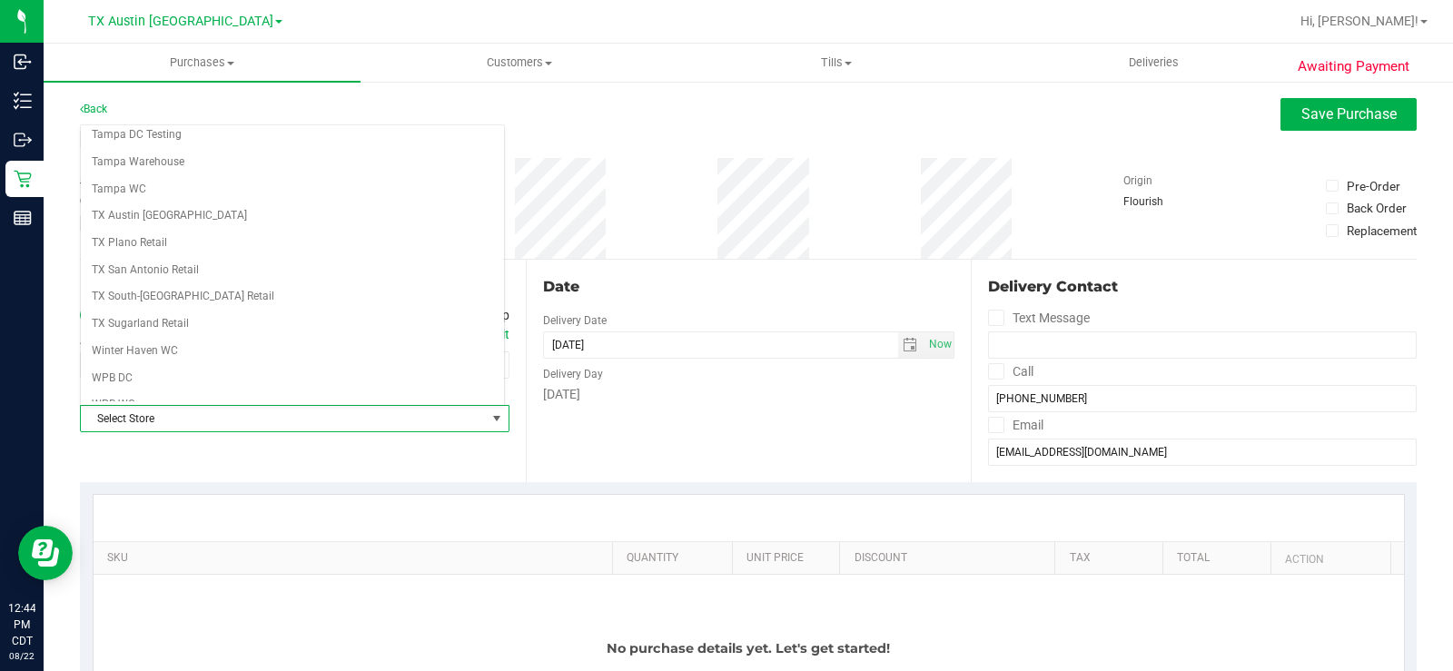
scroll to position [1319, 0]
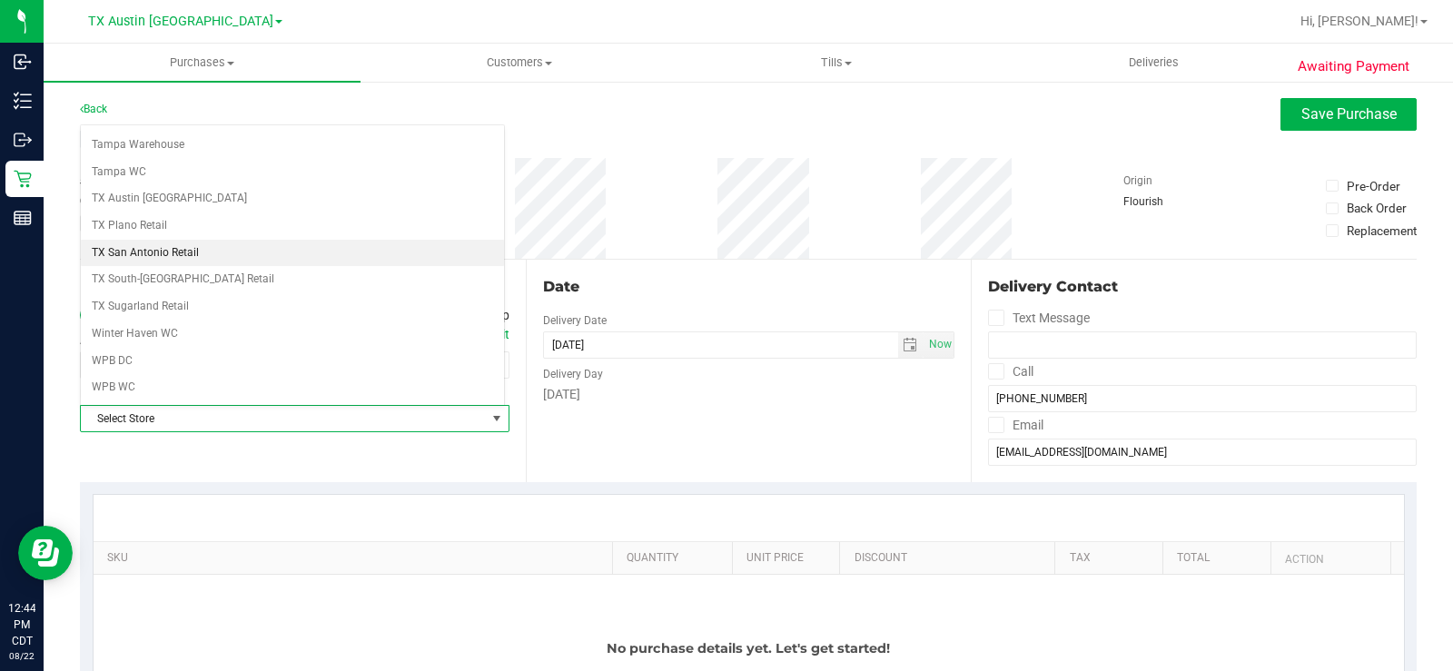
click at [192, 241] on li "TX San Antonio Retail" at bounding box center [292, 253] width 423 height 27
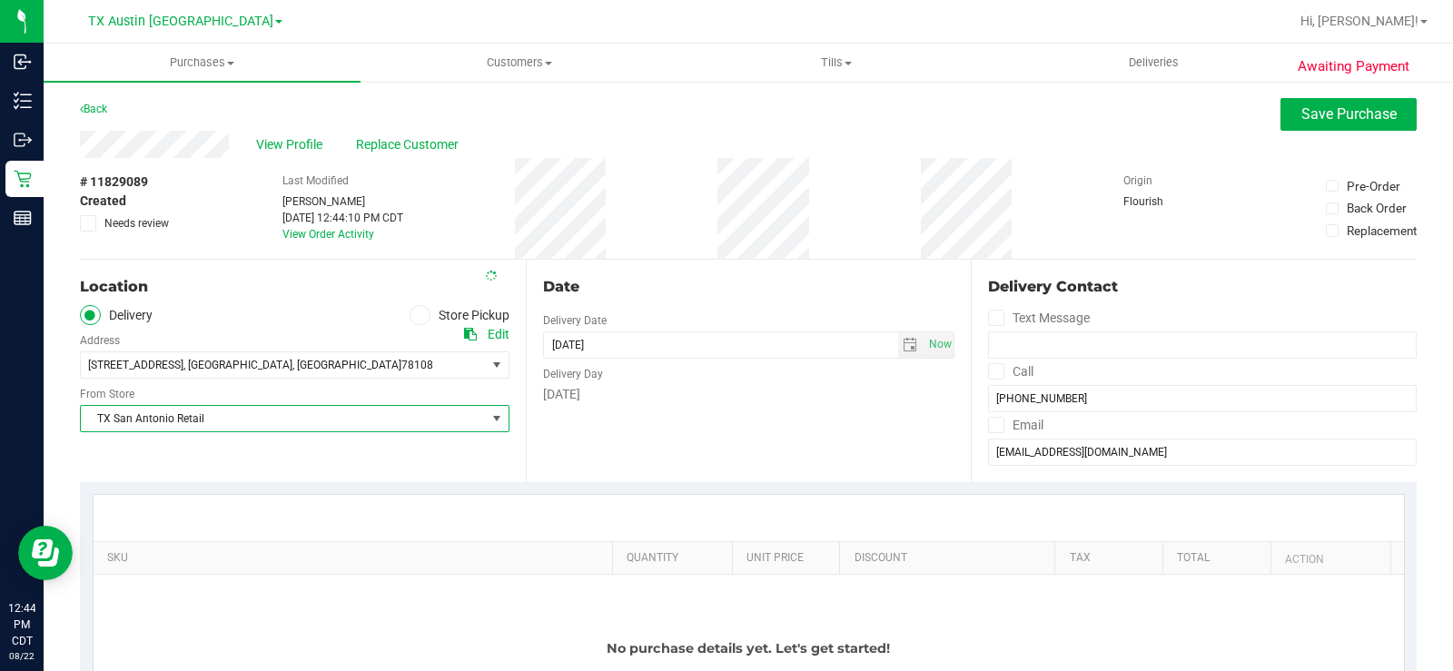
click at [749, 412] on div "Date Delivery Date 08/22/2025 Now 08/22/2025 12:44 PM Now Delivery Day Friday" at bounding box center [749, 371] width 446 height 222
click at [907, 350] on span "select" at bounding box center [910, 345] width 15 height 15
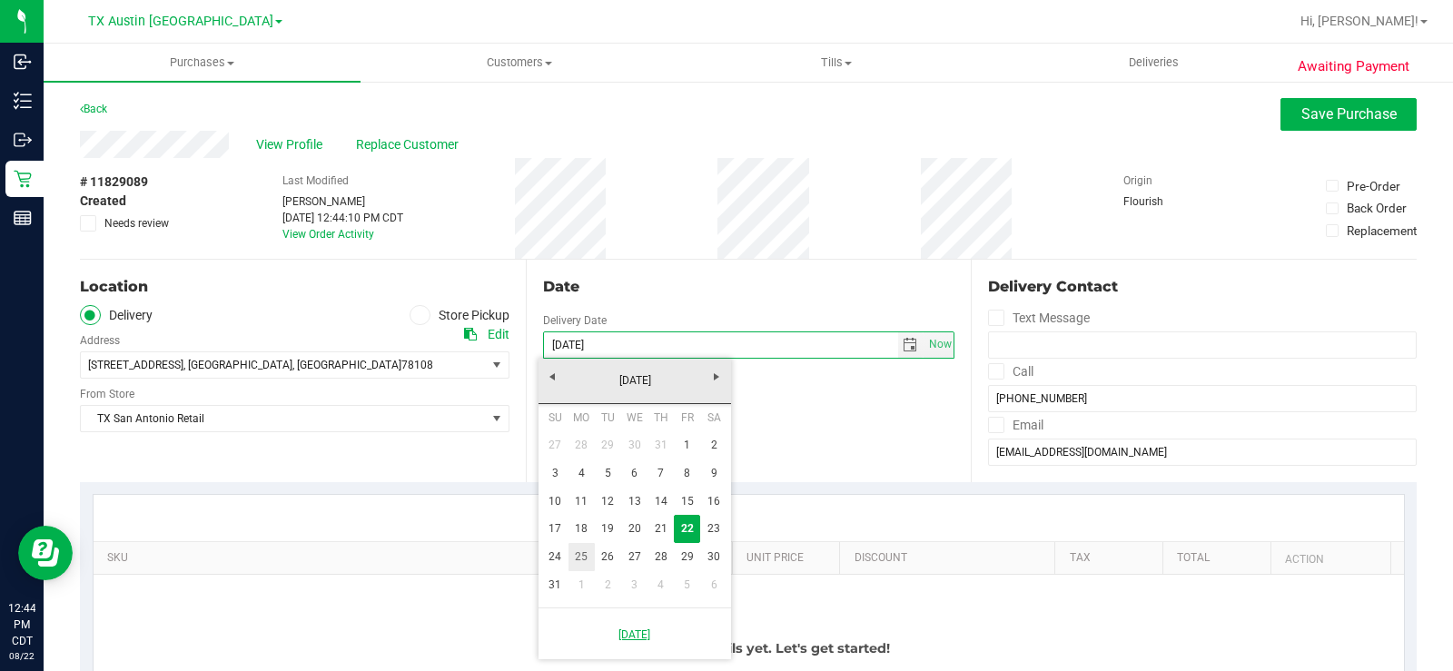
click at [585, 560] on link "25" at bounding box center [581, 557] width 26 height 28
type input "08/25/2025"
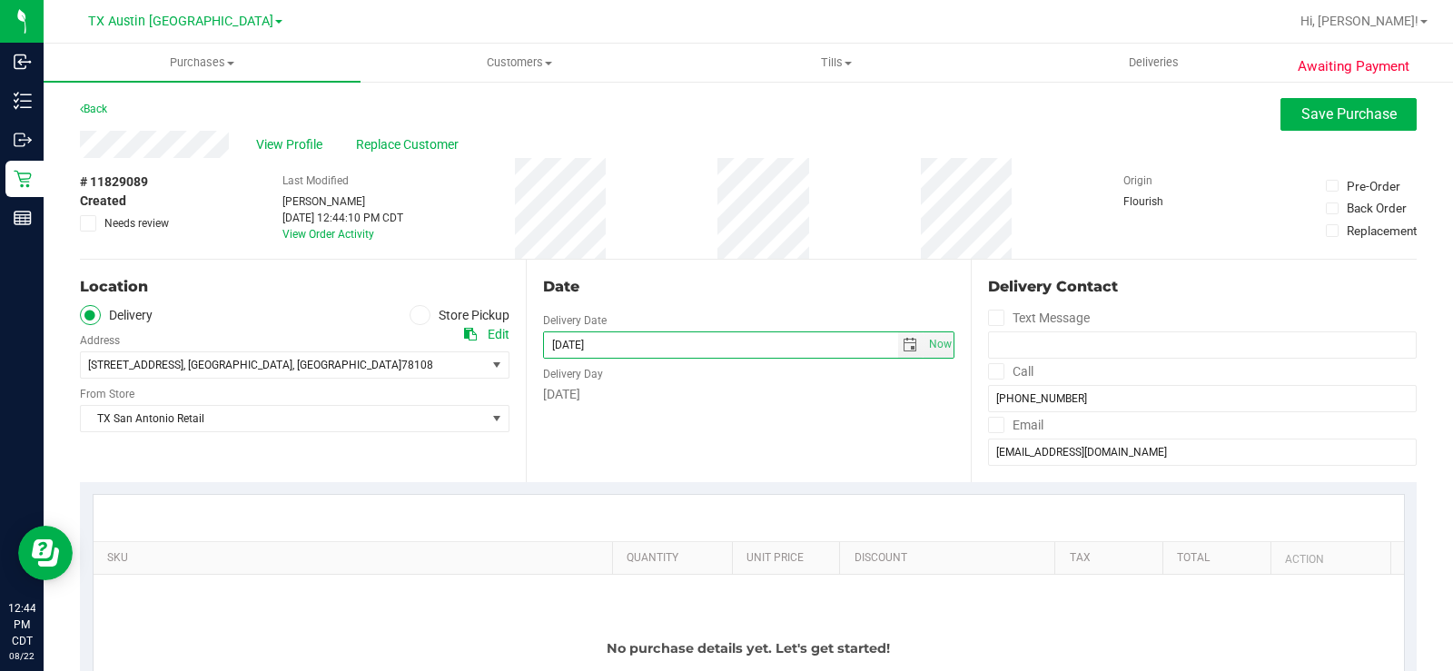
click at [708, 439] on div "Date Delivery Date 08/25/2025 Now 08/25/2025 12:44 PM Now Delivery Day Monday" at bounding box center [749, 371] width 446 height 222
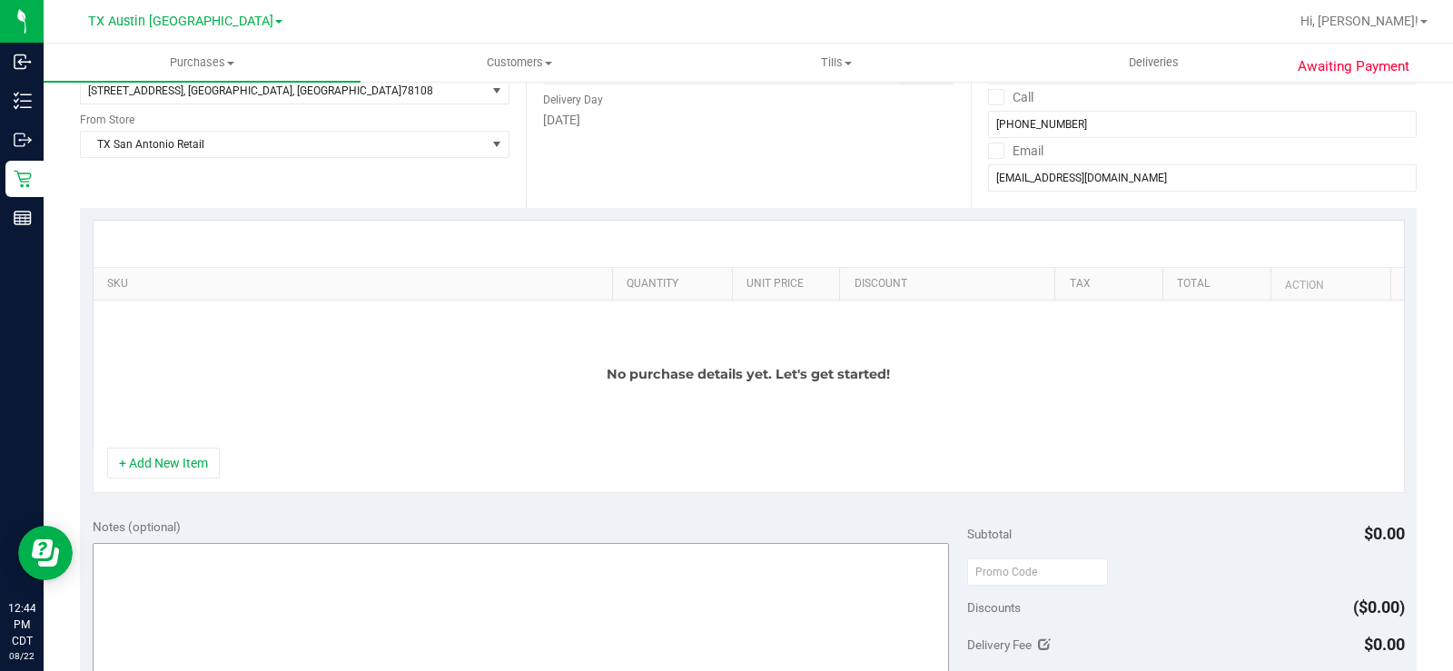
scroll to position [363, 0]
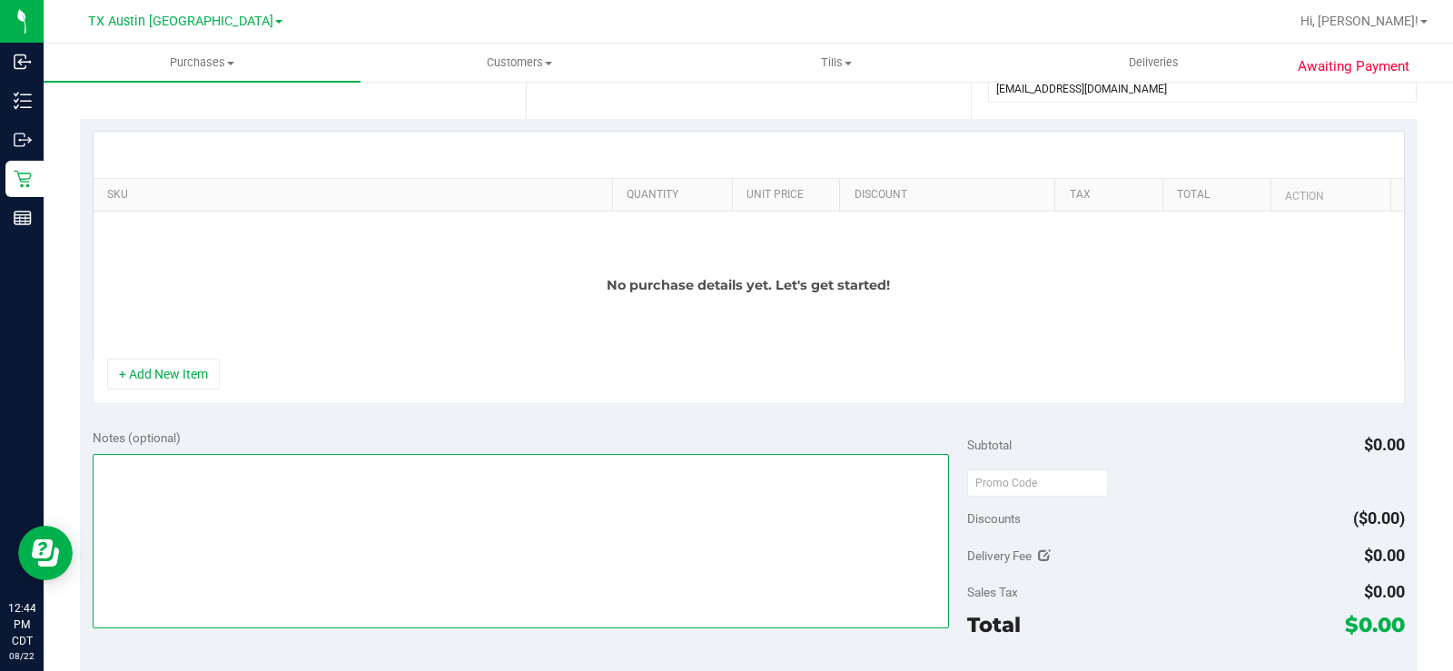
click at [301, 527] on textarea at bounding box center [521, 541] width 856 height 174
click at [158, 467] on textarea at bounding box center [521, 541] width 856 height 174
type textarea "SAN ANTNIO PU"
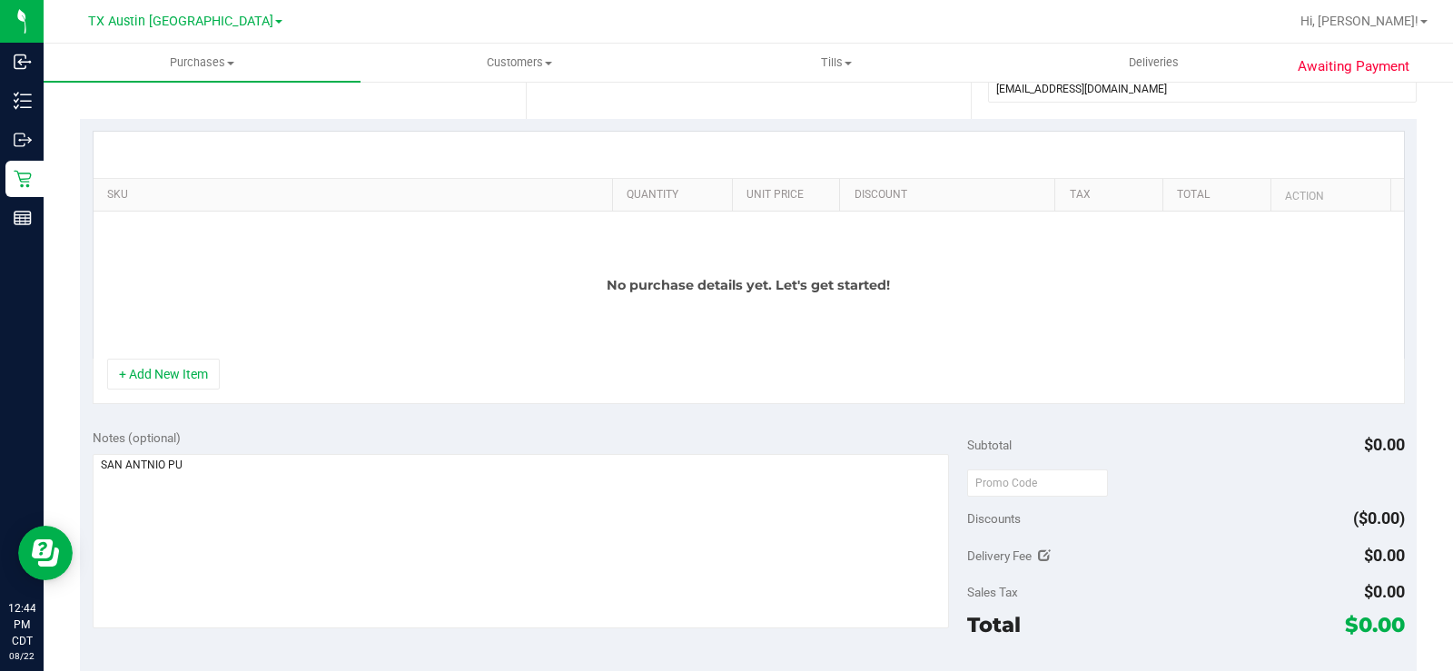
click at [315, 344] on div "No purchase details yet. Let's get started!" at bounding box center [749, 285] width 1310 height 147
click at [211, 376] on button "+ Add New Item" at bounding box center [163, 374] width 113 height 31
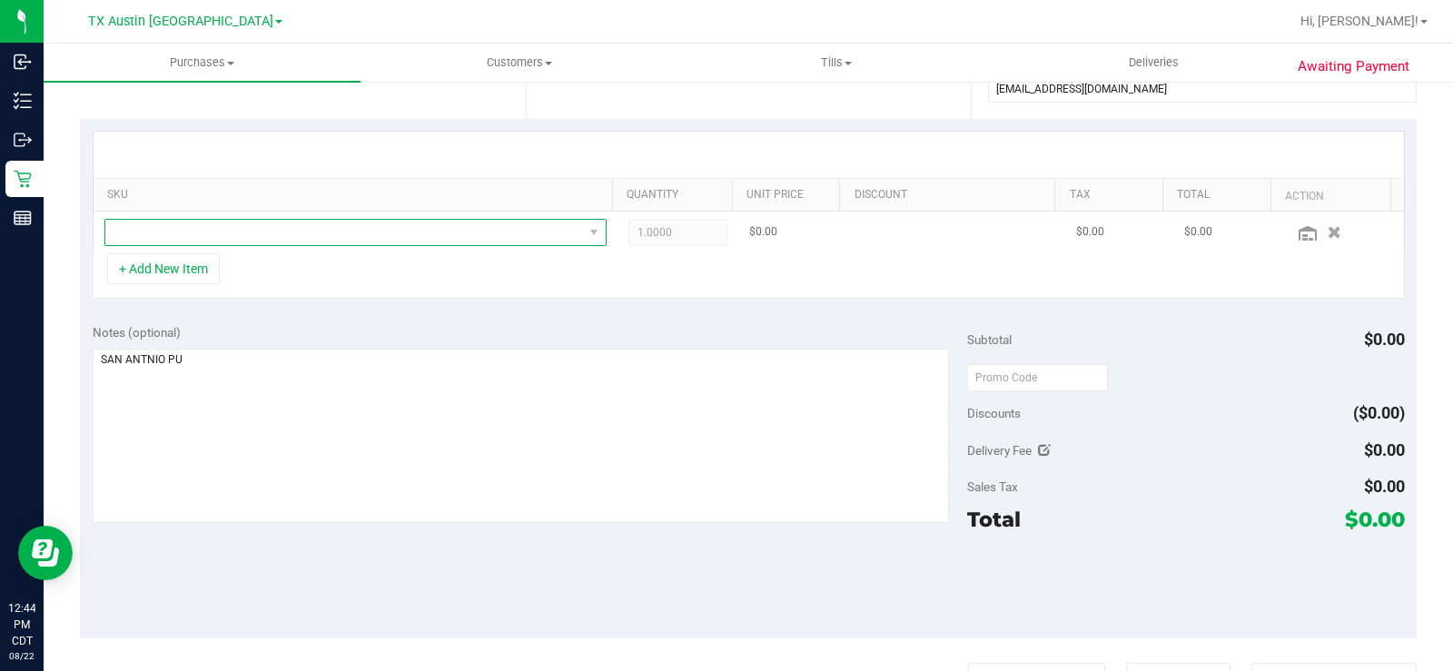
click at [501, 228] on span "NO DATA FOUND" at bounding box center [344, 232] width 478 height 25
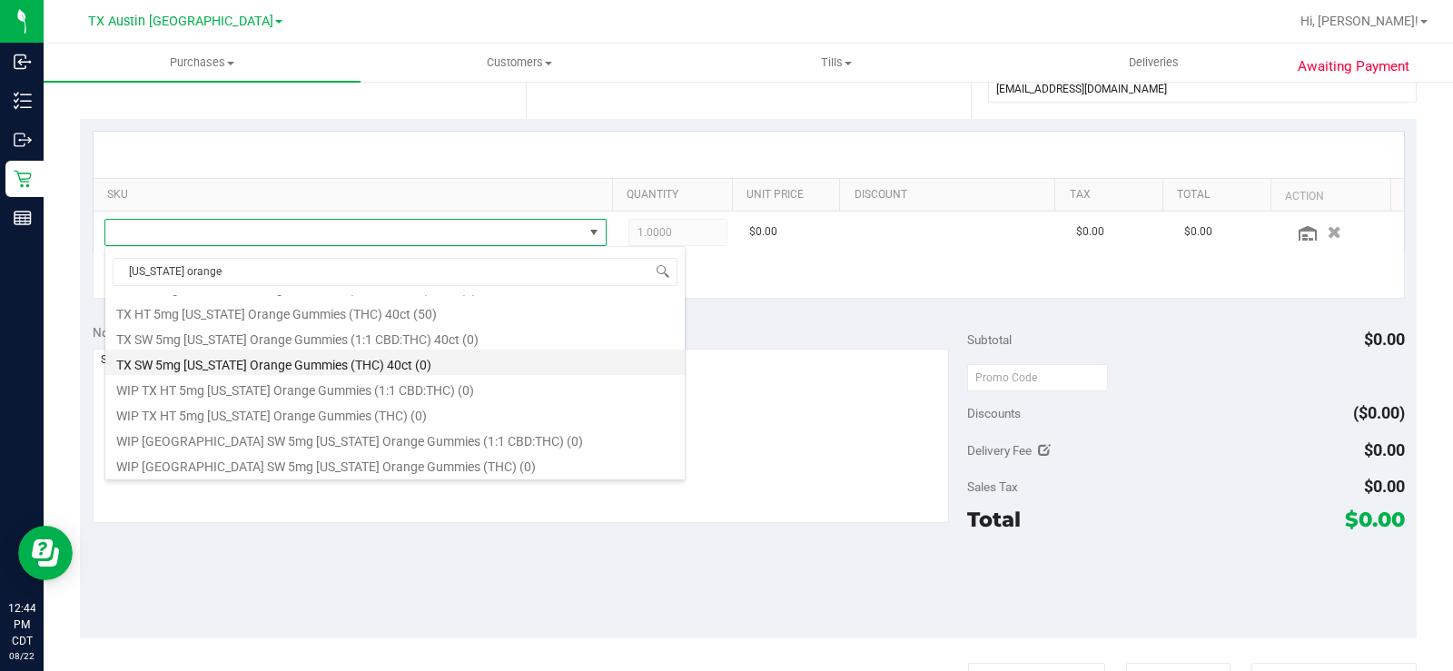
scroll to position [0, 0]
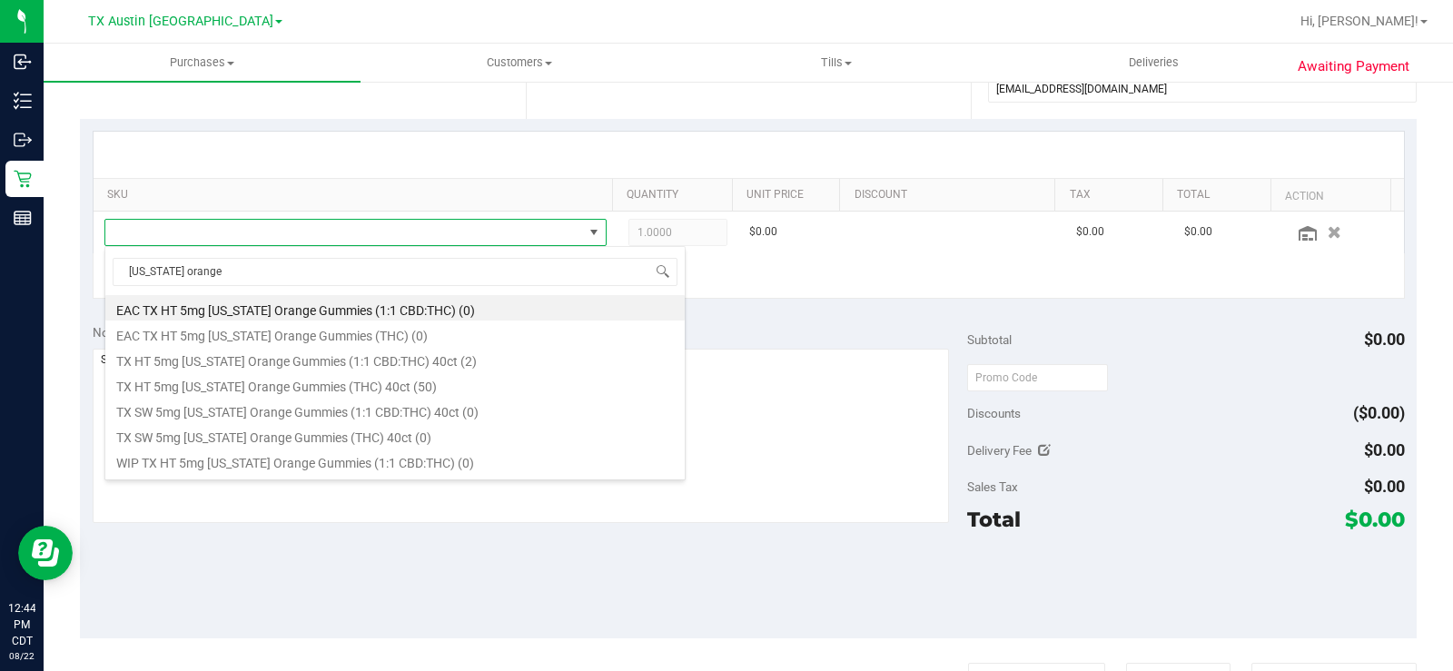
type input "texas orange"
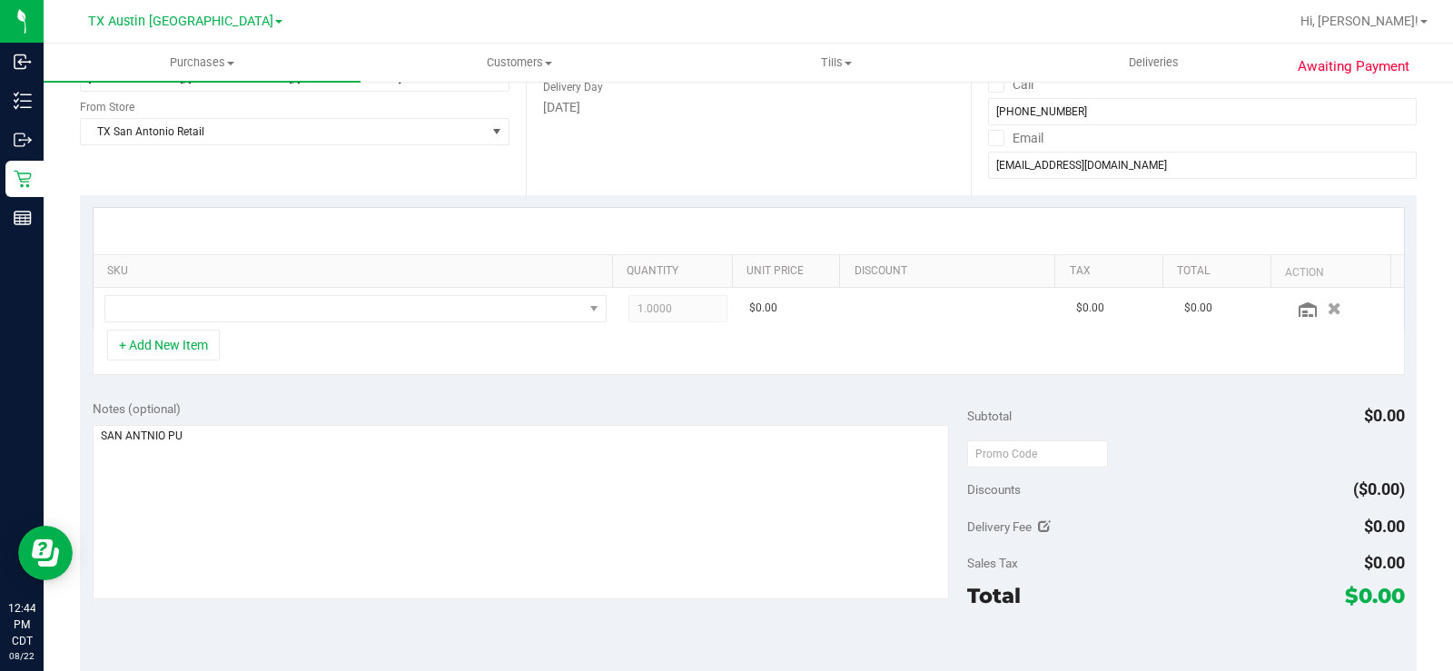
scroll to position [182, 0]
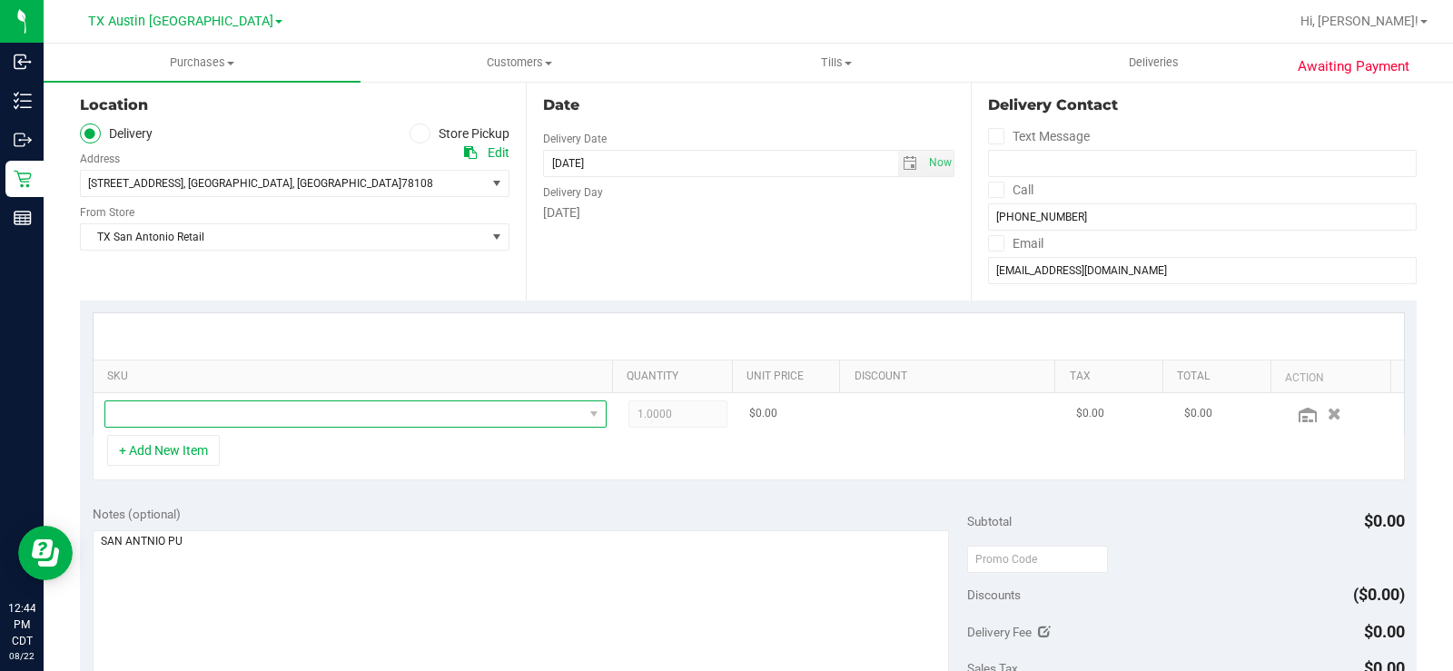
click at [268, 420] on span "NO DATA FOUND" at bounding box center [344, 413] width 478 height 25
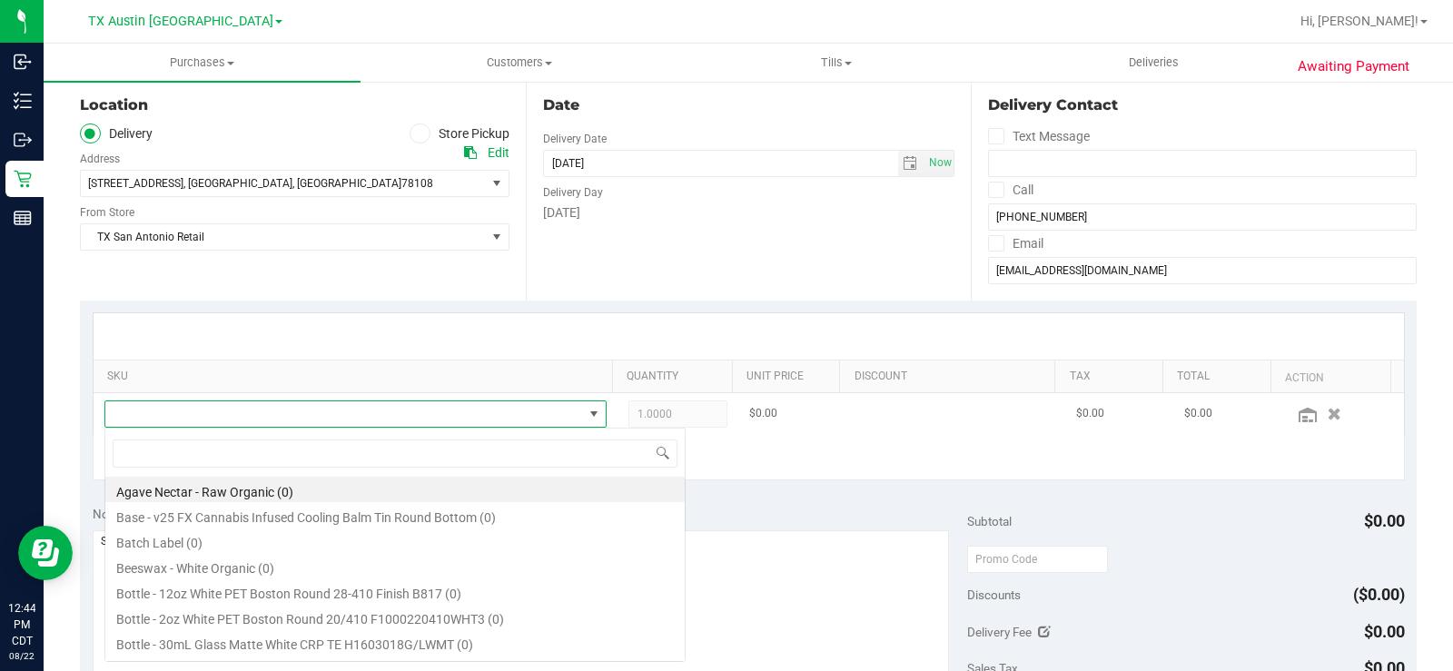
scroll to position [27, 486]
type input "texas orange"
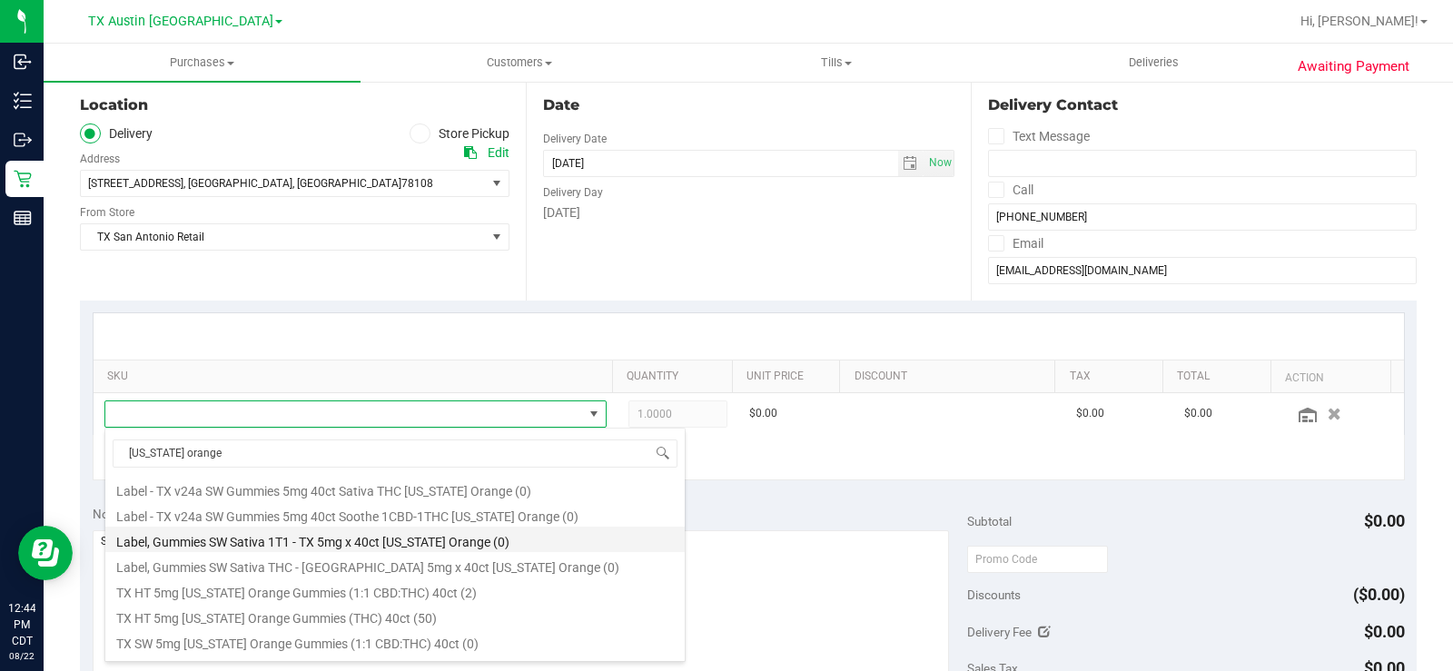
scroll to position [211, 0]
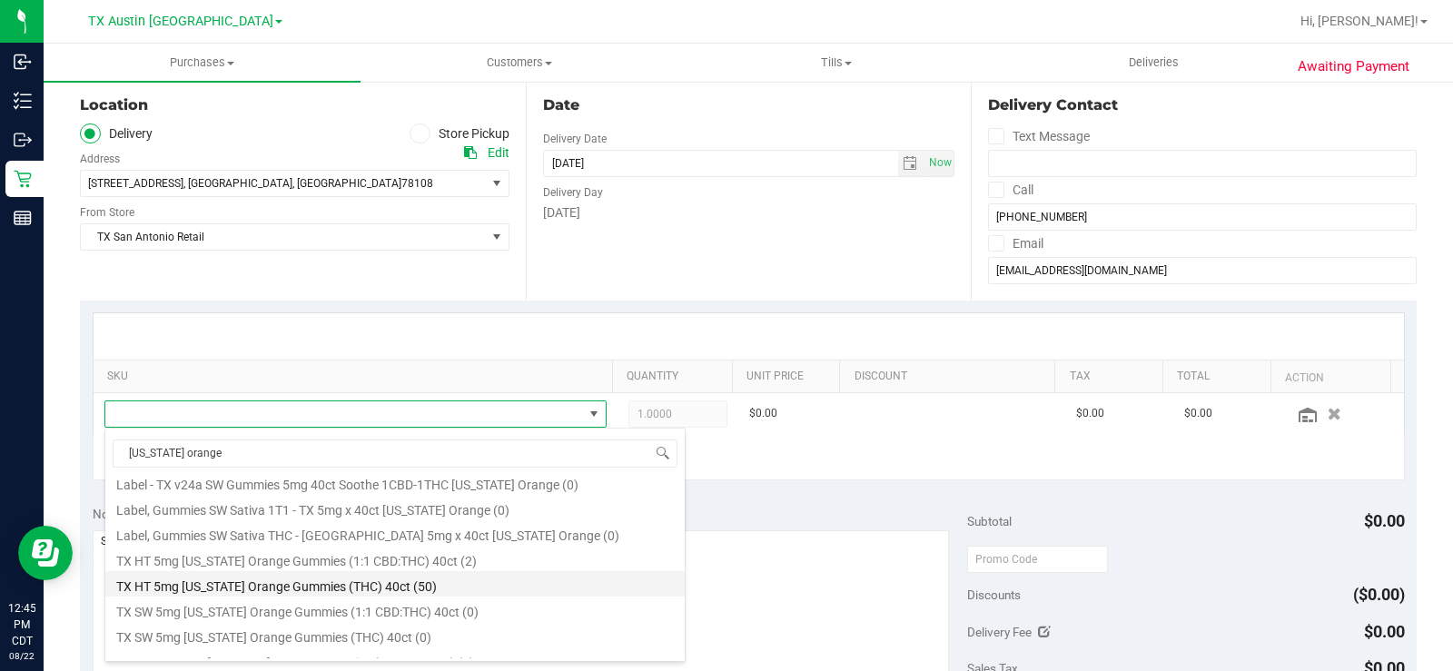
click at [410, 591] on li "TX HT 5mg Texas Orange Gummies (THC) 40ct (50)" at bounding box center [394, 583] width 579 height 25
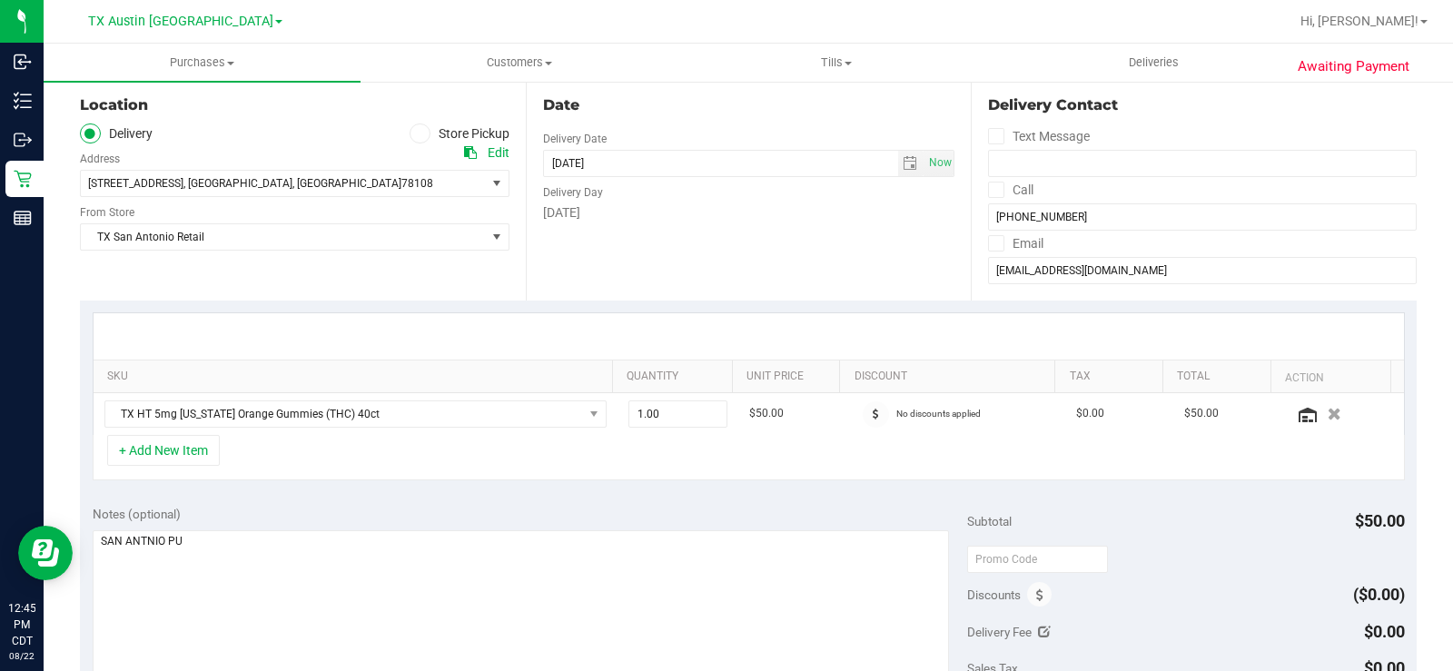
click at [507, 459] on div "+ Add New Item" at bounding box center [749, 457] width 1312 height 45
click at [677, 460] on div "+ Add New Item" at bounding box center [749, 457] width 1312 height 45
click at [690, 403] on span "1.00 1" at bounding box center [677, 413] width 99 height 27
click at [690, 403] on input "1" at bounding box center [677, 413] width 97 height 25
type input "4"
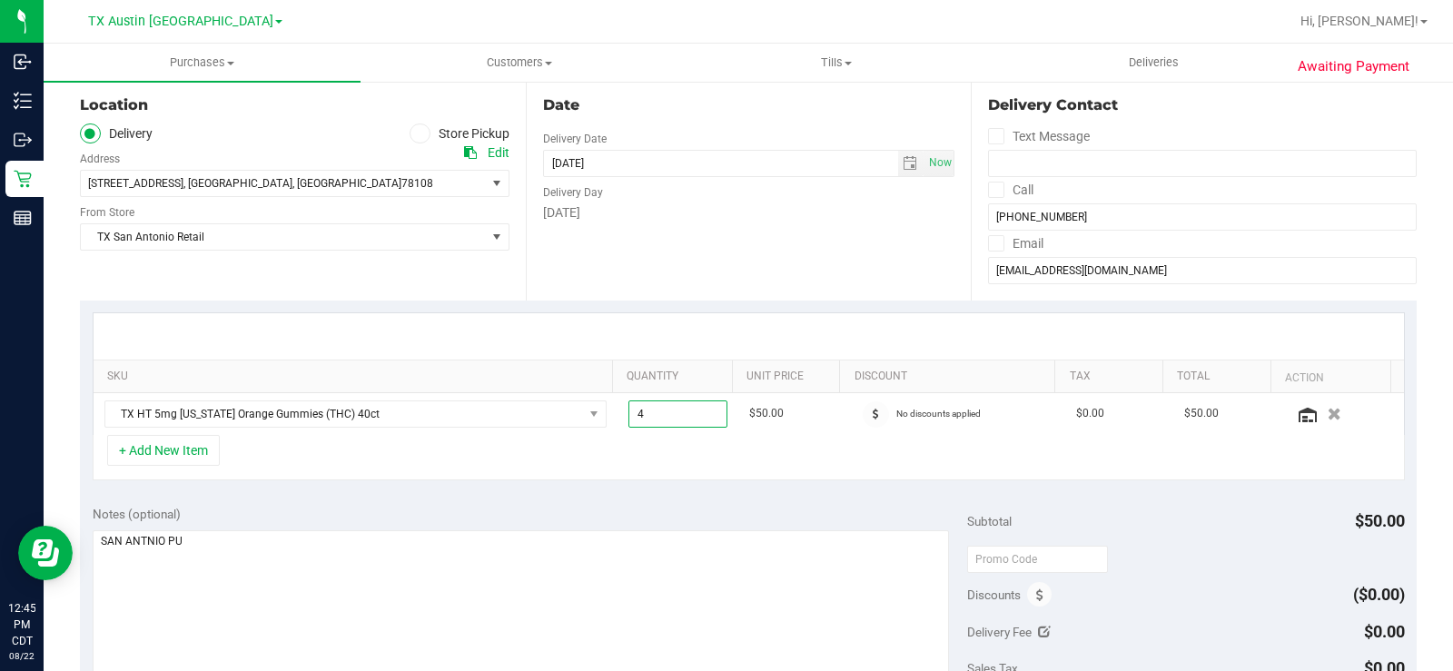
type input "4.00"
click at [721, 465] on div "+ Add New Item" at bounding box center [749, 457] width 1312 height 45
click at [582, 501] on div "Notes (optional) Subtotal $200.00 Discounts ($0.00) Delivery Fee $0.00 Sales Ta…" at bounding box center [748, 656] width 1337 height 327
click at [183, 457] on button "+ Add New Item" at bounding box center [163, 450] width 113 height 31
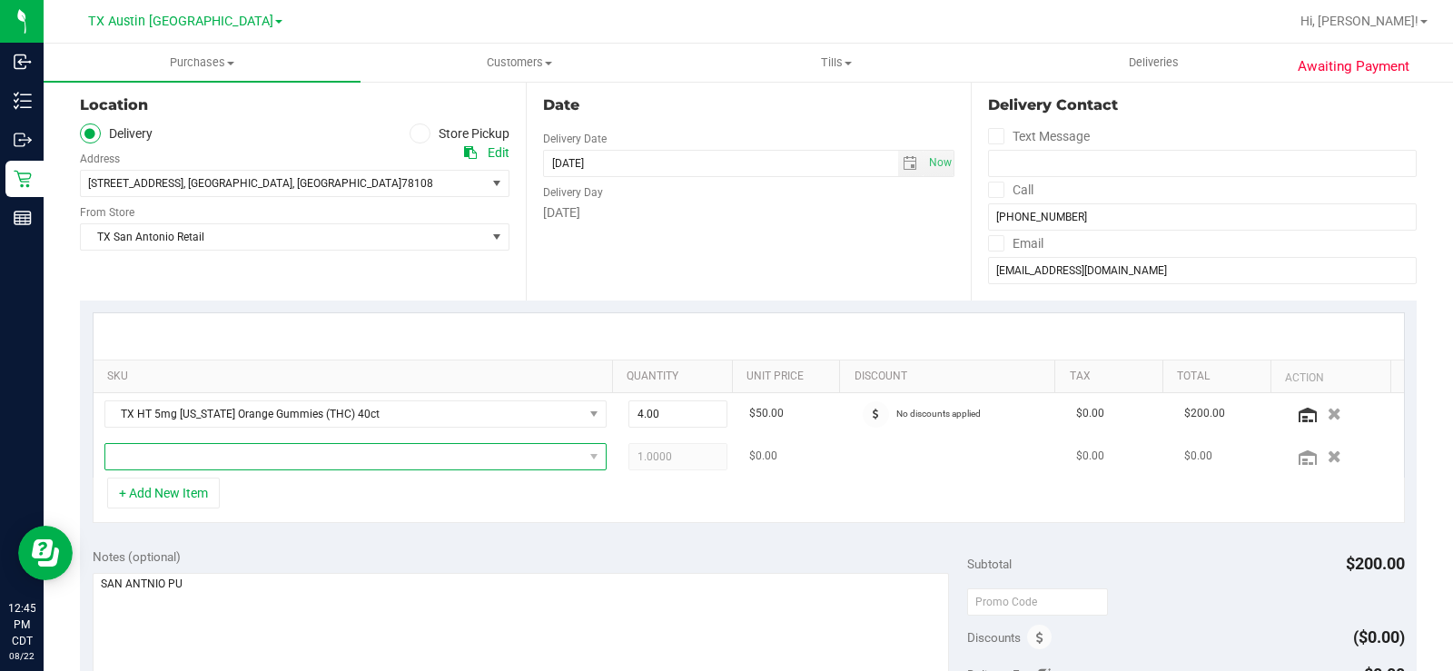
click at [403, 459] on span "NO DATA FOUND" at bounding box center [344, 456] width 478 height 25
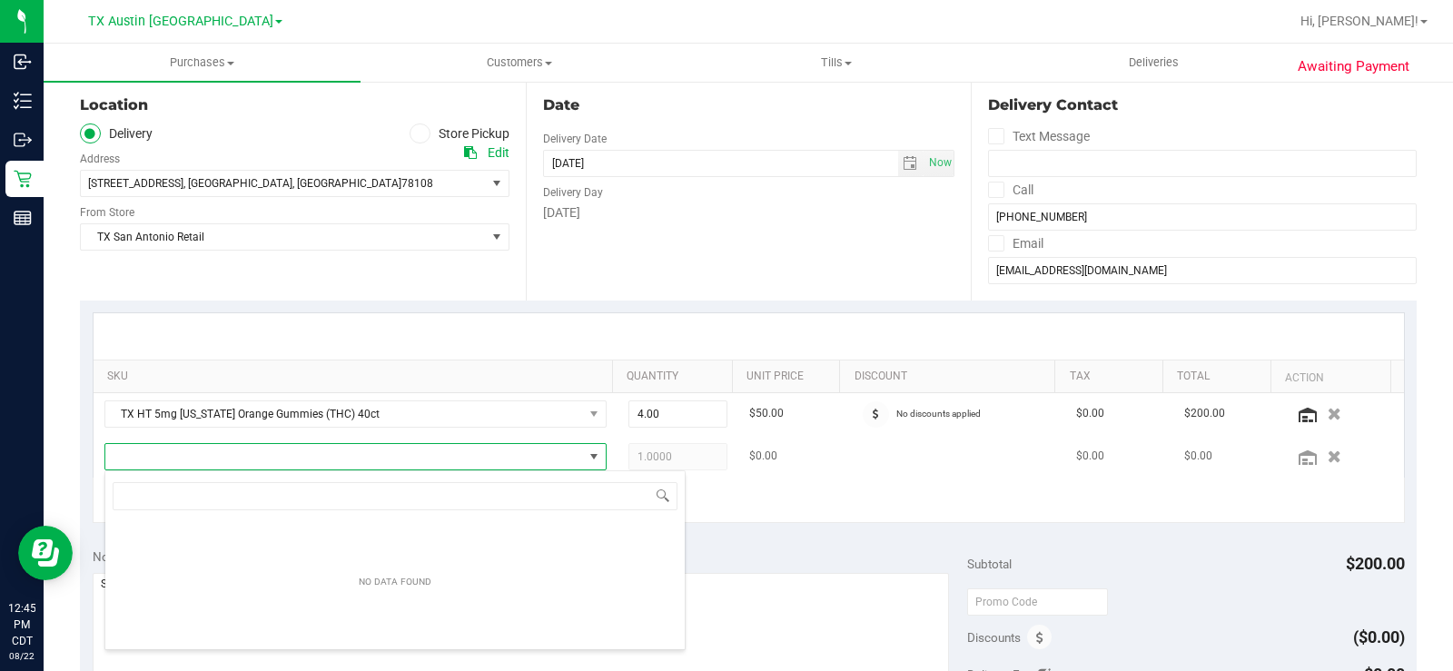
scroll to position [27, 486]
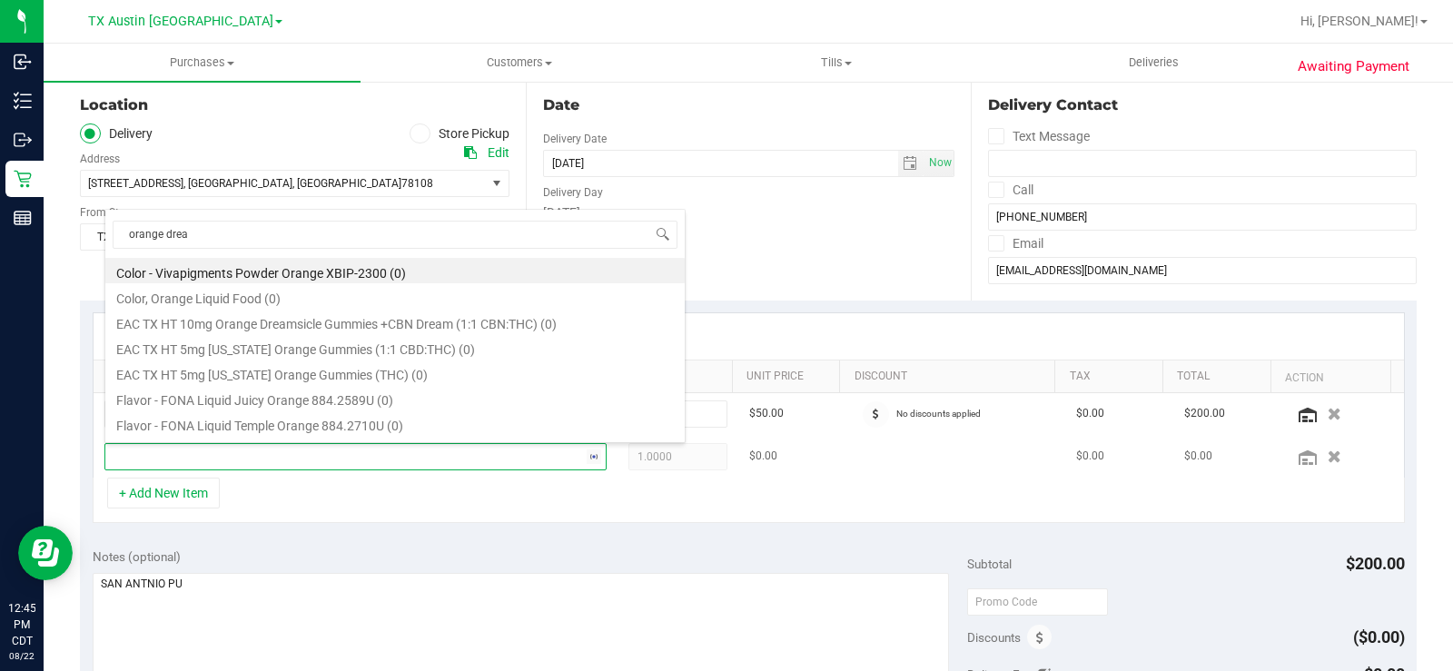
type input "orange dream"
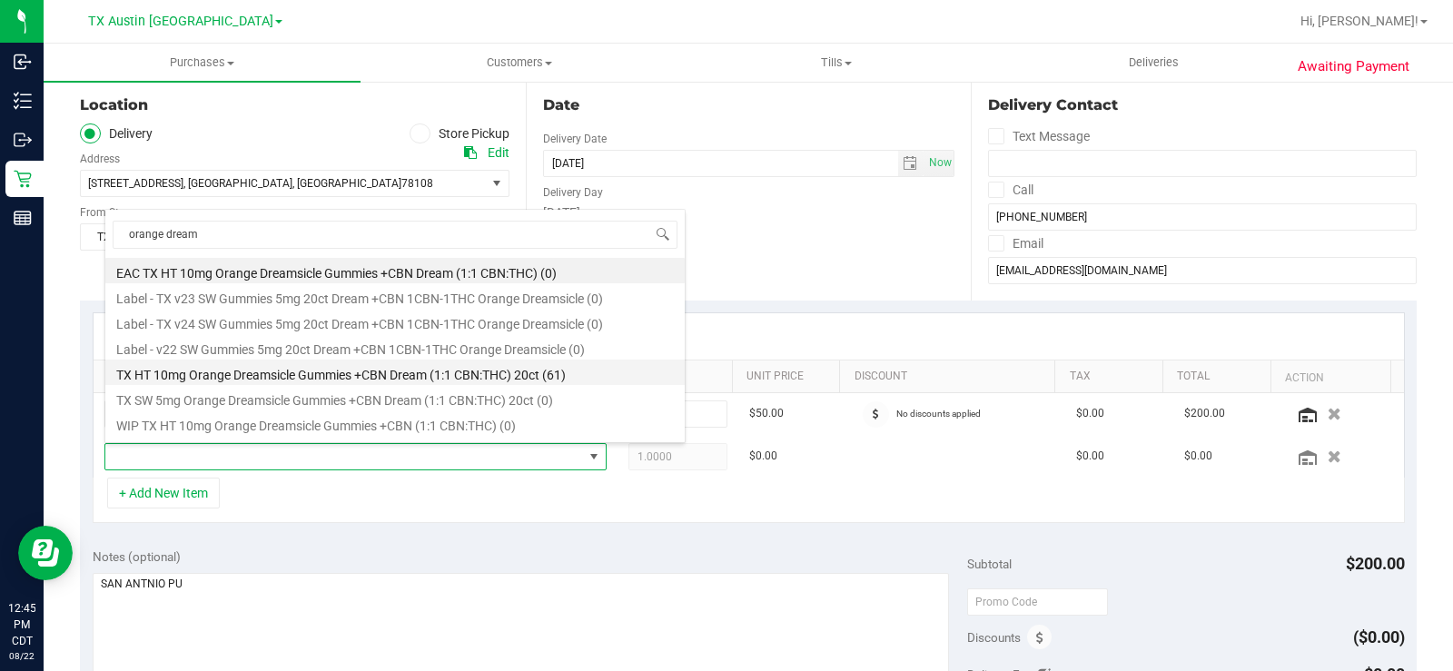
click at [550, 372] on li "TX HT 10mg Orange Dreamsicle Gummies +CBN Dream (1:1 CBN:THC) 20ct (61)" at bounding box center [394, 372] width 579 height 25
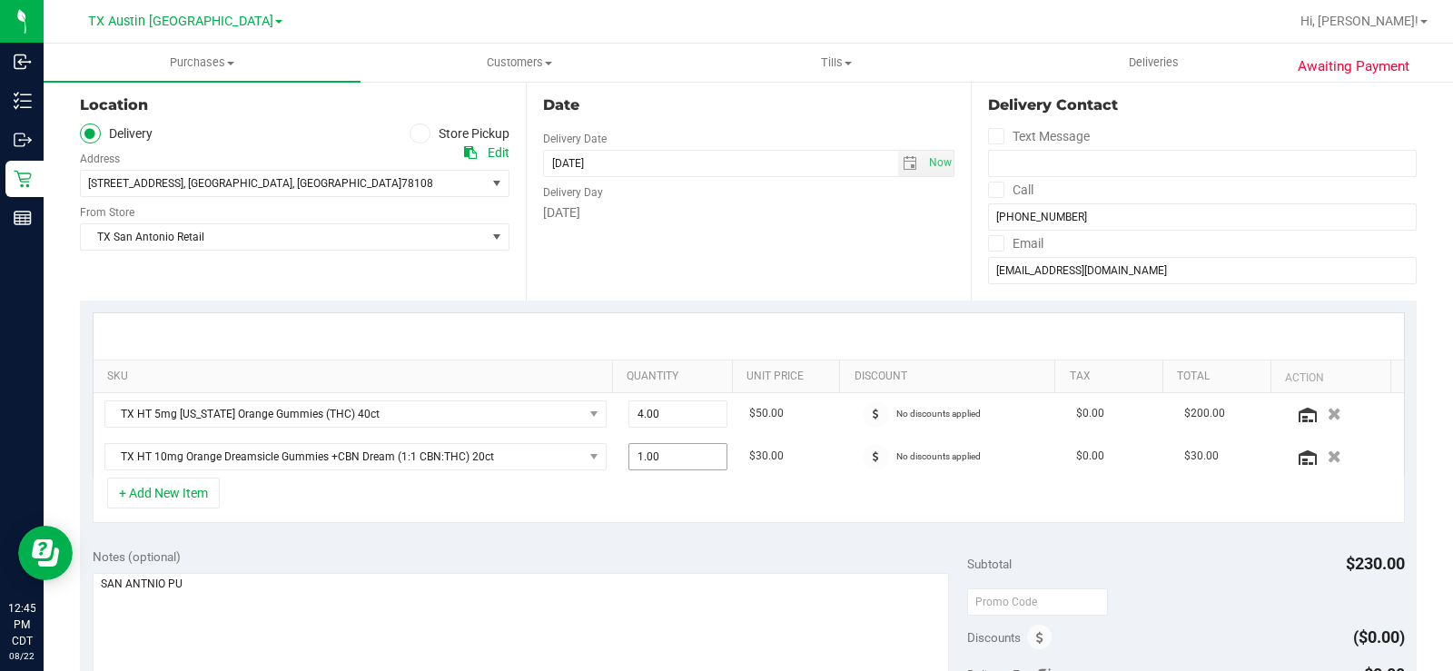
click at [680, 456] on span "1.00 1" at bounding box center [677, 456] width 99 height 27
click at [680, 456] on input "1" at bounding box center [677, 456] width 97 height 25
type input "3"
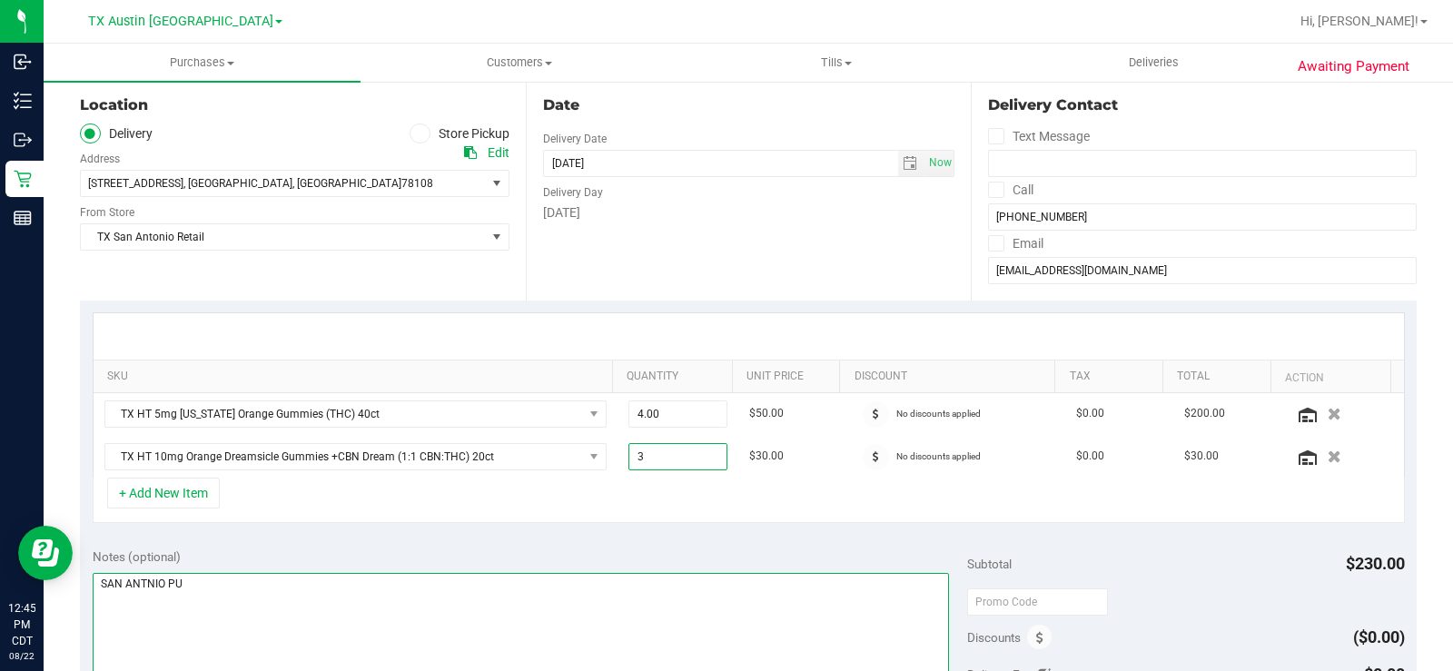
type input "3.00"
click at [582, 580] on textarea at bounding box center [521, 660] width 856 height 174
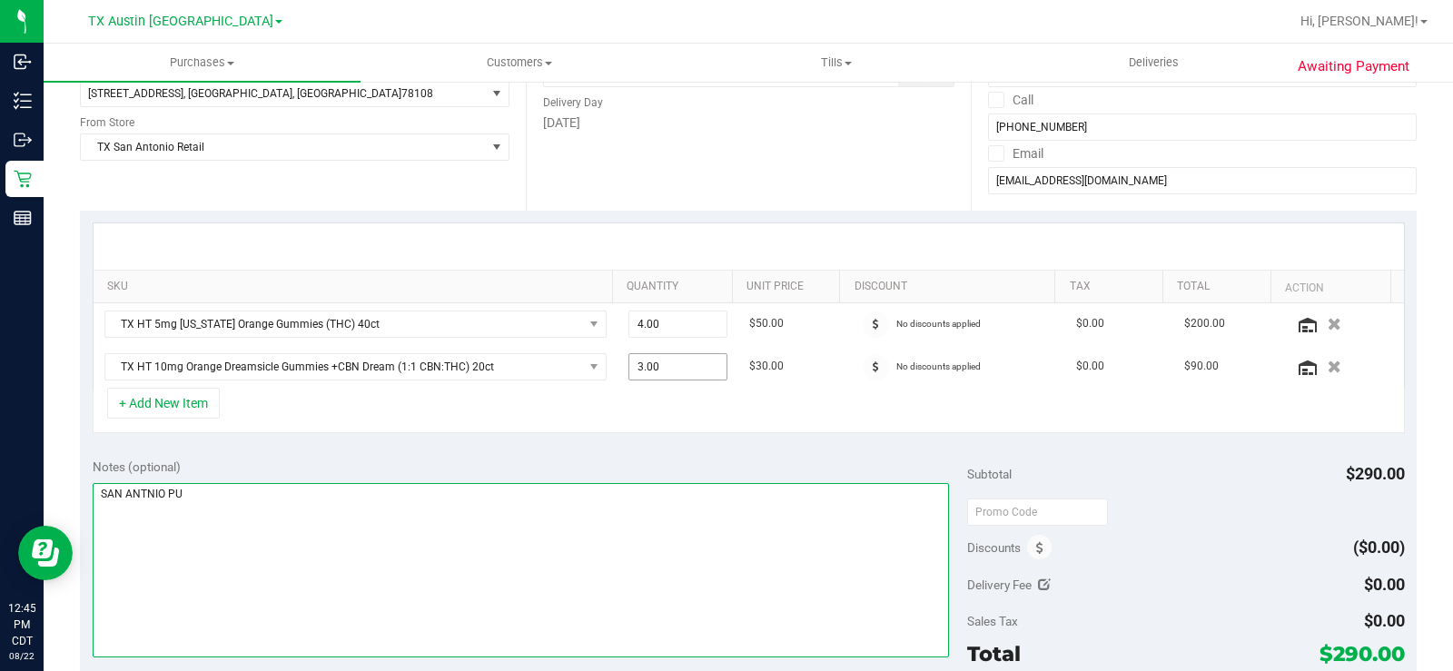
scroll to position [272, 0]
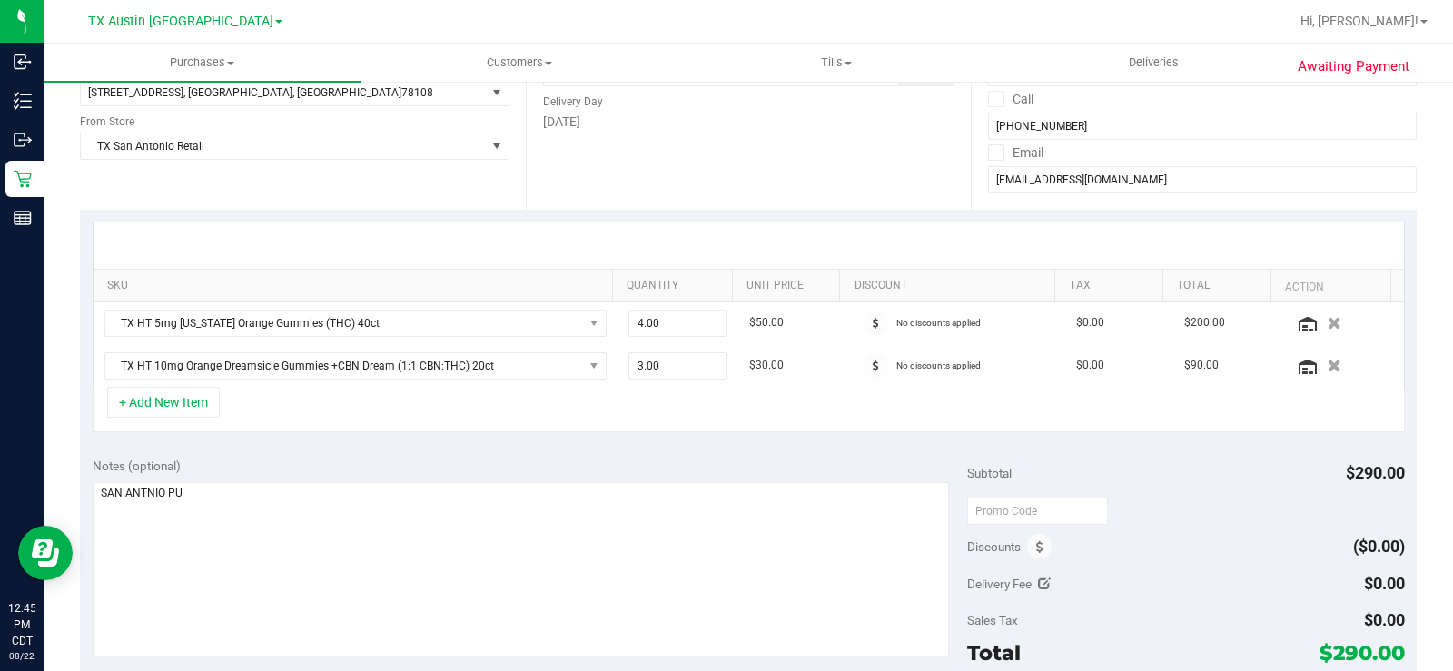
click at [604, 476] on div "Notes (optional)" at bounding box center [530, 558] width 874 height 203
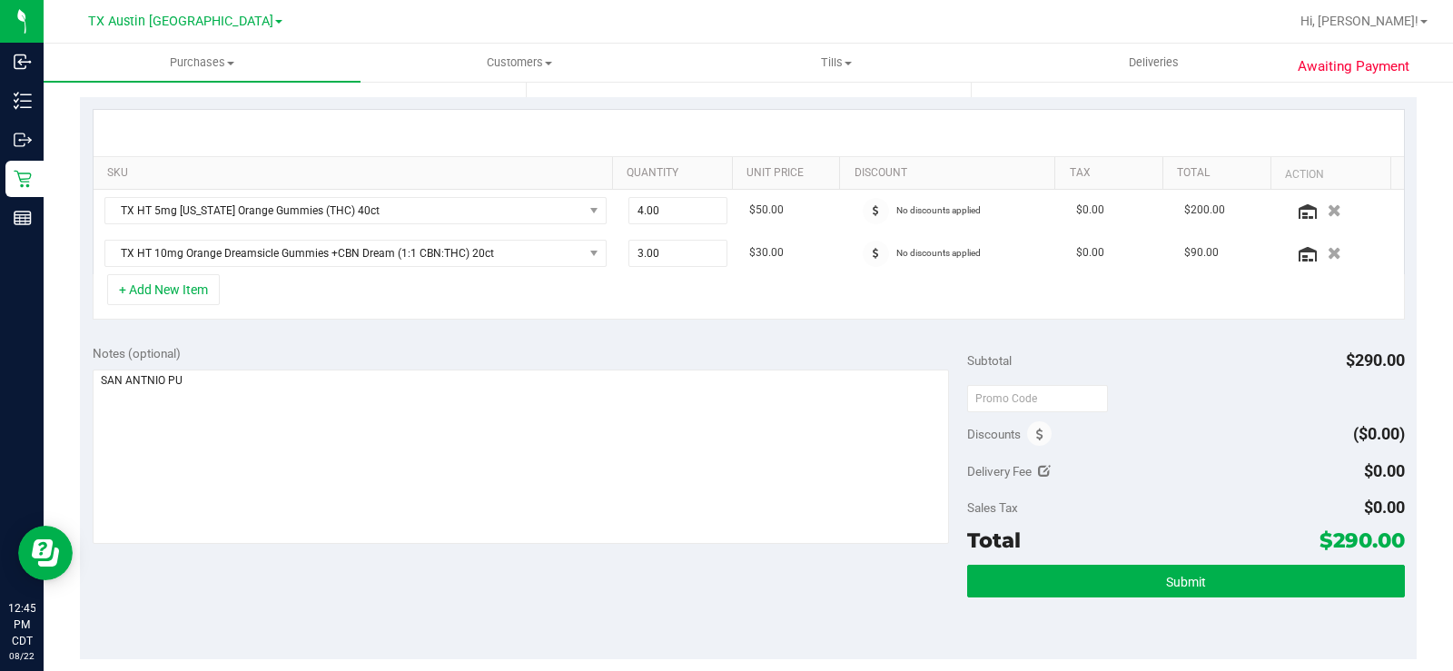
scroll to position [454, 0]
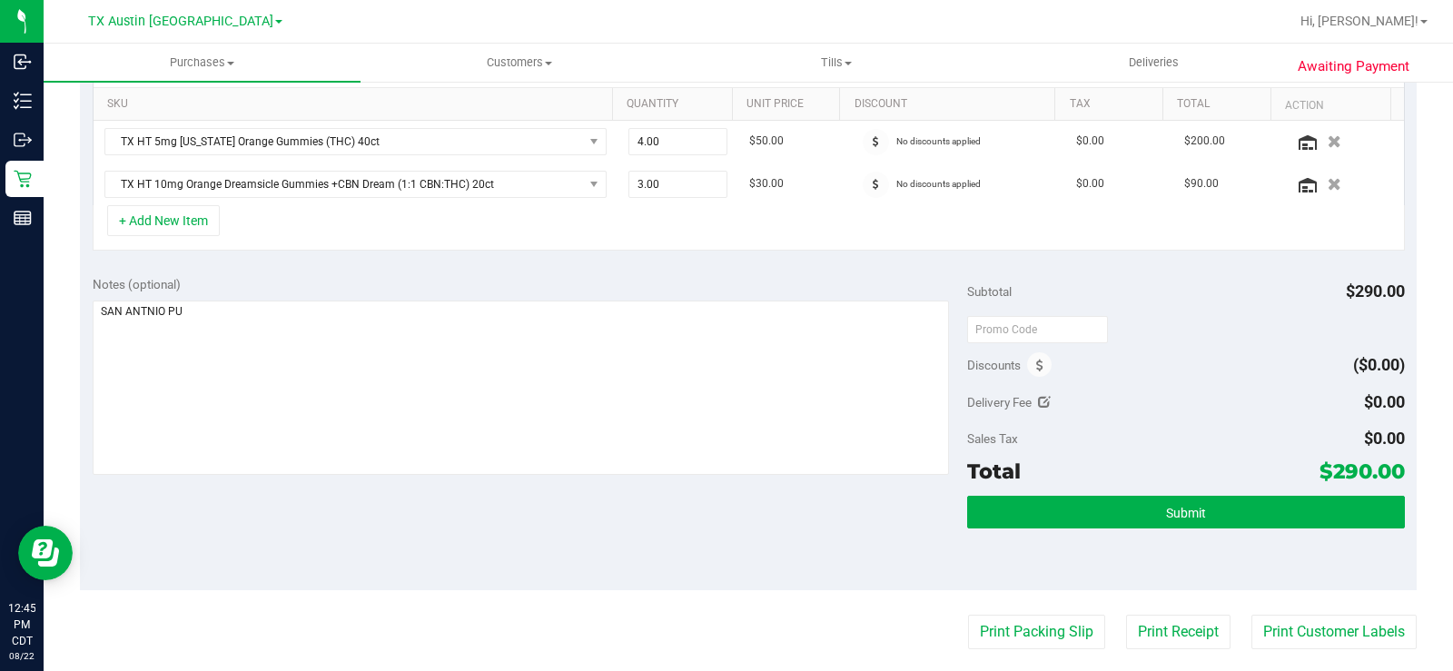
click at [741, 293] on div "Notes (optional)" at bounding box center [530, 284] width 874 height 18
drag, startPoint x: 1296, startPoint y: 468, endPoint x: 1388, endPoint y: 467, distance: 92.6
click at [1388, 467] on div "Total $290.00" at bounding box center [1186, 471] width 438 height 33
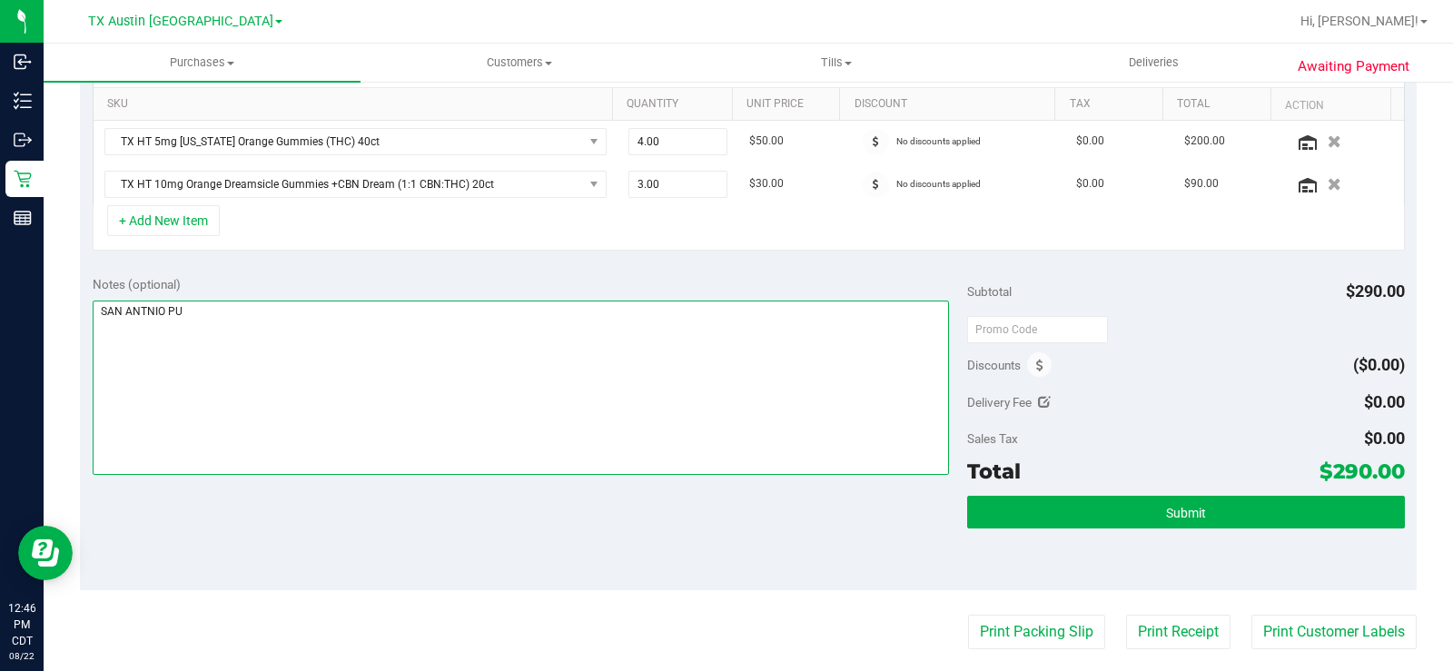
click at [512, 415] on textarea at bounding box center [521, 388] width 856 height 174
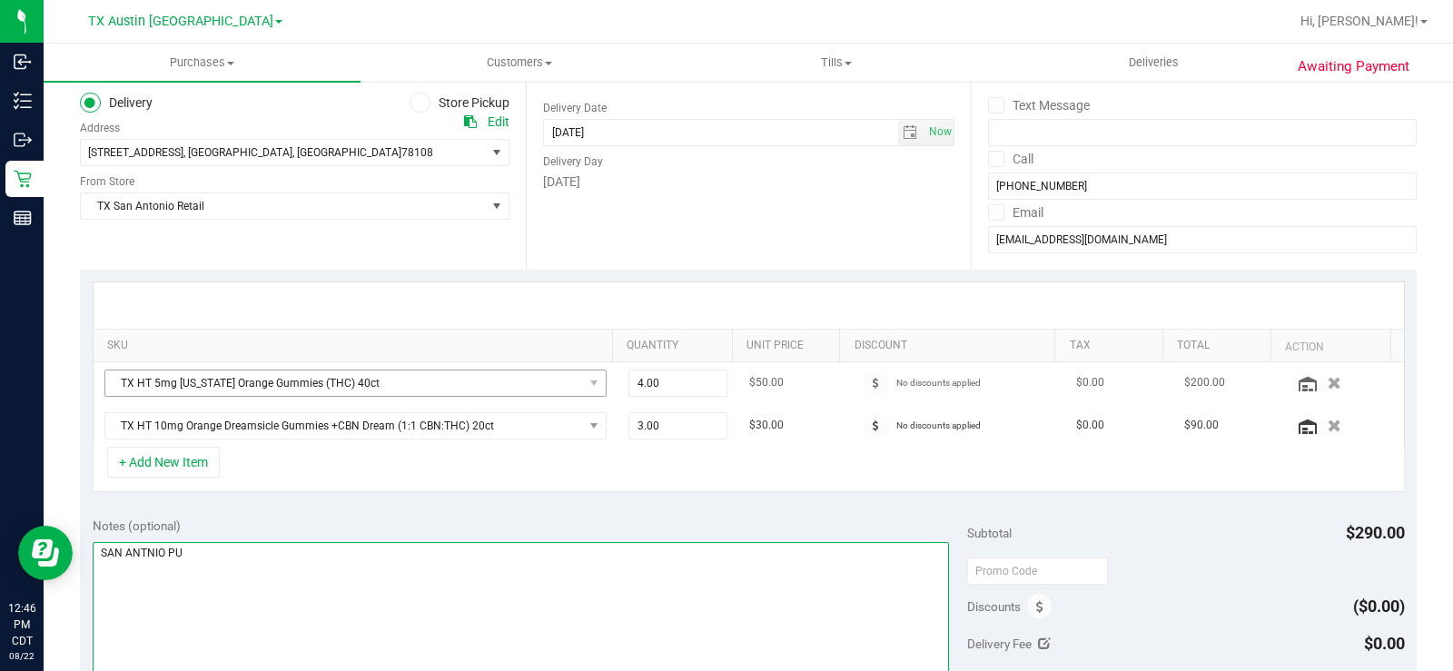
scroll to position [182, 0]
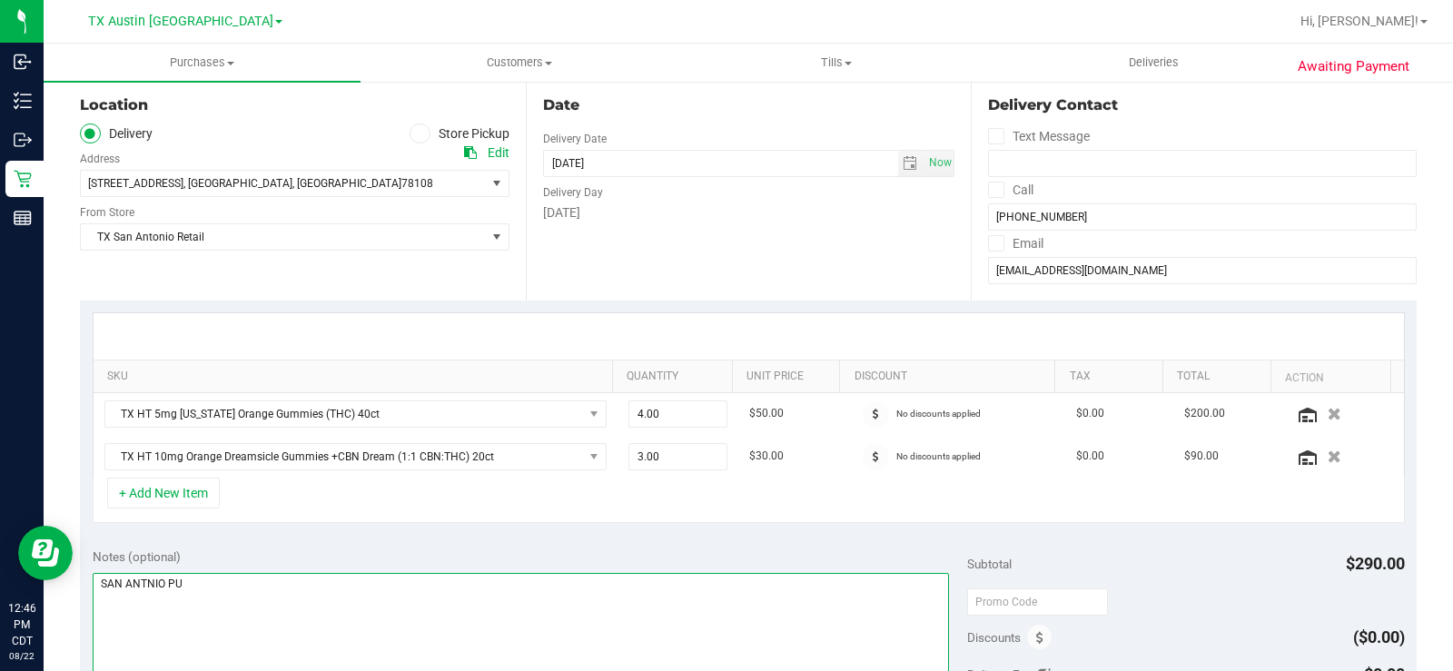
click at [271, 586] on textarea at bounding box center [521, 660] width 856 height 174
click at [424, 611] on textarea at bounding box center [521, 660] width 856 height 174
click at [144, 587] on textarea at bounding box center [521, 660] width 856 height 174
click at [321, 593] on textarea at bounding box center [521, 660] width 856 height 174
click at [152, 584] on textarea at bounding box center [521, 660] width 856 height 174
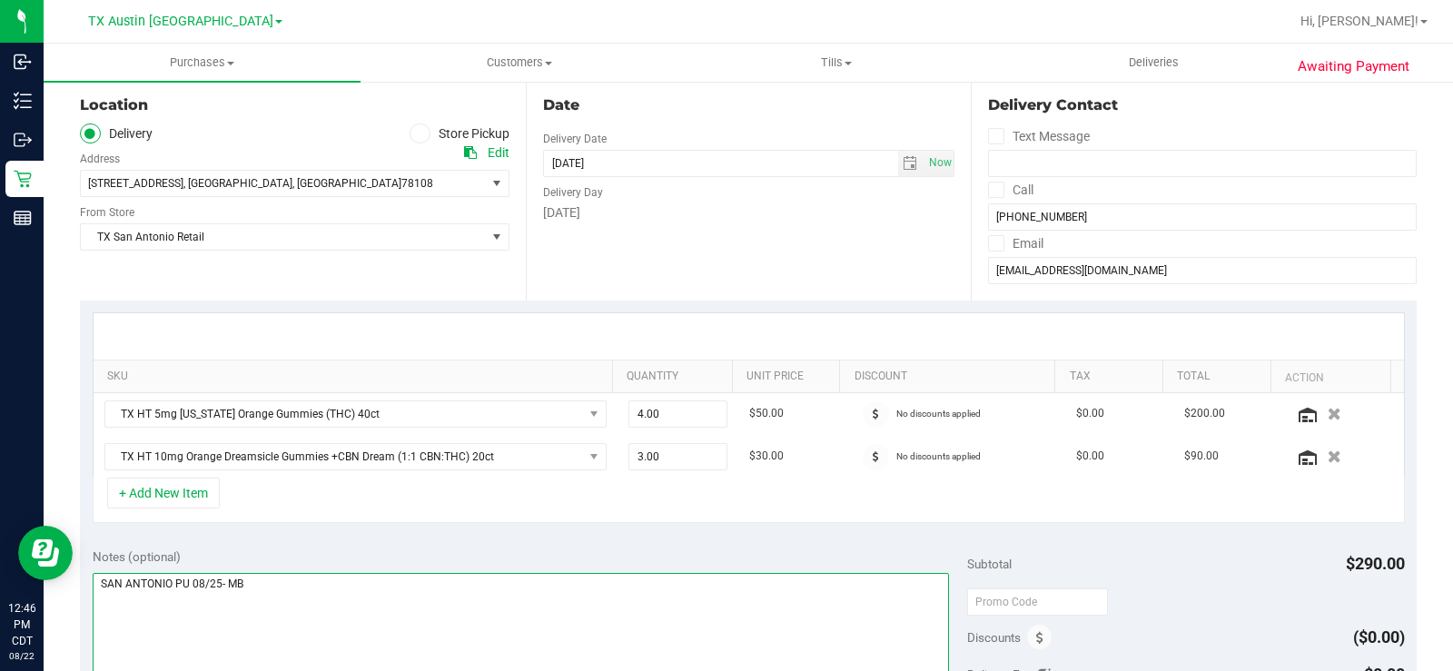
click at [301, 597] on textarea at bounding box center [521, 660] width 856 height 174
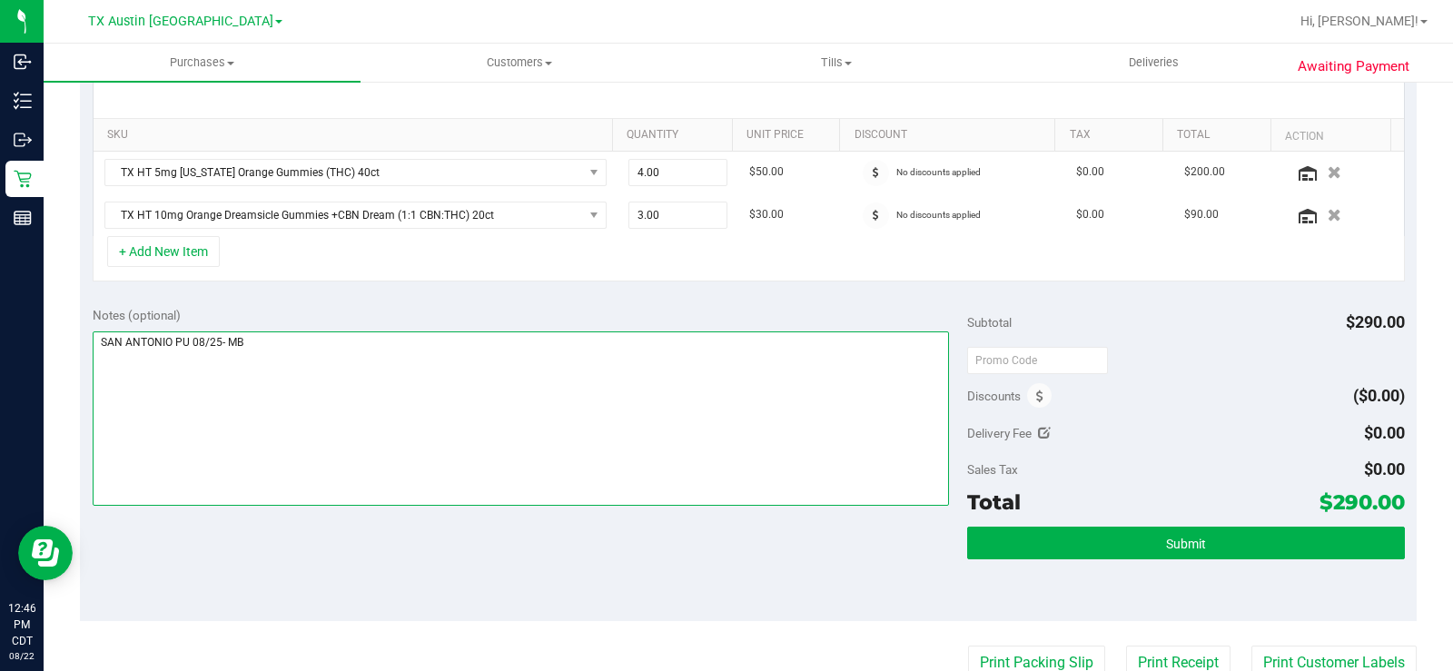
scroll to position [454, 0]
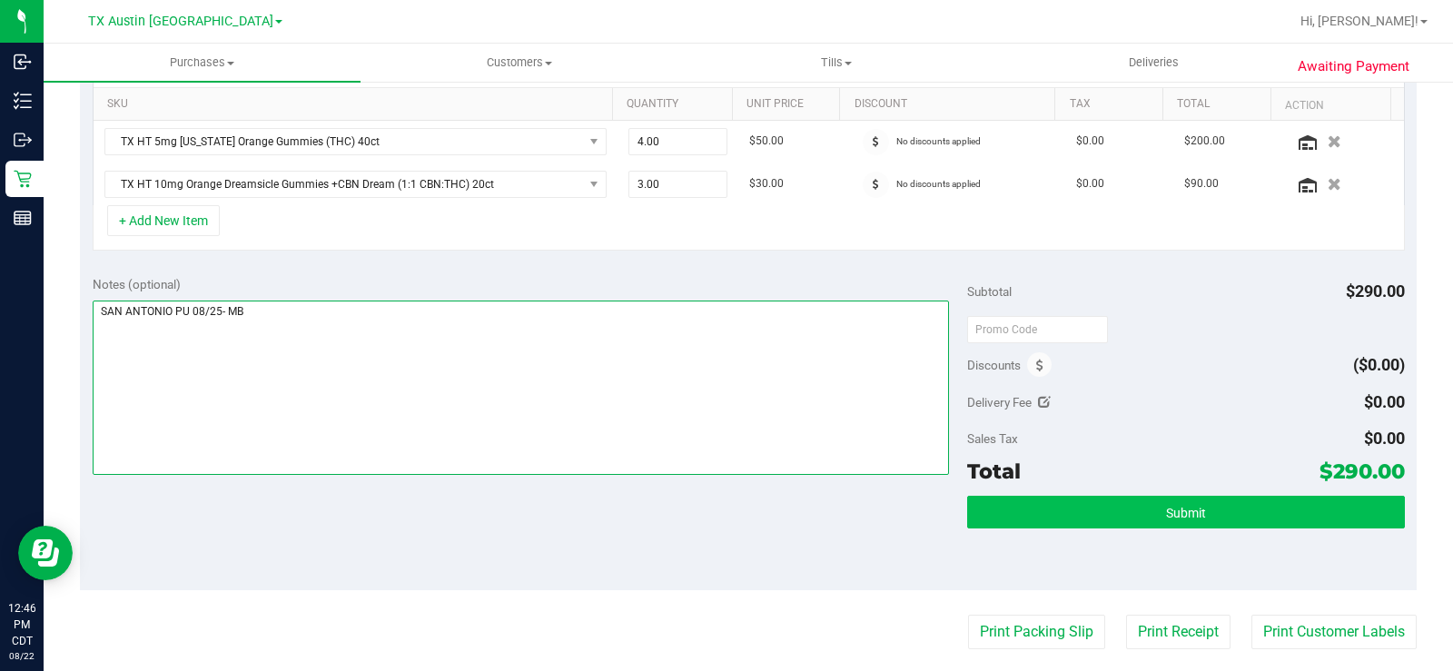
type textarea "SAN ANTONIO PU 08/25- MB"
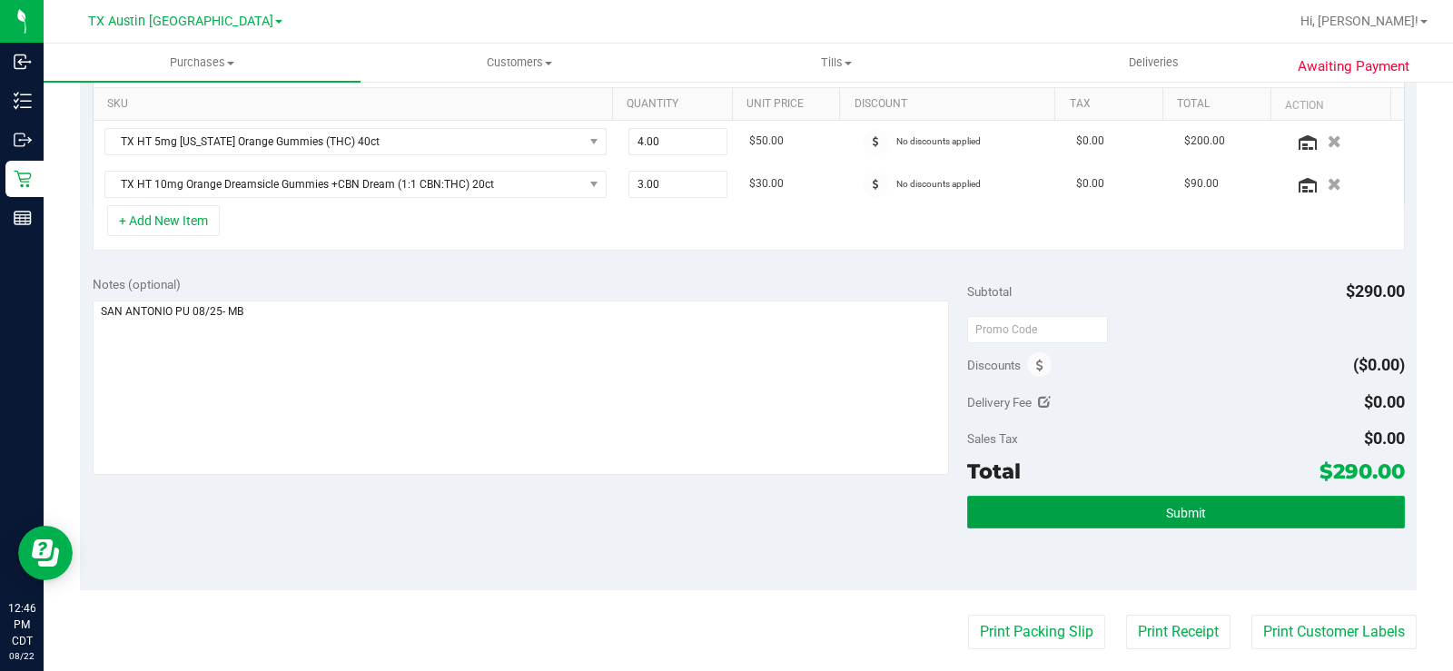
click at [1100, 518] on button "Submit" at bounding box center [1186, 512] width 438 height 33
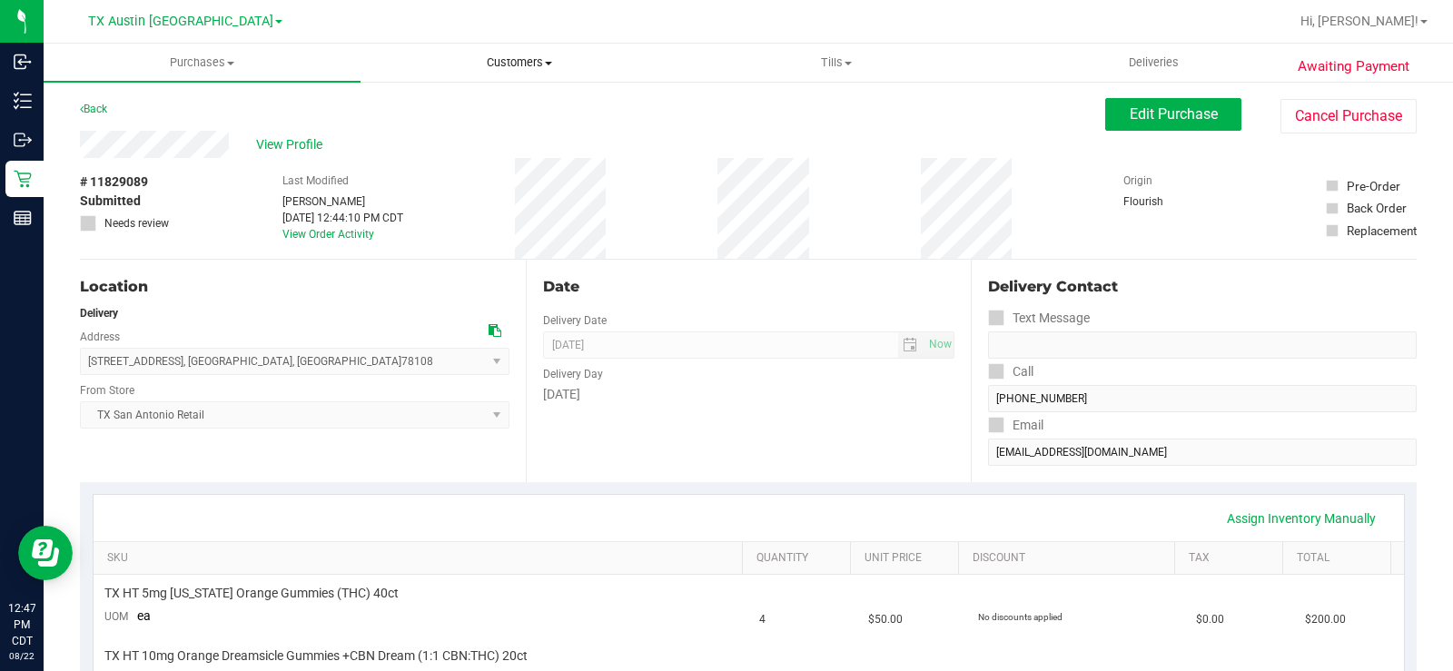
click at [503, 61] on span "Customers" at bounding box center [518, 62] width 315 height 16
click at [485, 102] on span "All customers" at bounding box center [425, 109] width 131 height 15
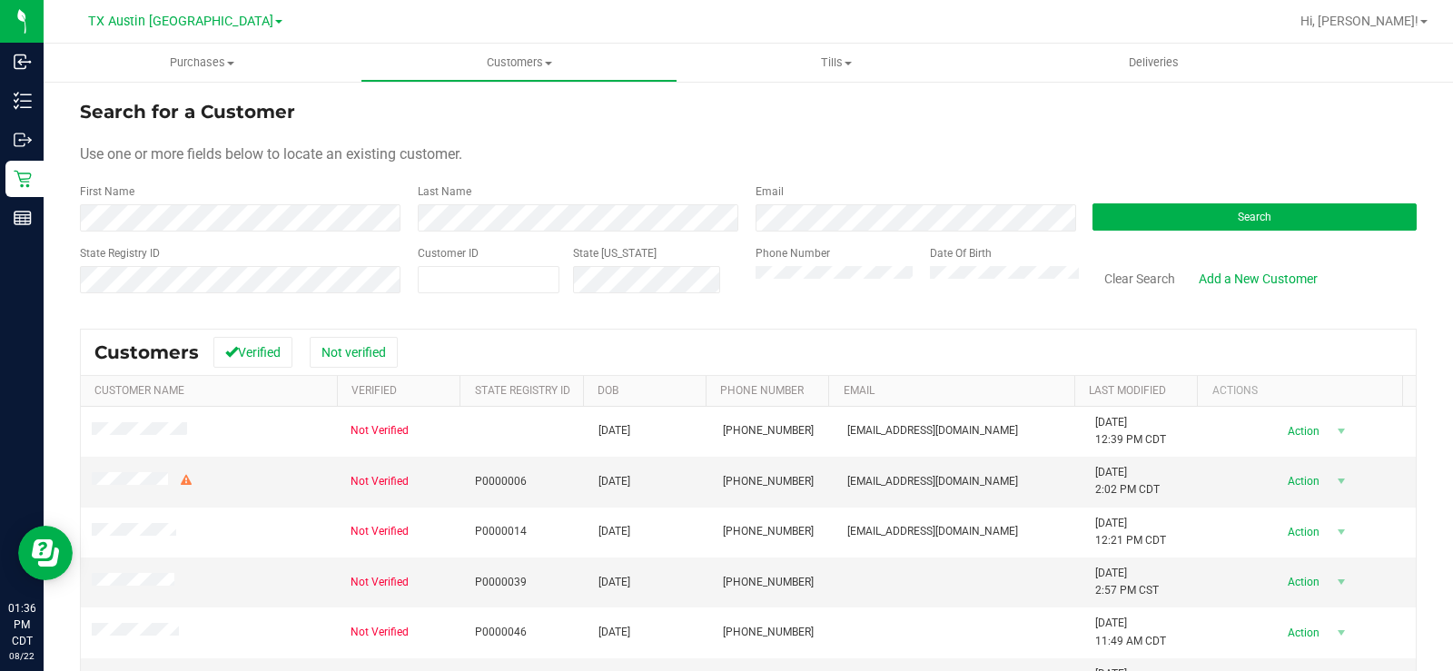
click at [768, 133] on form "Search for a Customer Use one or more fields below to locate an existing custom…" at bounding box center [748, 204] width 1337 height 212
click at [1174, 209] on button "Search" at bounding box center [1254, 216] width 324 height 27
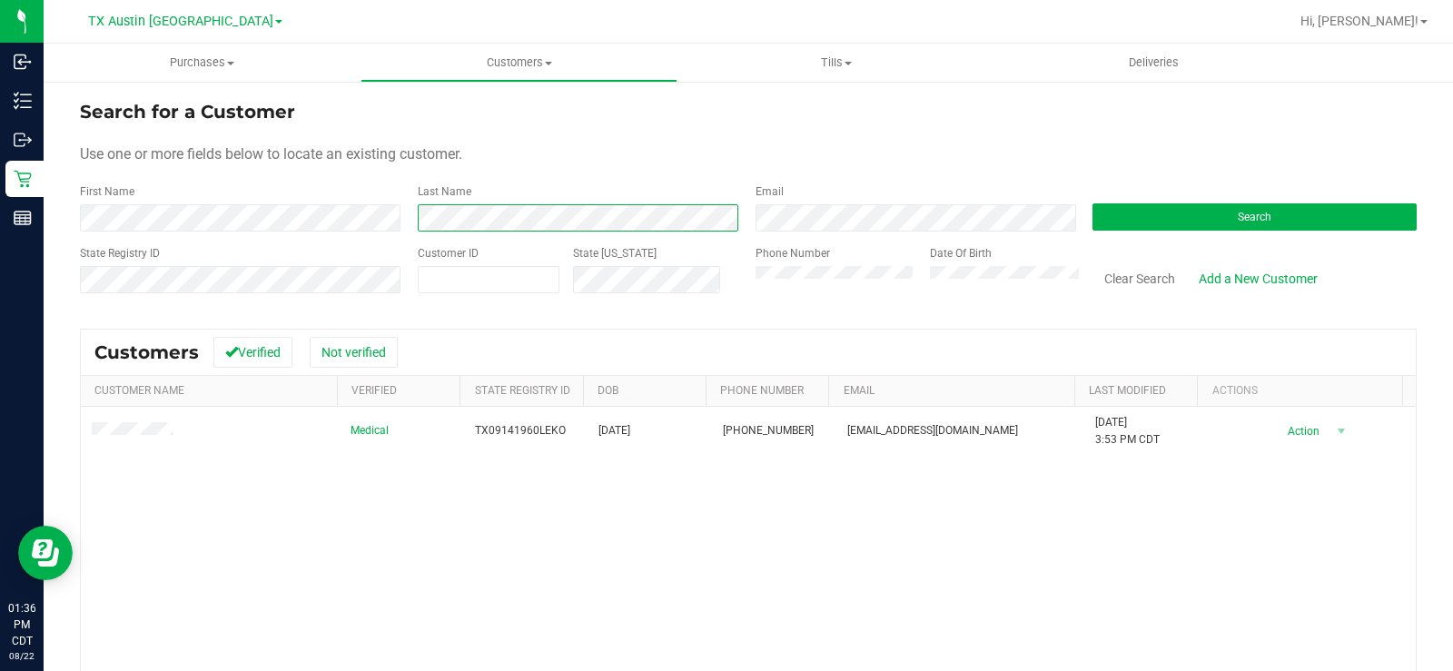
click at [381, 223] on div "First Name Last Name Email Search" at bounding box center [748, 207] width 1337 height 48
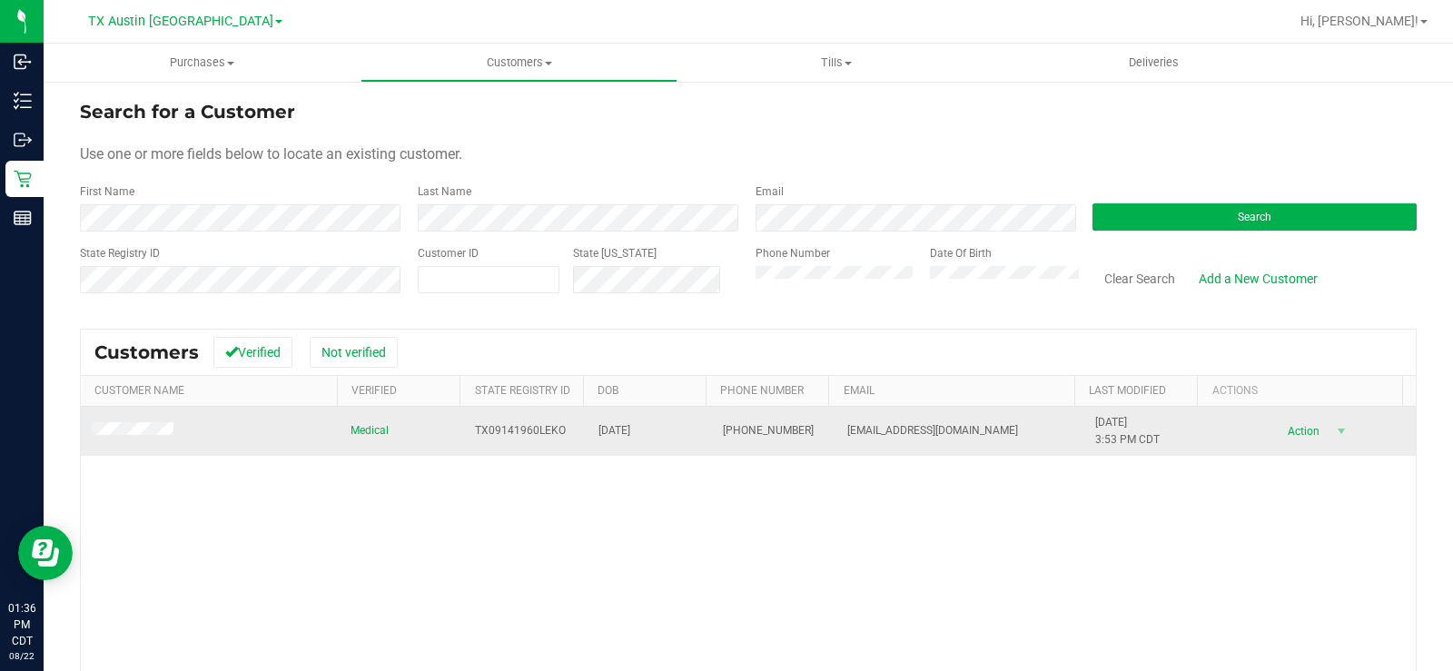
click at [442, 455] on td "Medical" at bounding box center [402, 431] width 124 height 49
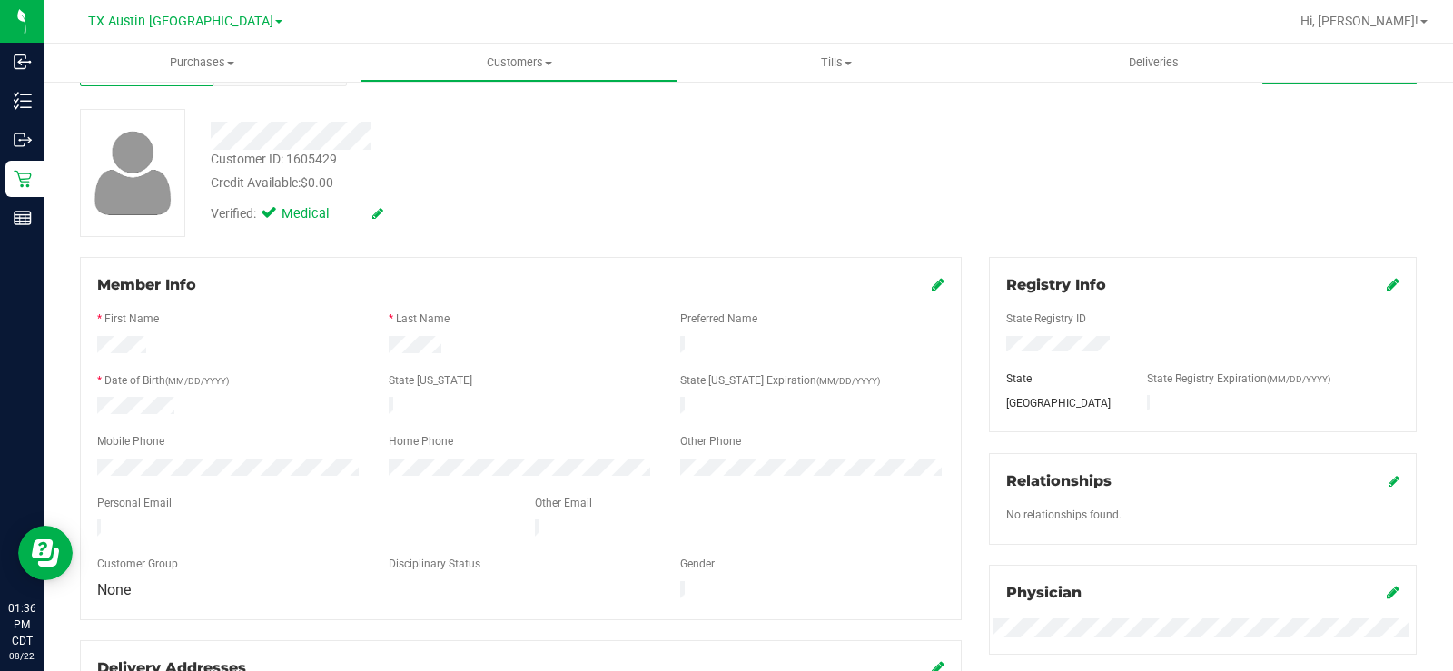
scroll to position [182, 0]
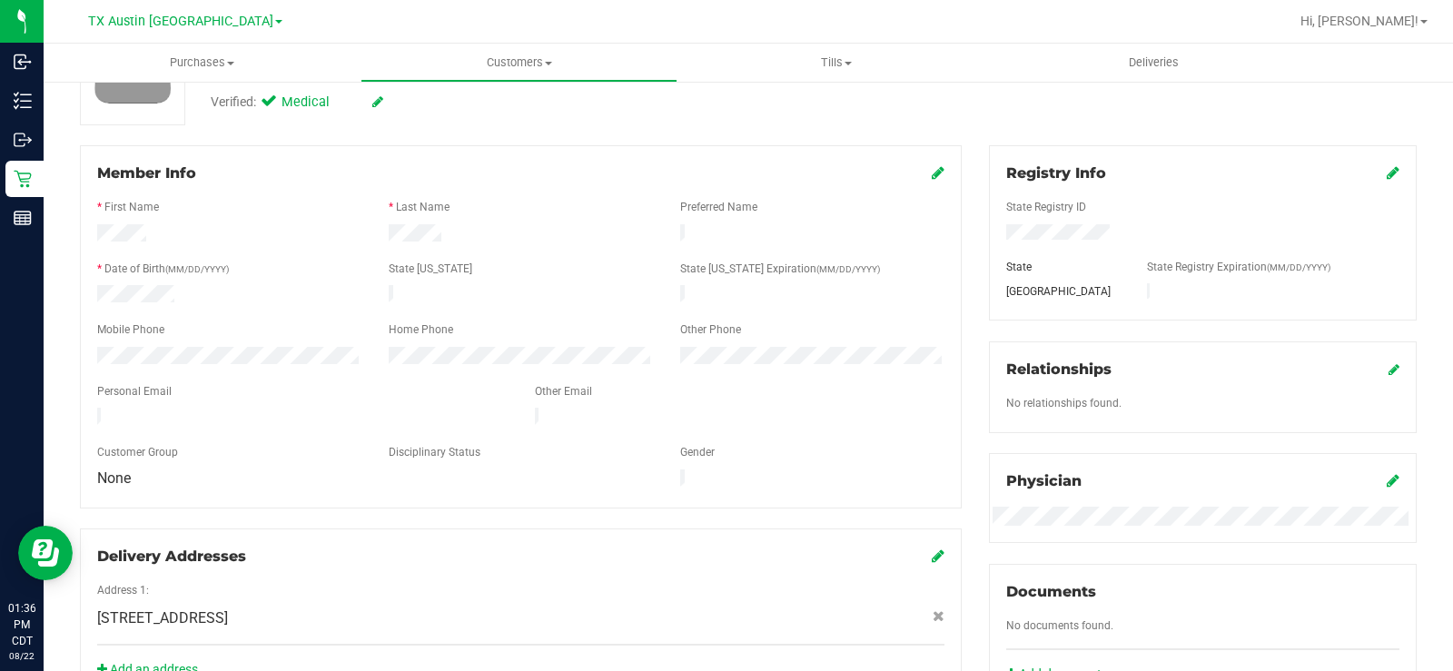
drag, startPoint x: 277, startPoint y: 414, endPoint x: 88, endPoint y: 402, distance: 189.2
click at [88, 408] on div at bounding box center [303, 419] width 438 height 22
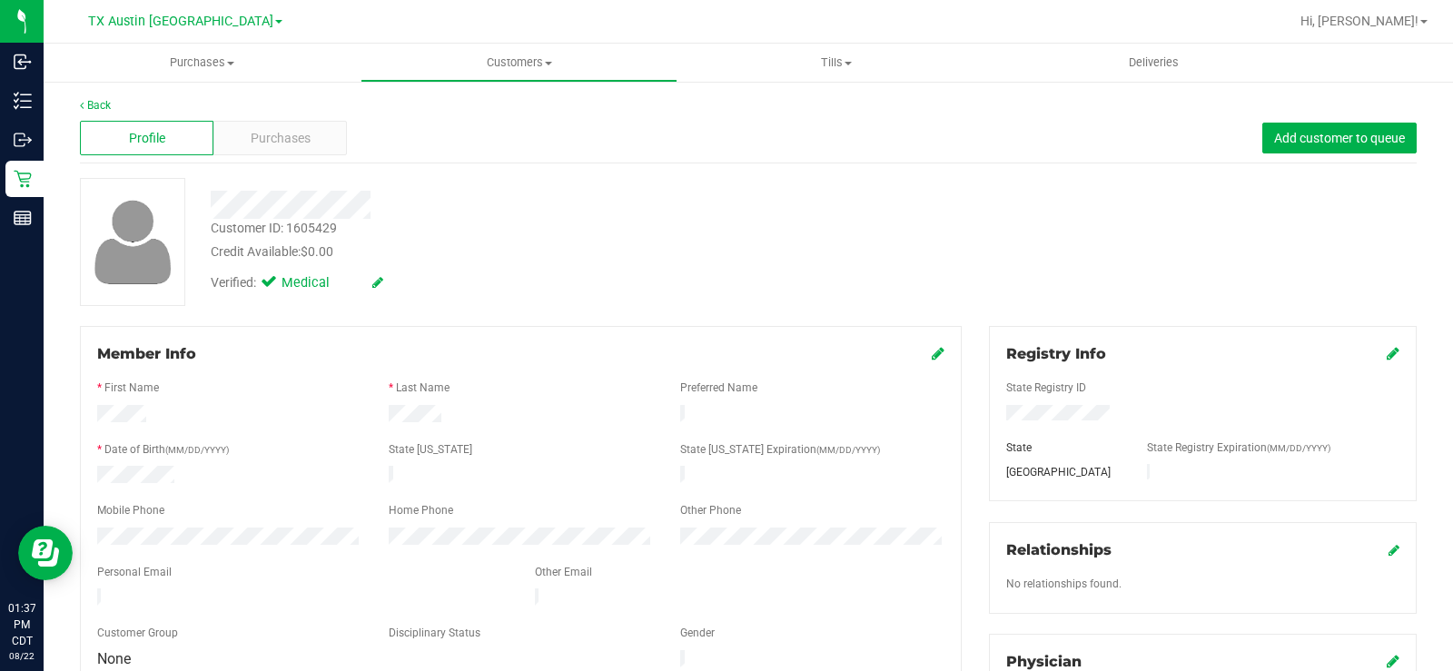
scroll to position [0, 0]
click at [314, 151] on div "Purchases" at bounding box center [279, 139] width 133 height 35
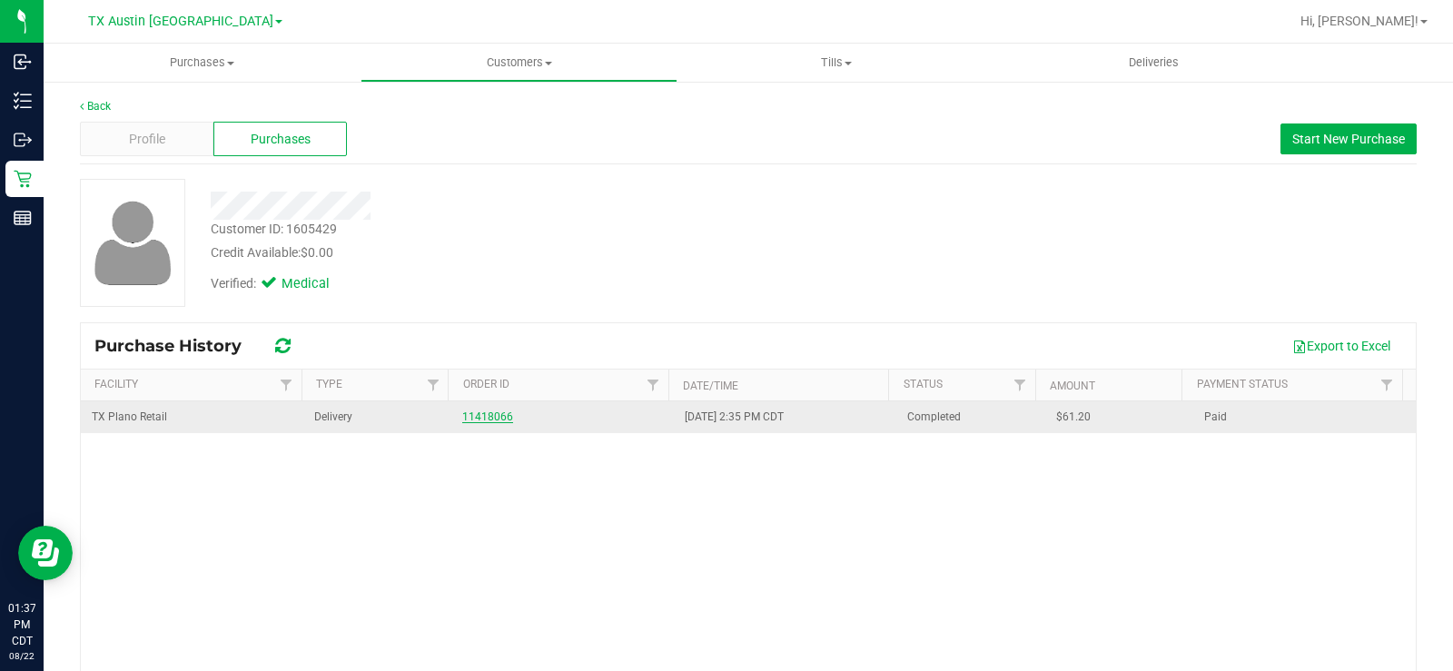
click at [490, 417] on link "11418066" at bounding box center [487, 416] width 51 height 13
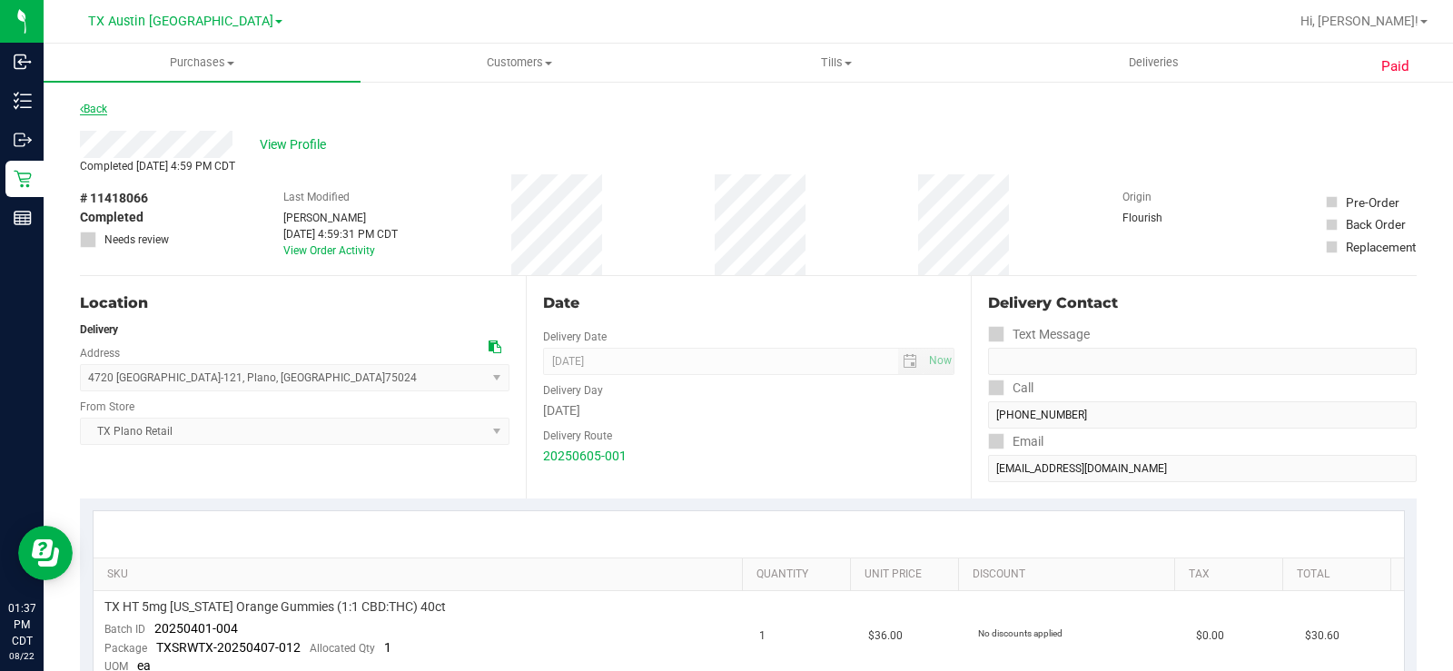
click at [103, 109] on link "Back" at bounding box center [93, 109] width 27 height 13
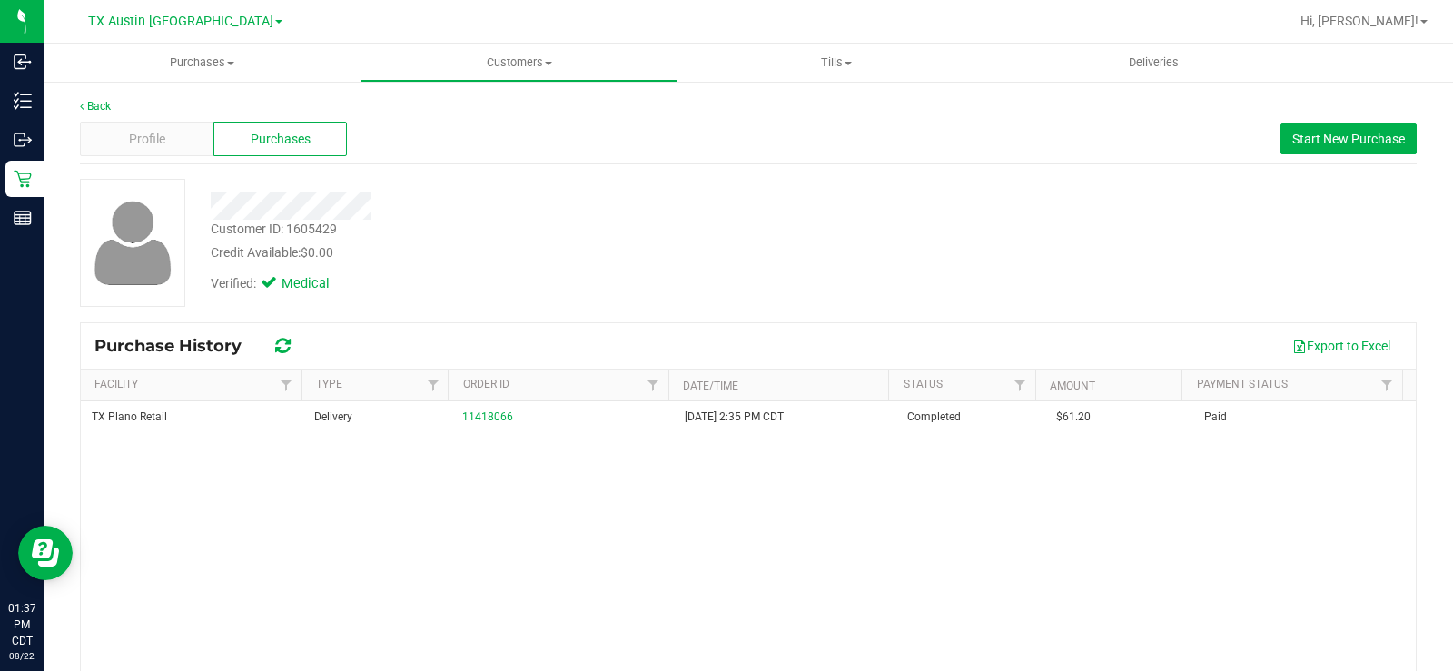
drag, startPoint x: 663, startPoint y: 278, endPoint x: 1013, endPoint y: 249, distance: 351.7
click at [672, 279] on div "Verified: Medical" at bounding box center [538, 282] width 682 height 40
click at [1292, 136] on span "Start New Purchase" at bounding box center [1348, 139] width 113 height 15
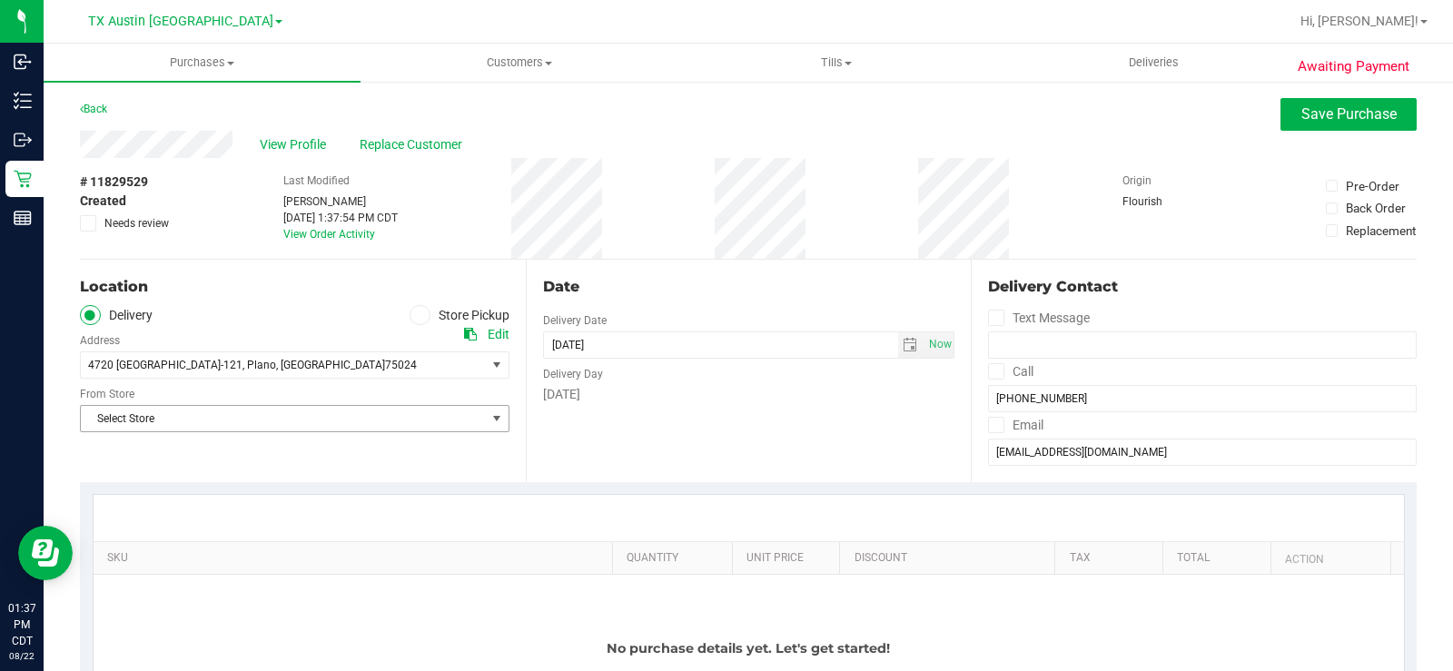
click at [454, 421] on span "Select Store" at bounding box center [283, 418] width 405 height 25
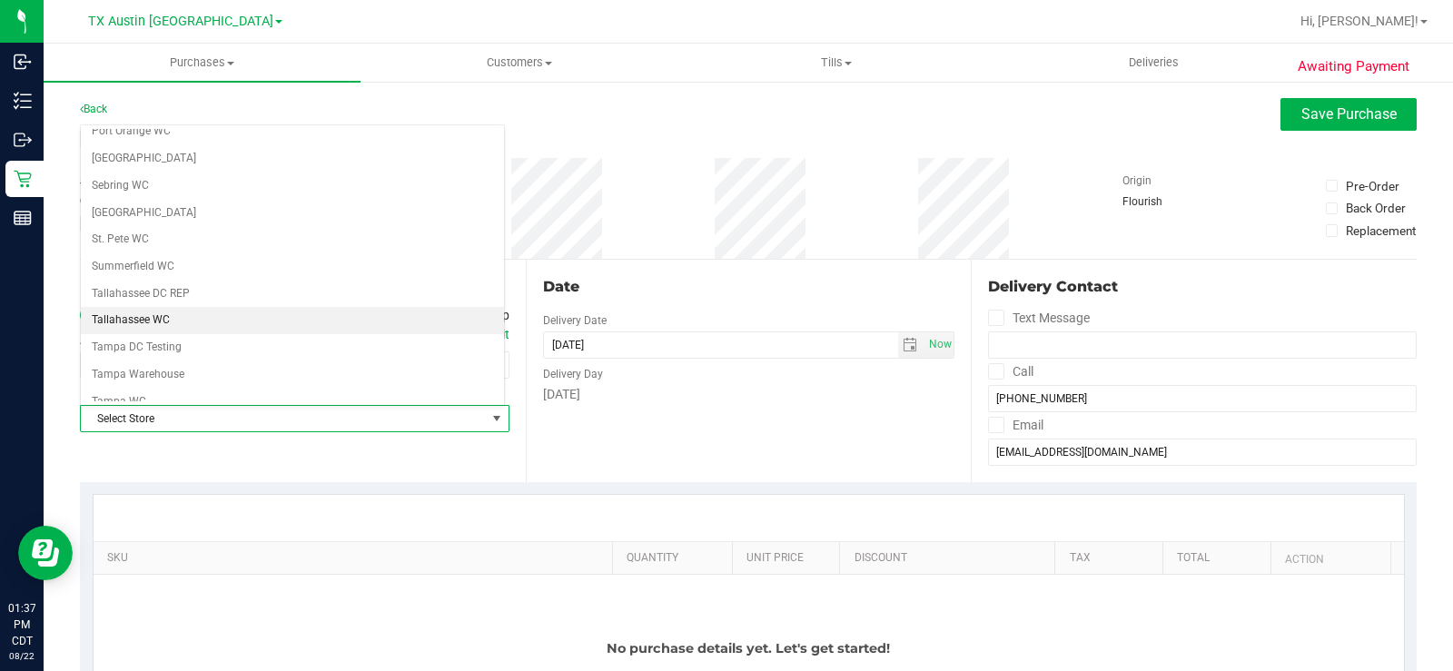
scroll to position [1319, 0]
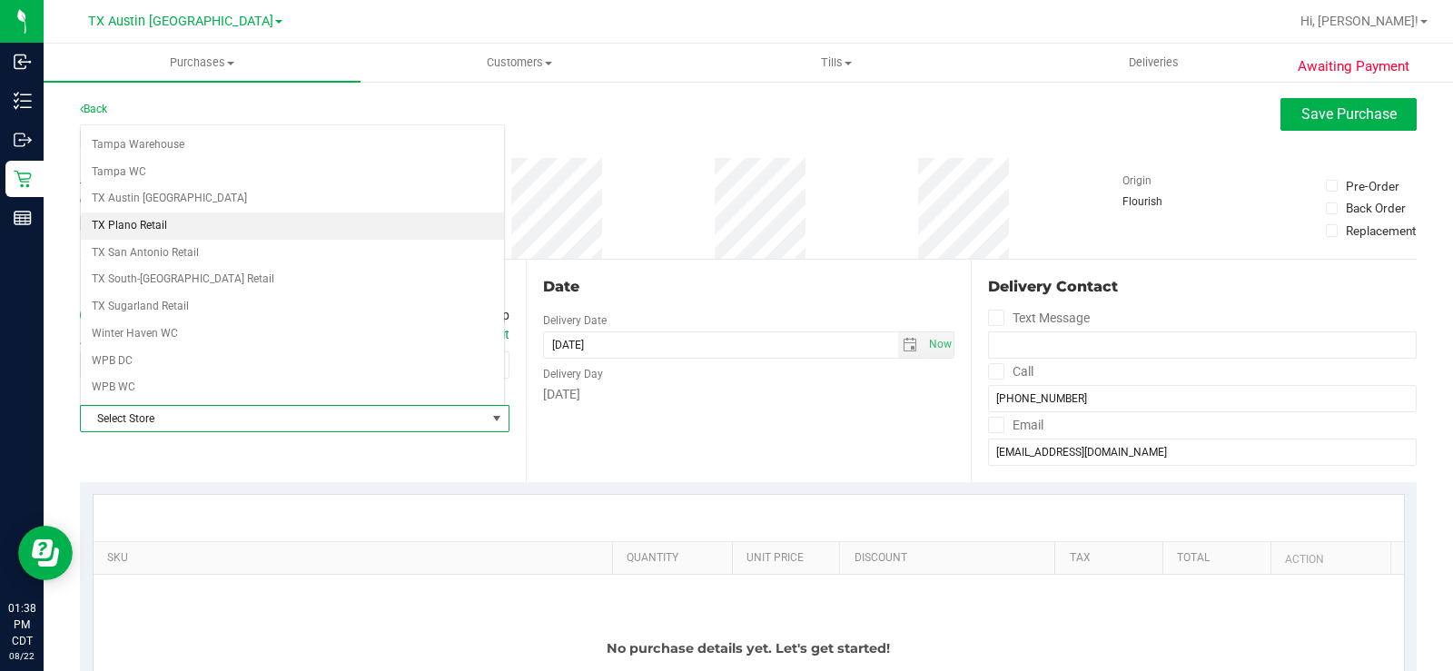
click at [184, 226] on li "TX Plano Retail" at bounding box center [292, 225] width 423 height 27
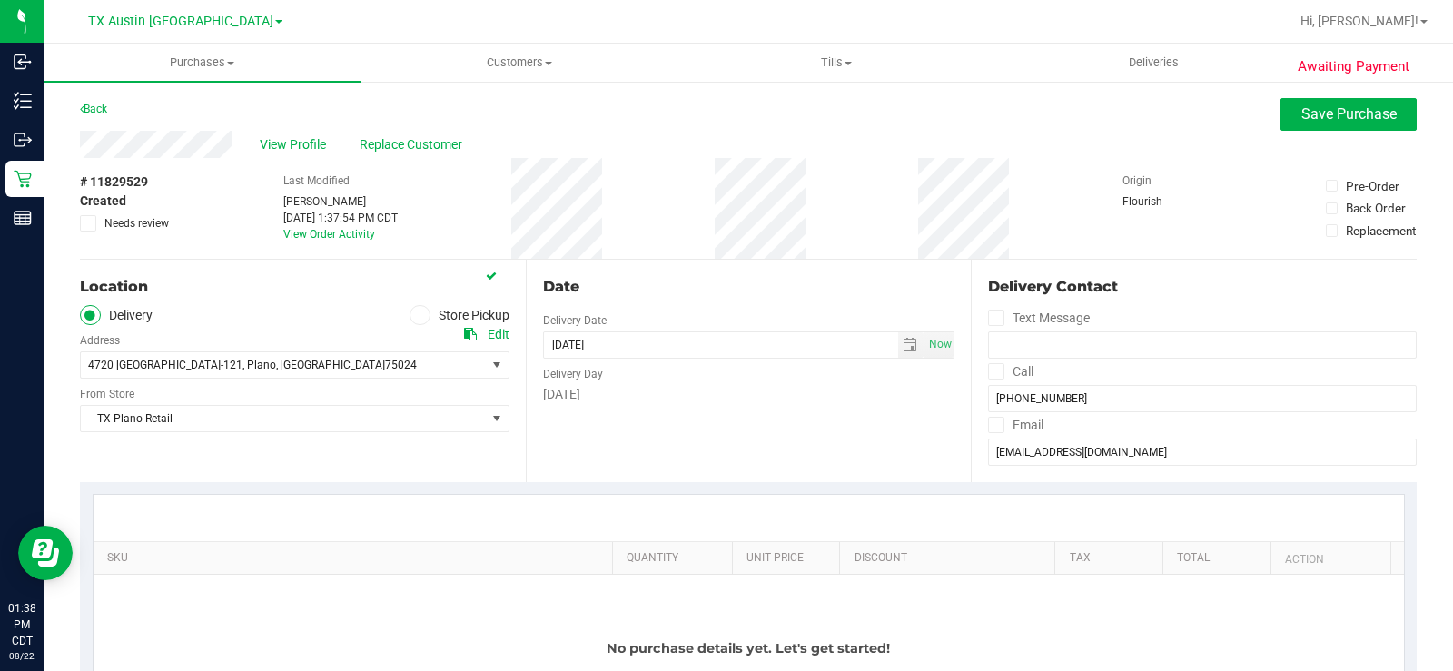
click at [779, 436] on div "Date Delivery Date 08/22/2025 Now 08/22/2025 01:37 PM Now Delivery Day Friday" at bounding box center [749, 371] width 446 height 222
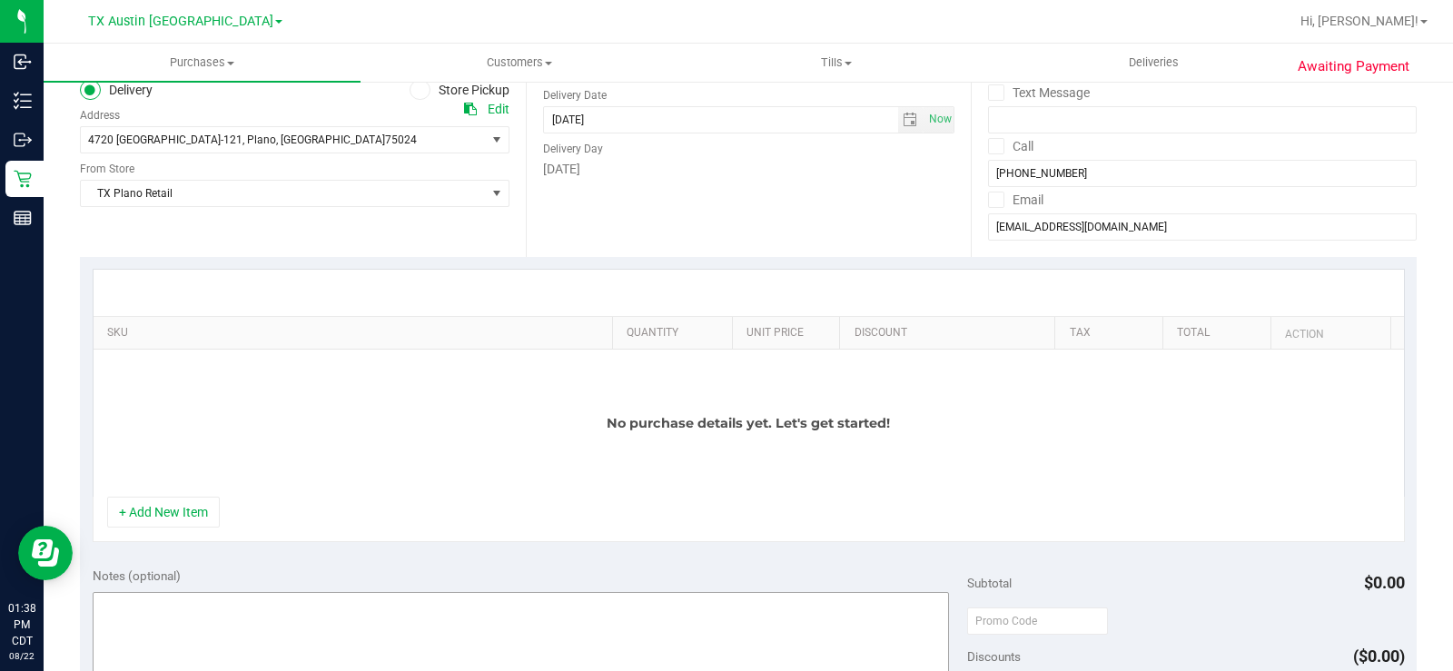
scroll to position [454, 0]
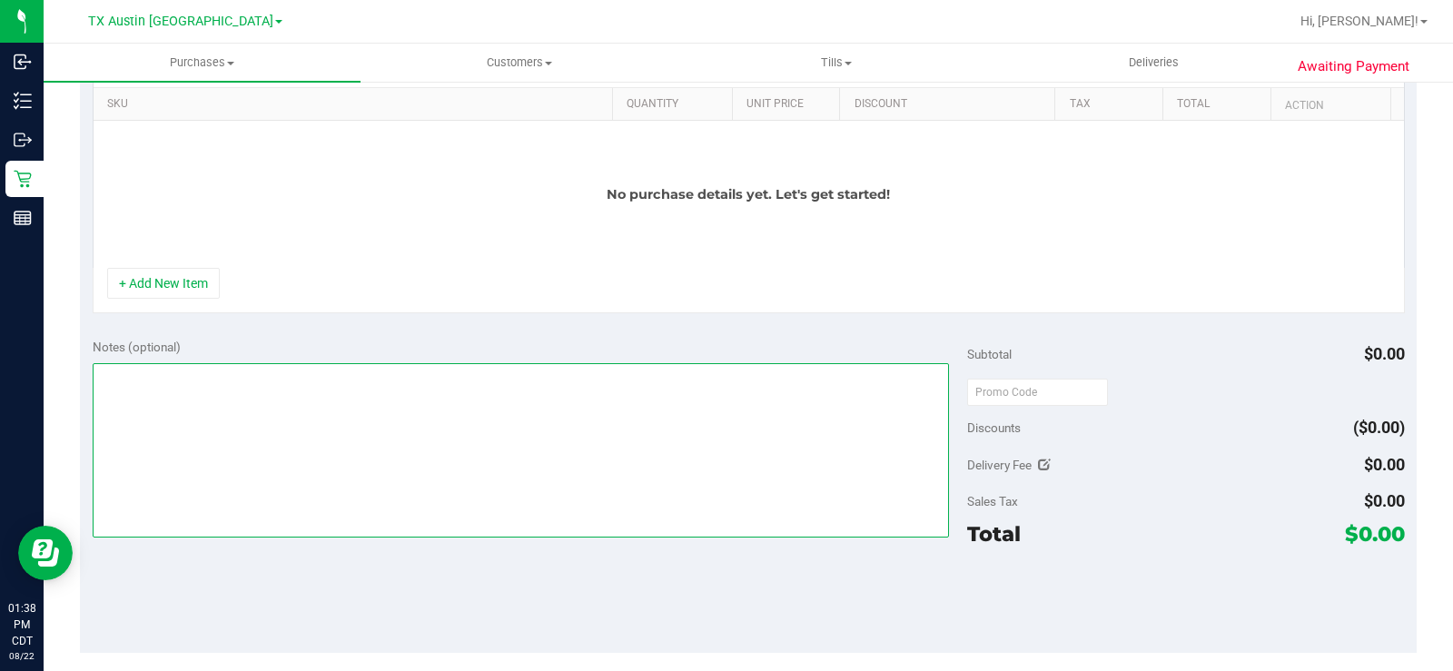
click at [372, 477] on textarea at bounding box center [521, 450] width 856 height 174
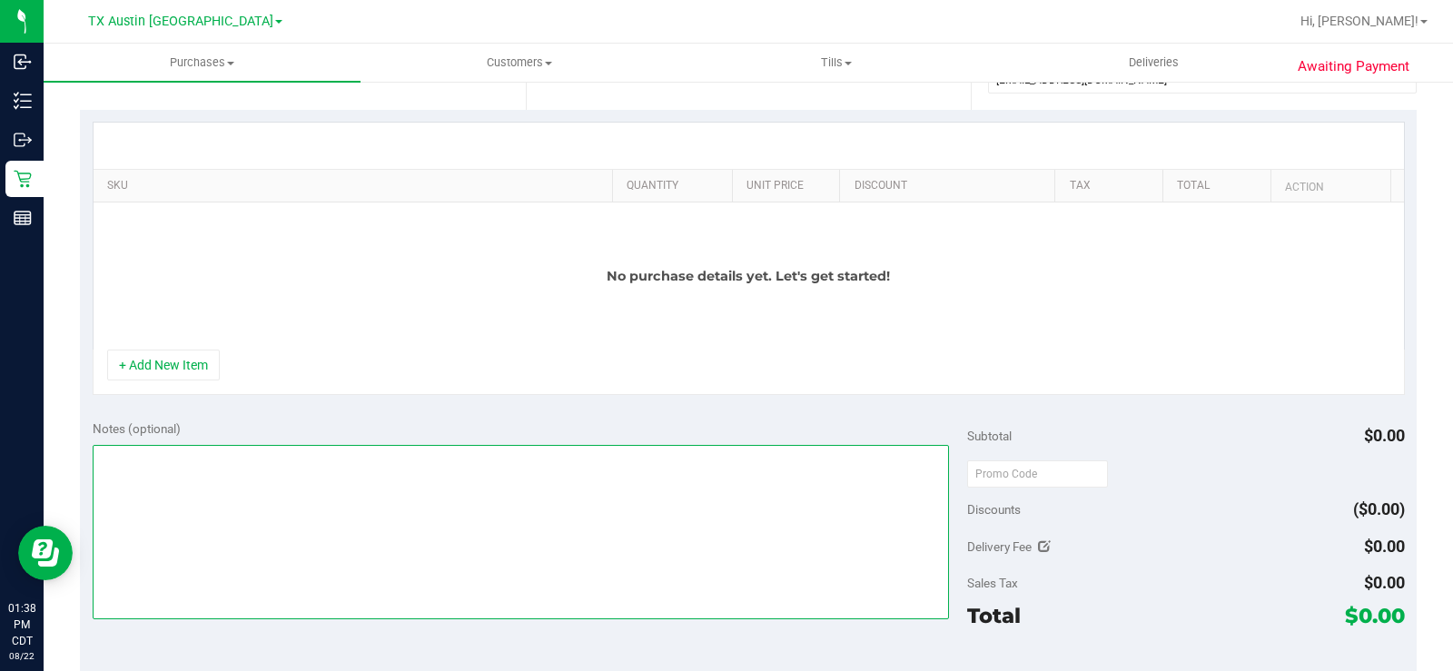
scroll to position [272, 0]
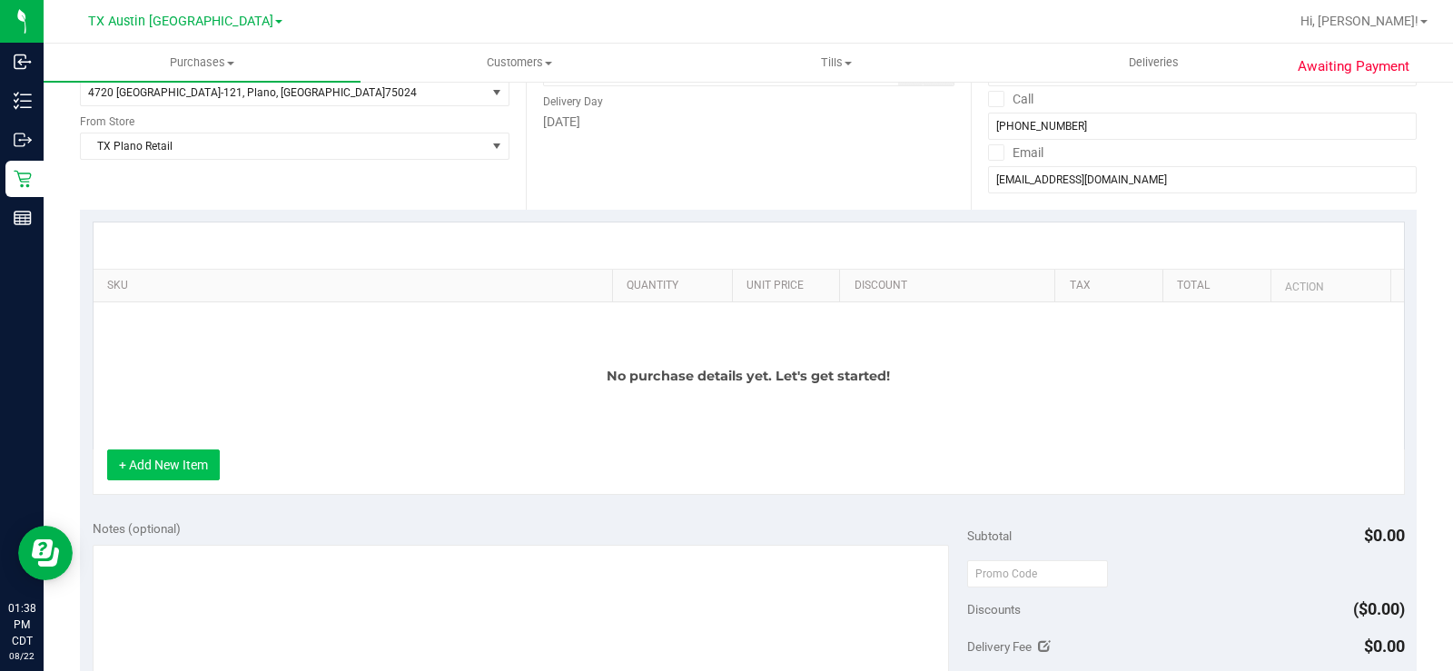
click at [162, 464] on button "+ Add New Item" at bounding box center [163, 464] width 113 height 31
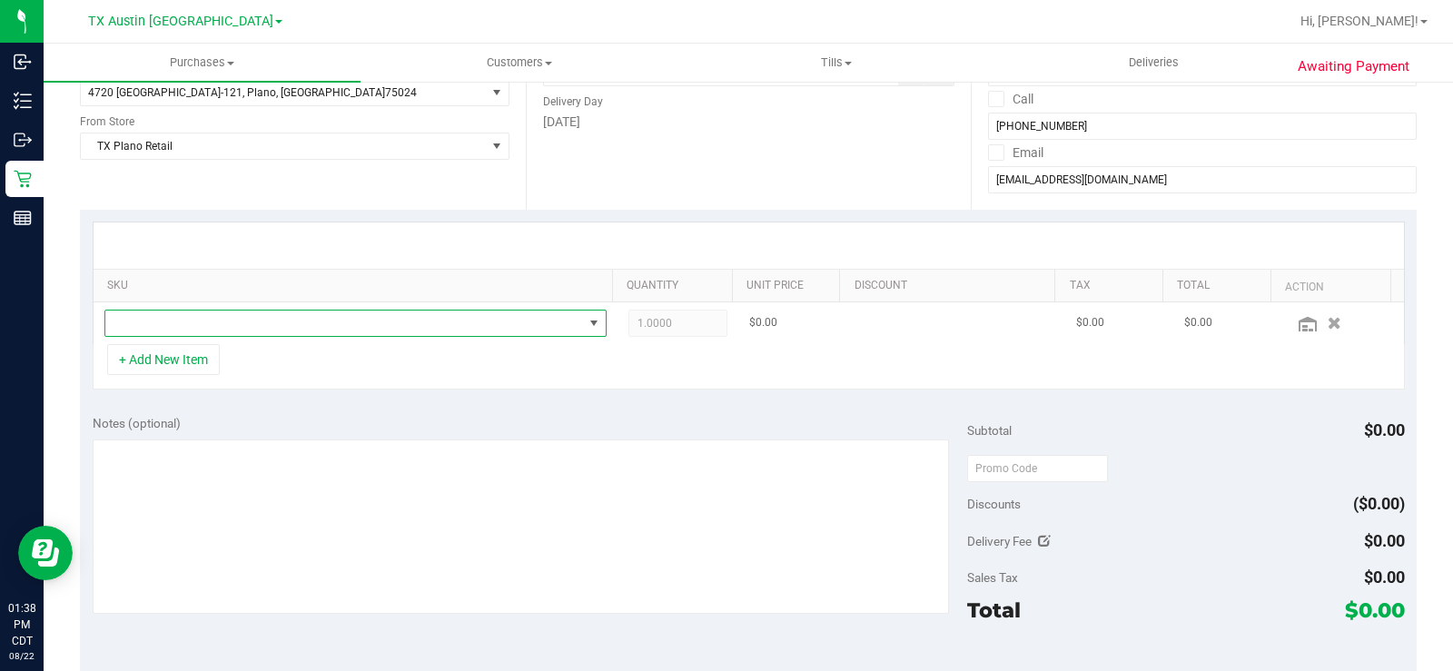
click at [426, 325] on span "NO DATA FOUND" at bounding box center [344, 323] width 478 height 25
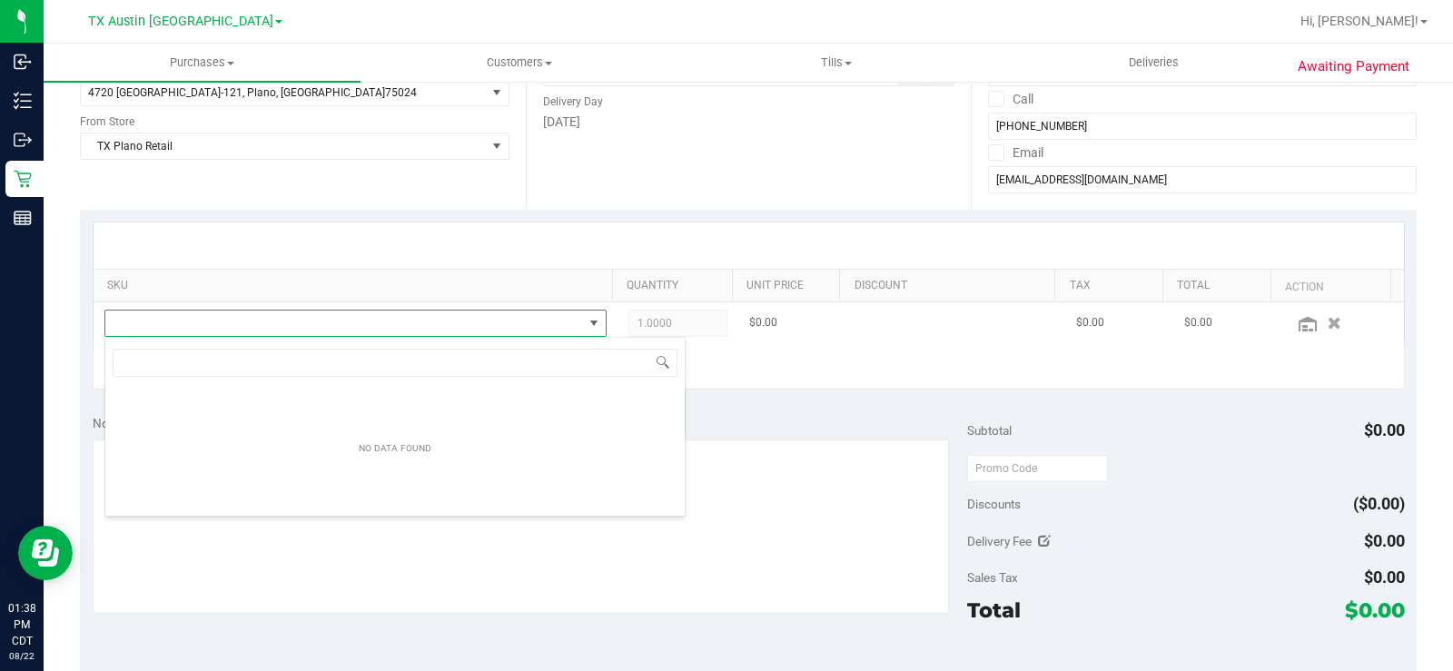
scroll to position [27, 486]
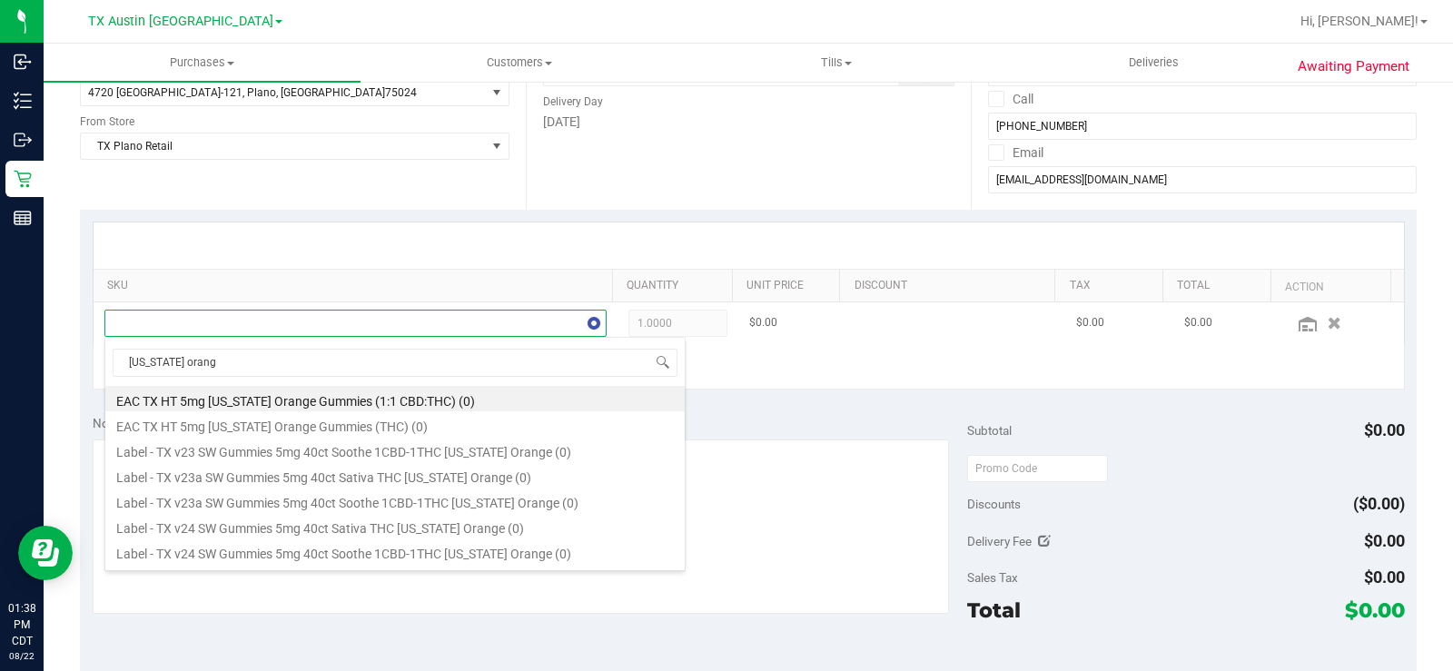
type input "texas orange"
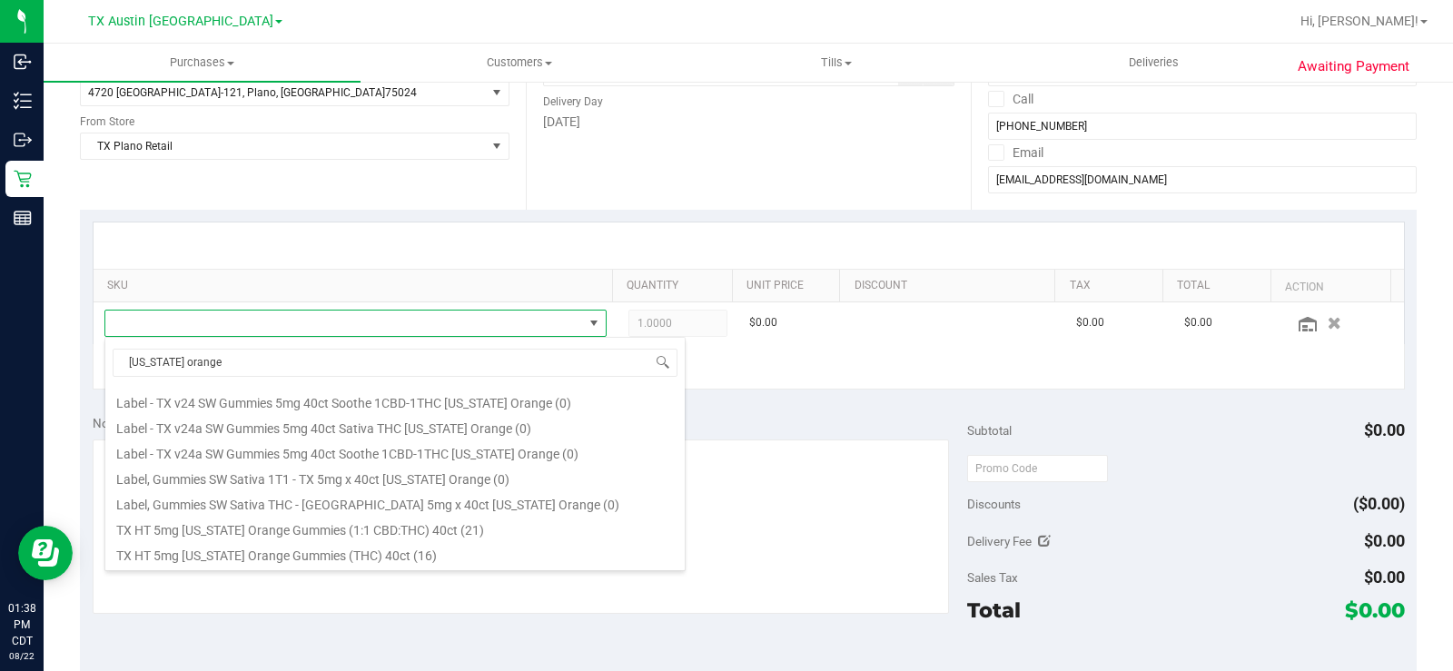
scroll to position [182, 0]
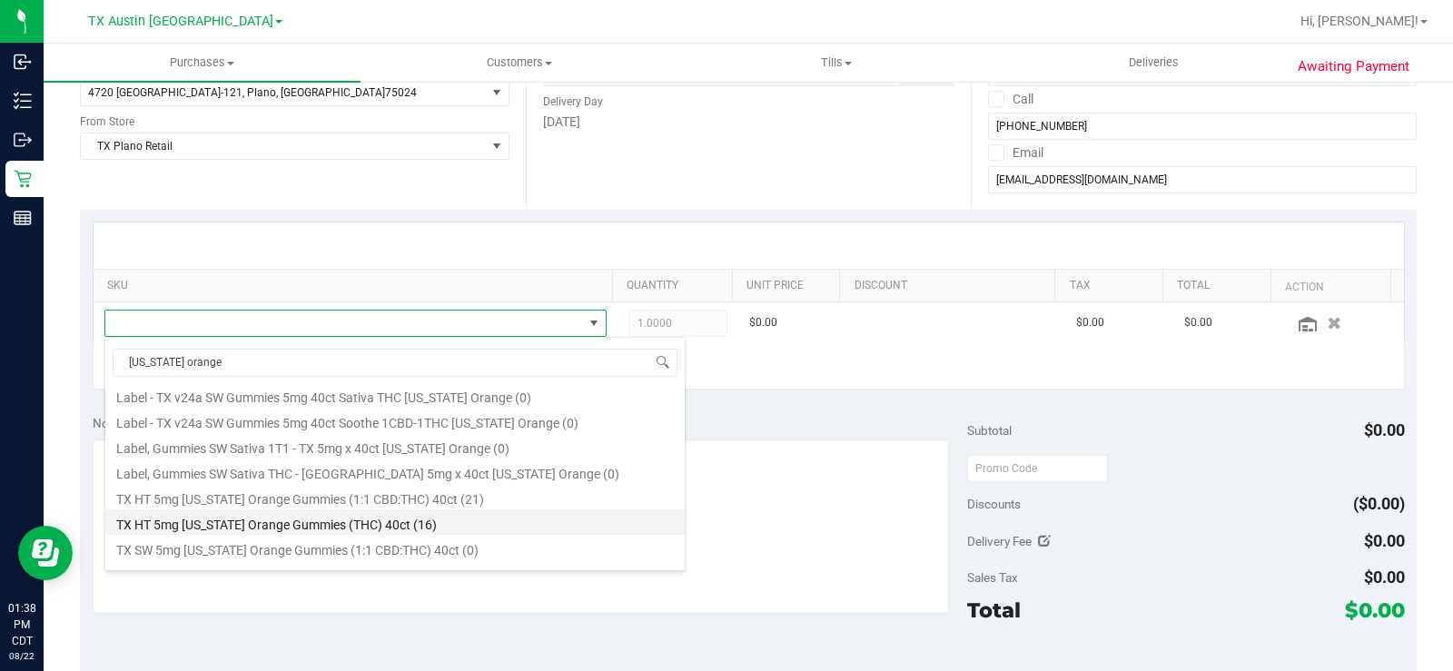
click at [410, 530] on li "TX HT 5mg Texas Orange Gummies (THC) 40ct (16)" at bounding box center [394, 521] width 579 height 25
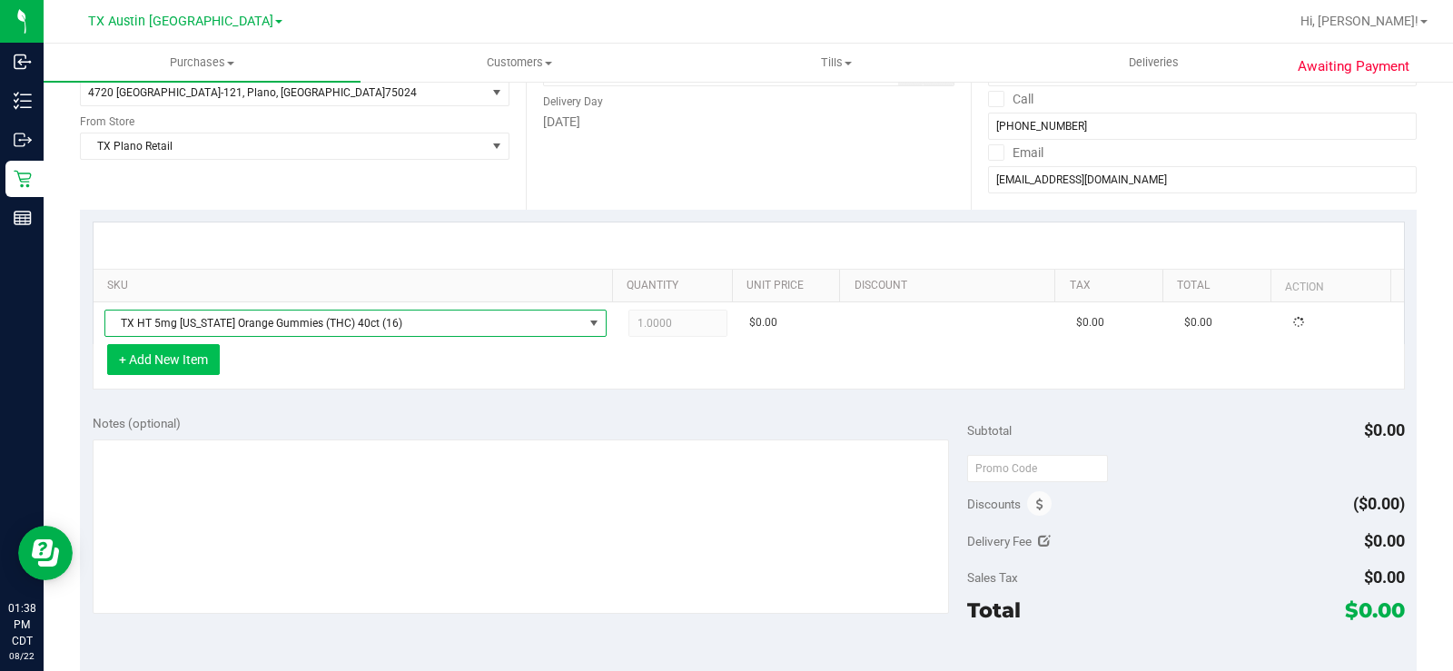
click at [147, 370] on button "+ Add New Item" at bounding box center [163, 359] width 113 height 31
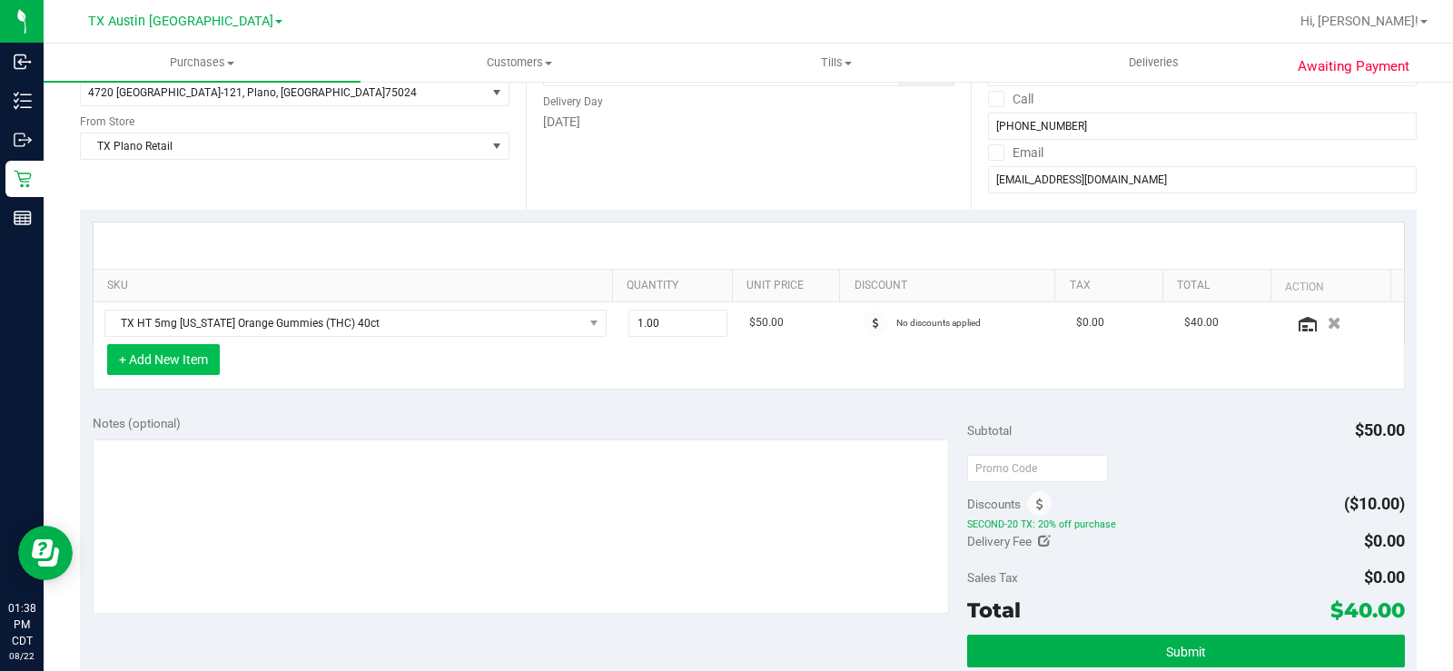
click at [142, 370] on button "+ Add New Item" at bounding box center [163, 359] width 113 height 31
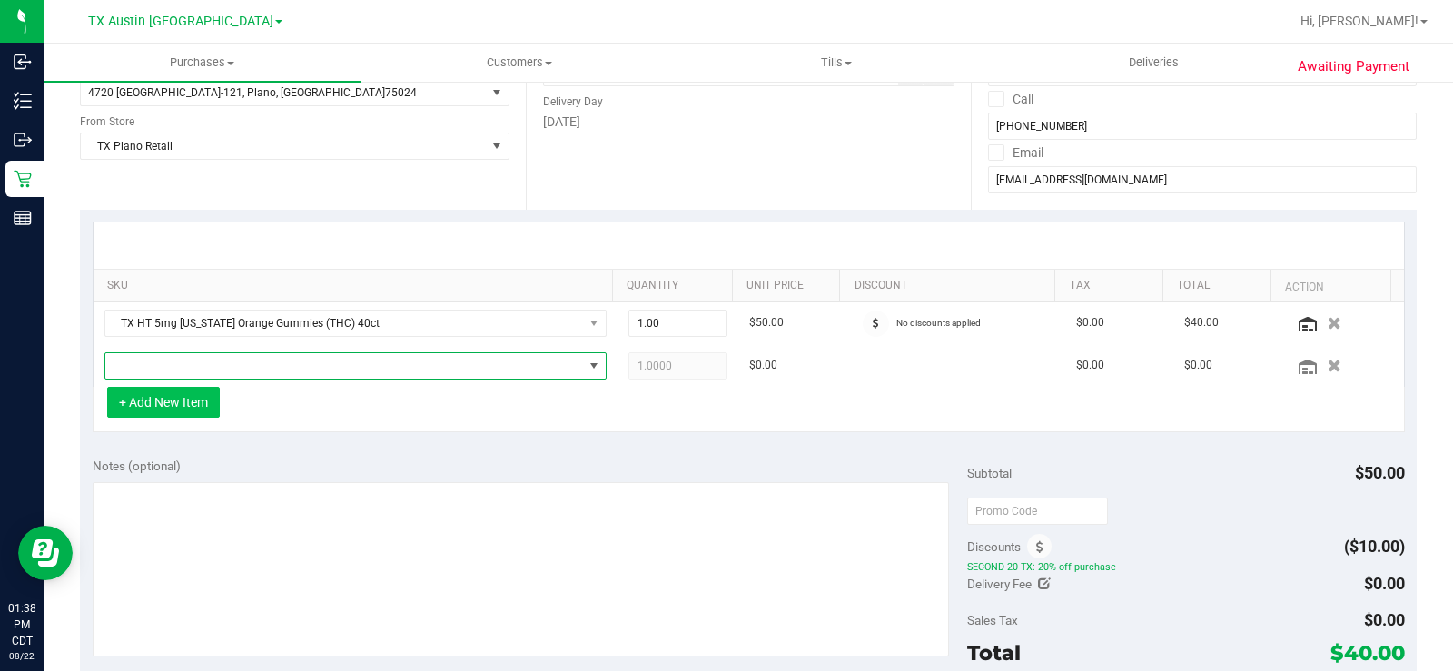
click at [142, 370] on span "NO DATA FOUND" at bounding box center [344, 365] width 478 height 25
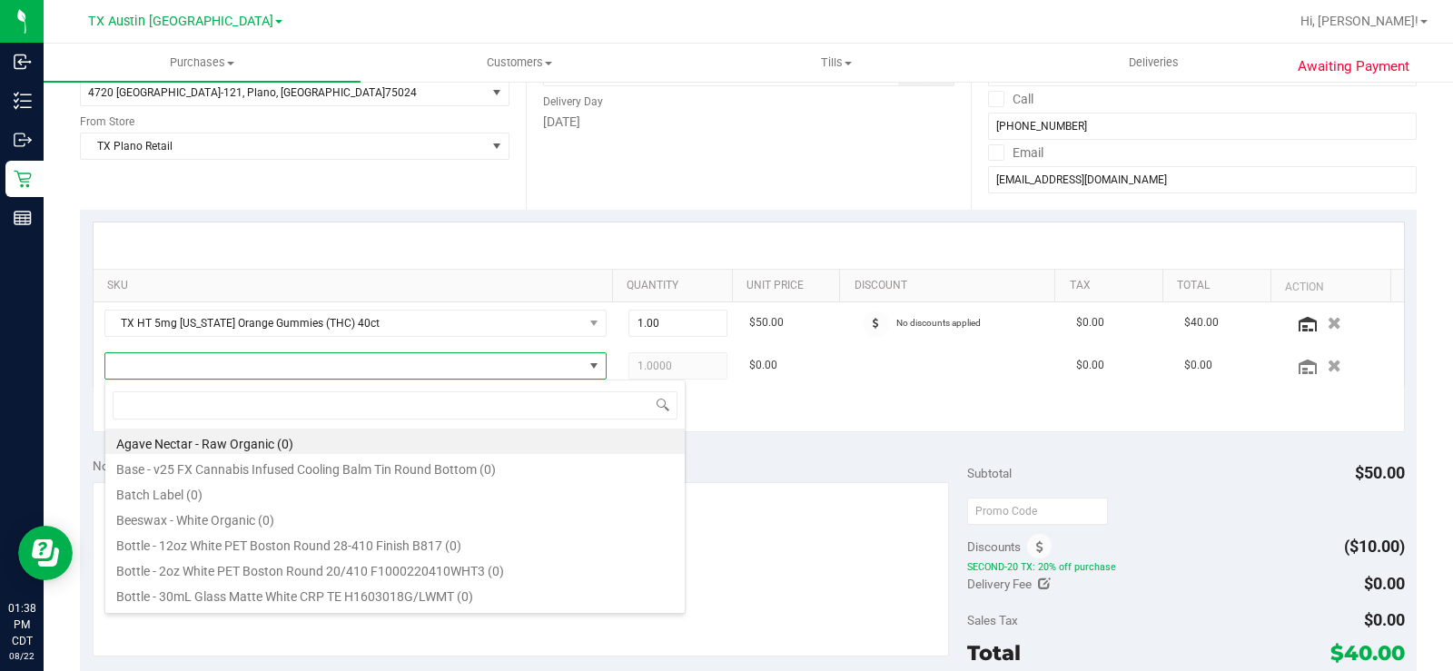
scroll to position [27, 486]
type input "tropical"
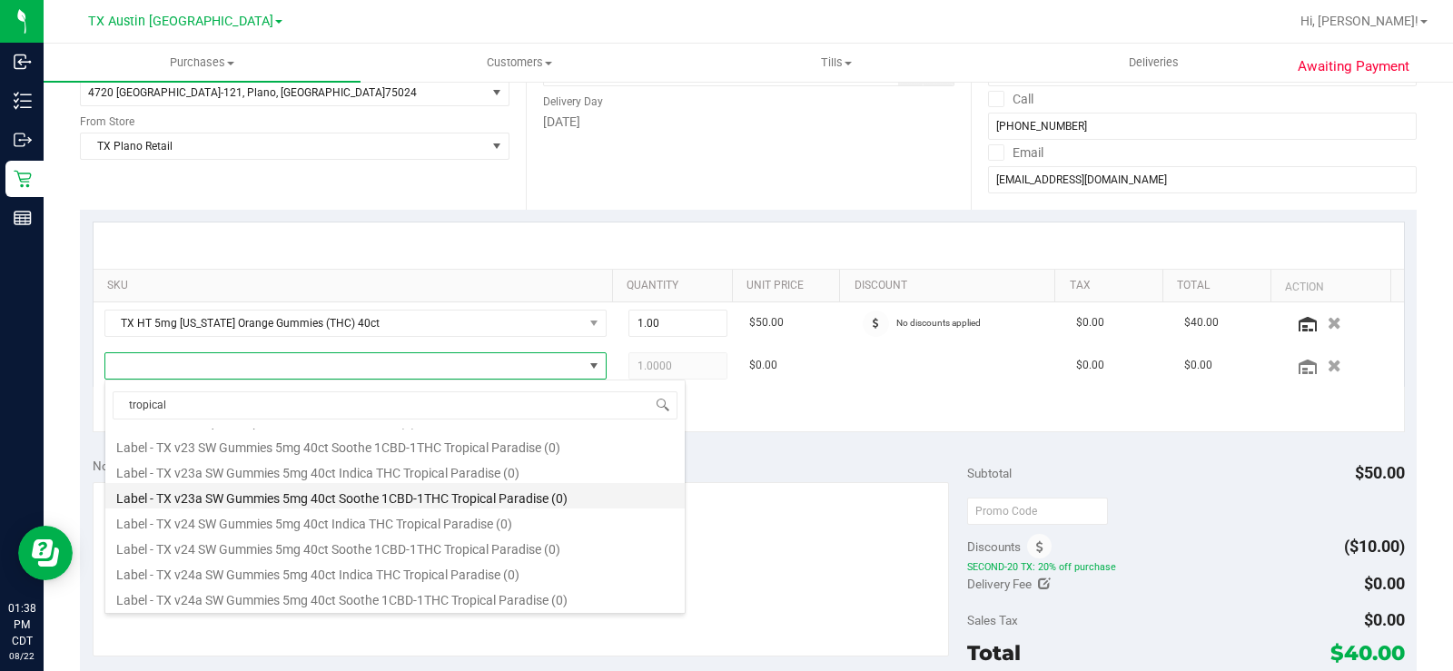
scroll to position [182, 0]
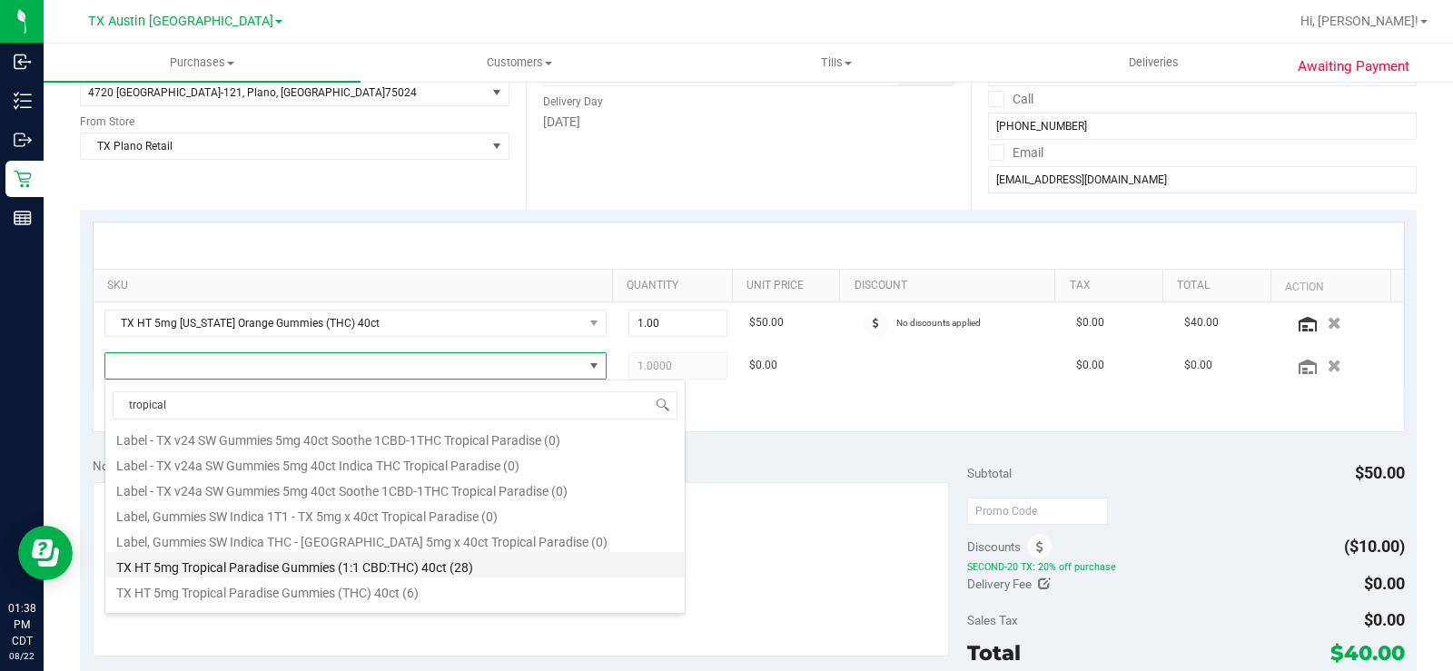
click at [492, 563] on li "TX HT 5mg Tropical Paradise Gummies (1:1 CBD:THC) 40ct (28)" at bounding box center [394, 564] width 579 height 25
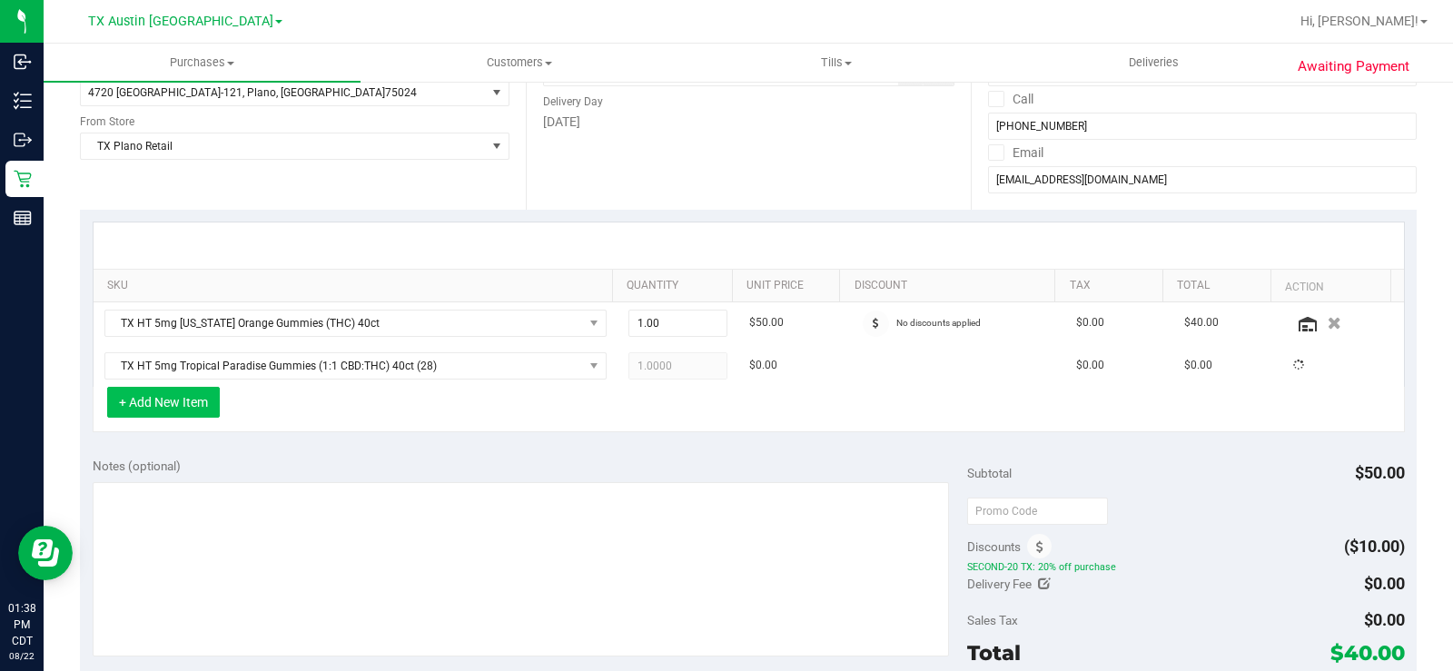
click at [199, 410] on button "+ Add New Item" at bounding box center [163, 402] width 113 height 31
click at [321, 405] on div "+ Add New Item" at bounding box center [749, 409] width 1312 height 45
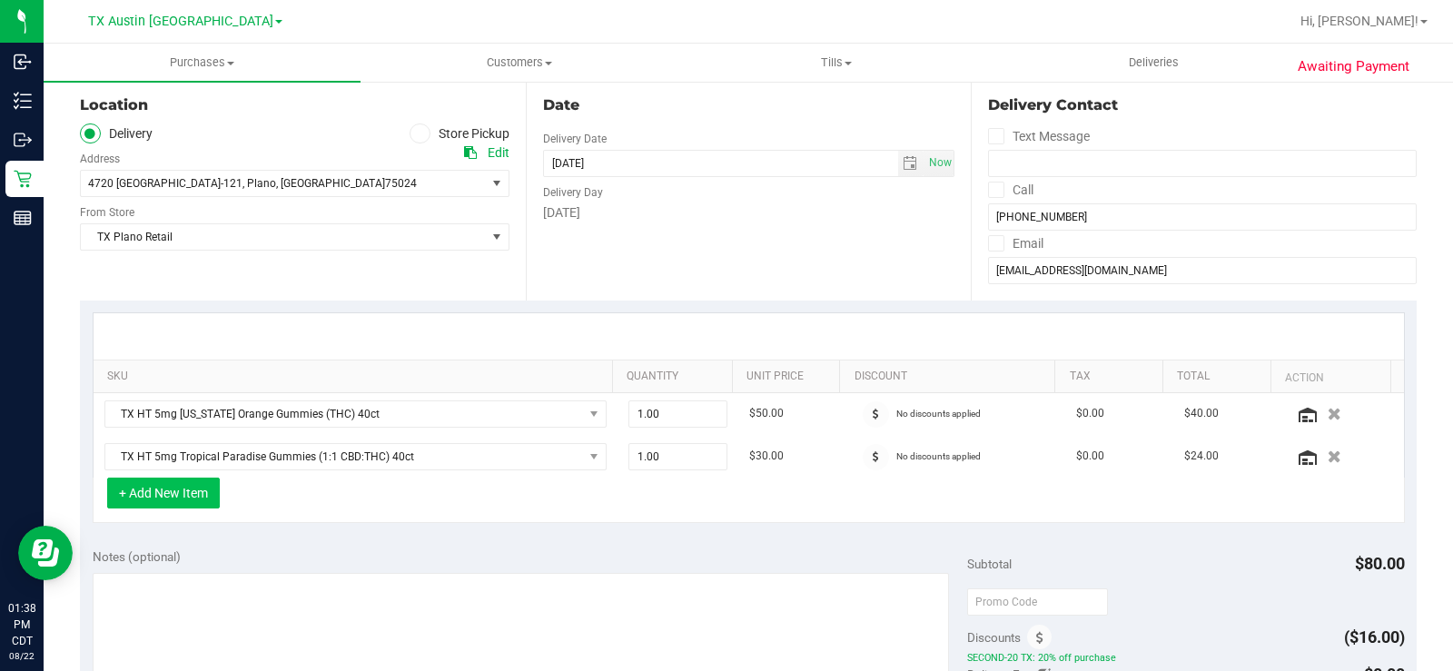
click at [173, 492] on button "+ Add New Item" at bounding box center [163, 493] width 113 height 31
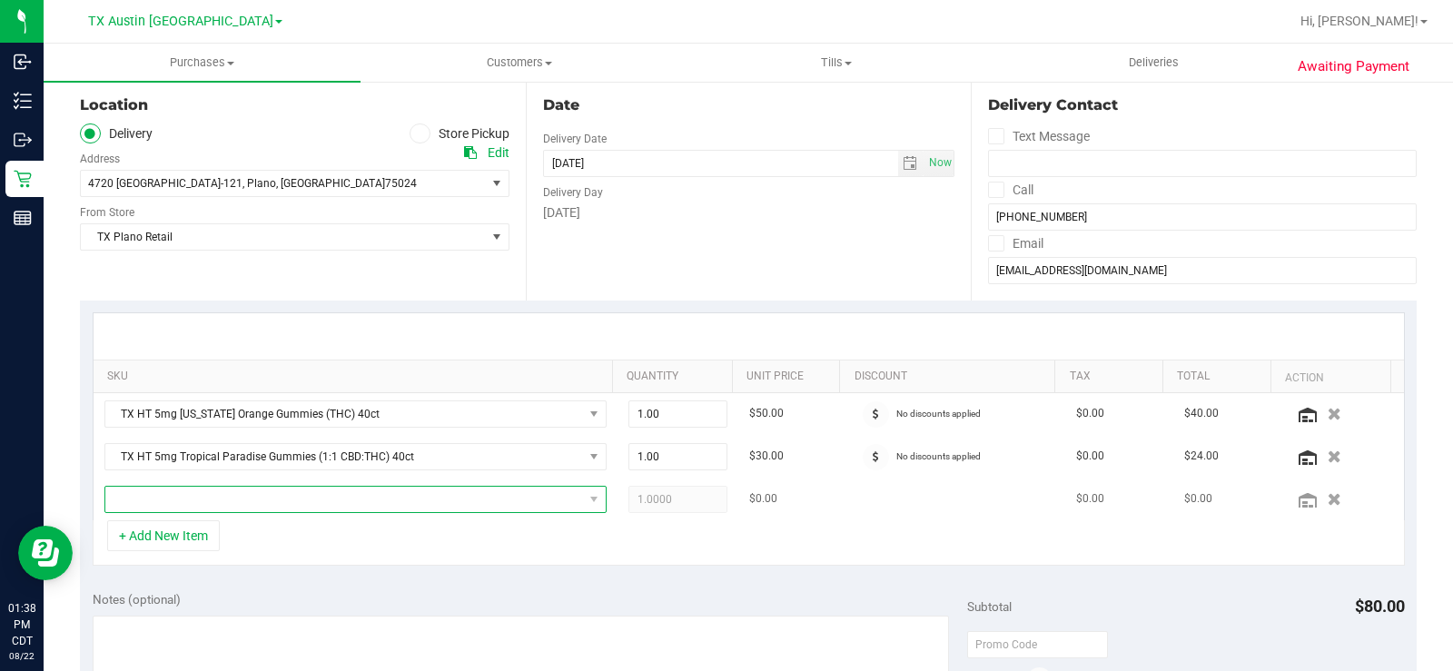
click at [241, 503] on span "NO DATA FOUND" at bounding box center [344, 499] width 478 height 25
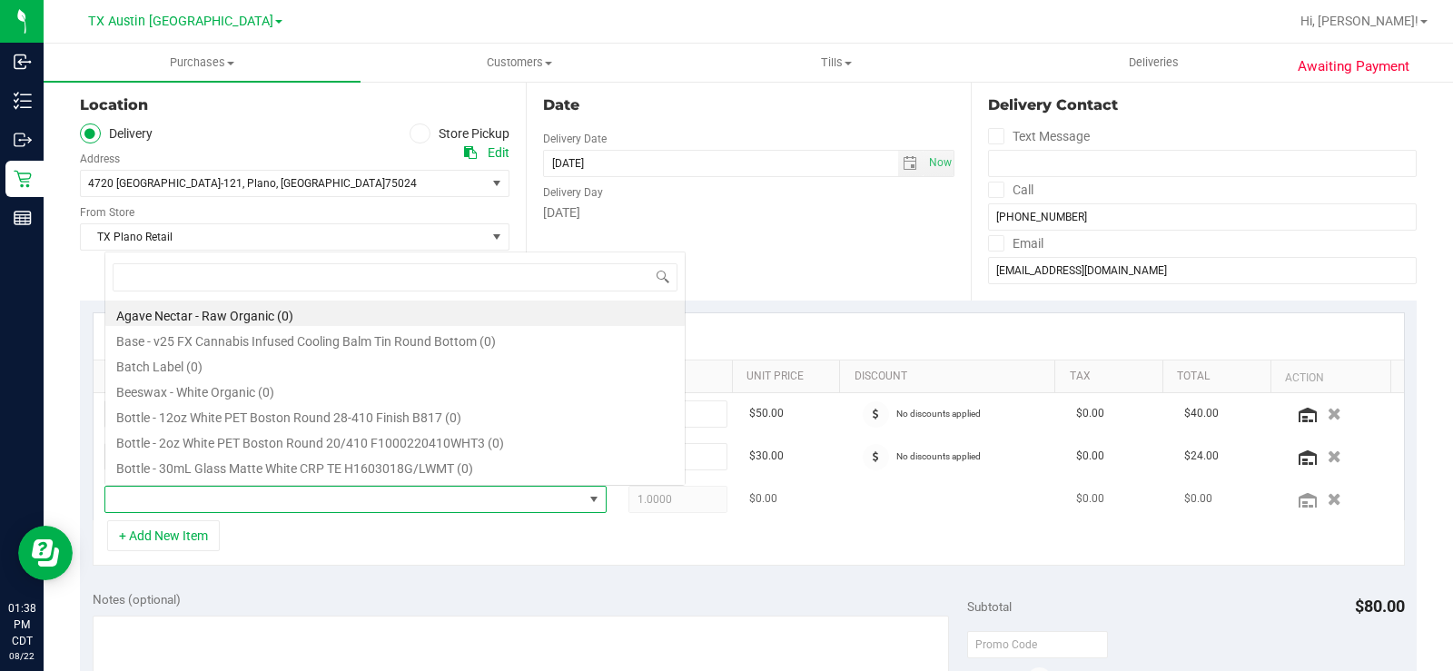
scroll to position [27, 486]
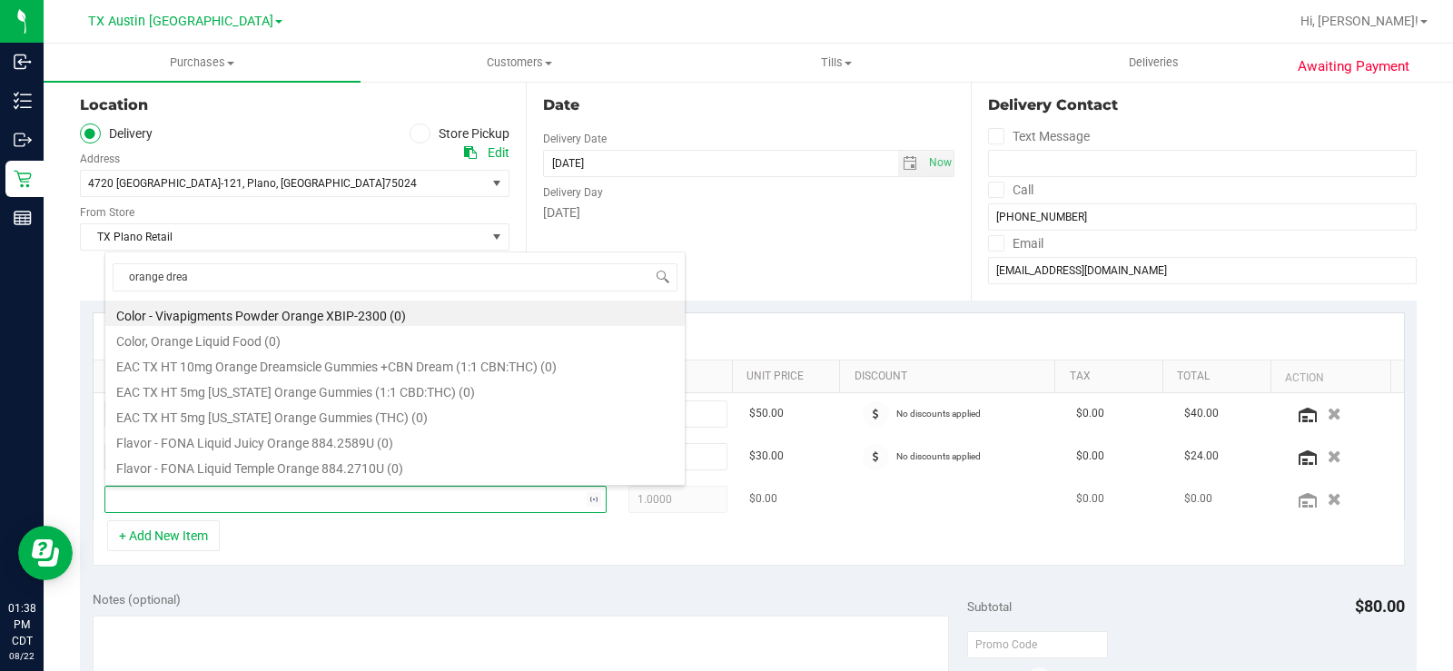
type input "orange dream"
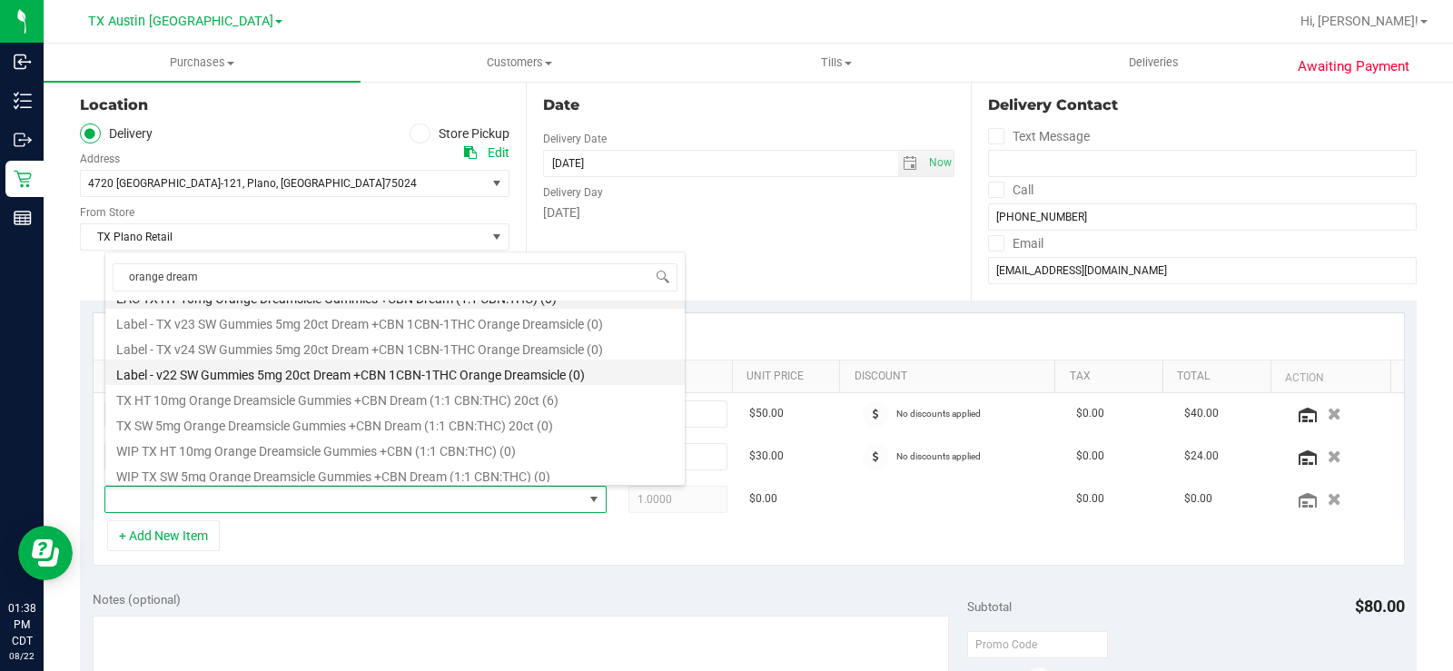
scroll to position [22, 0]
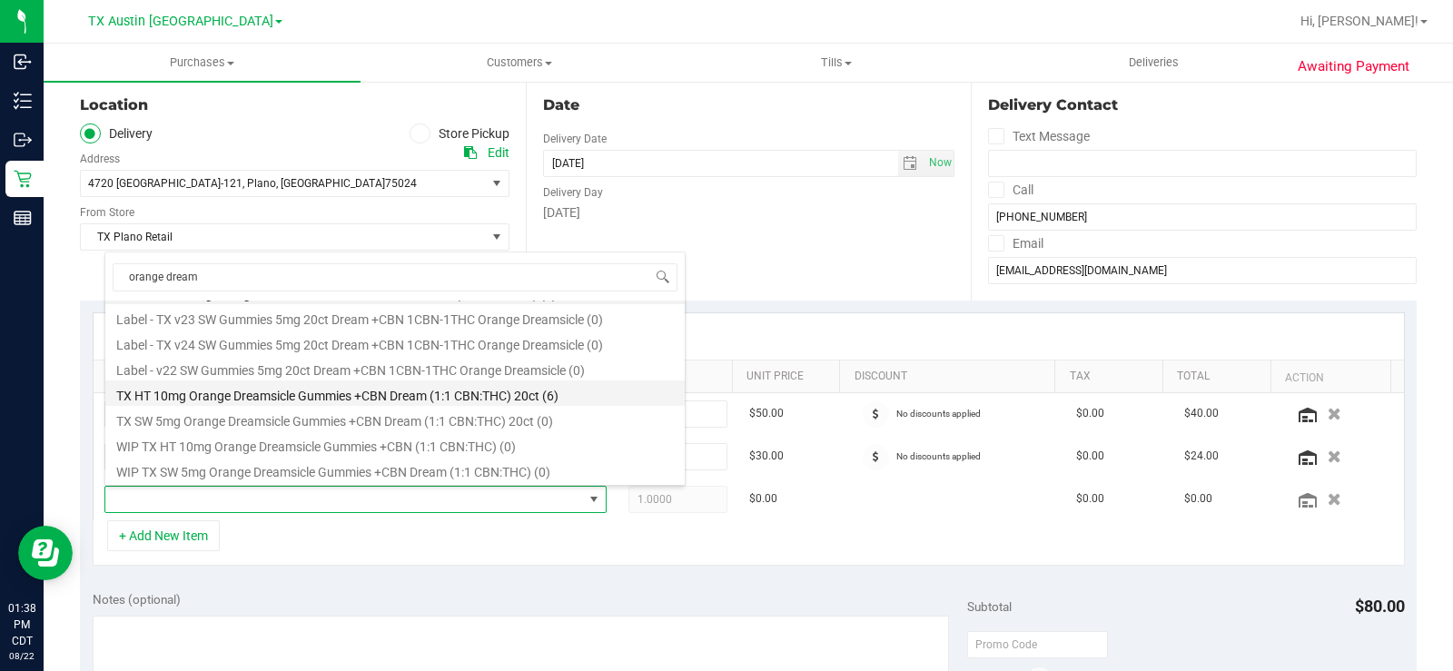
click at [545, 394] on li "TX HT 10mg Orange Dreamsicle Gummies +CBN Dream (1:1 CBN:THC) 20ct (6)" at bounding box center [394, 392] width 579 height 25
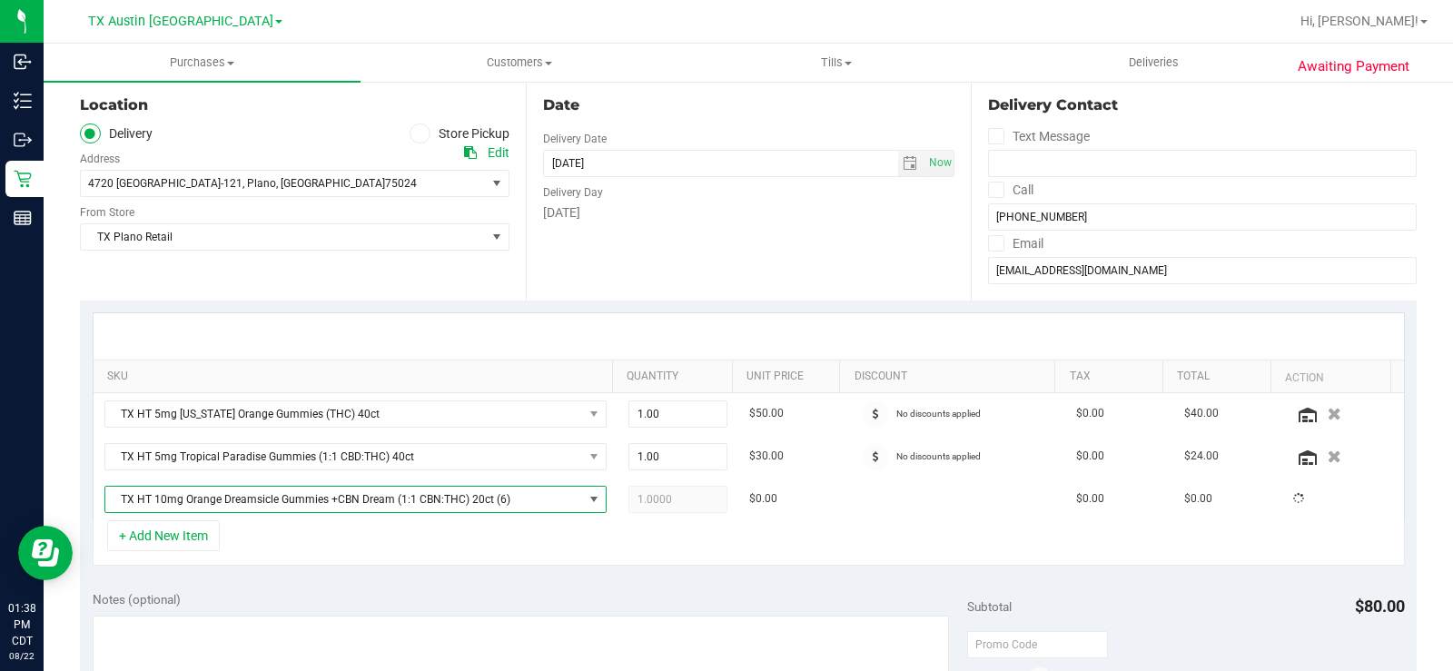
click at [708, 537] on div "+ Add New Item" at bounding box center [749, 542] width 1312 height 45
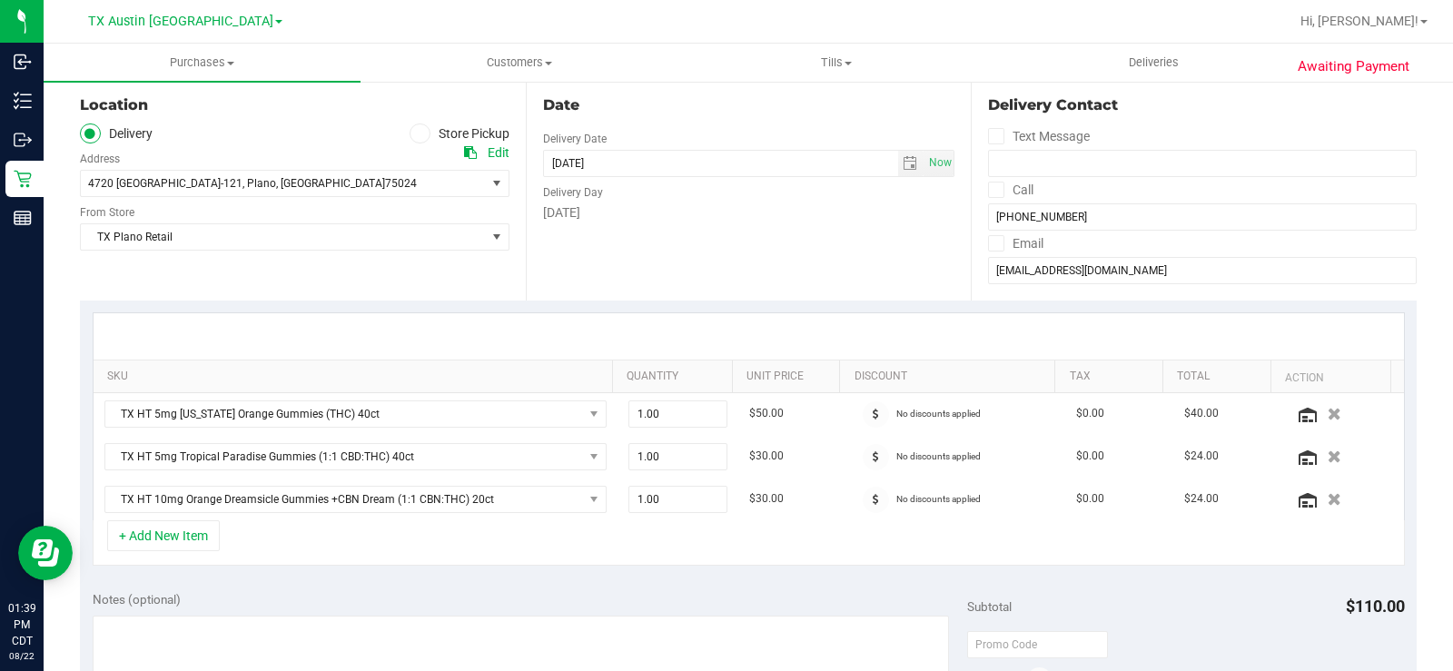
click at [687, 257] on div "Date Delivery Date 08/22/2025 Now 08/22/2025 08:00 AM Now Delivery Day Friday" at bounding box center [749, 189] width 446 height 222
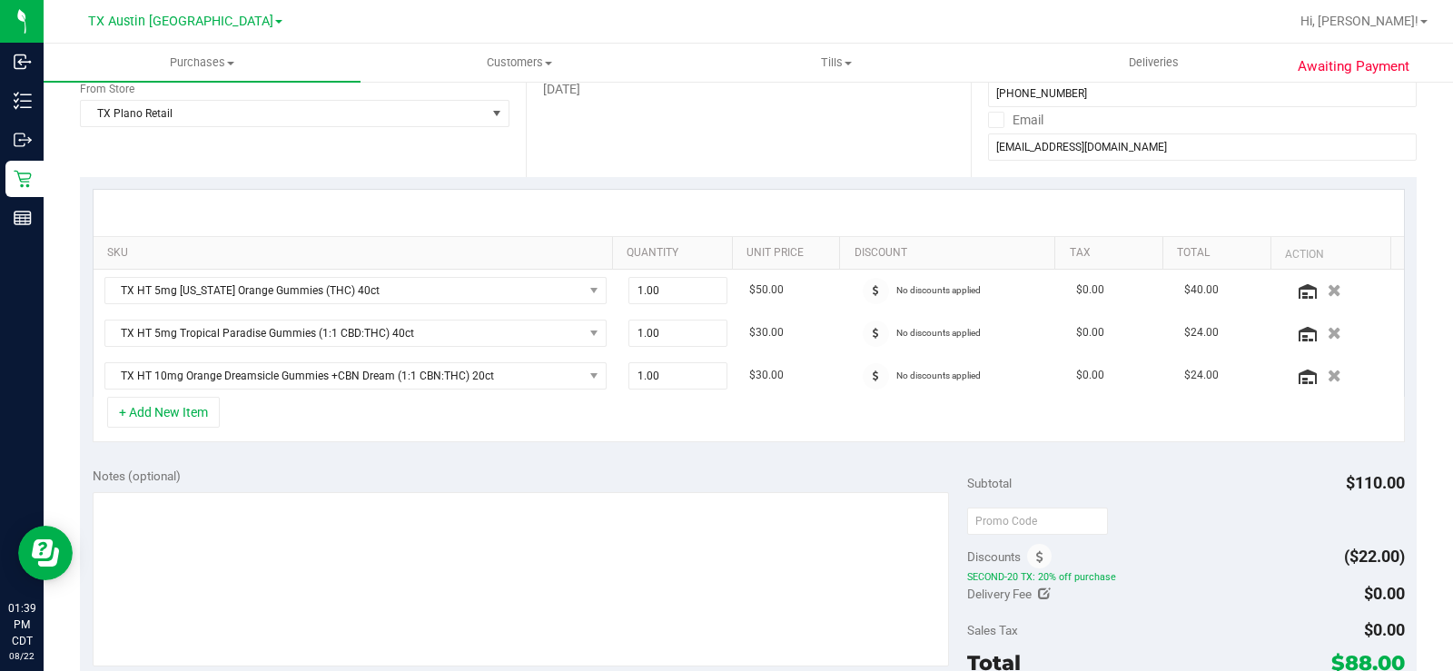
scroll to position [272, 0]
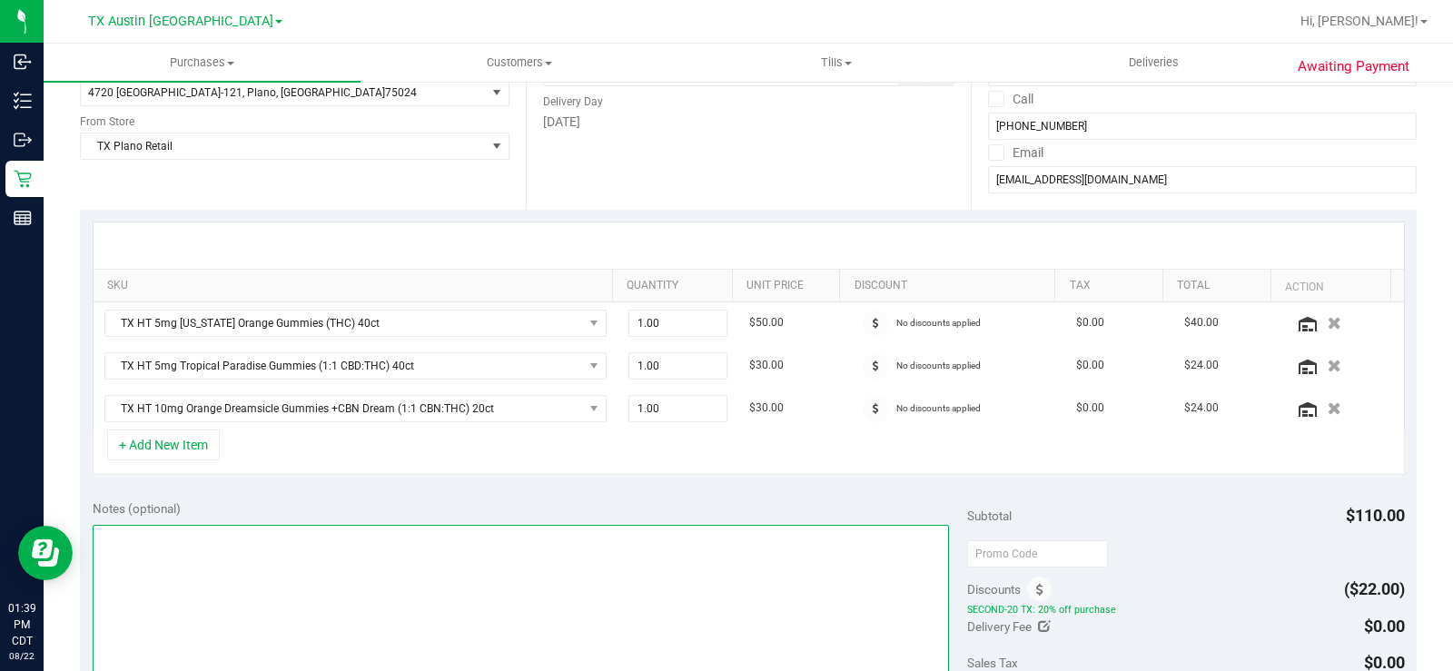
click at [186, 577] on textarea at bounding box center [521, 612] width 856 height 174
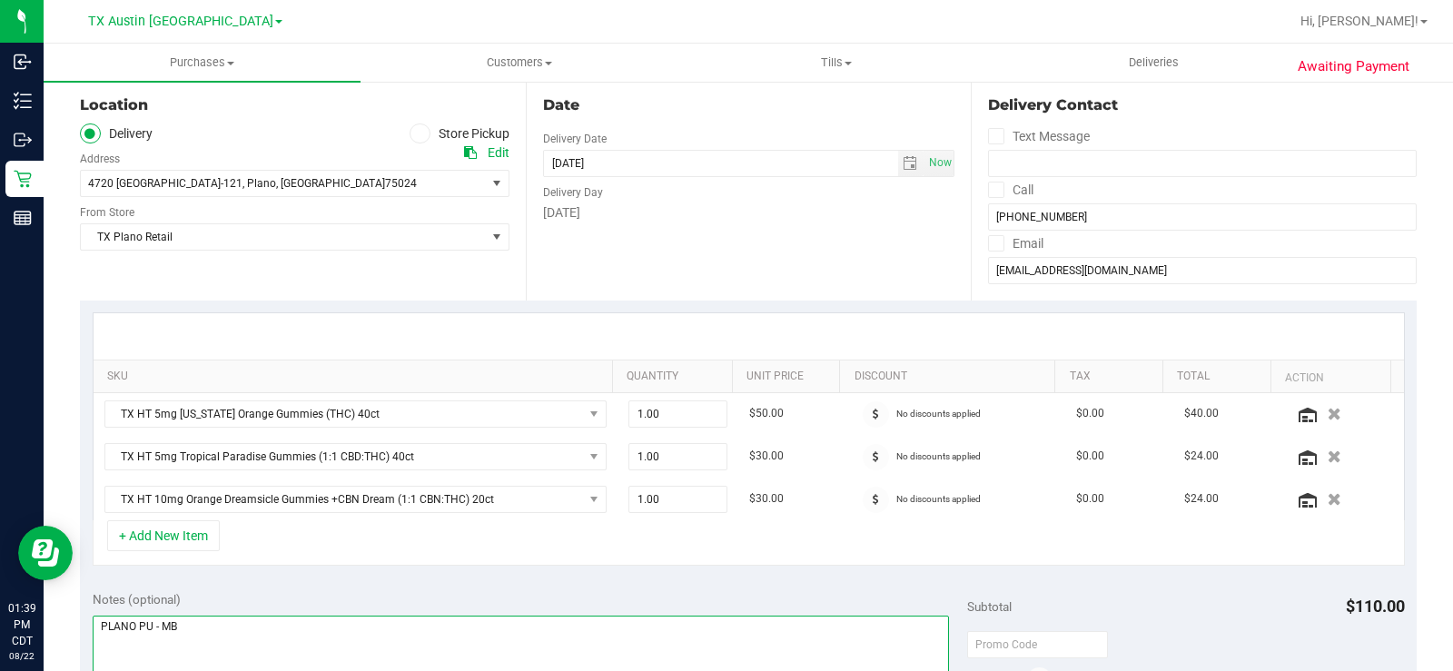
scroll to position [91, 0]
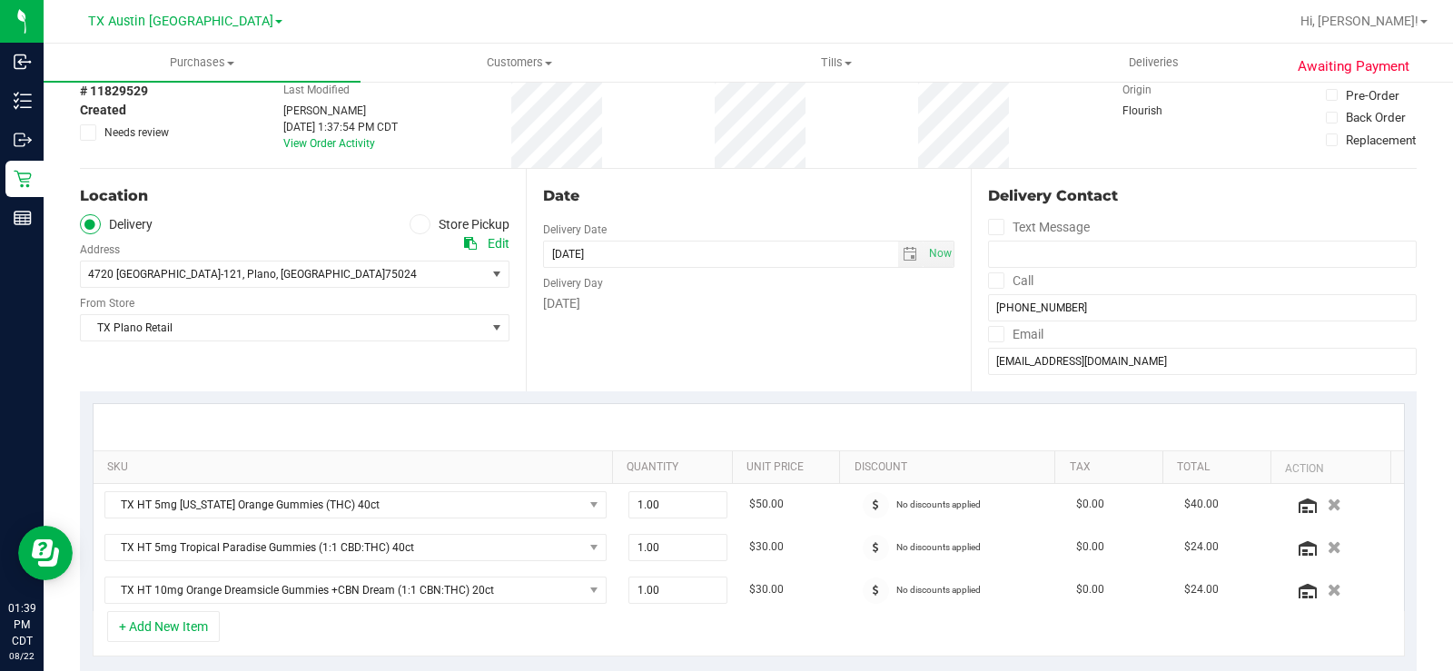
type textarea "PLANO PU - MB"
click at [546, 400] on div "SKU Quantity Unit Price Discount Tax Total Action TX HT 5mg Texas Orange Gummie…" at bounding box center [748, 530] width 1337 height 278
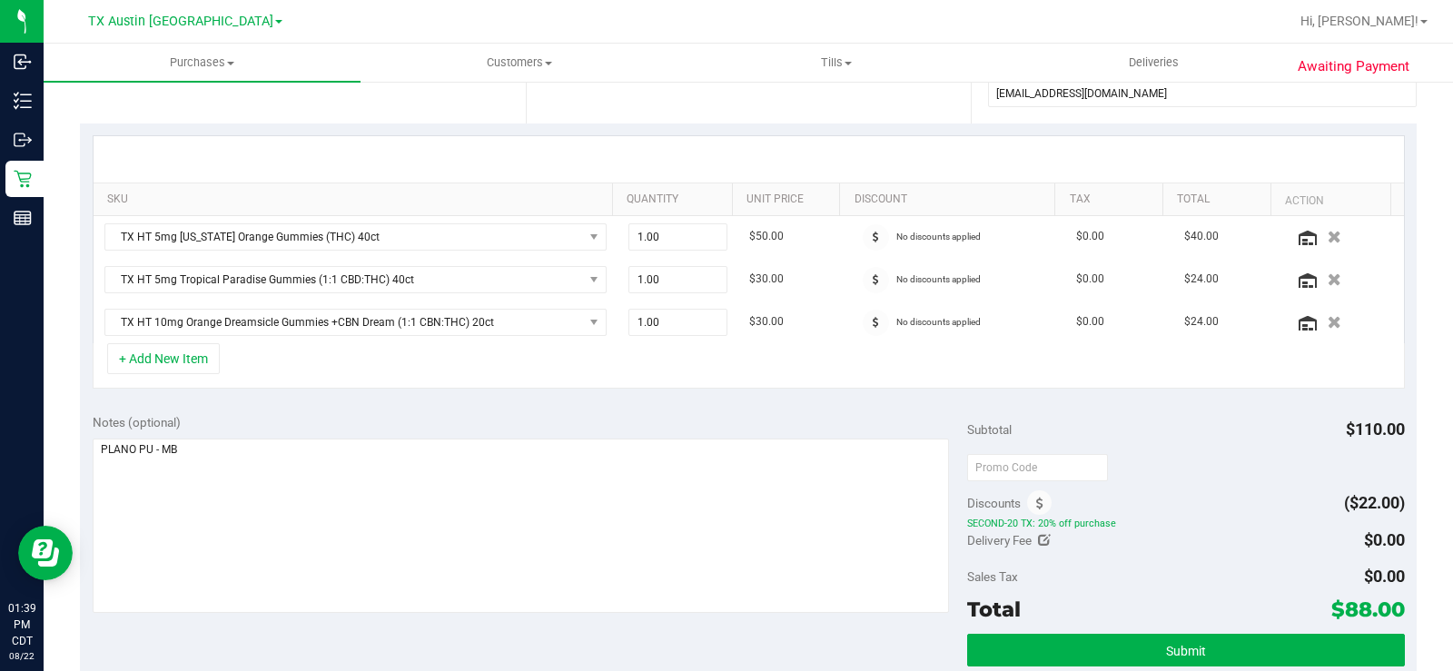
scroll to position [363, 0]
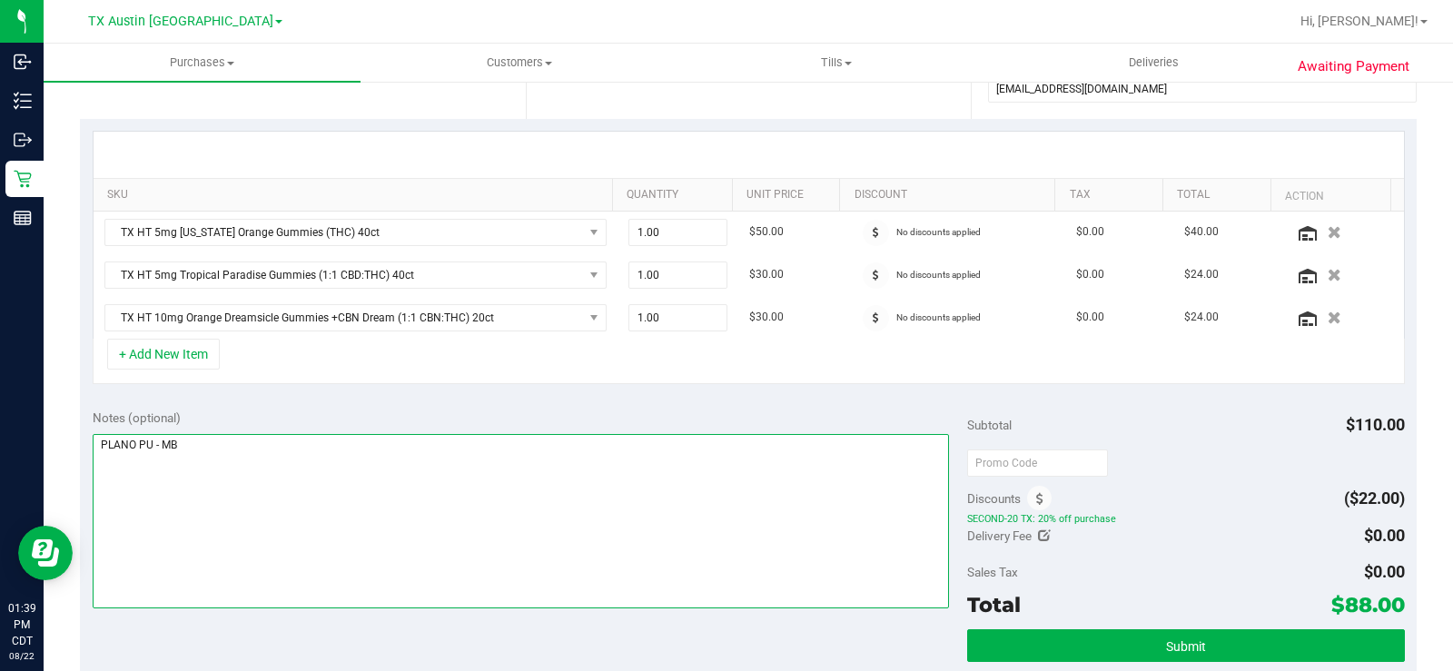
click at [536, 439] on textarea at bounding box center [521, 521] width 856 height 174
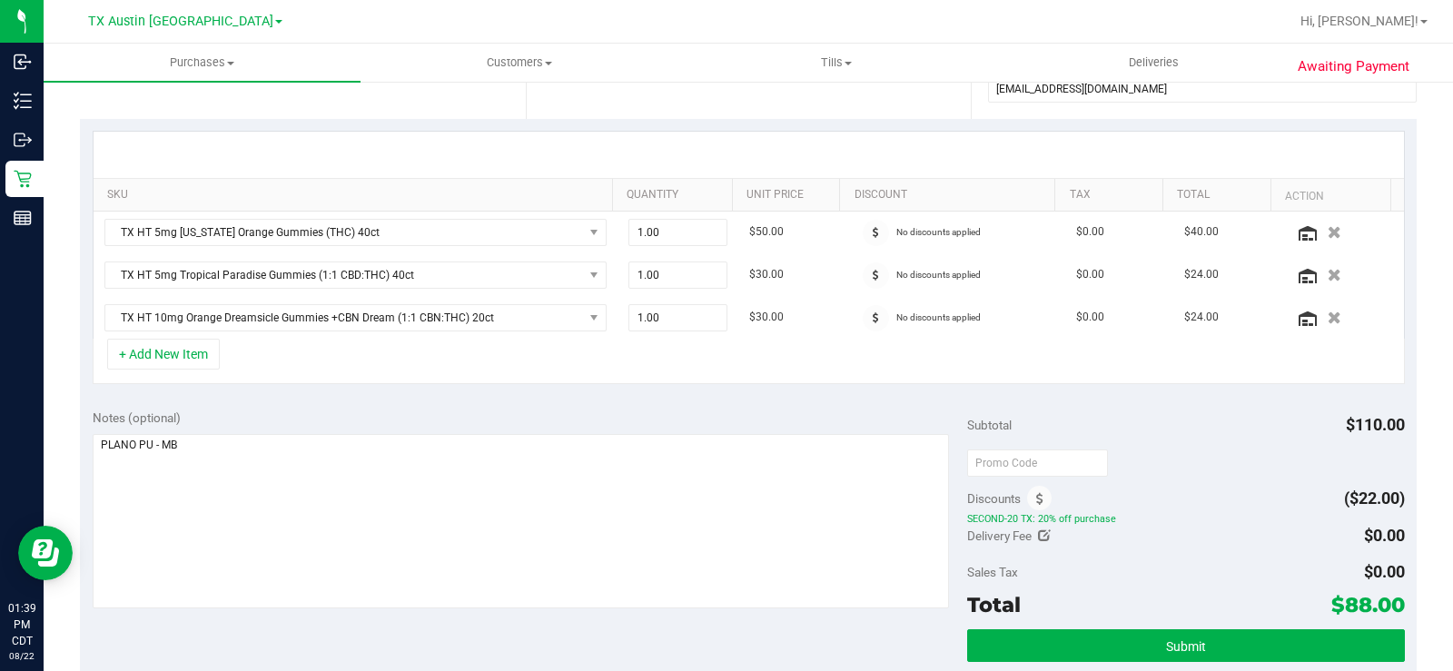
click at [701, 428] on div "Notes (optional)" at bounding box center [530, 510] width 874 height 203
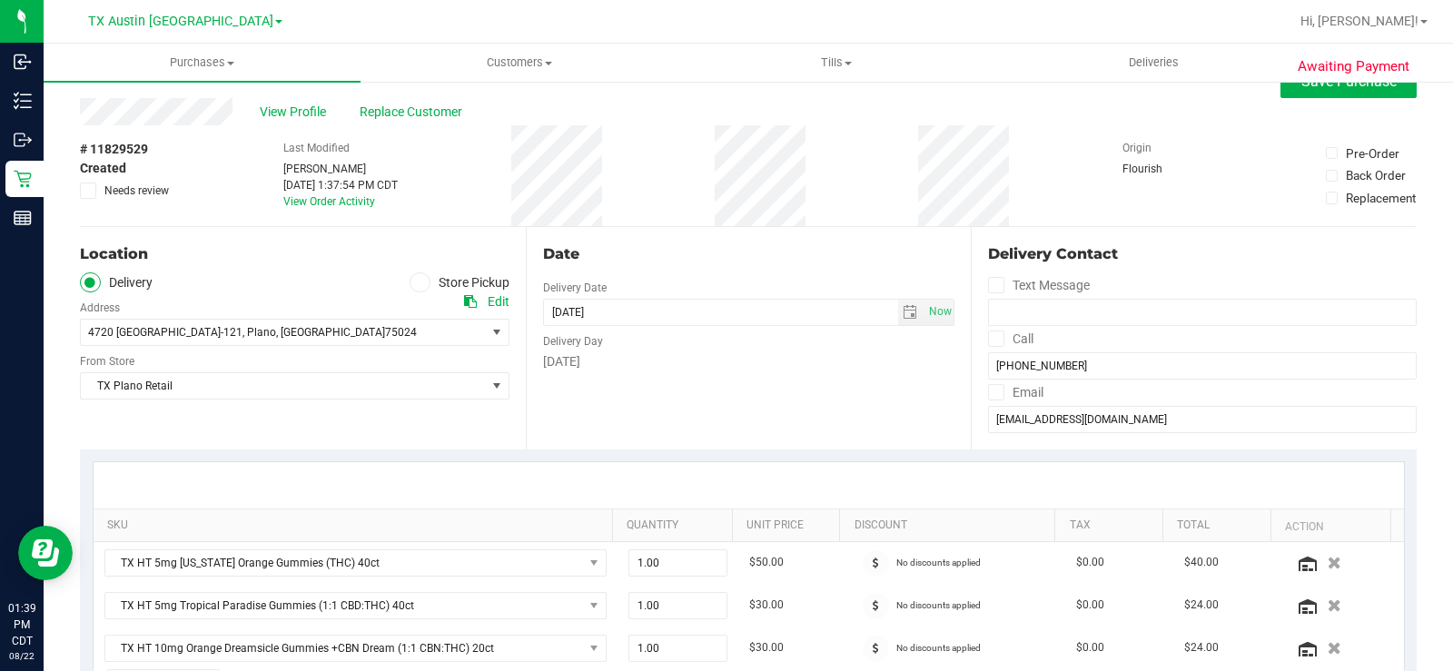
scroll to position [0, 0]
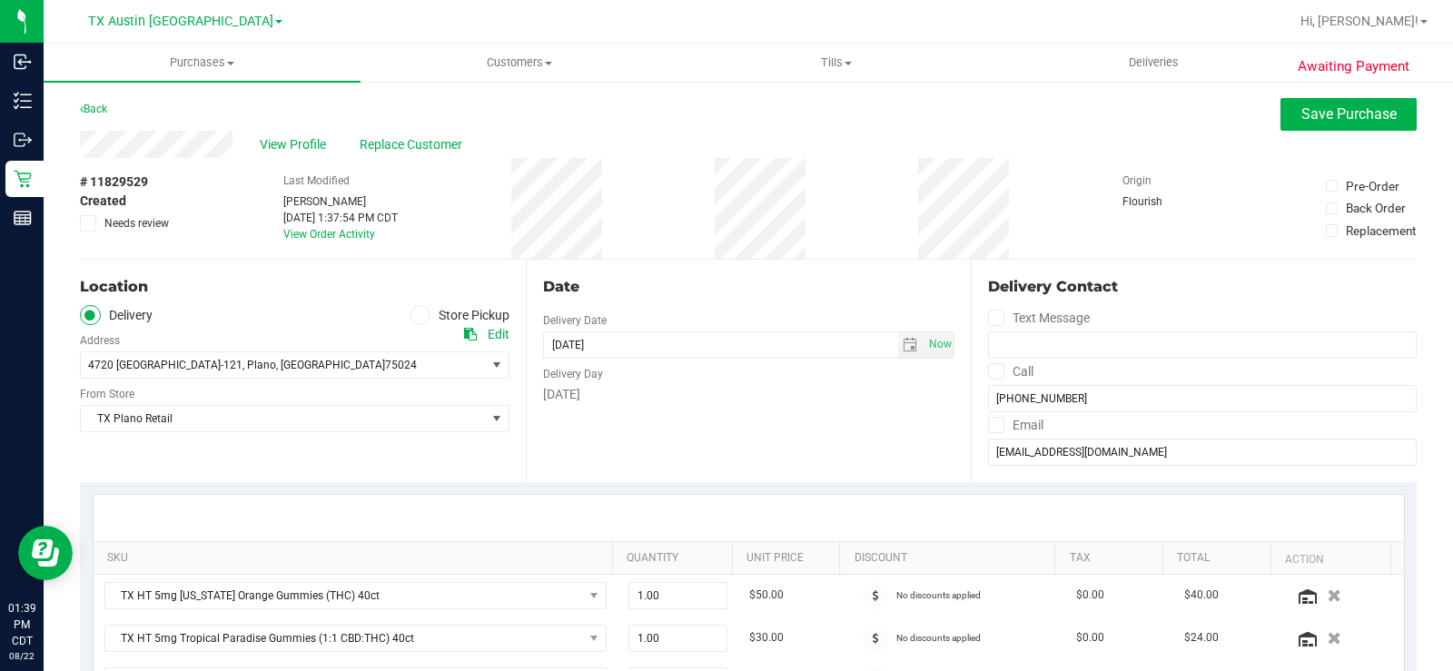
click at [798, 473] on div "Date Delivery Date 08/22/2025 Now 08/22/2025 08:00 AM Now Delivery Day Friday" at bounding box center [749, 371] width 446 height 222
click at [903, 342] on span "select" at bounding box center [910, 345] width 15 height 15
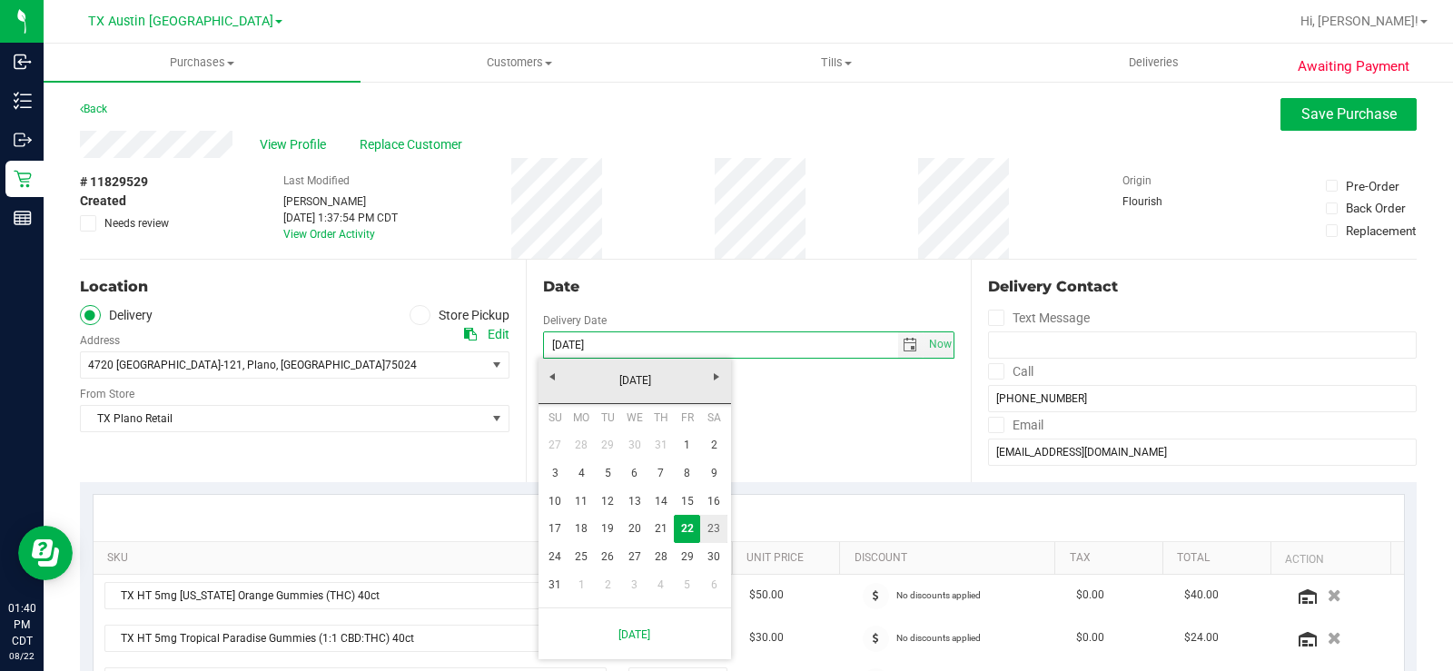
click at [715, 537] on link "23" at bounding box center [713, 529] width 26 height 28
type input "08/23/2025"
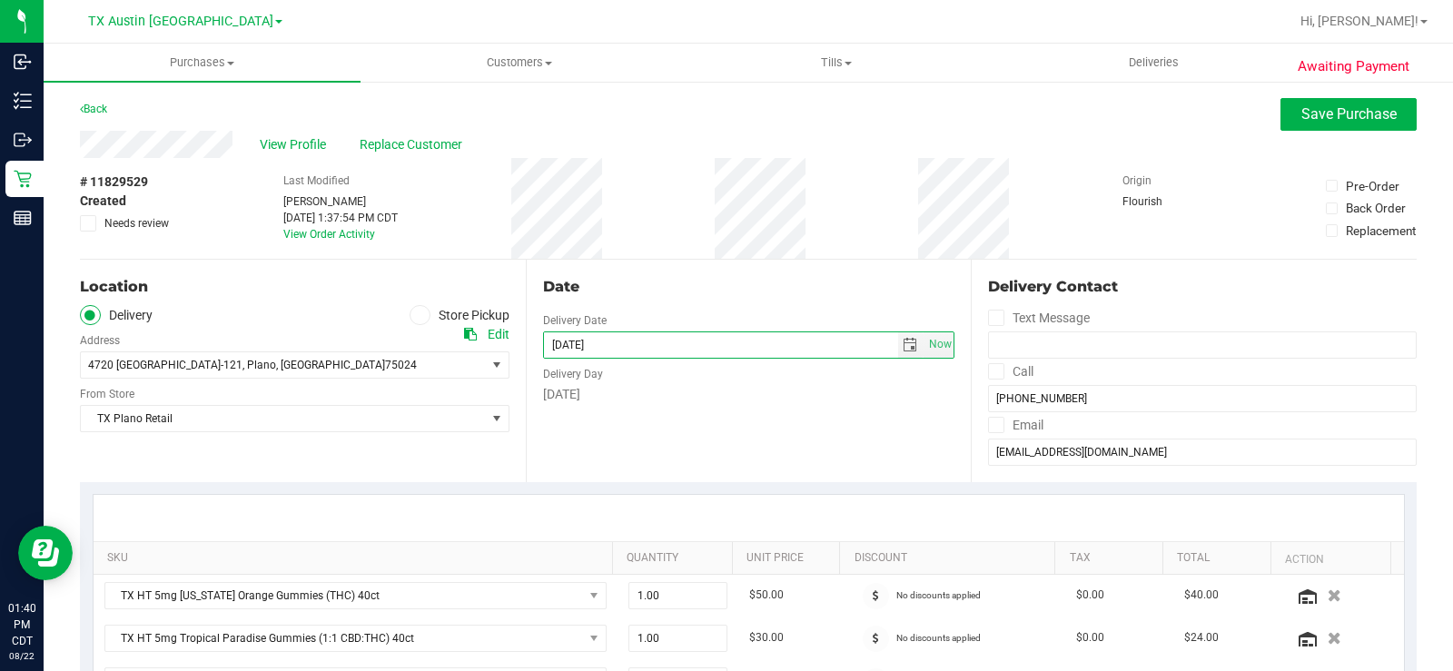
click at [854, 443] on div "Date Delivery Date 08/23/2025 Now 08/23/2025 08:00 AM Now Delivery Day Saturday" at bounding box center [749, 371] width 446 height 222
drag, startPoint x: 599, startPoint y: 447, endPoint x: 611, endPoint y: 447, distance: 11.8
click at [600, 447] on div "Date Delivery Date 08/23/2025 Now 08/23/2025 08:00 AM Now Delivery Day Saturday" at bounding box center [749, 371] width 446 height 222
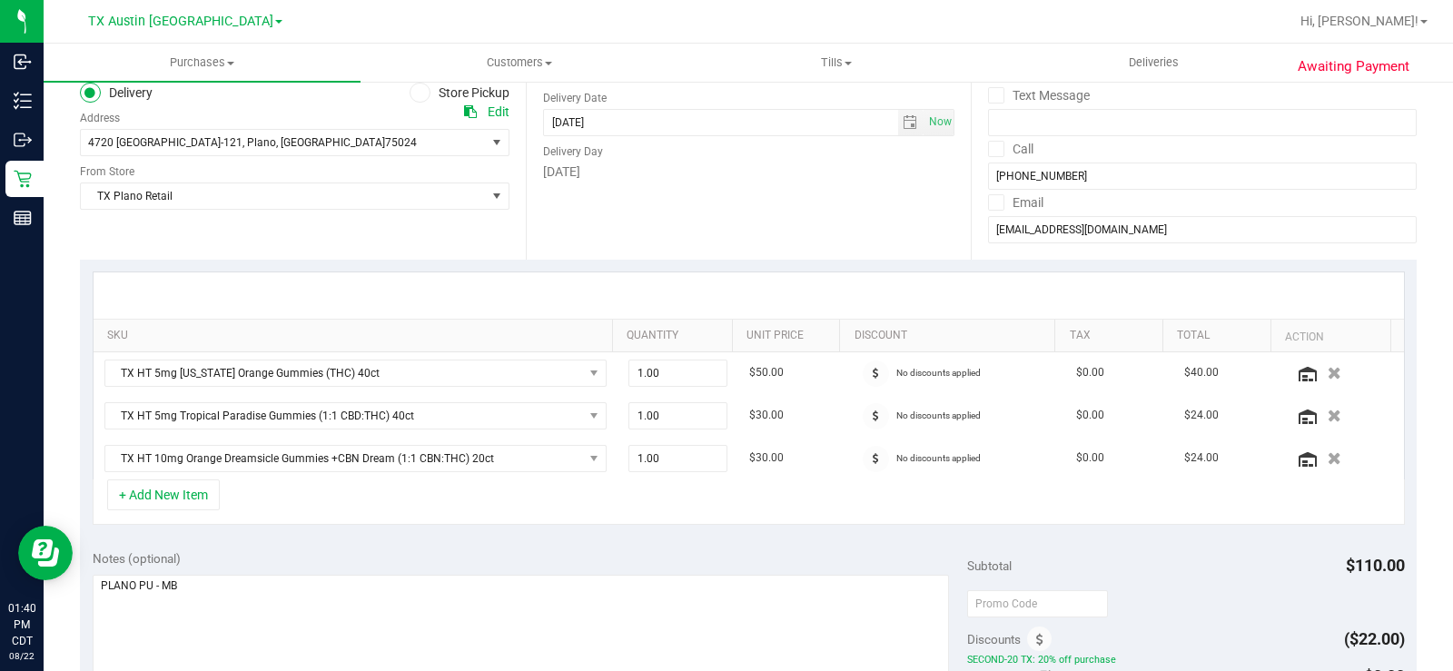
scroll to position [272, 0]
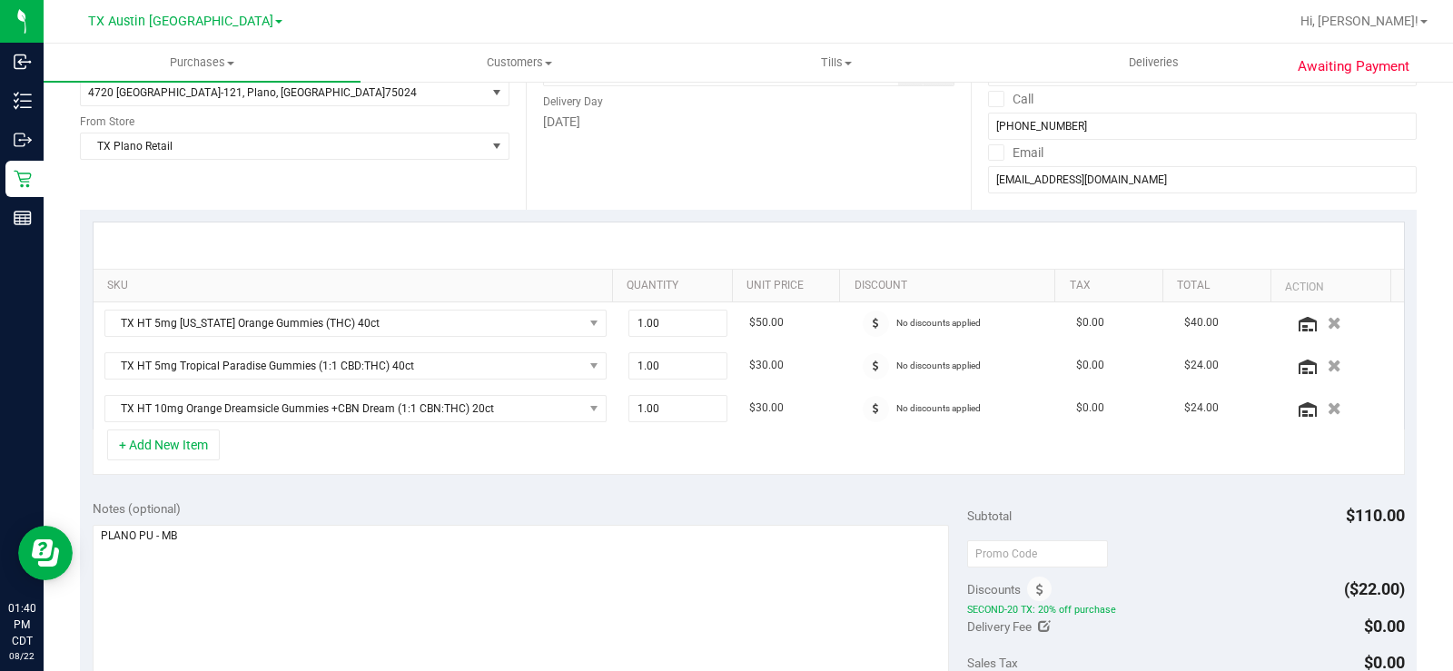
click at [587, 490] on div "Notes (optional) Subtotal $110.00 Discounts ($22.00) SECOND-20 TX: 20% off purc…" at bounding box center [748, 651] width 1337 height 327
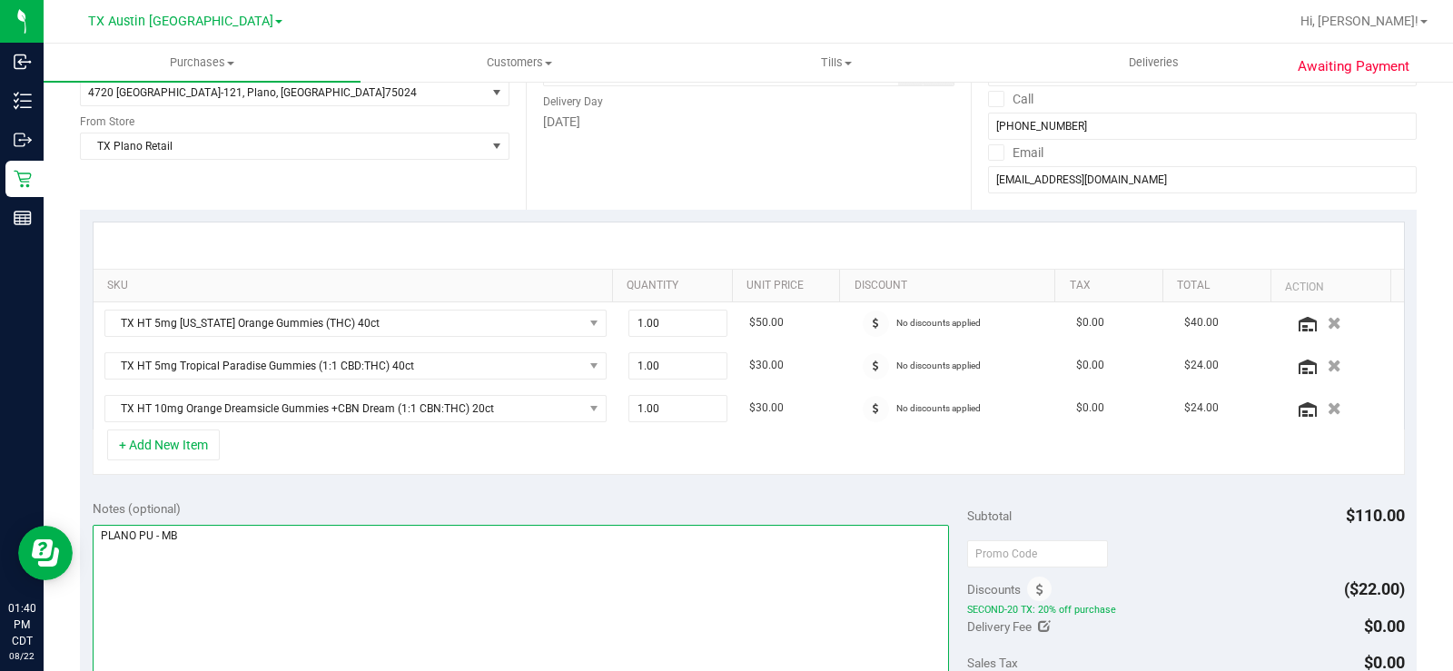
click at [153, 533] on textarea at bounding box center [521, 612] width 856 height 174
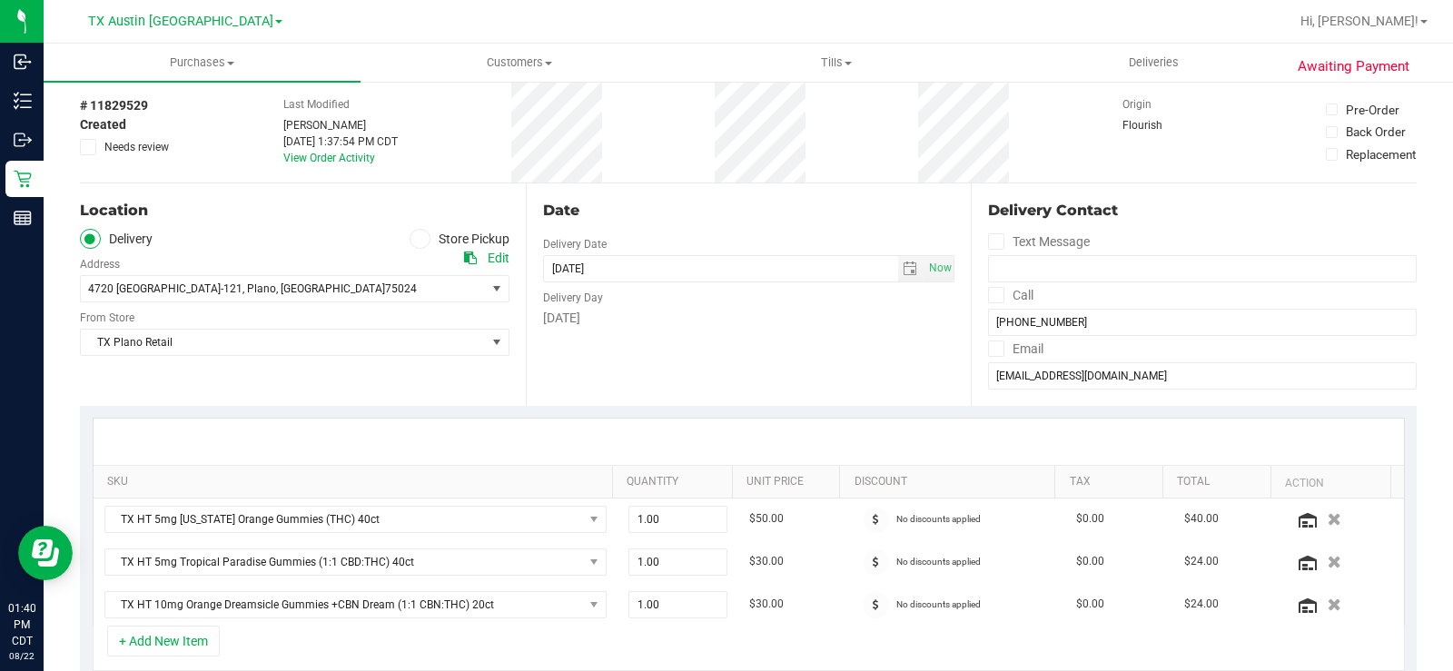
scroll to position [182, 0]
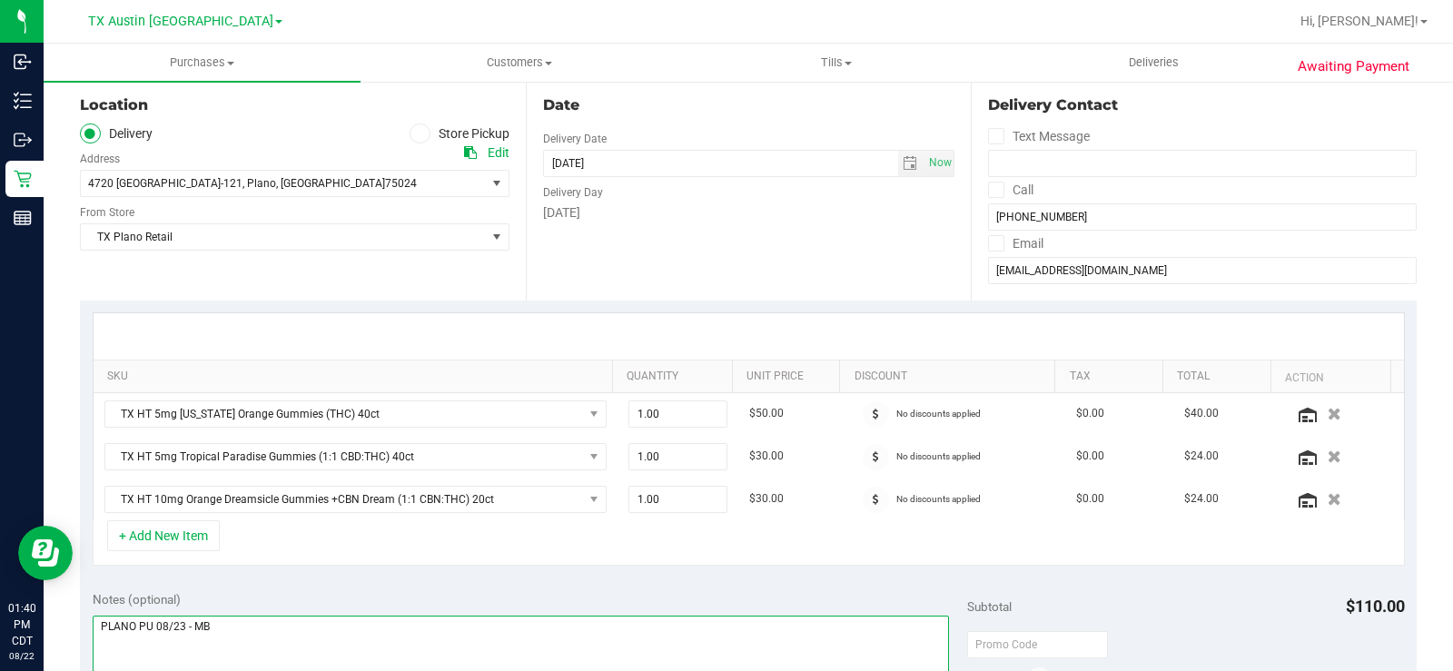
type textarea "PLANO PU 08/23 - MB"
click at [333, 593] on div "Notes (optional)" at bounding box center [530, 599] width 874 height 18
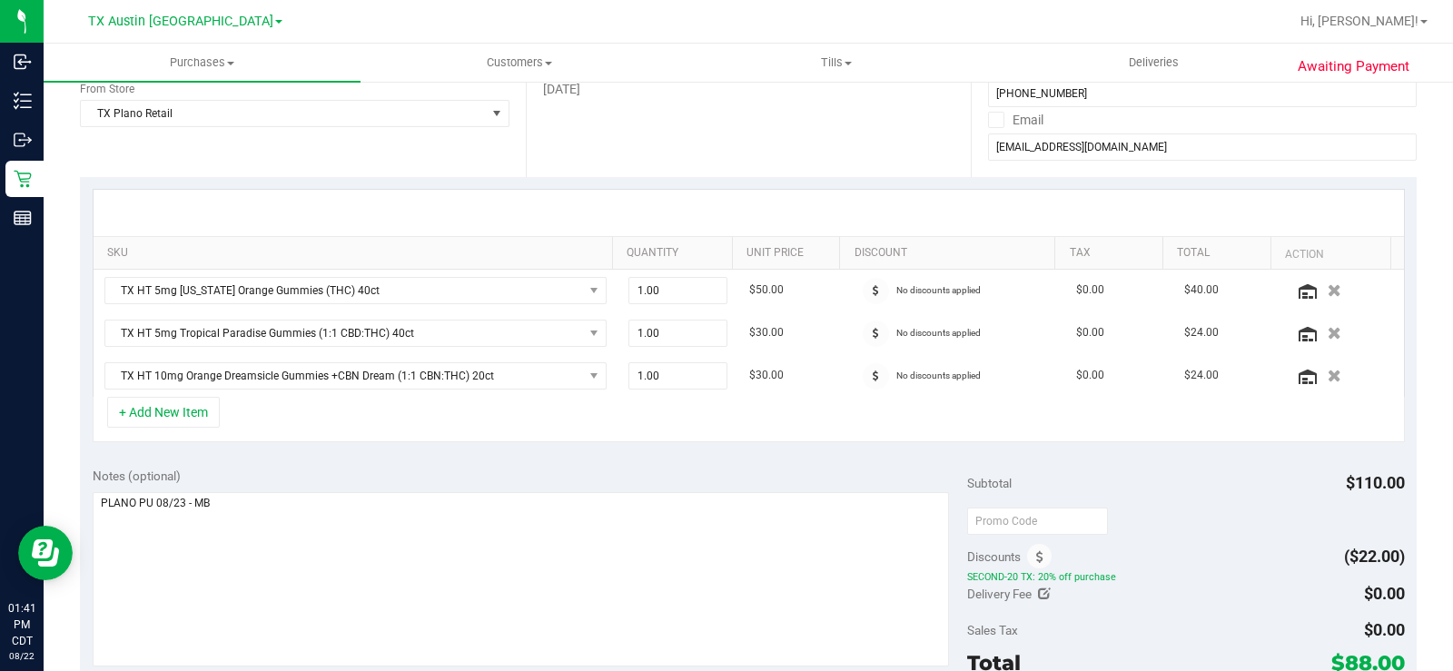
scroll to position [454, 0]
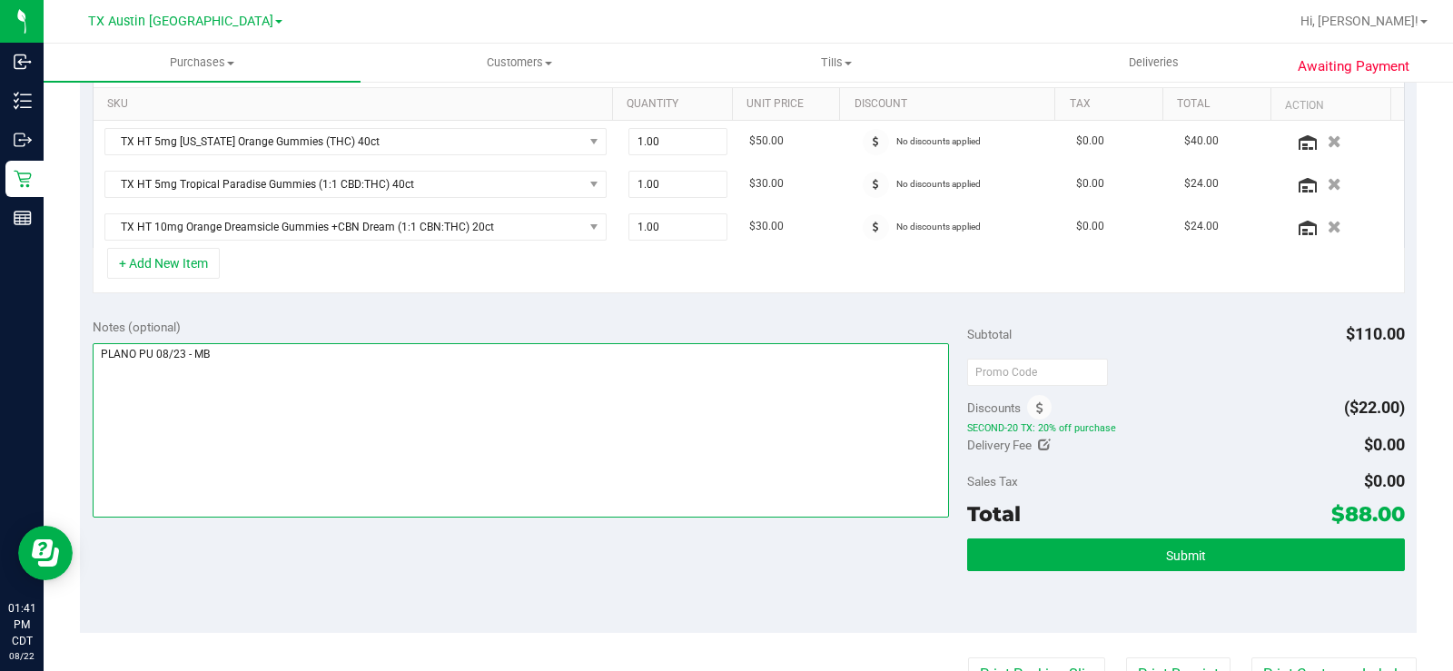
click at [617, 511] on textarea at bounding box center [521, 430] width 856 height 174
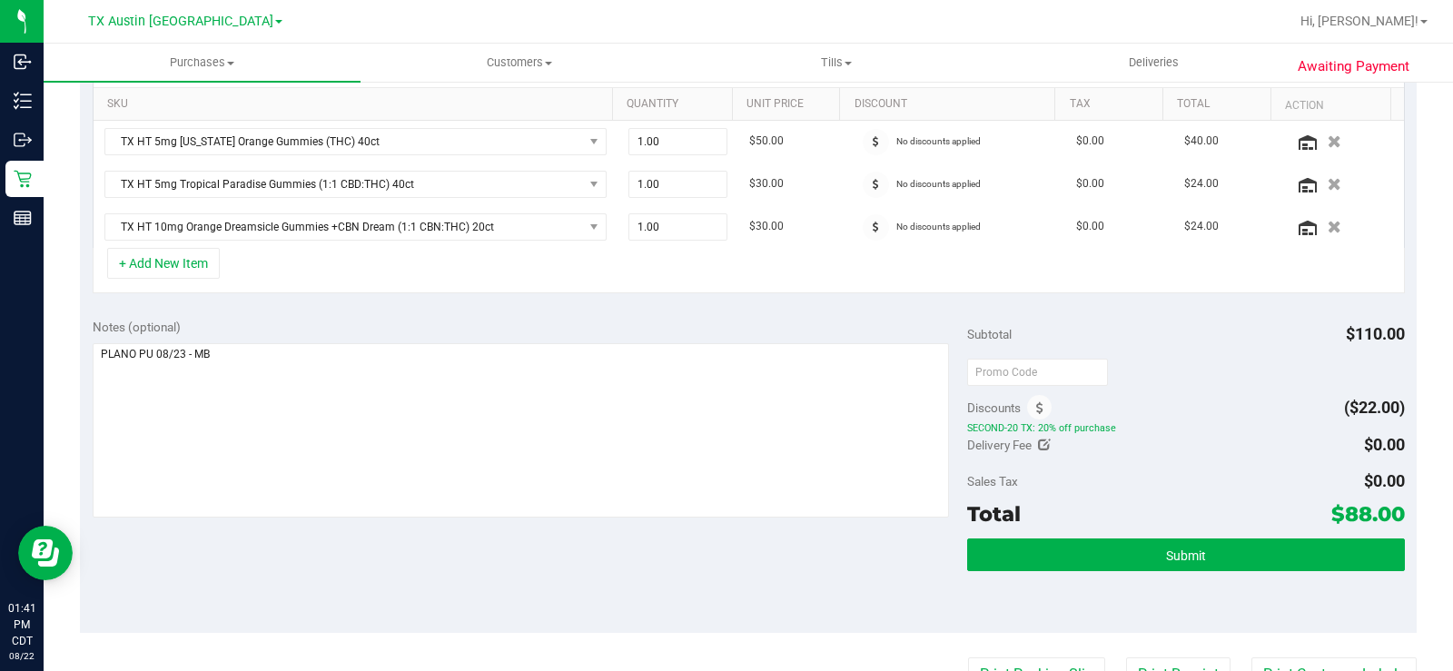
drag, startPoint x: 1414, startPoint y: 514, endPoint x: 1087, endPoint y: 528, distance: 327.2
click at [1380, 513] on div "Awaiting Payment Back Save Purchase View Profile Replace Customer # 11829529 Cr…" at bounding box center [748, 341] width 1409 height 1430
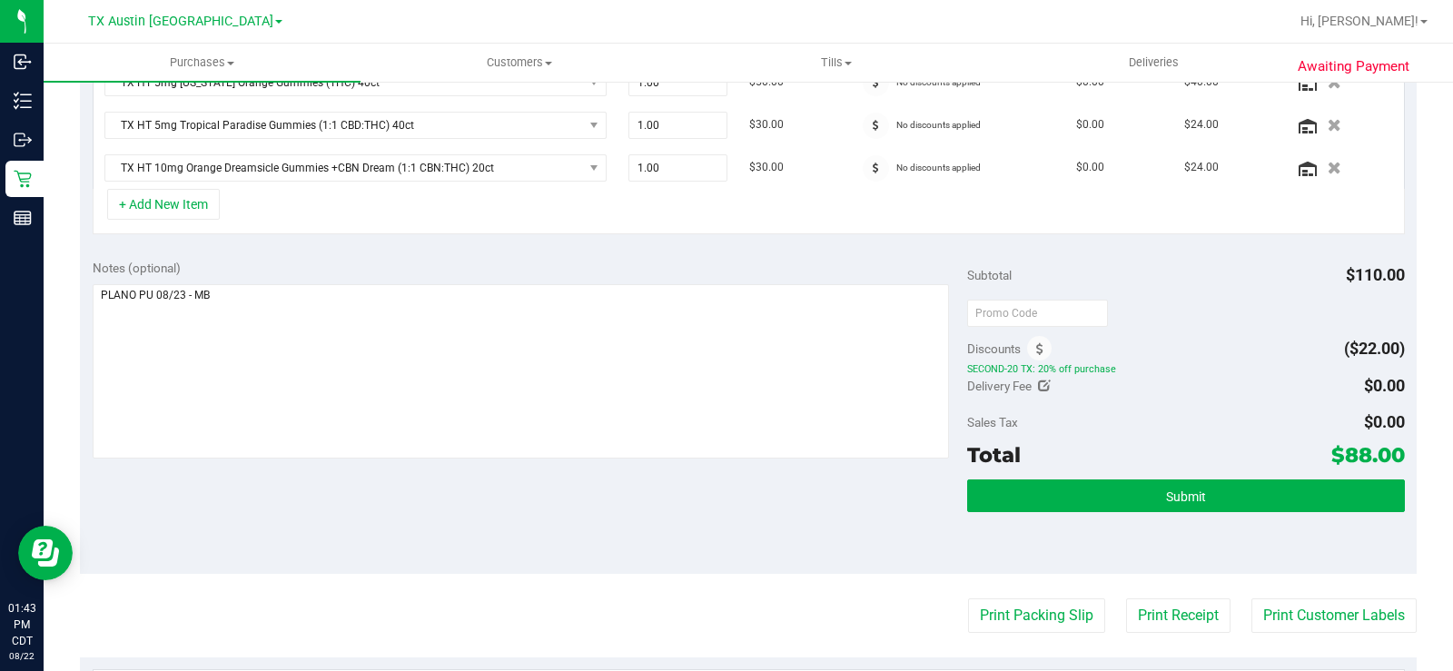
scroll to position [545, 0]
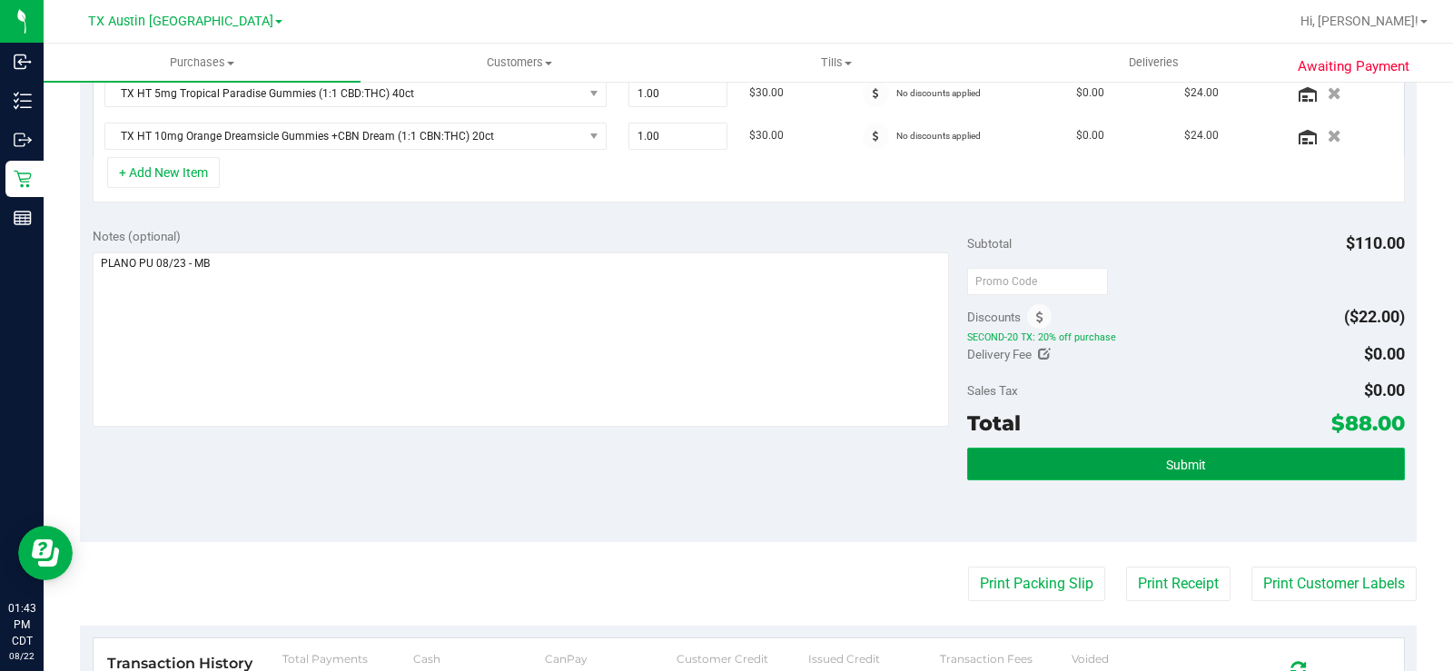
click at [967, 469] on button "Submit" at bounding box center [1186, 464] width 438 height 33
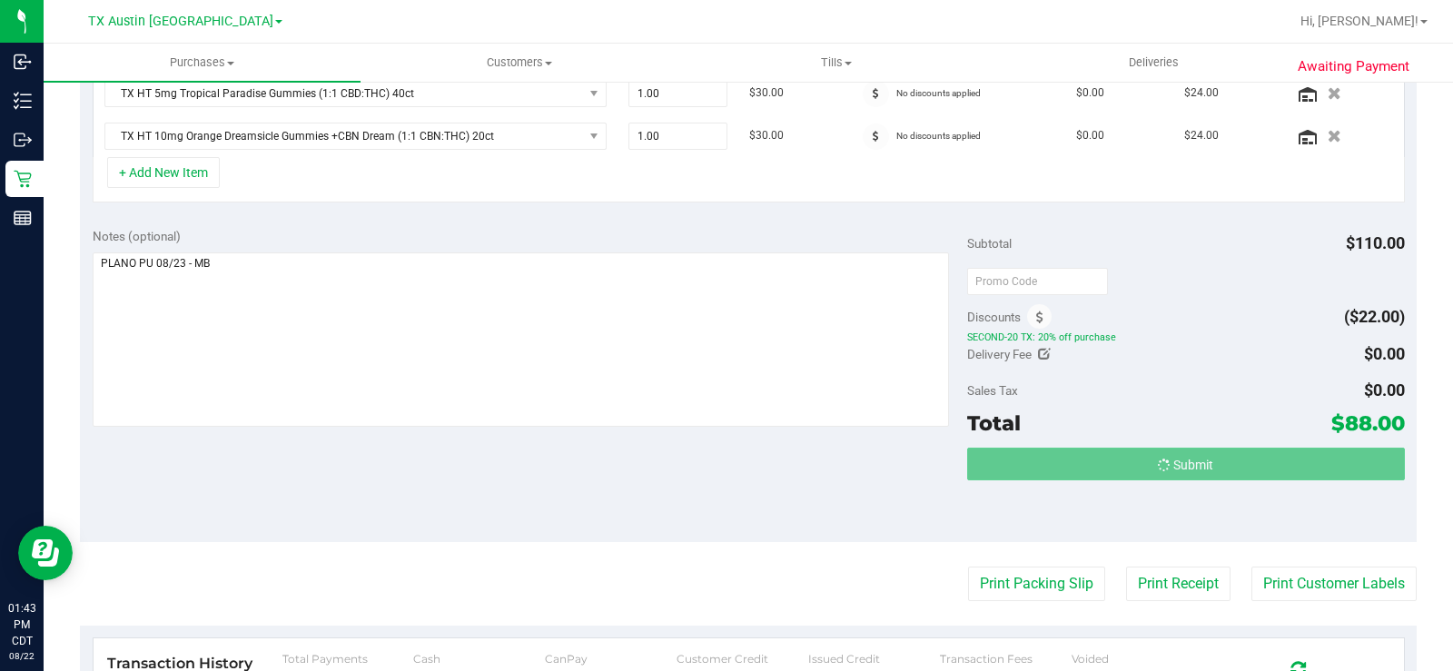
scroll to position [517, 0]
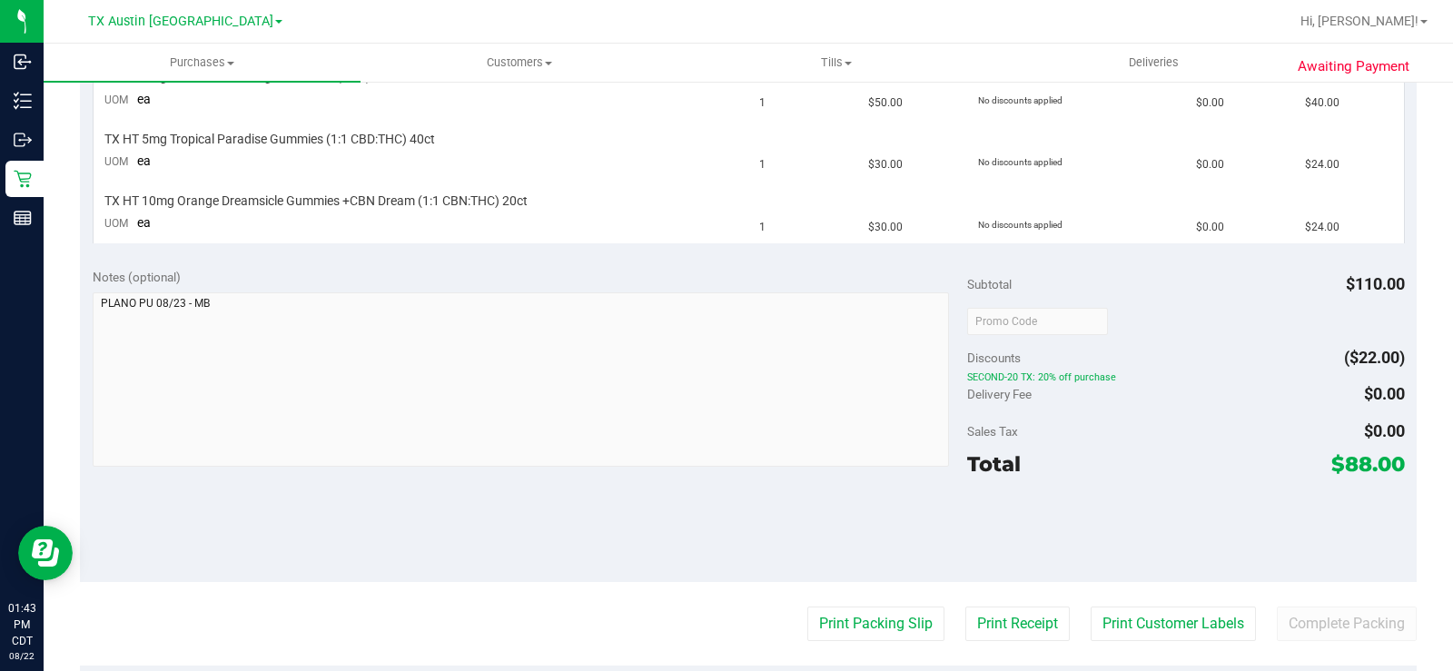
click at [82, 308] on div "Notes (optional) Subtotal $110.00 Discounts ($22.00) SECOND-20 TX: 20% off purc…" at bounding box center [748, 418] width 1337 height 327
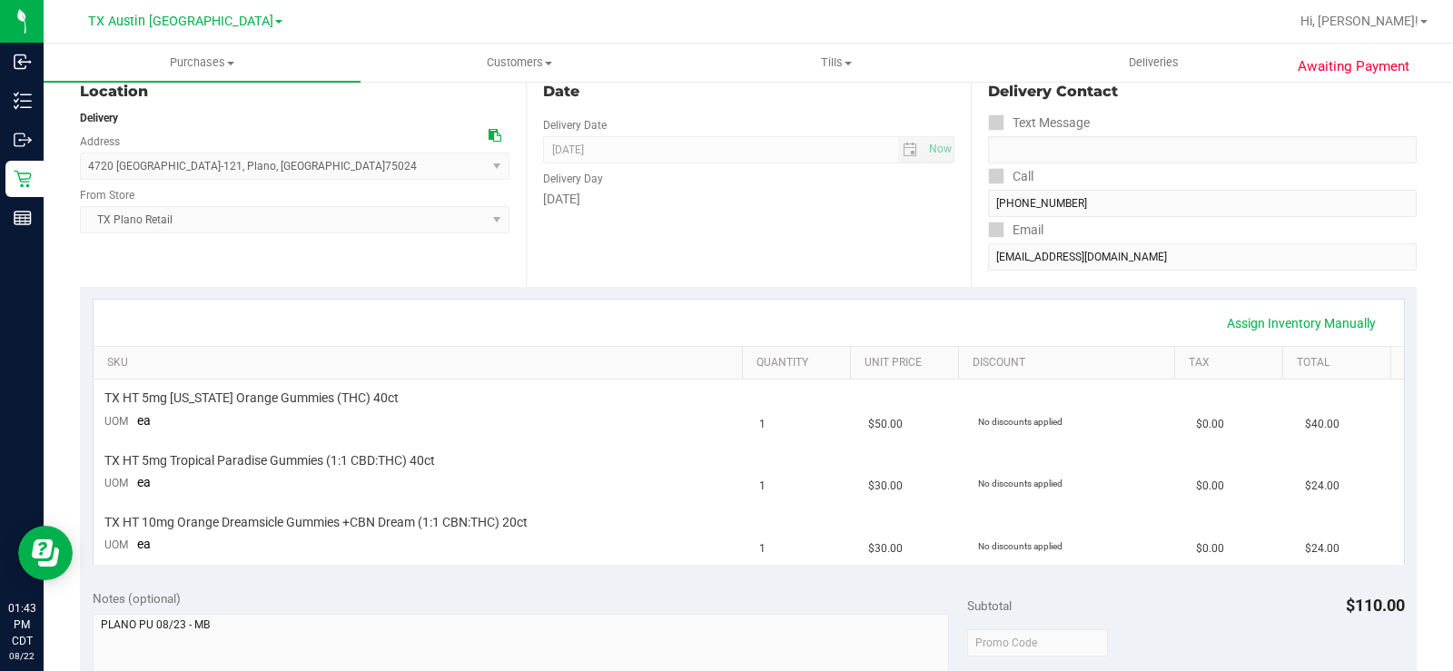
scroll to position [182, 0]
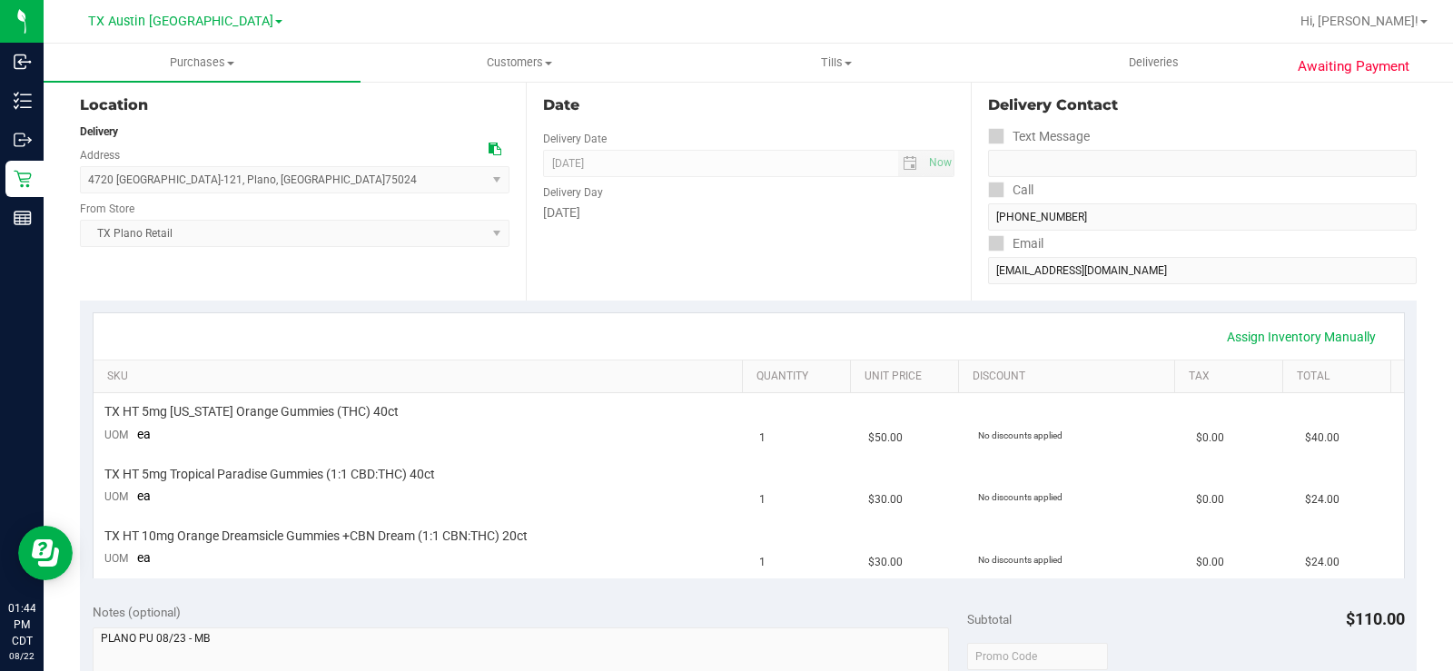
click at [978, 275] on div "Delivery Contact Text Message Call (214) 491-7783 Email lezleekocian@gmail.com" at bounding box center [1194, 189] width 446 height 222
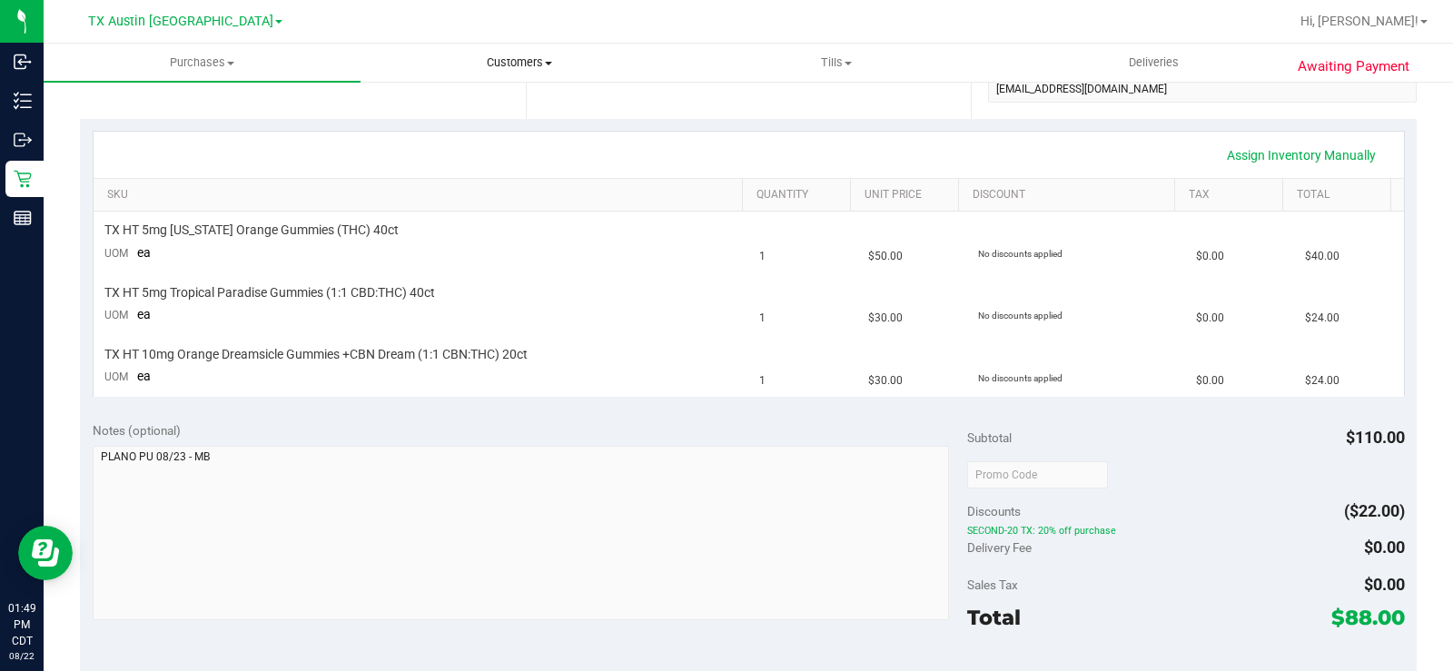
click at [517, 66] on span "Customers" at bounding box center [518, 62] width 315 height 16
click at [475, 109] on span "All customers" at bounding box center [425, 109] width 131 height 15
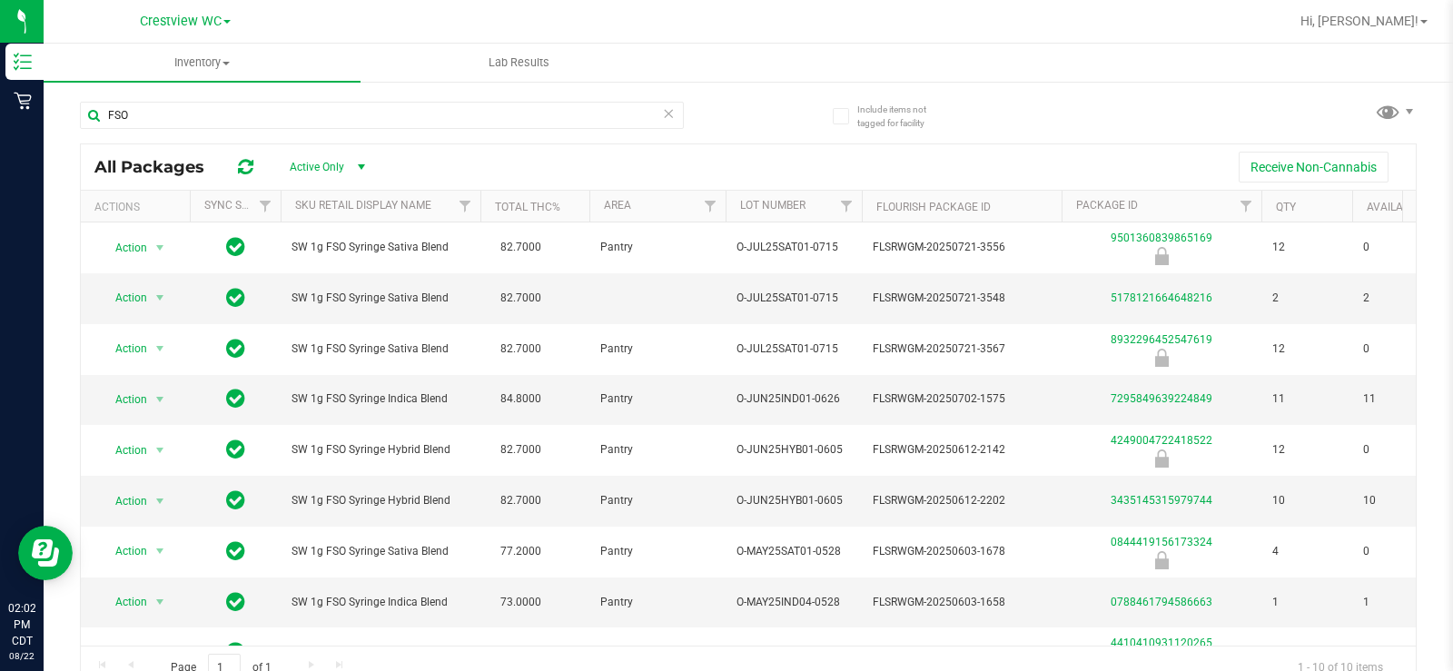
click at [216, 17] on span "Crestview WC" at bounding box center [181, 21] width 82 height 15
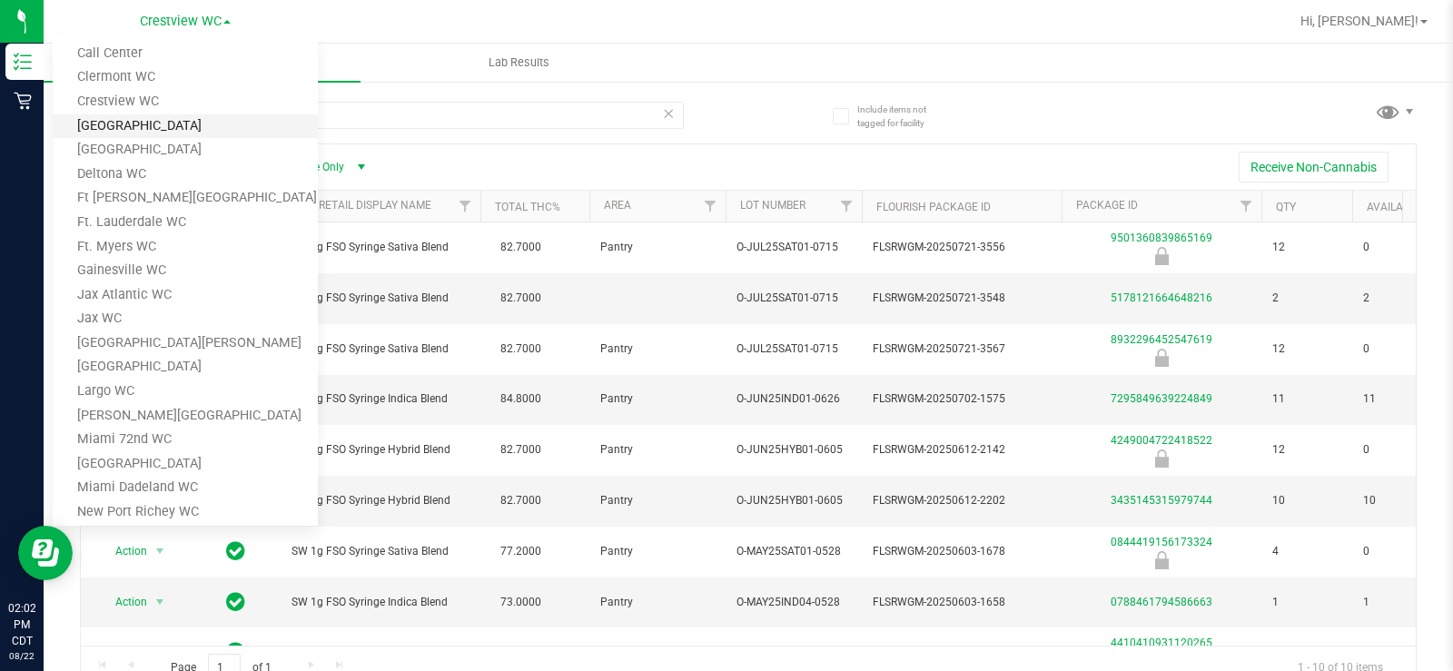
scroll to position [272, 0]
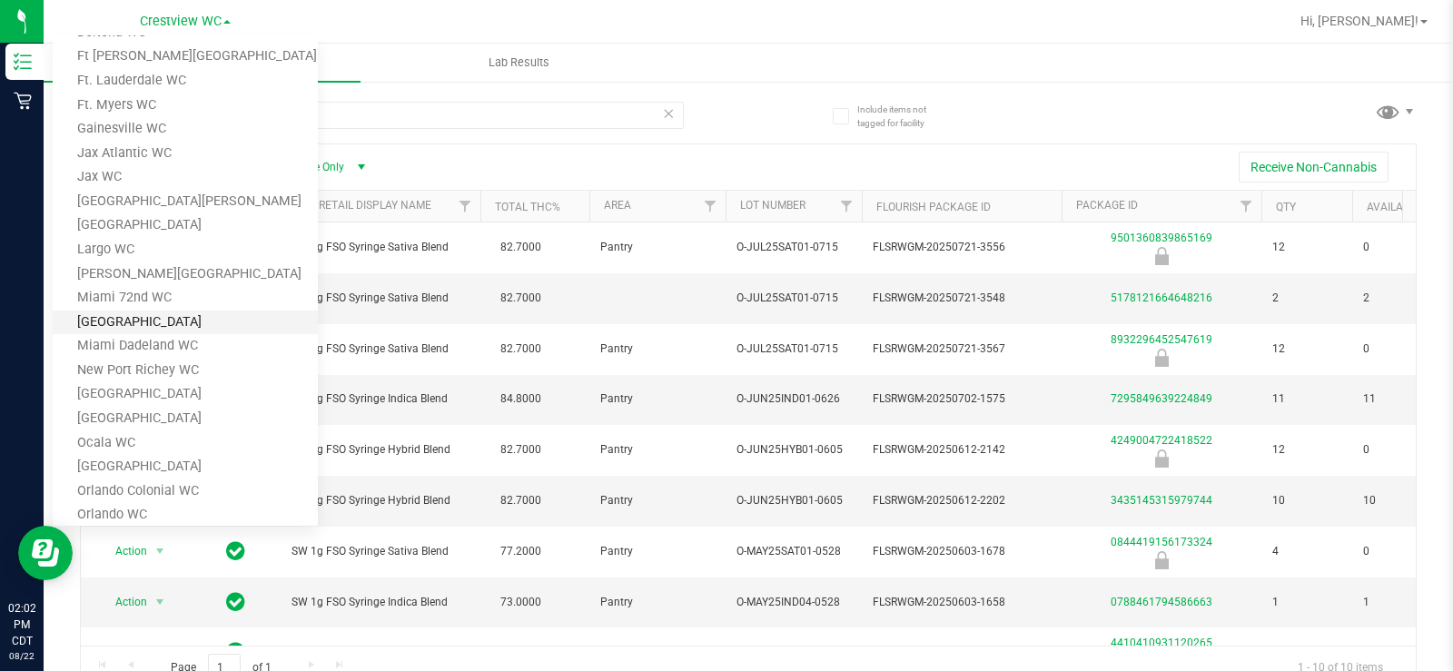
click at [211, 321] on link "[GEOGRAPHIC_DATA]" at bounding box center [185, 323] width 265 height 25
